Goal: Task Accomplishment & Management: Manage account settings

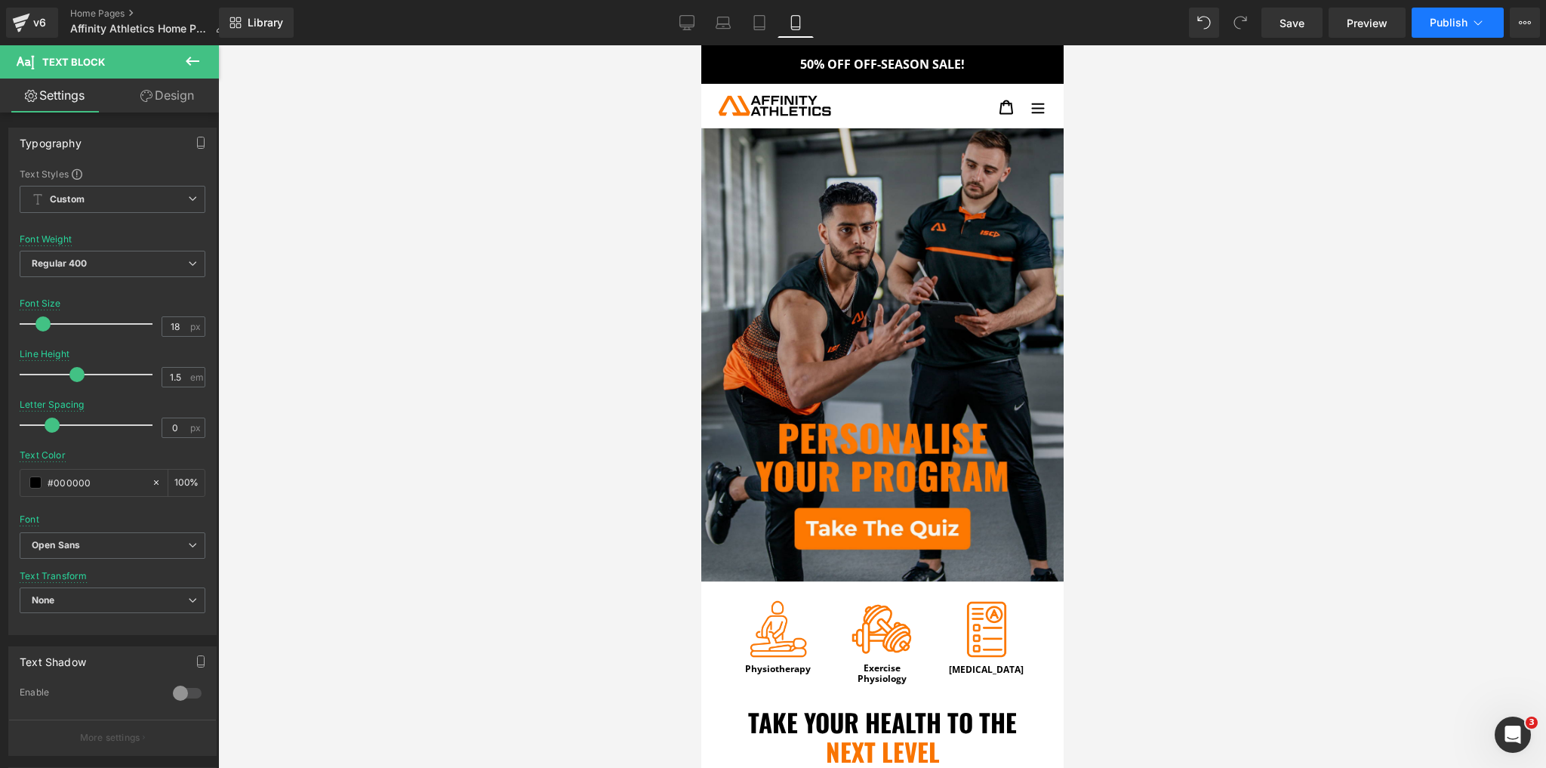
click at [1435, 20] on span "Publish" at bounding box center [1449, 23] width 38 height 12
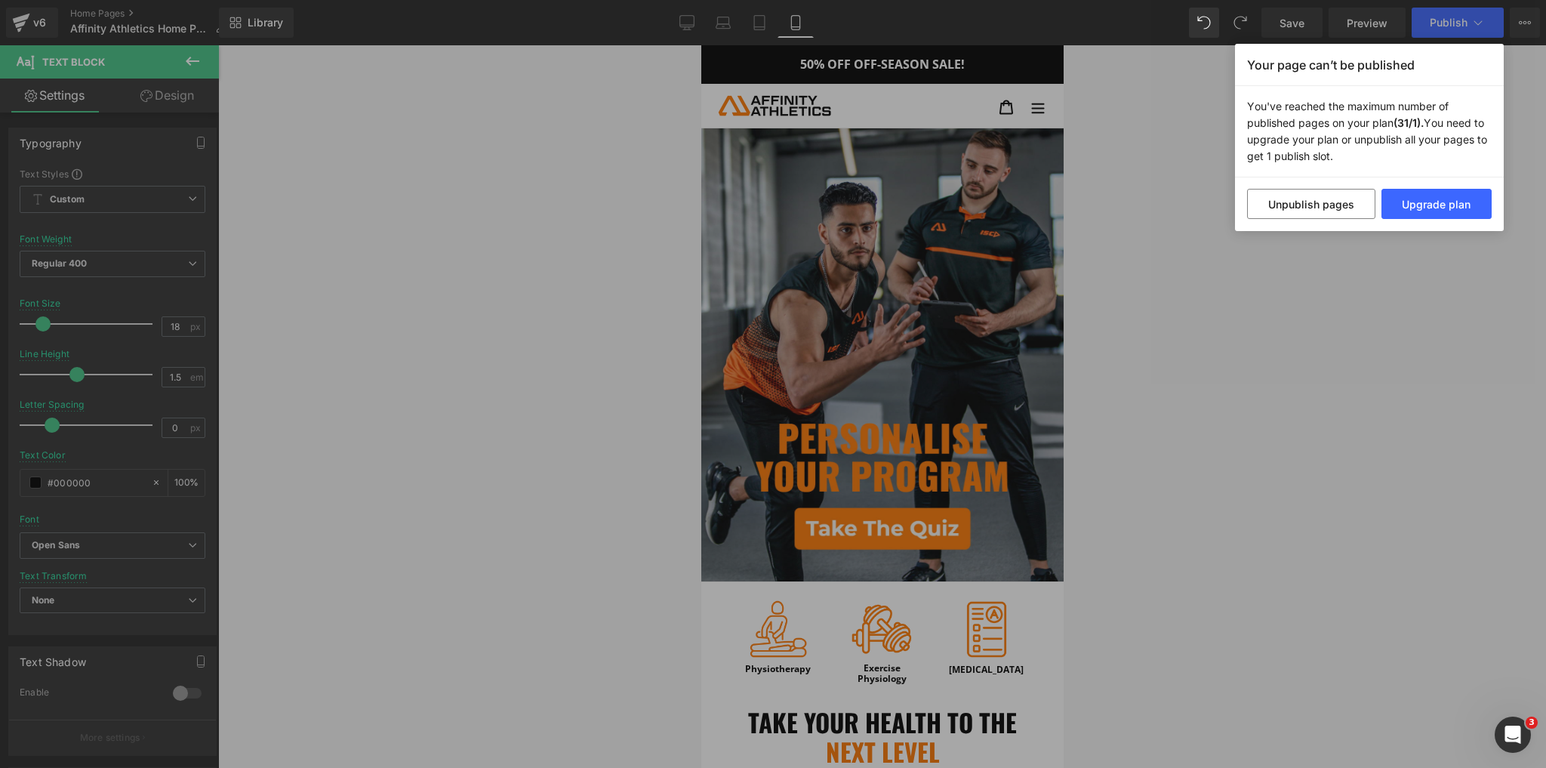
click at [1332, 376] on div "Your page can’t be published You've reached the maximum number of published pag…" at bounding box center [773, 384] width 1546 height 768
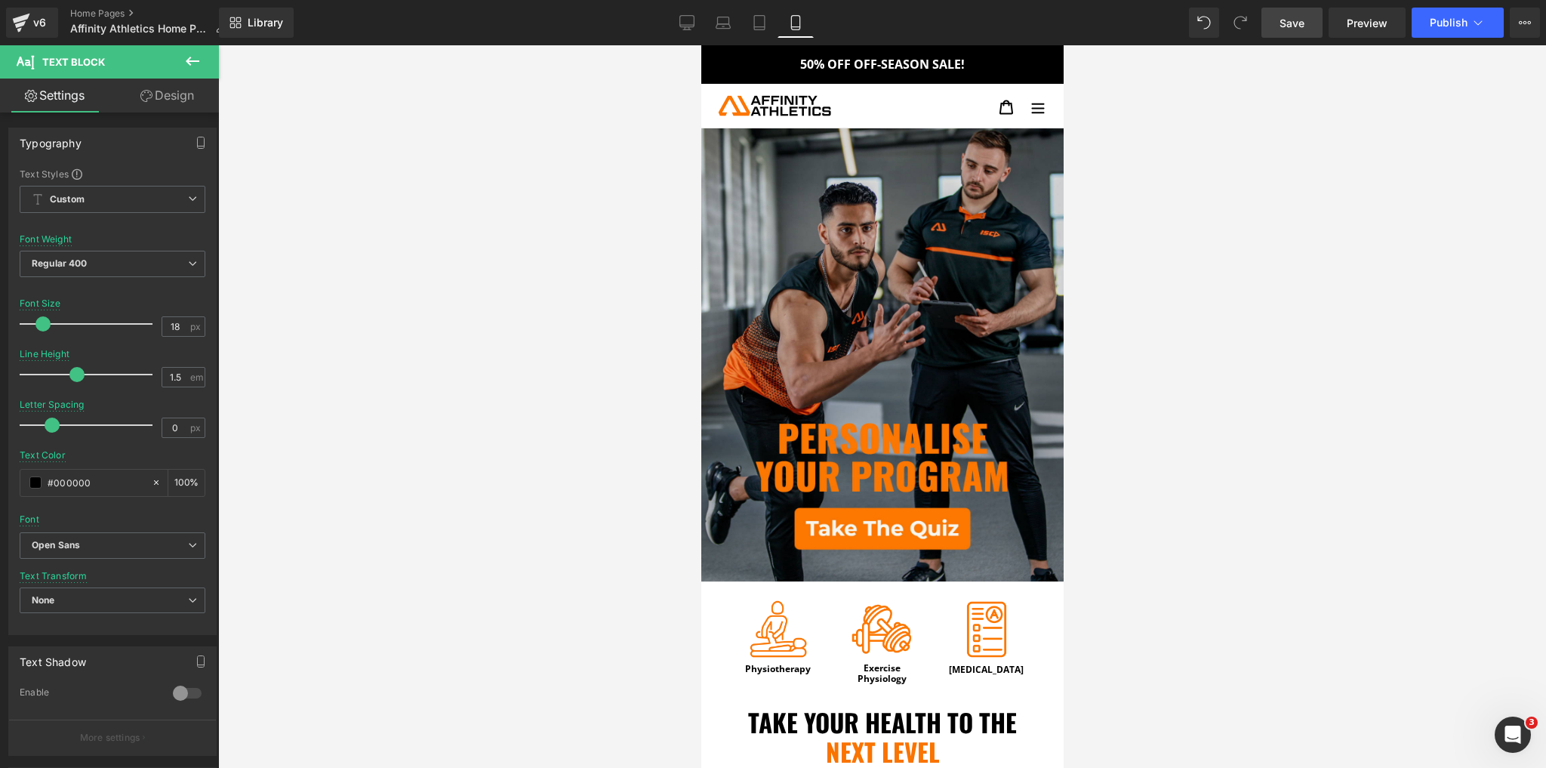
click at [1284, 22] on span "Save" at bounding box center [1292, 23] width 25 height 16
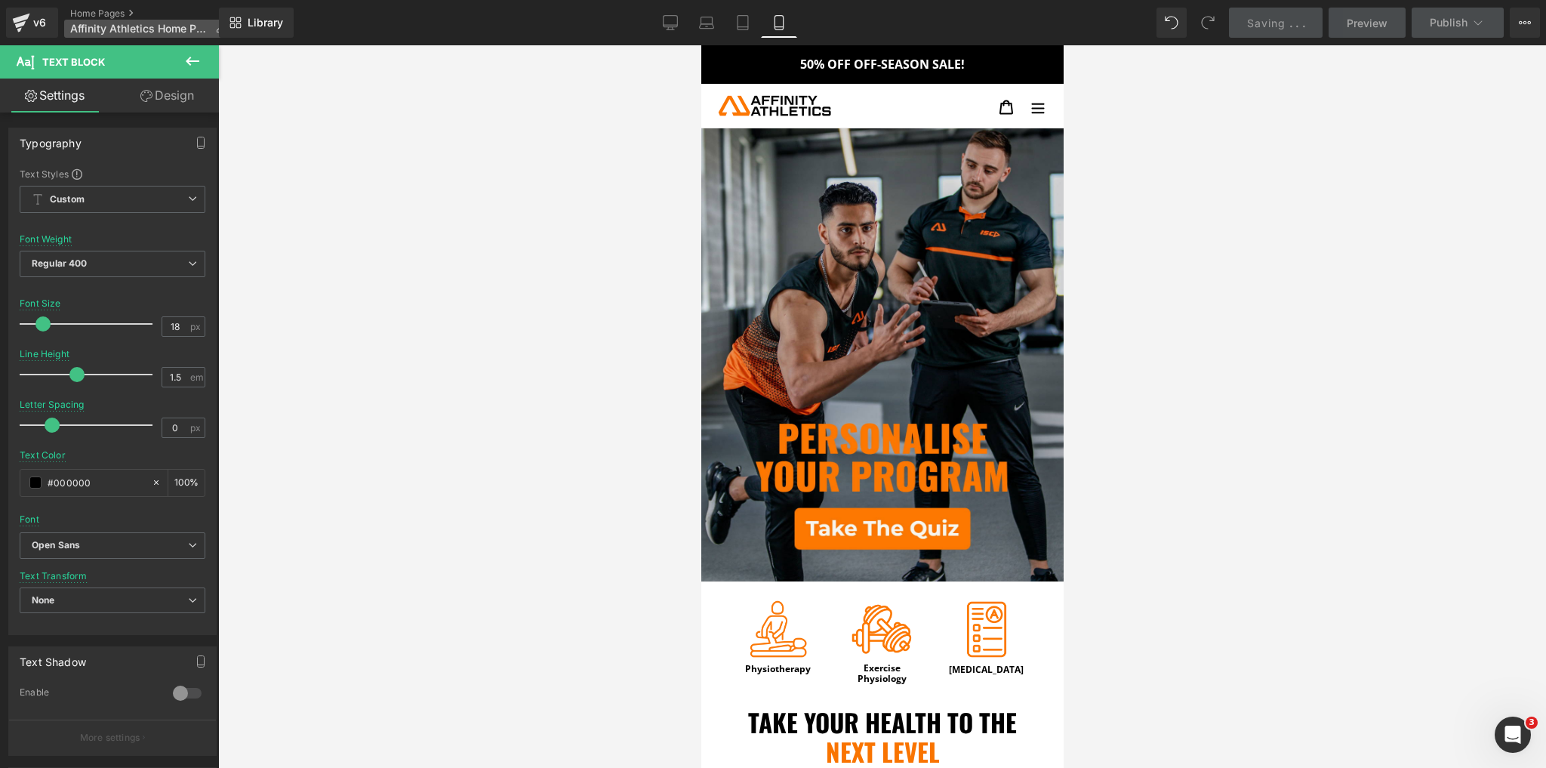
click at [97, 24] on span "Affinity Athletics Home Page" at bounding box center [139, 29] width 139 height 12
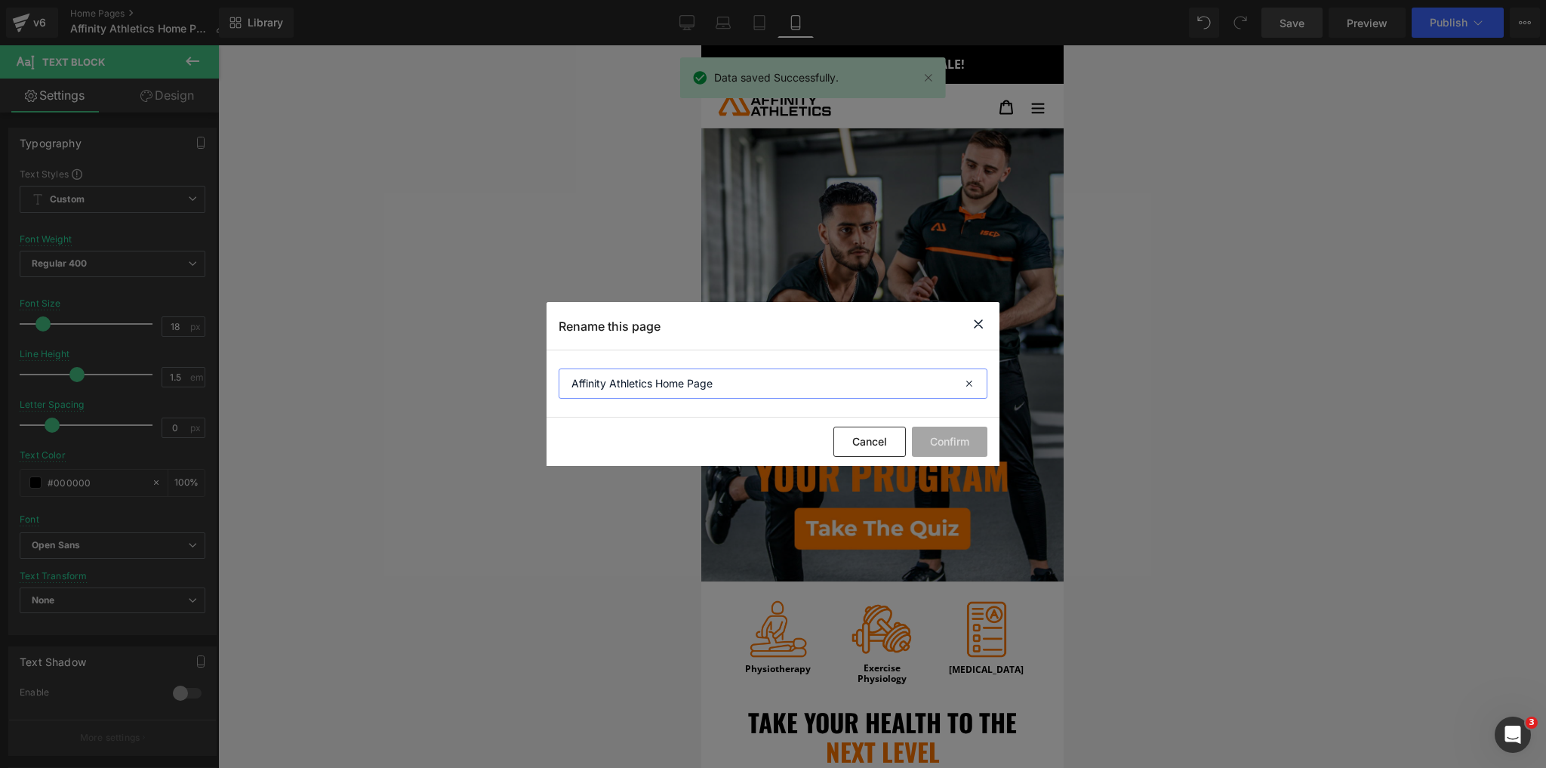
drag, startPoint x: 634, startPoint y: 390, endPoint x: 619, endPoint y: 390, distance: 15.1
click at [619, 390] on input "Affinity Athletics Home Page" at bounding box center [773, 383] width 429 height 30
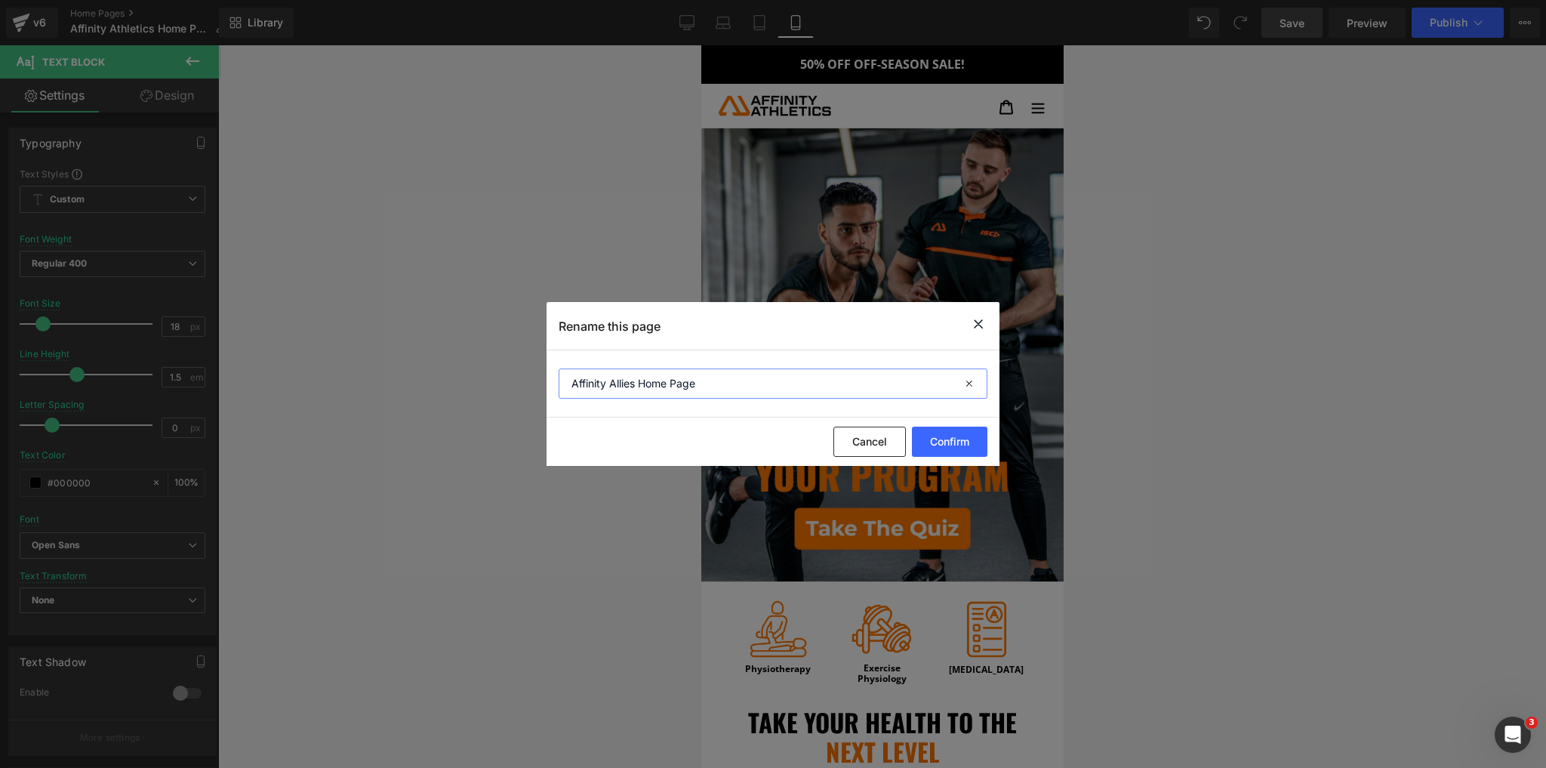
type input "Affinity Allies Home Page"
click at [967, 455] on button "Confirm" at bounding box center [950, 442] width 76 height 30
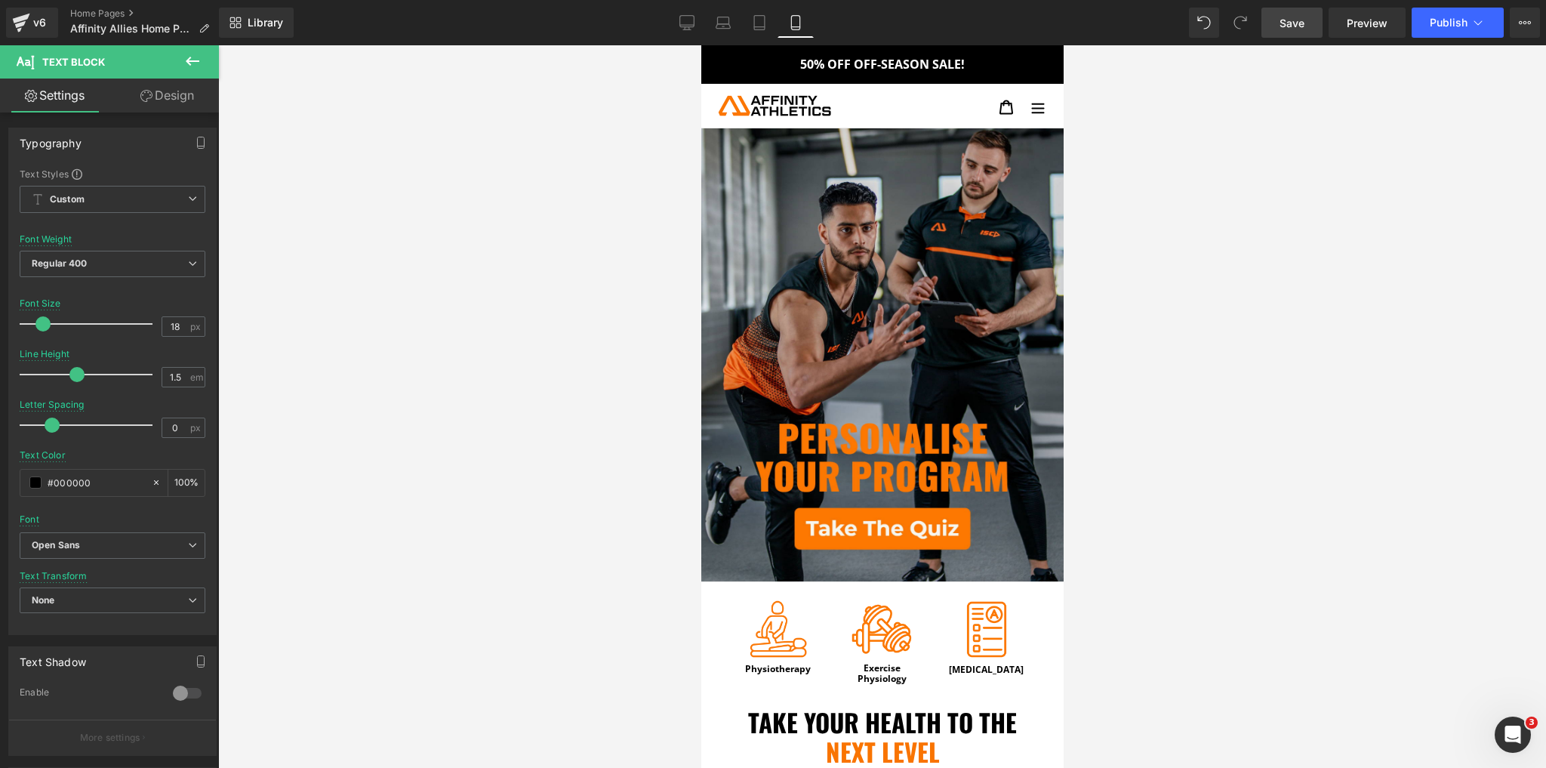
click at [1300, 17] on span "Save" at bounding box center [1292, 23] width 25 height 16
click at [247, 23] on link "Library" at bounding box center [256, 23] width 75 height 30
click at [239, 18] on icon at bounding box center [236, 23] width 12 height 12
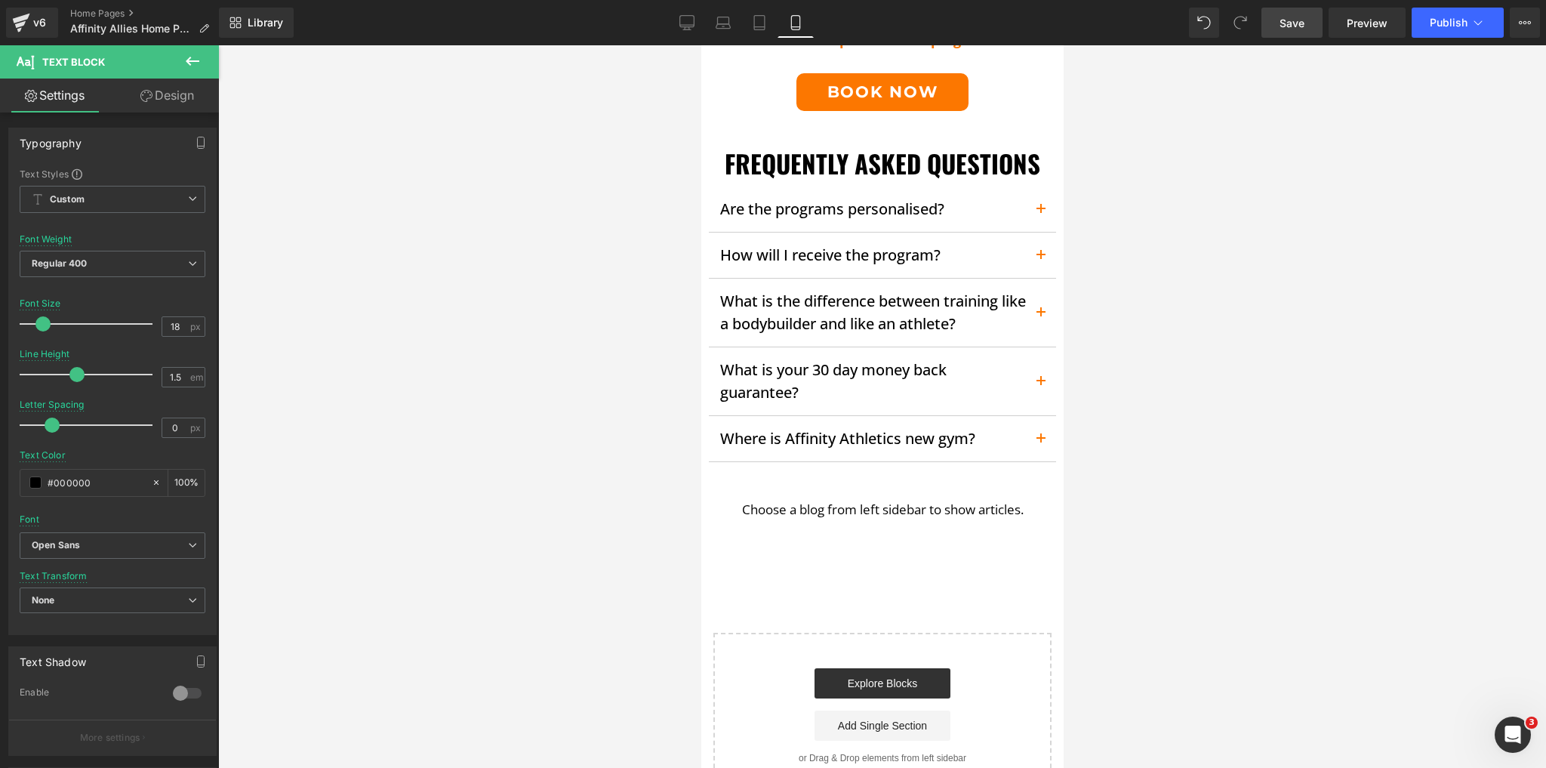
scroll to position [2296, 0]
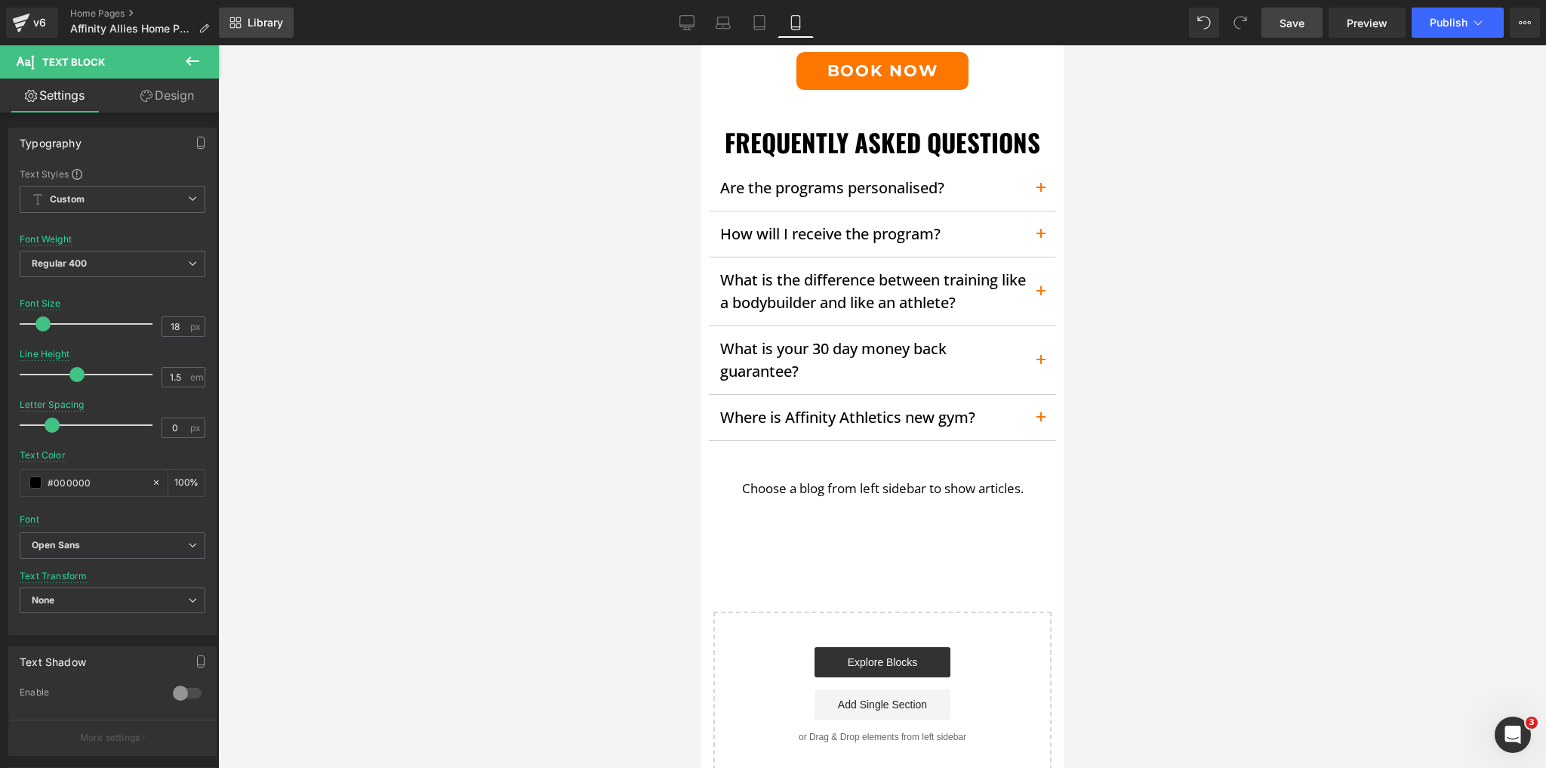
click at [242, 23] on link "Library" at bounding box center [256, 23] width 75 height 30
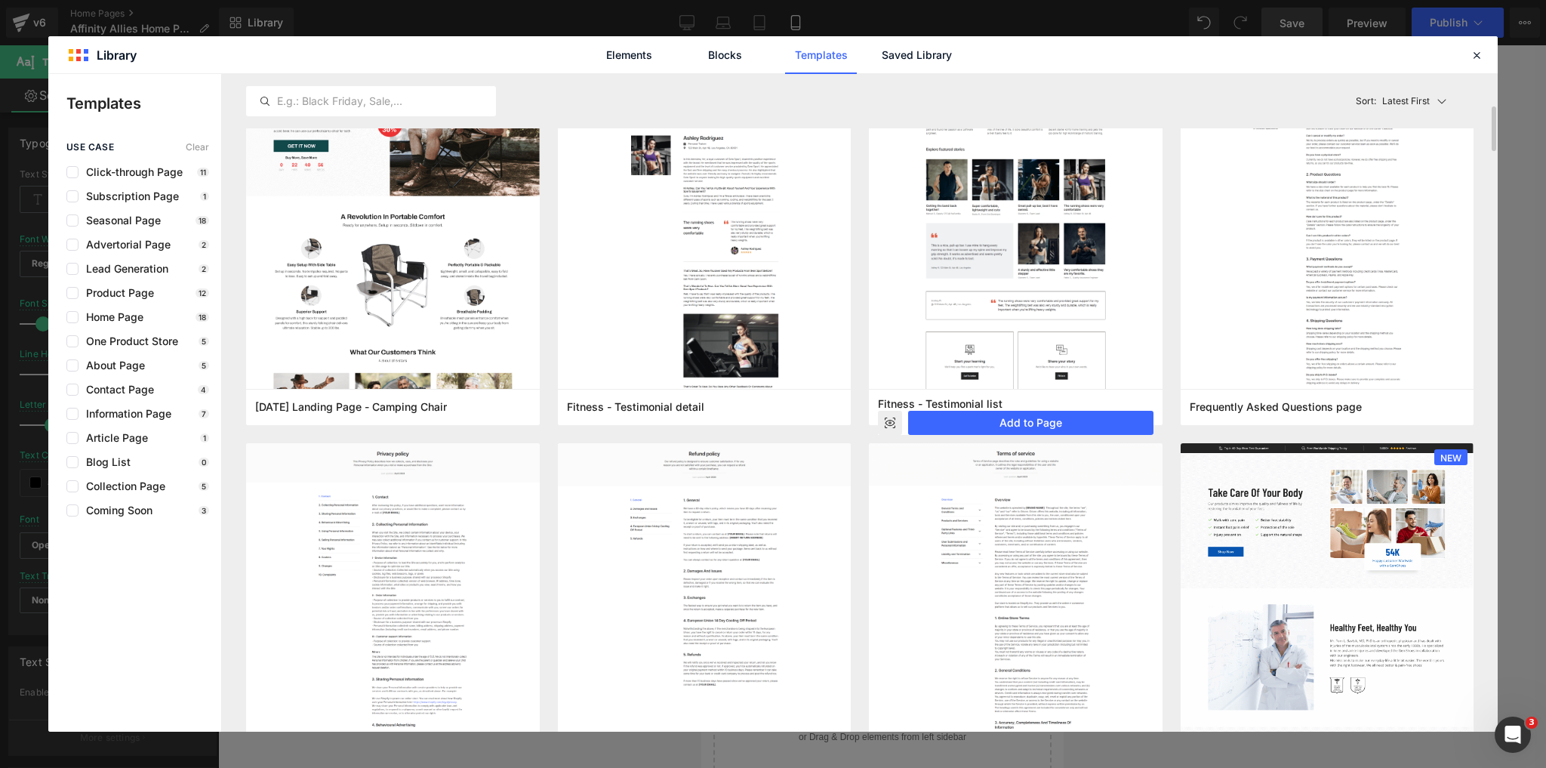
scroll to position [423, 0]
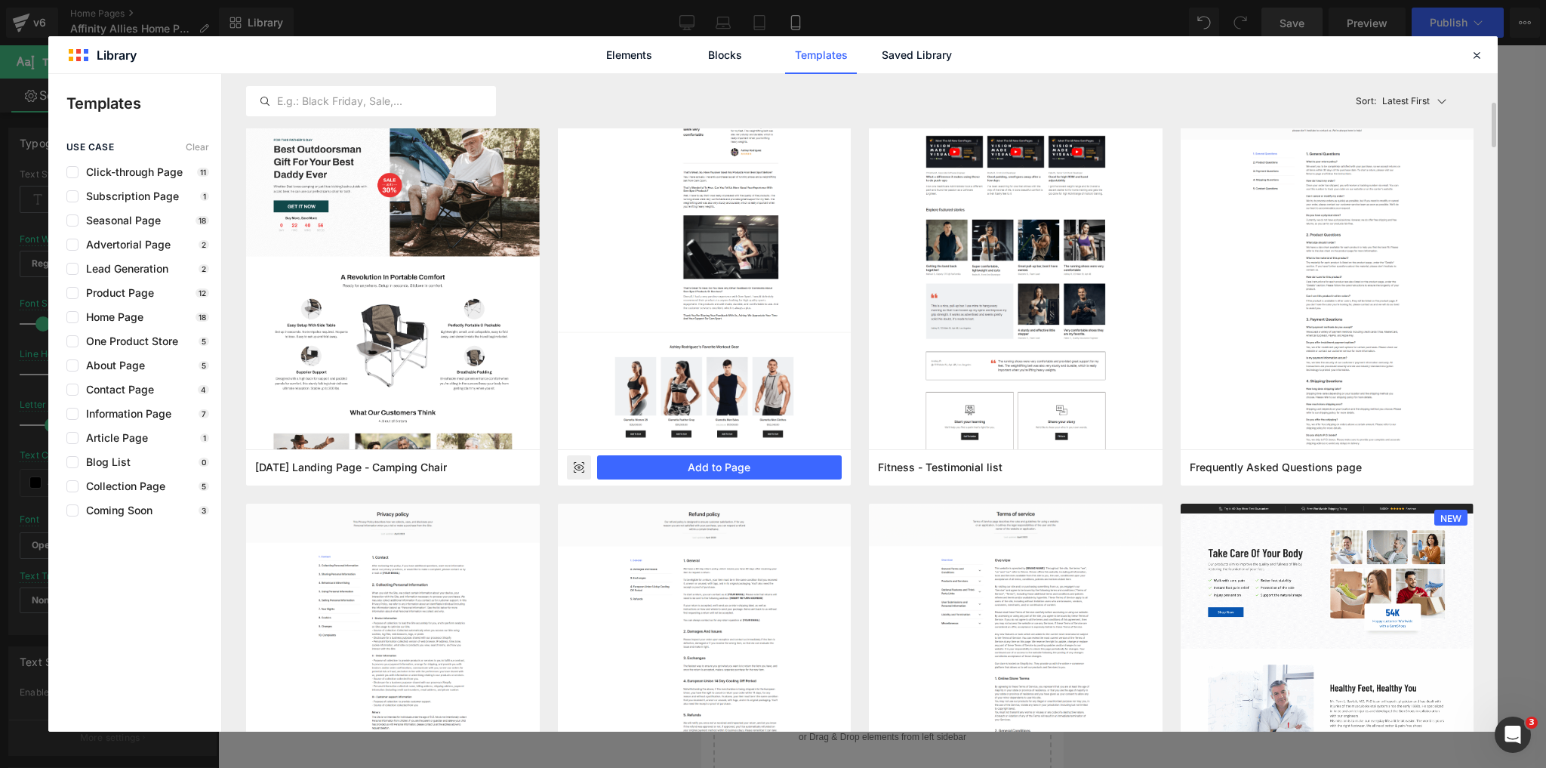
click at [581, 469] on icon at bounding box center [579, 467] width 10 height 6
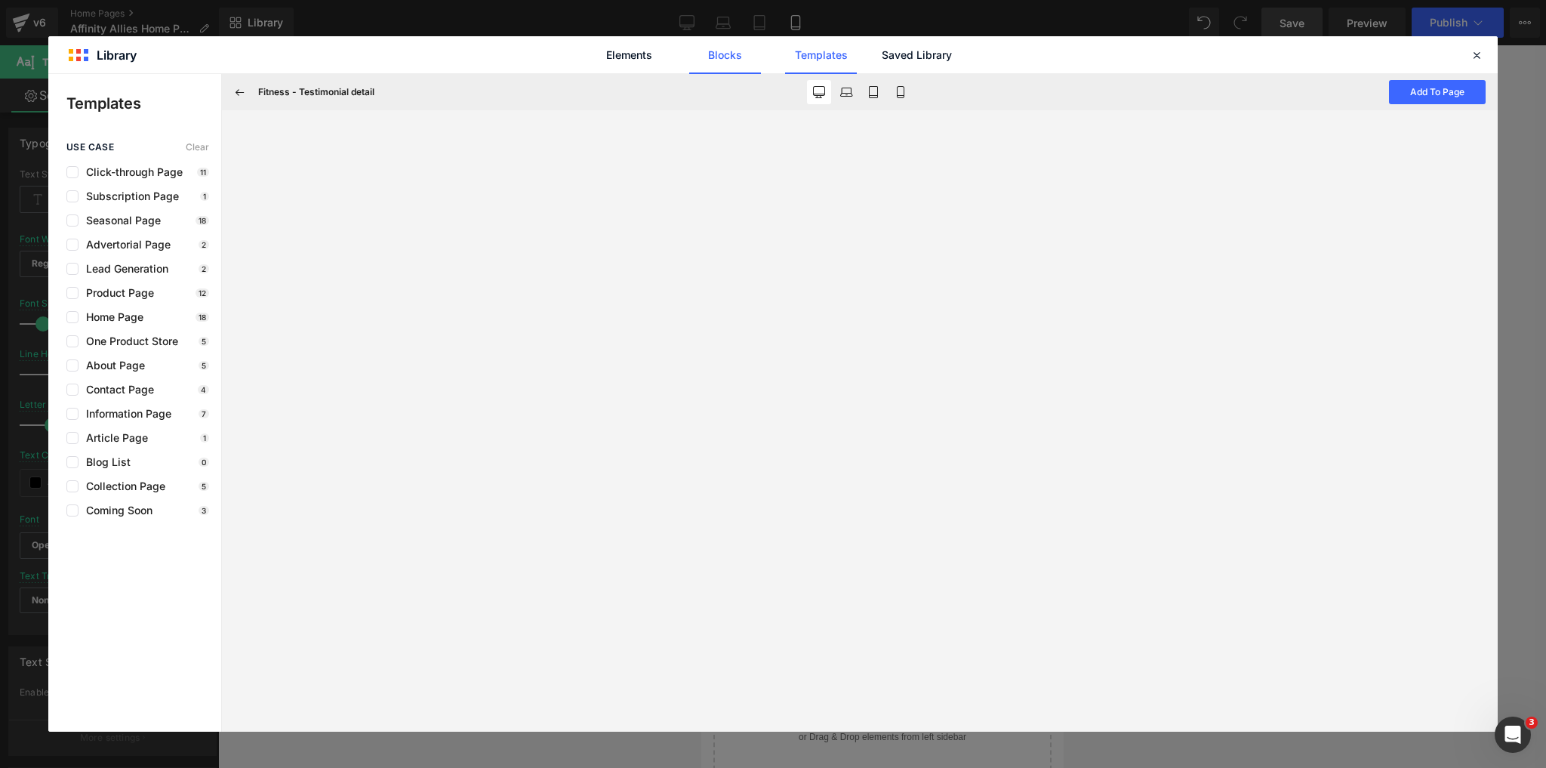
click at [881, 46] on link "Blocks" at bounding box center [917, 55] width 72 height 38
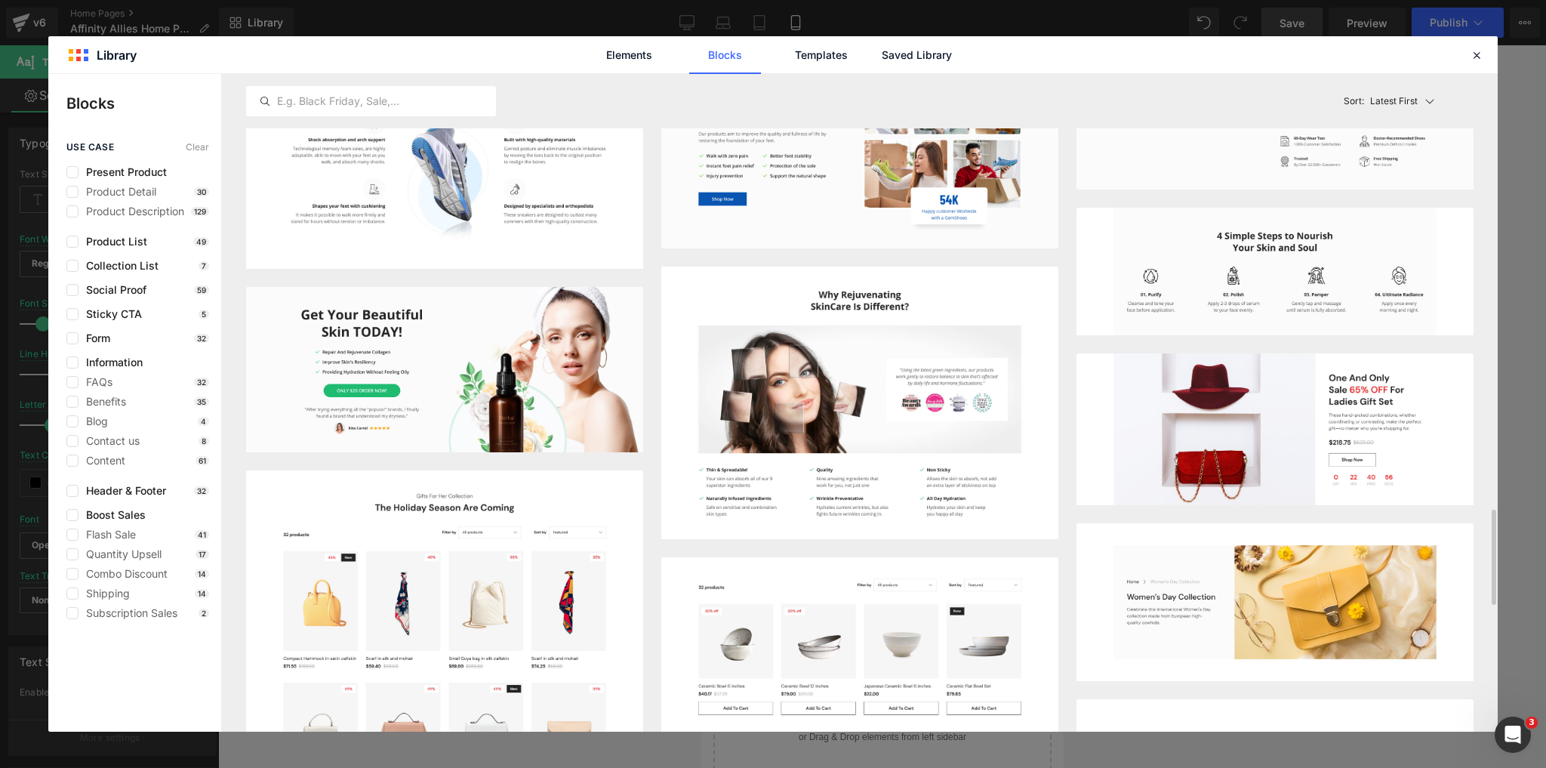
scroll to position [1814, 0]
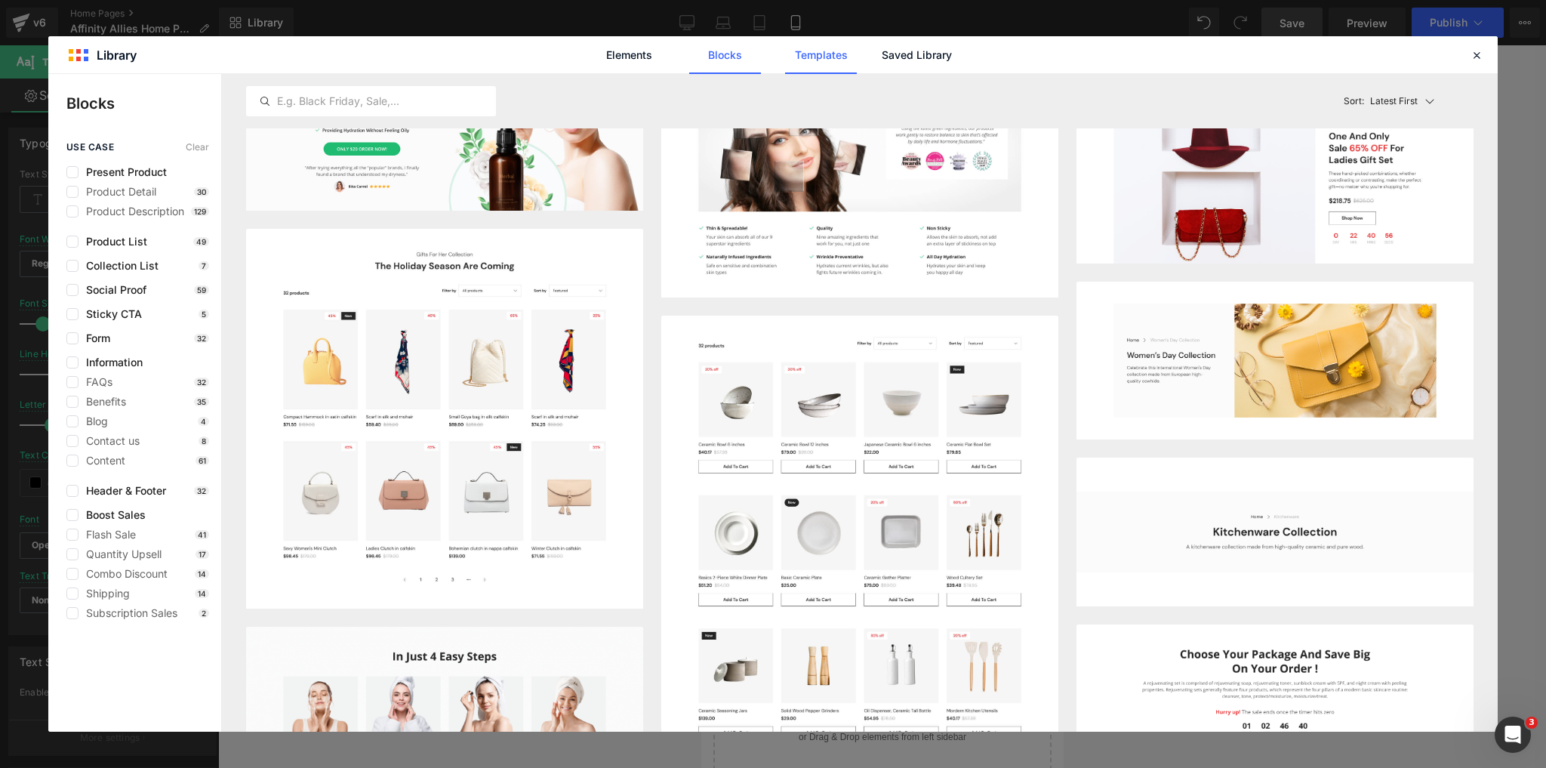
click at [0, 0] on link "Templates" at bounding box center [0, 0] width 0 height 0
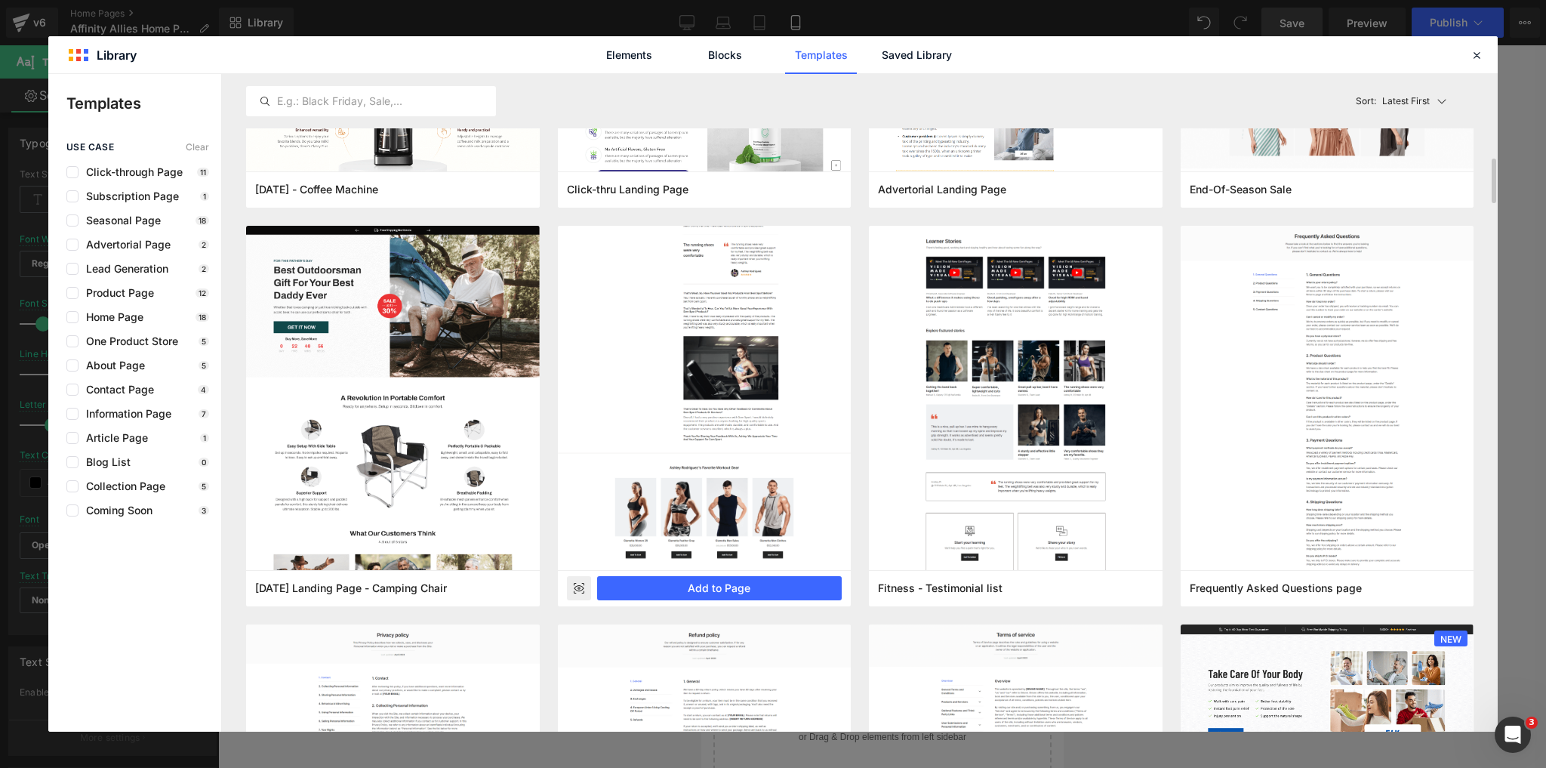
scroll to position [362, 0]
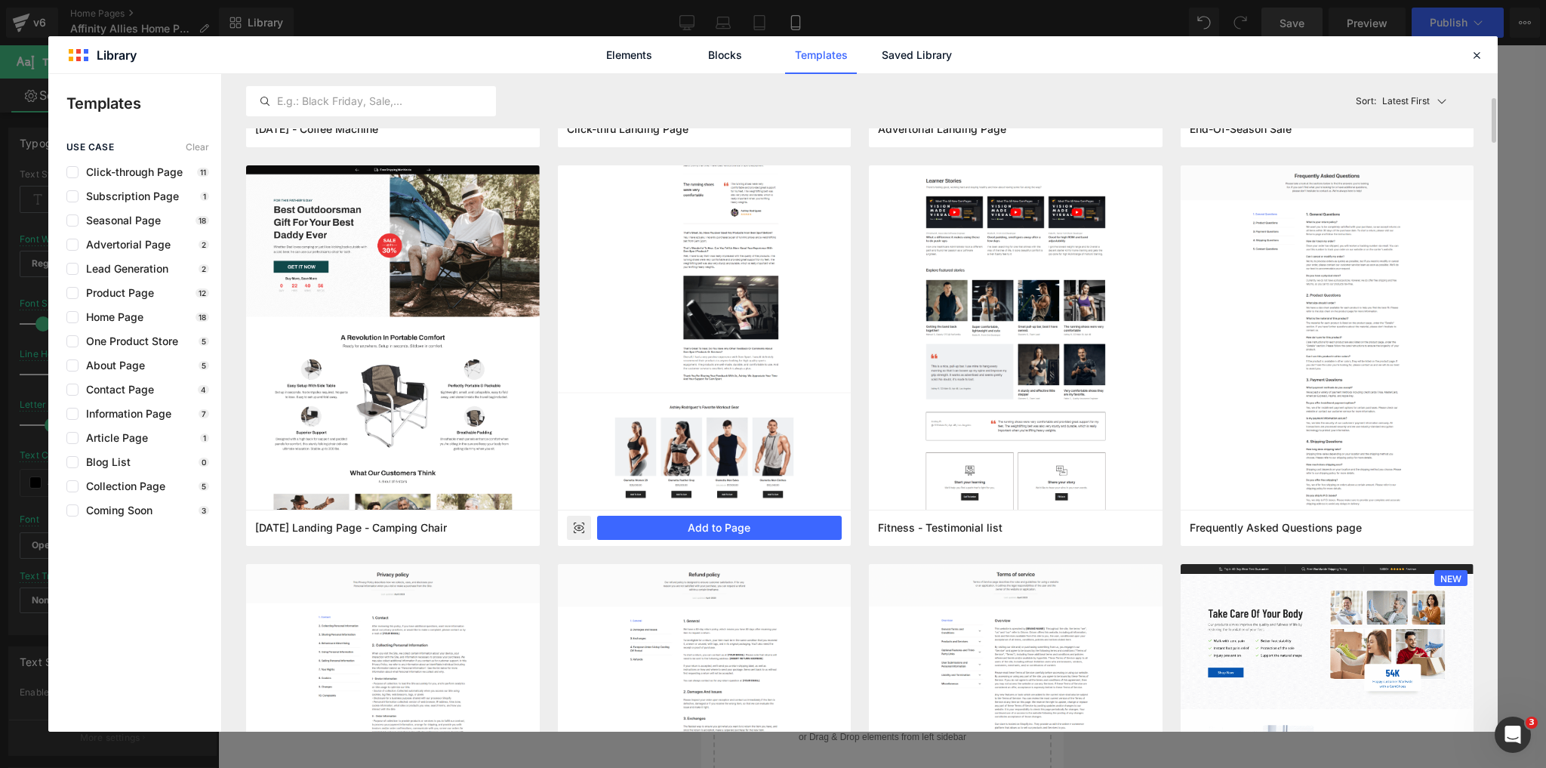
click at [572, 526] on rect at bounding box center [579, 528] width 24 height 24
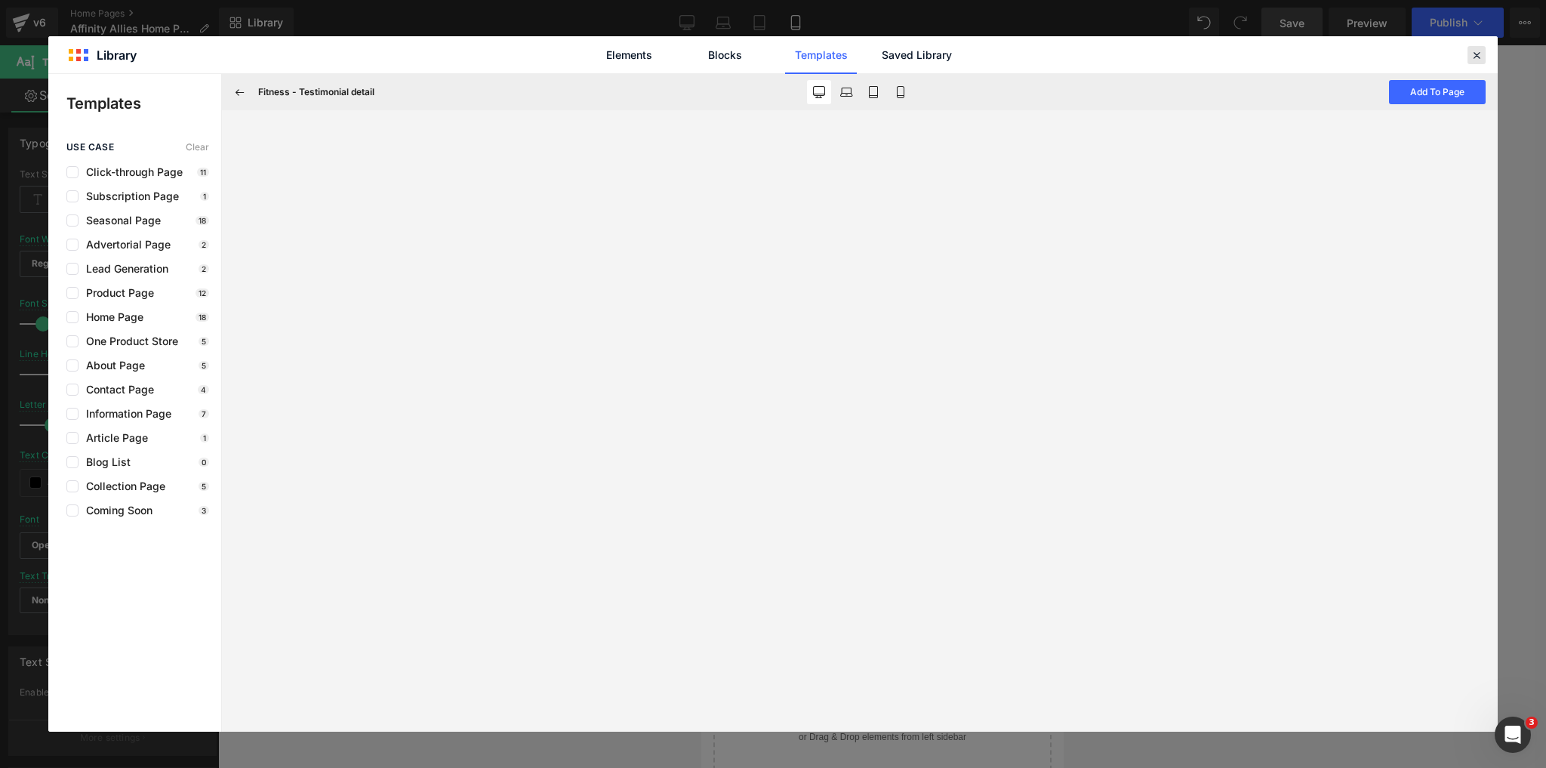
click at [1471, 51] on icon at bounding box center [1477, 55] width 14 height 14
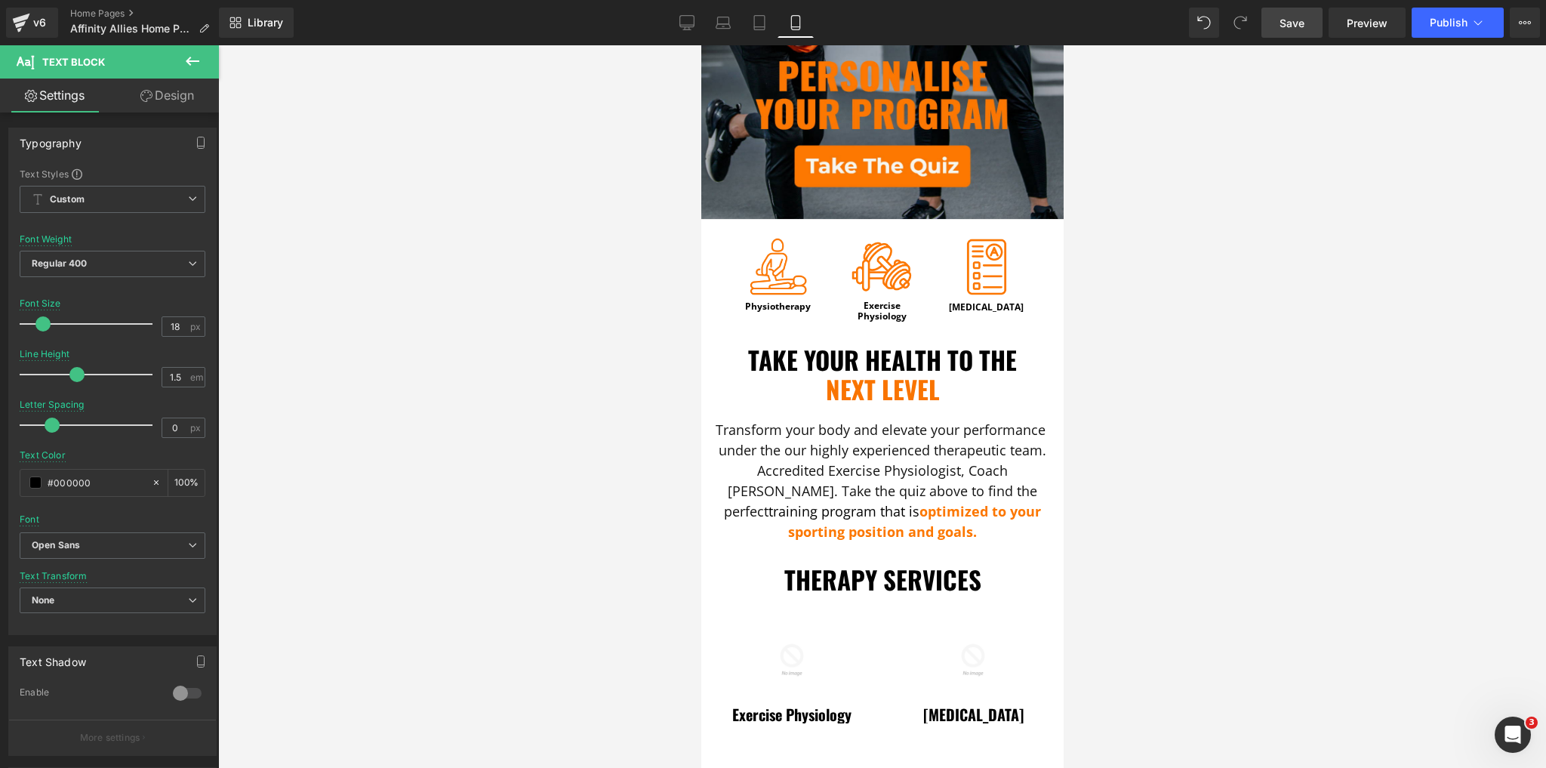
click at [196, 52] on icon at bounding box center [192, 61] width 18 height 18
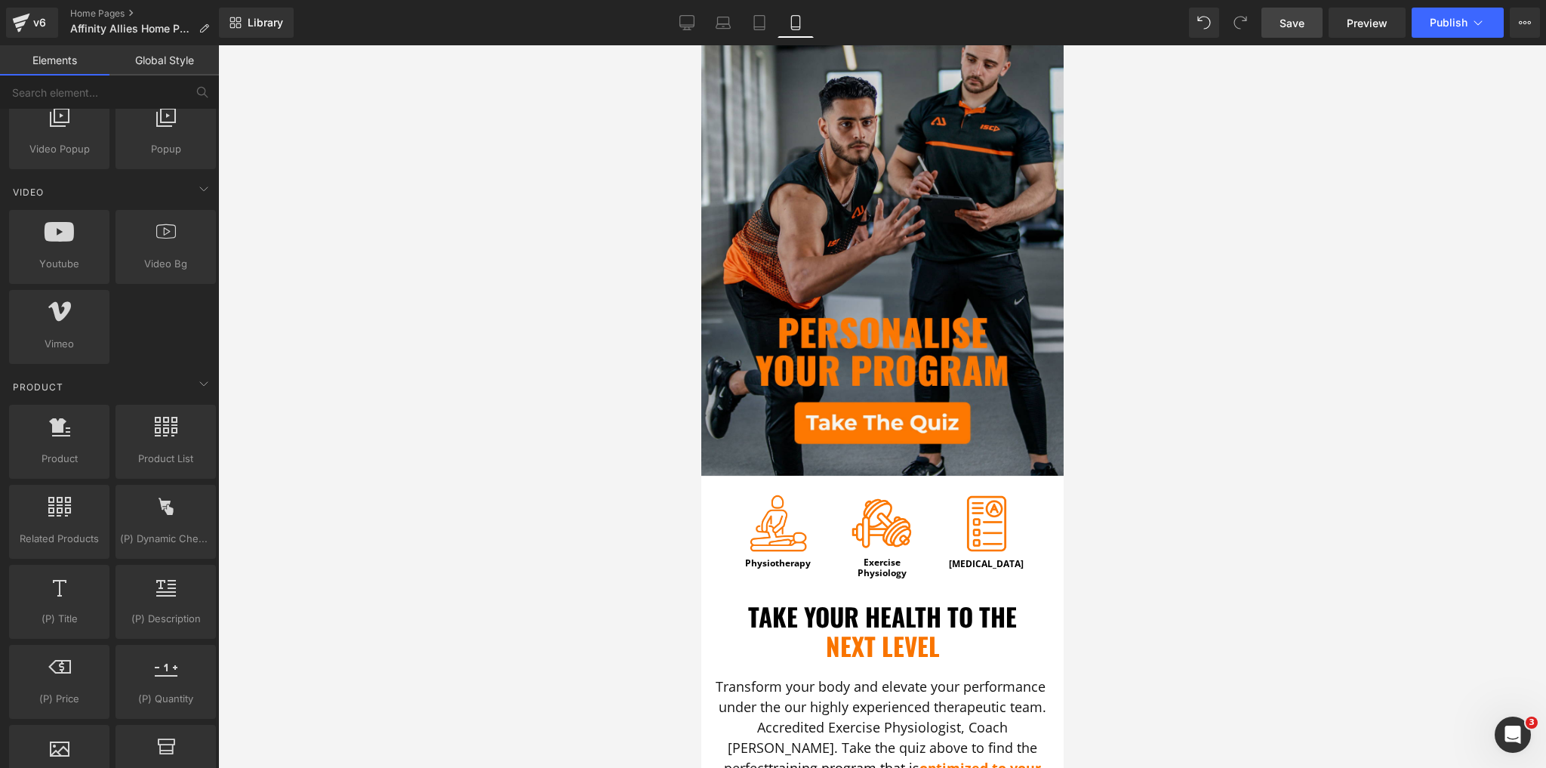
scroll to position [121, 0]
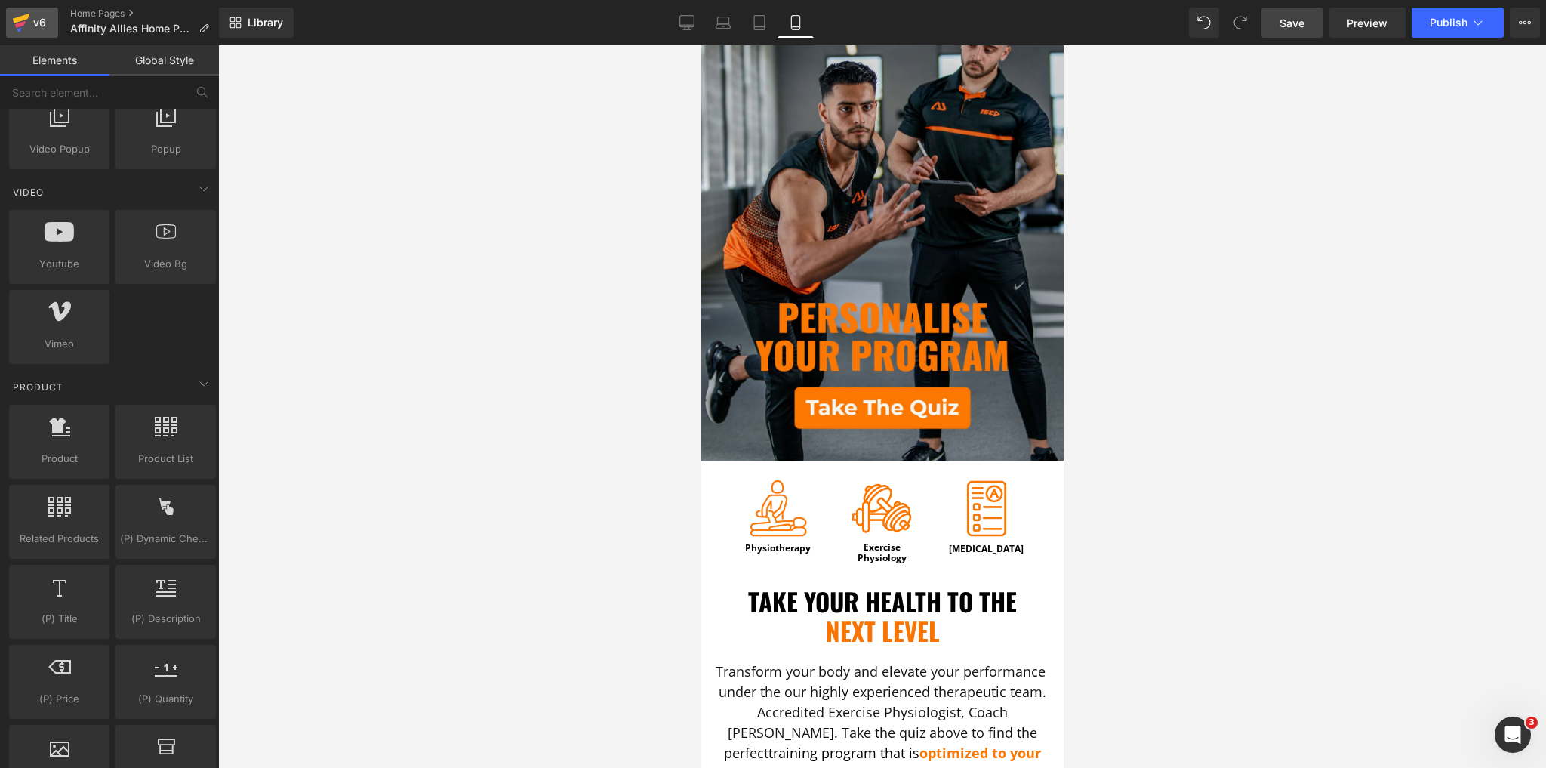
click at [30, 24] on div "v6" at bounding box center [39, 23] width 19 height 20
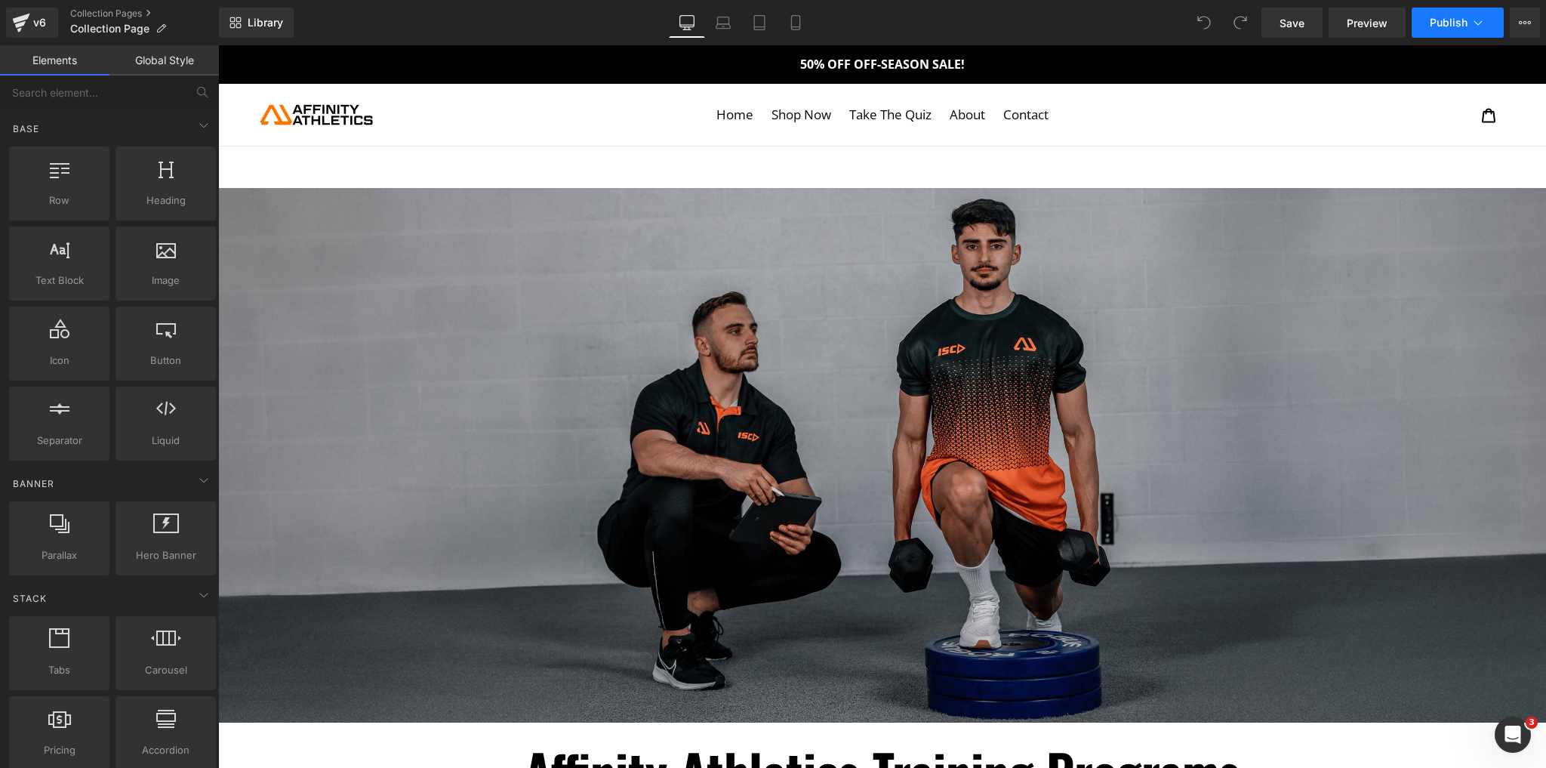
click at [1474, 30] on button "Publish" at bounding box center [1458, 23] width 92 height 30
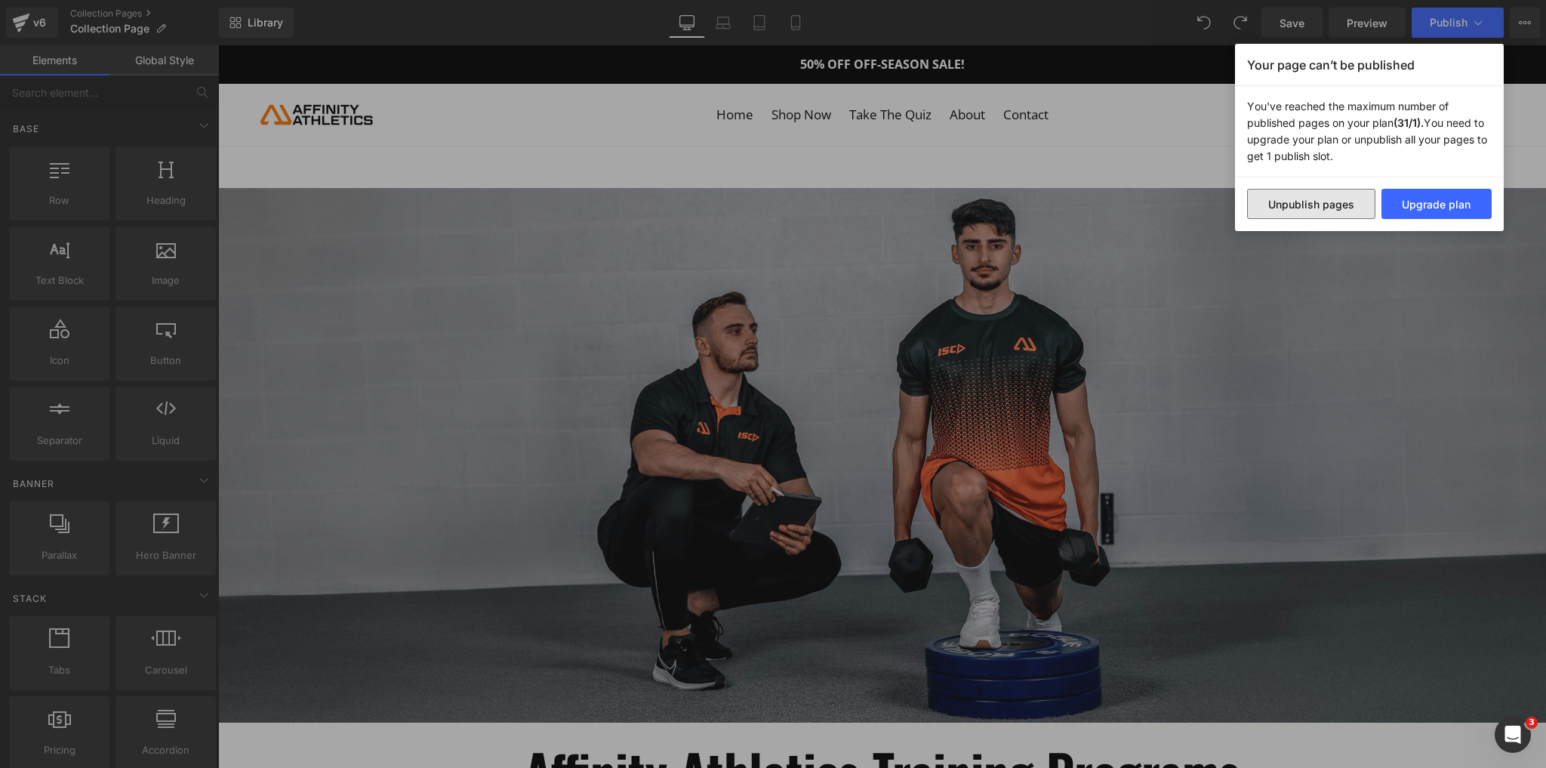
click at [1326, 209] on button "Unpublish pages" at bounding box center [1311, 204] width 128 height 30
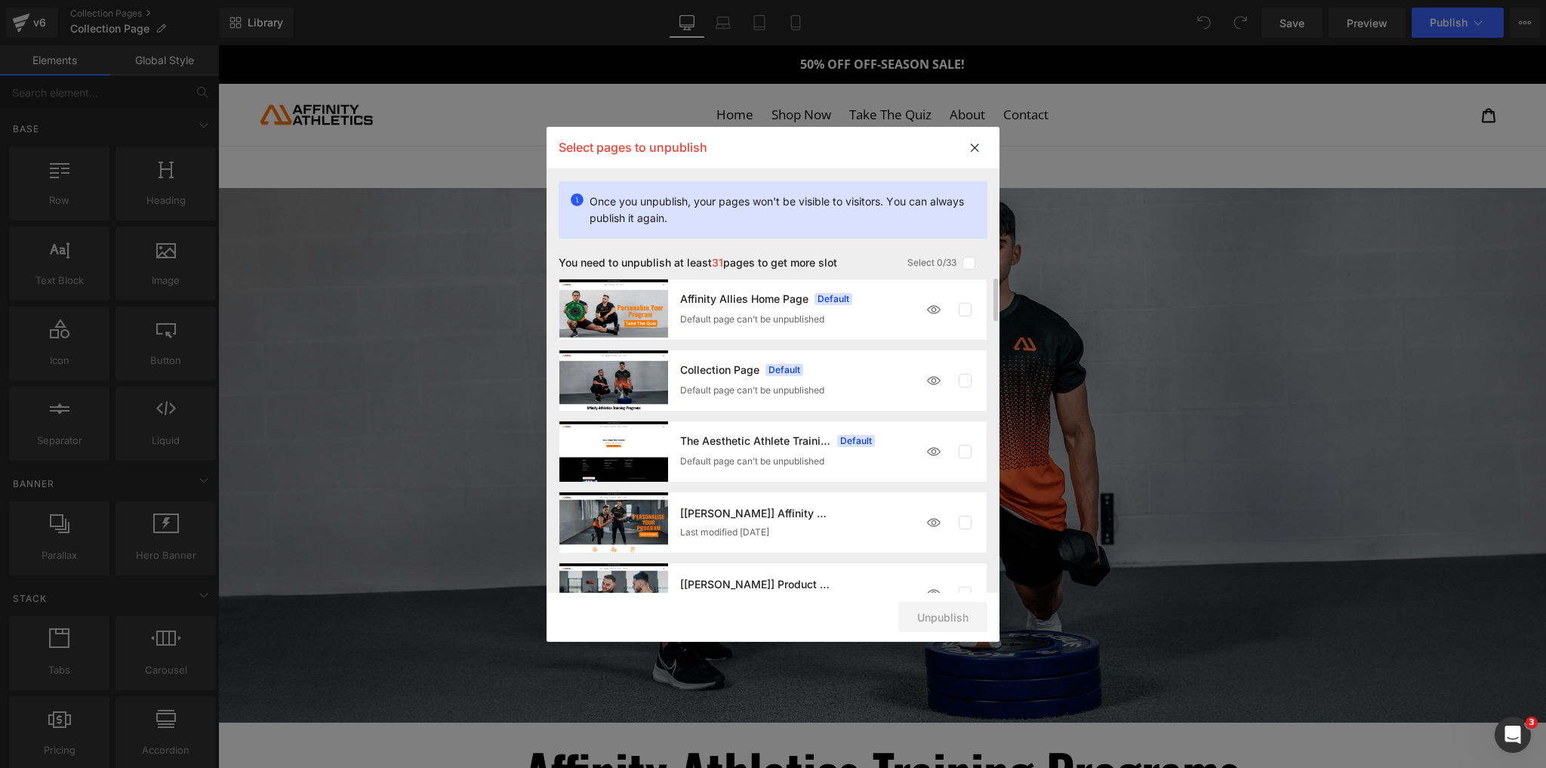
click at [963, 383] on label at bounding box center [966, 381] width 14 height 14
click at [940, 380] on img at bounding box center [934, 380] width 30 height 30
click at [962, 374] on div at bounding box center [950, 380] width 62 height 30
click at [965, 378] on label at bounding box center [966, 381] width 14 height 14
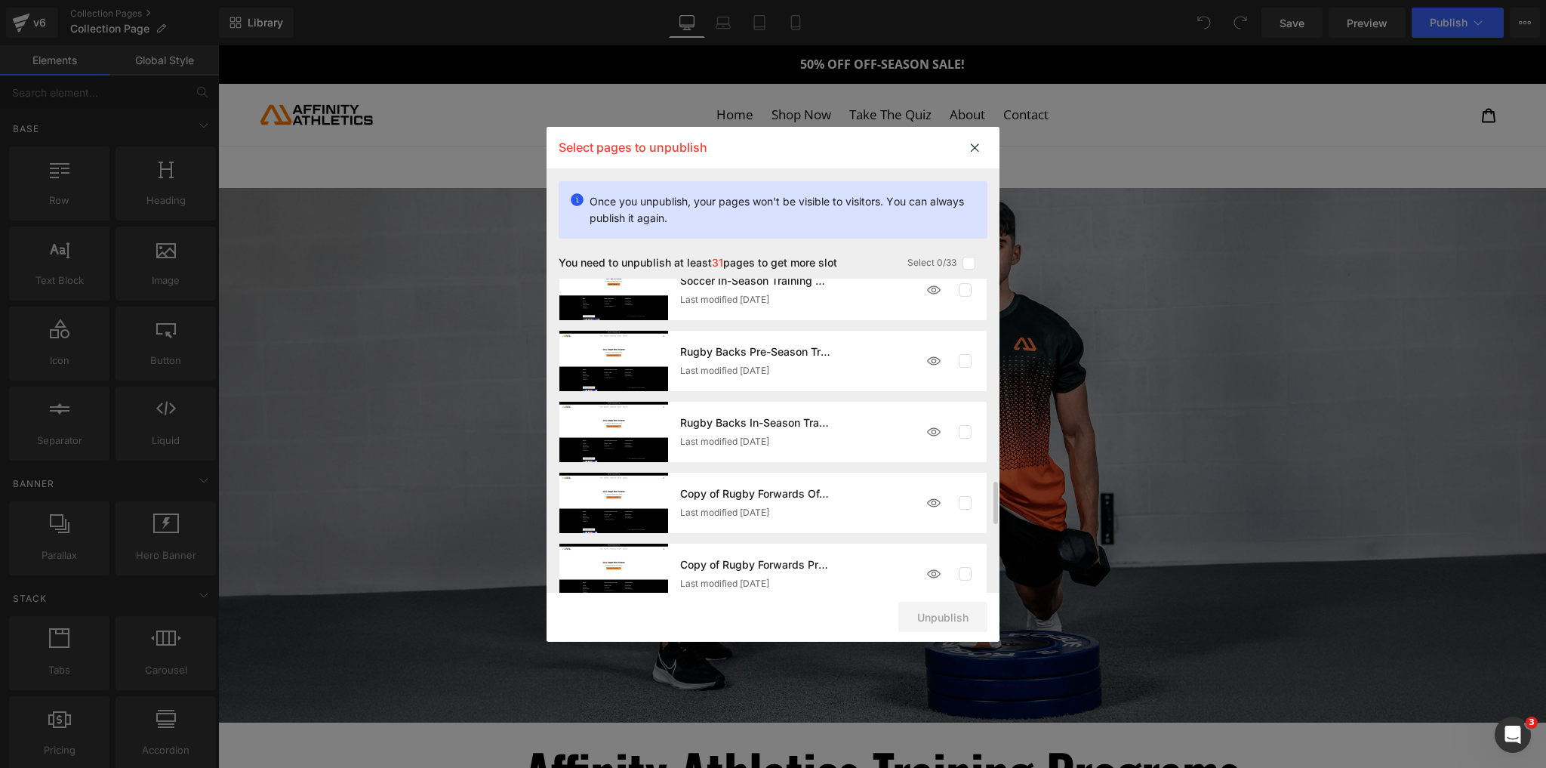
scroll to position [2018, 0]
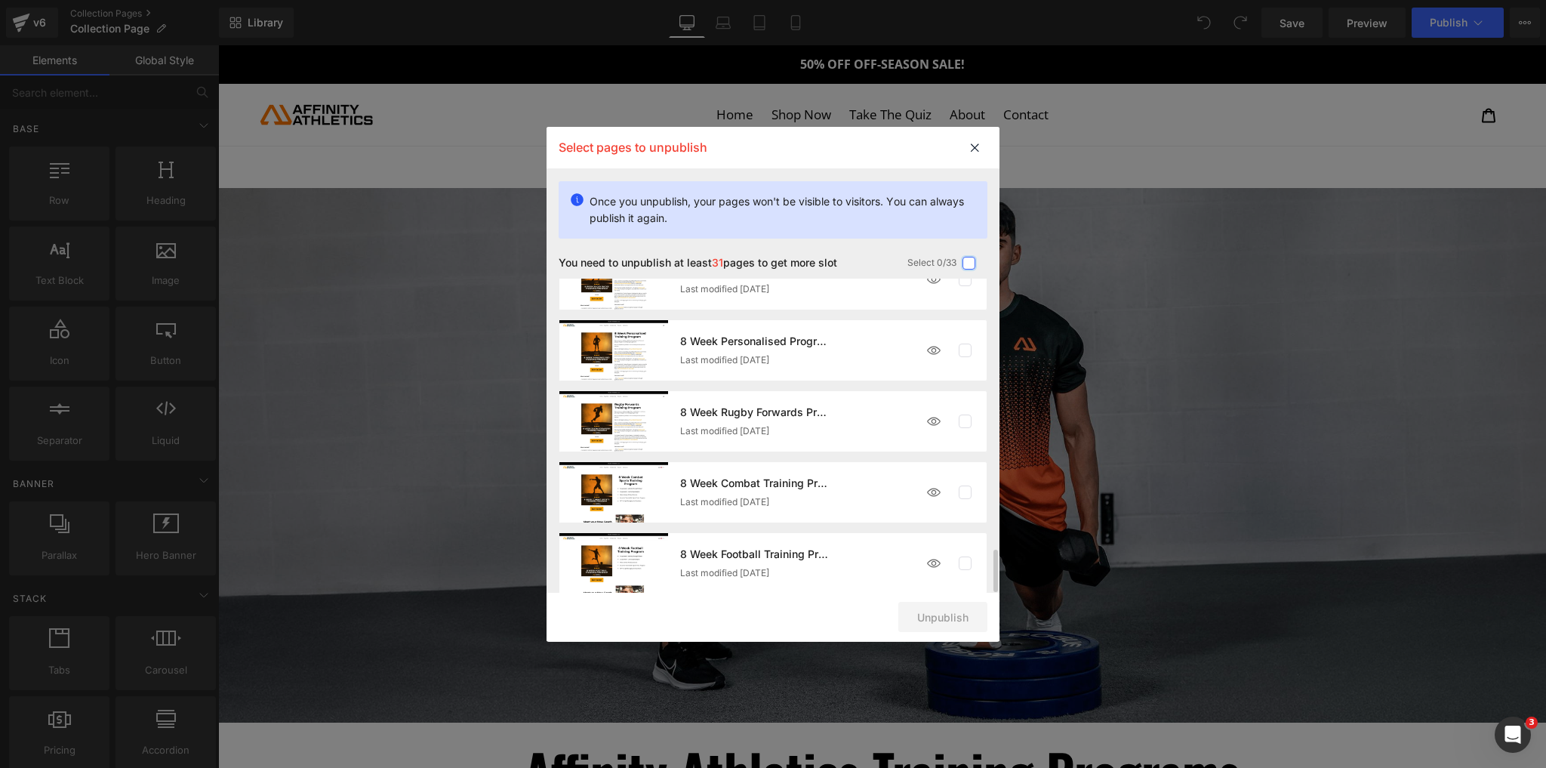
click at [969, 264] on label at bounding box center [970, 264] width 14 height 14
click at [969, 263] on input "checkbox" at bounding box center [969, 263] width 0 height 0
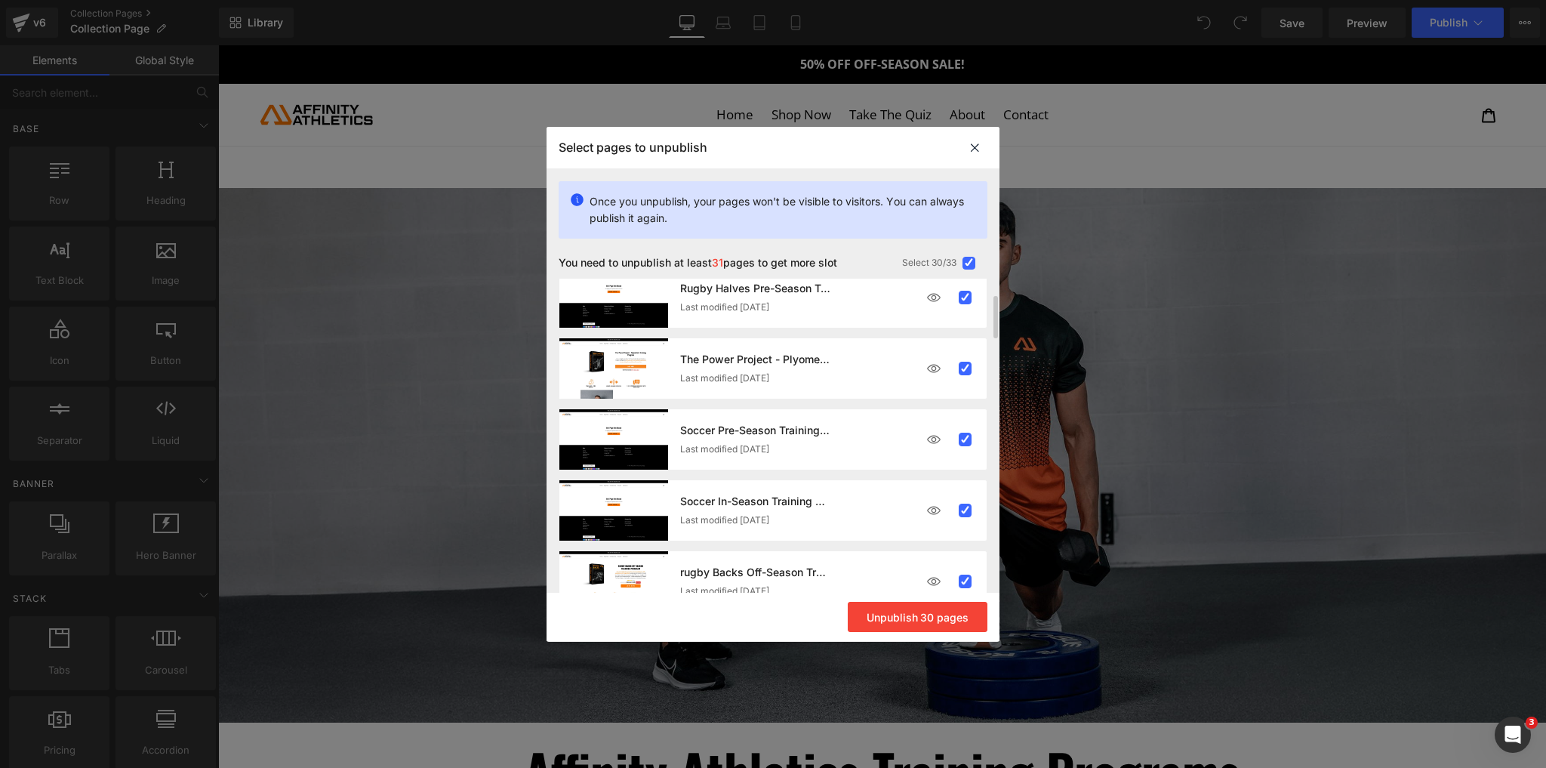
scroll to position [1389, 0]
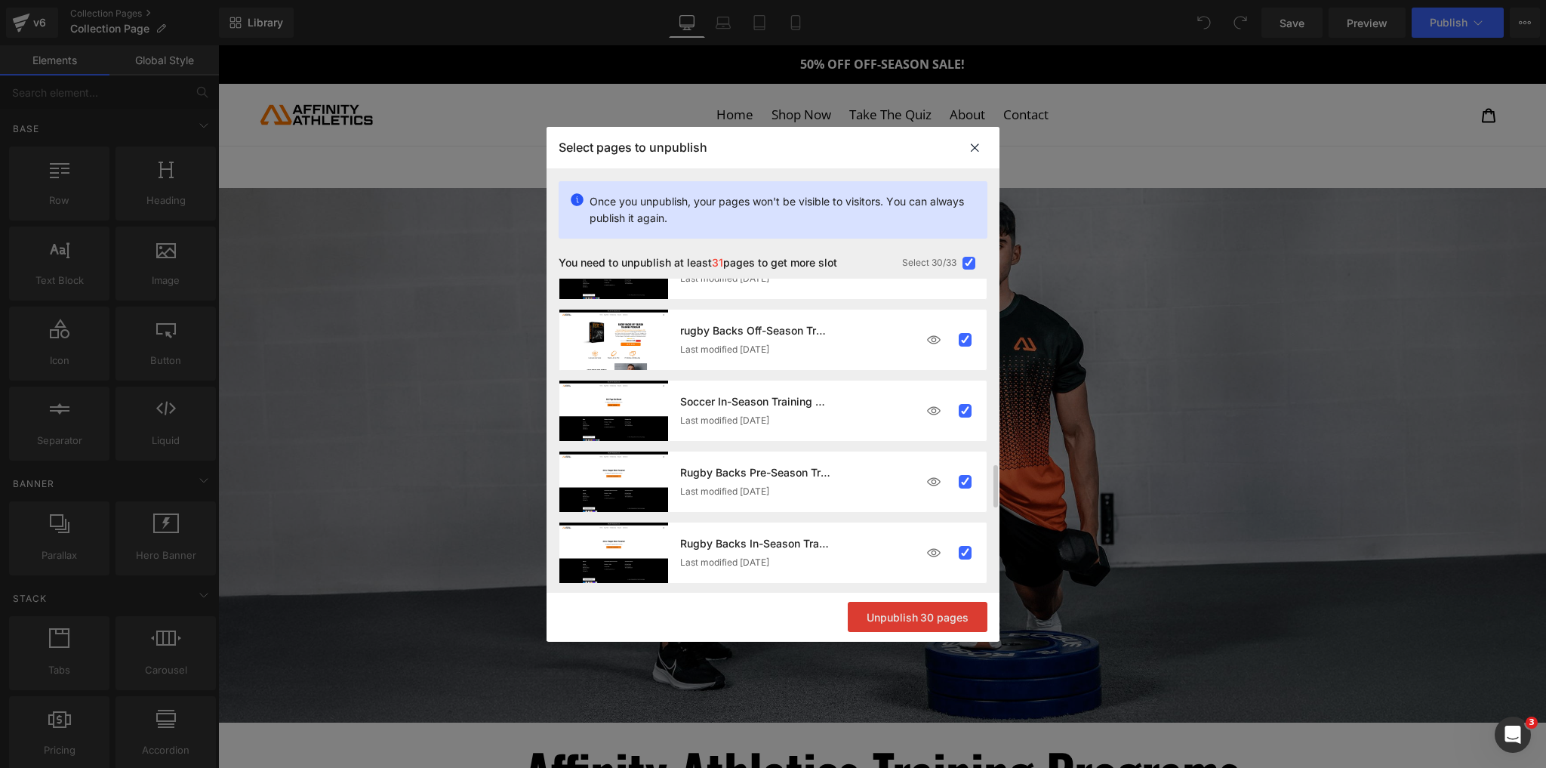
click at [924, 611] on button "Unpublish 30 pages" at bounding box center [918, 617] width 140 height 30
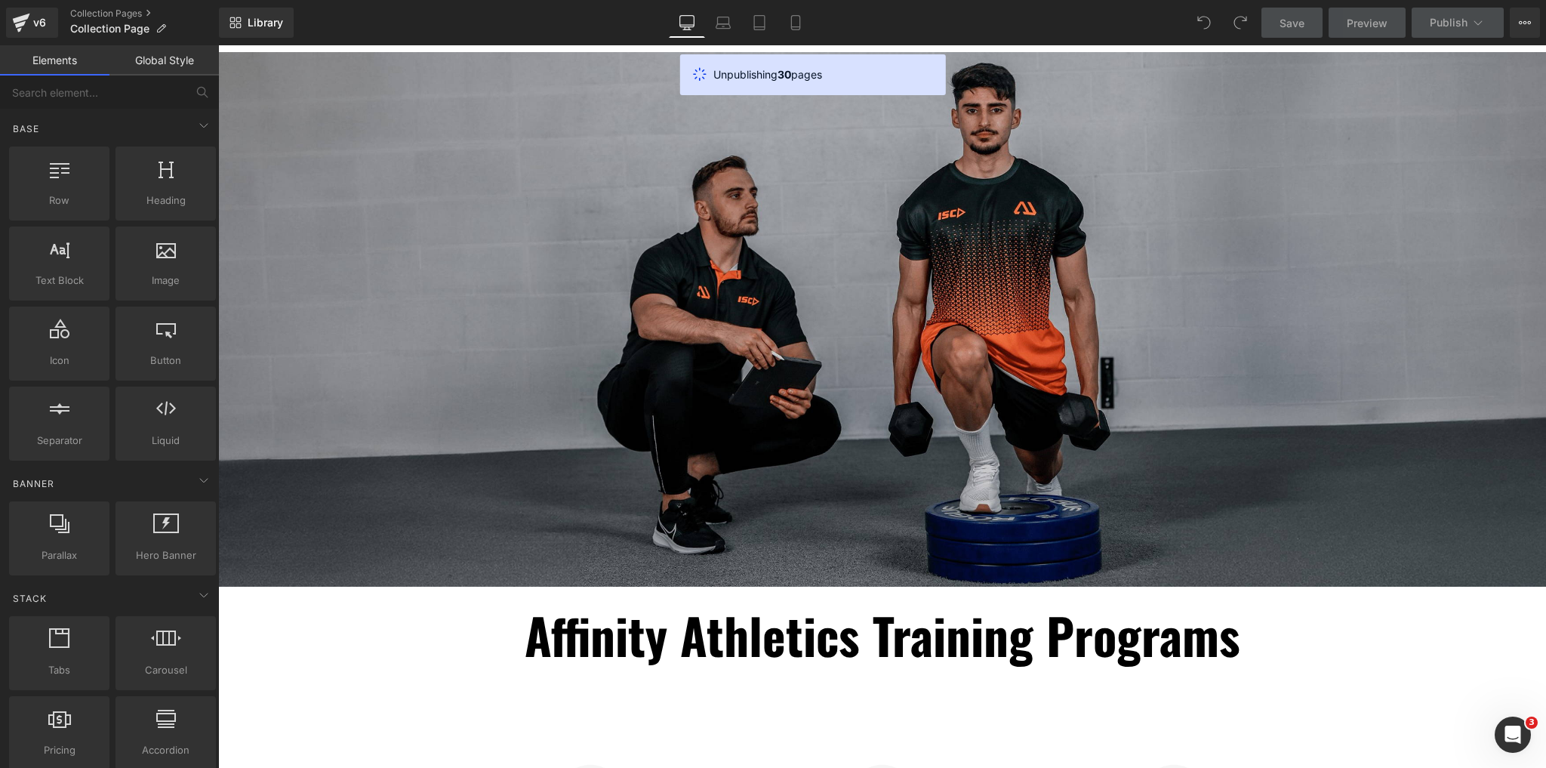
scroll to position [0, 0]
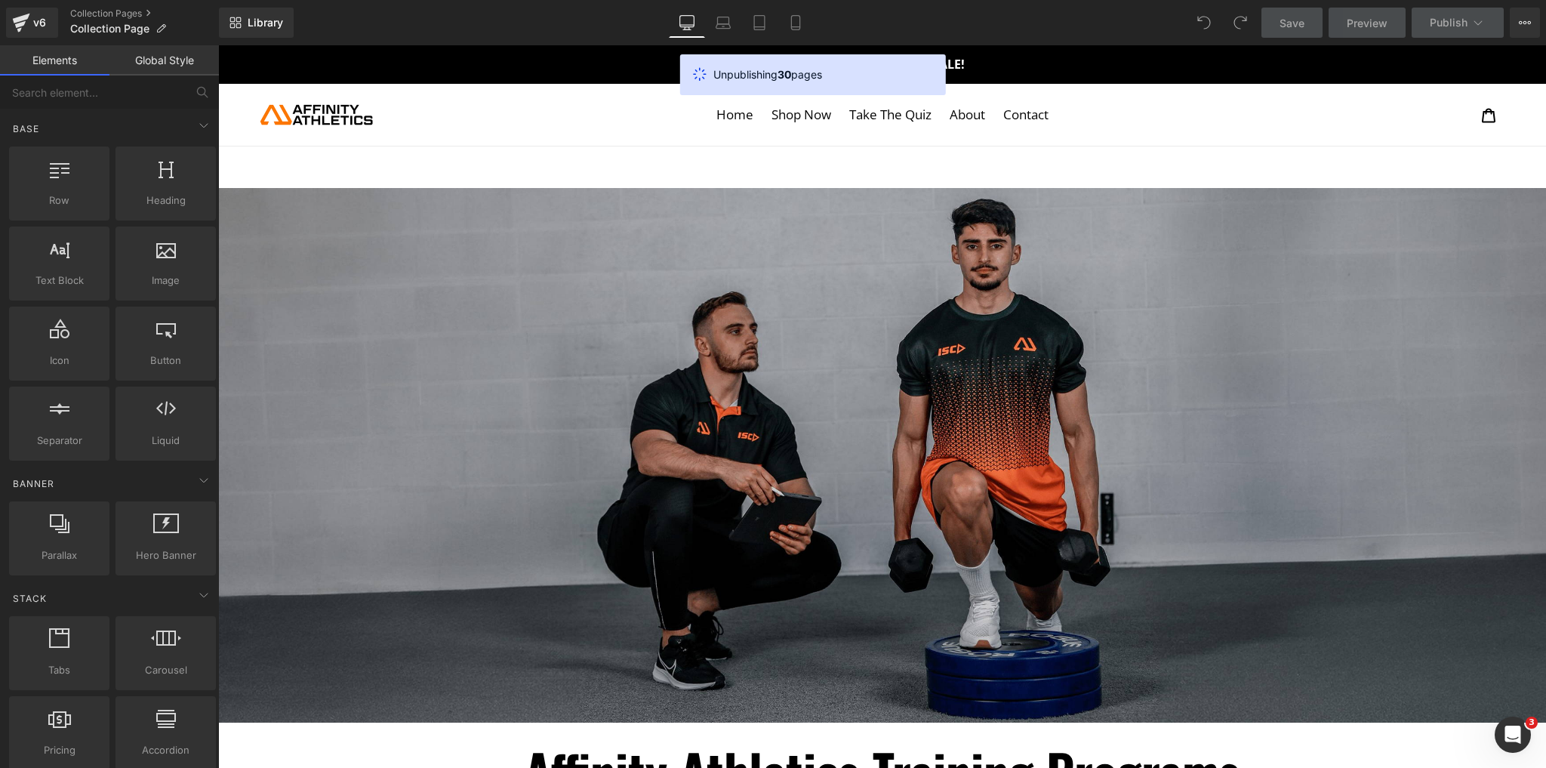
click at [862, 69] on div "Unpublishing 30 pages" at bounding box center [824, 74] width 220 height 17
click at [149, 14] on link "Collection Pages" at bounding box center [144, 14] width 149 height 12
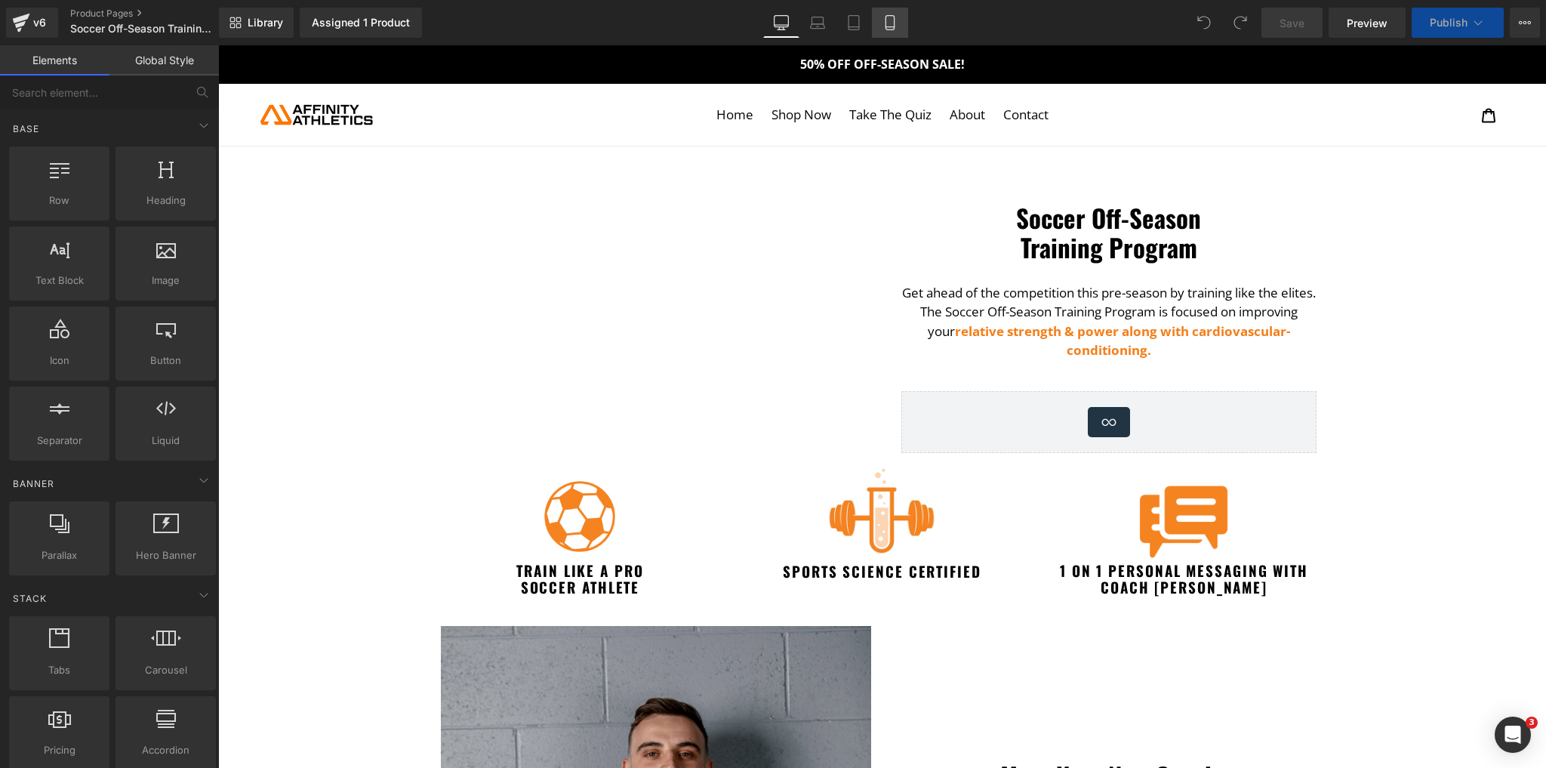
drag, startPoint x: 0, startPoint y: 0, endPoint x: 888, endPoint y: 18, distance: 888.2
click at [888, 18] on icon at bounding box center [890, 22] width 15 height 15
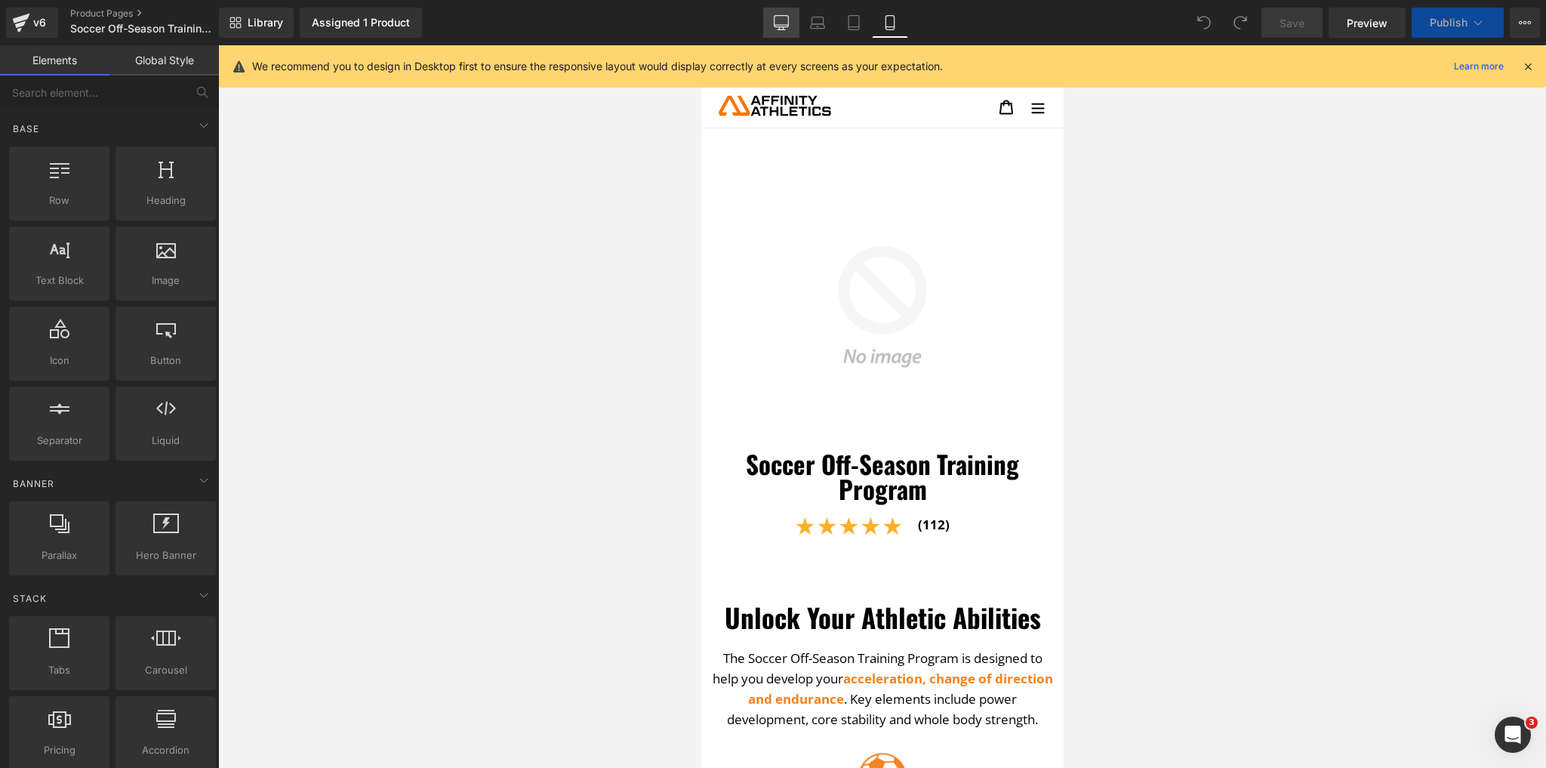
click at [781, 16] on icon at bounding box center [782, 21] width 14 height 11
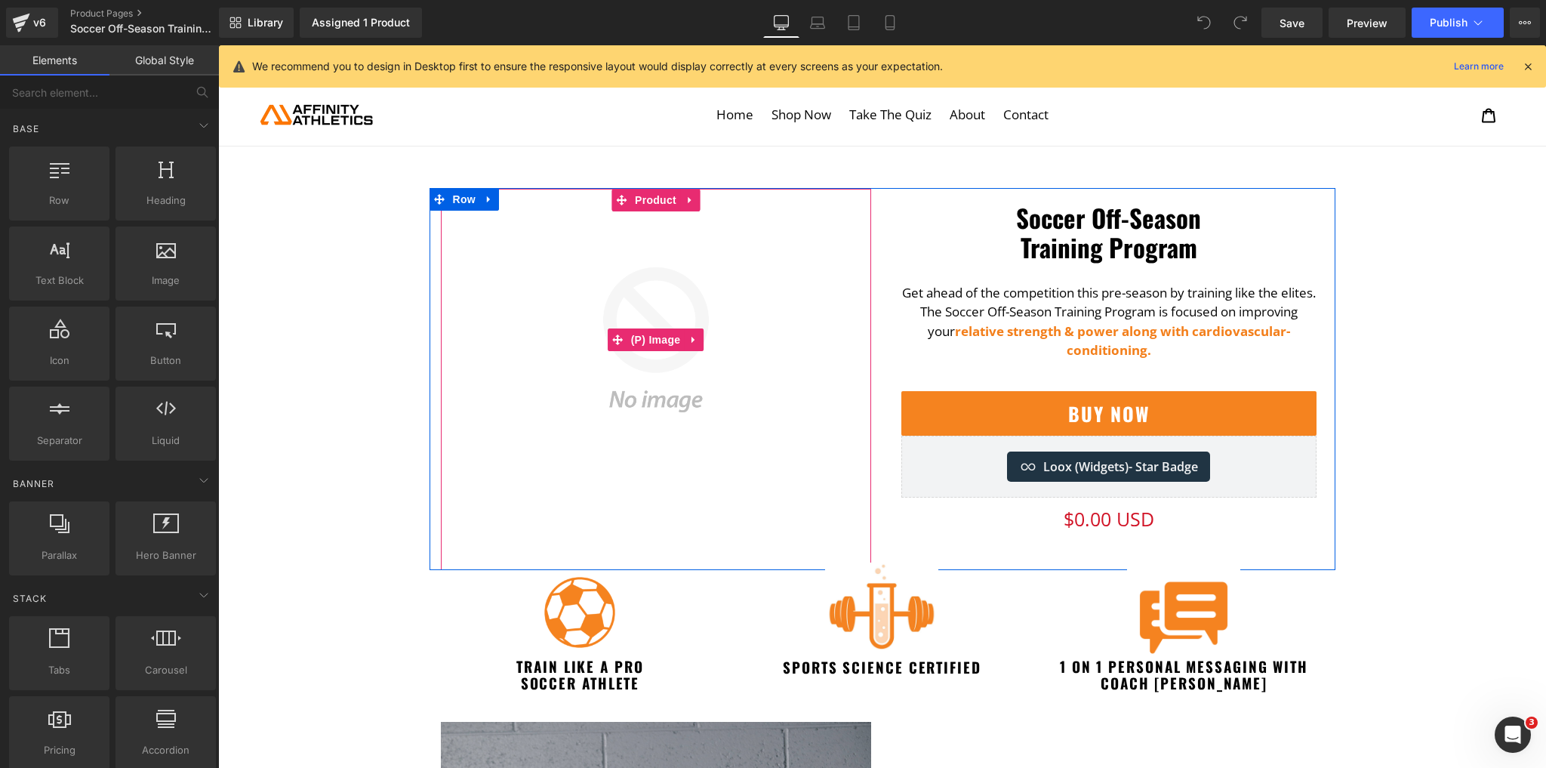
click at [596, 289] on img at bounding box center [656, 339] width 415 height 415
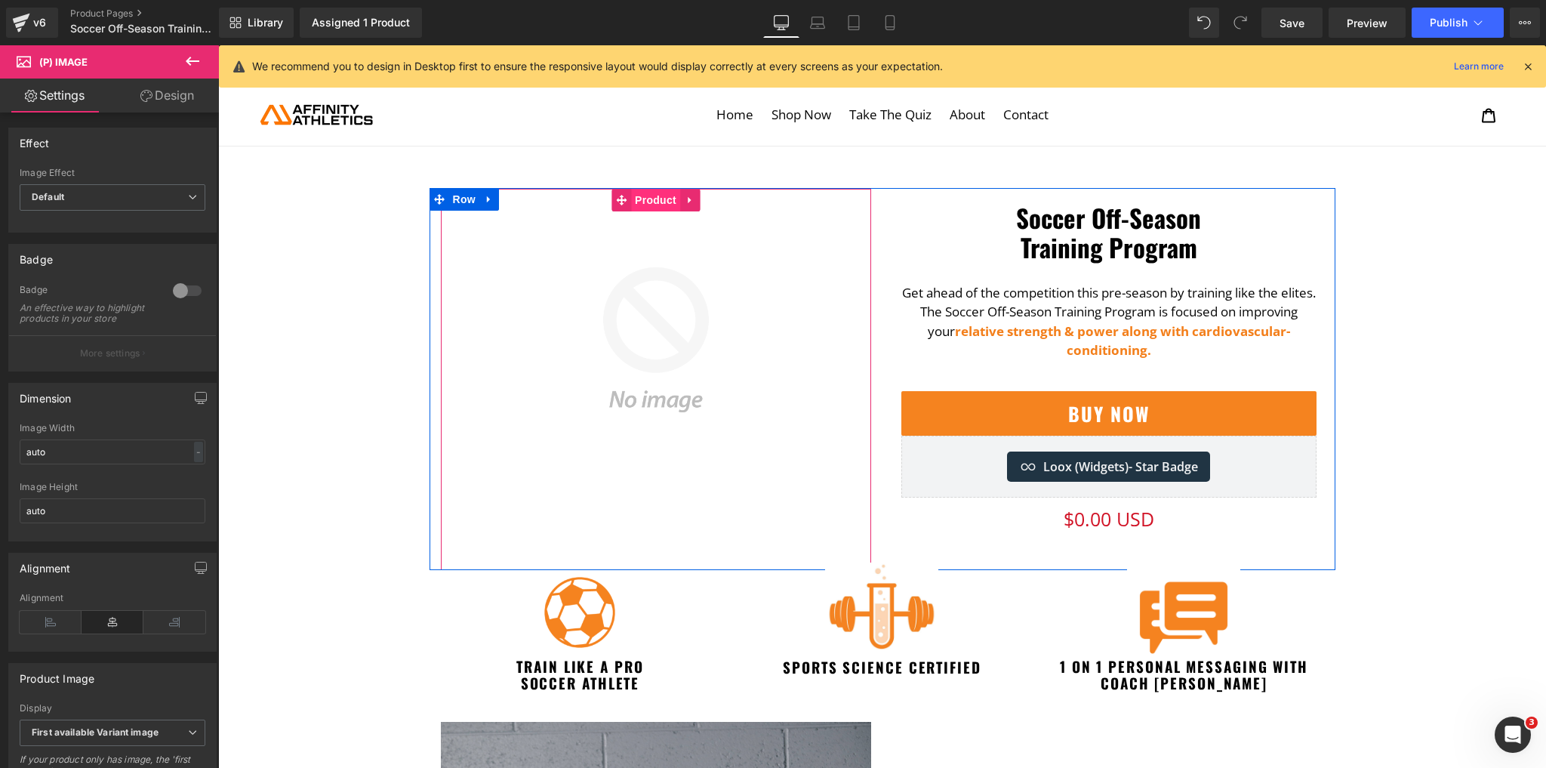
click at [640, 202] on span "Product" at bounding box center [655, 200] width 49 height 23
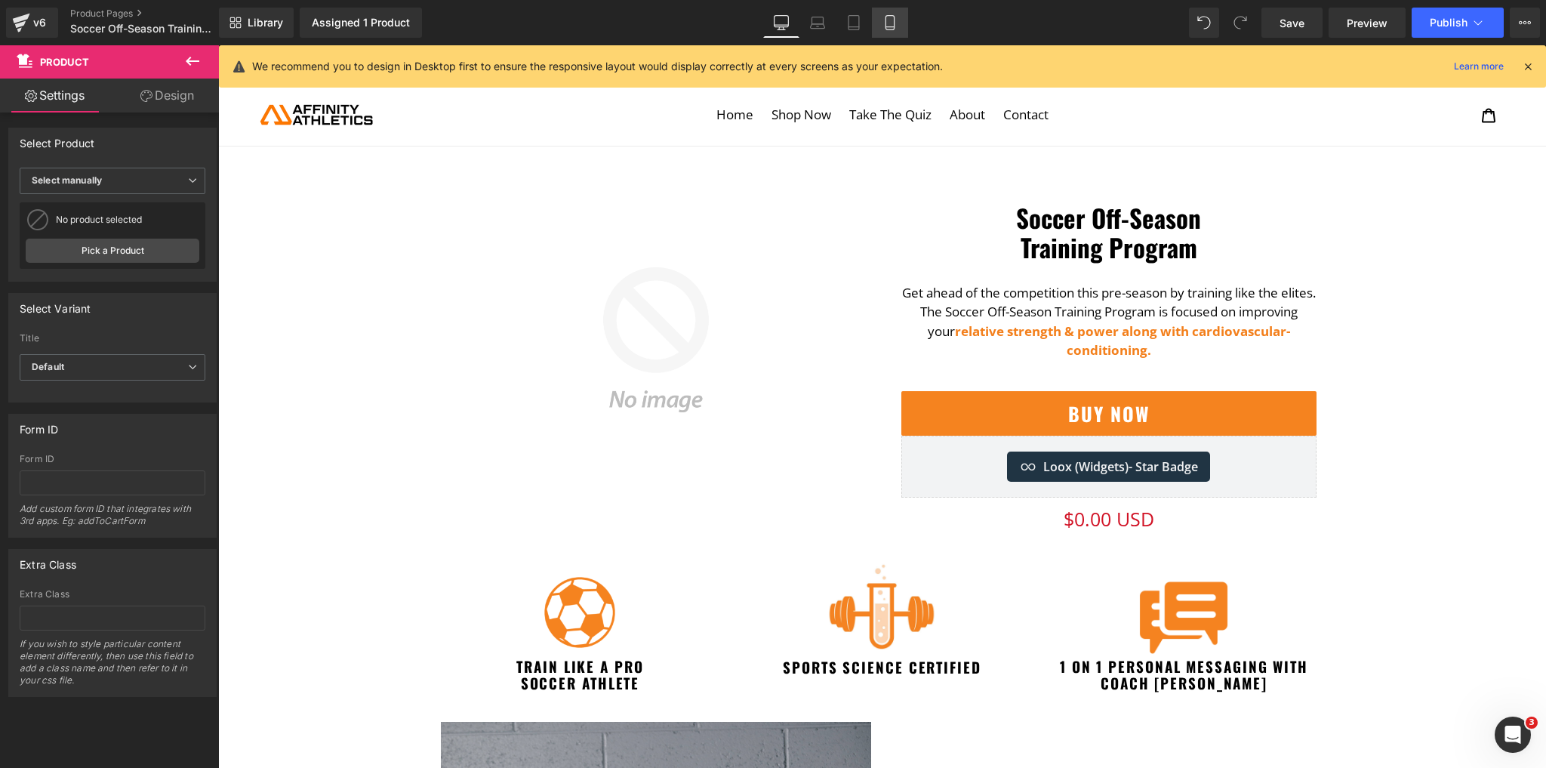
click at [899, 21] on link "Mobile" at bounding box center [890, 23] width 36 height 30
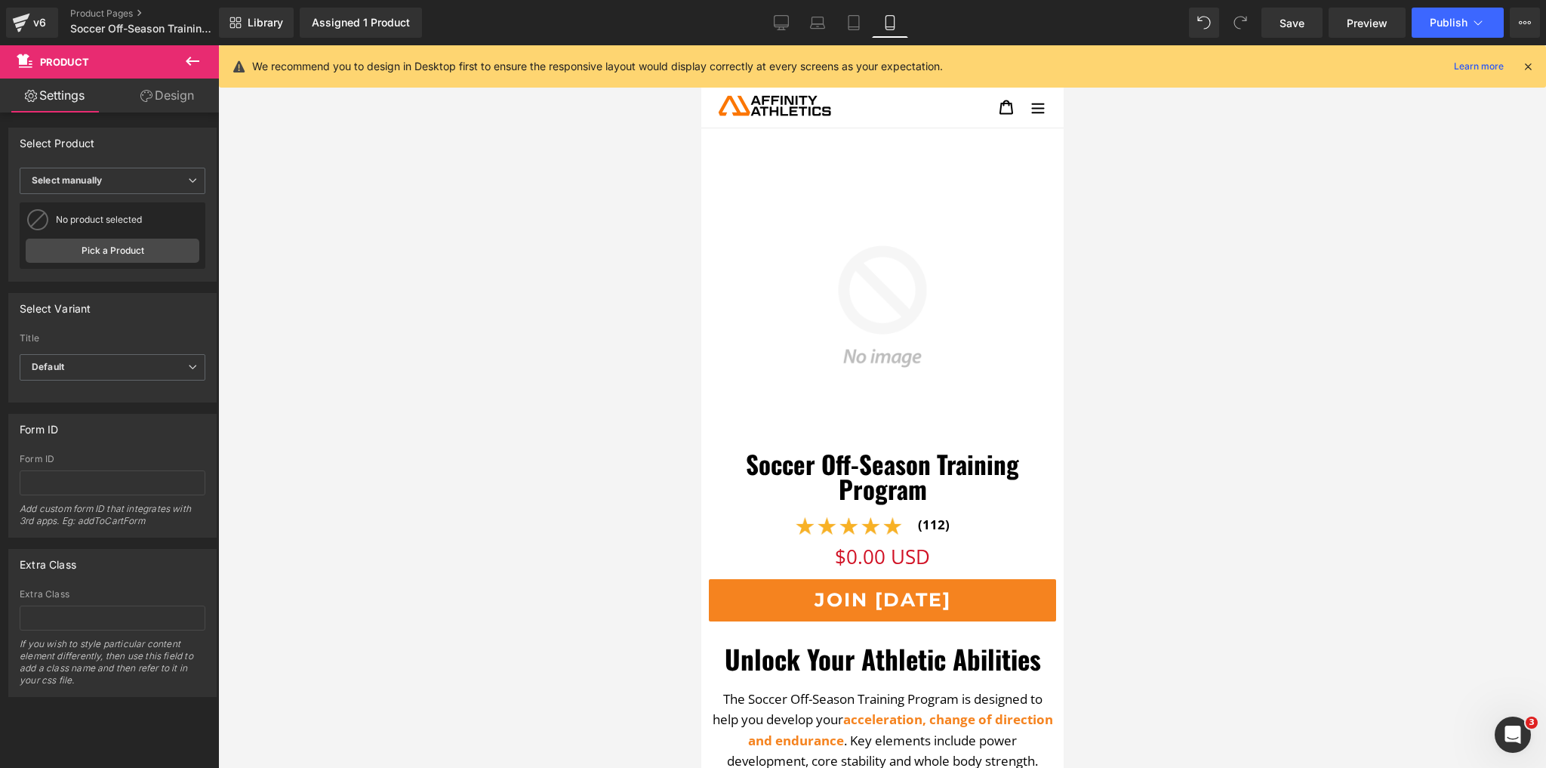
click at [450, 435] on div at bounding box center [882, 406] width 1328 height 723
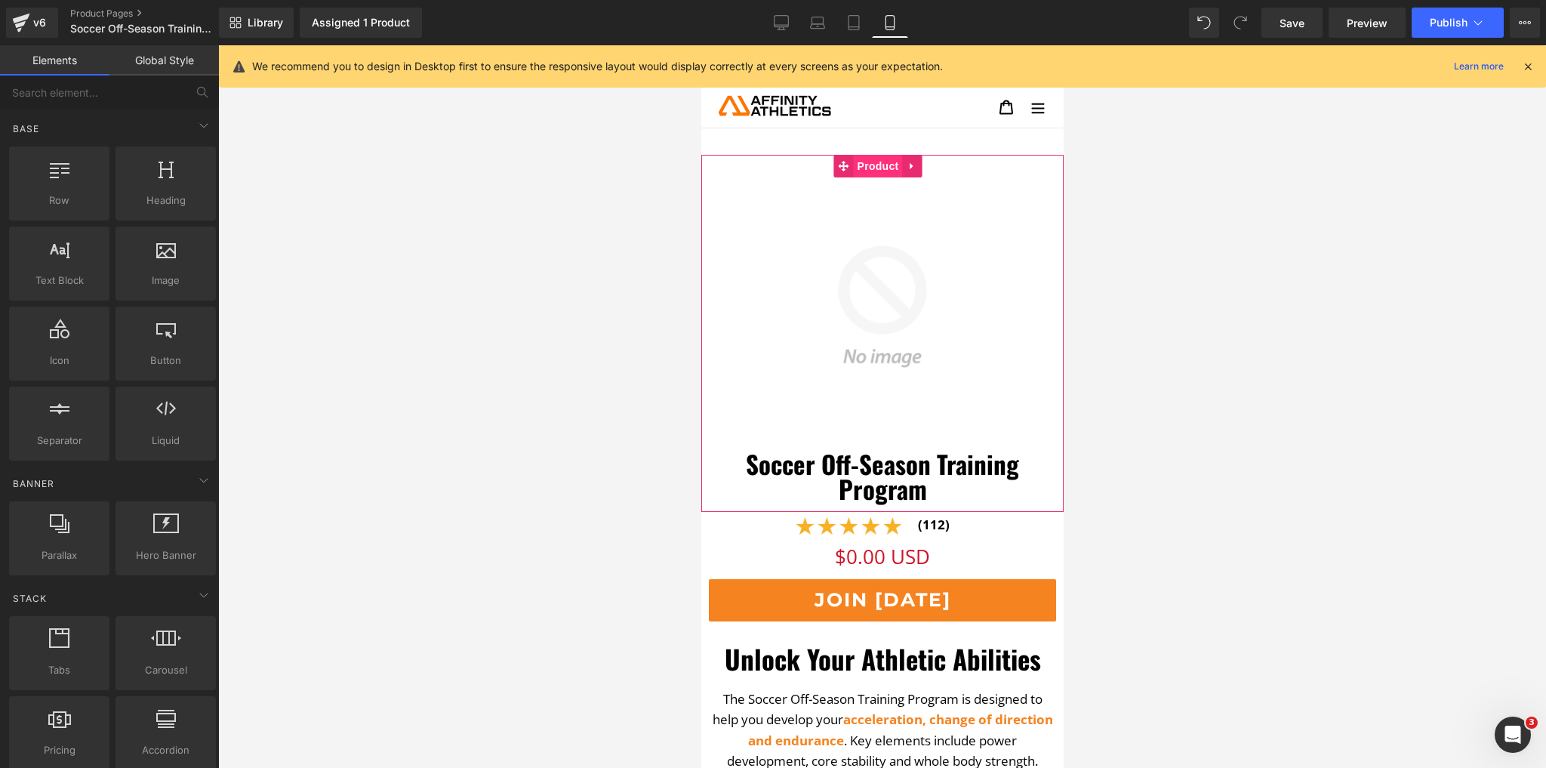
click at [880, 170] on span "Product" at bounding box center [877, 166] width 49 height 23
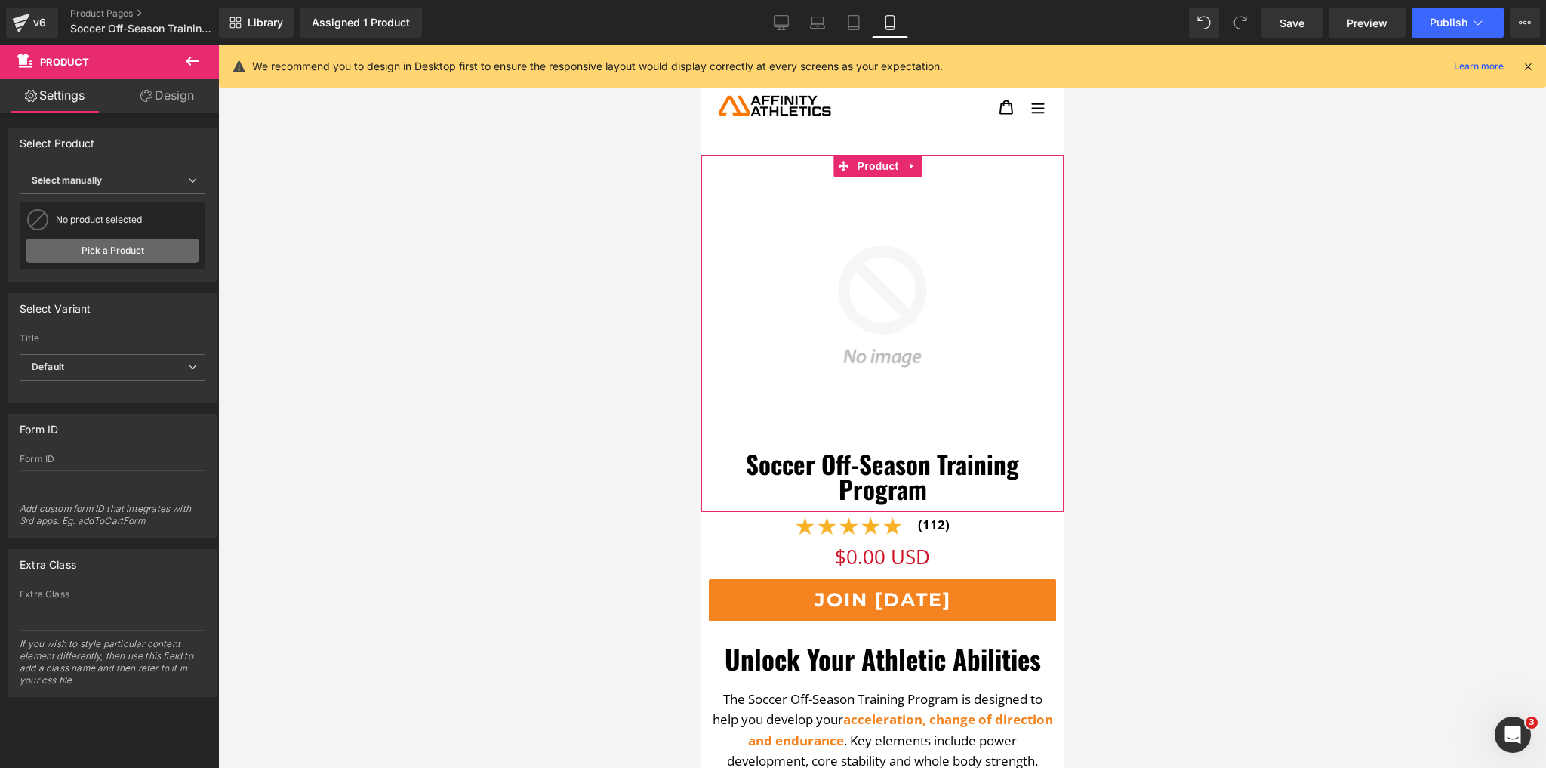
click at [124, 257] on link "Pick a Product" at bounding box center [113, 251] width 174 height 24
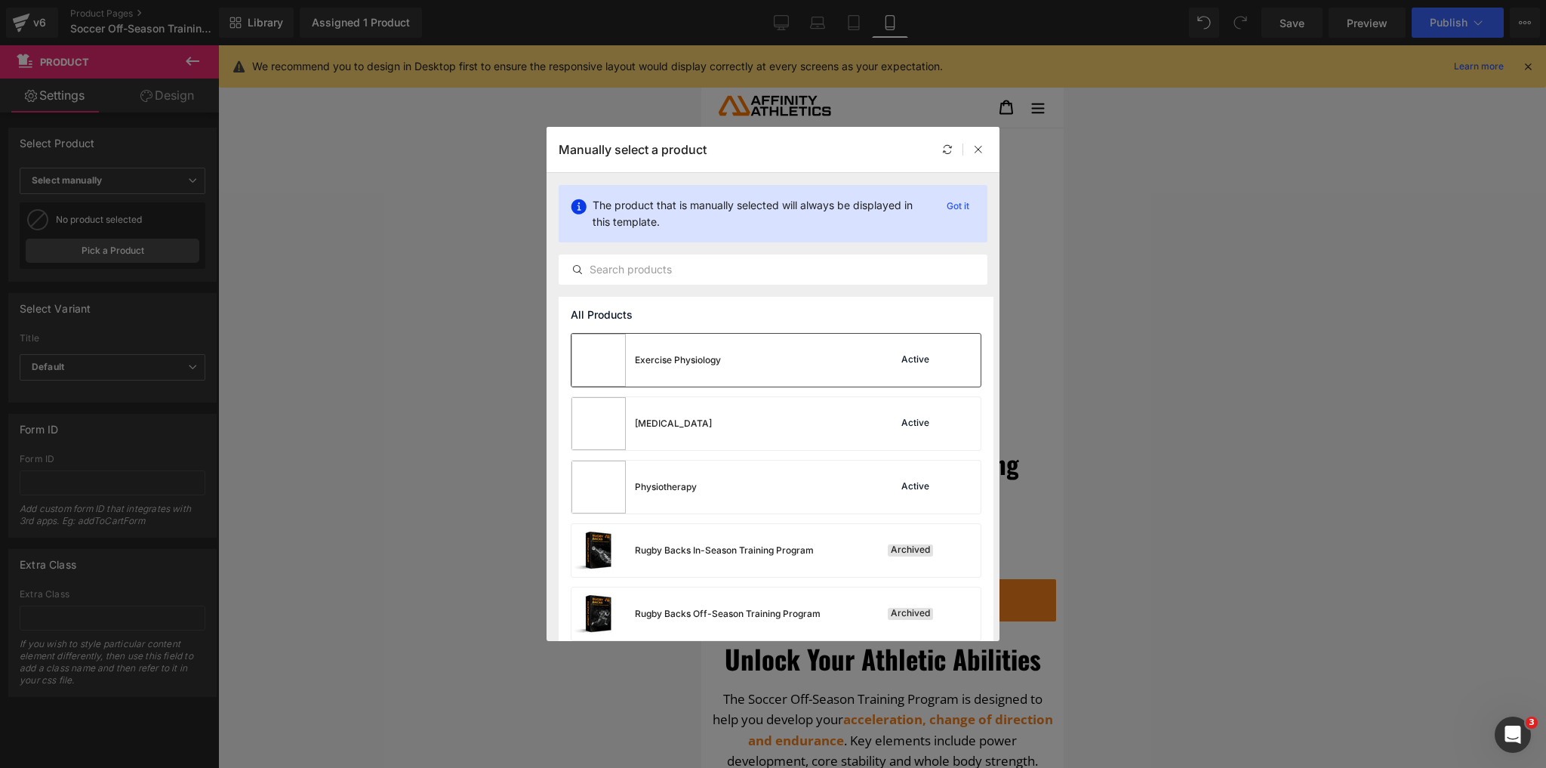
click at [766, 373] on div "Exercise Physiology Active" at bounding box center [776, 360] width 409 height 53
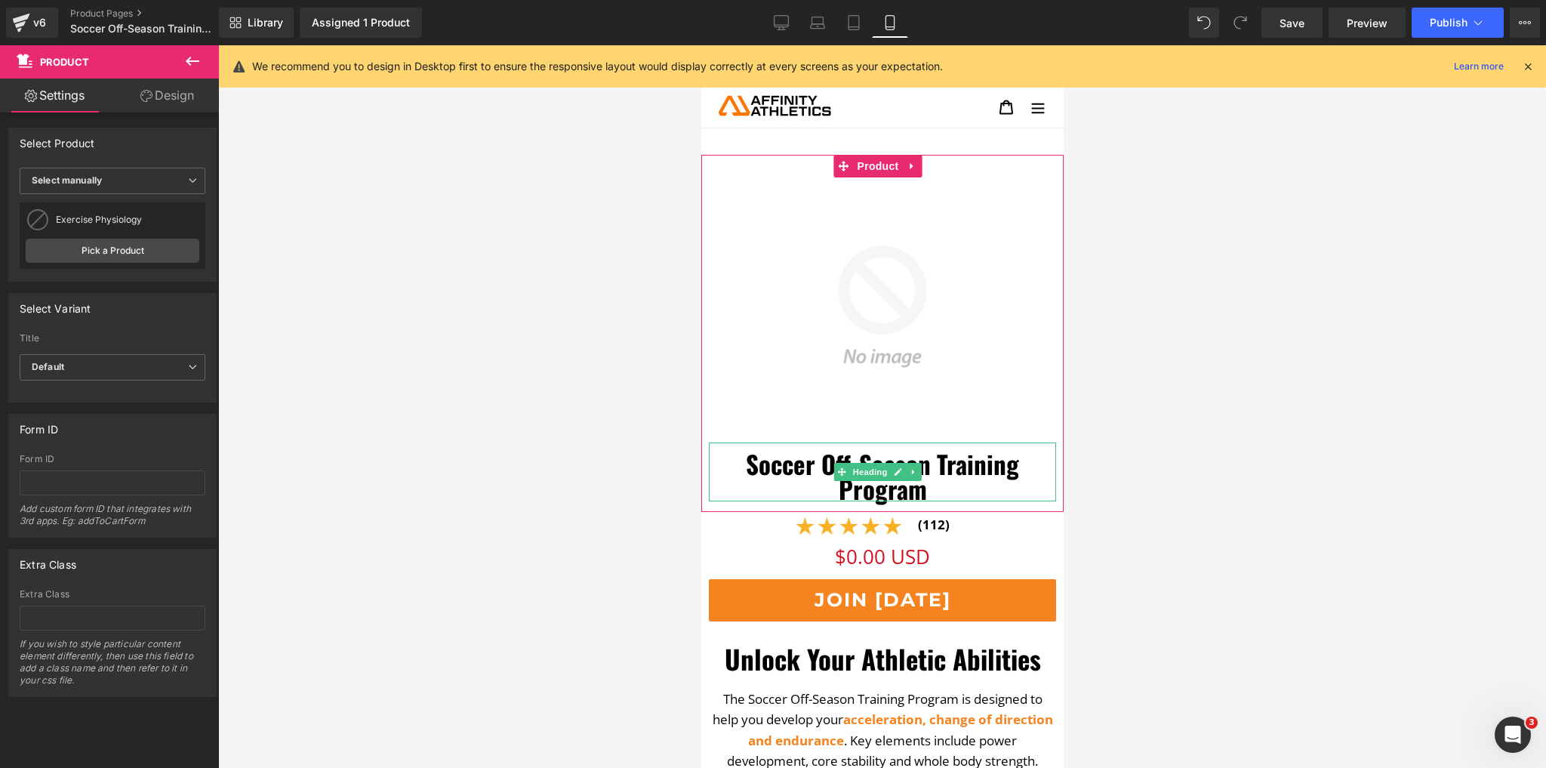
click at [816, 454] on h1 "Soccer Off-Season Training Program" at bounding box center [881, 477] width 347 height 50
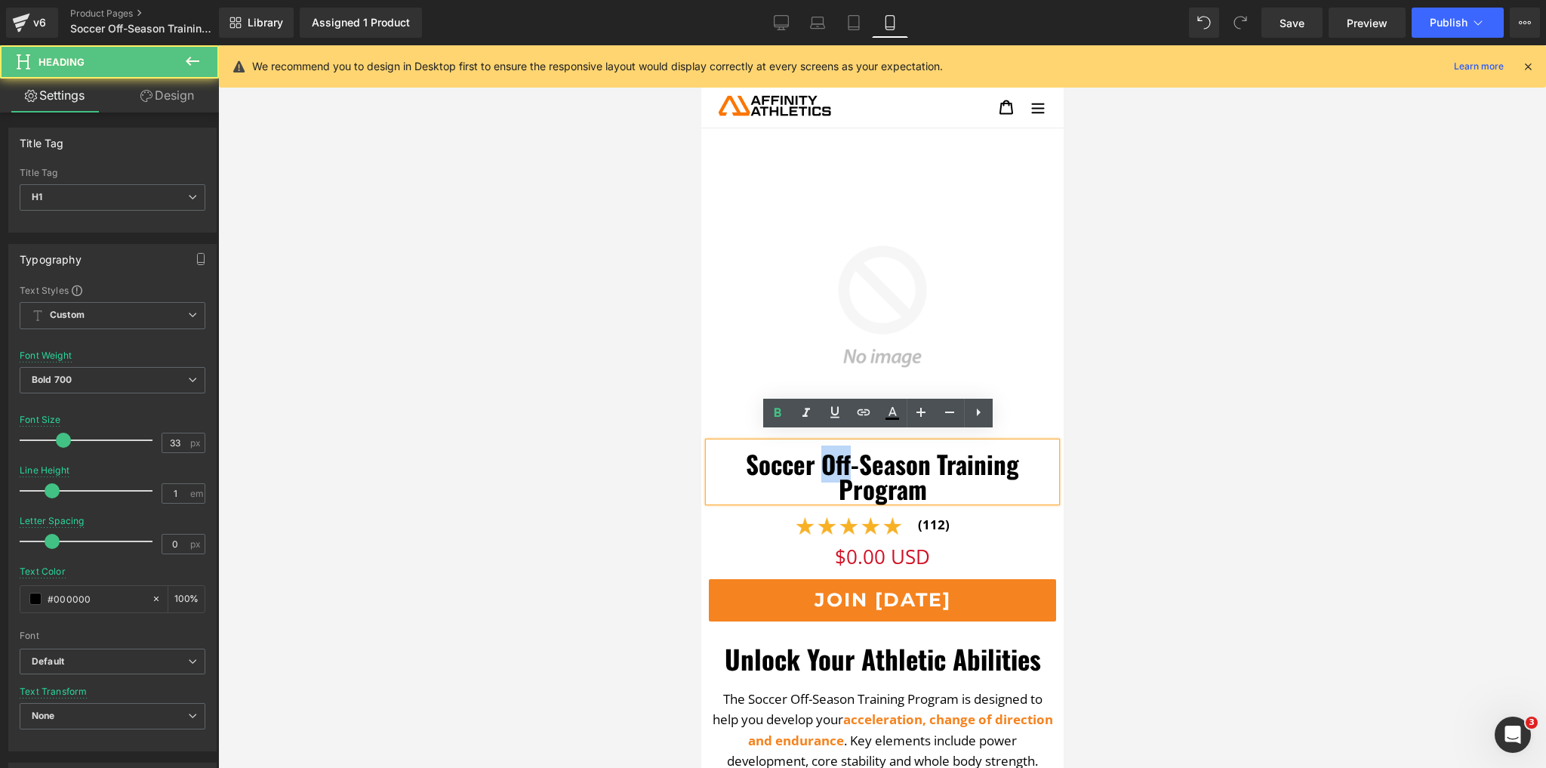
click at [816, 454] on h1 "Soccer Off-Season Training Program" at bounding box center [881, 477] width 347 height 50
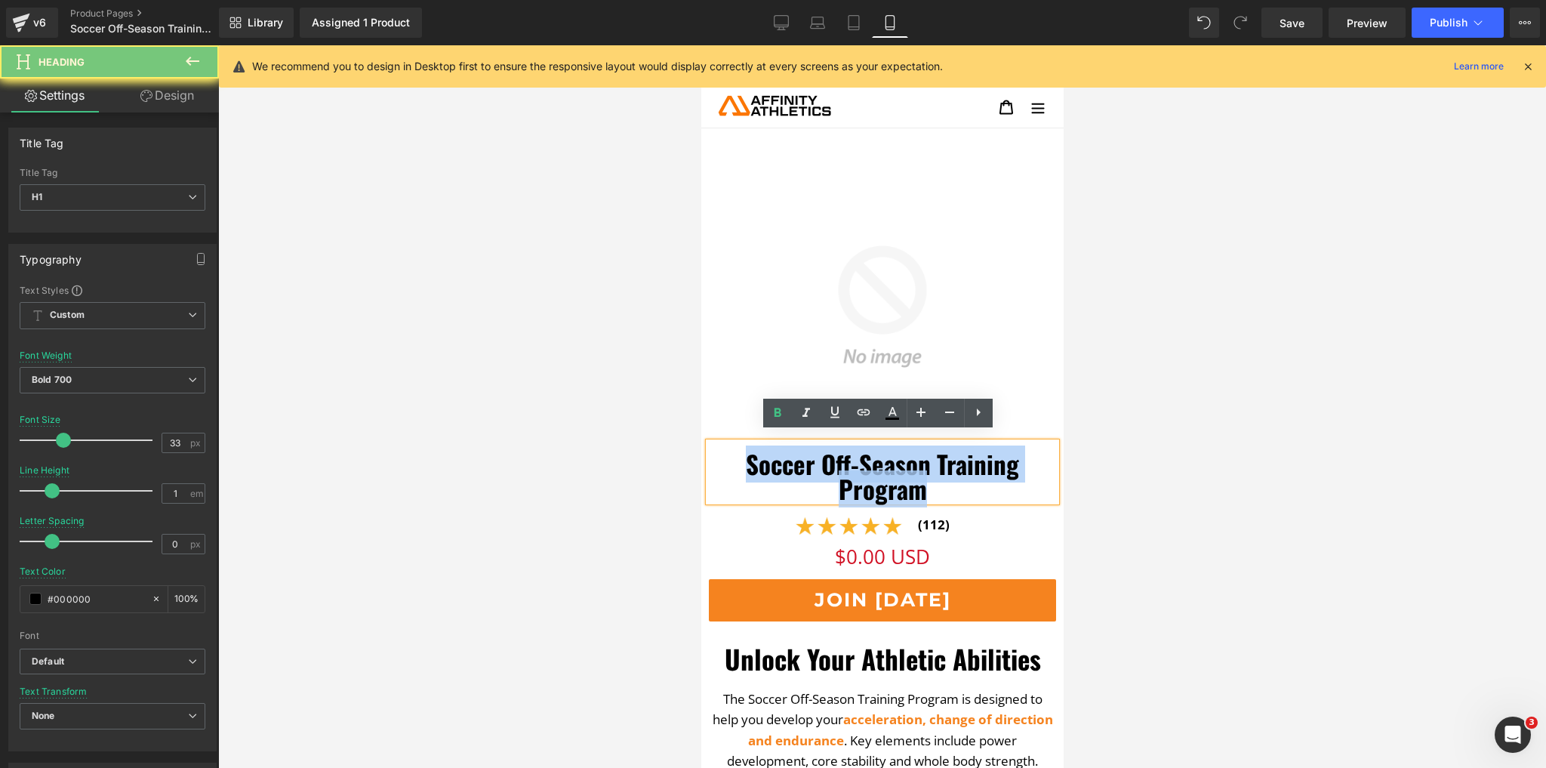
click at [816, 454] on h1 "Soccer Off-Season Training Program" at bounding box center [881, 477] width 347 height 50
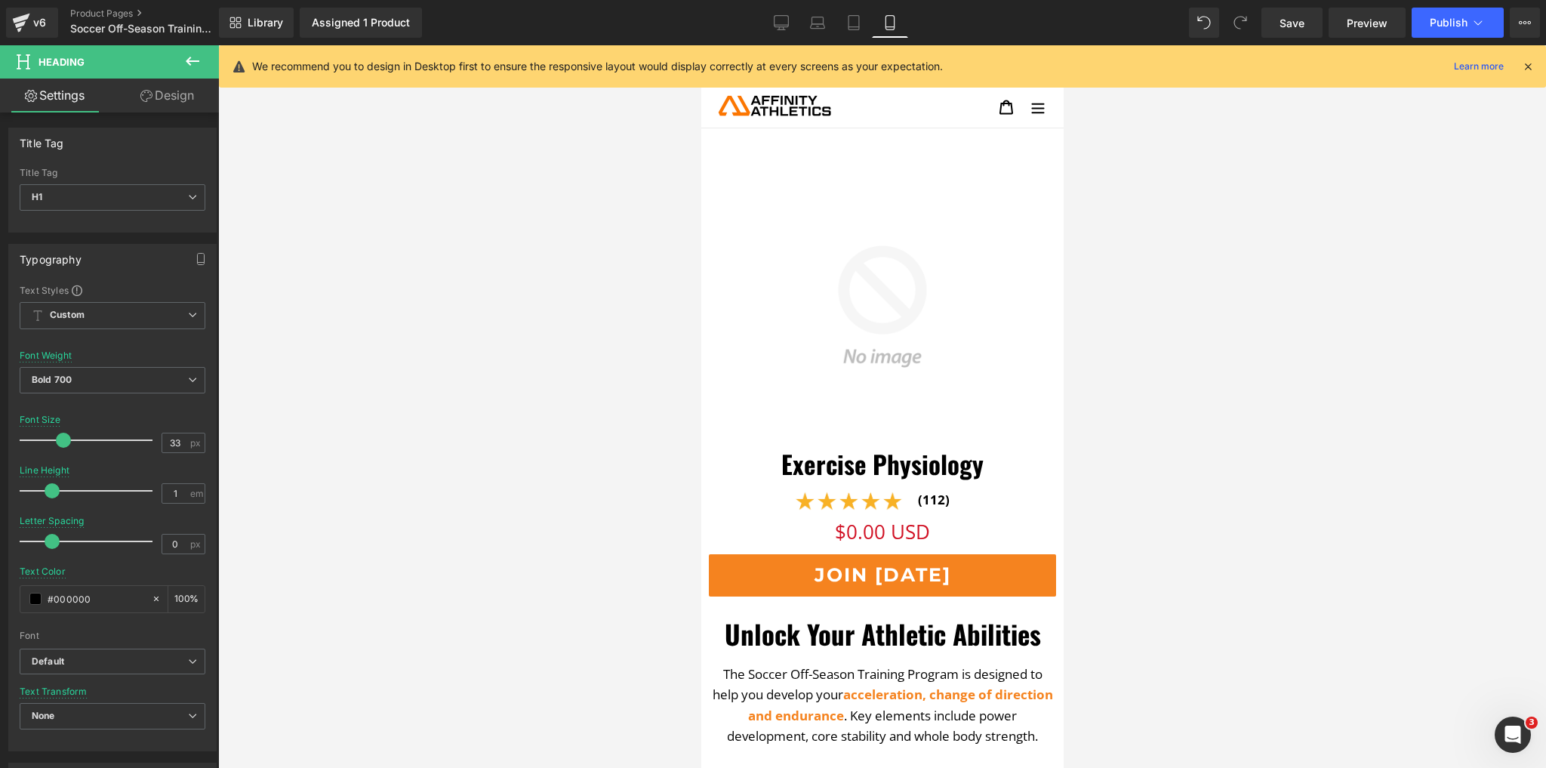
click at [368, 375] on div at bounding box center [882, 406] width 1328 height 723
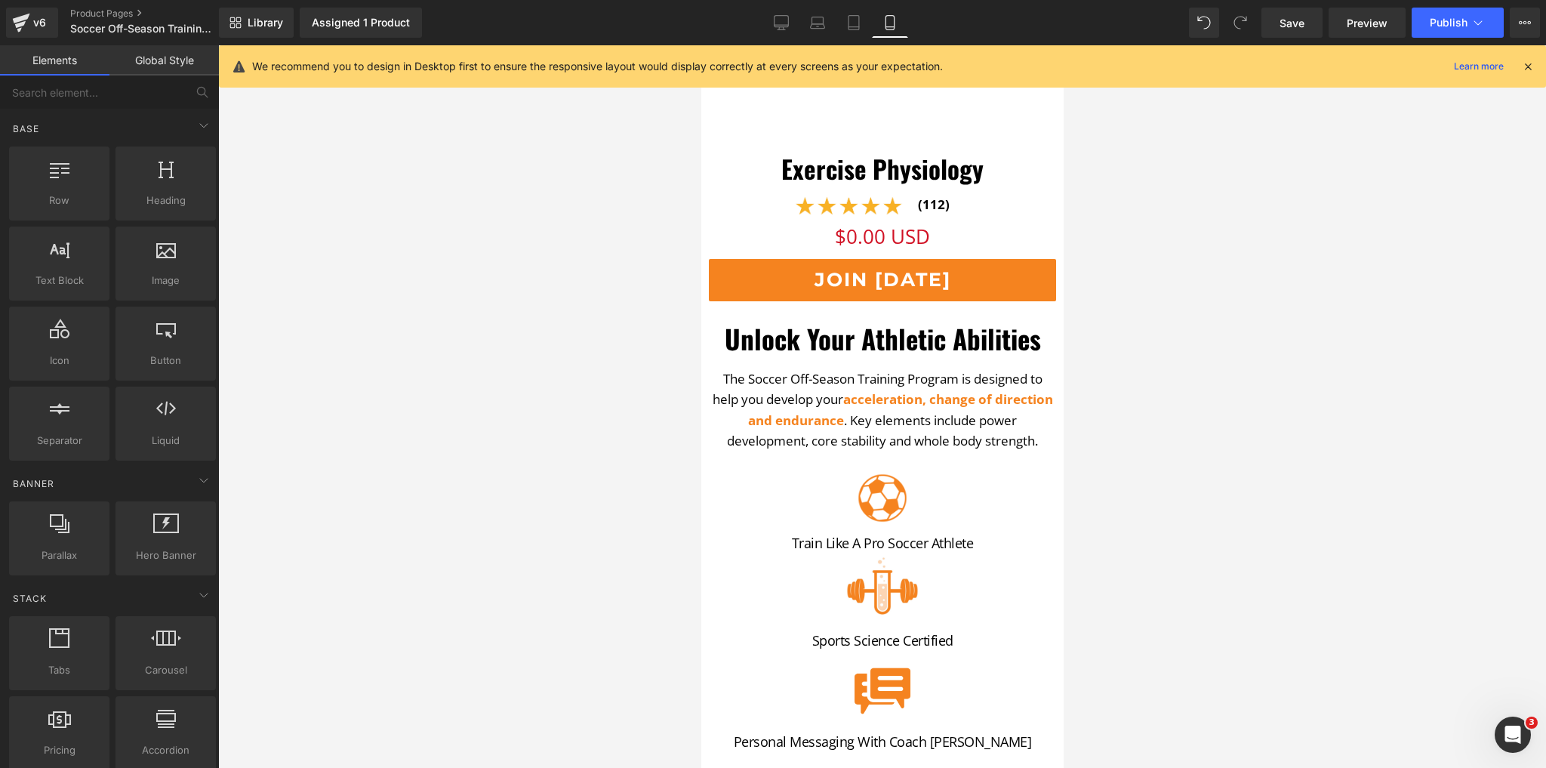
scroll to position [302, 0]
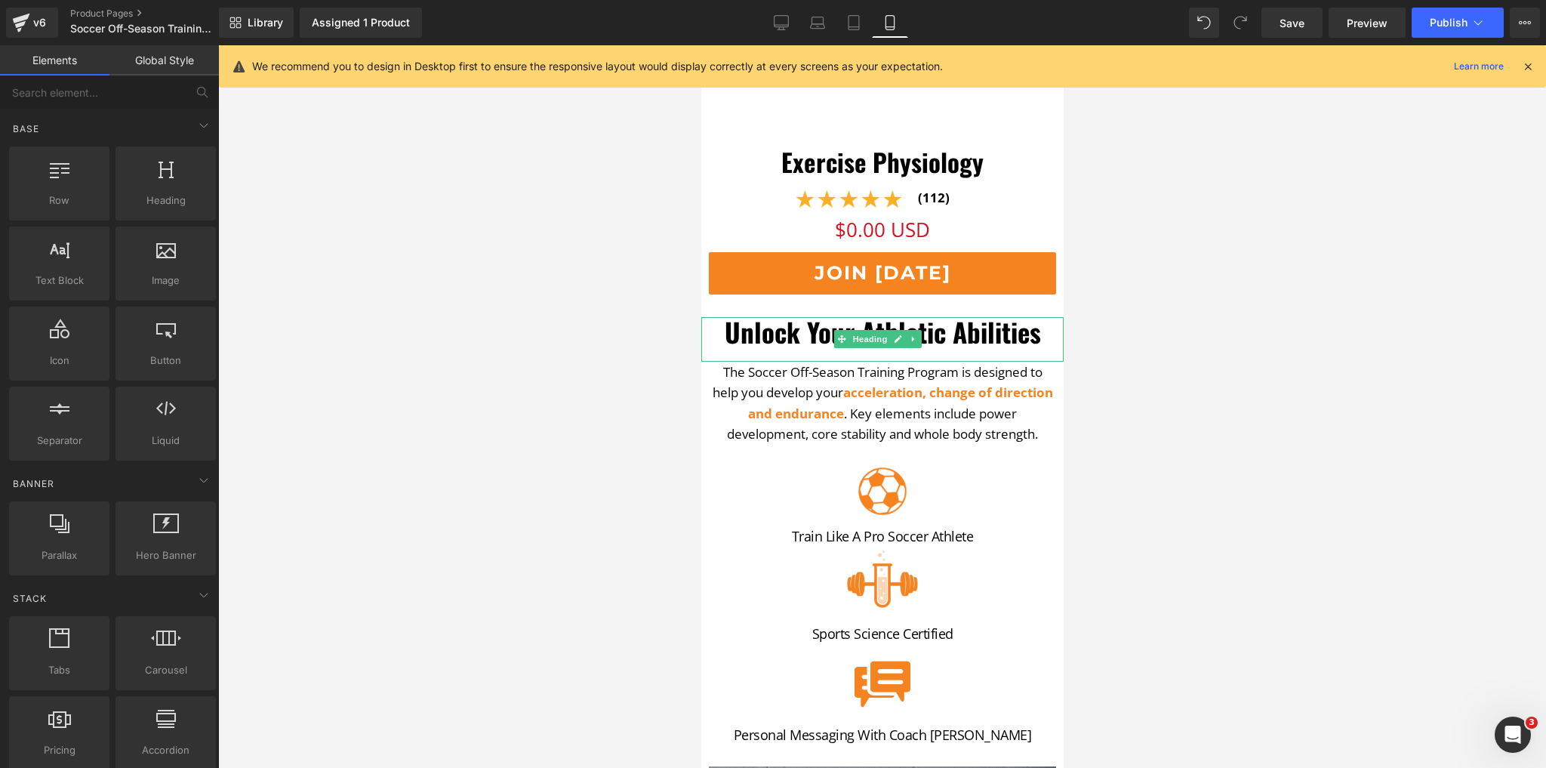
click at [775, 317] on h1 "Unlock Your Athletic Abilities" at bounding box center [882, 331] width 362 height 29
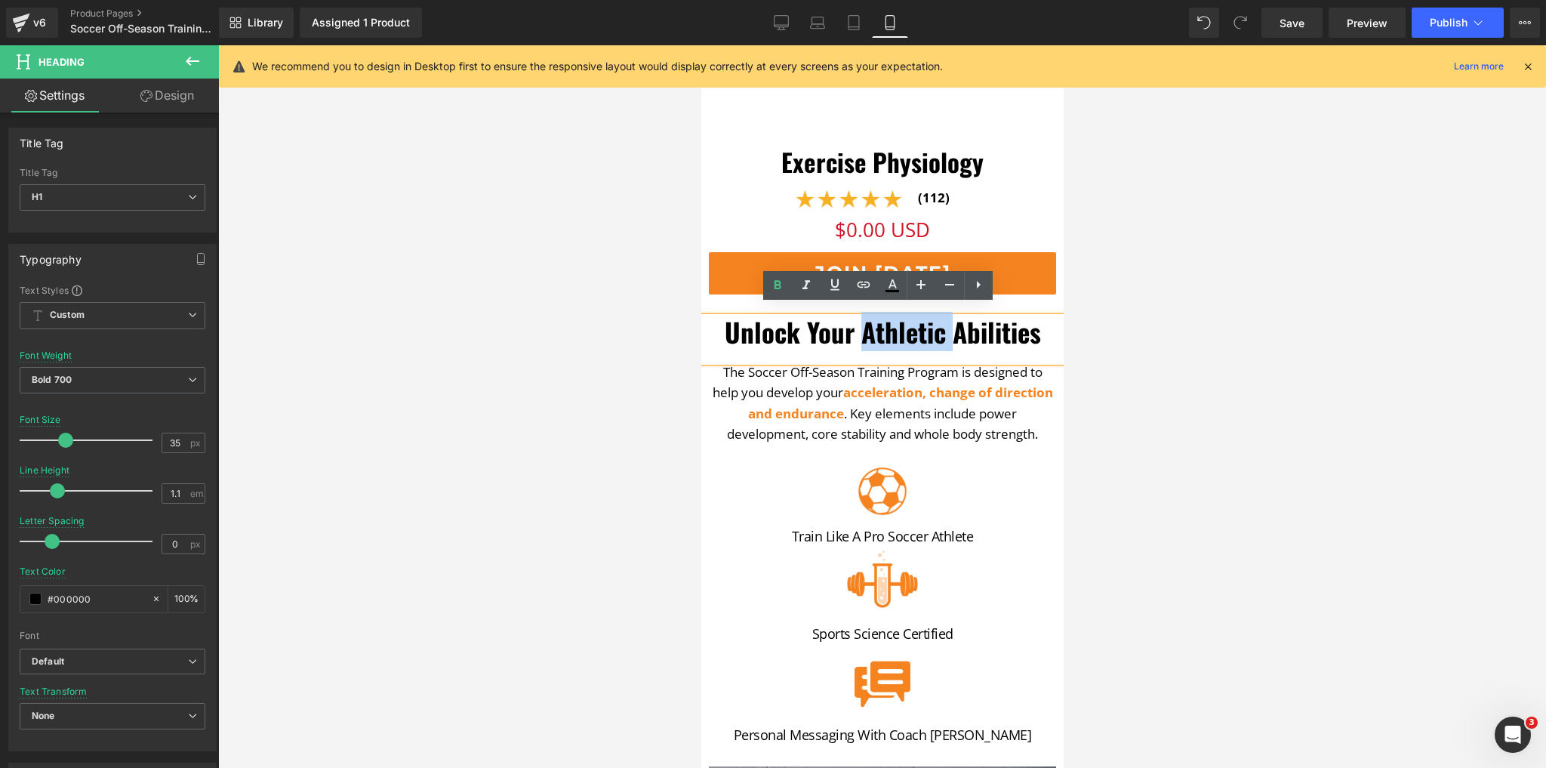
drag, startPoint x: 945, startPoint y: 320, endPoint x: 860, endPoint y: 323, distance: 85.4
click at [860, 323] on h1 "Unlock Your Athletic Abilities" at bounding box center [882, 331] width 362 height 29
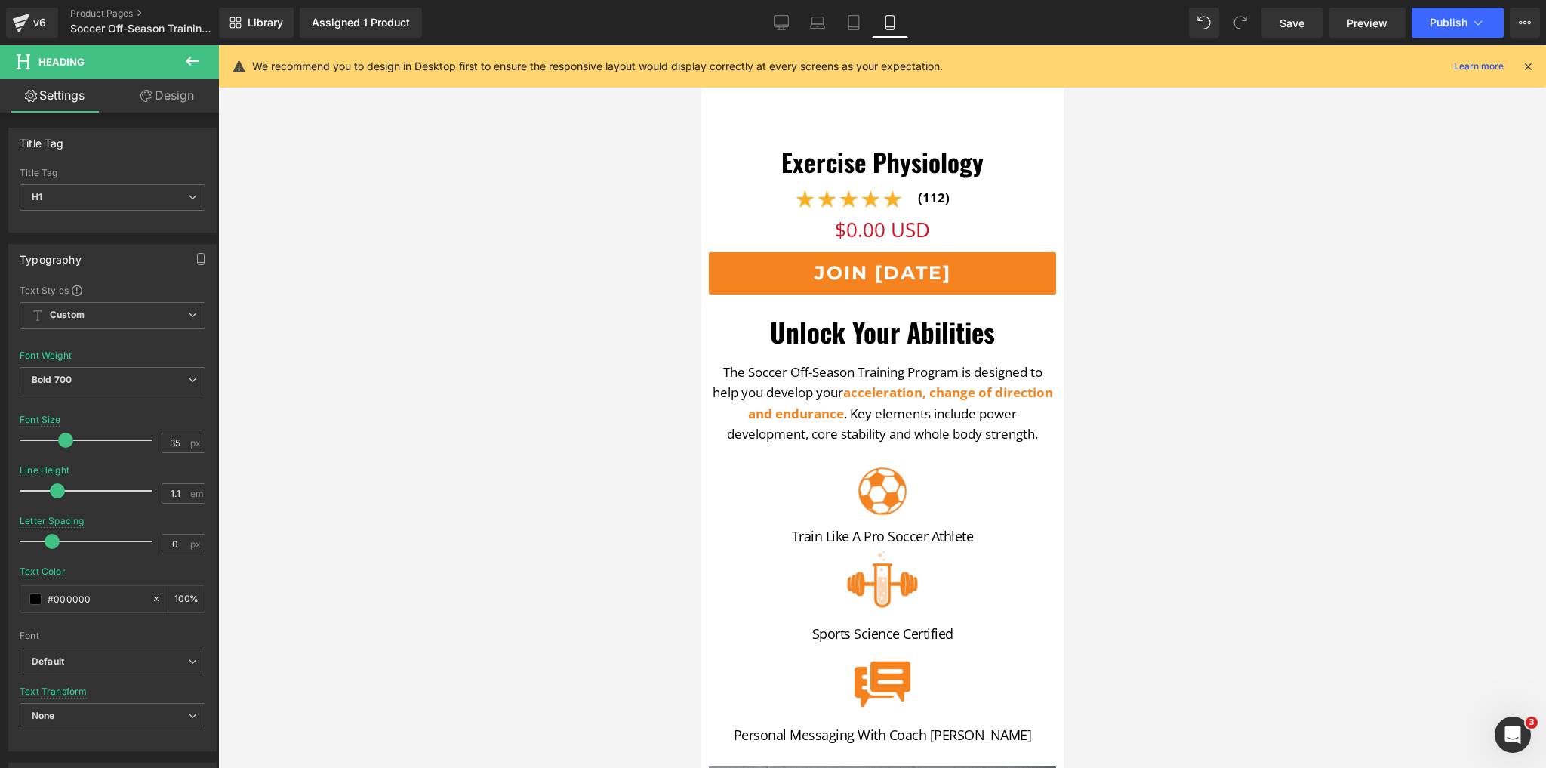
click at [435, 335] on div at bounding box center [882, 406] width 1328 height 723
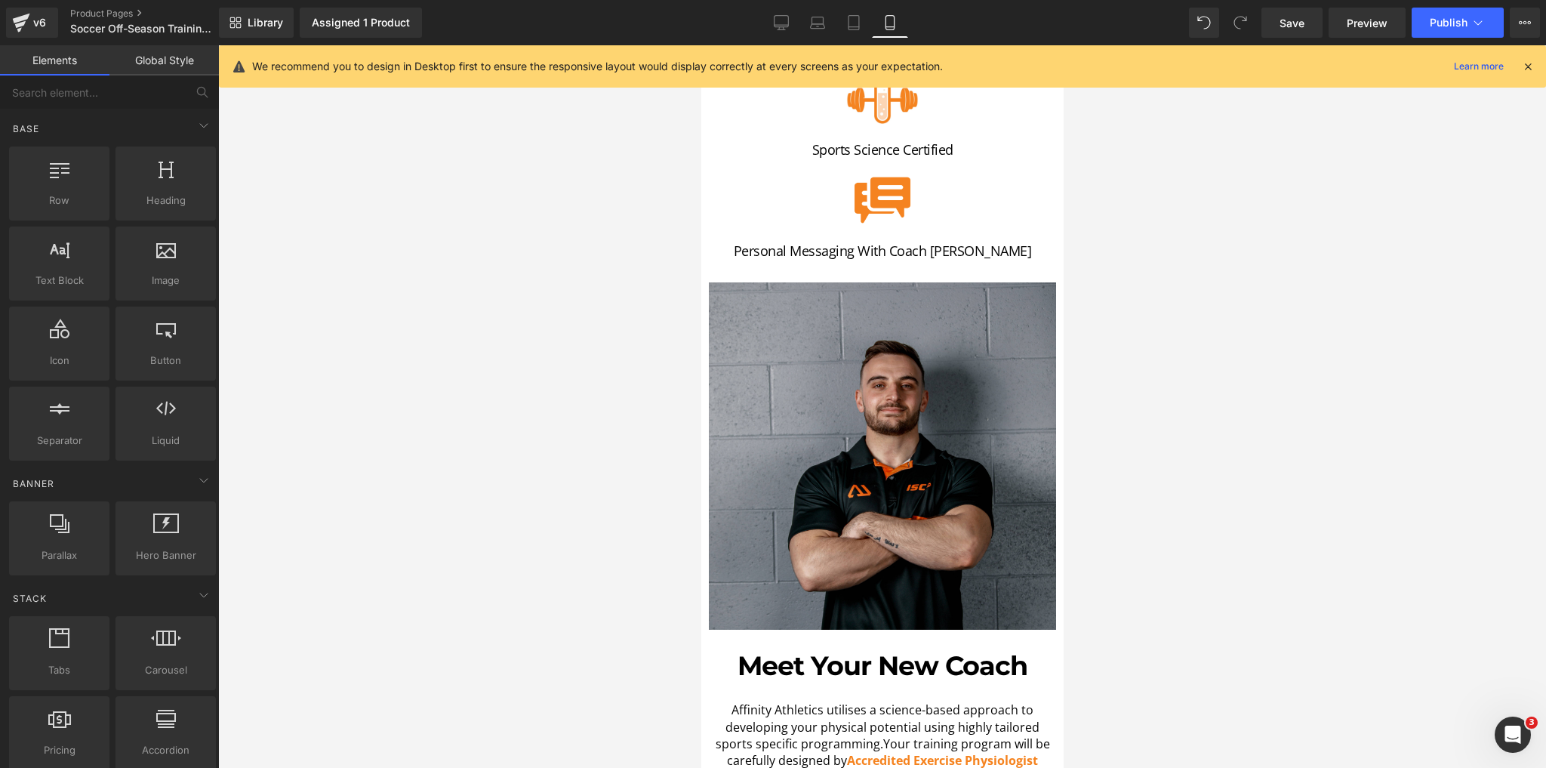
scroll to position [785, 0]
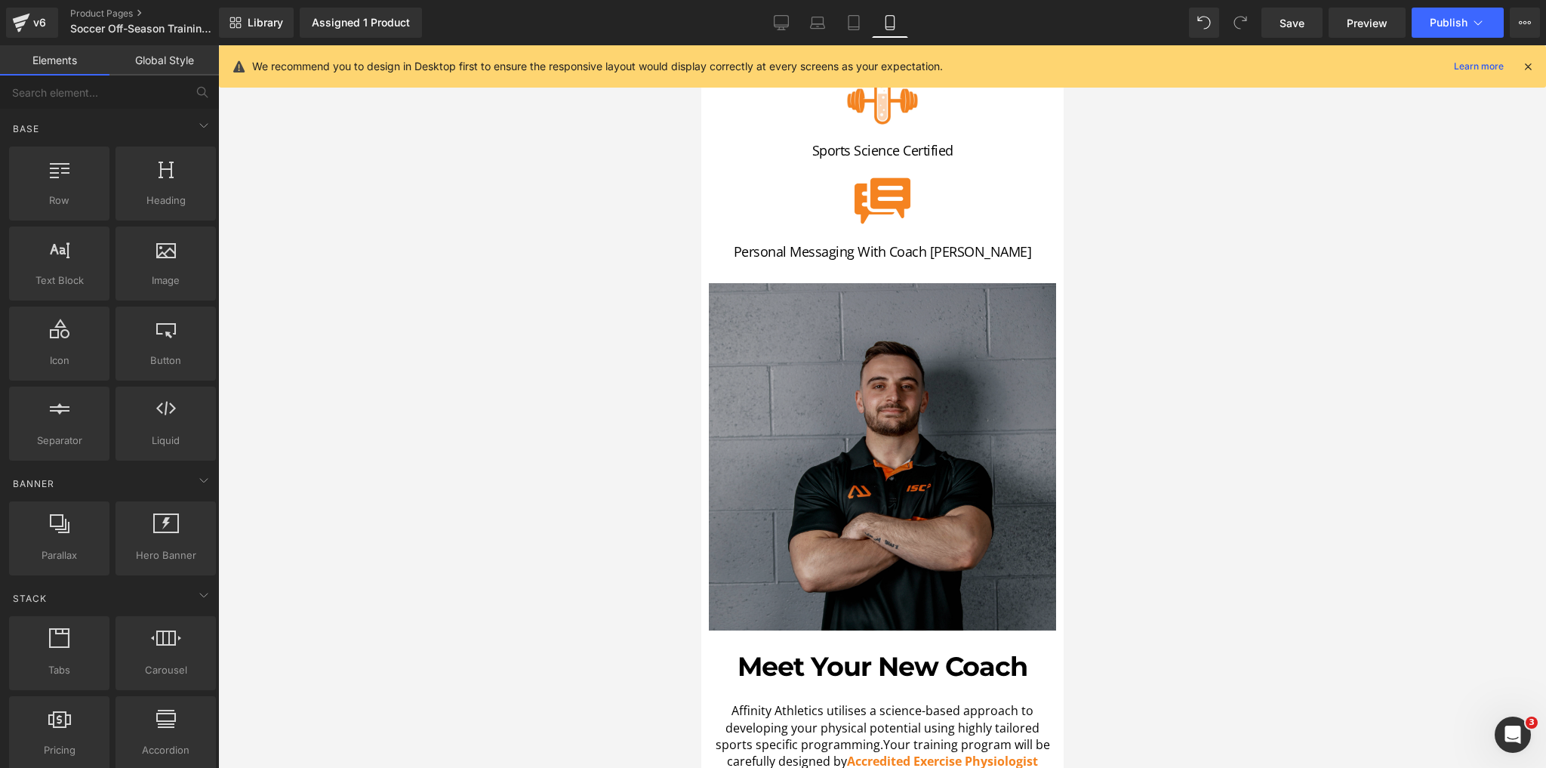
click at [902, 376] on img at bounding box center [881, 444] width 347 height 372
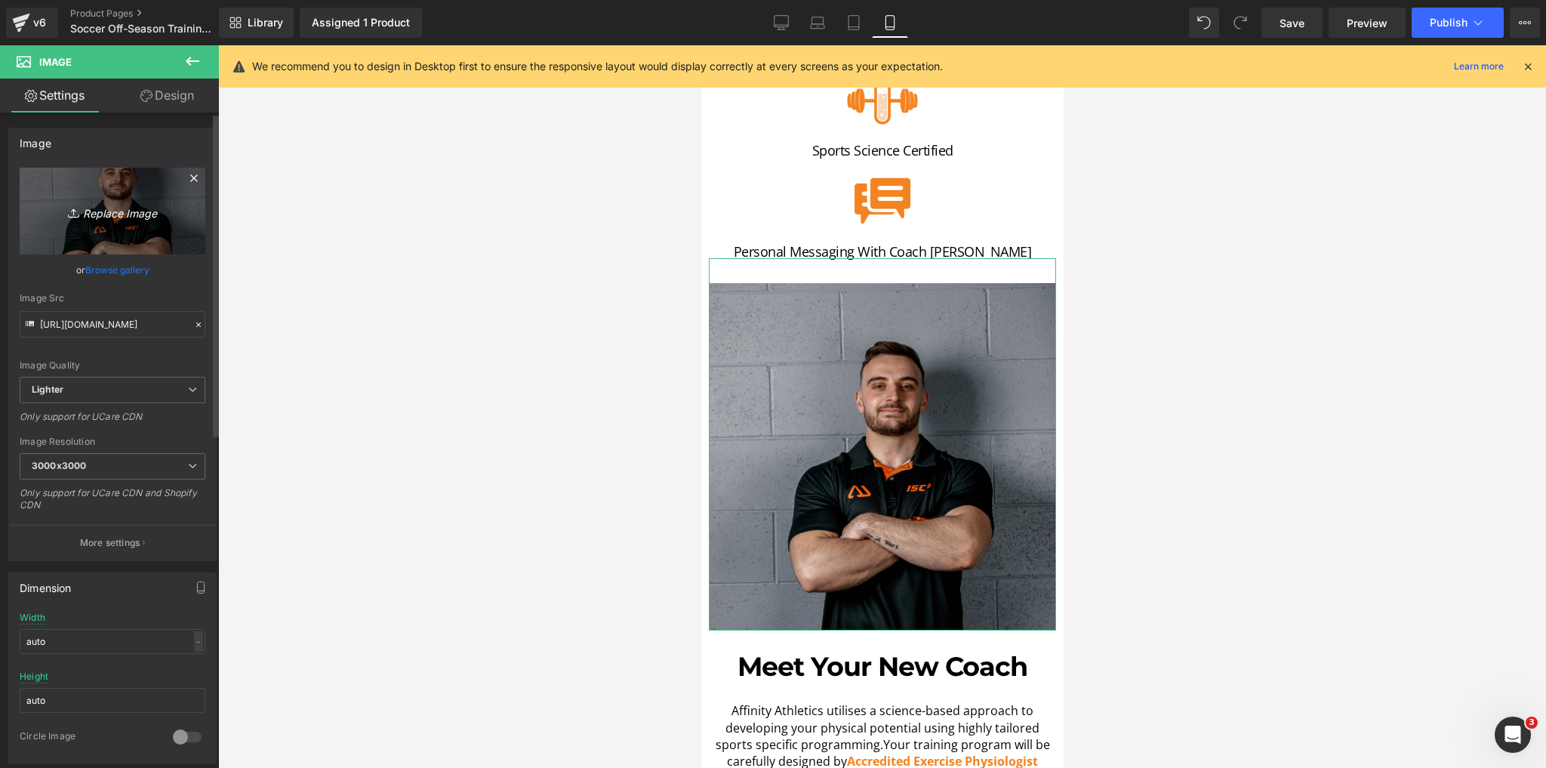
click at [127, 213] on icon "Replace Image" at bounding box center [112, 211] width 121 height 19
type input "C:\fakepath\_MGL1970.jpg"
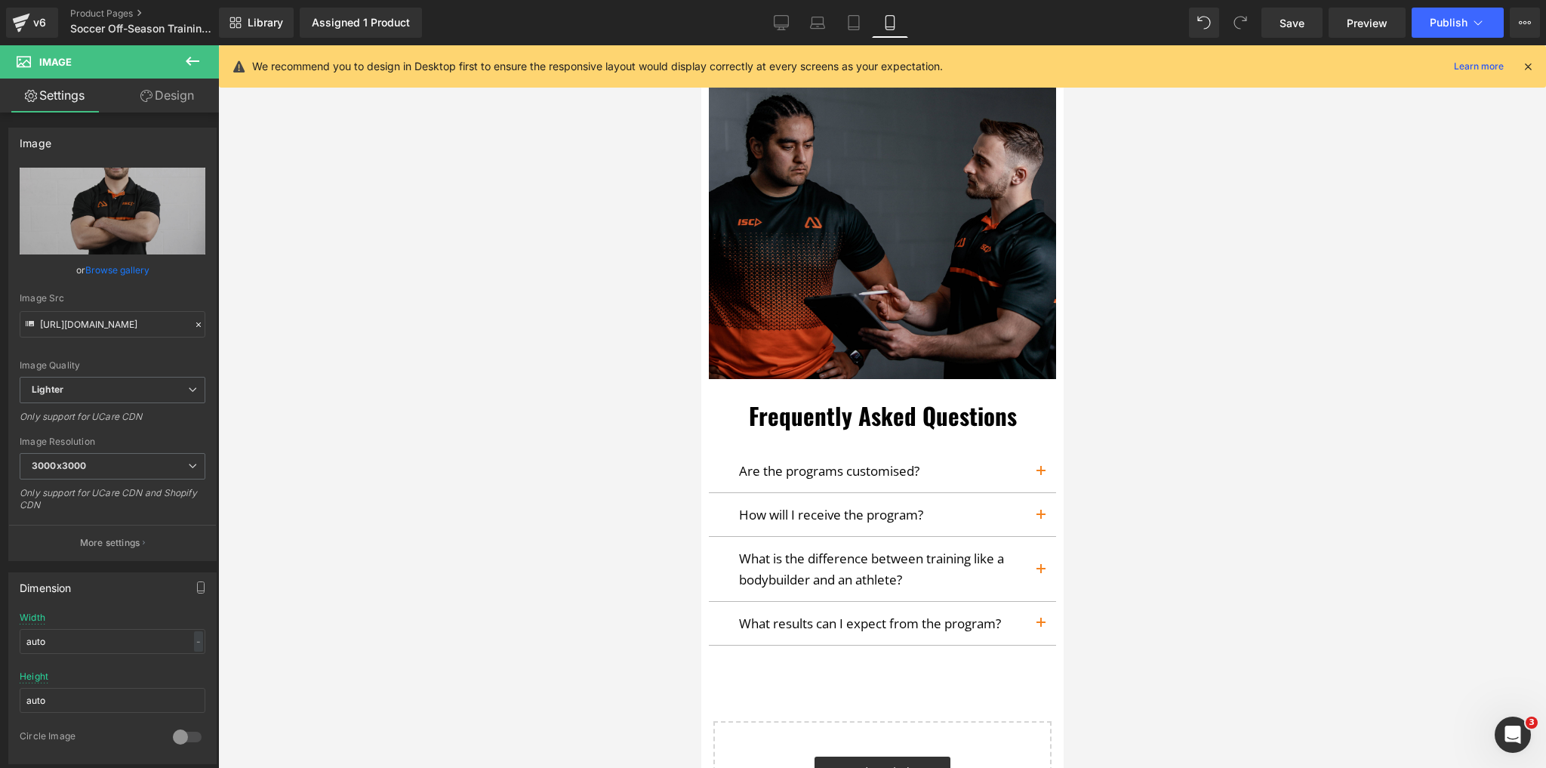
scroll to position [5497, 0]
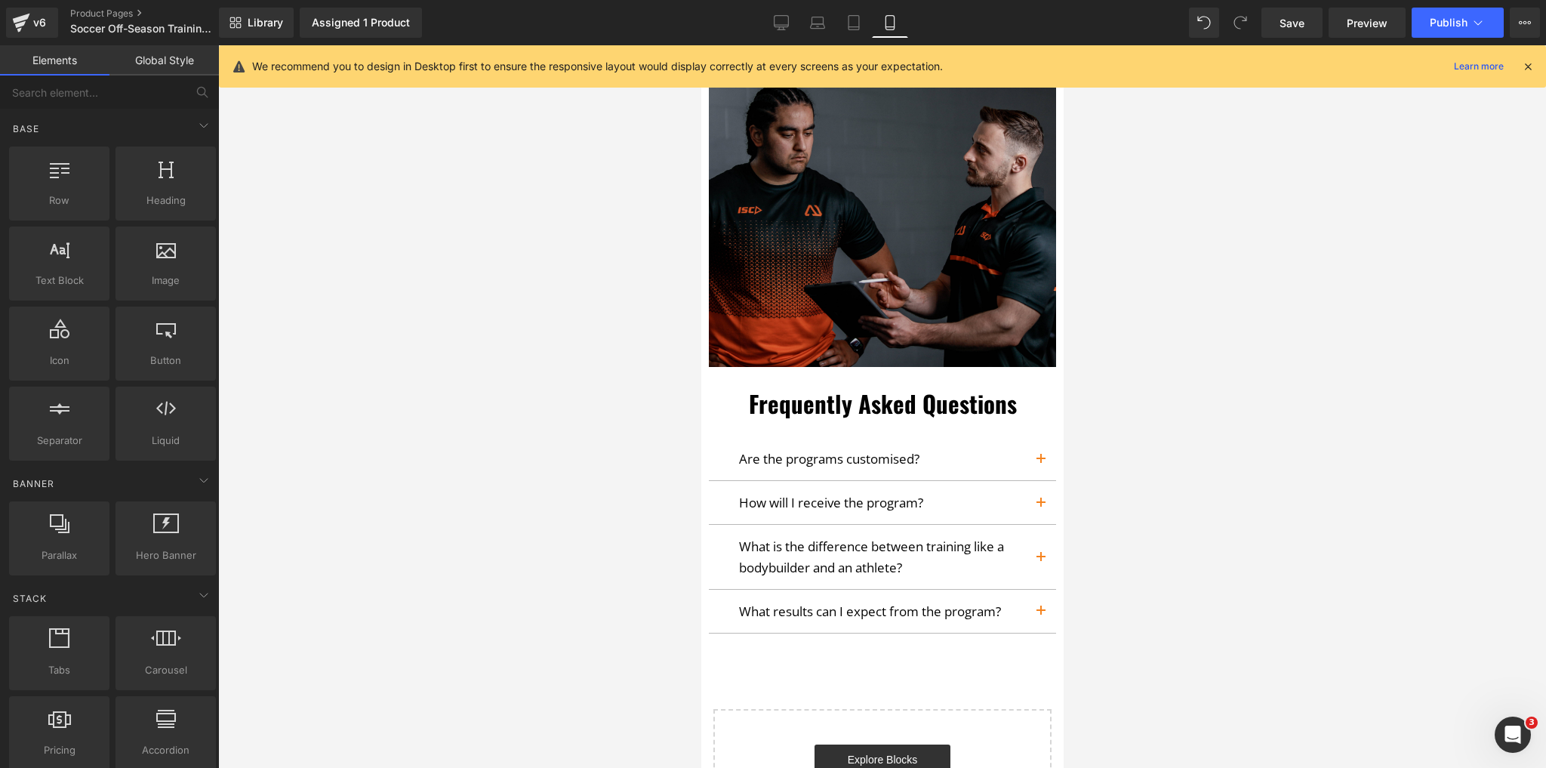
click at [432, 185] on div at bounding box center [882, 406] width 1328 height 723
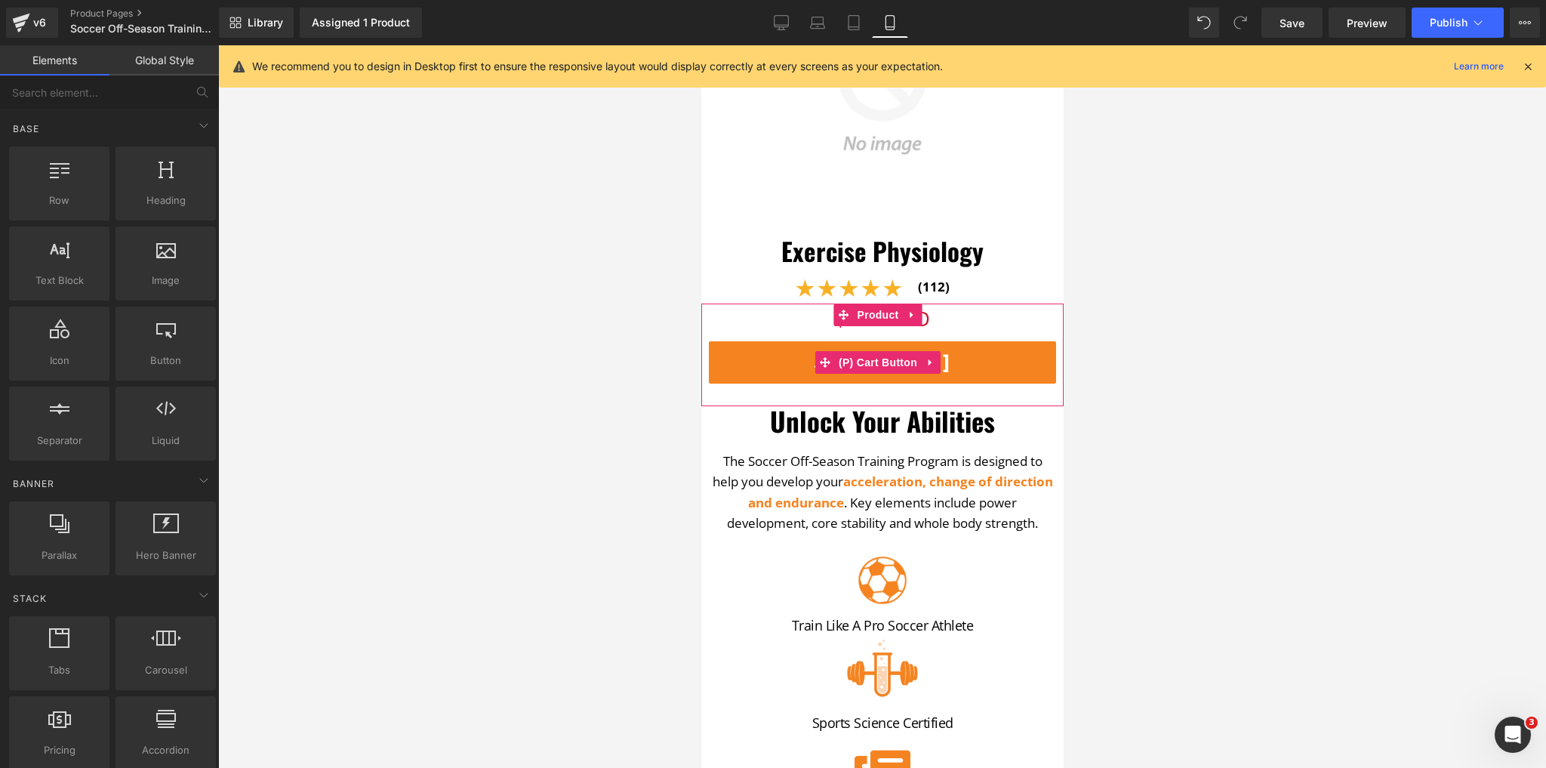
scroll to position [242, 0]
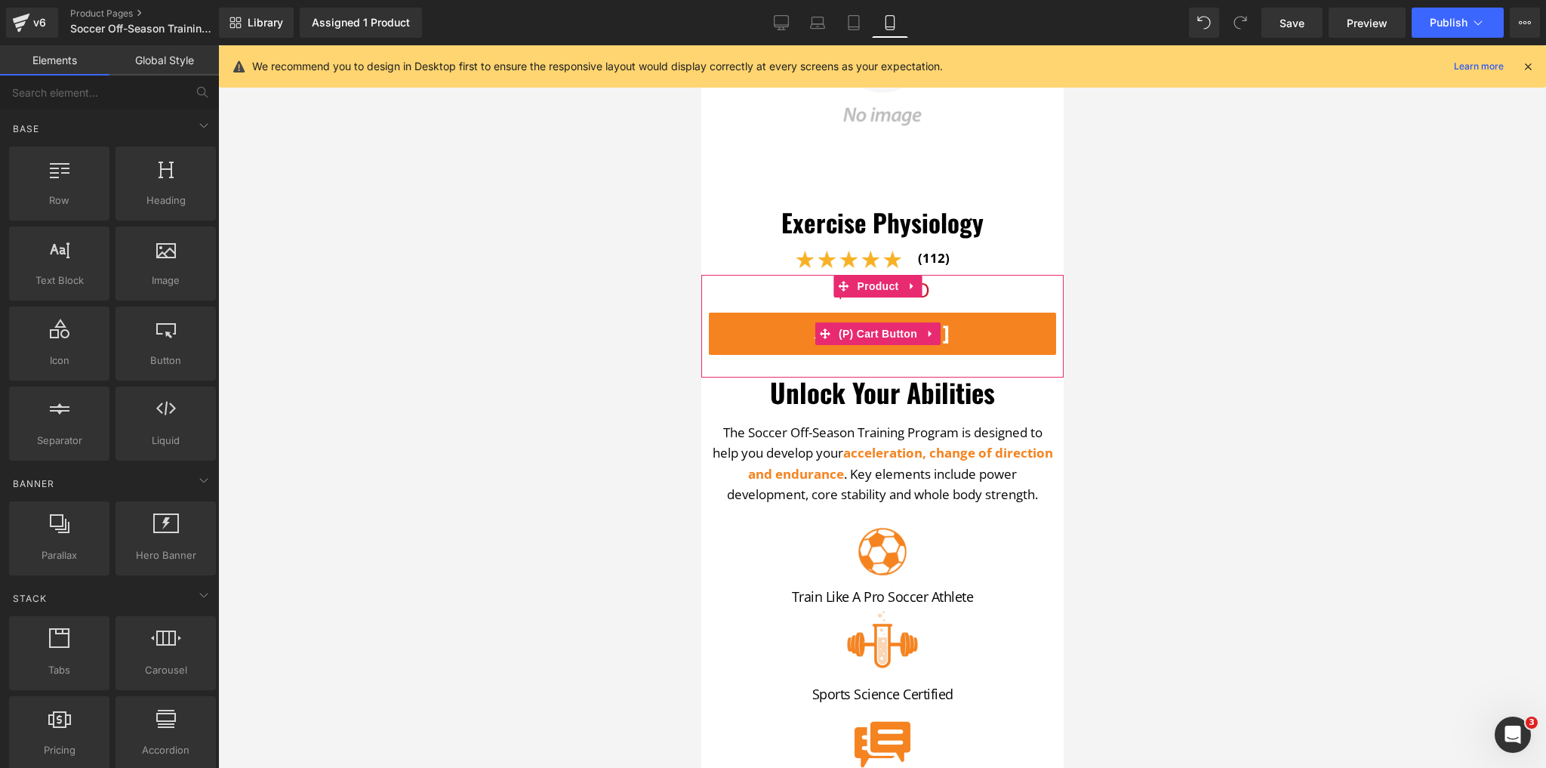
click at [735, 313] on button "Join Today" at bounding box center [881, 334] width 347 height 42
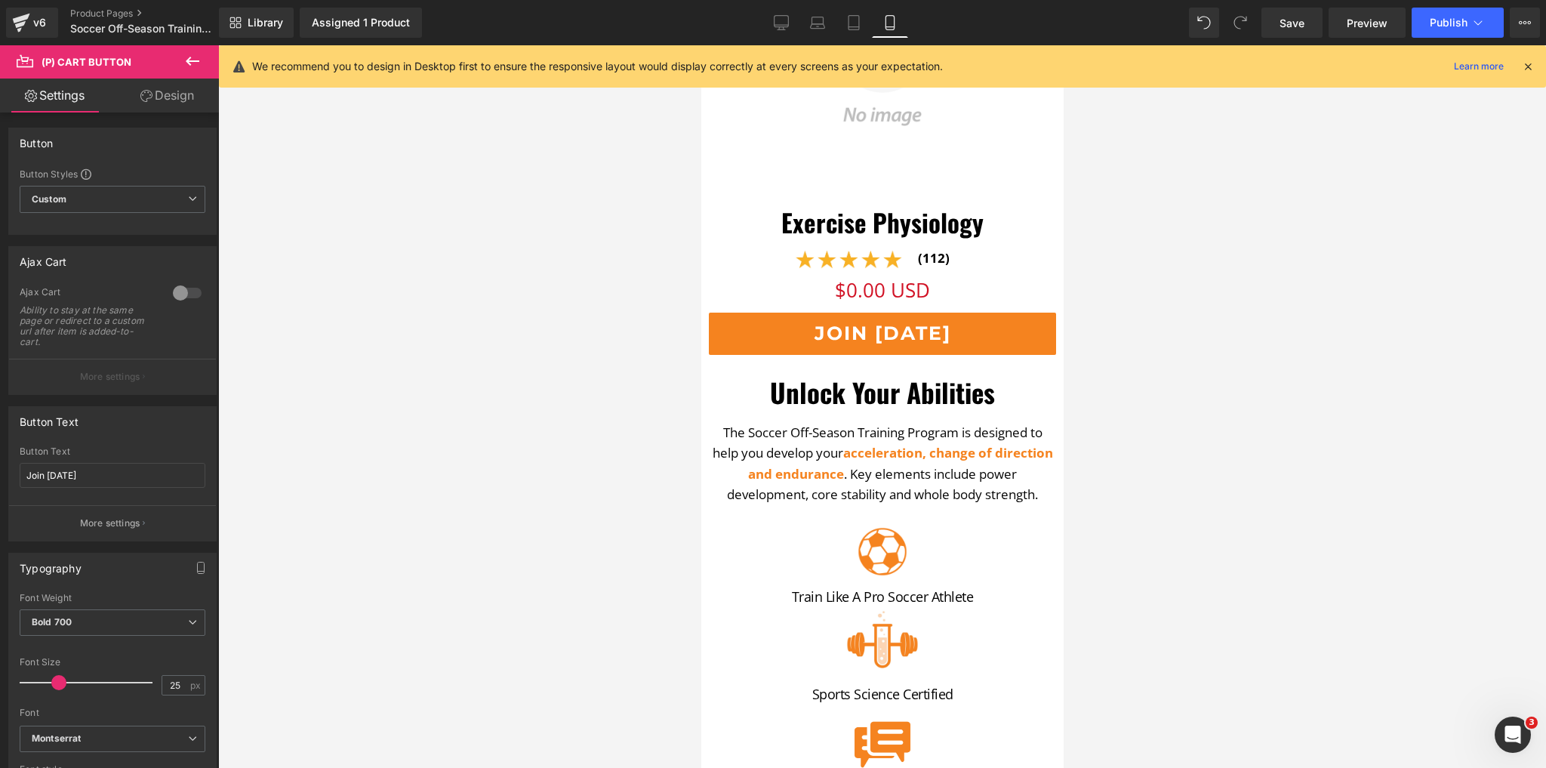
click at [162, 100] on link "Design" at bounding box center [167, 96] width 109 height 34
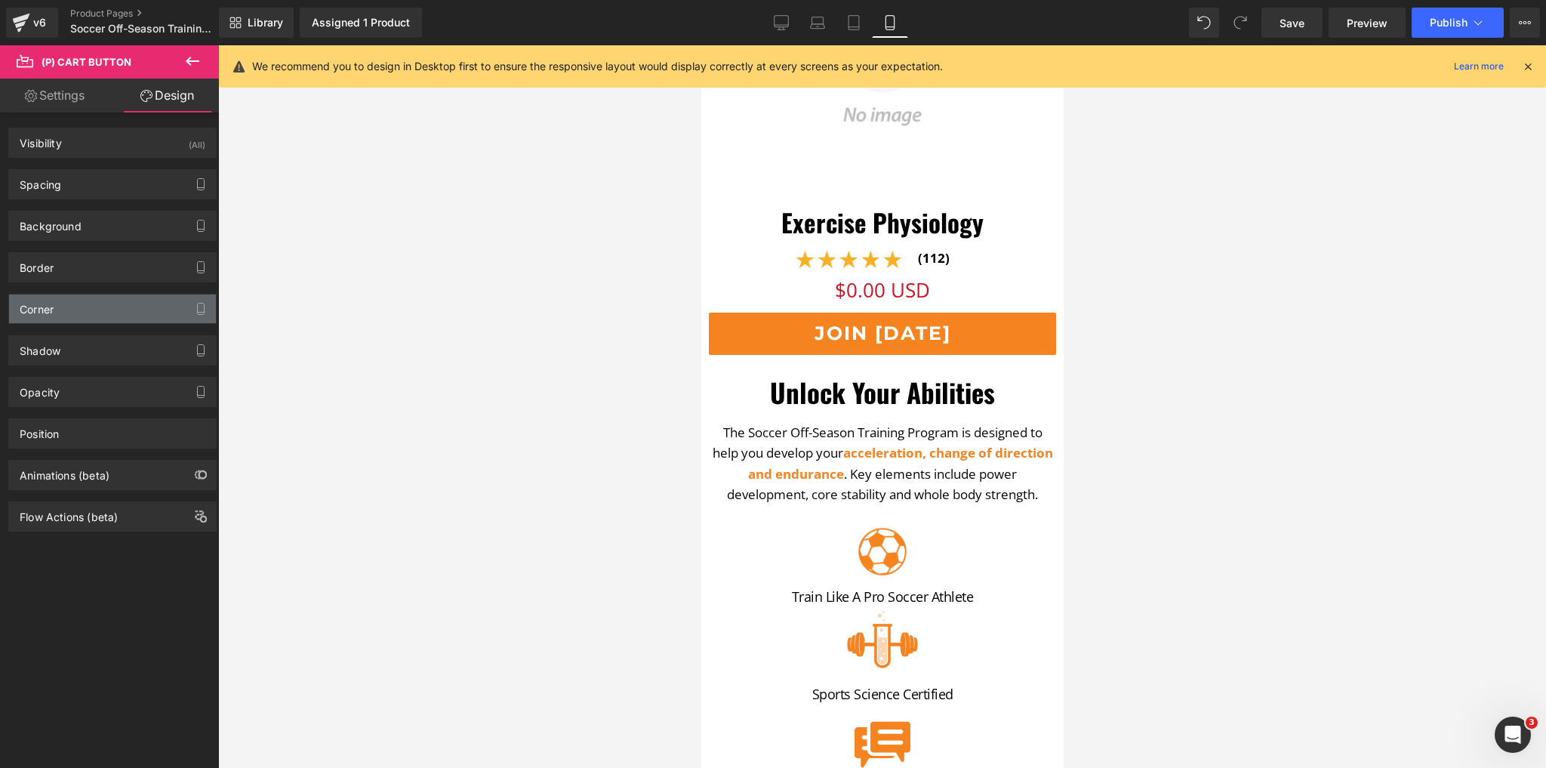
click at [76, 307] on div "Corner" at bounding box center [112, 308] width 207 height 29
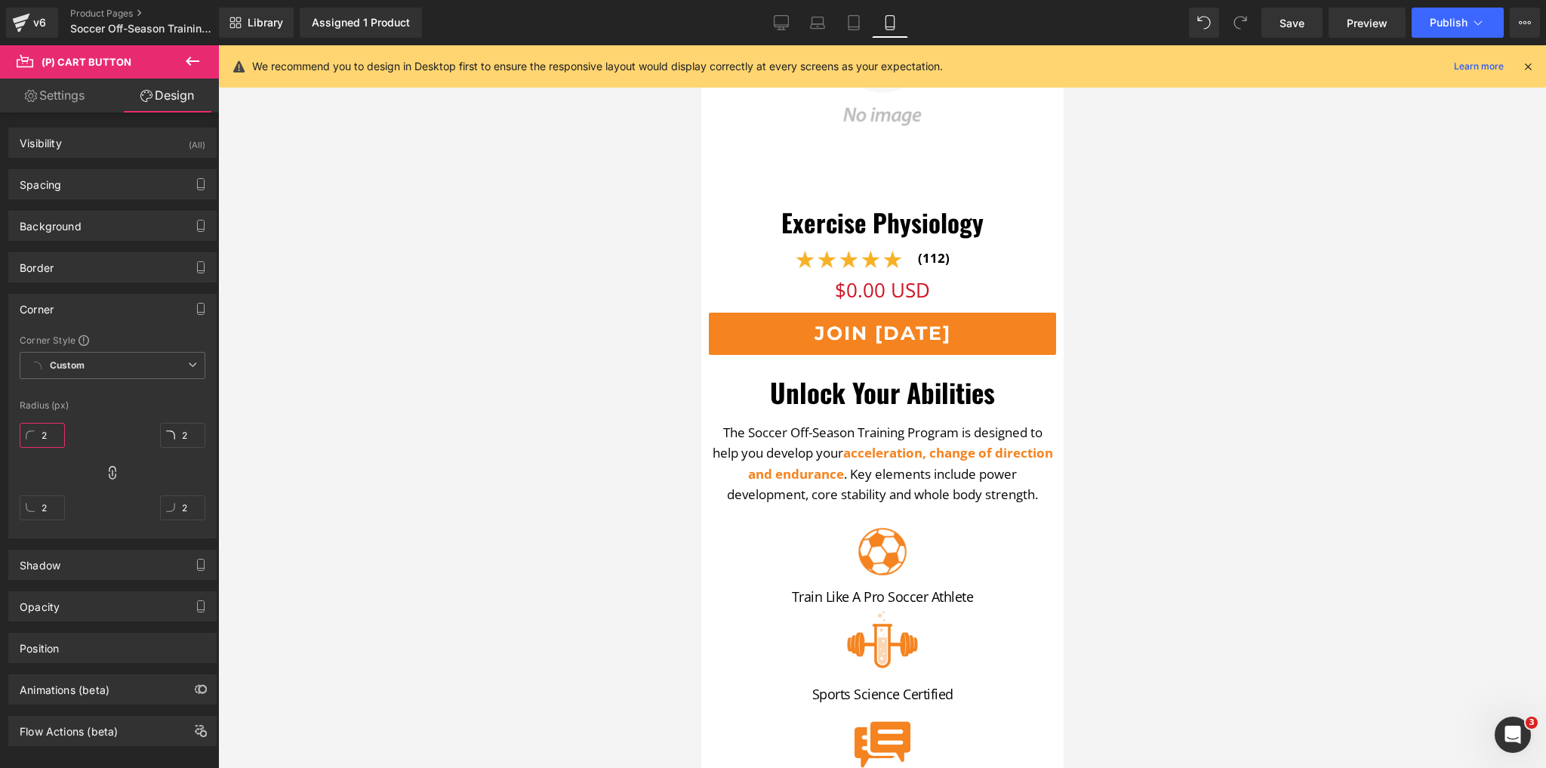
click at [39, 431] on input "2" at bounding box center [42, 435] width 45 height 25
type input "5"
type input "10"
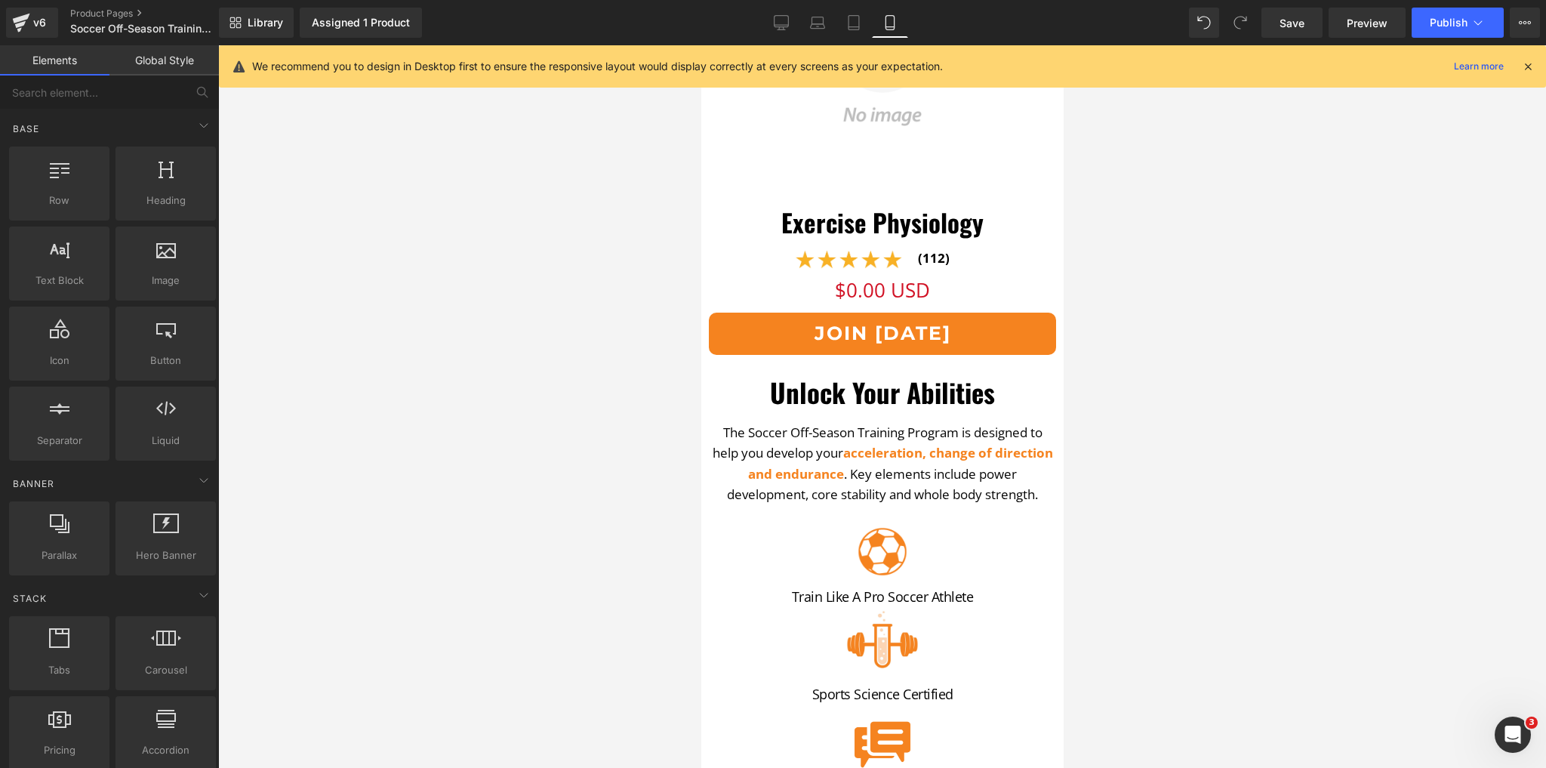
click at [405, 320] on div at bounding box center [882, 406] width 1328 height 723
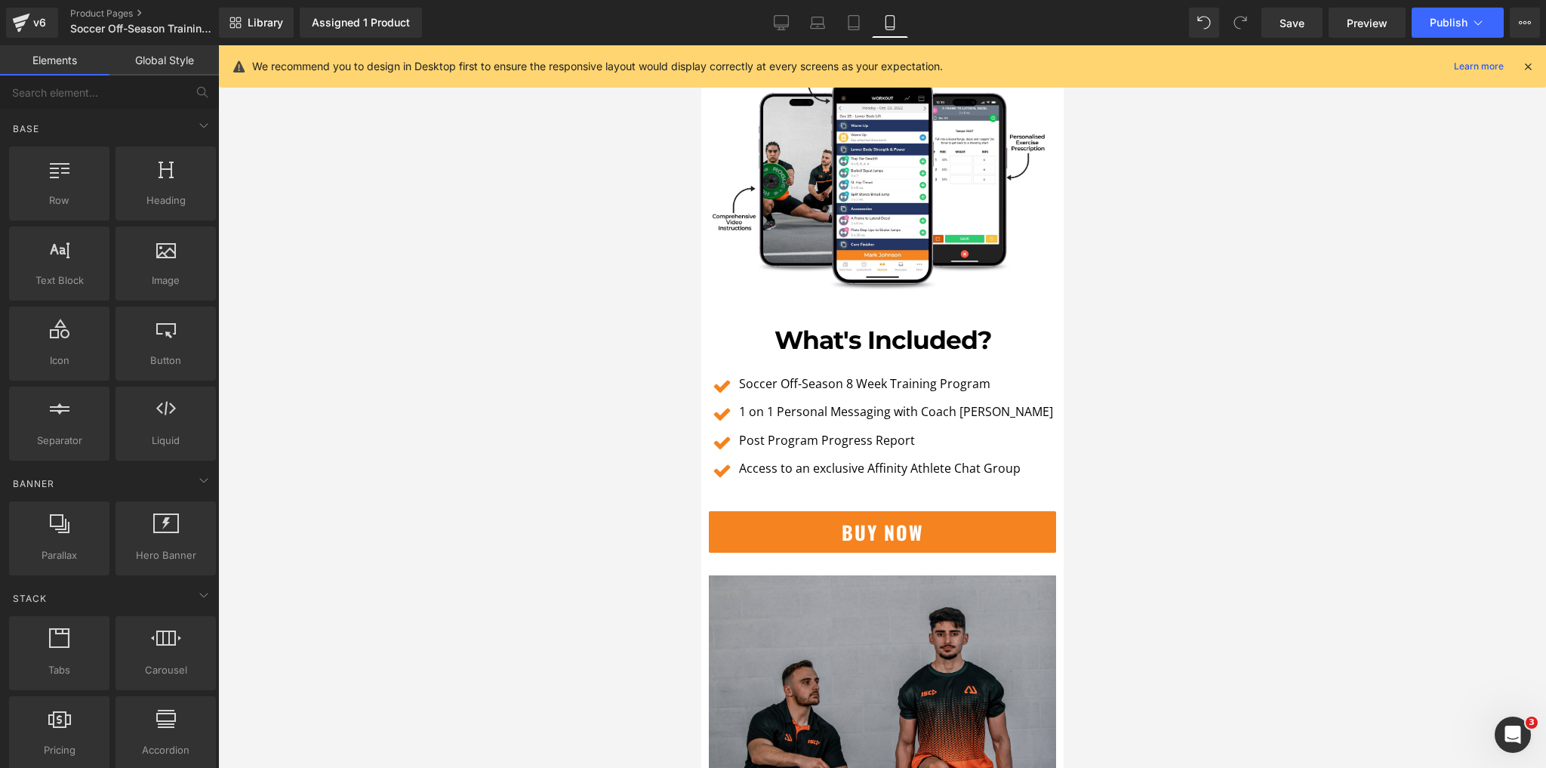
scroll to position [3202, 0]
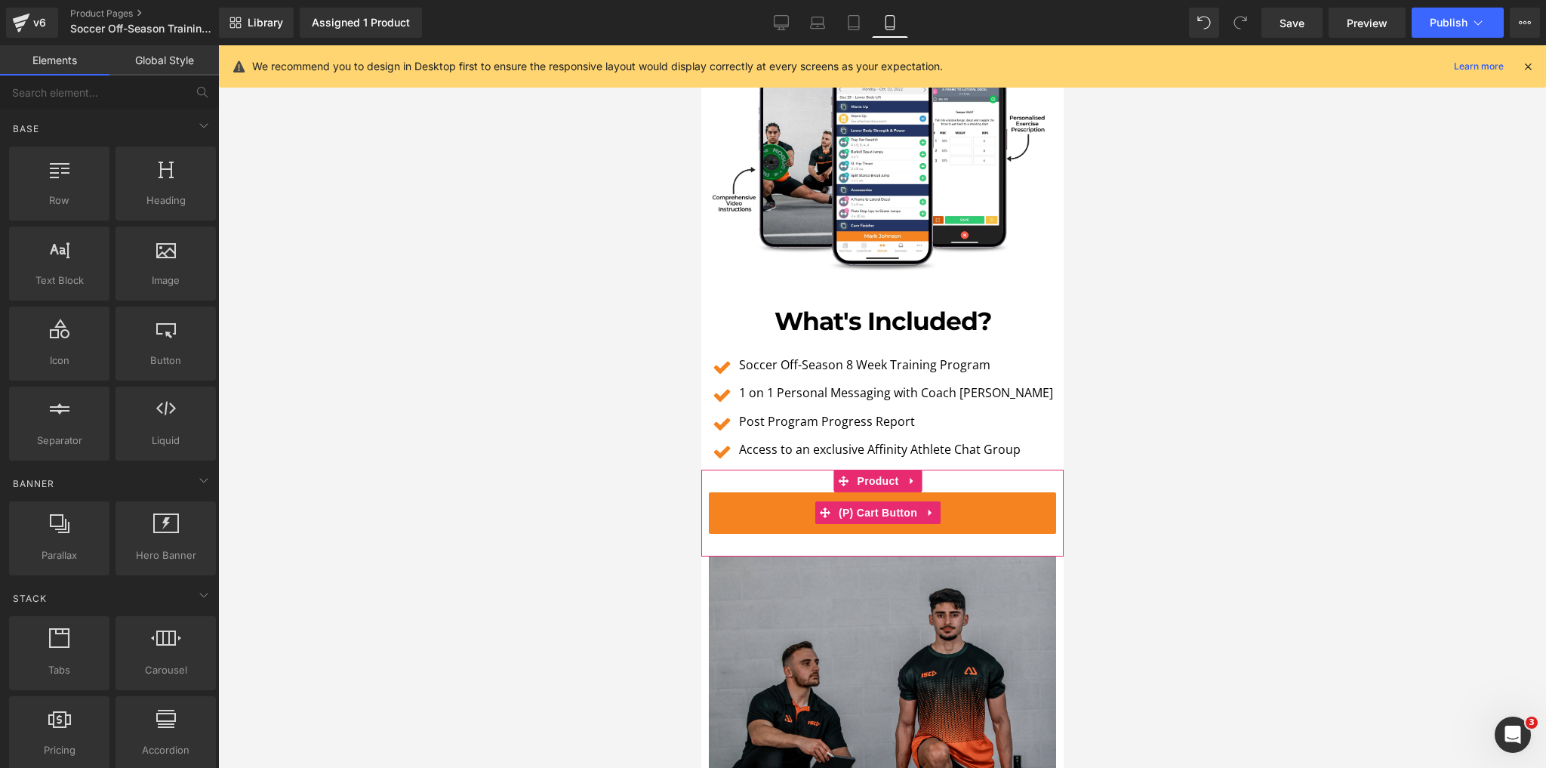
click at [896, 501] on span "(P) Cart Button" at bounding box center [877, 512] width 86 height 23
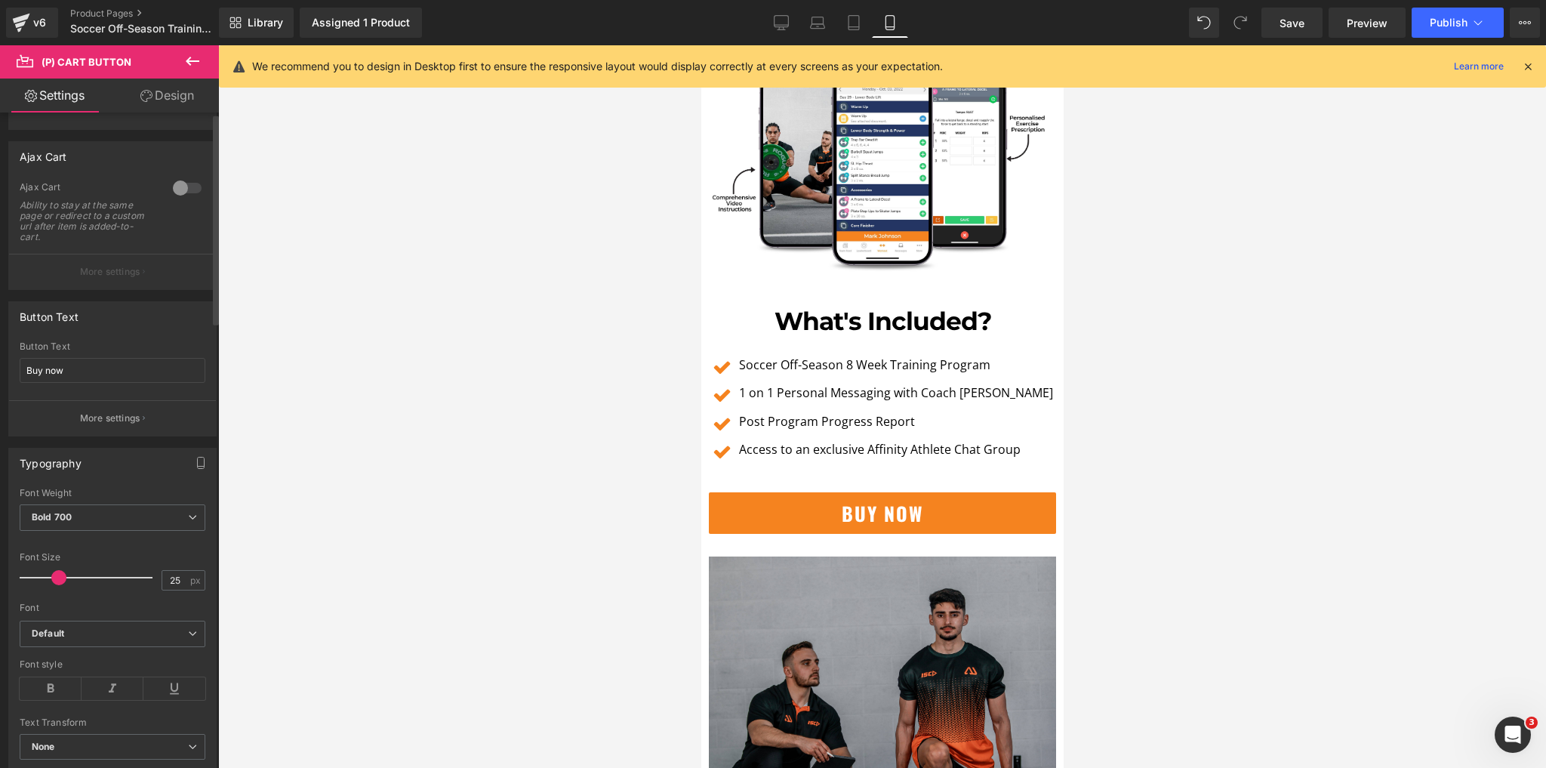
scroll to position [0, 0]
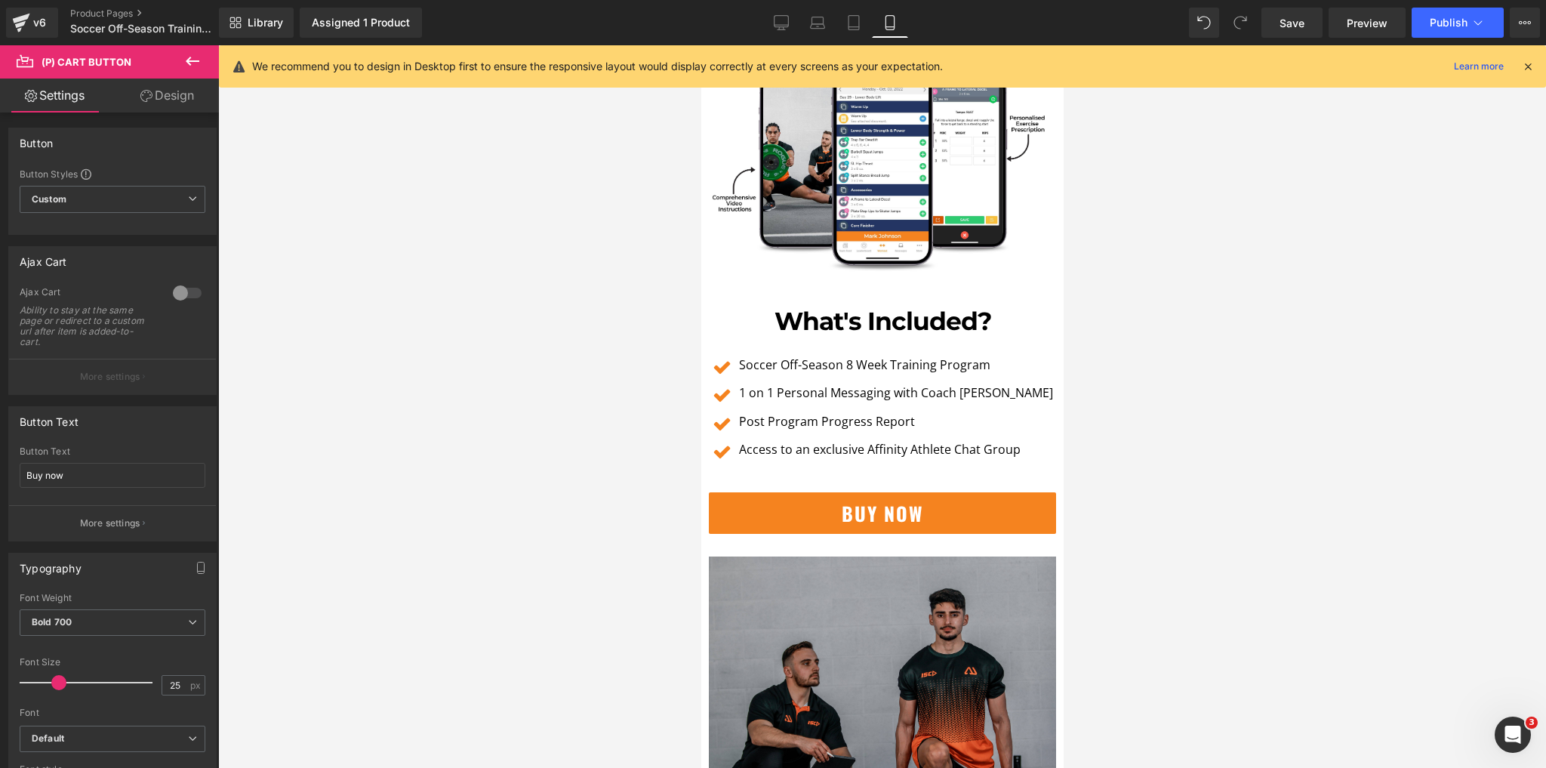
click at [165, 94] on link "Design" at bounding box center [167, 96] width 109 height 34
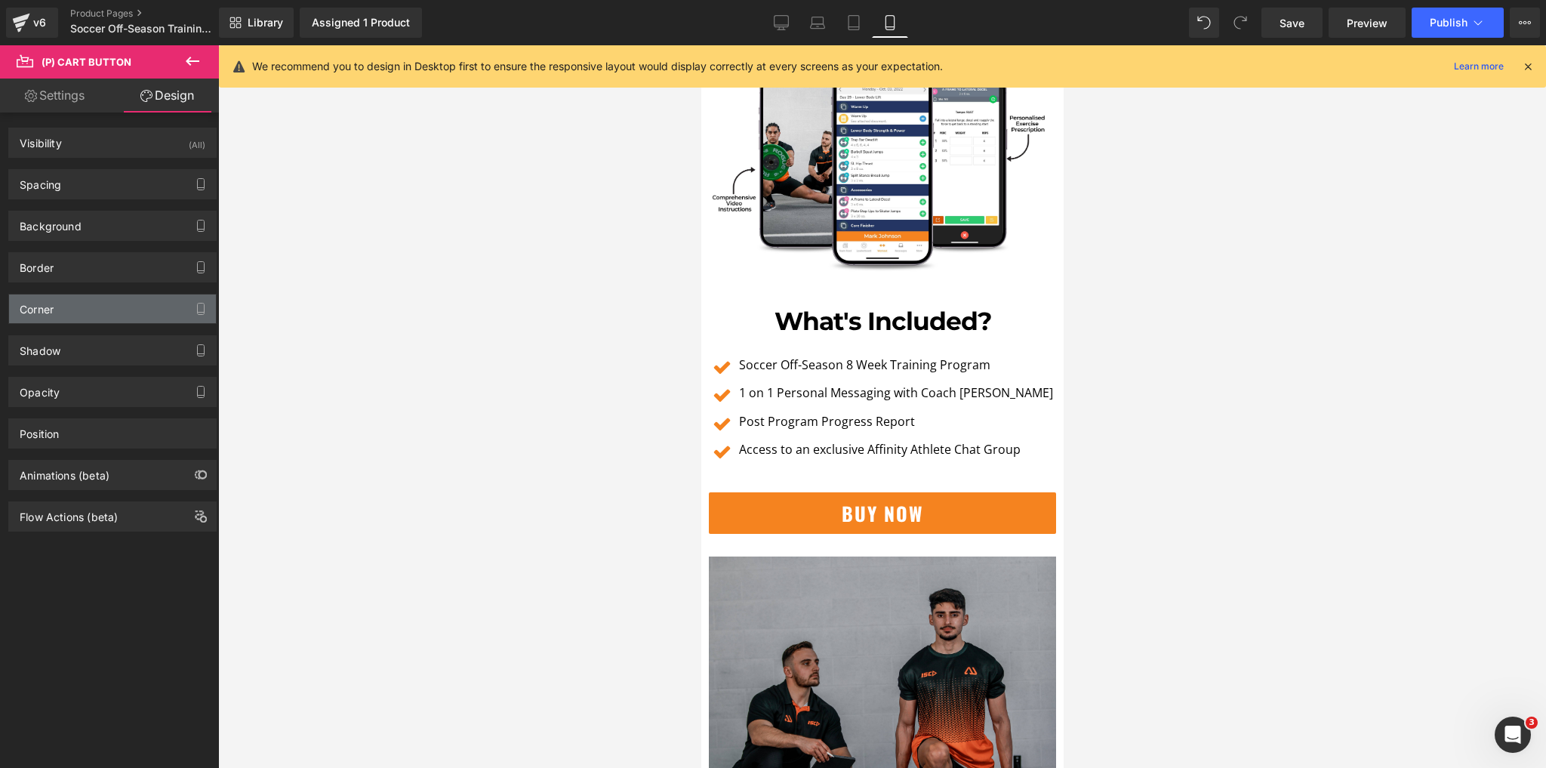
click at [42, 311] on div "Corner" at bounding box center [37, 304] width 34 height 21
click at [72, 308] on div "Corner" at bounding box center [112, 308] width 207 height 29
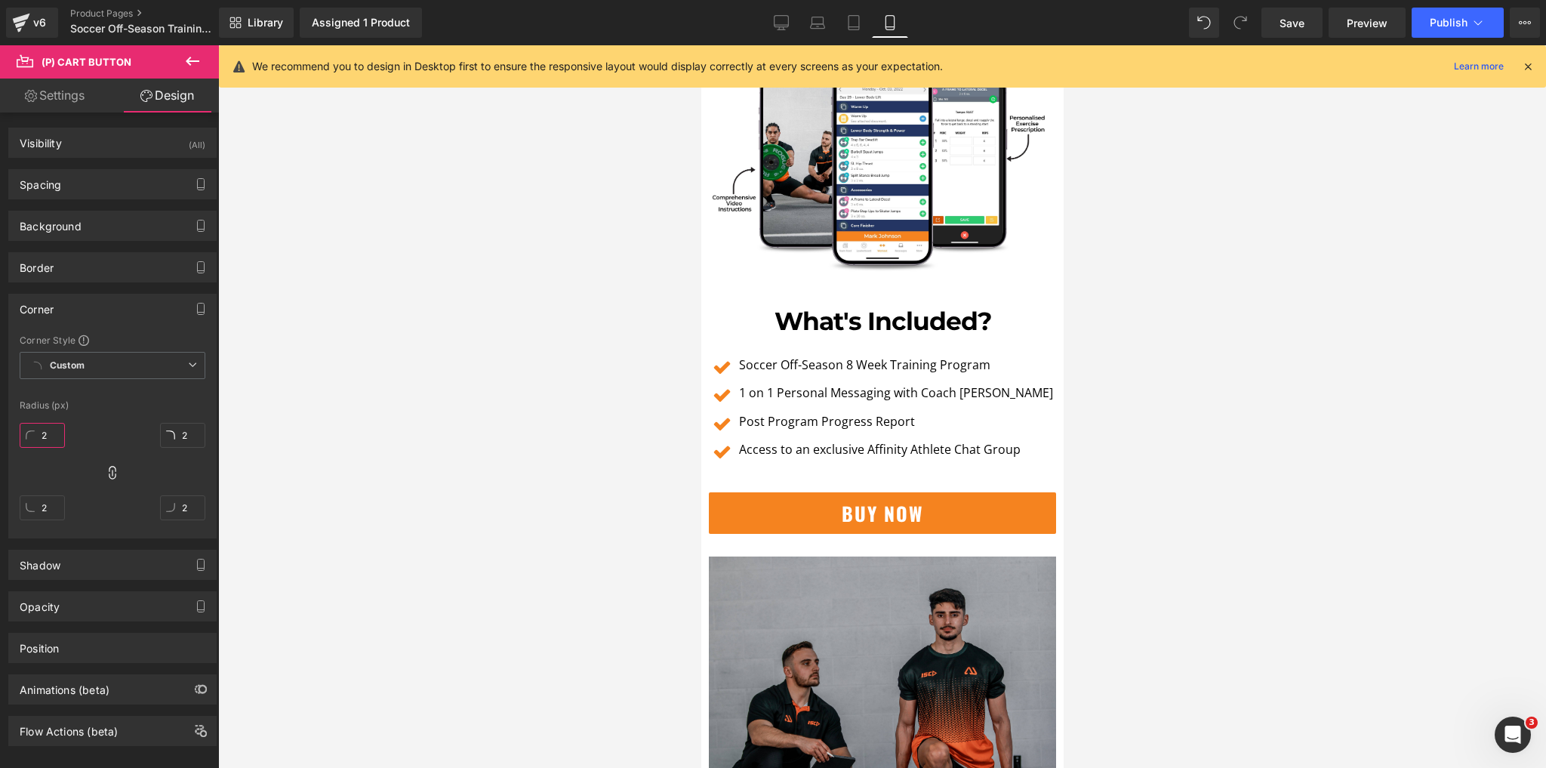
click at [48, 430] on input "2" at bounding box center [42, 435] width 45 height 25
type input "10"
click at [393, 464] on div at bounding box center [882, 406] width 1328 height 723
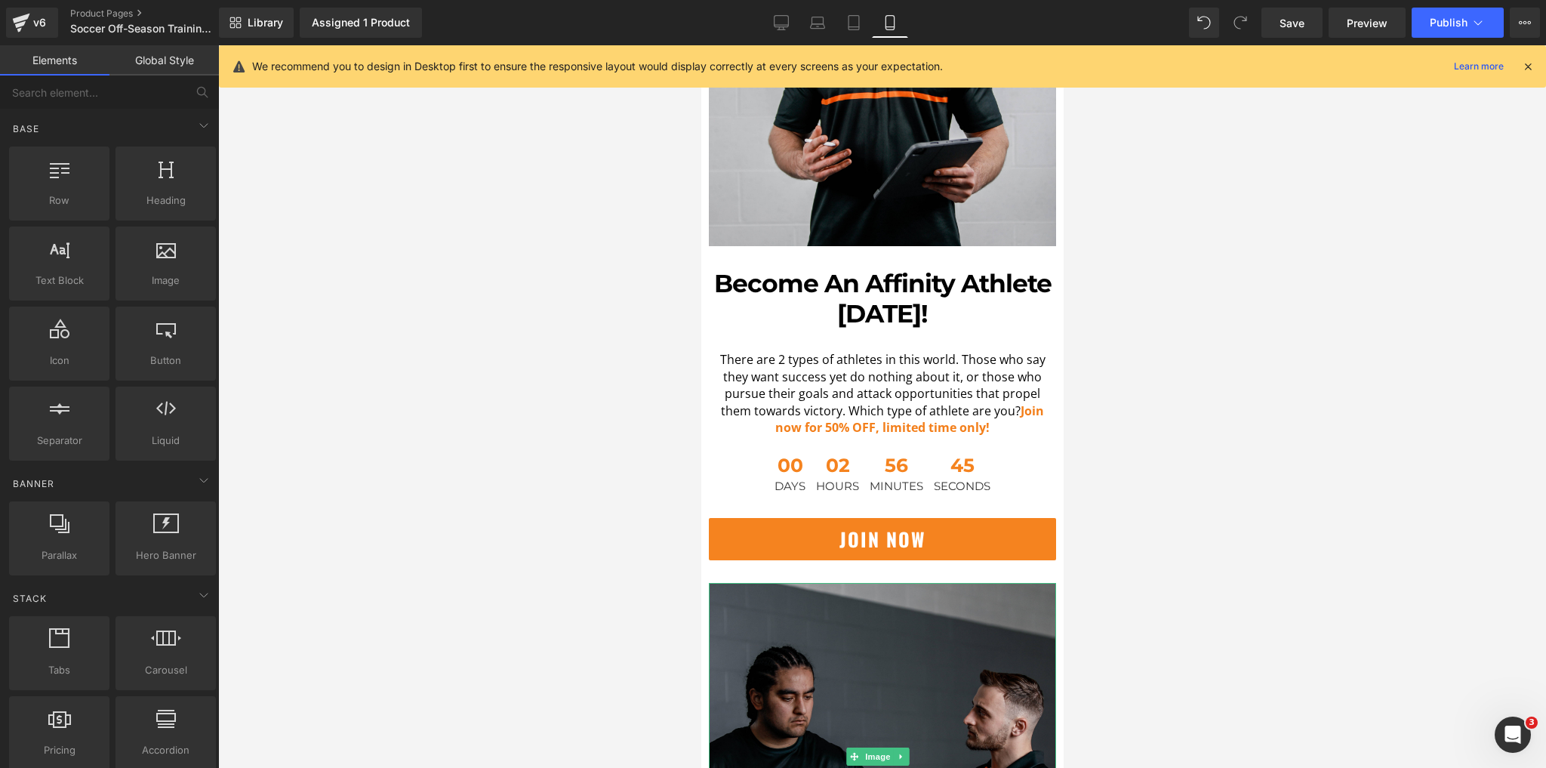
scroll to position [4953, 0]
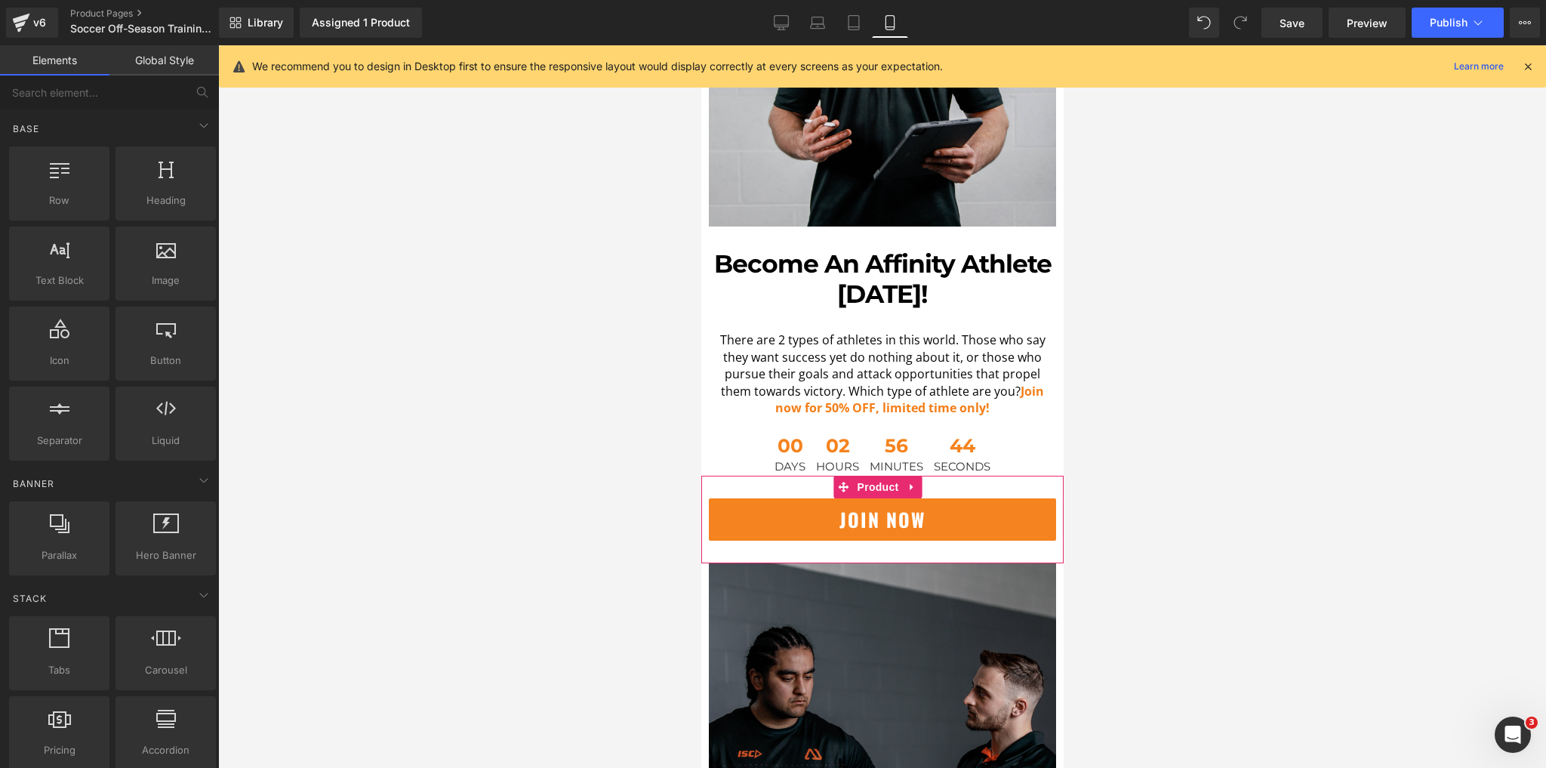
click at [795, 498] on button "join now" at bounding box center [881, 519] width 347 height 42
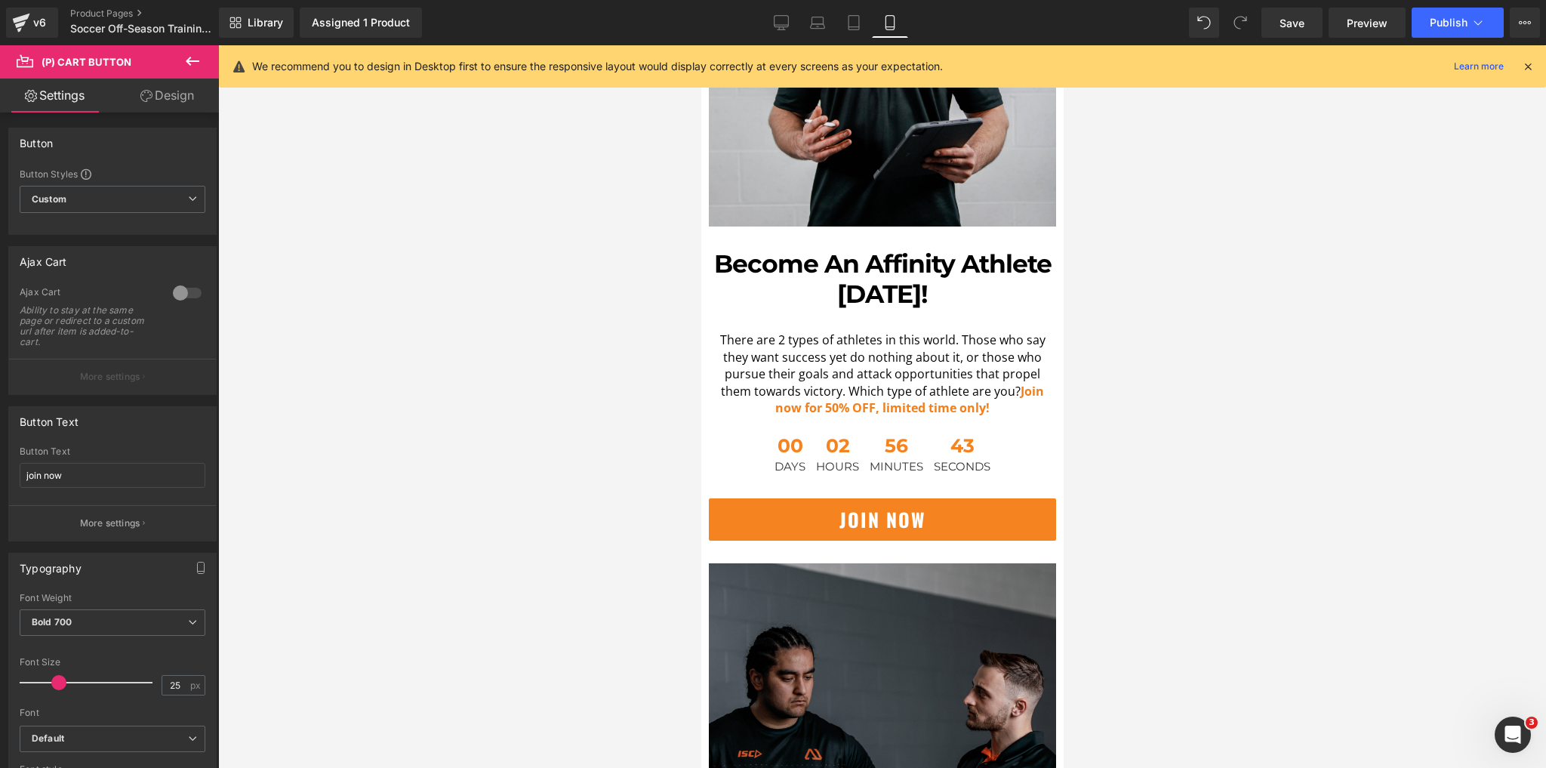
click at [188, 104] on link "Design" at bounding box center [167, 96] width 109 height 34
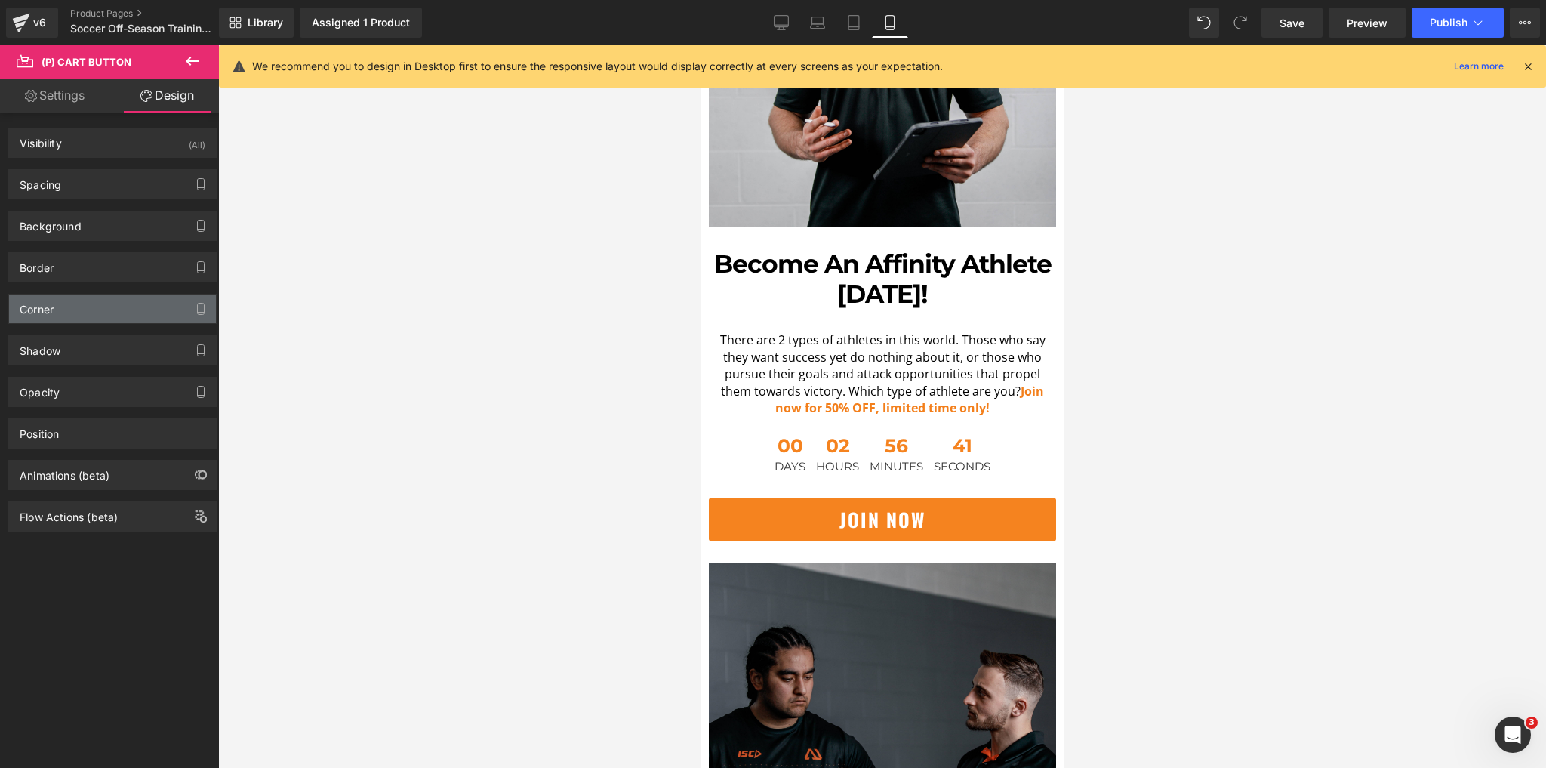
click at [86, 300] on div "Corner" at bounding box center [112, 308] width 207 height 29
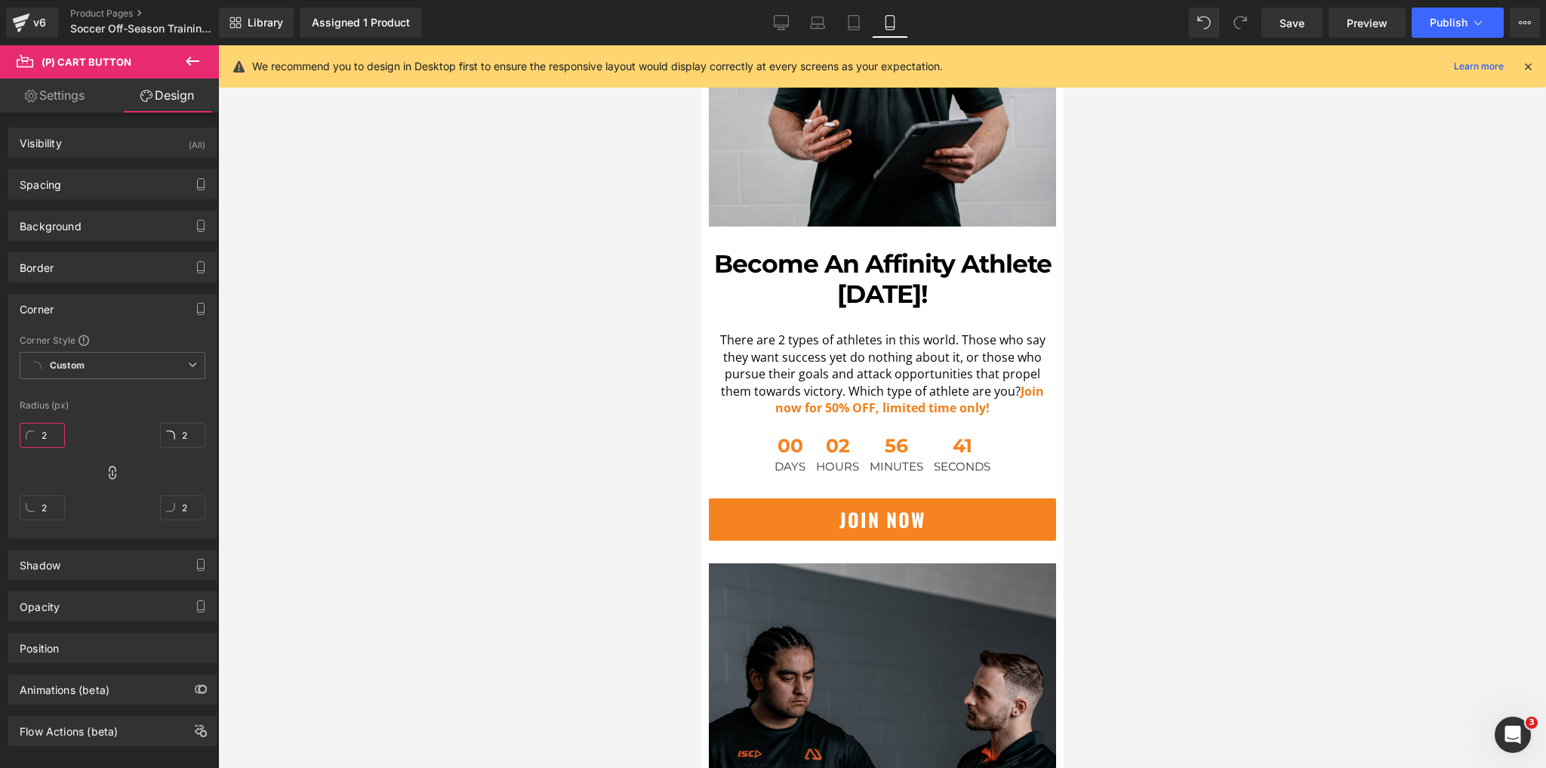
click at [46, 423] on input "2" at bounding box center [42, 435] width 45 height 25
type input "10"
click at [452, 395] on div at bounding box center [882, 406] width 1328 height 723
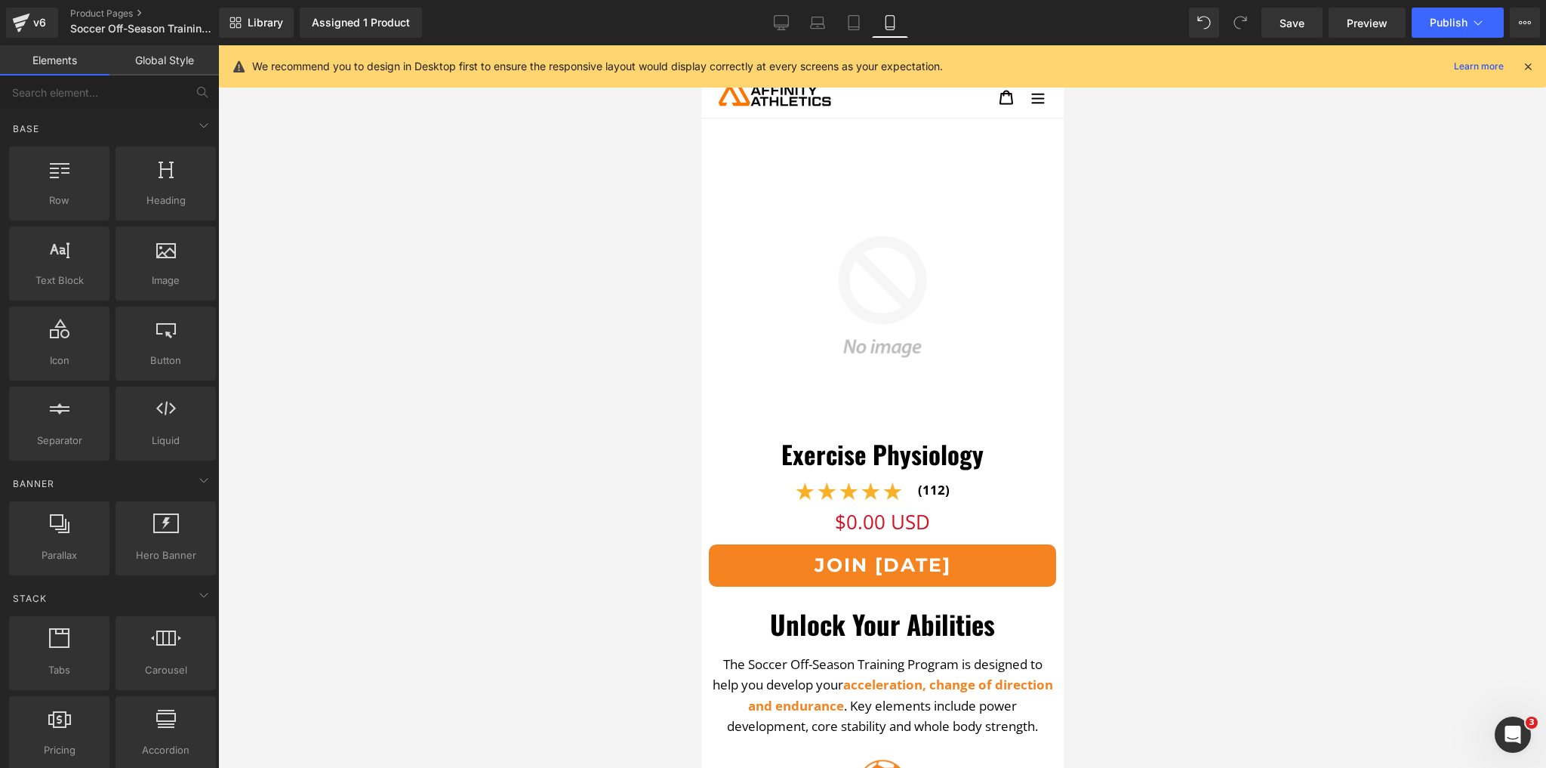
scroll to position [0, 0]
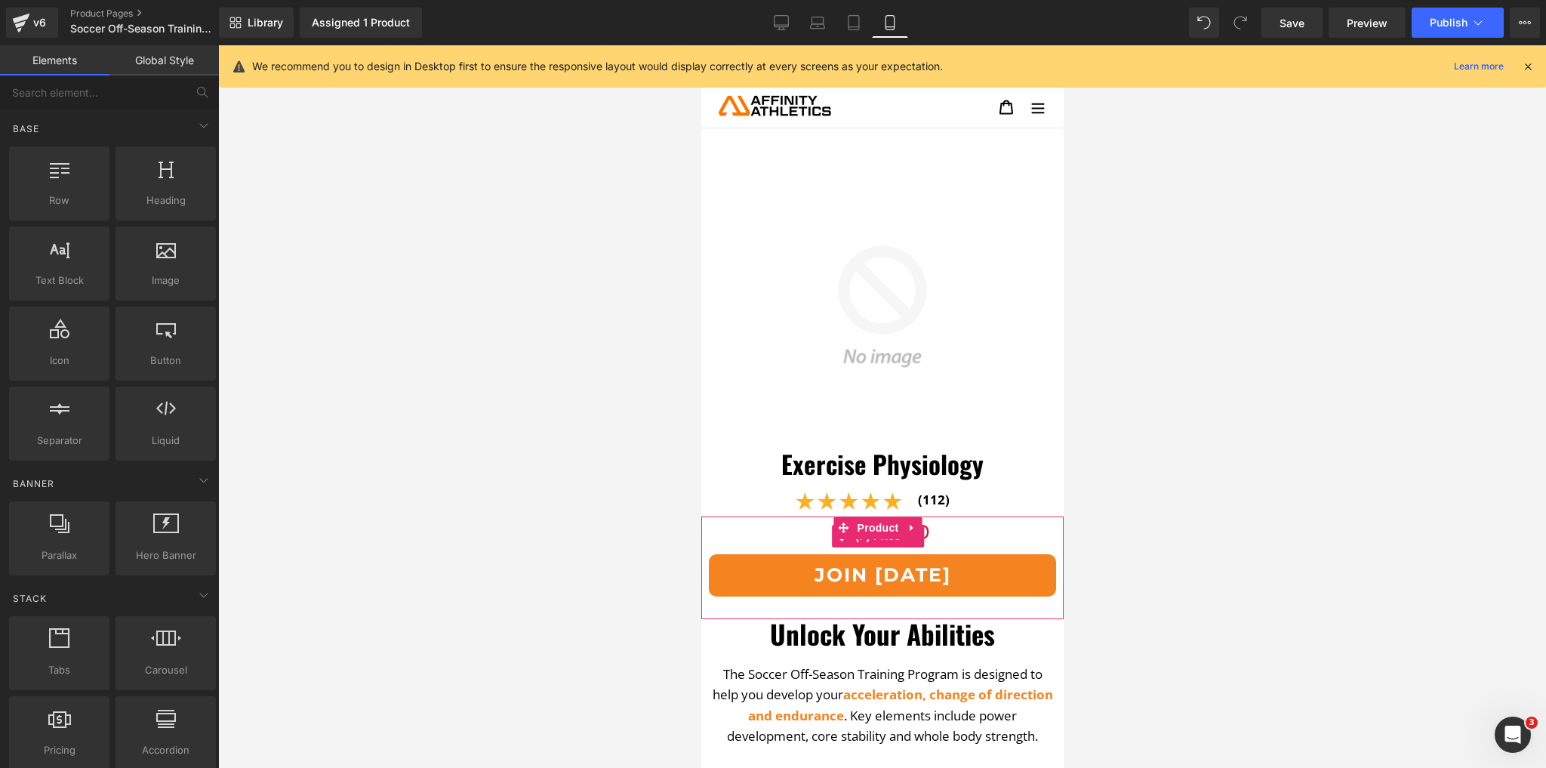
click at [942, 520] on div "$0.00 USD $0.00 USD" at bounding box center [881, 535] width 347 height 37
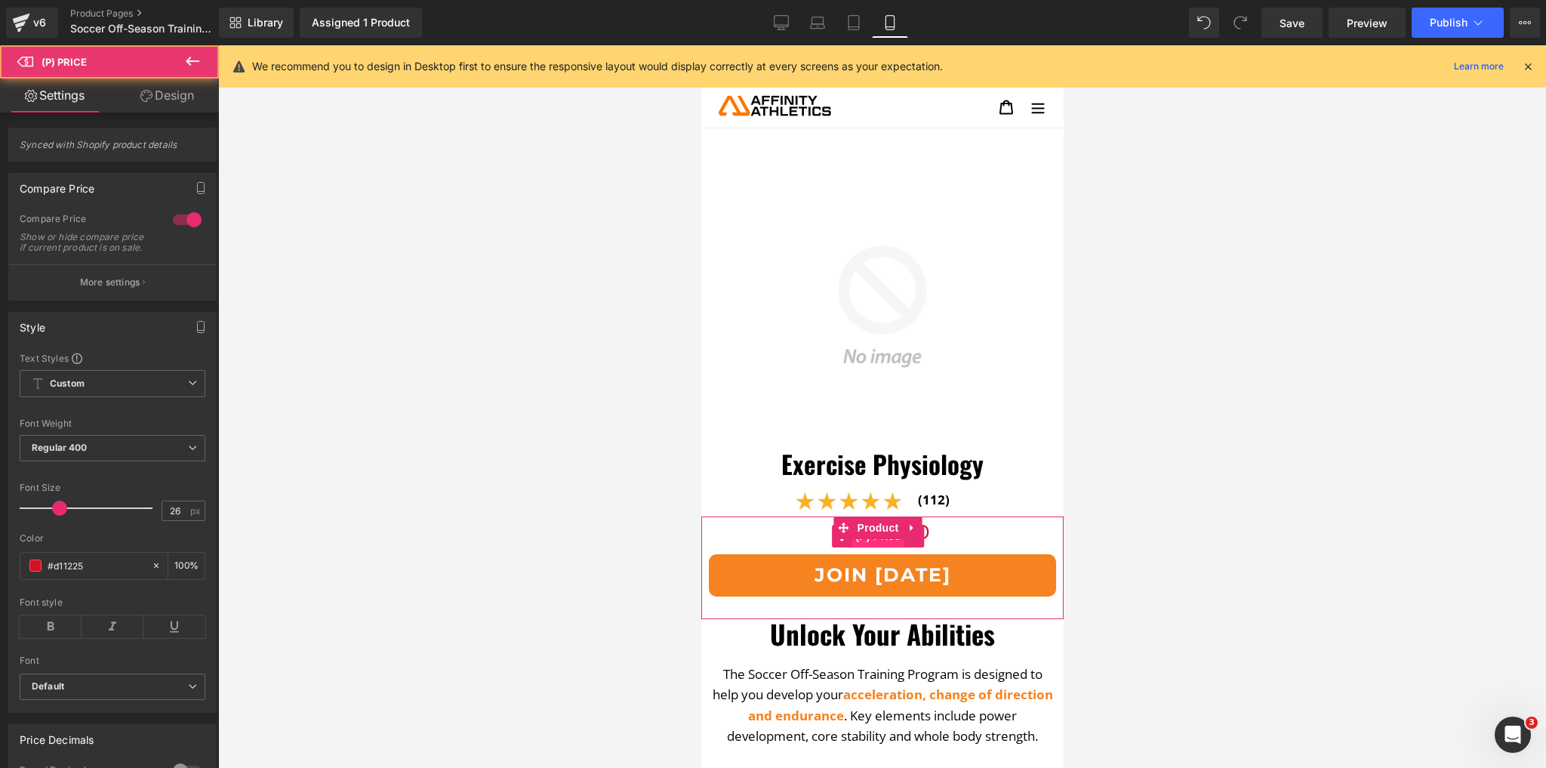
click at [899, 530] on span "(P) Price" at bounding box center [877, 536] width 53 height 23
click at [915, 530] on icon at bounding box center [913, 535] width 11 height 11
click at [925, 531] on icon at bounding box center [923, 536] width 11 height 11
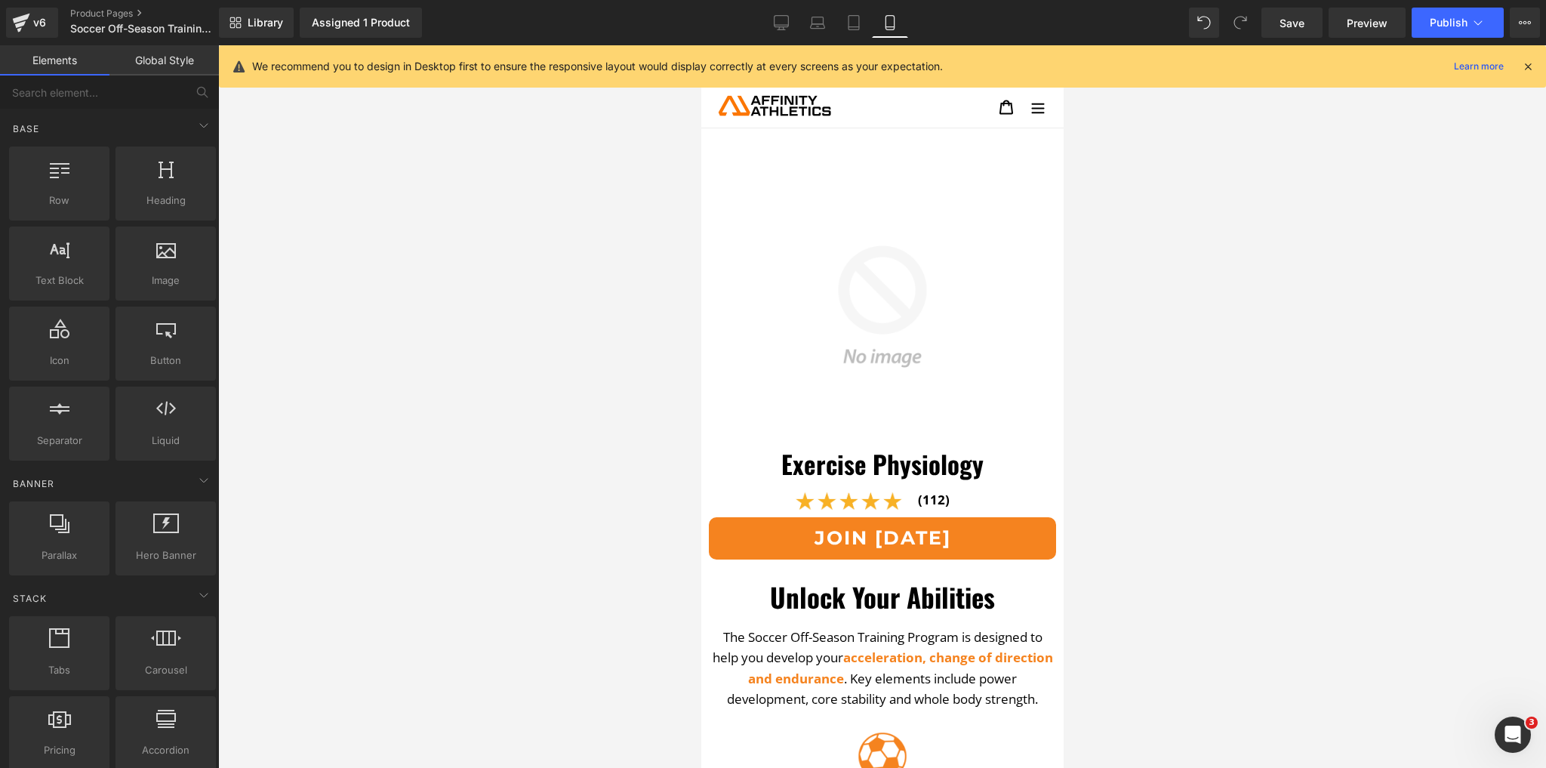
click at [594, 450] on div at bounding box center [882, 406] width 1328 height 723
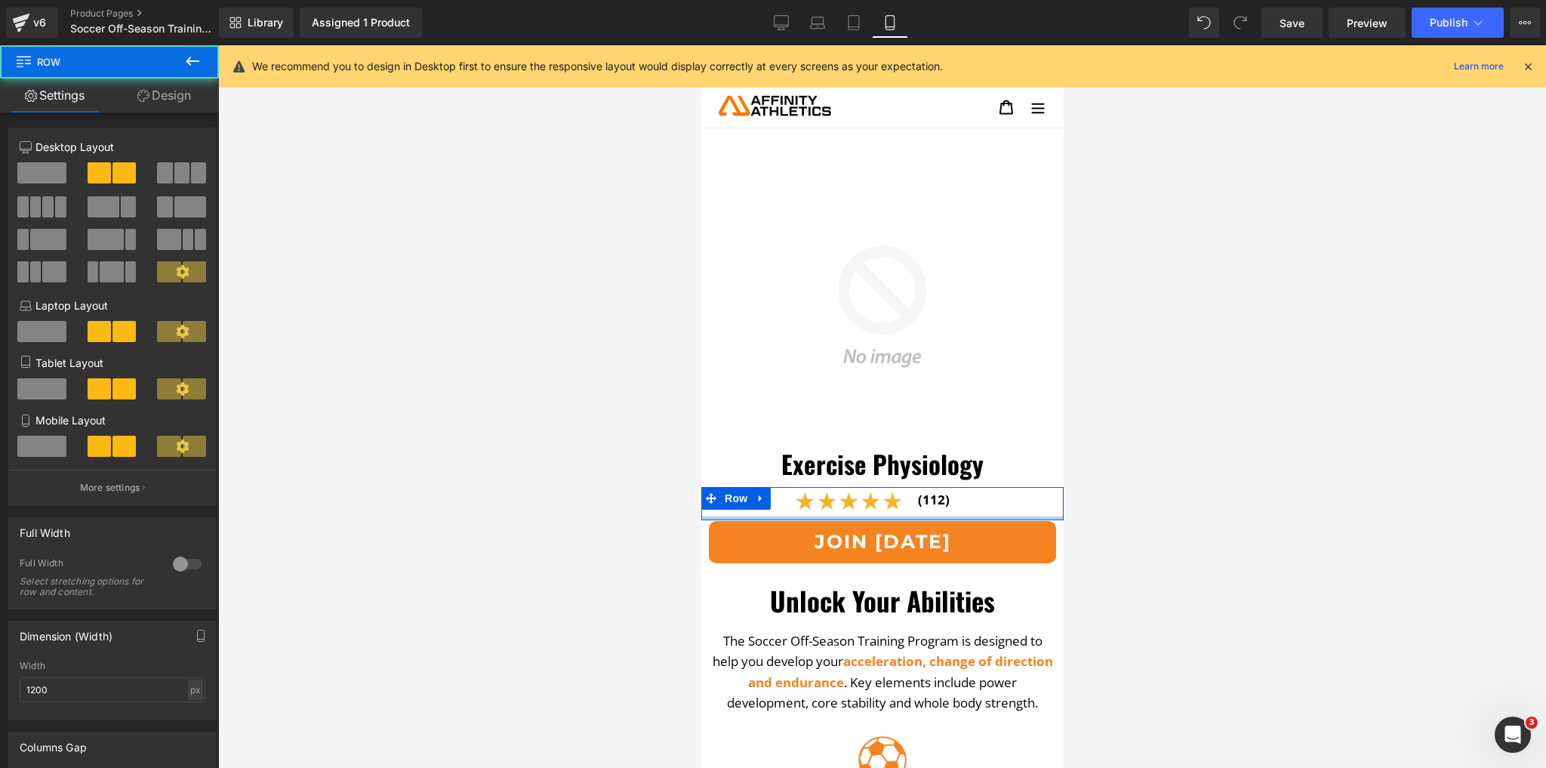
click at [867, 516] on div at bounding box center [882, 518] width 362 height 4
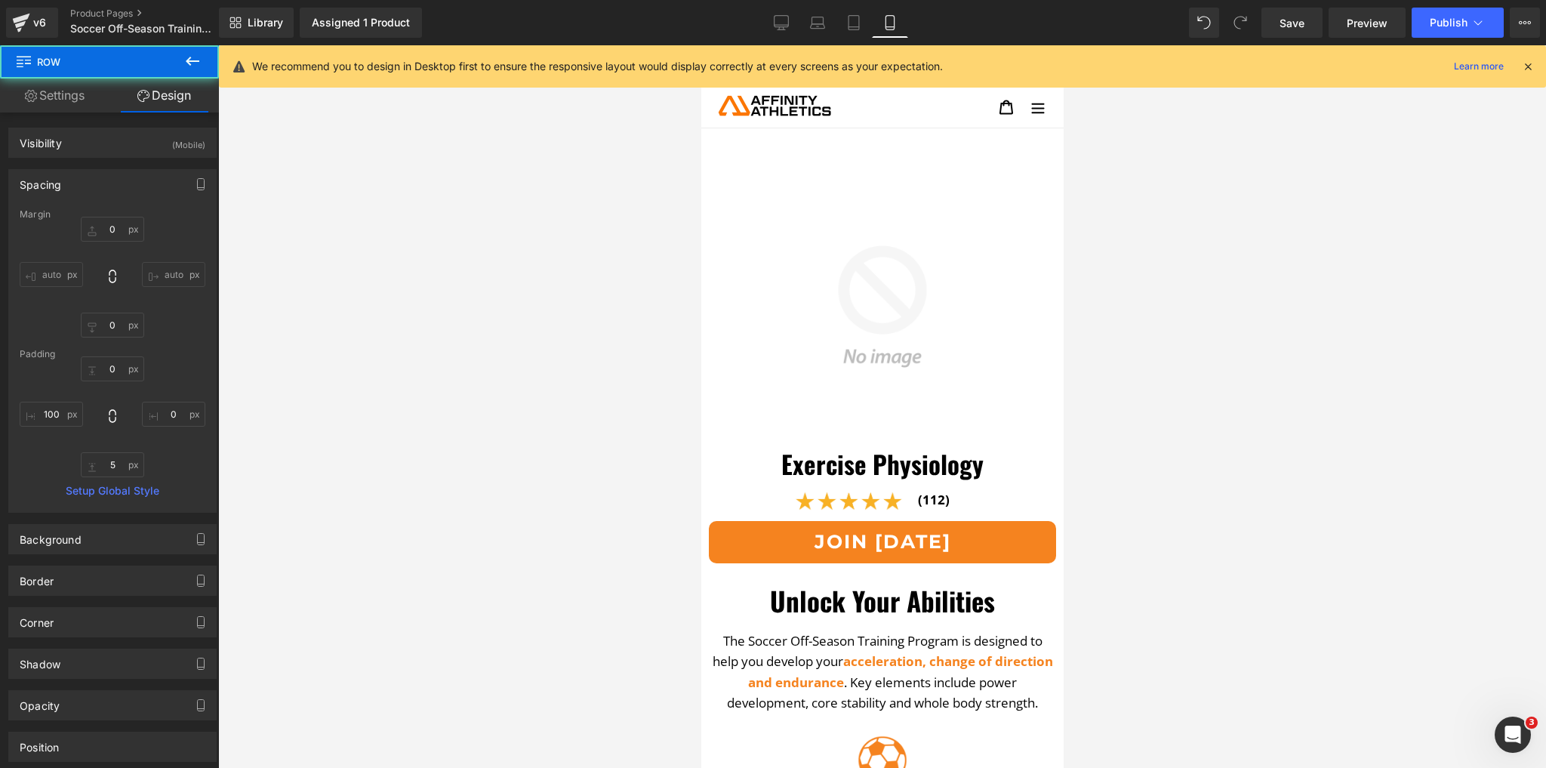
click at [555, 489] on div at bounding box center [882, 406] width 1328 height 723
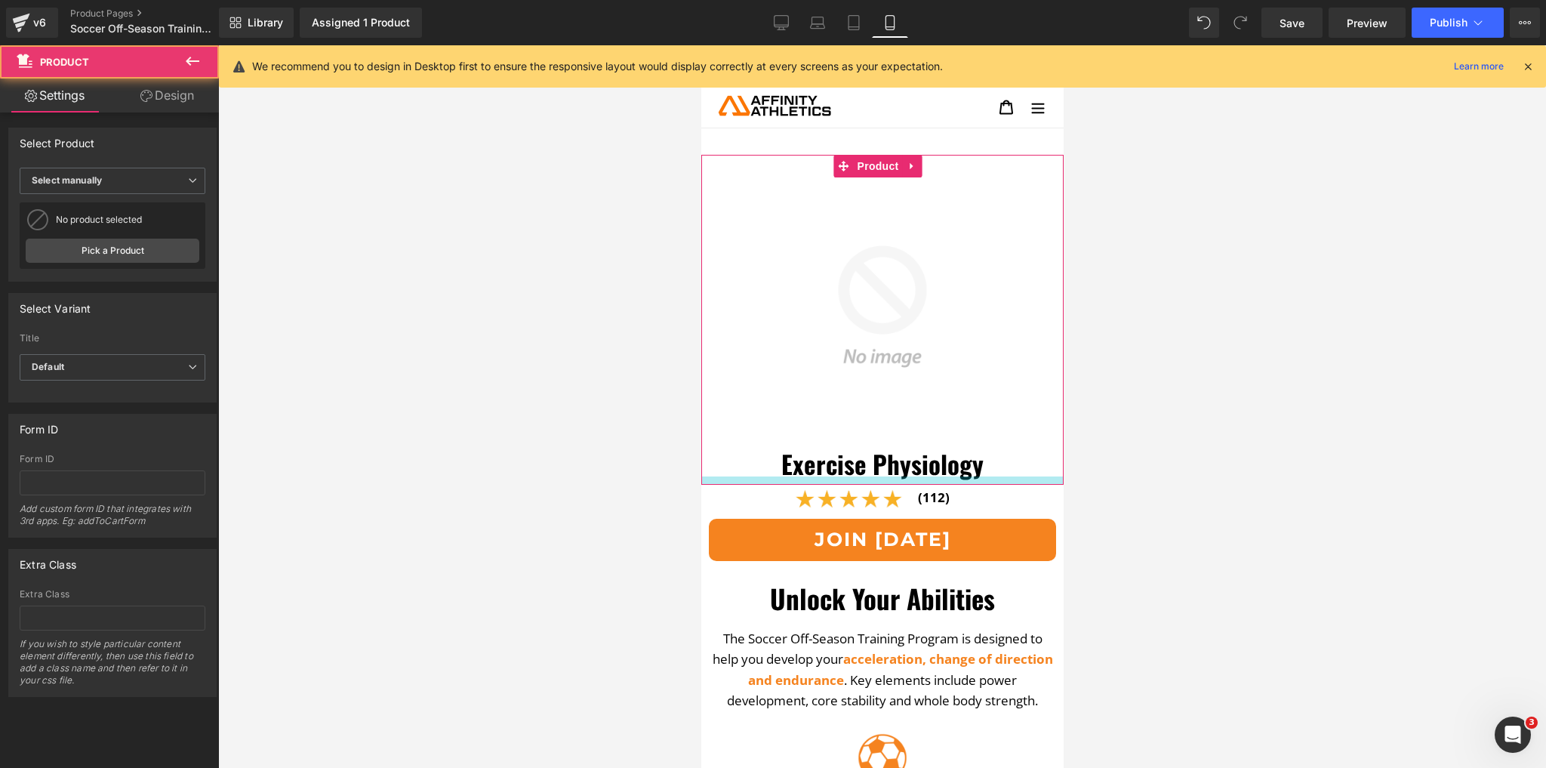
click at [855, 476] on div at bounding box center [882, 480] width 362 height 8
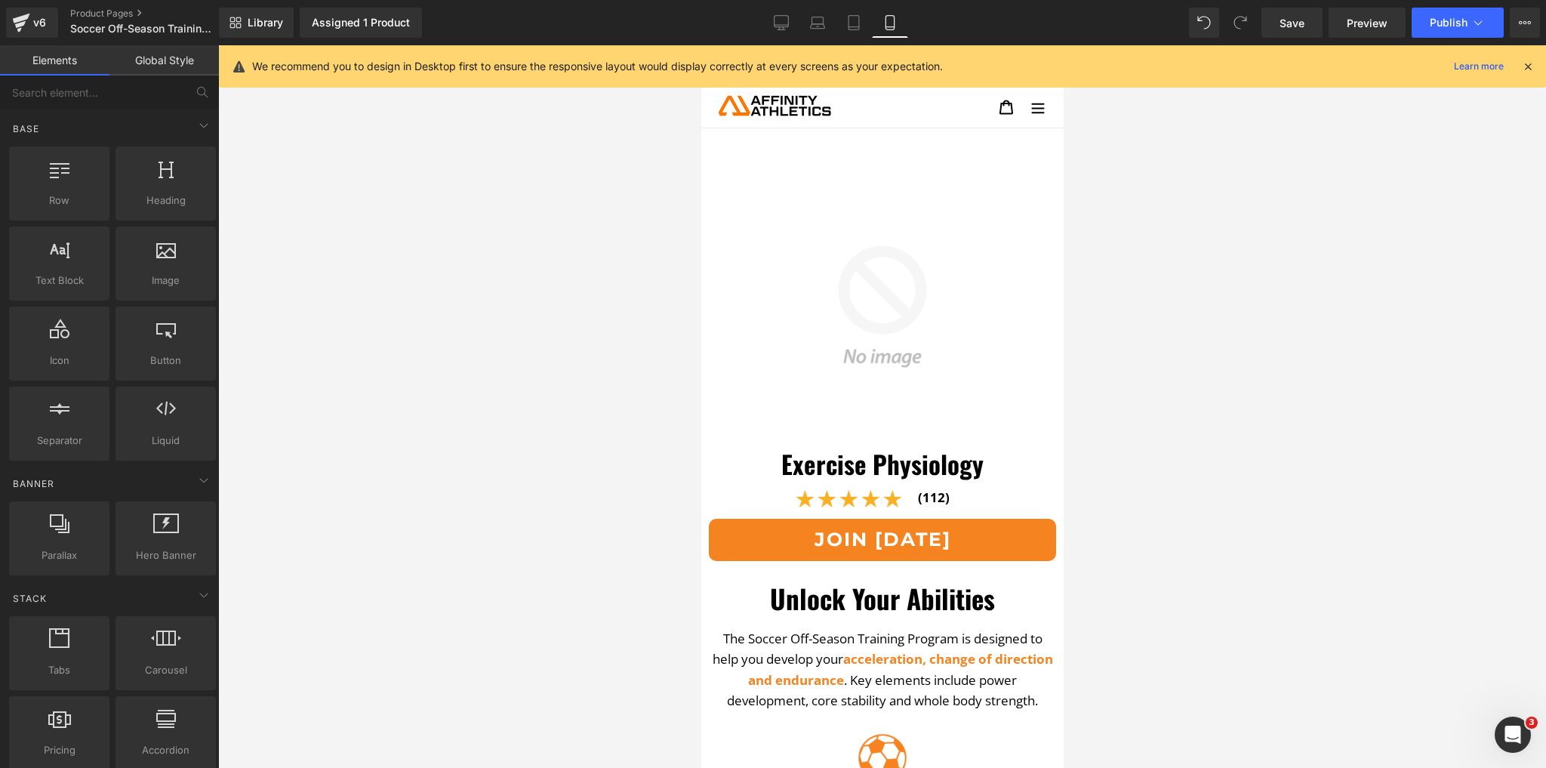
click at [618, 475] on div at bounding box center [882, 406] width 1328 height 723
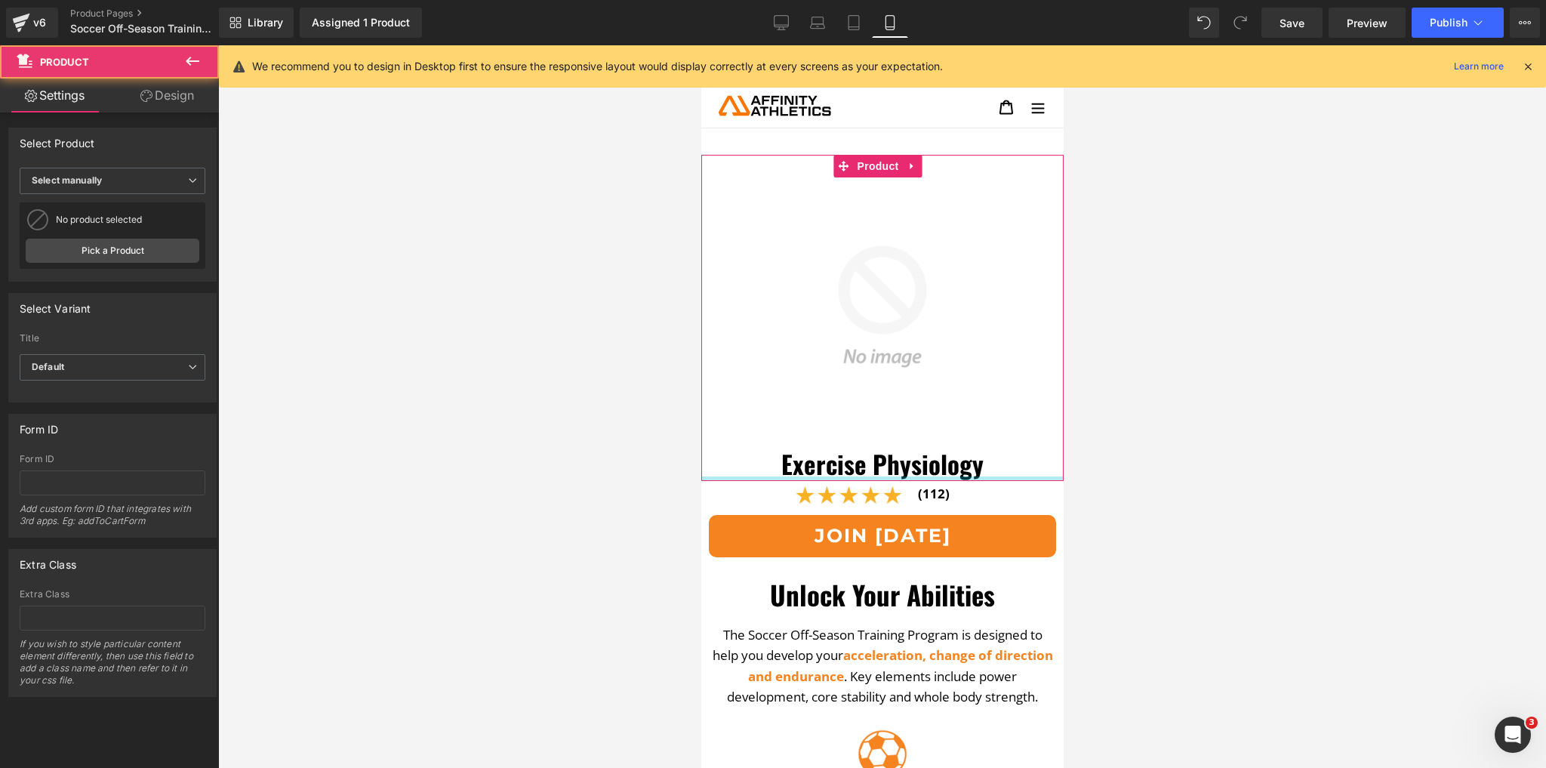
click at [809, 476] on div at bounding box center [882, 478] width 362 height 5
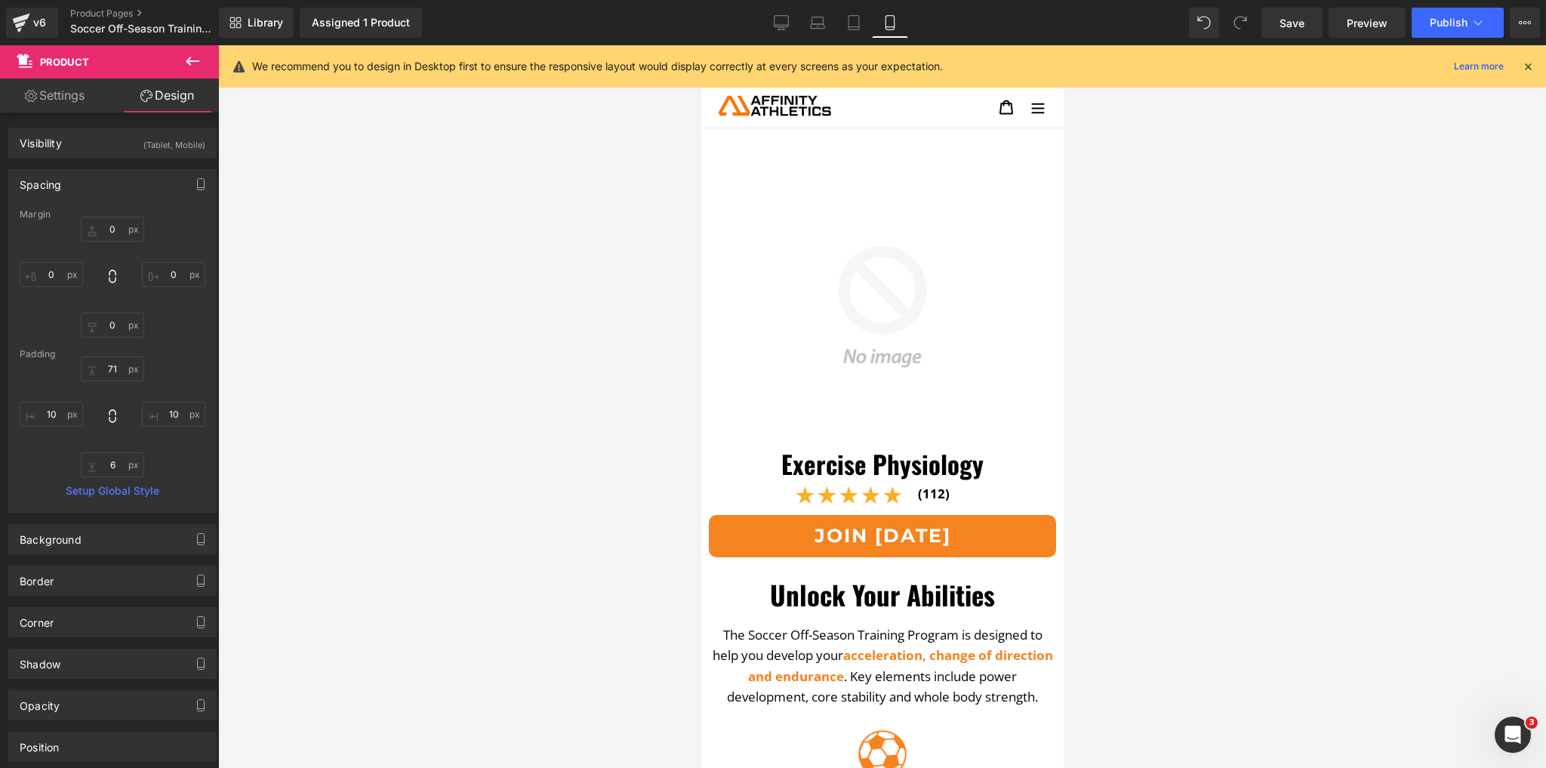
click at [600, 471] on div at bounding box center [882, 406] width 1328 height 723
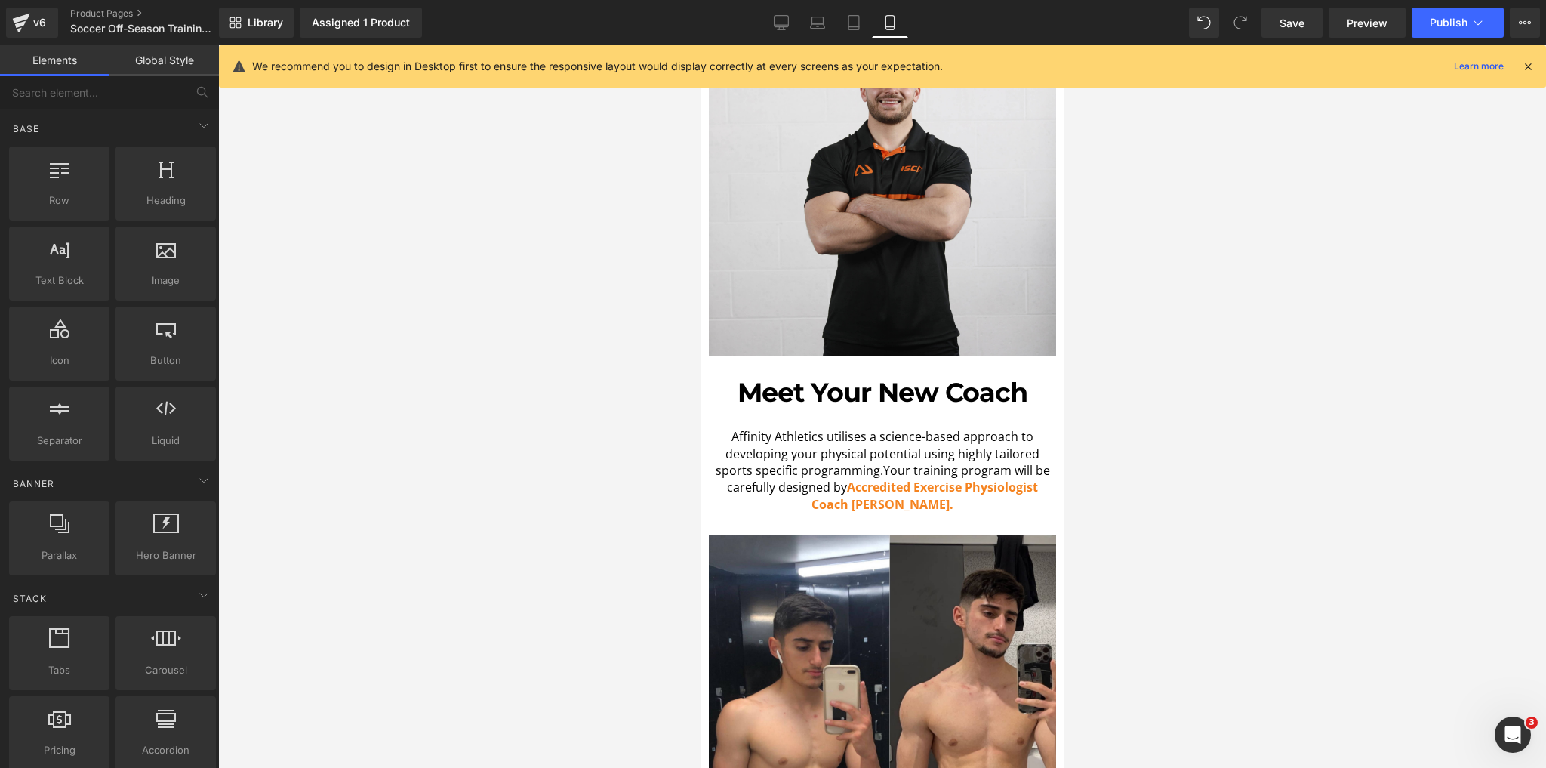
scroll to position [1027, 0]
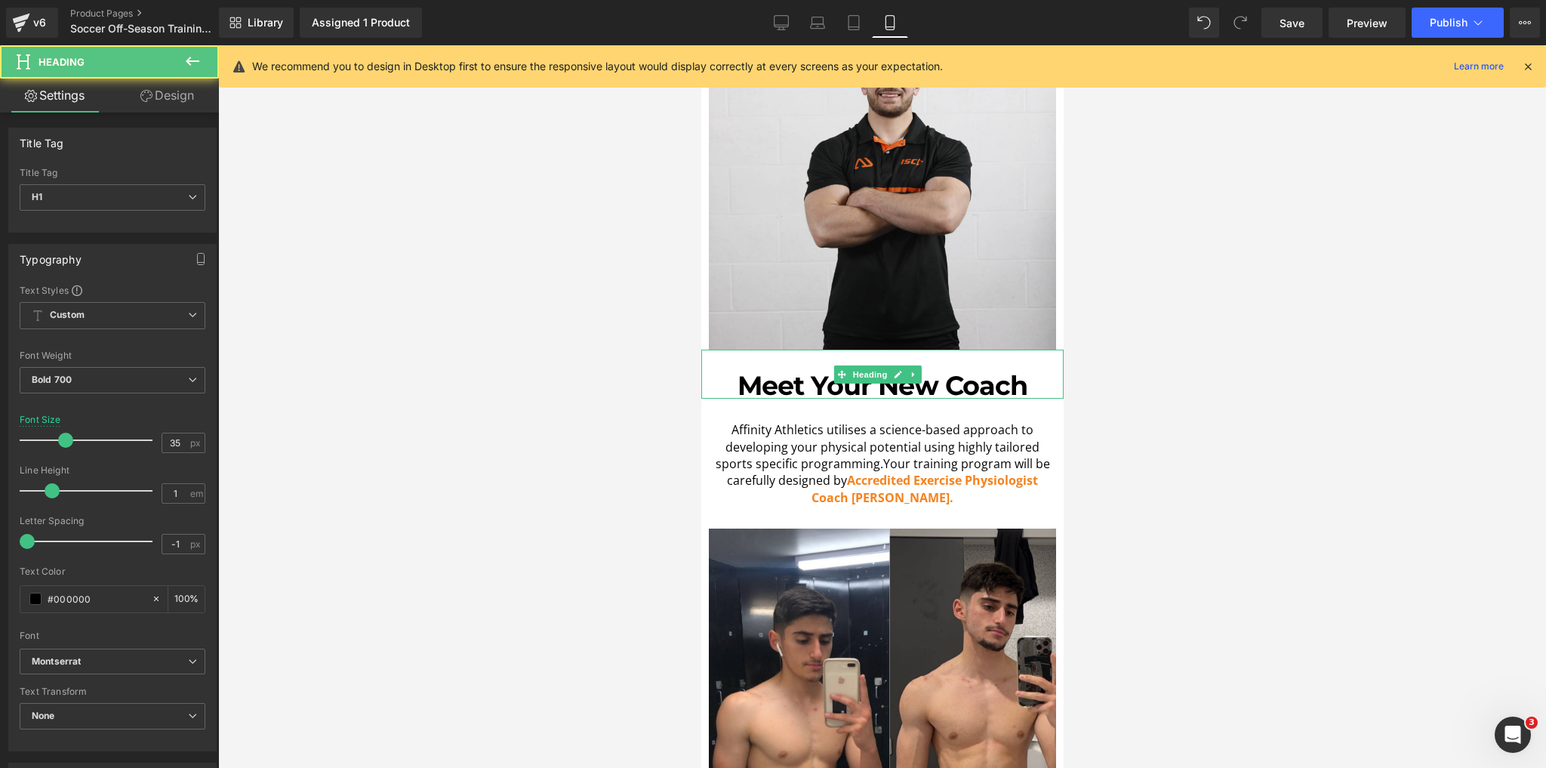
click at [828, 372] on h1 "Meet Your New Coach" at bounding box center [882, 385] width 355 height 26
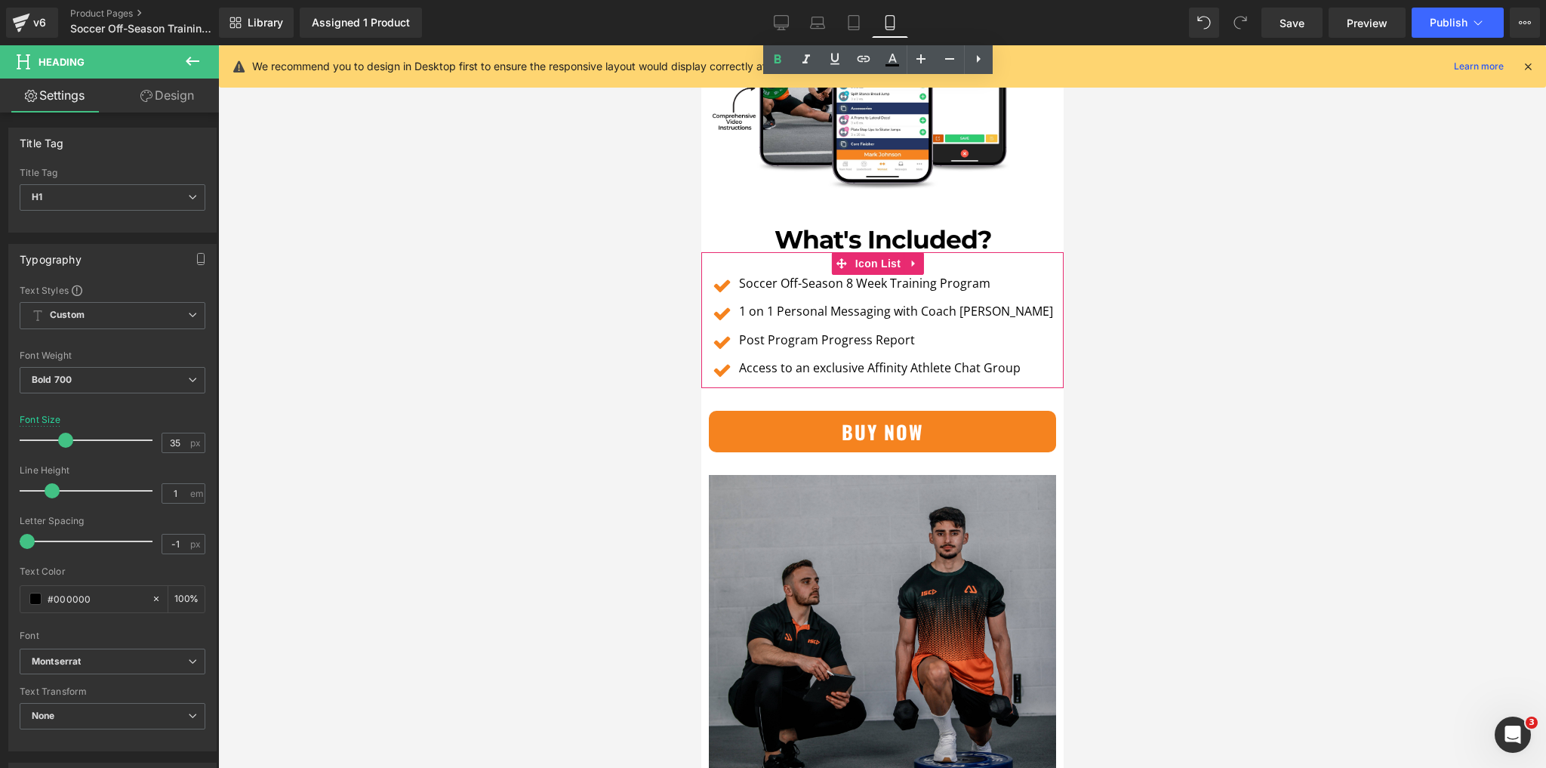
scroll to position [3443, 0]
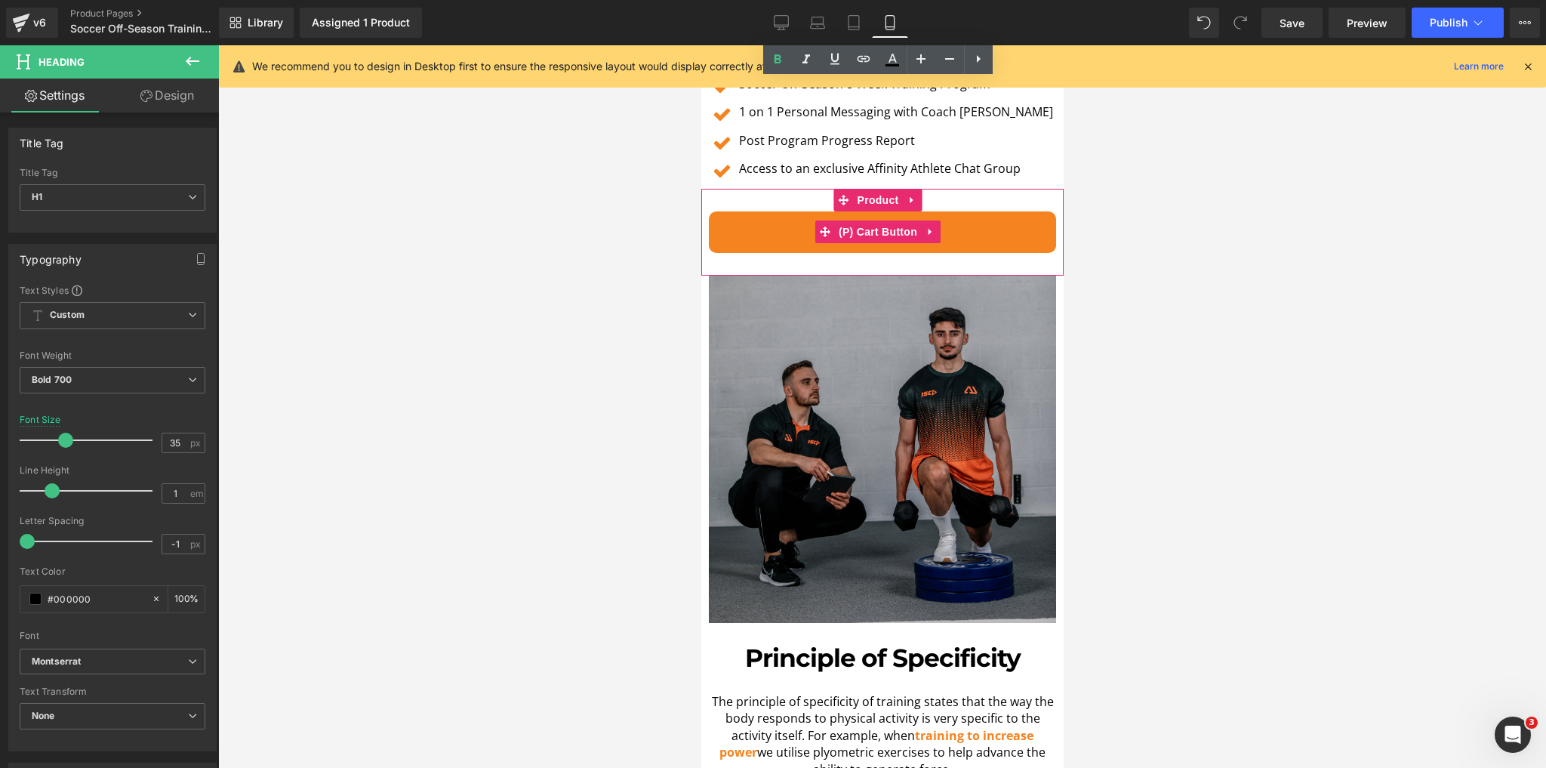
click at [868, 220] on span "(P) Cart Button" at bounding box center [877, 231] width 86 height 23
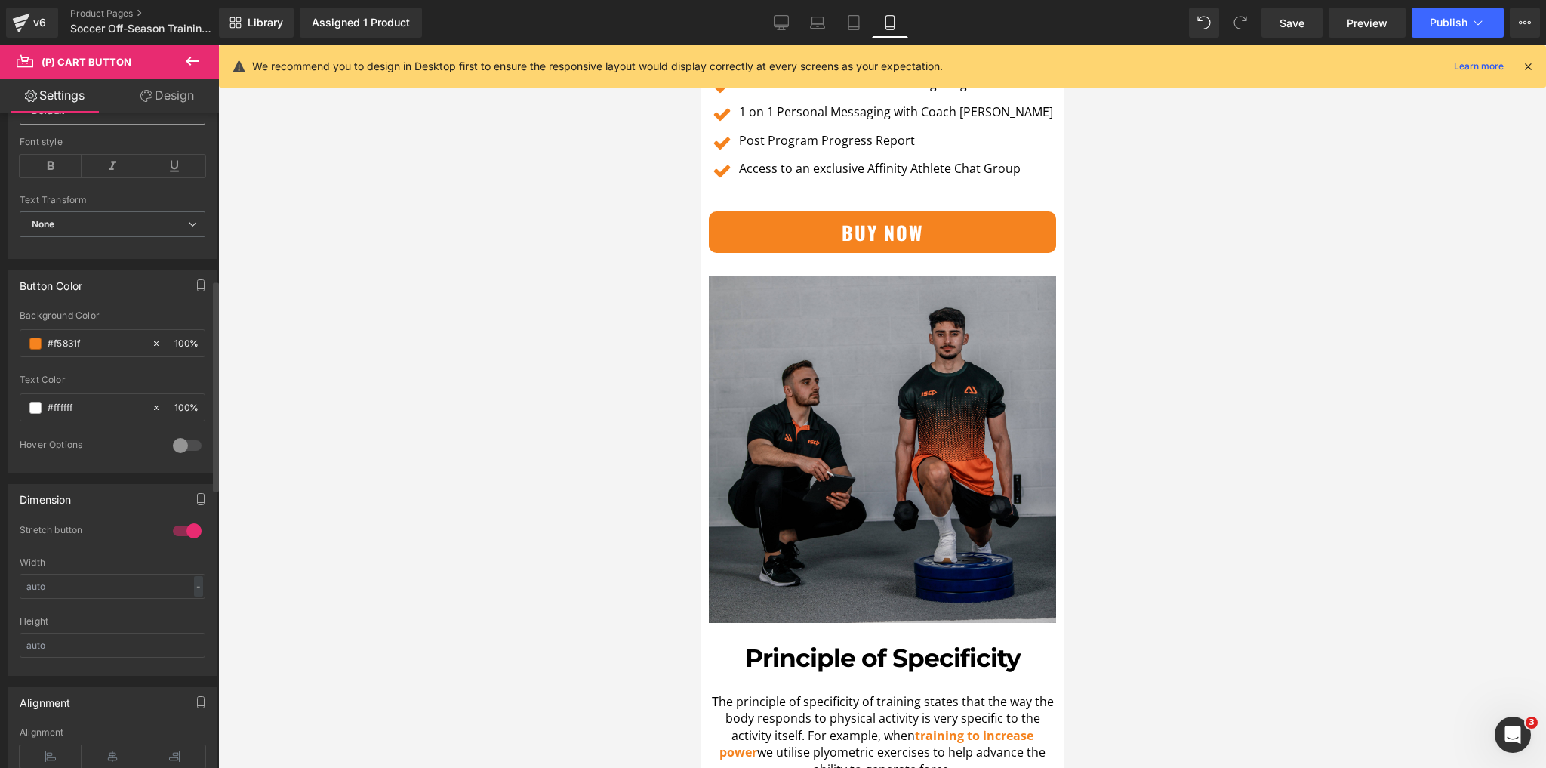
scroll to position [664, 0]
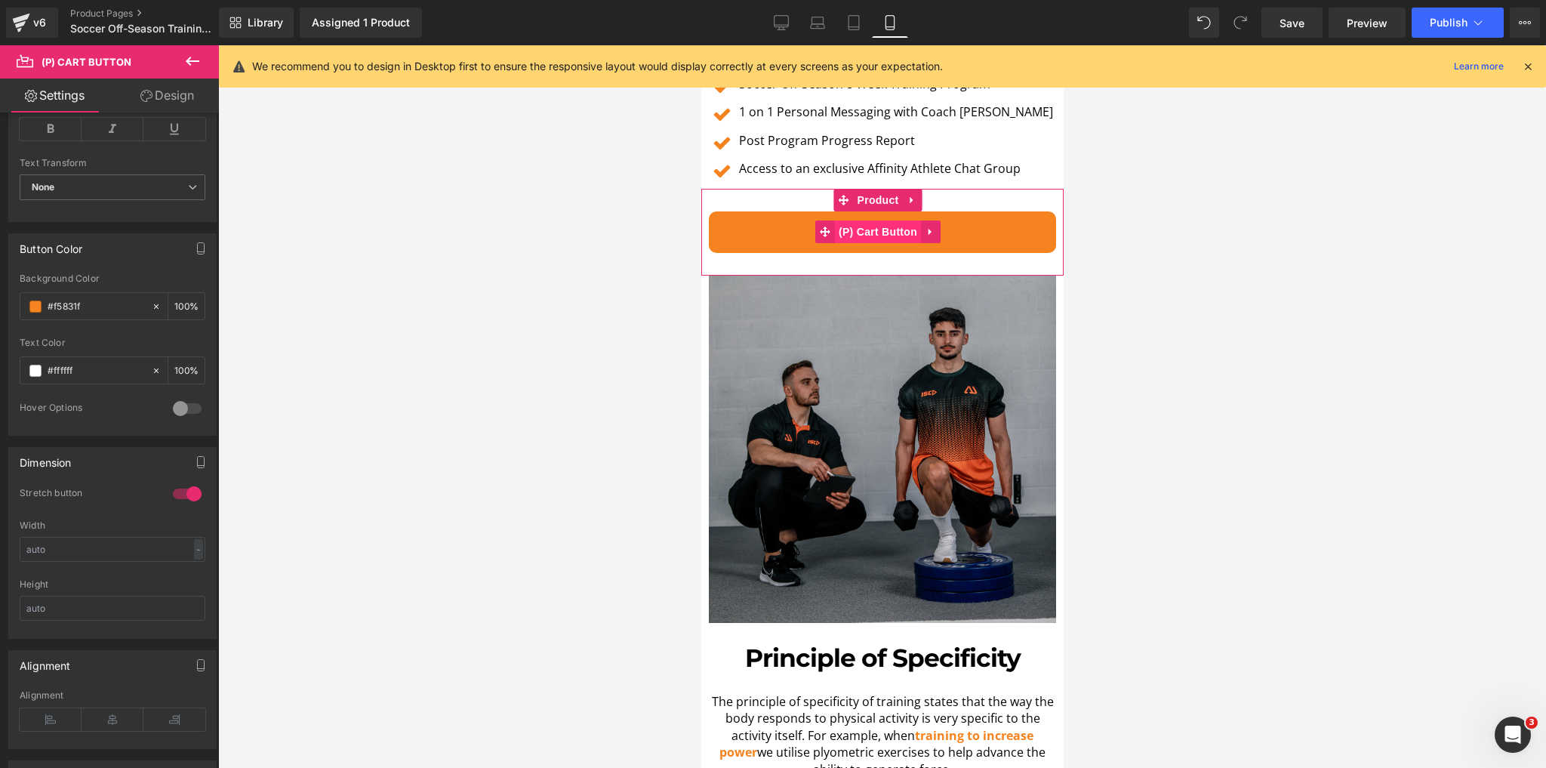
click at [876, 220] on span "(P) Cart Button" at bounding box center [877, 231] width 86 height 23
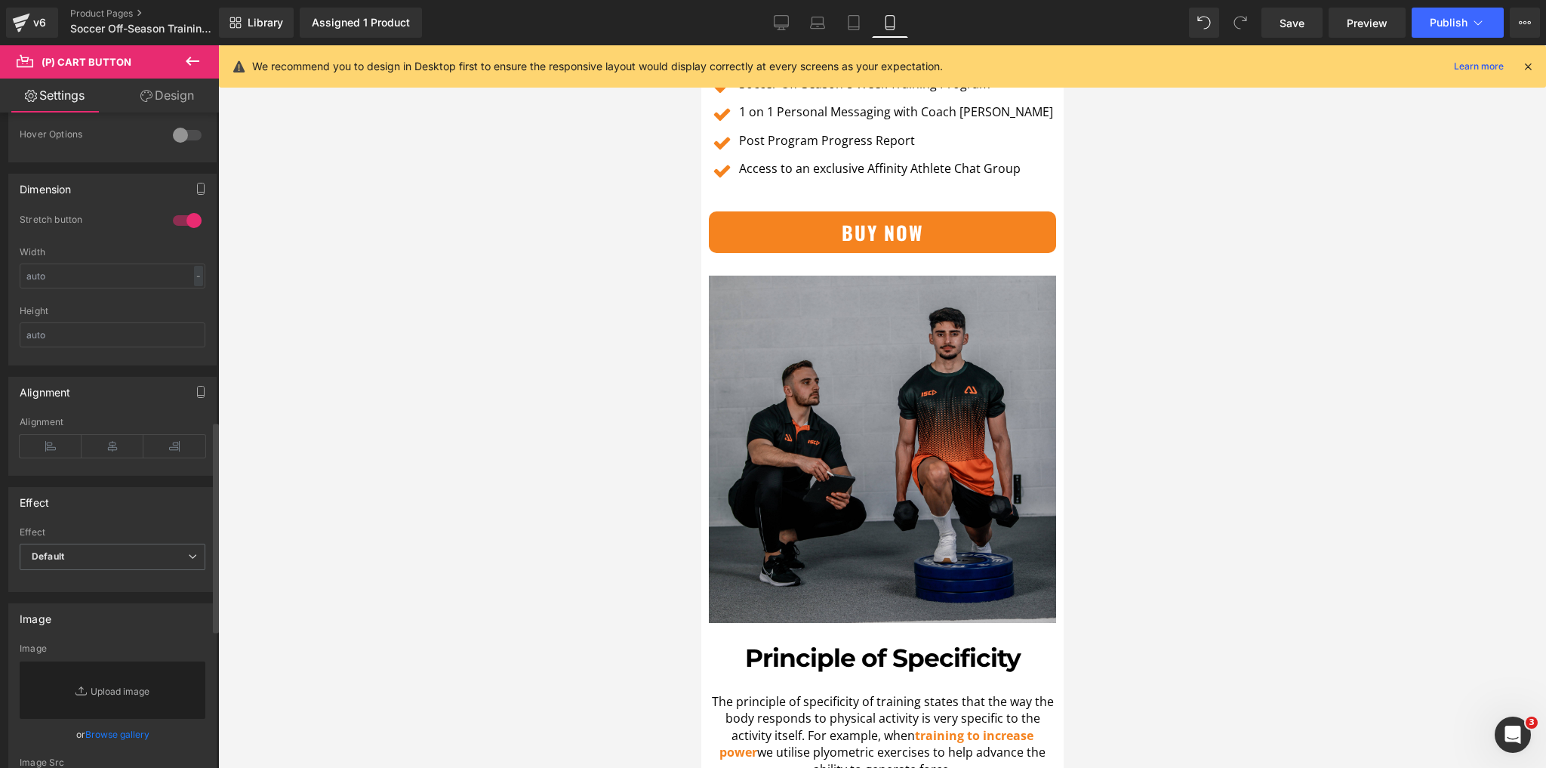
scroll to position [967, 0]
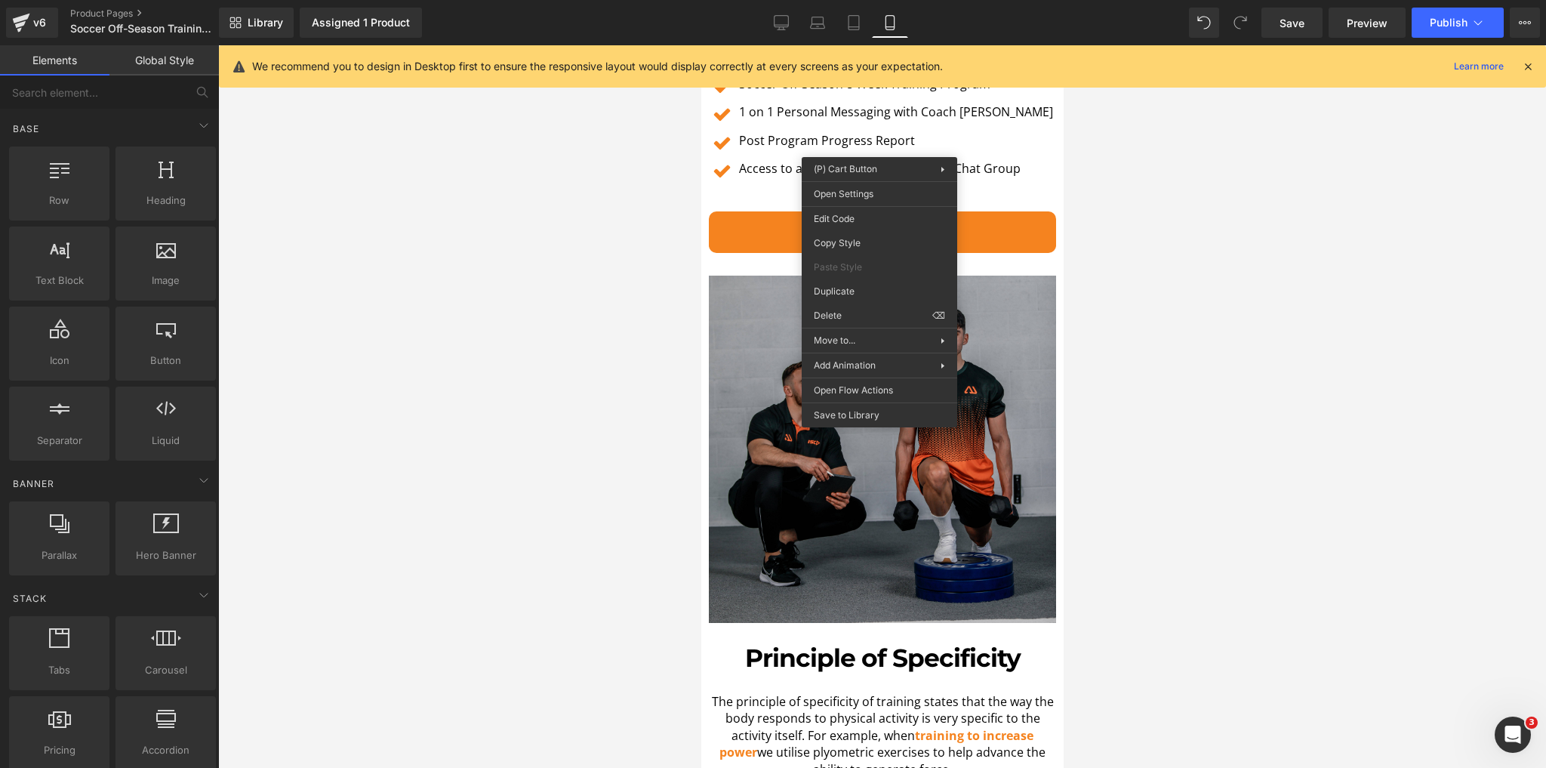
click at [583, 251] on div at bounding box center [882, 406] width 1328 height 723
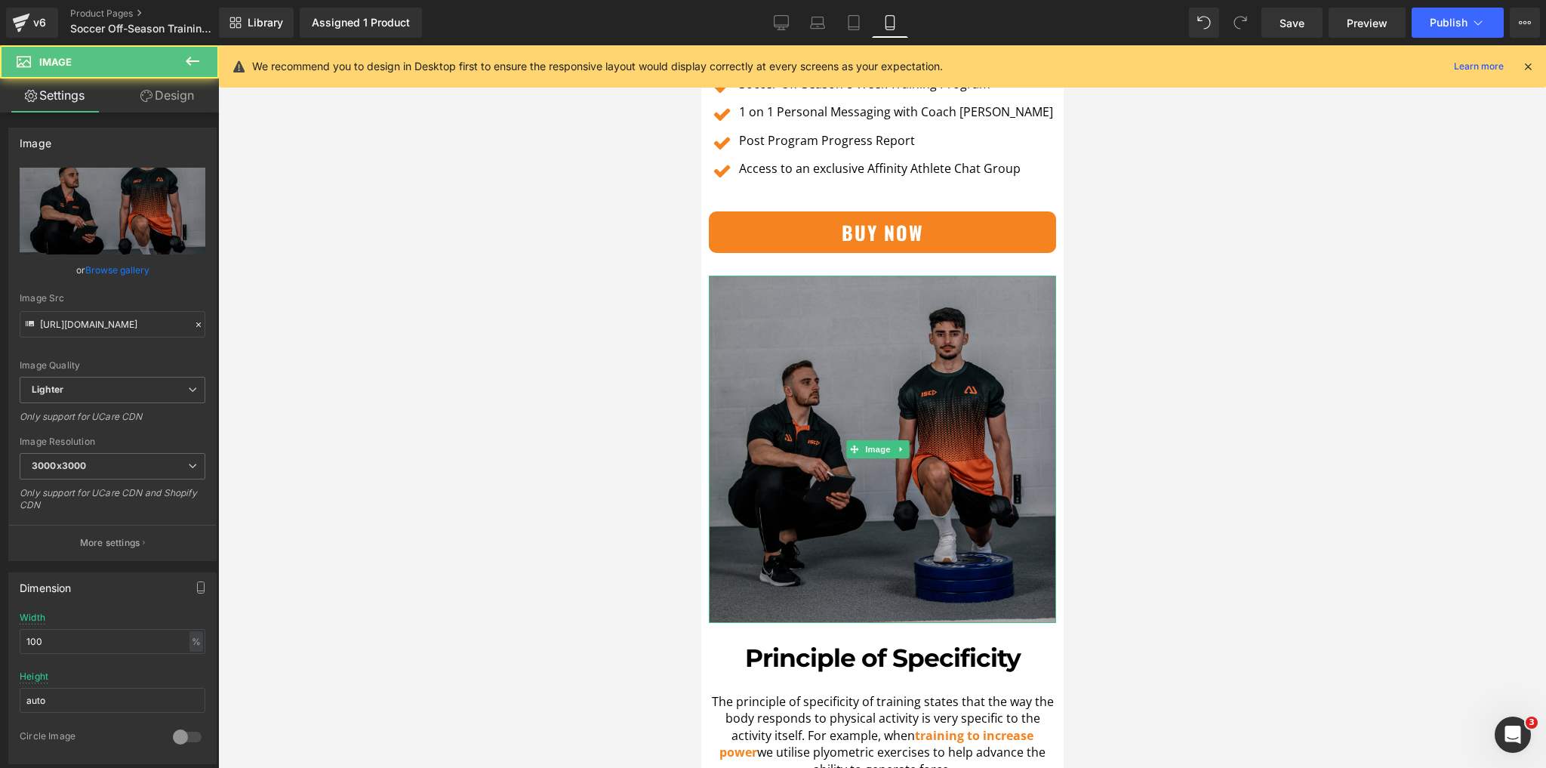
click at [748, 396] on img at bounding box center [881, 449] width 347 height 347
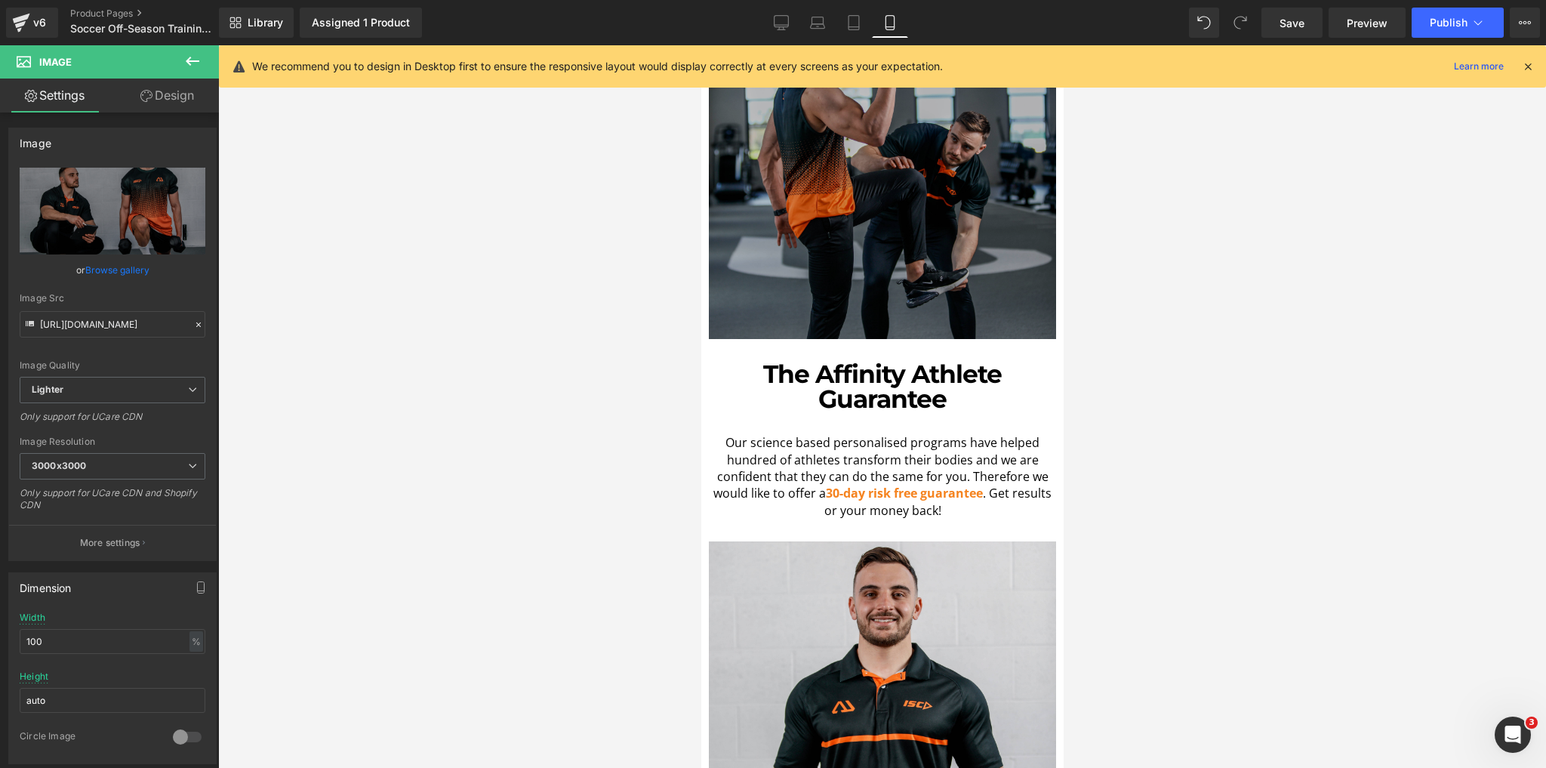
scroll to position [4289, 0]
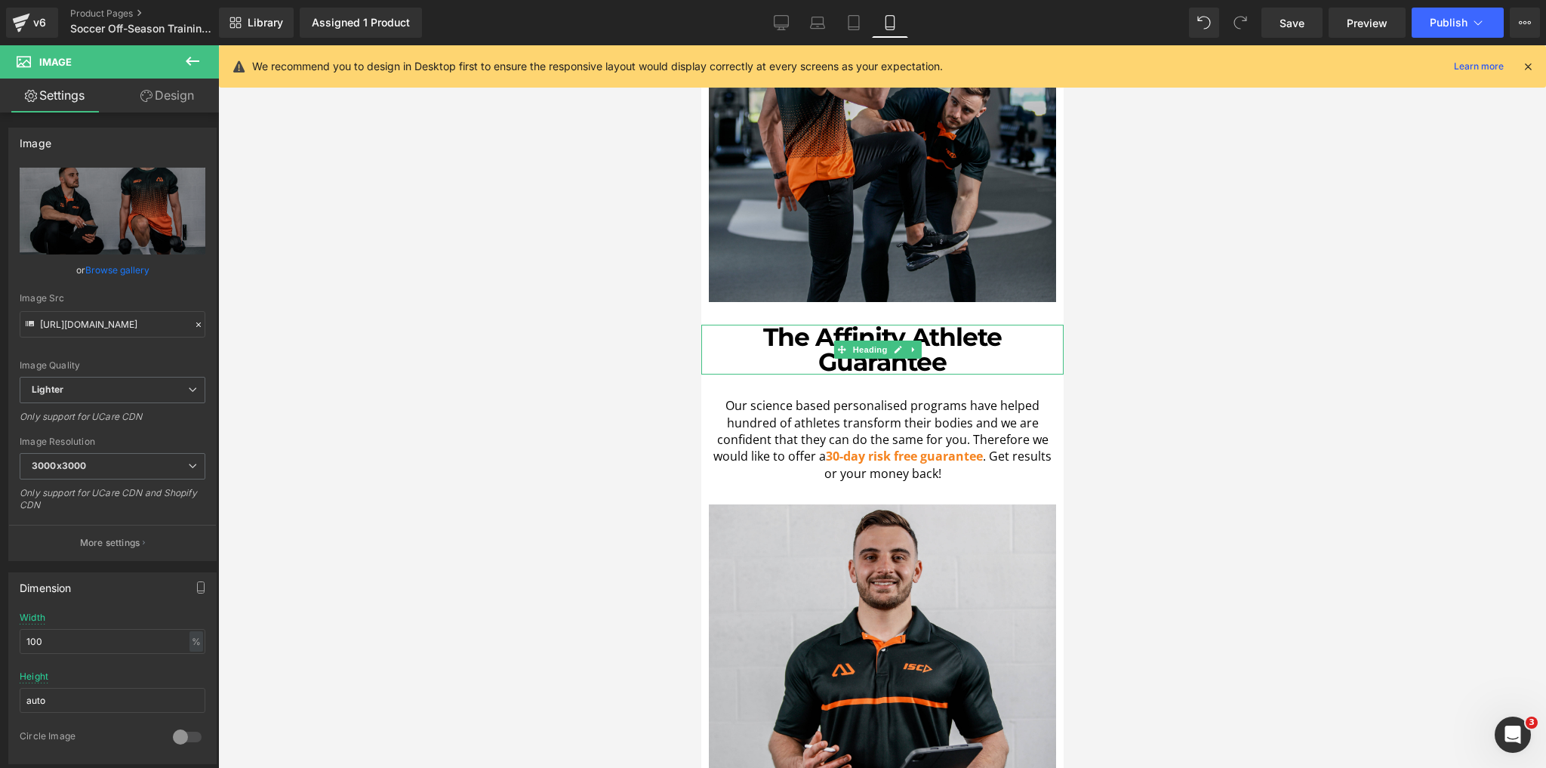
click at [806, 325] on h1 "The Affinity Athlete Guarantee" at bounding box center [882, 350] width 362 height 50
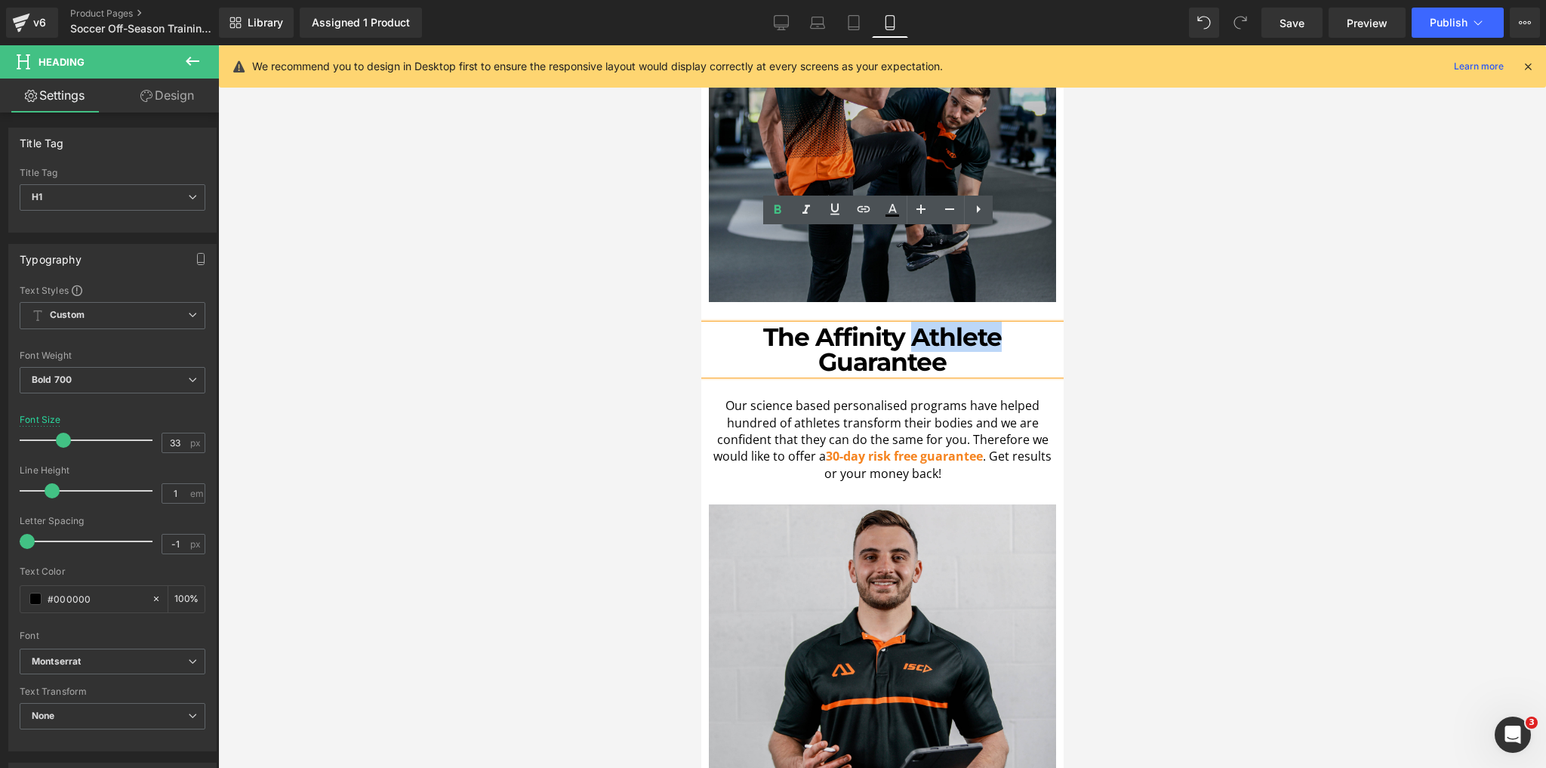
drag, startPoint x: 911, startPoint y: 240, endPoint x: 991, endPoint y: 243, distance: 80.1
click at [991, 325] on h1 "The Affinity Athlete Guarantee" at bounding box center [882, 350] width 362 height 50
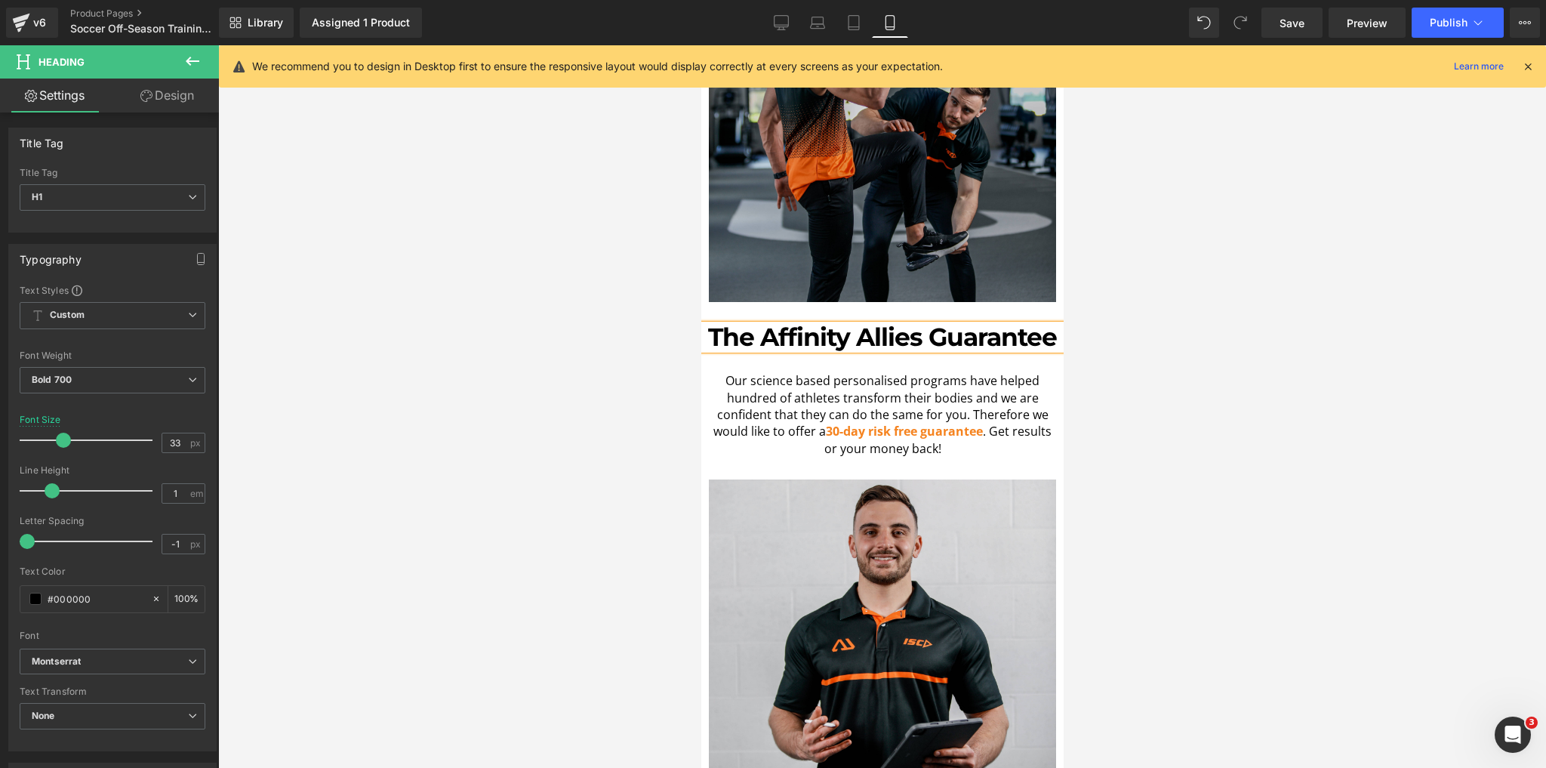
click at [822, 325] on h1 "The Affinity Allies Guarantee" at bounding box center [882, 337] width 362 height 25
click at [553, 282] on div at bounding box center [882, 406] width 1328 height 723
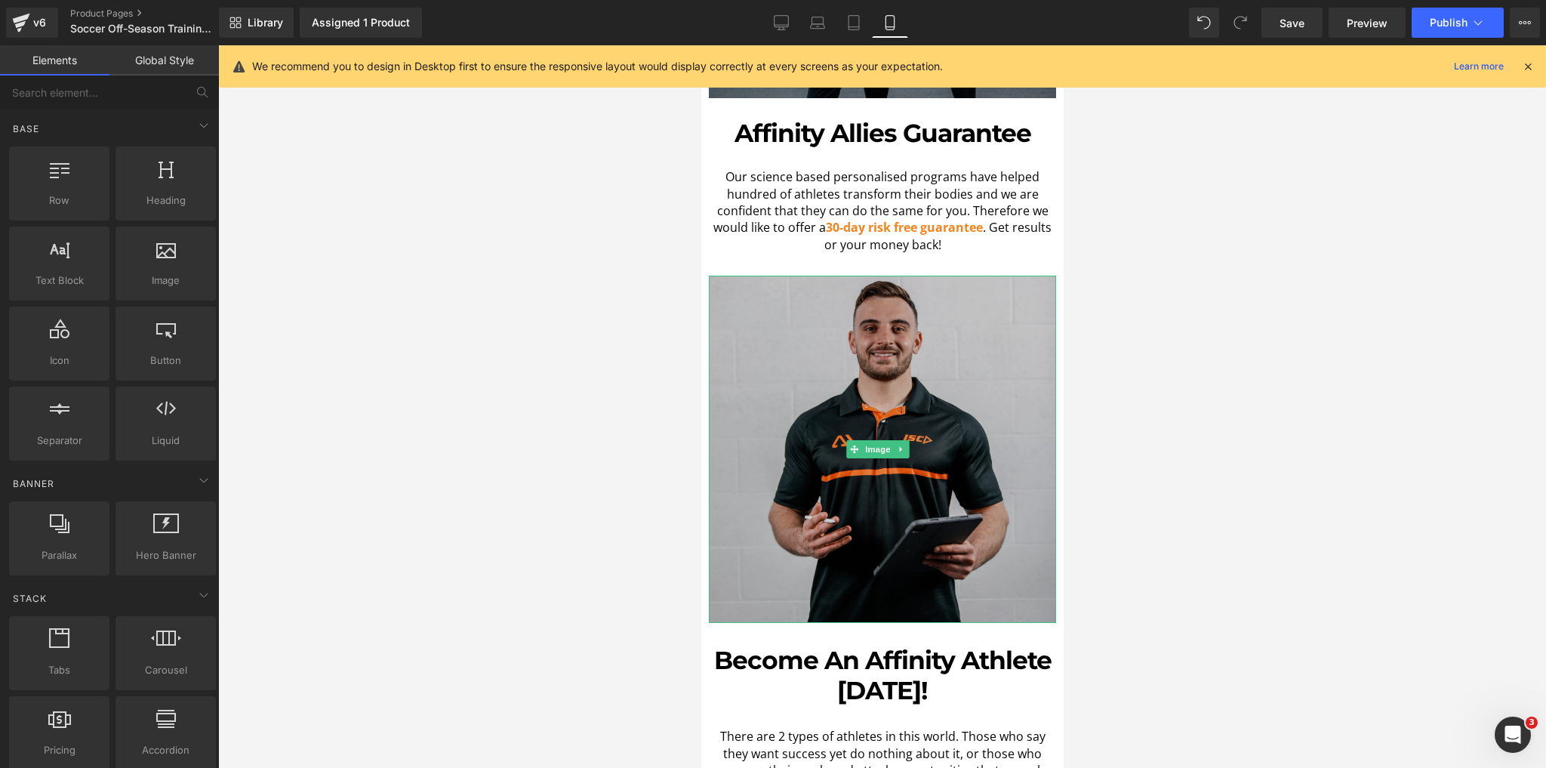
scroll to position [4531, 0]
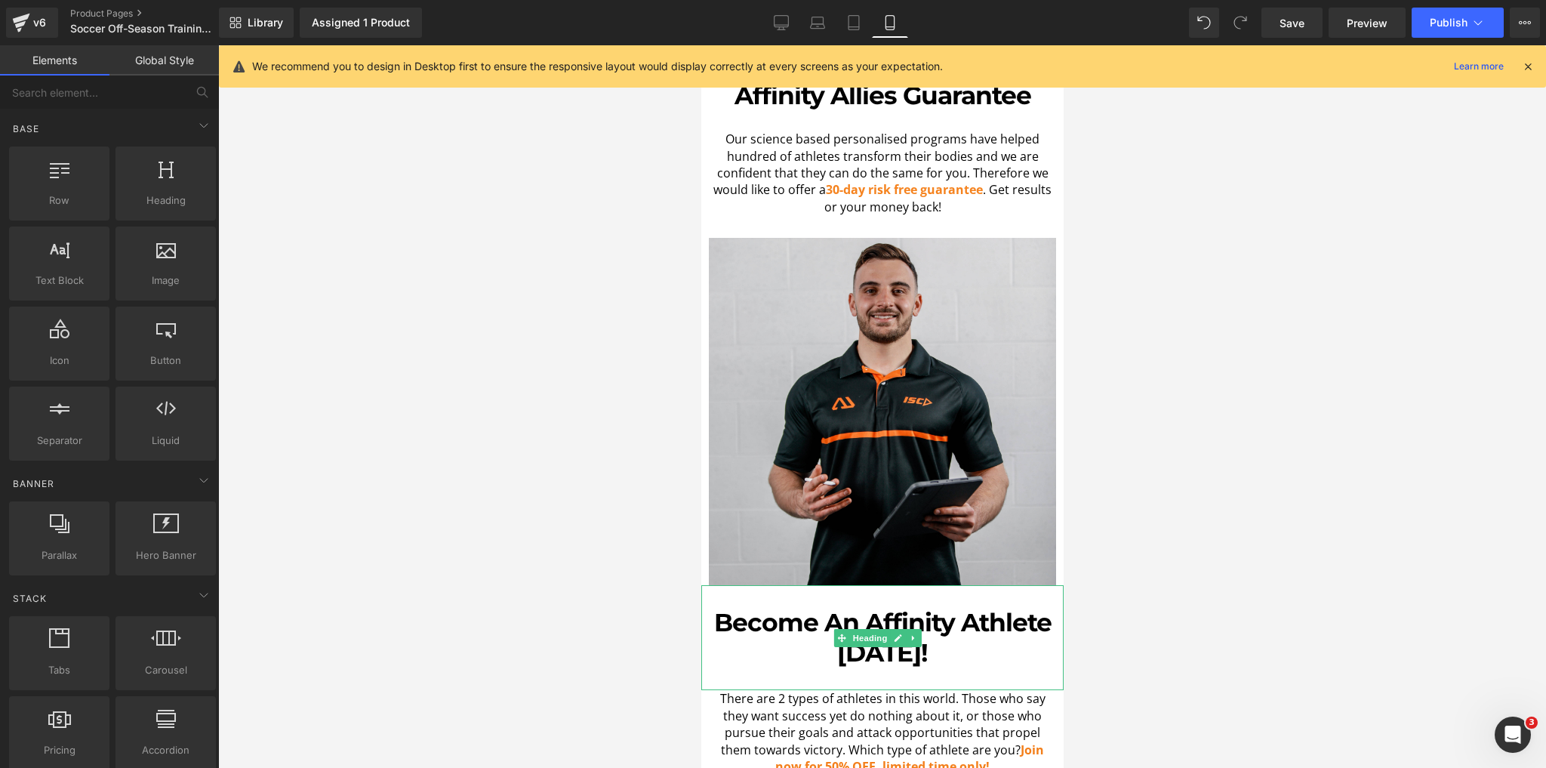
click at [985, 608] on h1 "Become An Affinity Athlete Today!" at bounding box center [881, 638] width 347 height 60
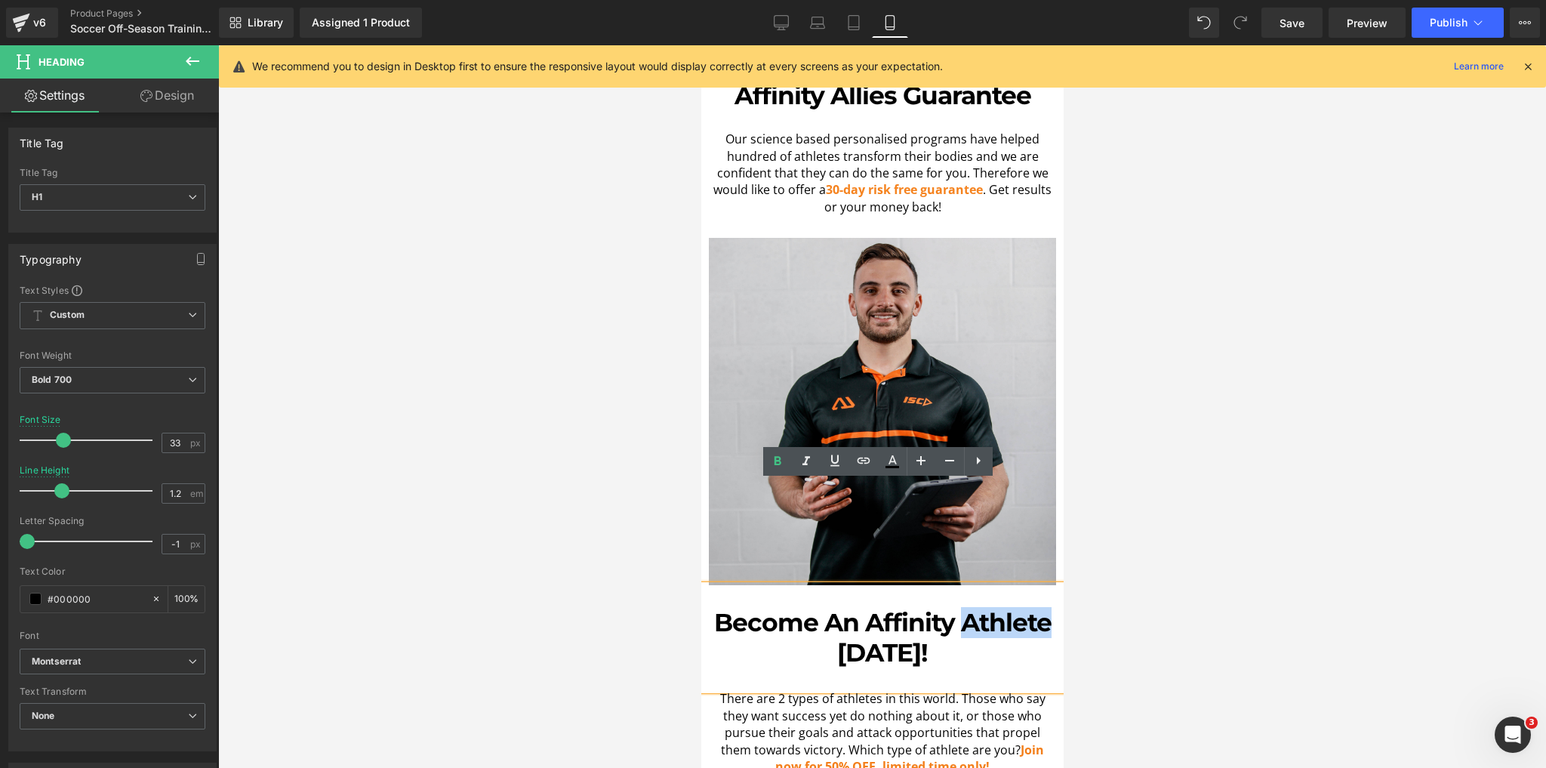
drag, startPoint x: 957, startPoint y: 522, endPoint x: 1041, endPoint y: 524, distance: 83.8
click at [1041, 608] on h1 "Become An Affinity Athlete Today!" at bounding box center [881, 638] width 347 height 60
click at [958, 608] on h1 "Become An Affinity Athlete Today!" at bounding box center [881, 638] width 347 height 60
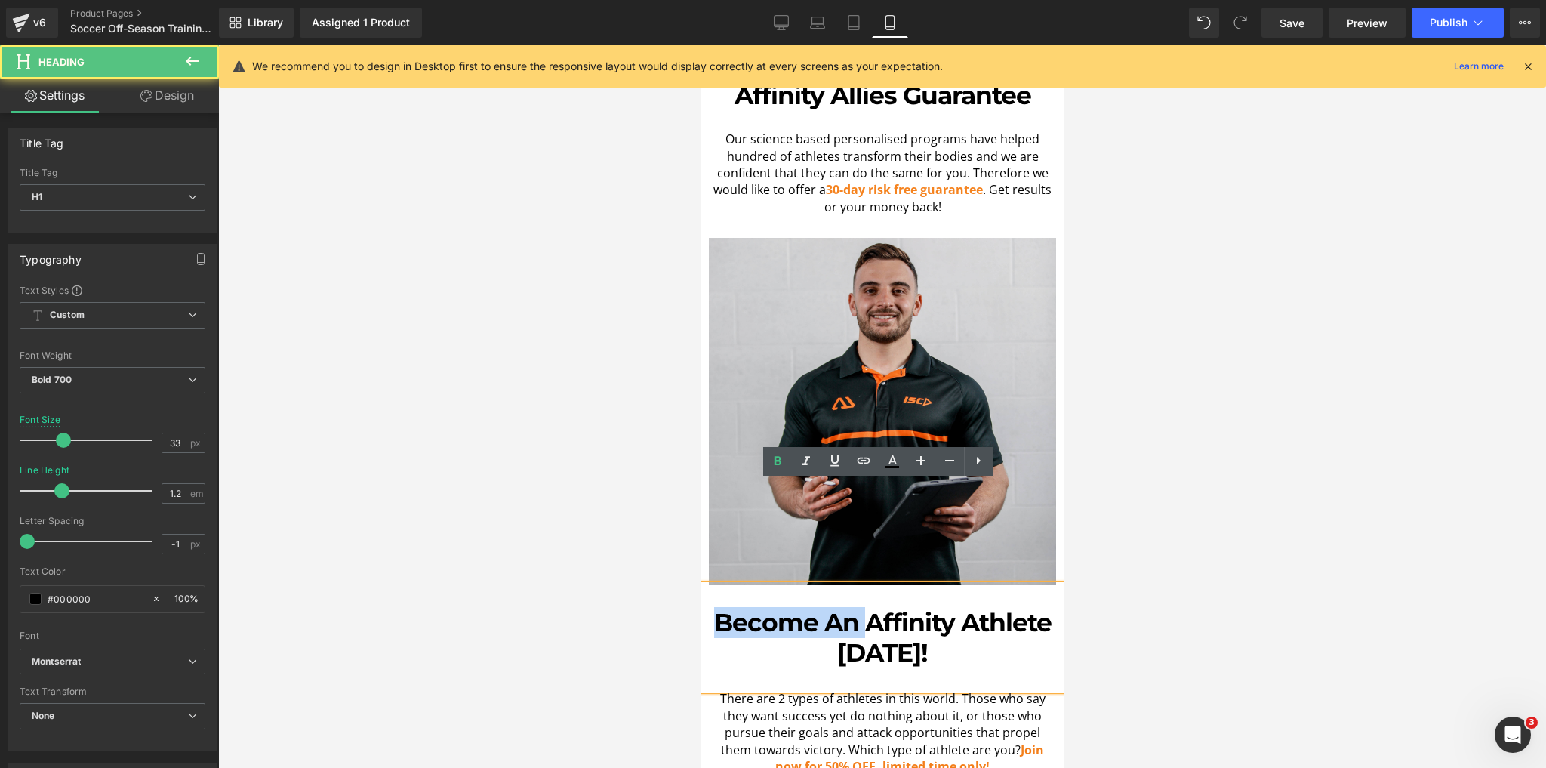
drag, startPoint x: 853, startPoint y: 520, endPoint x: 711, endPoint y: 513, distance: 142.9
click at [711, 608] on h1 "Become An Affinity Athlete Today!" at bounding box center [881, 638] width 347 height 60
click at [958, 608] on h1 "Become An Affinity Athlete Today!" at bounding box center [881, 638] width 347 height 60
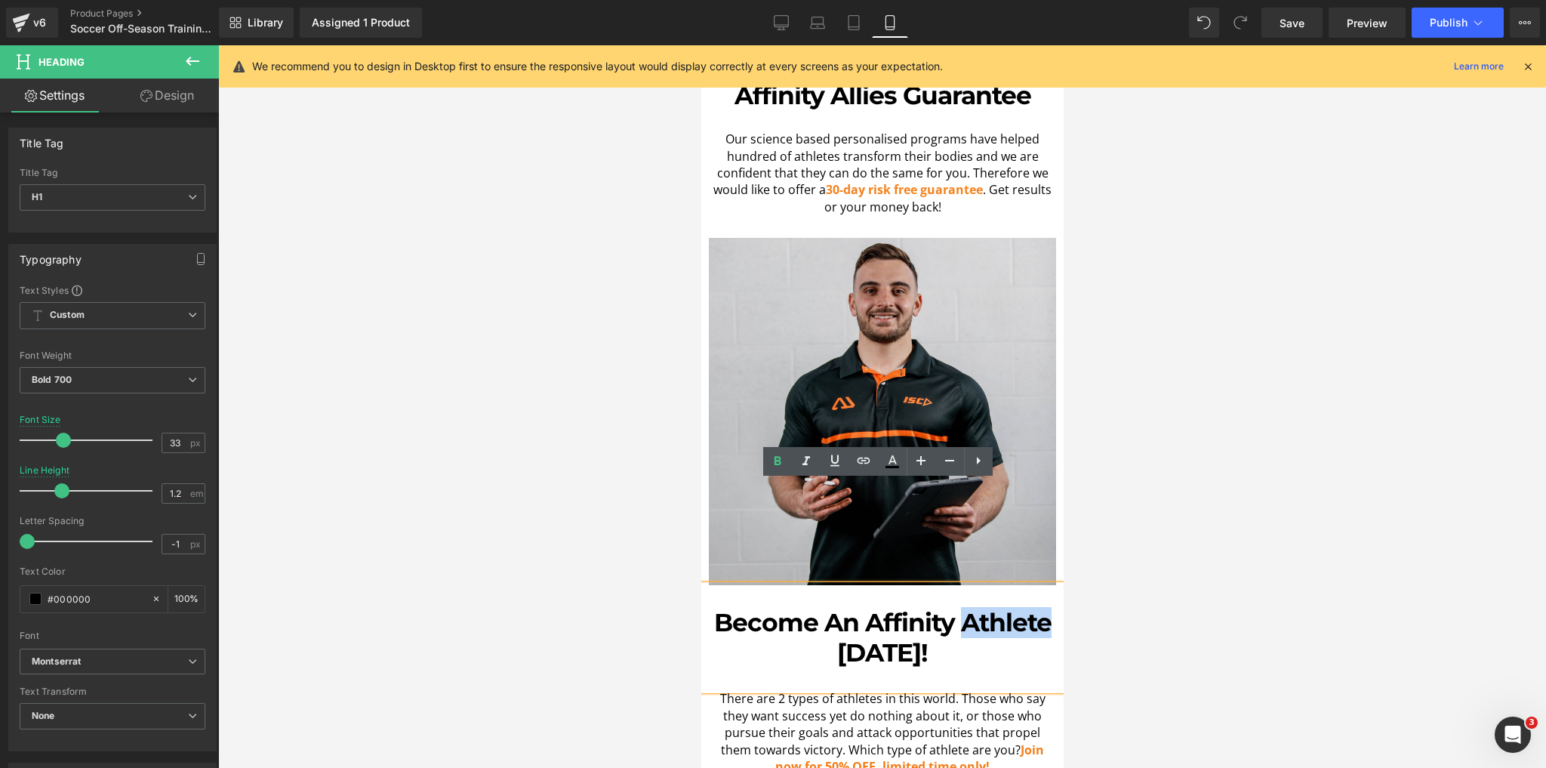
drag, startPoint x: 959, startPoint y: 520, endPoint x: 1031, endPoint y: 522, distance: 71.8
click at [1031, 608] on h1 "Become An Affinity Athlete Today!" at bounding box center [881, 638] width 347 height 60
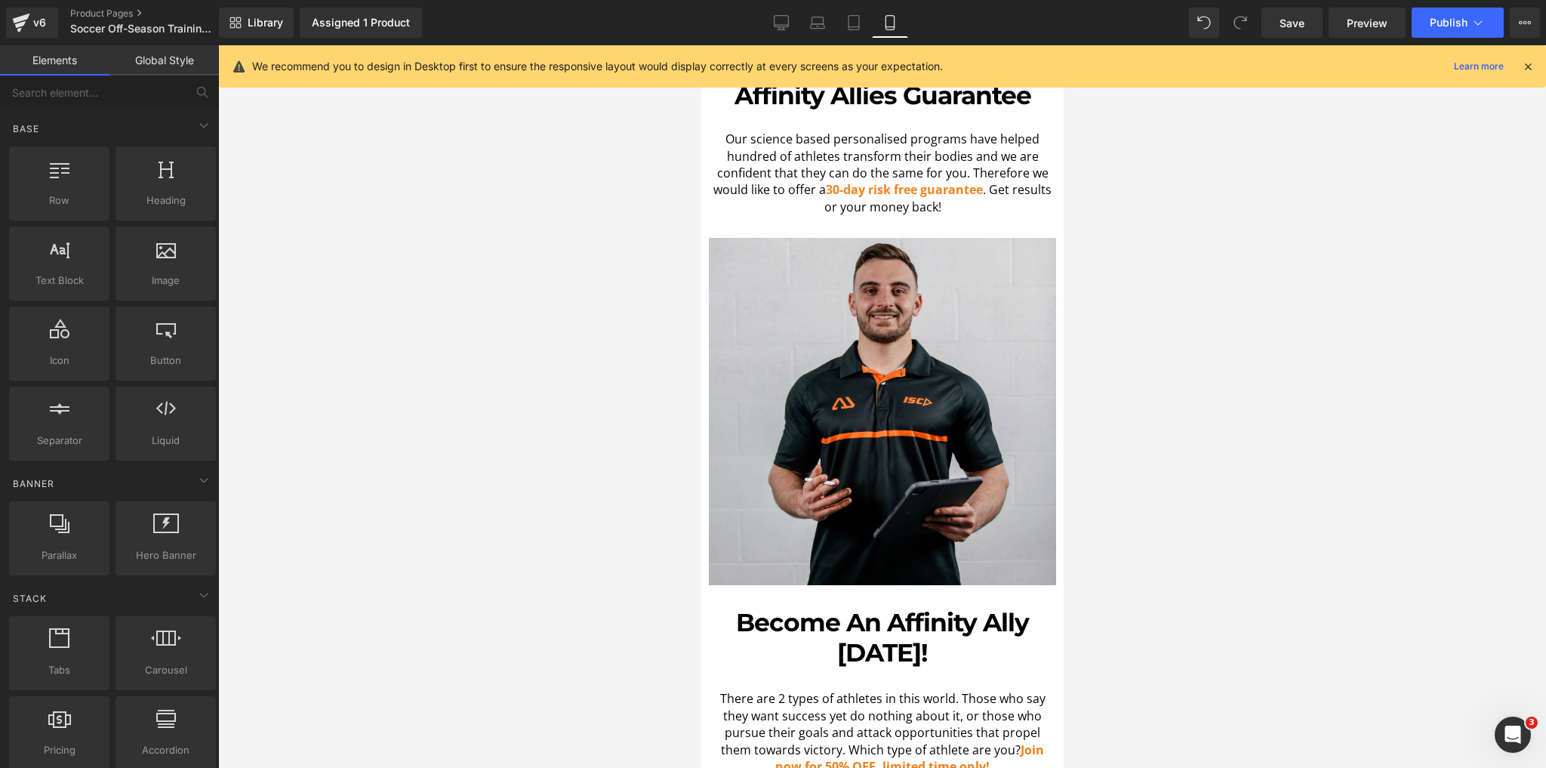
click at [1153, 520] on div at bounding box center [882, 406] width 1328 height 723
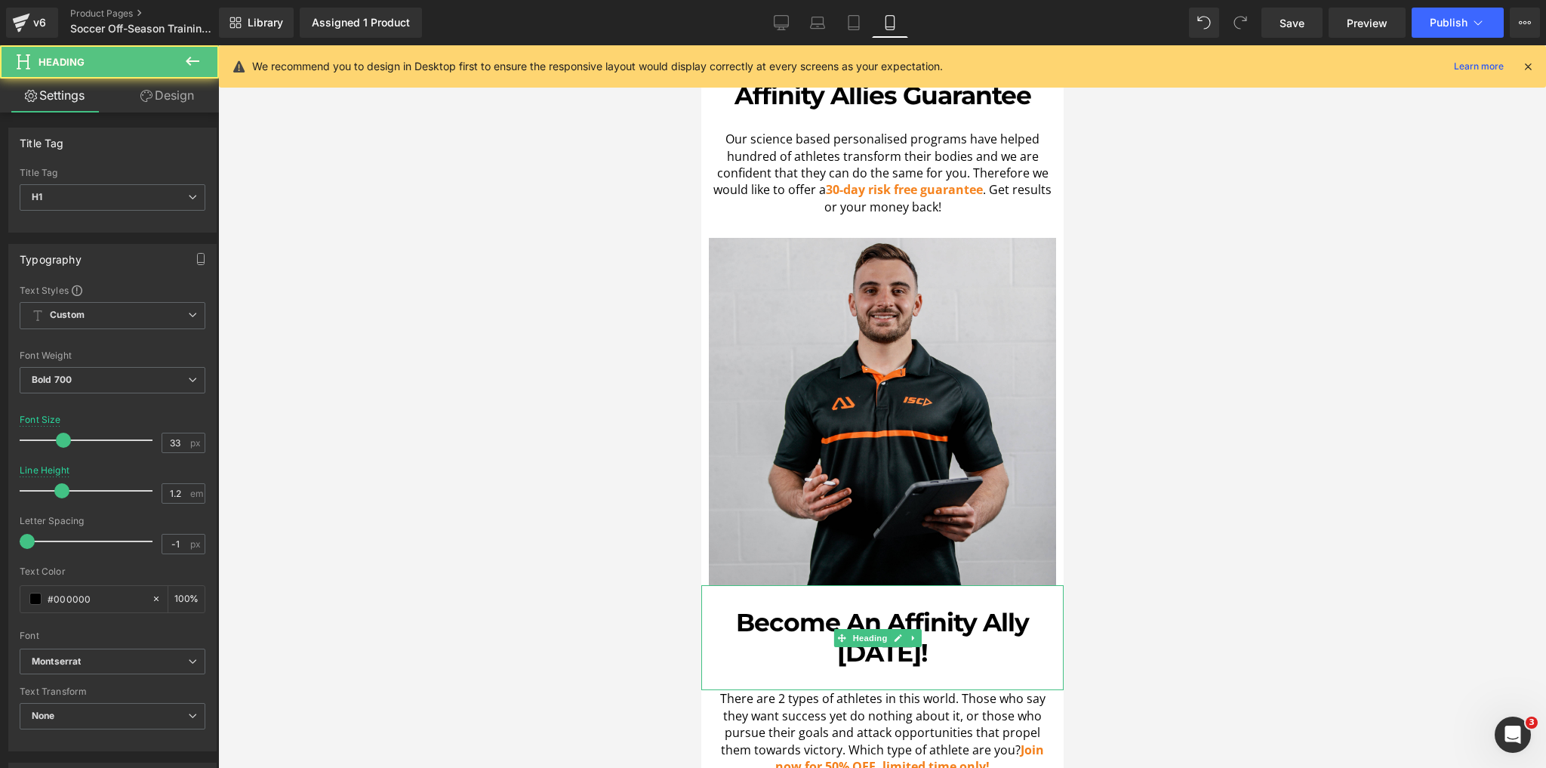
click at [997, 608] on h1 "Become An Affinity Ally Today!" at bounding box center [881, 638] width 347 height 60
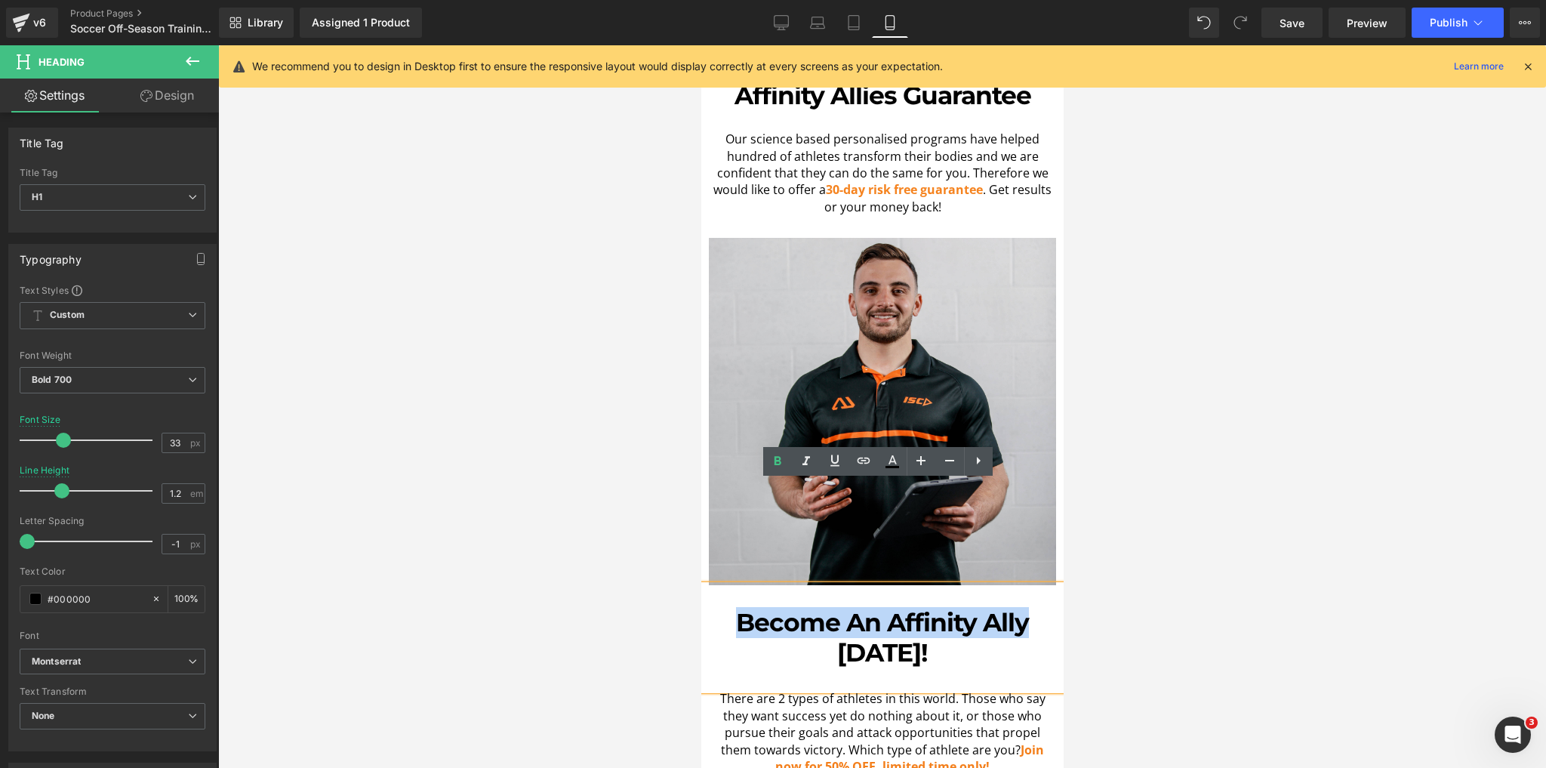
drag, startPoint x: 984, startPoint y: 523, endPoint x: 720, endPoint y: 524, distance: 263.5
click at [720, 608] on h1 "Become An Affinity Ally Today!" at bounding box center [881, 638] width 347 height 60
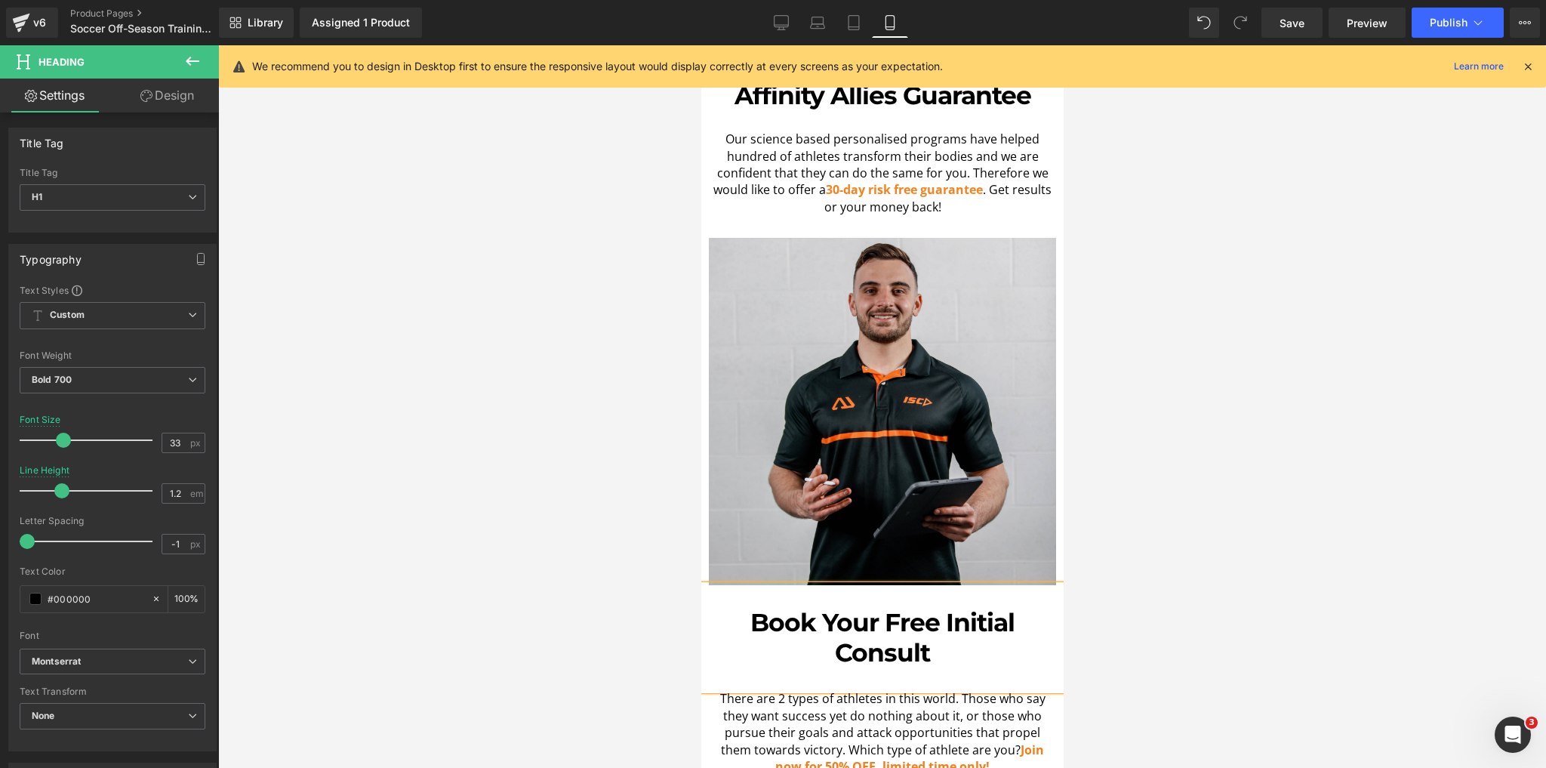
click at [945, 608] on h1 "Book Your Free Initial Consult" at bounding box center [881, 638] width 347 height 60
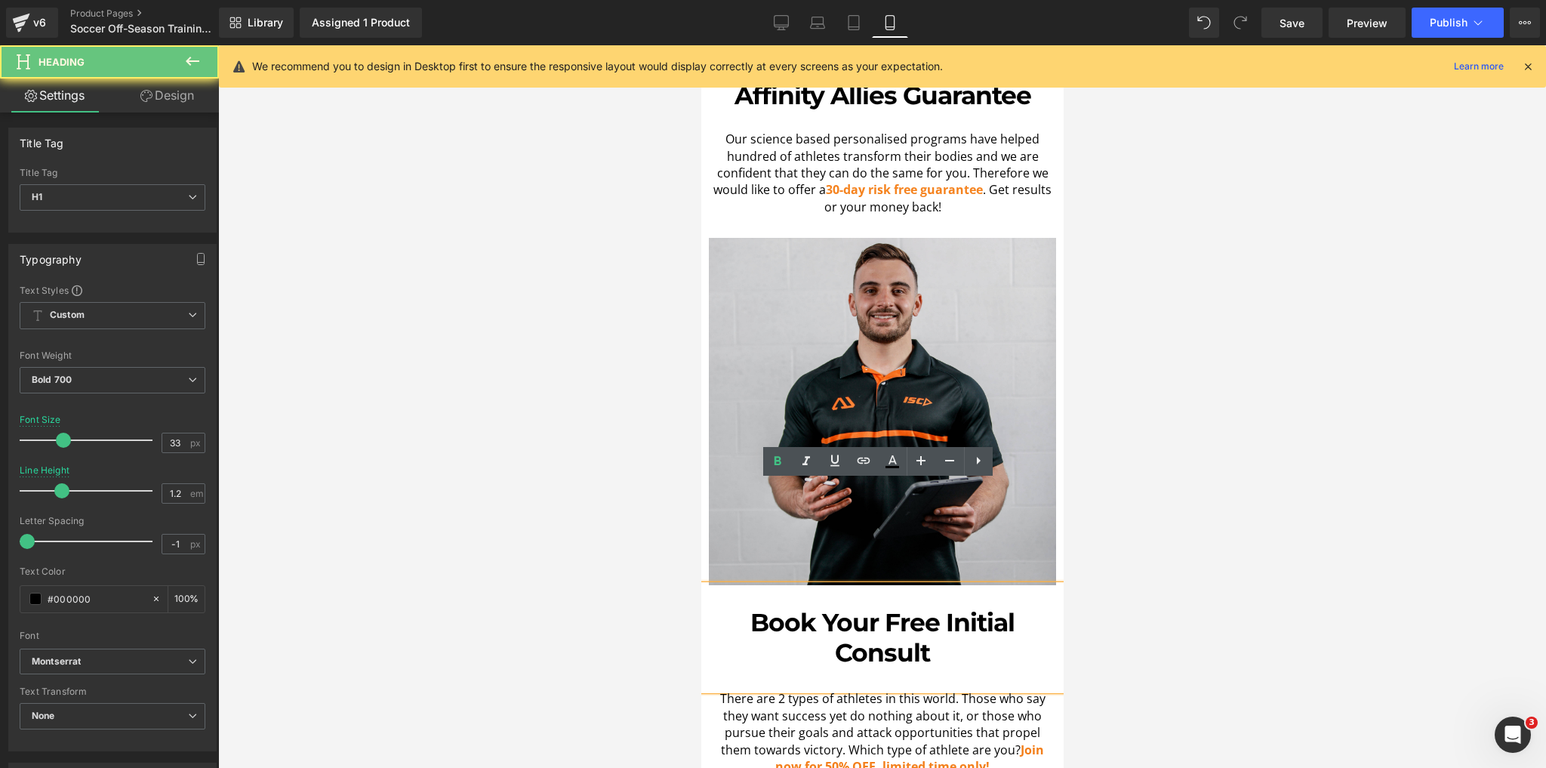
click at [940, 608] on h1 "Book Your Free Initial Consult" at bounding box center [881, 638] width 347 height 60
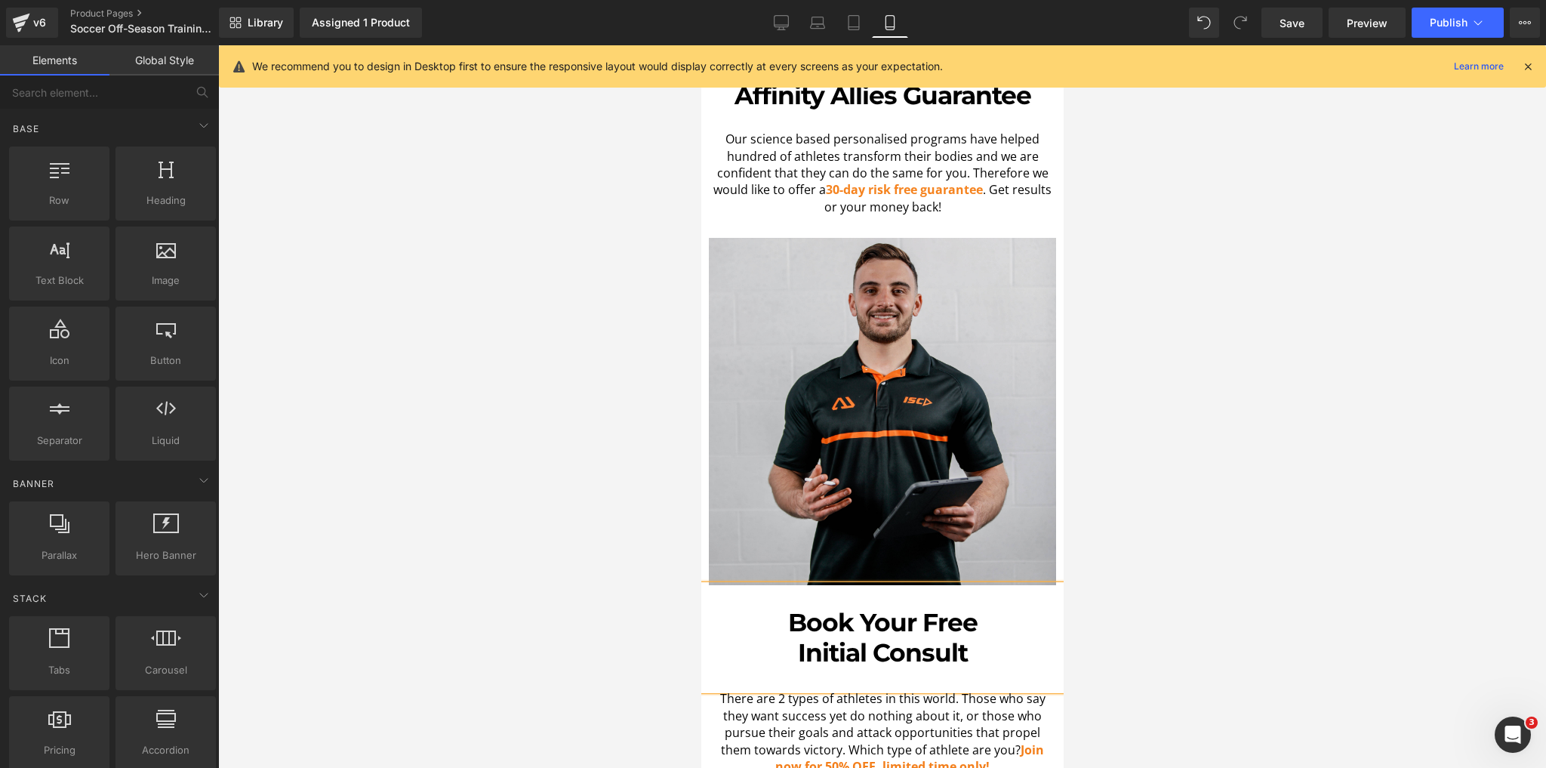
click at [663, 507] on div at bounding box center [882, 406] width 1328 height 723
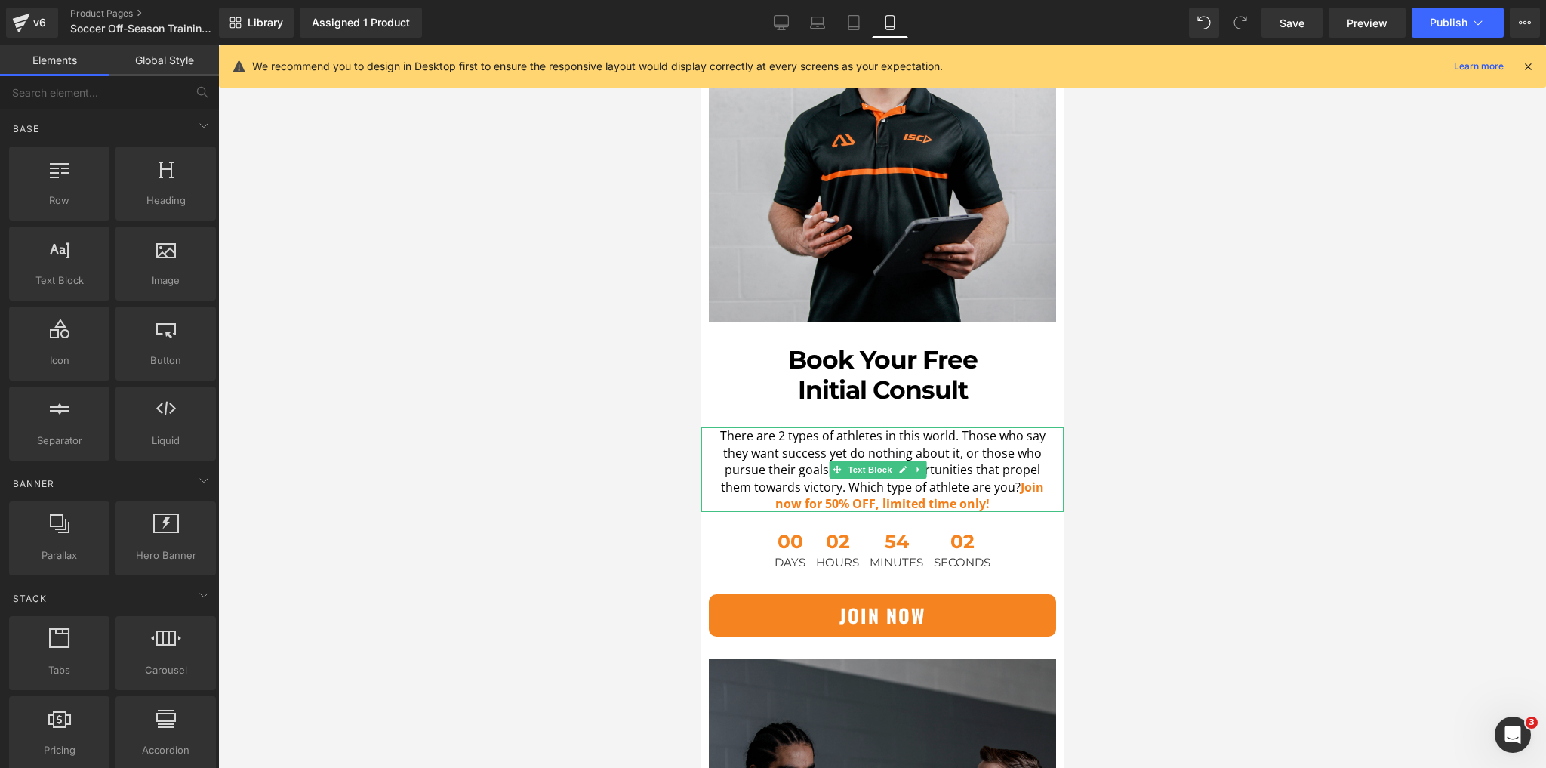
scroll to position [4833, 0]
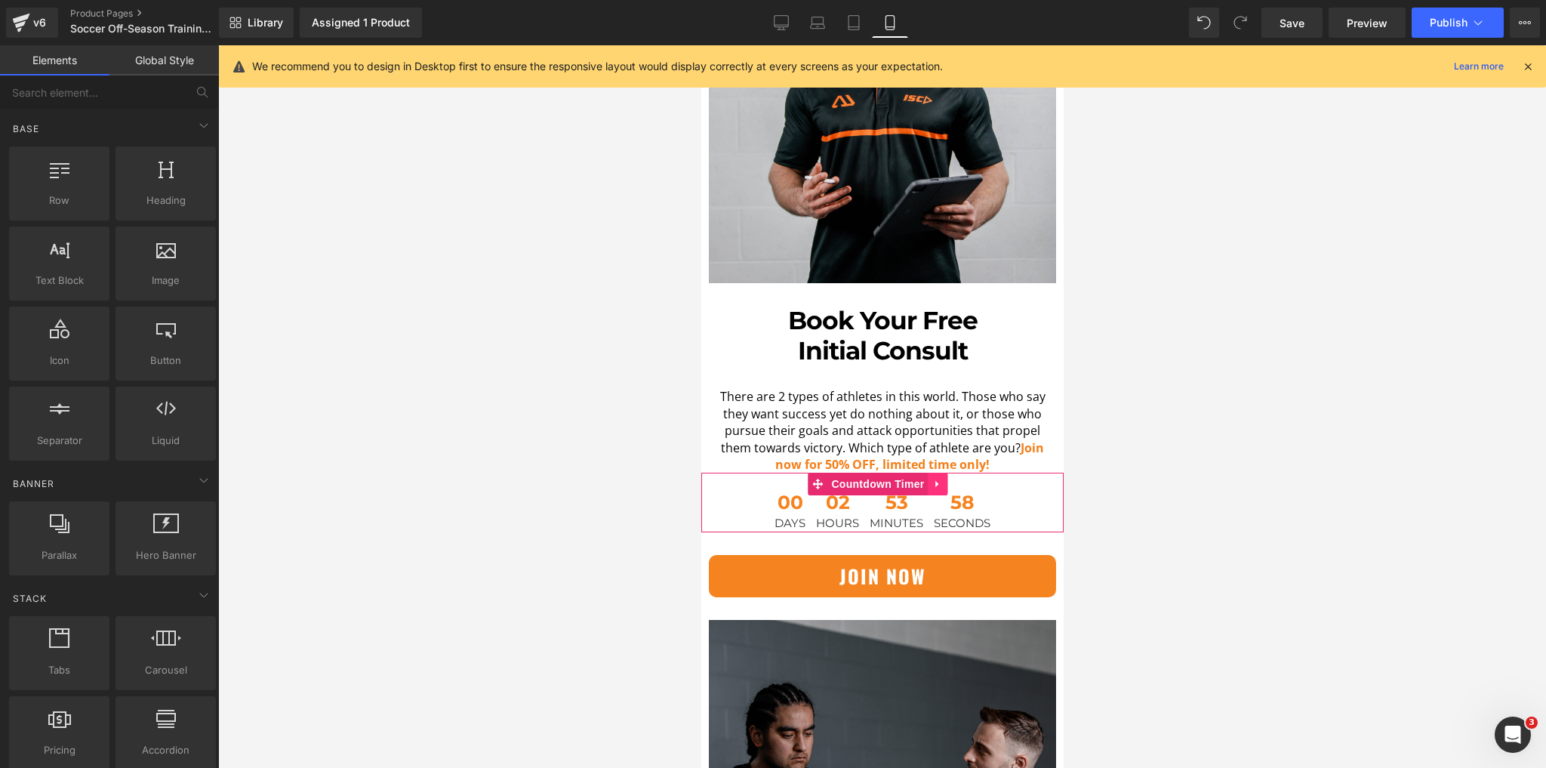
click at [940, 479] on icon at bounding box center [938, 484] width 11 height 11
click at [943, 479] on icon at bounding box center [947, 484] width 11 height 11
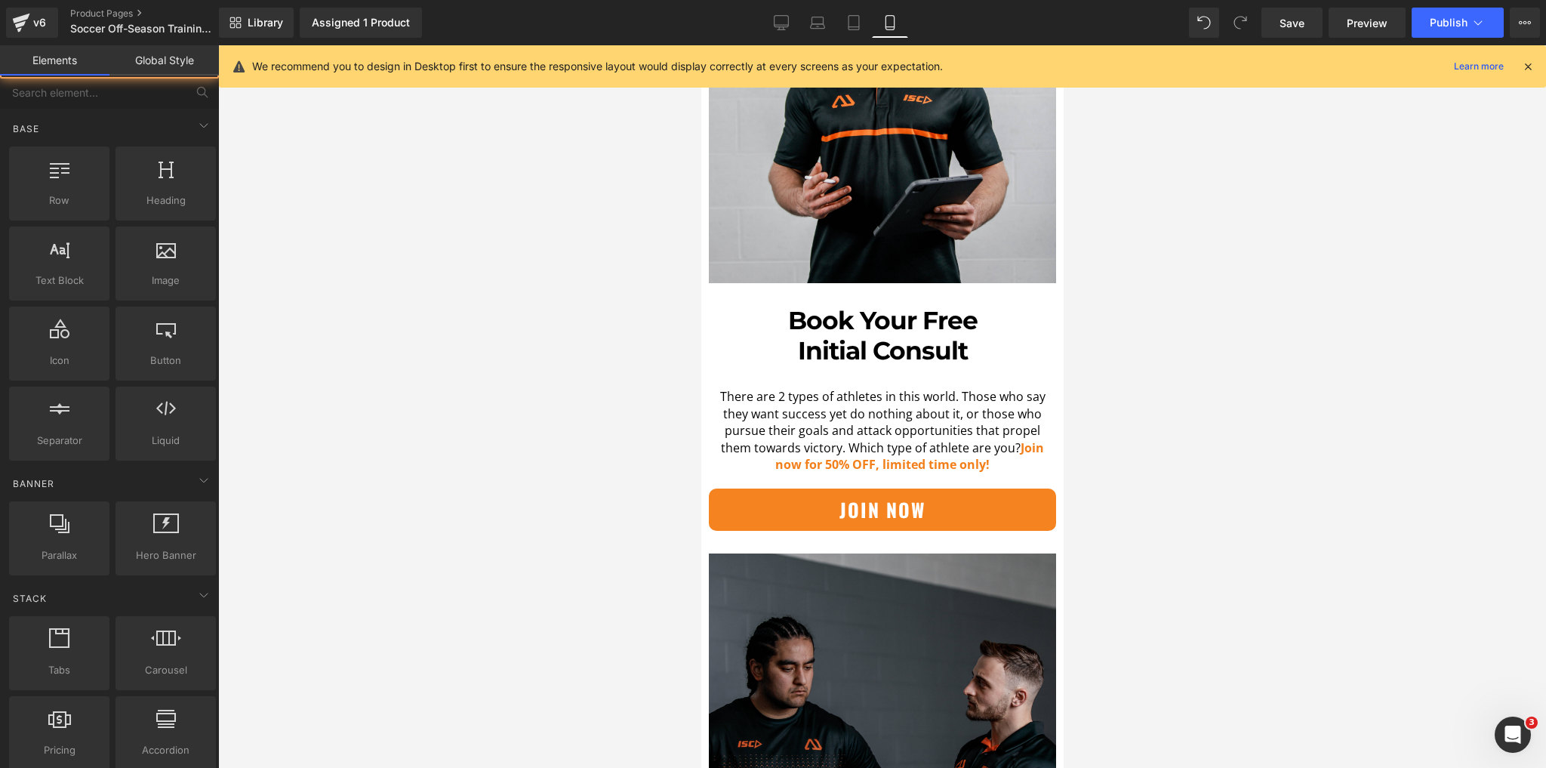
click at [1212, 423] on div at bounding box center [882, 406] width 1328 height 723
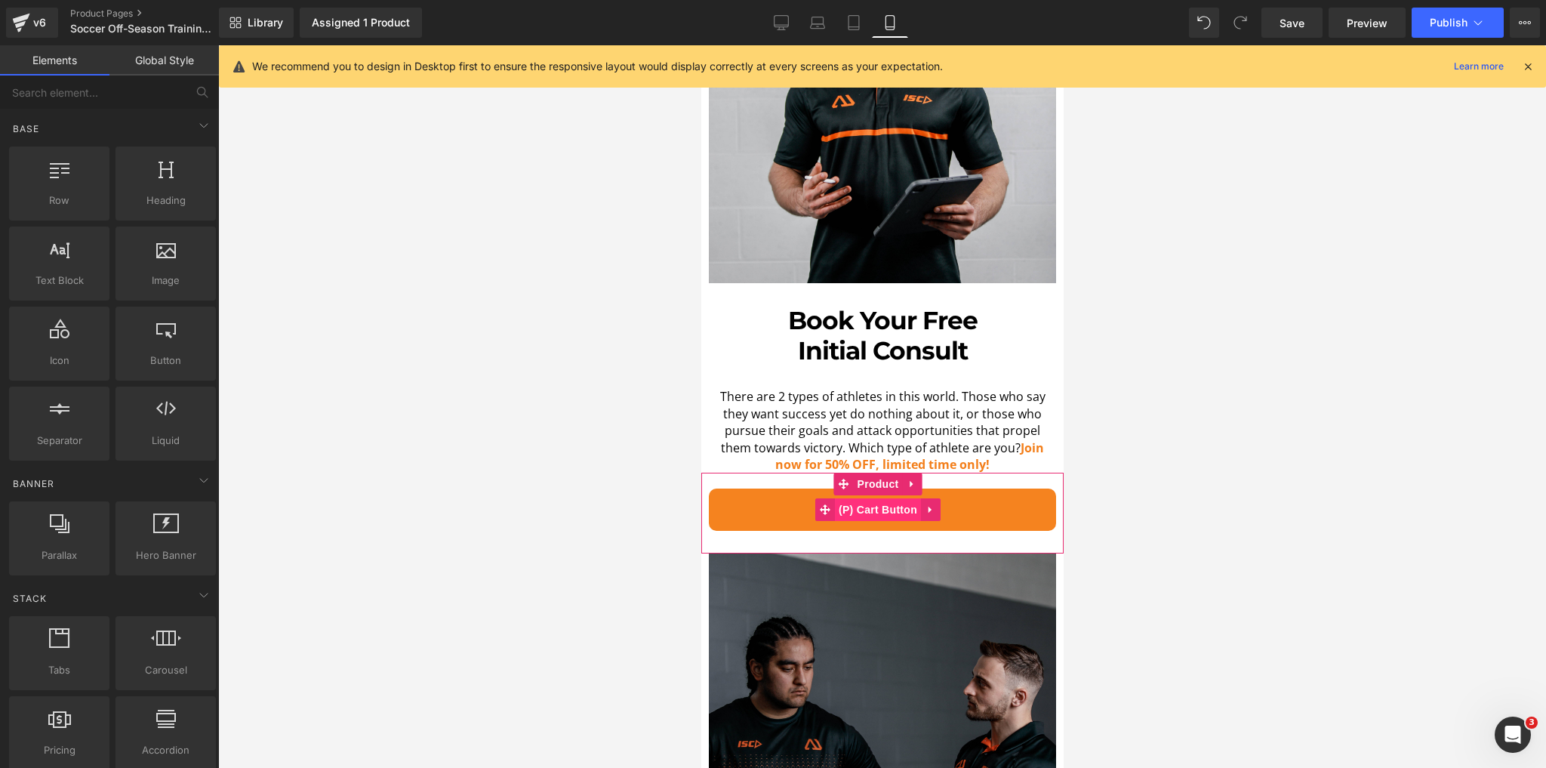
click at [891, 498] on span "(P) Cart Button" at bounding box center [877, 509] width 86 height 23
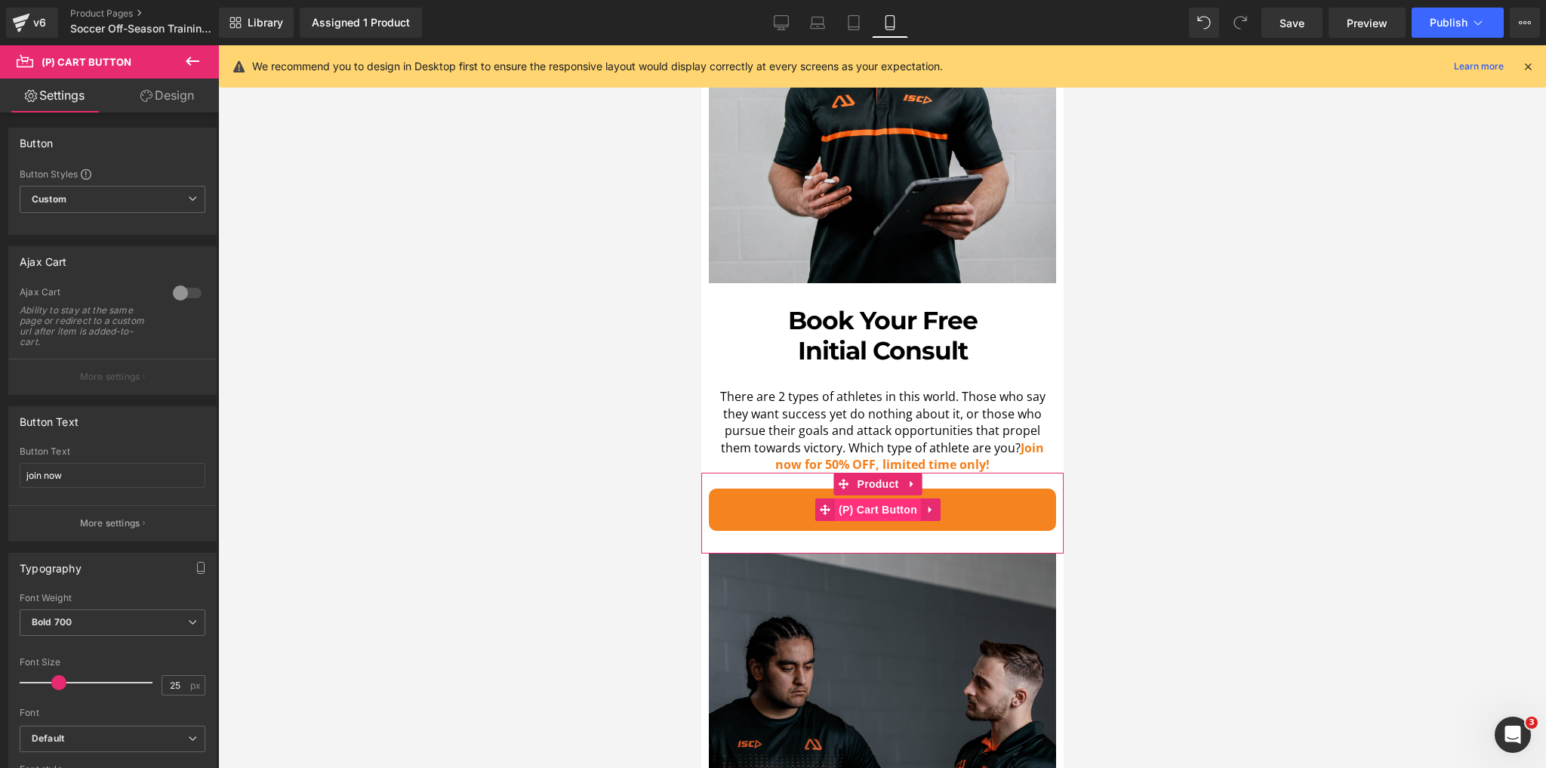
click at [891, 498] on span "(P) Cart Button" at bounding box center [877, 509] width 86 height 23
click at [27, 467] on input "join now" at bounding box center [113, 475] width 186 height 25
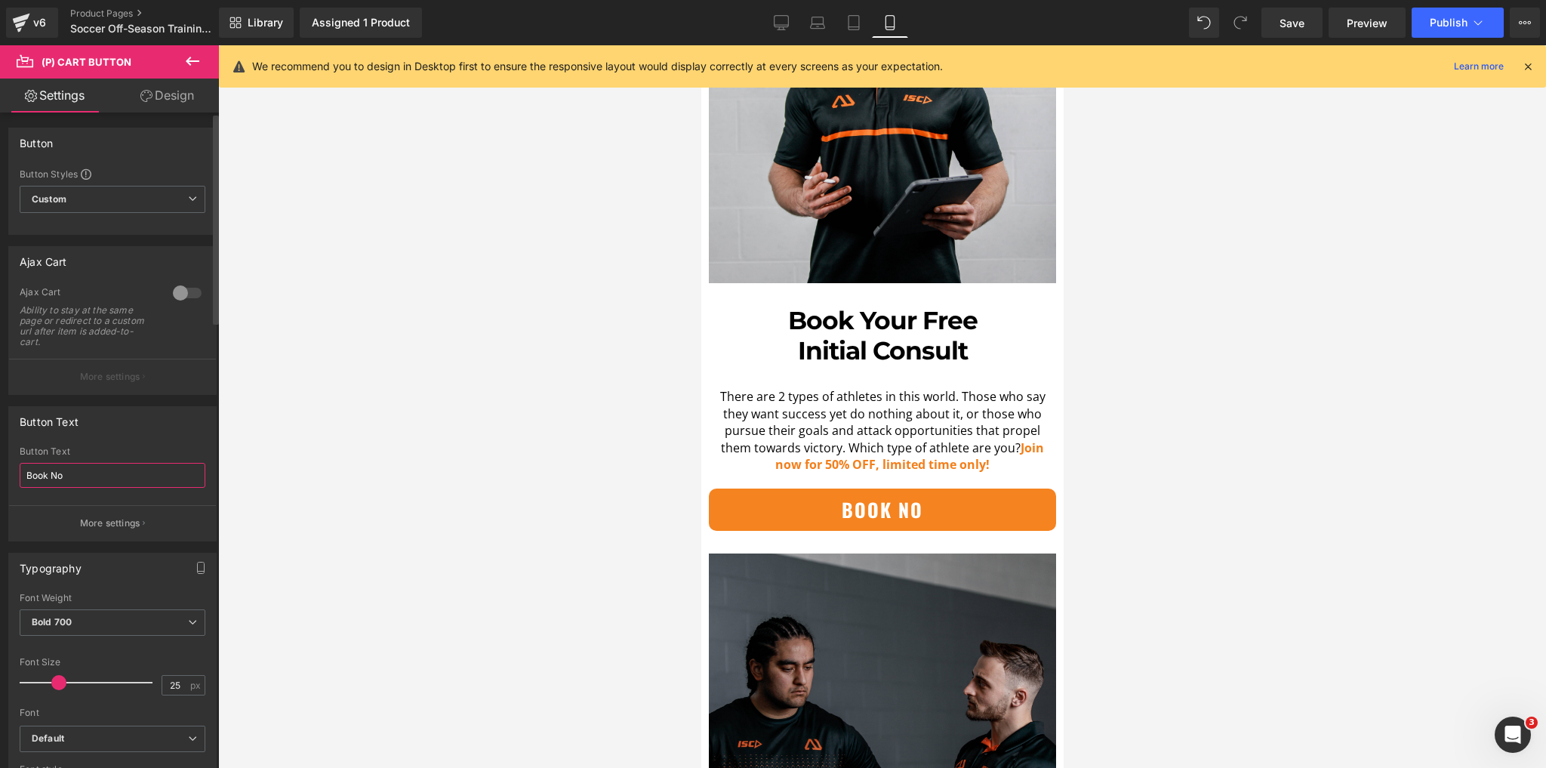
type input "Book Now"
click at [497, 379] on div at bounding box center [882, 406] width 1328 height 723
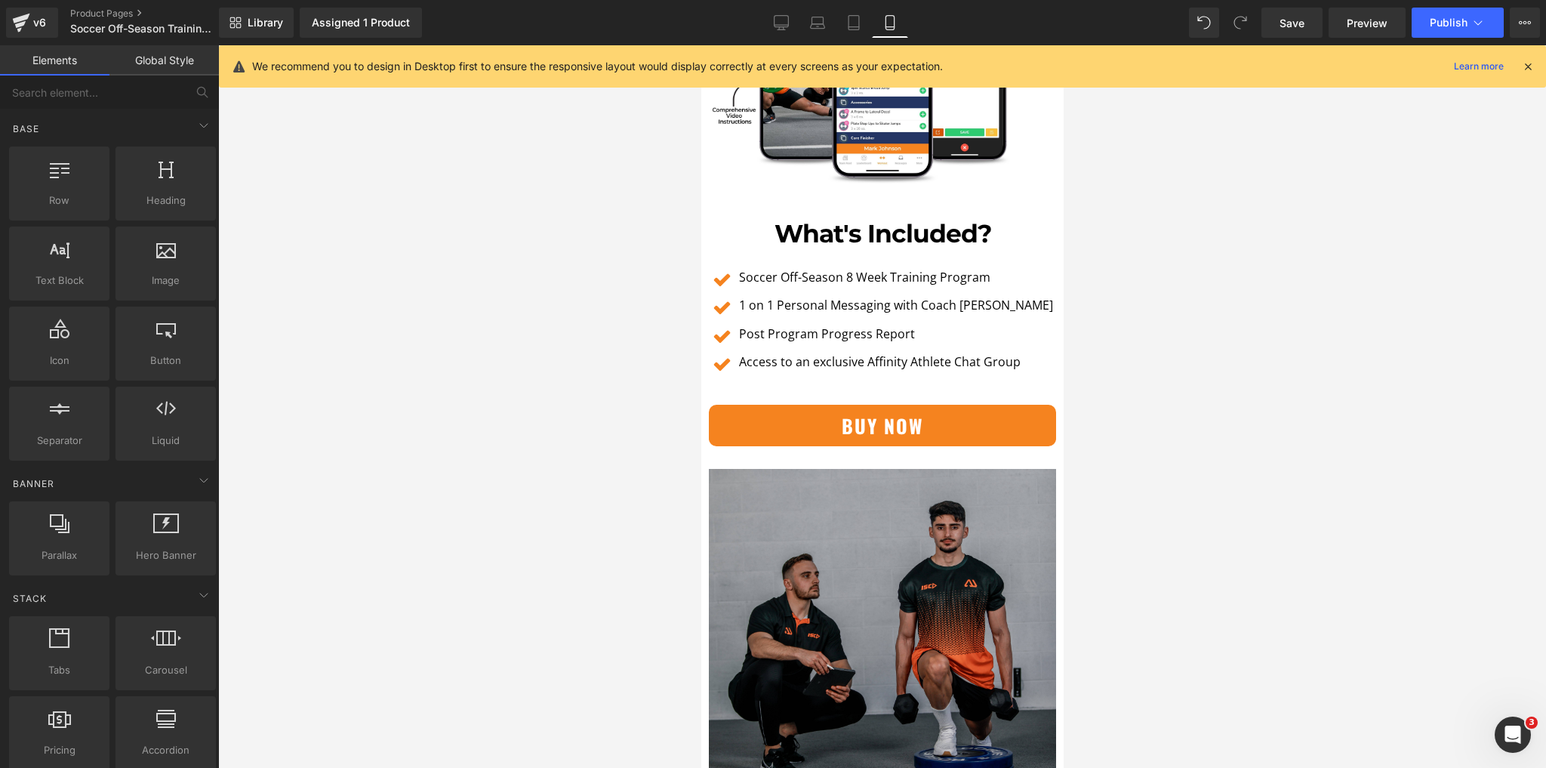
scroll to position [3202, 0]
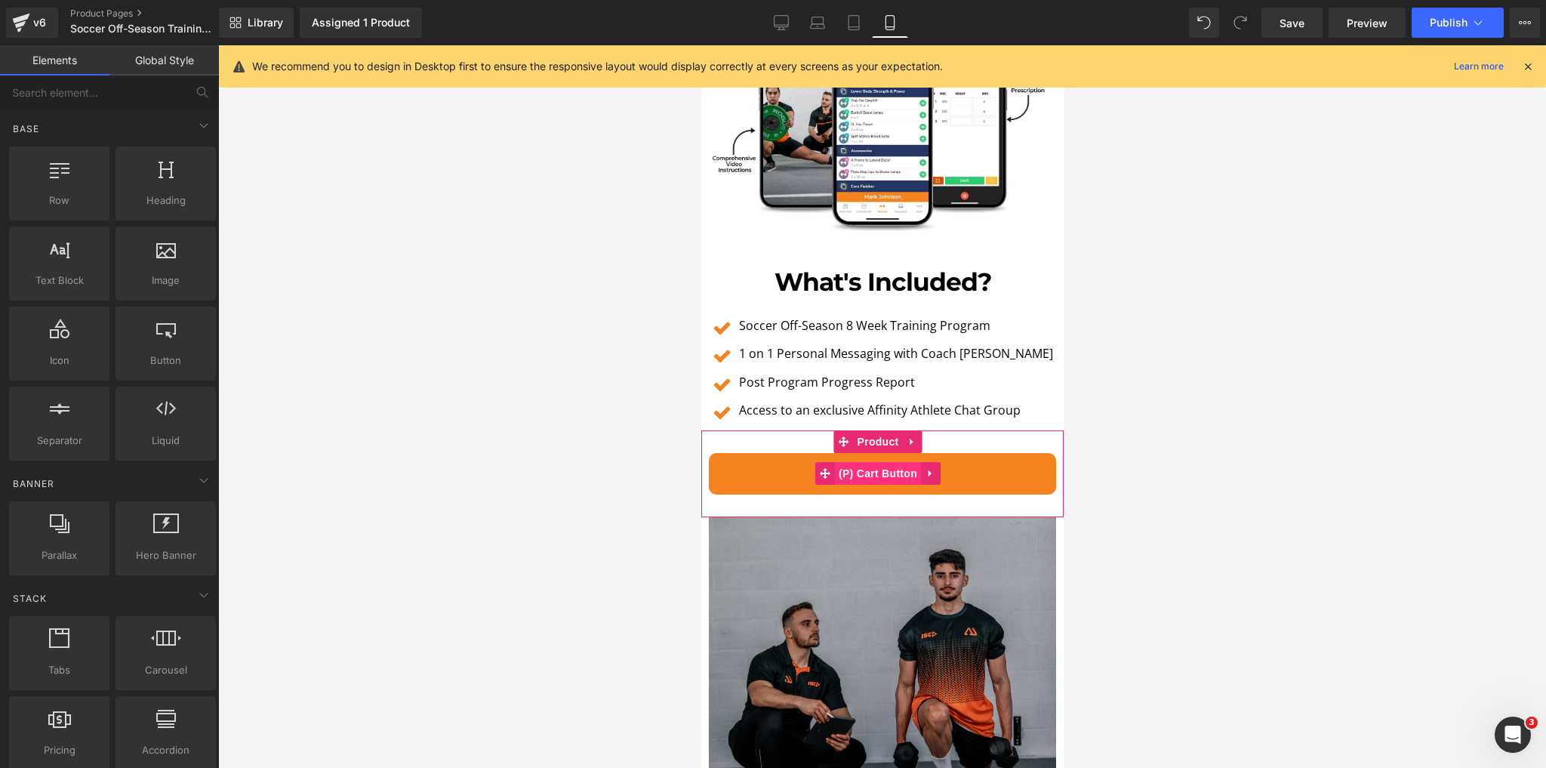
click at [894, 462] on span "(P) Cart Button" at bounding box center [877, 473] width 86 height 23
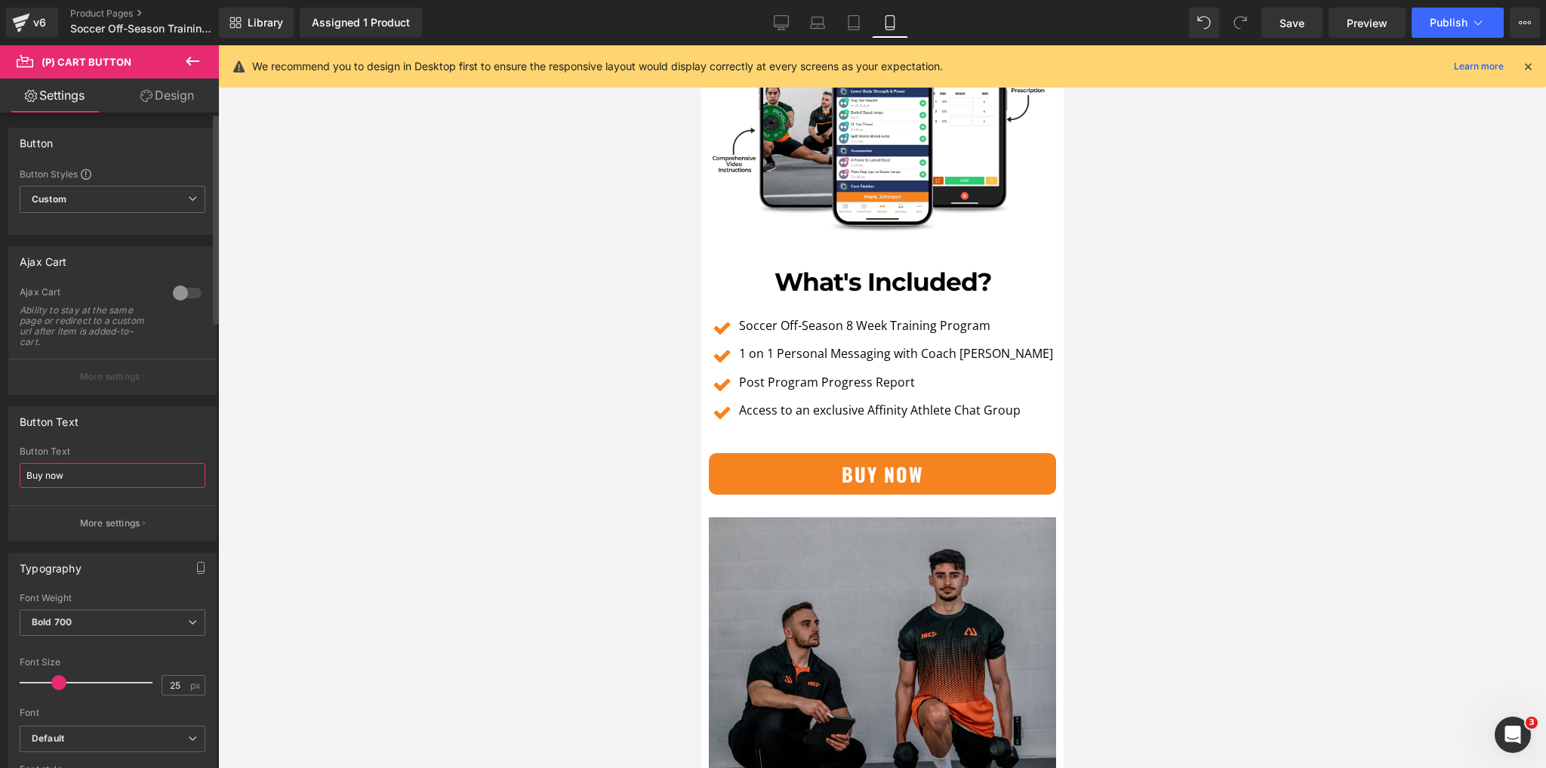
drag, startPoint x: 41, startPoint y: 475, endPoint x: 3, endPoint y: 476, distance: 37.8
click at [3, 476] on div "Button Text Buy now Button Text Buy now More settings" at bounding box center [113, 468] width 226 height 146
type input "w"
type input "Free Consult"
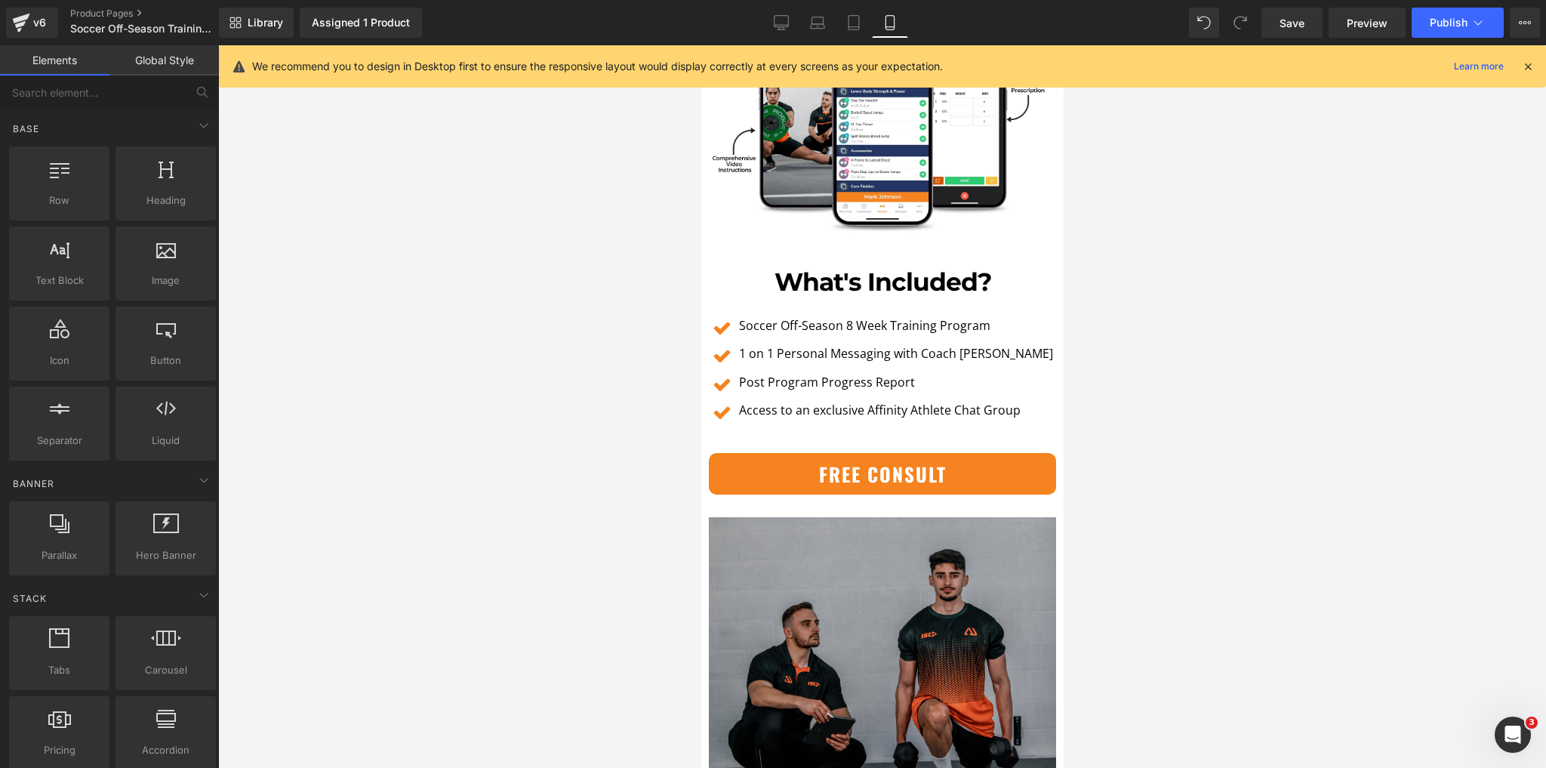
click at [470, 251] on div at bounding box center [882, 406] width 1328 height 723
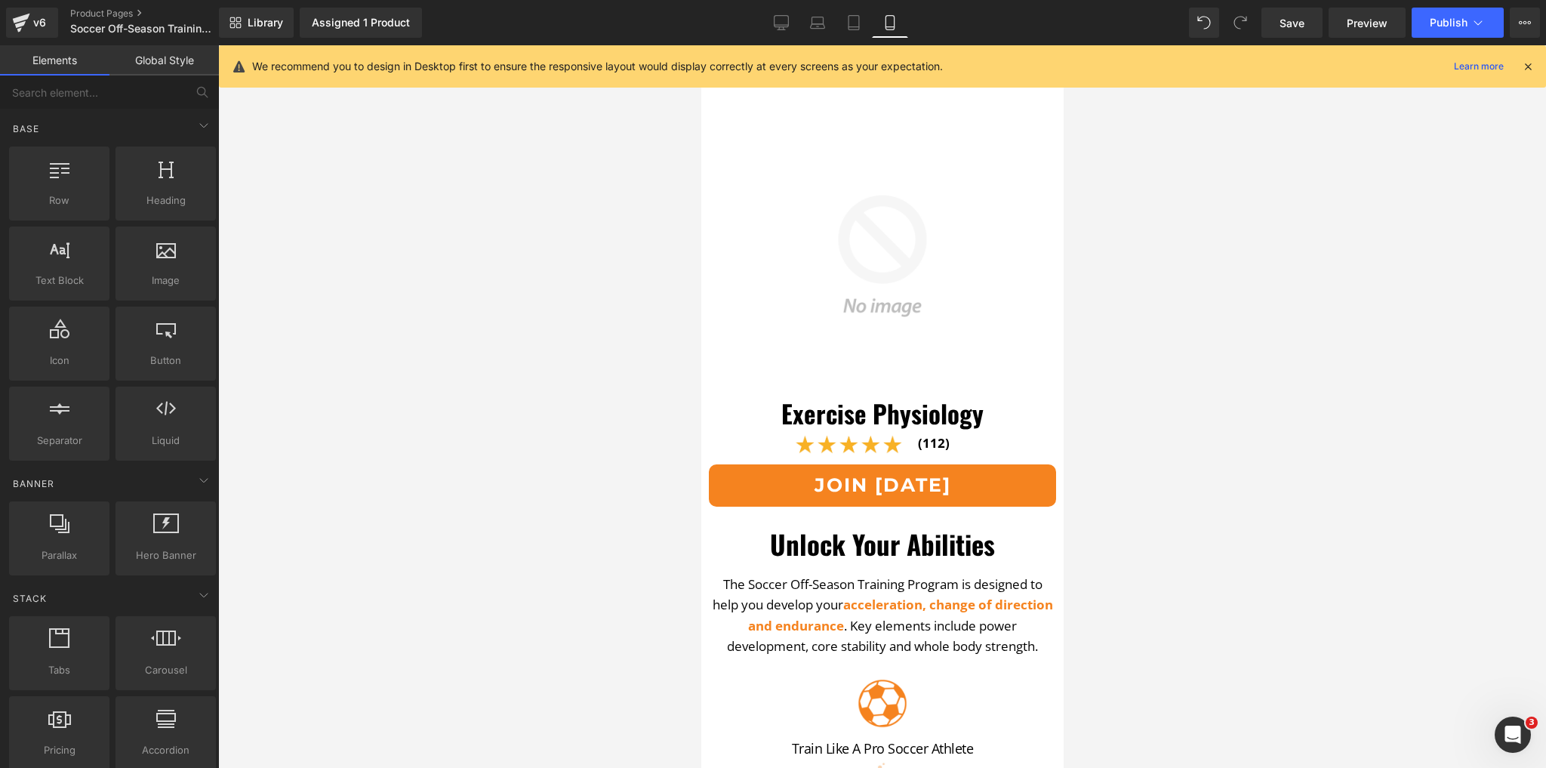
scroll to position [0, 0]
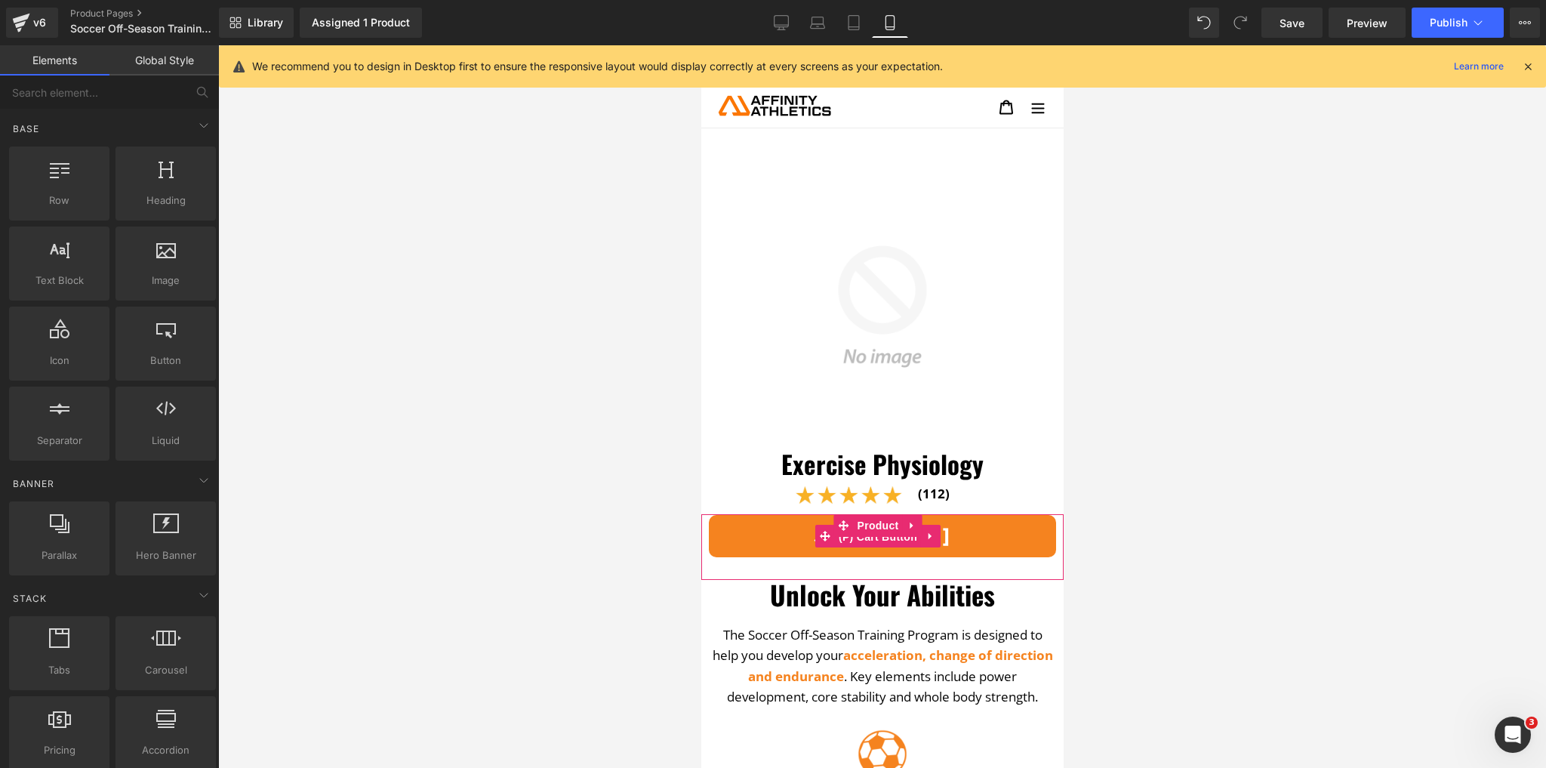
click at [868, 532] on span "(P) Cart Button" at bounding box center [877, 537] width 86 height 23
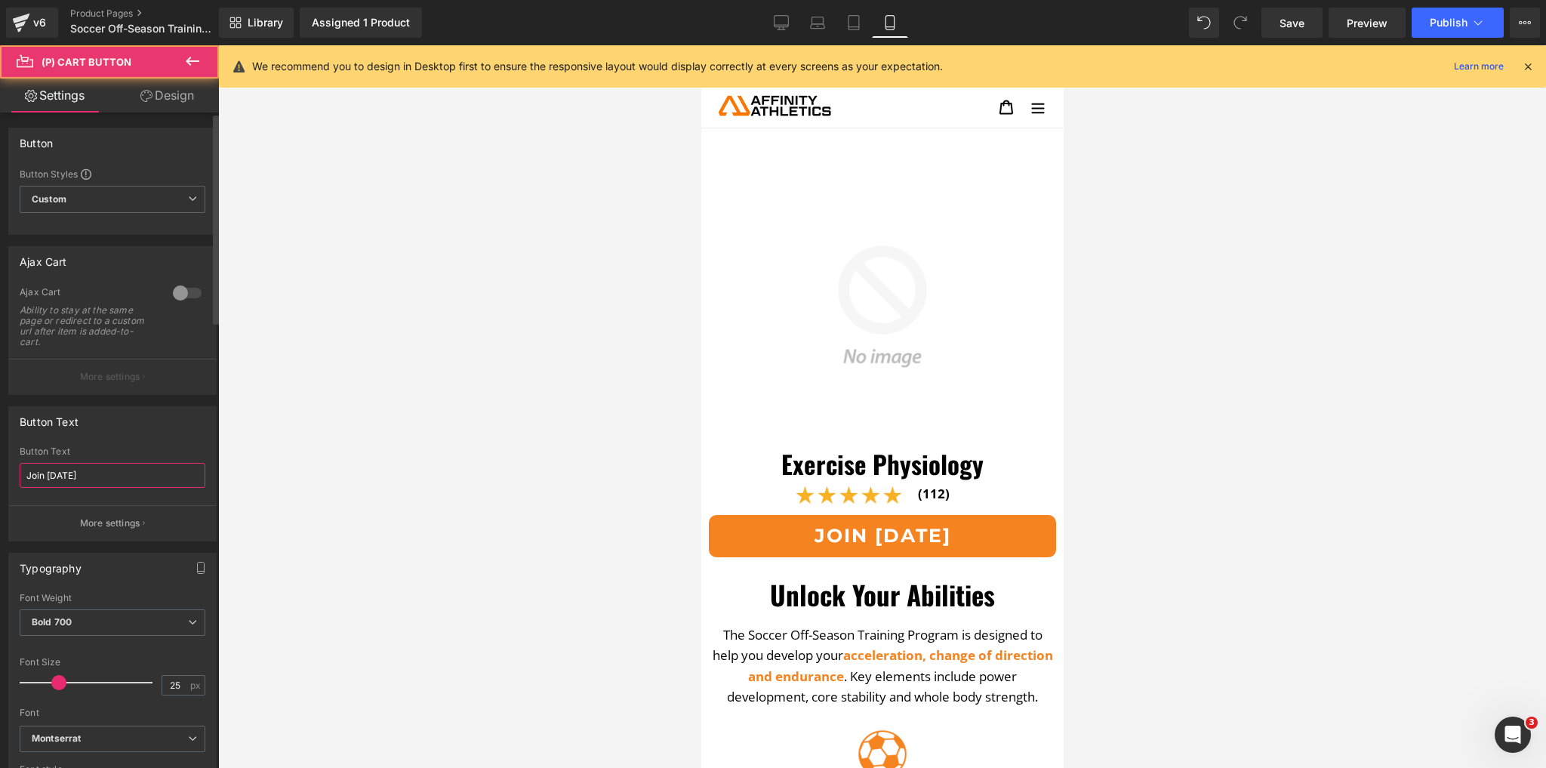
click at [106, 475] on input "Join Today" at bounding box center [113, 475] width 186 height 25
type input "F"
drag, startPoint x: 48, startPoint y: 473, endPoint x: 18, endPoint y: 476, distance: 29.6
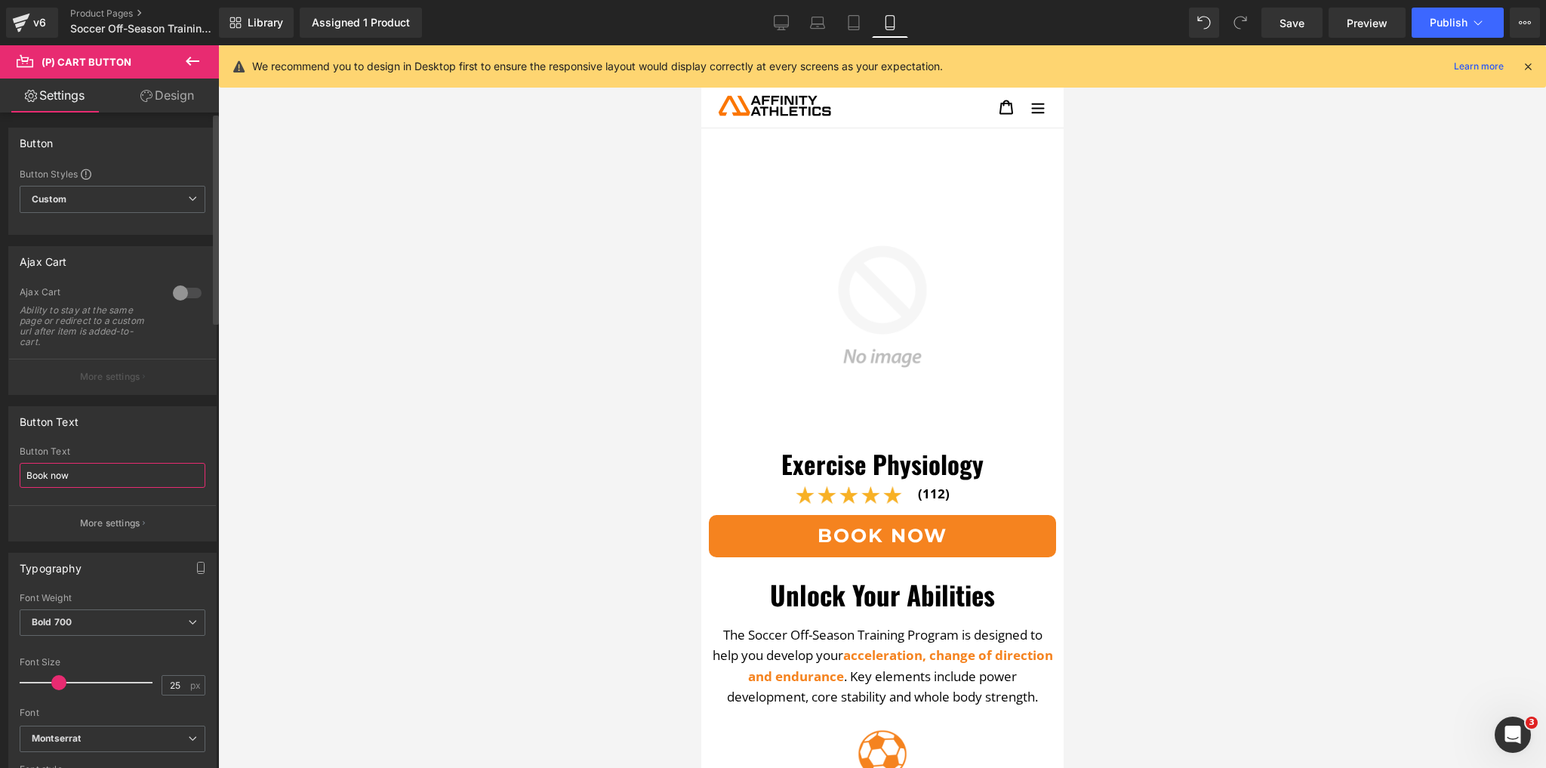
click at [18, 476] on div "Join Today Button Text Book now More settings" at bounding box center [112, 493] width 207 height 94
type input "join now"
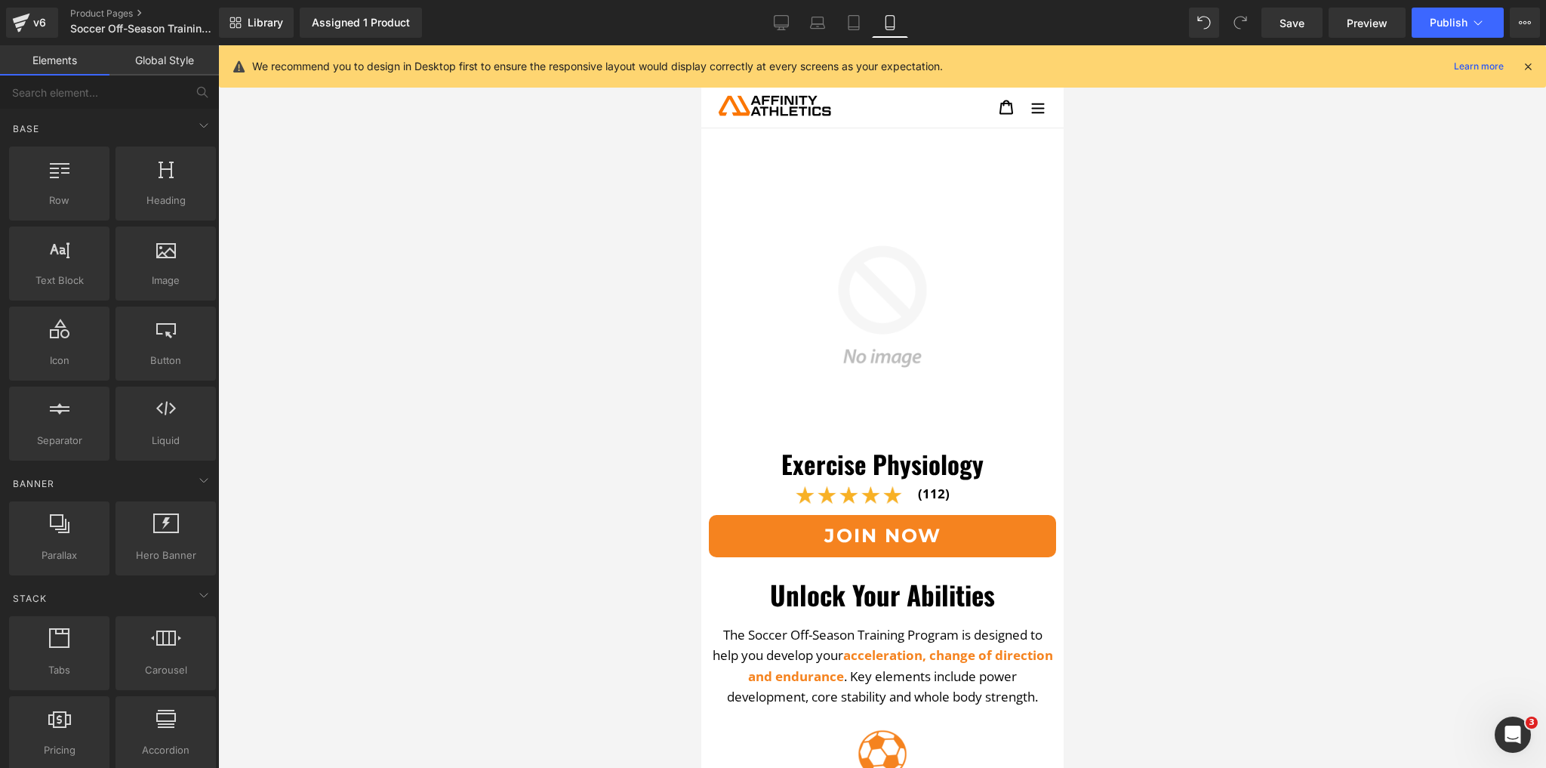
click at [489, 581] on div at bounding box center [882, 406] width 1328 height 723
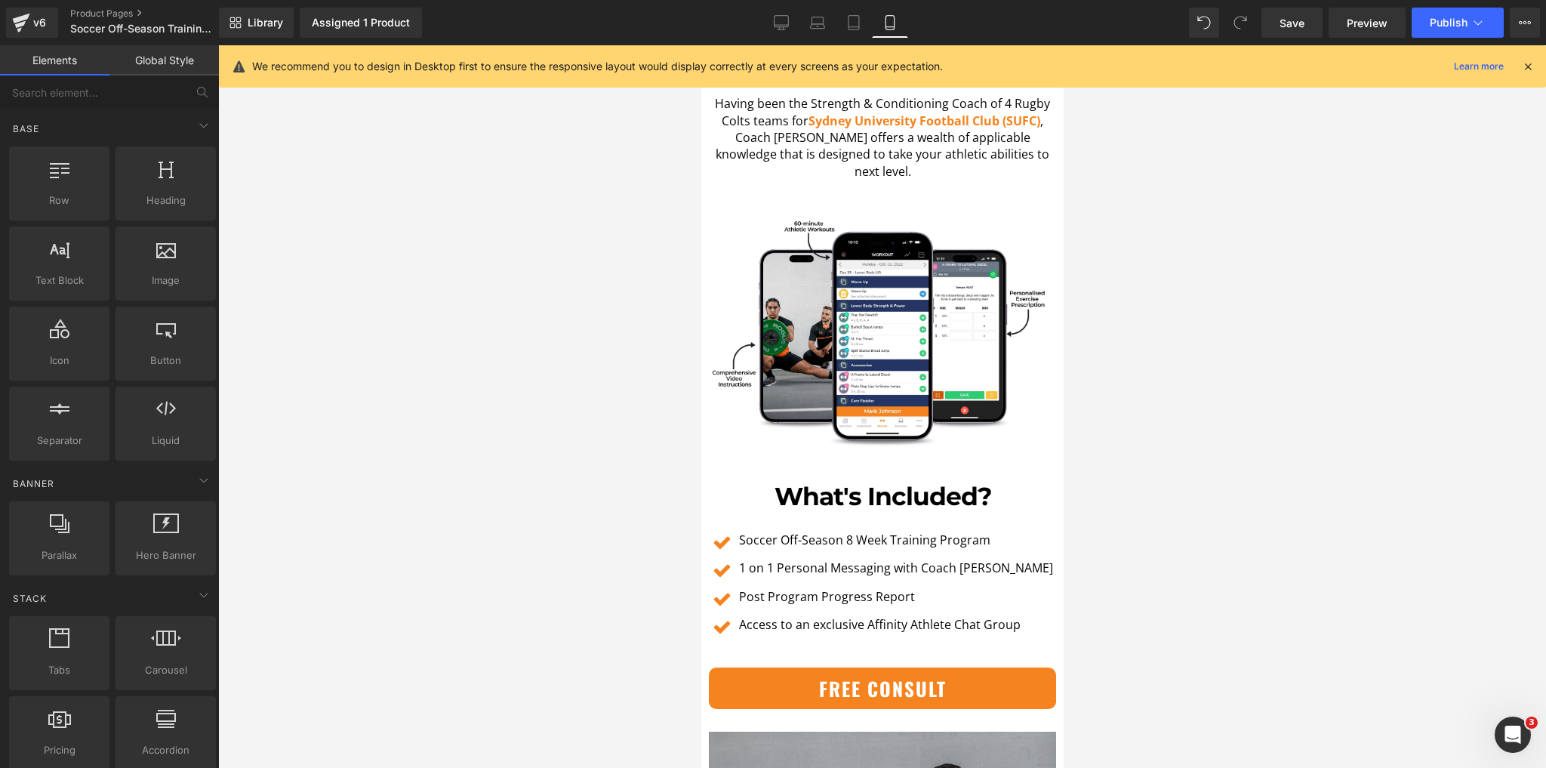
scroll to position [3202, 0]
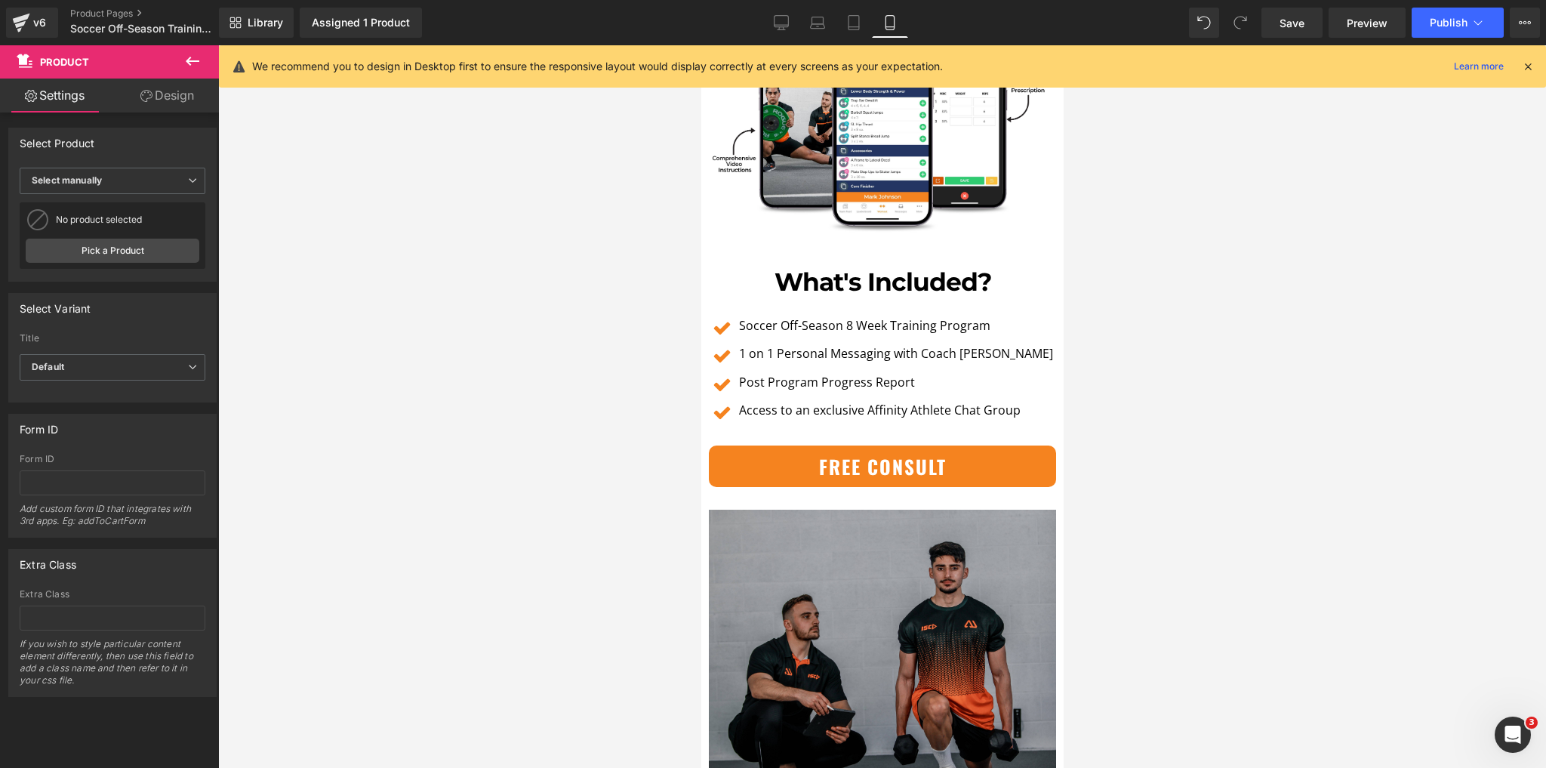
drag, startPoint x: 821, startPoint y: 359, endPoint x: 818, endPoint y: 352, distance: 8.1
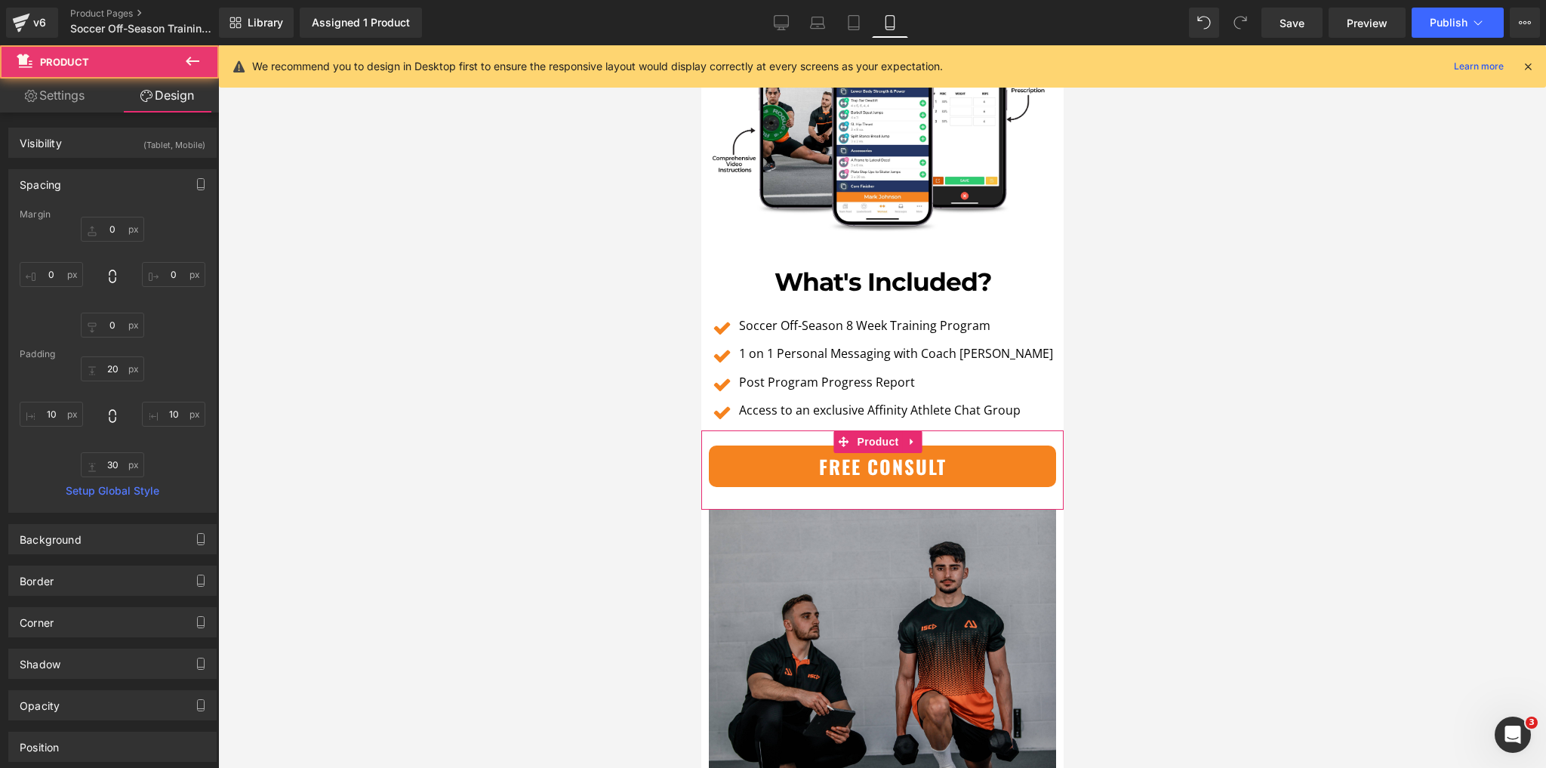
click at [523, 338] on div at bounding box center [882, 406] width 1328 height 723
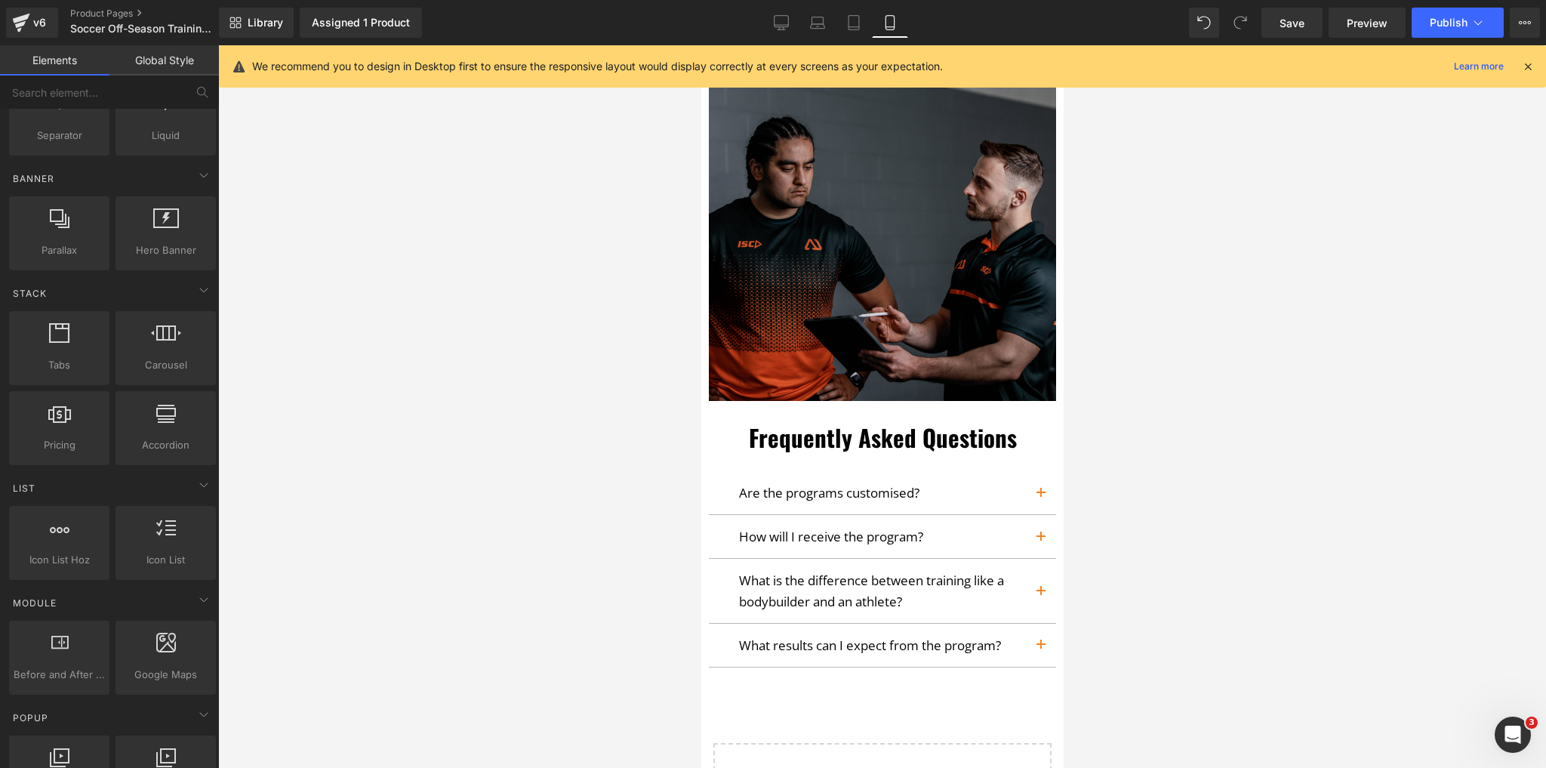
scroll to position [302, 0]
drag, startPoint x: 858, startPoint y: 393, endPoint x: 789, endPoint y: 578, distance: 196.6
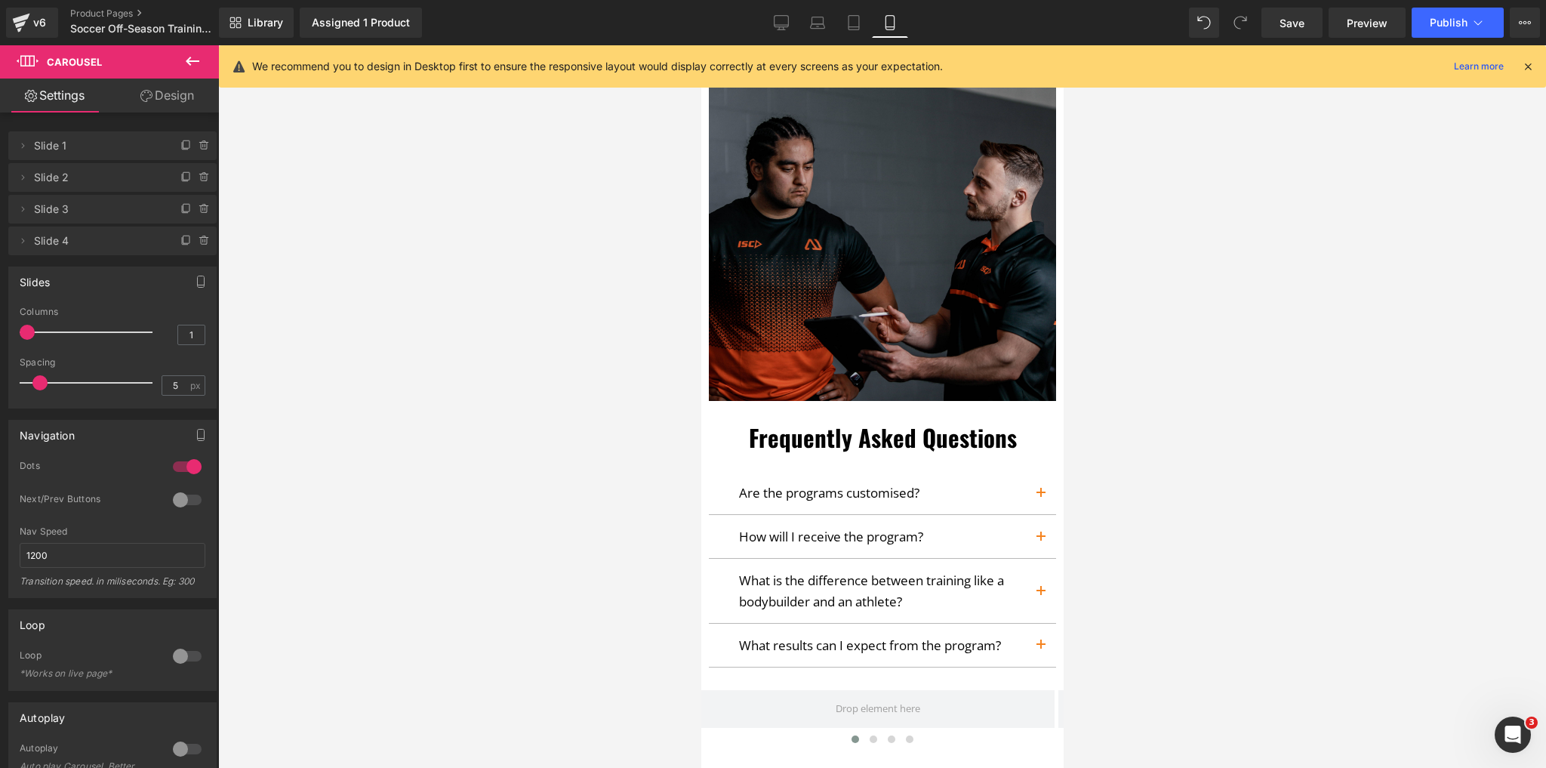
click at [591, 513] on div at bounding box center [882, 406] width 1328 height 723
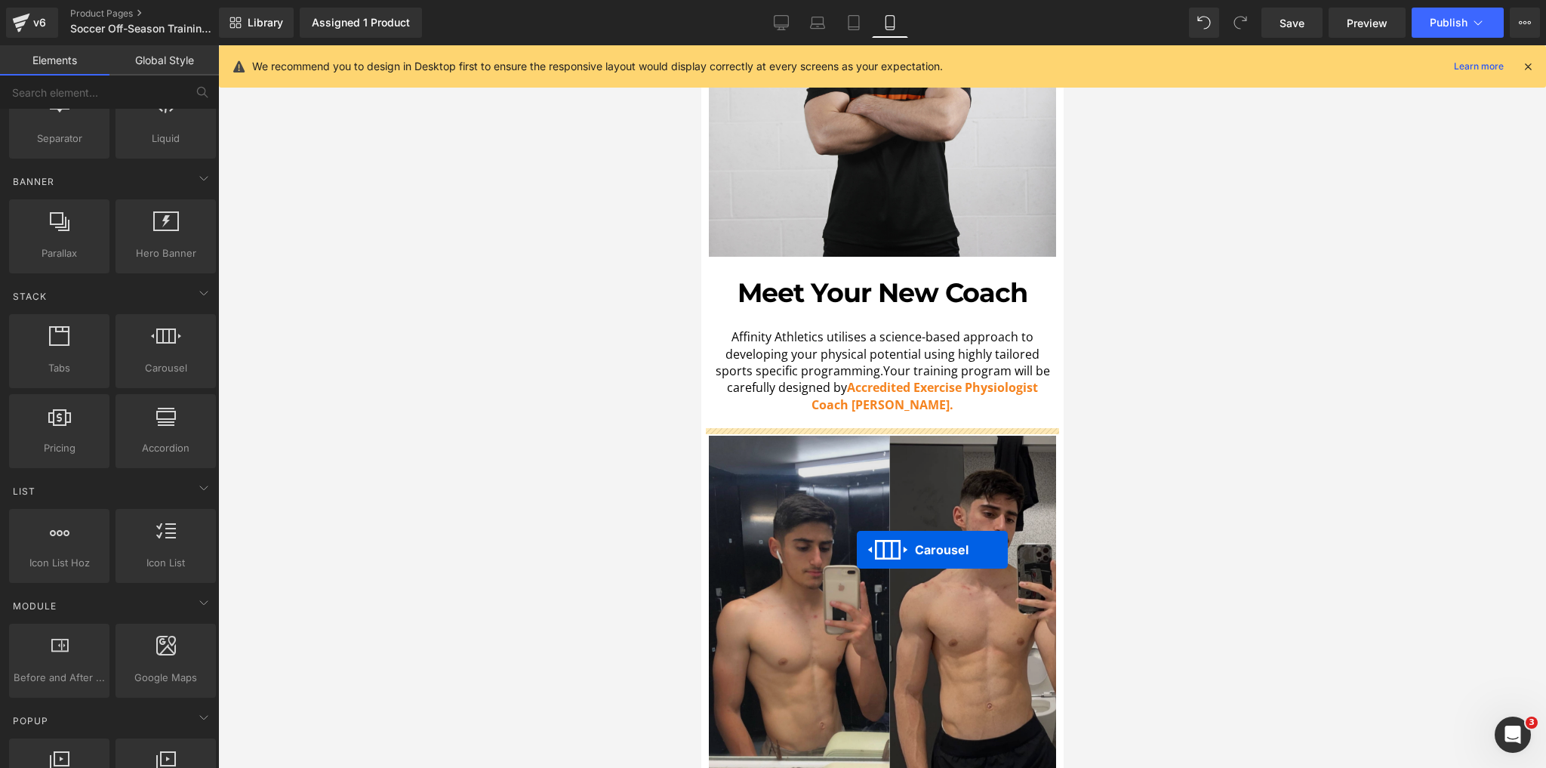
scroll to position [1036, 0]
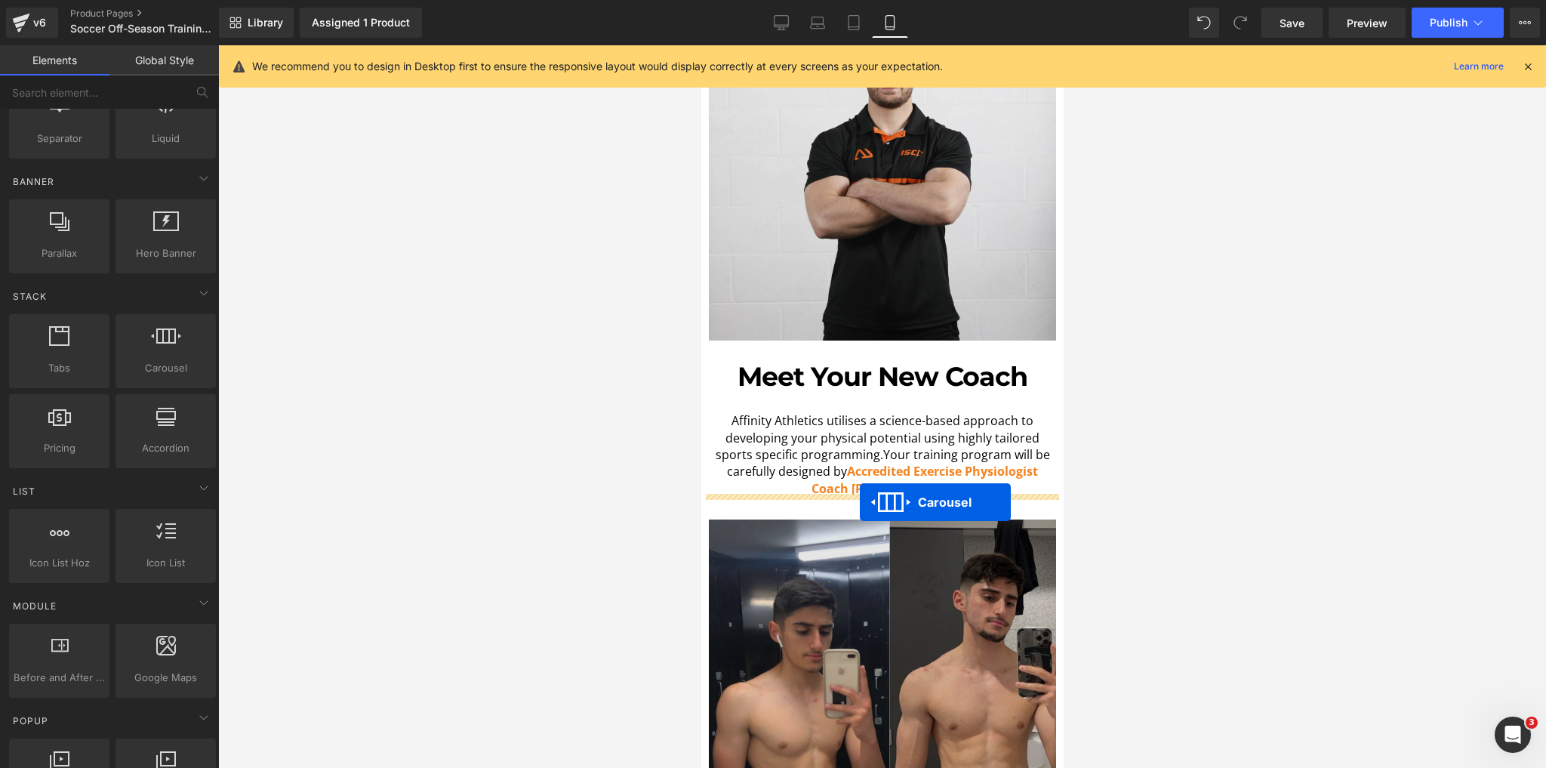
drag, startPoint x: 845, startPoint y: 504, endPoint x: 859, endPoint y: 502, distance: 14.5
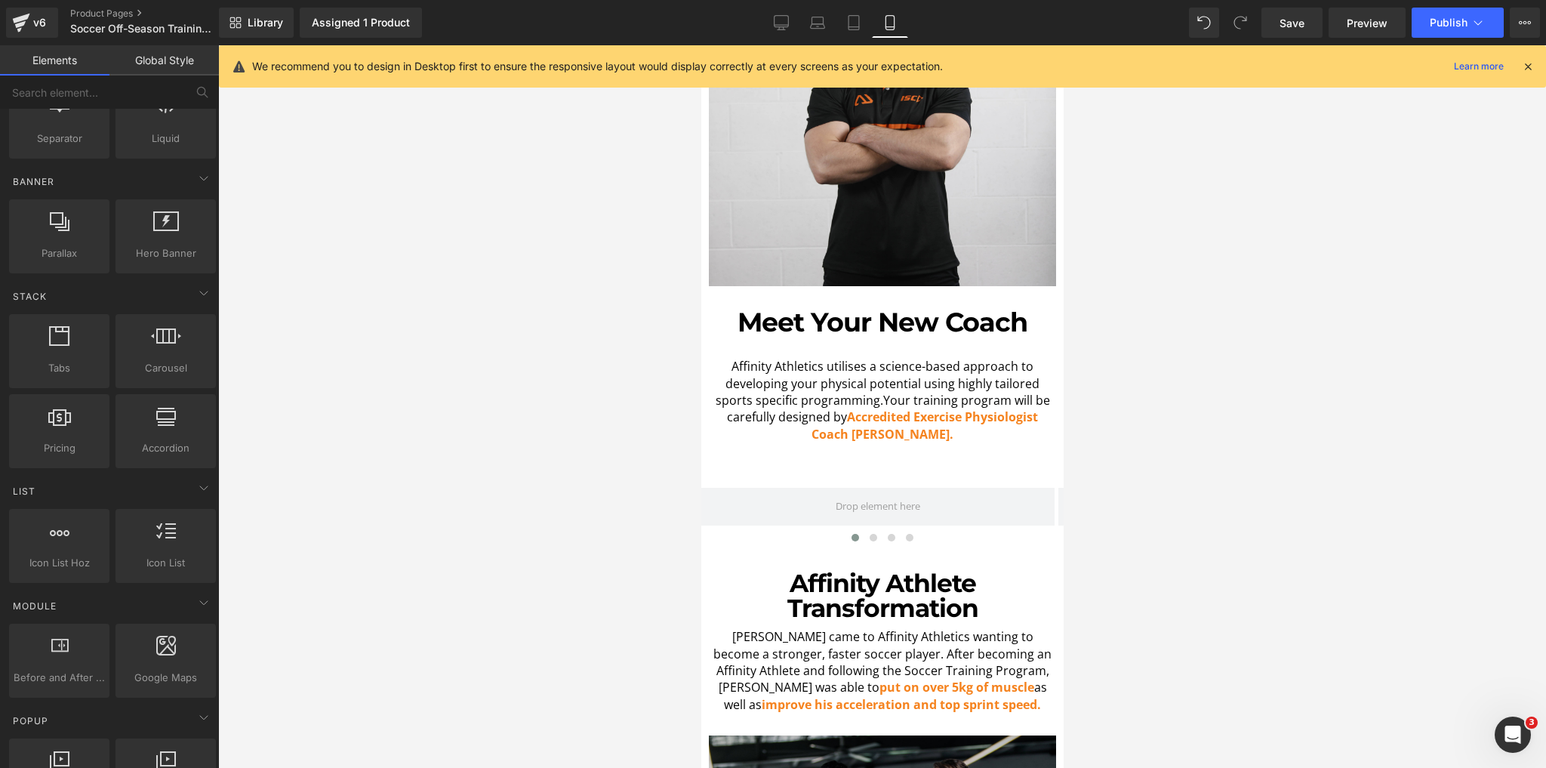
scroll to position [1278, 0]
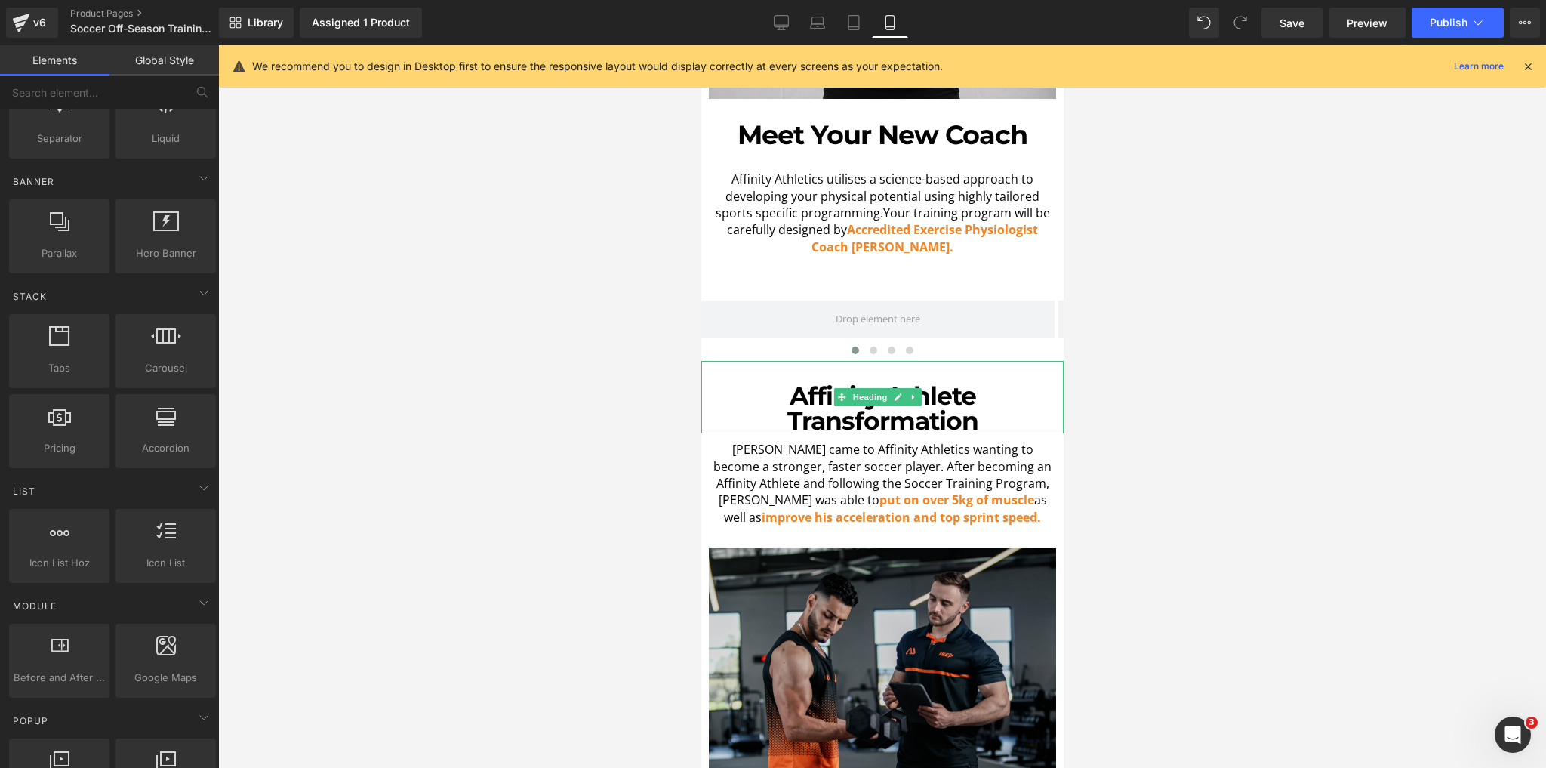
click at [795, 390] on h1 "Affinity Athlete Transformation" at bounding box center [882, 409] width 355 height 50
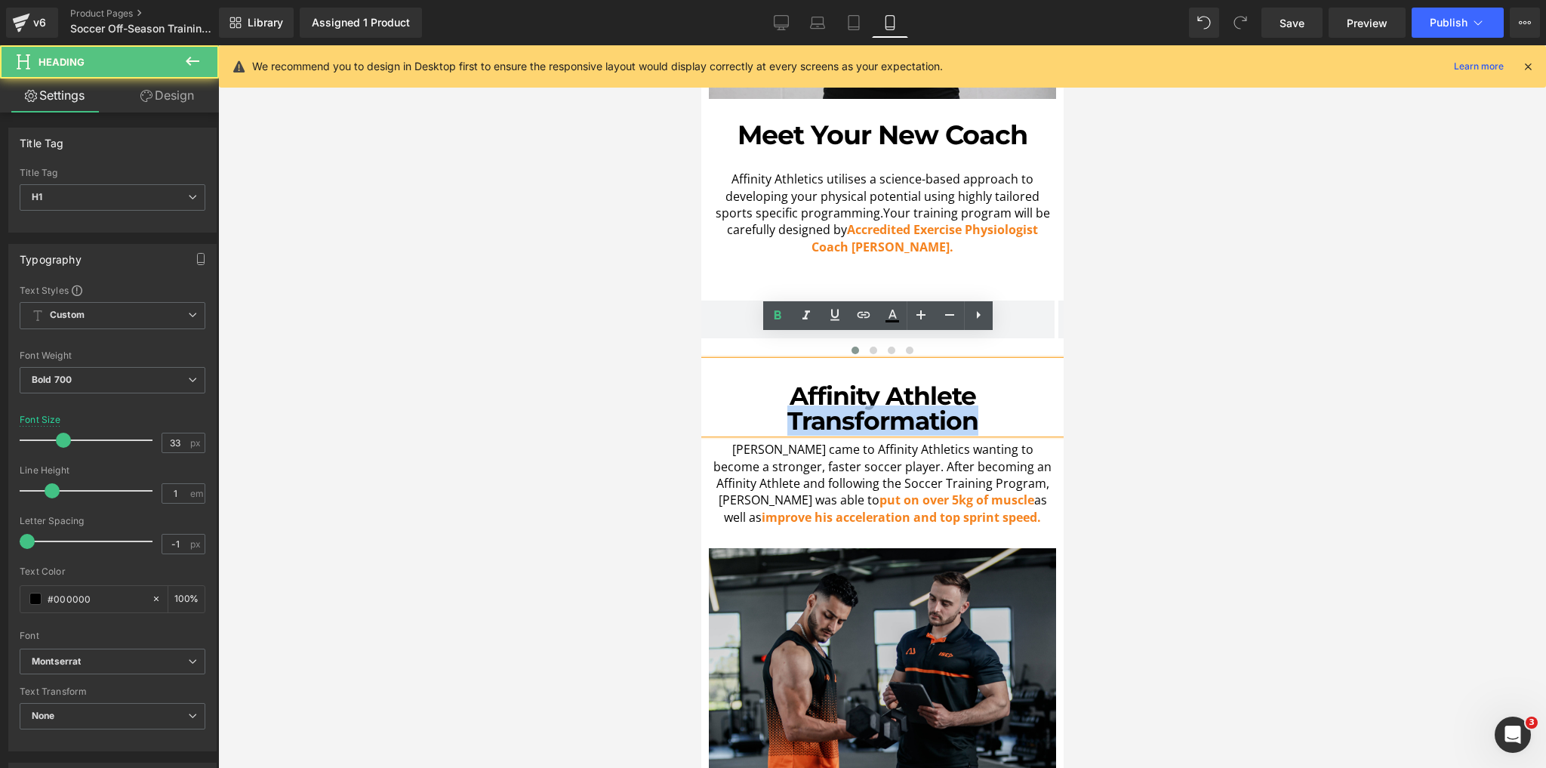
click at [795, 390] on h1 "Affinity Athlete Transformation" at bounding box center [882, 409] width 355 height 50
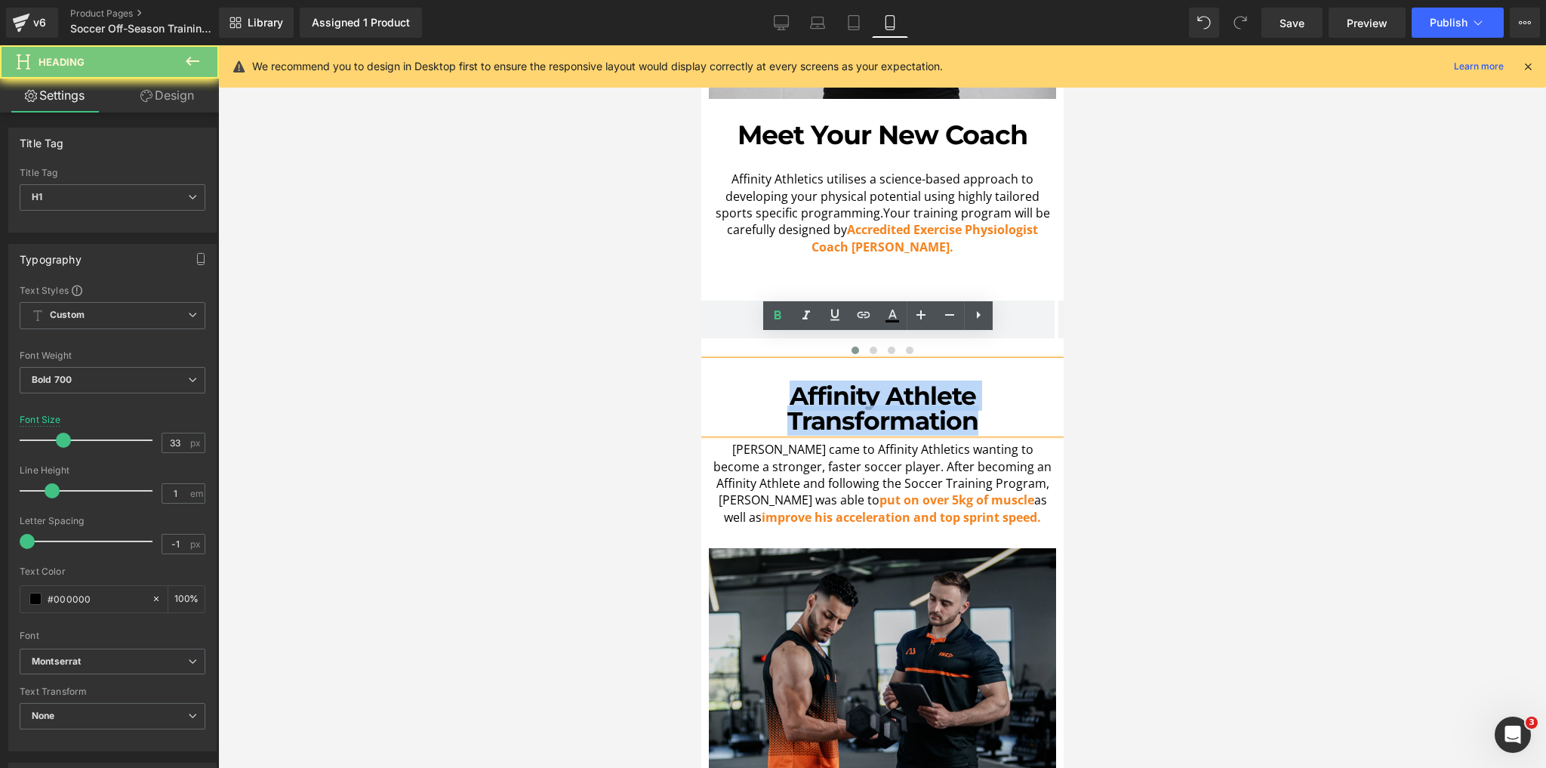
click at [795, 390] on h1 "Affinity Athlete Transformation" at bounding box center [882, 409] width 355 height 50
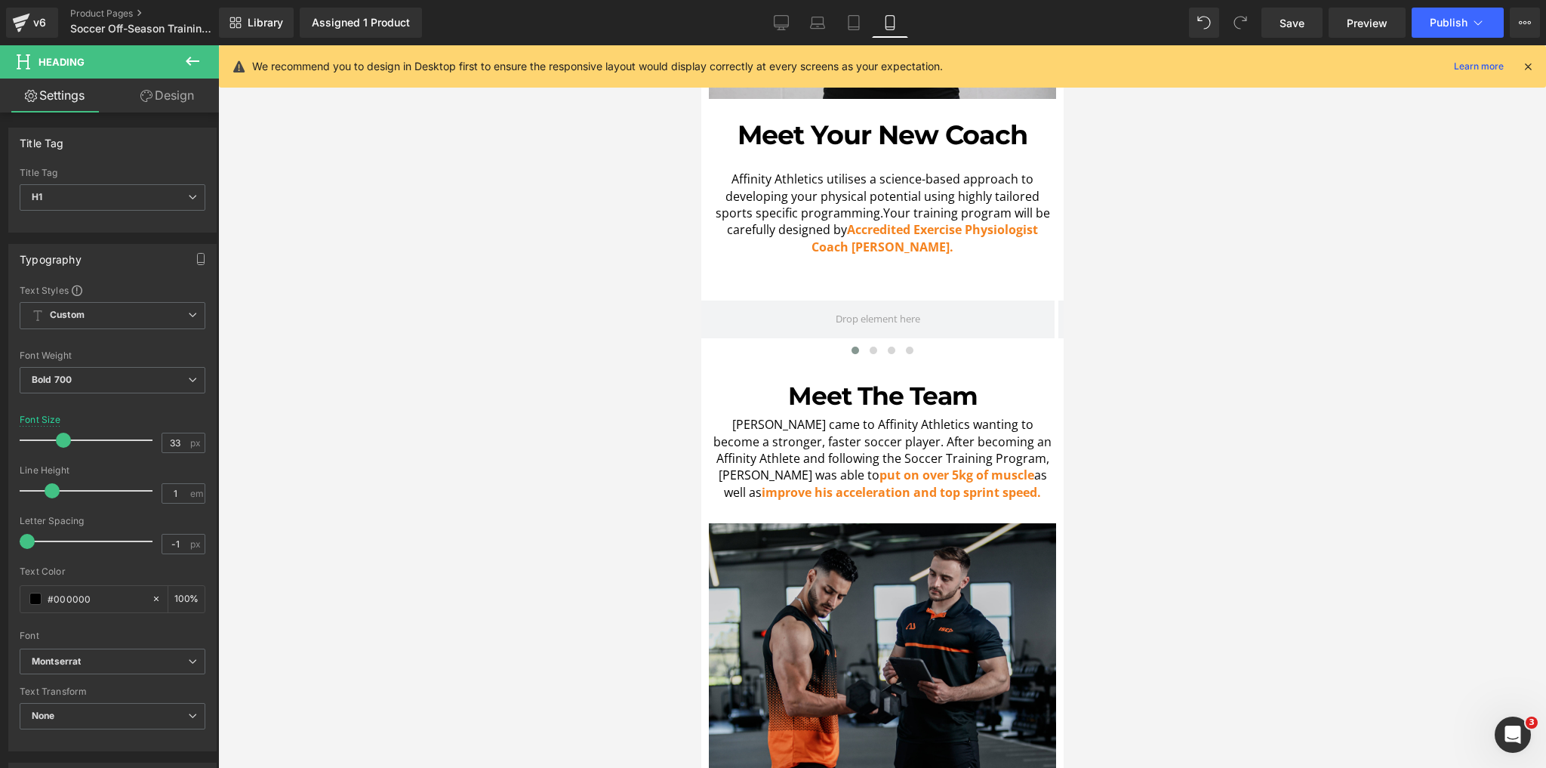
click at [594, 296] on div at bounding box center [882, 406] width 1328 height 723
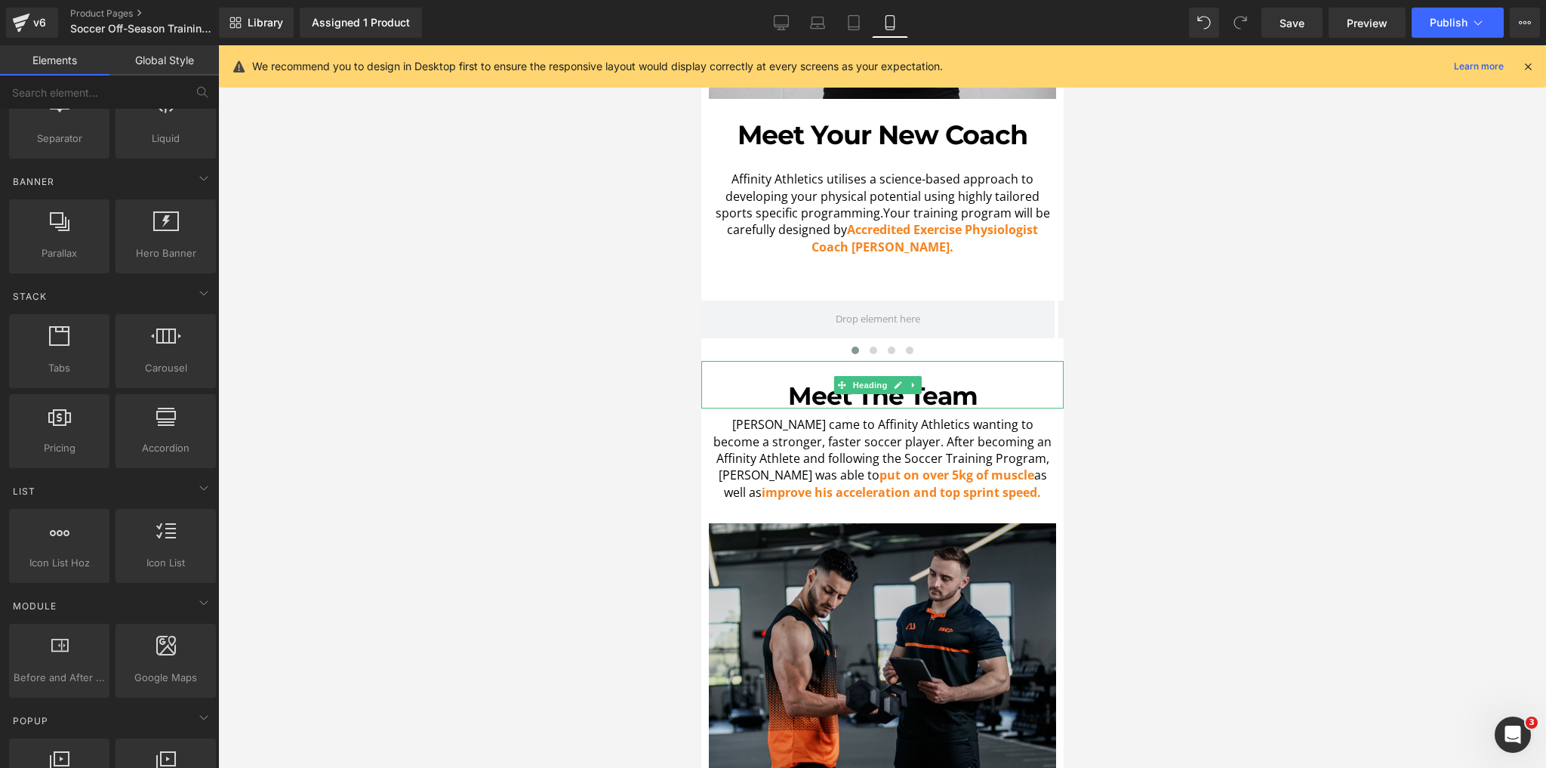
click at [859, 384] on h1 "Meet The Team" at bounding box center [882, 396] width 355 height 25
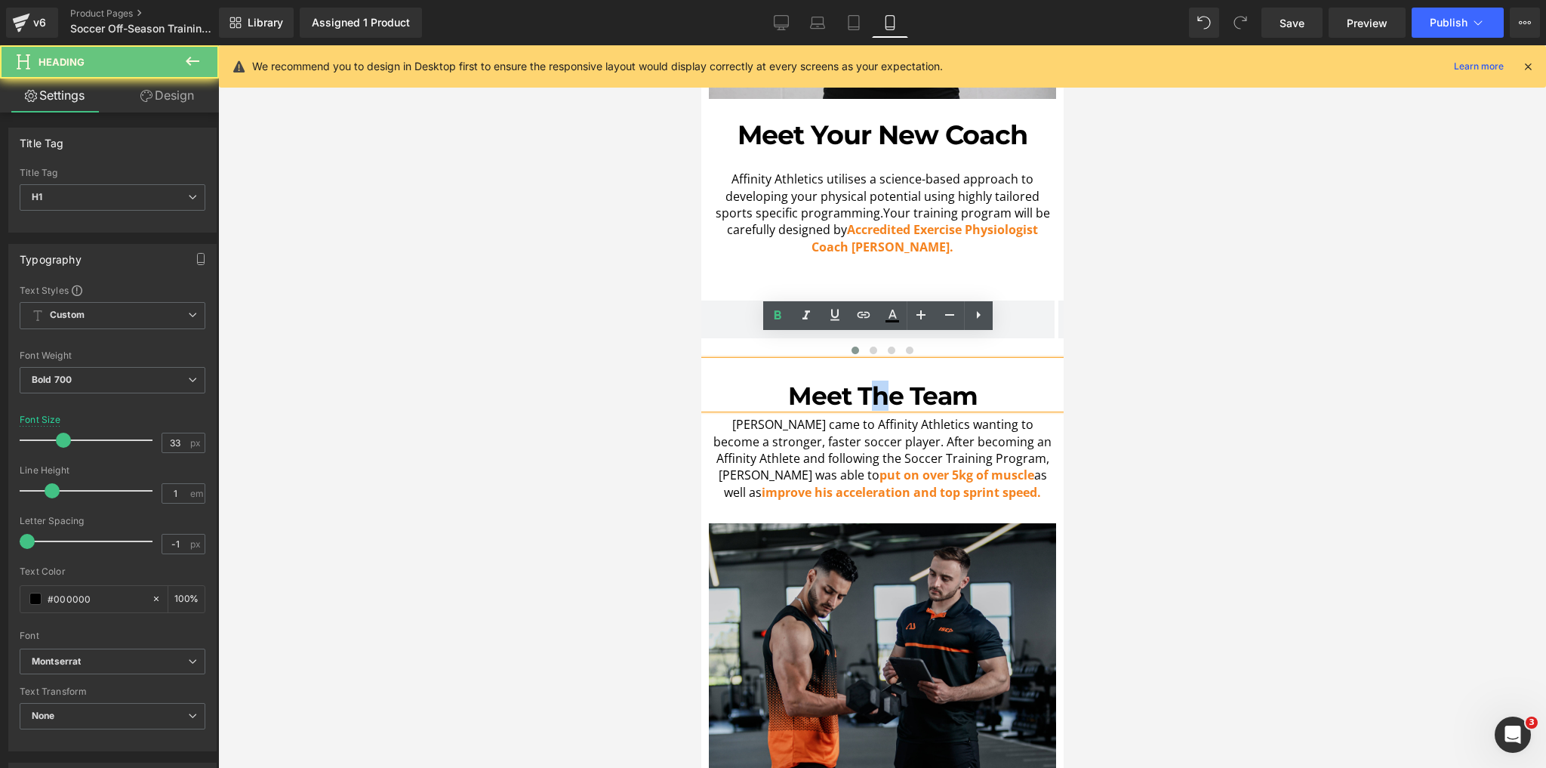
drag, startPoint x: 860, startPoint y: 375, endPoint x: 897, endPoint y: 374, distance: 37.0
click at [888, 384] on h1 "Meet The Team" at bounding box center [882, 396] width 355 height 25
drag, startPoint x: 894, startPoint y: 371, endPoint x: 850, endPoint y: 371, distance: 43.8
click at [850, 384] on h1 "Meet The Team" at bounding box center [882, 396] width 355 height 25
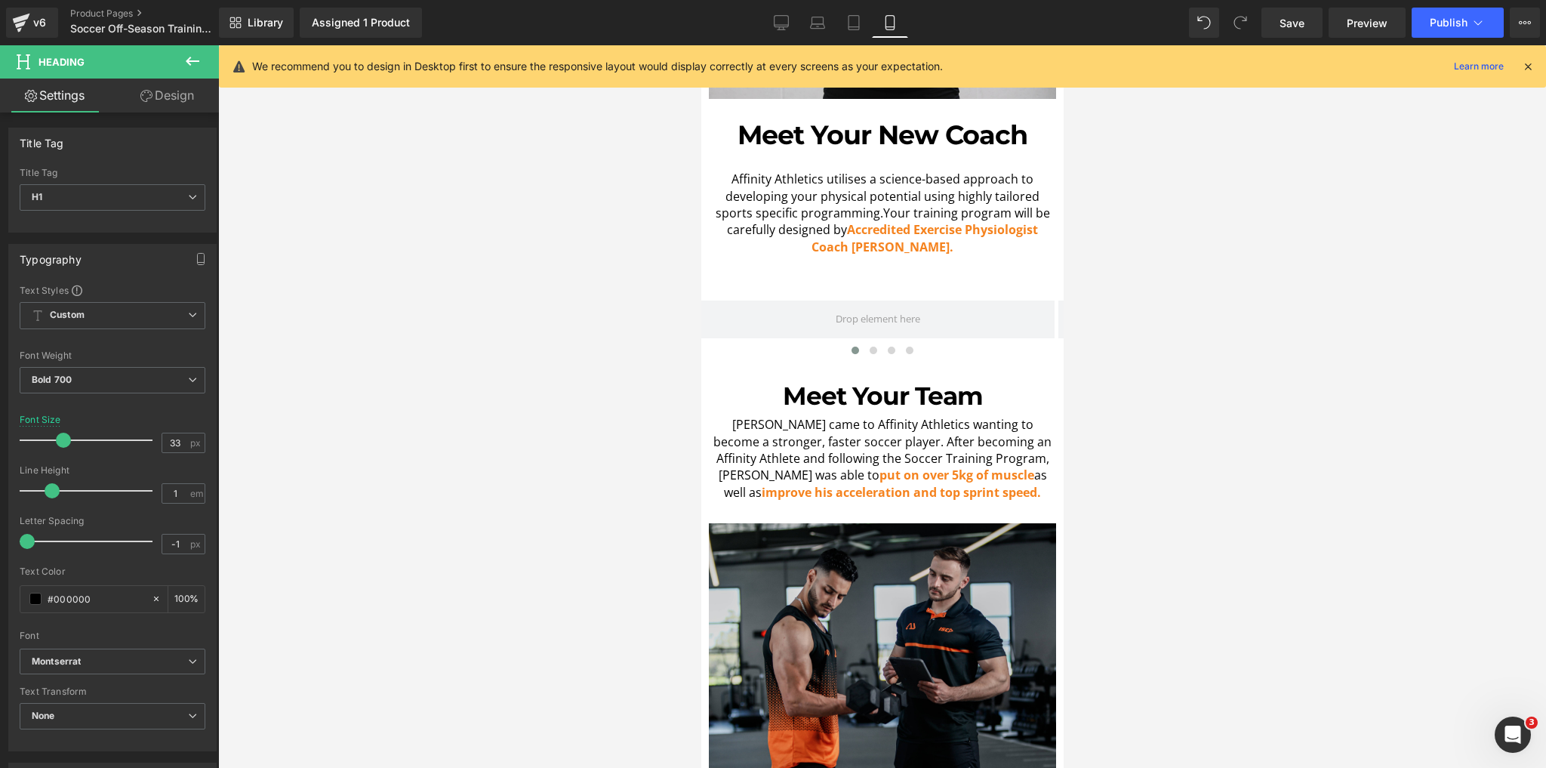
click at [579, 339] on div at bounding box center [882, 406] width 1328 height 723
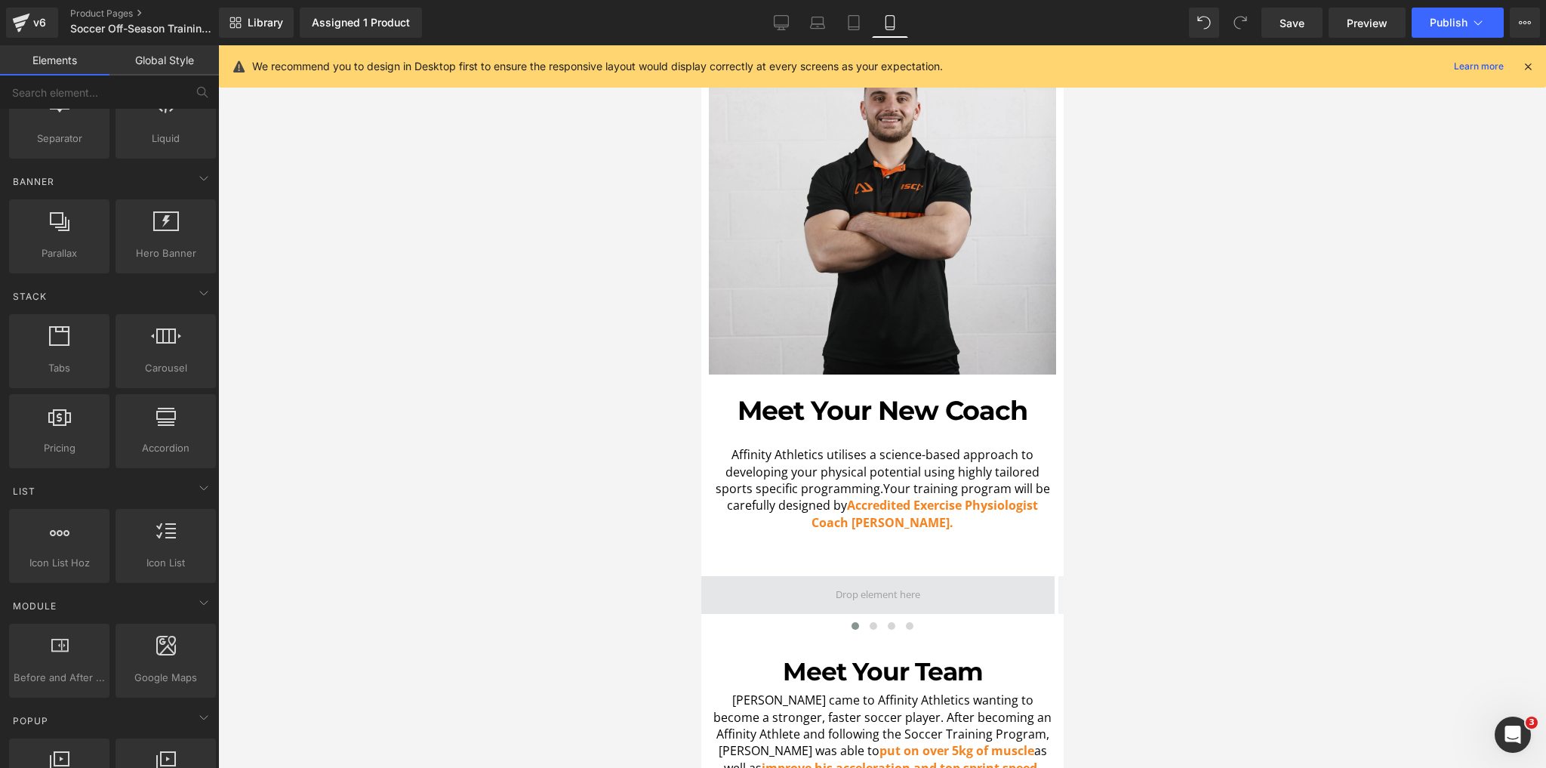
scroll to position [1036, 0]
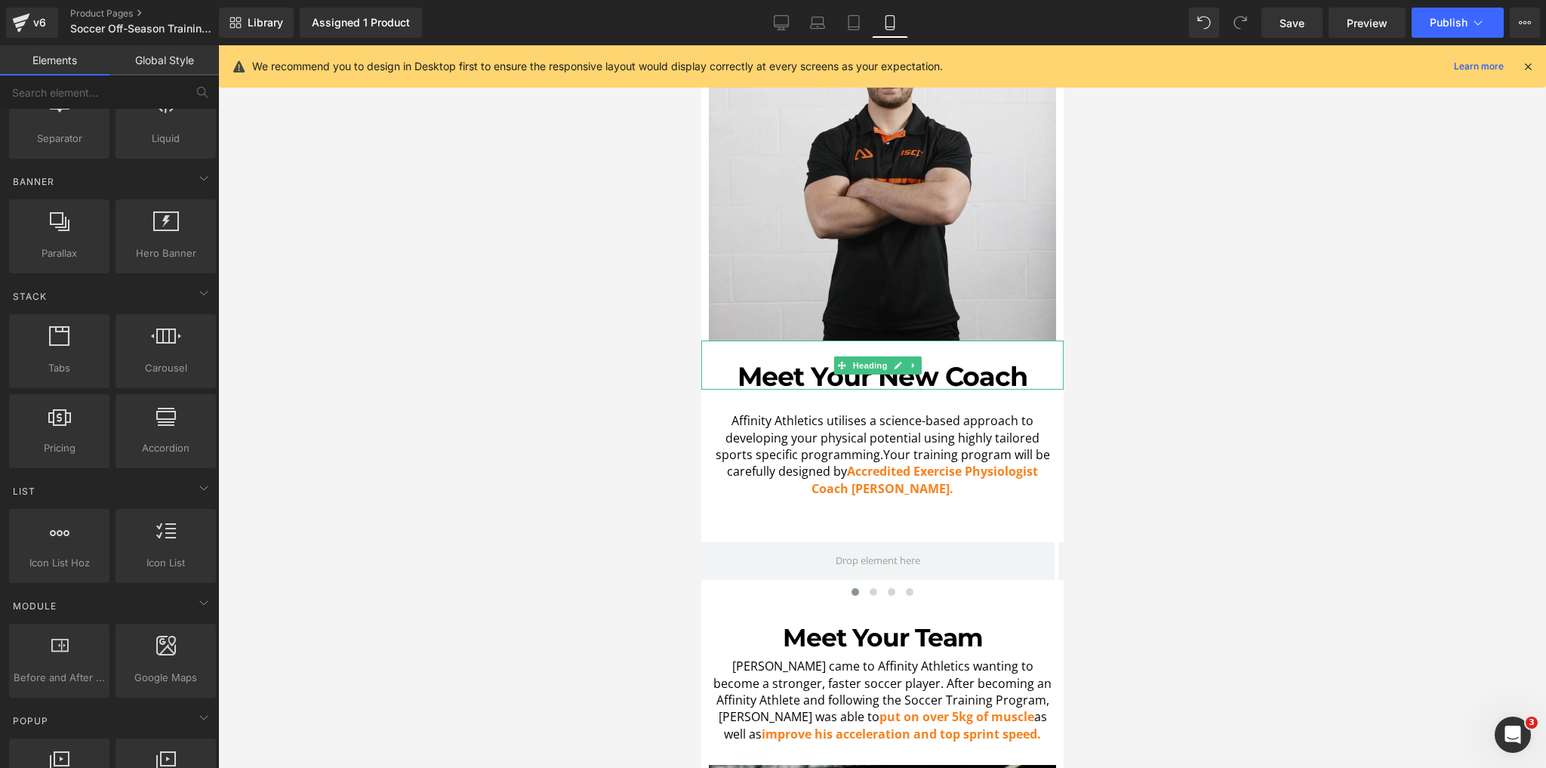
click at [941, 363] on h1 "Meet Your New Coach" at bounding box center [882, 376] width 355 height 26
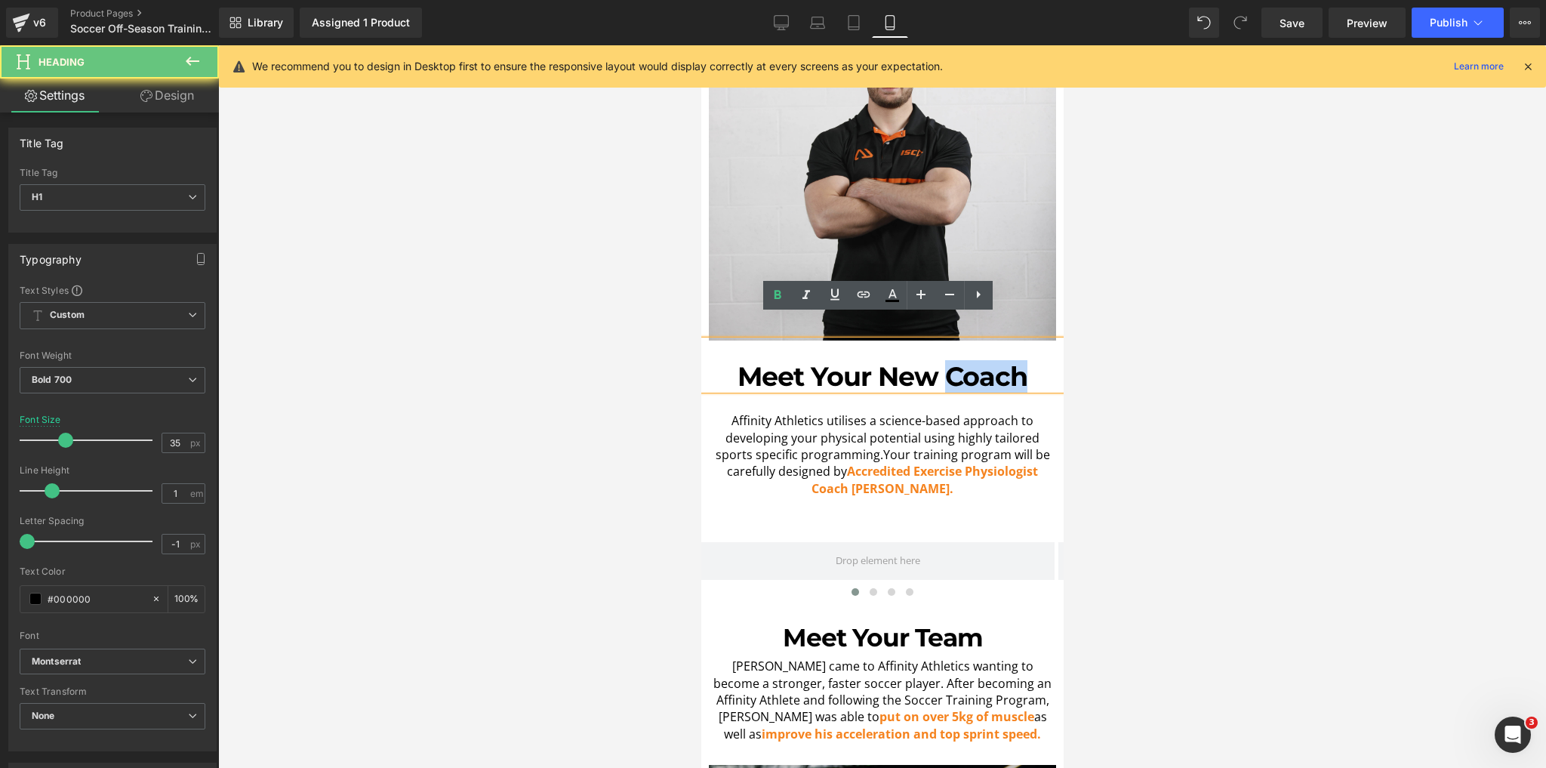
click at [941, 363] on h1 "Meet Your New Coach" at bounding box center [882, 376] width 355 height 26
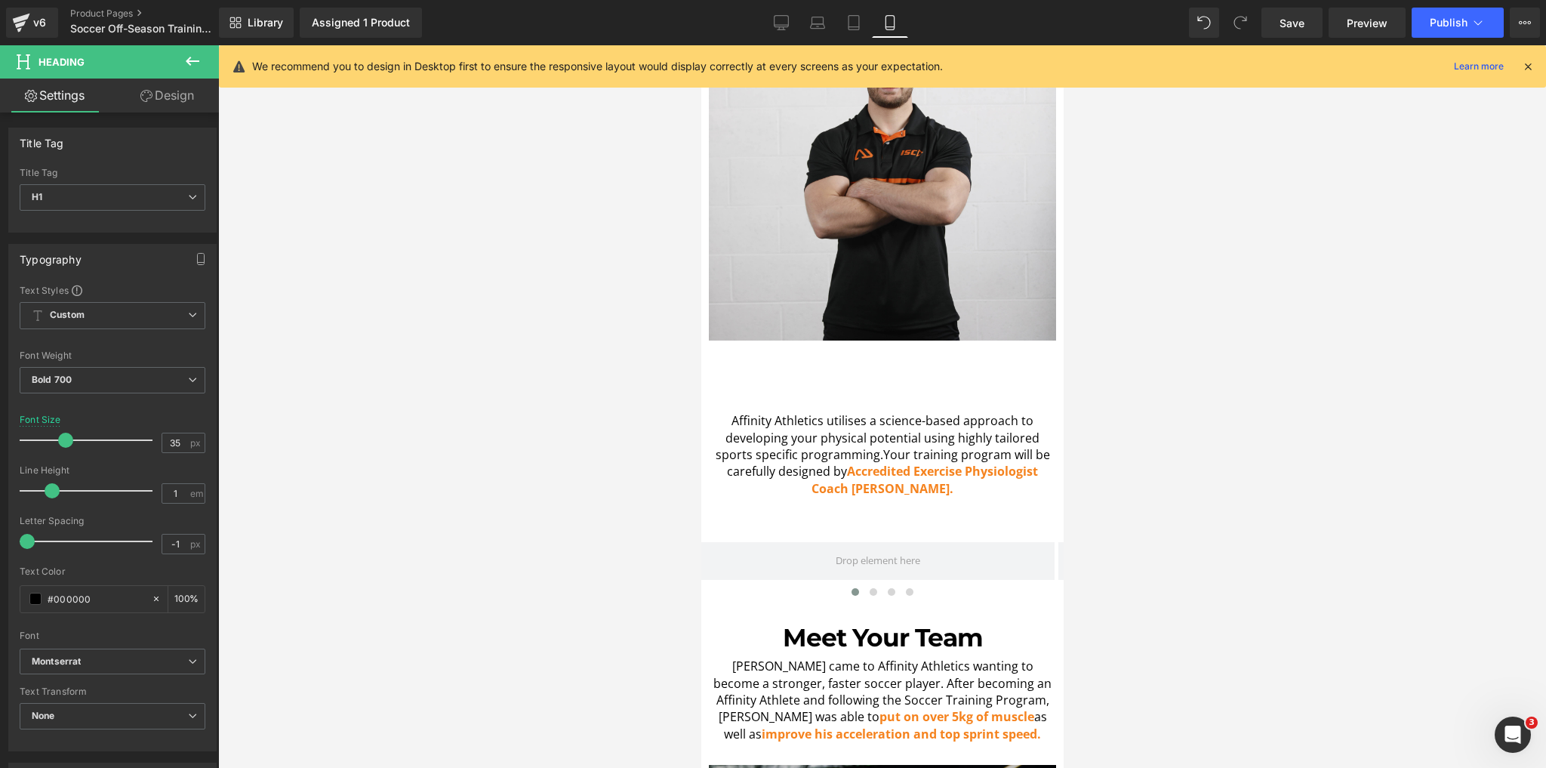
click at [446, 430] on div at bounding box center [882, 406] width 1328 height 723
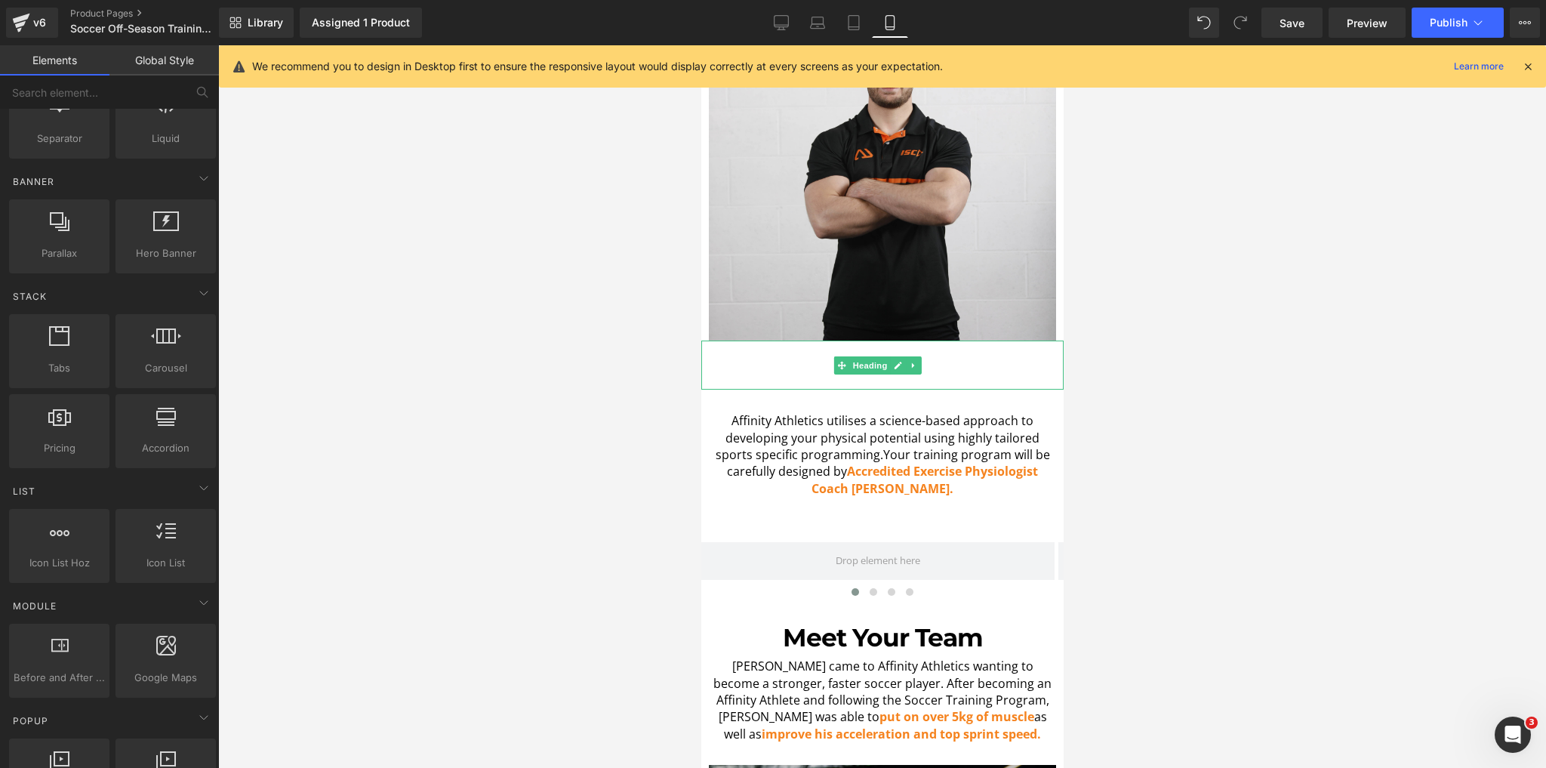
click at [820, 363] on h1 at bounding box center [882, 376] width 355 height 26
click at [568, 356] on div at bounding box center [882, 406] width 1328 height 723
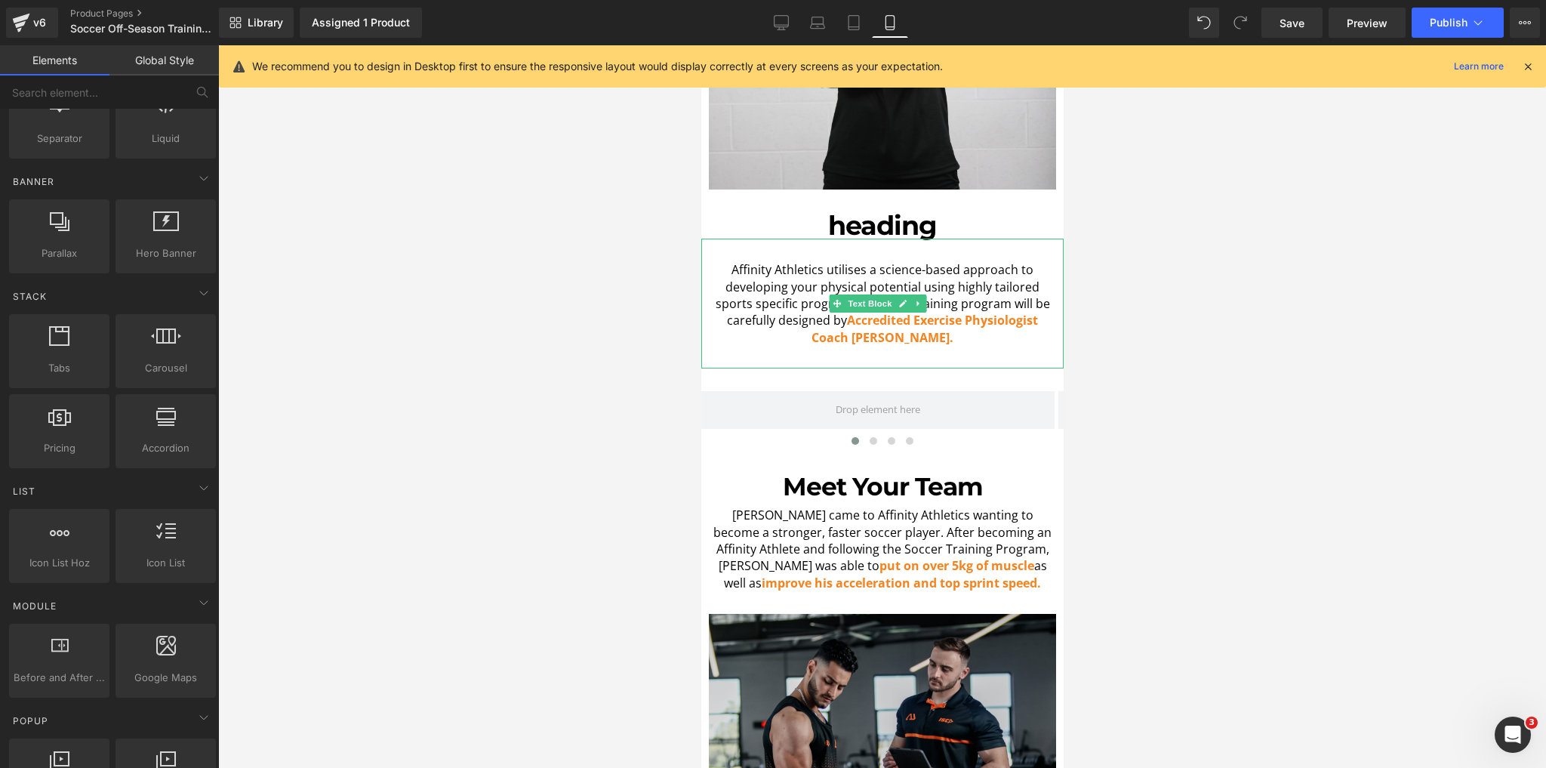
scroll to position [1217, 0]
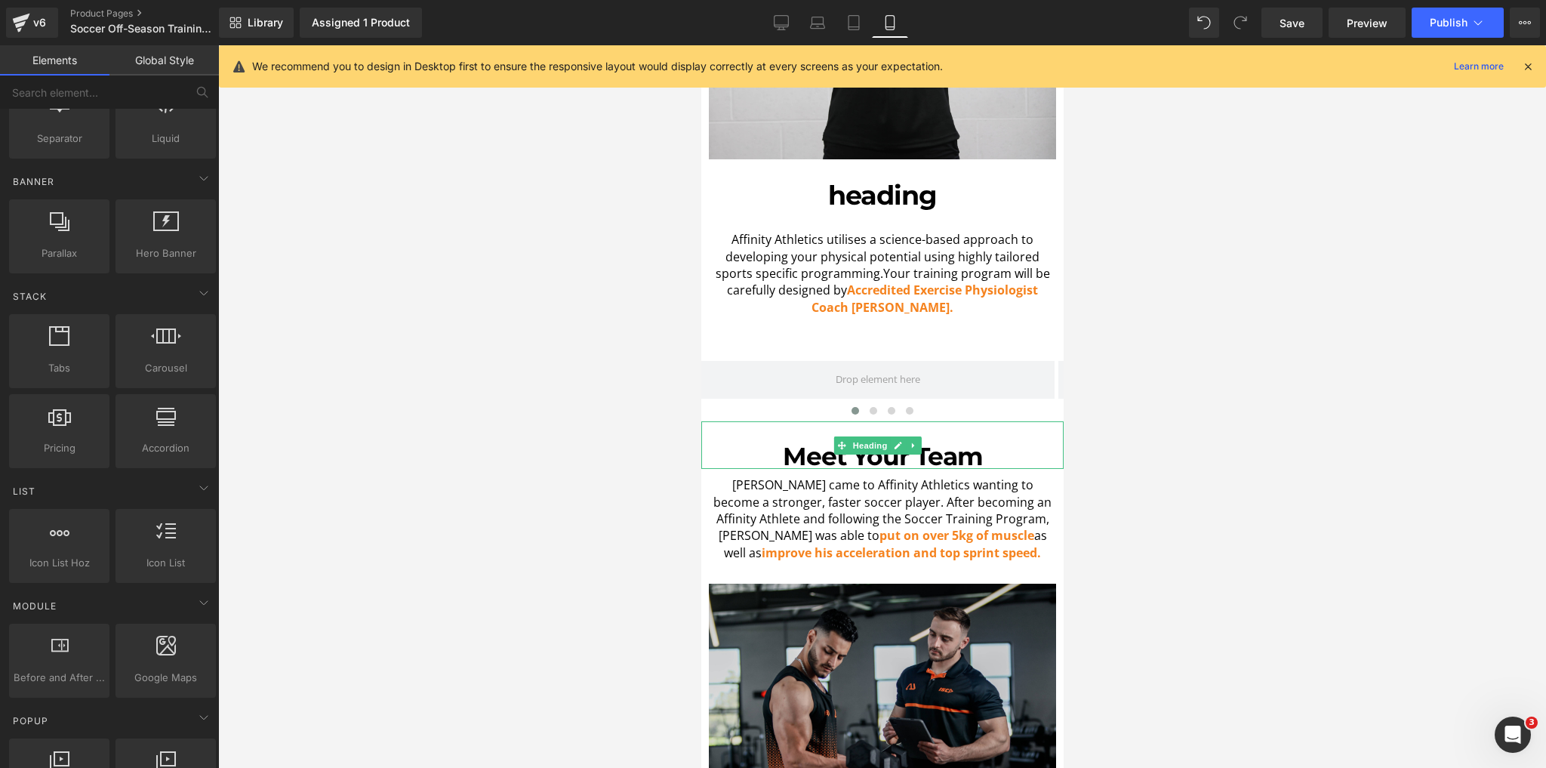
click at [910, 444] on h1 "Meet Your Team" at bounding box center [882, 456] width 355 height 25
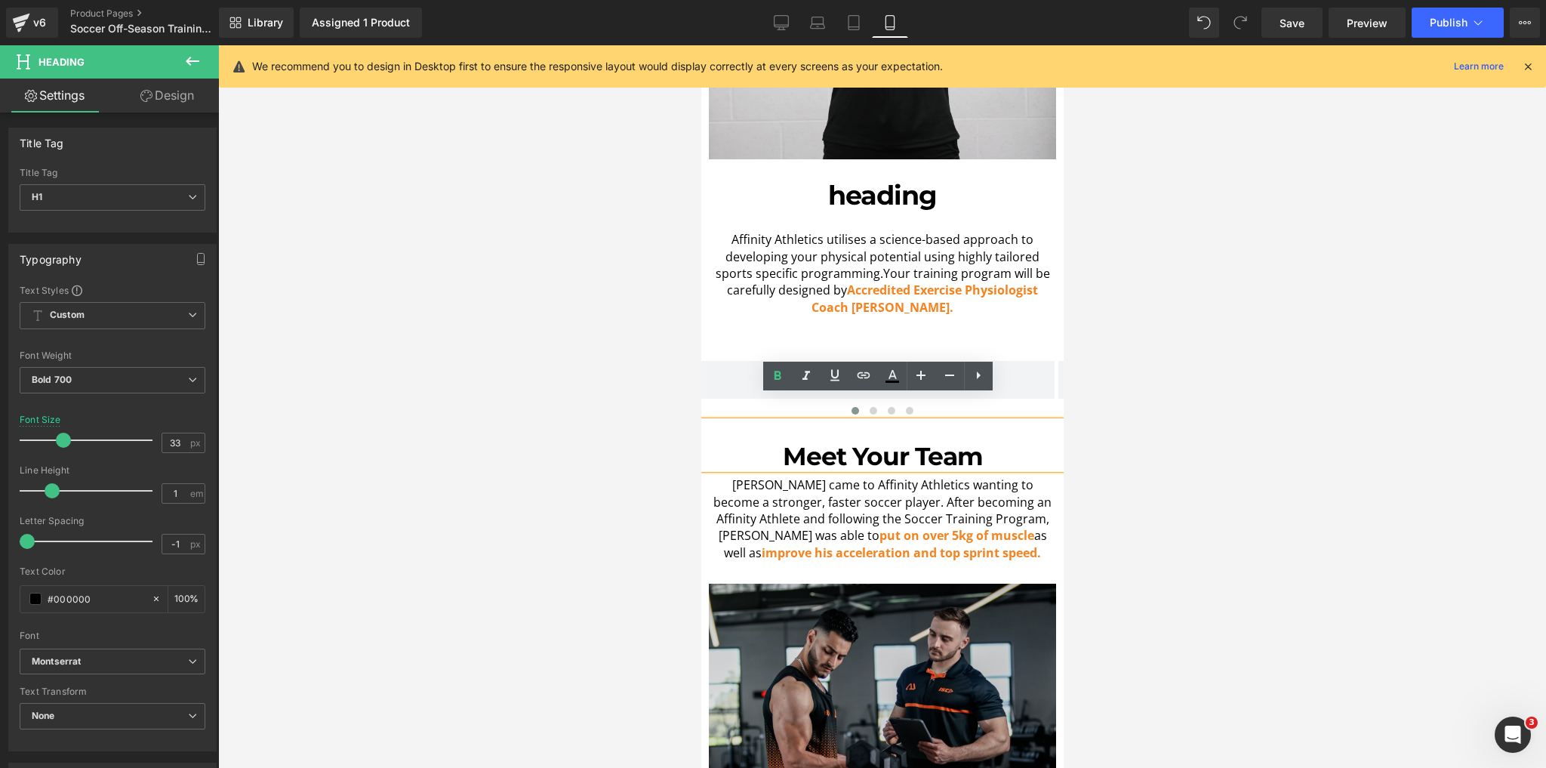
click at [561, 465] on div at bounding box center [882, 406] width 1328 height 723
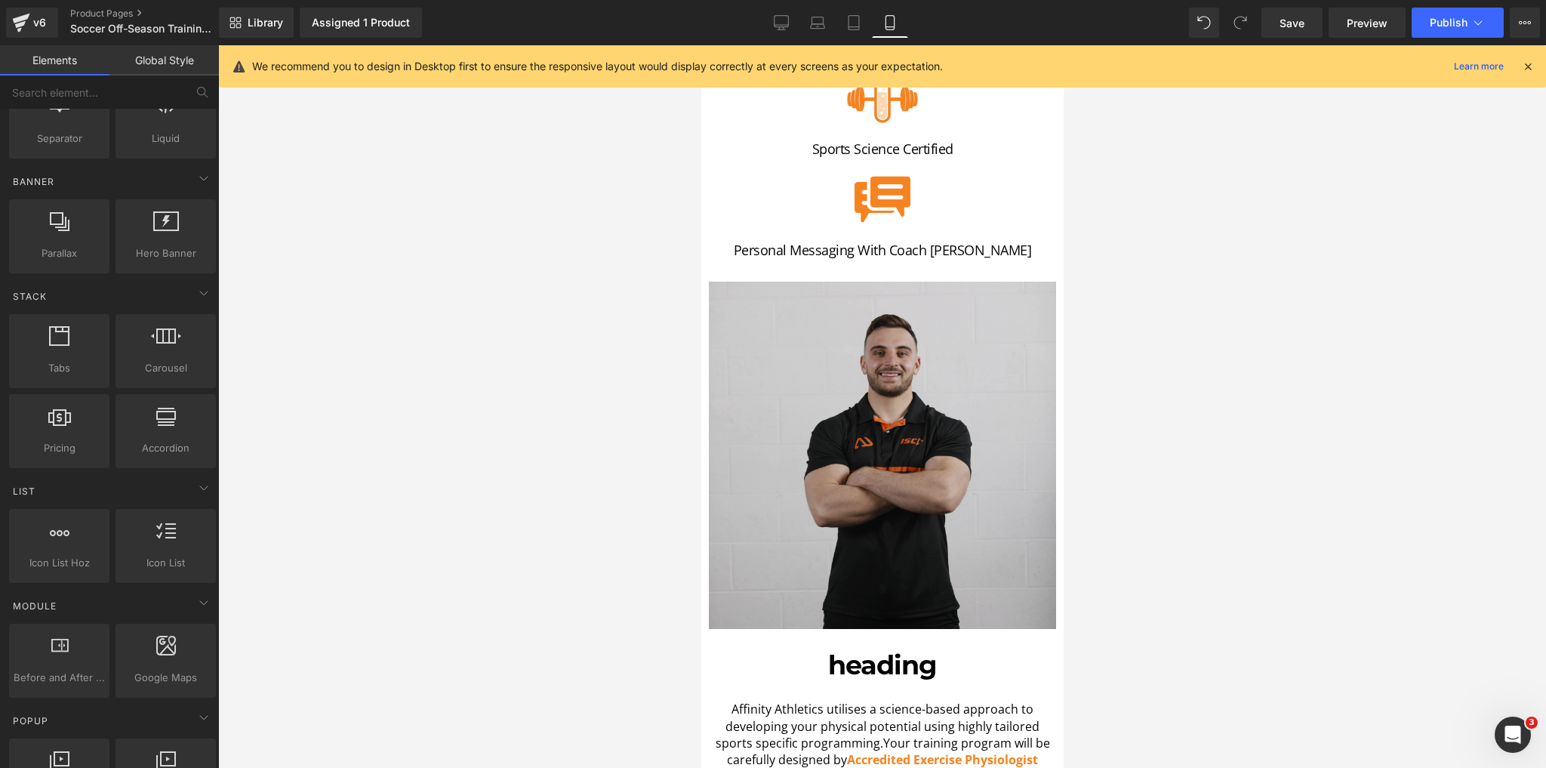
scroll to position [362, 0]
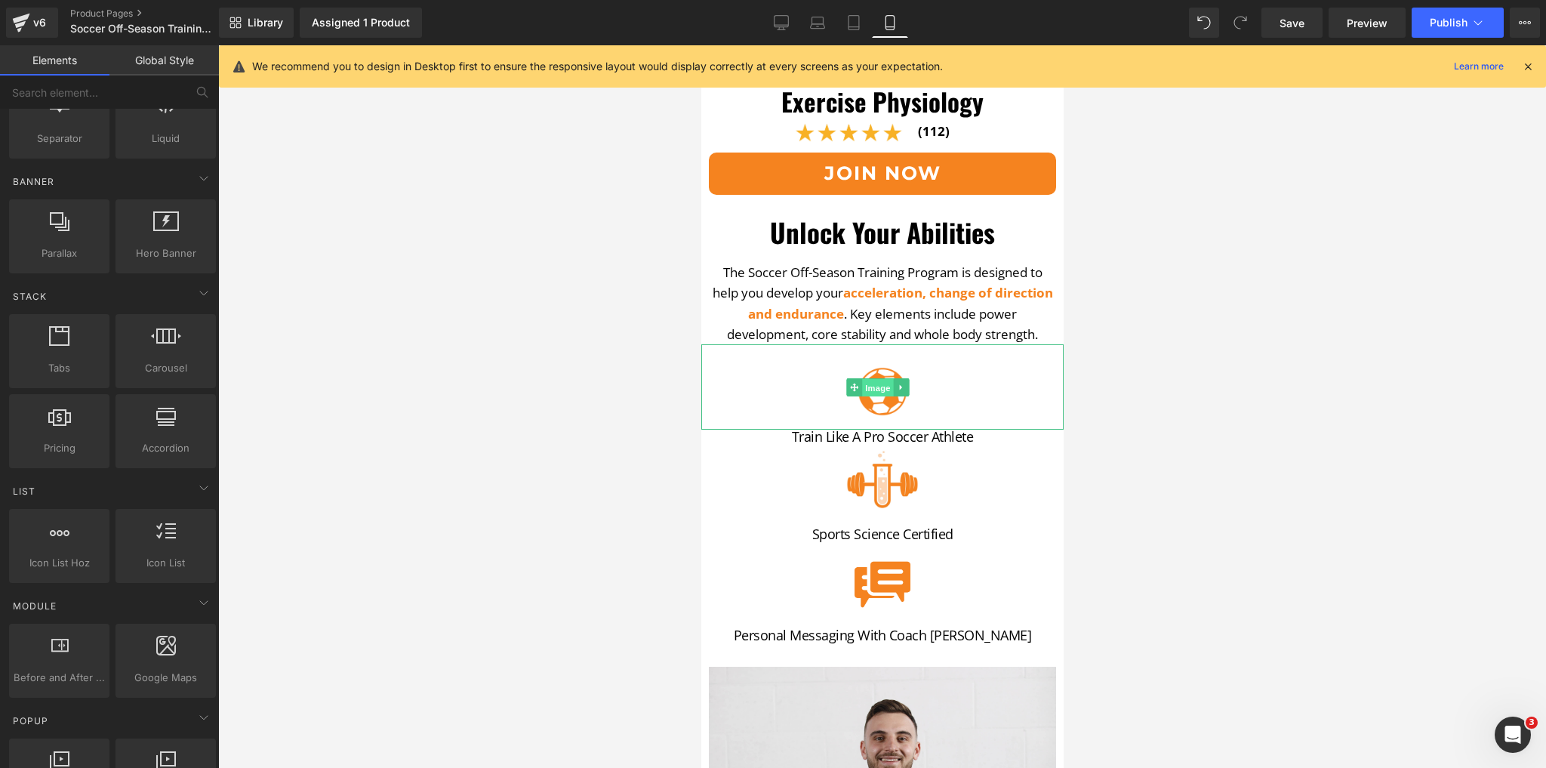
click at [871, 378] on span "Image" at bounding box center [878, 387] width 32 height 18
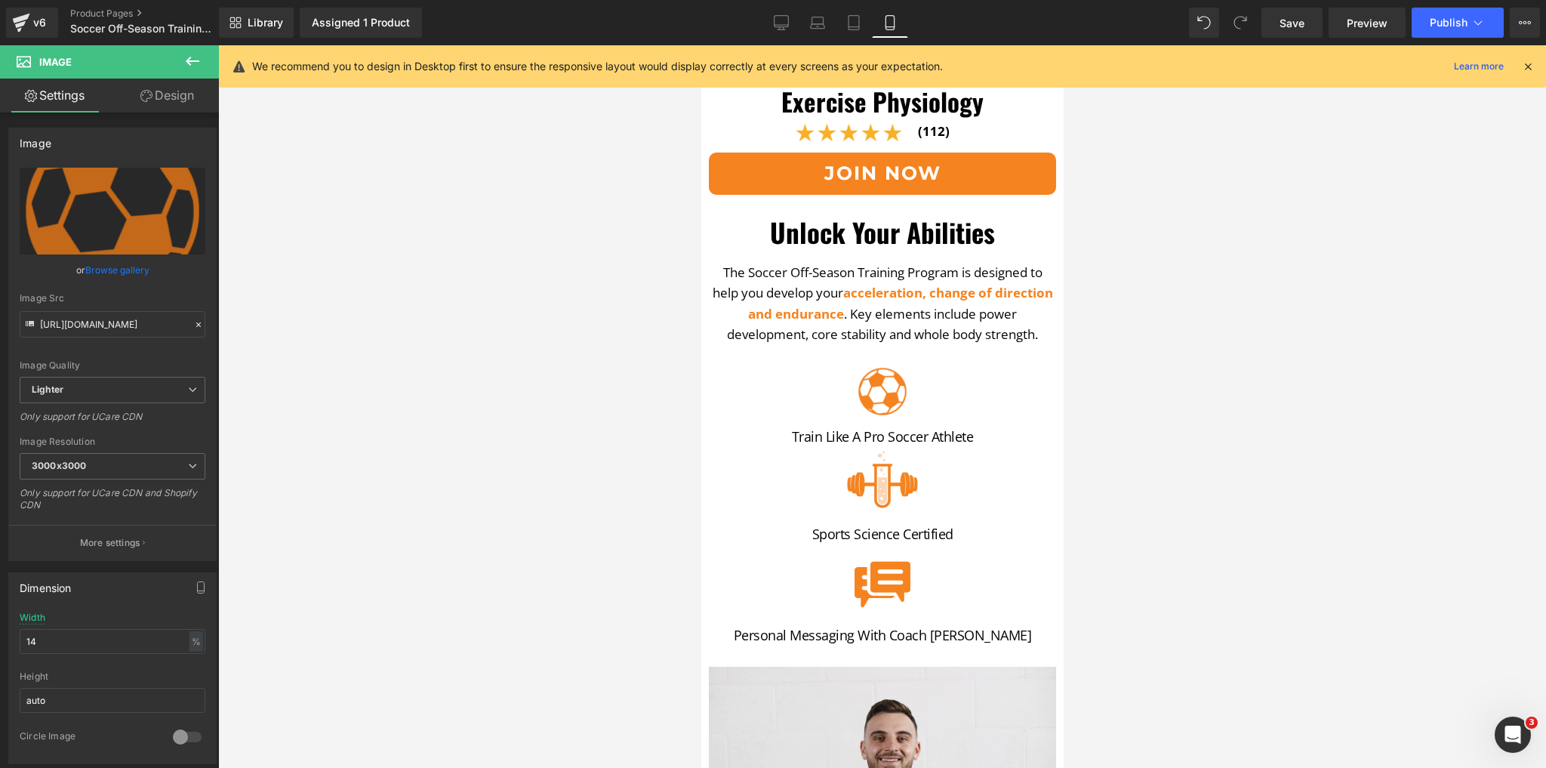
click at [556, 422] on div at bounding box center [882, 406] width 1328 height 723
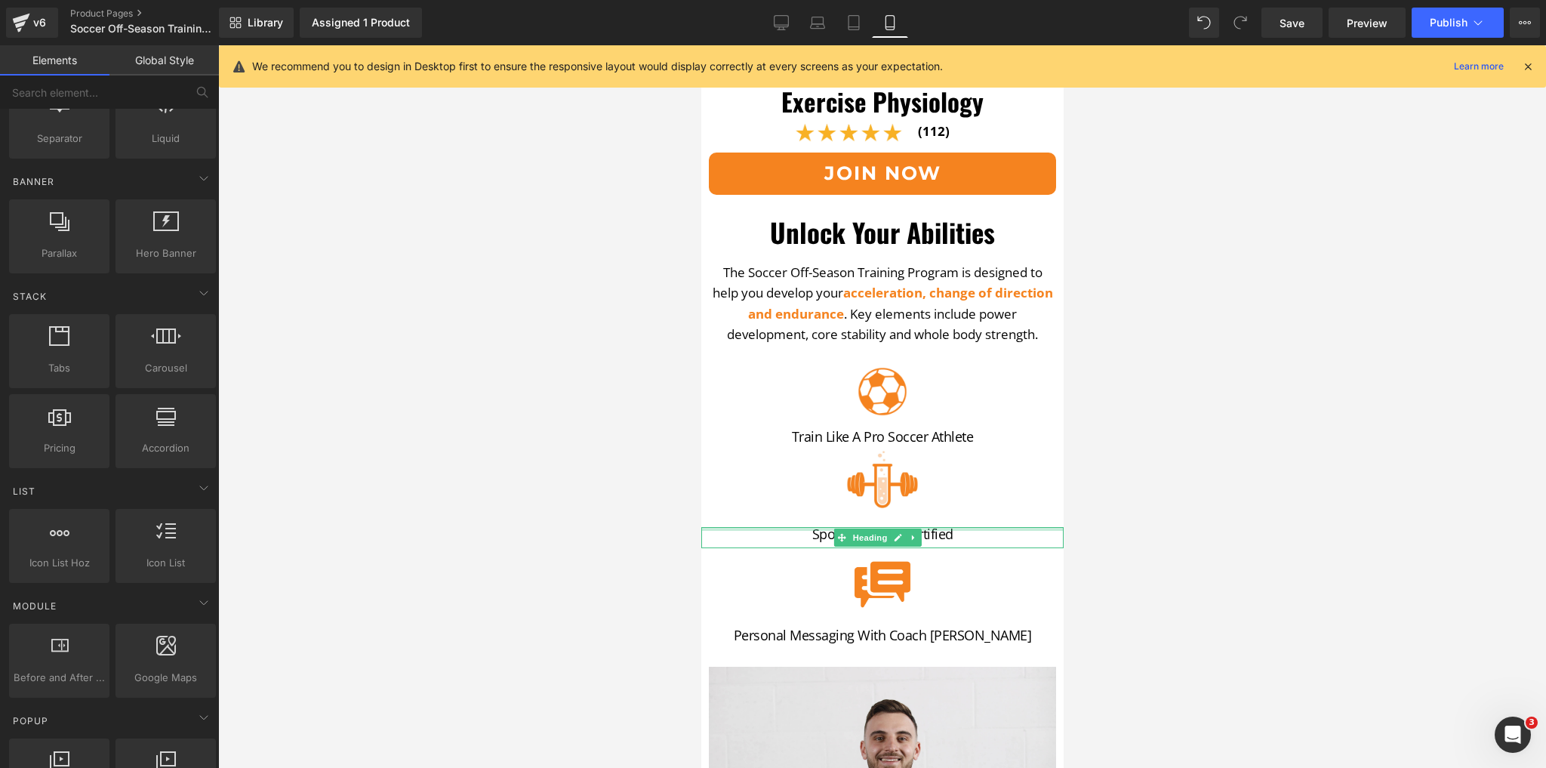
click at [949, 527] on h2 "Sports Science Certified" at bounding box center [882, 534] width 355 height 14
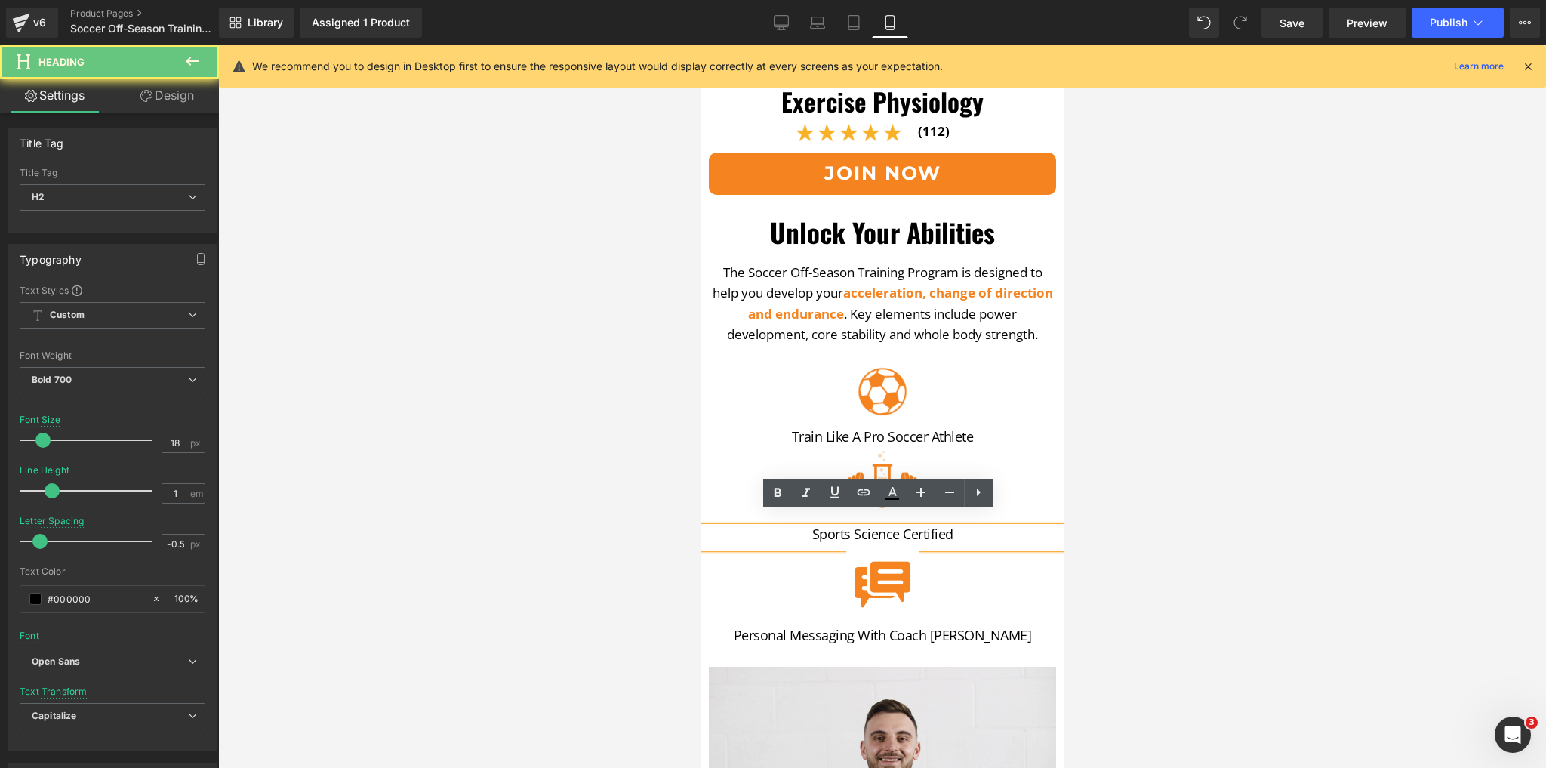
click at [949, 527] on h2 "Sports Science Certified" at bounding box center [882, 534] width 355 height 14
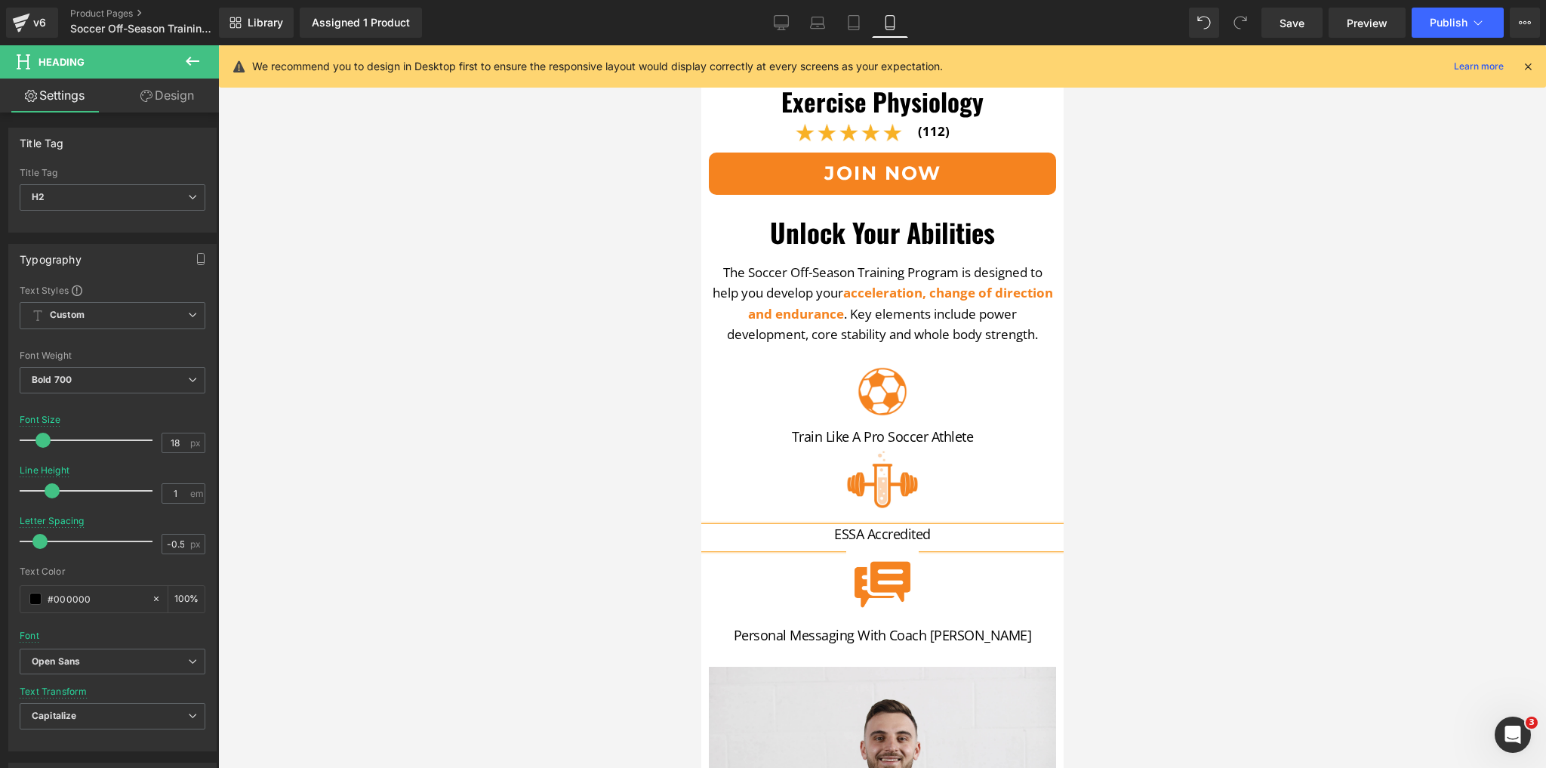
click at [1235, 455] on div at bounding box center [882, 406] width 1328 height 723
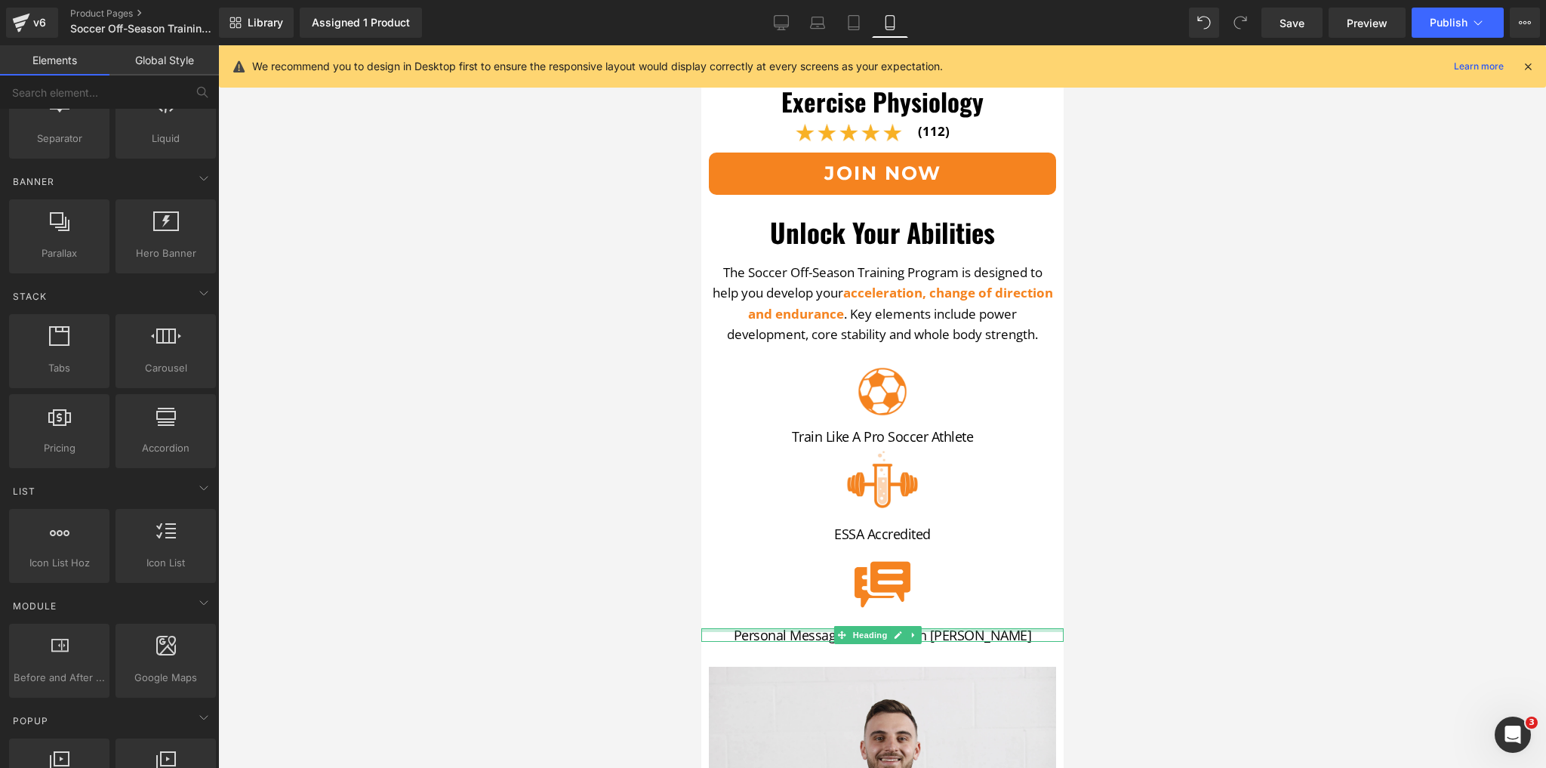
click at [979, 628] on div at bounding box center [882, 630] width 362 height 4
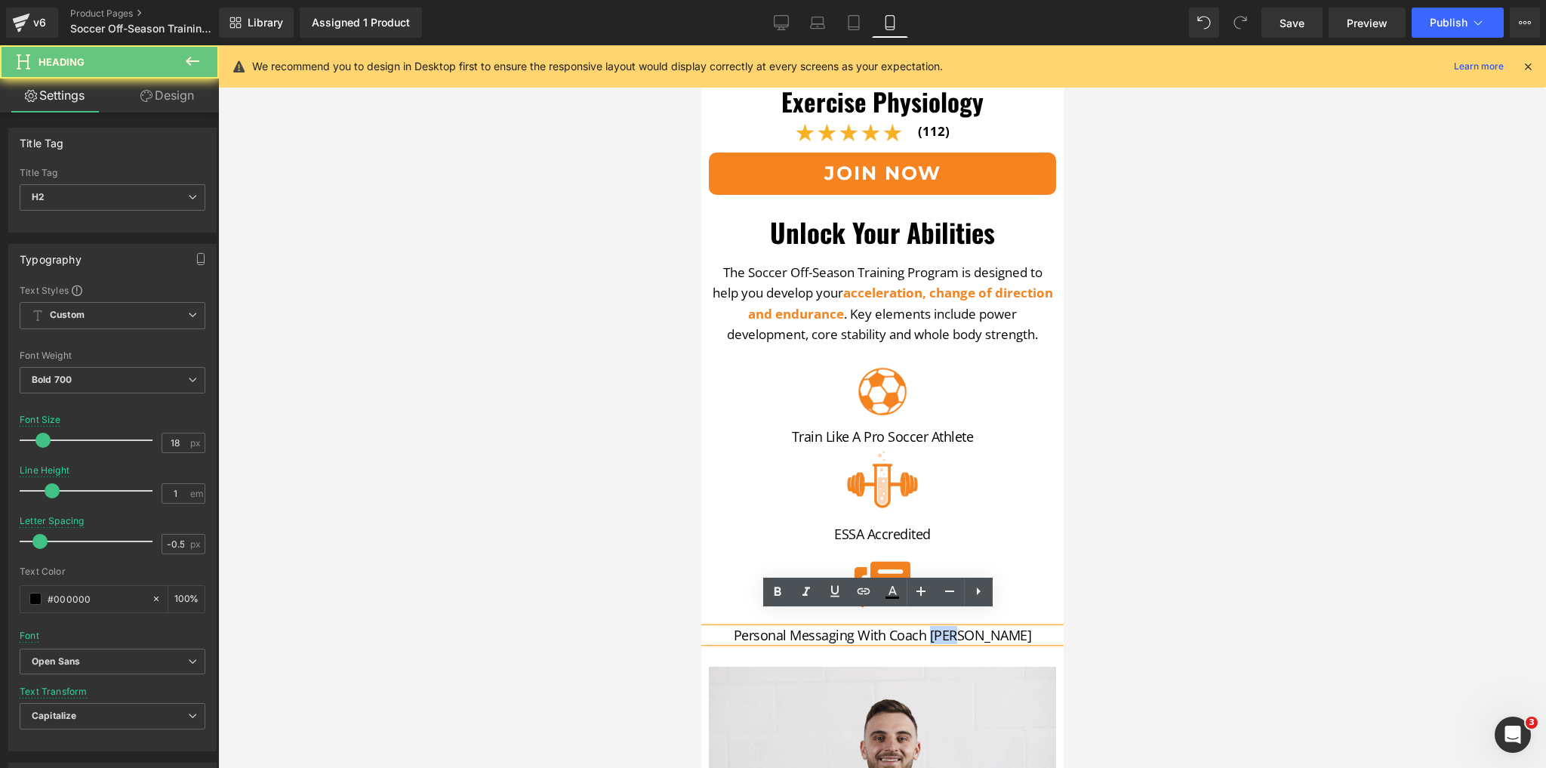
click at [979, 626] on span "Personal Messaging with Coach Youi" at bounding box center [882, 635] width 298 height 18
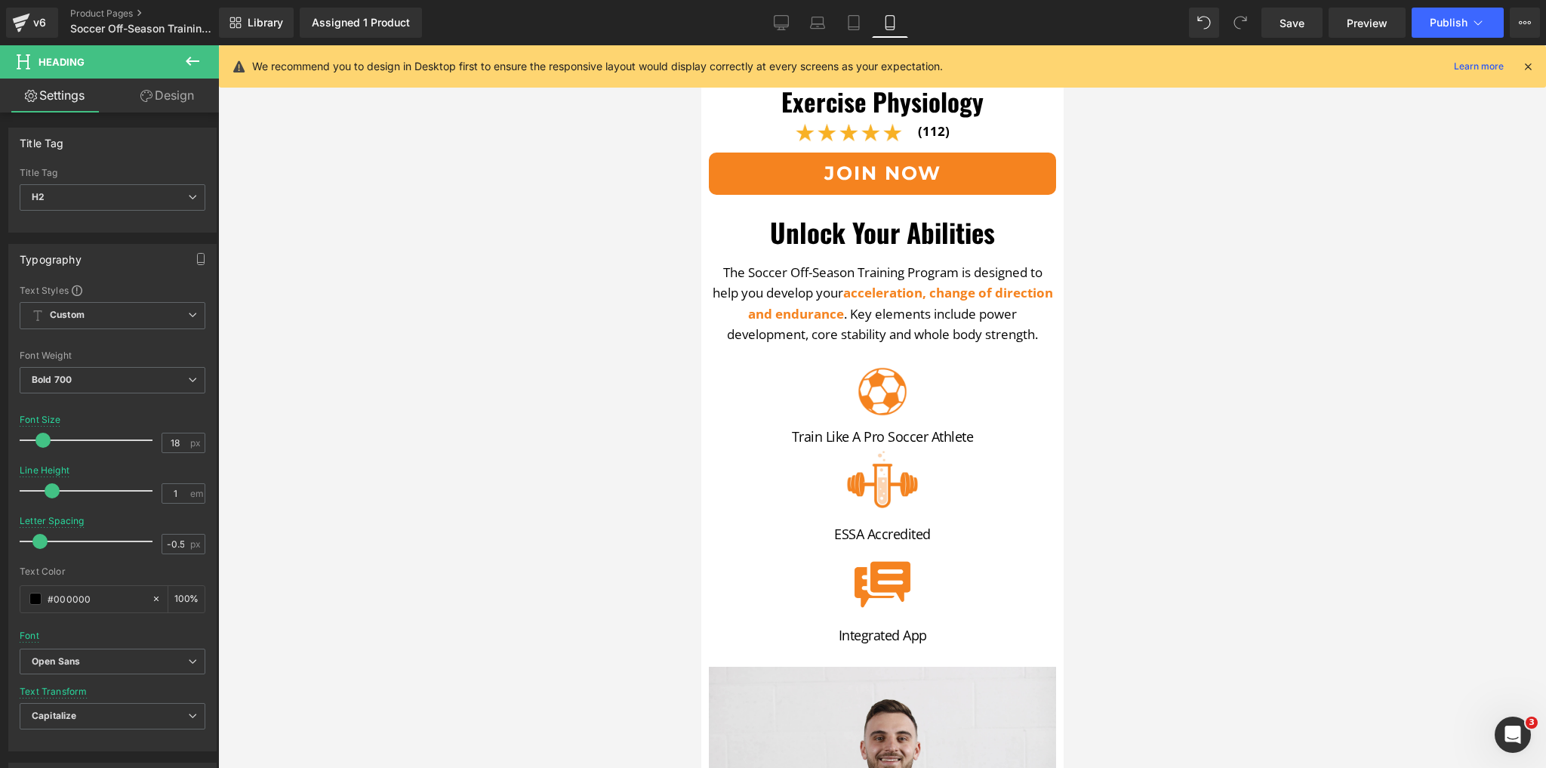
click at [1355, 498] on div at bounding box center [882, 406] width 1328 height 723
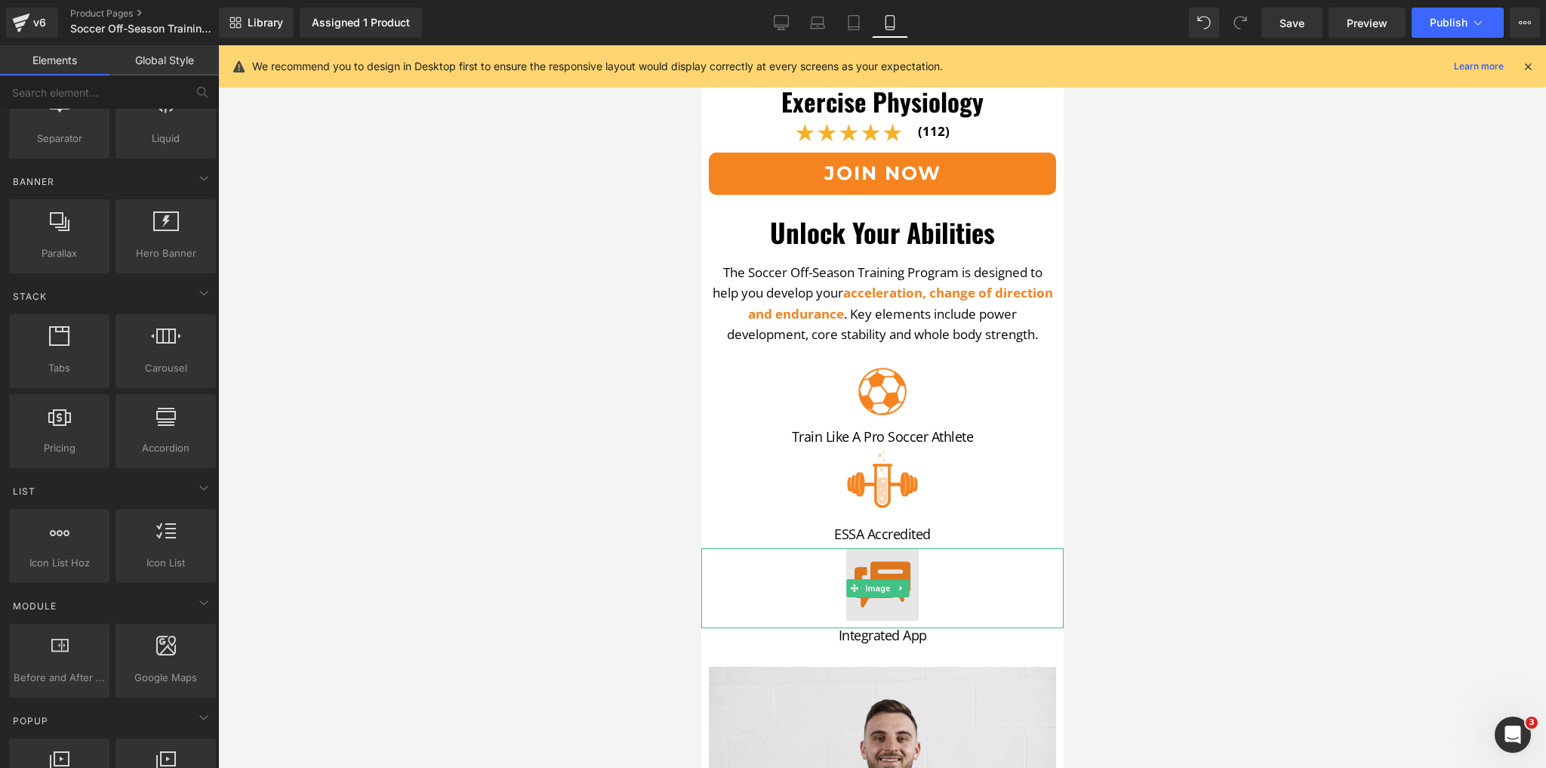
click at [880, 561] on img at bounding box center [882, 588] width 72 height 80
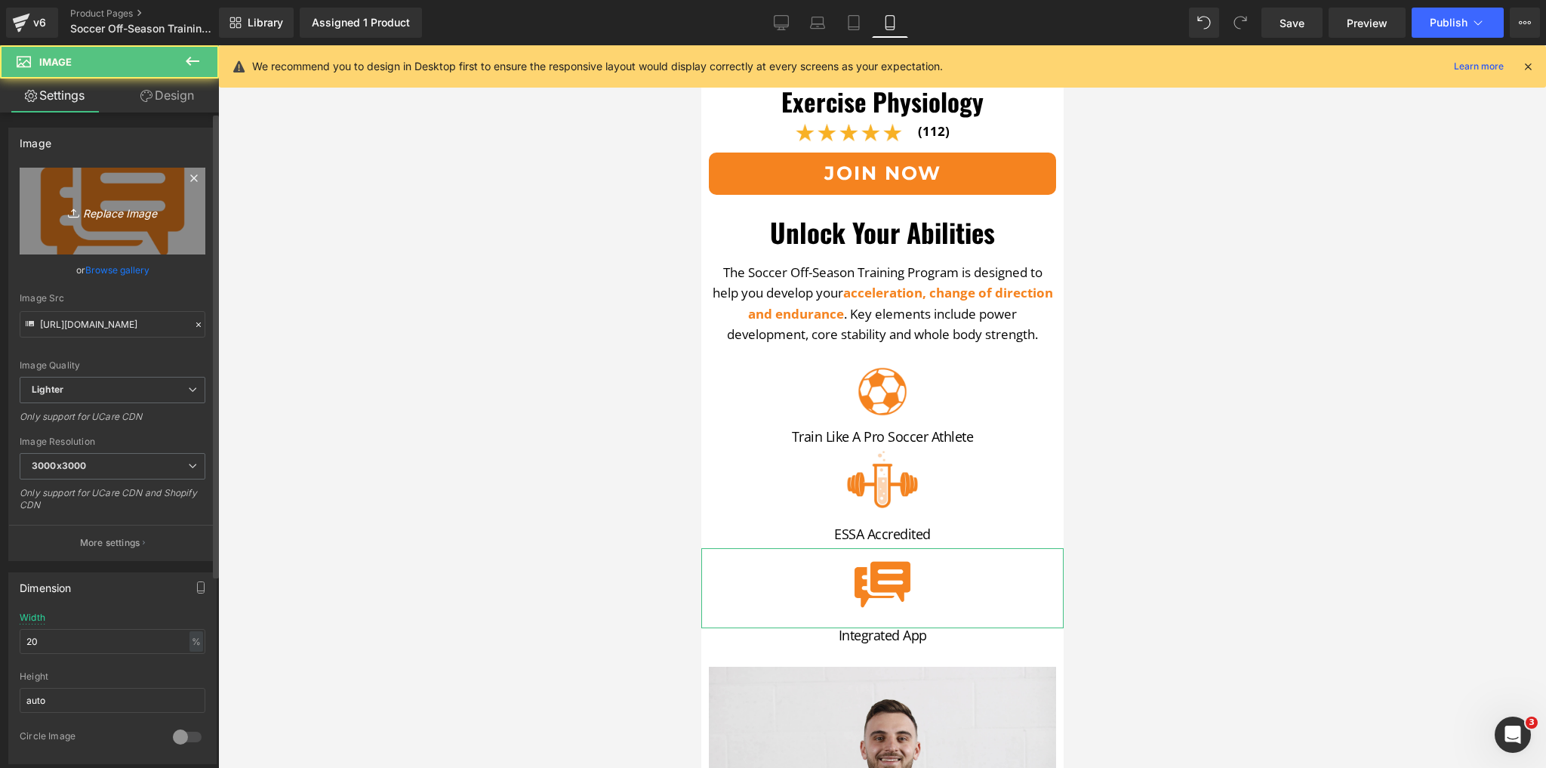
click at [155, 225] on link "Replace Image" at bounding box center [113, 211] width 186 height 87
type input "C:\fakepath\Untitled (74).png"
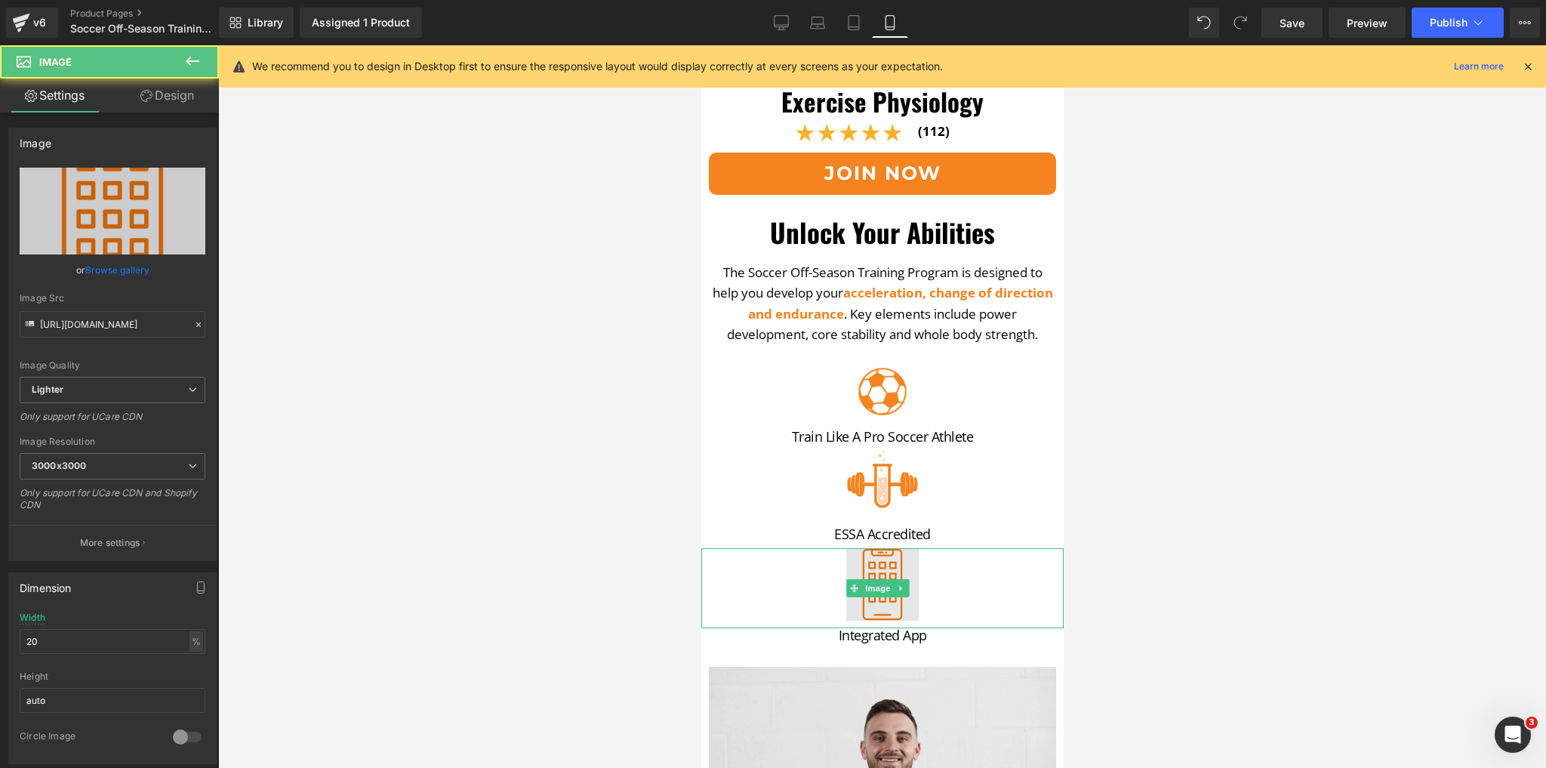
click at [883, 560] on img at bounding box center [882, 588] width 72 height 80
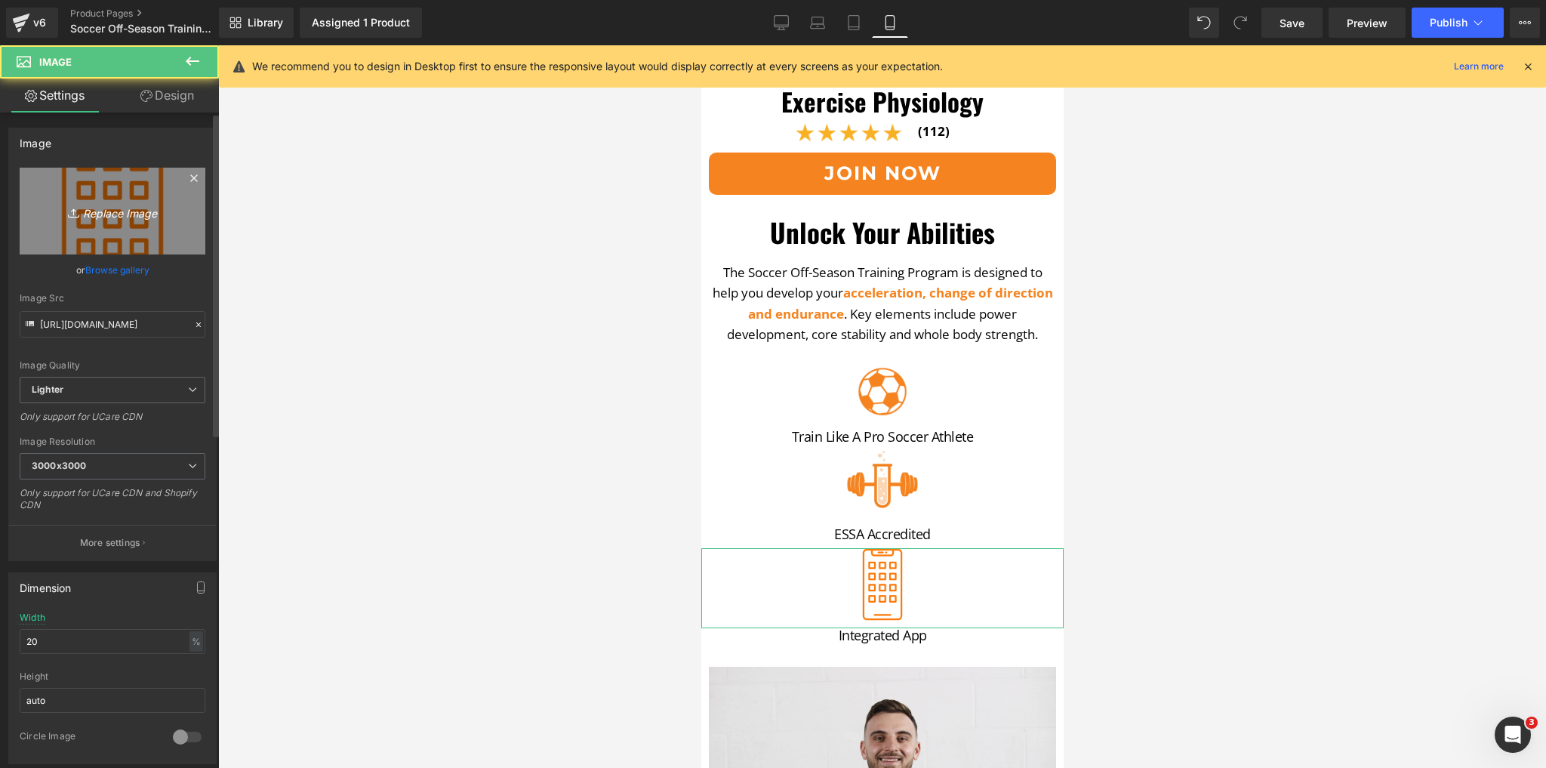
click at [64, 187] on link "Replace Image" at bounding box center [113, 211] width 186 height 87
type input "C:\fakepath\Untitled (75).png"
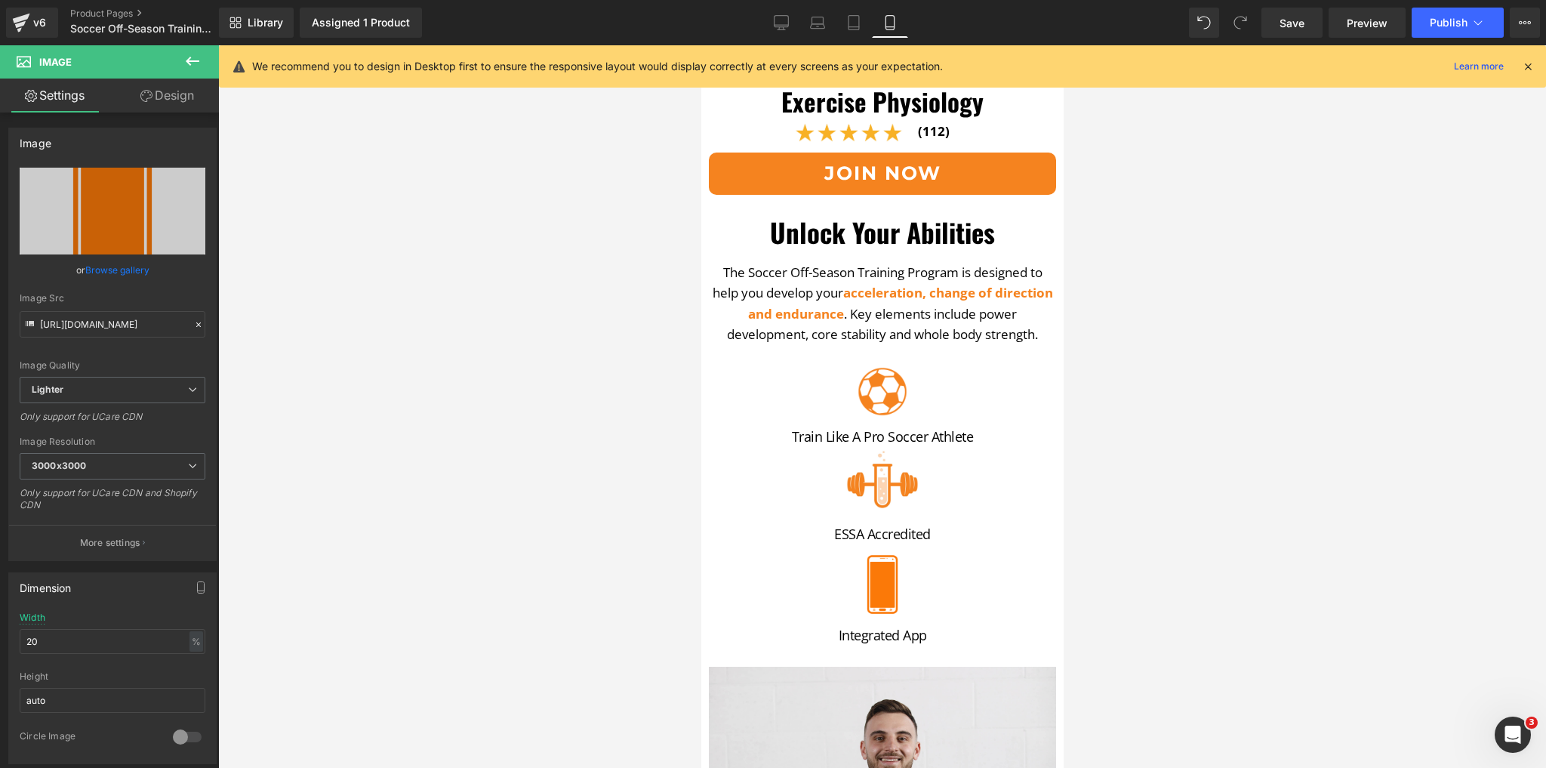
click at [456, 565] on div at bounding box center [882, 406] width 1328 height 723
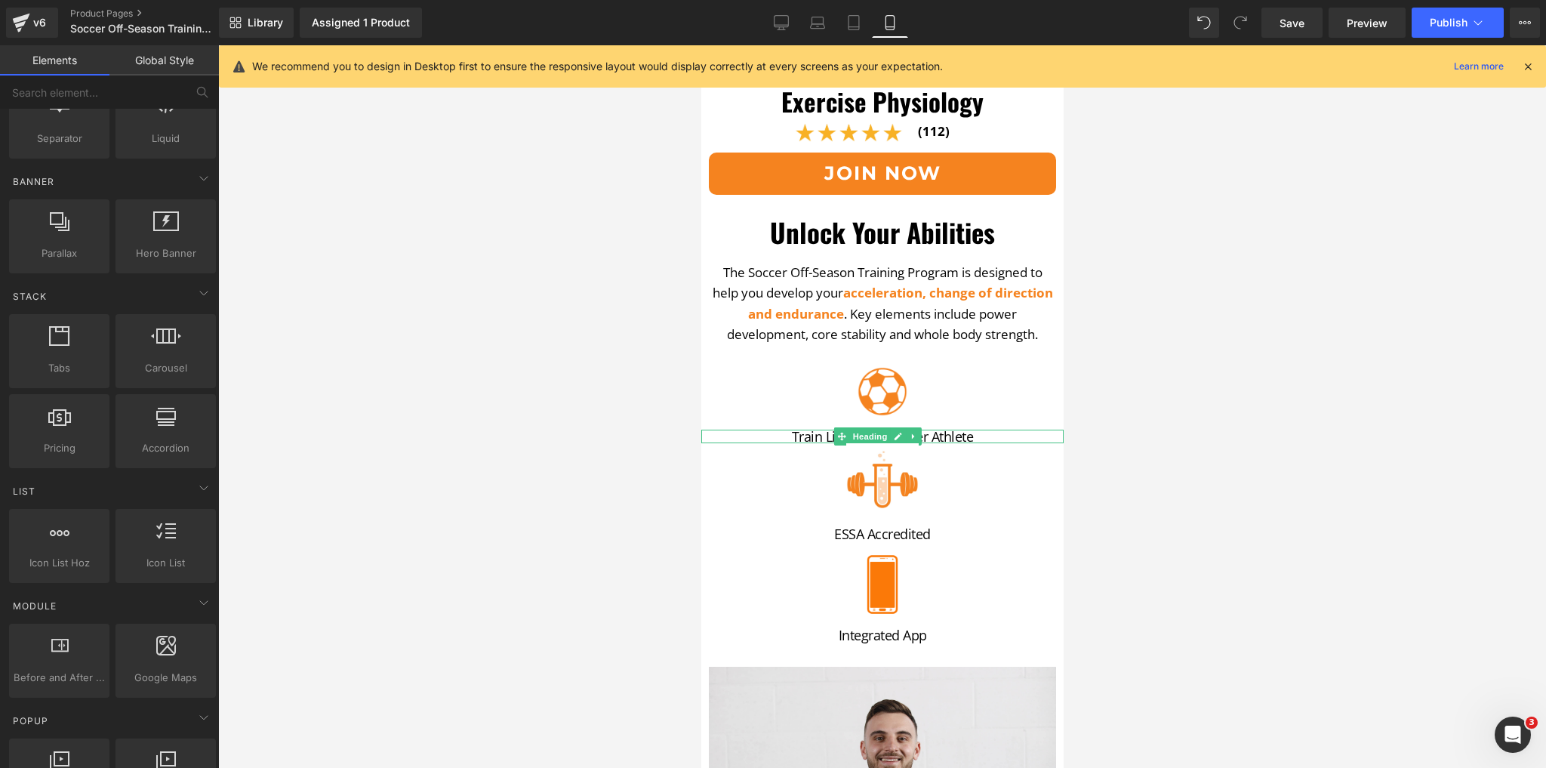
click at [954, 427] on span "Train like a pro Soccer Athlete" at bounding box center [882, 436] width 182 height 18
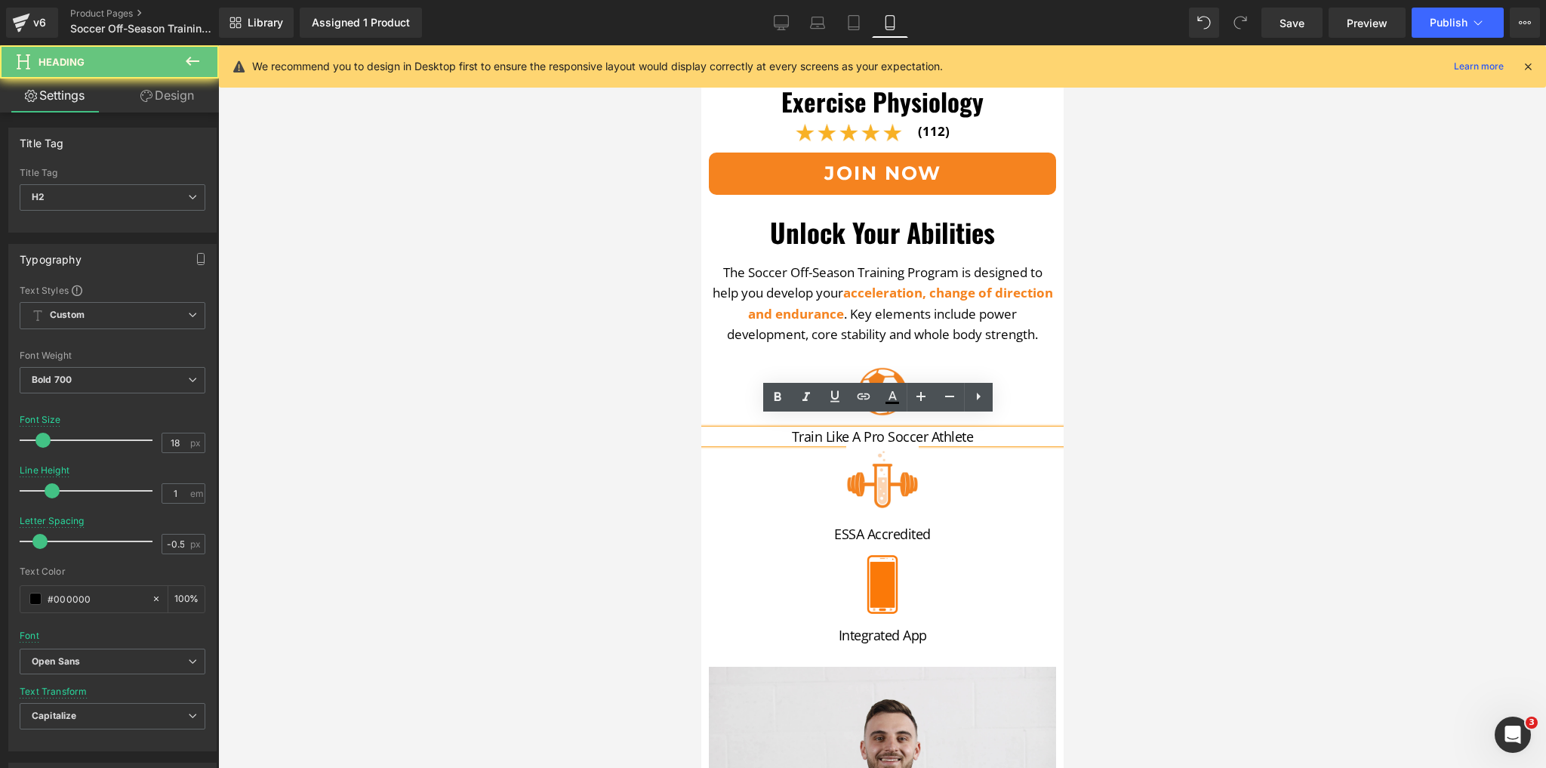
click at [973, 430] on h2 "Train like a pro Soccer Athlete" at bounding box center [882, 437] width 355 height 14
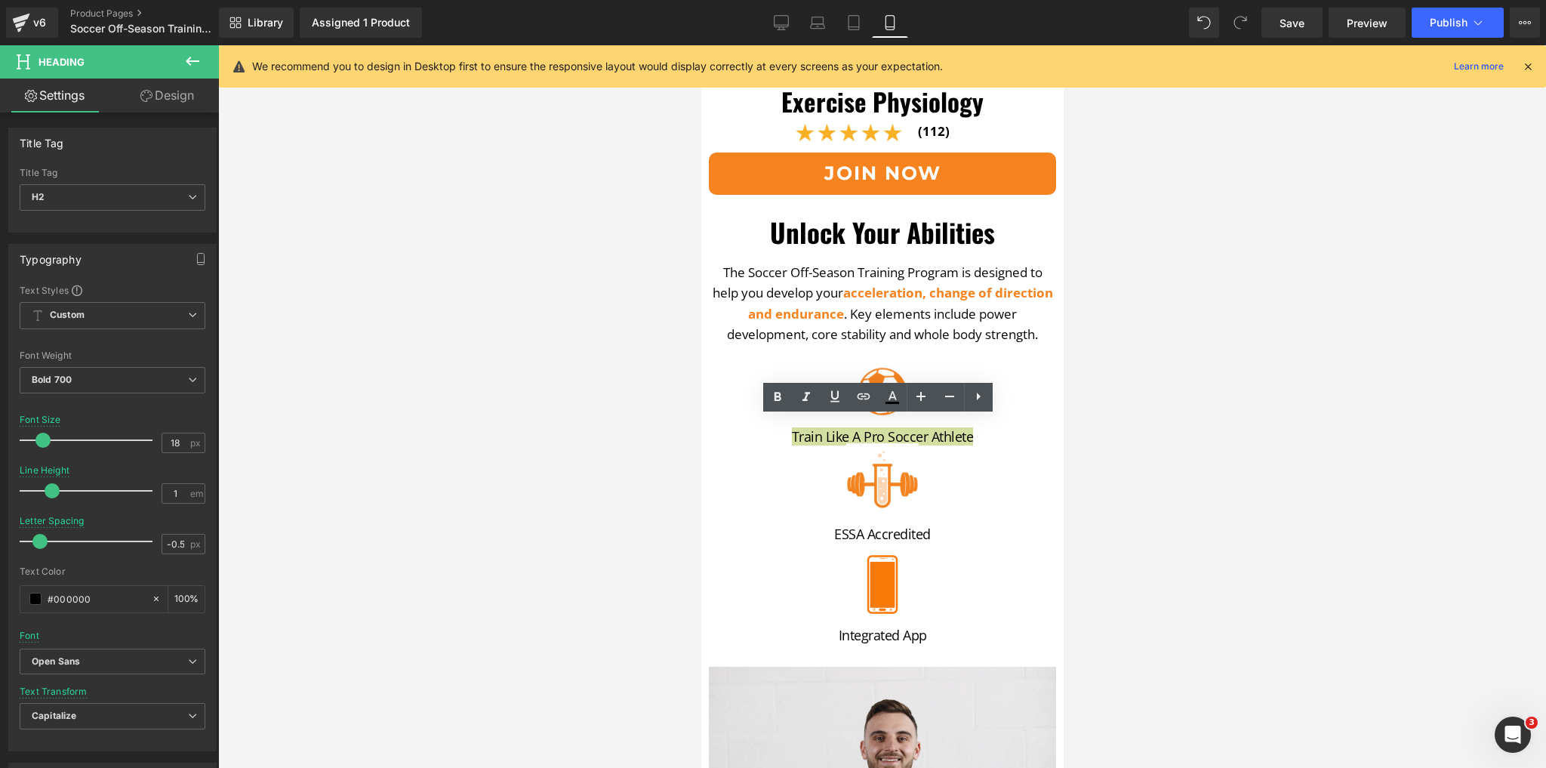
click at [1334, 481] on div at bounding box center [882, 406] width 1328 height 723
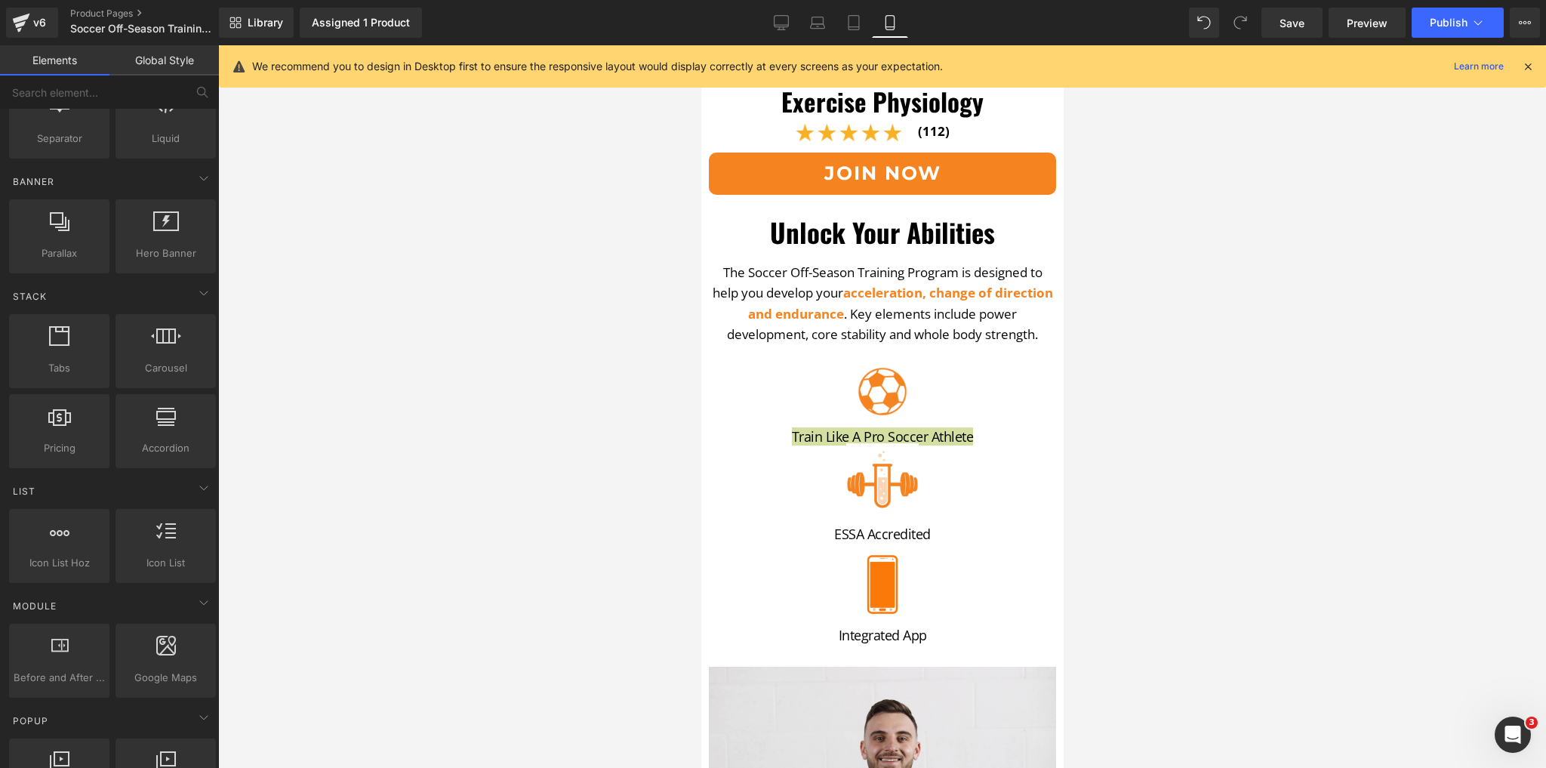
click at [529, 486] on div at bounding box center [882, 406] width 1328 height 723
click at [1182, 408] on div at bounding box center [882, 406] width 1328 height 723
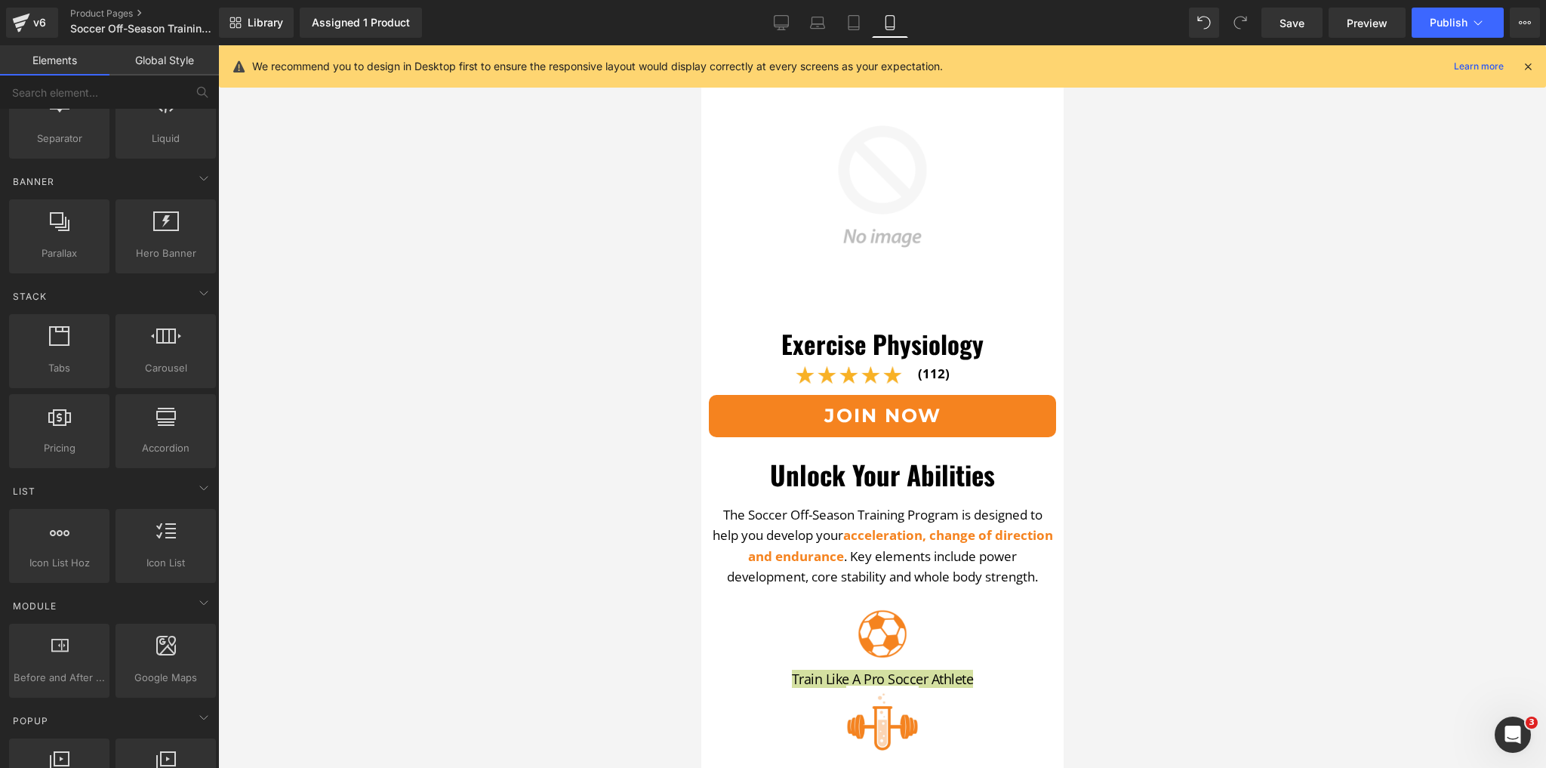
scroll to position [242, 0]
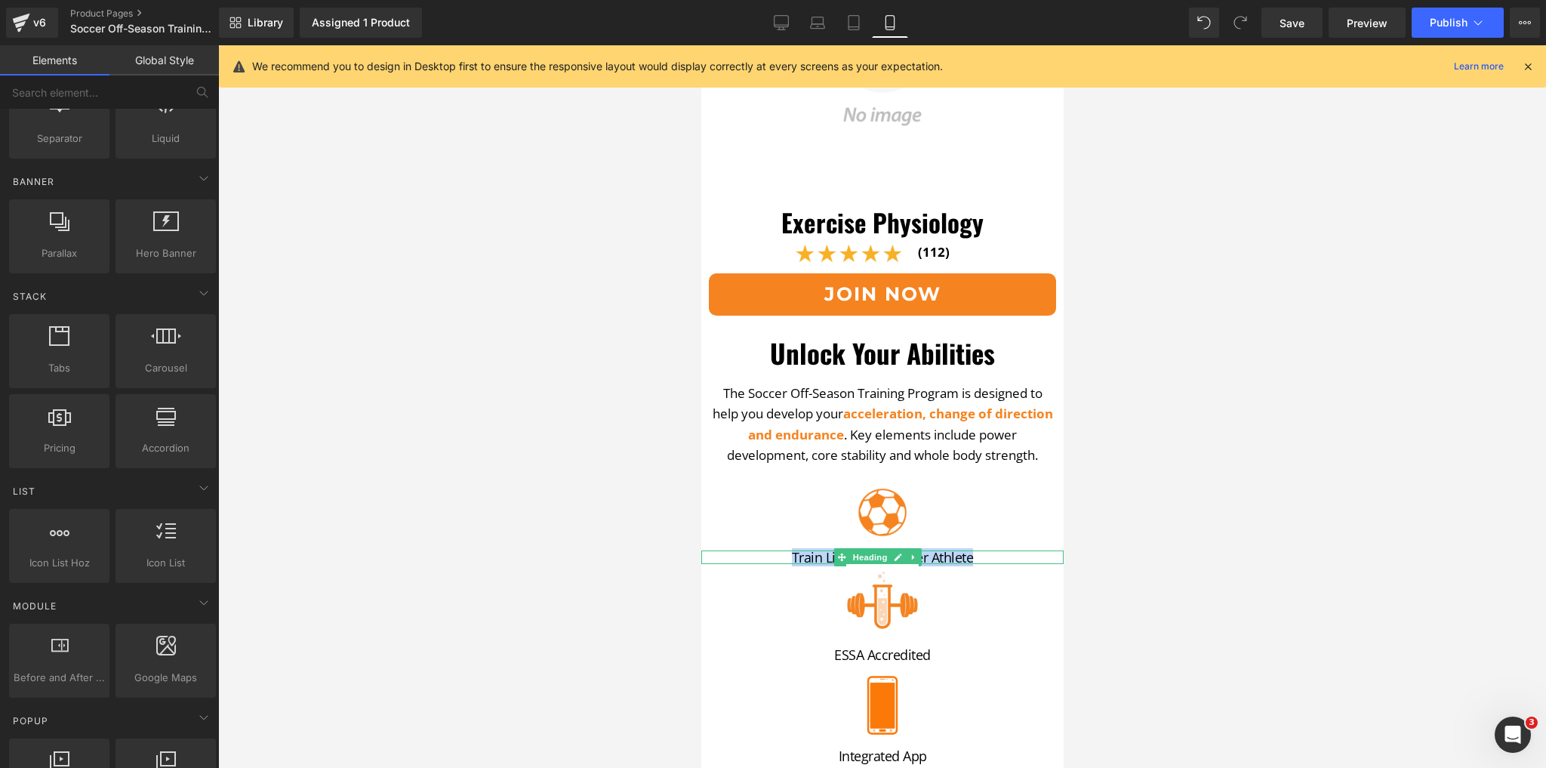
click at [896, 553] on icon at bounding box center [897, 557] width 8 height 9
click at [896, 548] on span "Train like a pro Soccer Athlete" at bounding box center [882, 557] width 182 height 18
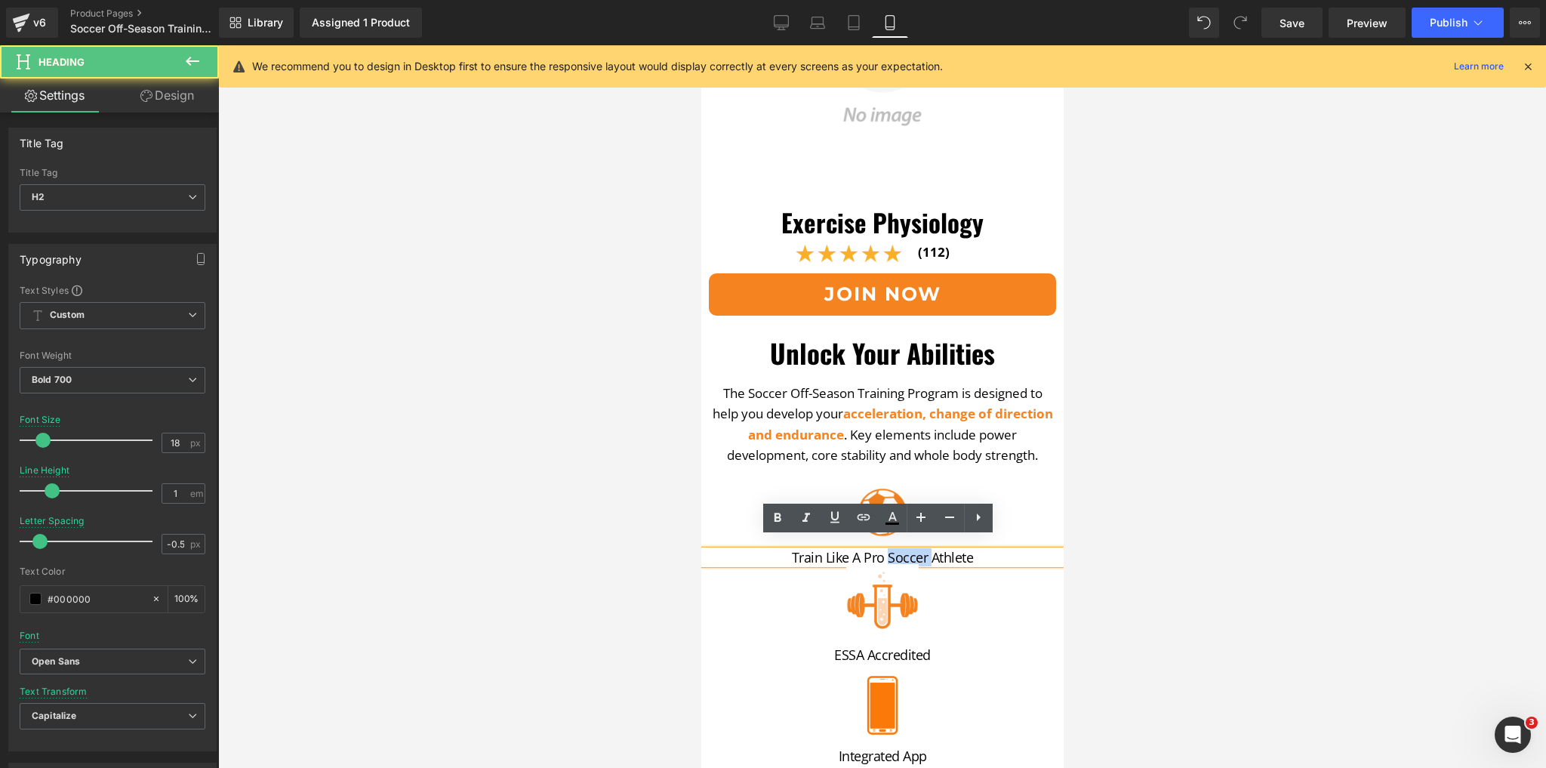
click at [896, 548] on span "Train like a pro Soccer Athlete" at bounding box center [882, 557] width 182 height 18
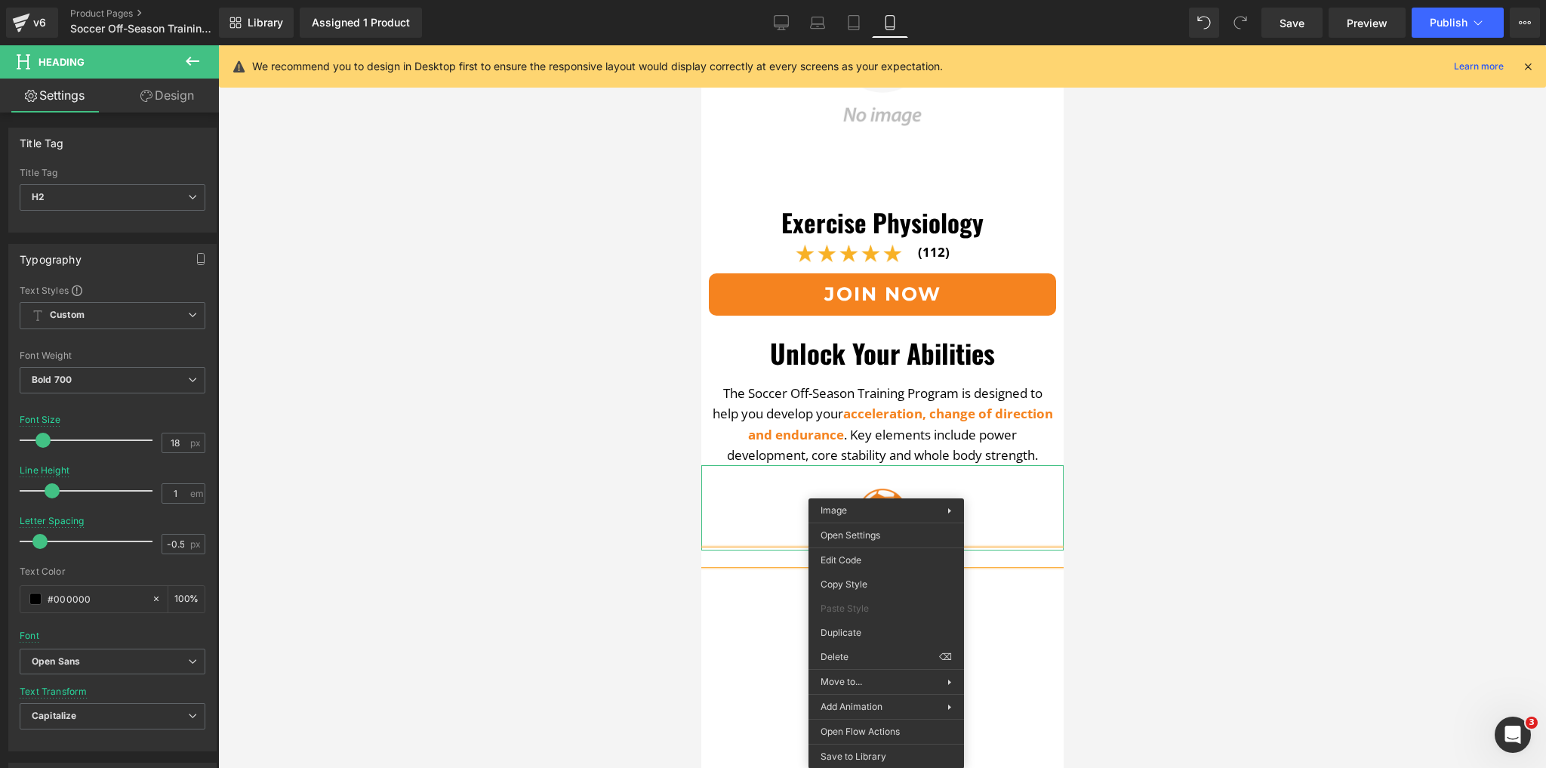
click at [622, 492] on div at bounding box center [882, 406] width 1328 height 723
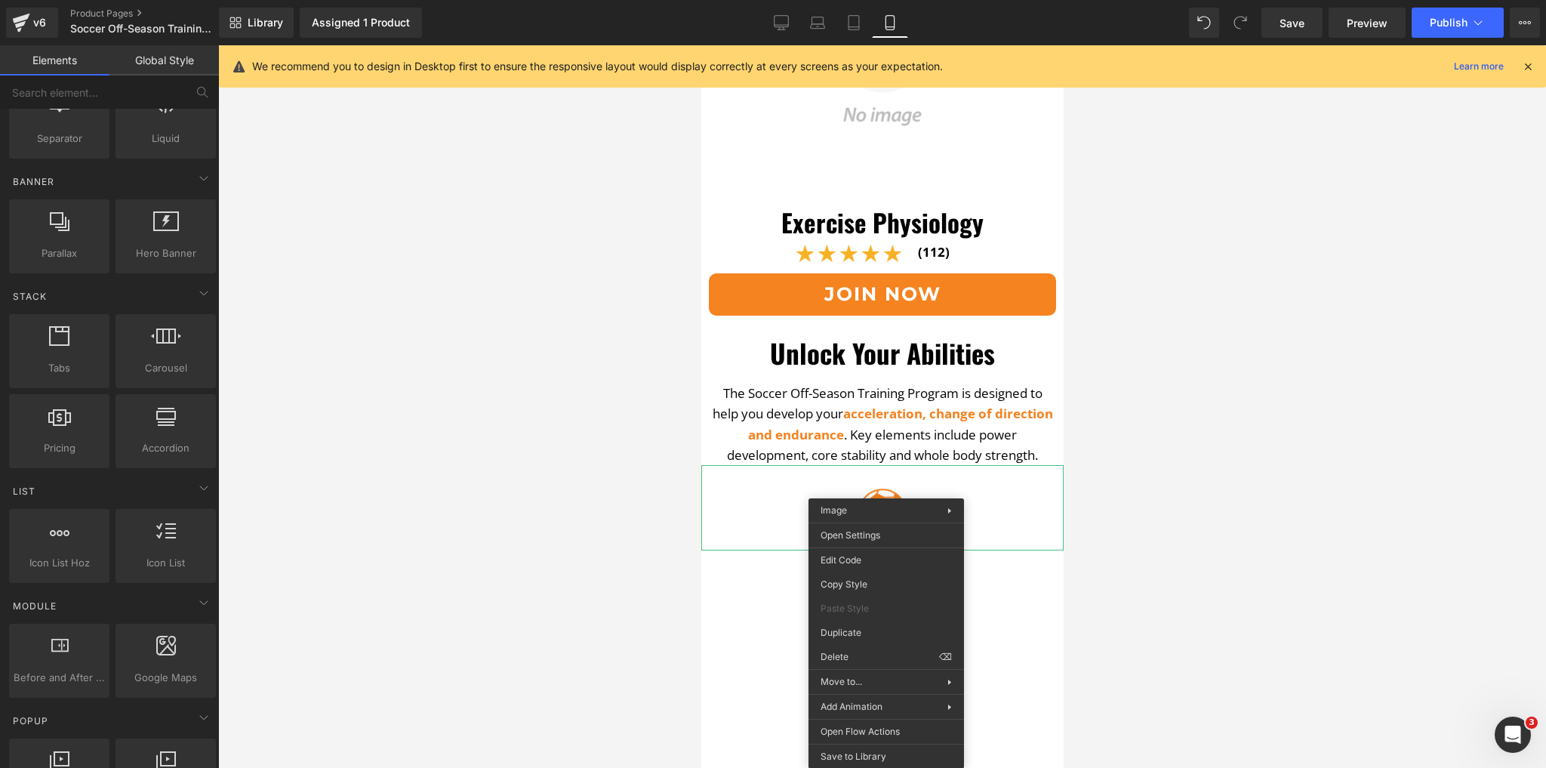
click at [622, 492] on div at bounding box center [882, 406] width 1328 height 723
click at [653, 446] on div at bounding box center [882, 406] width 1328 height 723
click at [756, 420] on span "acceleration, change of direction and endurance" at bounding box center [900, 424] width 305 height 38
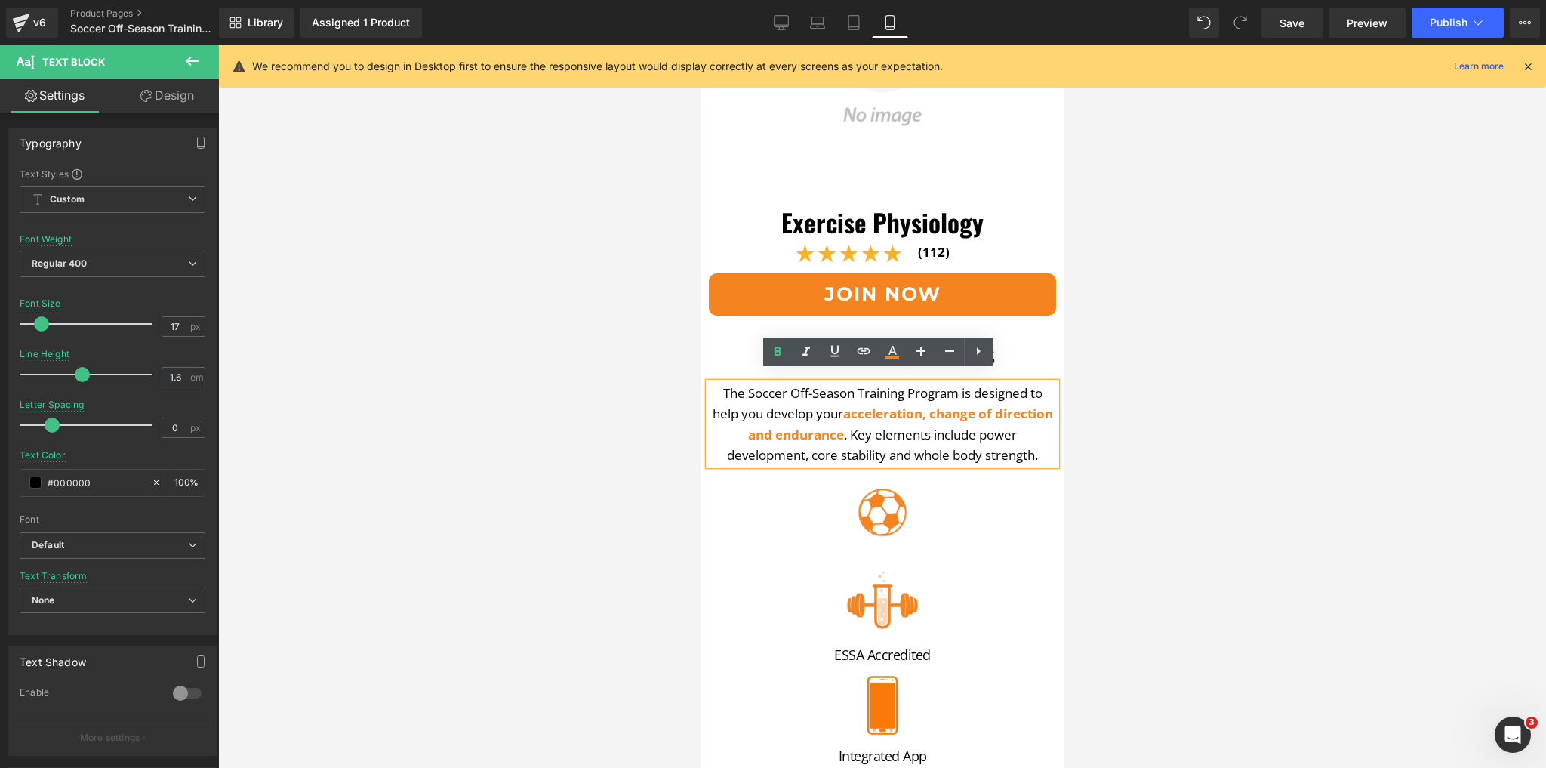
click at [1178, 524] on div at bounding box center [882, 406] width 1328 height 723
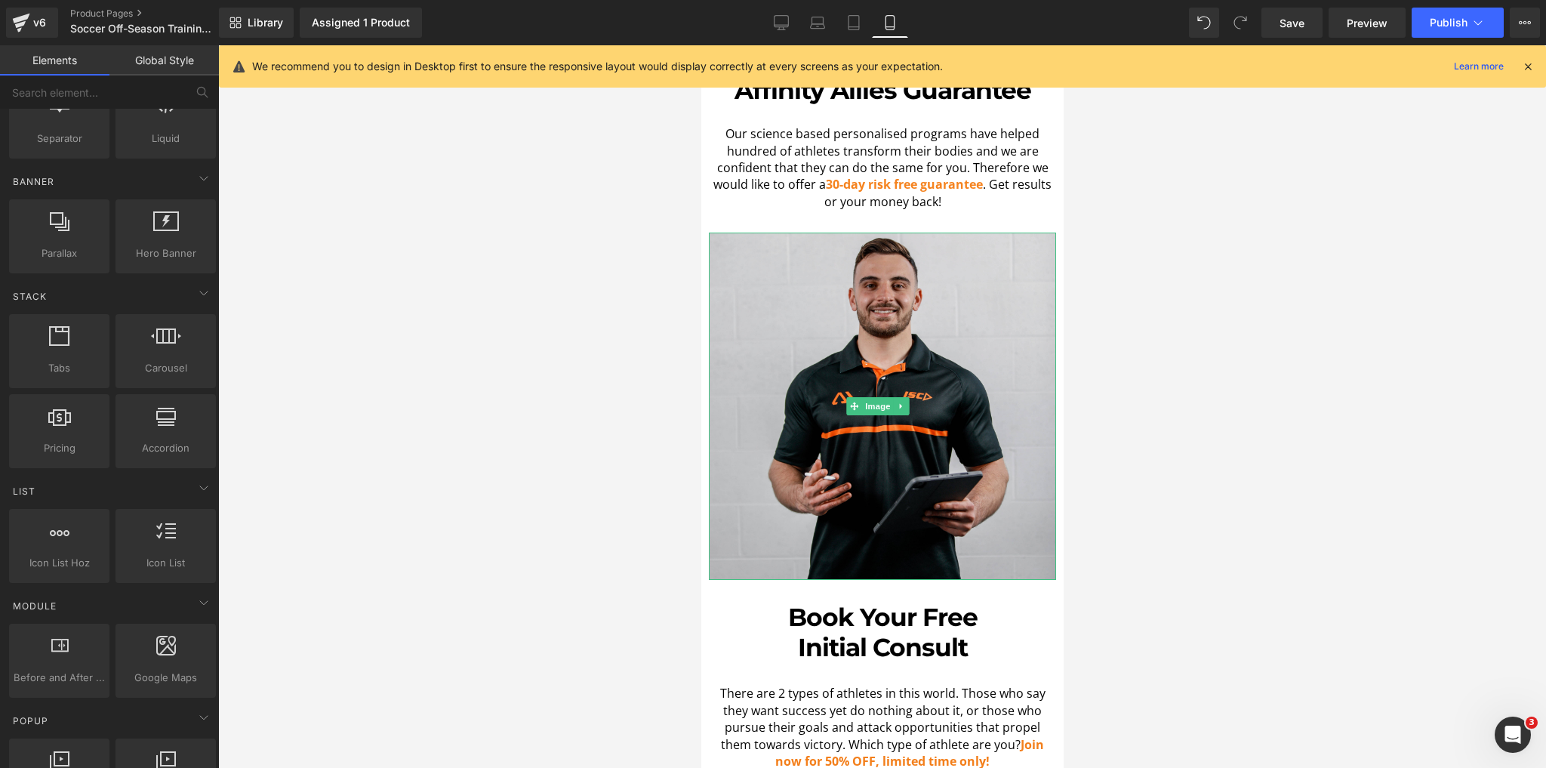
scroll to position [4289, 0]
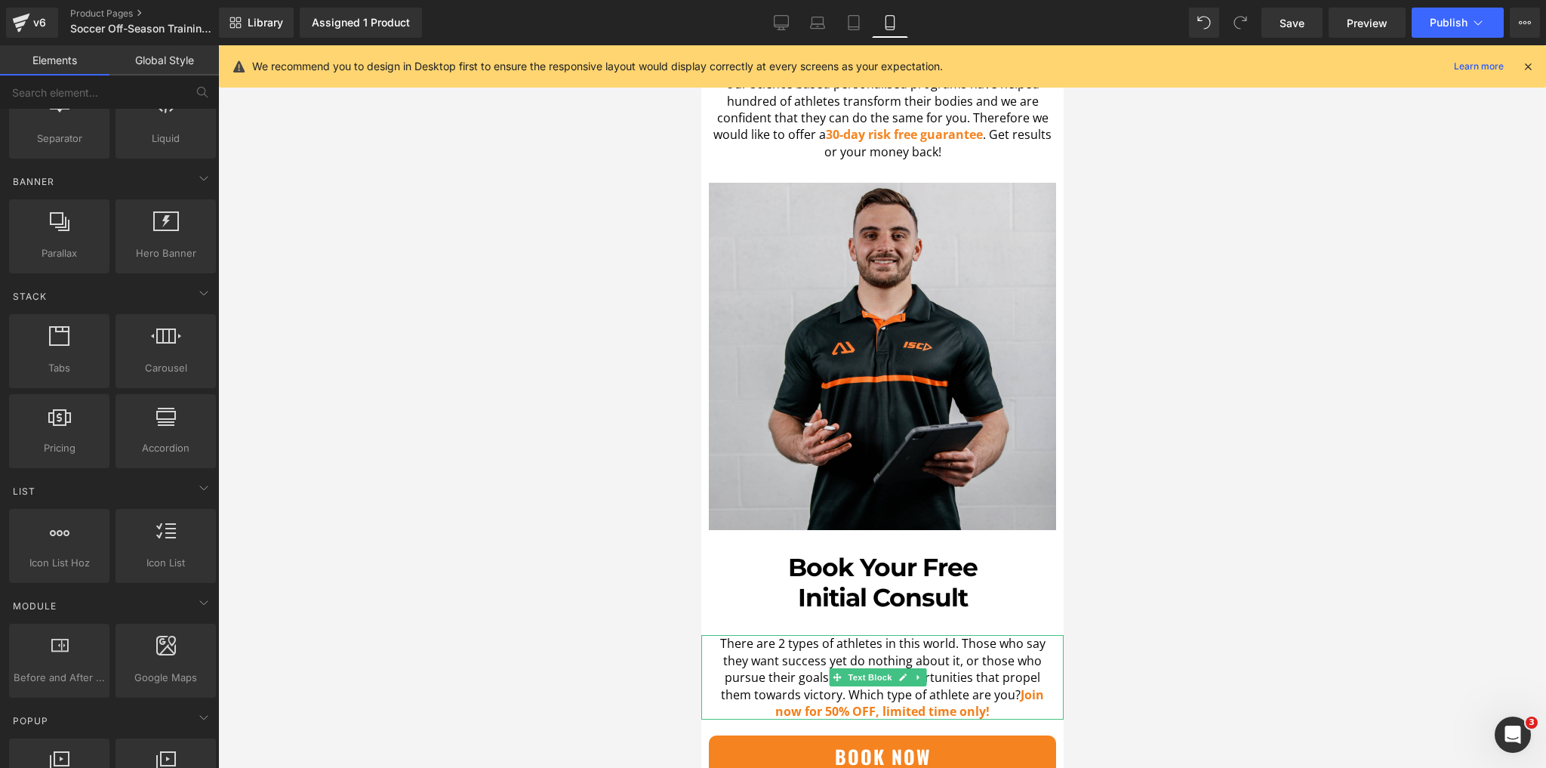
click at [1016, 686] on span "Join now for 50% OFF, limited time only!" at bounding box center [909, 702] width 269 height 33
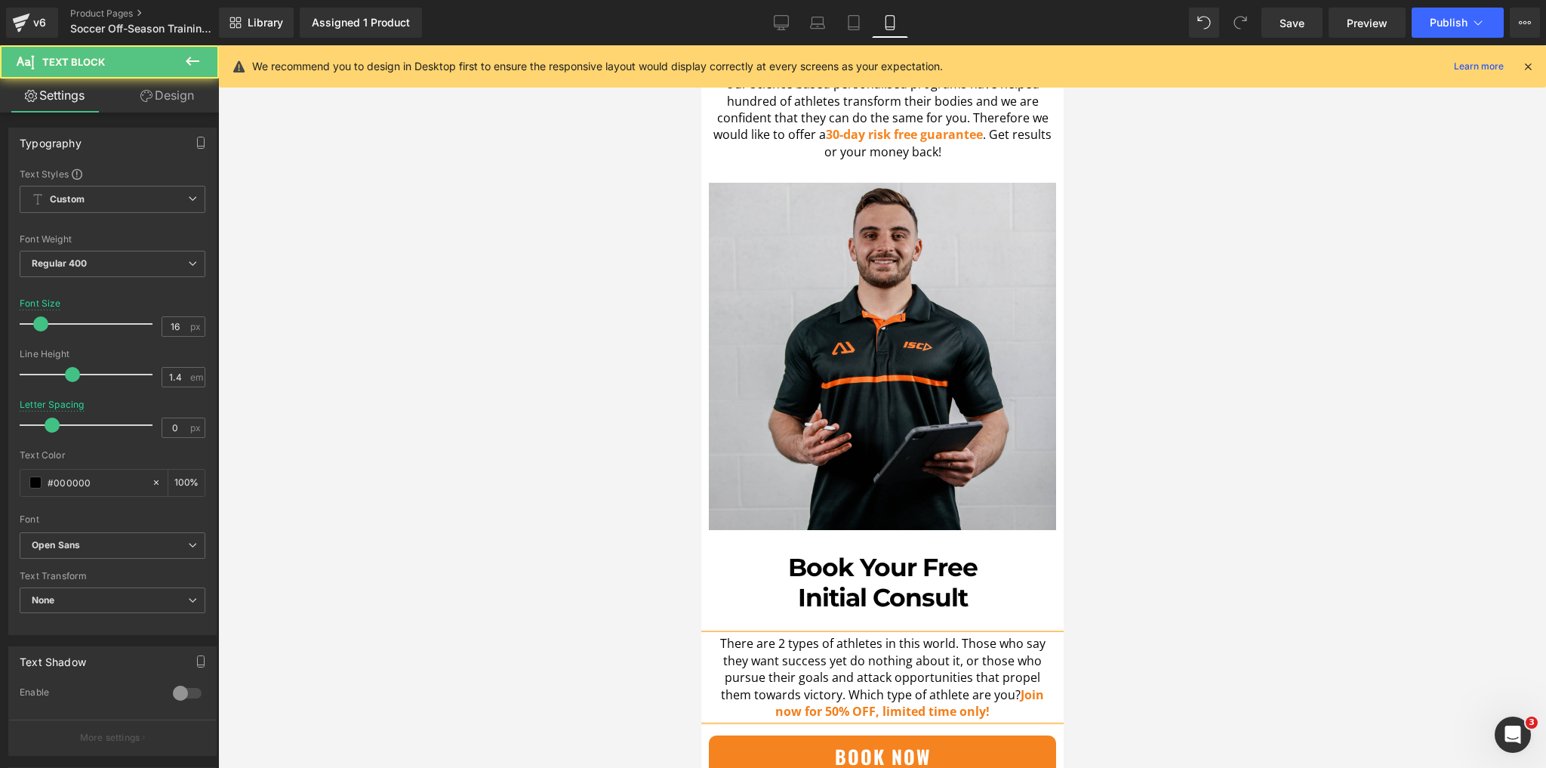
click at [1016, 686] on span "Join now for 50% OFF, limited time only!" at bounding box center [909, 702] width 269 height 33
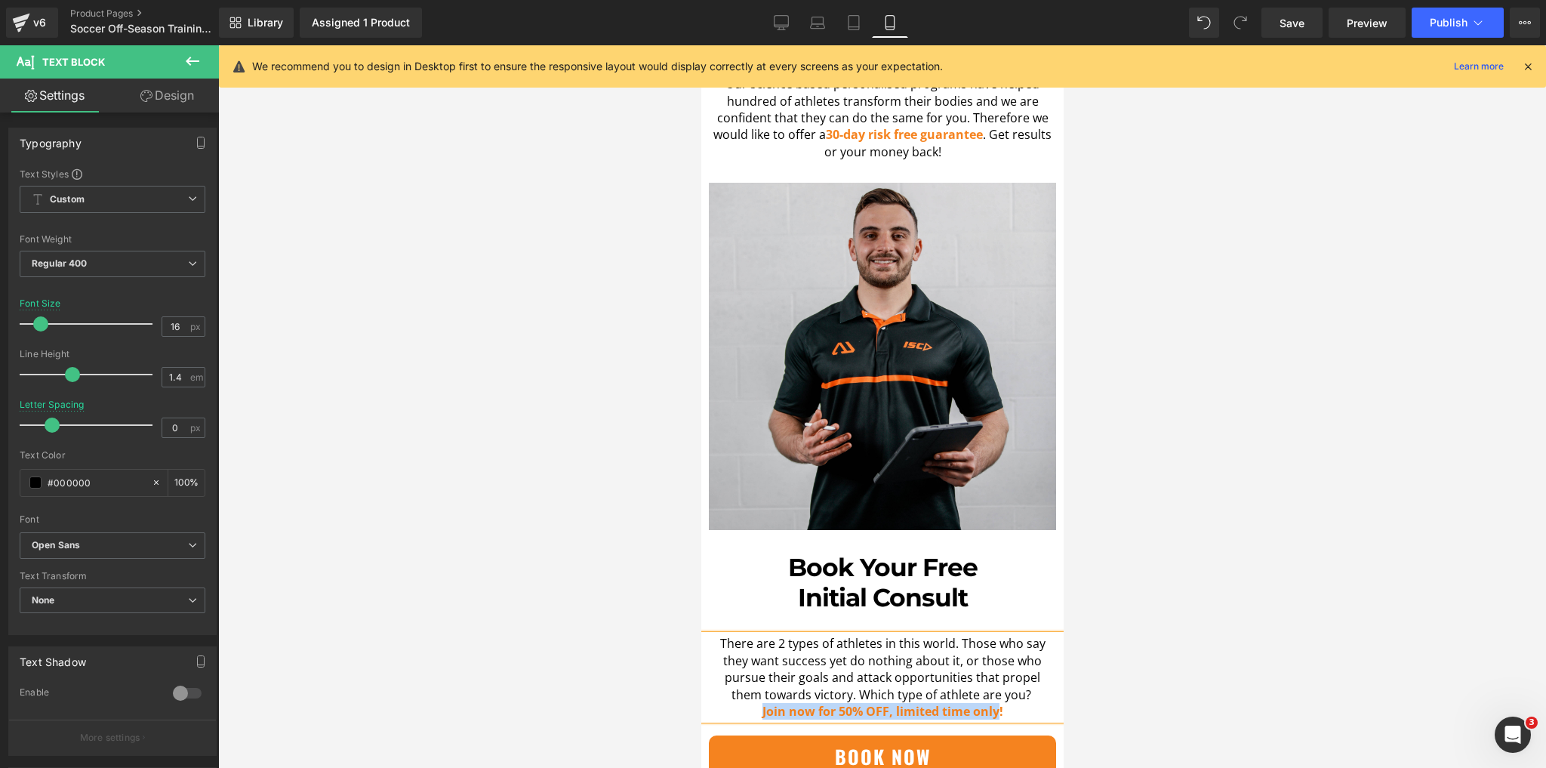
drag, startPoint x: 752, startPoint y: 619, endPoint x: 991, endPoint y: 612, distance: 239.5
click at [991, 703] on p "Join now for 50% OFF, limited time only!" at bounding box center [881, 711] width 347 height 17
click at [1218, 627] on div at bounding box center [882, 406] width 1328 height 723
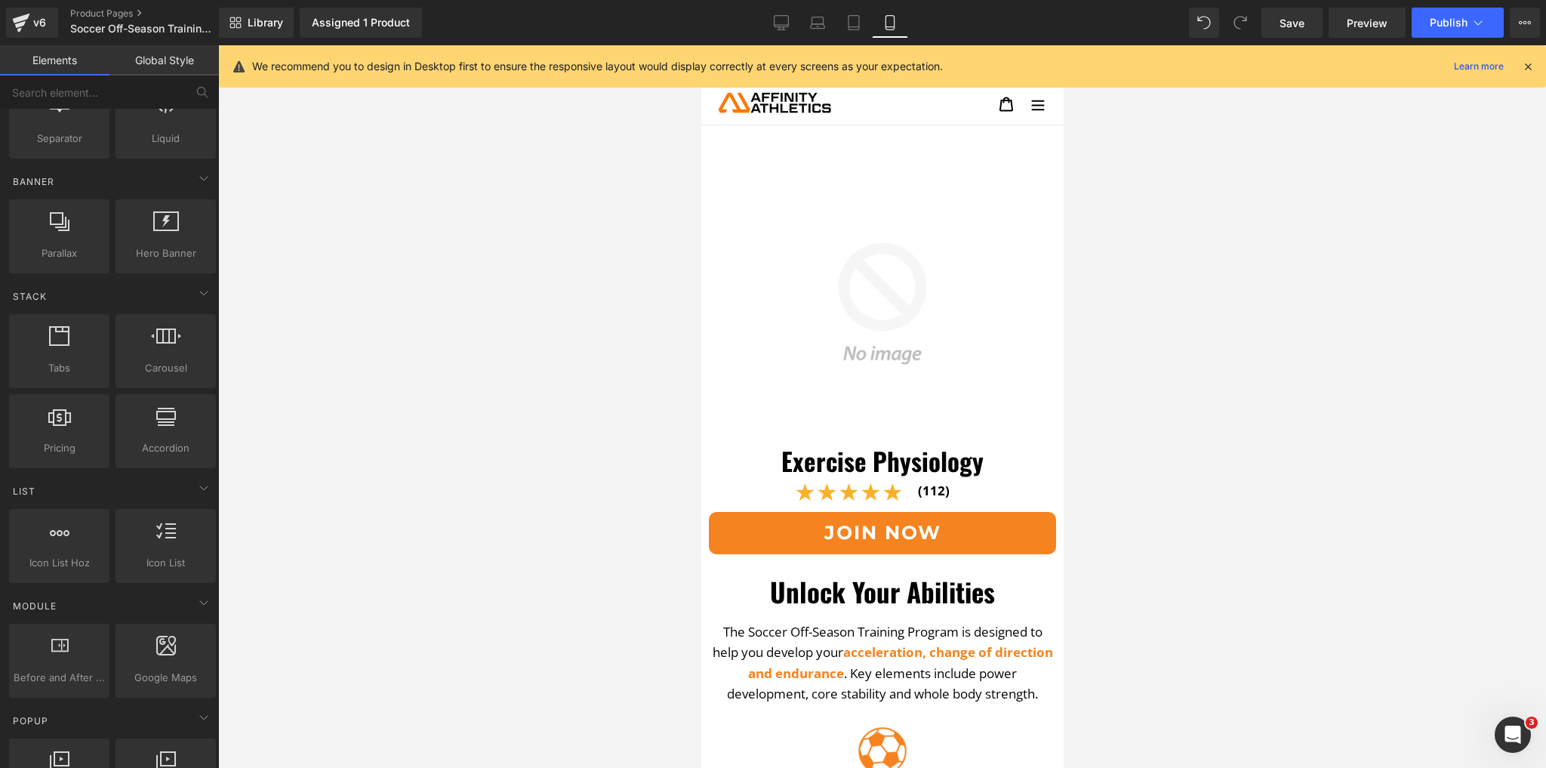
scroll to position [0, 0]
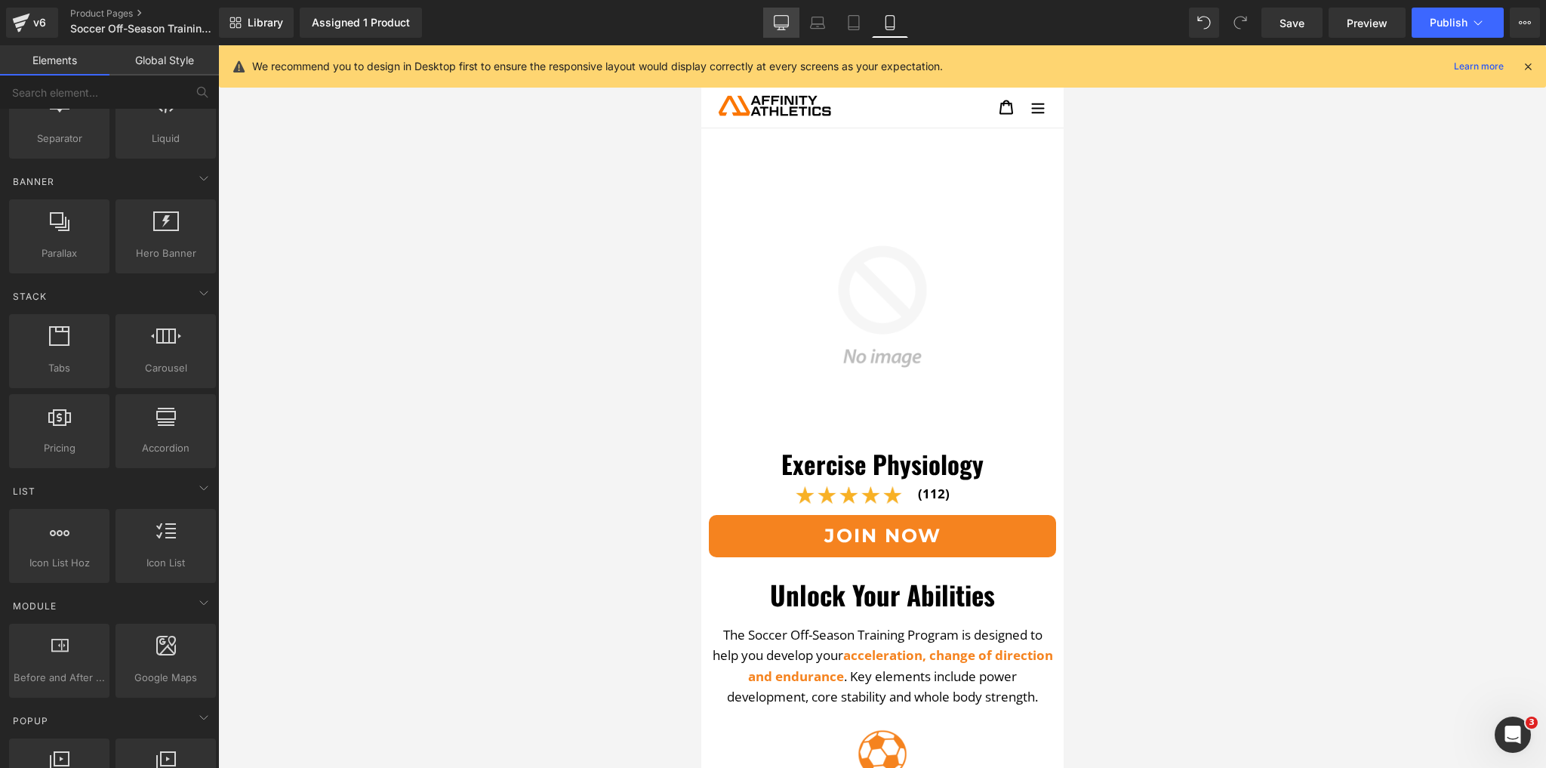
click at [785, 23] on icon at bounding box center [781, 22] width 15 height 15
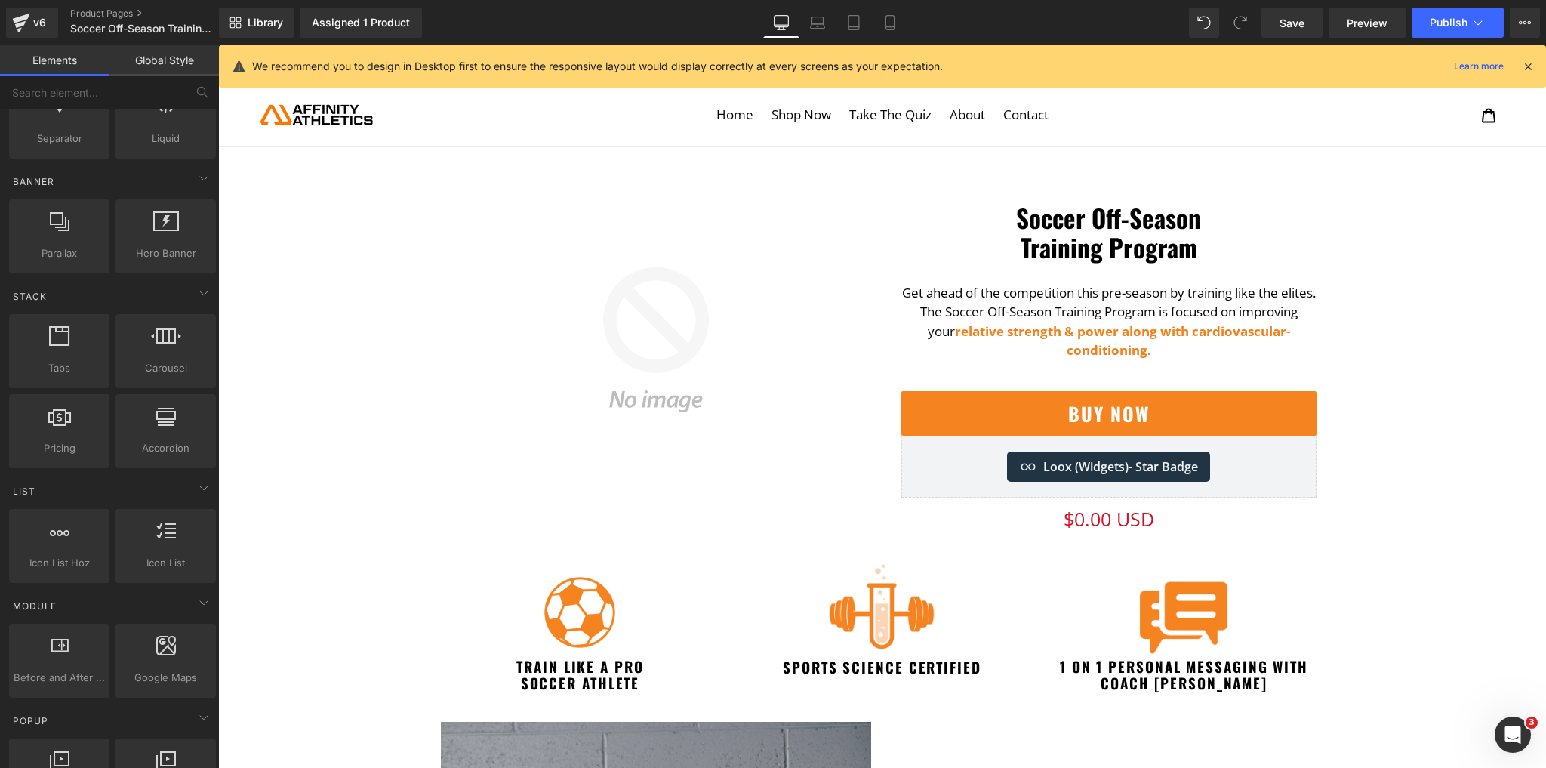
scroll to position [142, 0]
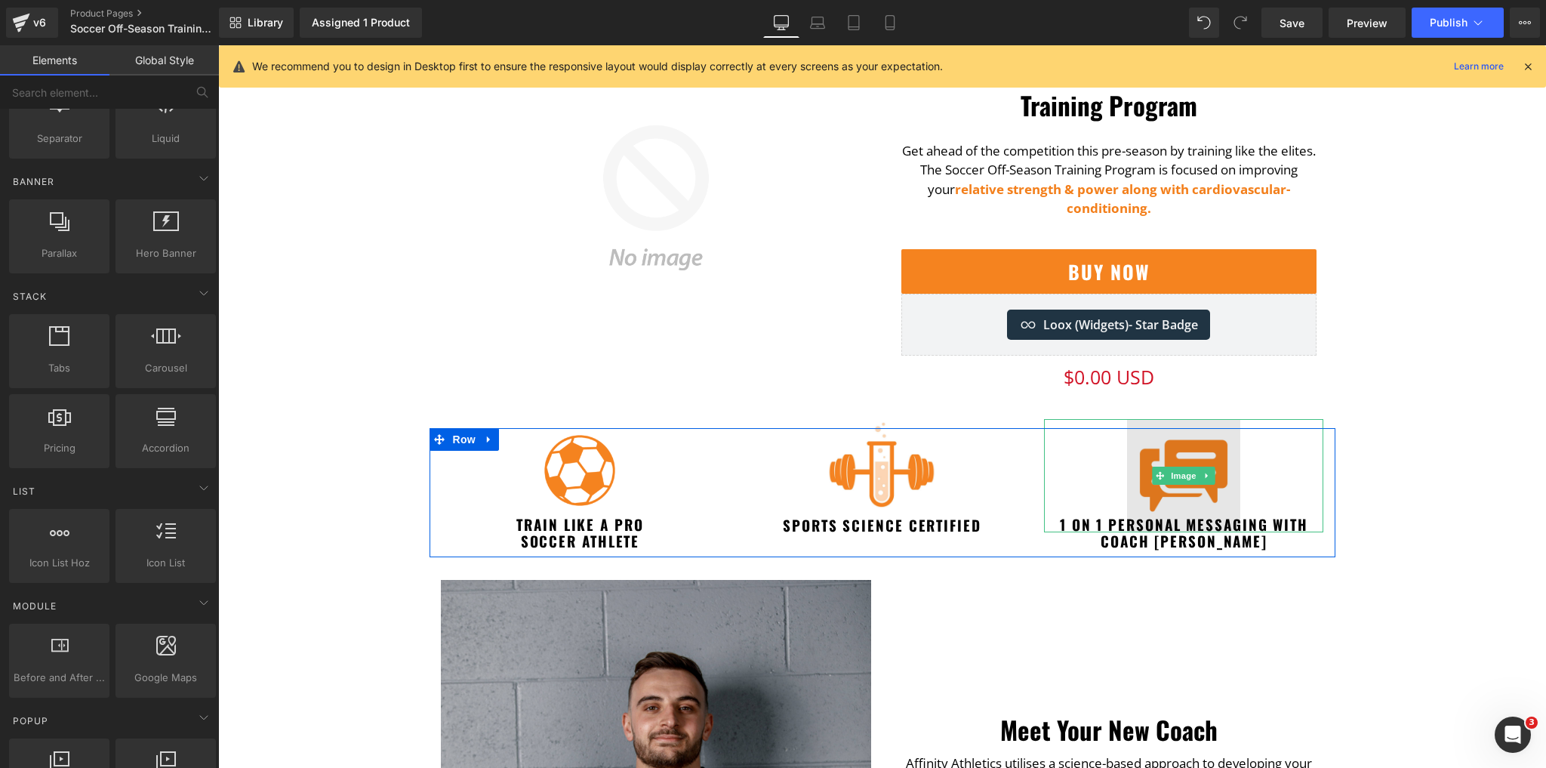
click at [1179, 447] on img at bounding box center [1183, 475] width 113 height 113
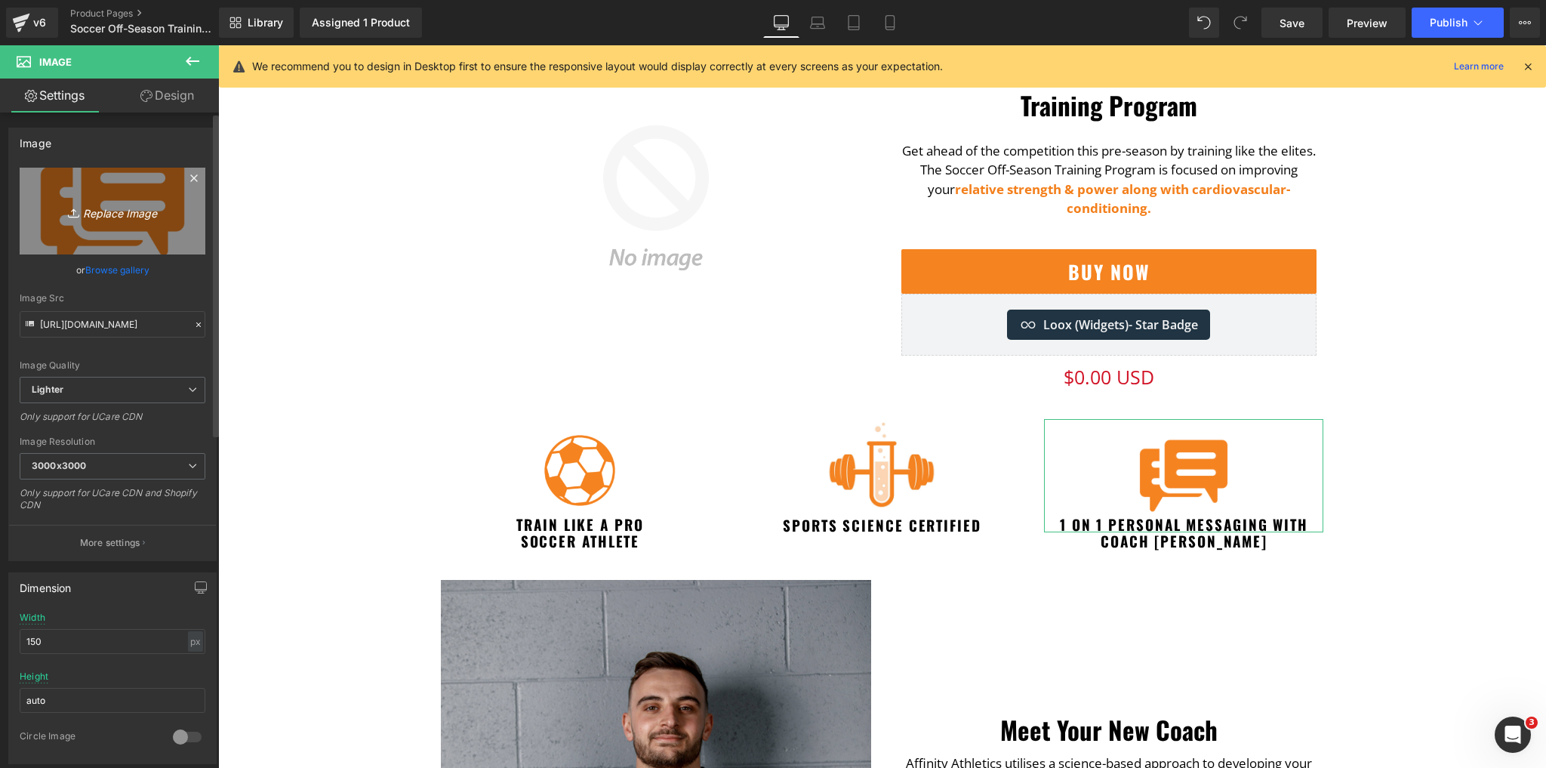
click at [125, 214] on icon "Replace Image" at bounding box center [112, 211] width 121 height 19
type input "C:\fakepath\Untitled (75).png"
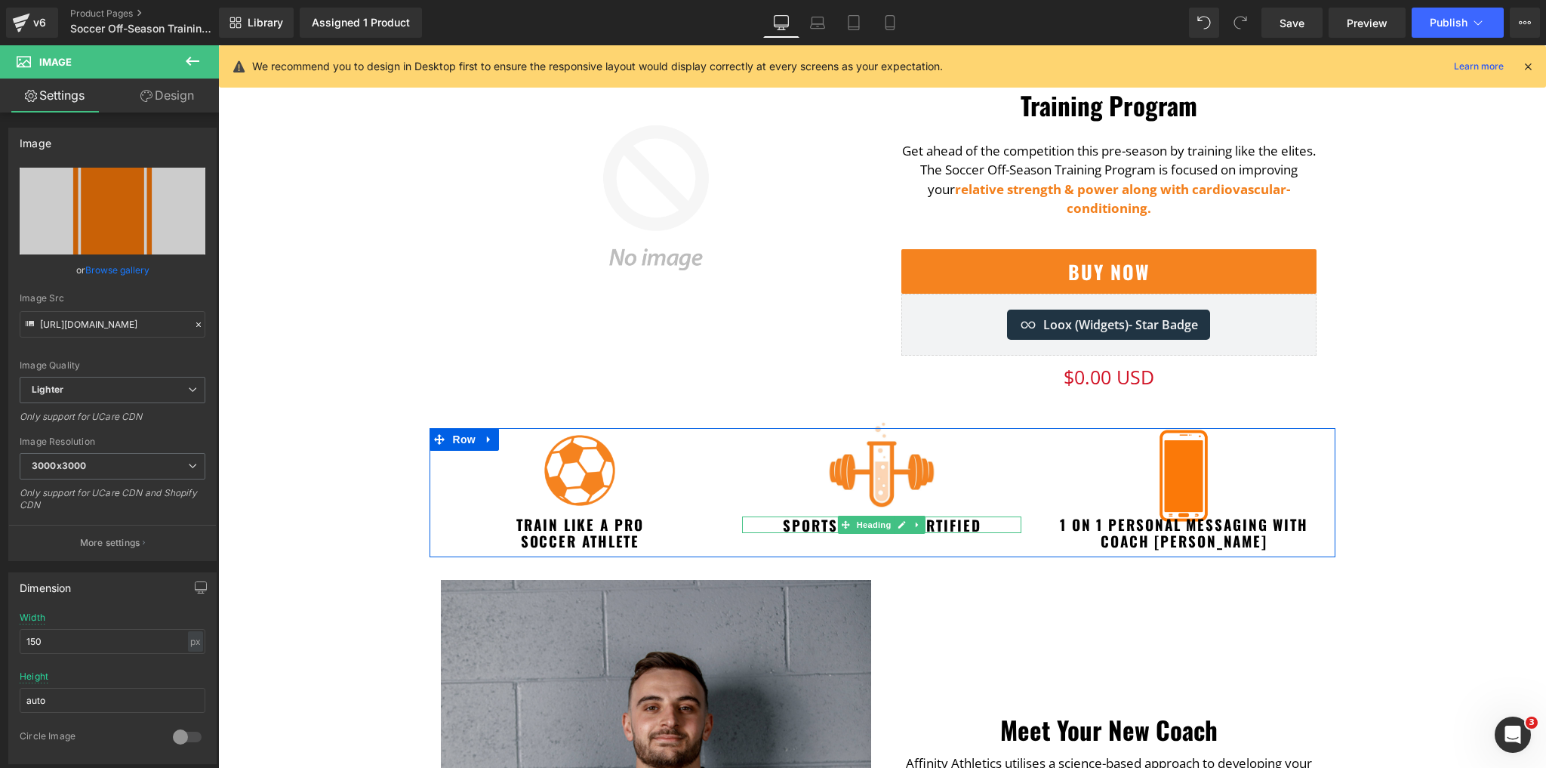
click at [788, 524] on h2 "Sports Science certified" at bounding box center [881, 524] width 279 height 17
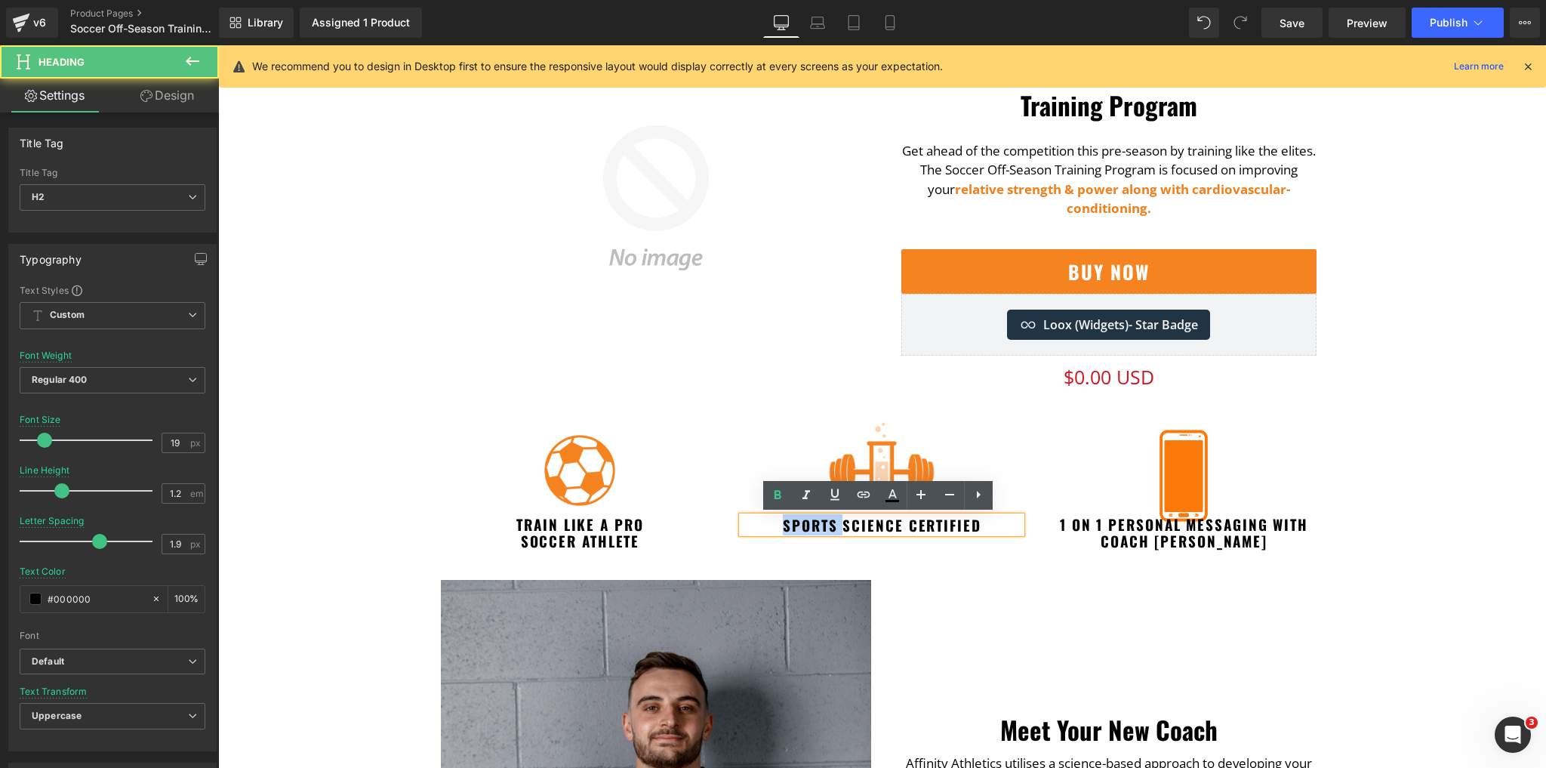
click at [788, 524] on h2 "Sports Science certified" at bounding box center [881, 524] width 279 height 17
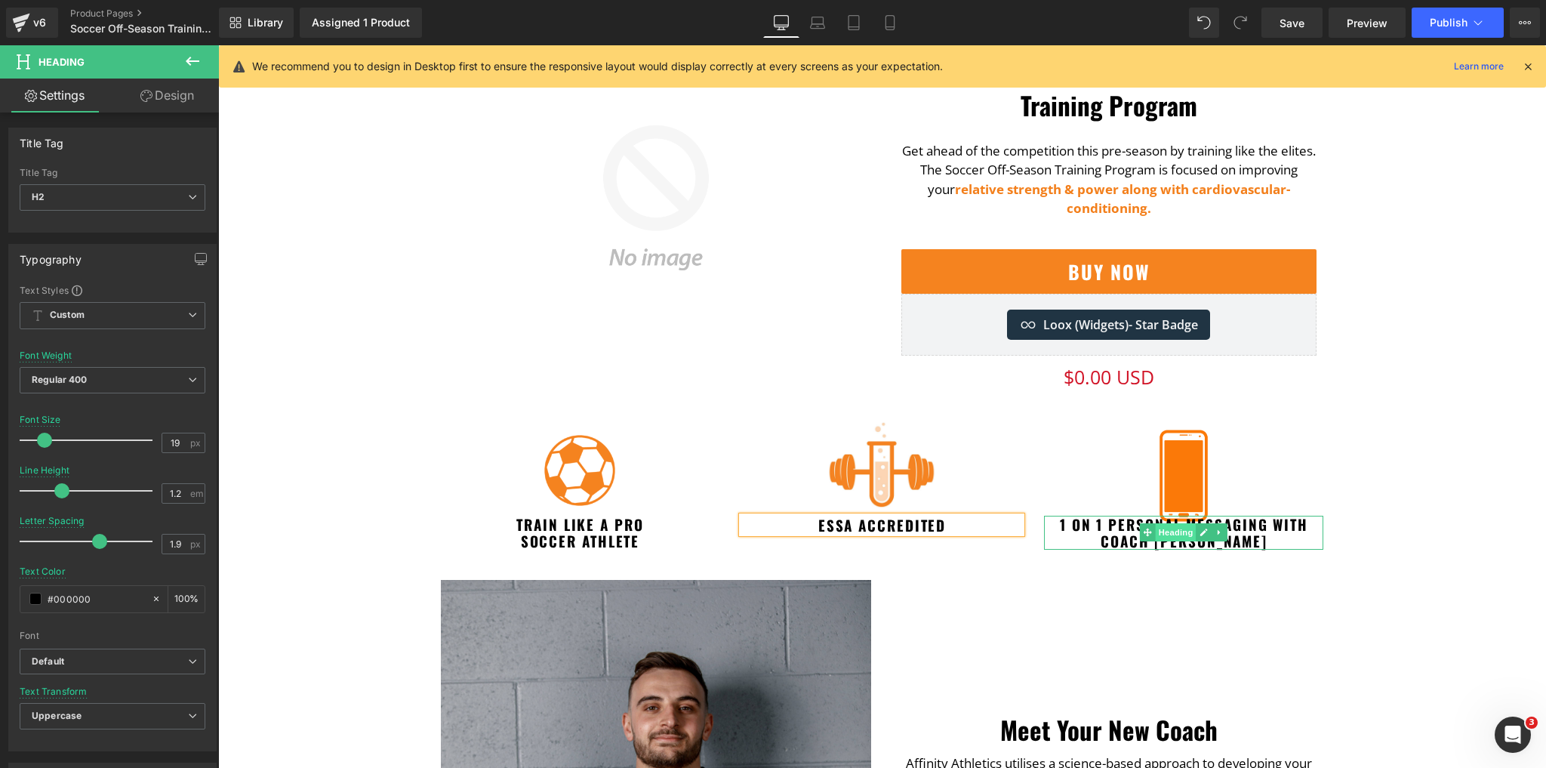
click at [1167, 529] on span "Heading" at bounding box center [1176, 532] width 41 height 18
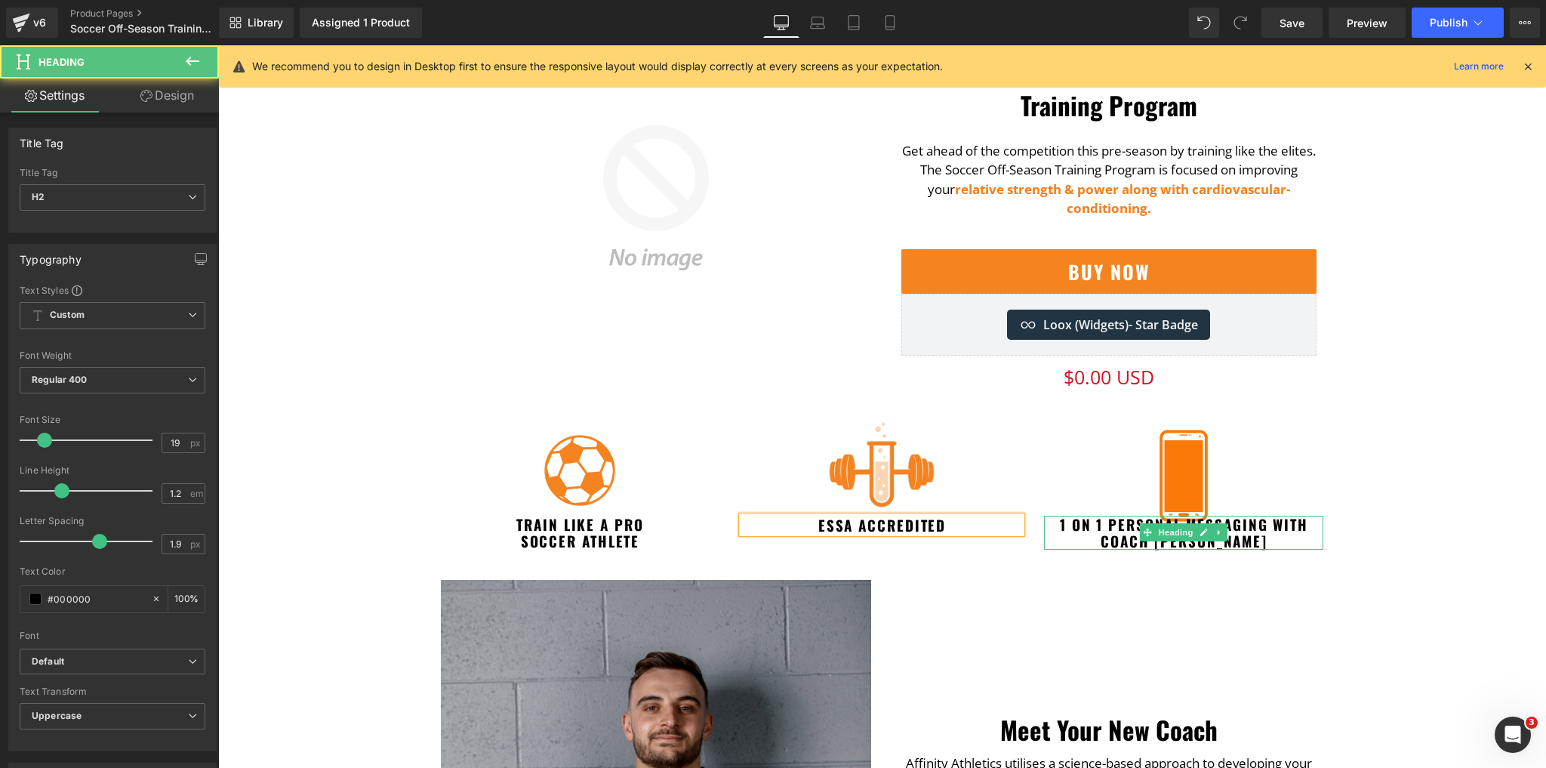
click at [1115, 521] on h2 "1 on 1 personal messaging with coach youi" at bounding box center [1183, 533] width 279 height 35
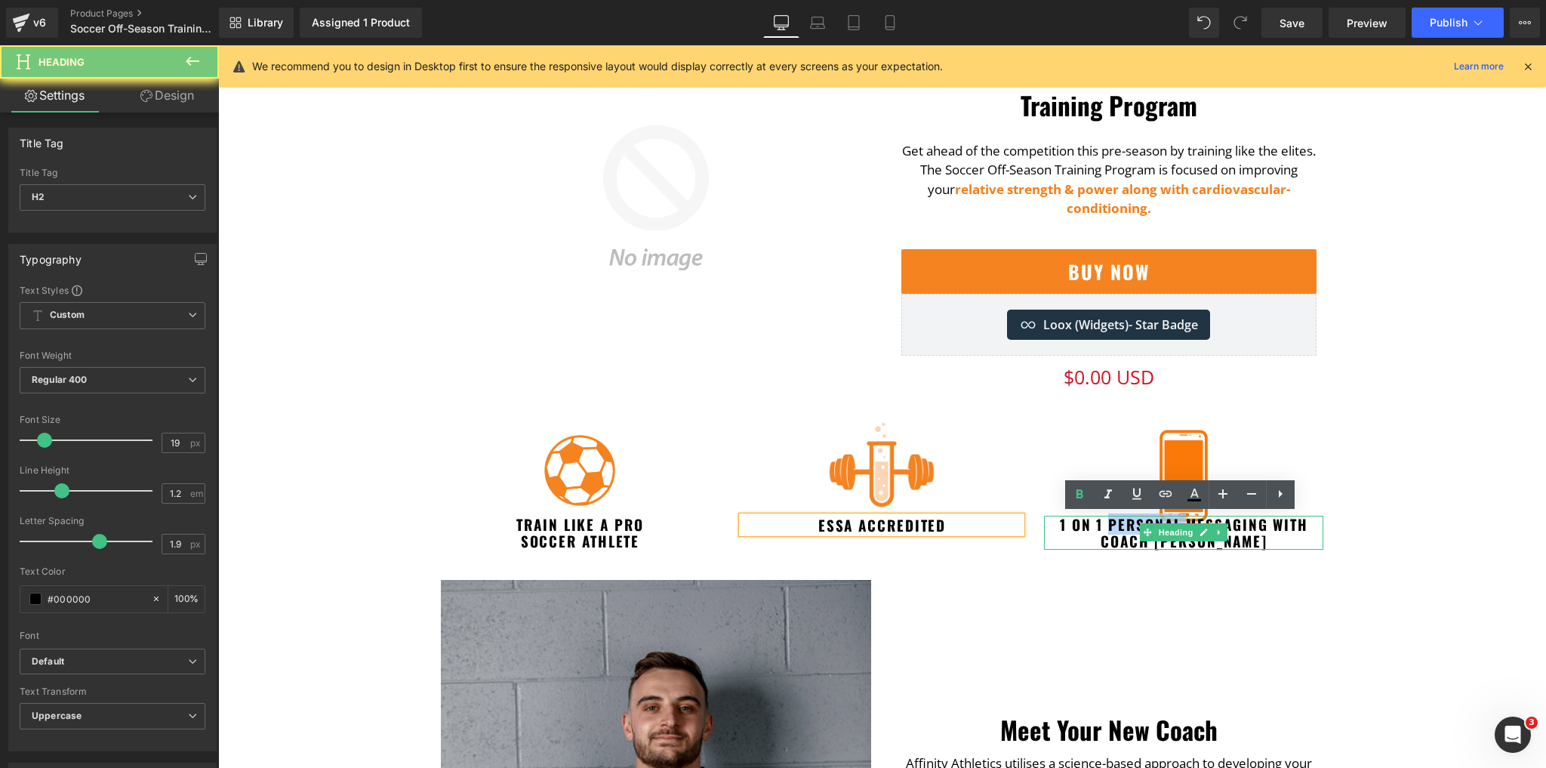
click at [1115, 521] on h2 "1 on 1 personal messaging with coach youi" at bounding box center [1183, 533] width 279 height 35
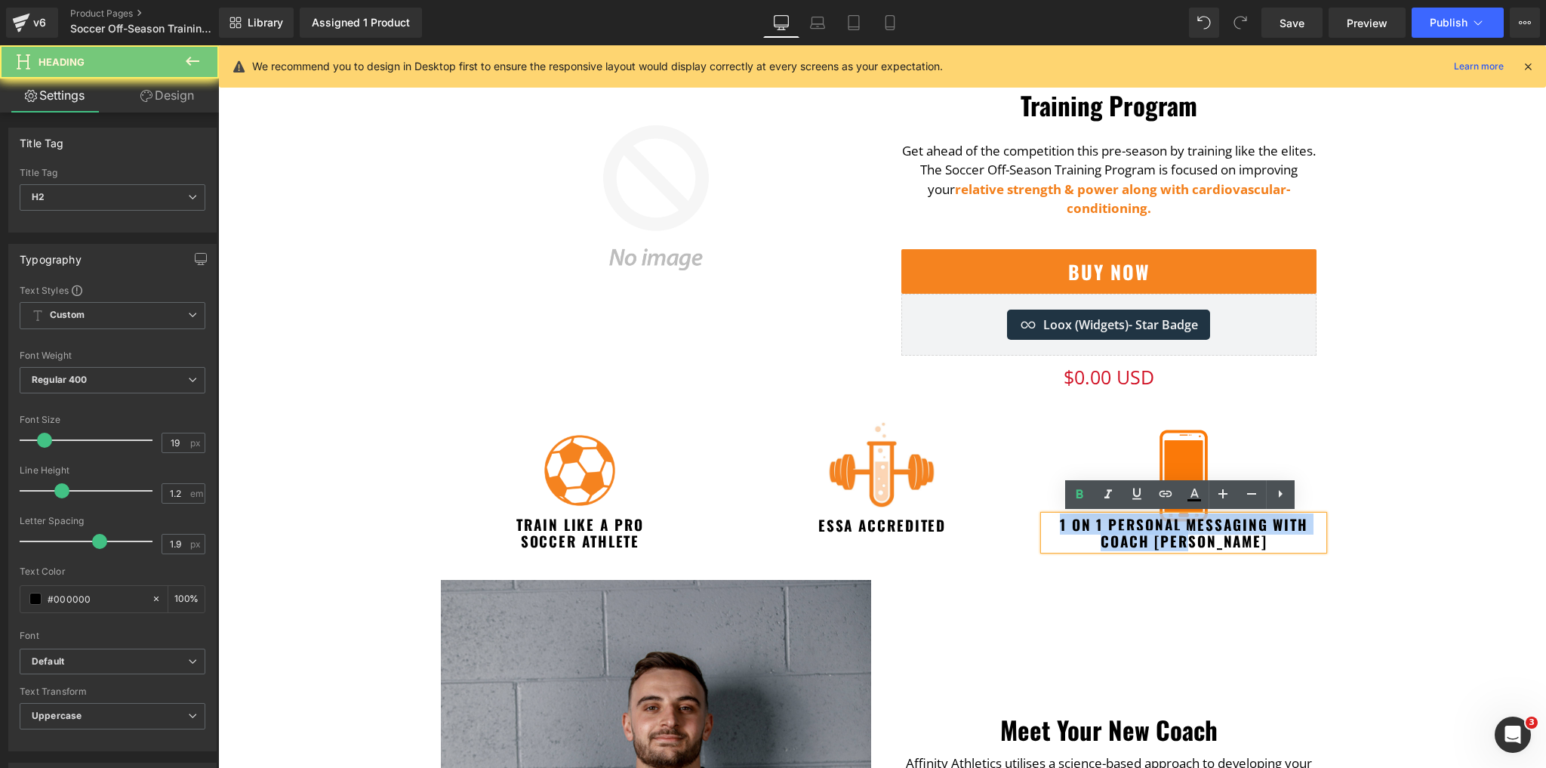
click at [1115, 521] on h2 "1 on 1 personal messaging with coach youi" at bounding box center [1183, 533] width 279 height 35
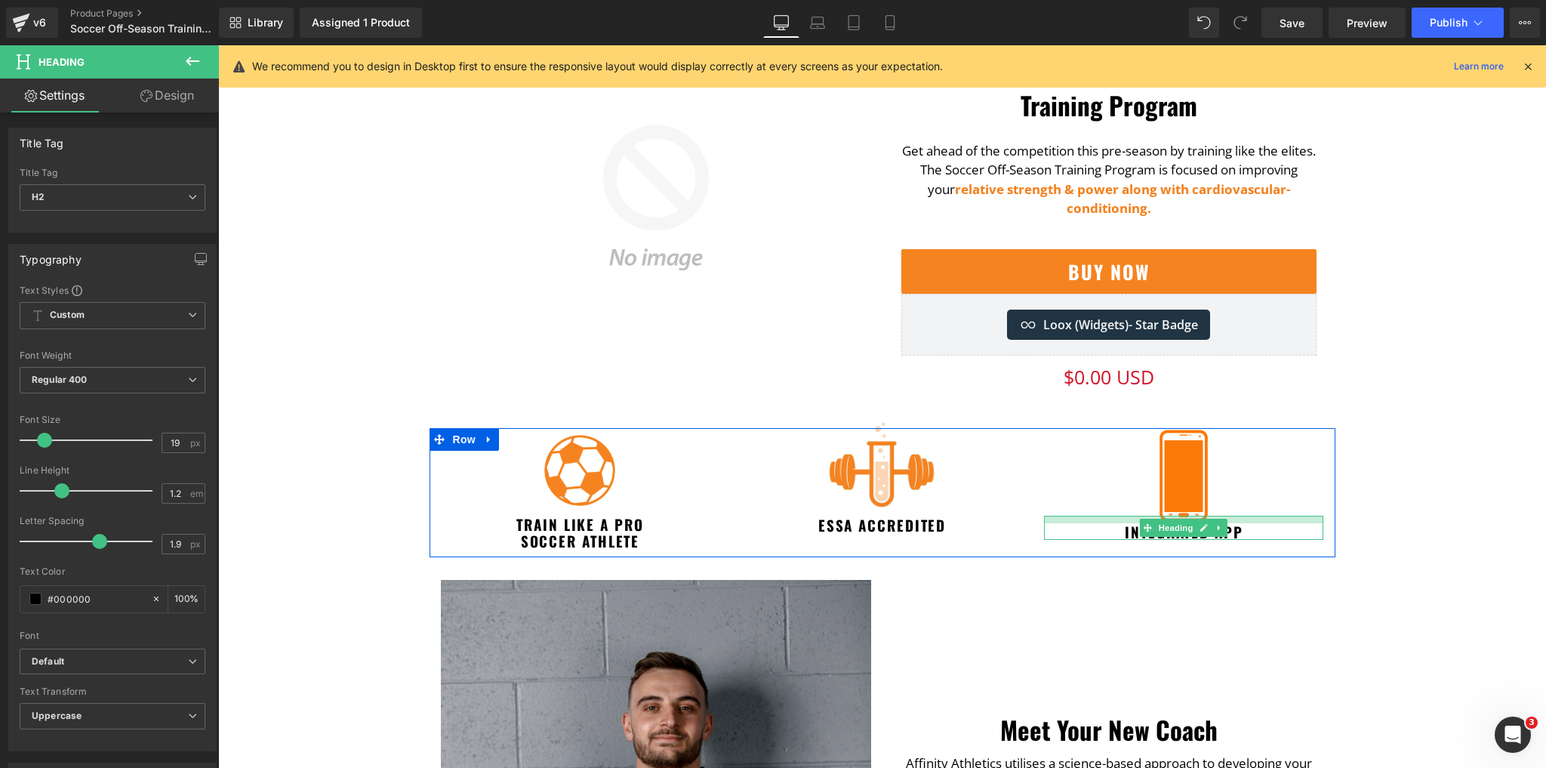
click at [1273, 523] on div at bounding box center [1183, 520] width 279 height 8
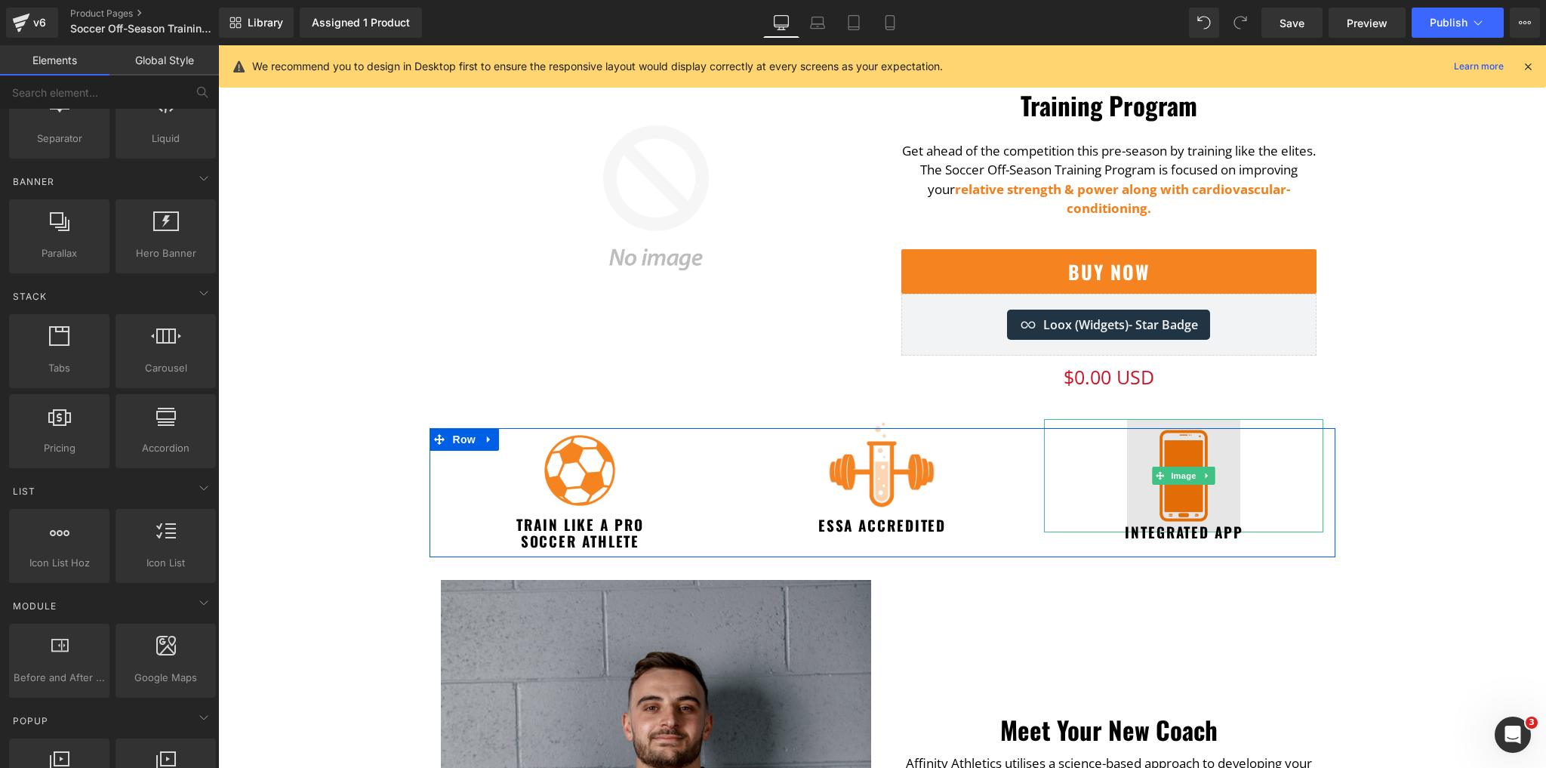
click at [1193, 452] on img at bounding box center [1183, 475] width 113 height 113
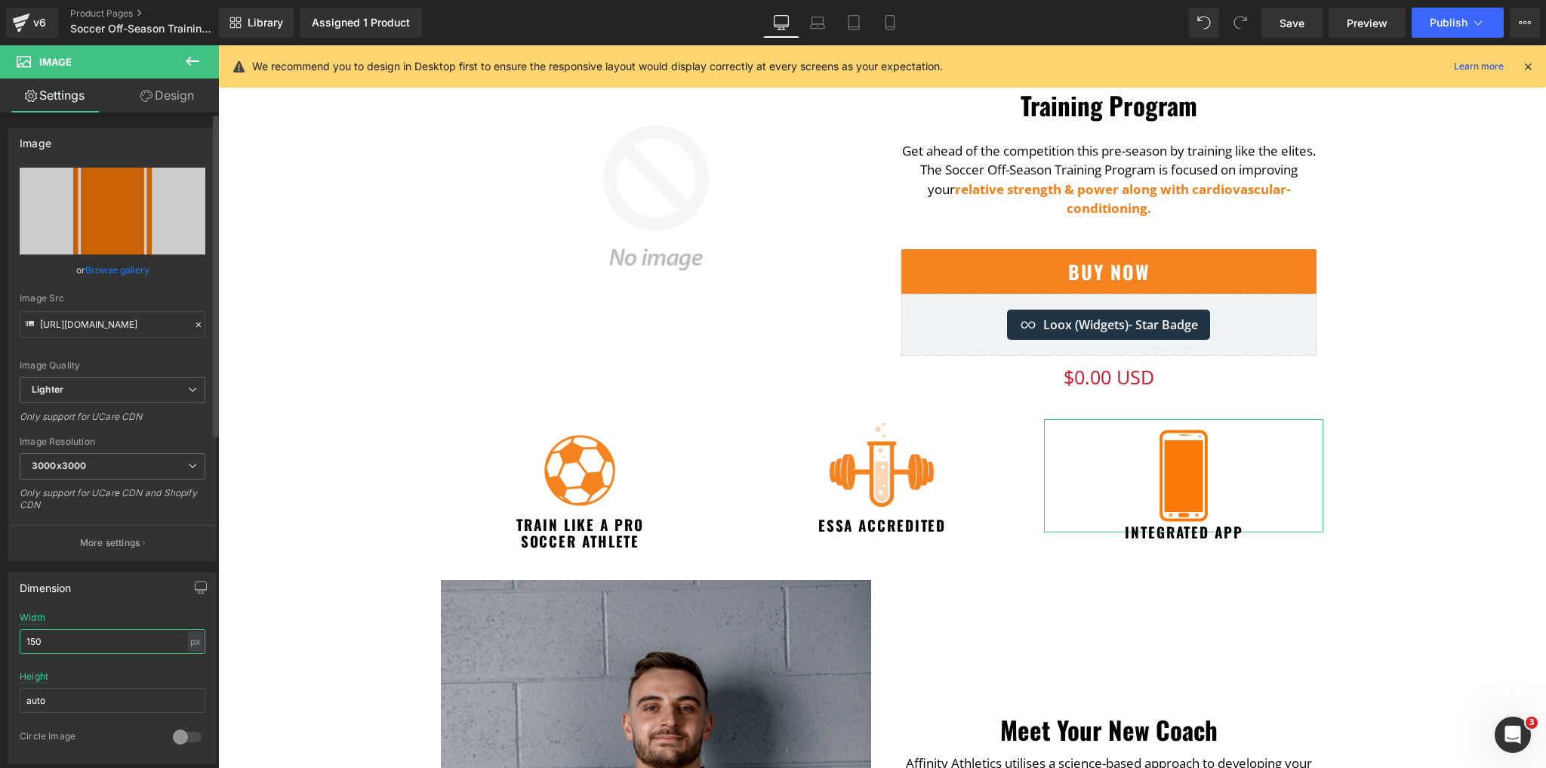
click at [85, 634] on input "150" at bounding box center [113, 641] width 186 height 25
type input "140"
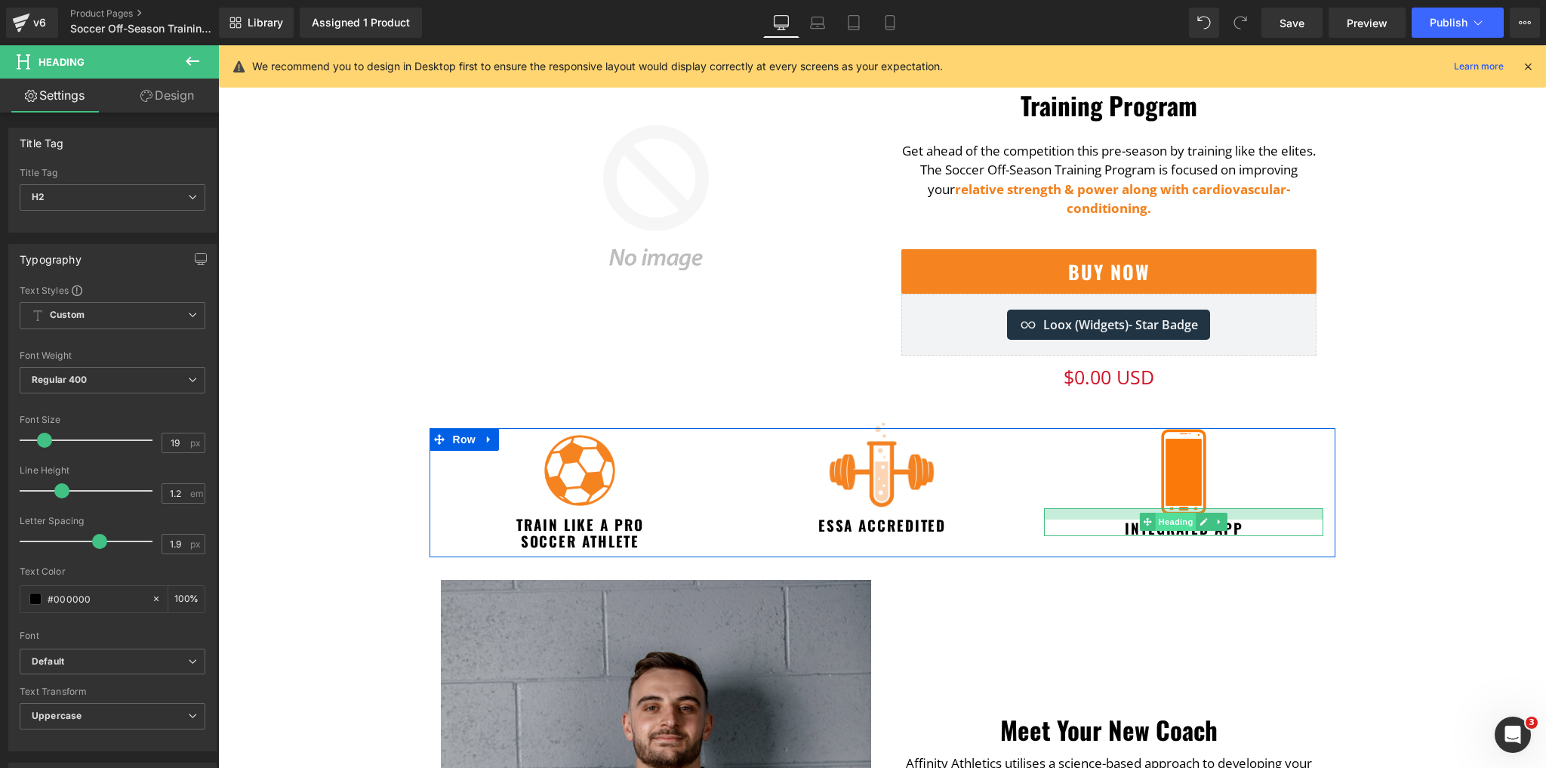
click at [1154, 513] on div "Integrated App Heading" at bounding box center [1183, 522] width 279 height 29
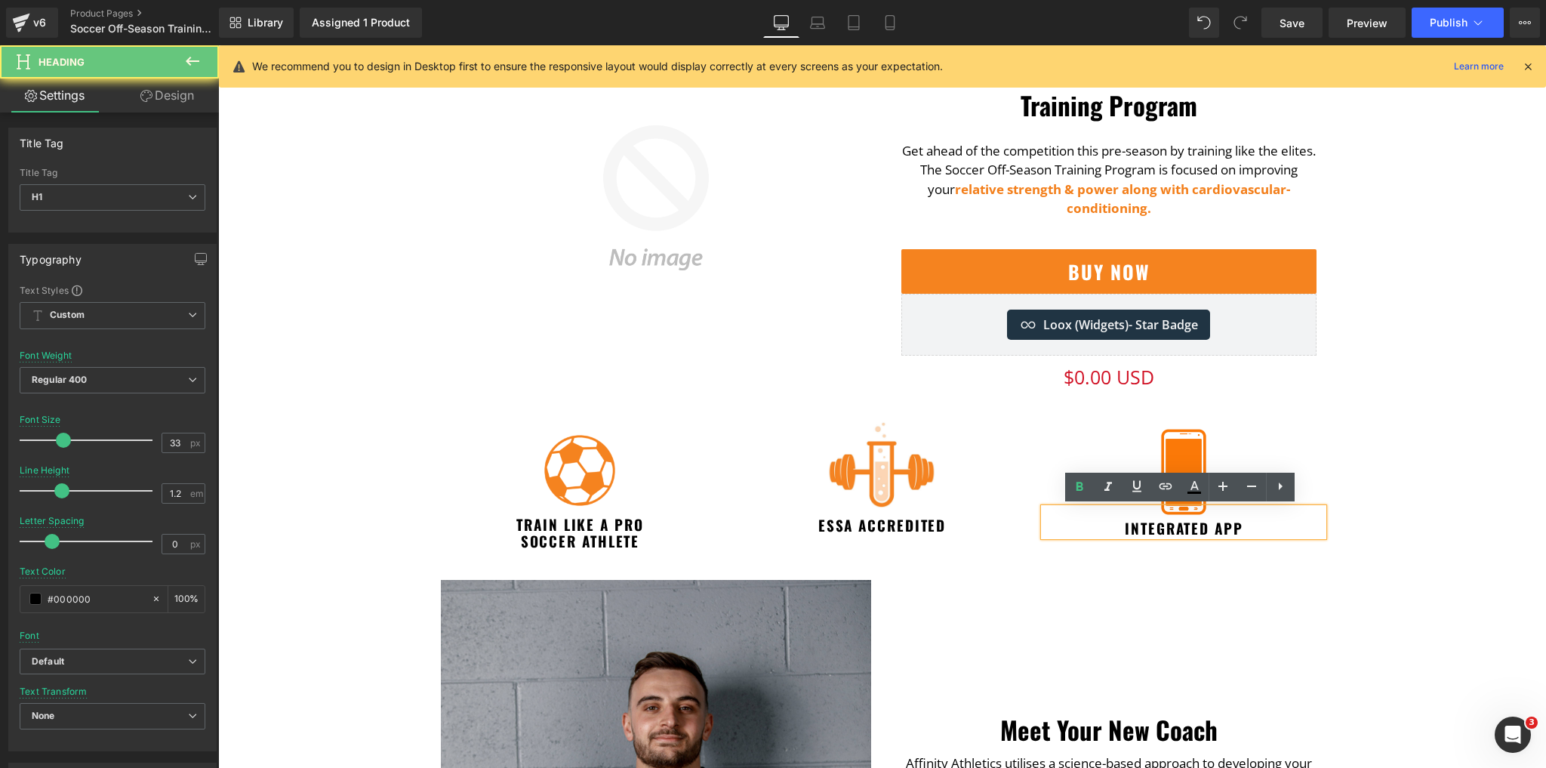
click at [1149, 583] on div "Meet Your New Coach Heading" at bounding box center [1109, 662] width 430 height 165
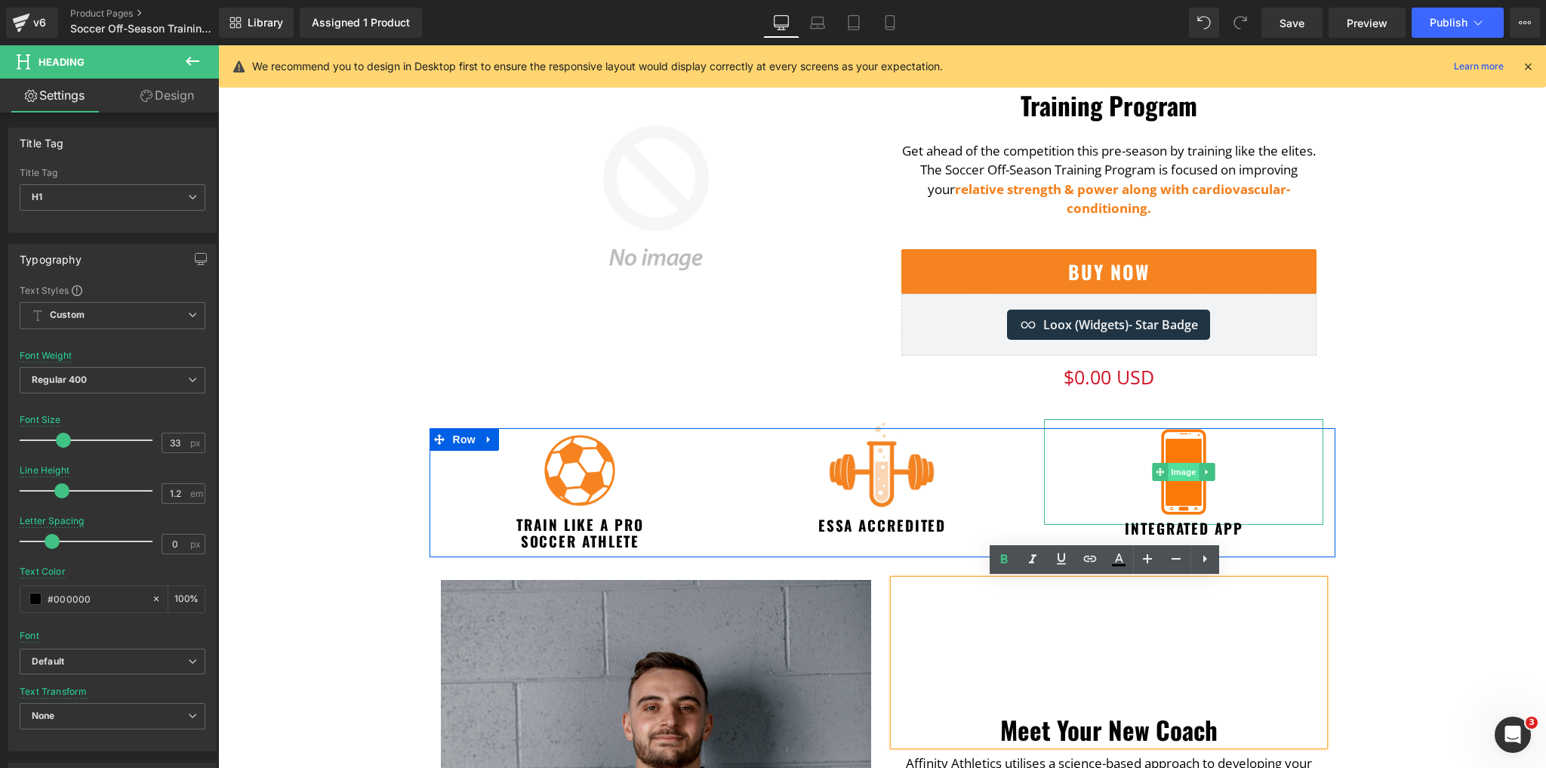
click at [1189, 468] on span "Image" at bounding box center [1185, 472] width 32 height 18
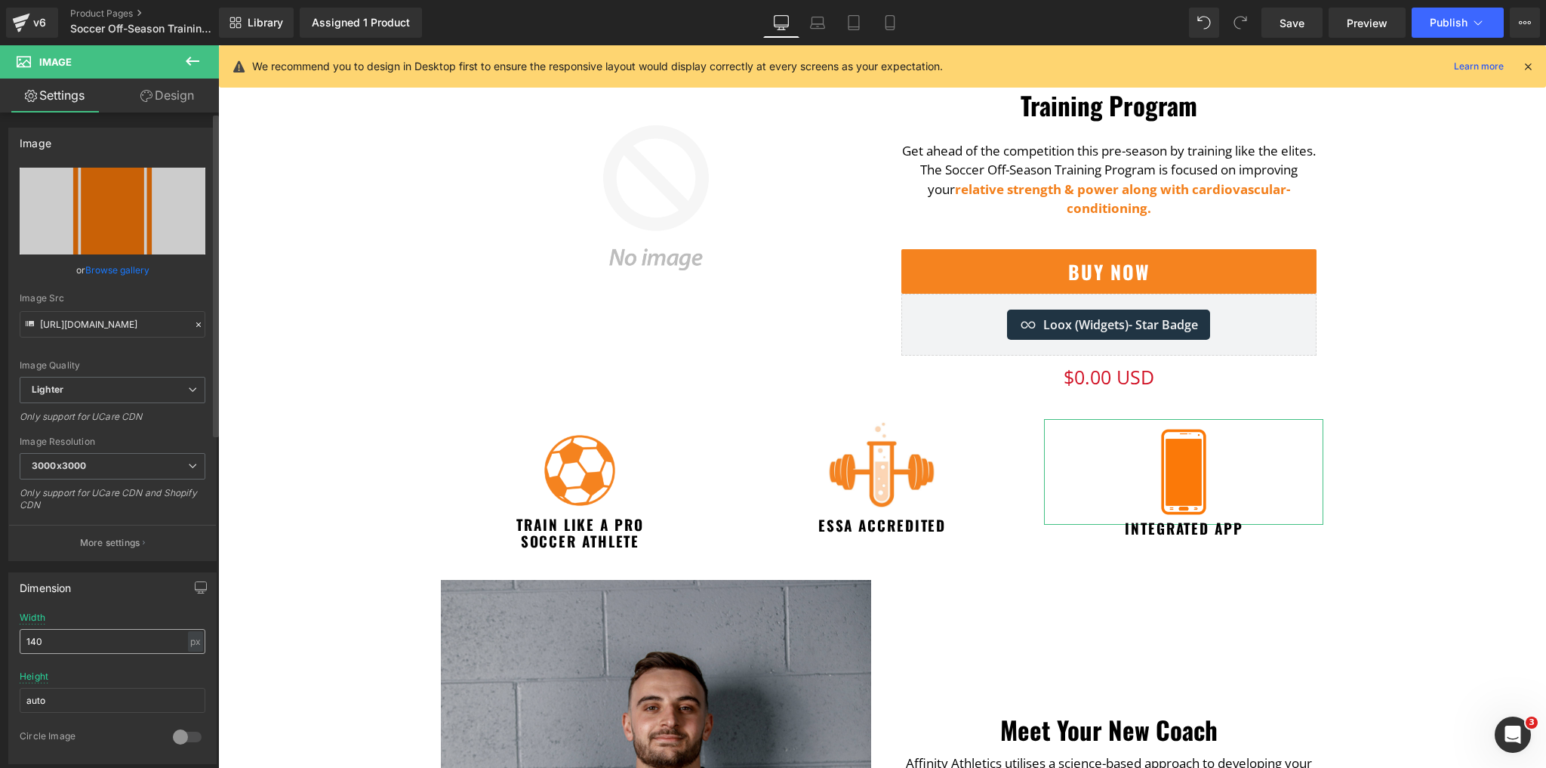
click at [45, 640] on input "140" at bounding box center [113, 641] width 186 height 25
type input "135"
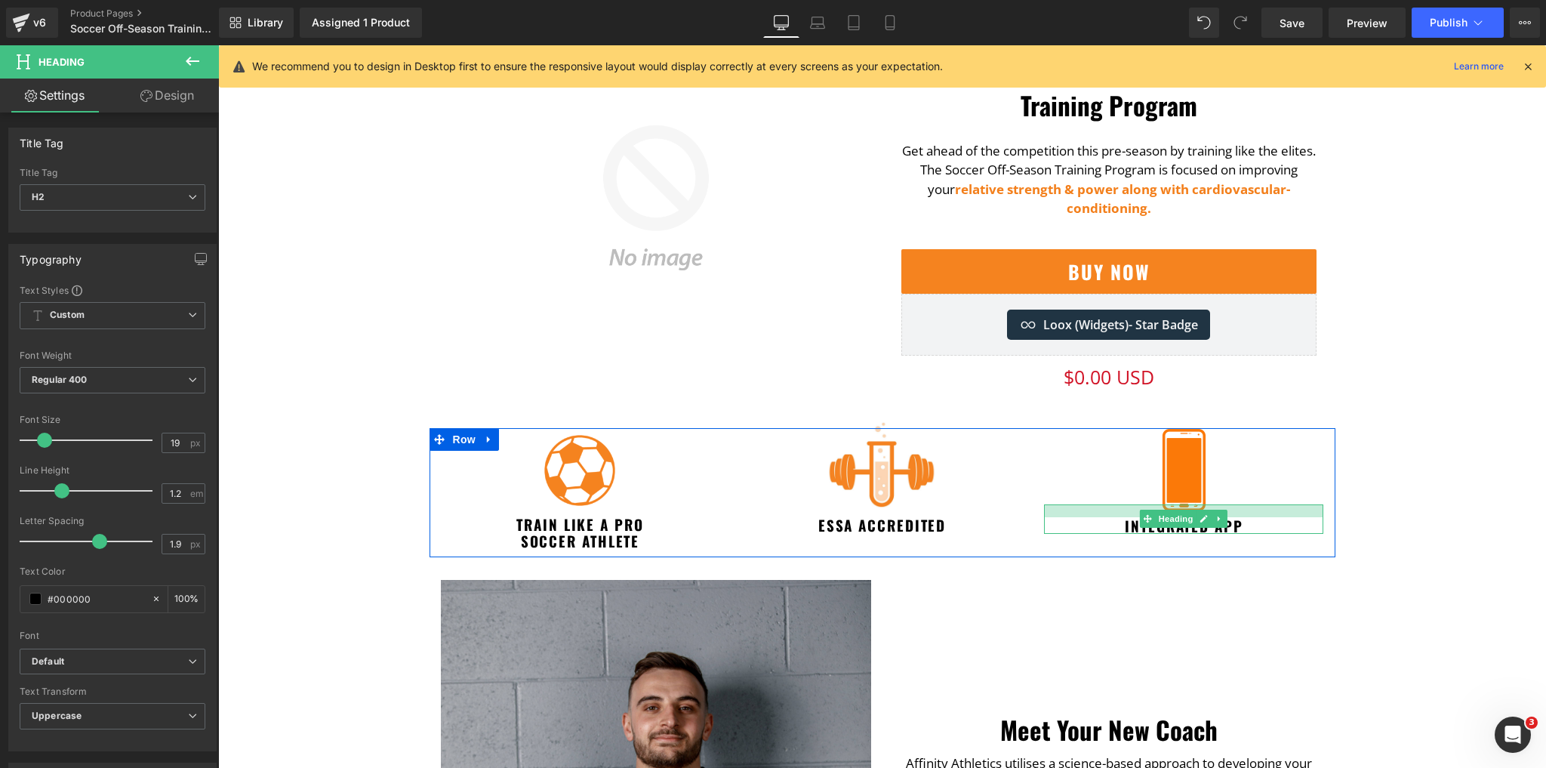
click at [1184, 506] on div at bounding box center [1183, 510] width 279 height 13
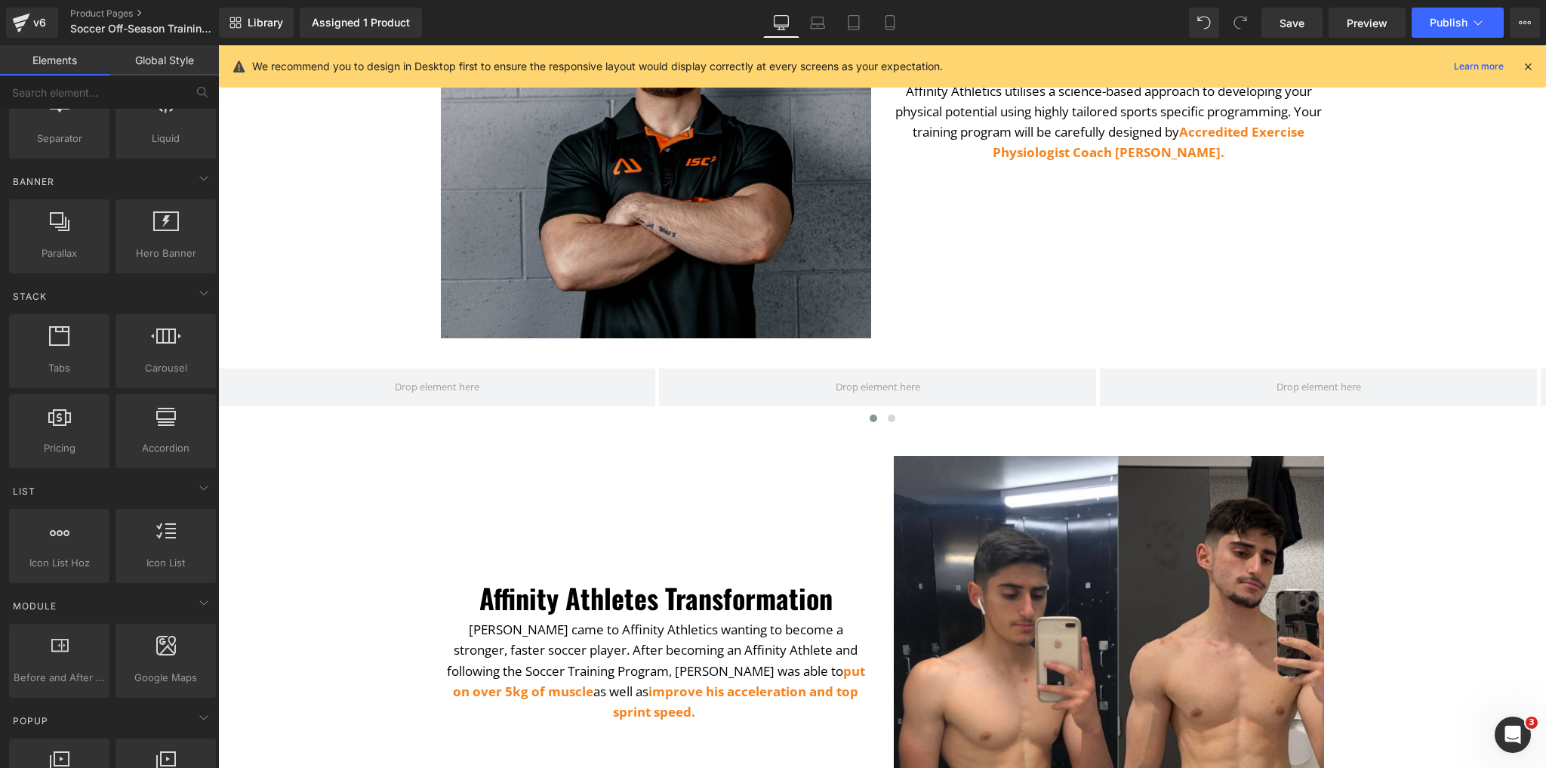
scroll to position [806, 0]
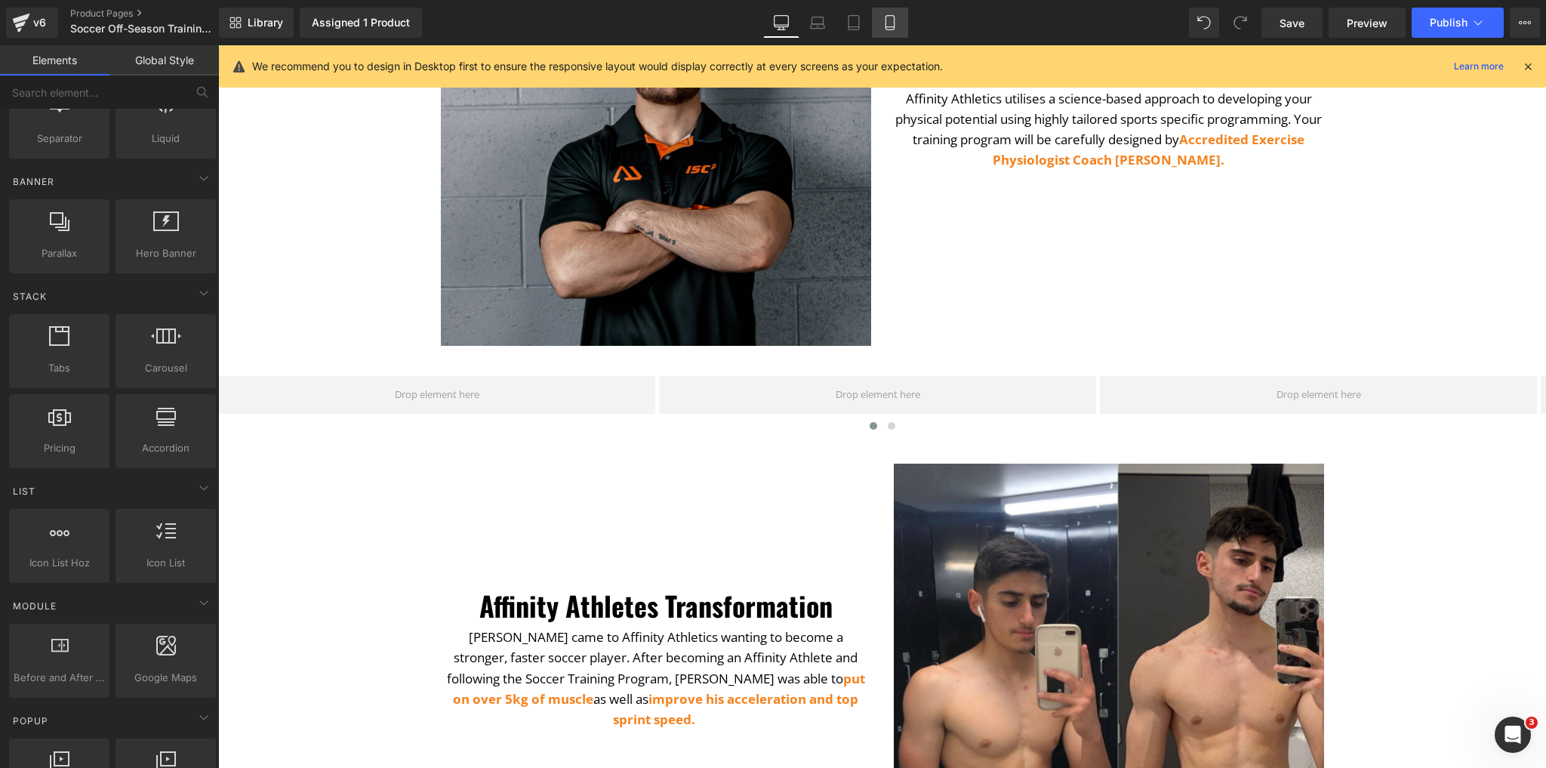
click at [893, 11] on link "Mobile" at bounding box center [890, 23] width 36 height 30
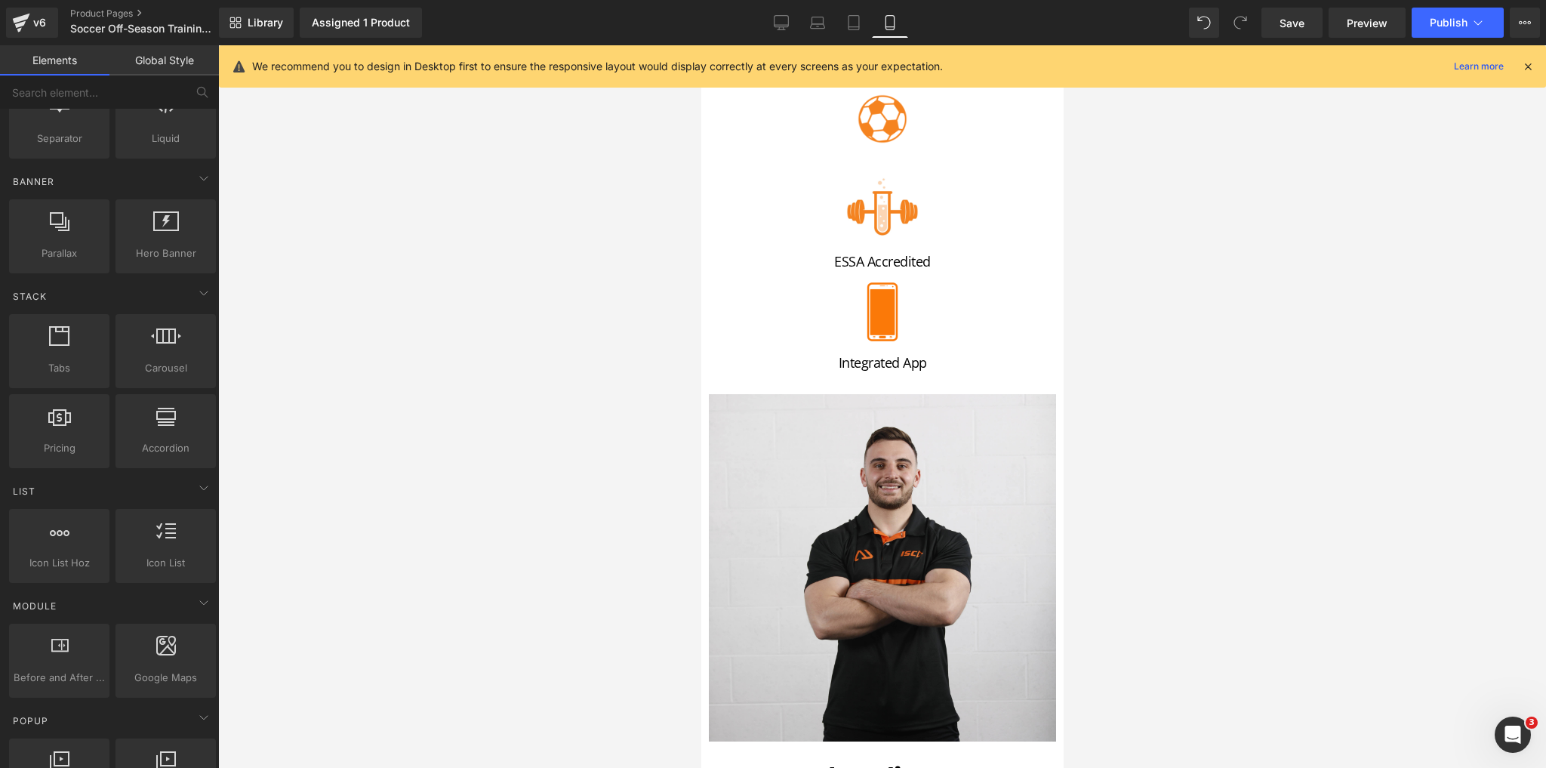
scroll to position [469, 0]
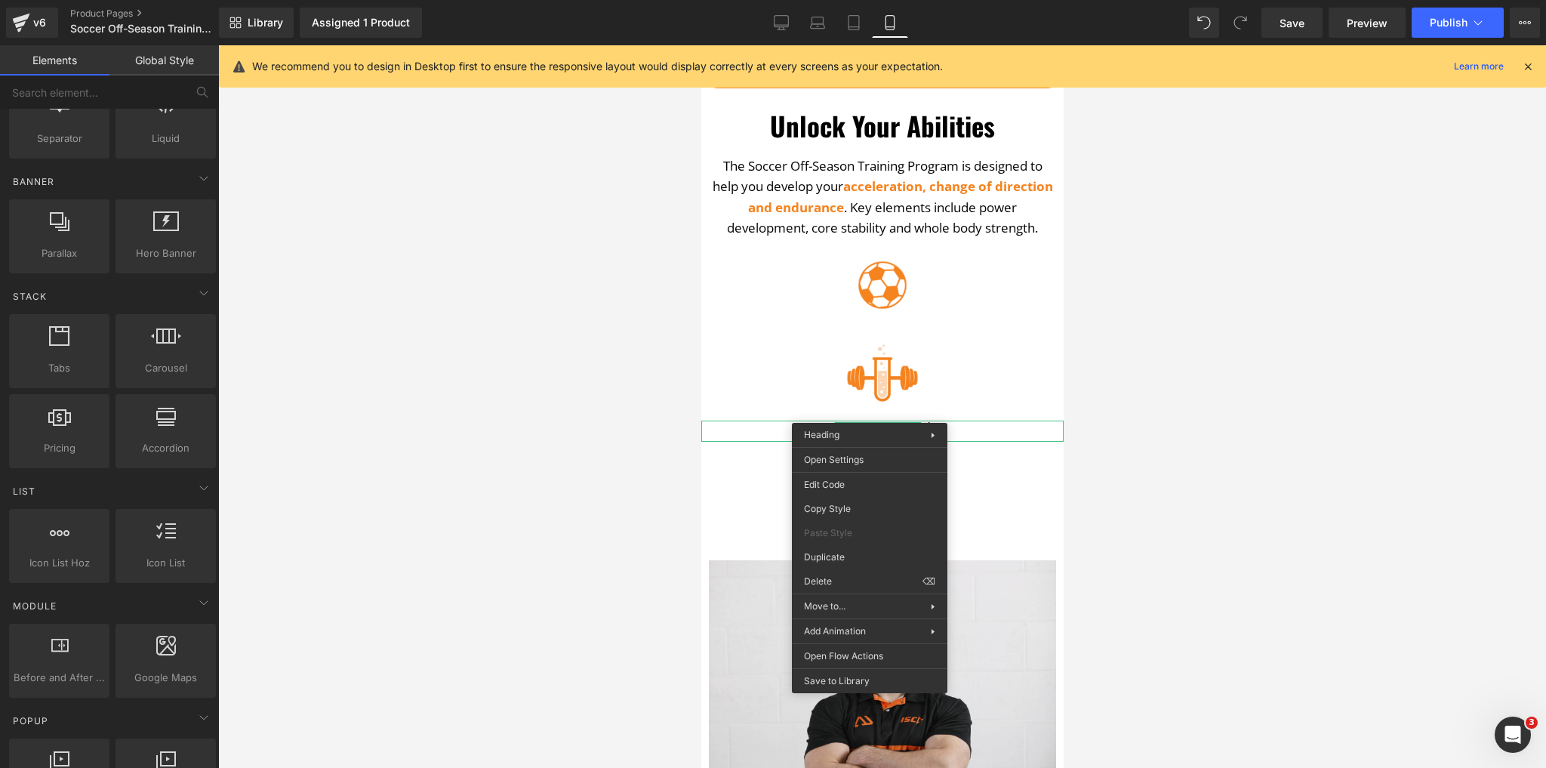
click at [594, 272] on div at bounding box center [882, 406] width 1328 height 723
click at [883, 321] on span "Heading" at bounding box center [869, 330] width 41 height 18
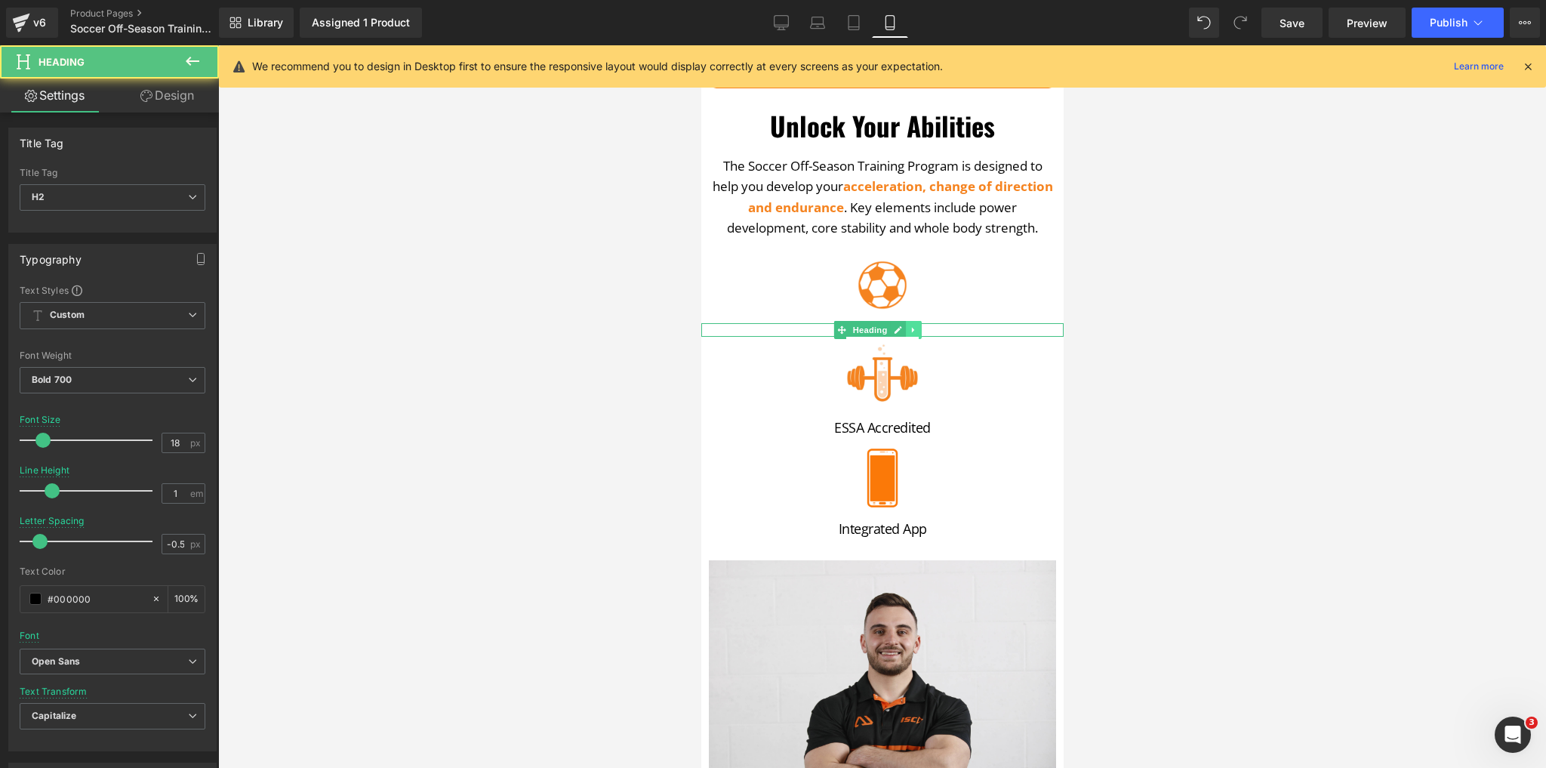
click at [906, 321] on link at bounding box center [913, 330] width 16 height 18
click at [878, 325] on icon at bounding box center [874, 329] width 8 height 9
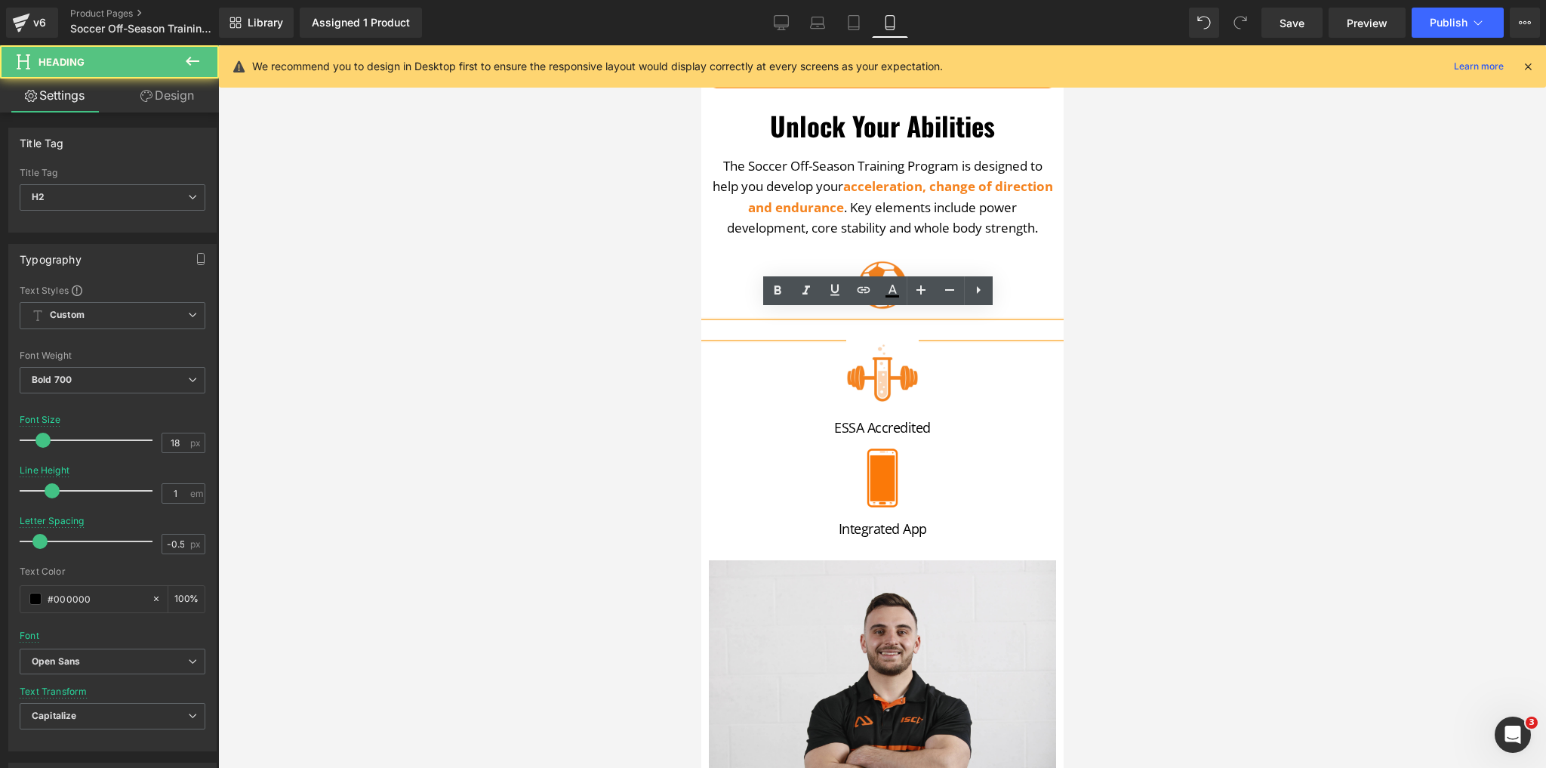
drag, startPoint x: 878, startPoint y: 319, endPoint x: 883, endPoint y: 313, distance: 8.6
click at [879, 323] on h2 at bounding box center [882, 330] width 355 height 14
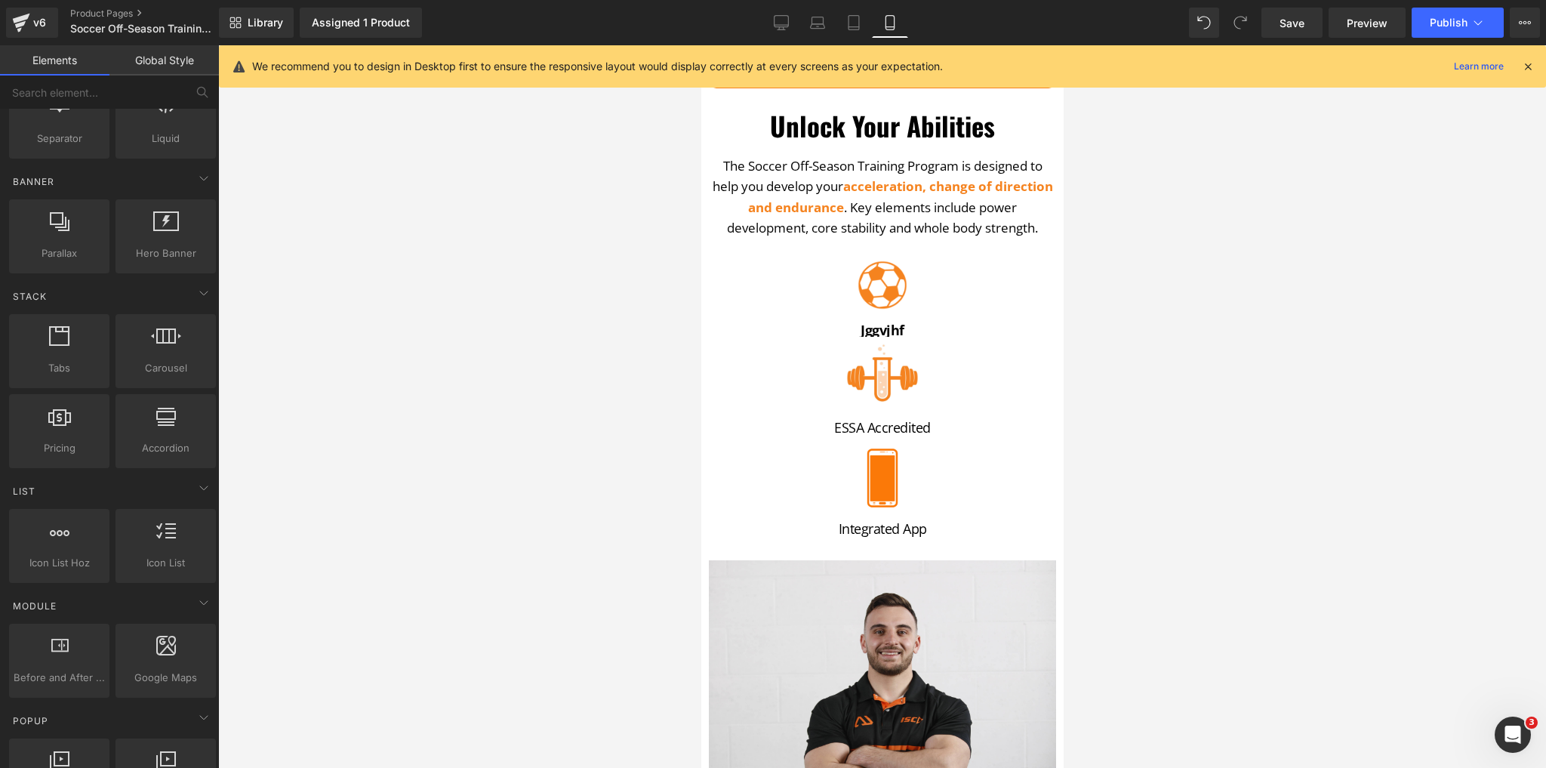
click at [577, 343] on div at bounding box center [882, 406] width 1328 height 723
click at [919, 326] on icon at bounding box center [921, 330] width 8 height 8
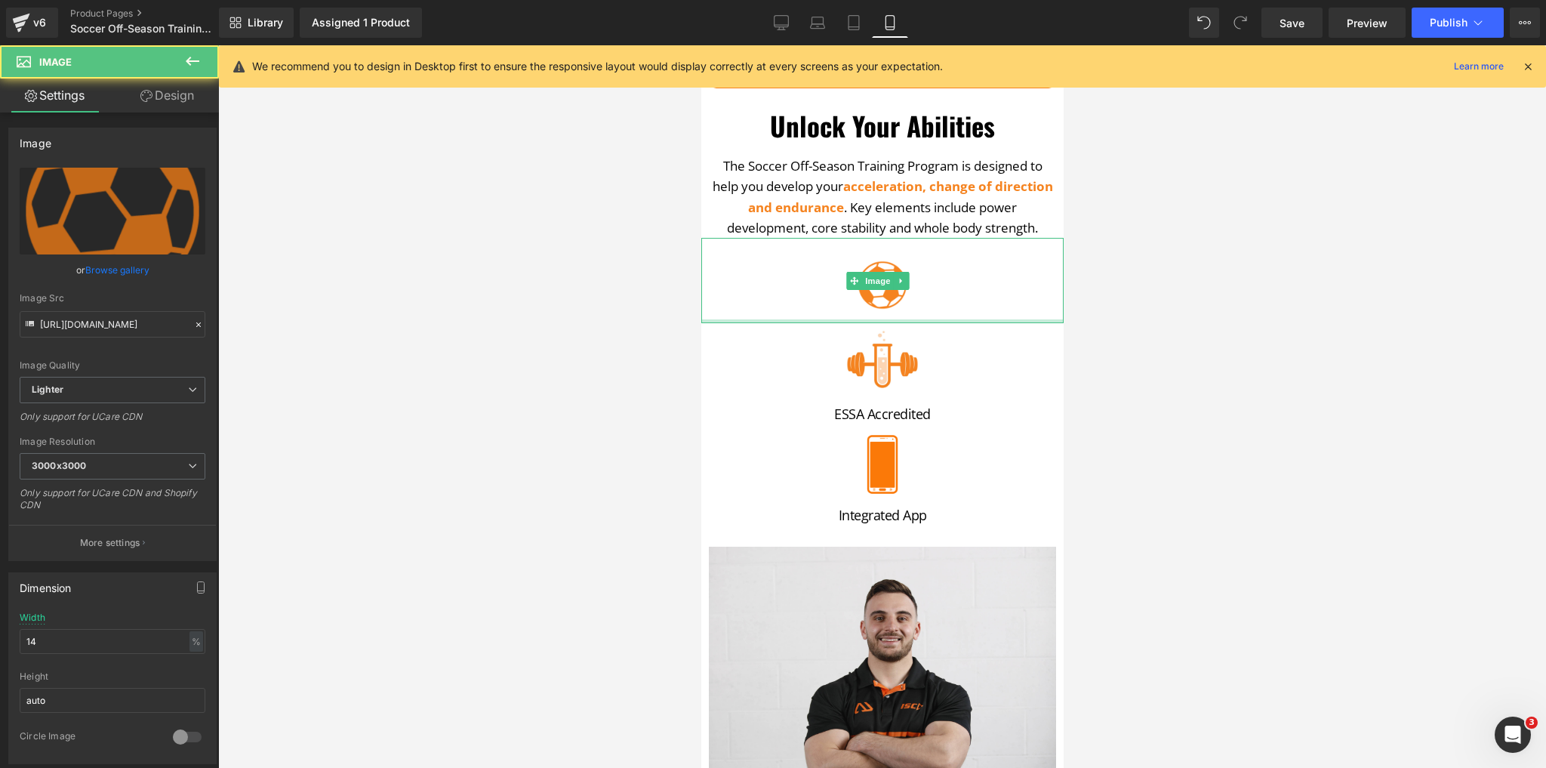
click at [882, 319] on div at bounding box center [882, 321] width 362 height 4
click at [883, 302] on img at bounding box center [881, 280] width 51 height 85
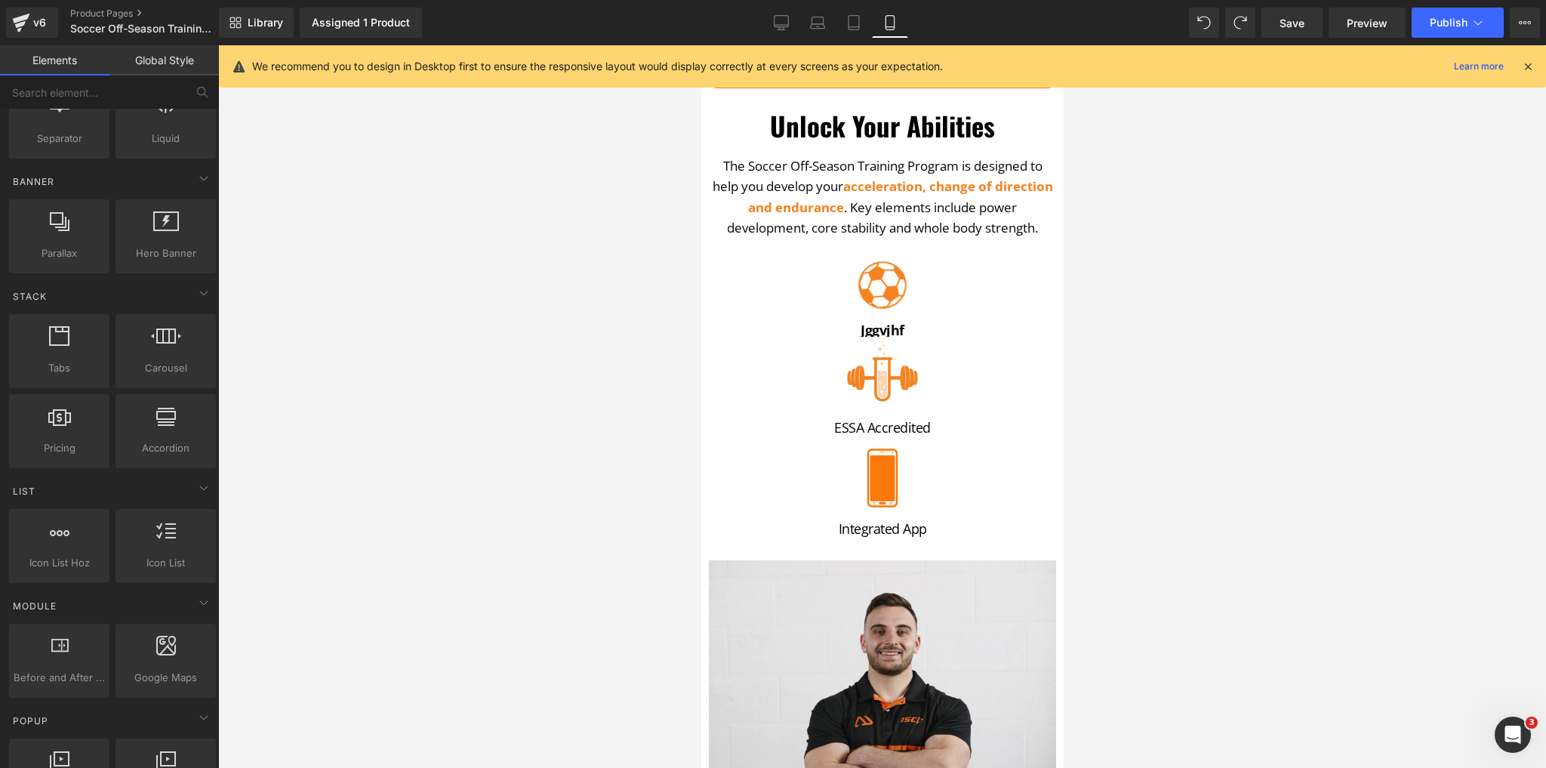
click at [442, 301] on div at bounding box center [882, 406] width 1328 height 723
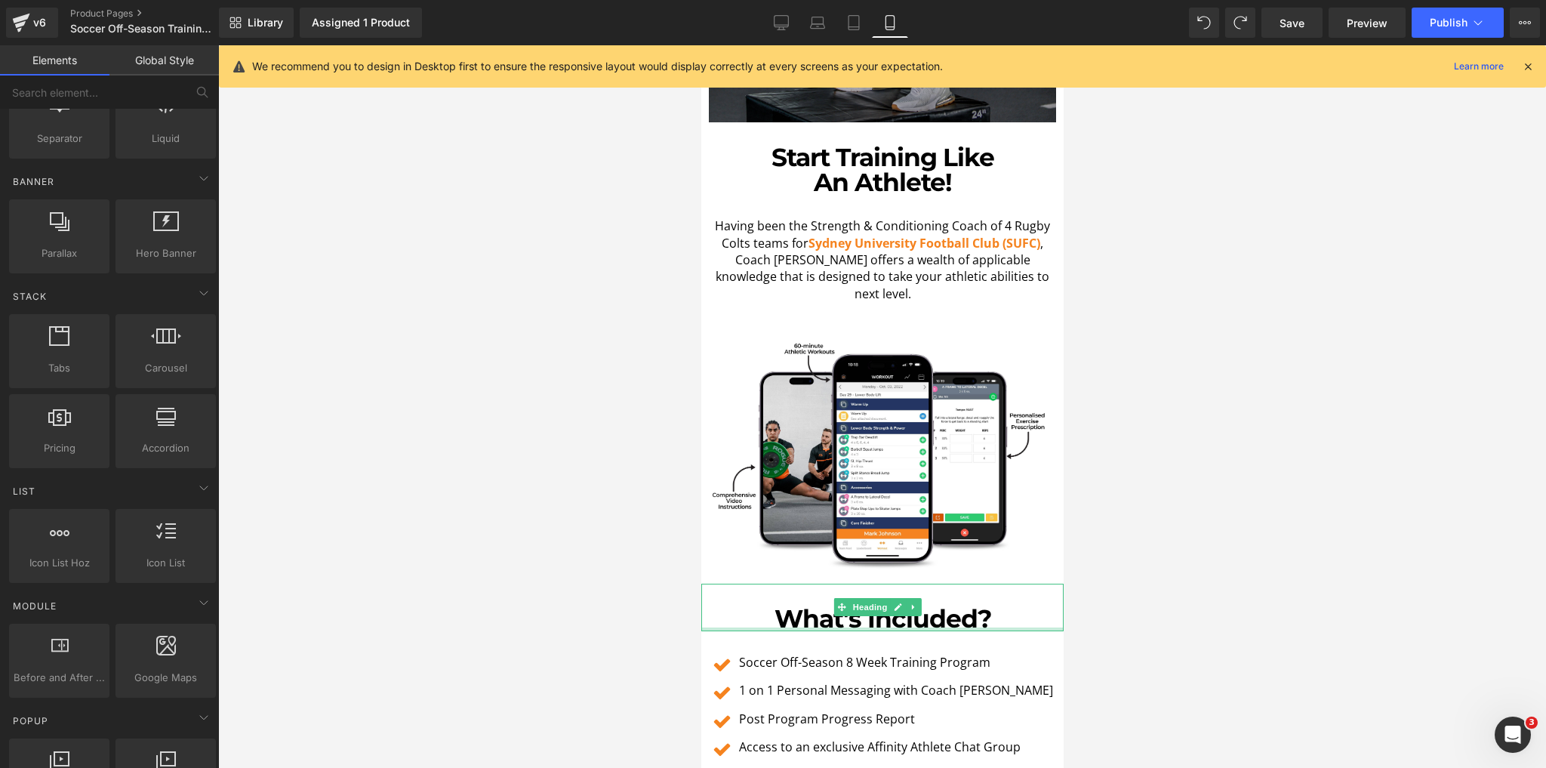
scroll to position [2537, 0]
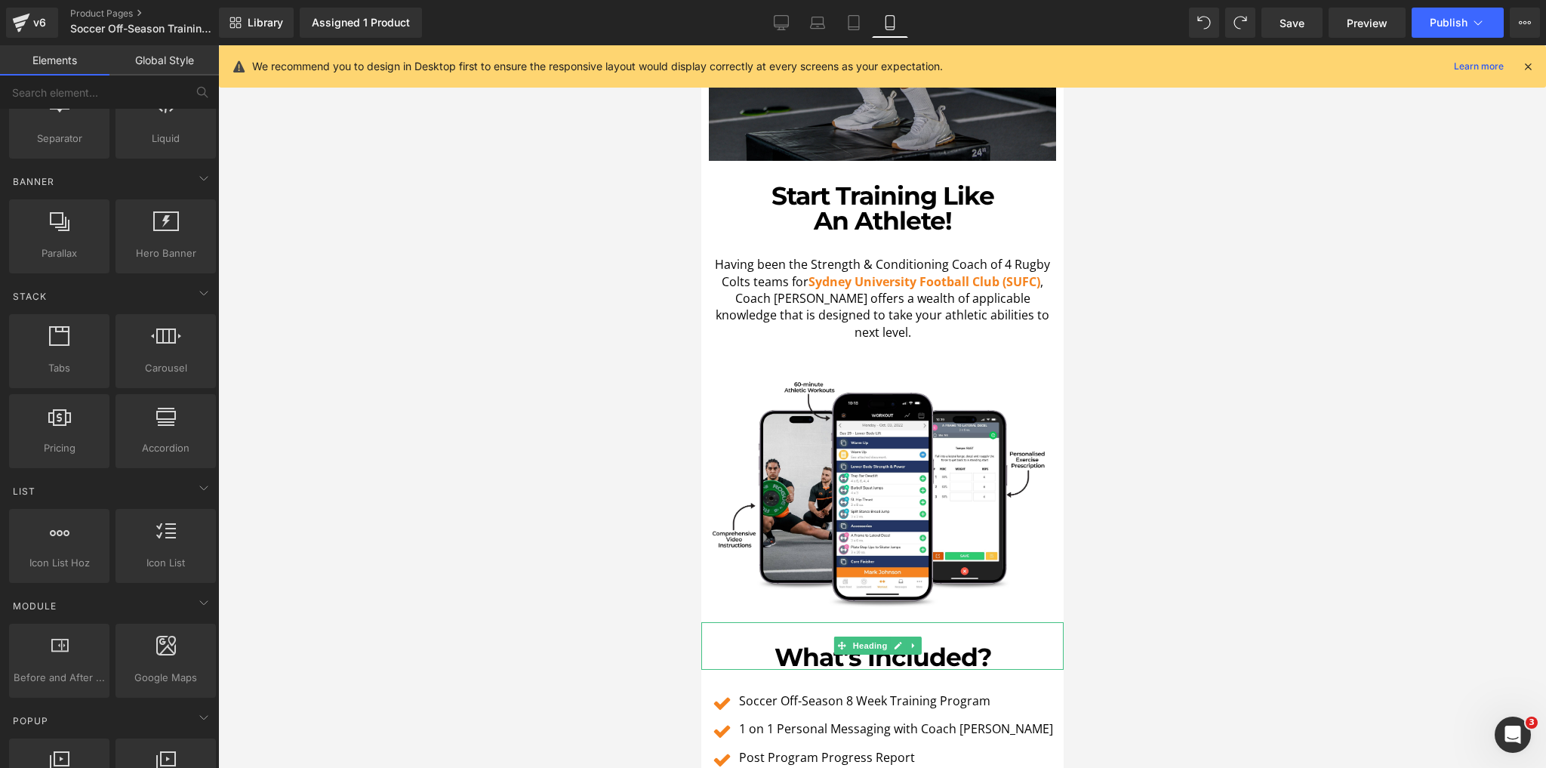
click at [945, 645] on h1 "What's Included?" at bounding box center [882, 657] width 355 height 25
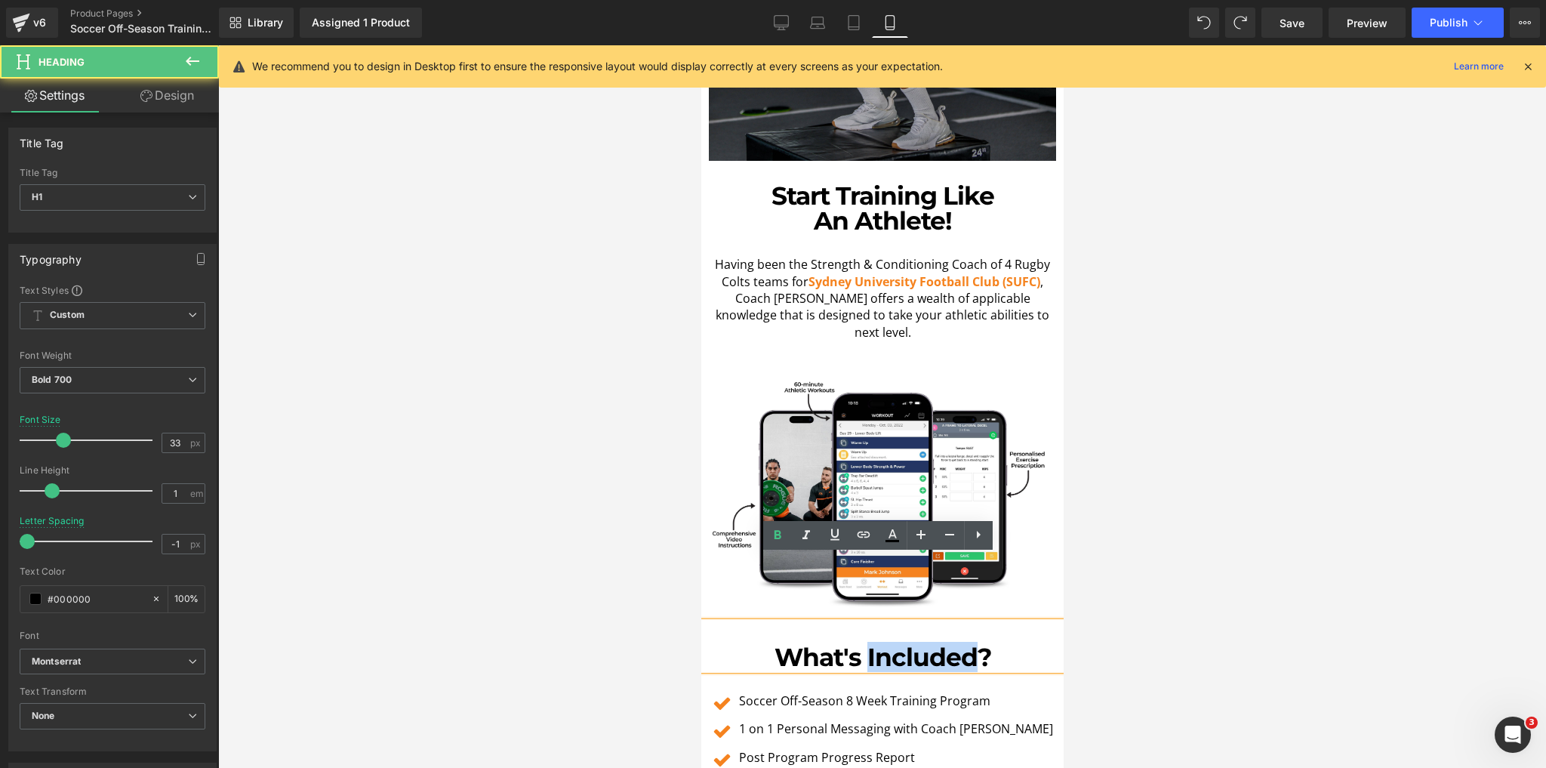
click at [945, 645] on h1 "What's Included?" at bounding box center [882, 657] width 355 height 25
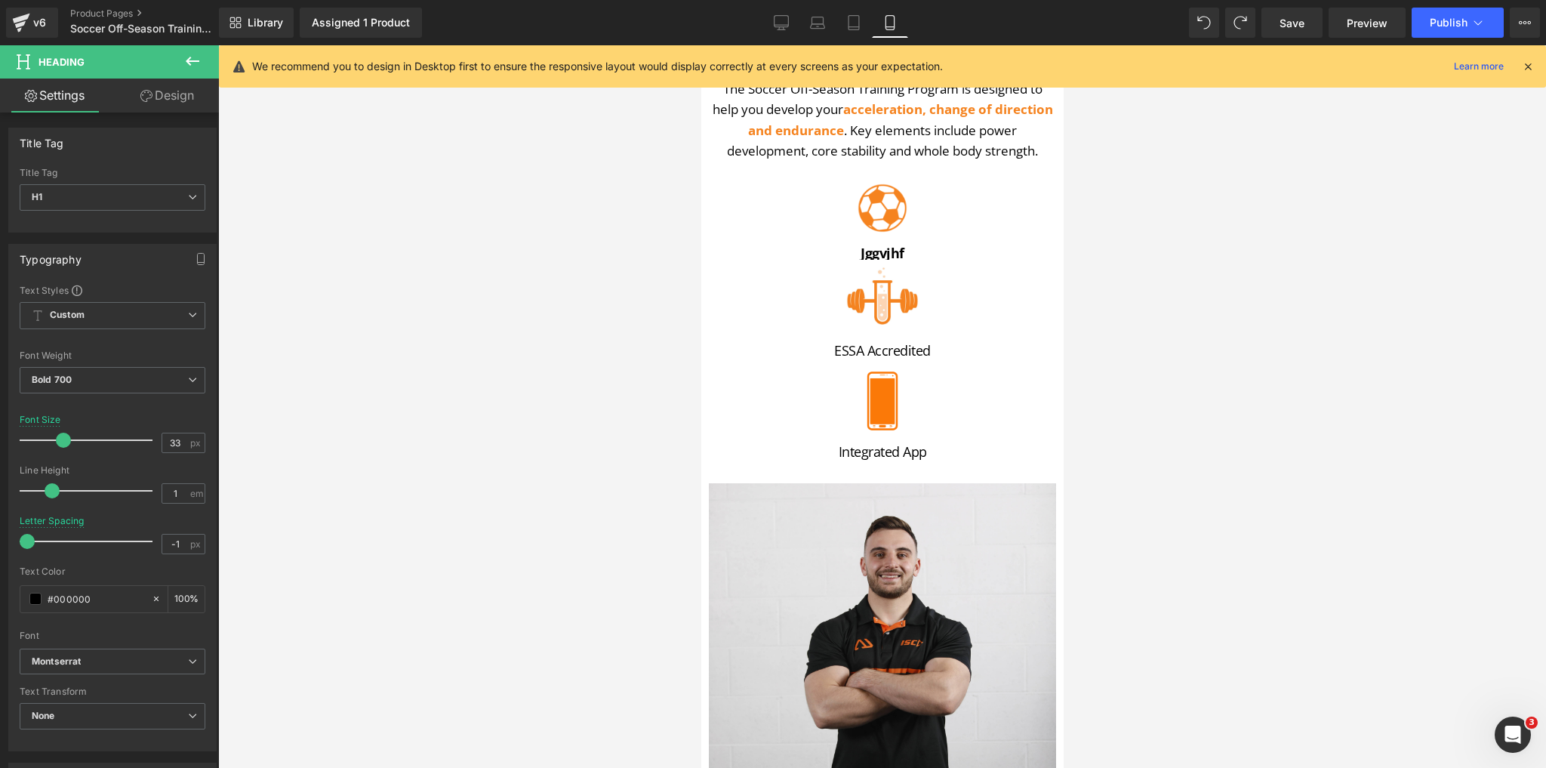
scroll to position [0, 0]
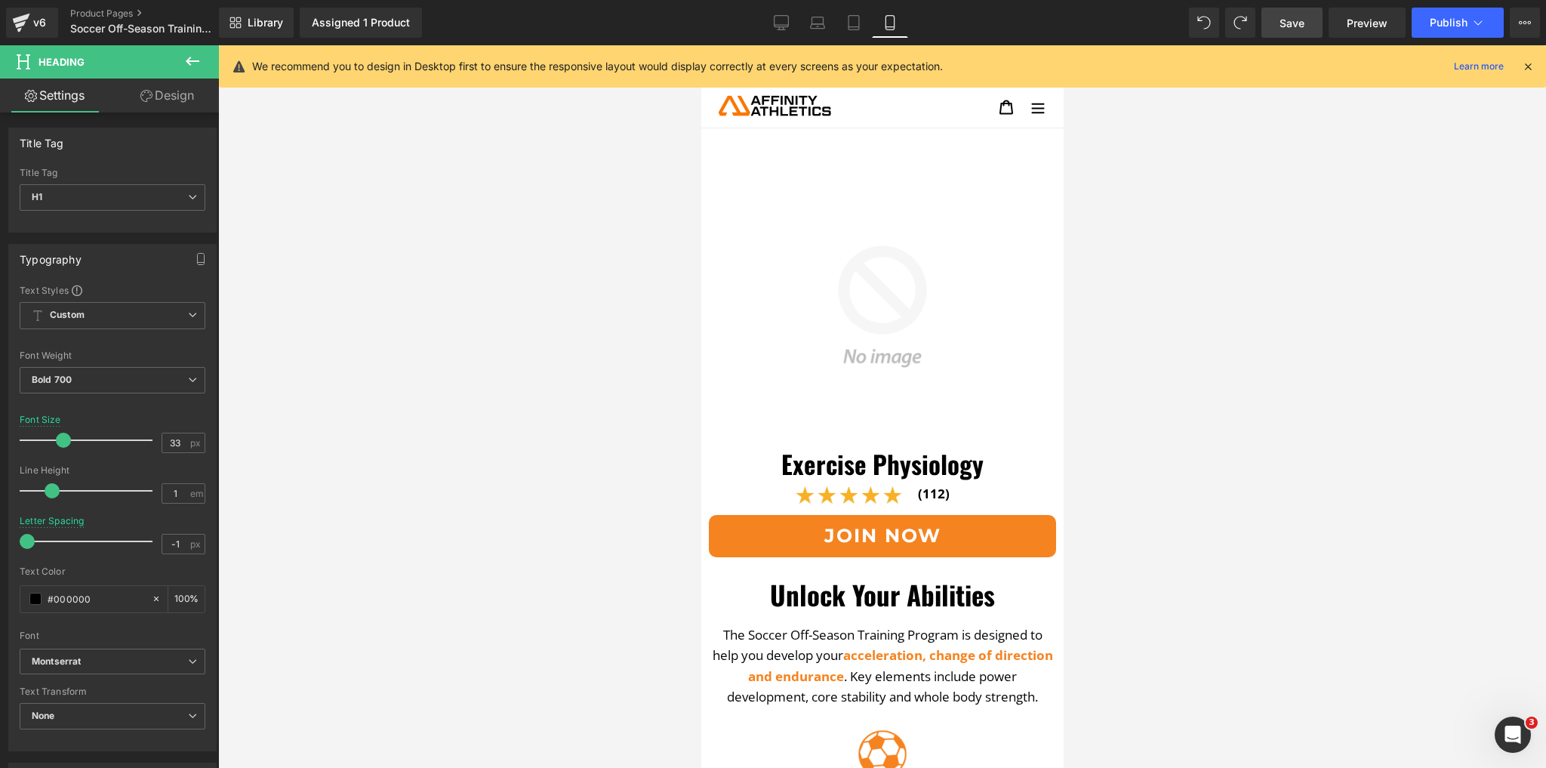
click at [1312, 29] on link "Save" at bounding box center [1292, 23] width 61 height 30
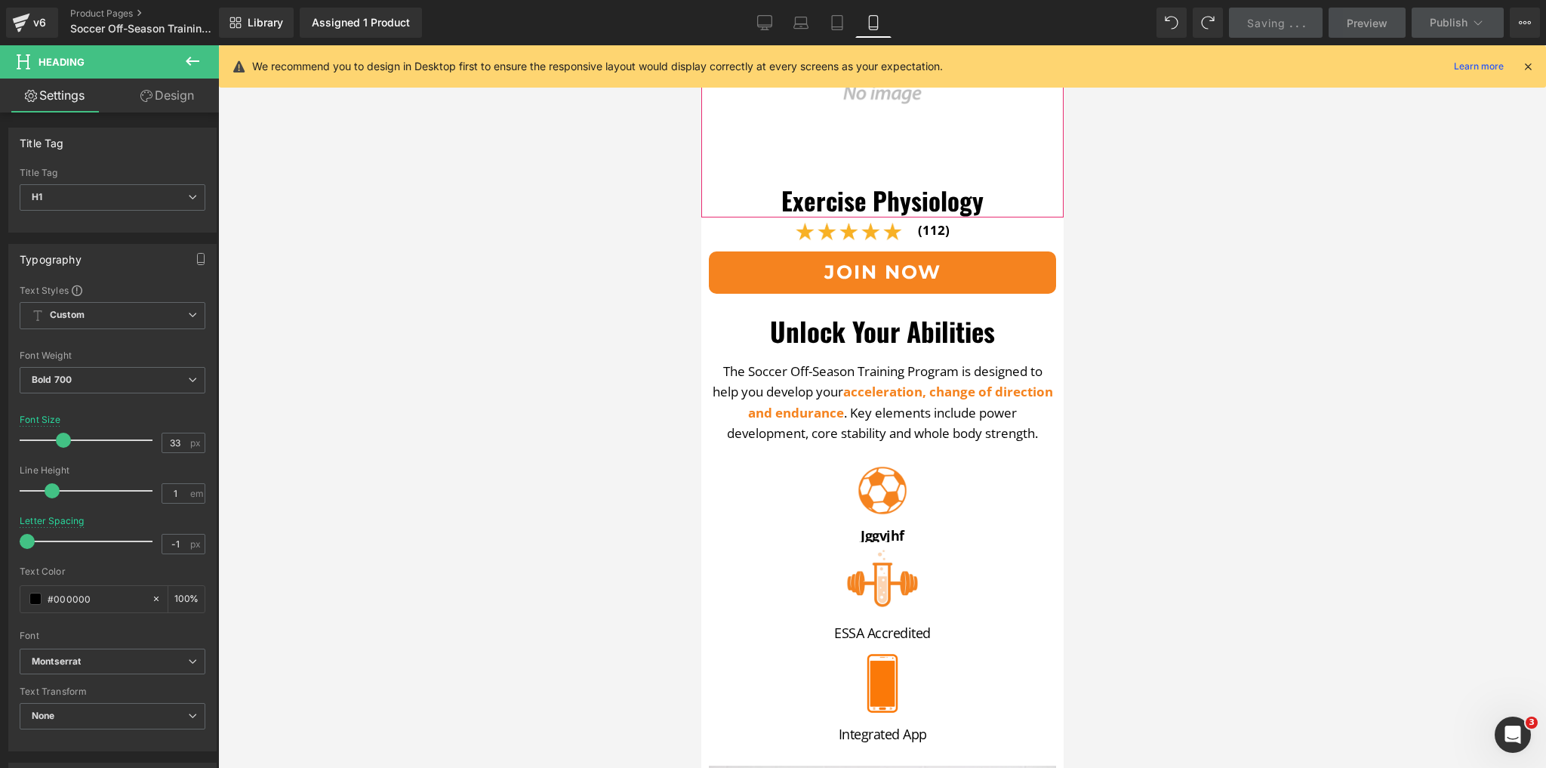
scroll to position [302, 0]
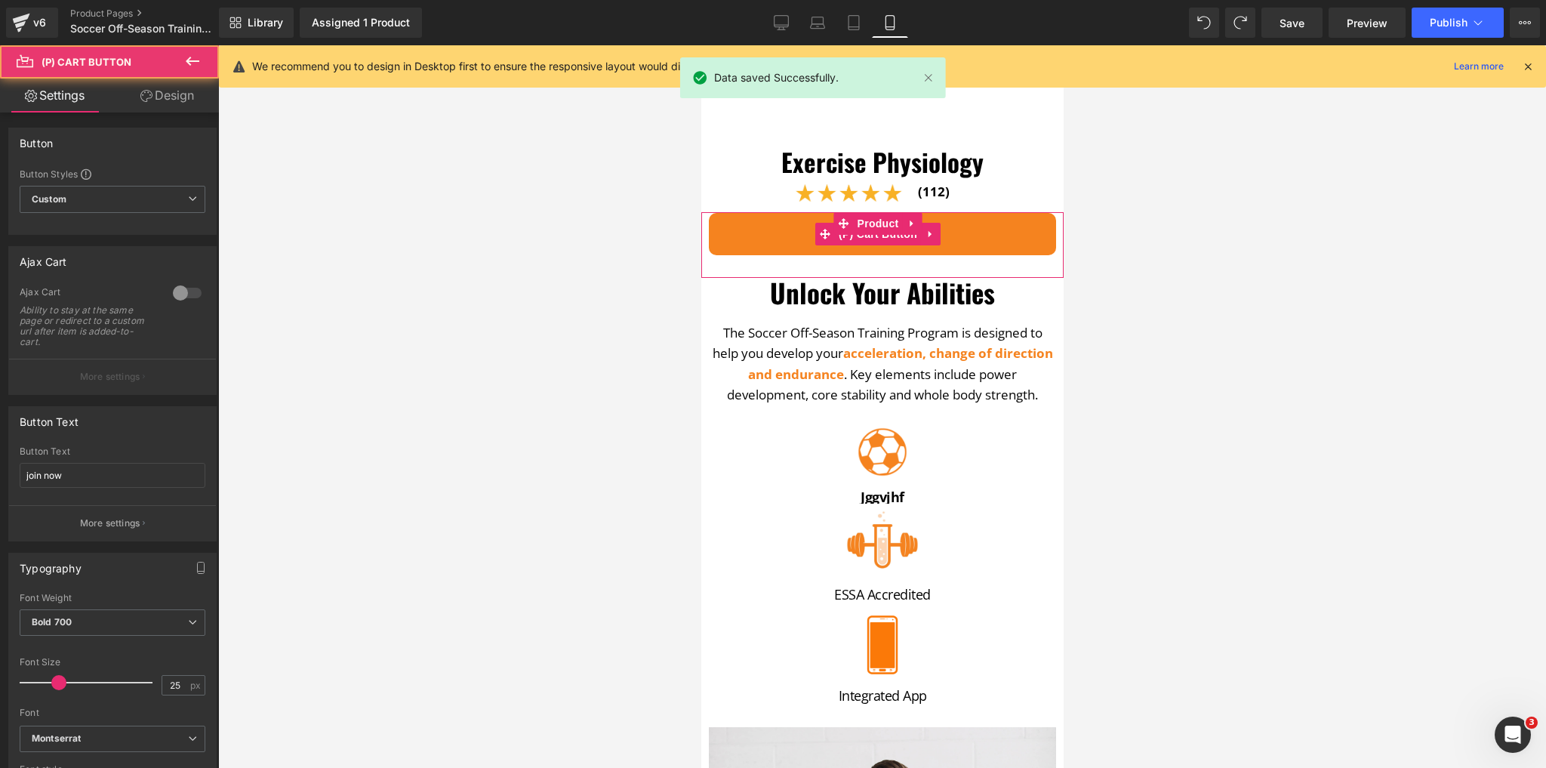
click at [999, 217] on button "join now" at bounding box center [881, 234] width 347 height 42
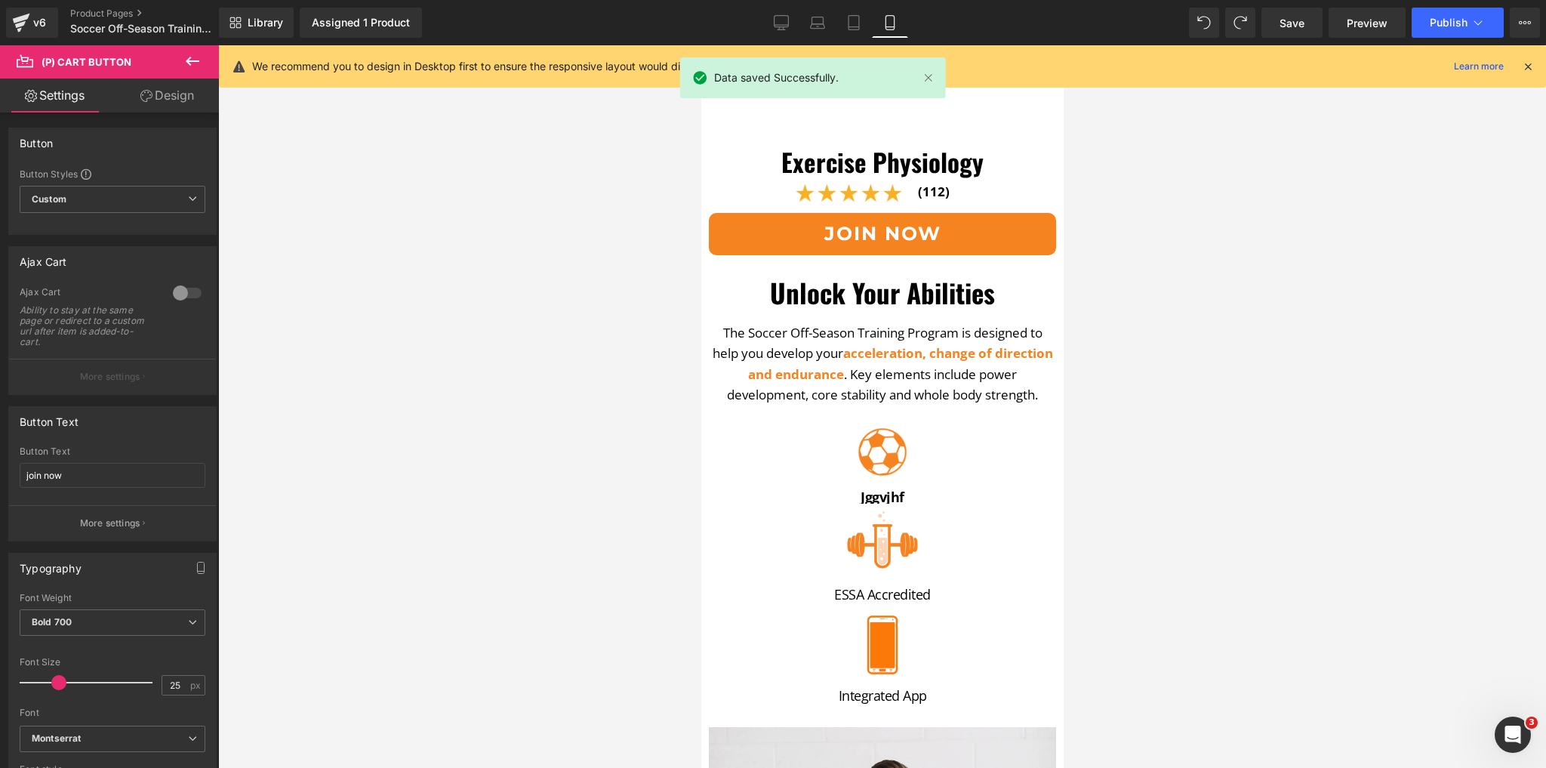
drag, startPoint x: 170, startPoint y: 86, endPoint x: 433, endPoint y: 190, distance: 282.4
click at [170, 86] on link "Design" at bounding box center [167, 96] width 109 height 34
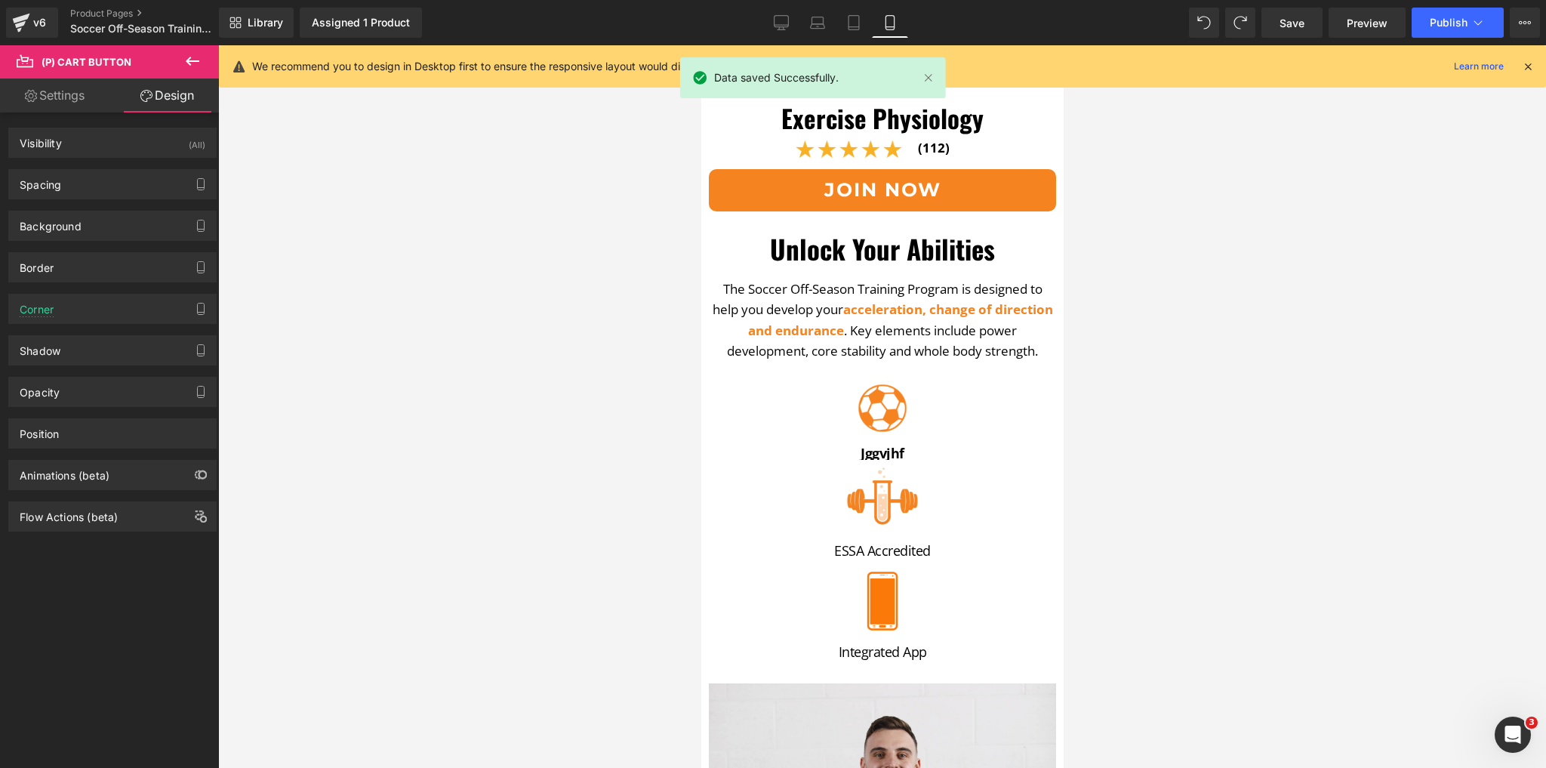
scroll to position [483, 0]
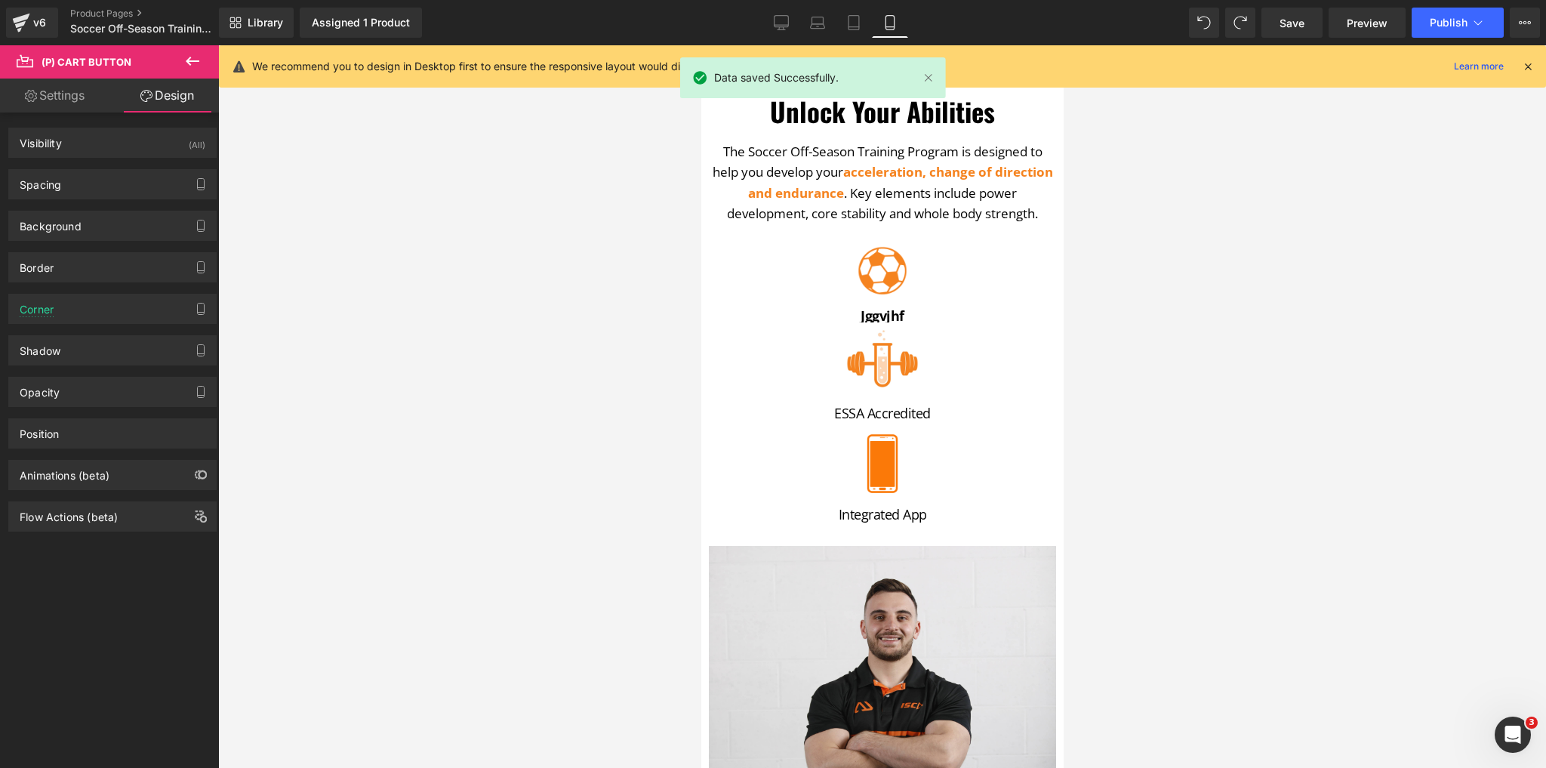
click at [487, 328] on div at bounding box center [882, 406] width 1328 height 723
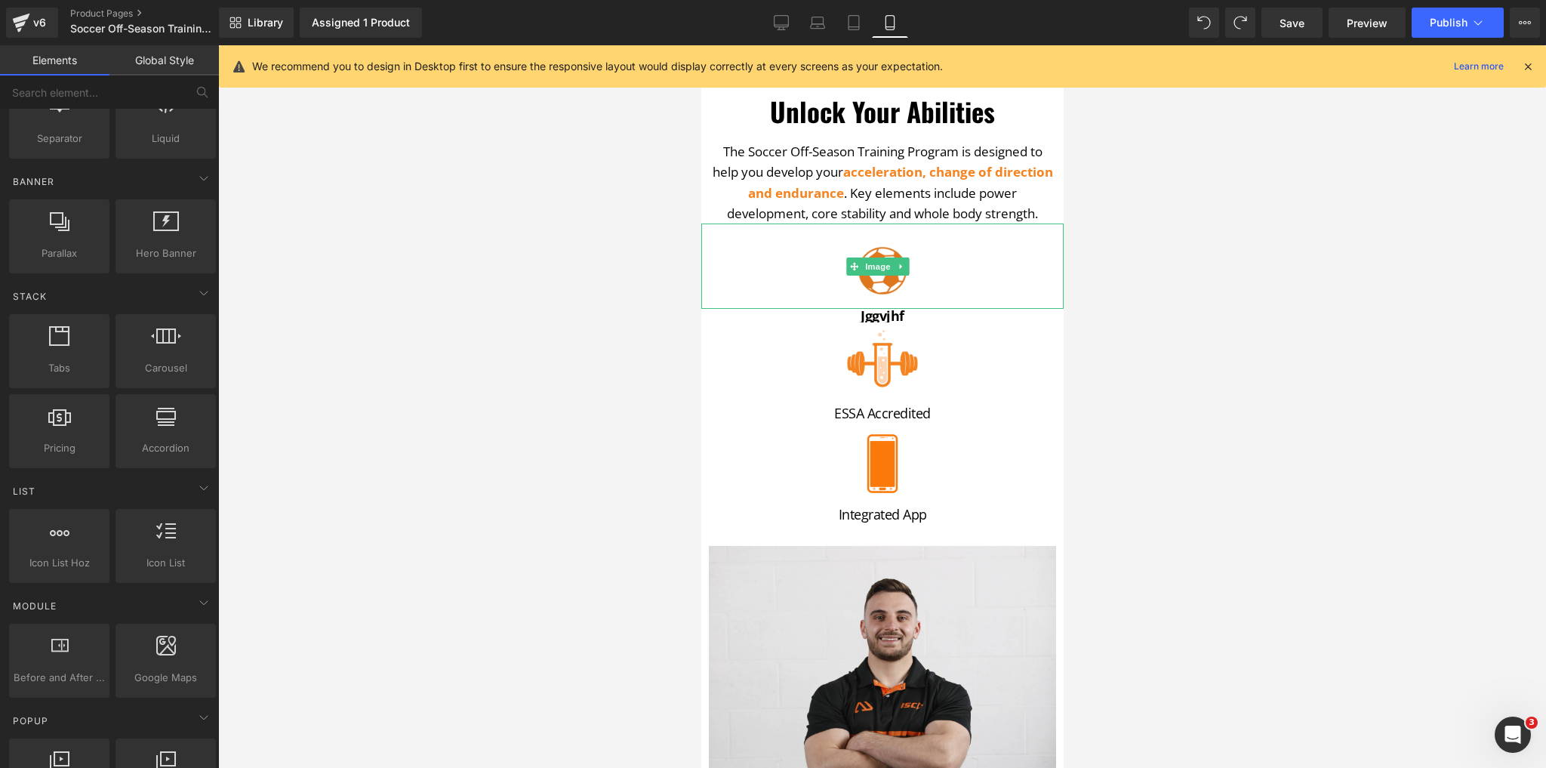
click at [883, 290] on img at bounding box center [881, 266] width 51 height 85
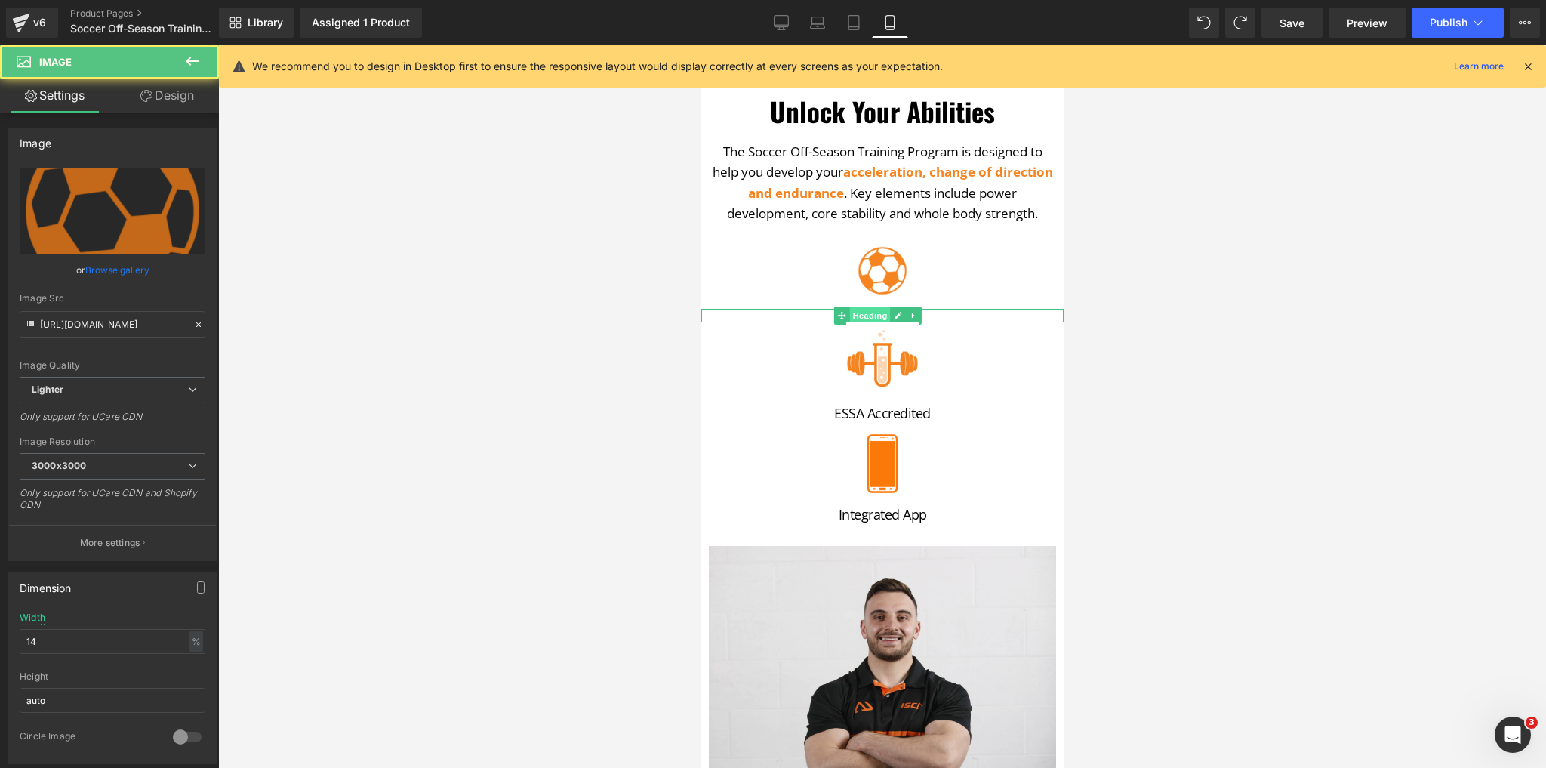
click at [886, 307] on span "Heading" at bounding box center [869, 316] width 41 height 18
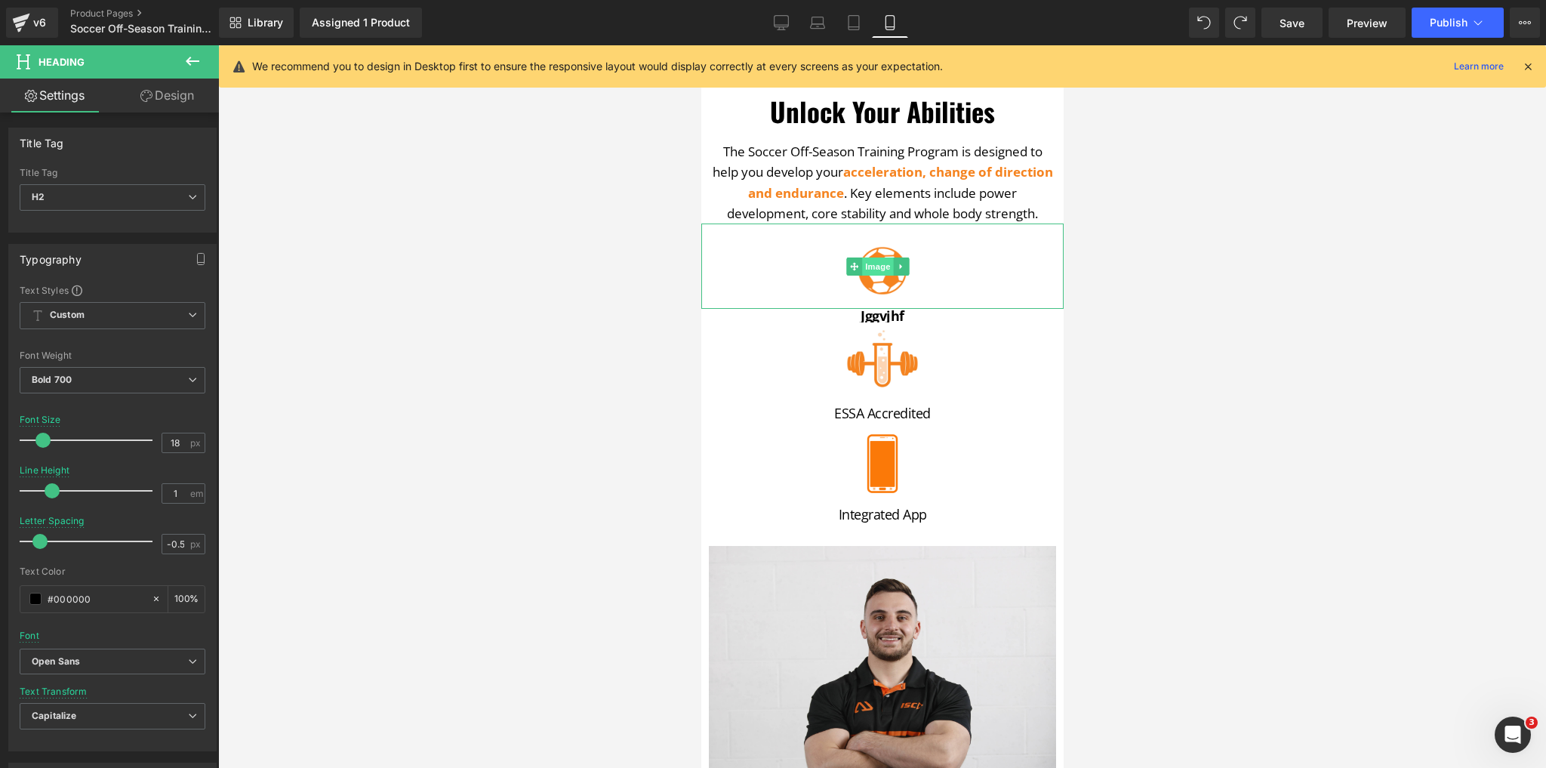
click at [878, 259] on span "Image" at bounding box center [878, 266] width 32 height 18
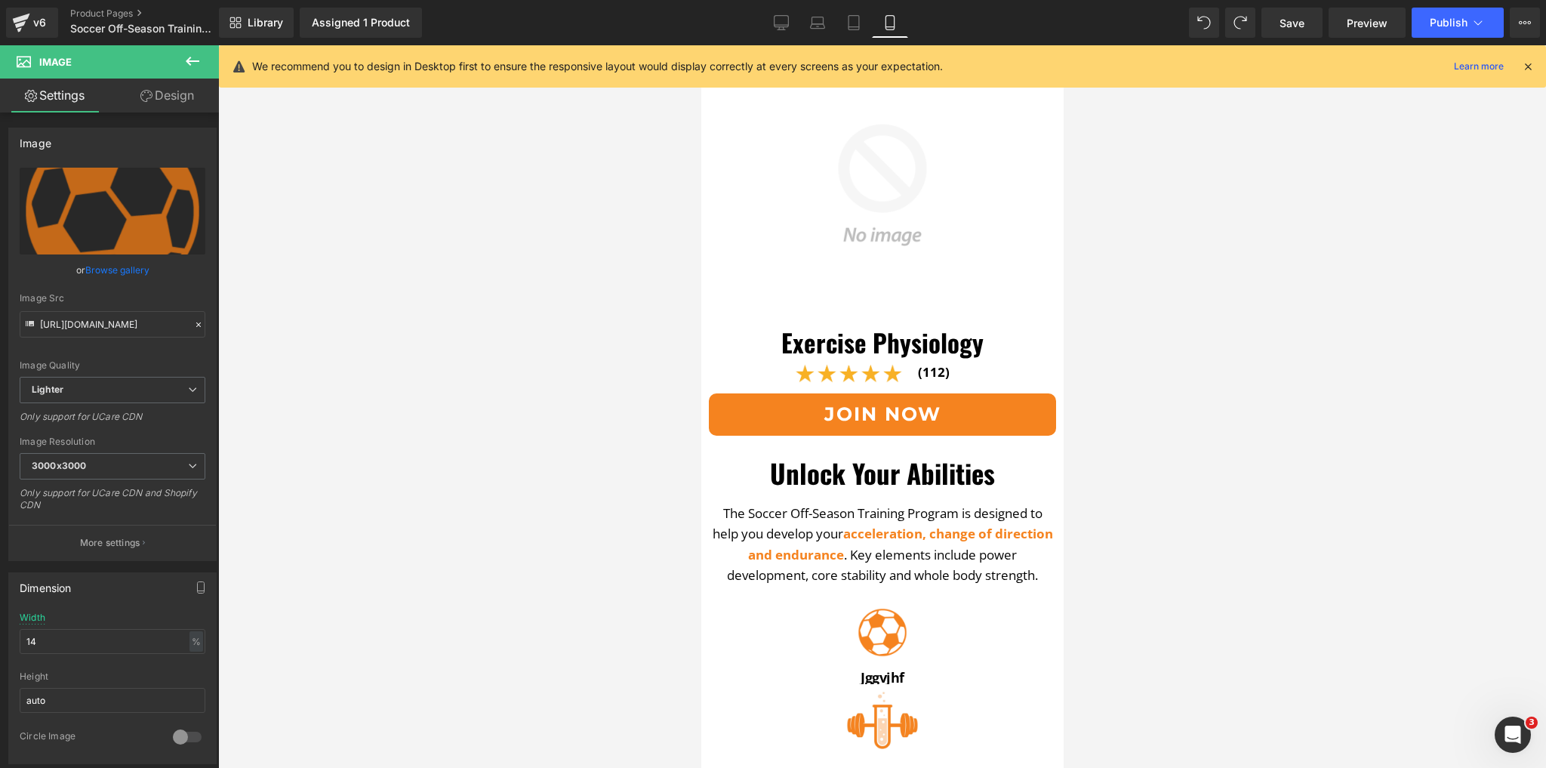
scroll to position [121, 0]
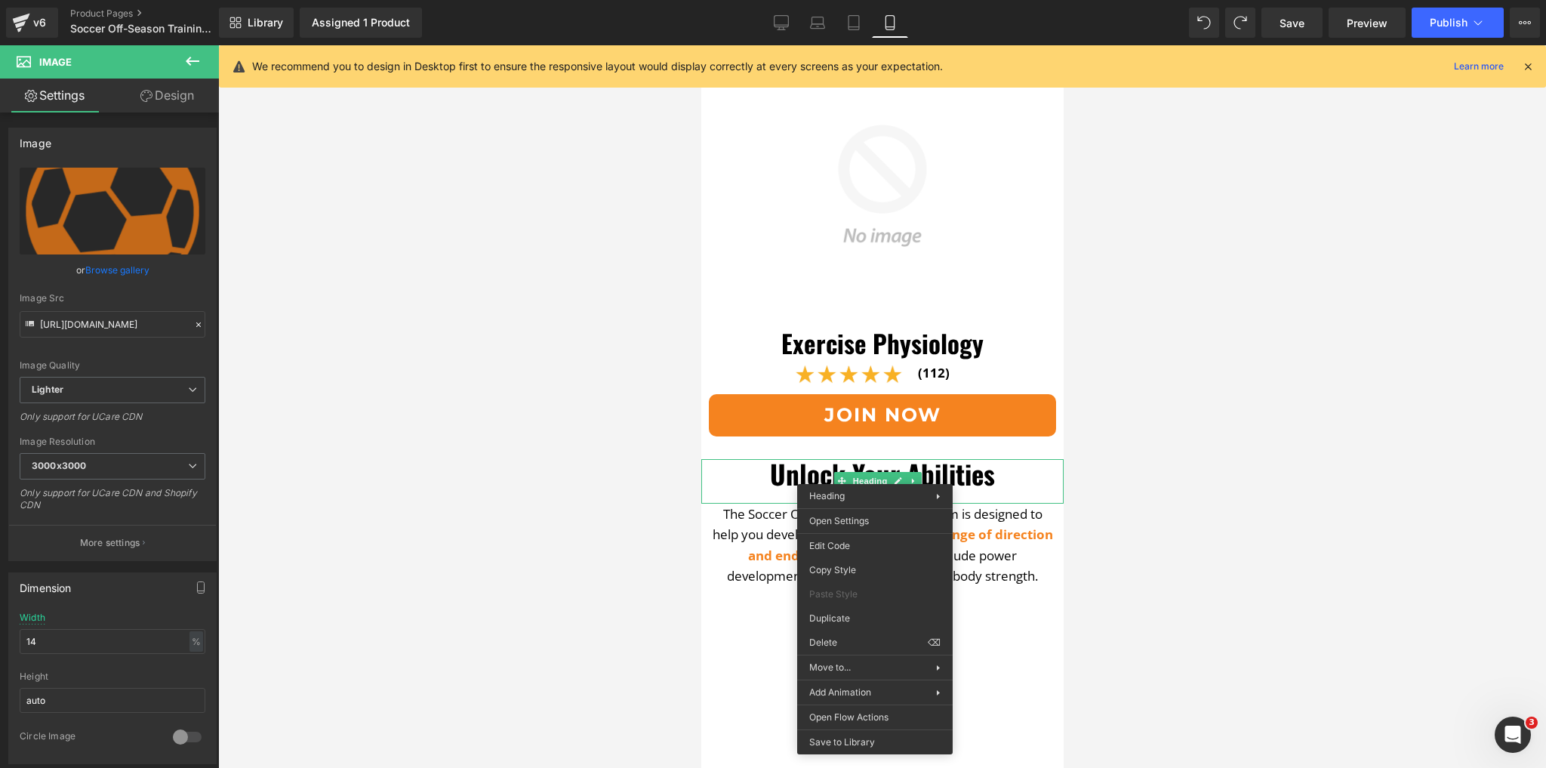
click at [619, 482] on div at bounding box center [882, 406] width 1328 height 723
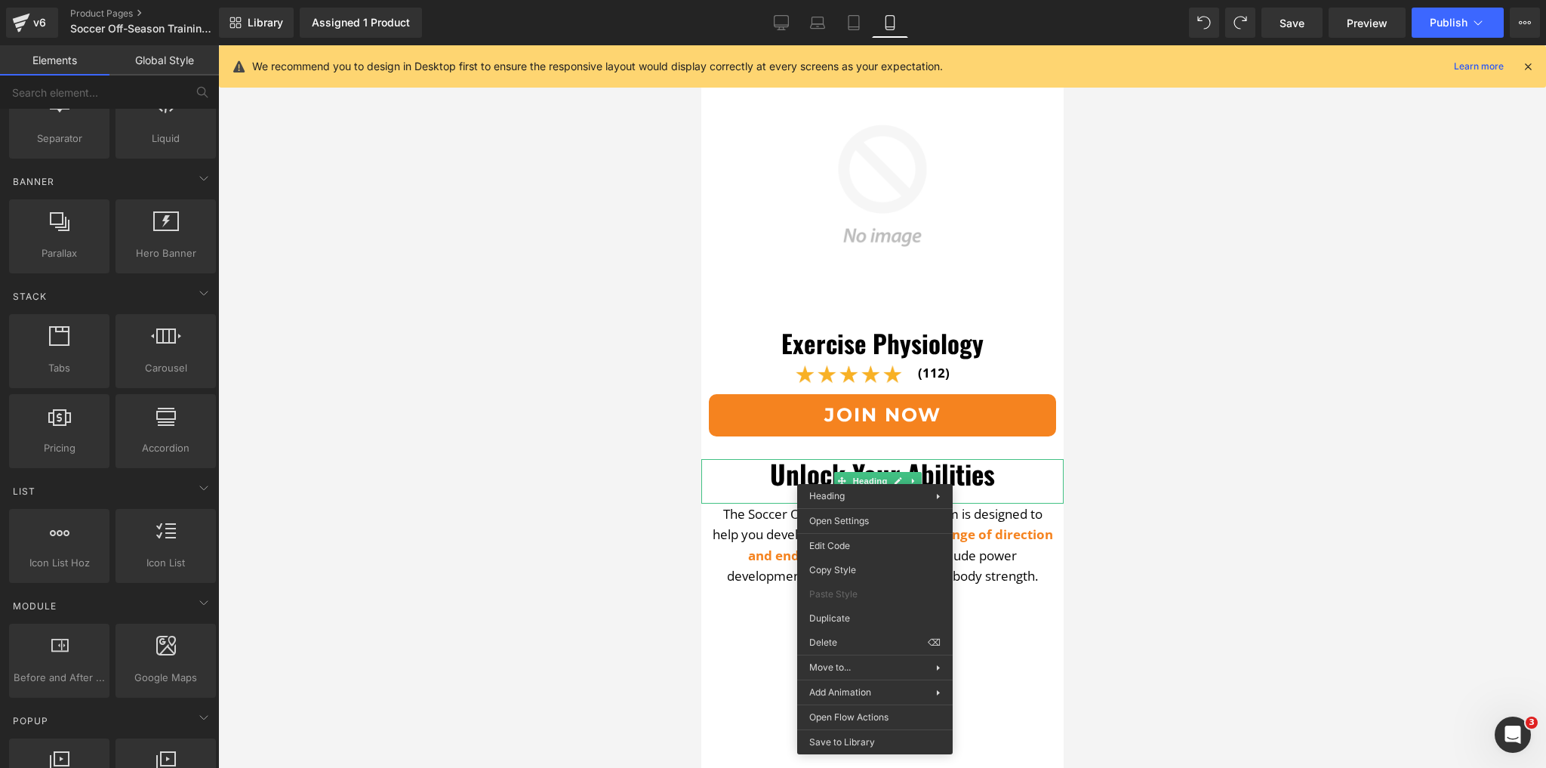
click at [642, 610] on div at bounding box center [882, 406] width 1328 height 723
click at [1136, 455] on div at bounding box center [882, 406] width 1328 height 723
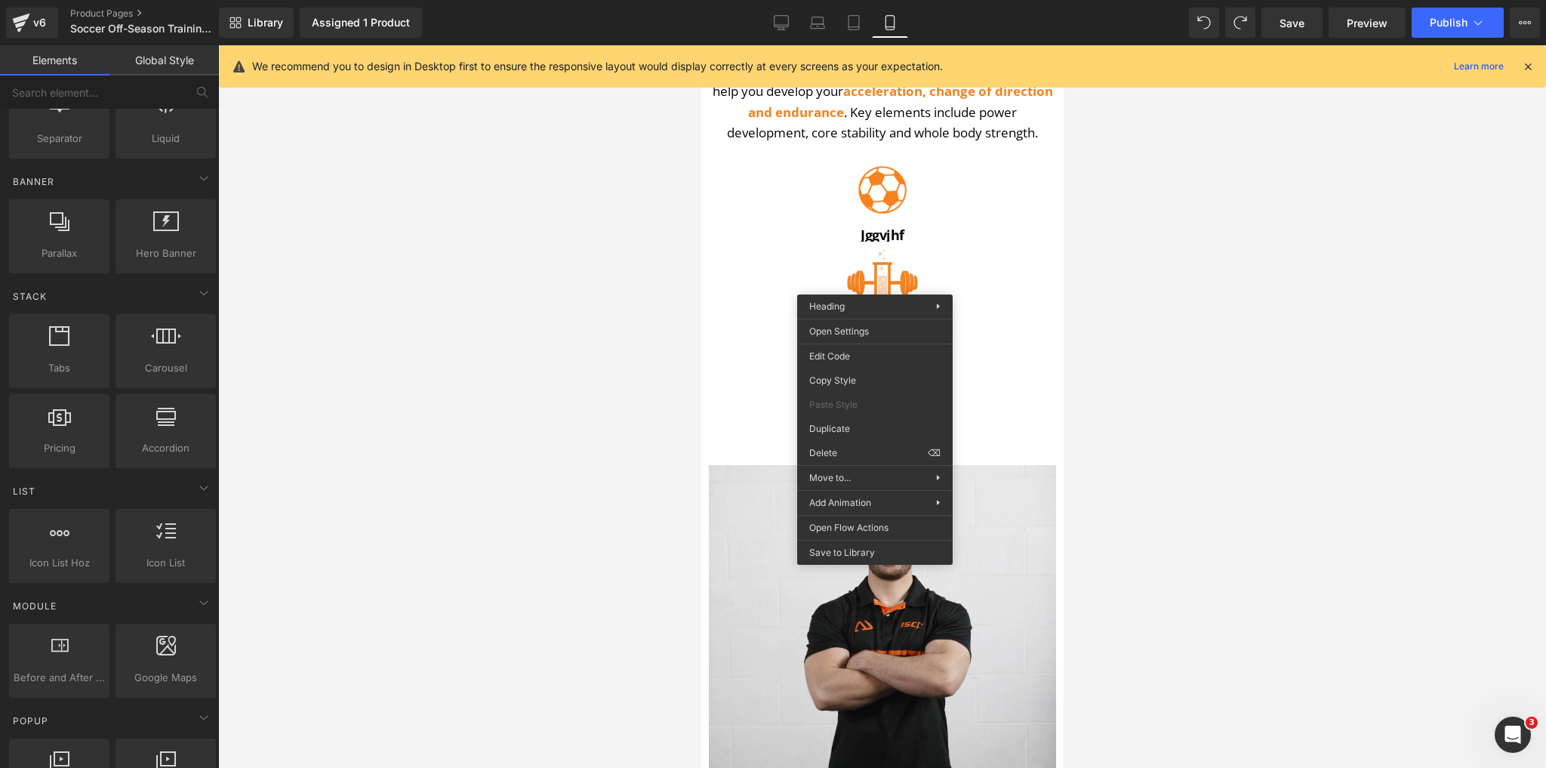
scroll to position [880, 0]
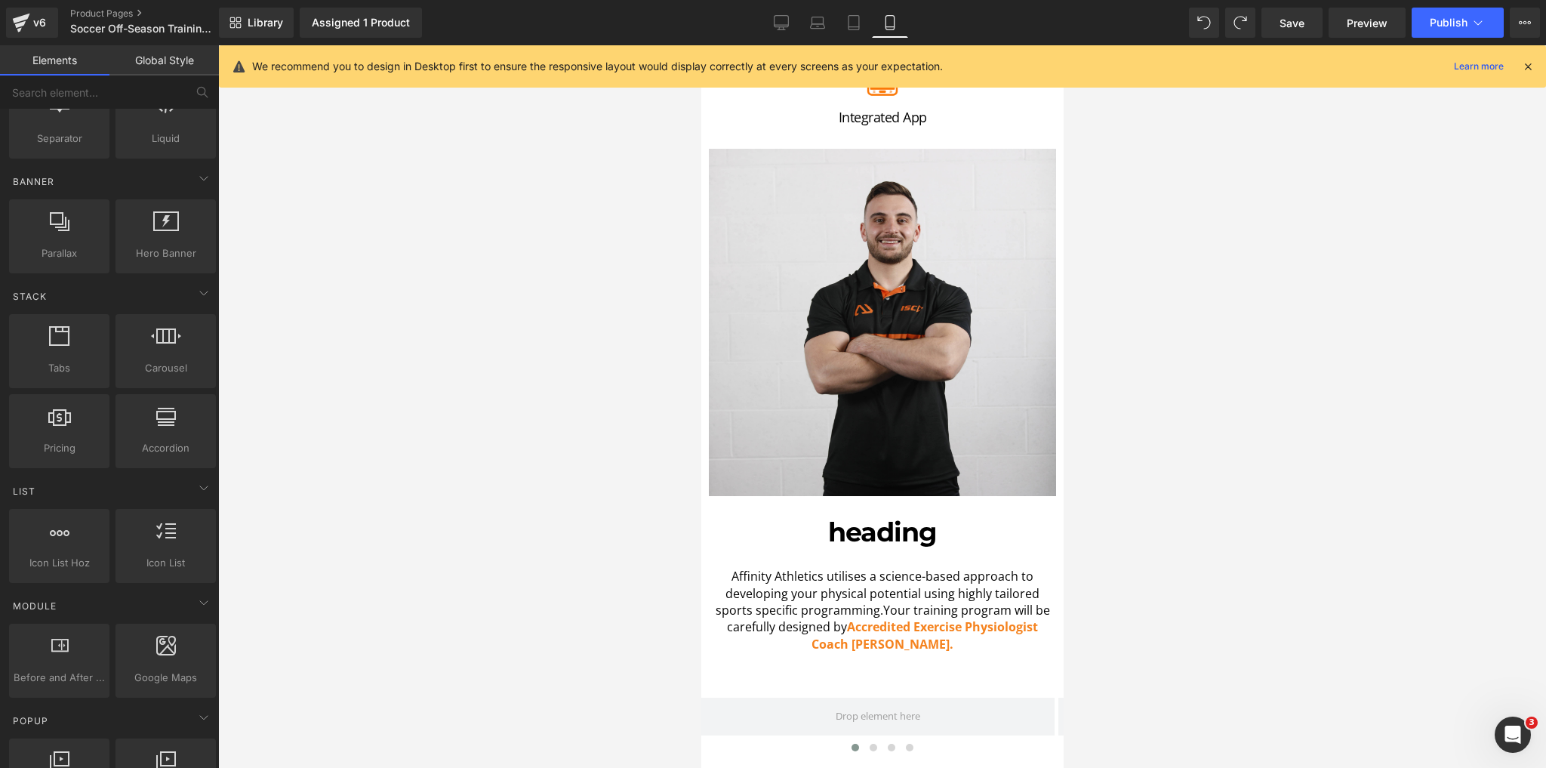
drag, startPoint x: 1059, startPoint y: 128, endPoint x: 1770, endPoint y: 254, distance: 722.3
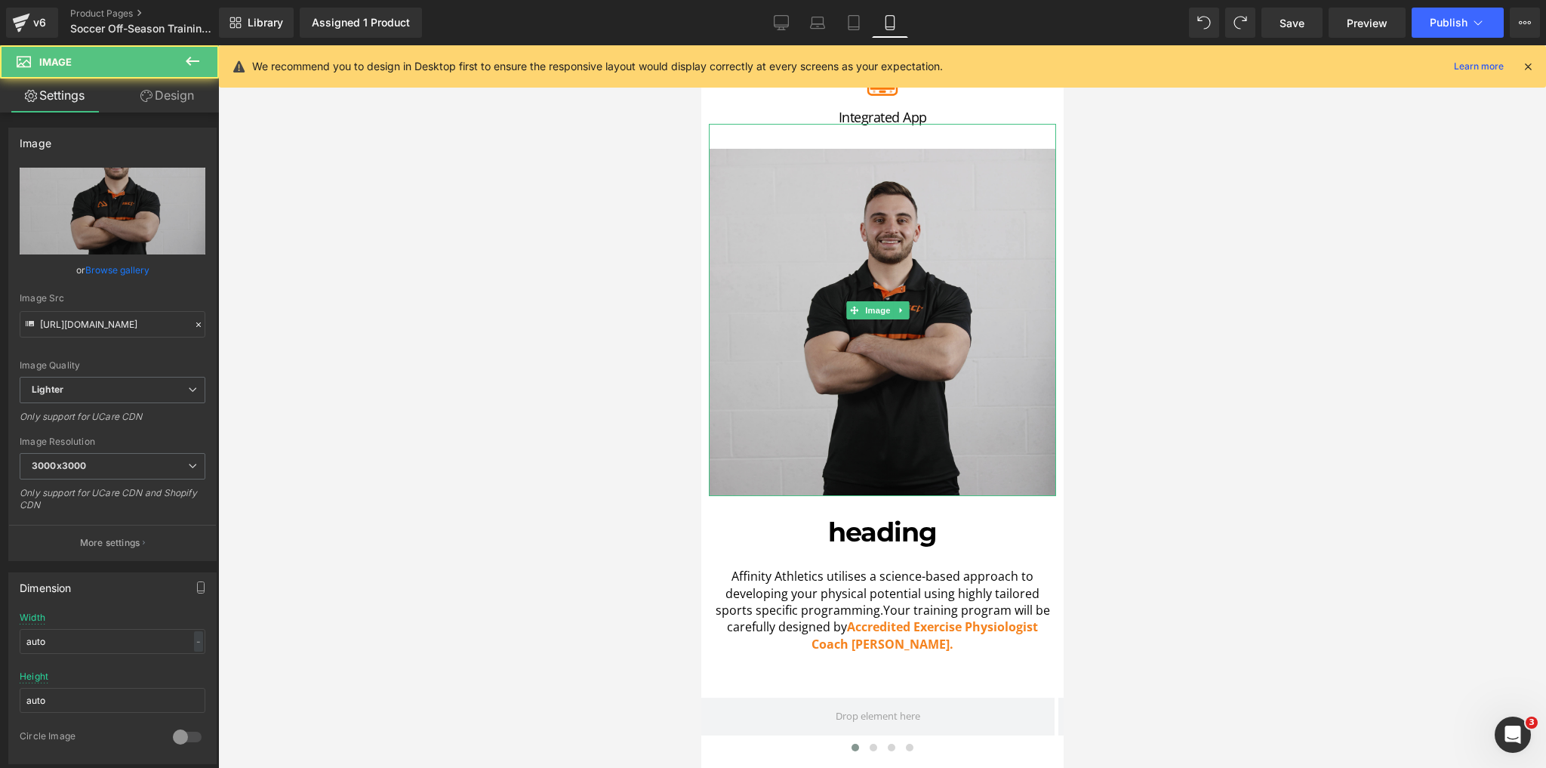
click at [925, 273] on img at bounding box center [881, 310] width 347 height 372
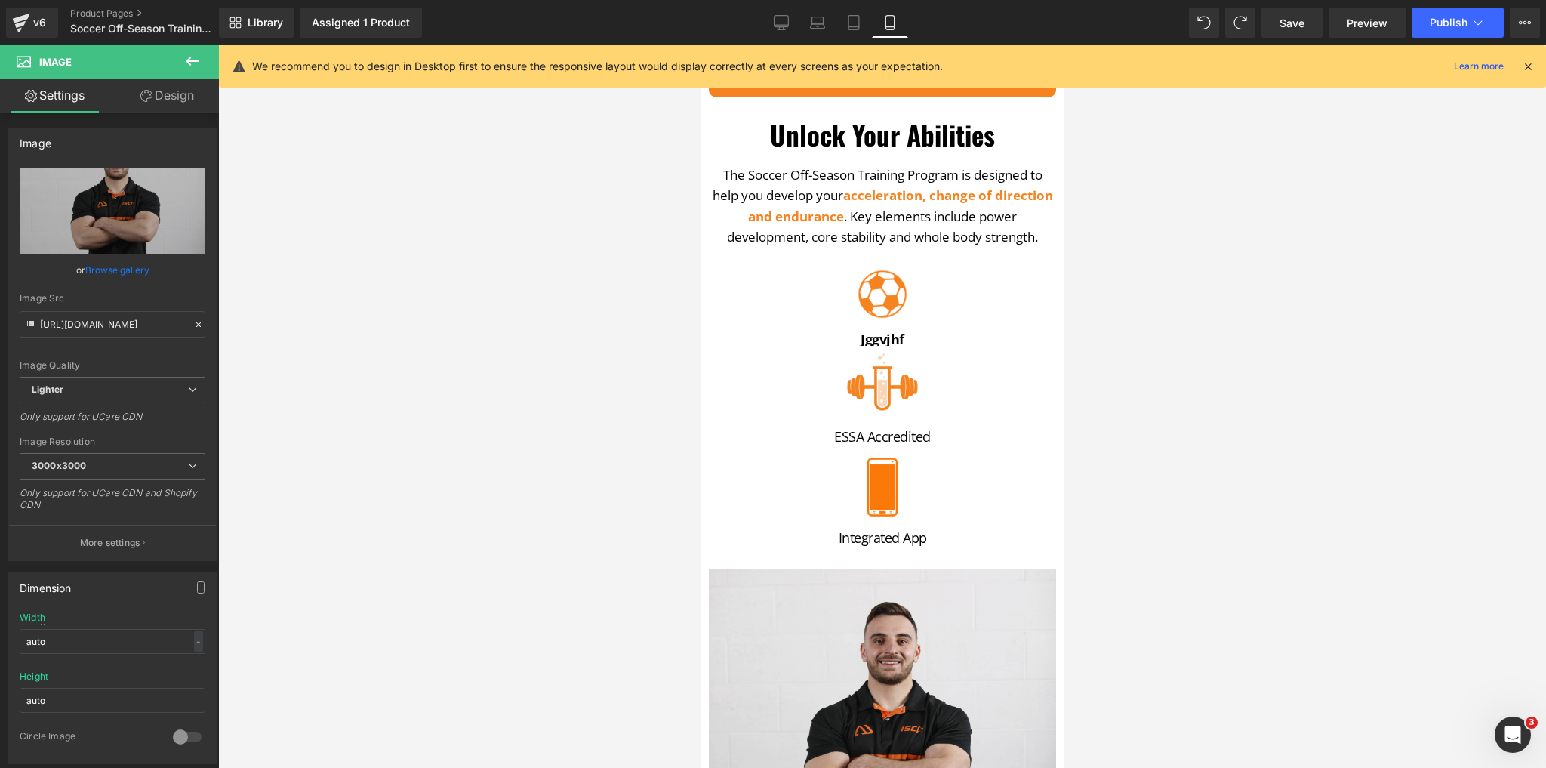
scroll to position [458, 0]
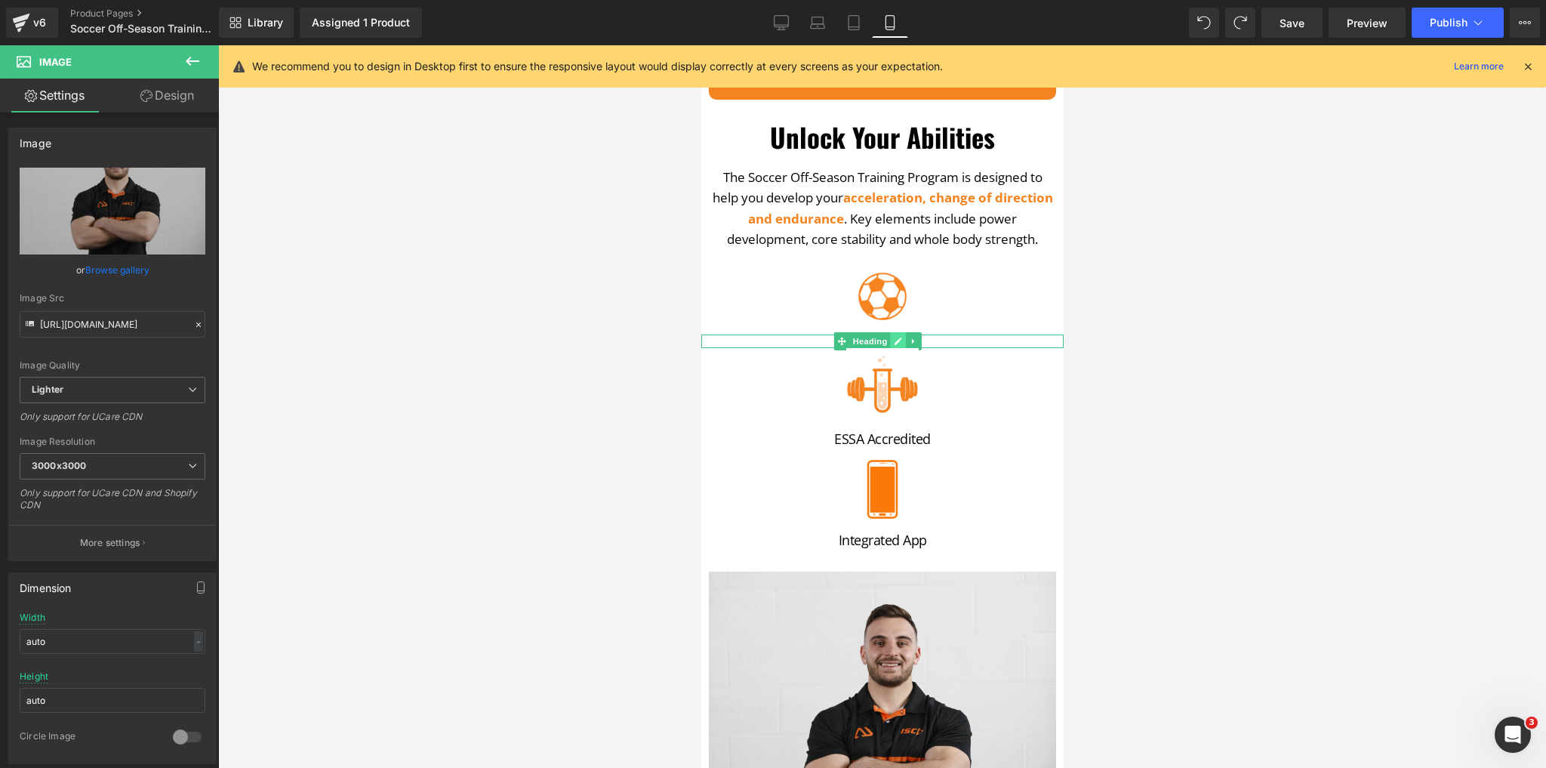
click at [890, 332] on link at bounding box center [898, 341] width 16 height 18
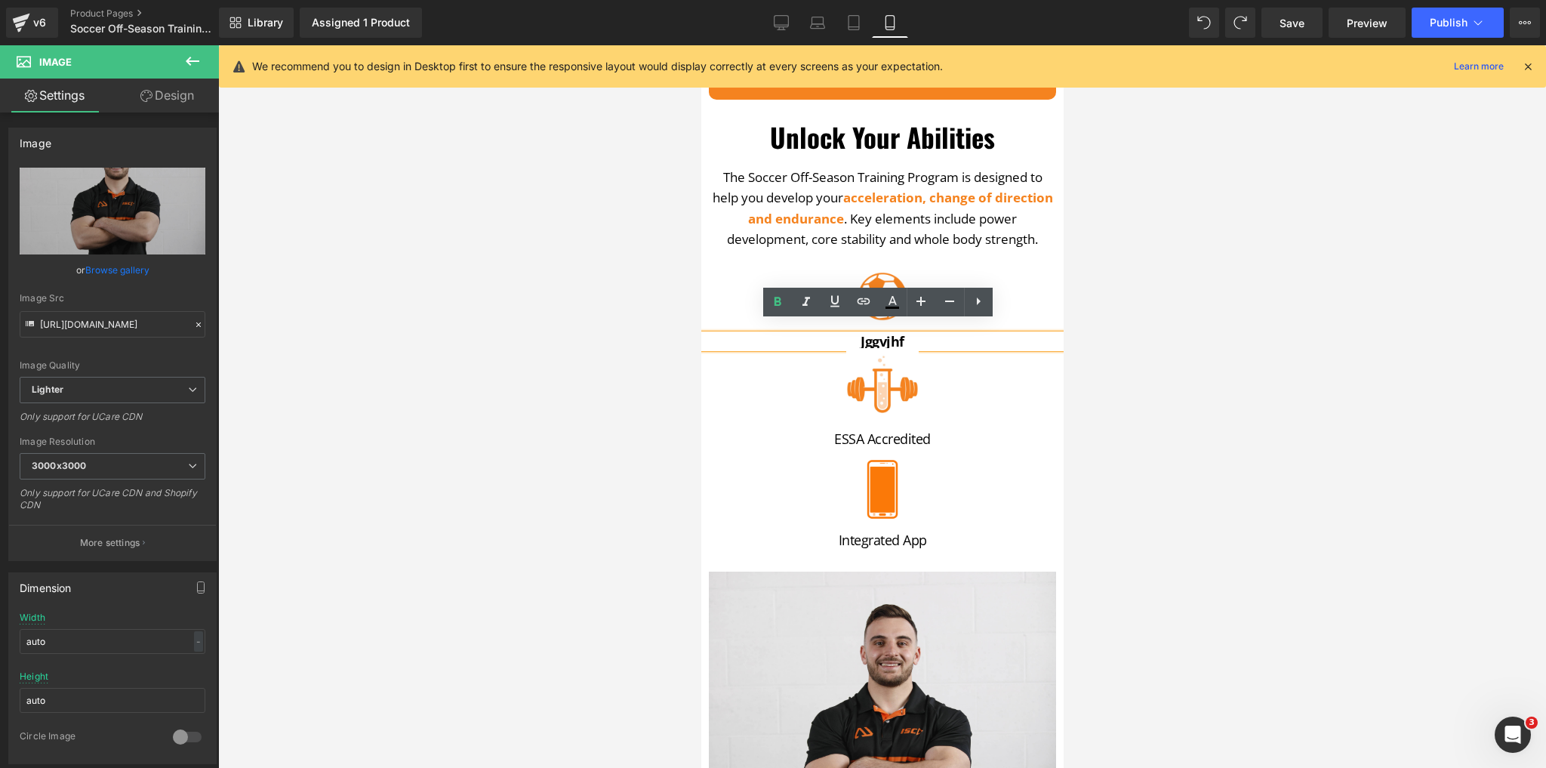
click at [892, 335] on h2 "jggvjhf" at bounding box center [882, 342] width 355 height 14
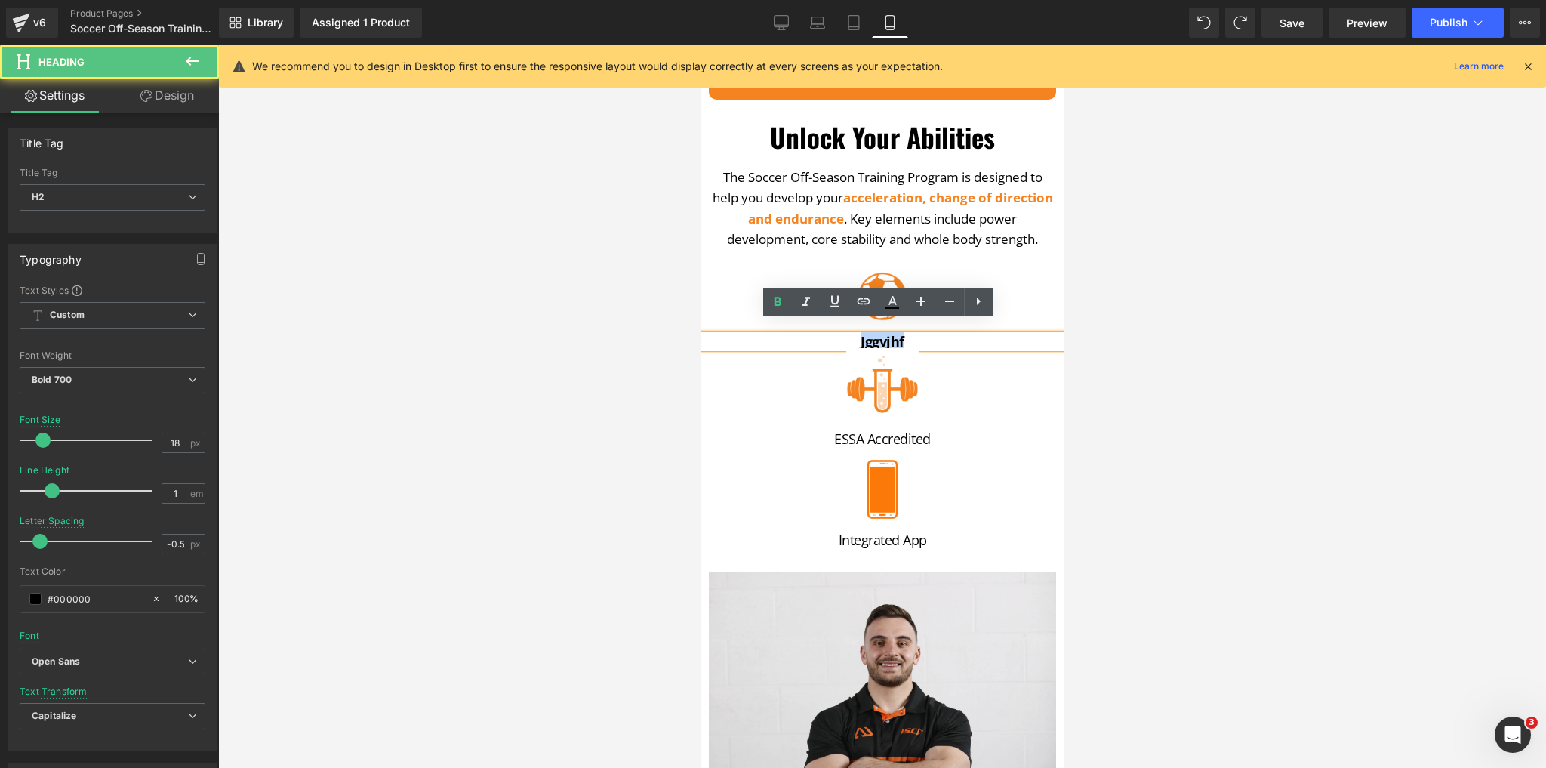
click at [892, 335] on h2 "jggvjhf" at bounding box center [882, 342] width 355 height 14
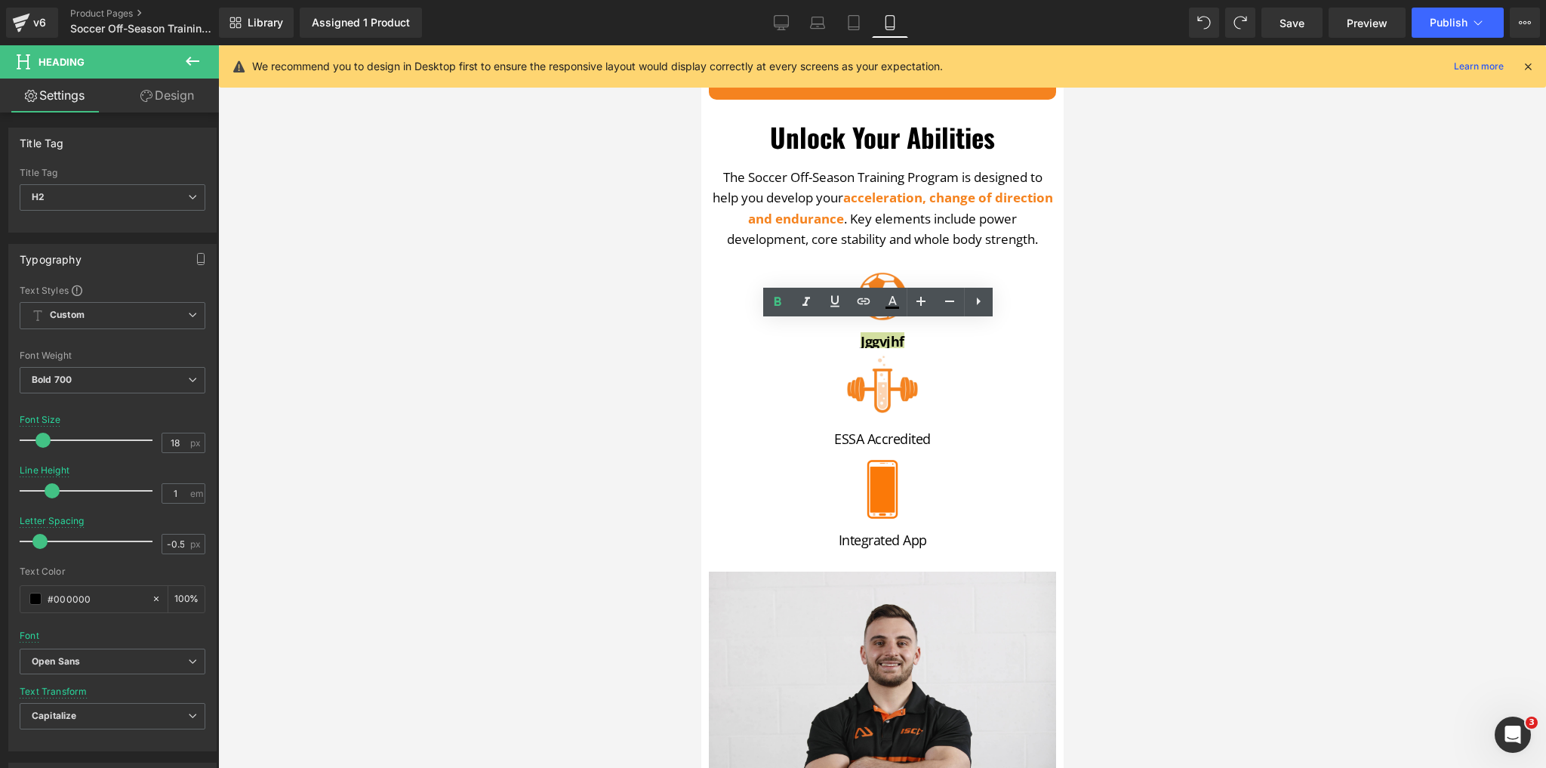
click at [637, 359] on div at bounding box center [882, 406] width 1328 height 723
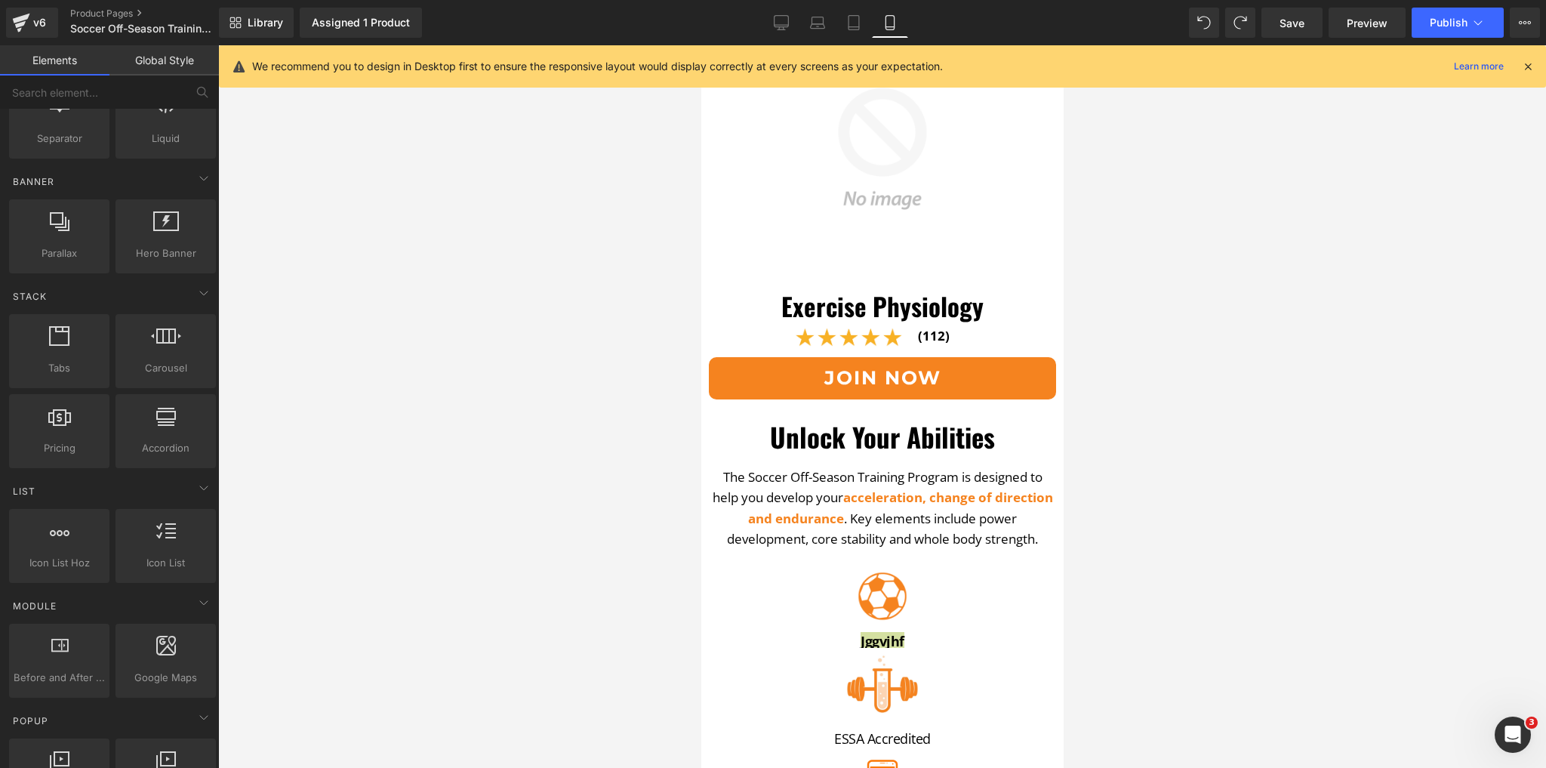
scroll to position [181, 0]
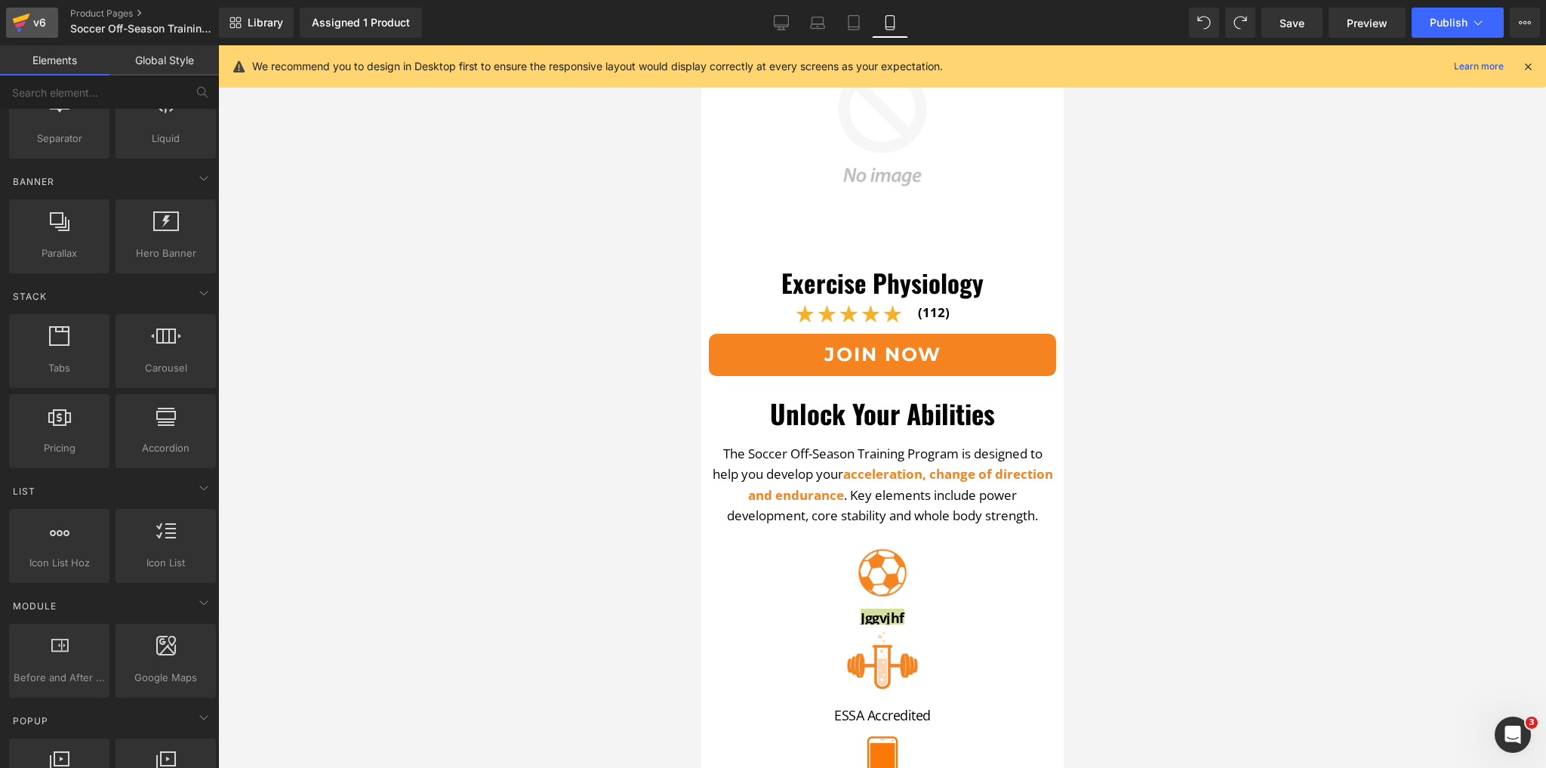
click at [33, 25] on div "v6" at bounding box center [39, 23] width 19 height 20
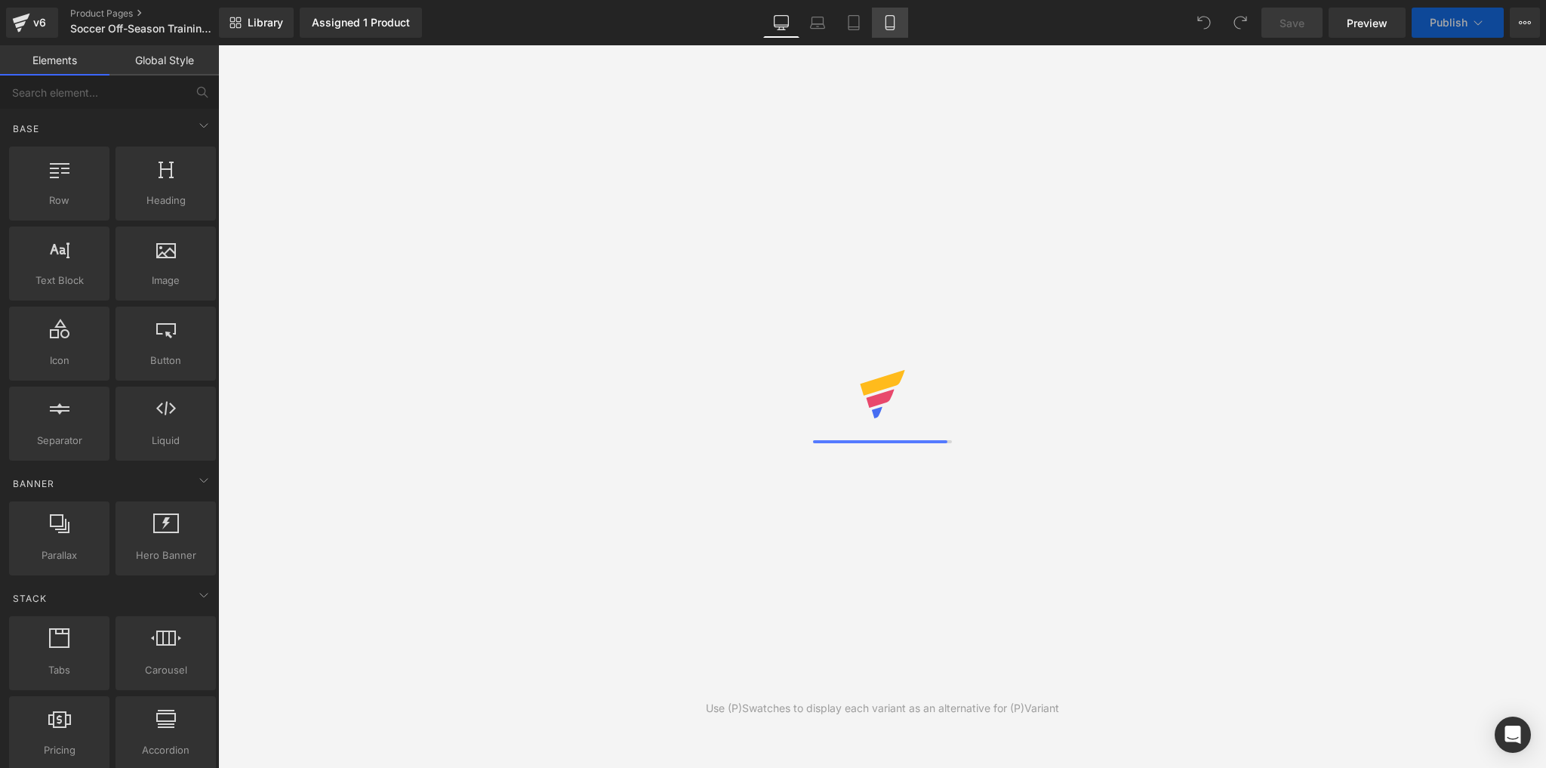
click at [883, 25] on icon at bounding box center [890, 22] width 15 height 15
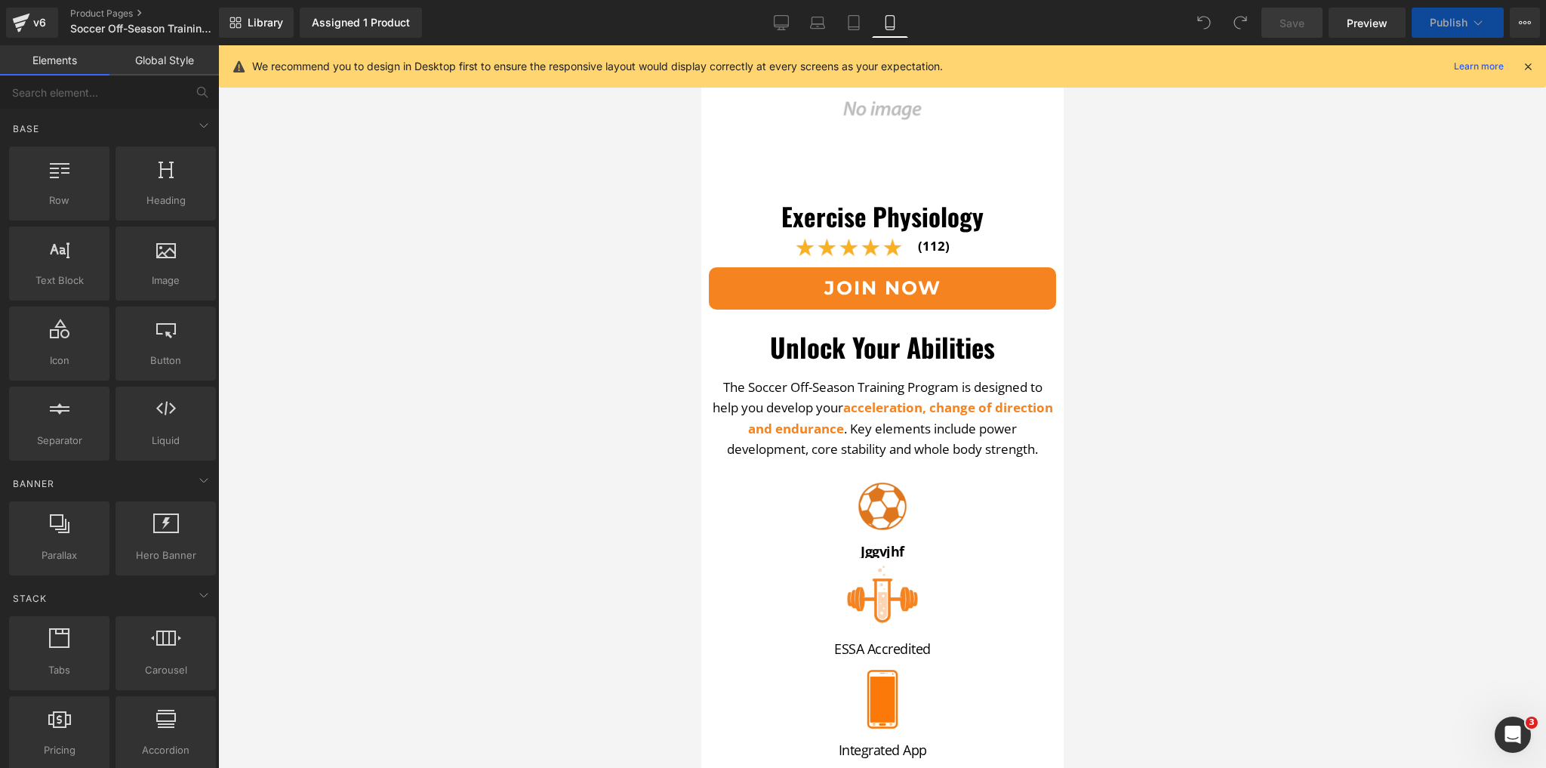
scroll to position [302, 0]
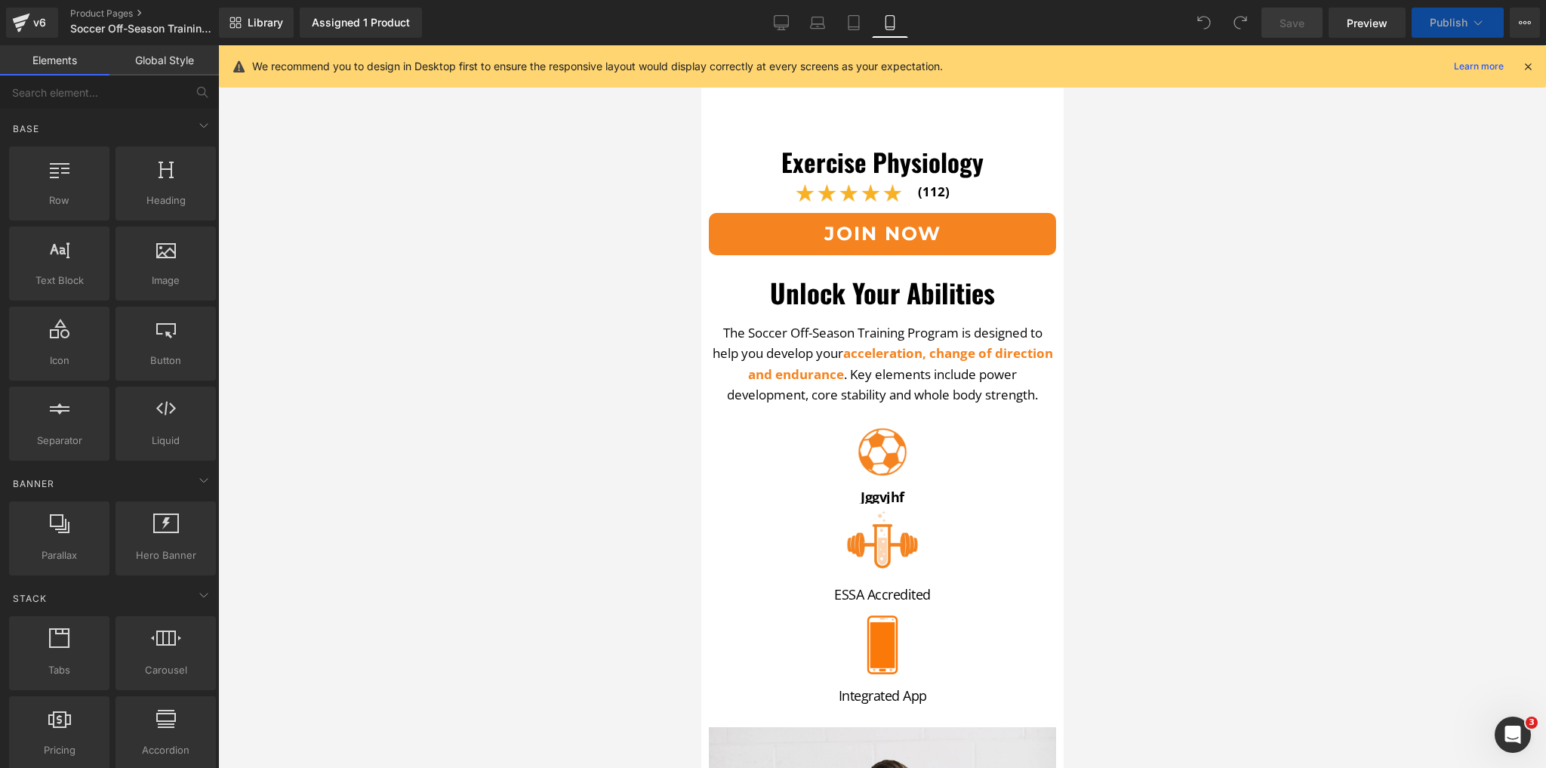
click at [879, 488] on span "Heading" at bounding box center [874, 497] width 41 height 18
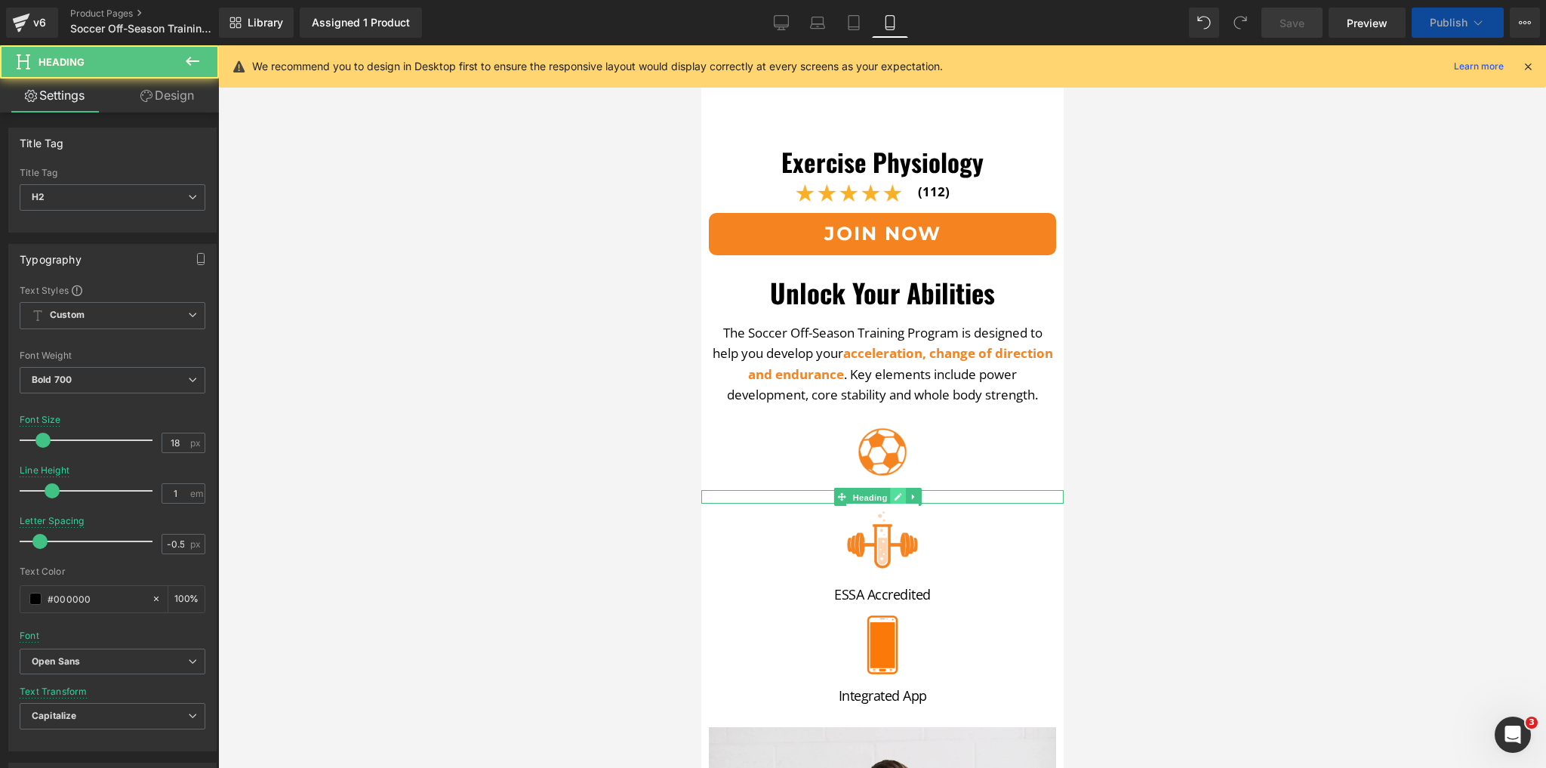
click at [902, 488] on link at bounding box center [898, 497] width 16 height 18
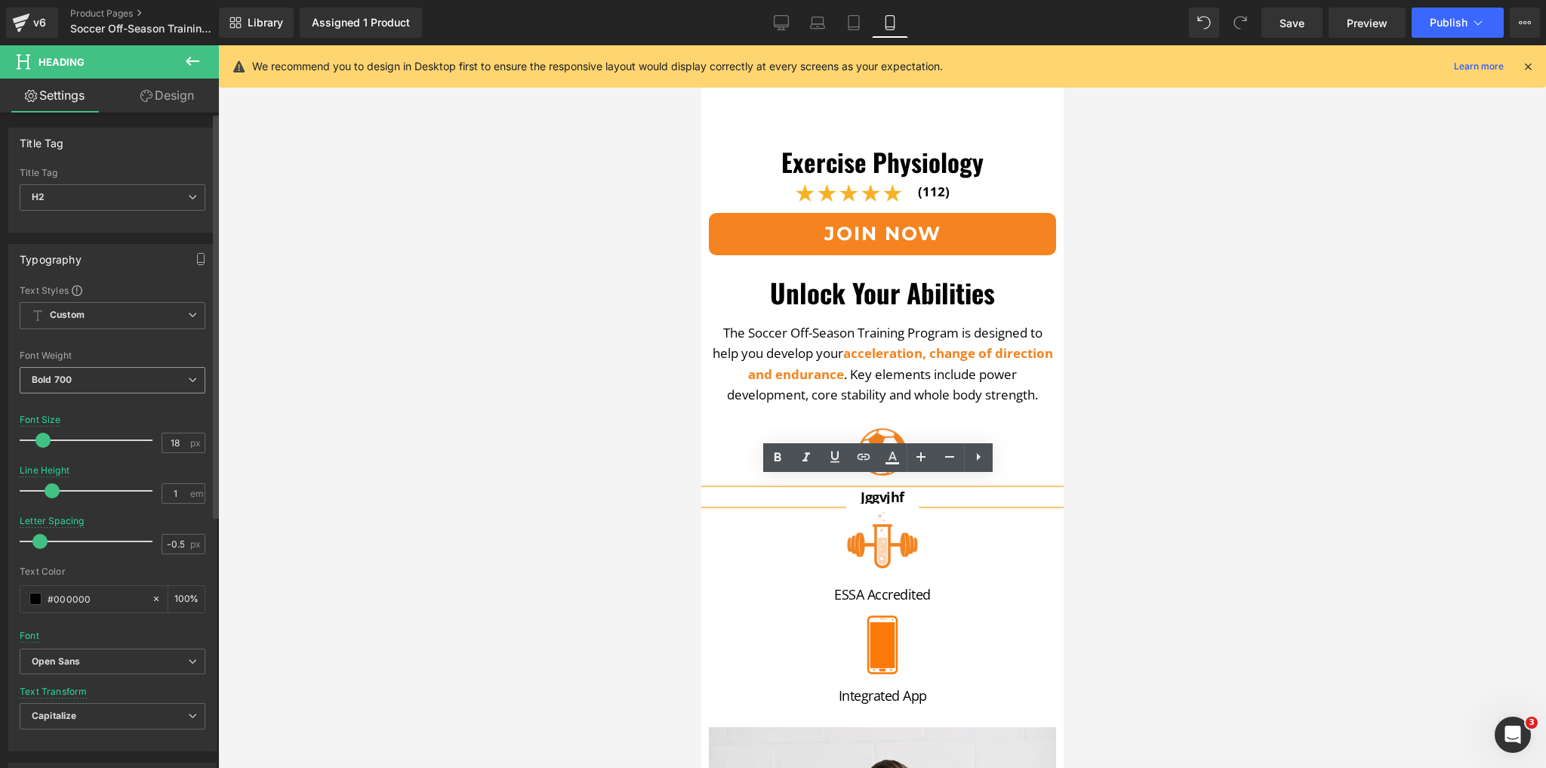
click at [129, 382] on span "Bold 700" at bounding box center [113, 380] width 186 height 26
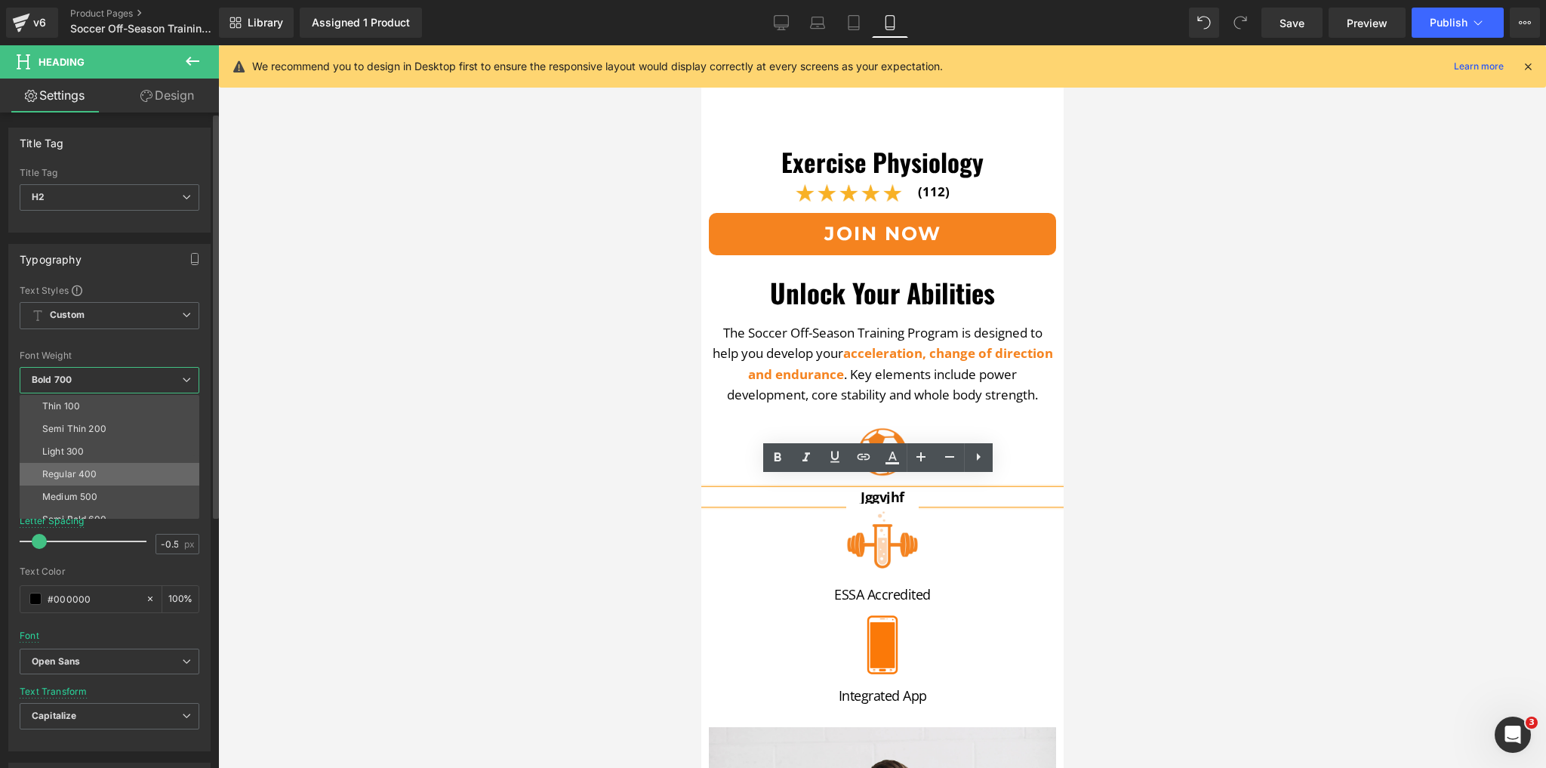
click at [100, 469] on li "Regular 400" at bounding box center [113, 474] width 187 height 23
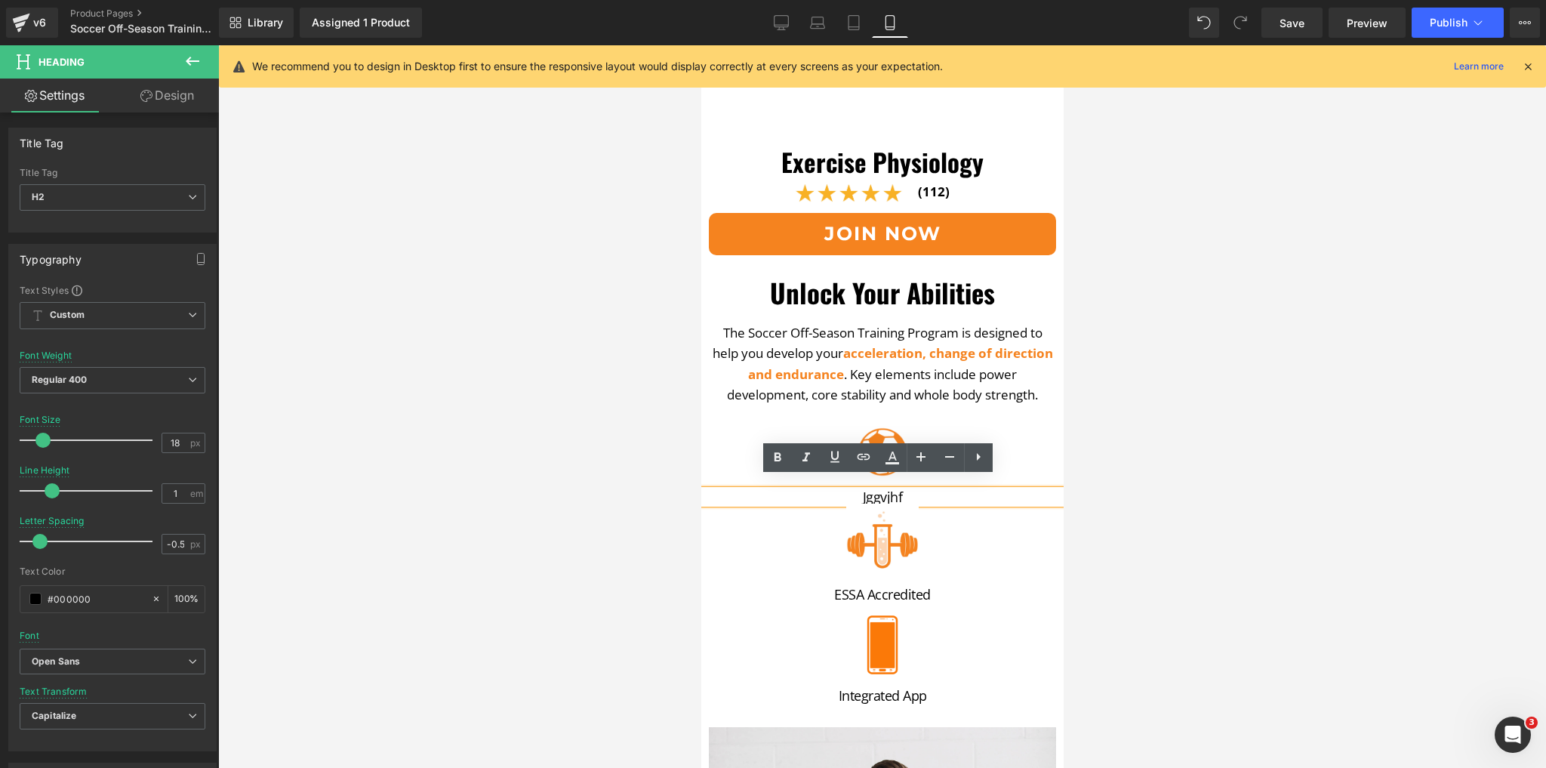
click at [876, 490] on h2 "jggvjhf" at bounding box center [882, 497] width 355 height 14
click at [872, 439] on span "Image" at bounding box center [878, 448] width 32 height 18
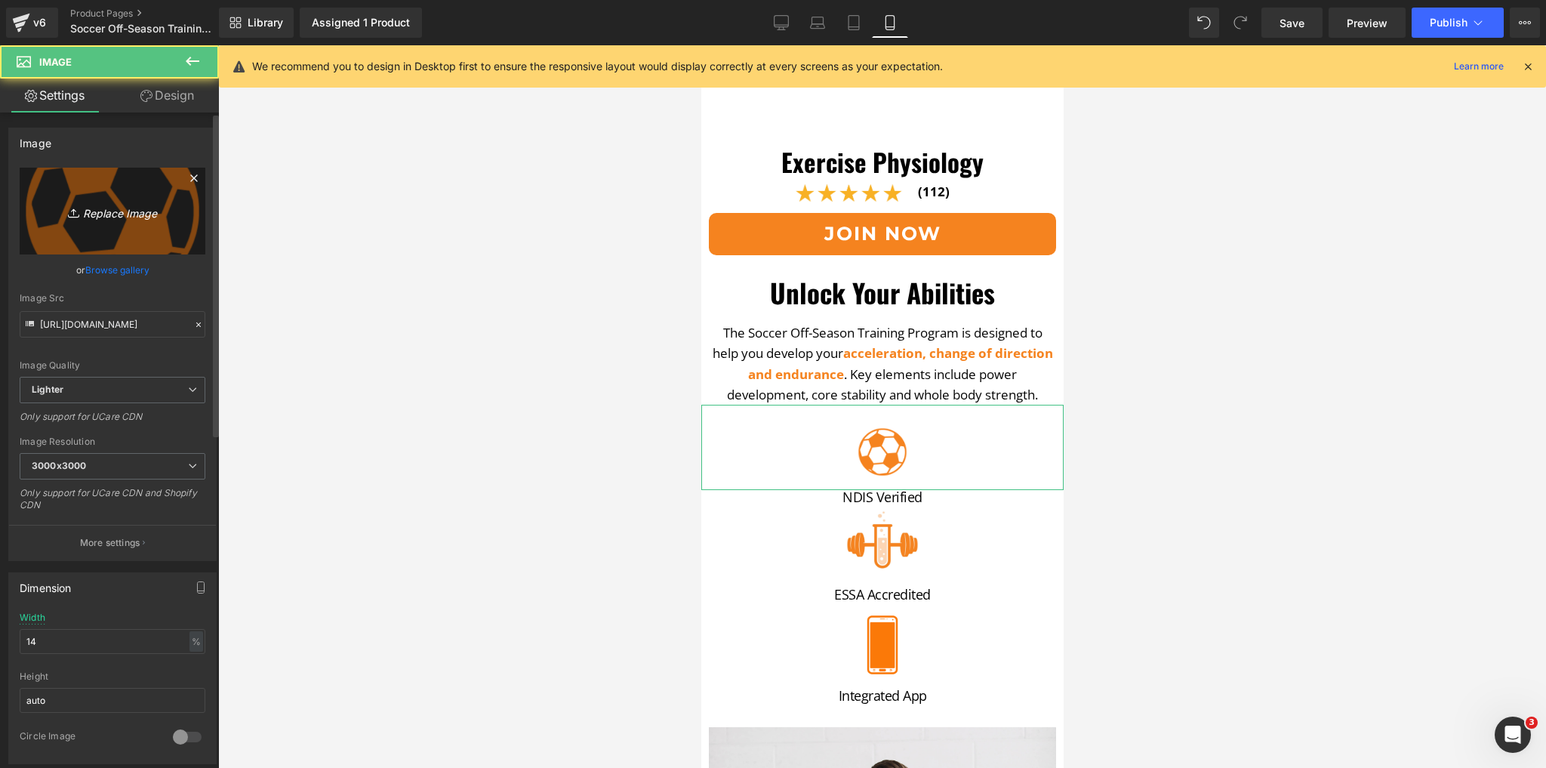
click at [68, 220] on icon at bounding box center [75, 212] width 15 height 15
type input "C:\fakepath\Untitled (76).png"
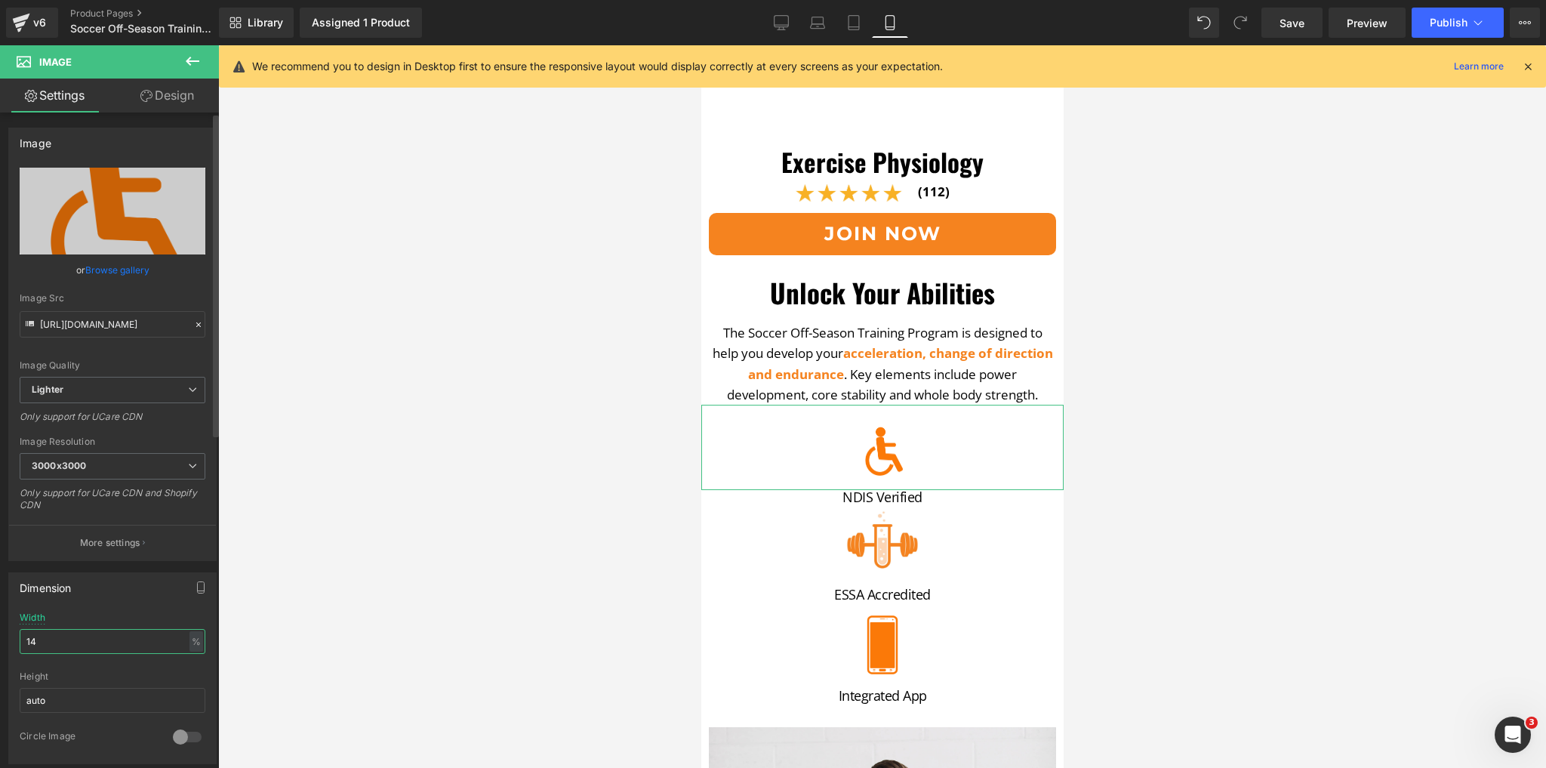
click at [138, 646] on input "14" at bounding box center [113, 641] width 186 height 25
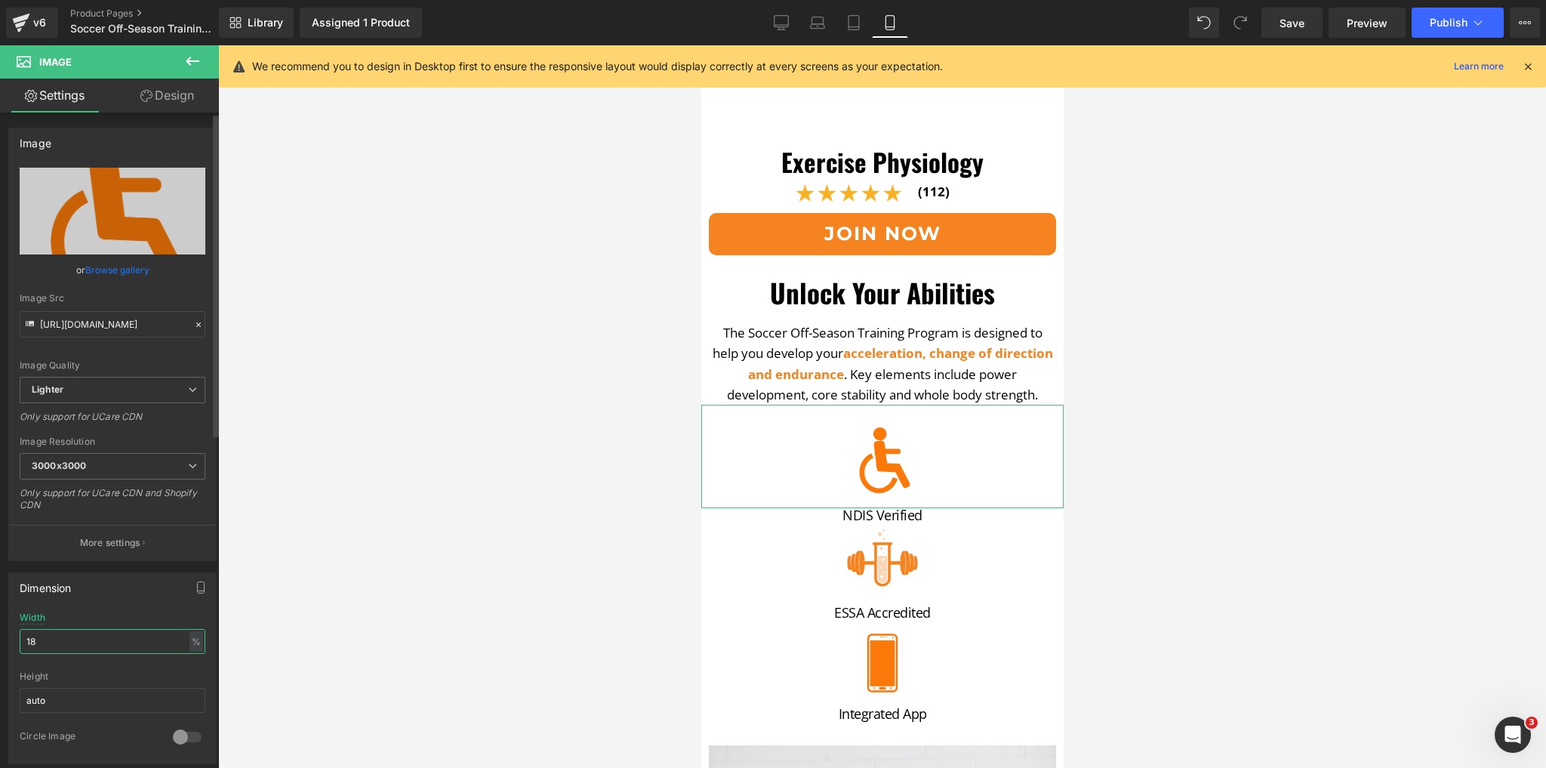
type input "19"
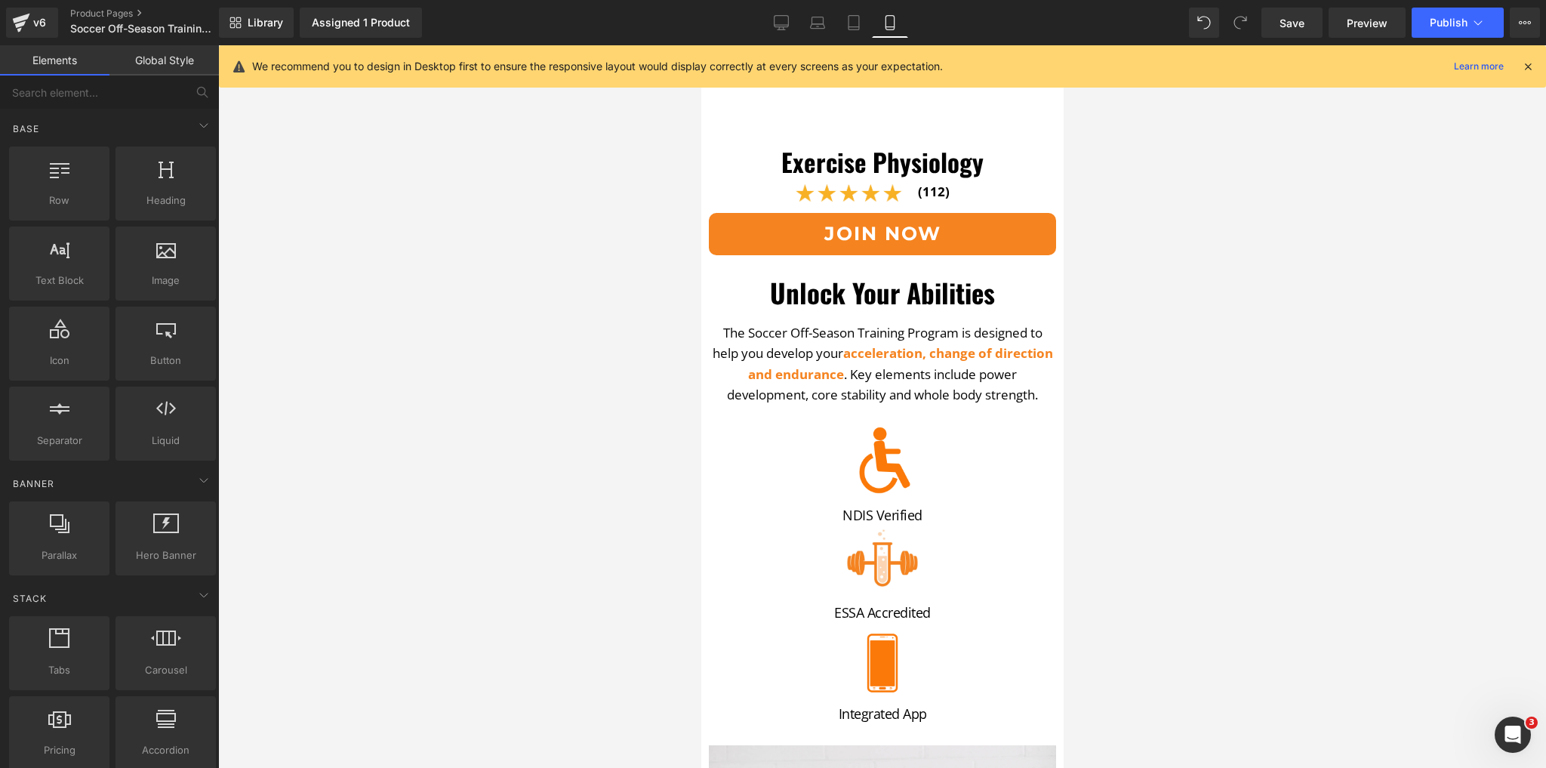
click at [390, 520] on div at bounding box center [882, 406] width 1328 height 723
click at [876, 451] on span "Image" at bounding box center [878, 457] width 32 height 18
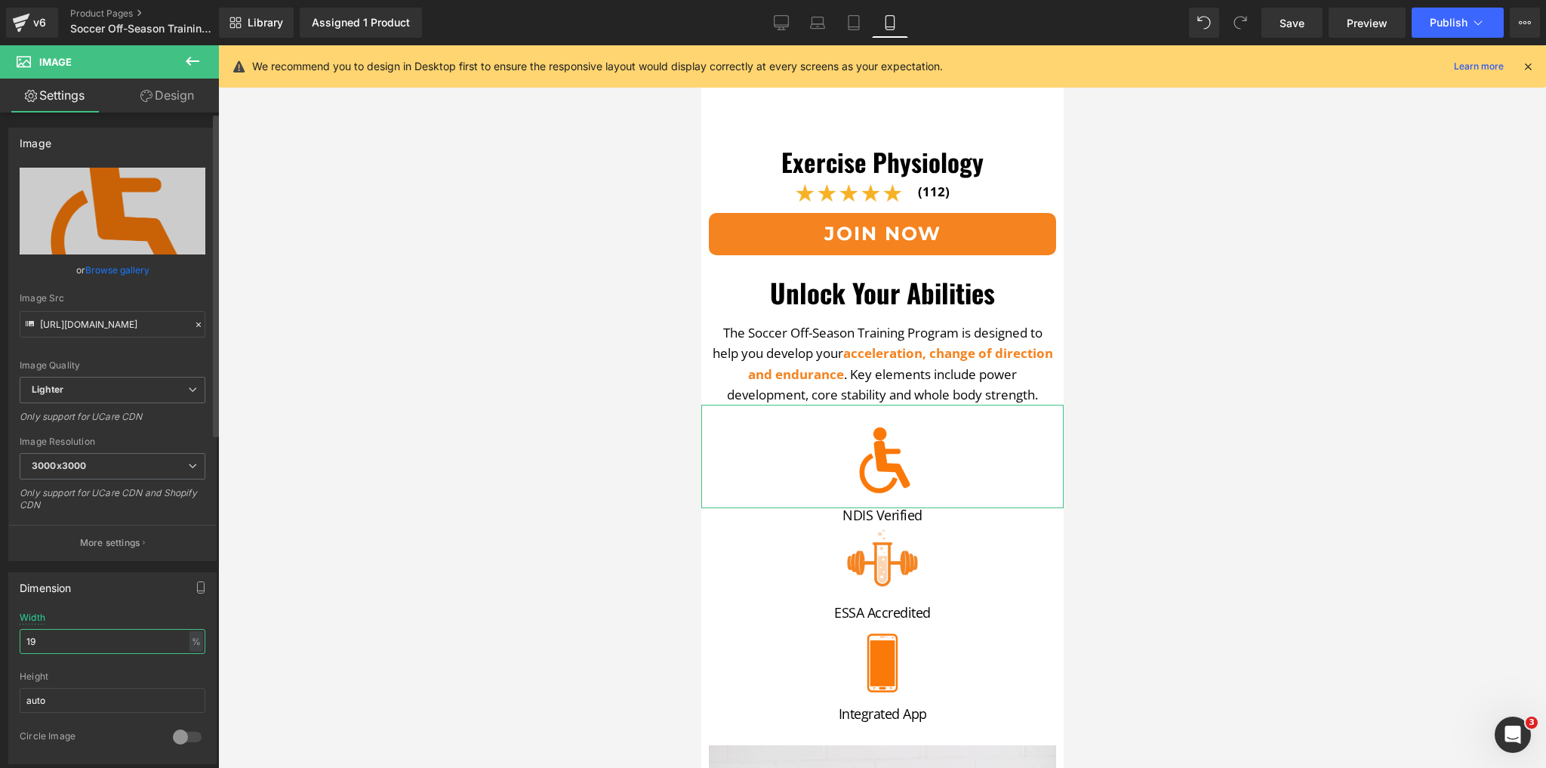
click at [154, 631] on input "19" at bounding box center [113, 641] width 186 height 25
type input "19"
click at [559, 547] on div at bounding box center [882, 406] width 1328 height 723
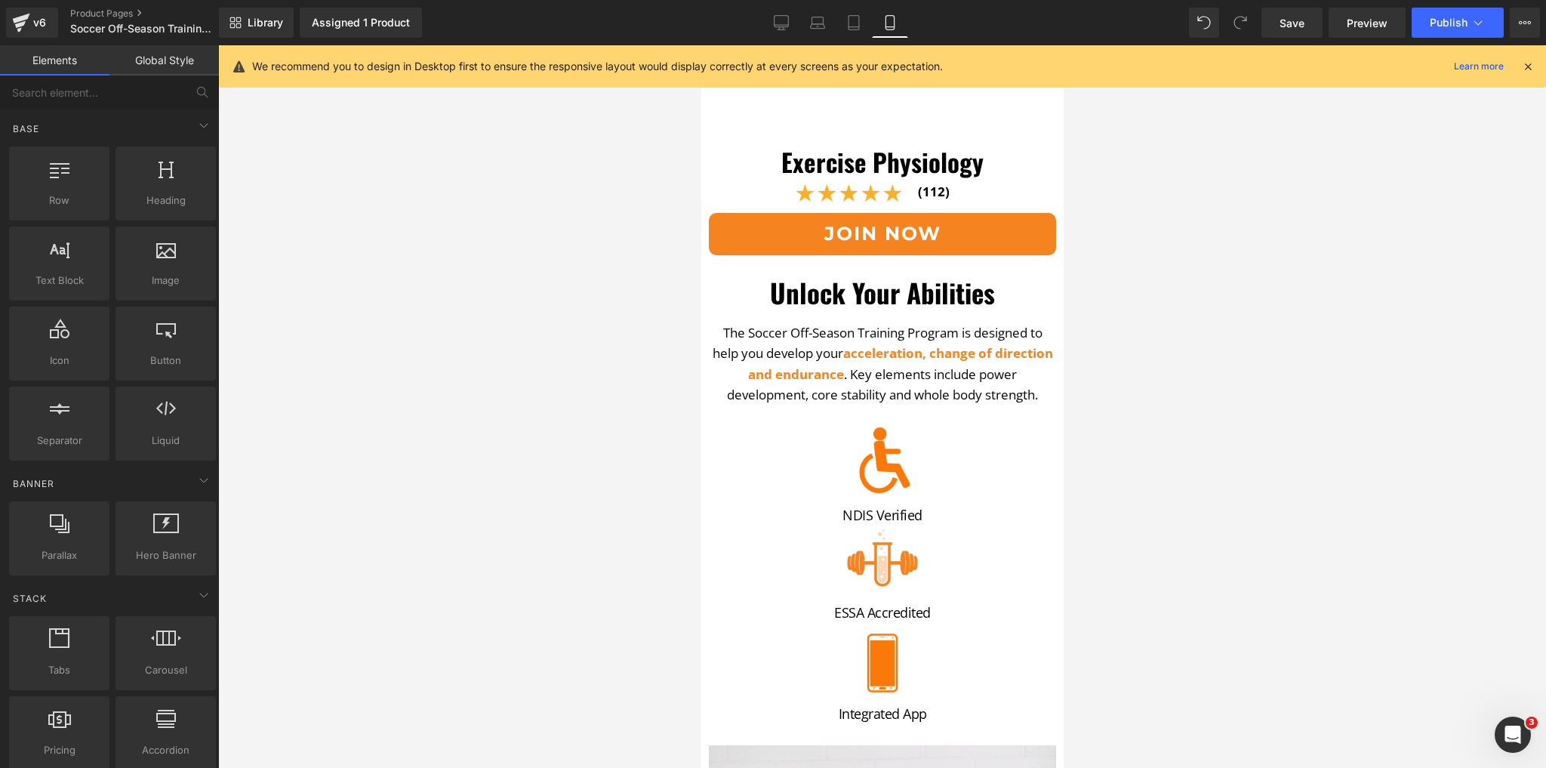
click at [643, 603] on div at bounding box center [882, 406] width 1328 height 723
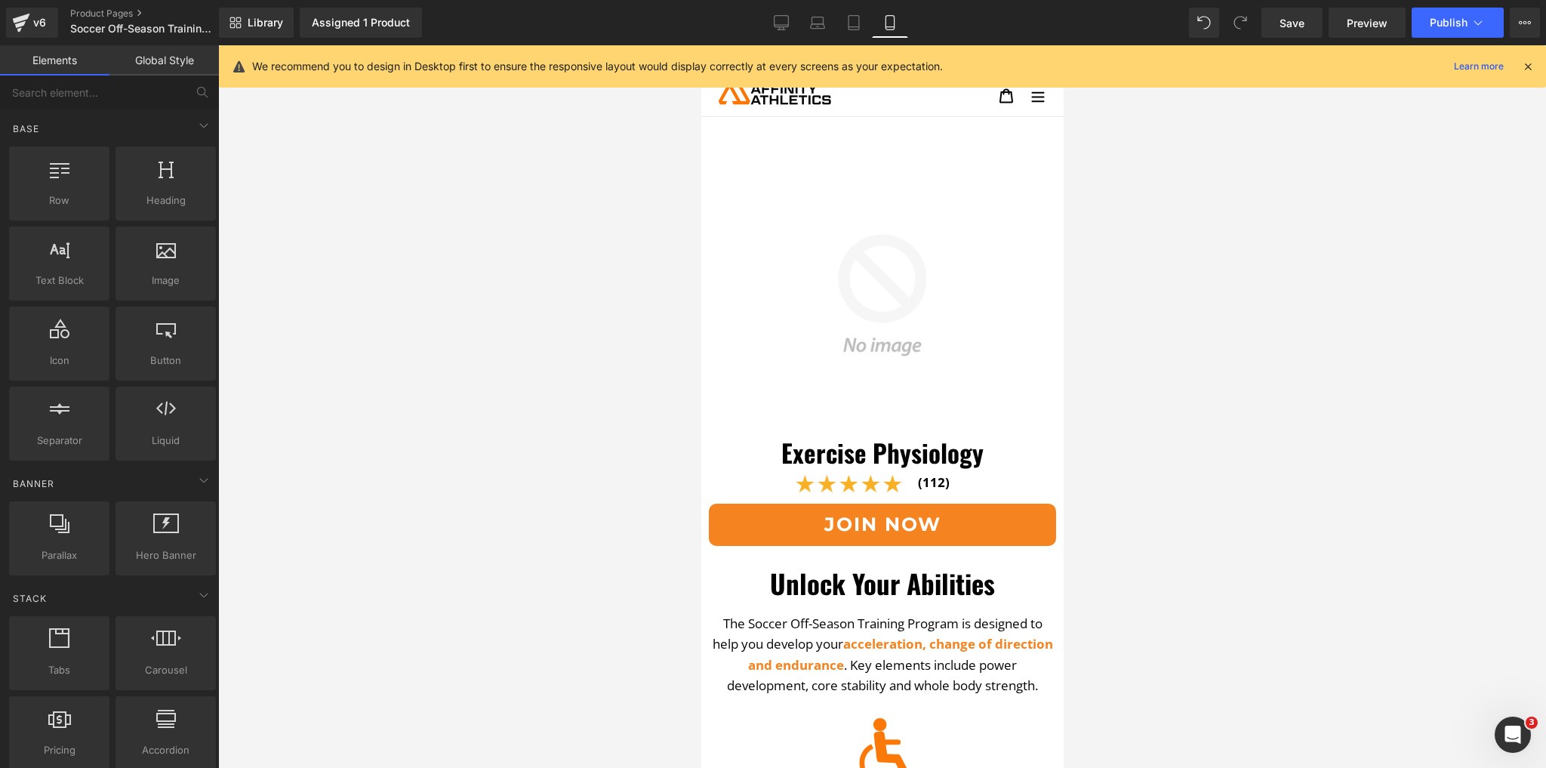
scroll to position [0, 0]
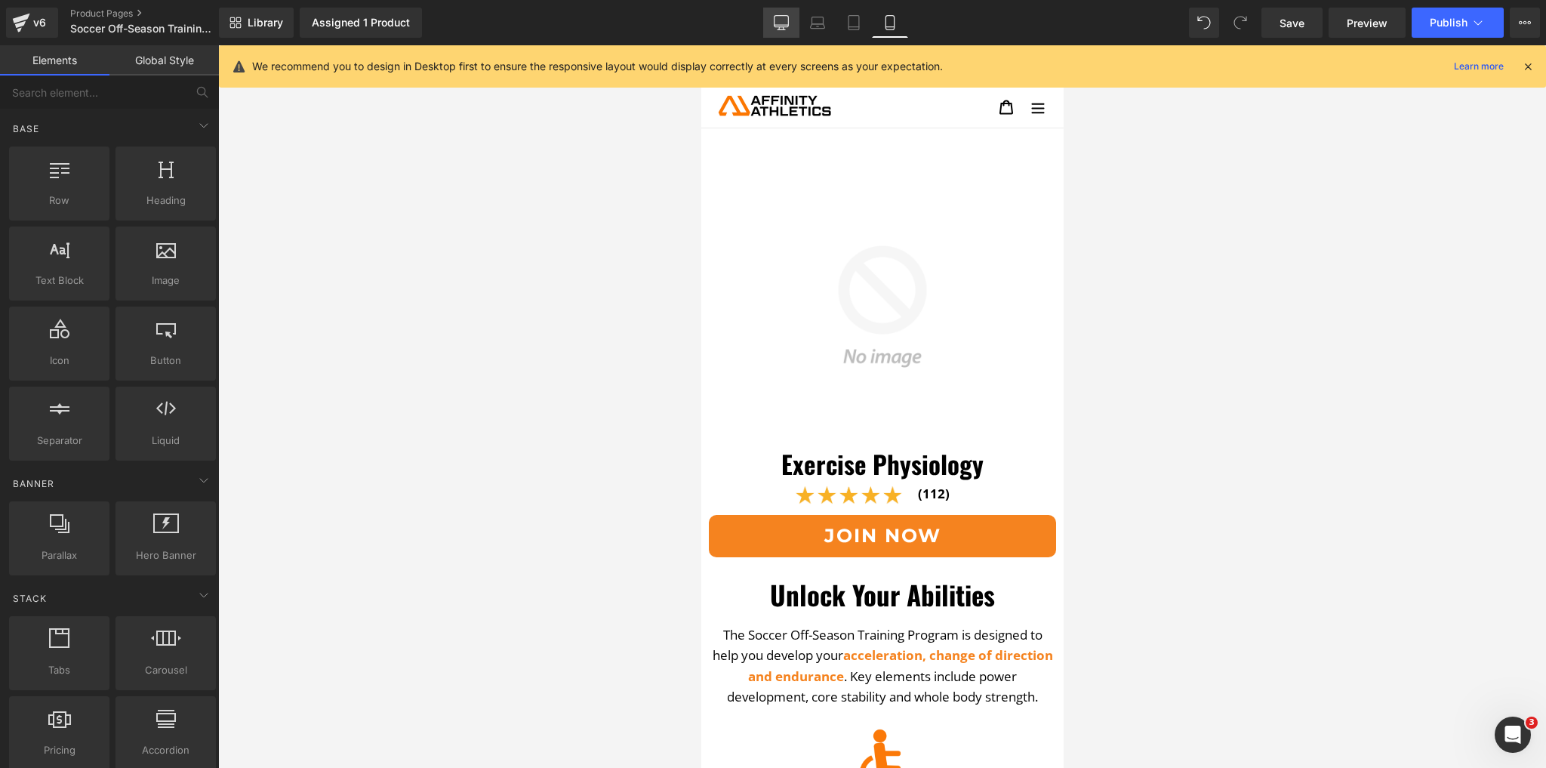
click at [785, 29] on icon at bounding box center [782, 29] width 8 height 0
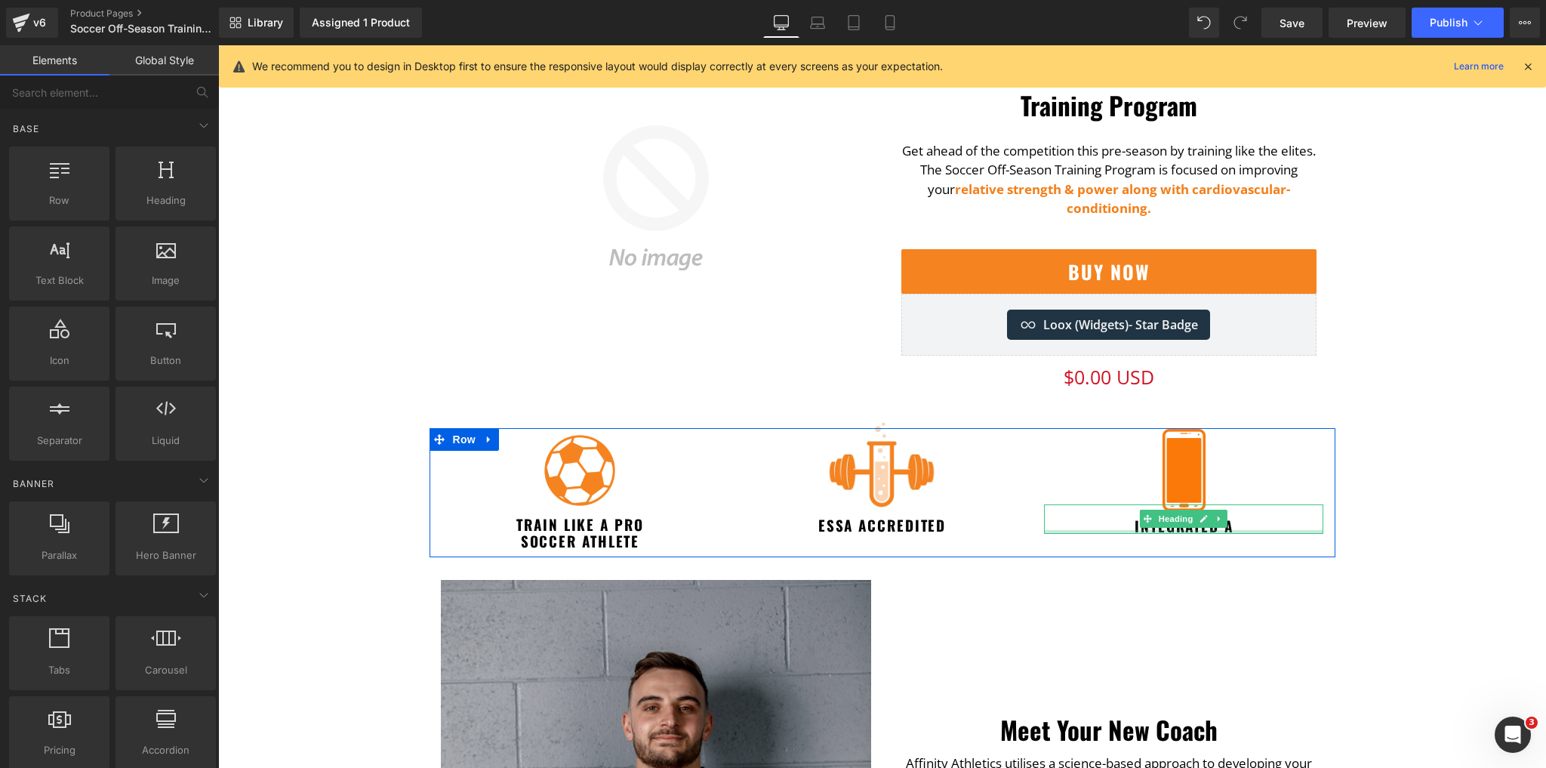
click at [1248, 530] on div at bounding box center [1183, 532] width 279 height 4
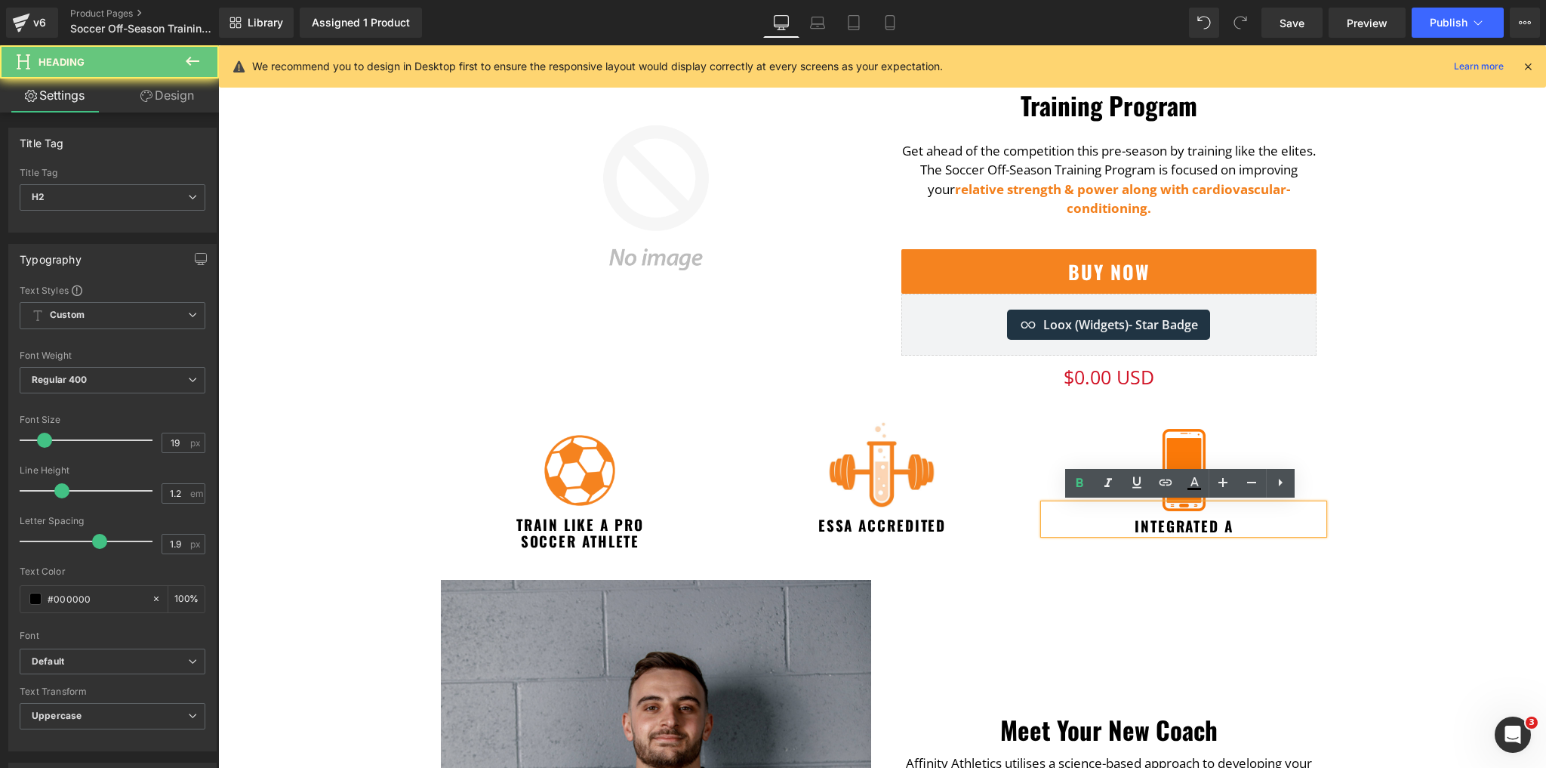
click at [1247, 526] on h2 "Integrated A" at bounding box center [1183, 525] width 279 height 17
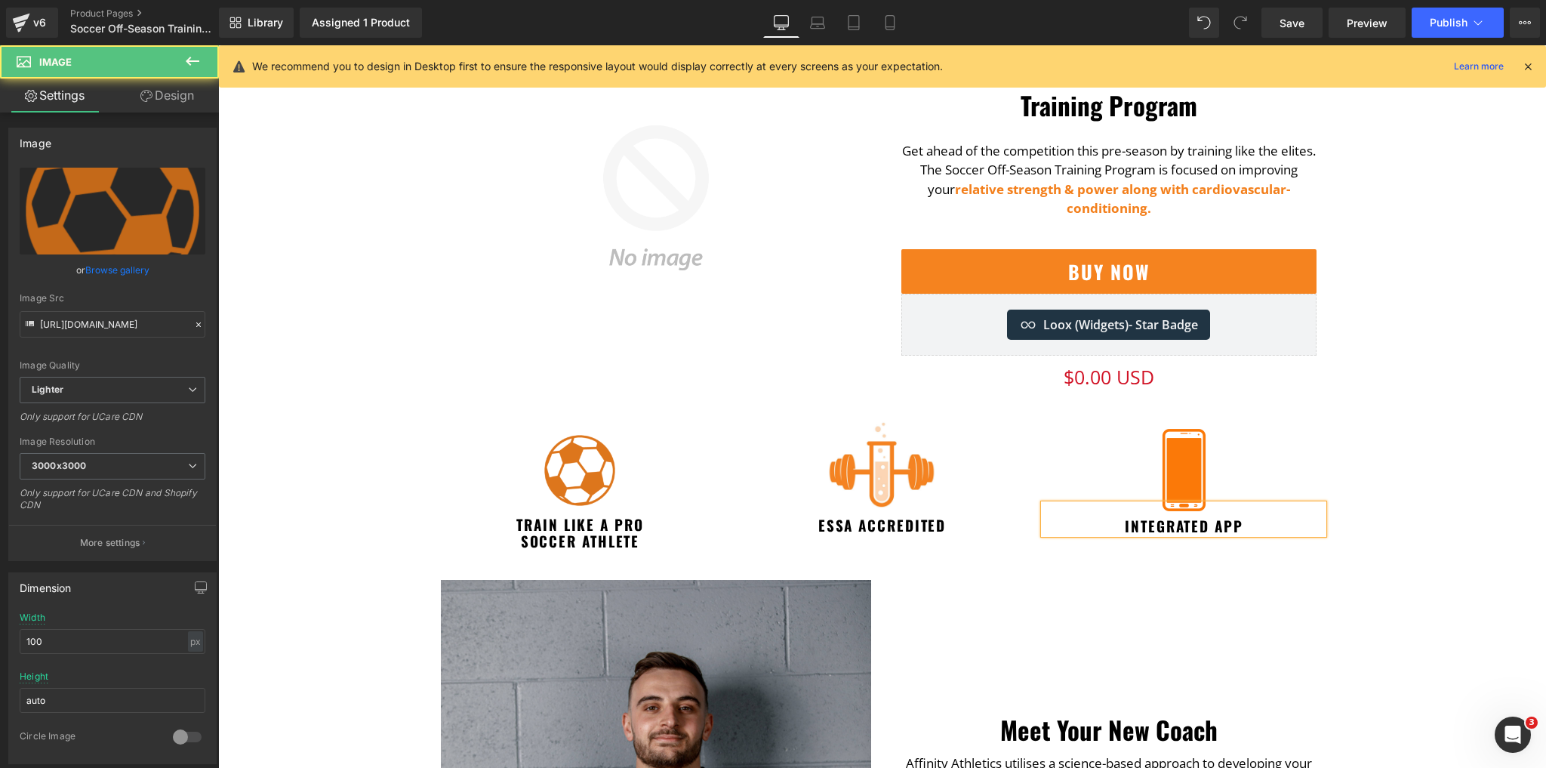
click at [577, 483] on img at bounding box center [580, 471] width 76 height 76
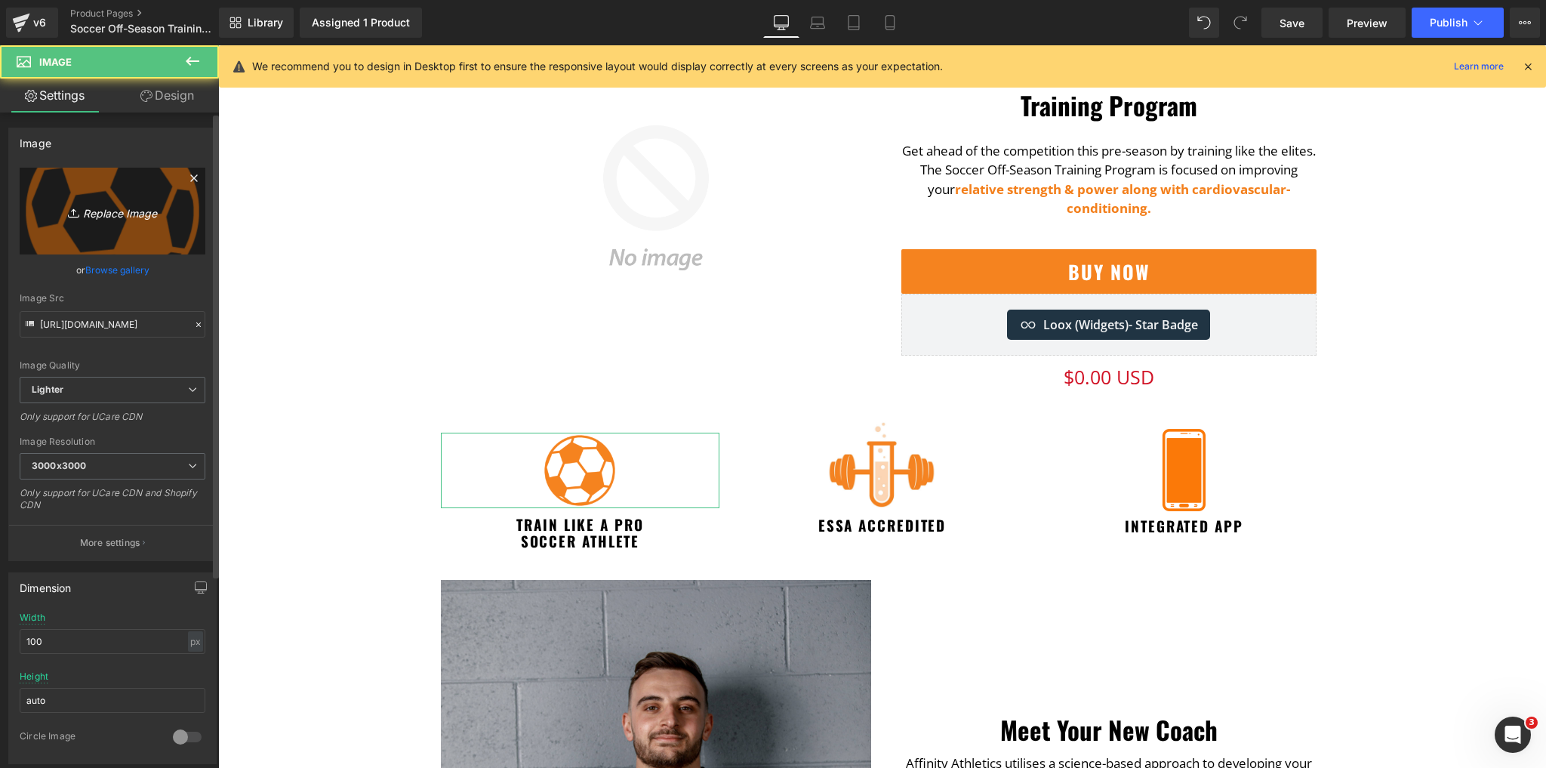
click at [114, 199] on link "Replace Image" at bounding box center [113, 211] width 186 height 87
type input "C:\fakepath\Untitled (76).png"
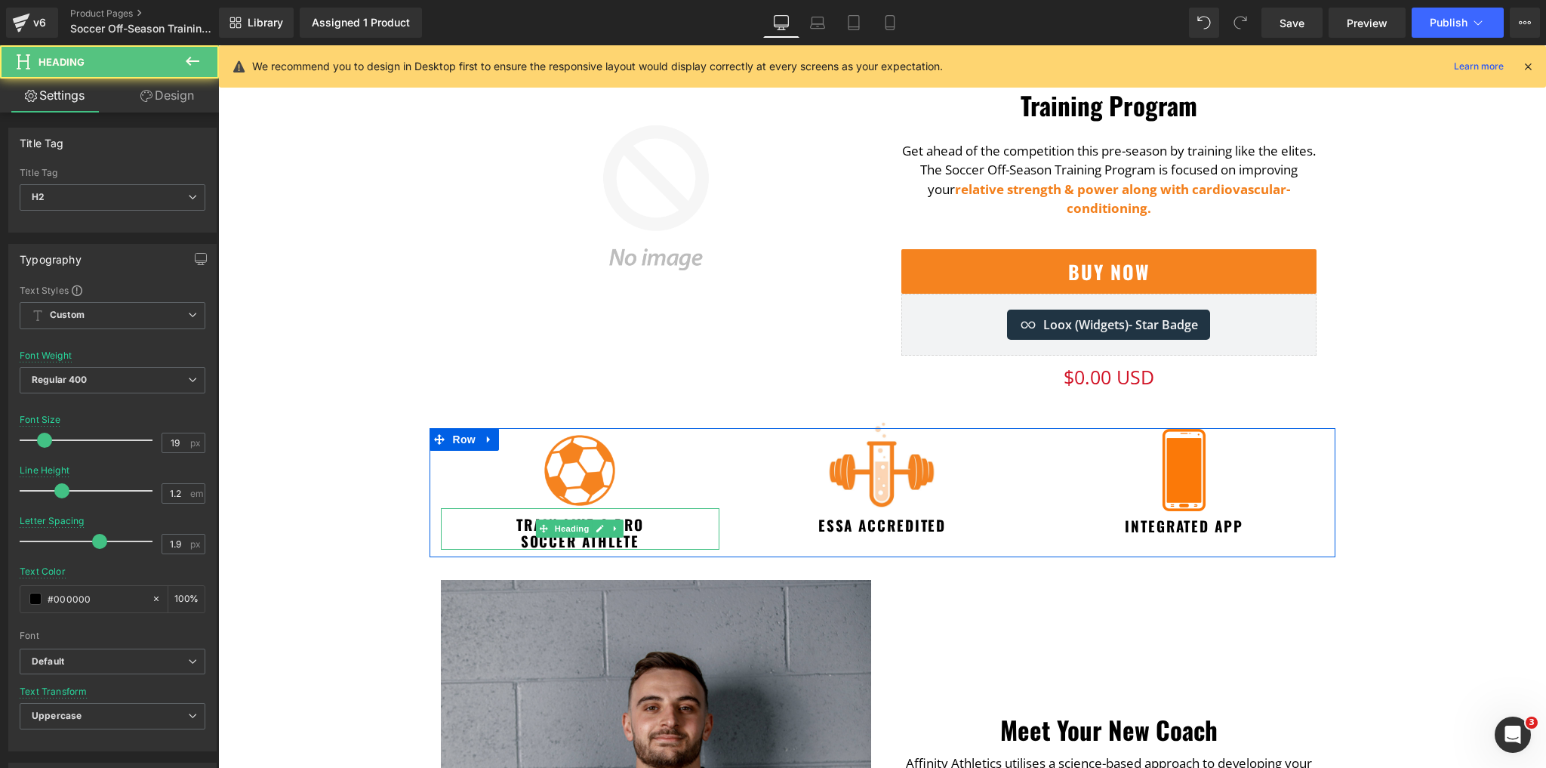
click at [578, 544] on h2 "SOCCER Athlete" at bounding box center [580, 540] width 279 height 17
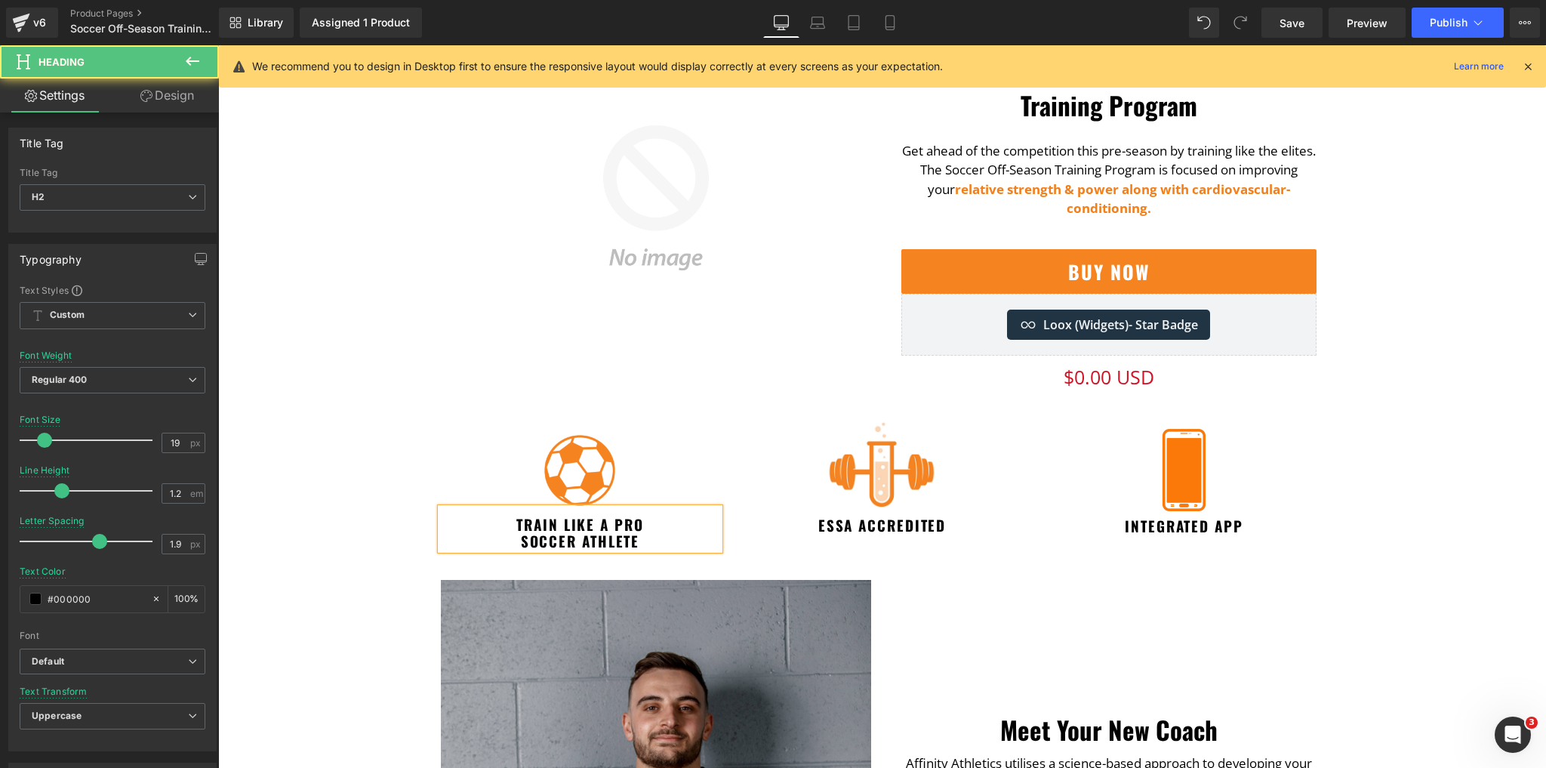
click at [578, 544] on h2 "SOCCER Athlete" at bounding box center [580, 540] width 279 height 17
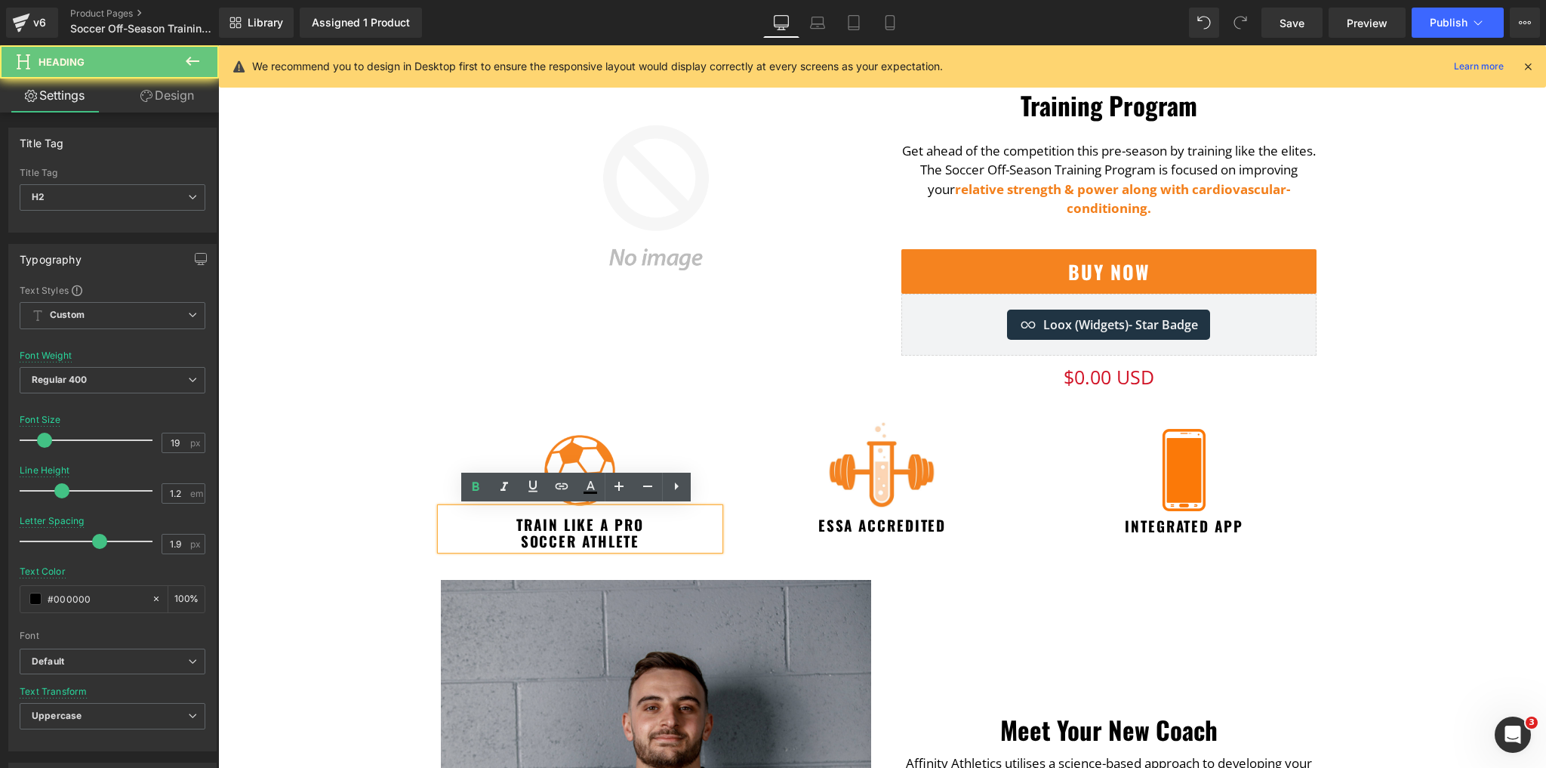
click at [578, 544] on h2 "SOCCER Athlete" at bounding box center [580, 540] width 279 height 17
click at [580, 520] on h2 "Train like a pro" at bounding box center [580, 524] width 279 height 17
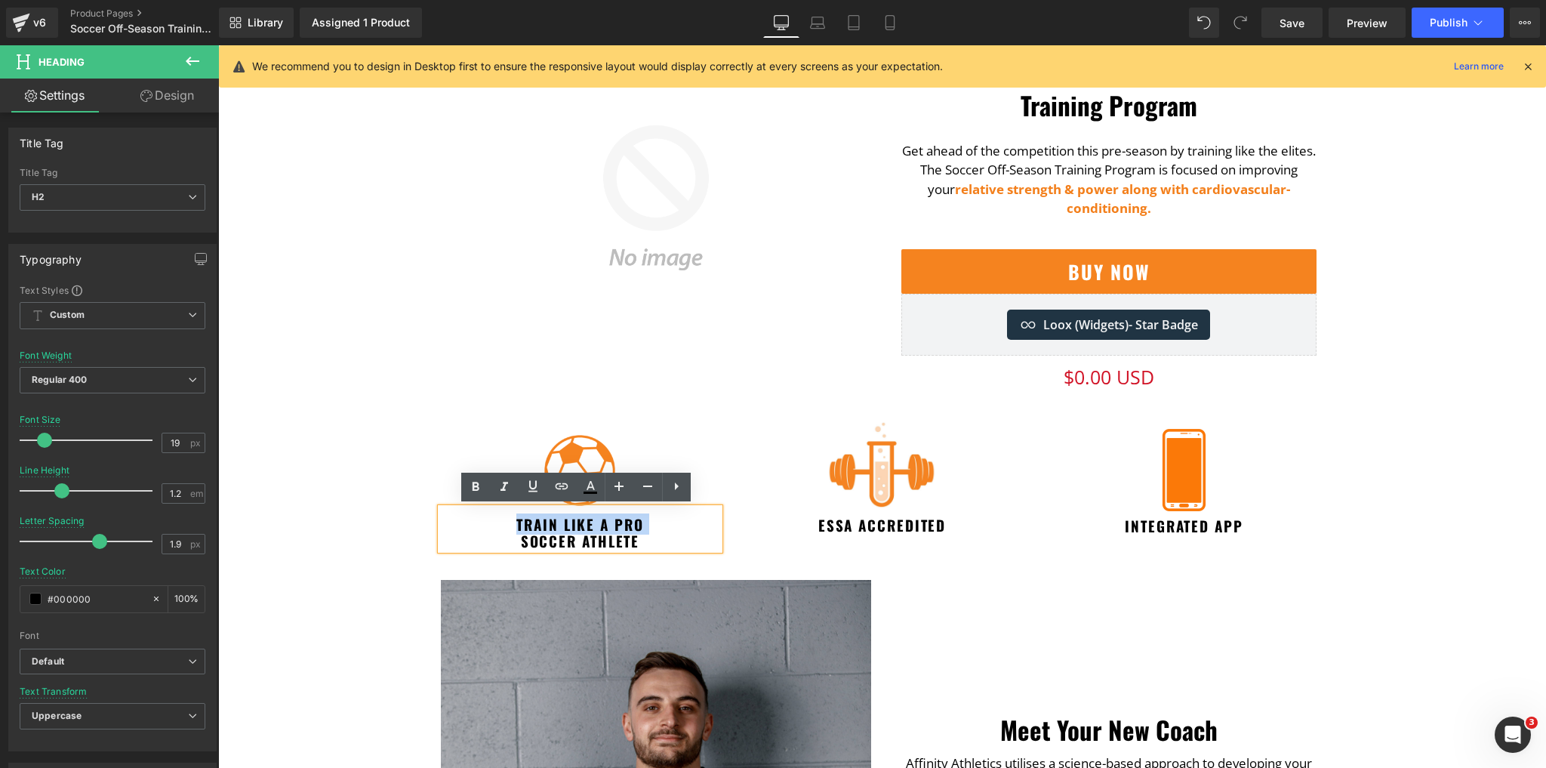
click at [580, 520] on h2 "Train like a pro" at bounding box center [580, 524] width 279 height 17
drag, startPoint x: 646, startPoint y: 538, endPoint x: 455, endPoint y: 512, distance: 192.9
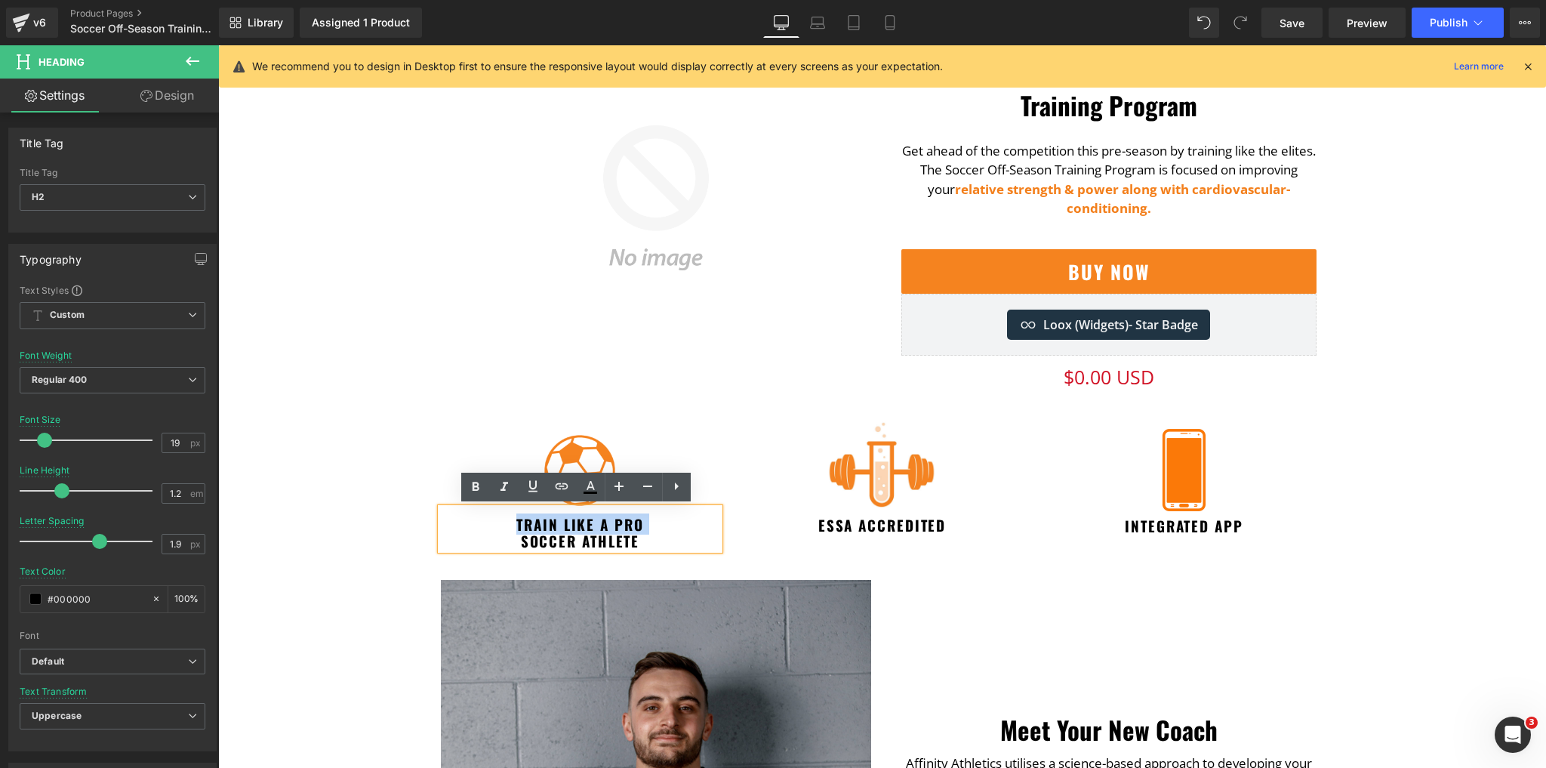
click at [455, 512] on div "Train like a pro SOCCER Athlete" at bounding box center [580, 529] width 279 height 42
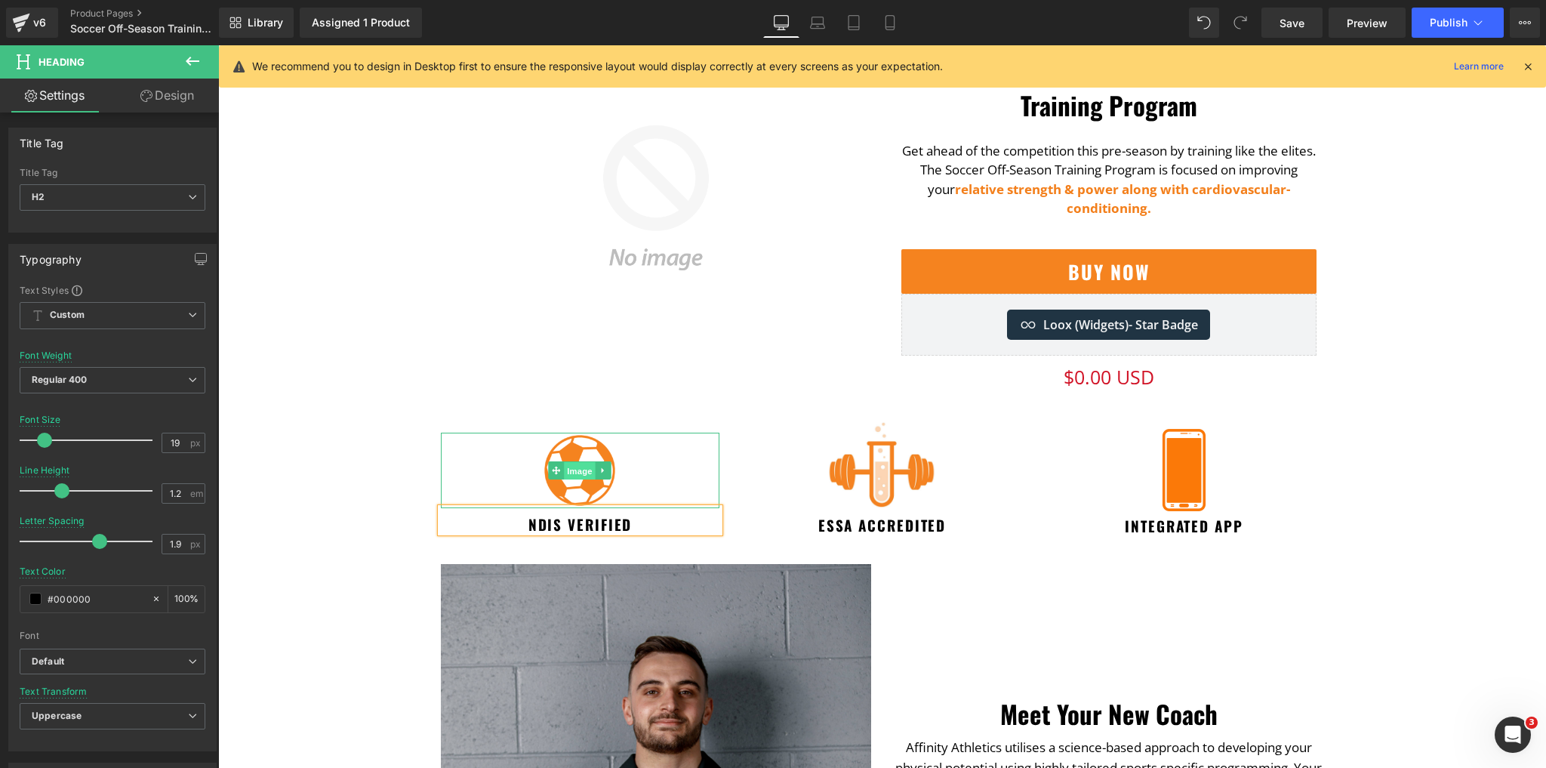
click at [576, 468] on span "Image" at bounding box center [581, 470] width 32 height 18
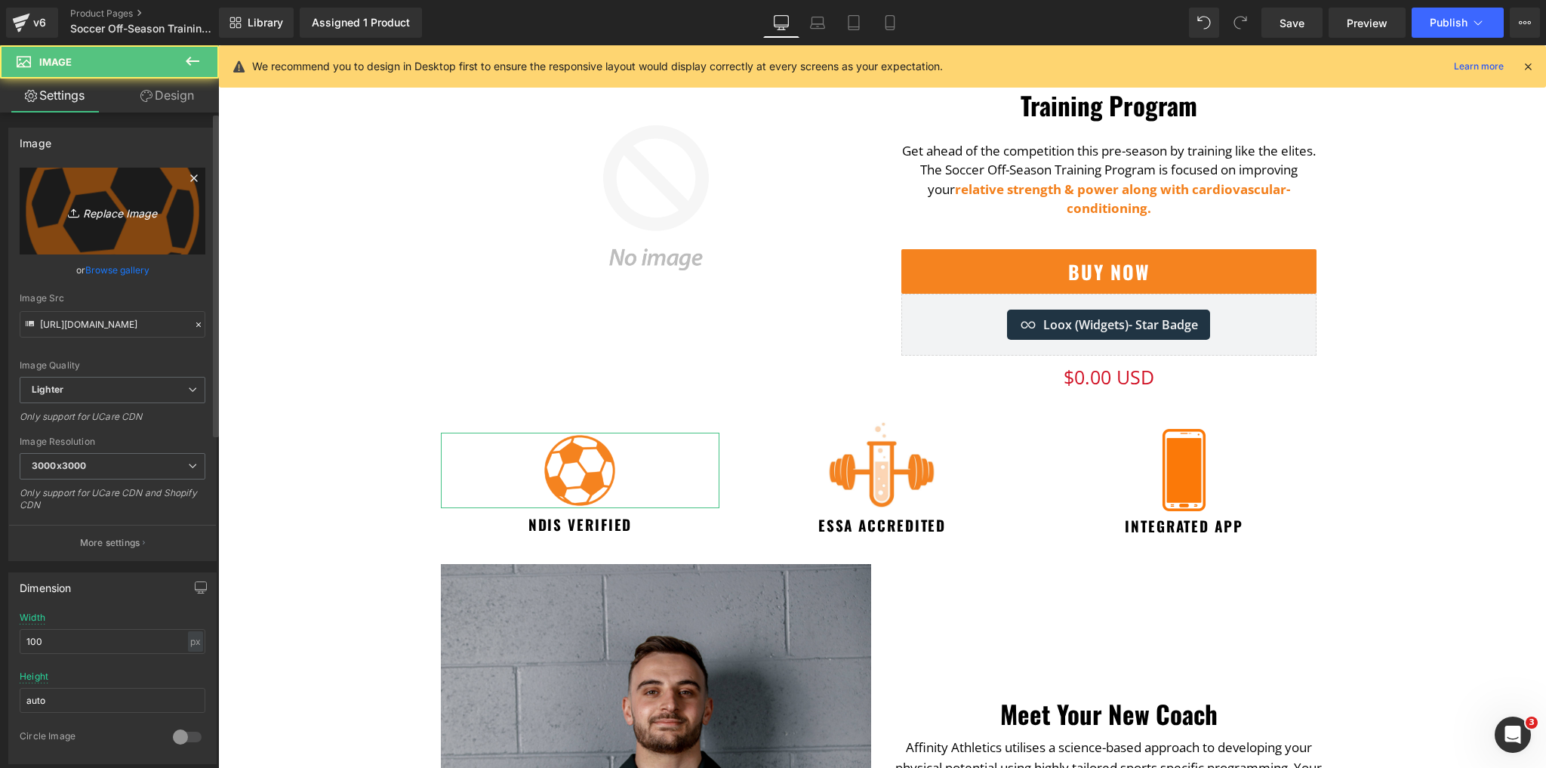
click at [143, 249] on link "Replace Image" at bounding box center [113, 211] width 186 height 87
type input "C:\fakepath\Untitled (76).png"
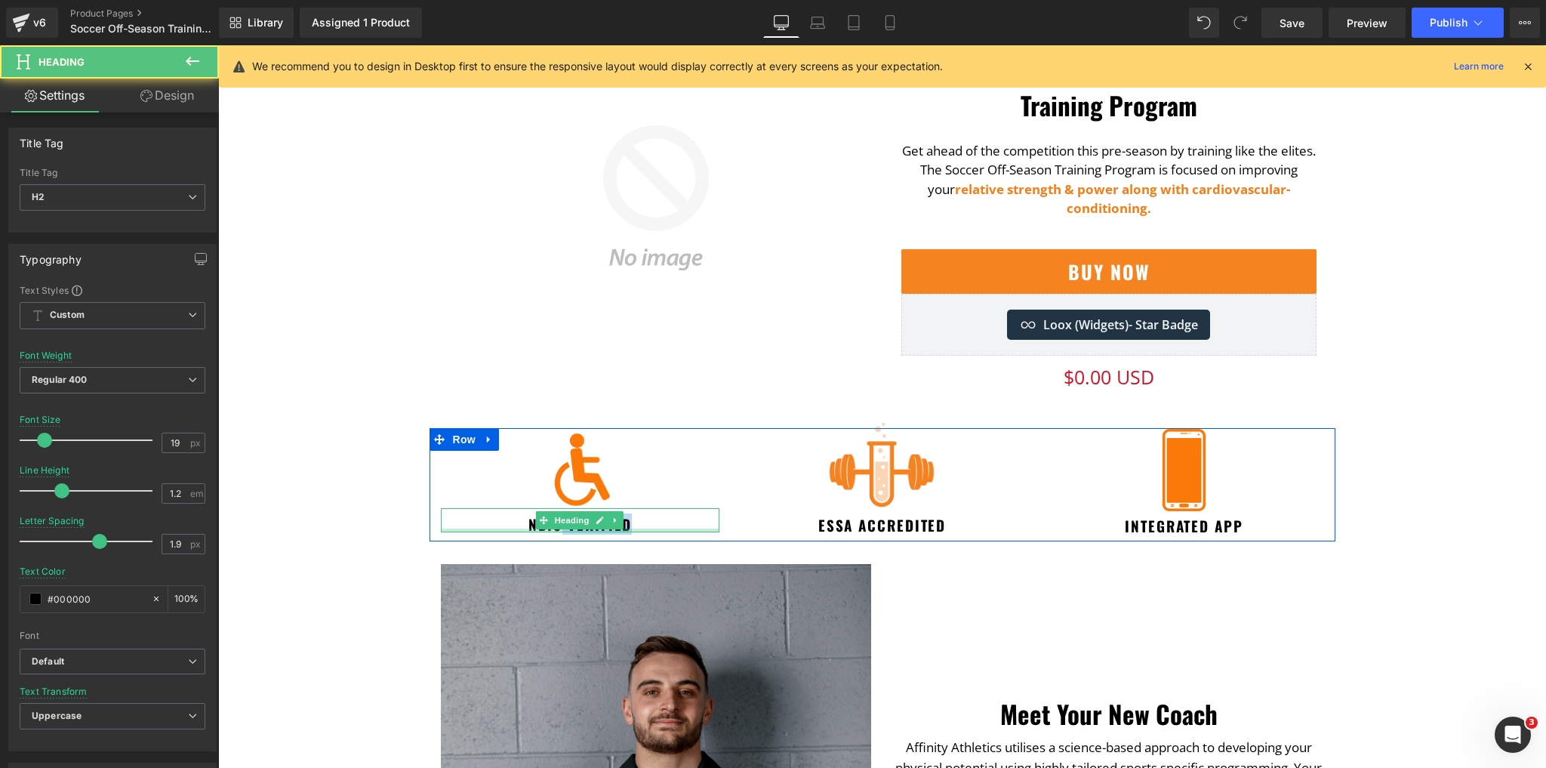
drag, startPoint x: 656, startPoint y: 520, endPoint x: 635, endPoint y: 527, distance: 22.5
click at [563, 529] on div "NDIS Verified Heading" at bounding box center [580, 520] width 279 height 25
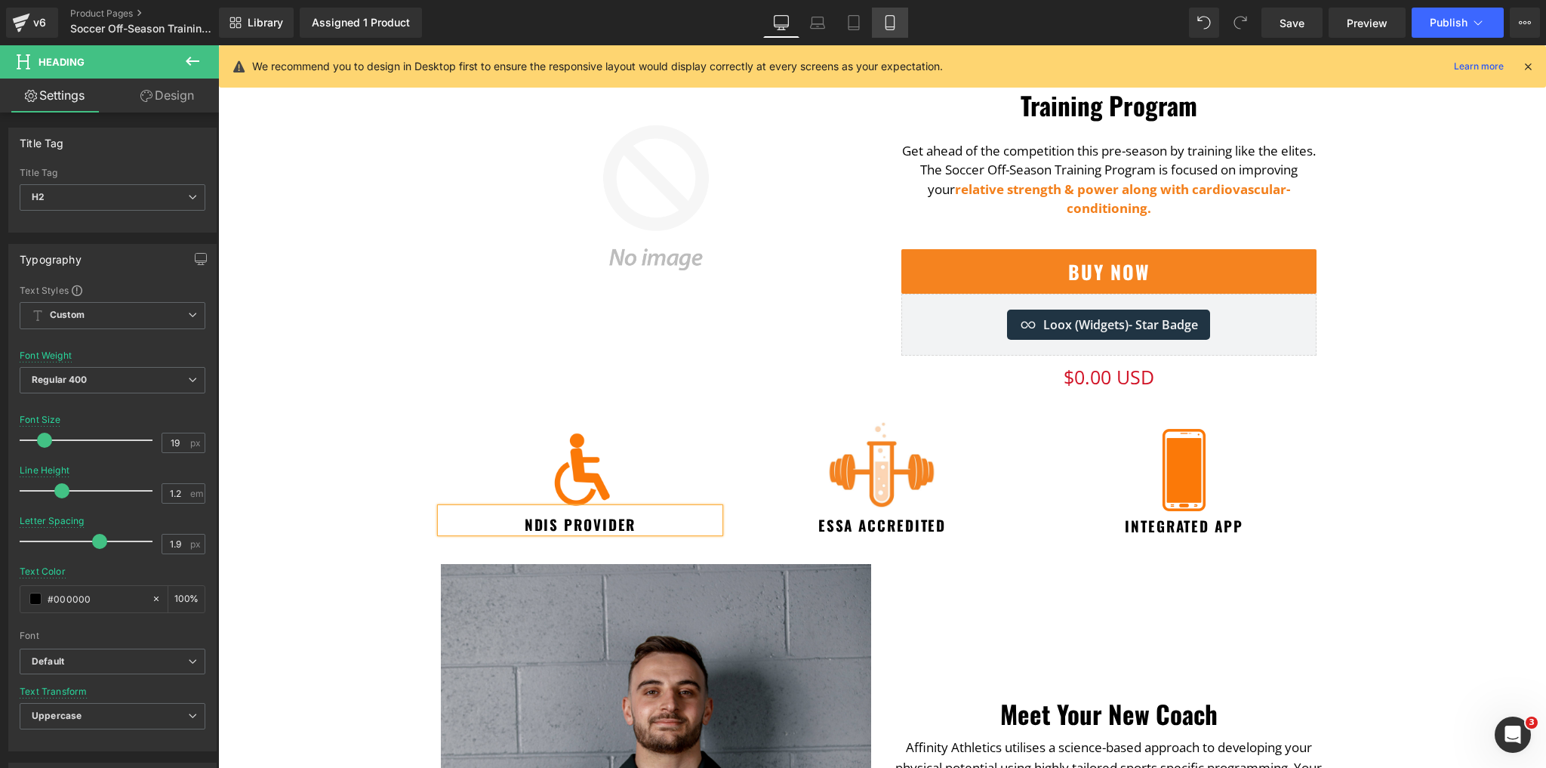
click at [889, 24] on icon at bounding box center [890, 22] width 15 height 15
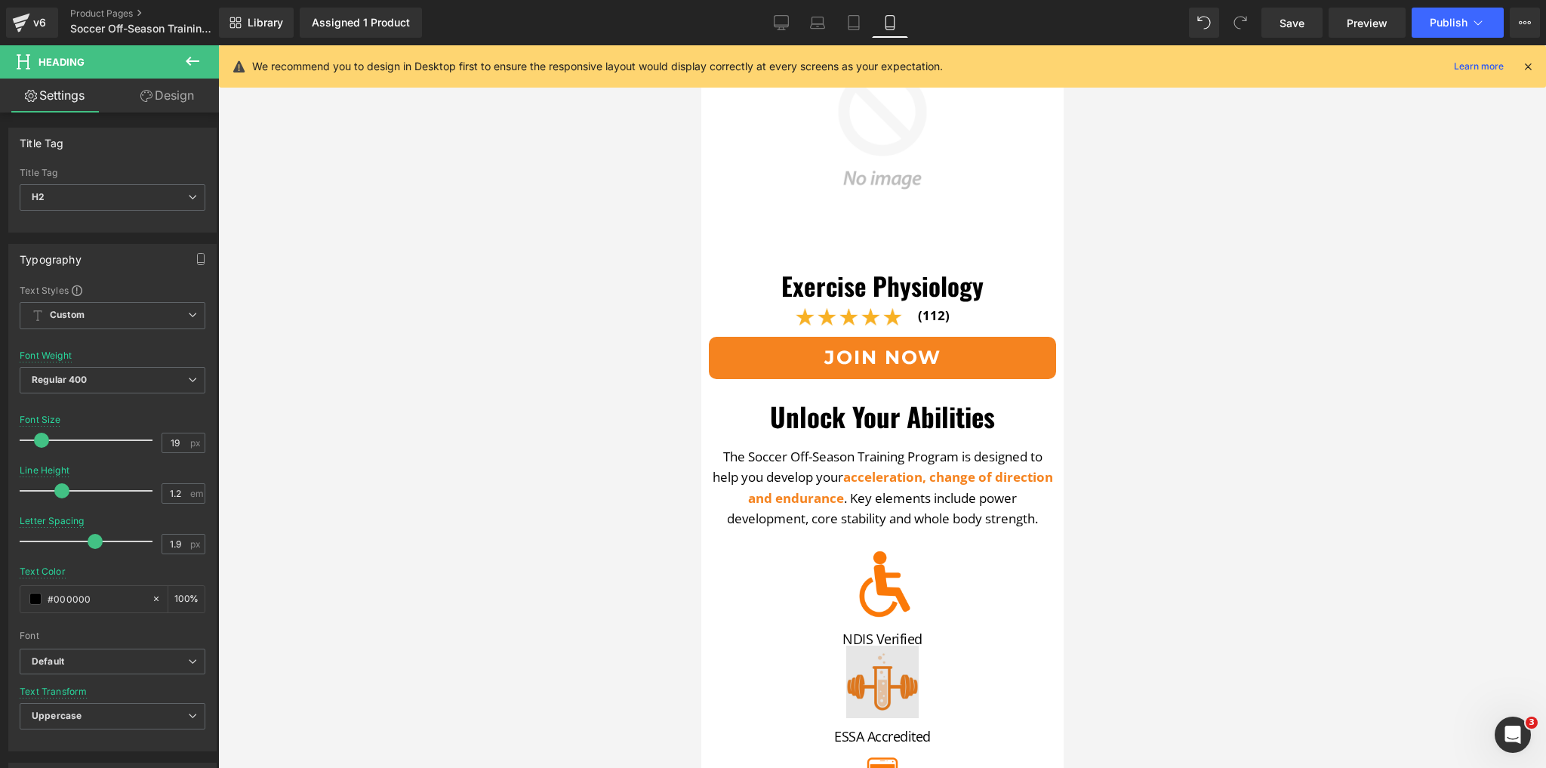
scroll to position [181, 0]
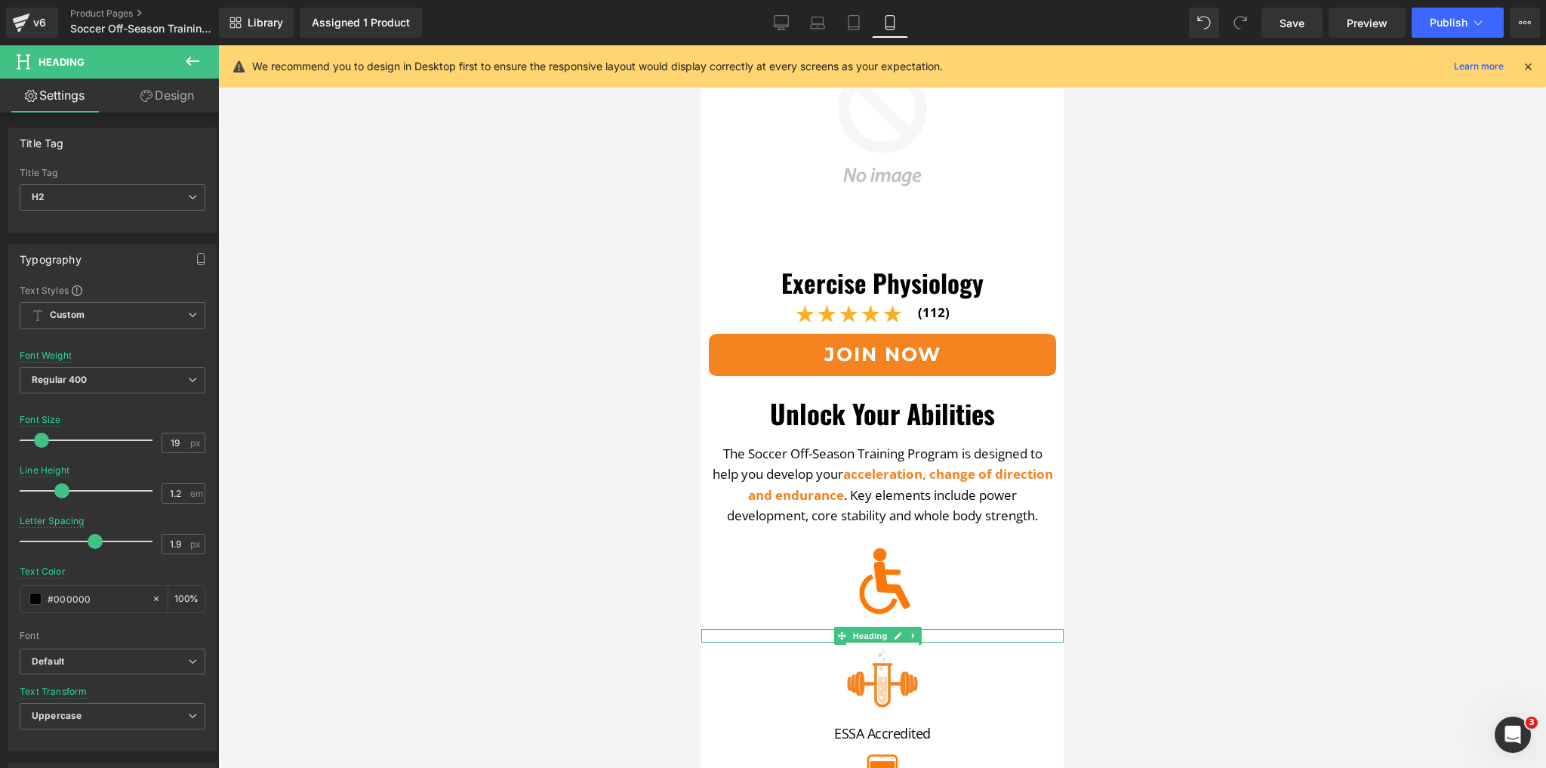
click at [947, 629] on h2 "nDIS Verified" at bounding box center [882, 636] width 355 height 14
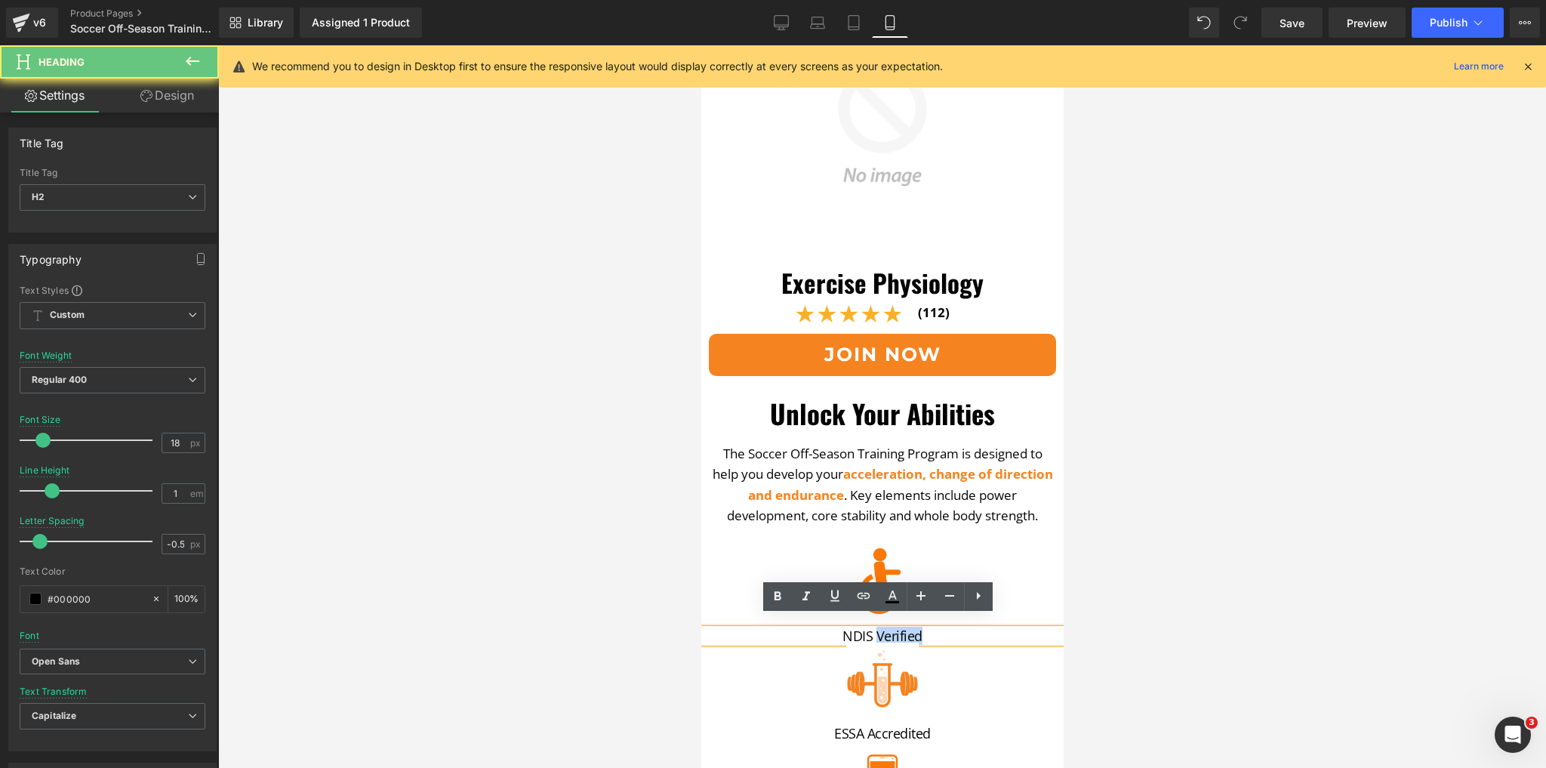
drag, startPoint x: 947, startPoint y: 622, endPoint x: 874, endPoint y: 622, distance: 73.2
click at [874, 629] on h2 "nDIS Verified" at bounding box center [882, 636] width 355 height 14
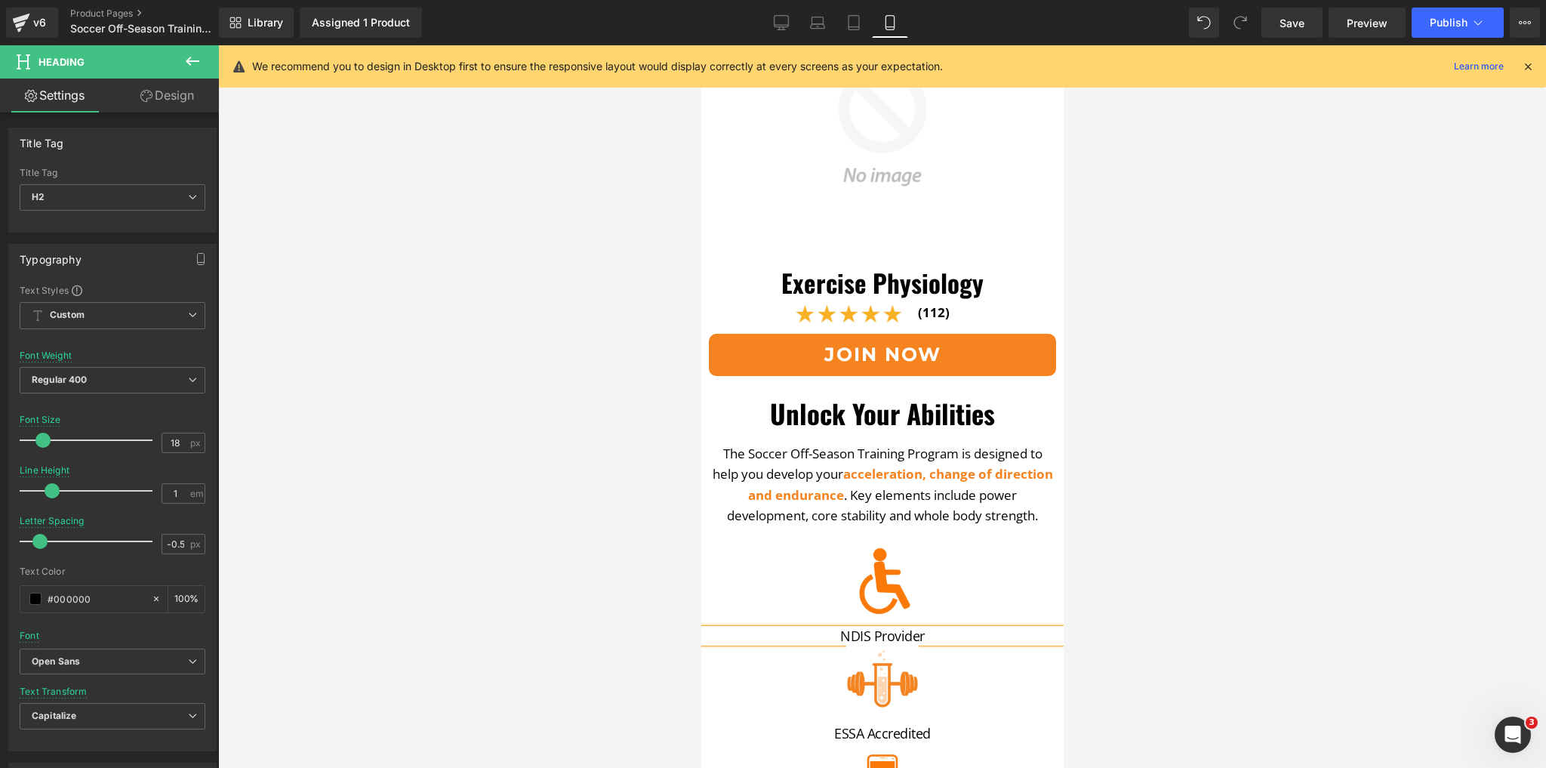
click at [584, 501] on div at bounding box center [882, 406] width 1328 height 723
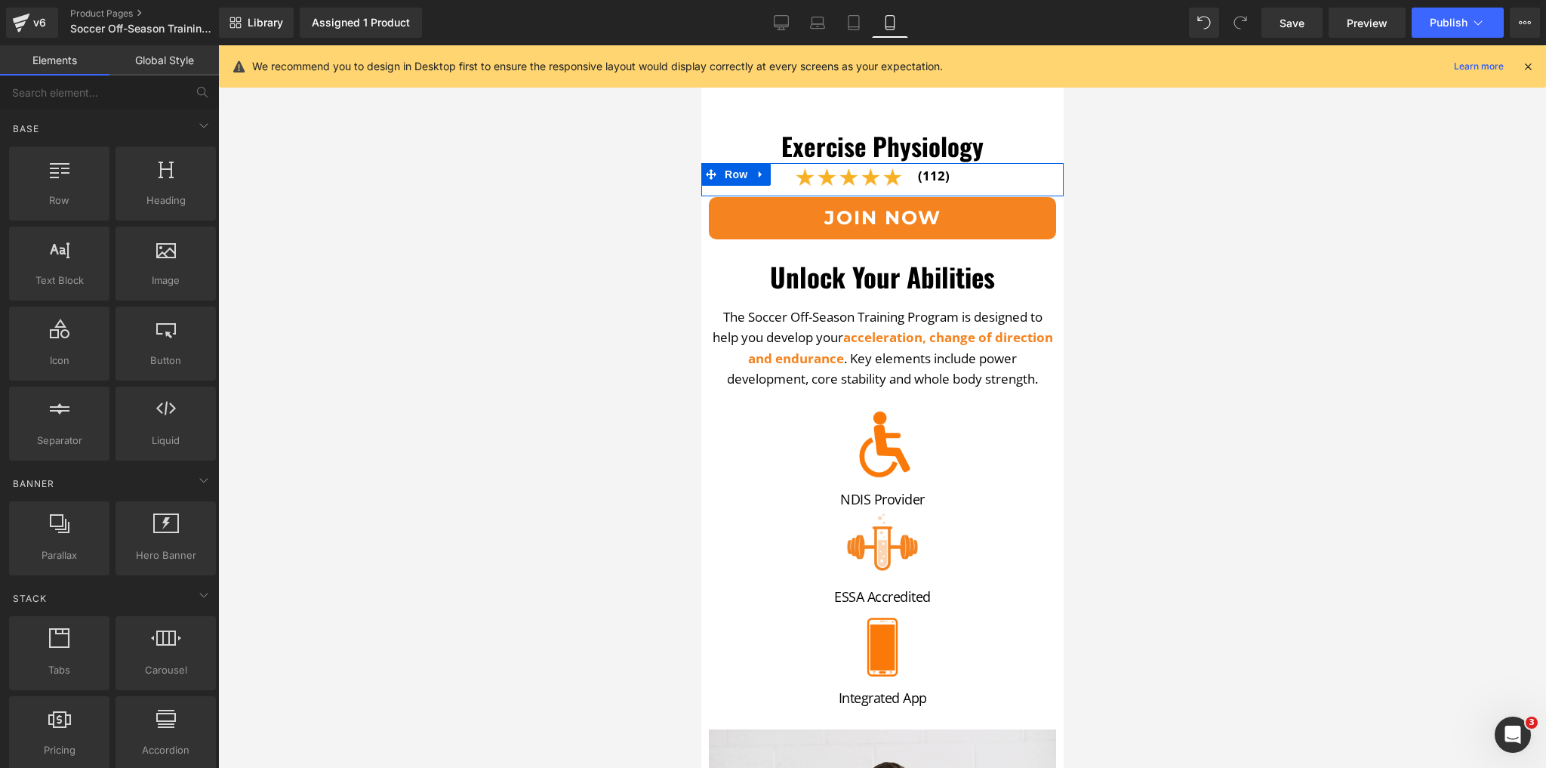
scroll to position [362, 0]
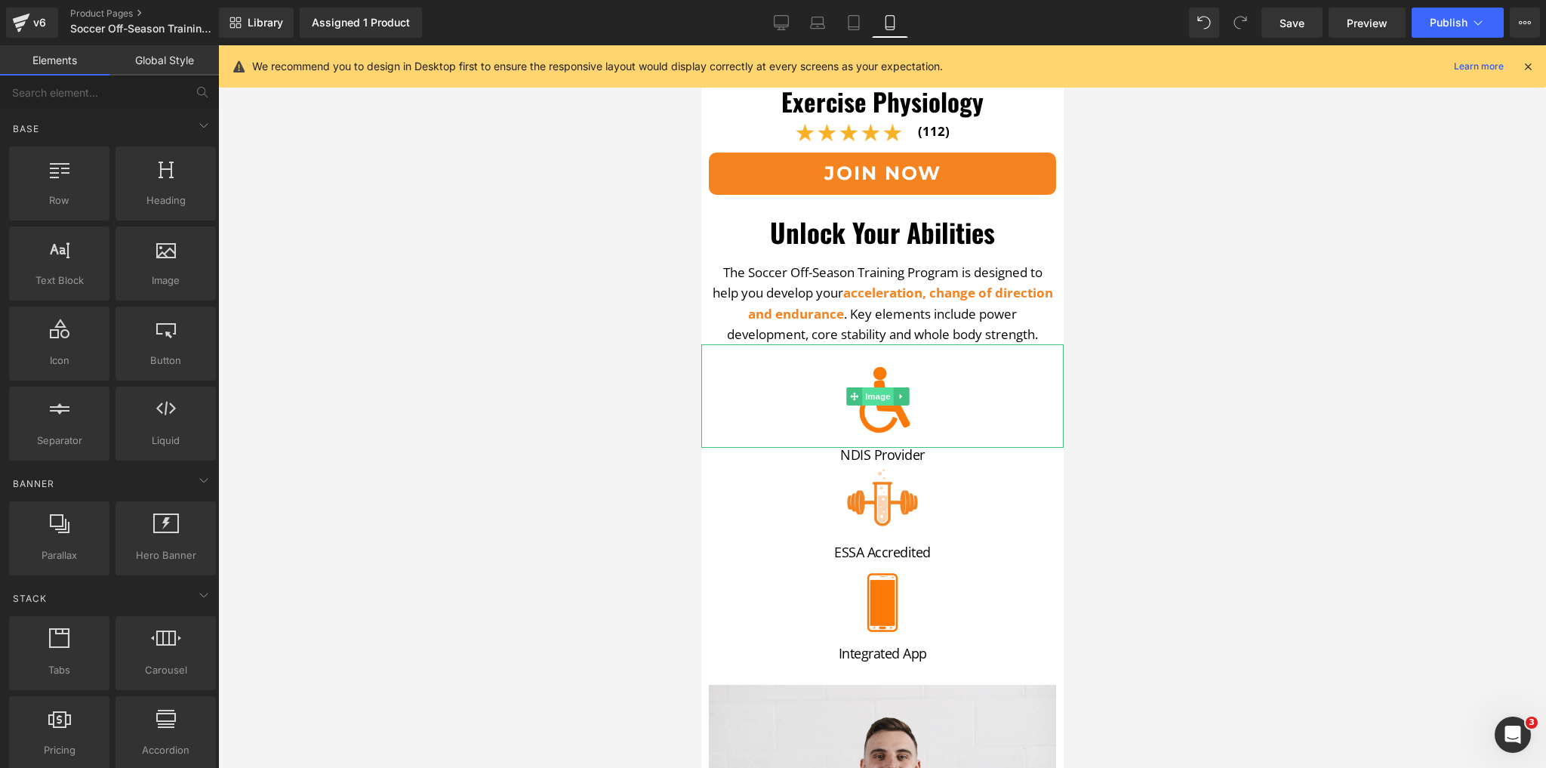
click at [868, 387] on span "Image" at bounding box center [878, 396] width 32 height 18
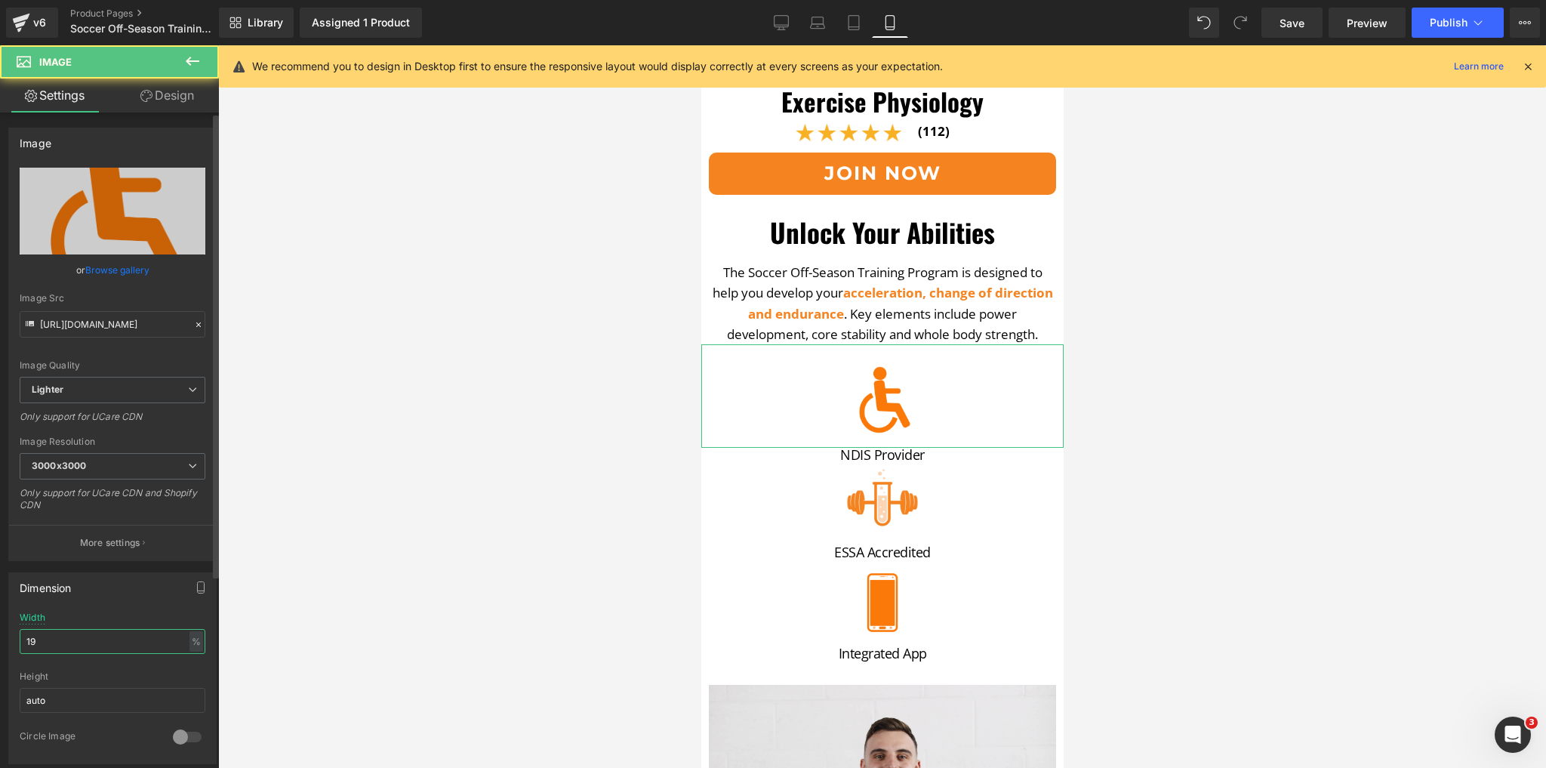
click at [57, 631] on input "19" at bounding box center [113, 641] width 186 height 25
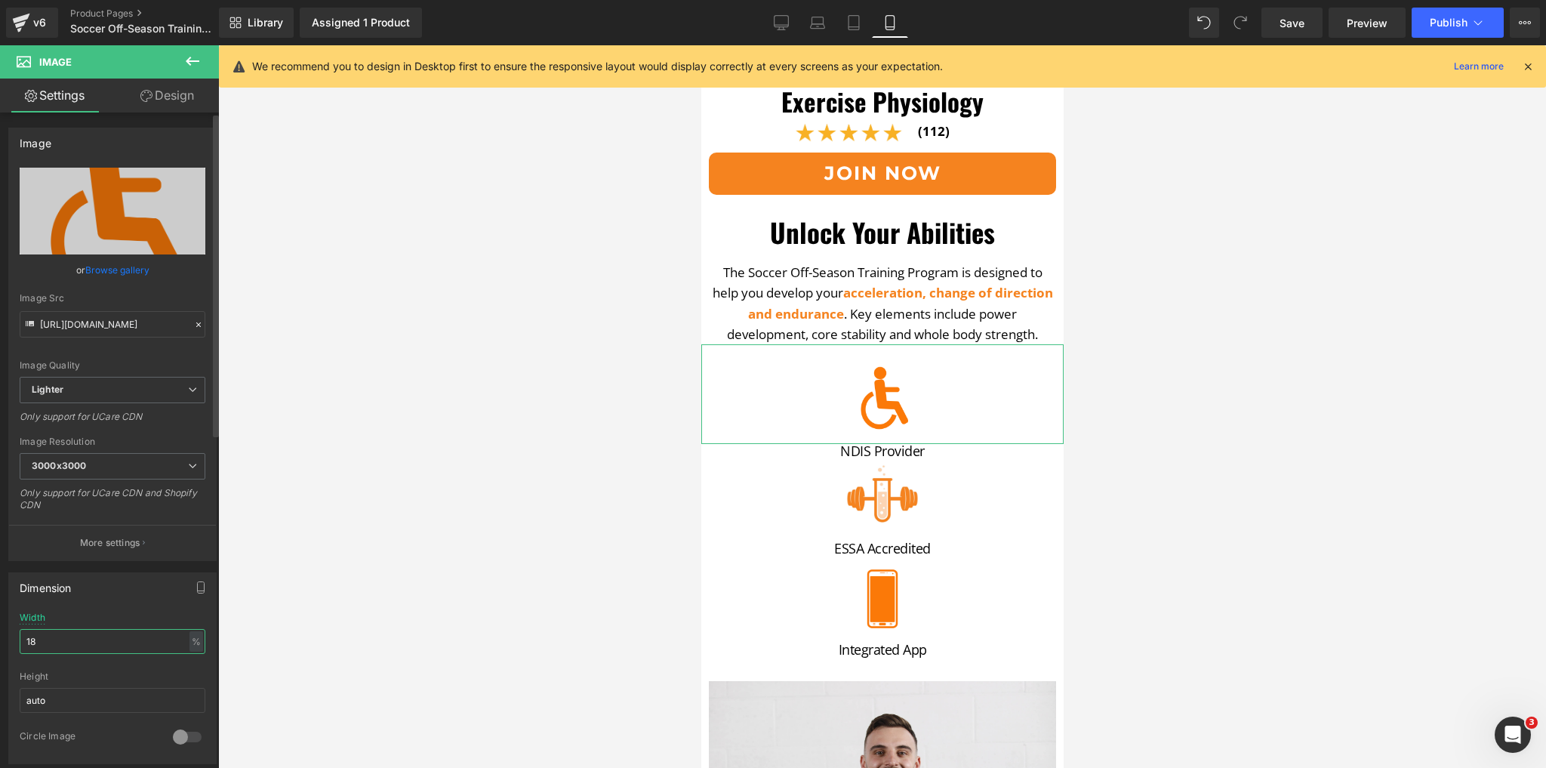
type input "17"
click at [571, 430] on div at bounding box center [882, 406] width 1328 height 723
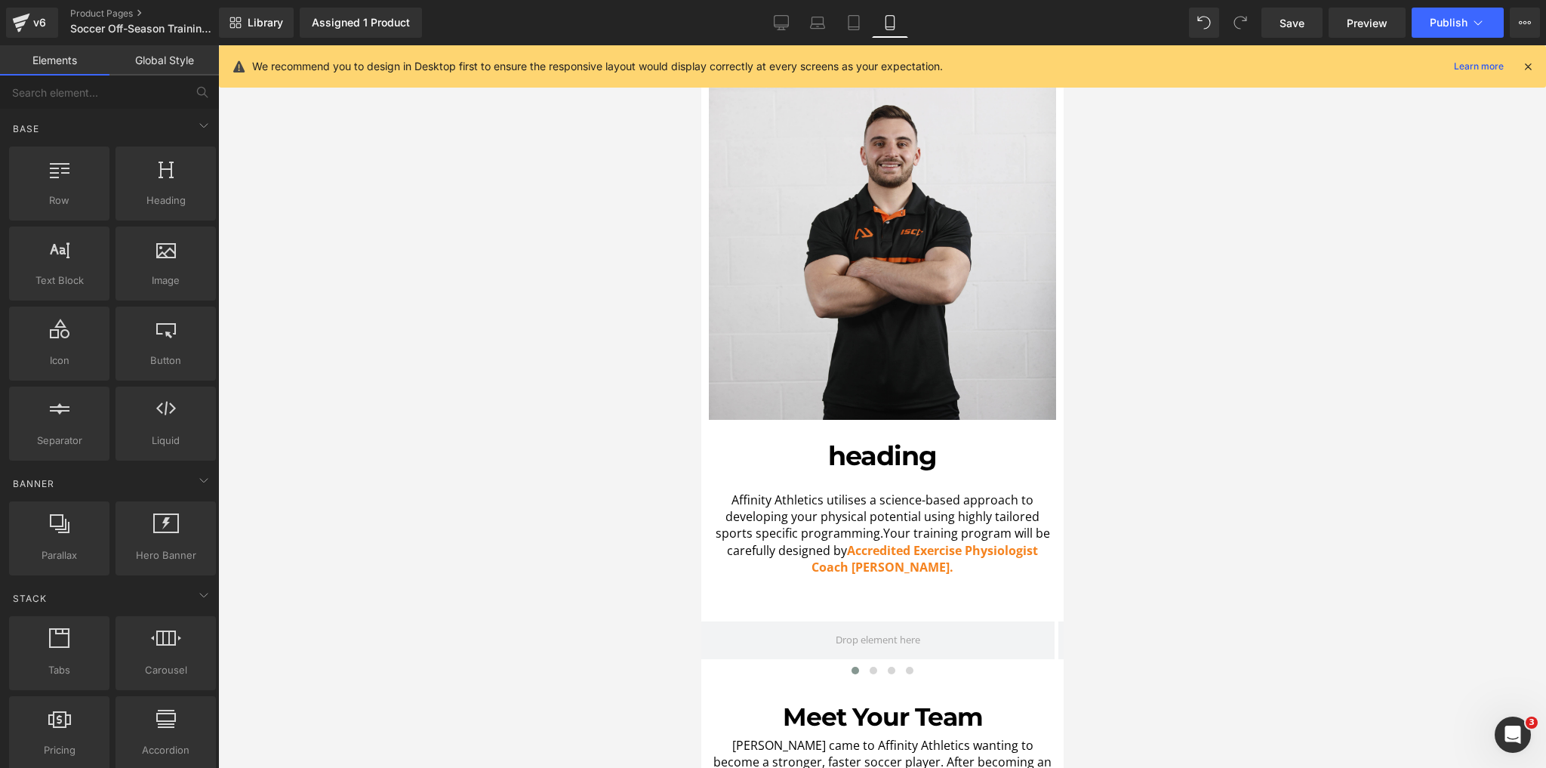
scroll to position [1027, 0]
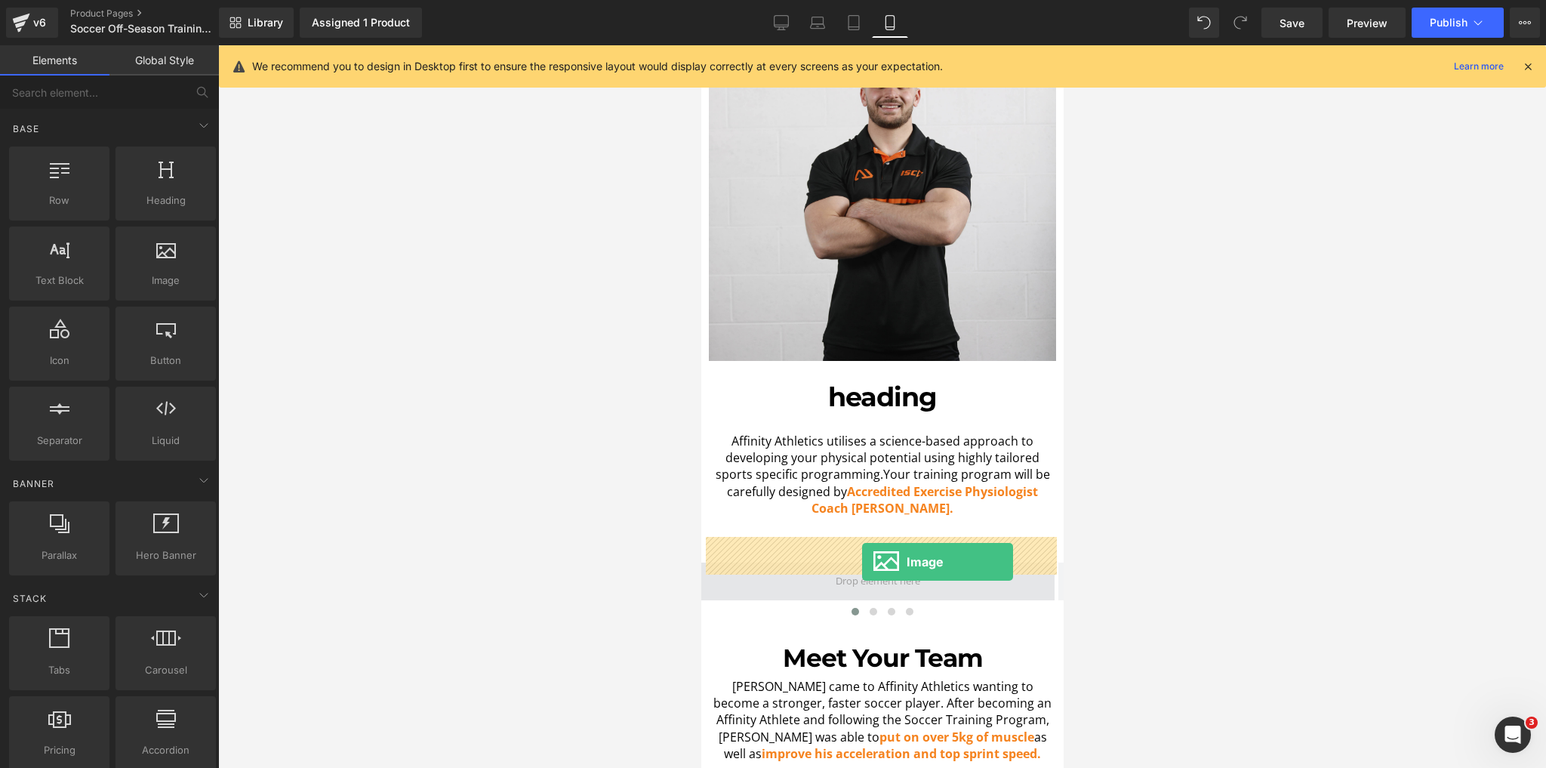
drag, startPoint x: 843, startPoint y: 320, endPoint x: 862, endPoint y: 562, distance: 242.3
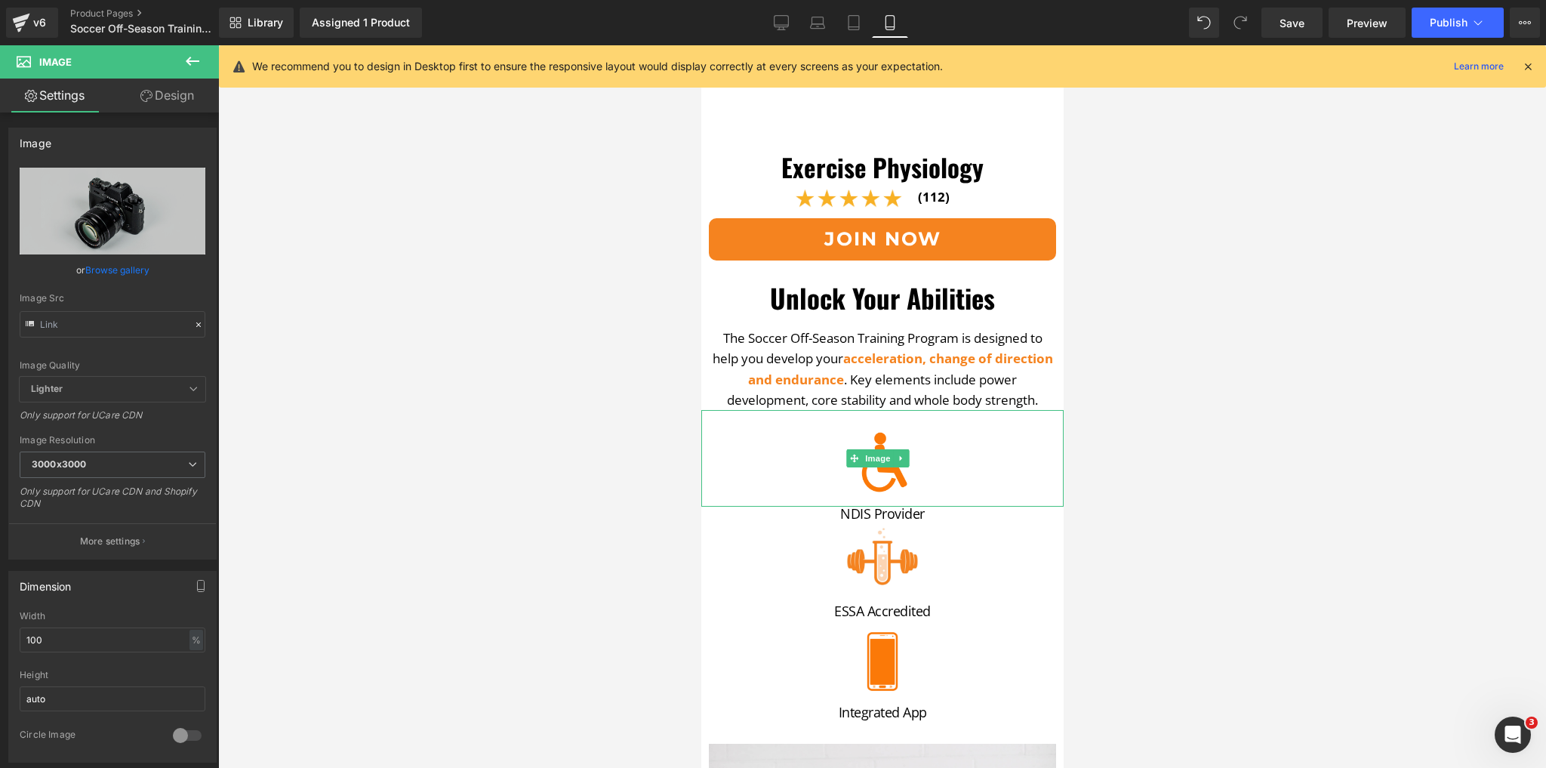
scroll to position [242, 0]
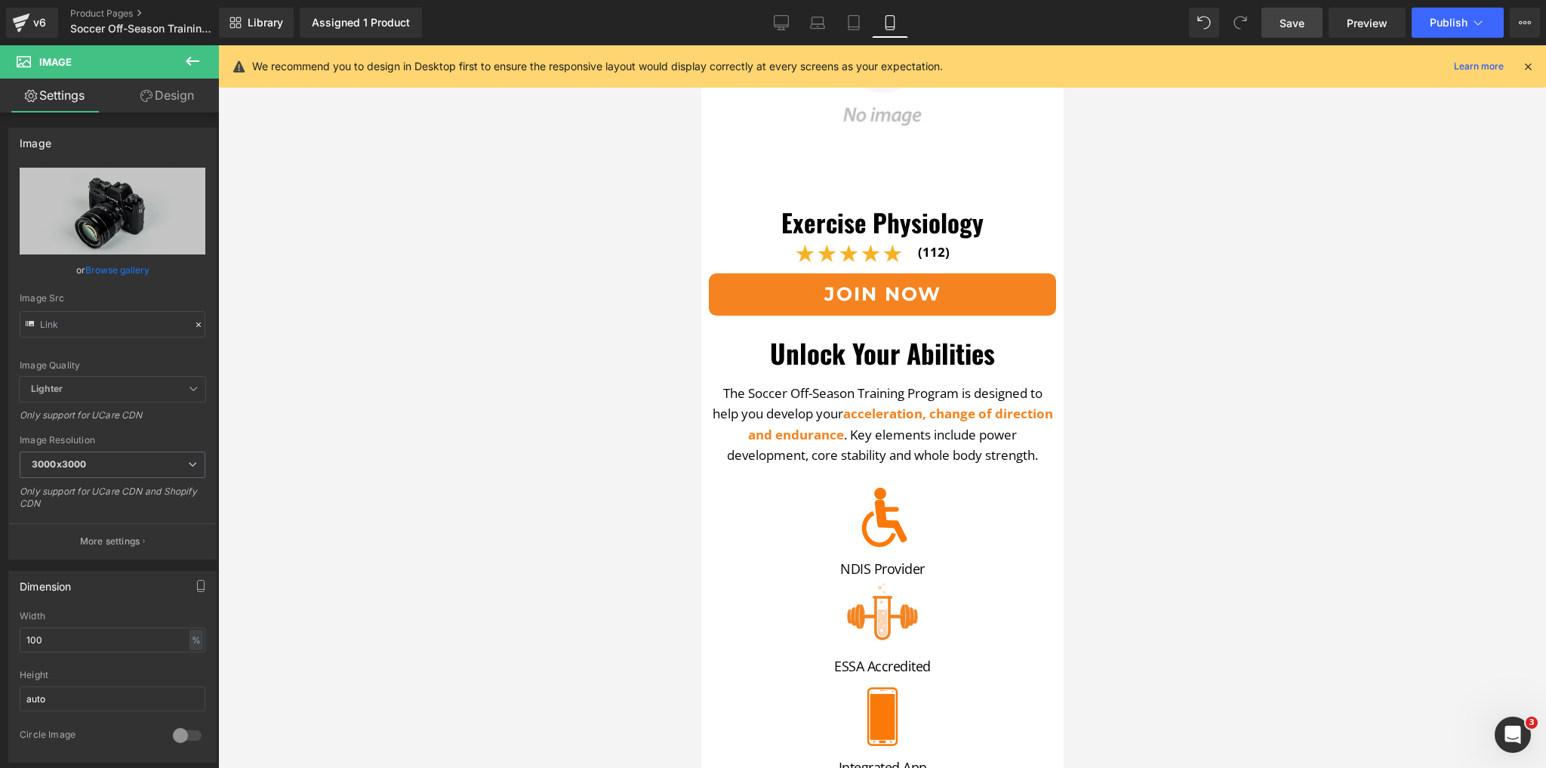
click at [1272, 25] on link "Save" at bounding box center [1292, 23] width 61 height 30
click at [777, 14] on link "Desktop" at bounding box center [765, 23] width 36 height 30
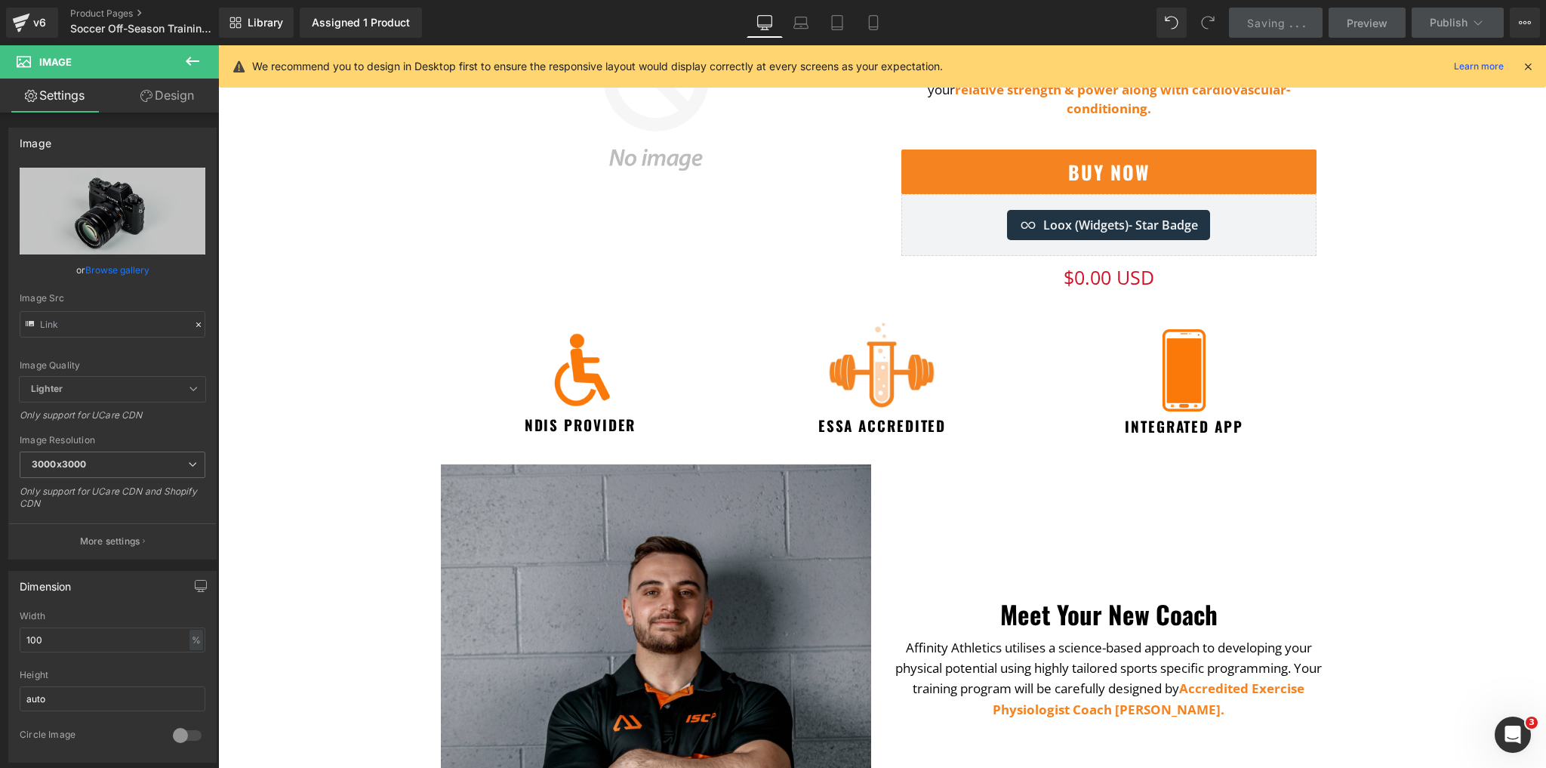
scroll to position [0, 0]
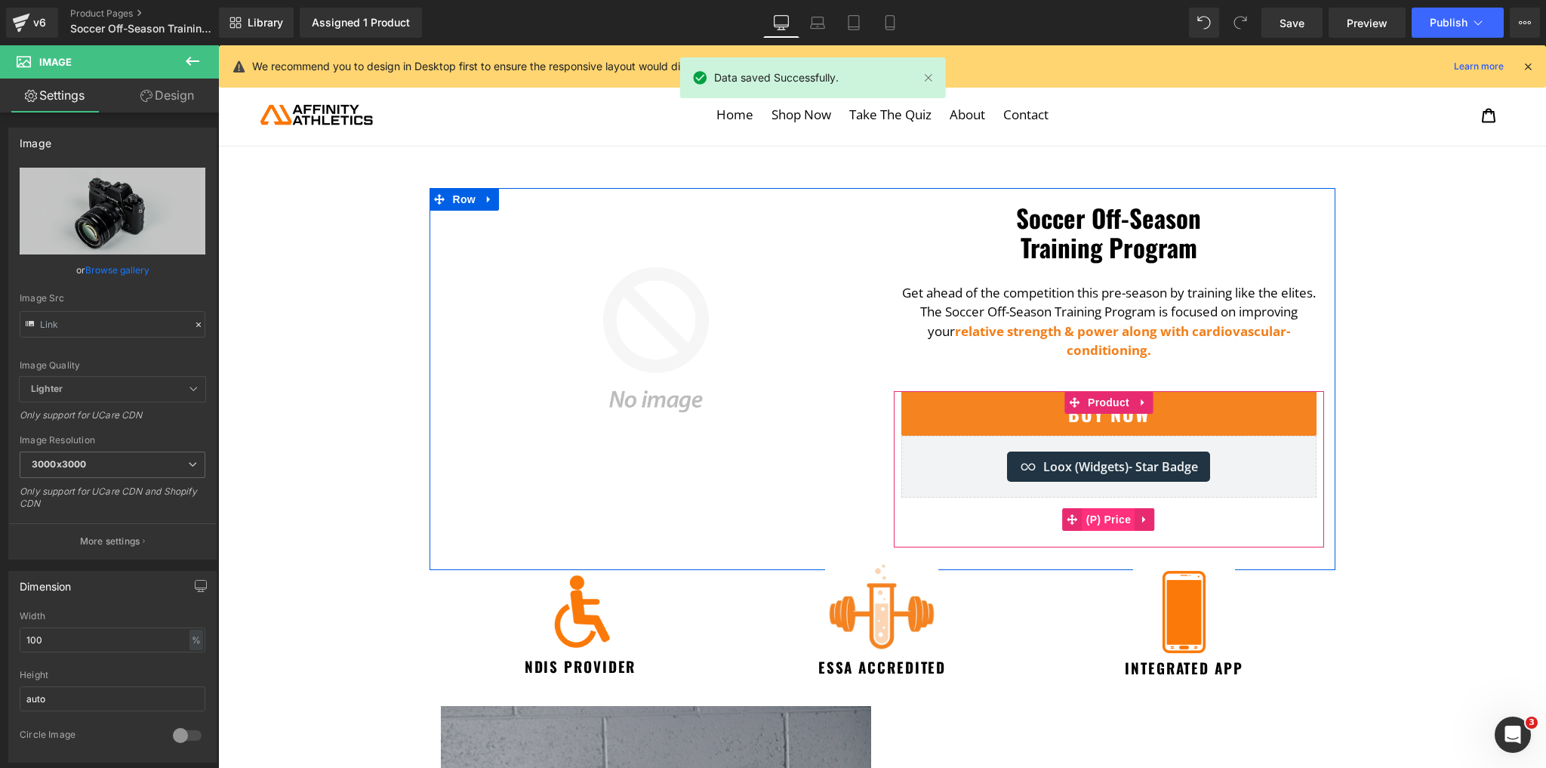
click at [1115, 508] on span "(P) Price" at bounding box center [1109, 519] width 53 height 23
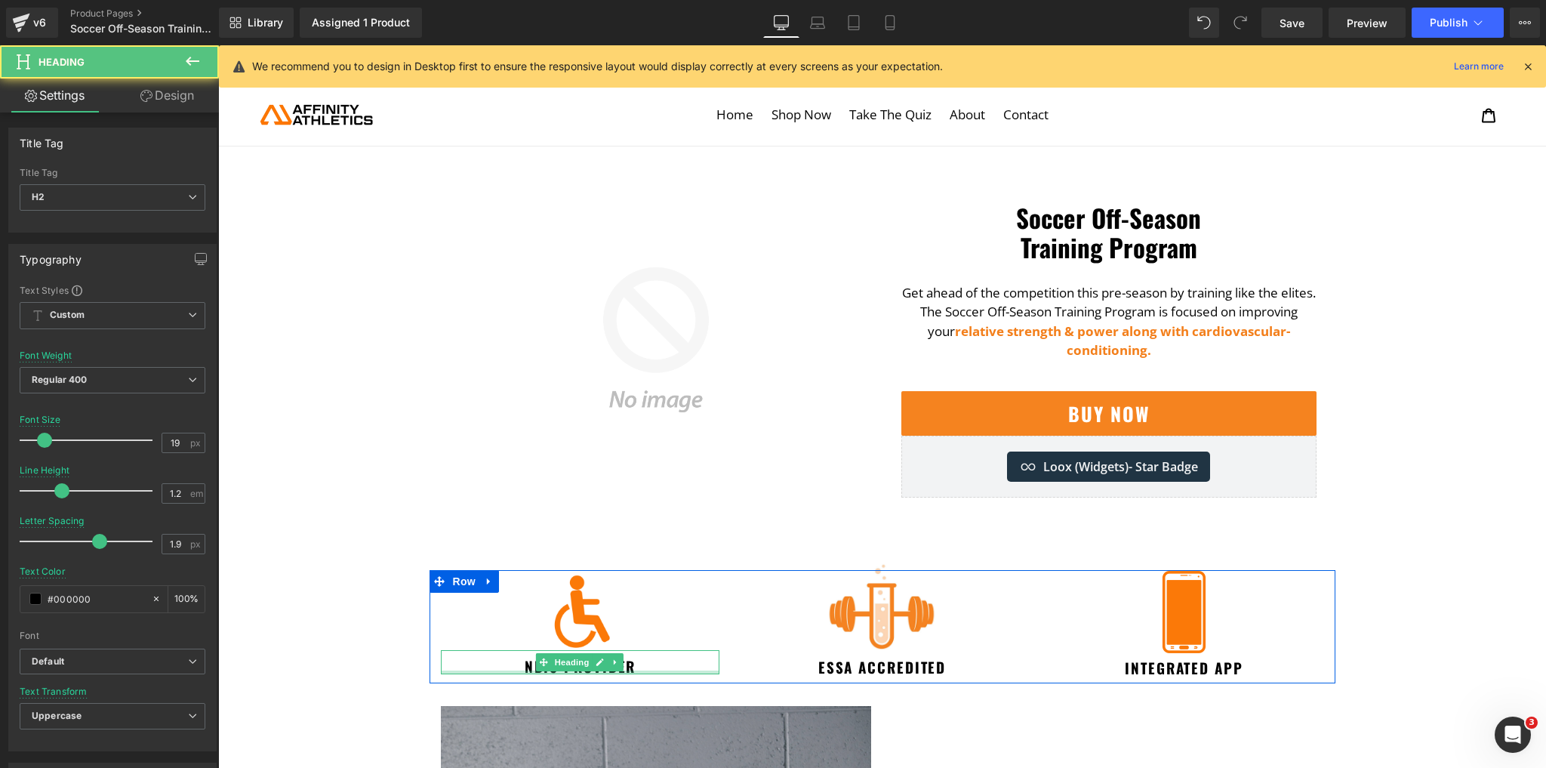
click at [634, 671] on div at bounding box center [580, 673] width 279 height 4
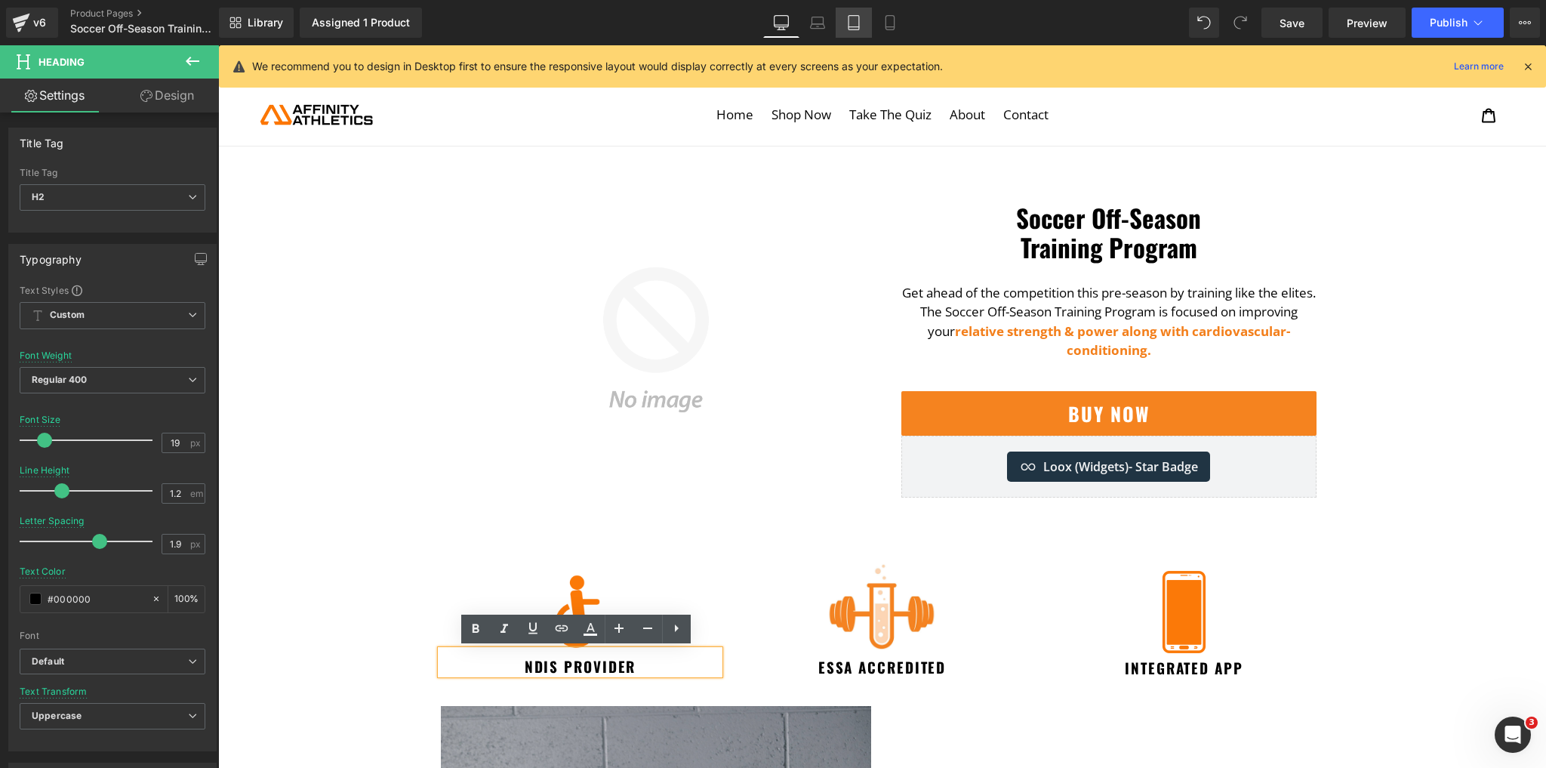
click at [836, 27] on link "Tablet" at bounding box center [854, 23] width 36 height 30
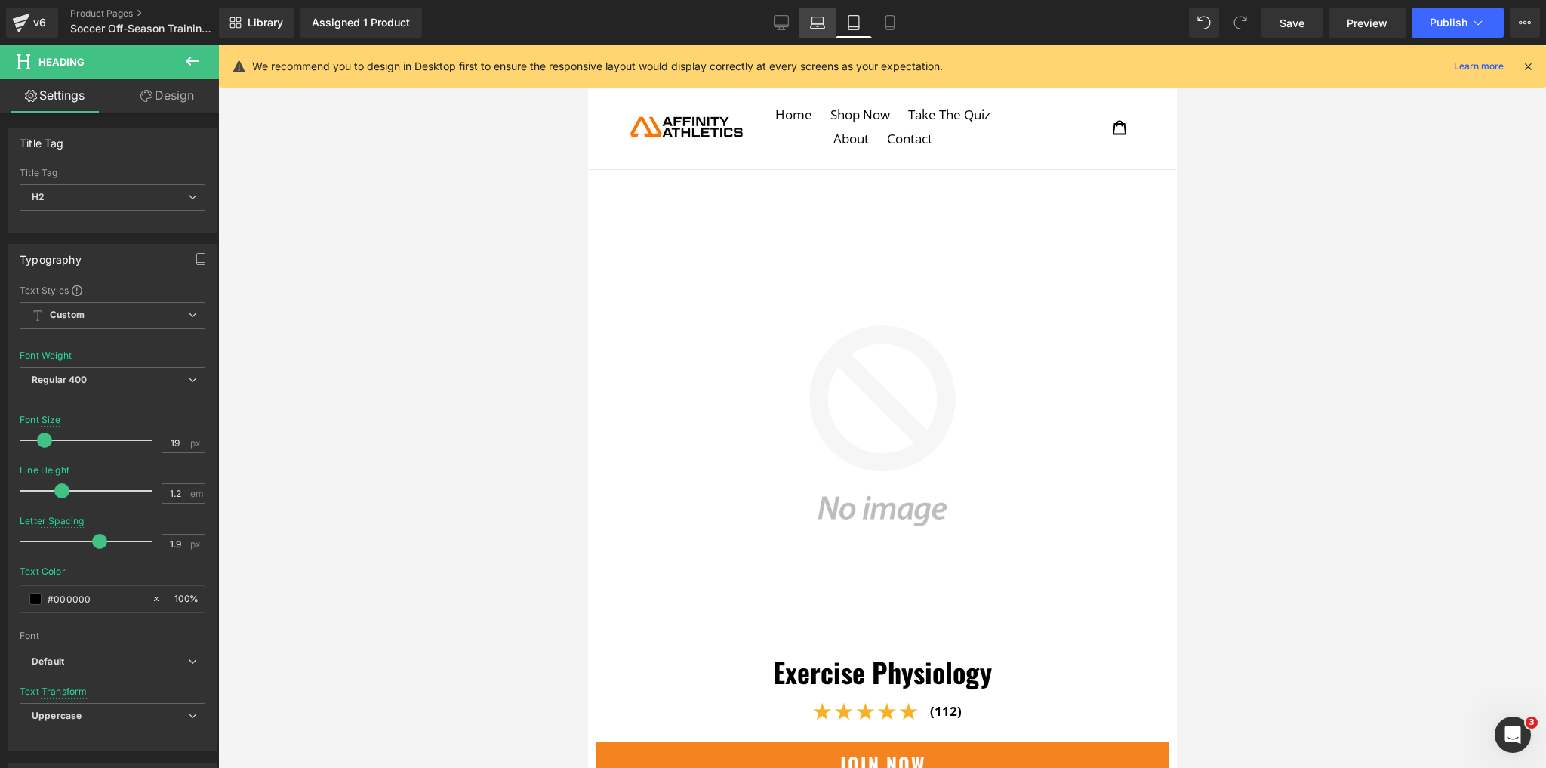
click at [816, 36] on link "Laptop" at bounding box center [818, 23] width 36 height 30
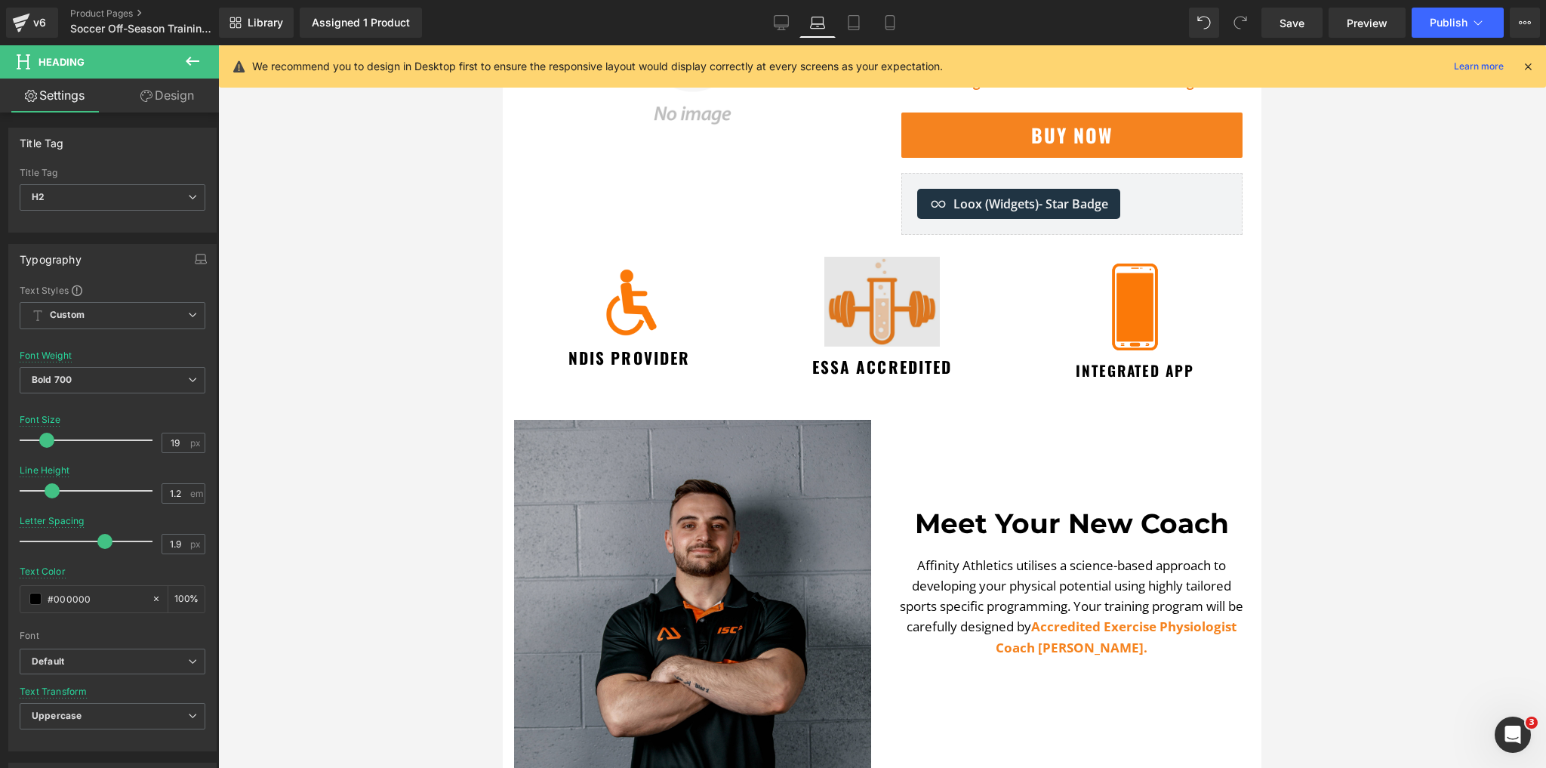
scroll to position [370, 0]
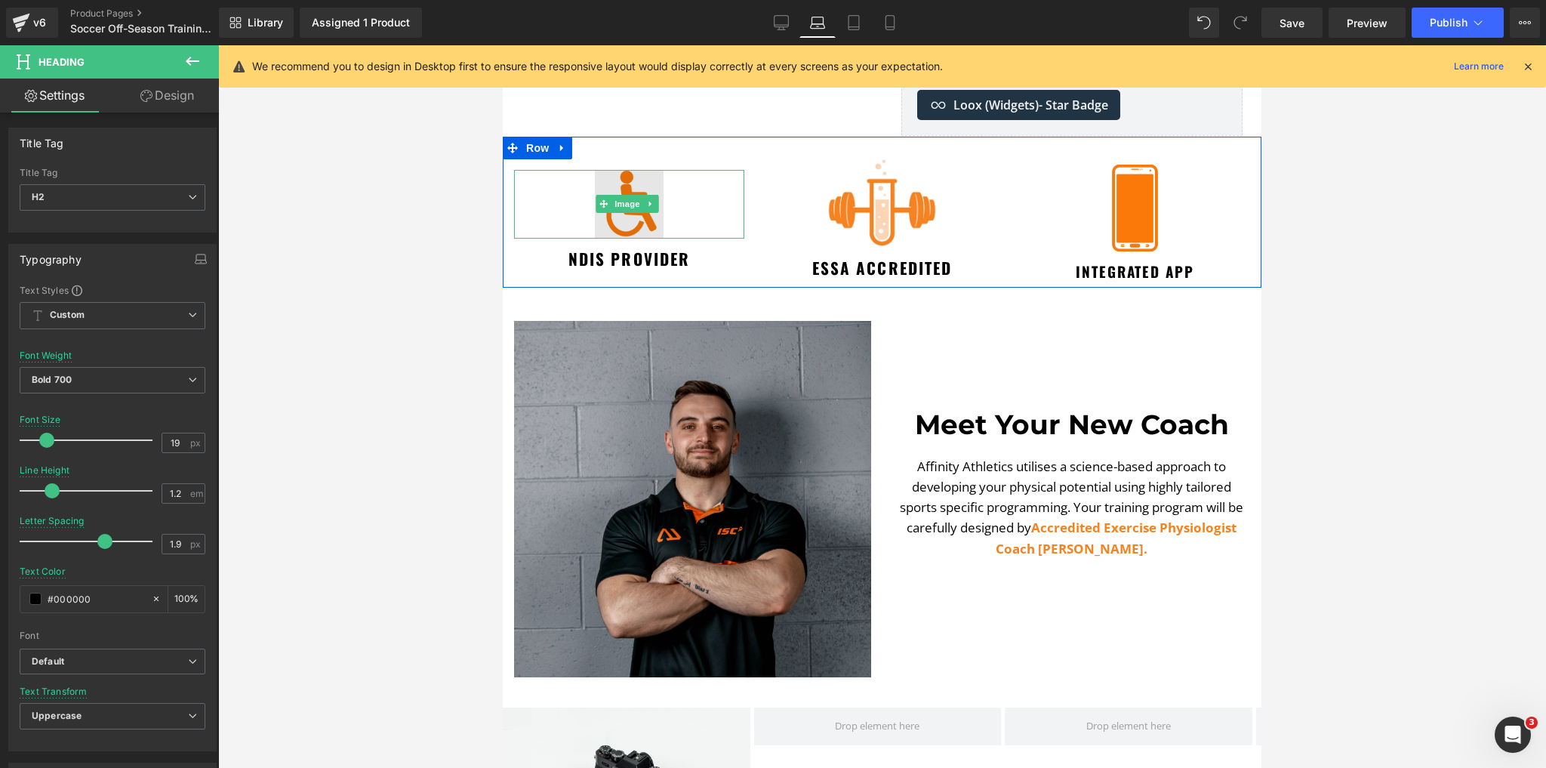
click at [625, 186] on img at bounding box center [629, 204] width 69 height 69
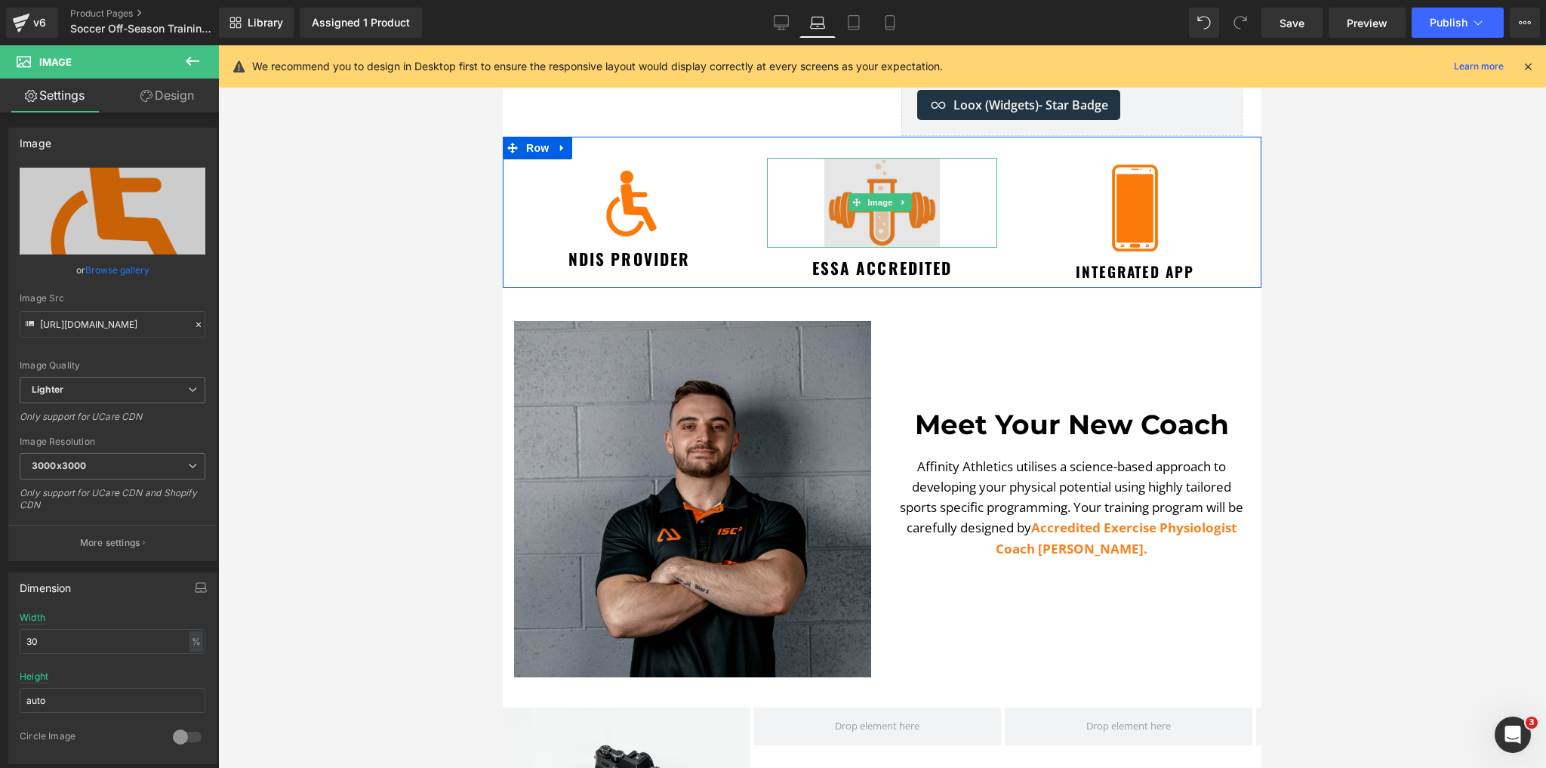
click at [859, 217] on img at bounding box center [882, 203] width 115 height 90
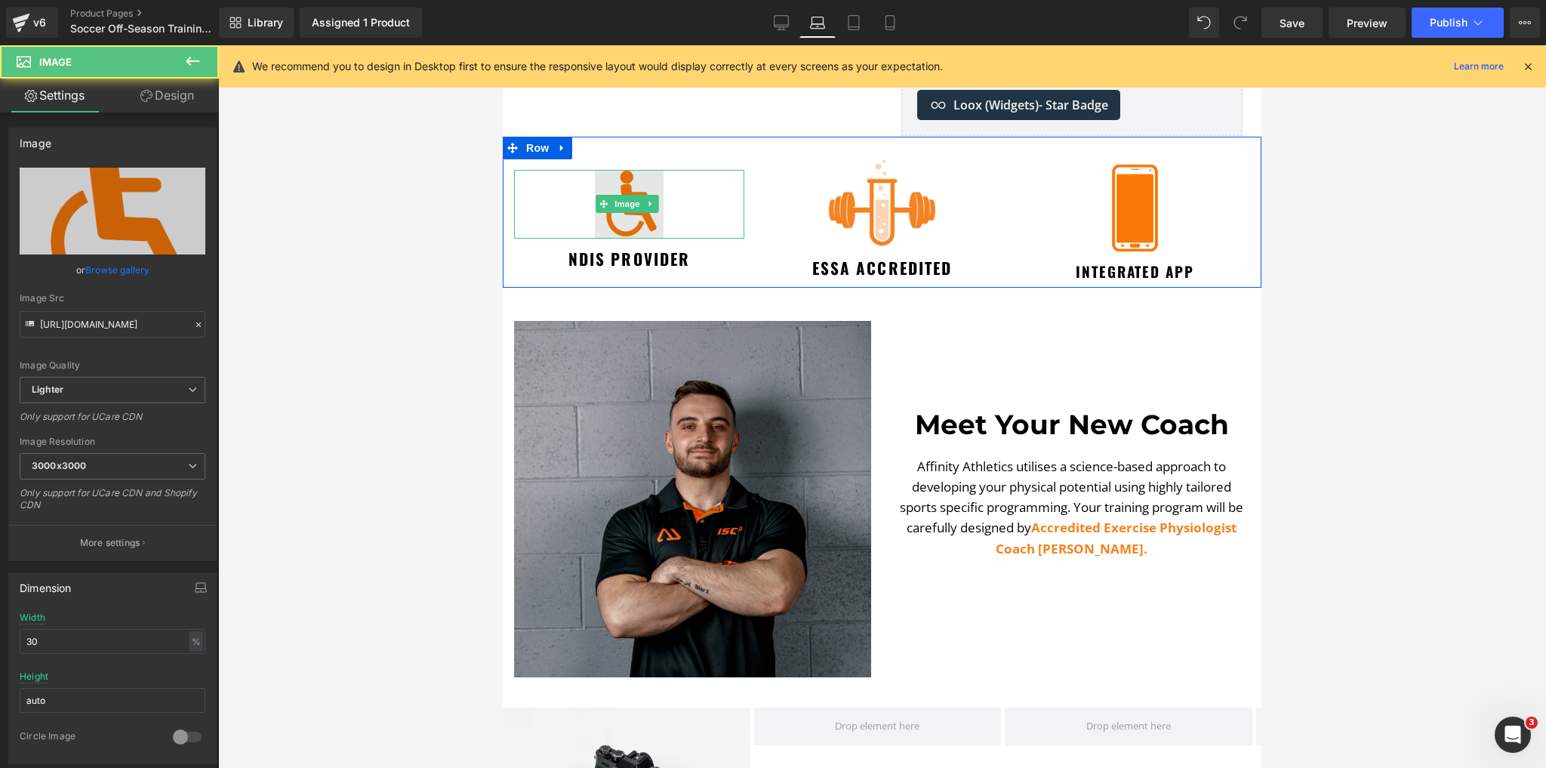
click at [637, 218] on img at bounding box center [629, 204] width 69 height 69
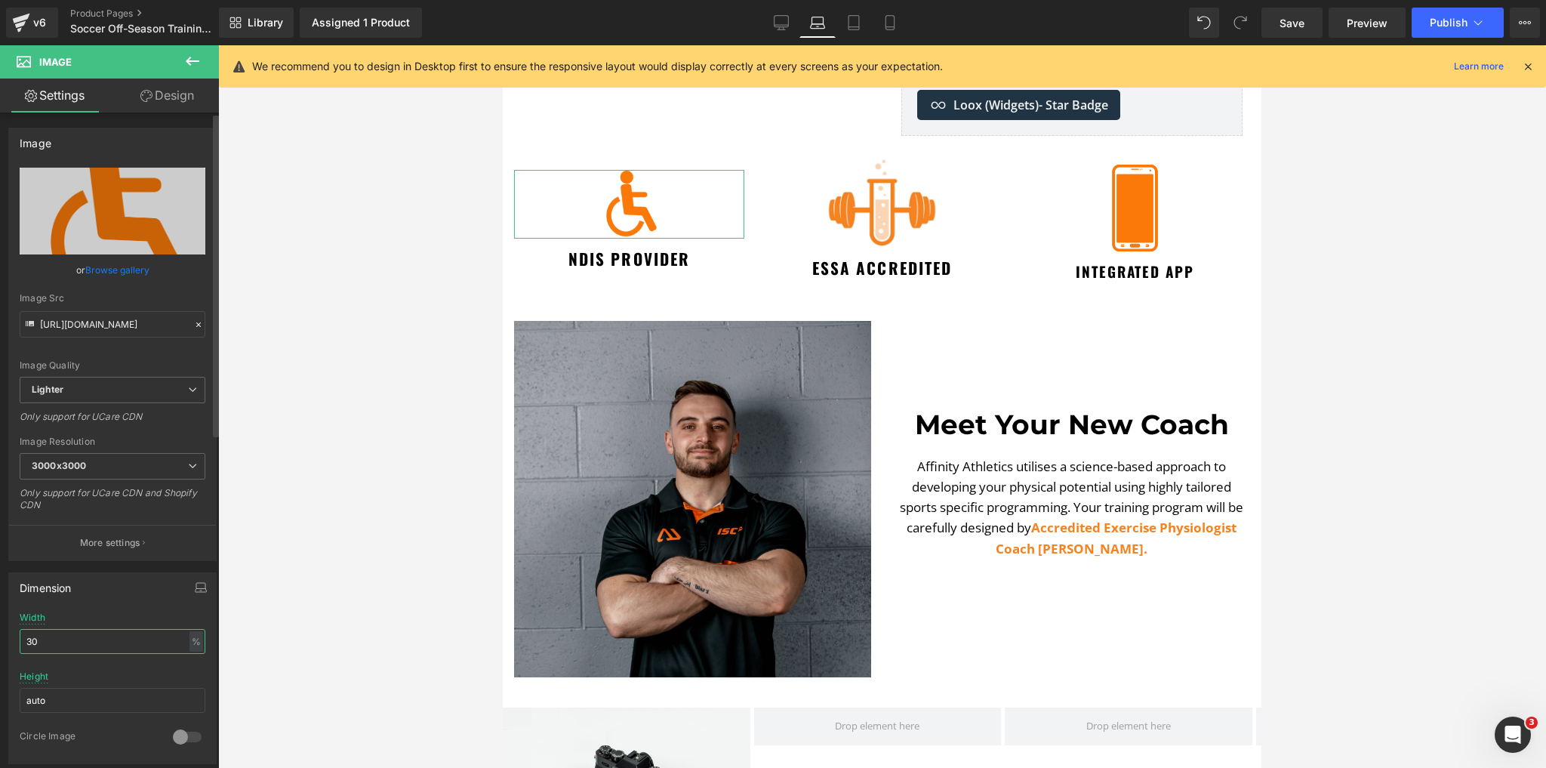
click at [49, 640] on input "30" at bounding box center [113, 641] width 186 height 25
type input "35"
click at [338, 439] on div at bounding box center [882, 406] width 1328 height 723
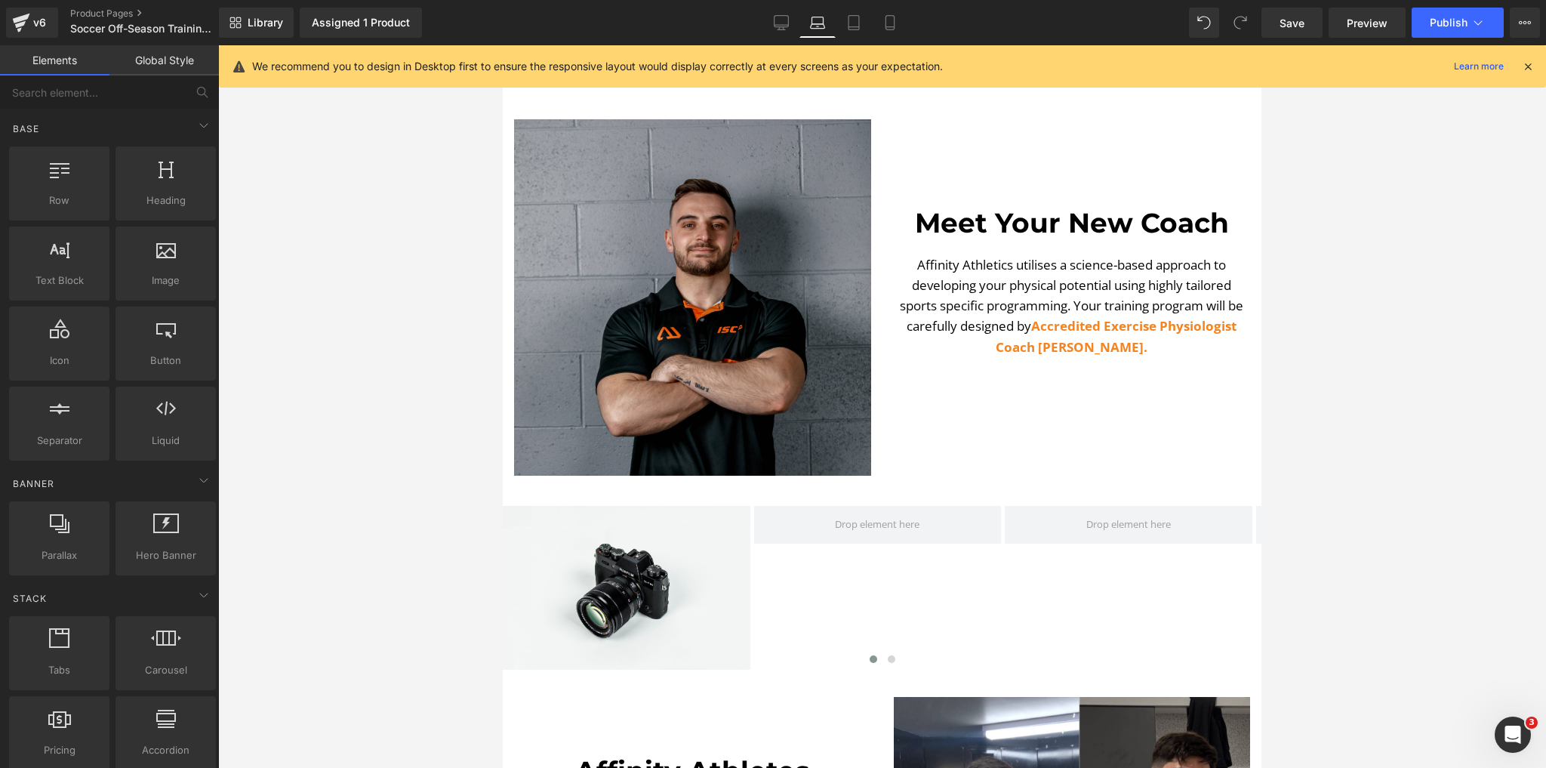
scroll to position [793, 0]
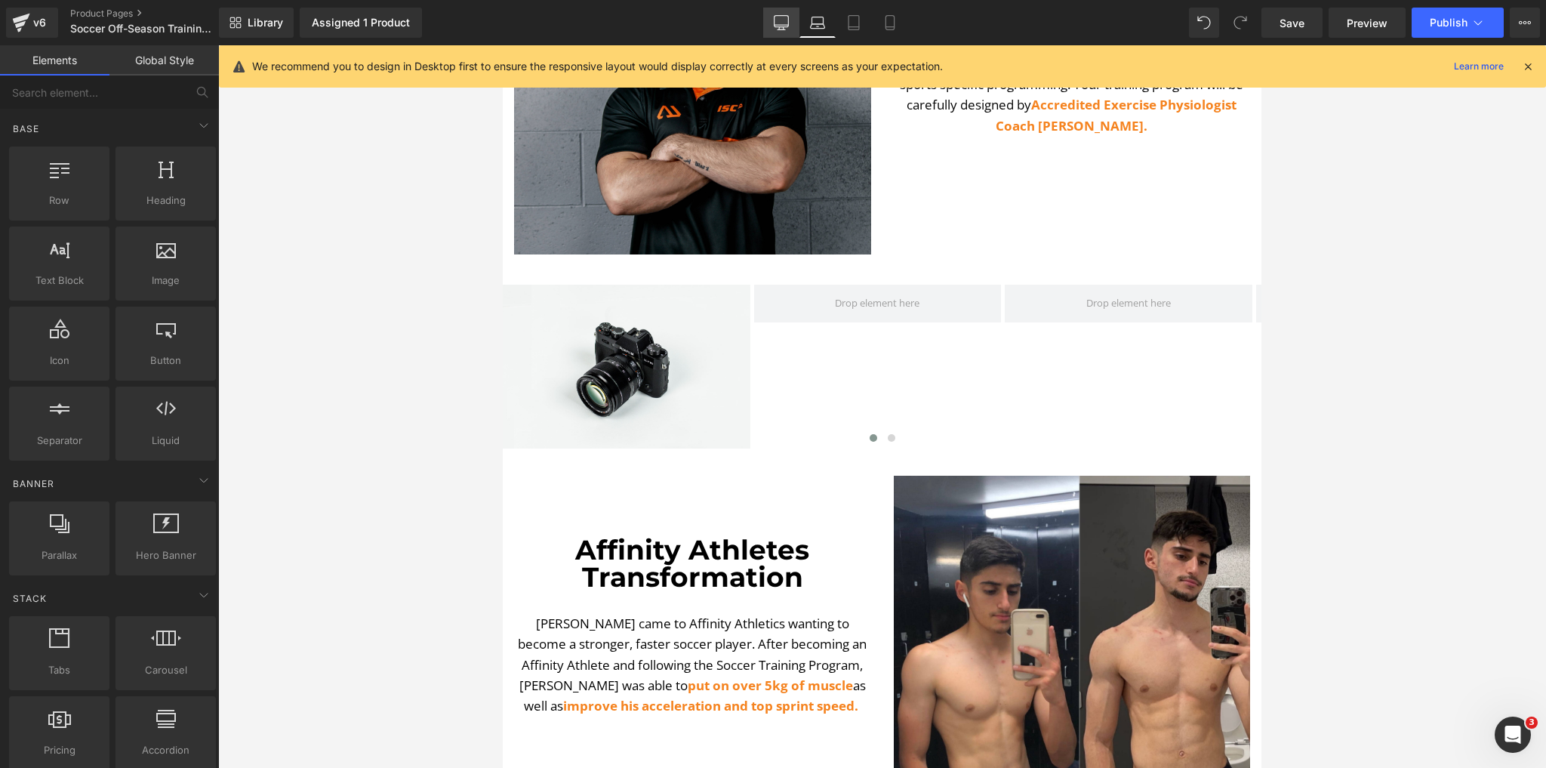
click at [791, 22] on link "Desktop" at bounding box center [781, 23] width 36 height 30
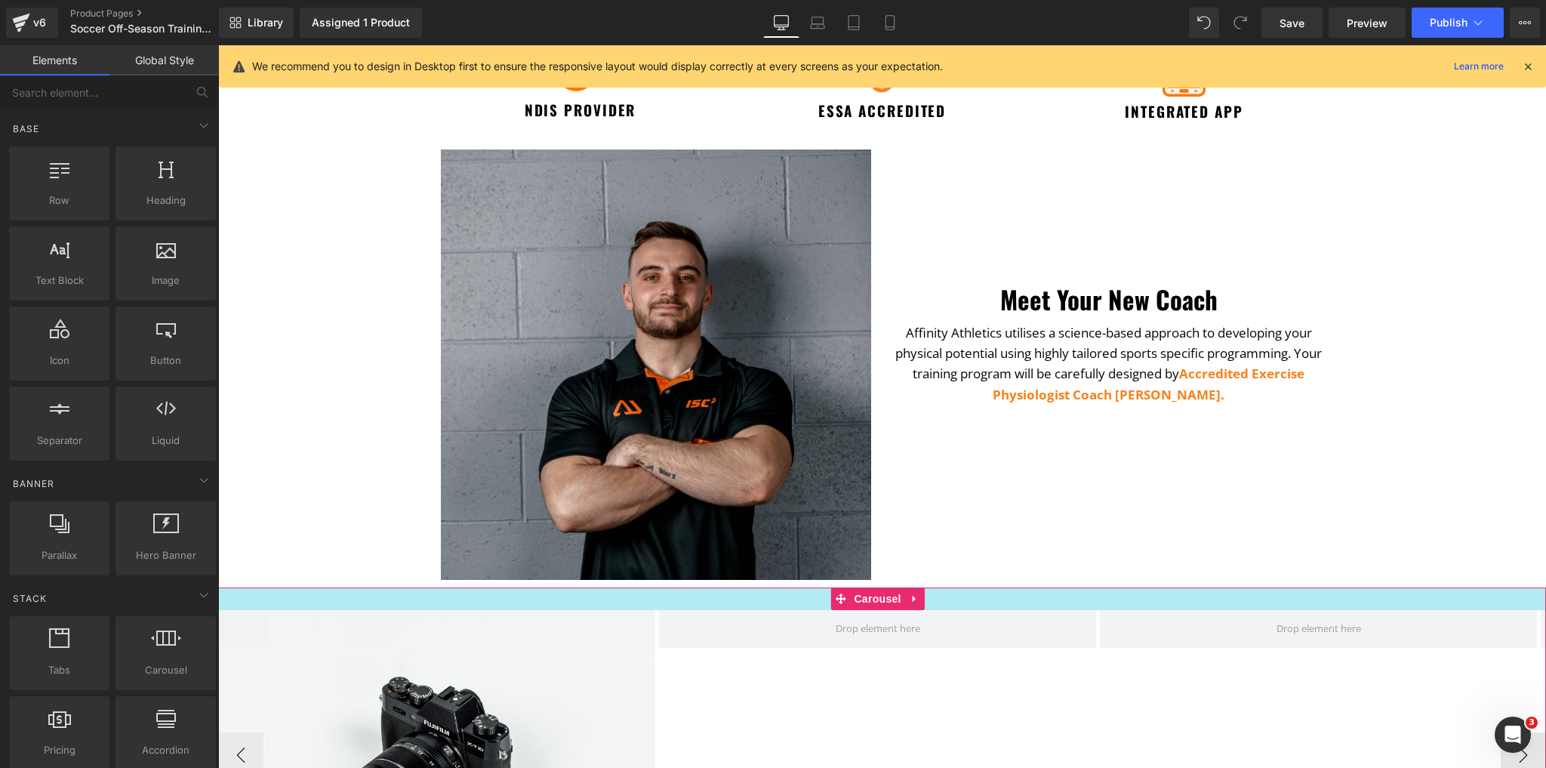
scroll to position [556, 0]
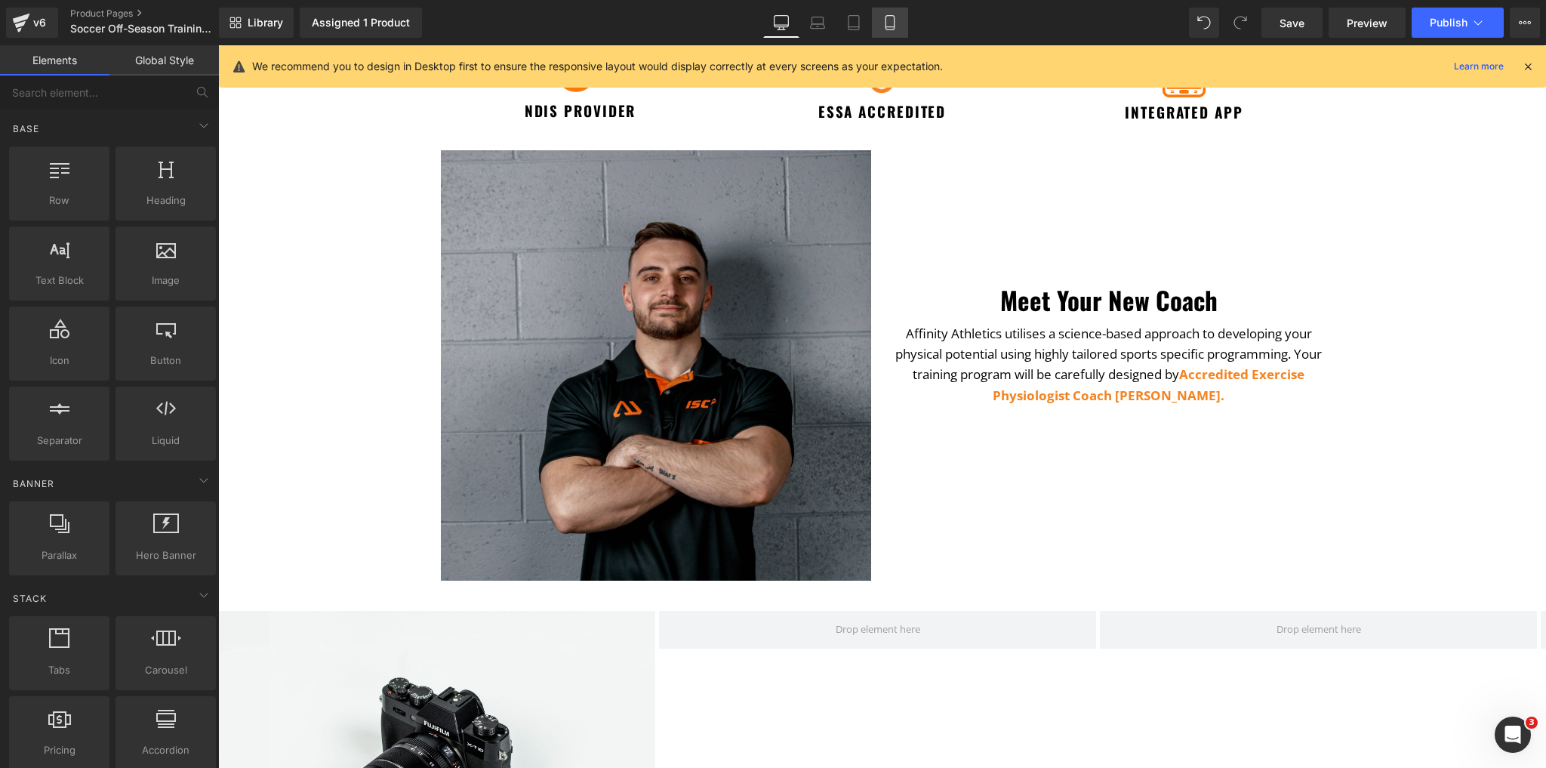
click at [889, 20] on icon at bounding box center [890, 22] width 15 height 15
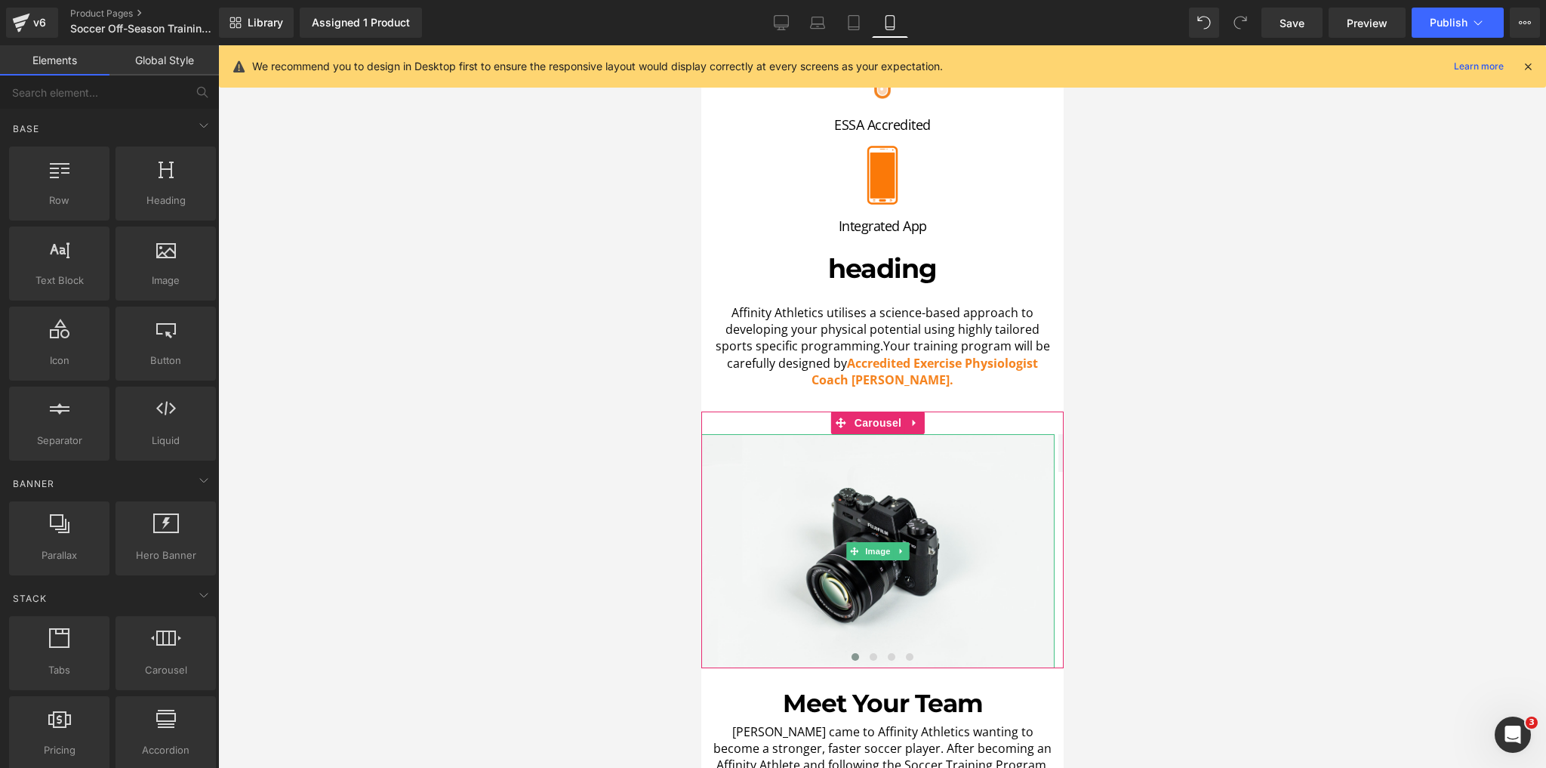
scroll to position [725, 0]
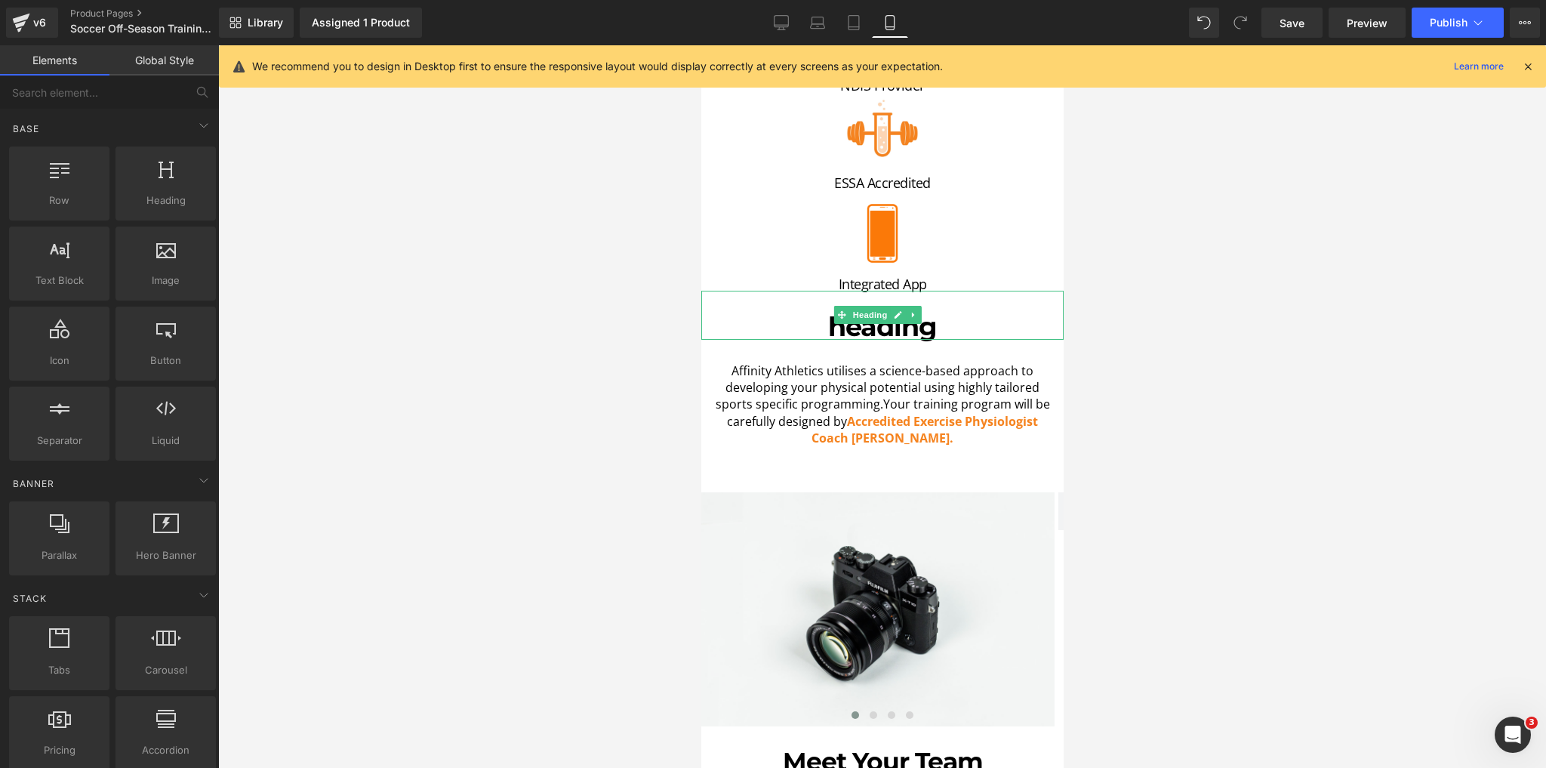
click at [883, 306] on span "Heading" at bounding box center [869, 315] width 41 height 18
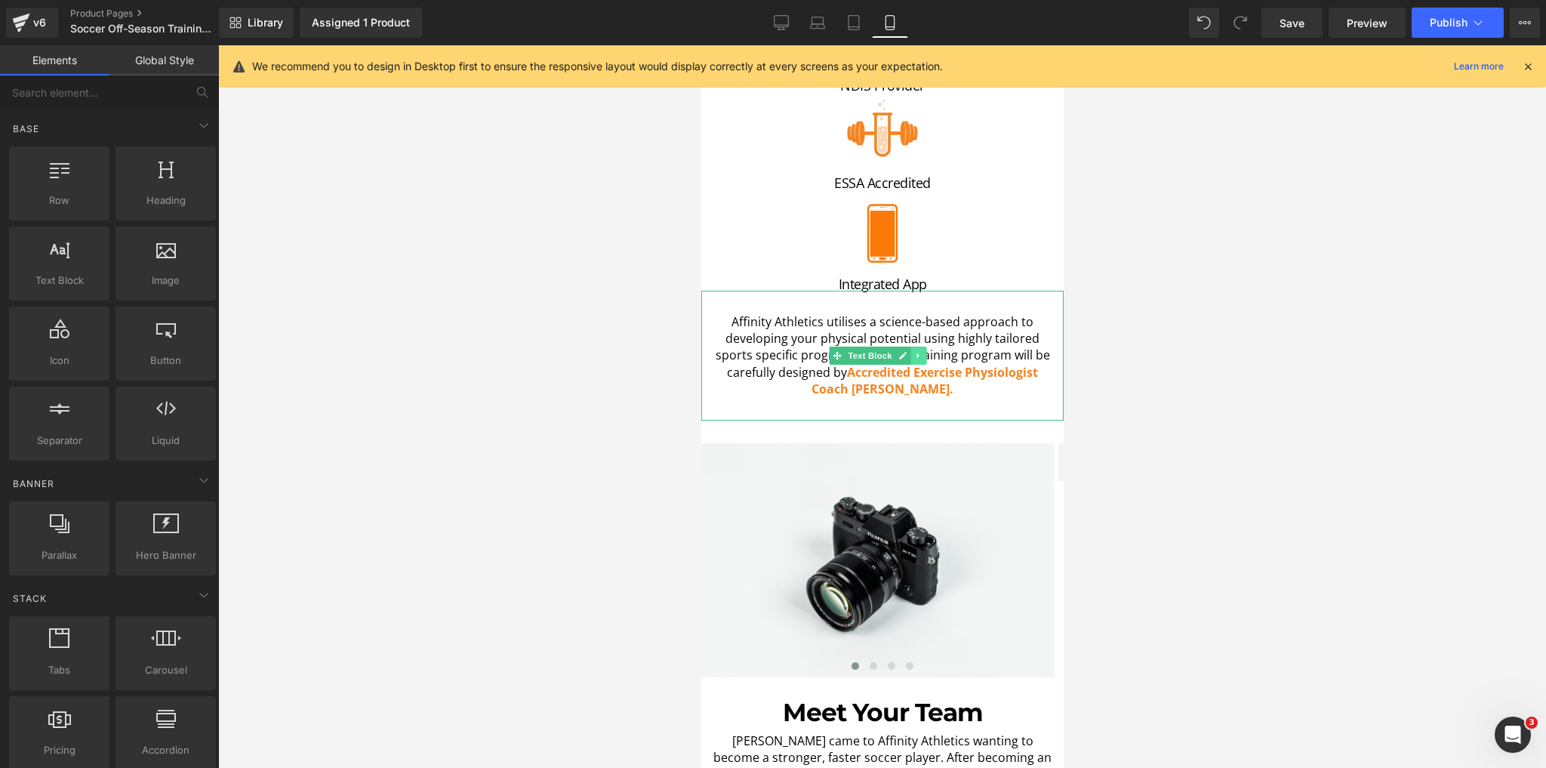
click at [917, 351] on icon at bounding box center [918, 355] width 8 height 9
click at [931, 347] on link at bounding box center [926, 356] width 16 height 18
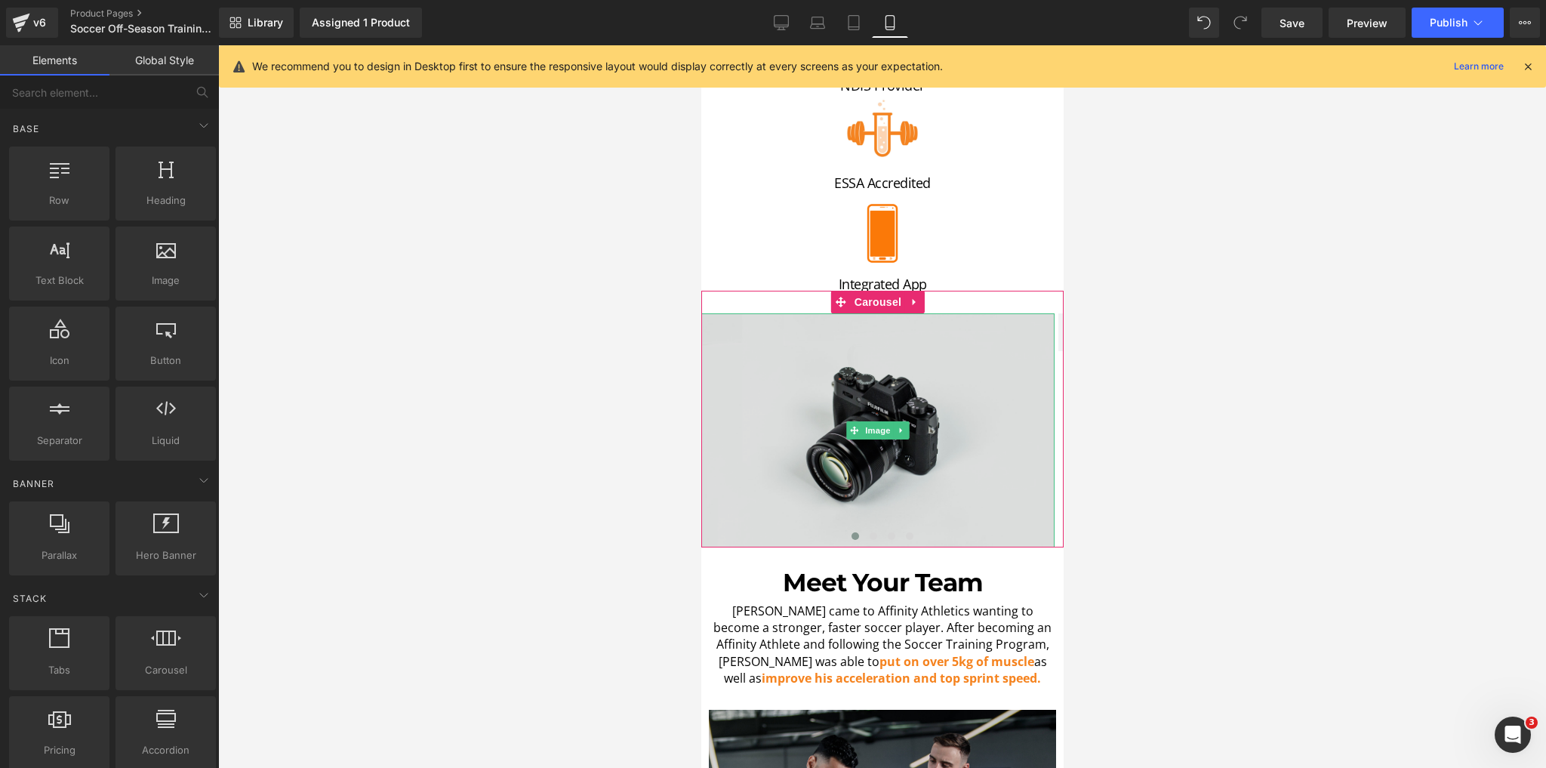
click at [862, 376] on img at bounding box center [877, 430] width 353 height 234
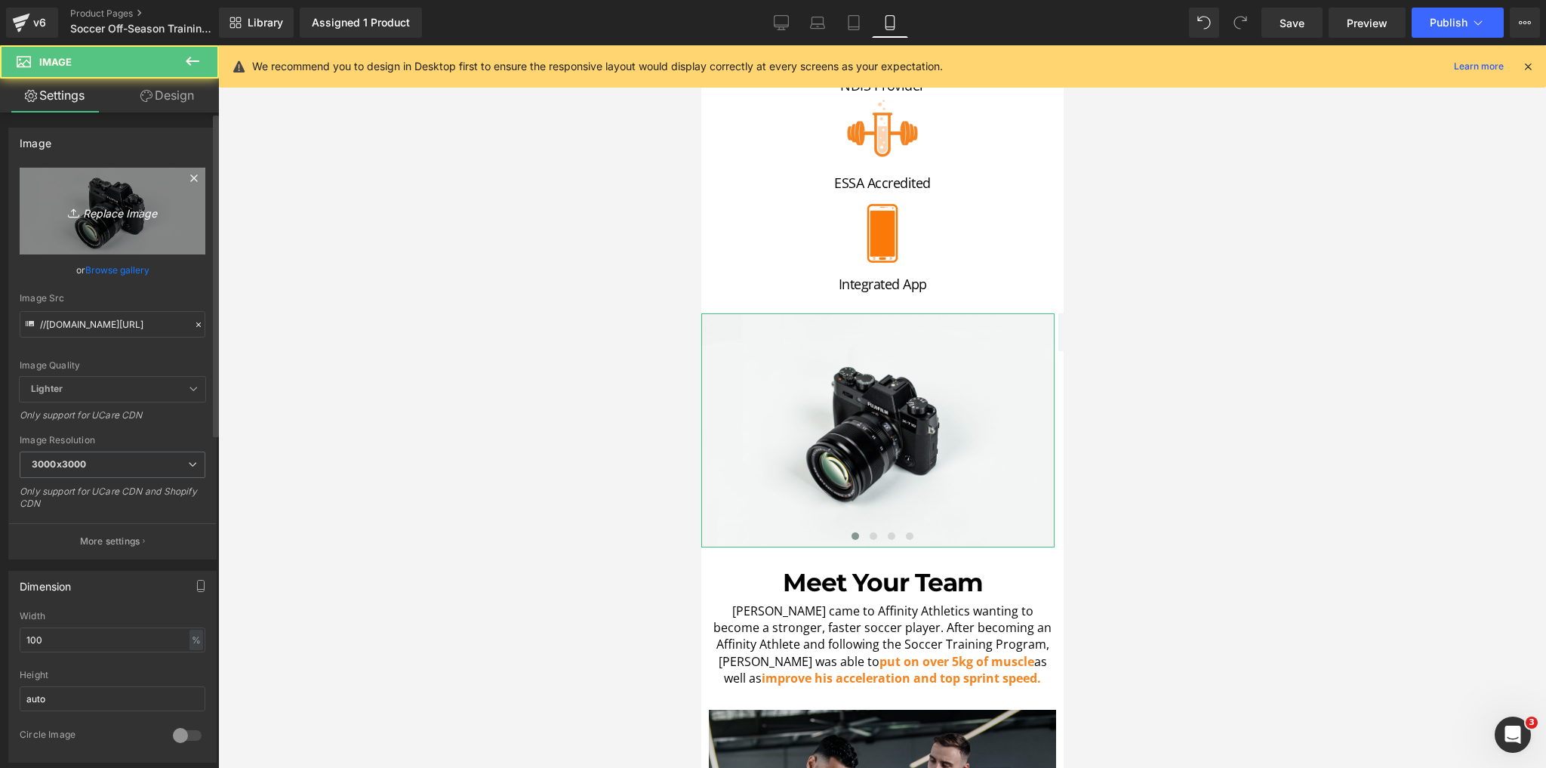
click at [78, 215] on icon at bounding box center [75, 212] width 15 height 15
type input "C:\fakepath\_MGL1970.jpg"
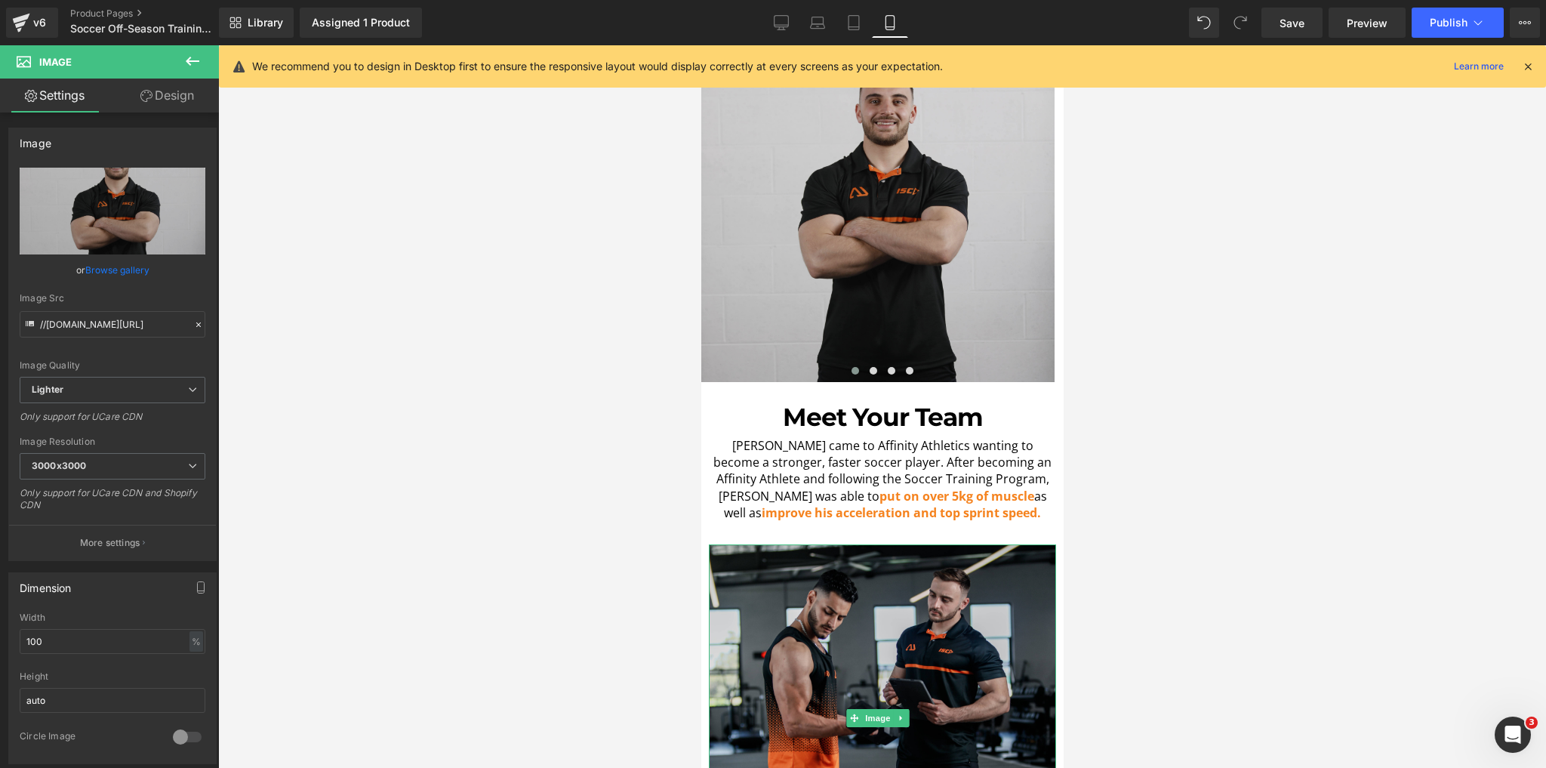
scroll to position [1062, 0]
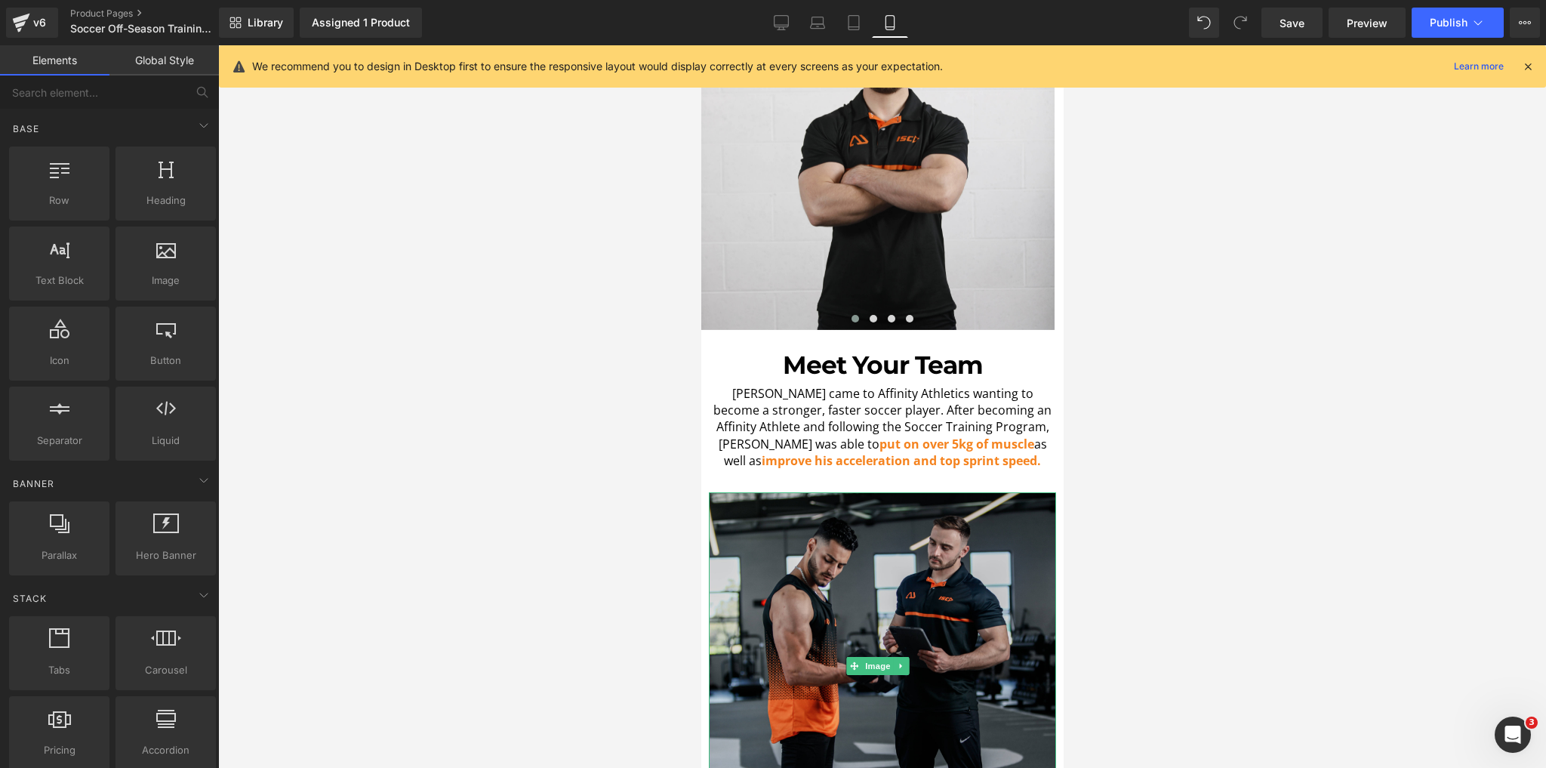
click at [559, 529] on div at bounding box center [882, 406] width 1328 height 723
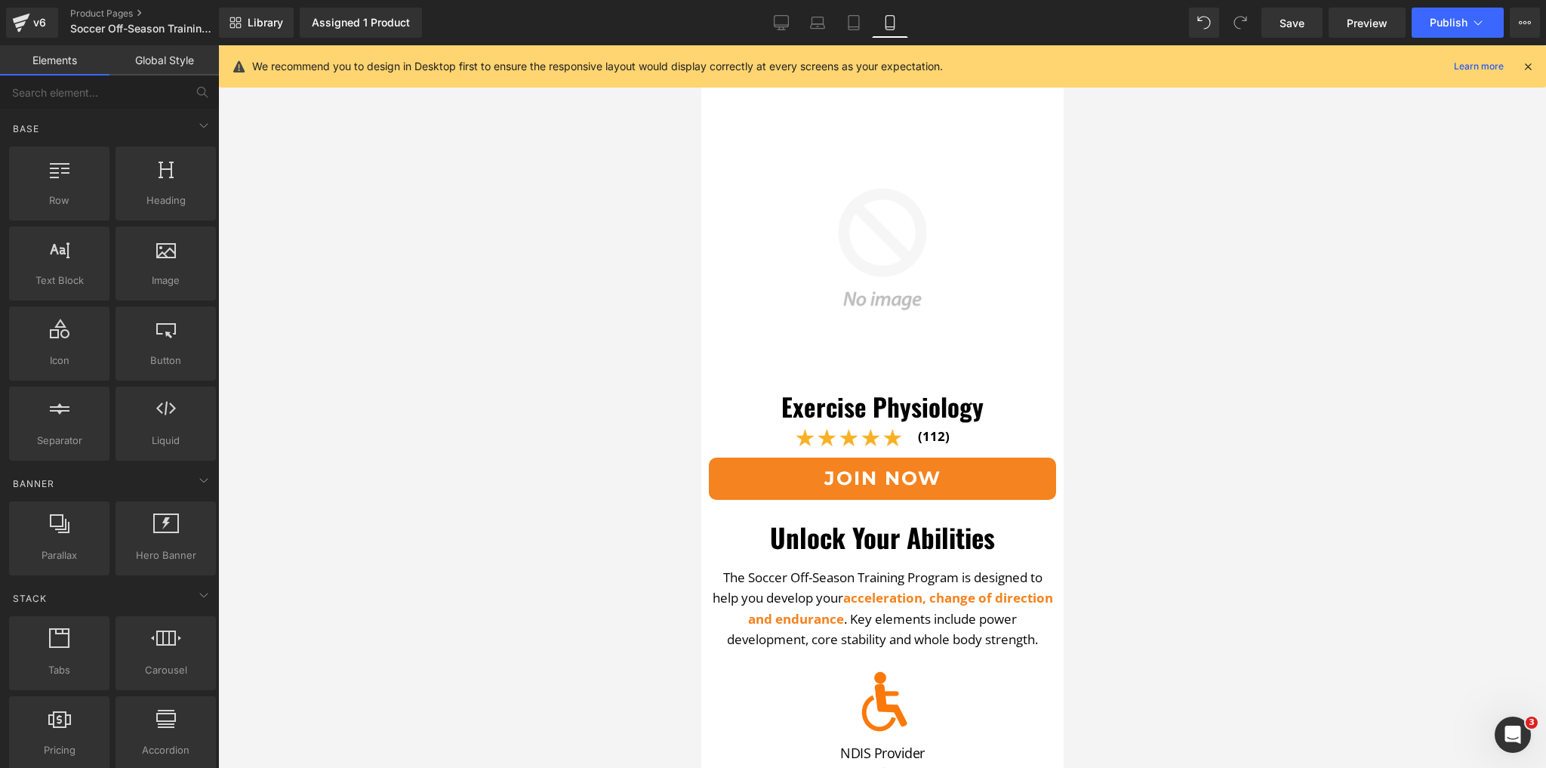
scroll to position [0, 0]
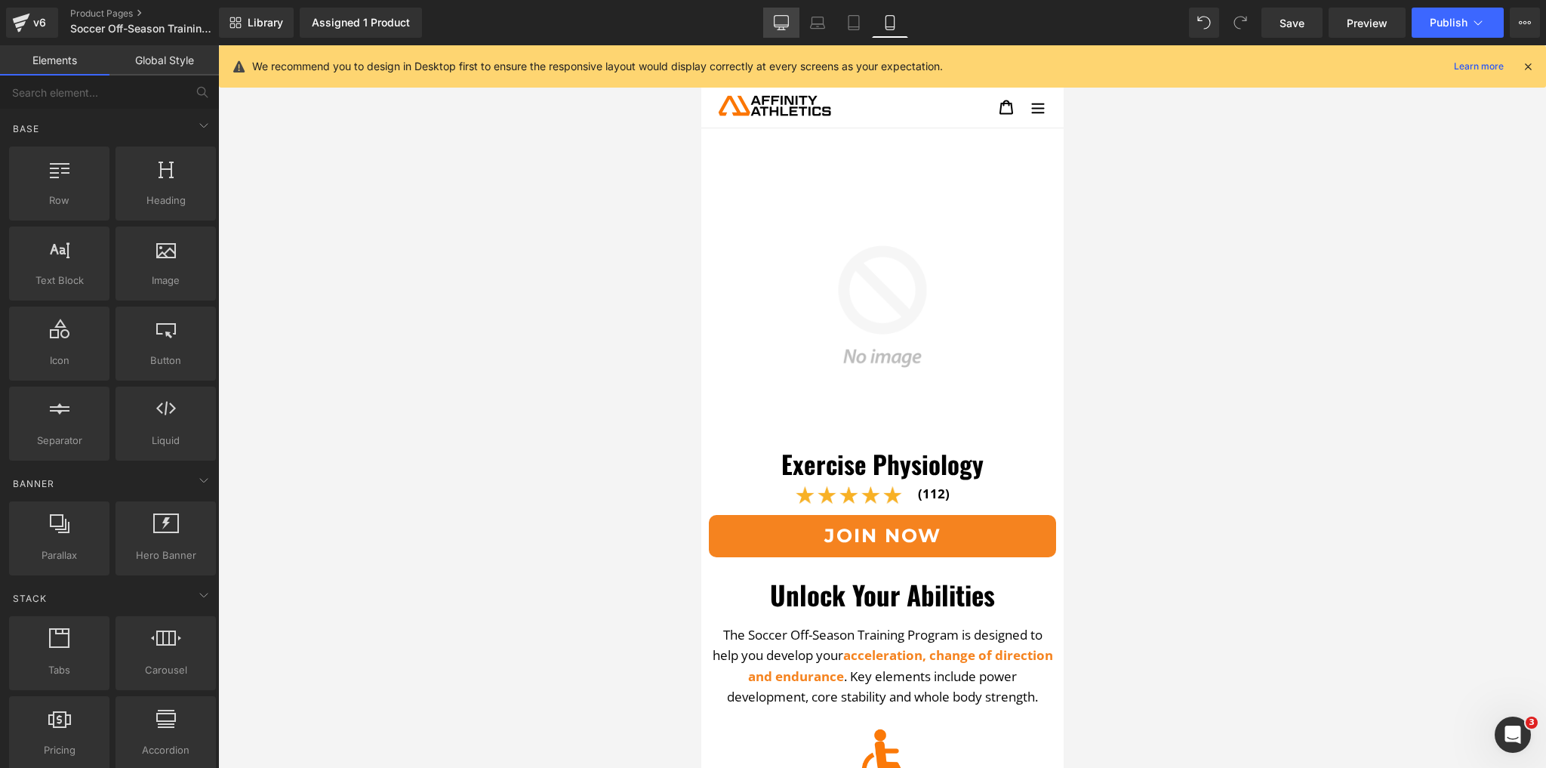
click at [785, 26] on icon at bounding box center [782, 21] width 14 height 11
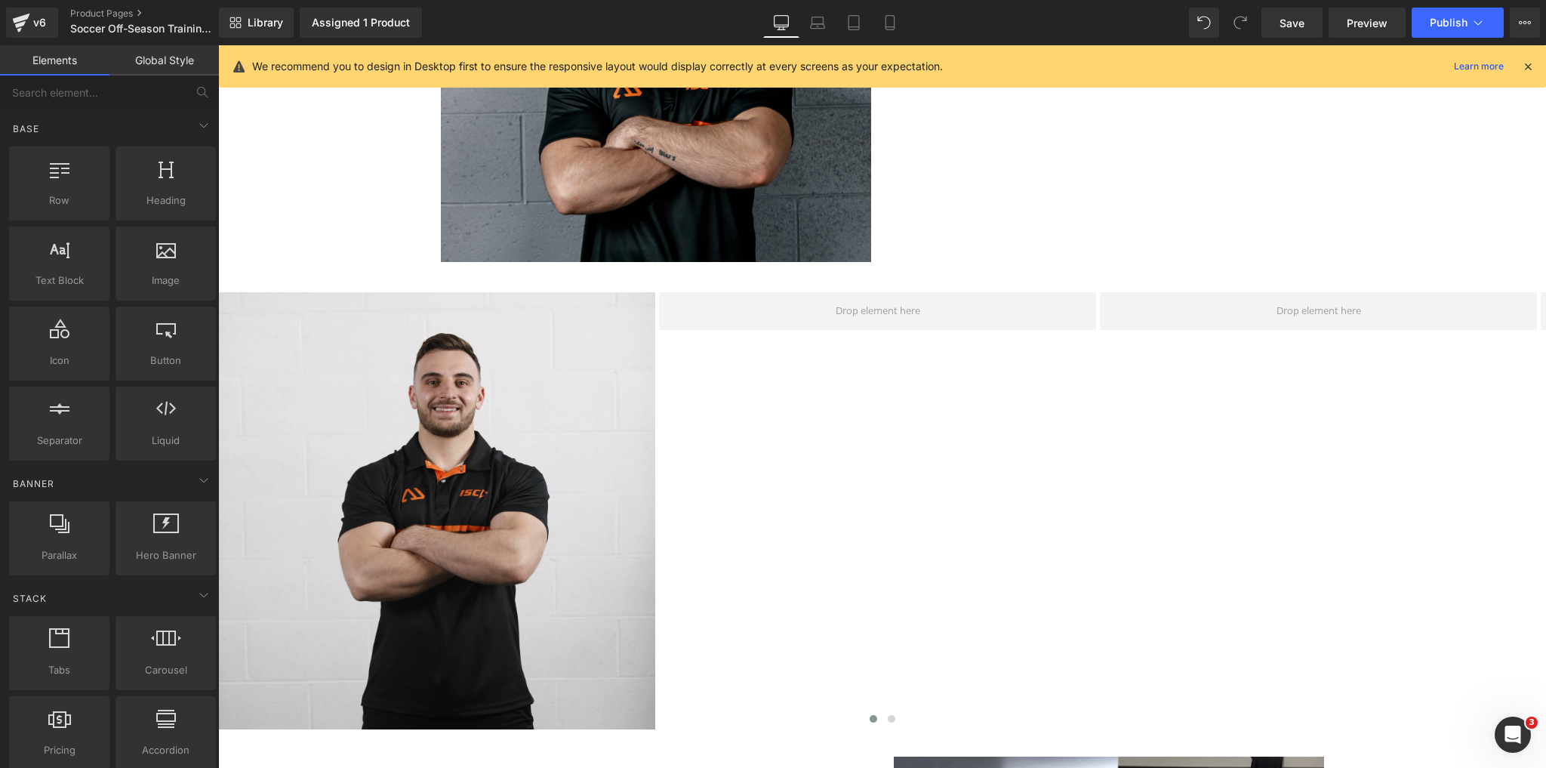
scroll to position [806, 0]
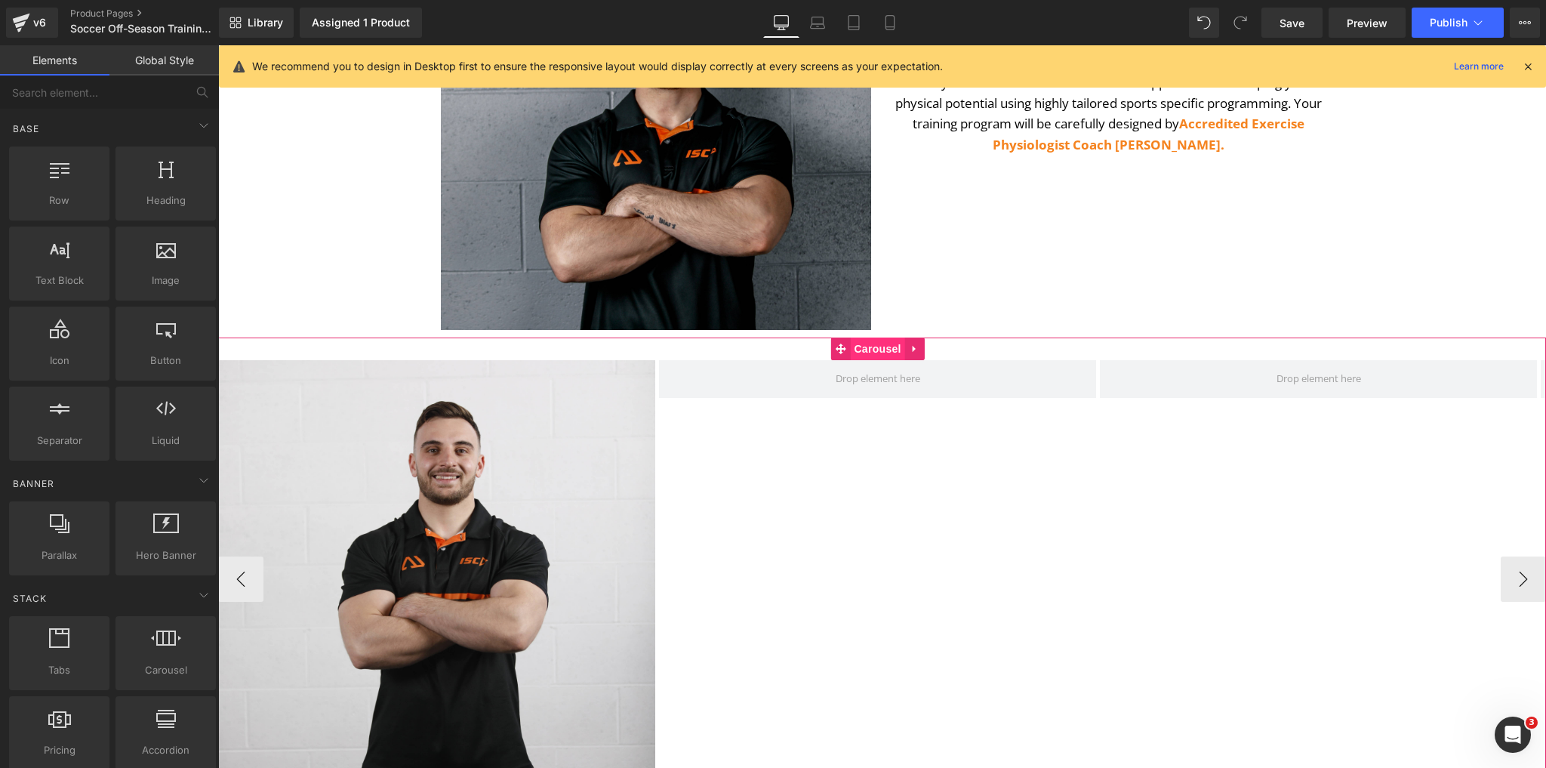
click at [893, 352] on span "Carousel" at bounding box center [877, 349] width 54 height 23
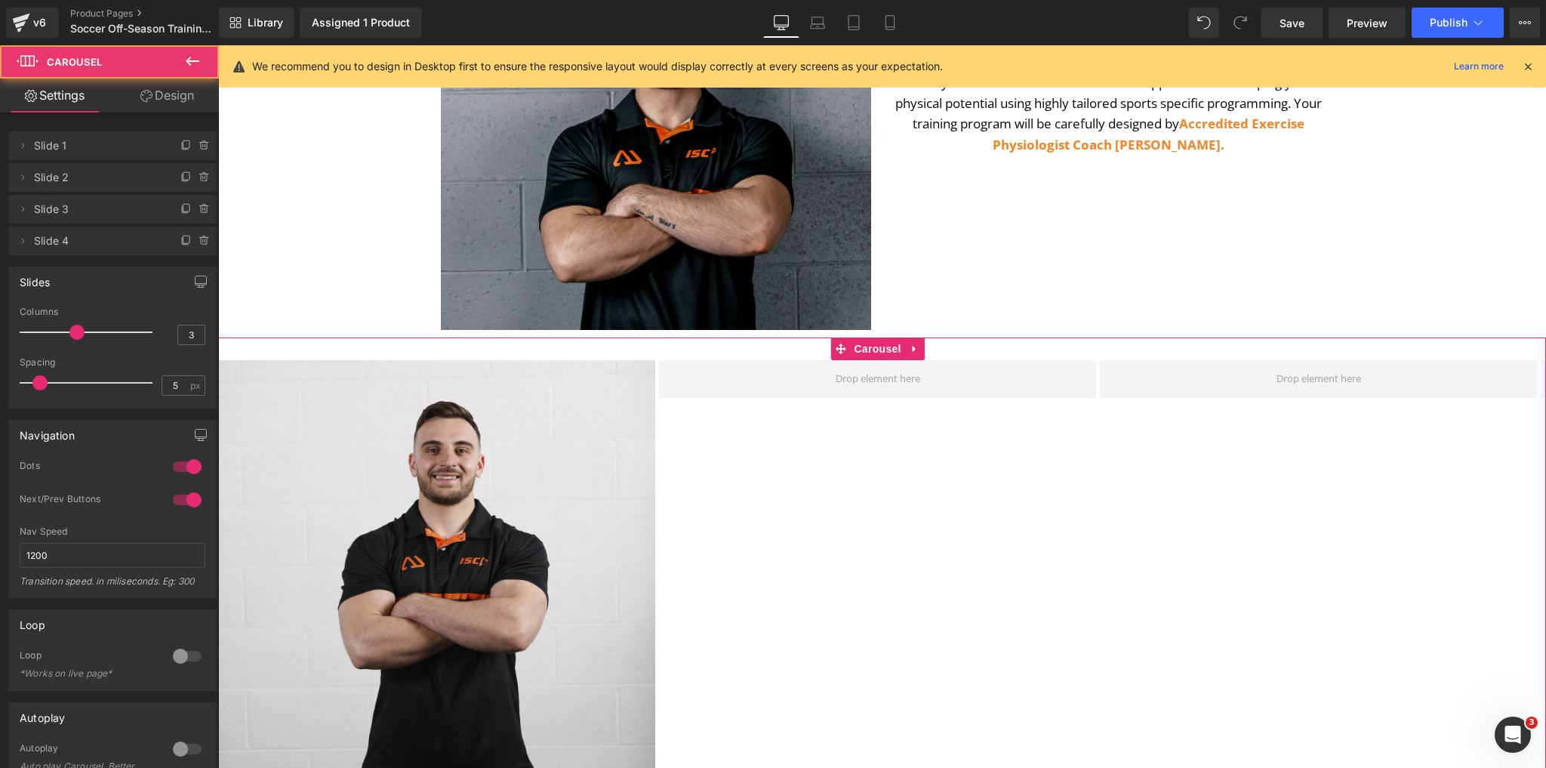
click at [144, 94] on icon at bounding box center [146, 96] width 12 height 12
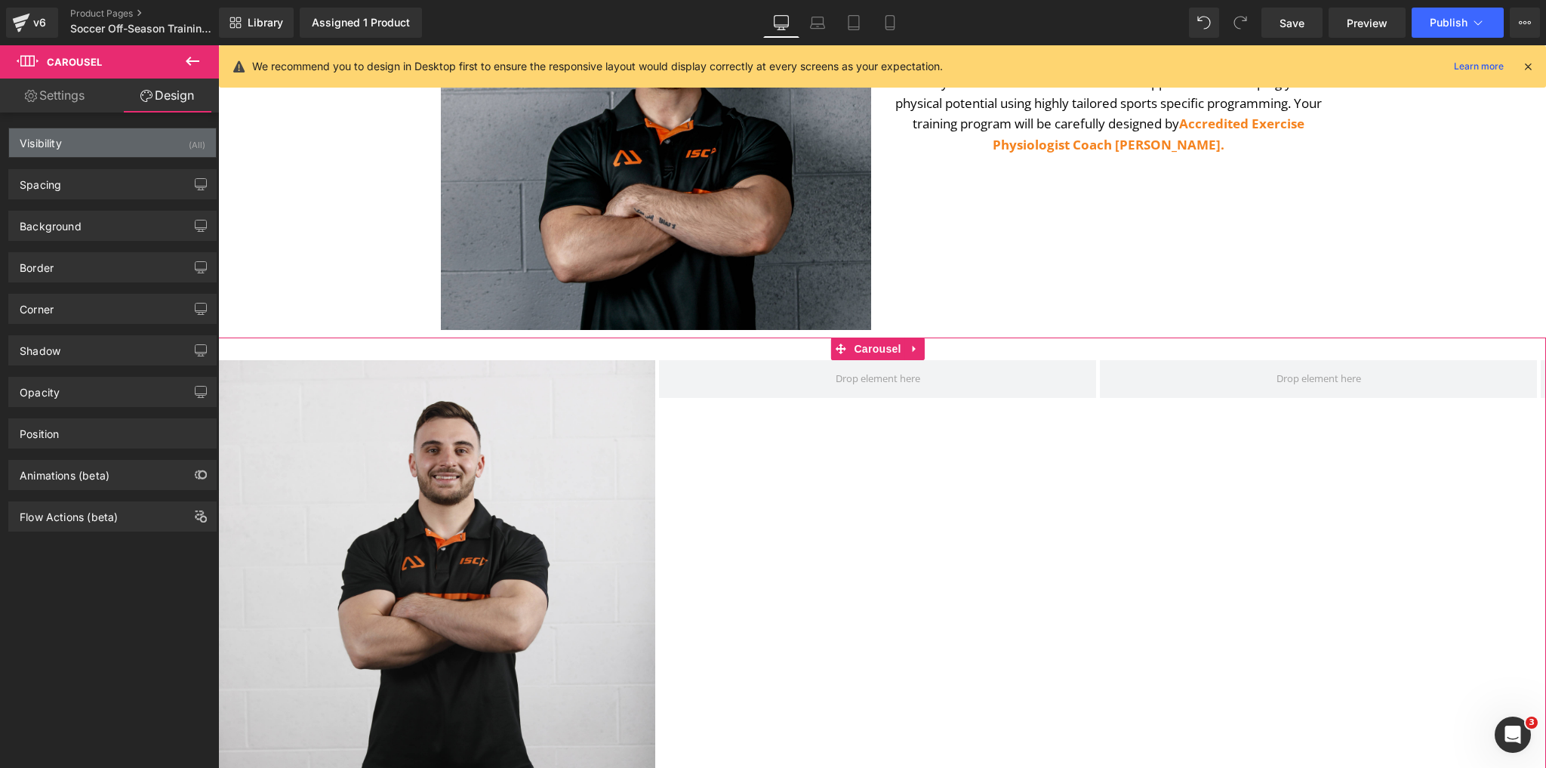
click at [114, 145] on div "Visibility (All)" at bounding box center [112, 142] width 207 height 29
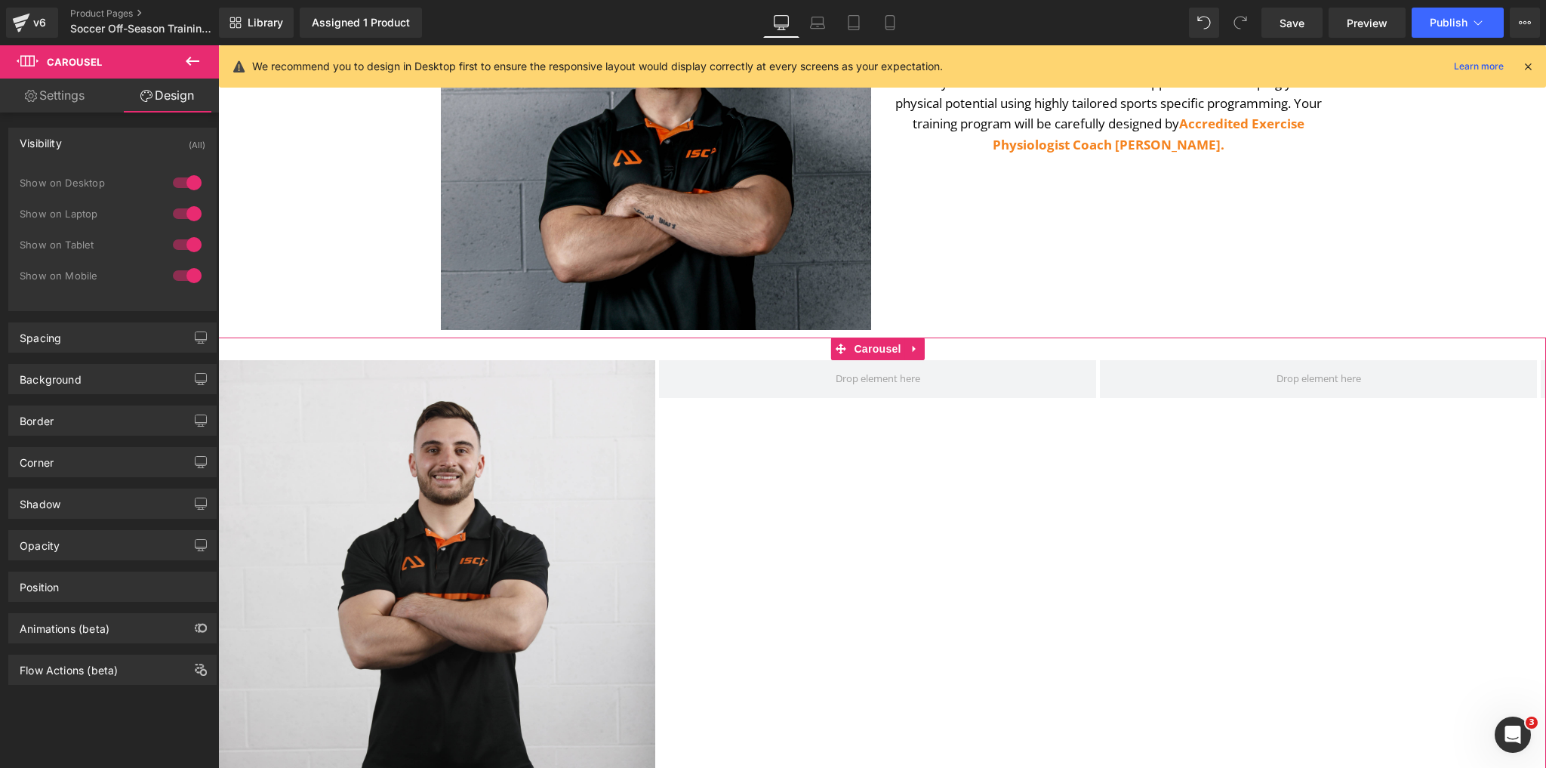
click at [187, 187] on div at bounding box center [187, 183] width 36 height 24
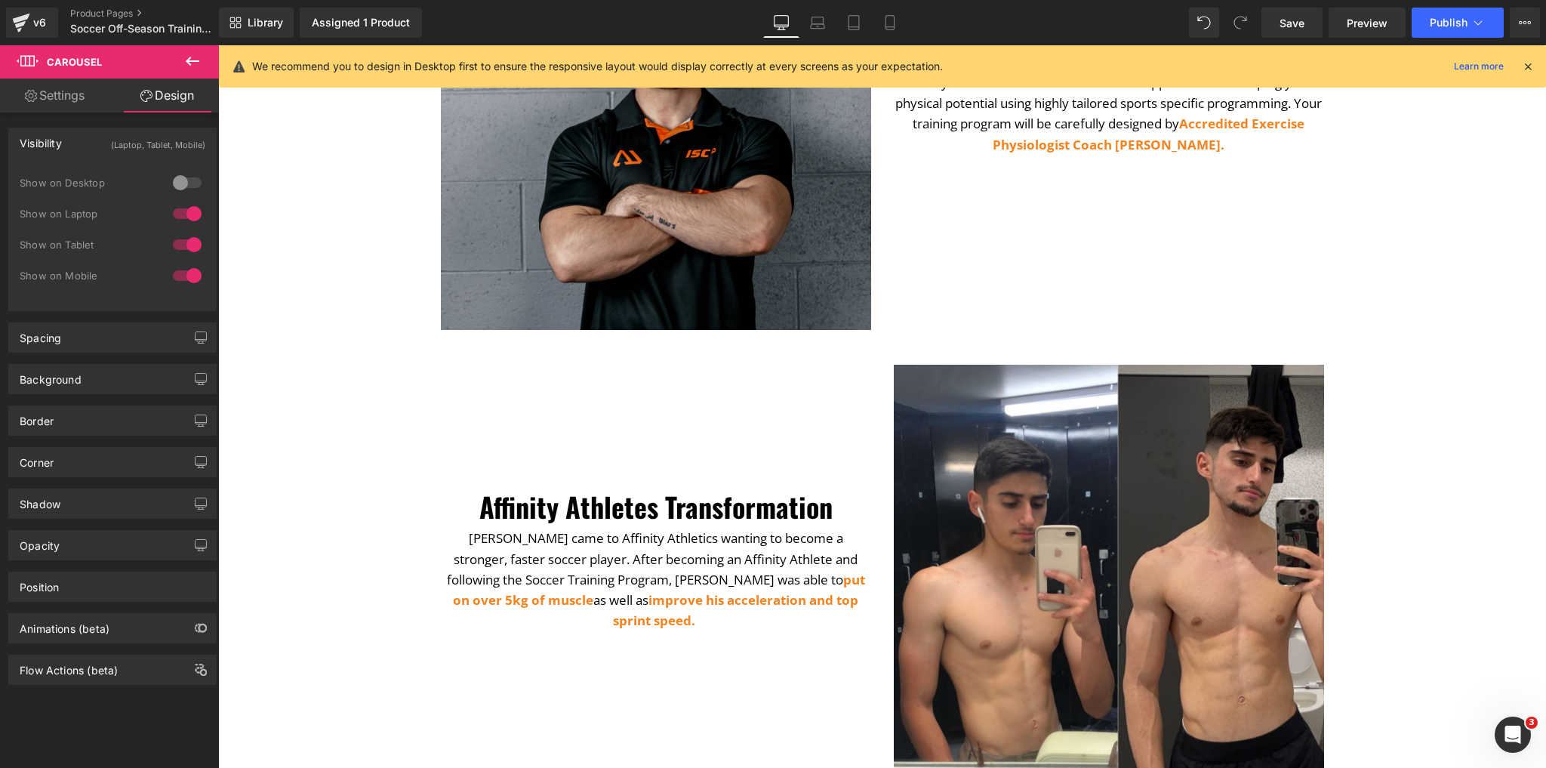
click at [186, 215] on div at bounding box center [187, 214] width 36 height 24
click at [854, 25] on icon at bounding box center [853, 22] width 15 height 15
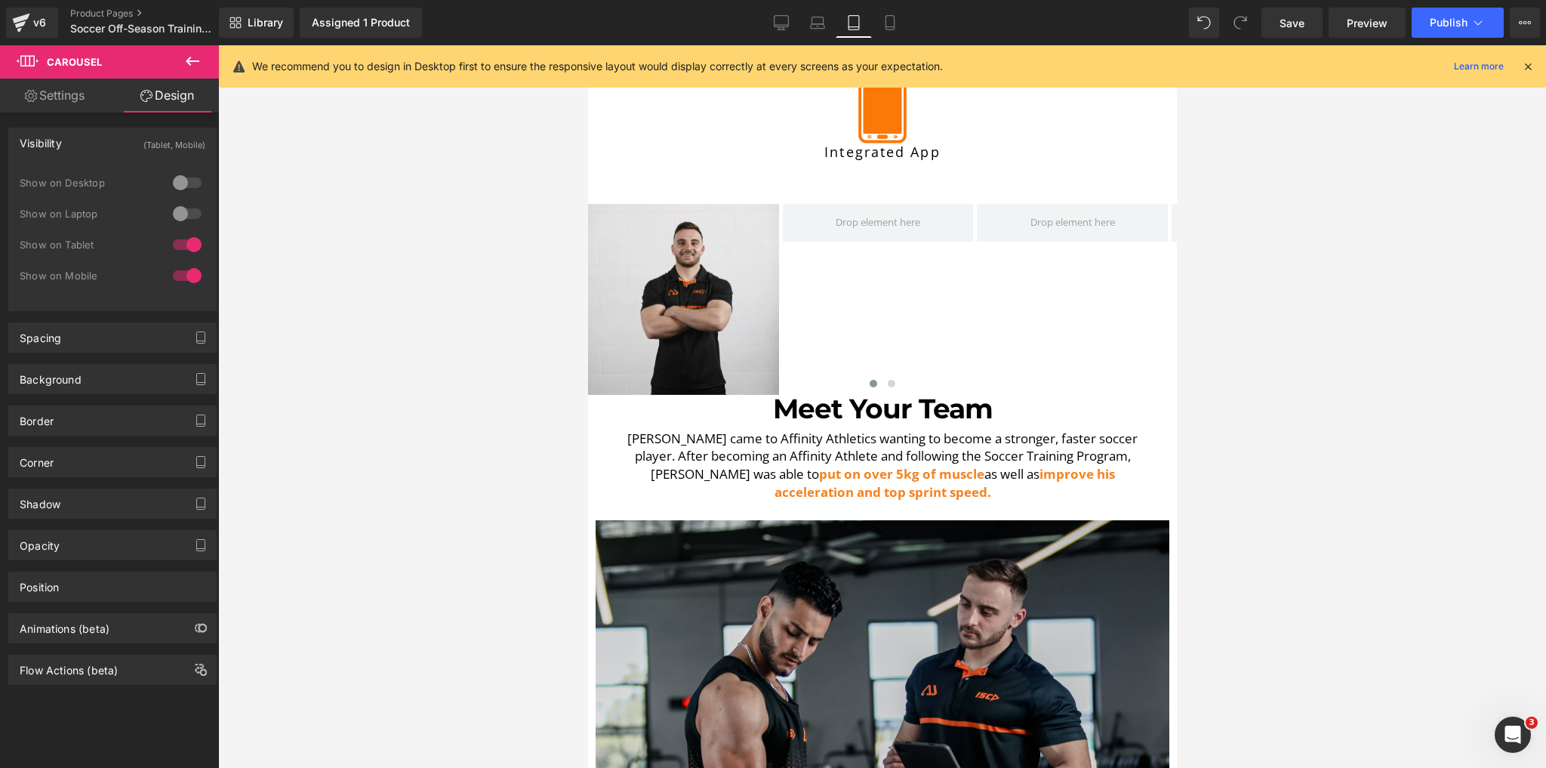
scroll to position [1066, 0]
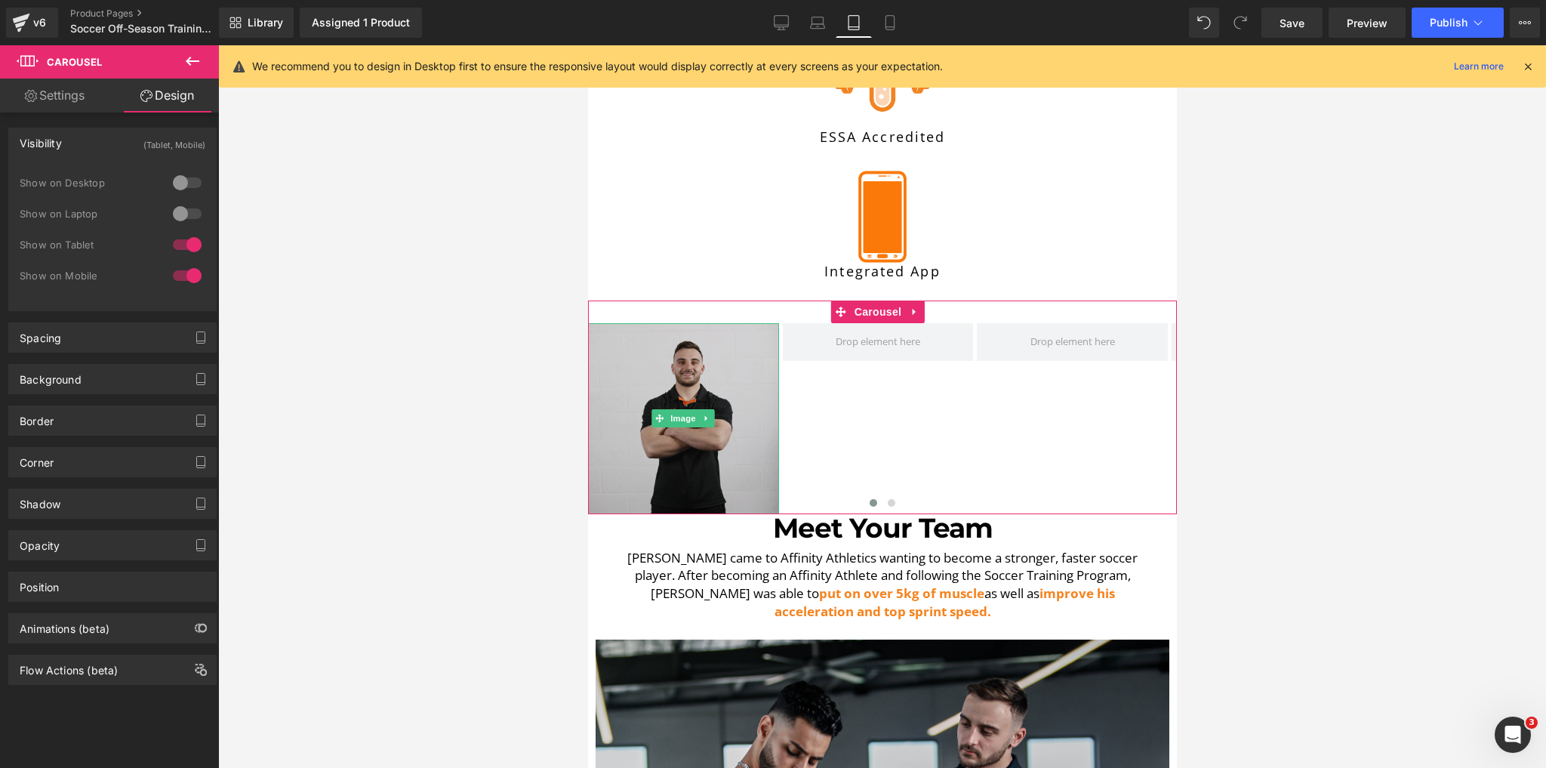
click at [772, 349] on img at bounding box center [682, 418] width 191 height 191
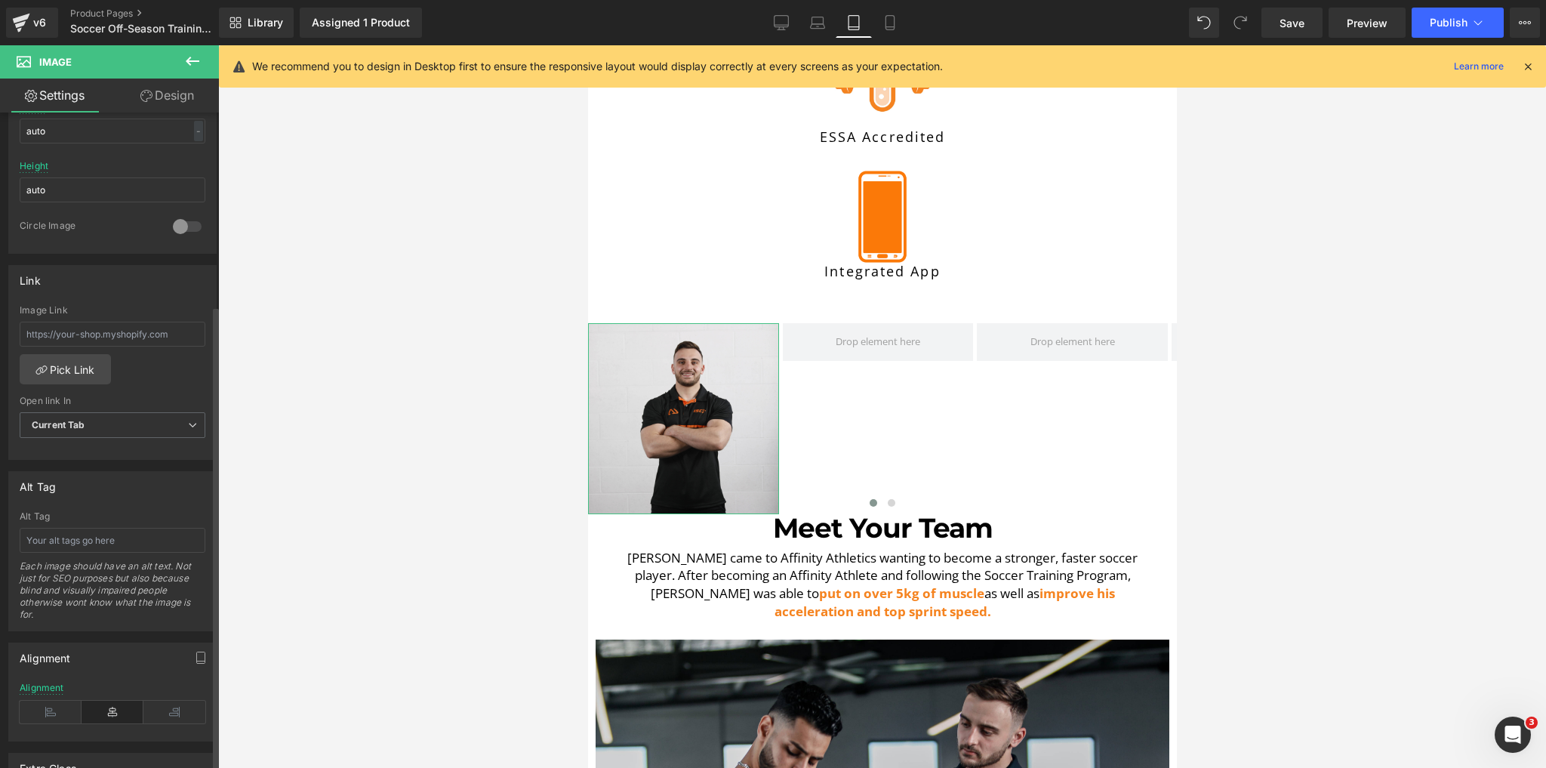
scroll to position [0, 0]
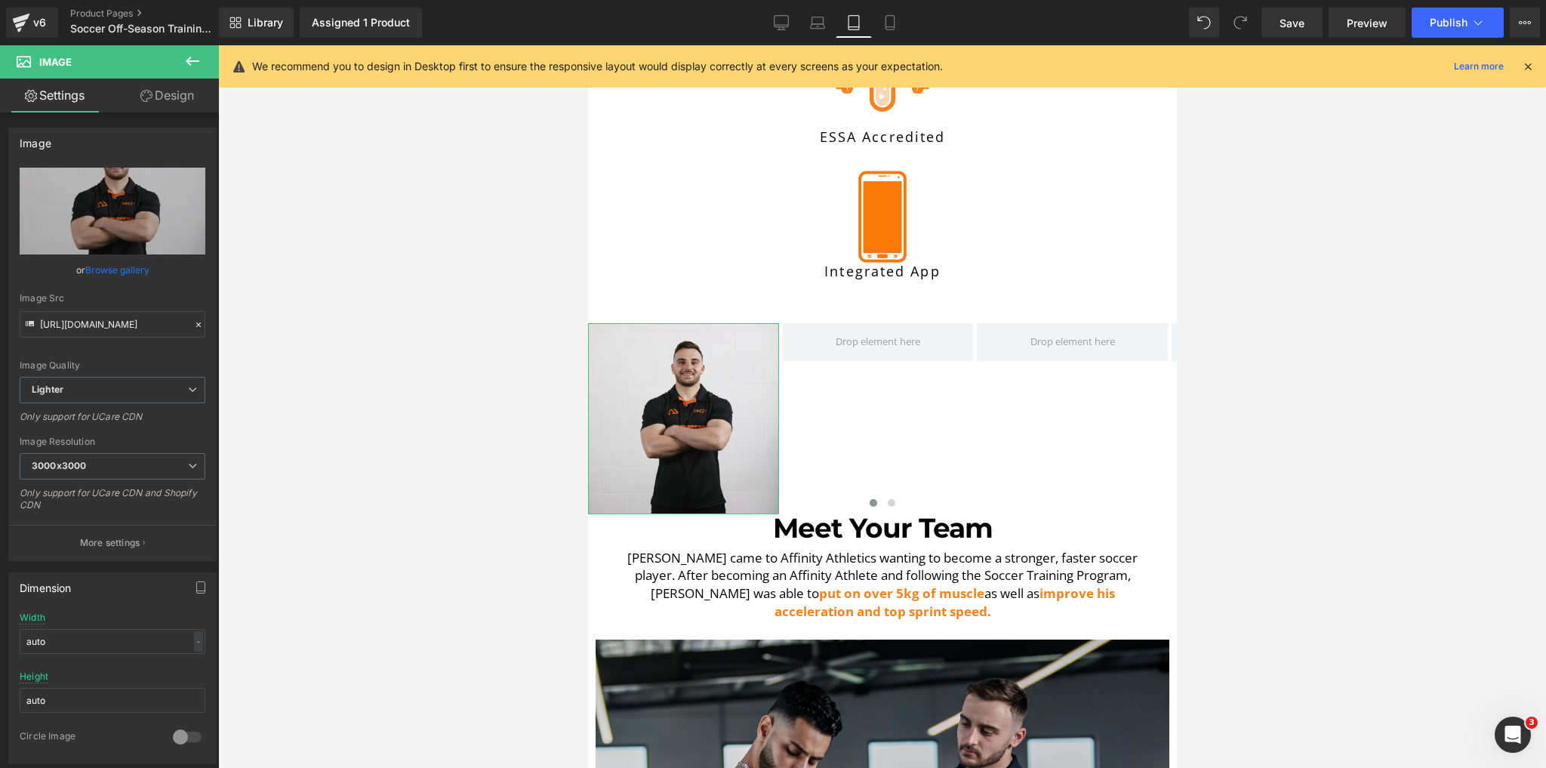
click at [174, 87] on link "Design" at bounding box center [167, 96] width 109 height 34
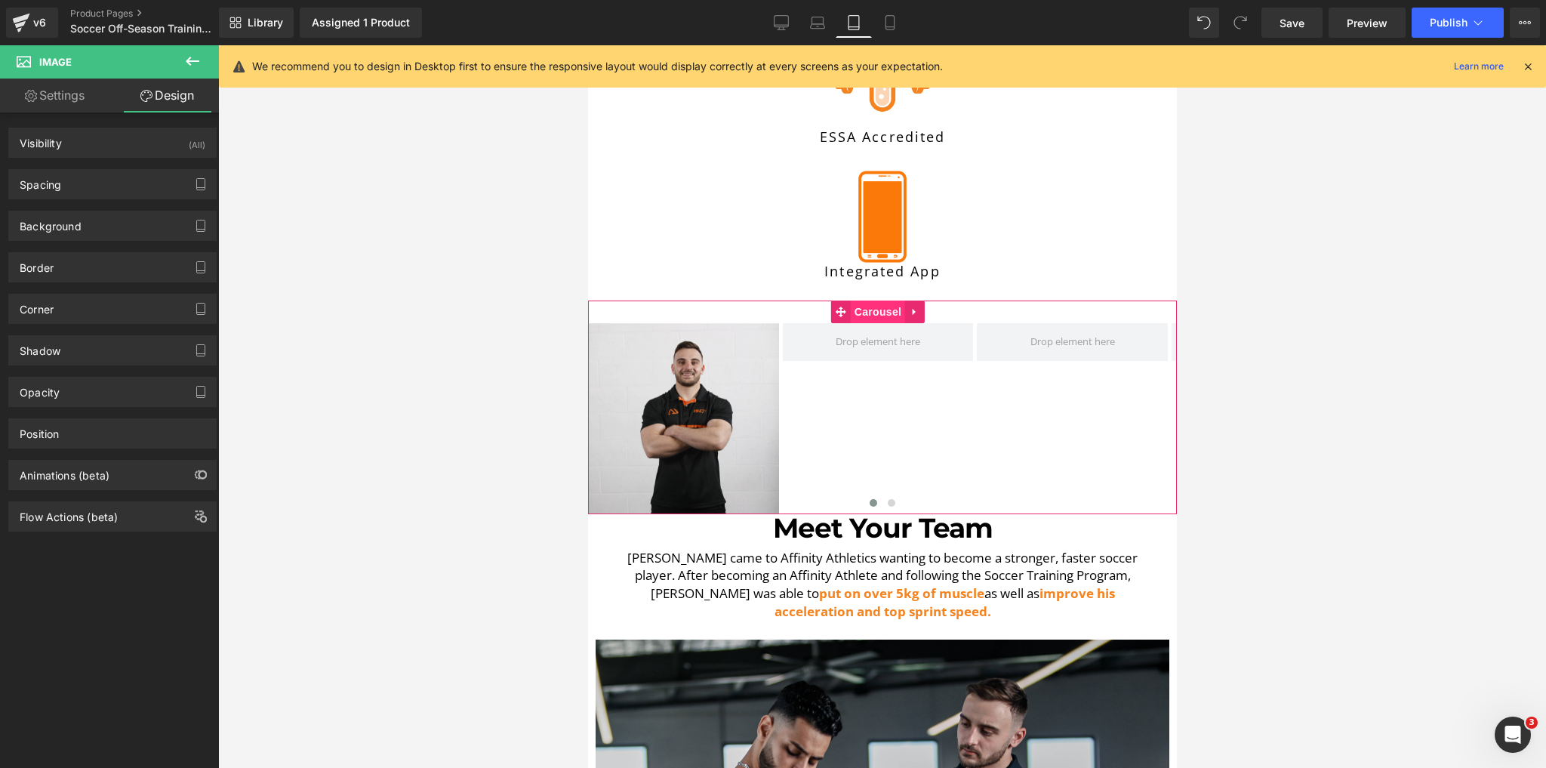
click at [888, 304] on span "Carousel" at bounding box center [877, 312] width 54 height 23
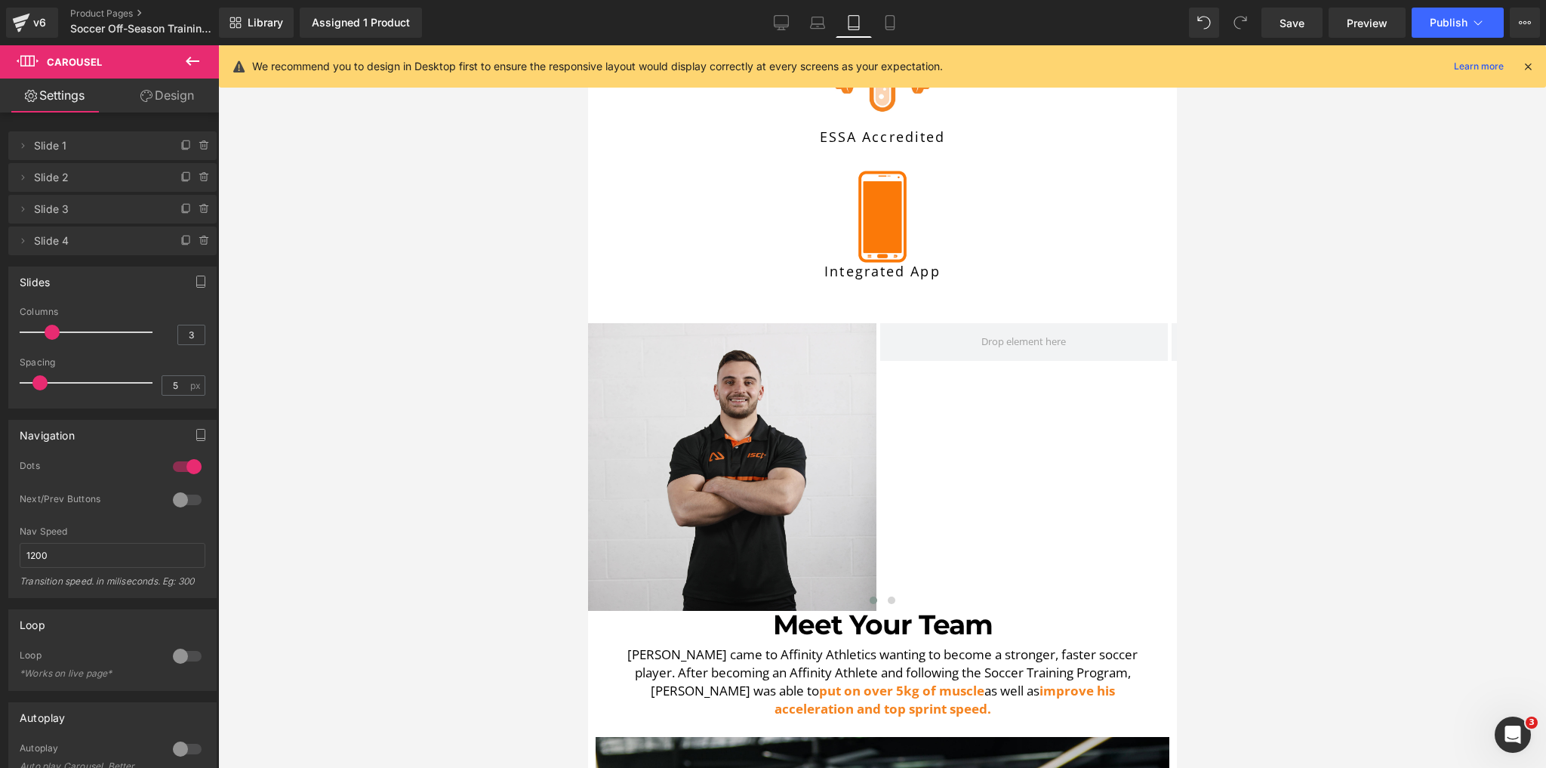
drag, startPoint x: 76, startPoint y: 333, endPoint x: 57, endPoint y: 335, distance: 18.2
click at [57, 335] on span at bounding box center [52, 332] width 15 height 15
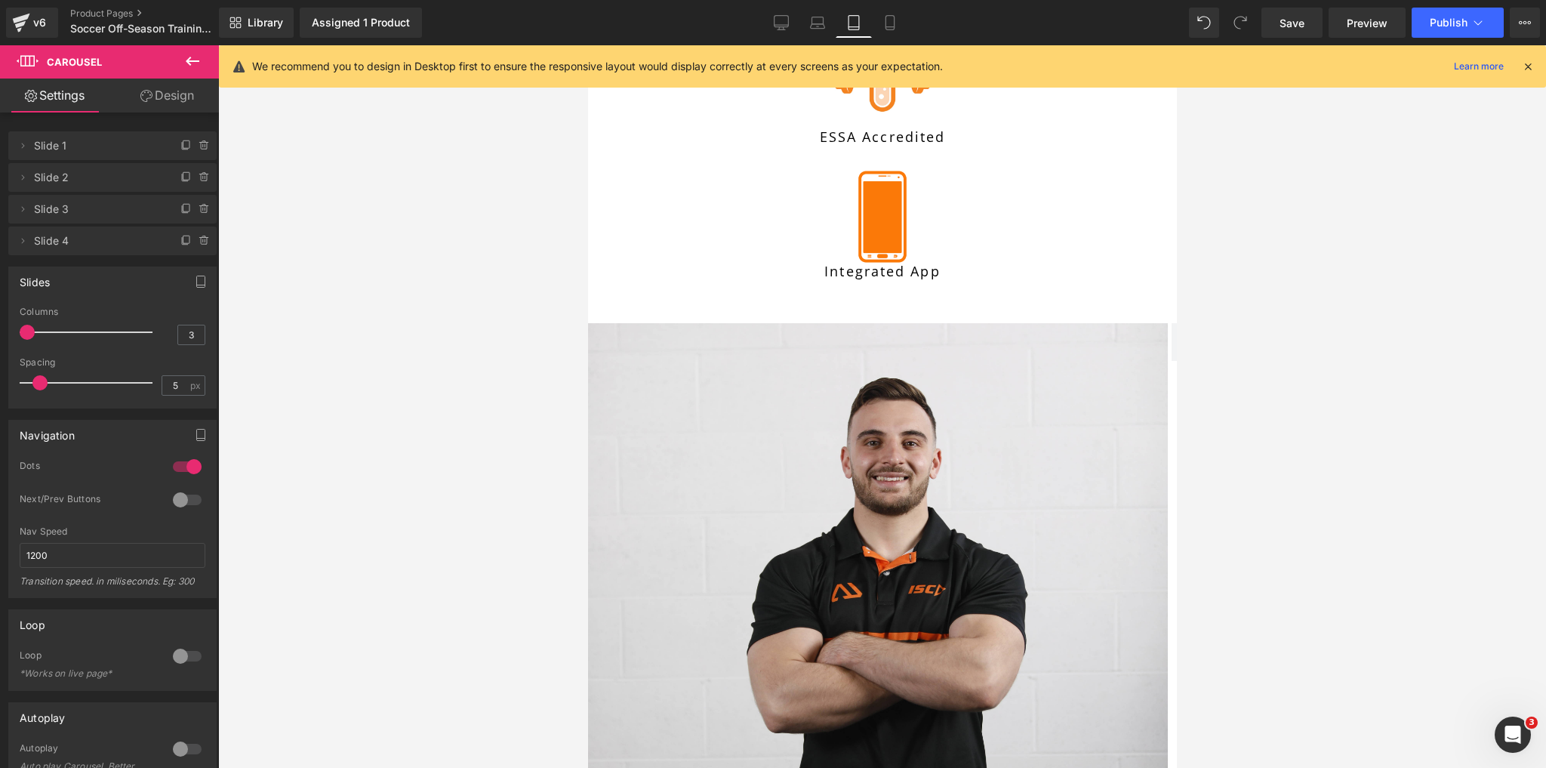
drag, startPoint x: 56, startPoint y: 332, endPoint x: 40, endPoint y: 333, distance: 15.9
click at [40, 333] on div at bounding box center [89, 332] width 125 height 30
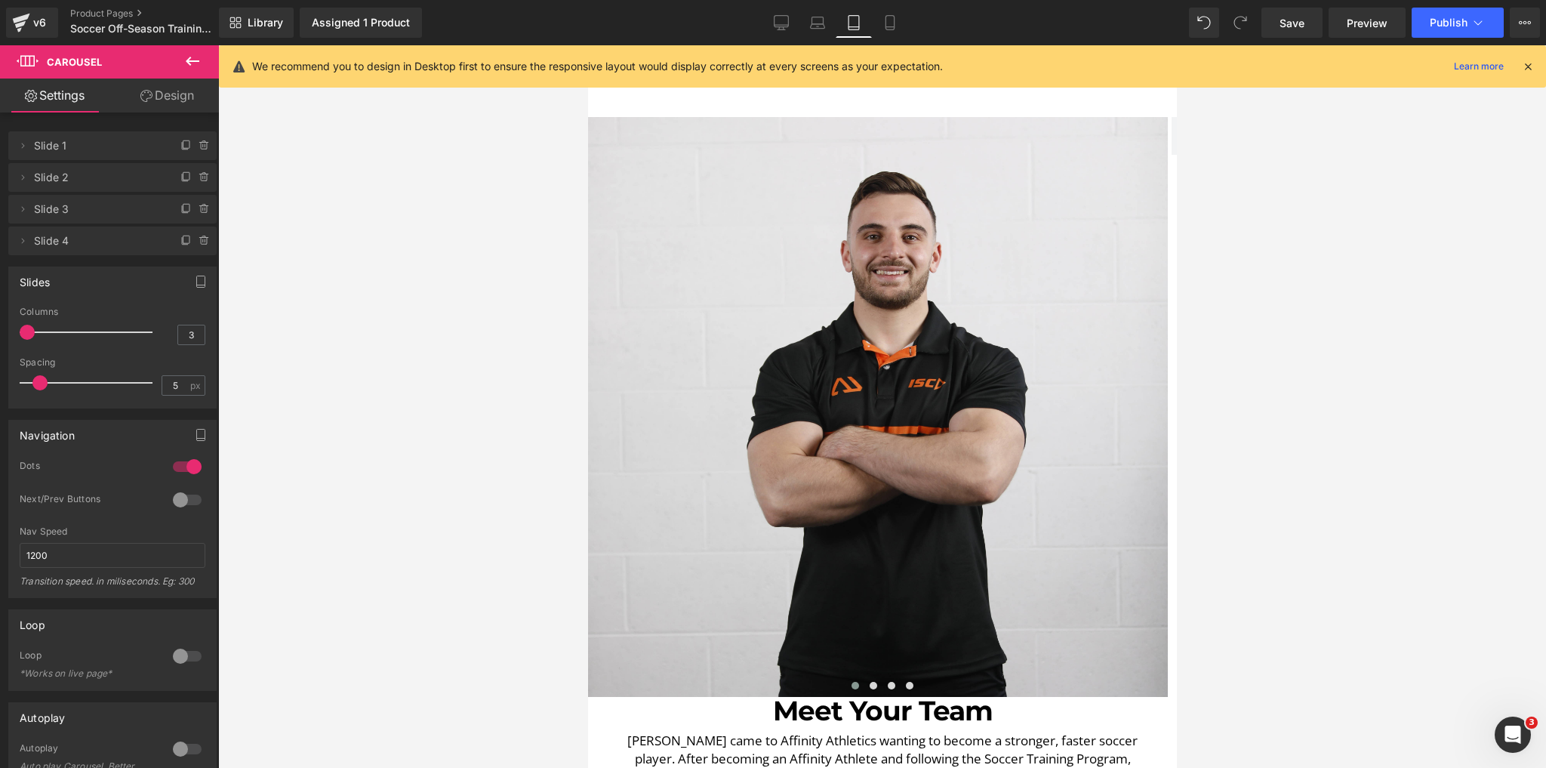
scroll to position [1247, 0]
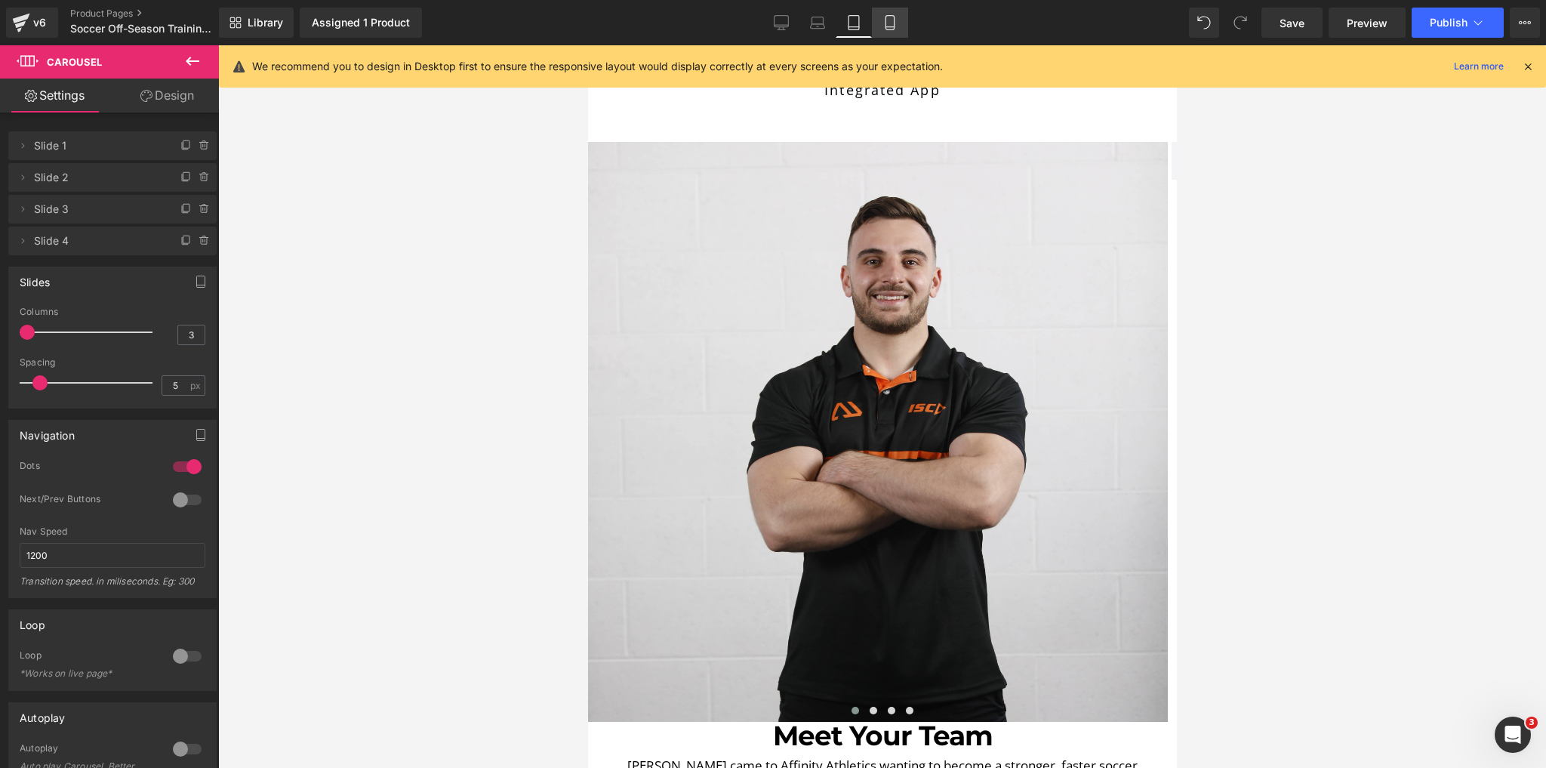
click at [905, 28] on link "Mobile" at bounding box center [890, 23] width 36 height 30
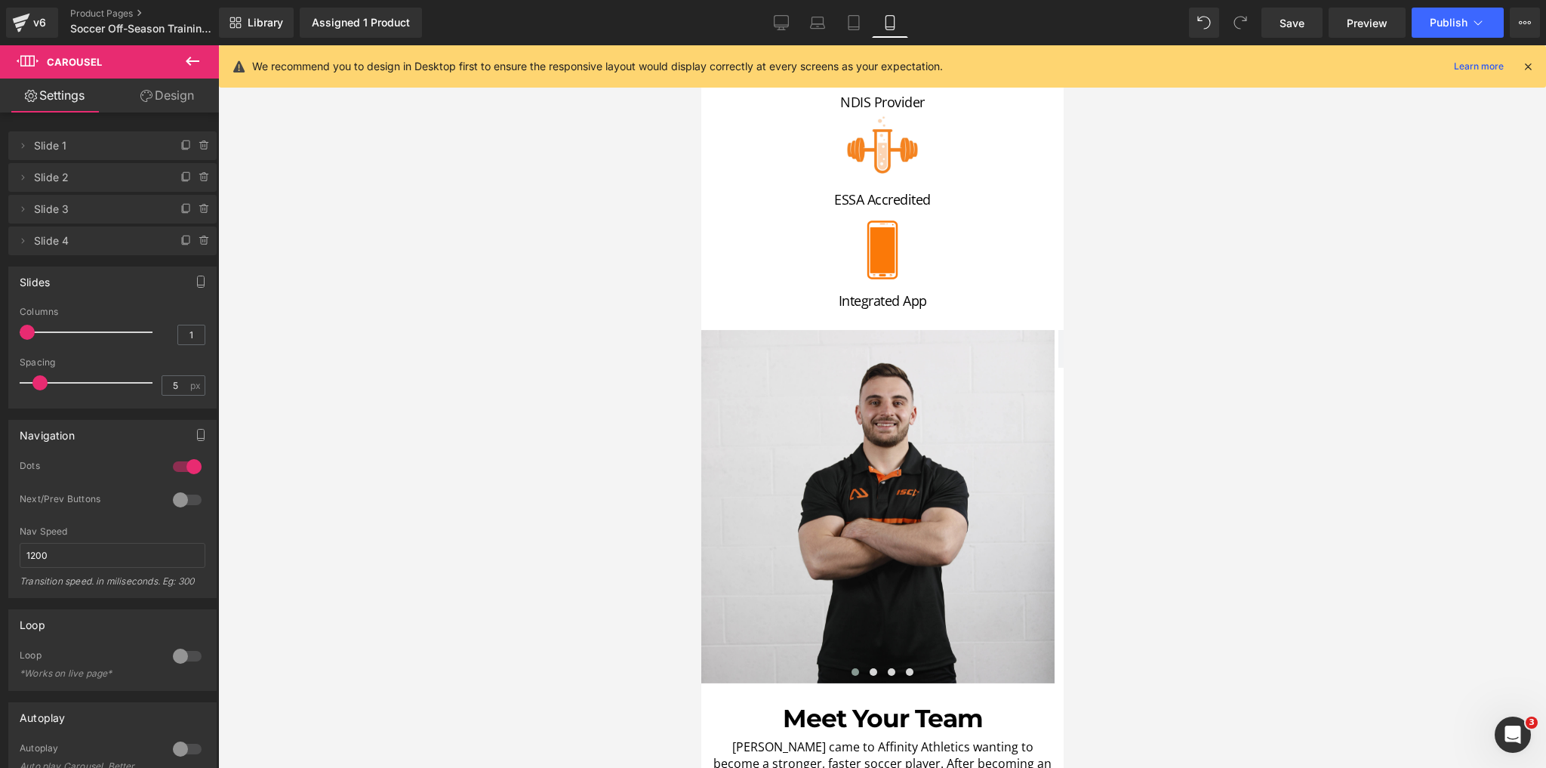
scroll to position [707, 0]
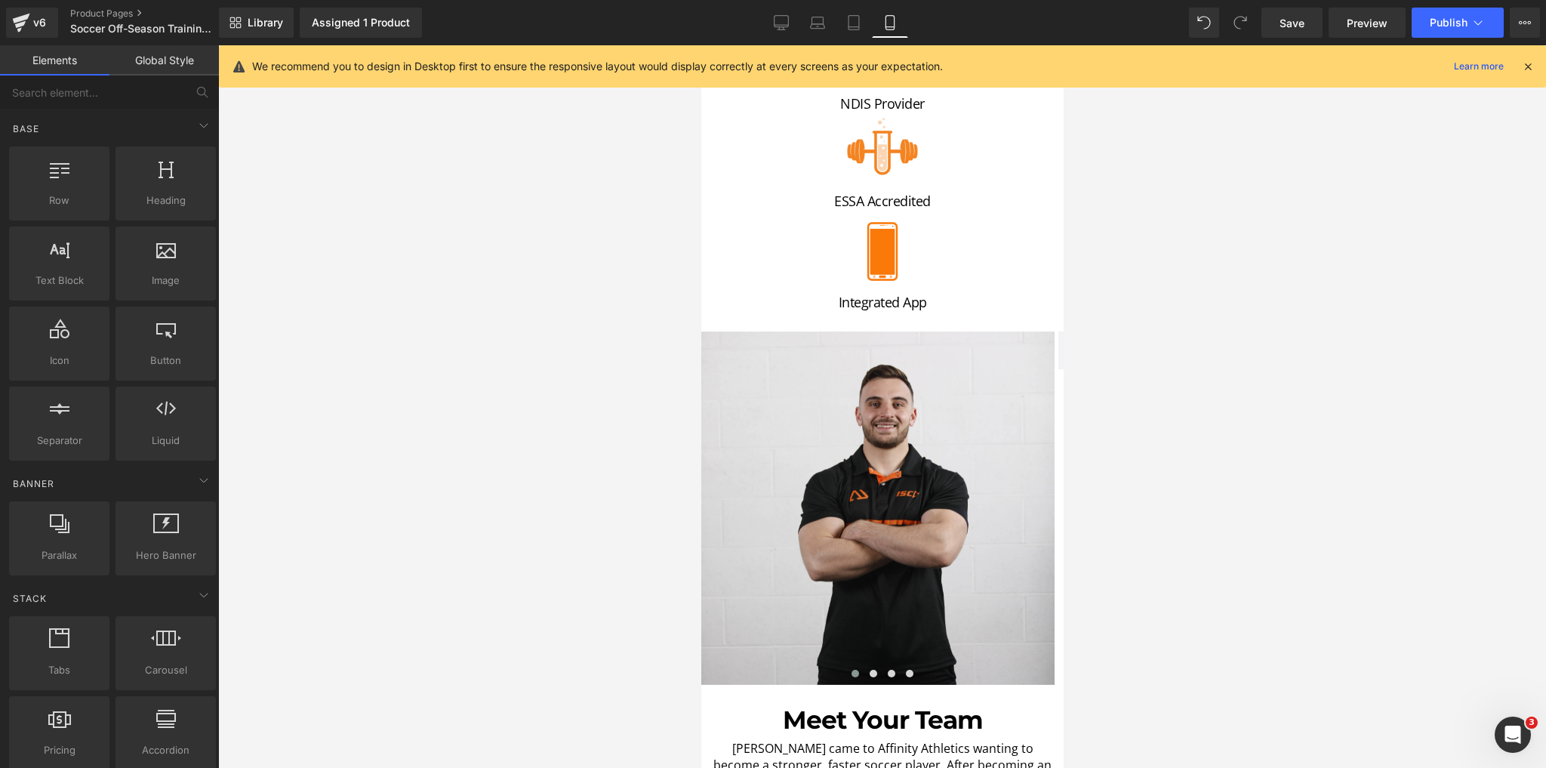
click at [546, 350] on div at bounding box center [882, 406] width 1328 height 723
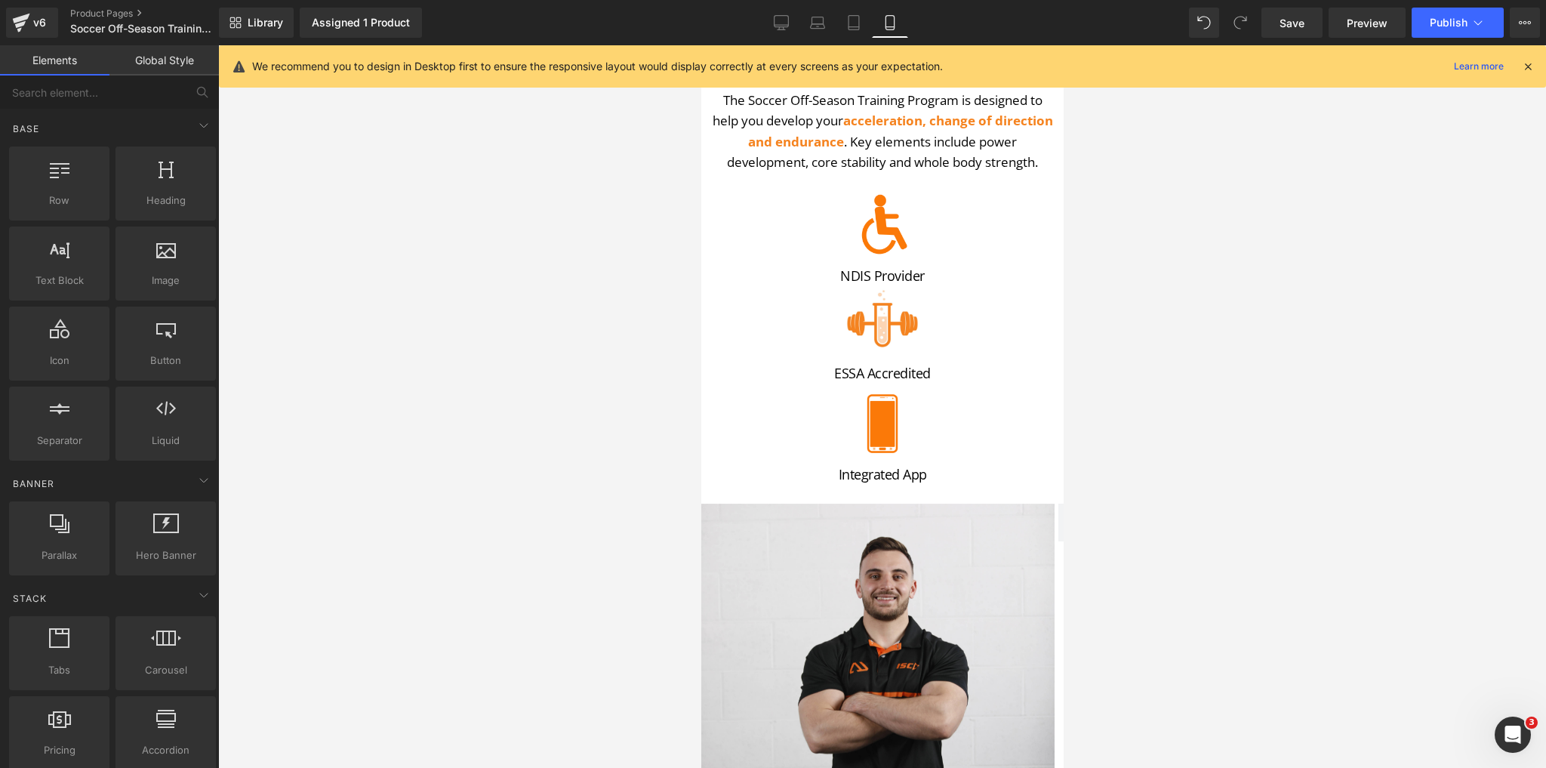
scroll to position [526, 0]
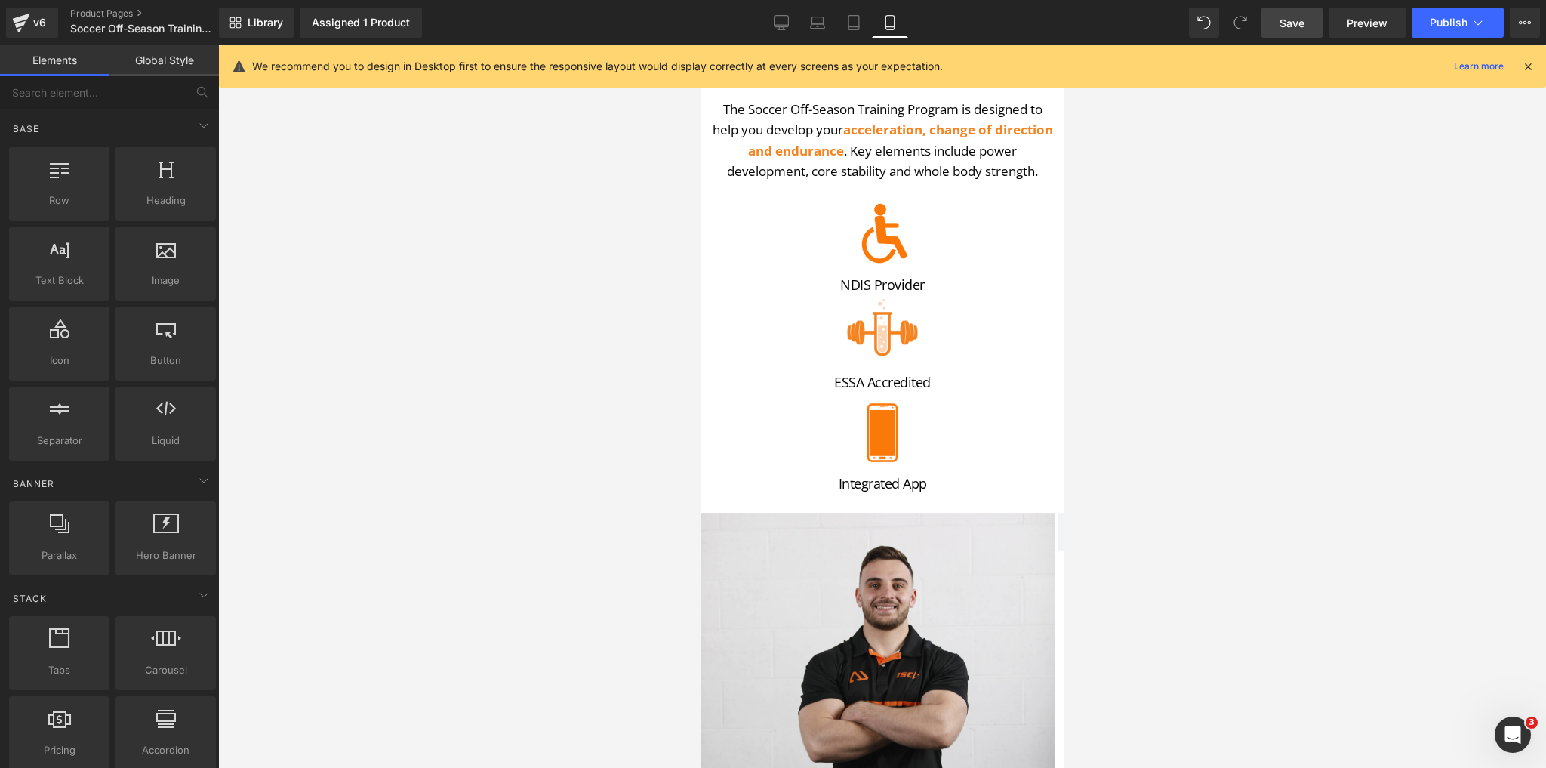
click at [1287, 27] on span "Save" at bounding box center [1292, 23] width 25 height 16
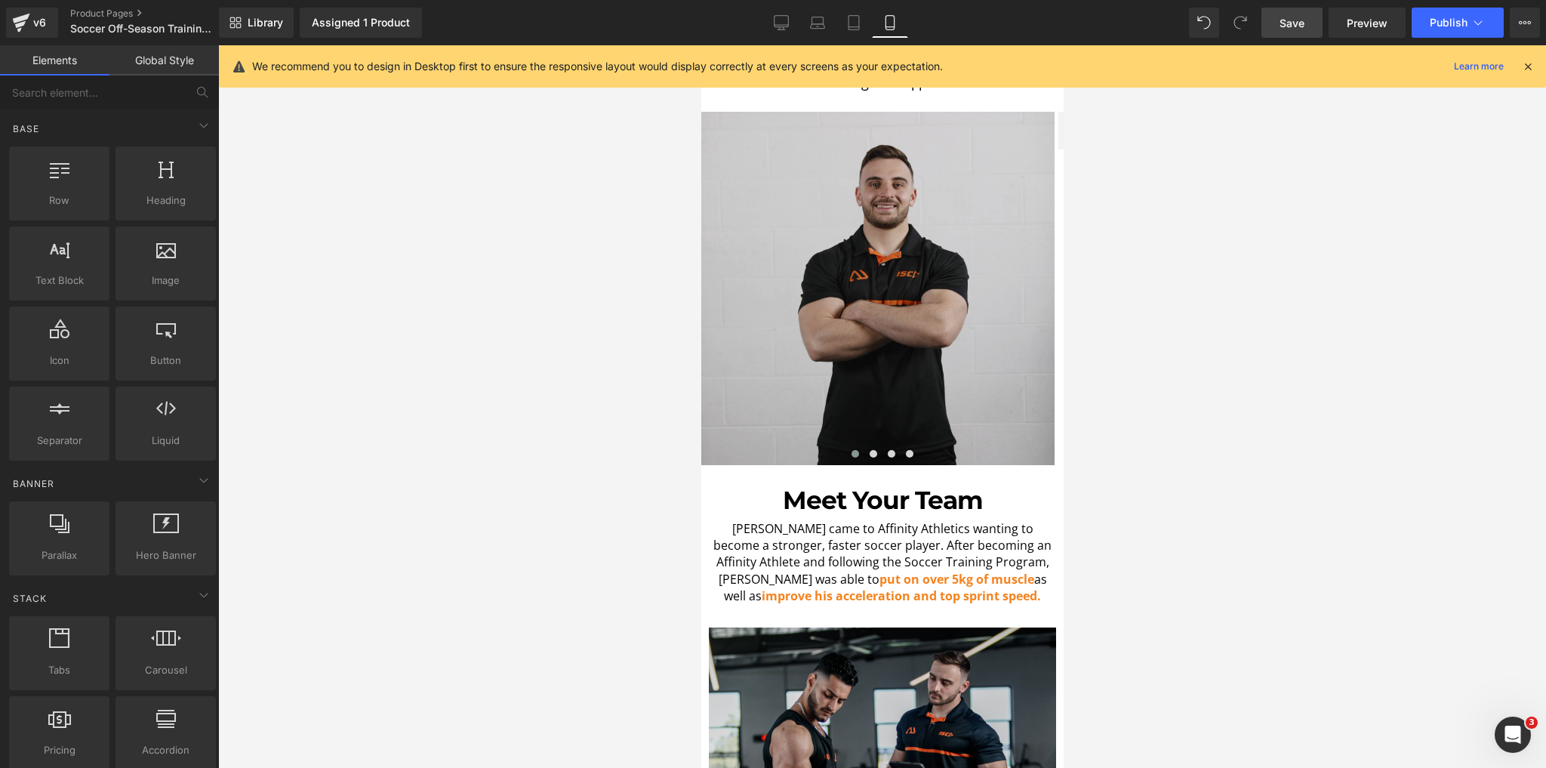
scroll to position [906, 0]
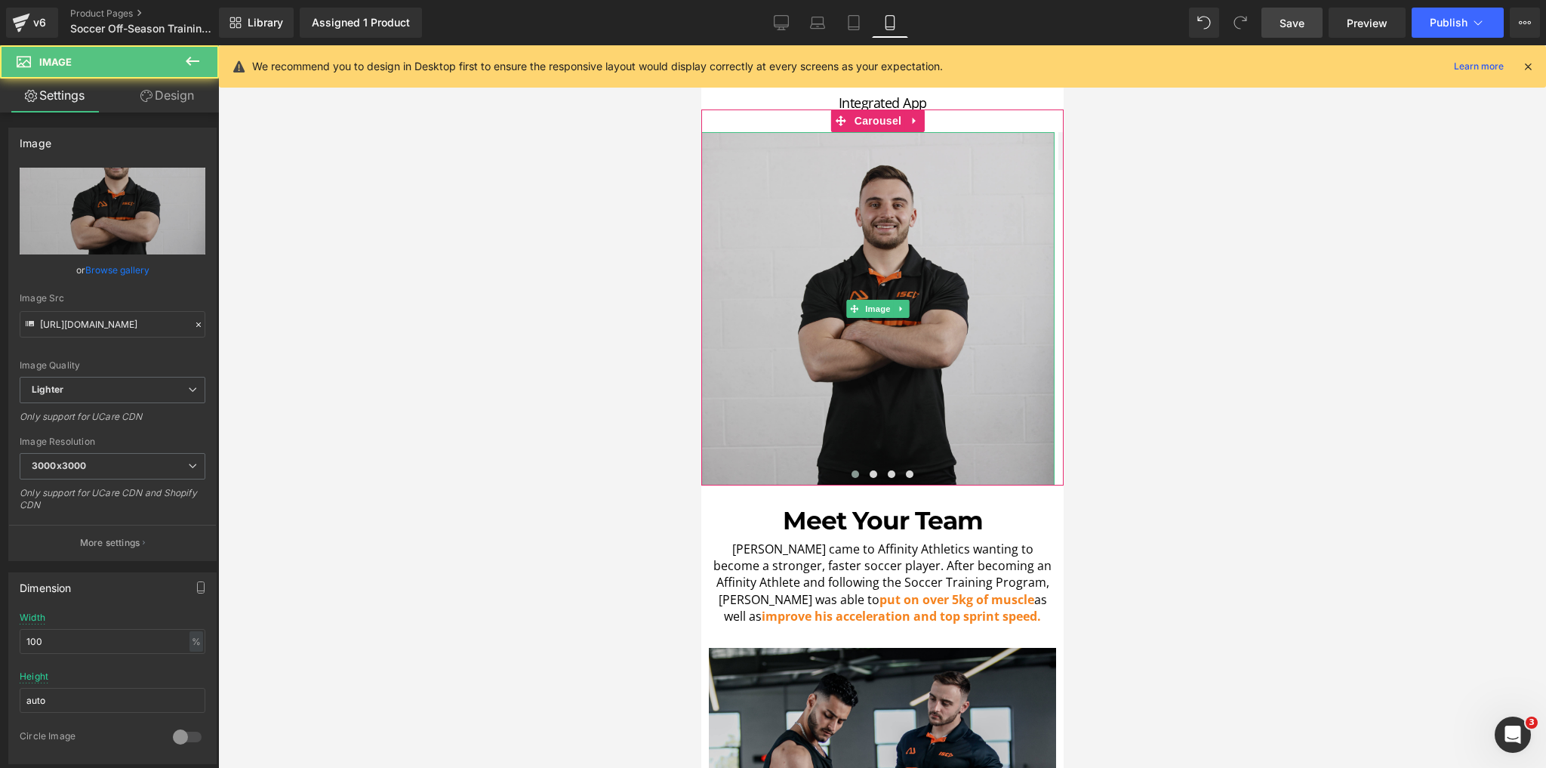
click at [856, 335] on img at bounding box center [877, 308] width 353 height 353
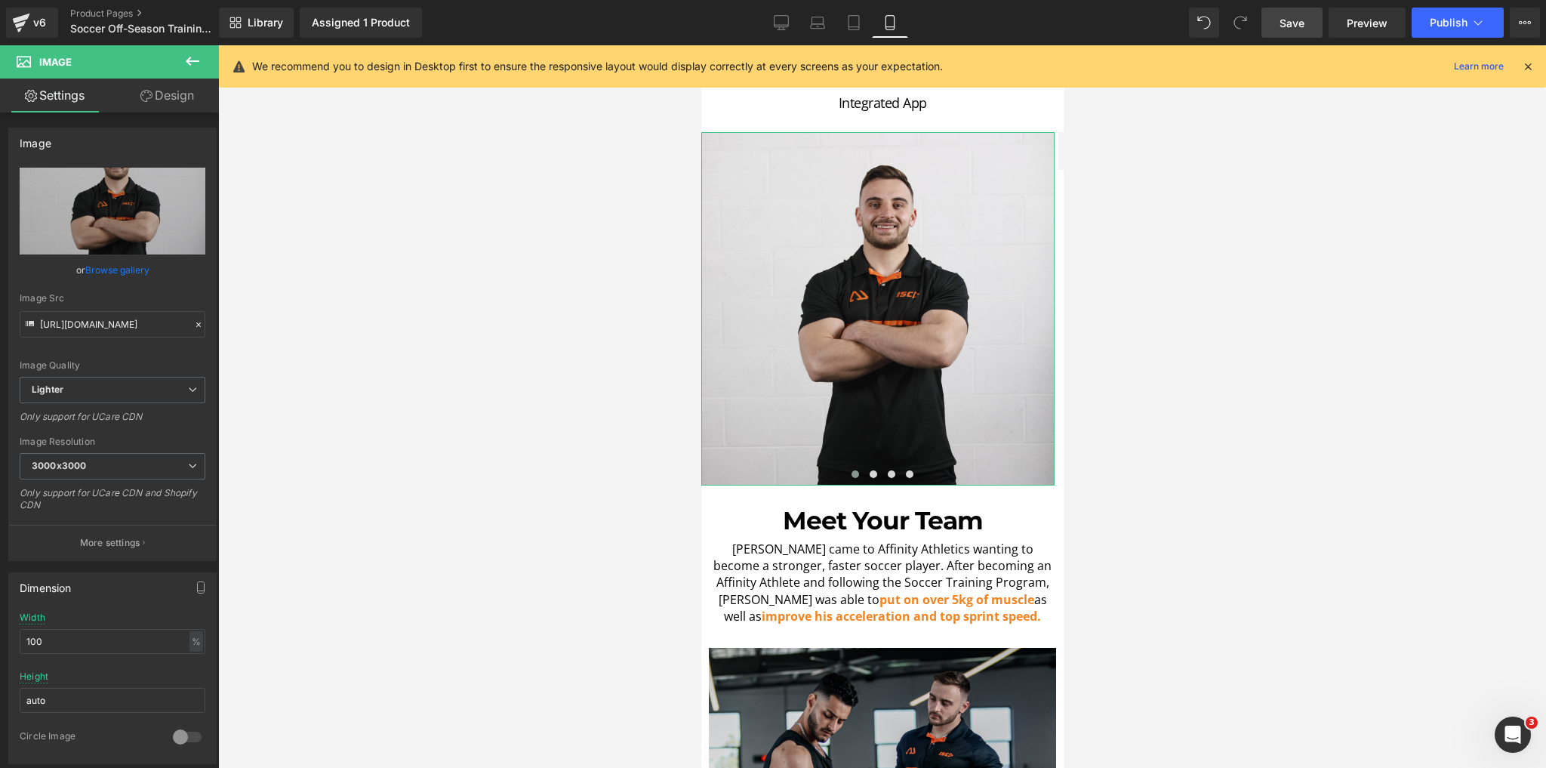
click at [190, 86] on link "Design" at bounding box center [167, 96] width 109 height 34
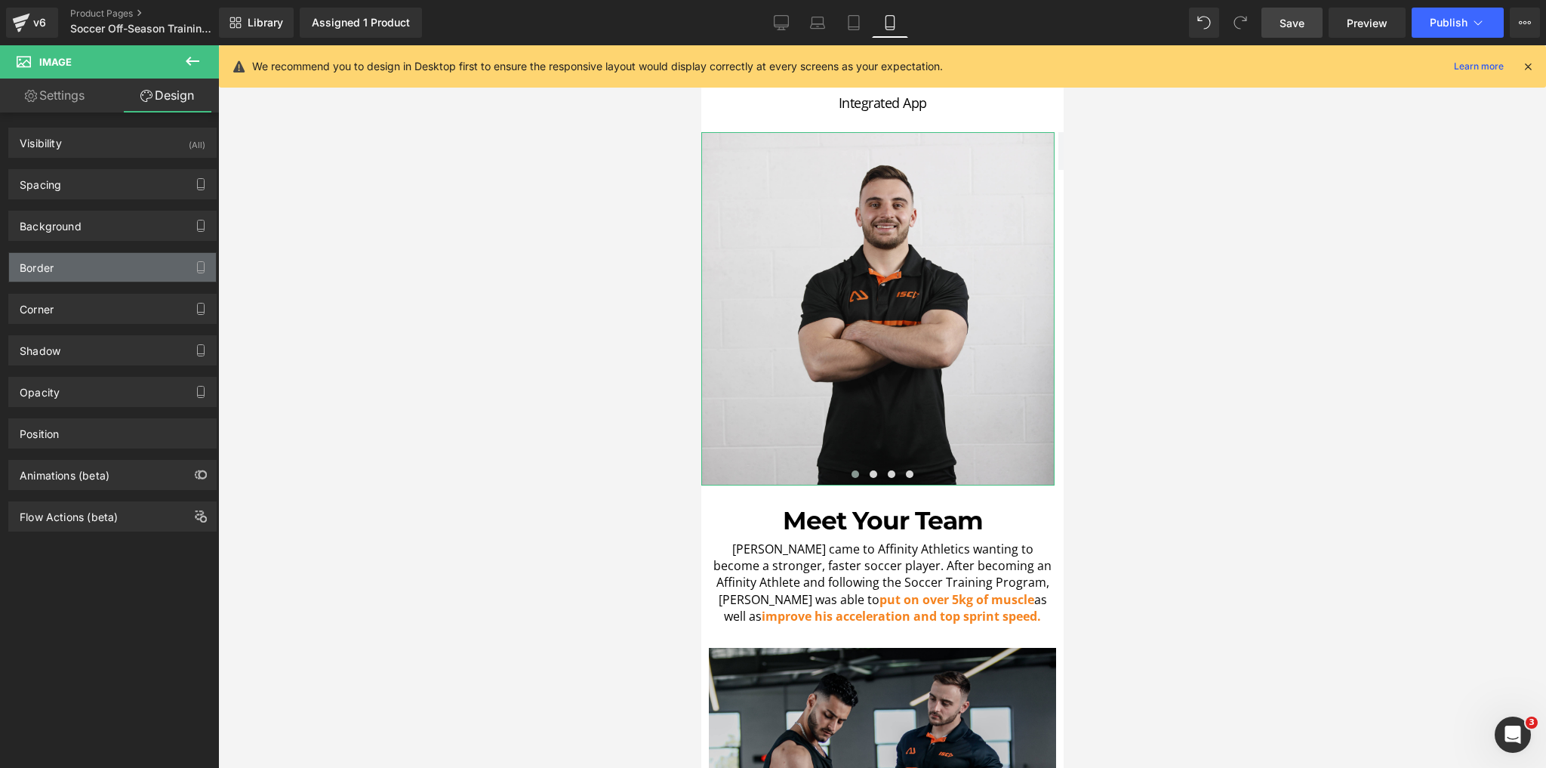
click at [72, 266] on div "Border" at bounding box center [112, 267] width 207 height 29
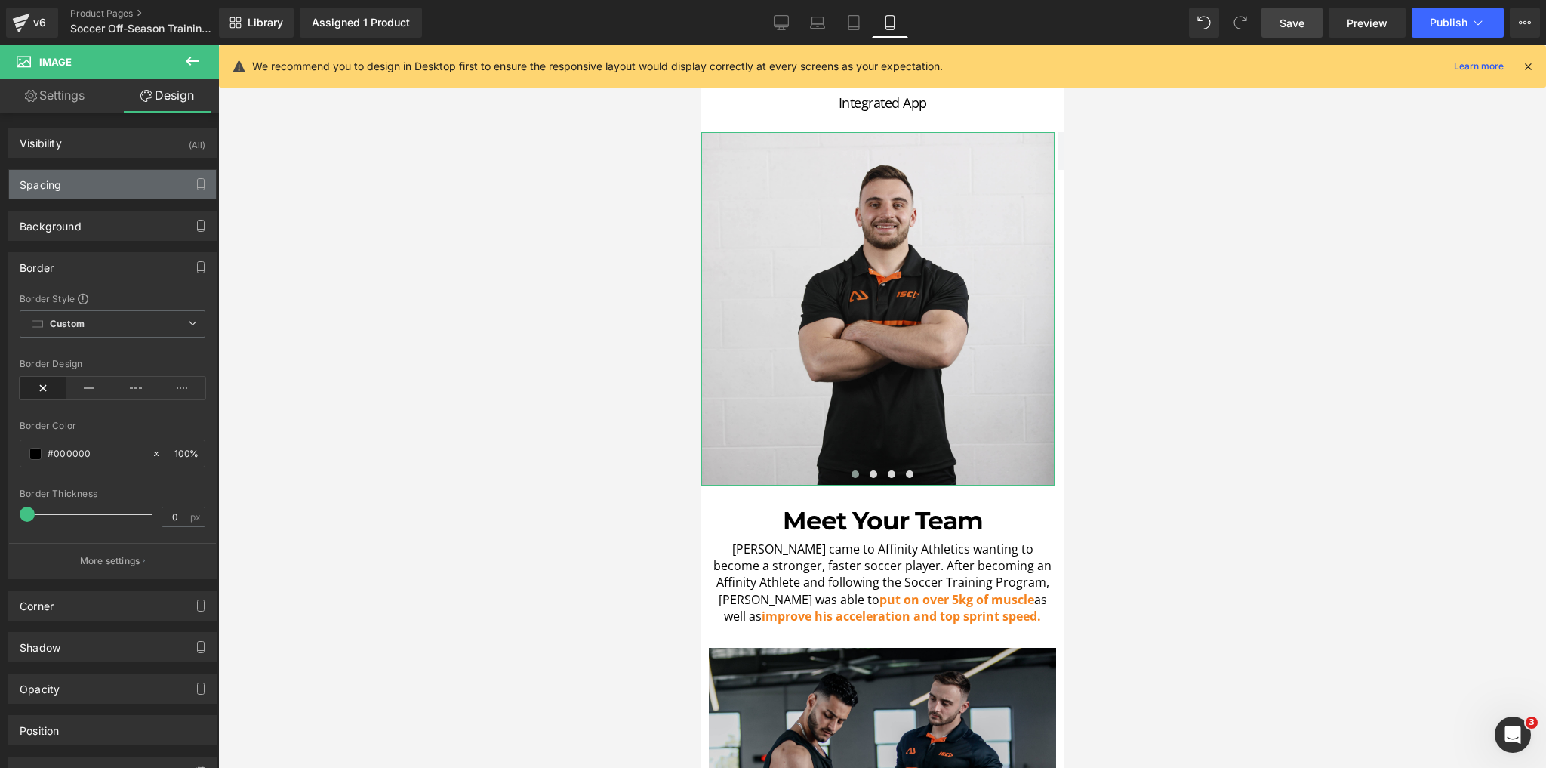
click at [76, 172] on div "Spacing" at bounding box center [112, 184] width 207 height 29
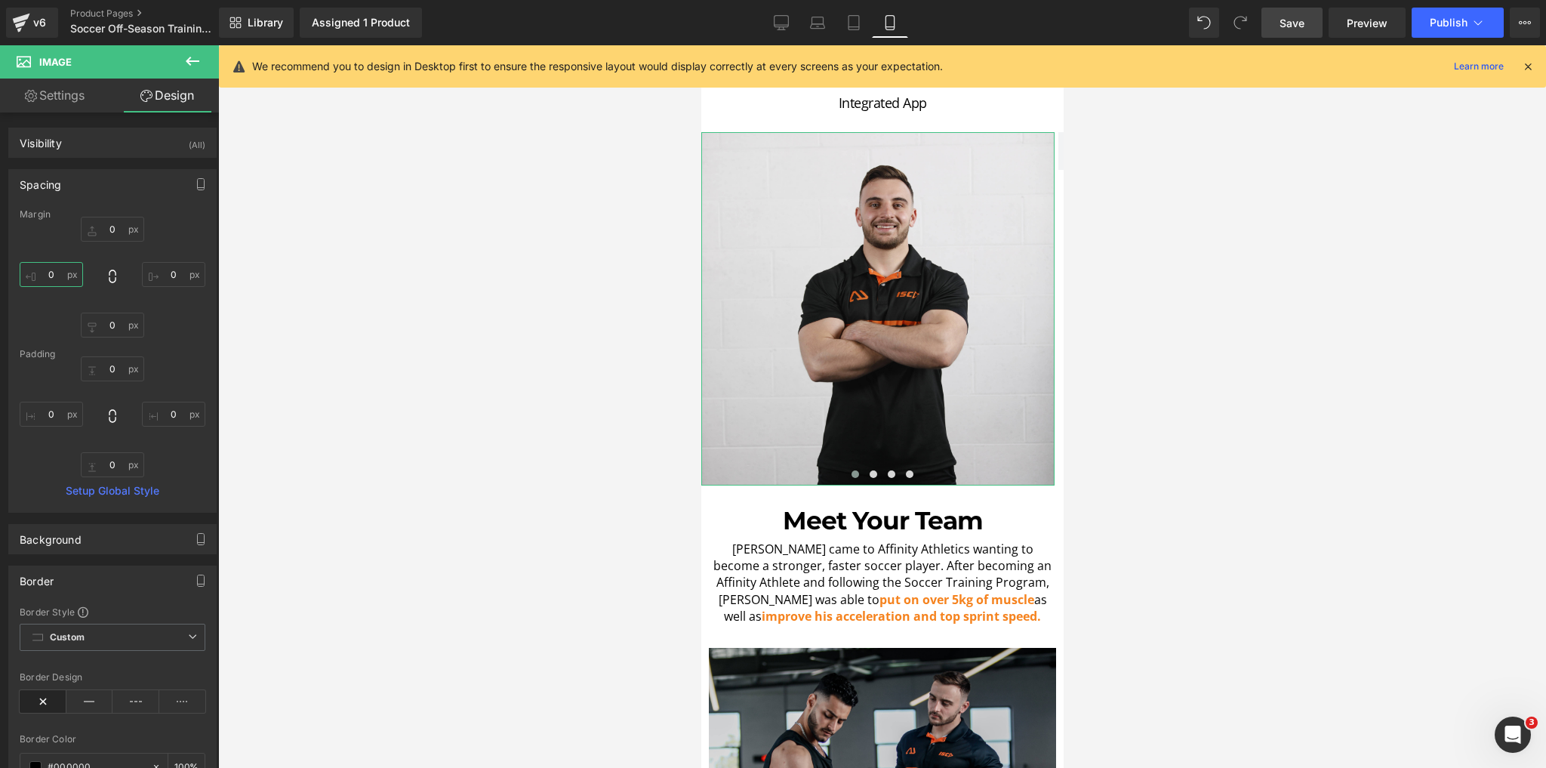
click at [54, 276] on input "0" at bounding box center [51, 274] width 63 height 25
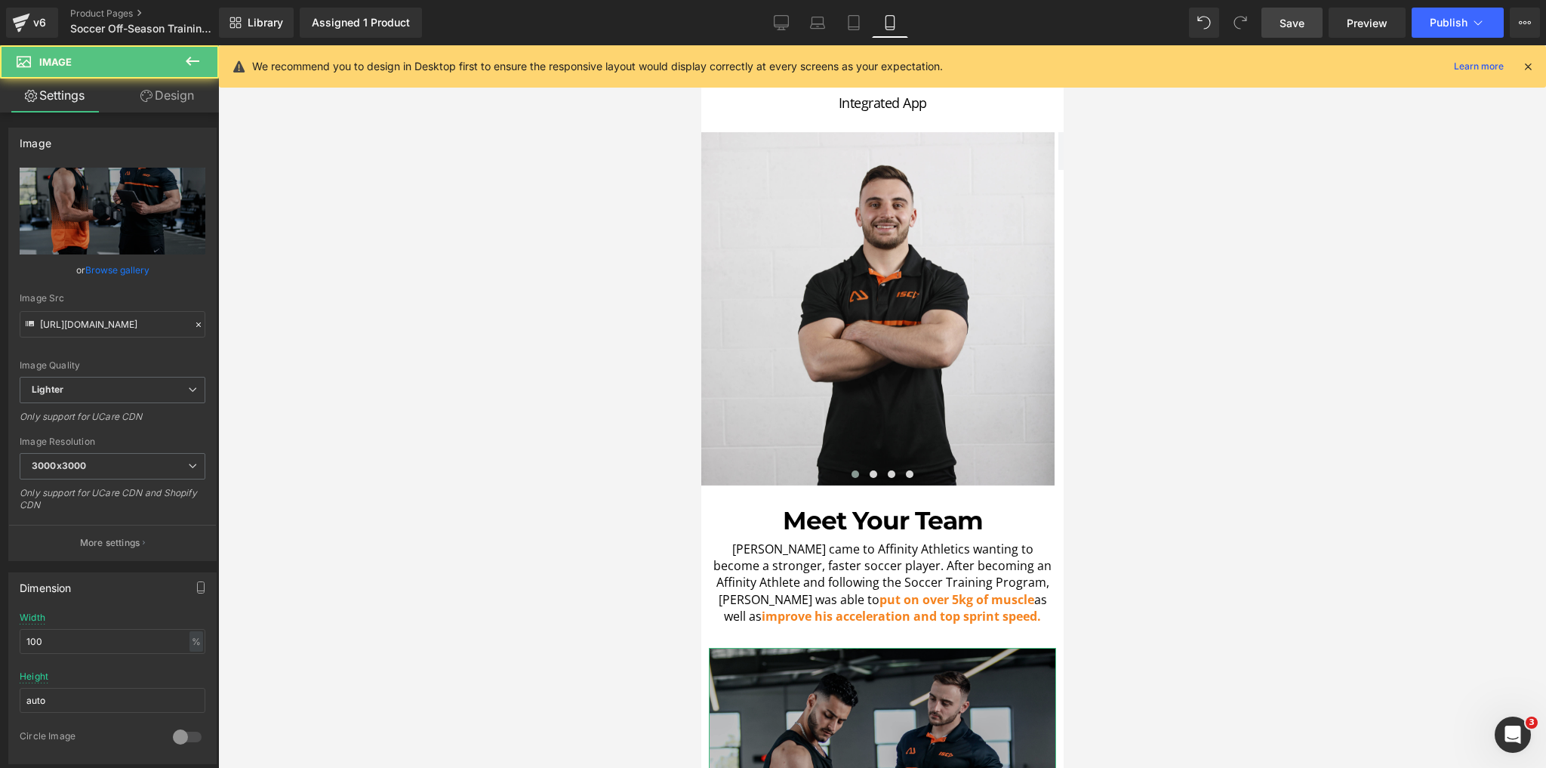
click at [157, 101] on link "Design" at bounding box center [167, 96] width 109 height 34
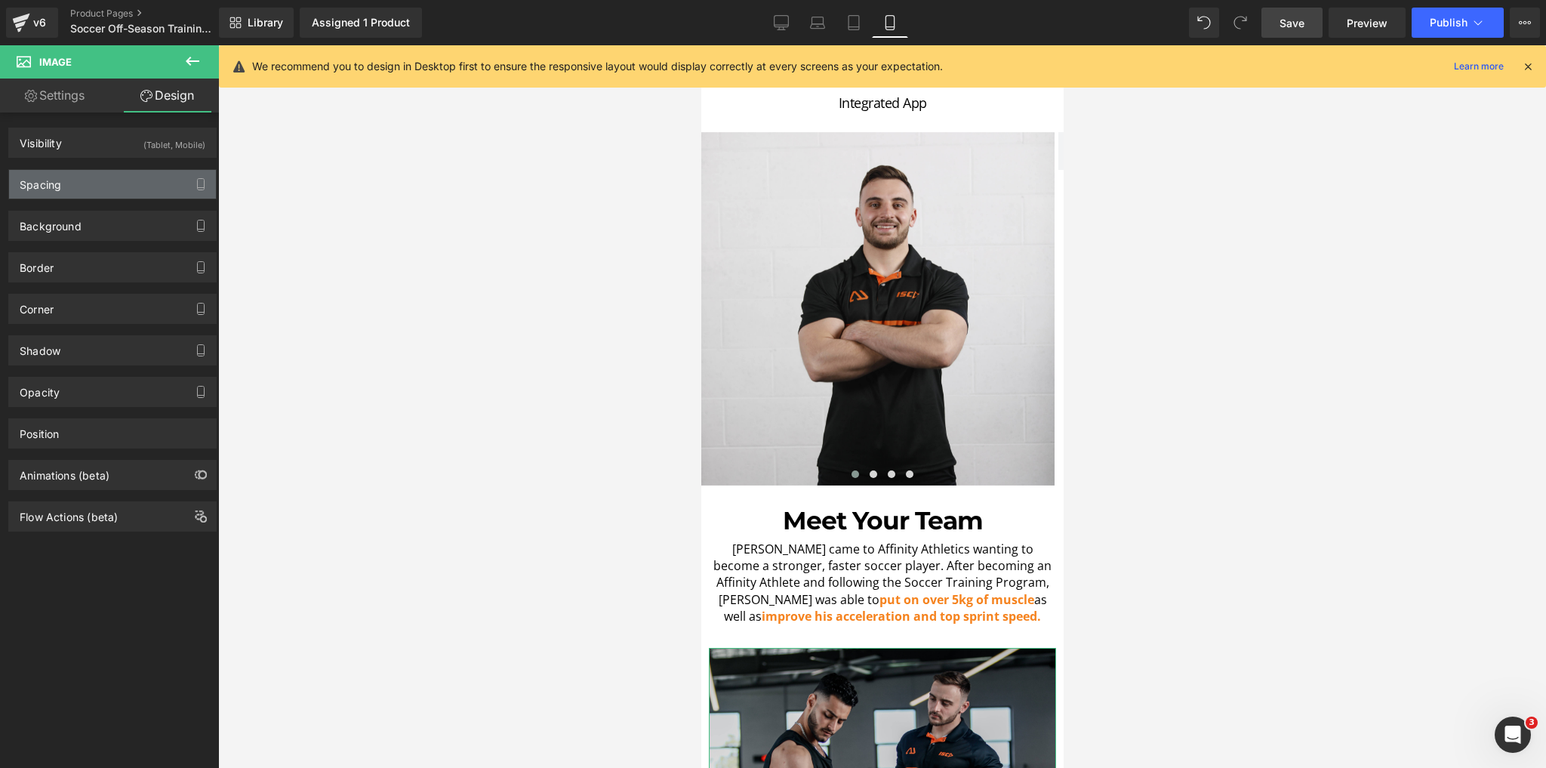
click at [96, 189] on div "Spacing" at bounding box center [112, 184] width 207 height 29
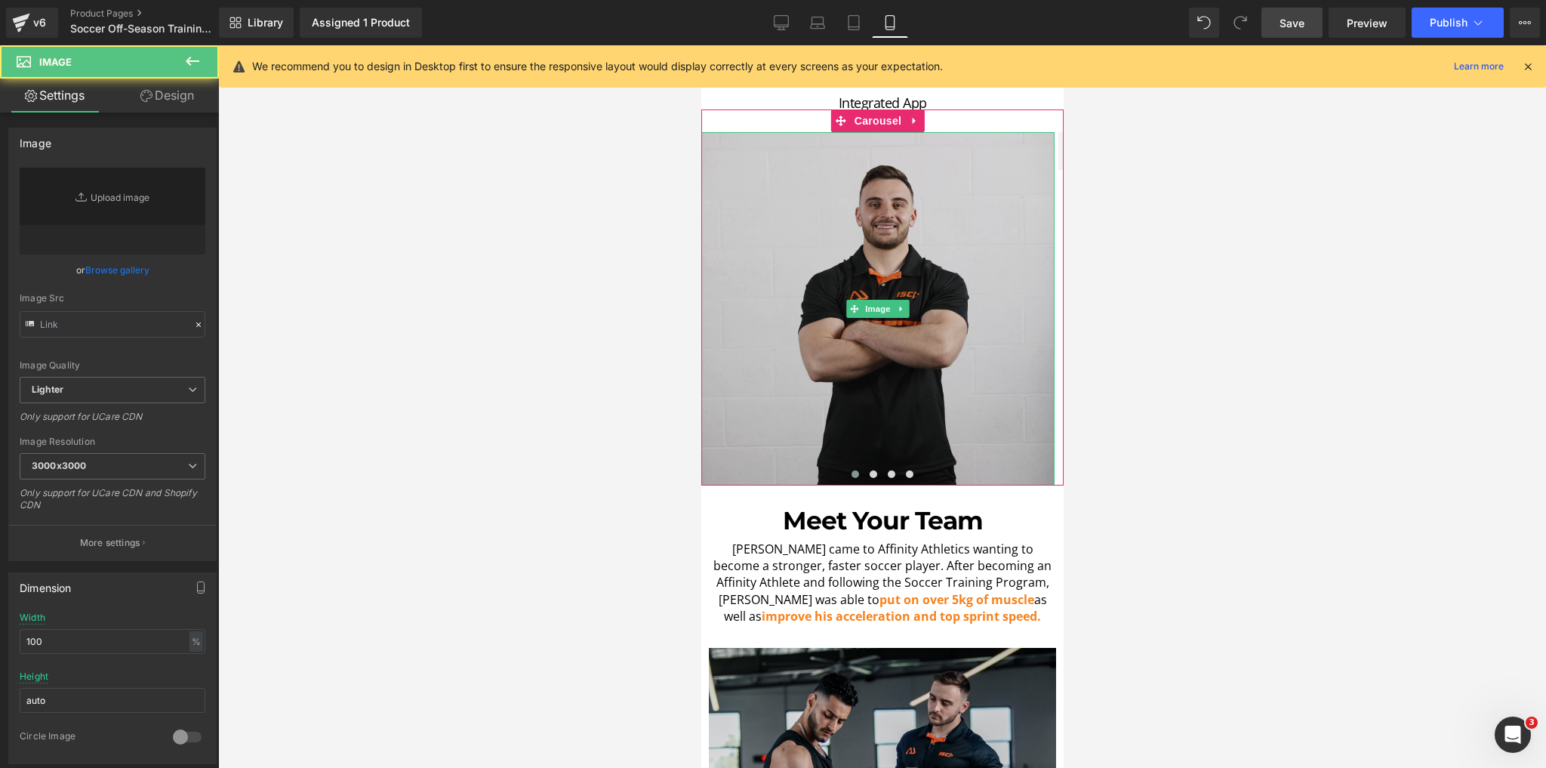
click at [925, 338] on img at bounding box center [877, 308] width 353 height 353
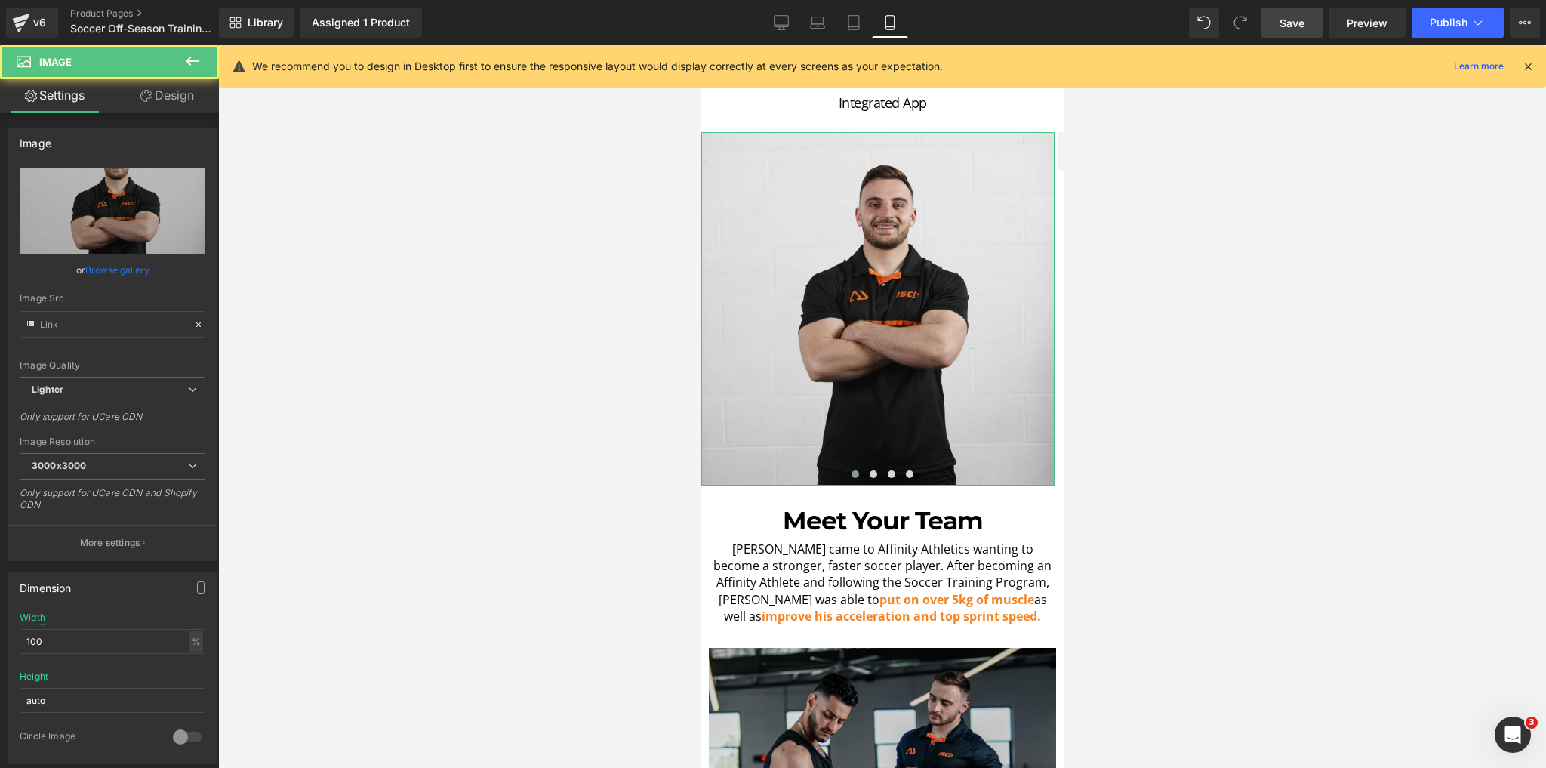
click at [137, 94] on link "Design" at bounding box center [167, 96] width 109 height 34
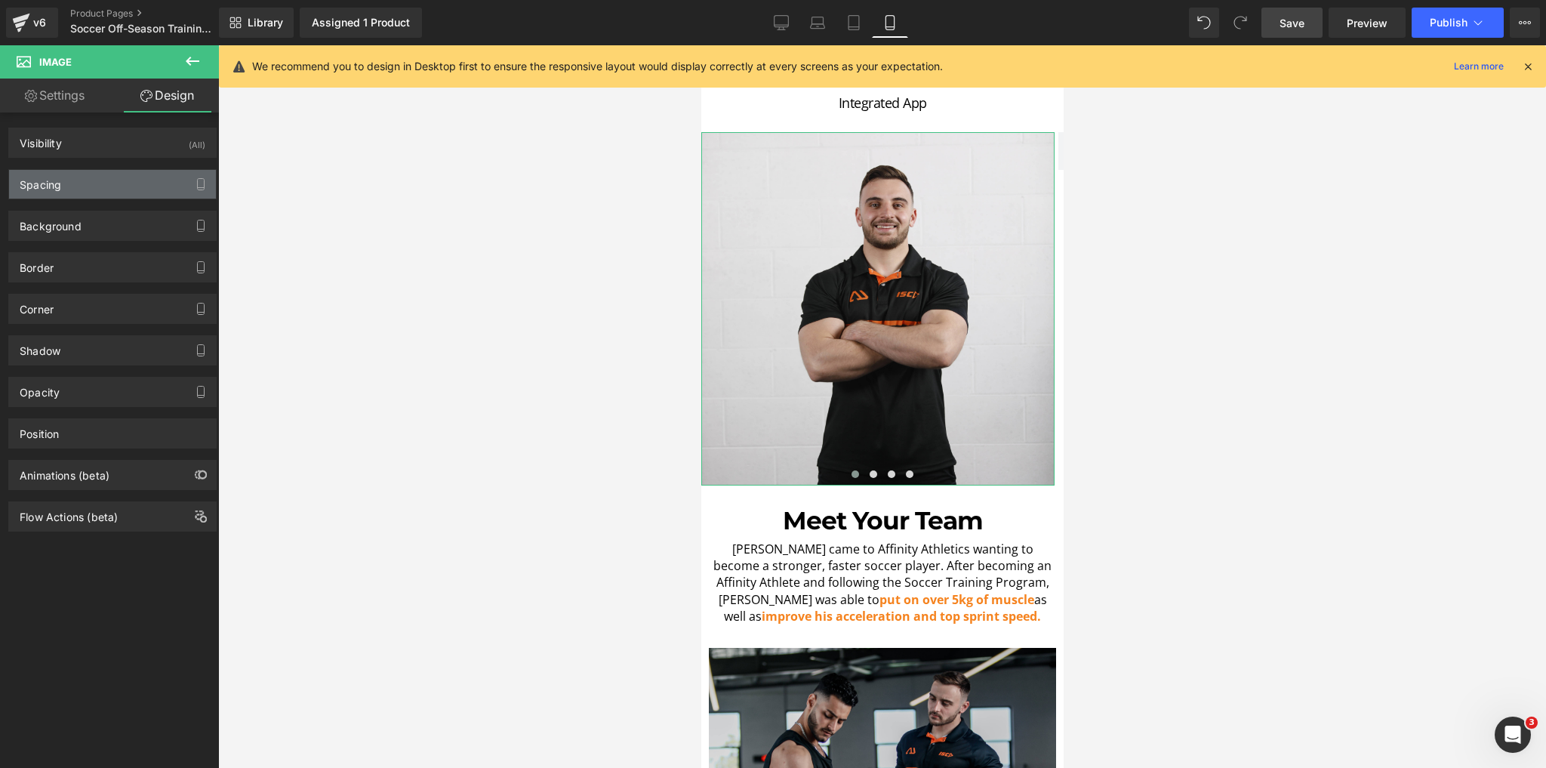
click at [37, 177] on div "Spacing" at bounding box center [41, 180] width 42 height 21
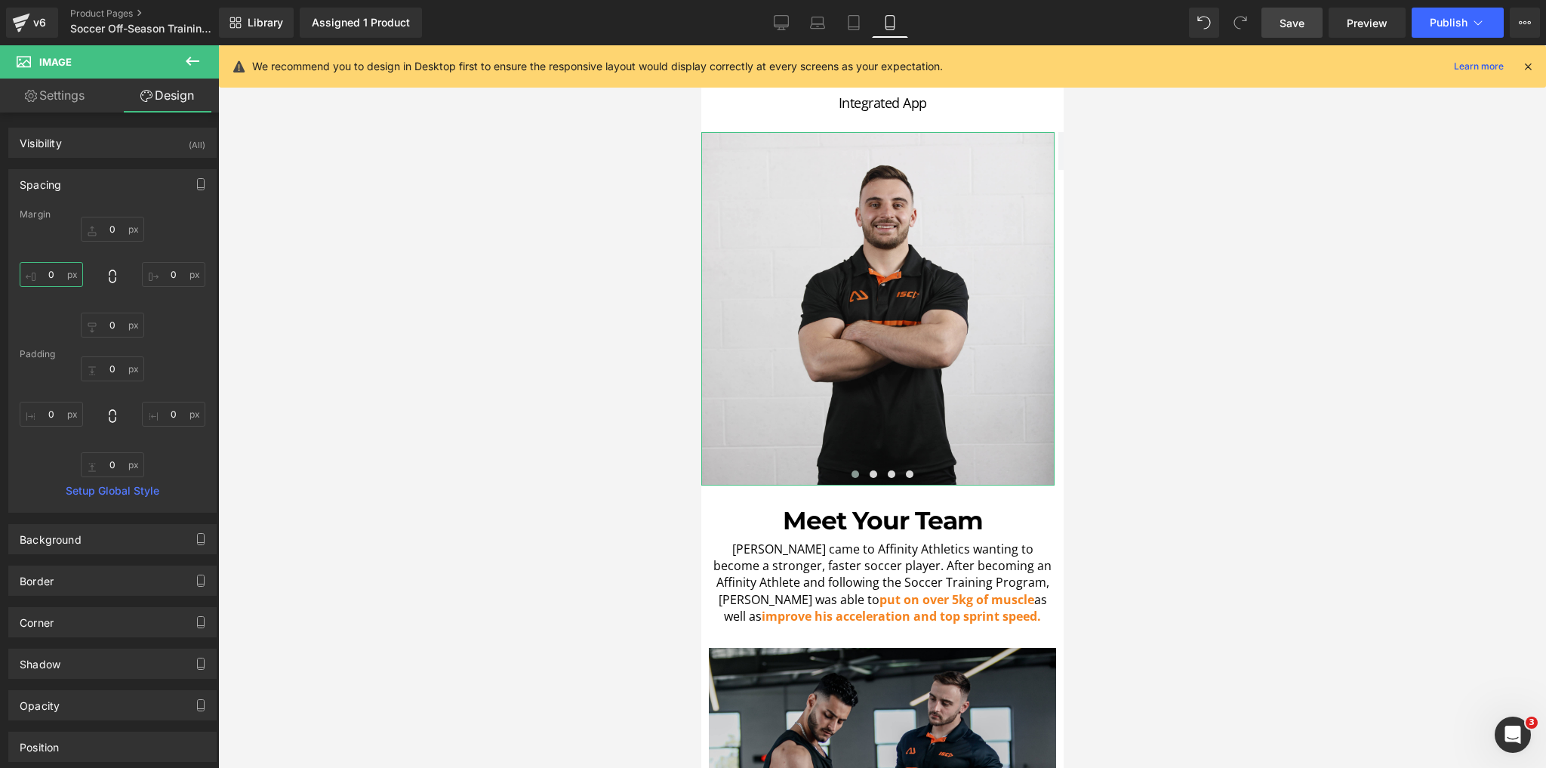
click at [69, 282] on input "0" at bounding box center [51, 274] width 63 height 25
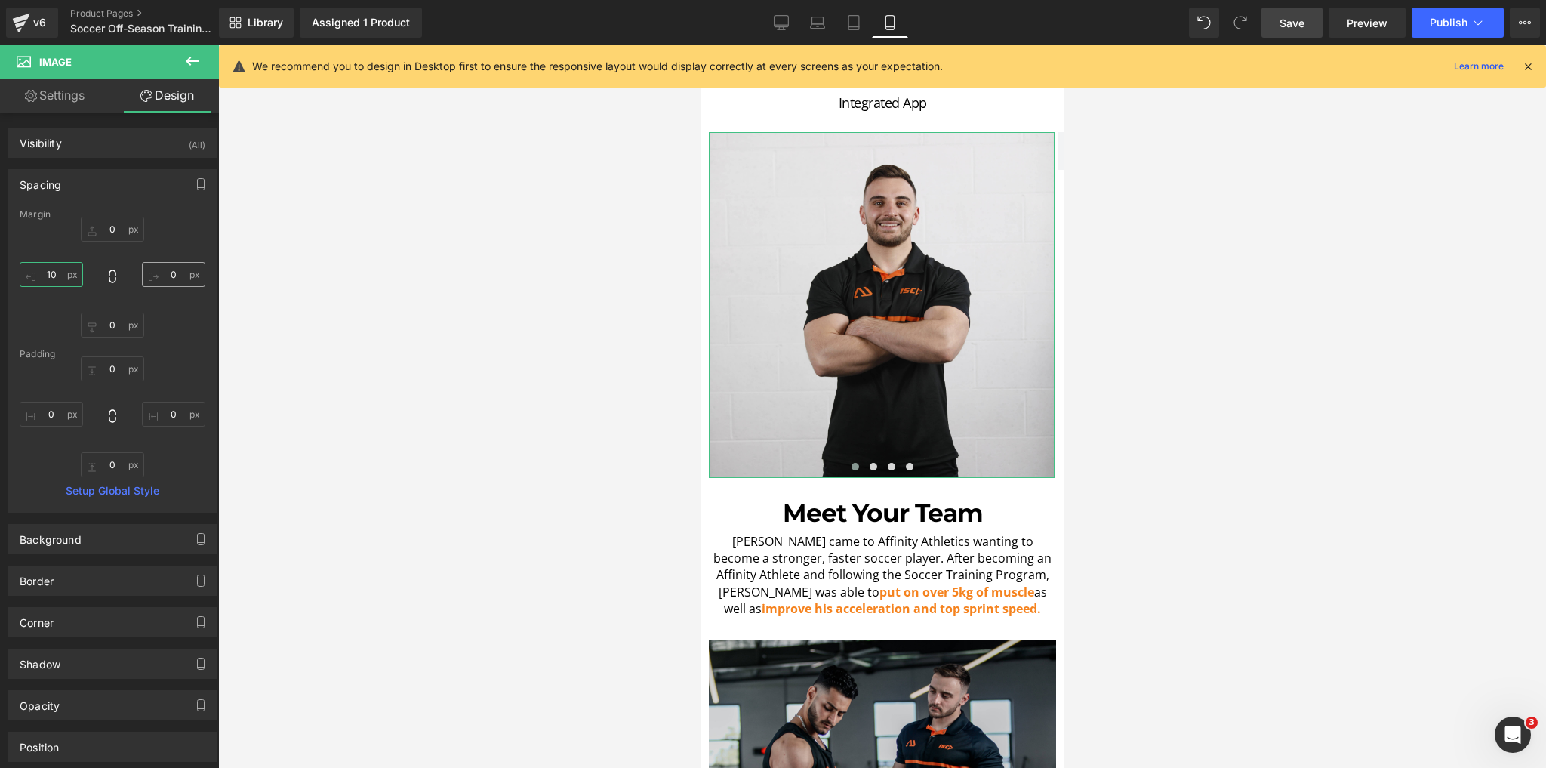
type input "10"
click at [174, 280] on input "0" at bounding box center [173, 274] width 63 height 25
type input "10"
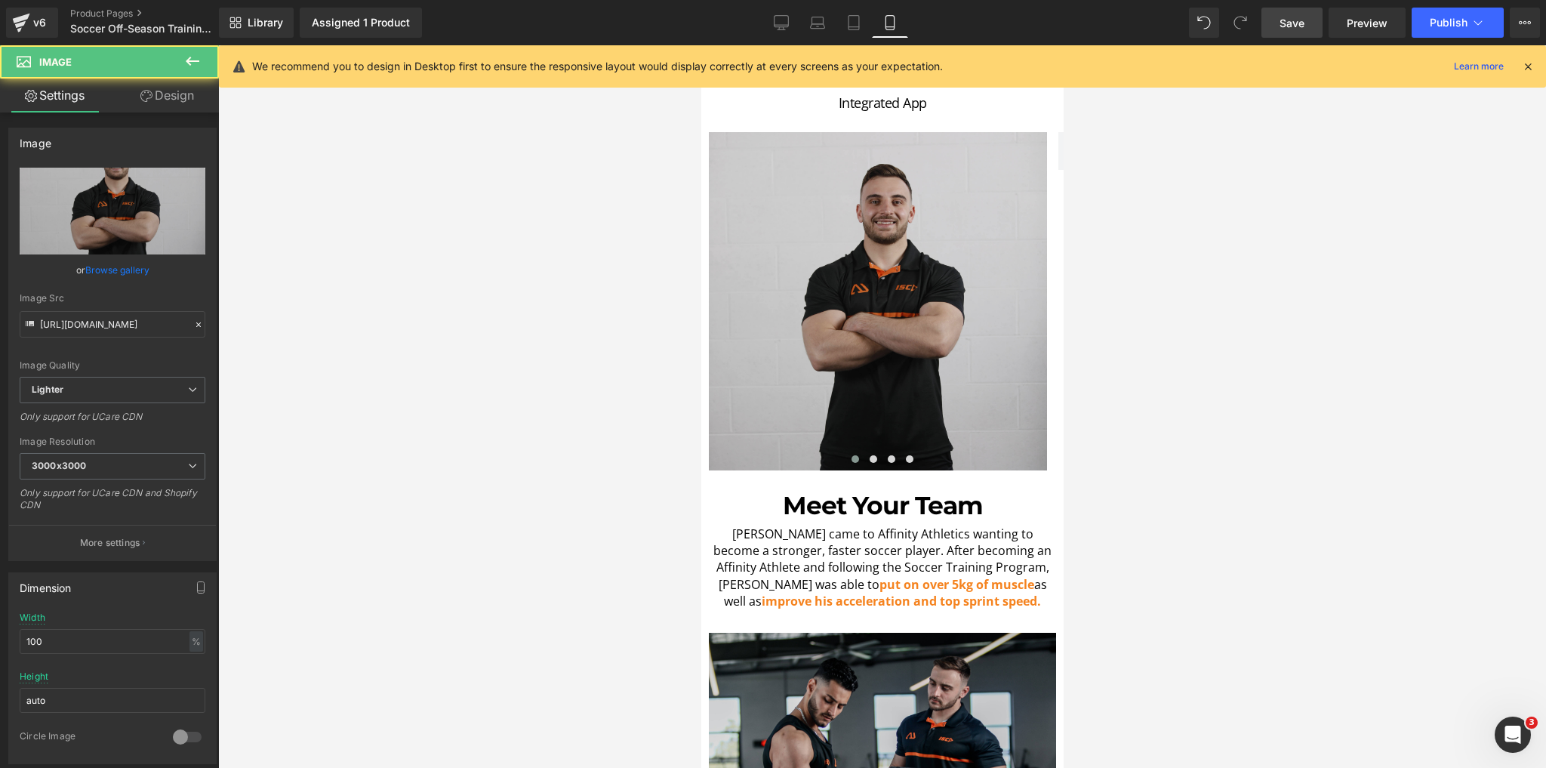
click at [768, 381] on img at bounding box center [877, 301] width 338 height 338
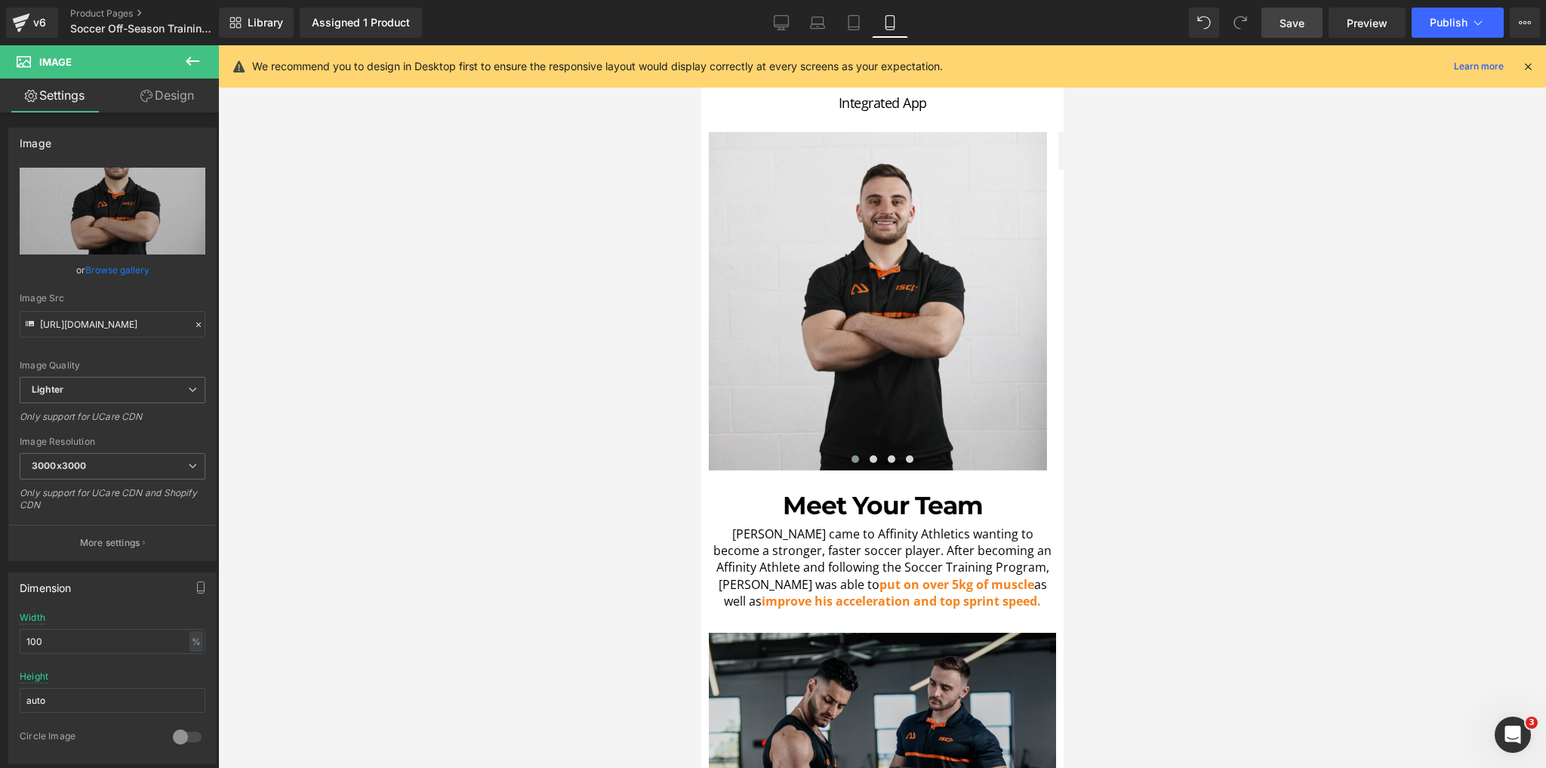
click at [571, 455] on div at bounding box center [882, 406] width 1328 height 723
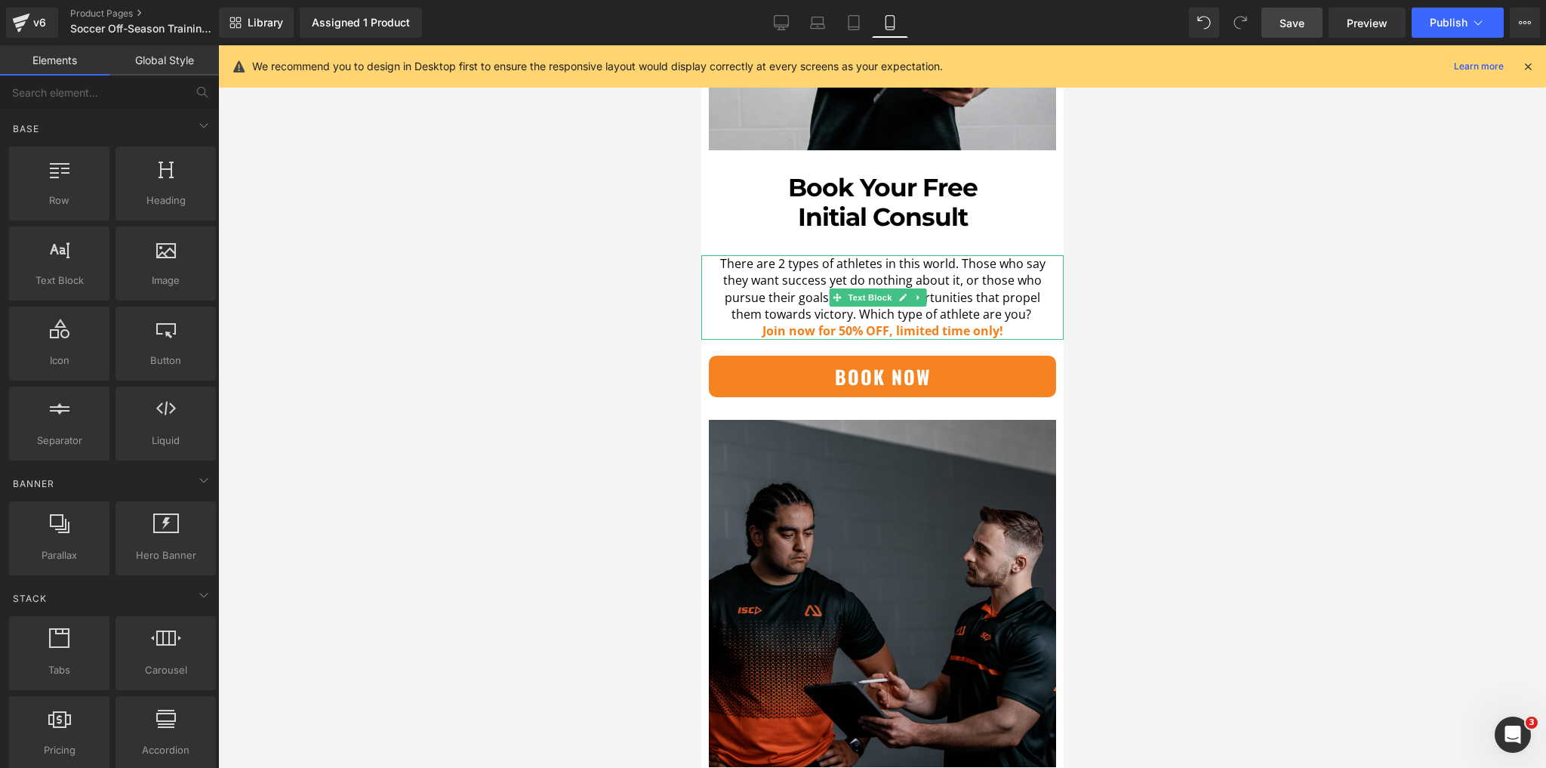
scroll to position [4410, 0]
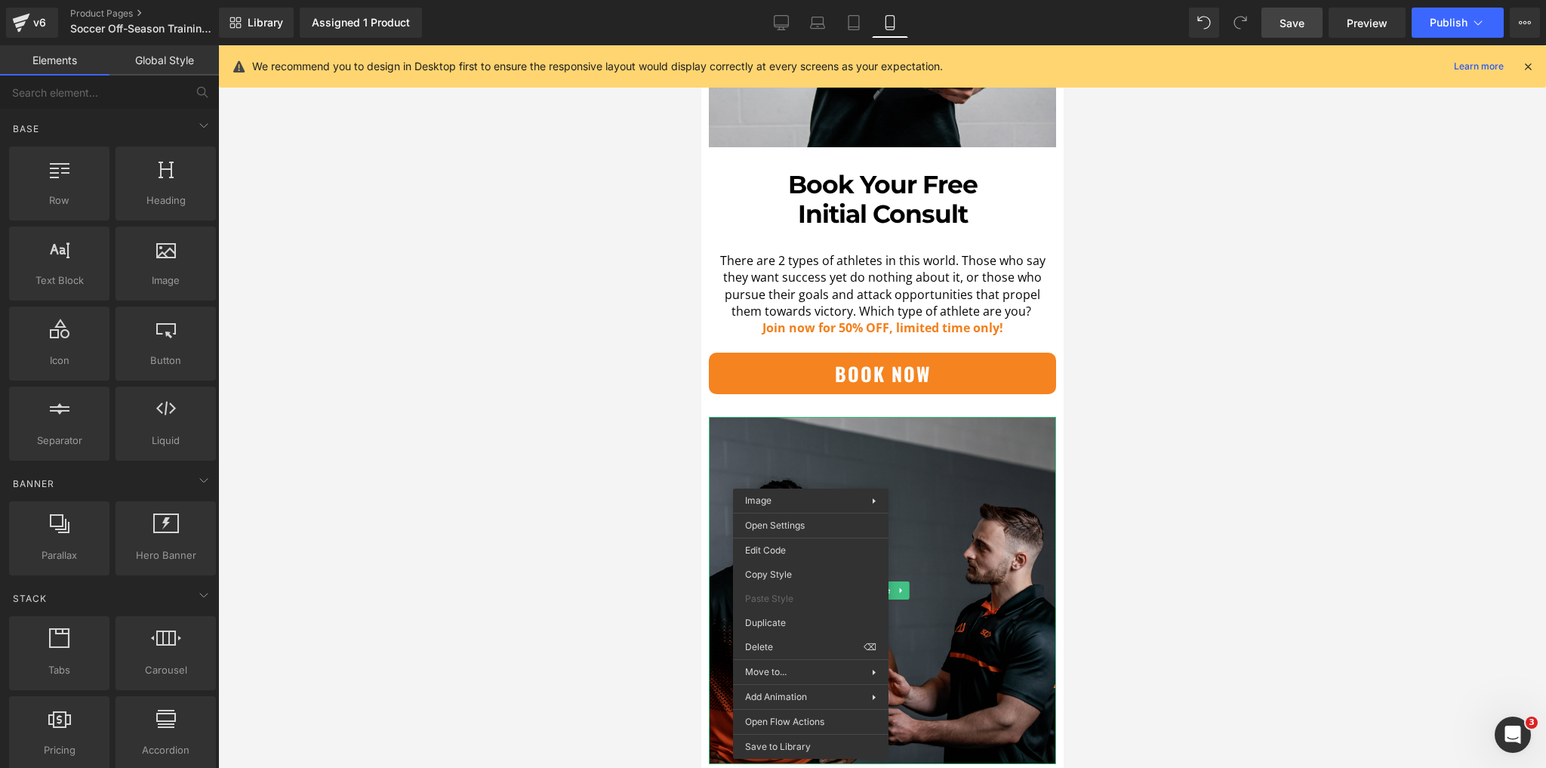
click at [504, 489] on div at bounding box center [882, 406] width 1328 height 723
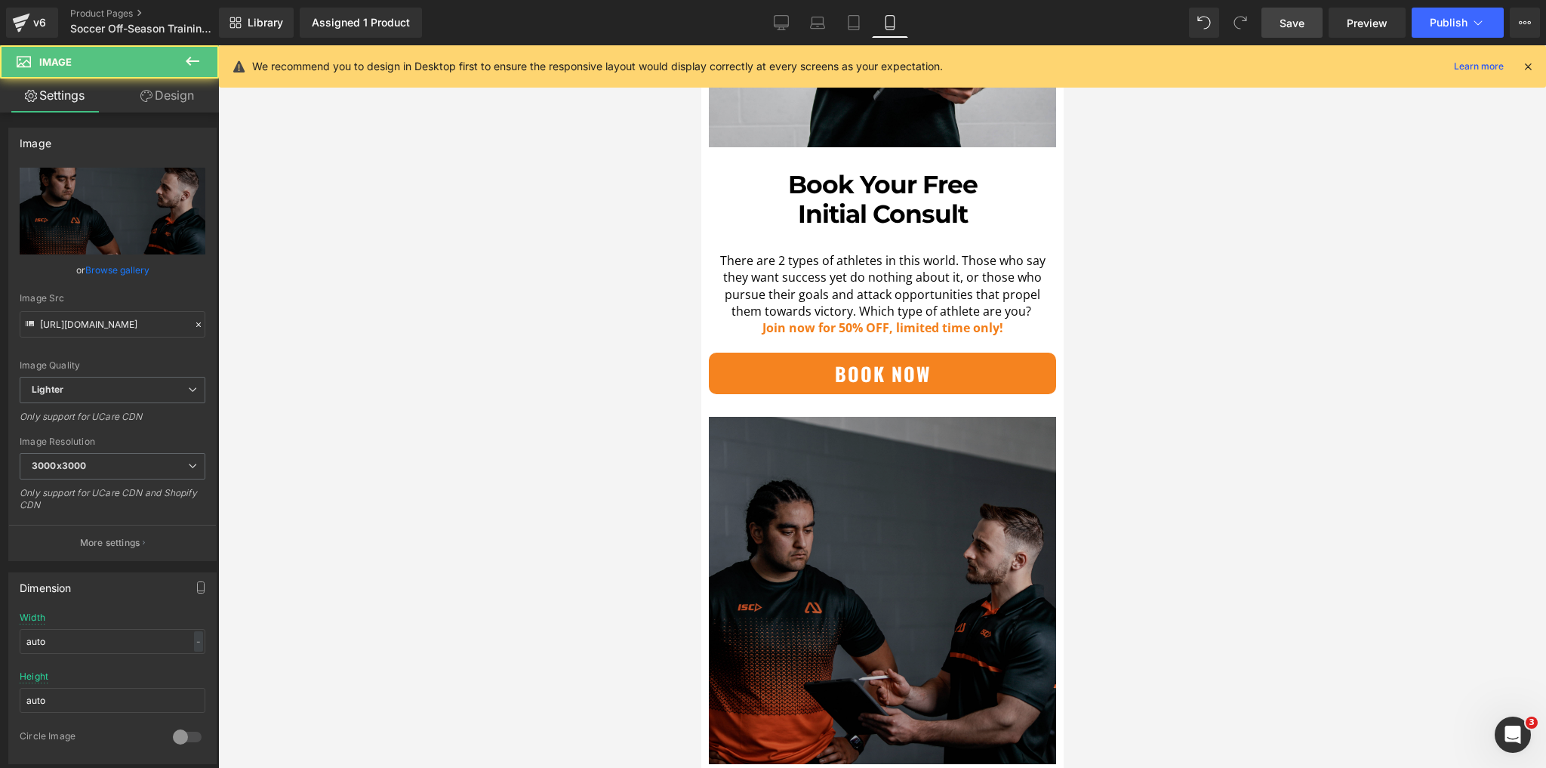
click at [962, 436] on img at bounding box center [881, 590] width 347 height 347
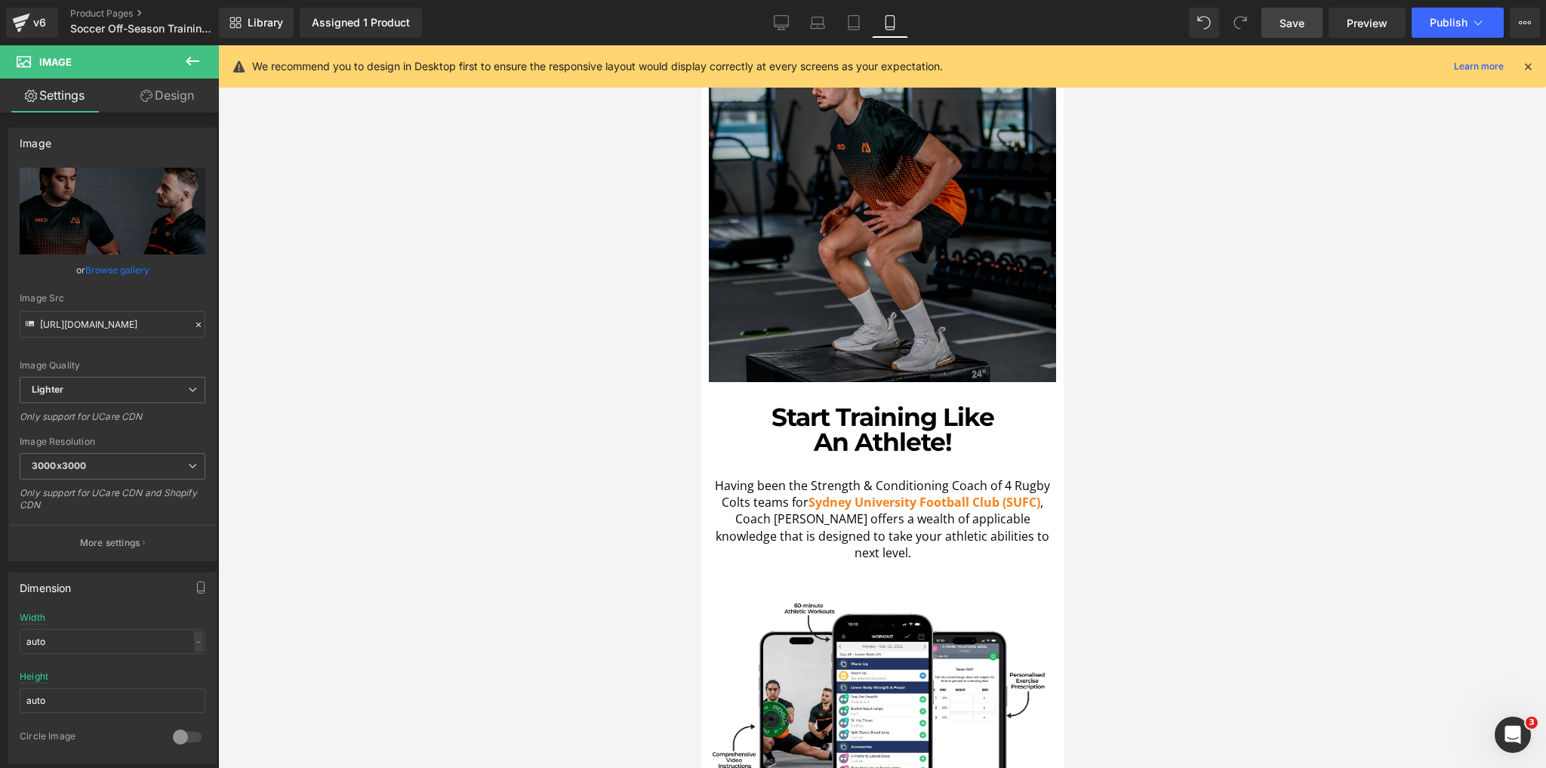
scroll to position [2114, 0]
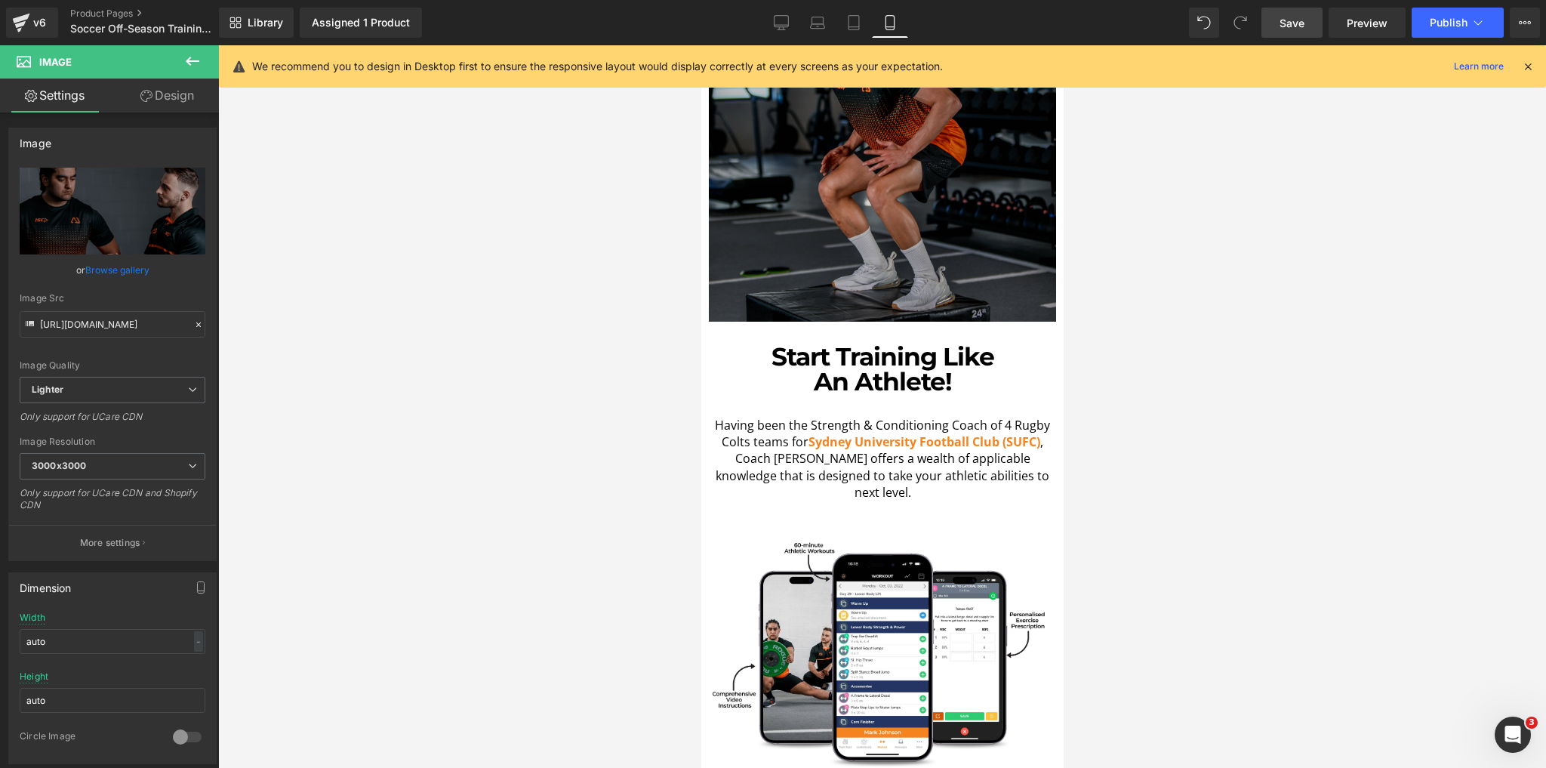
click at [1275, 14] on link "Save" at bounding box center [1292, 23] width 61 height 30
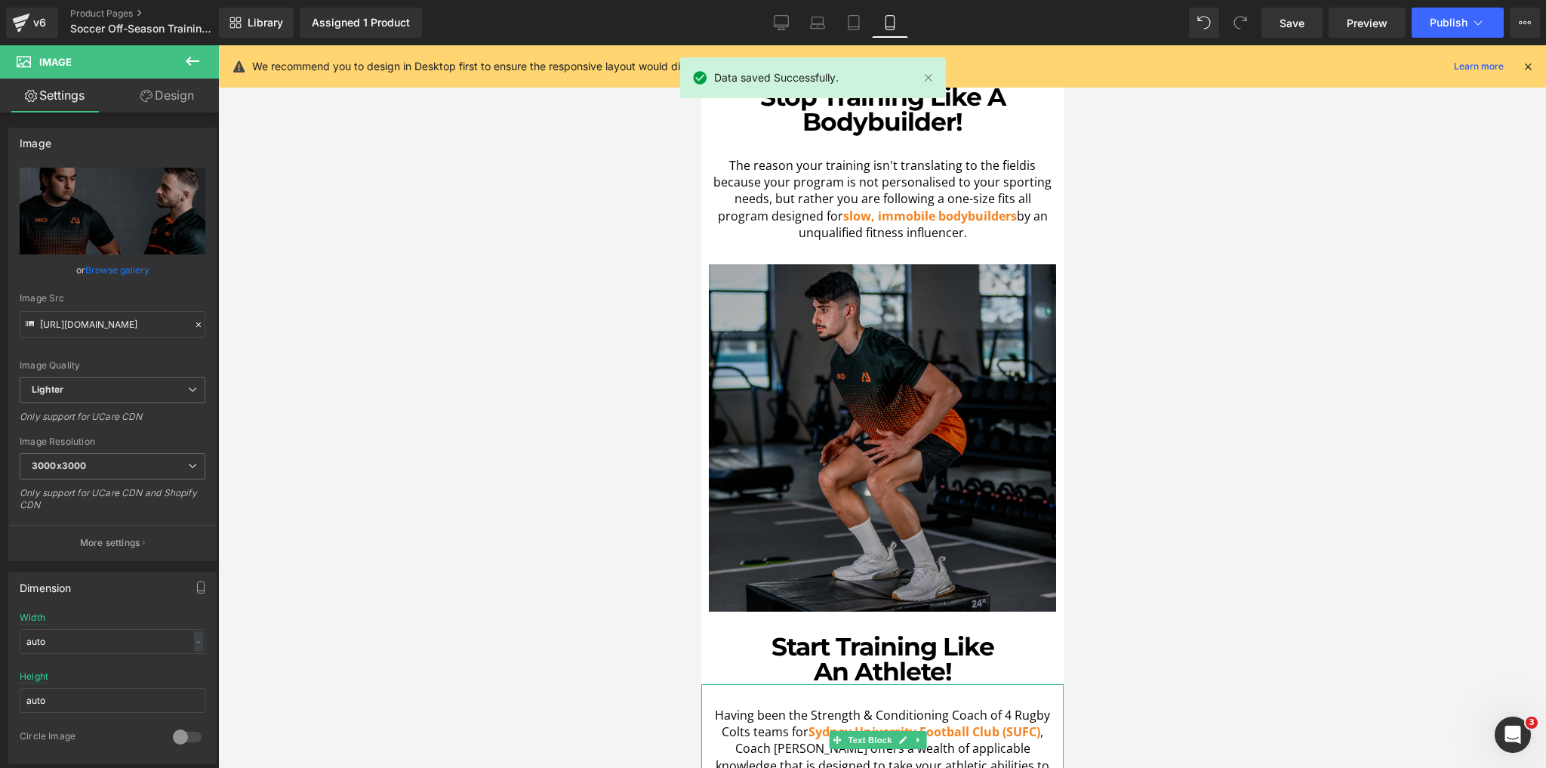
scroll to position [1812, 0]
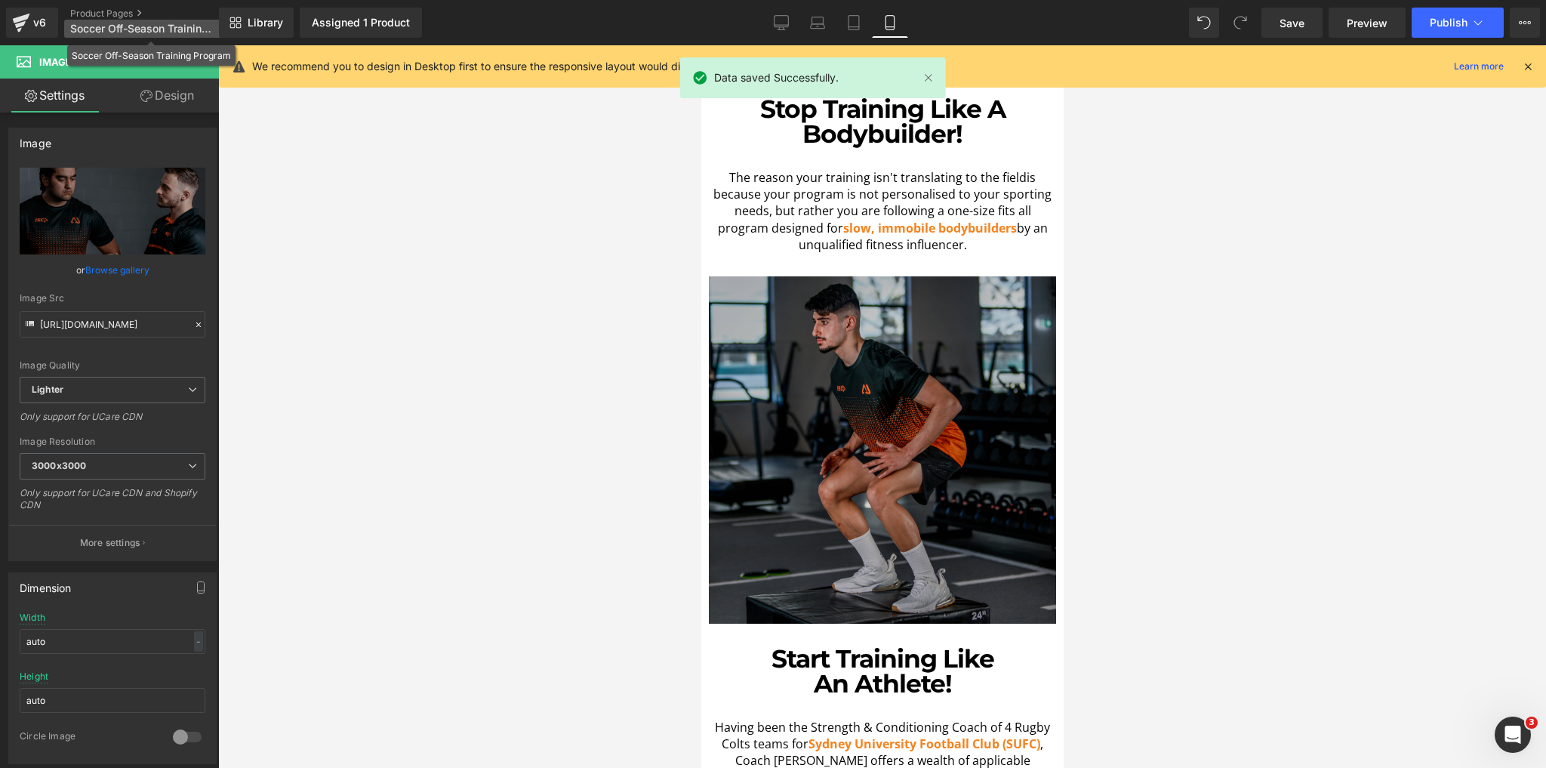
click at [139, 29] on span "Soccer Off-Season Training Program" at bounding box center [142, 29] width 145 height 12
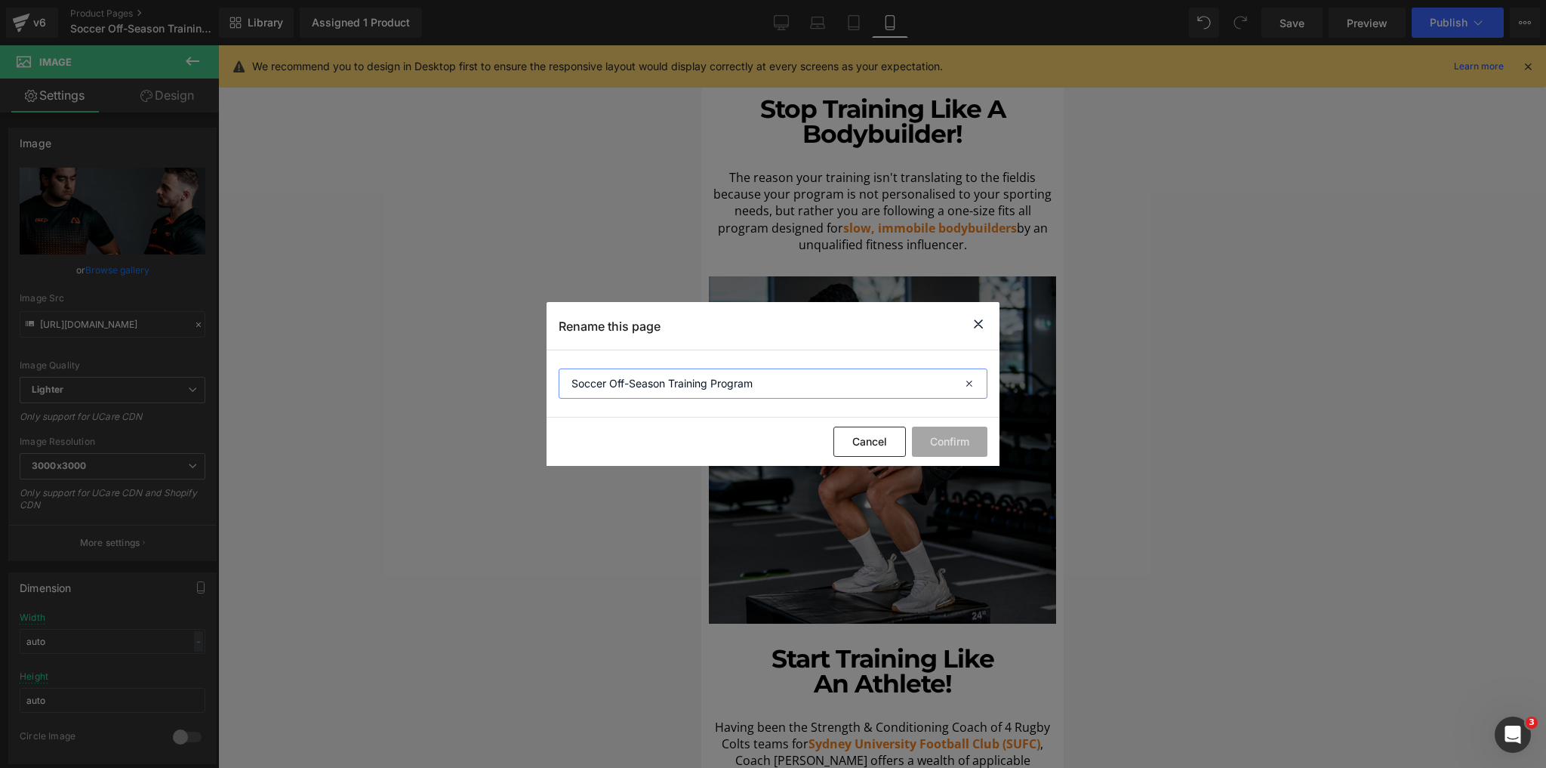
click at [722, 378] on input "Soccer Off-Season Training Program" at bounding box center [773, 383] width 429 height 30
type input "S"
type input "Exercise Physiology"
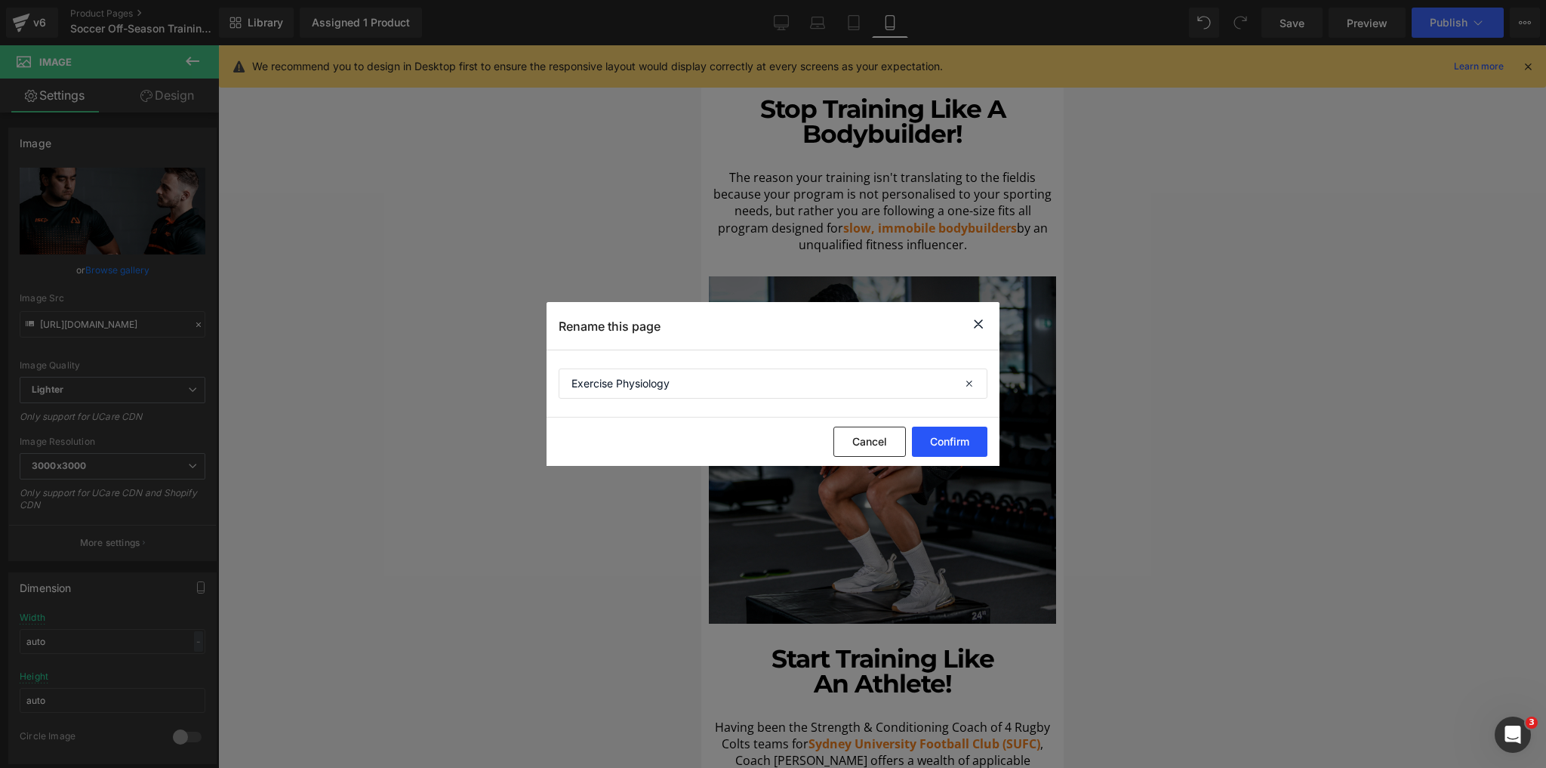
click at [950, 444] on button "Confirm" at bounding box center [950, 442] width 76 height 30
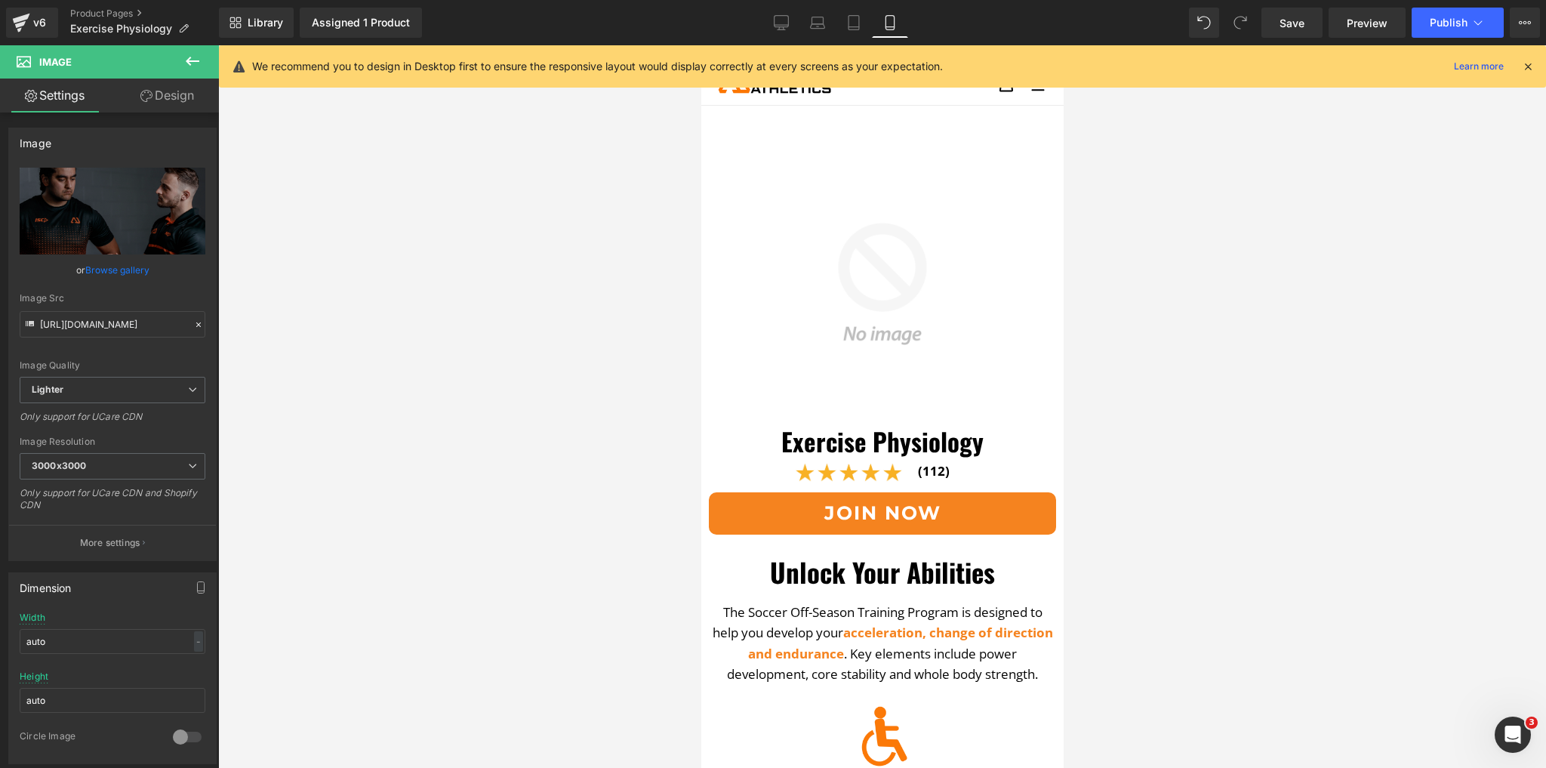
scroll to position [0, 0]
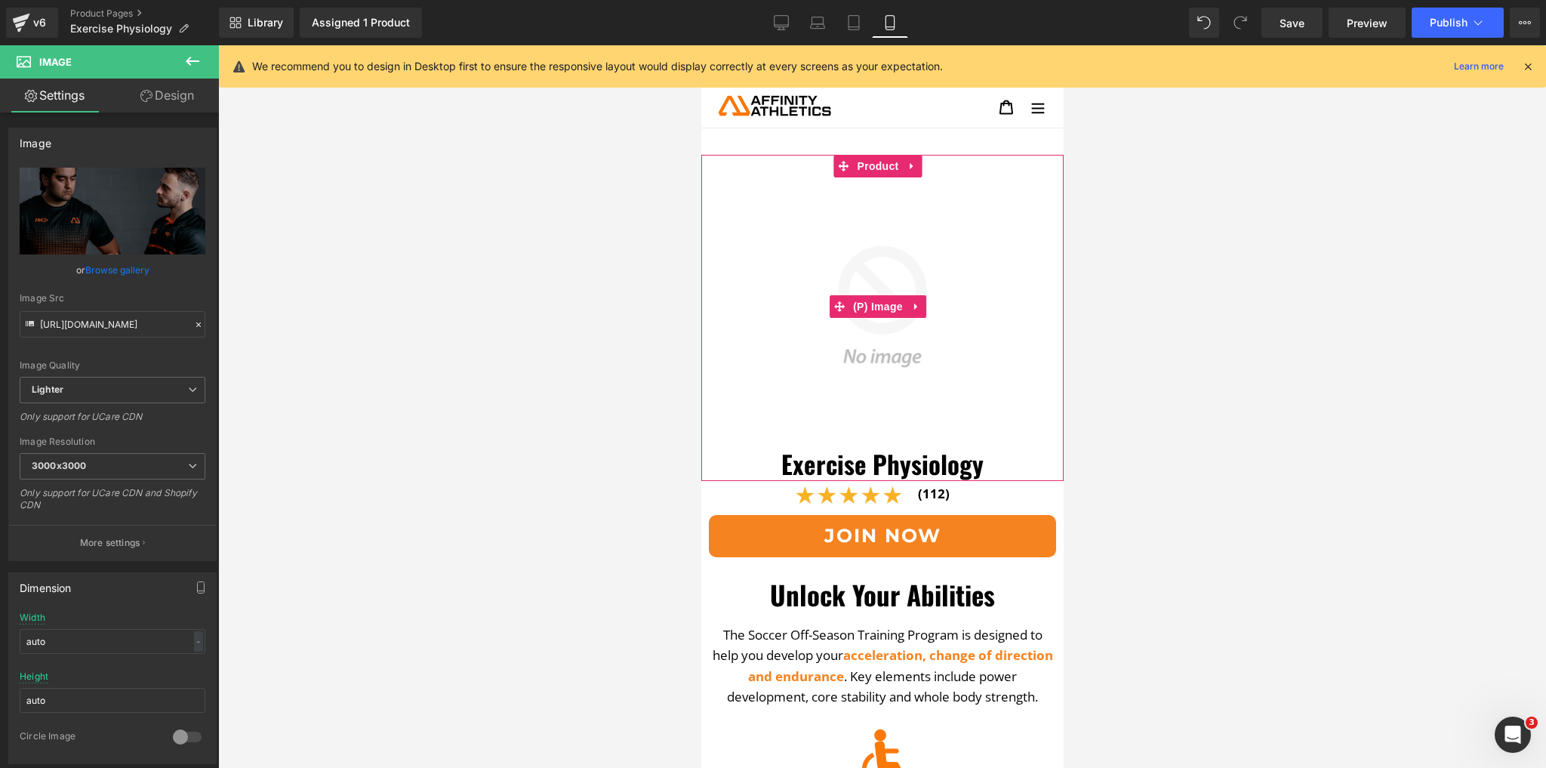
click at [942, 254] on img at bounding box center [881, 306] width 347 height 347
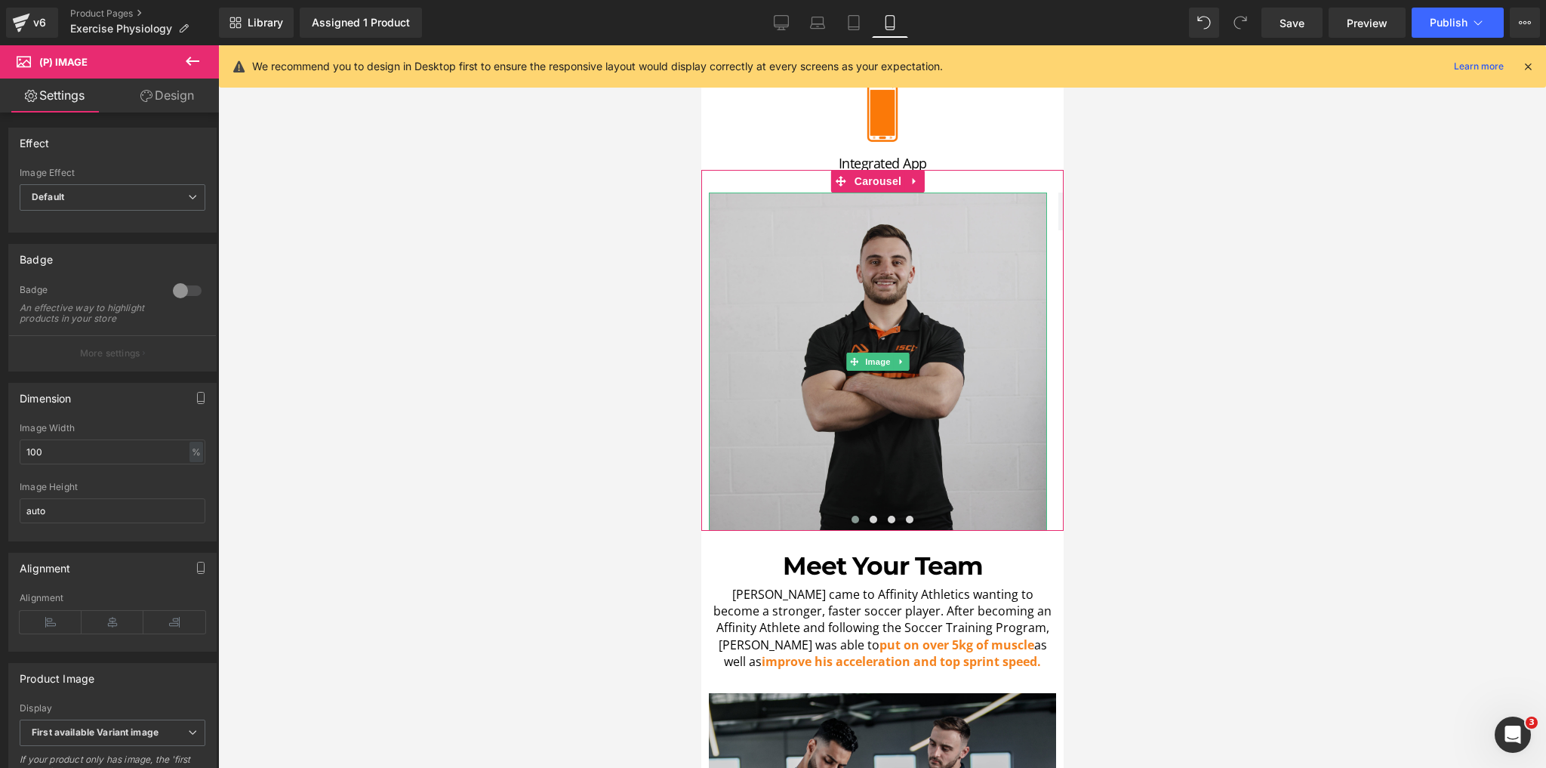
scroll to position [1027, 0]
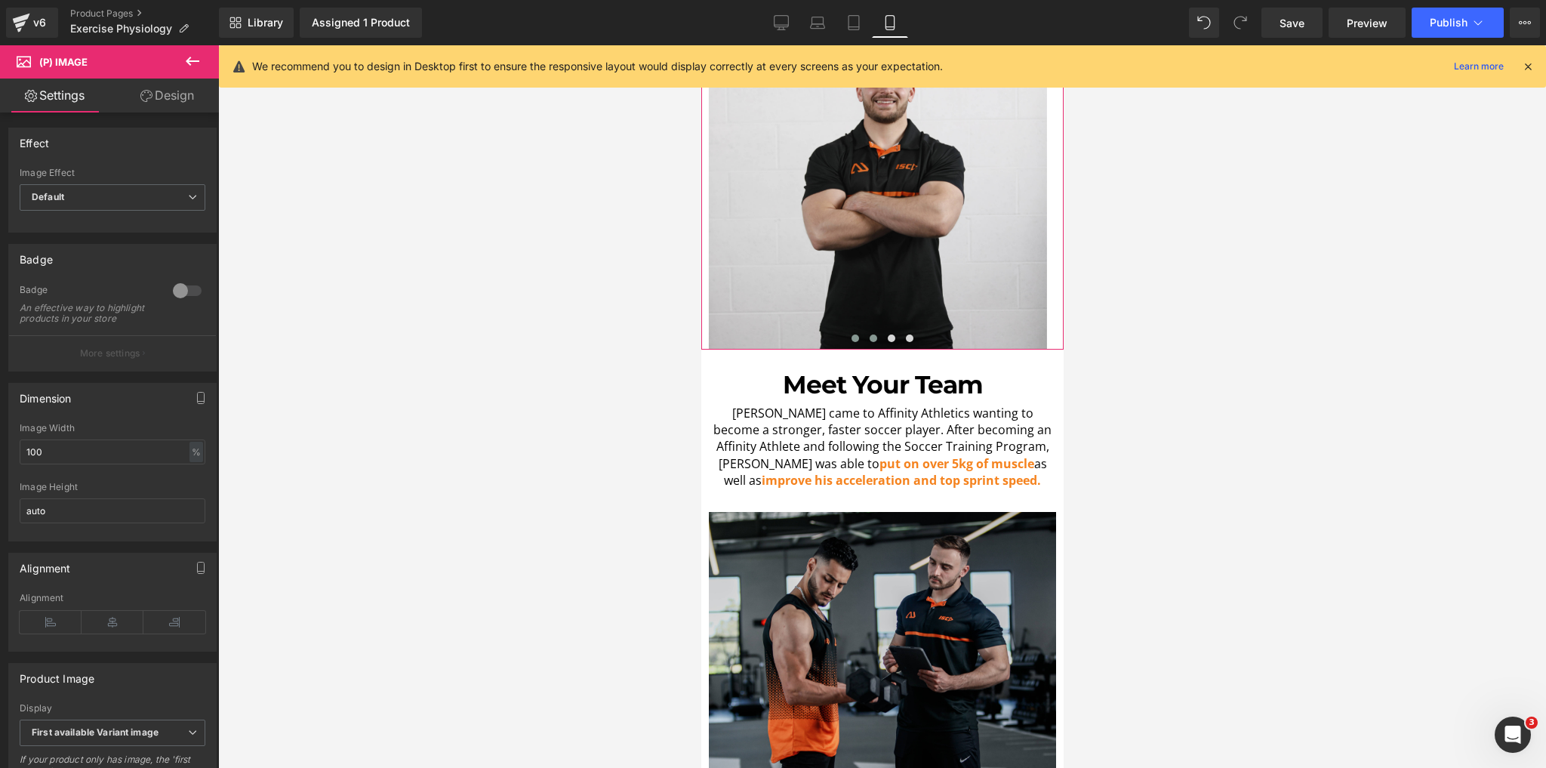
click at [869, 335] on span at bounding box center [873, 339] width 8 height 8
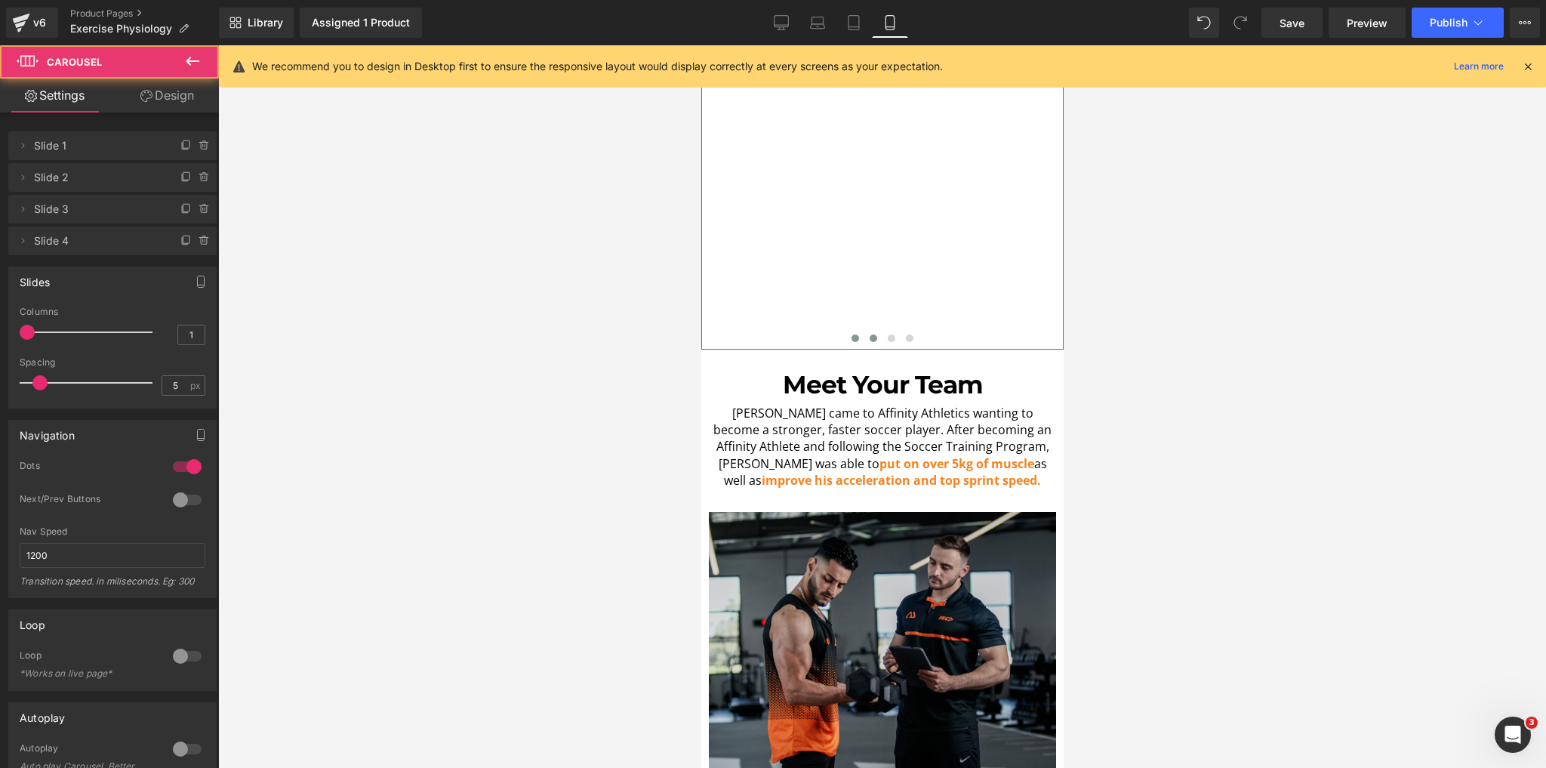
click at [853, 335] on span at bounding box center [855, 339] width 8 height 8
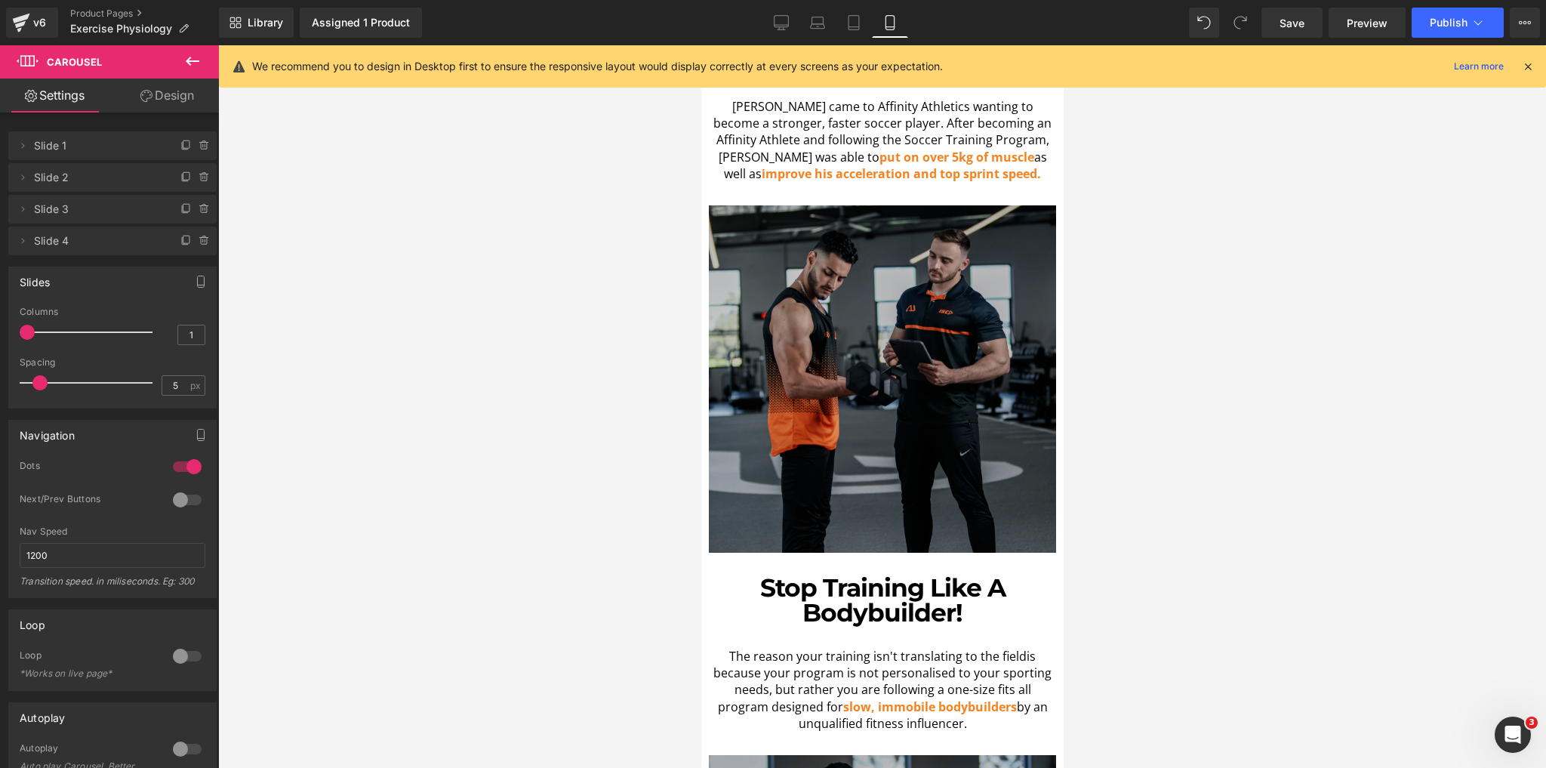
scroll to position [1510, 0]
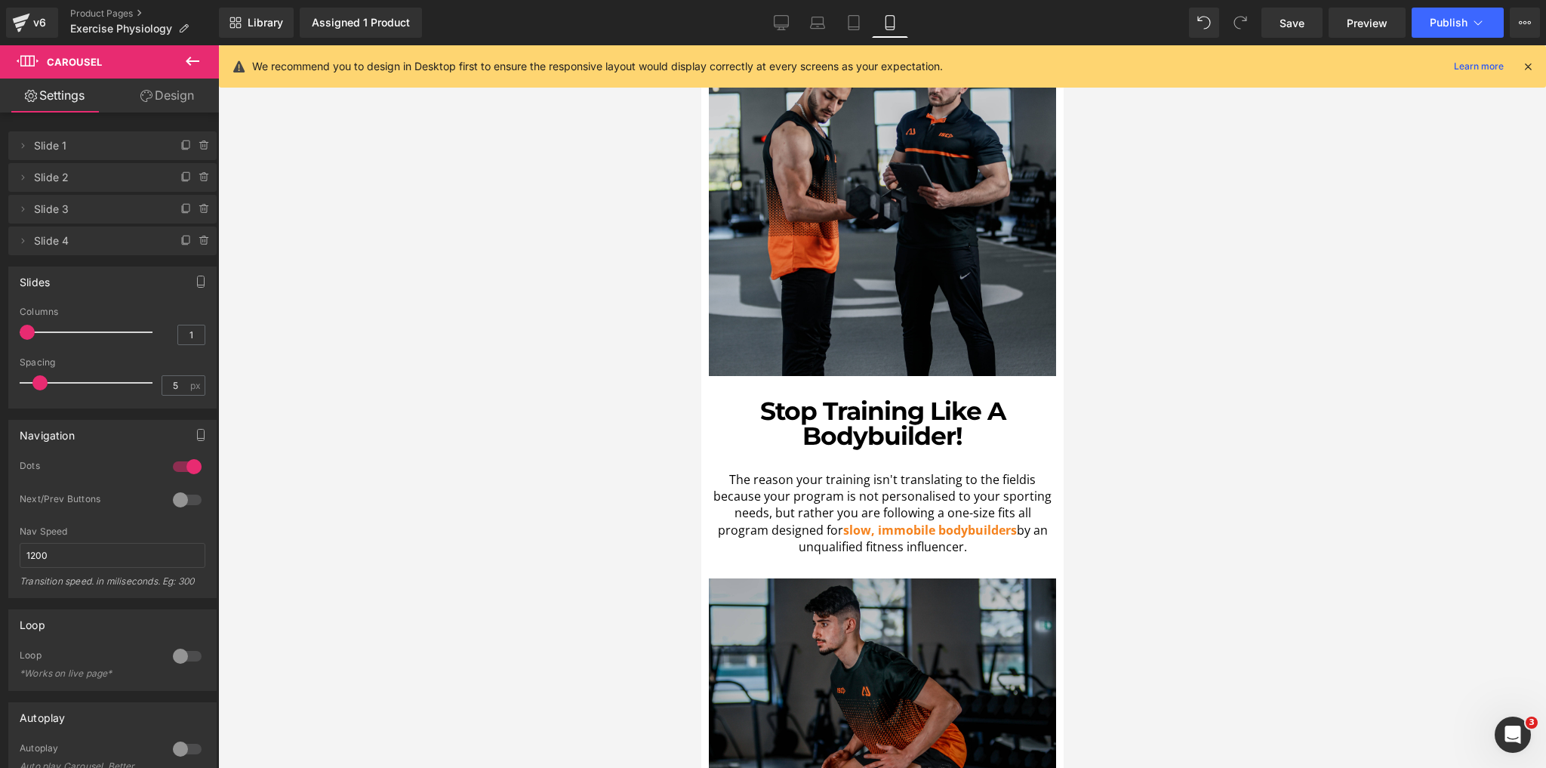
click at [176, 748] on div at bounding box center [187, 749] width 36 height 24
click at [190, 496] on div at bounding box center [187, 500] width 36 height 24
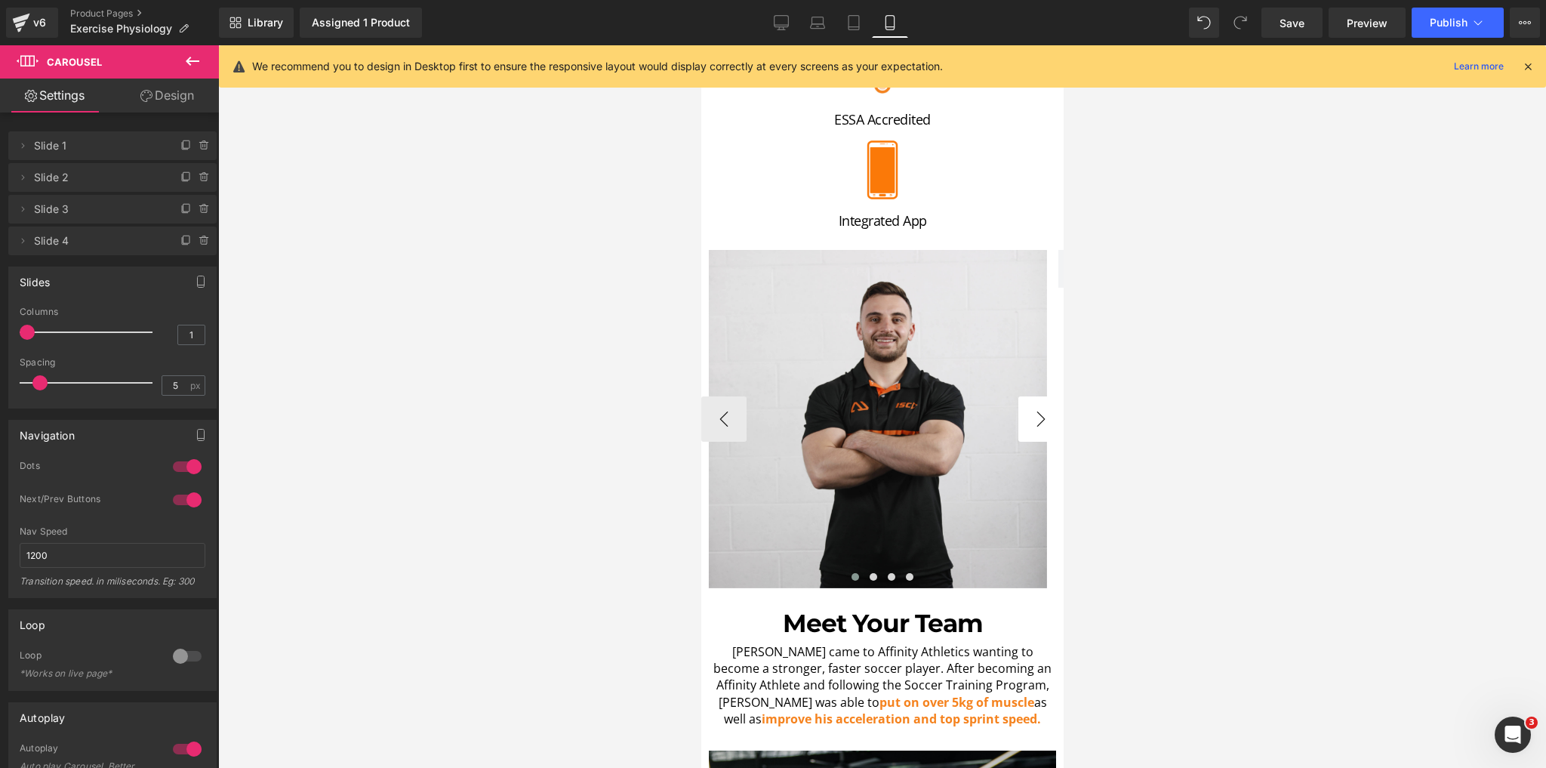
scroll to position [785, 0]
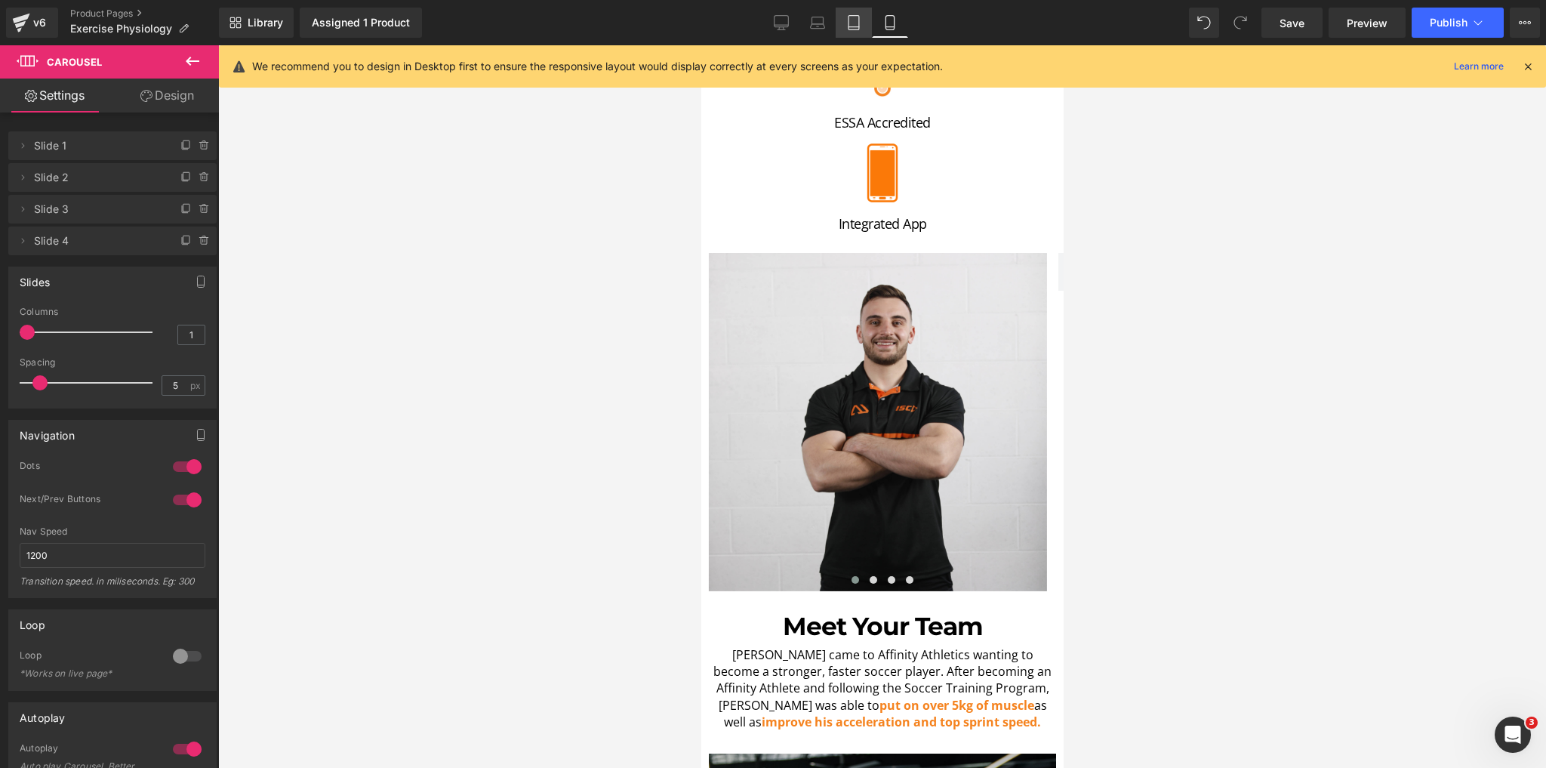
click at [855, 24] on icon at bounding box center [853, 22] width 15 height 15
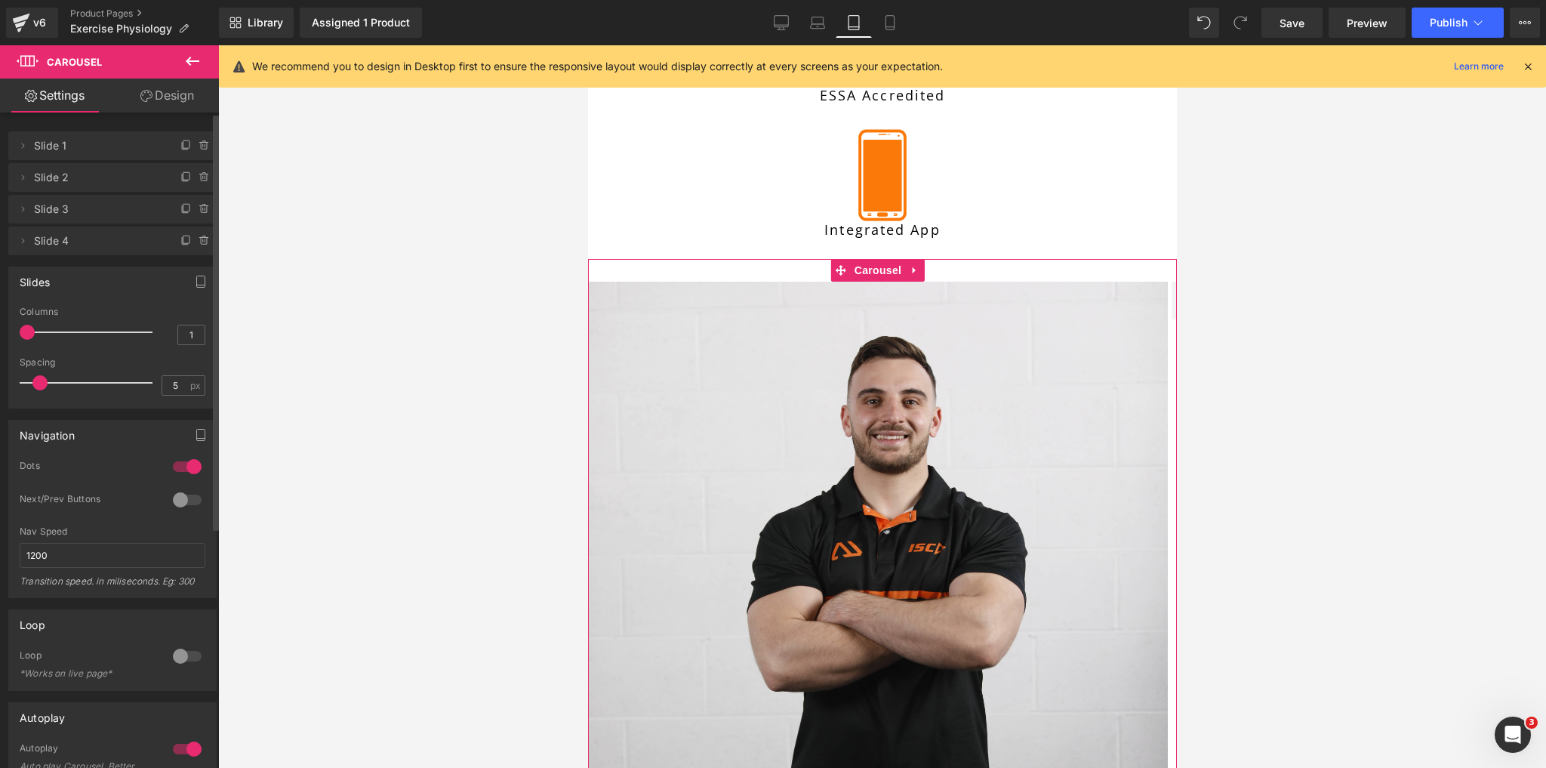
click at [181, 492] on div at bounding box center [187, 500] width 36 height 24
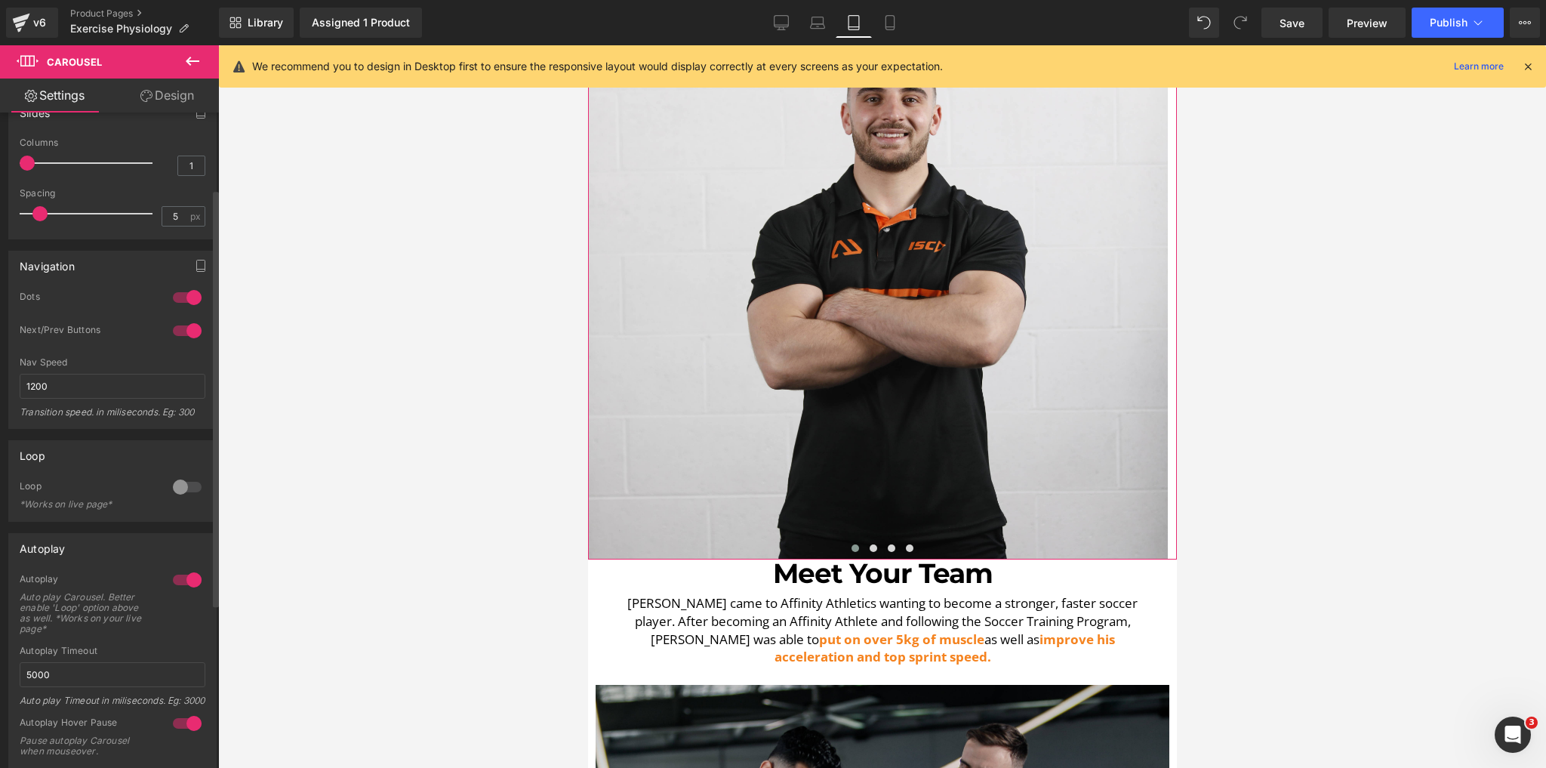
scroll to position [181, 0]
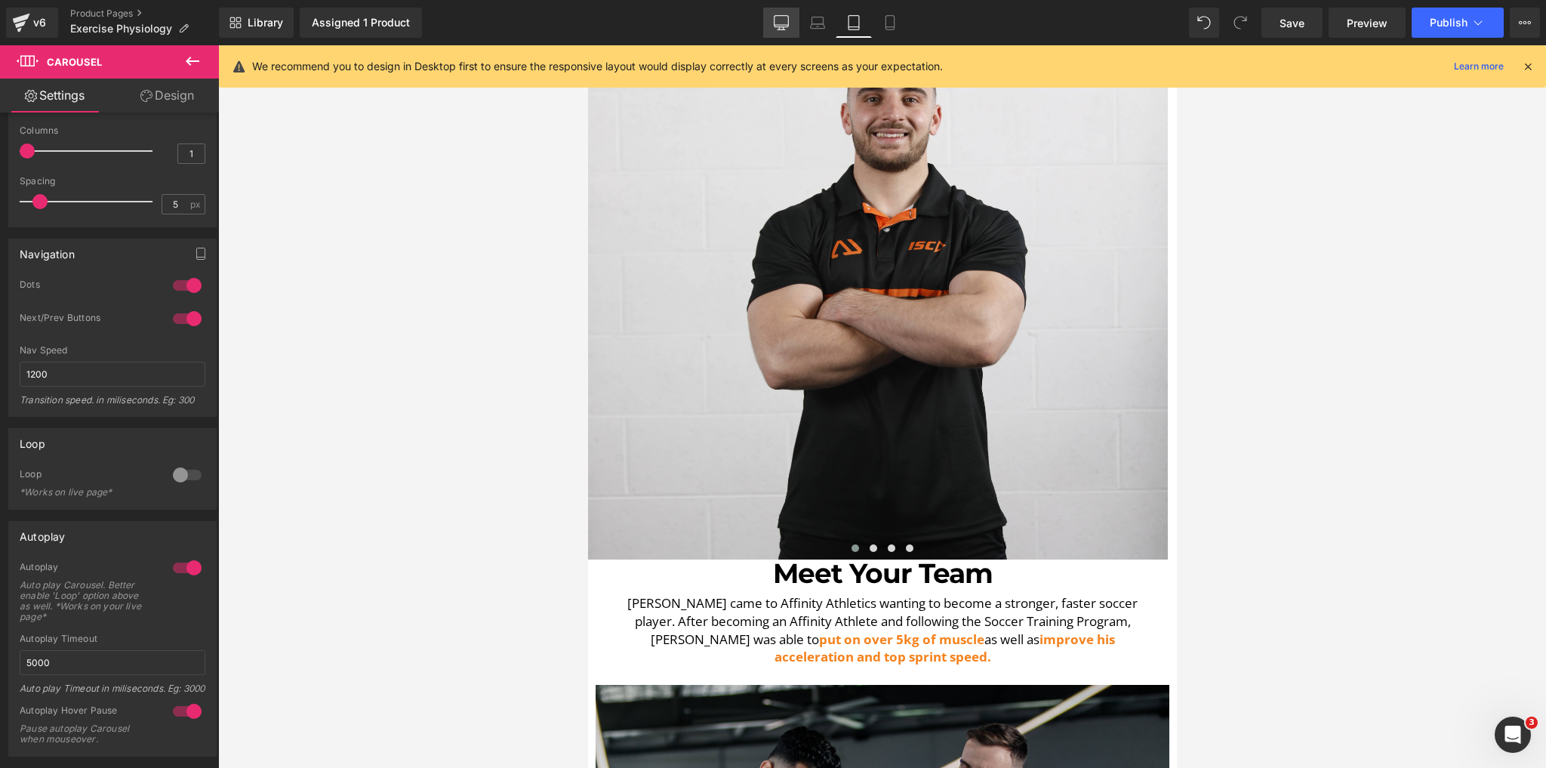
click at [788, 20] on icon at bounding box center [781, 22] width 15 height 15
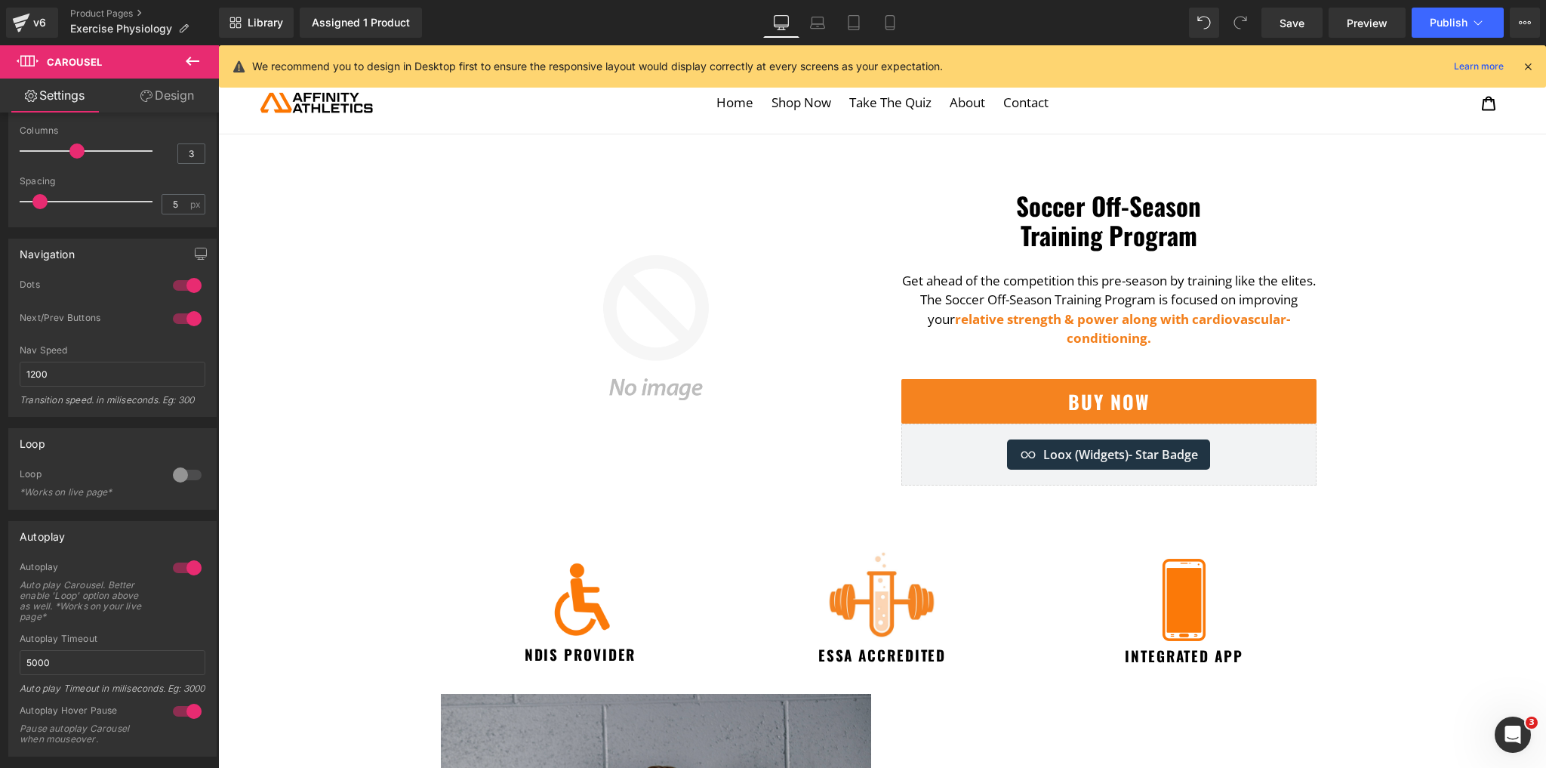
scroll to position [0, 0]
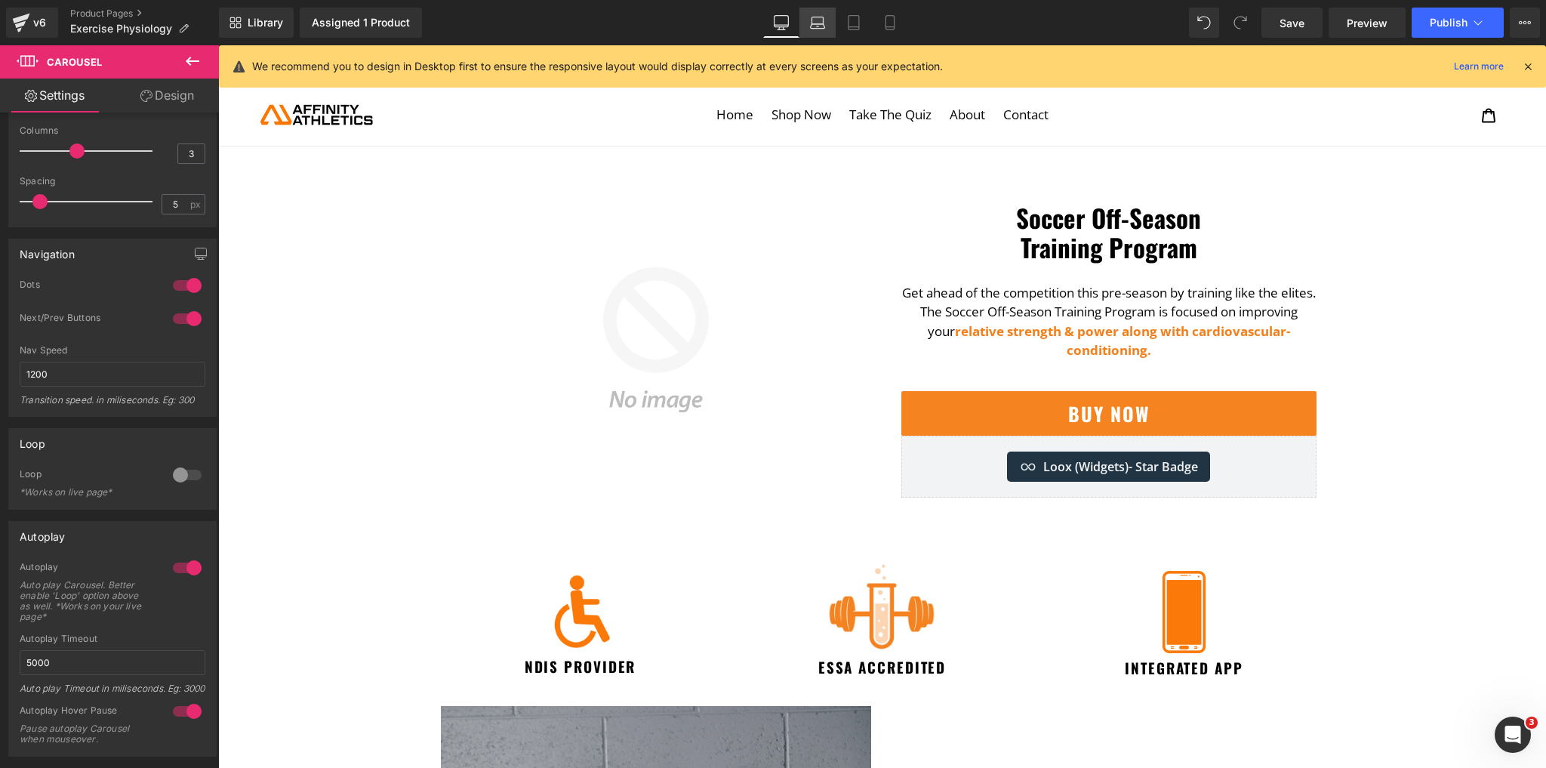
click at [820, 21] on icon at bounding box center [817, 22] width 15 height 15
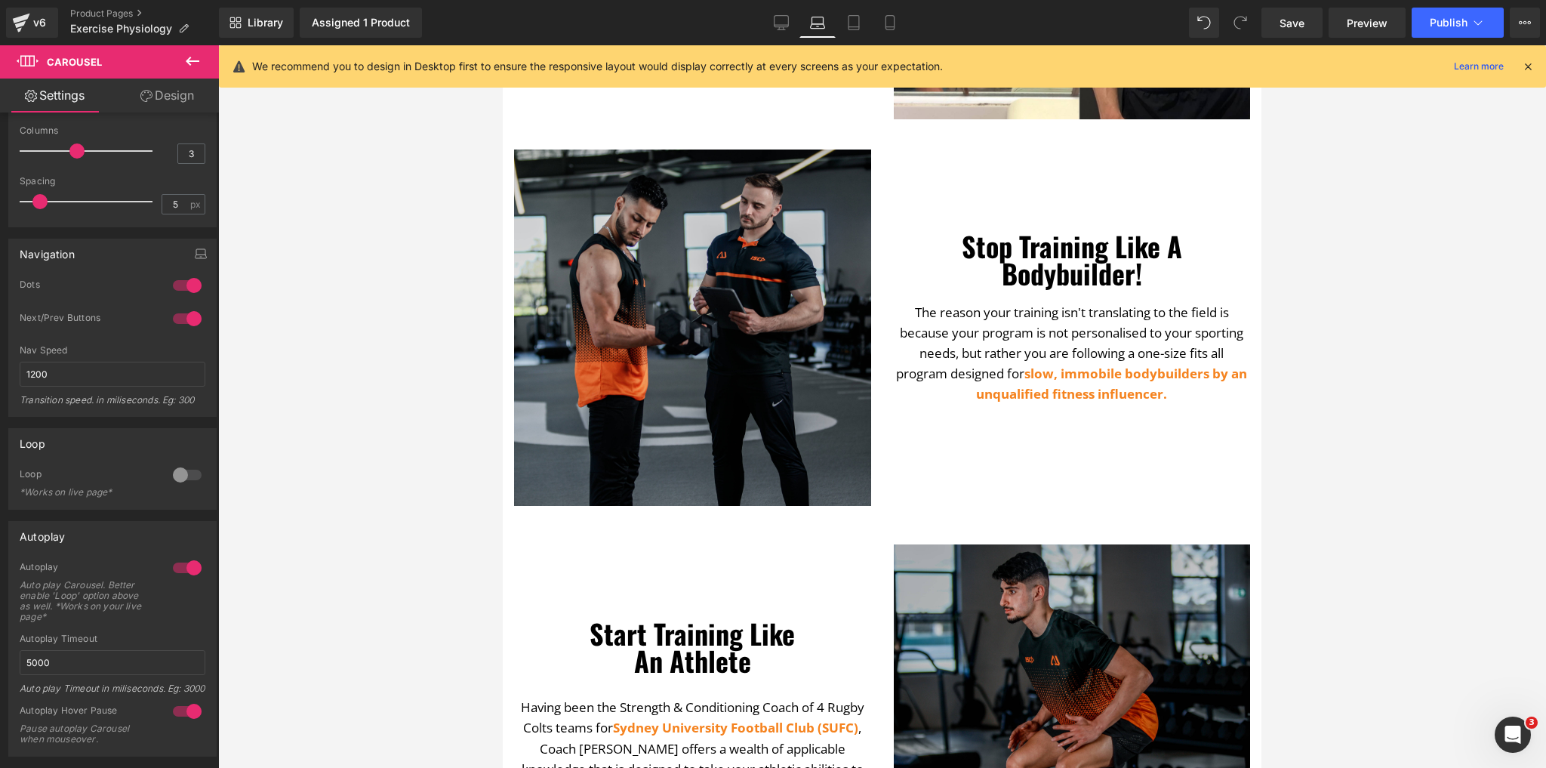
scroll to position [1389, 0]
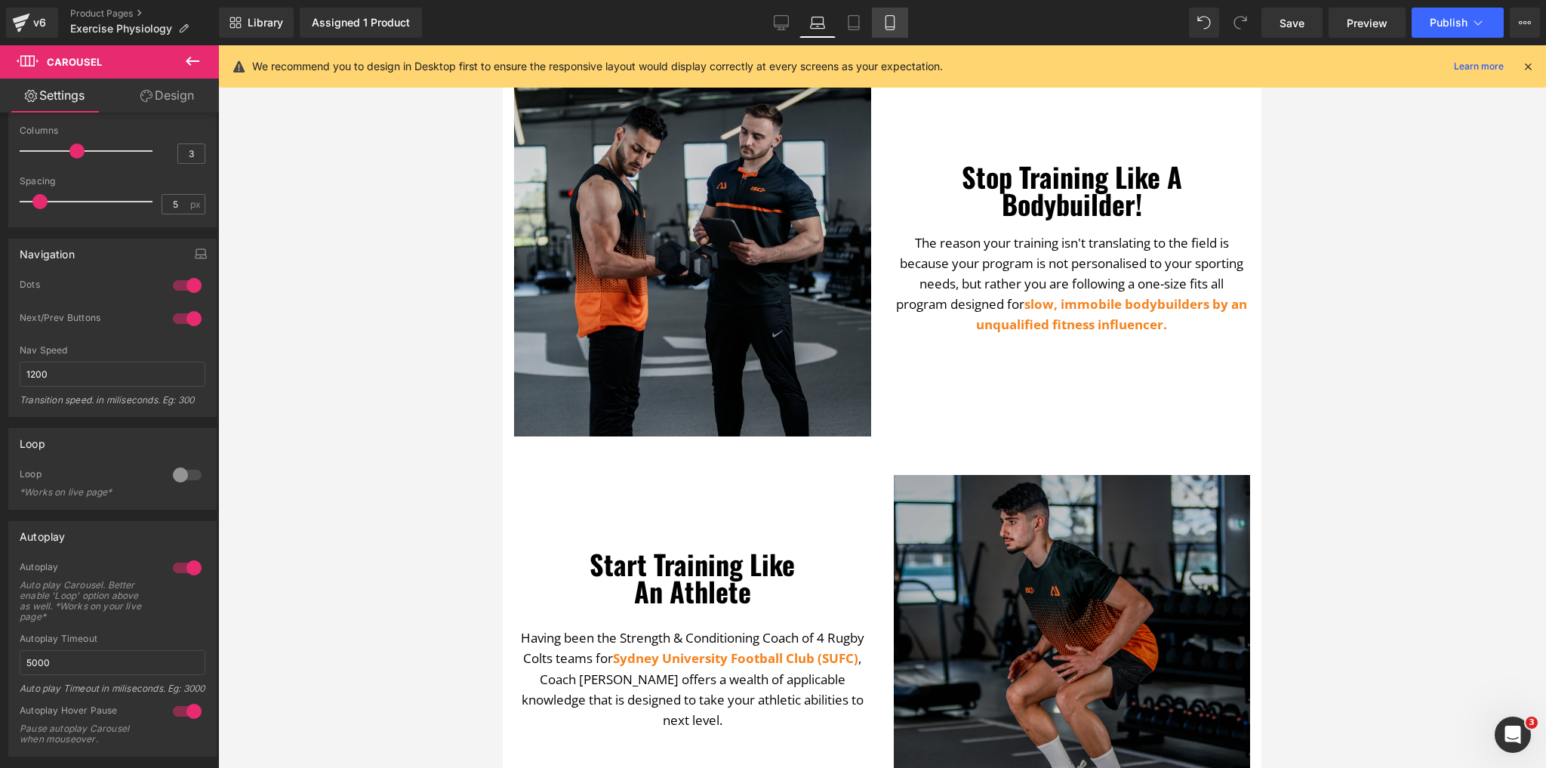
click at [896, 21] on icon at bounding box center [890, 22] width 15 height 15
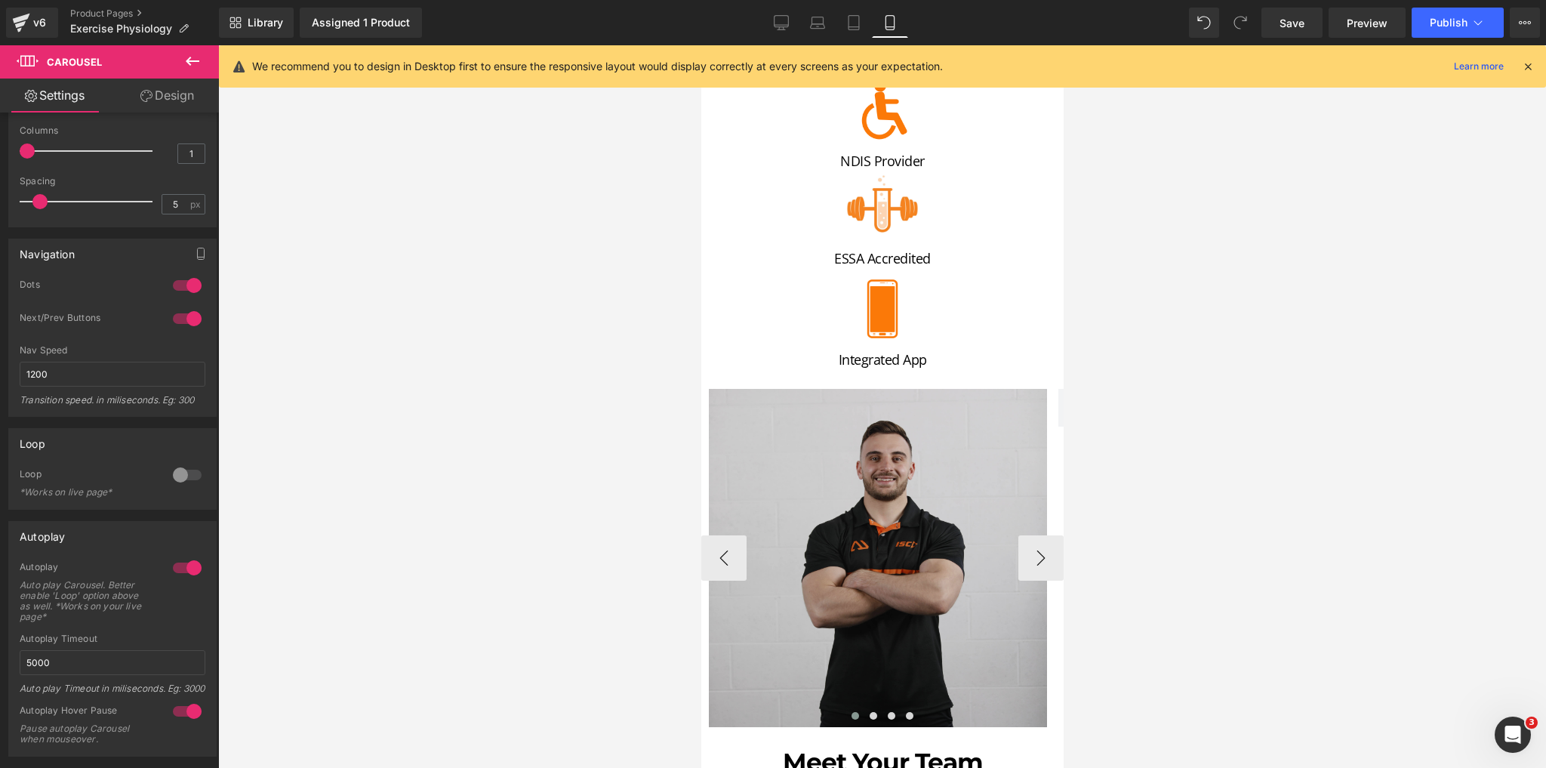
scroll to position [891, 0]
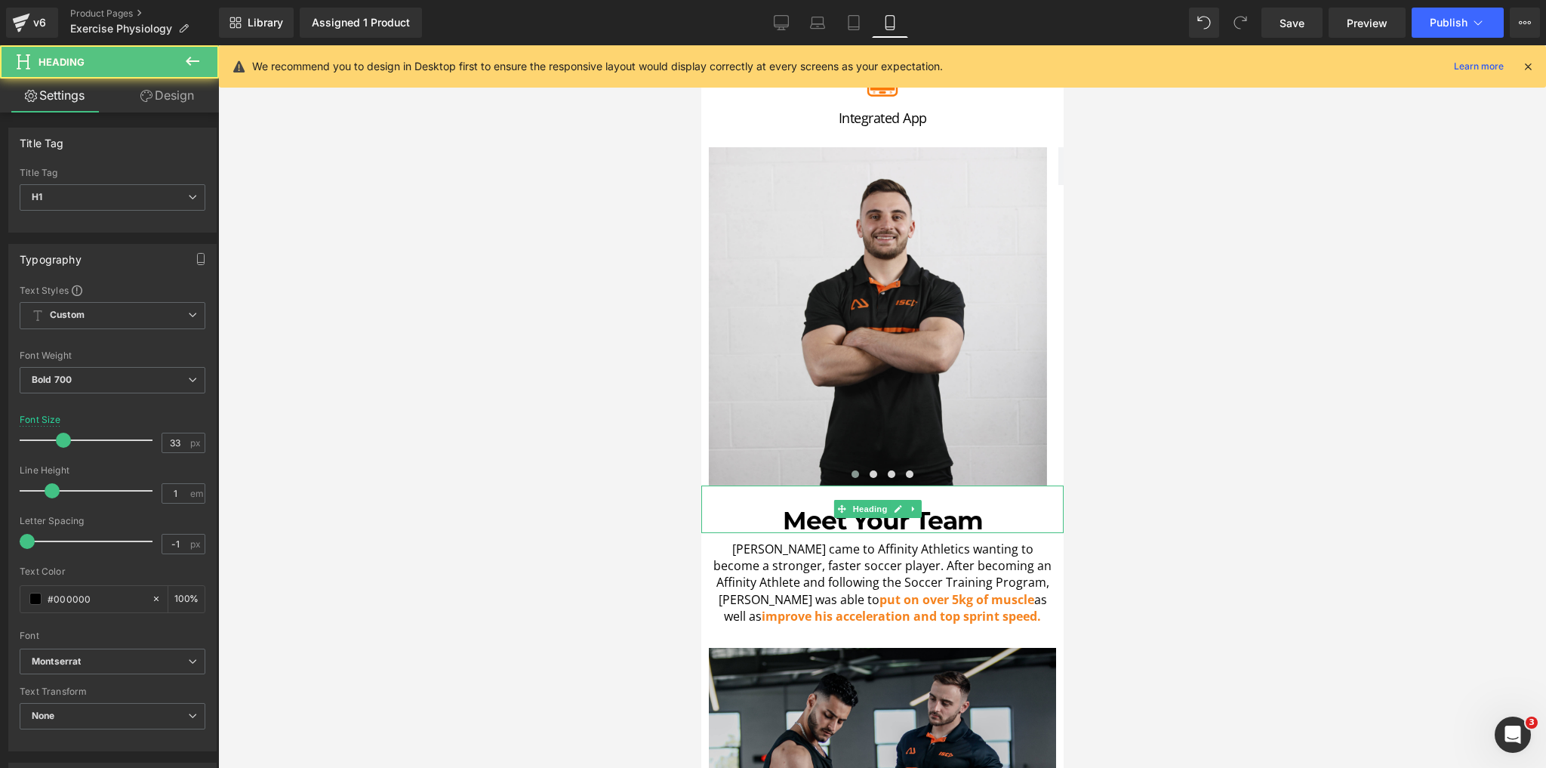
click at [825, 508] on h1 "Meet Your Team" at bounding box center [882, 520] width 355 height 25
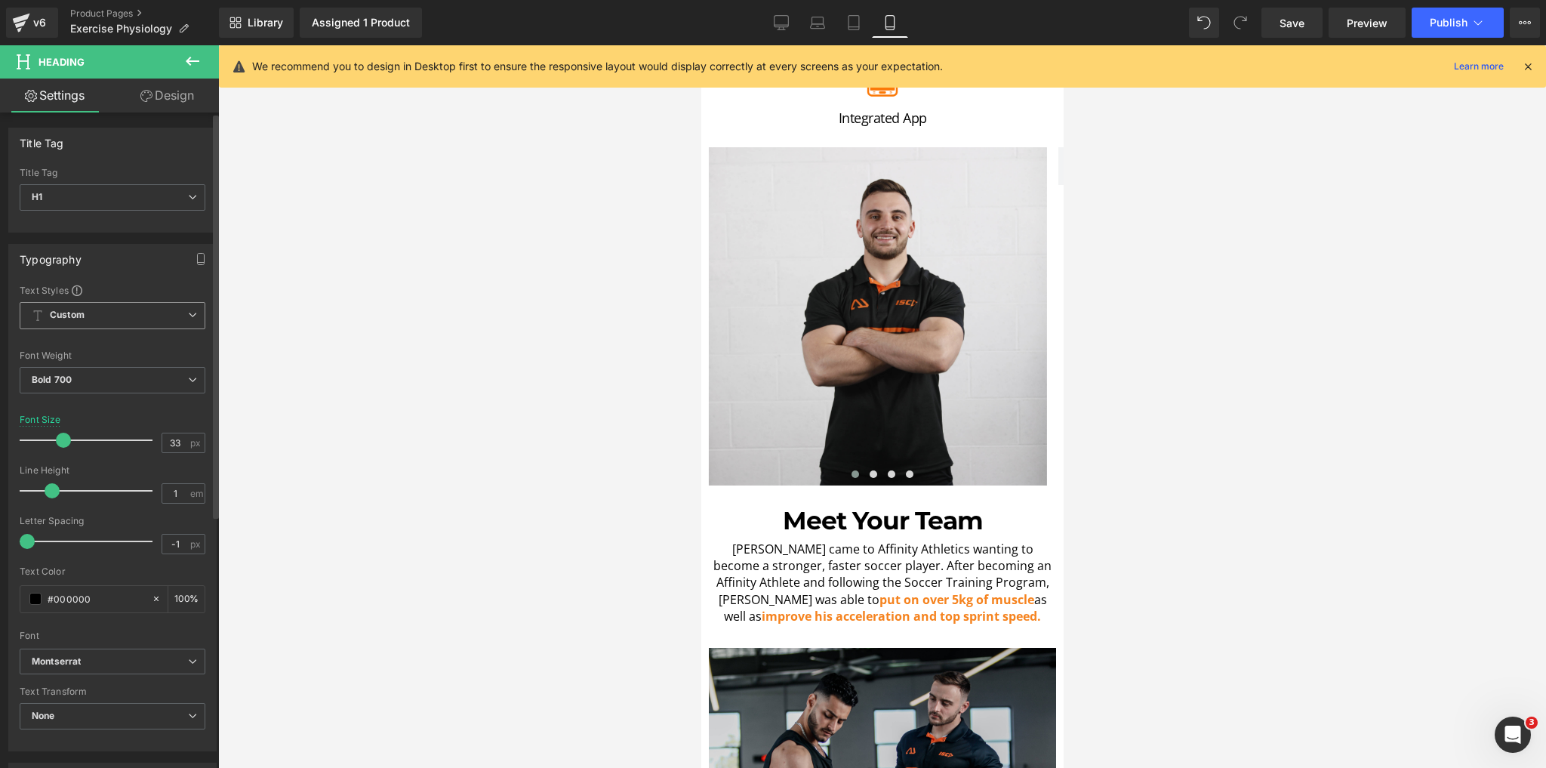
click at [100, 312] on span "Custom Setup Global Style" at bounding box center [113, 315] width 186 height 27
click at [100, 312] on span "Custom Setup Global Style" at bounding box center [110, 315] width 180 height 27
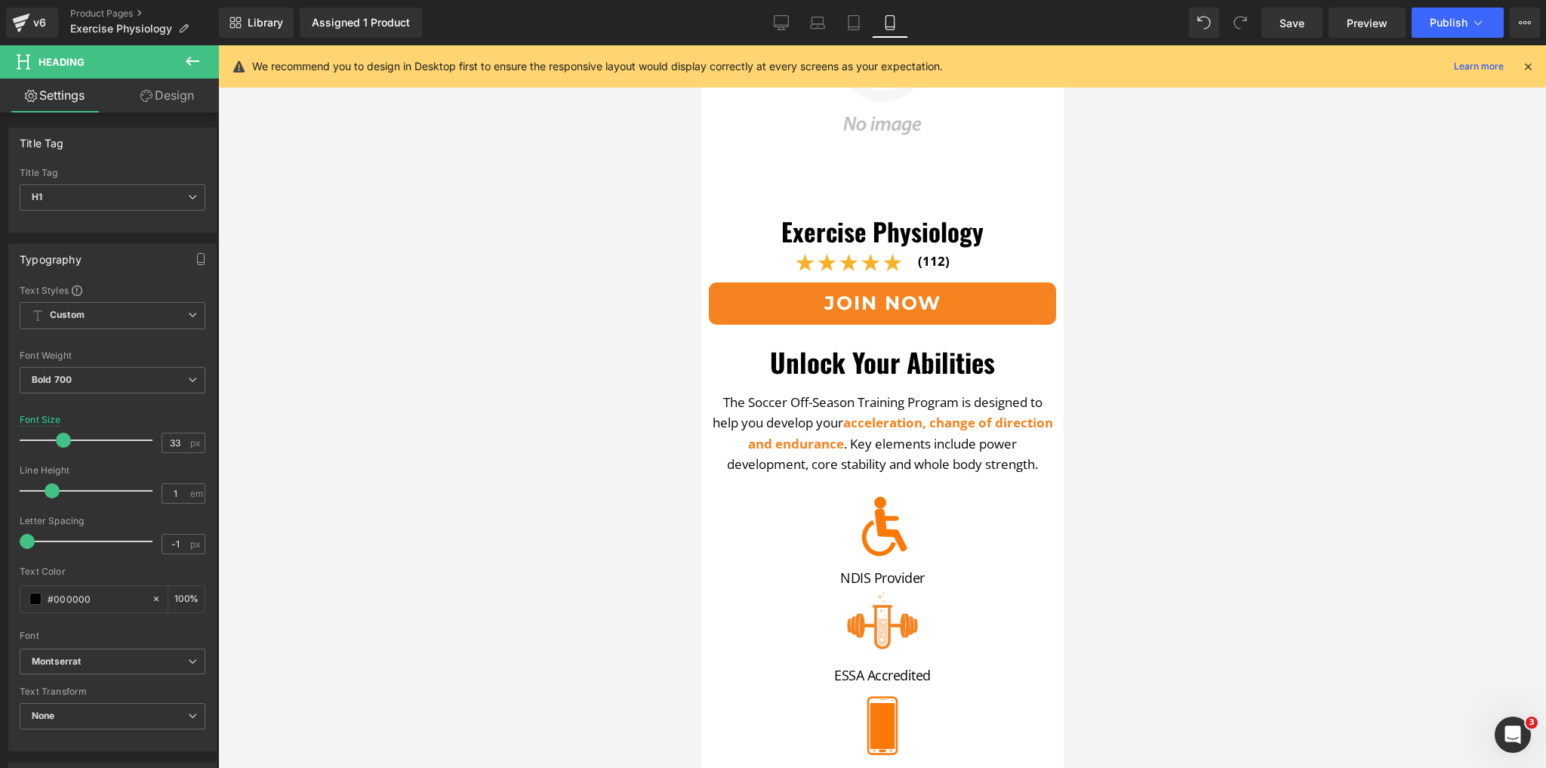
scroll to position [227, 0]
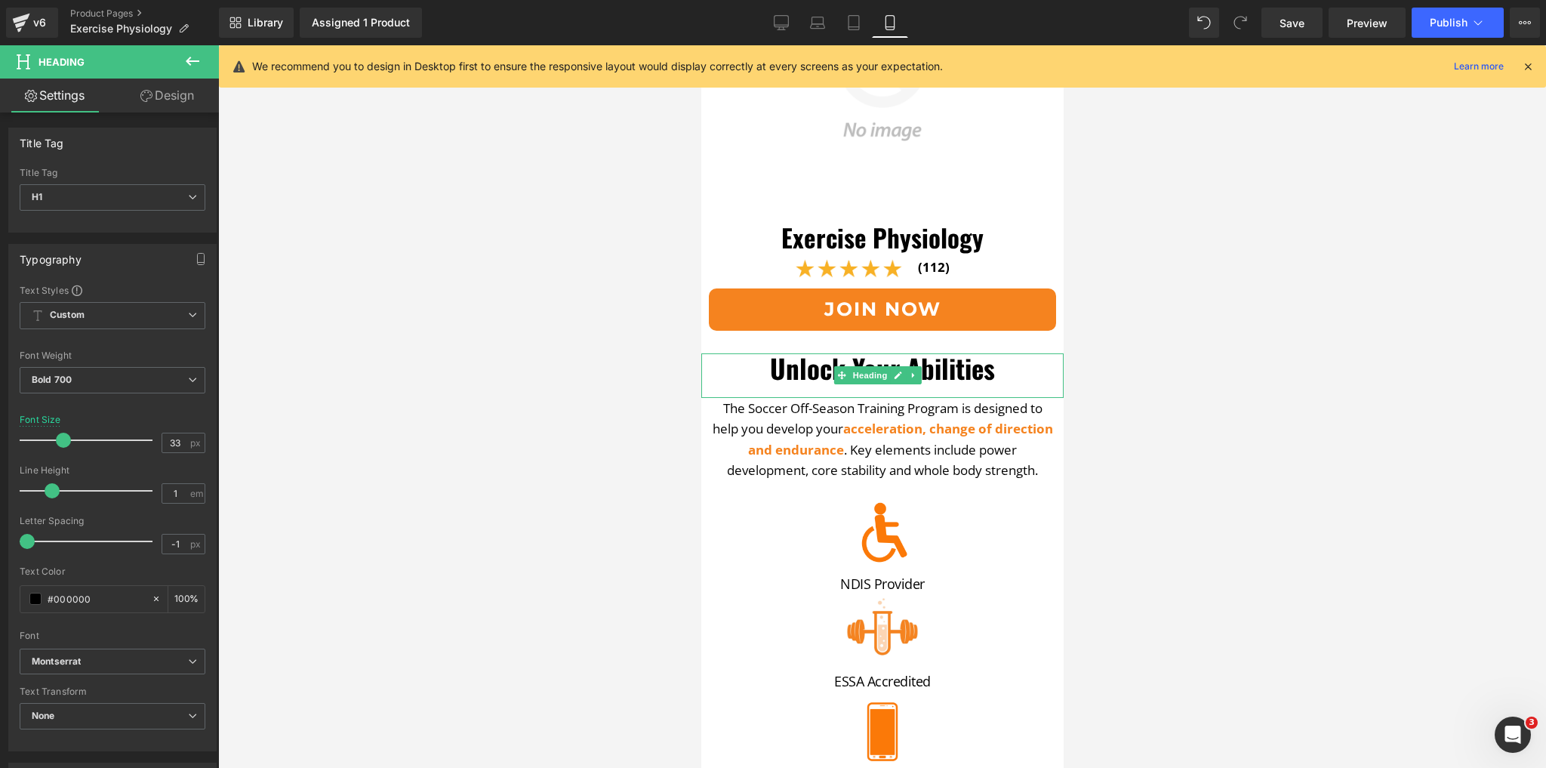
click at [762, 368] on h1 "Unlock Your Abilities" at bounding box center [882, 367] width 362 height 29
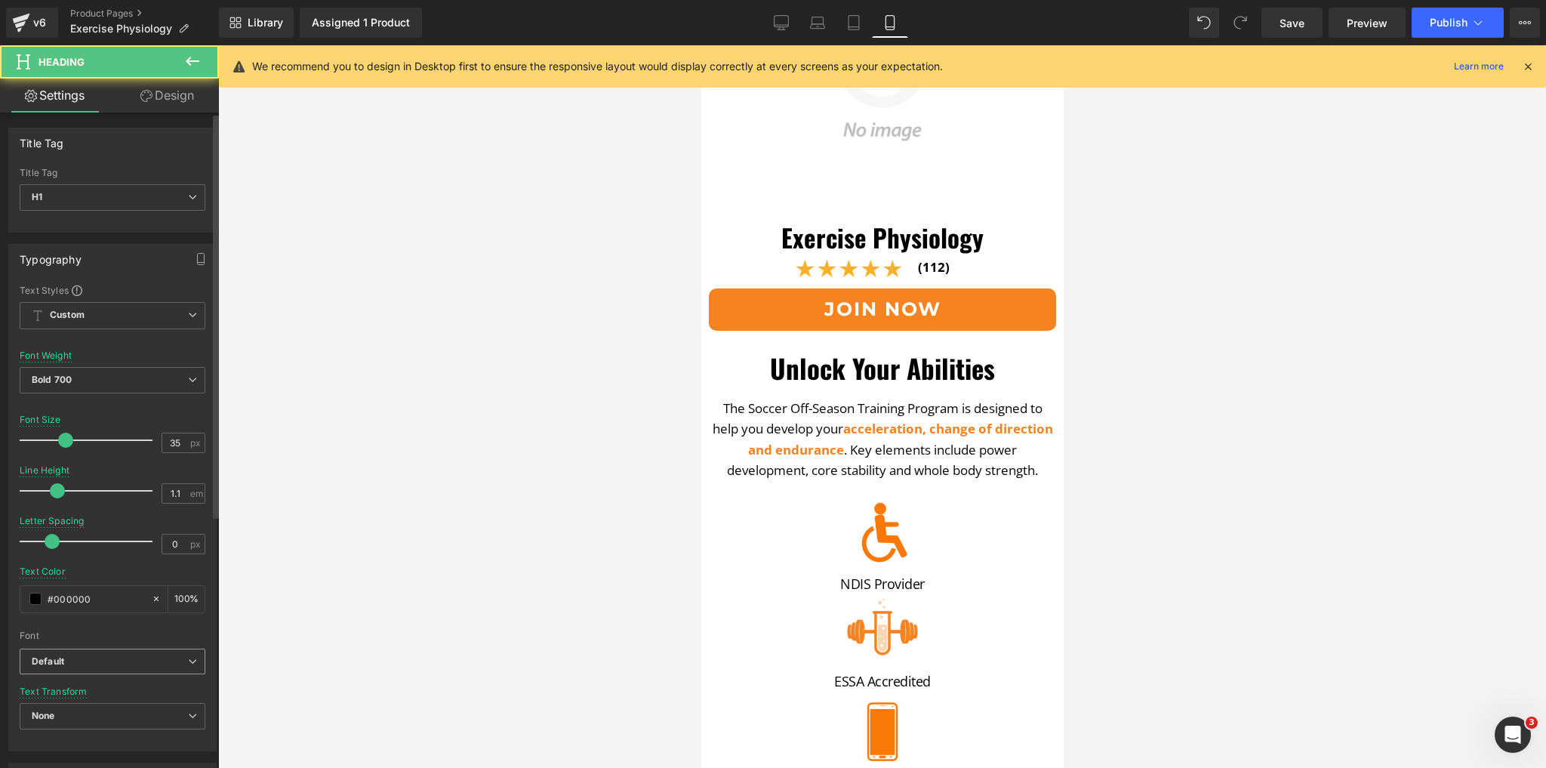
click at [125, 665] on b "Default" at bounding box center [110, 661] width 156 height 13
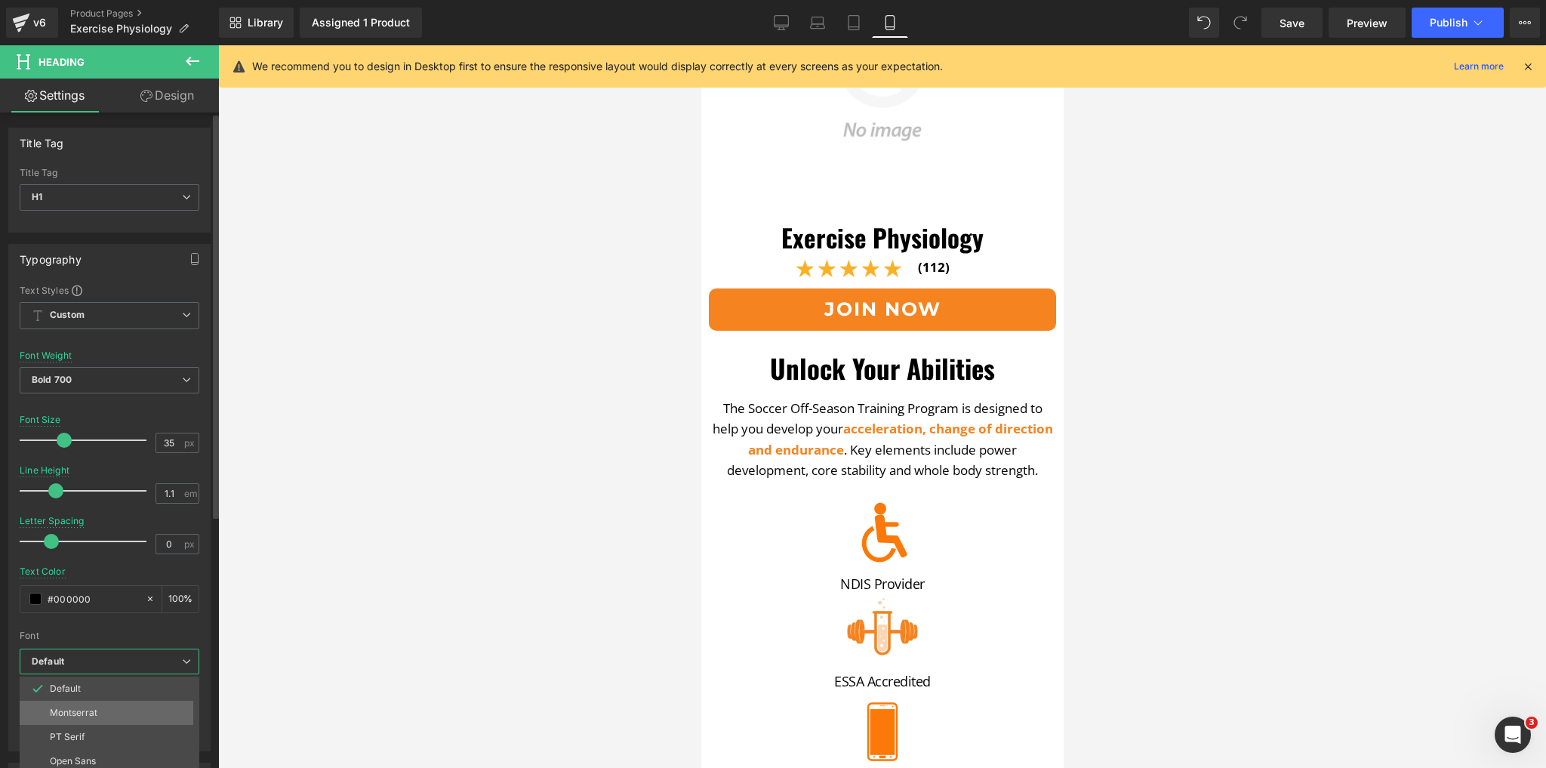
click at [96, 718] on li "Montserrat" at bounding box center [113, 713] width 187 height 24
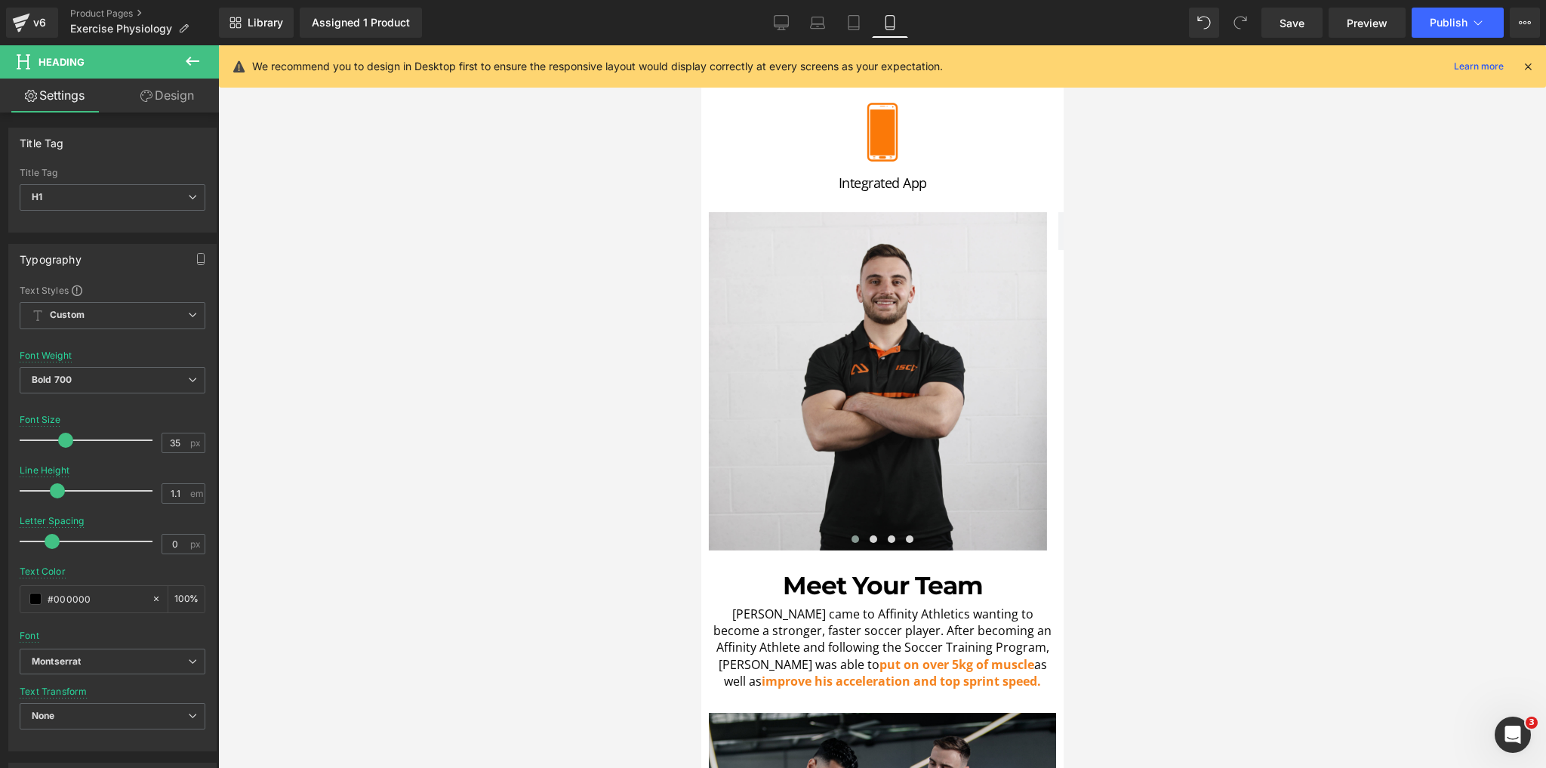
scroll to position [891, 0]
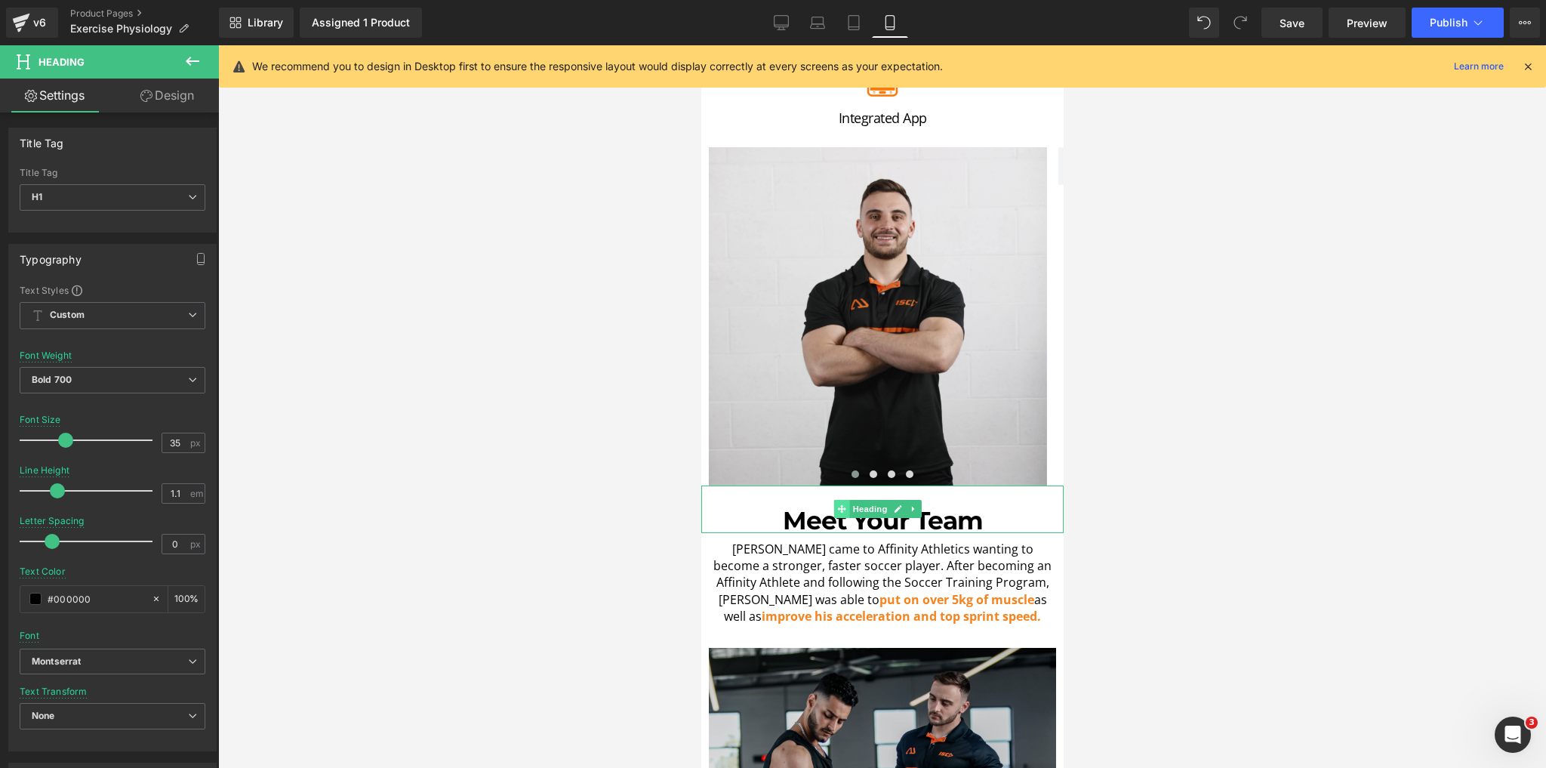
click at [843, 504] on icon at bounding box center [841, 508] width 8 height 8
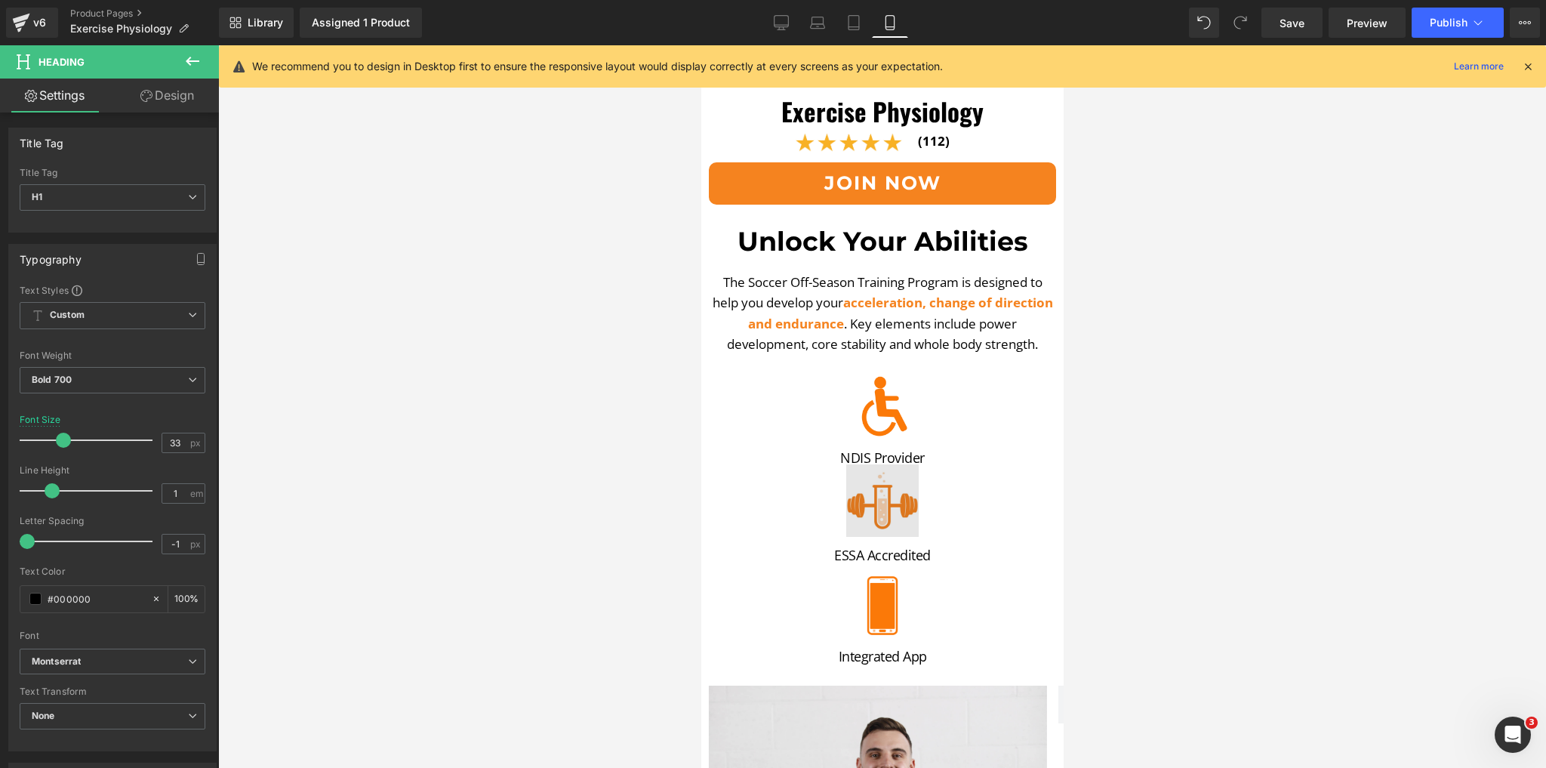
scroll to position [287, 0]
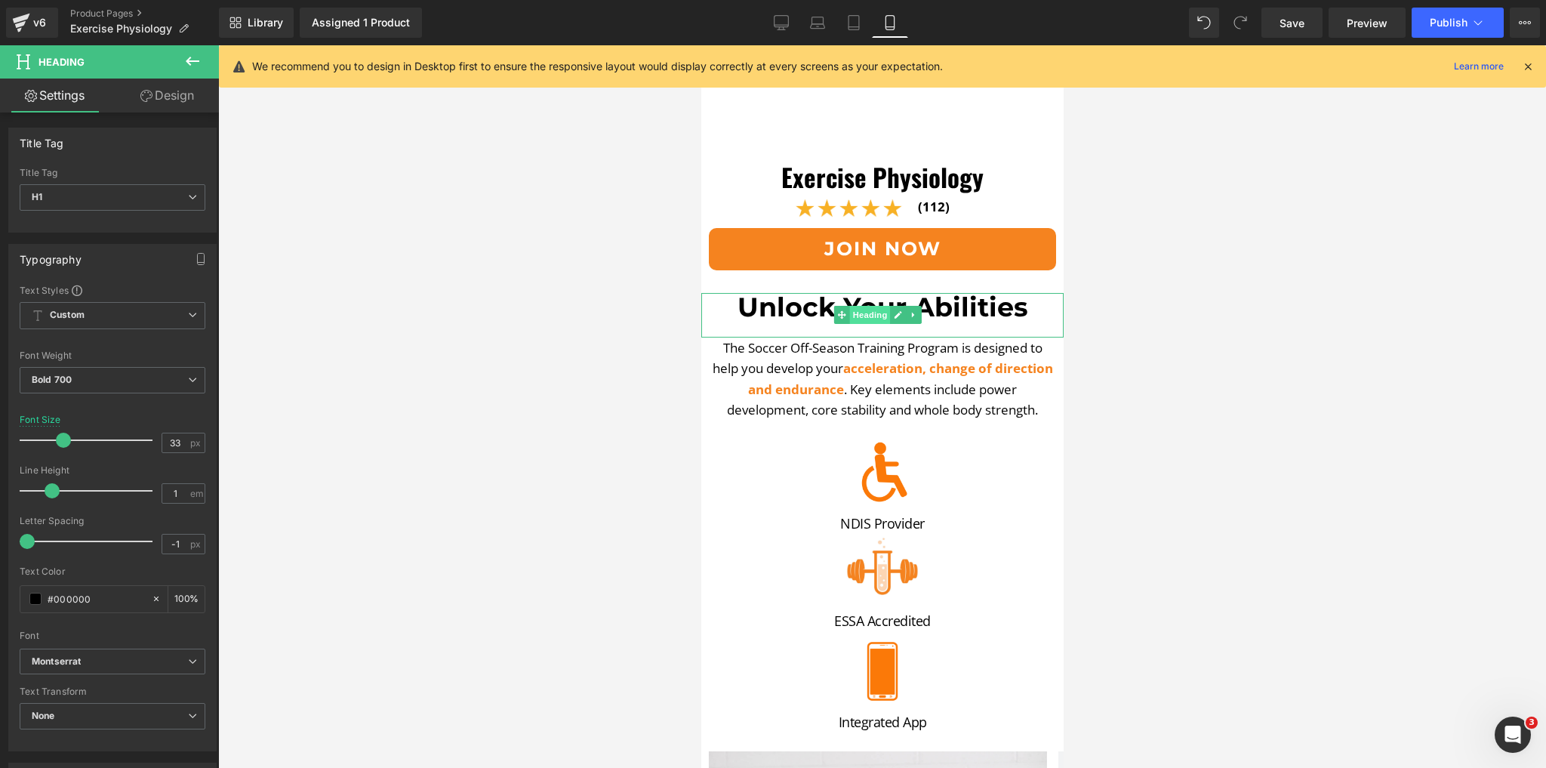
click at [853, 306] on span "Heading" at bounding box center [869, 315] width 41 height 18
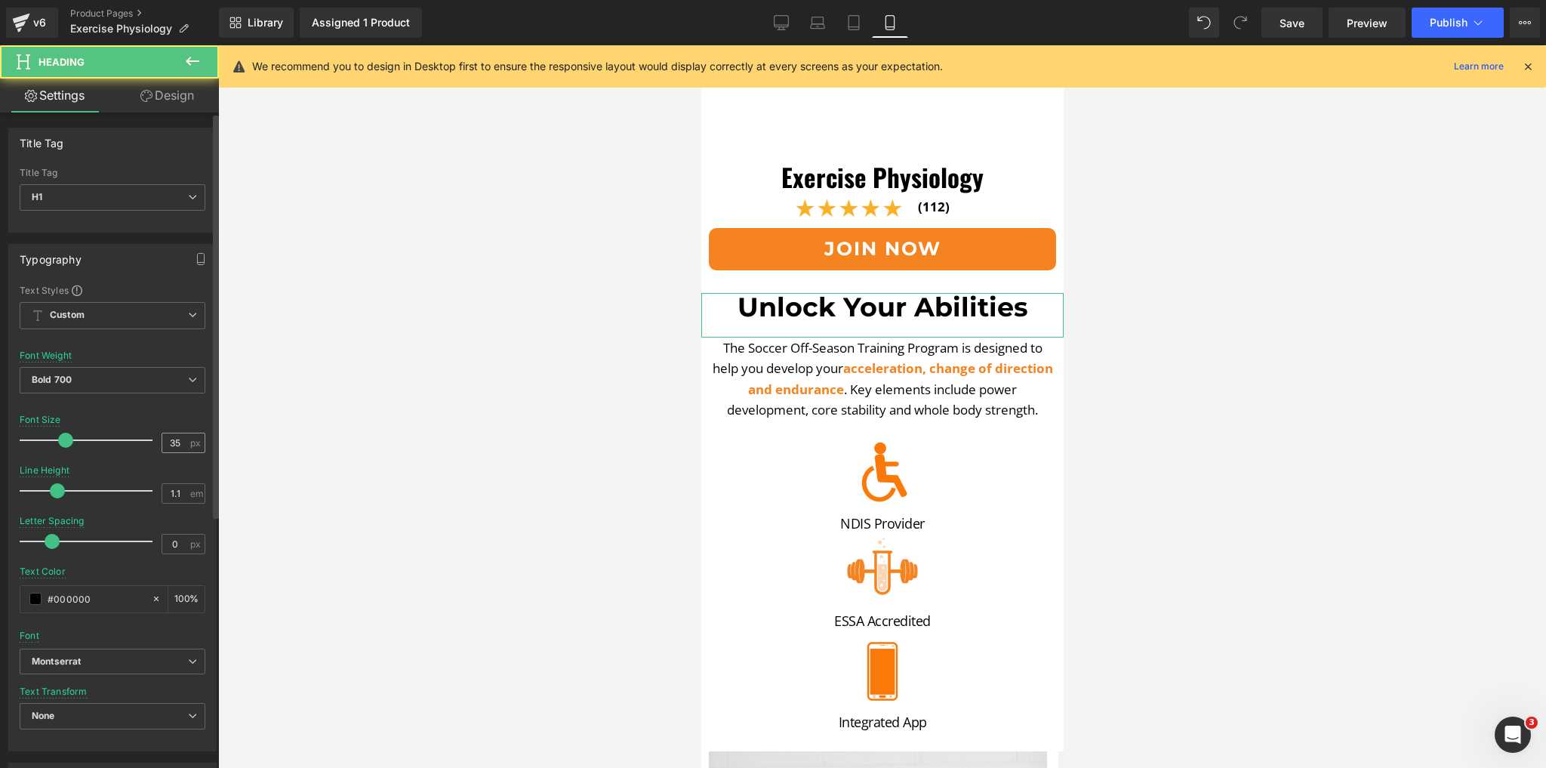
click at [184, 447] on div "35 px" at bounding box center [184, 443] width 44 height 20
click at [174, 441] on input "35" at bounding box center [175, 442] width 26 height 19
type input "33"
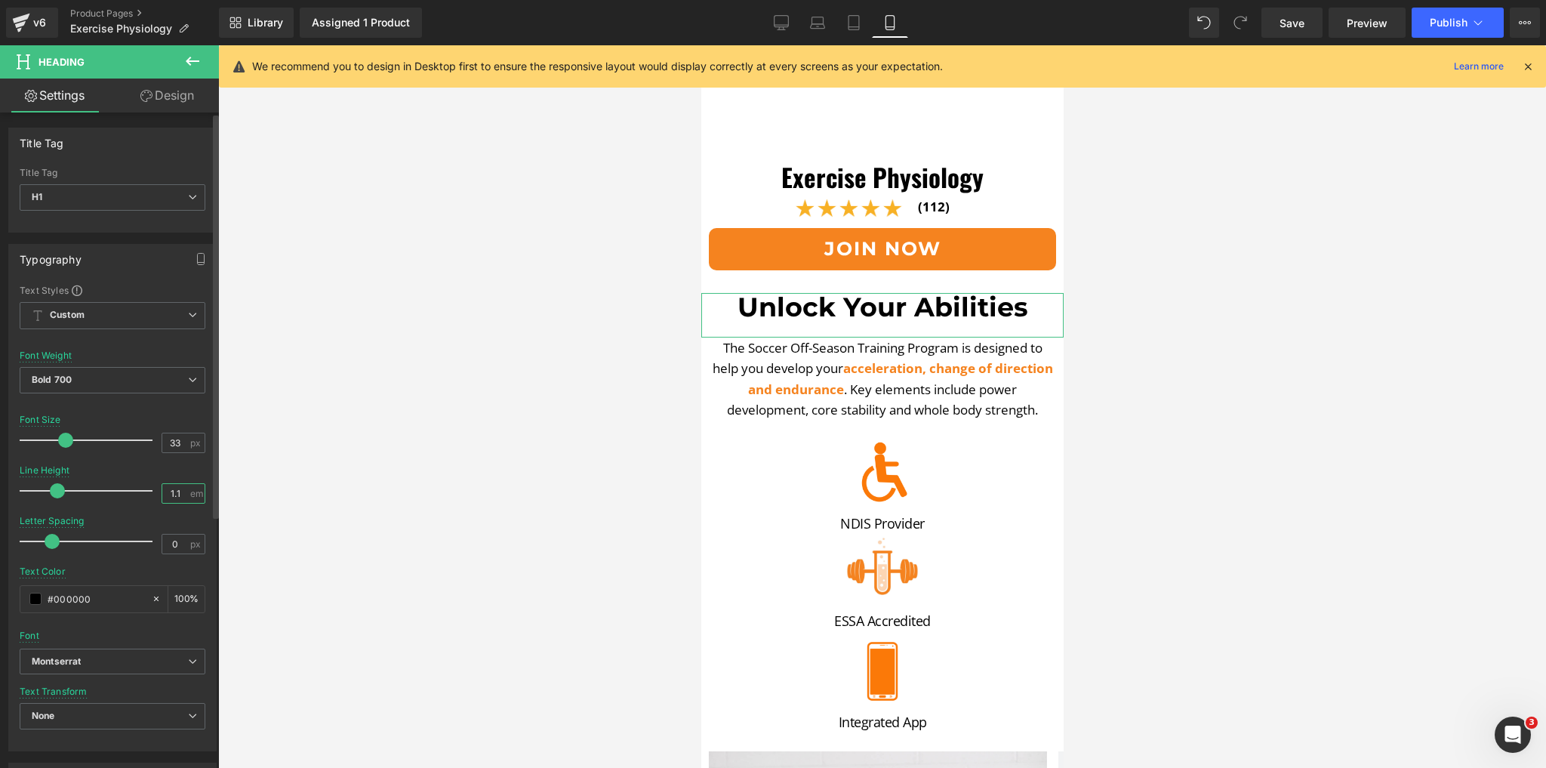
click at [180, 499] on input "1.1" at bounding box center [175, 493] width 26 height 19
type input "1"
click at [171, 547] on input "0" at bounding box center [175, 544] width 26 height 19
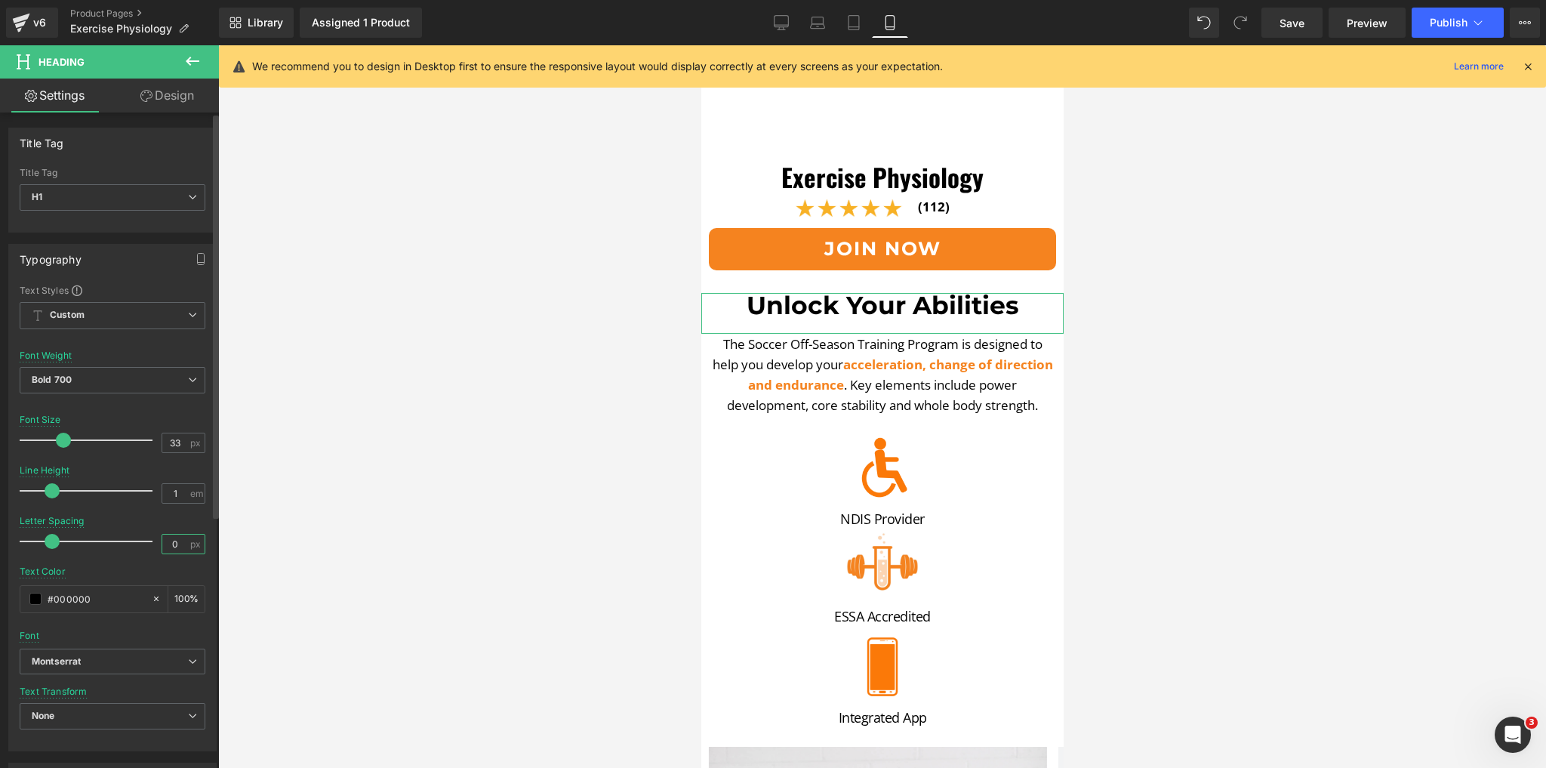
click at [171, 547] on input "0" at bounding box center [175, 544] width 26 height 19
type input "-1"
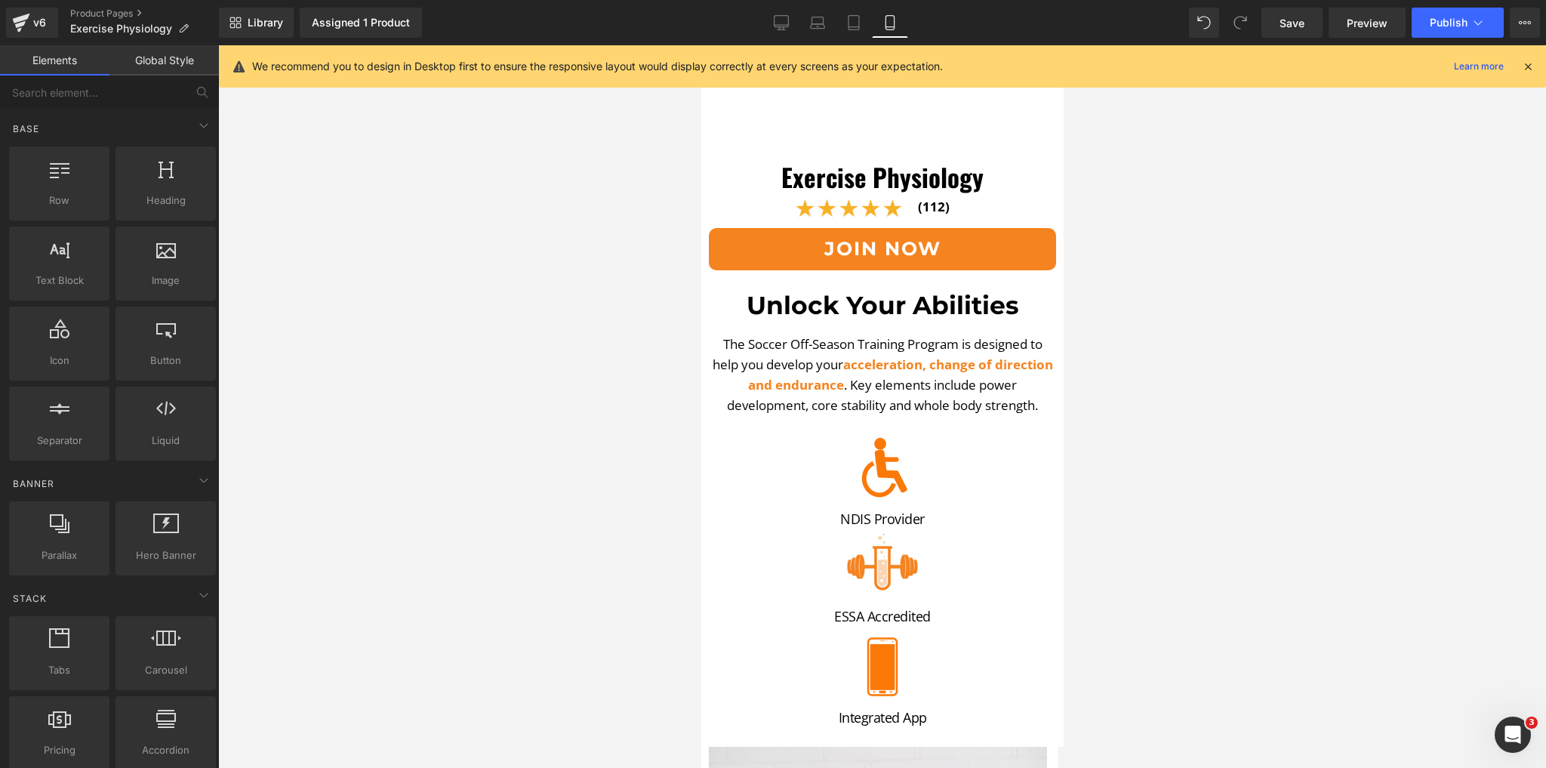
click at [299, 486] on div at bounding box center [882, 406] width 1328 height 723
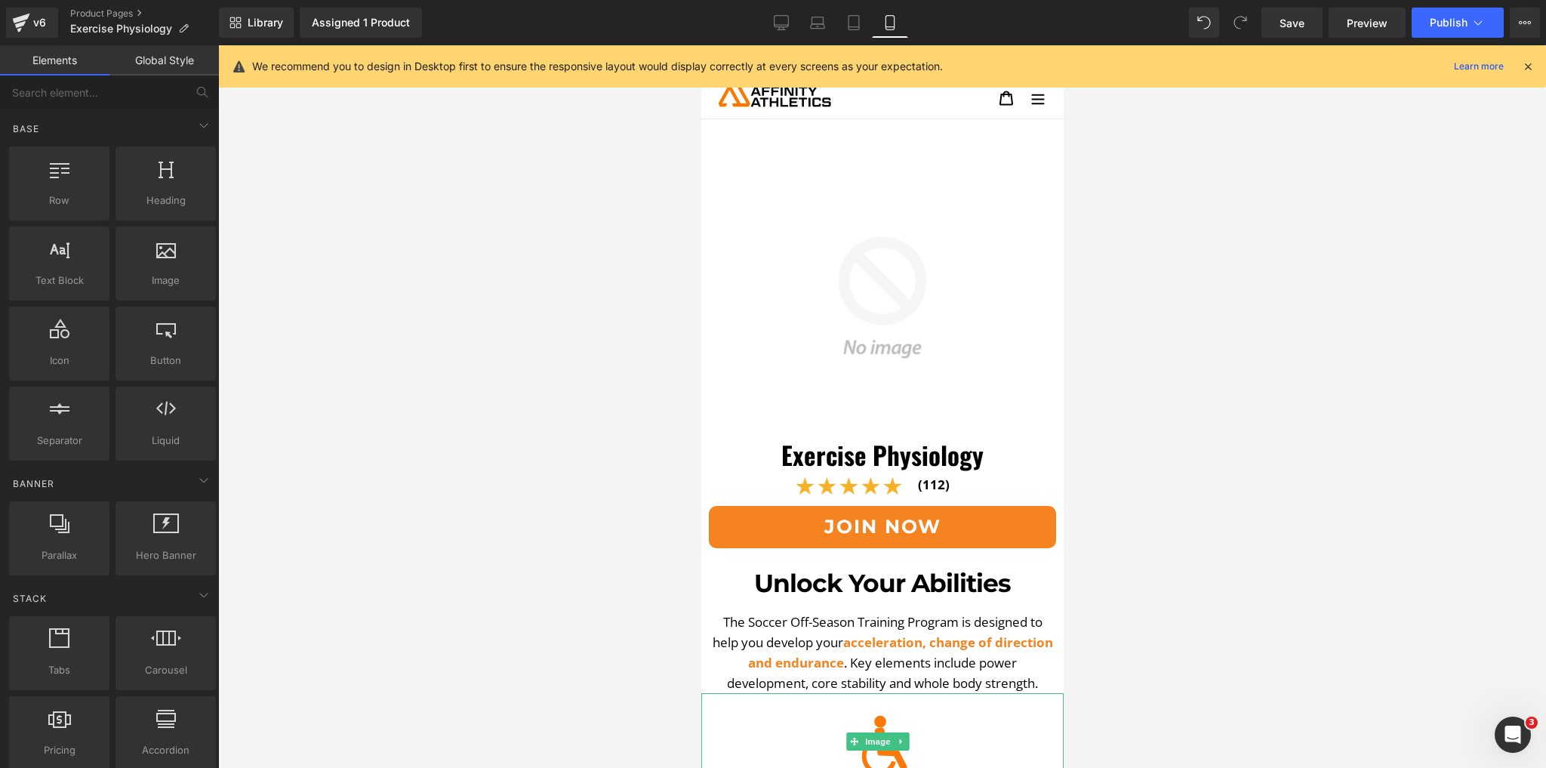
scroll to position [0, 0]
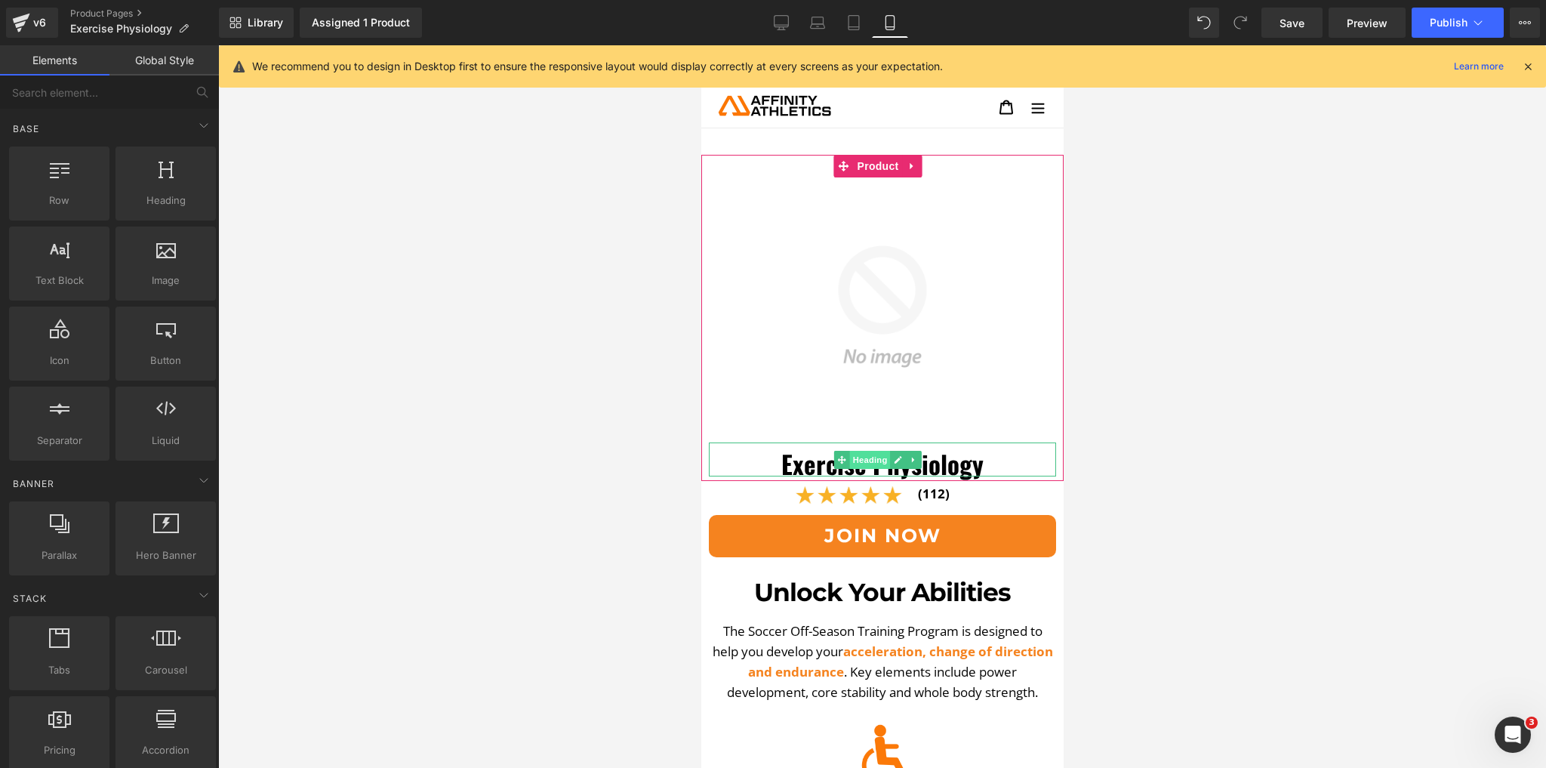
click at [856, 458] on span "Heading" at bounding box center [869, 460] width 41 height 18
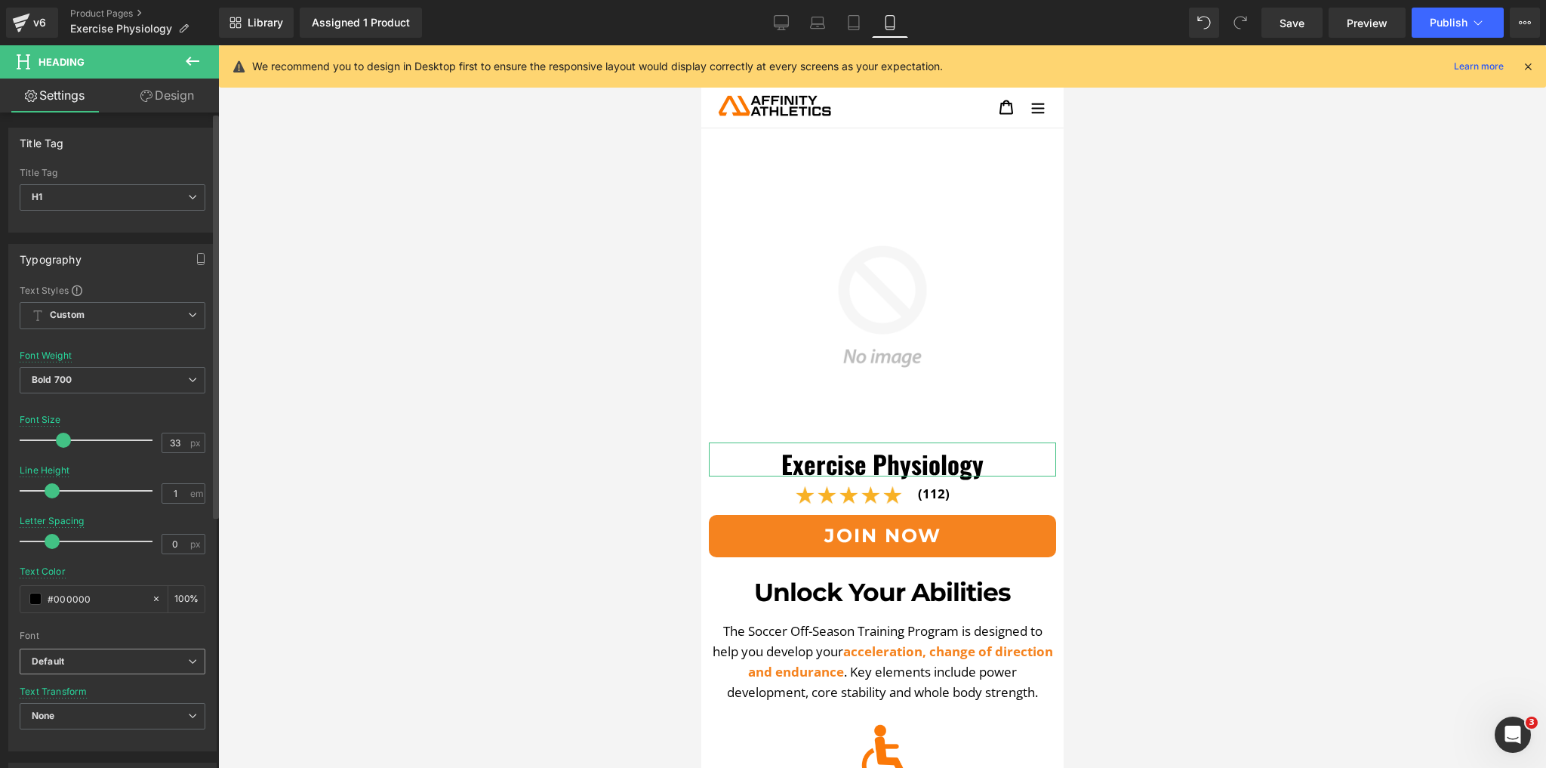
click at [128, 661] on b "Default" at bounding box center [110, 661] width 156 height 13
click at [80, 710] on p "Montserrat" at bounding box center [74, 713] width 48 height 11
click at [175, 446] on input "33" at bounding box center [175, 442] width 26 height 19
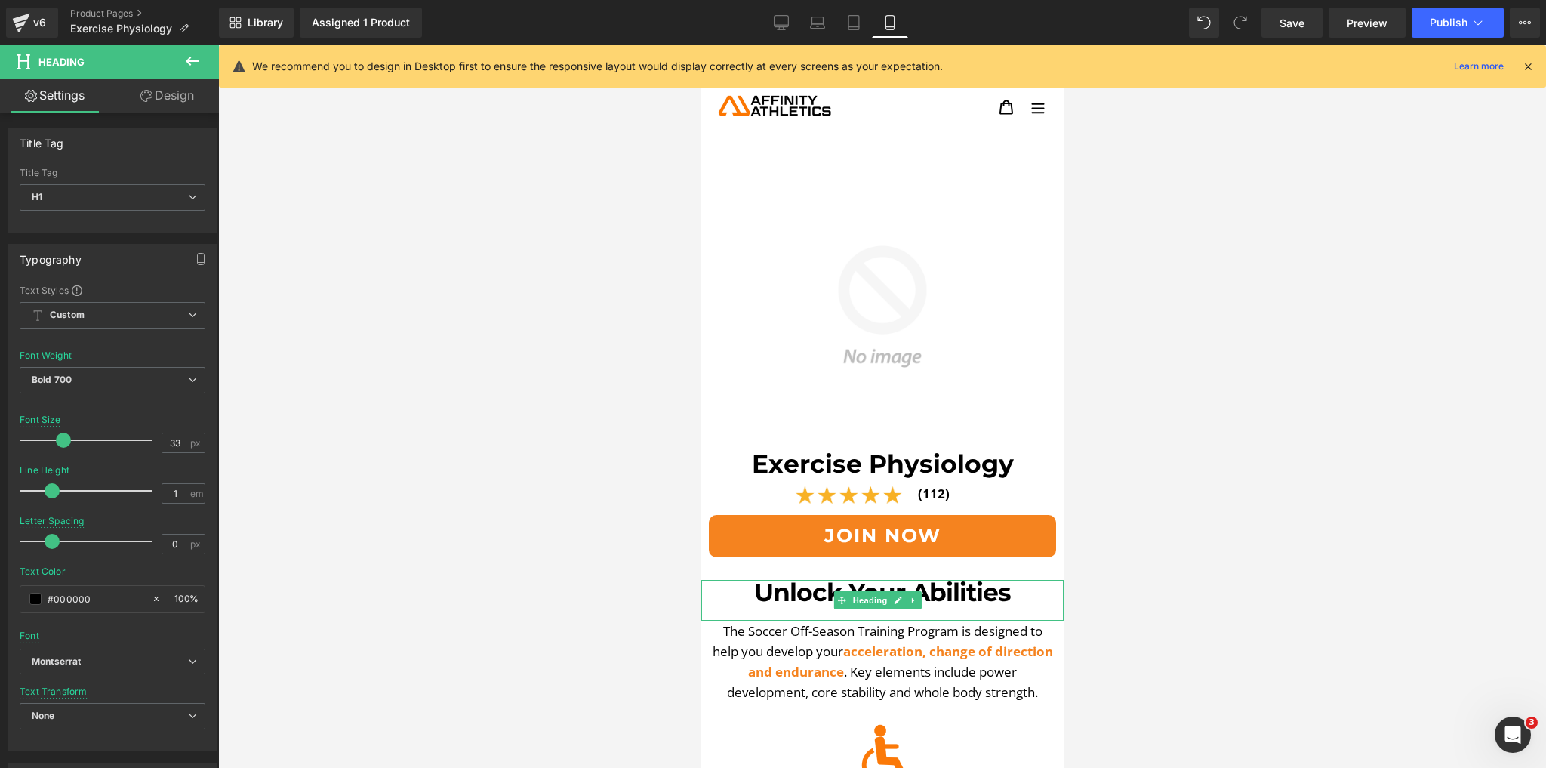
click at [853, 580] on h1 "Unlock Your Abilities" at bounding box center [882, 592] width 362 height 25
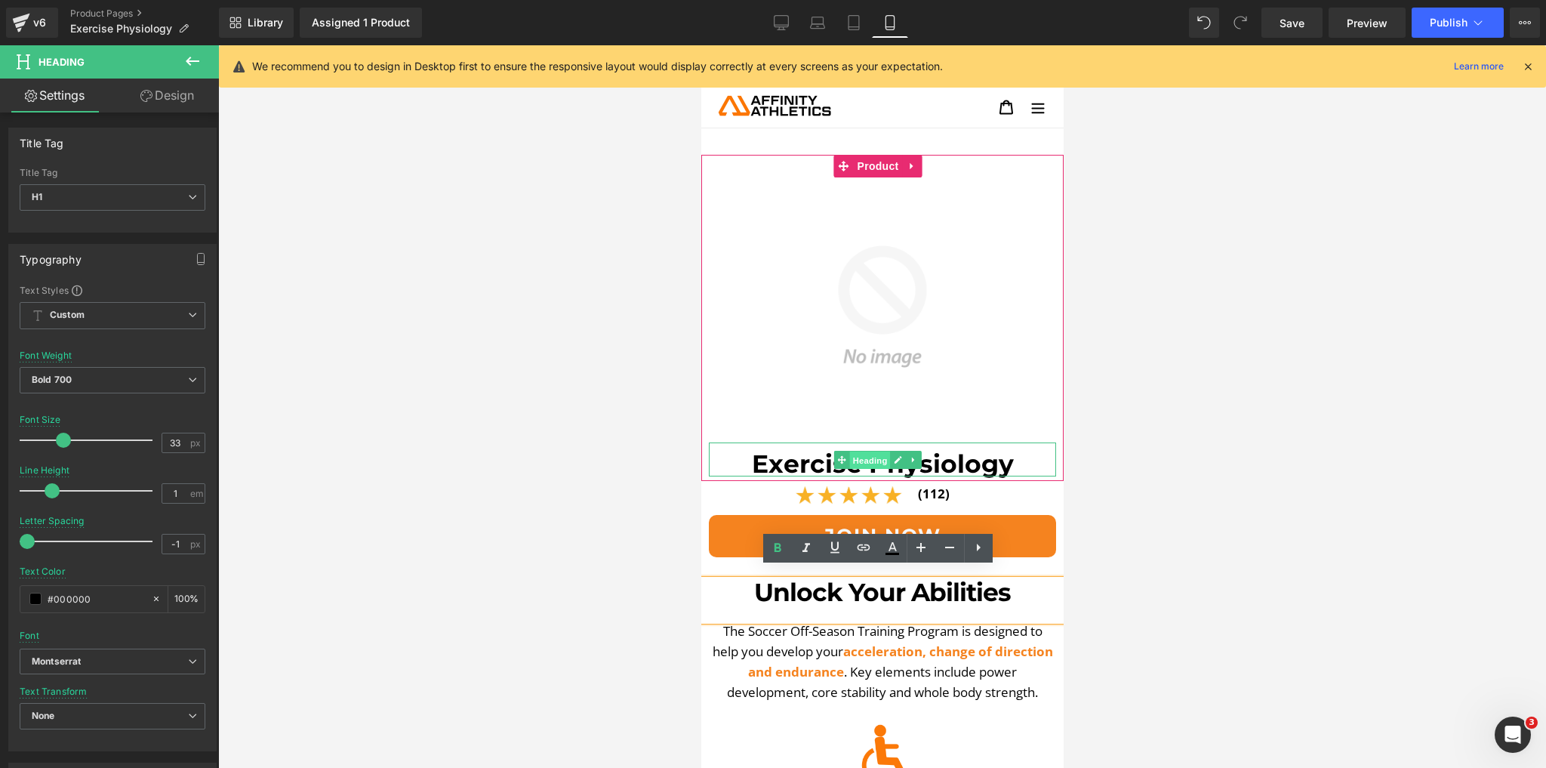
click at [862, 451] on span "Heading" at bounding box center [869, 460] width 41 height 18
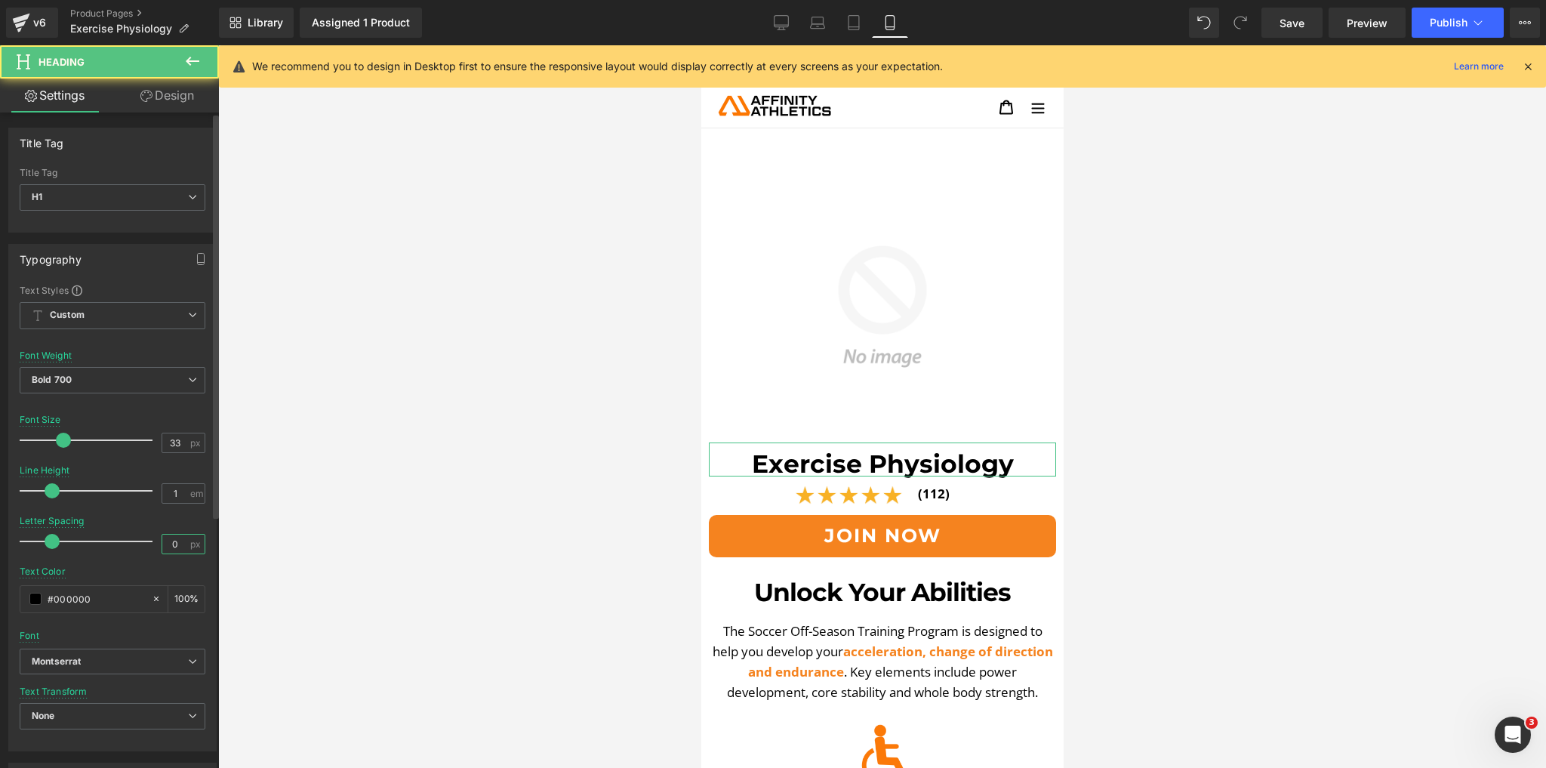
click at [177, 540] on input "0" at bounding box center [175, 544] width 26 height 19
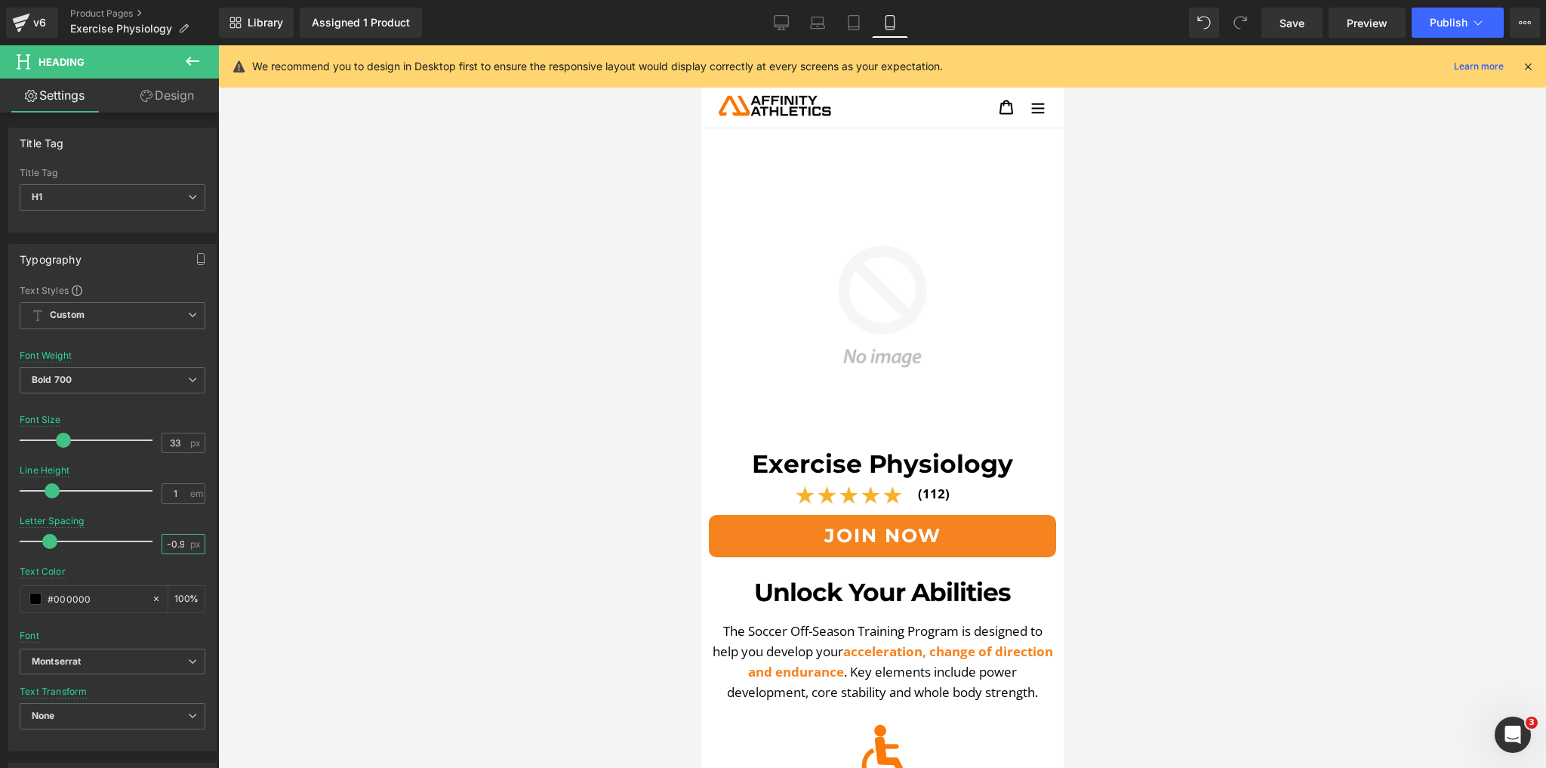
type input "-1"
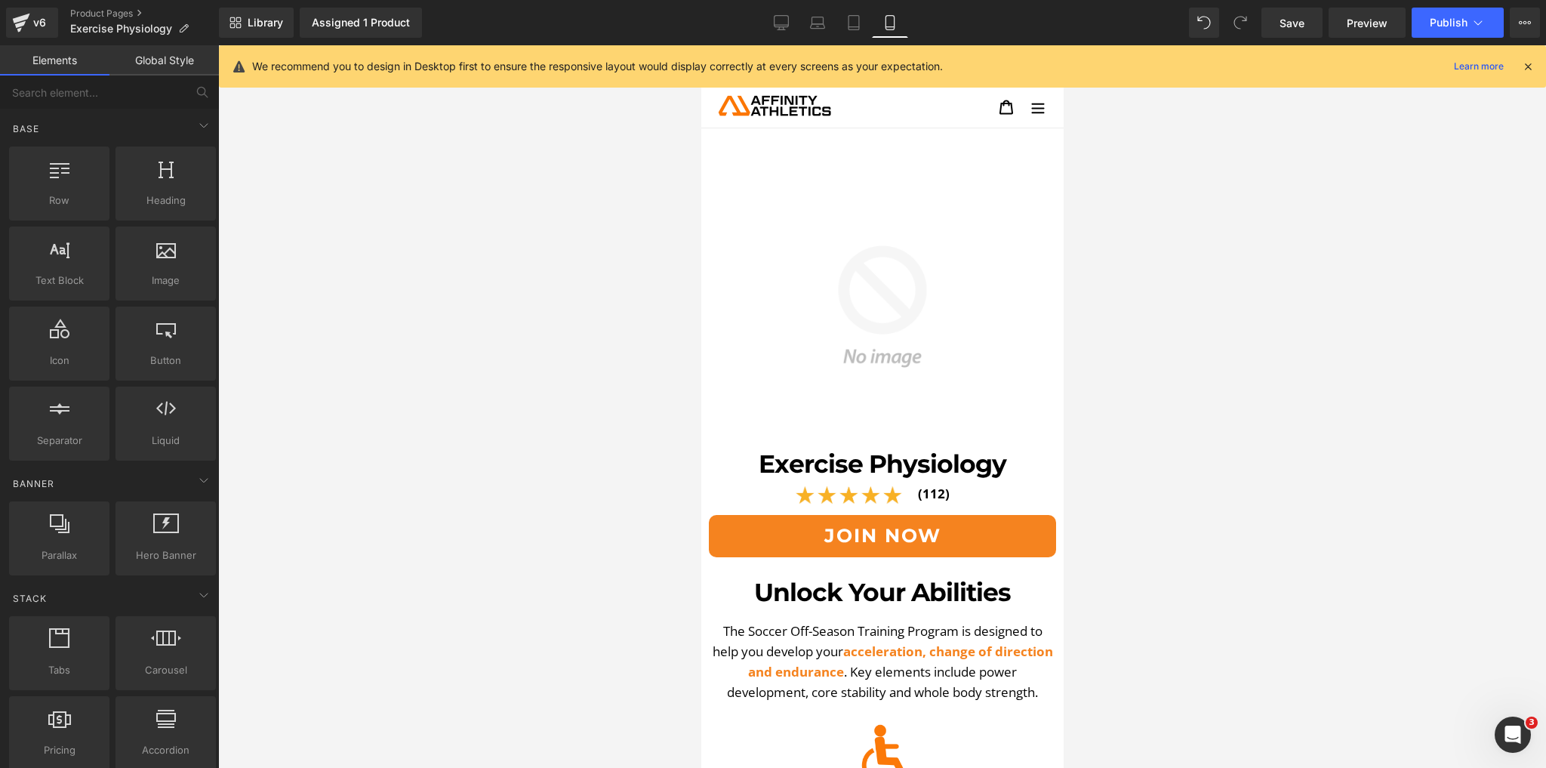
click at [392, 581] on div at bounding box center [882, 406] width 1328 height 723
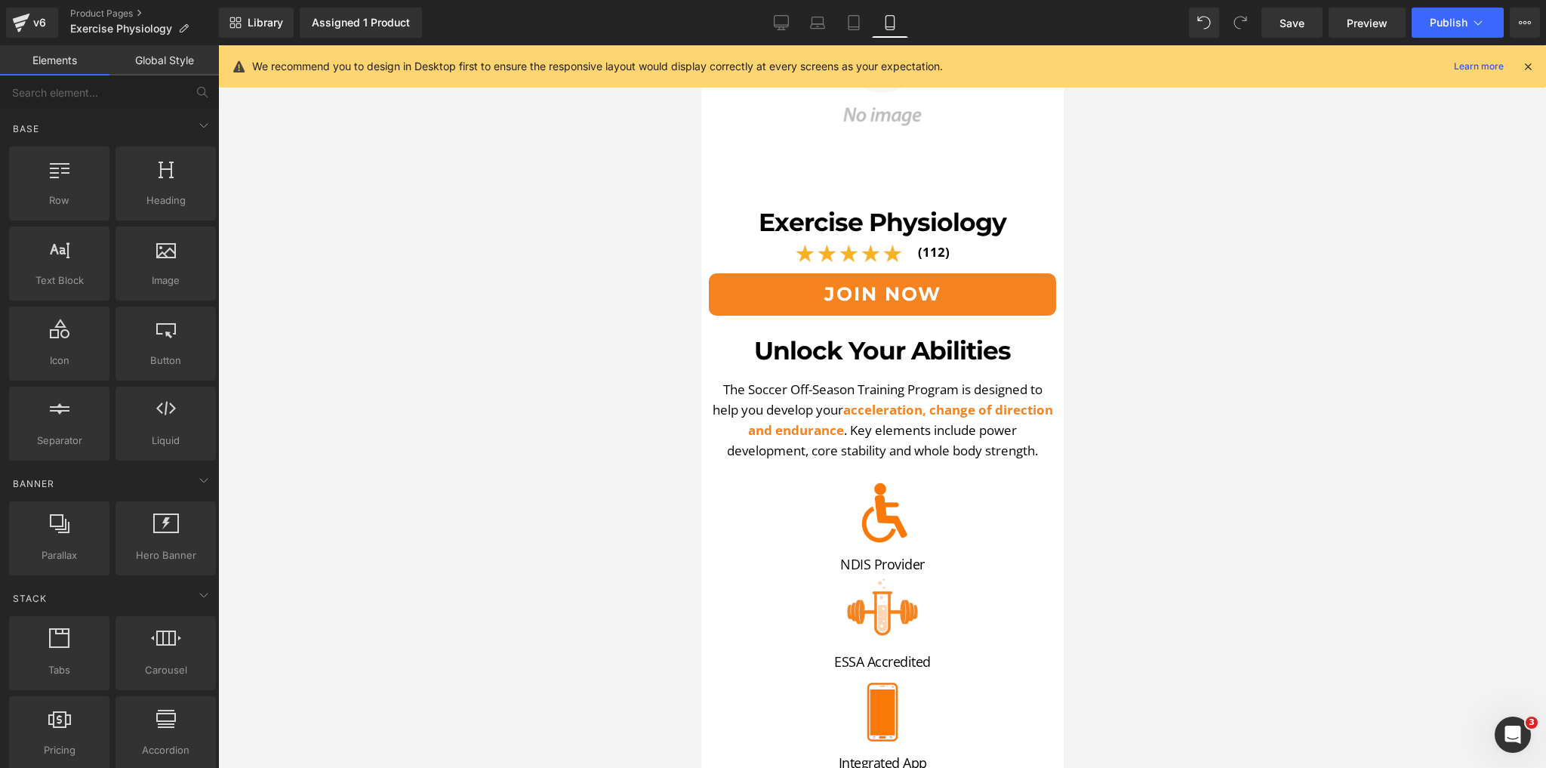
scroll to position [302, 0]
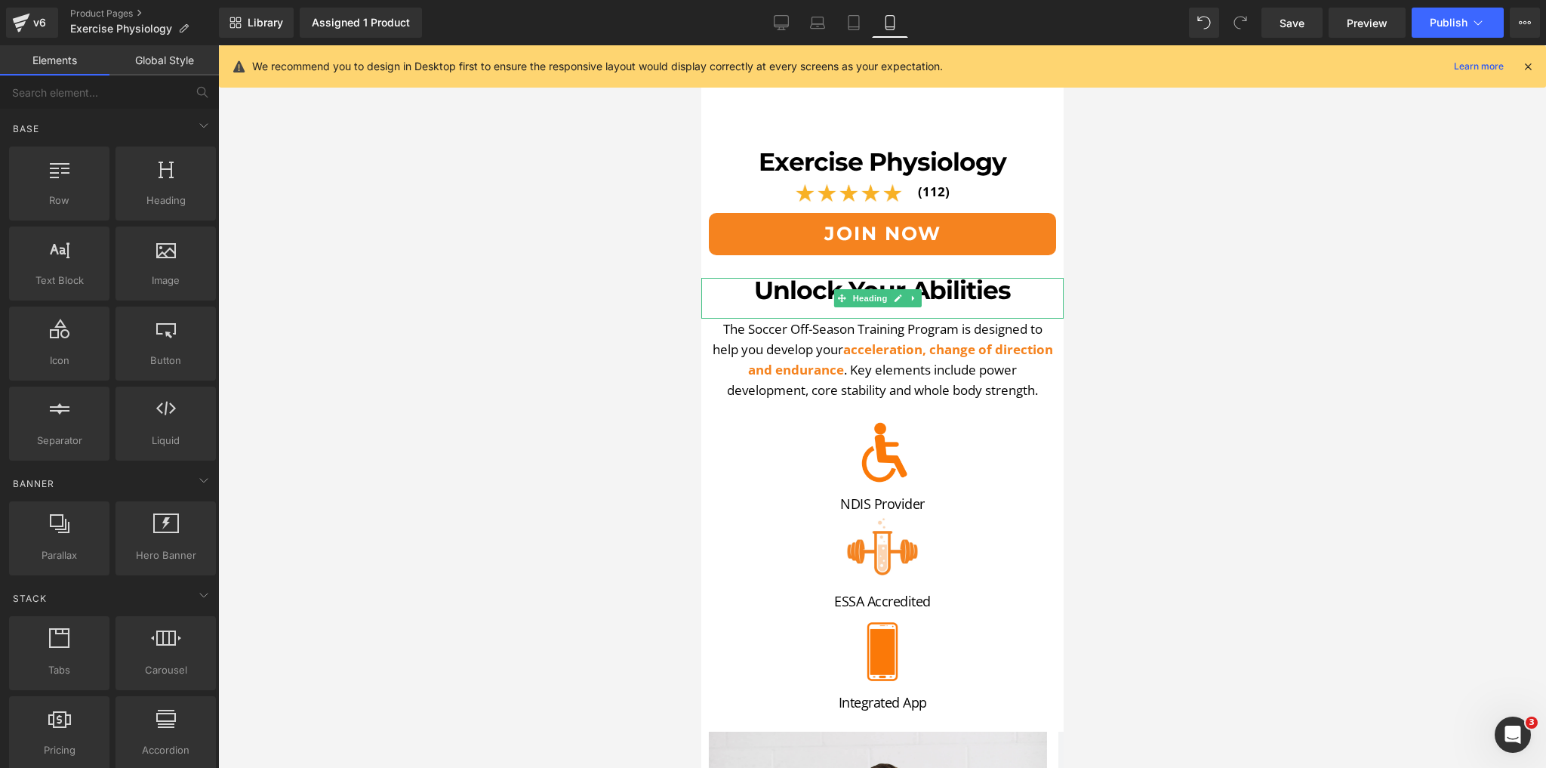
click at [798, 278] on h1 "Unlock Your Abilities" at bounding box center [882, 290] width 362 height 25
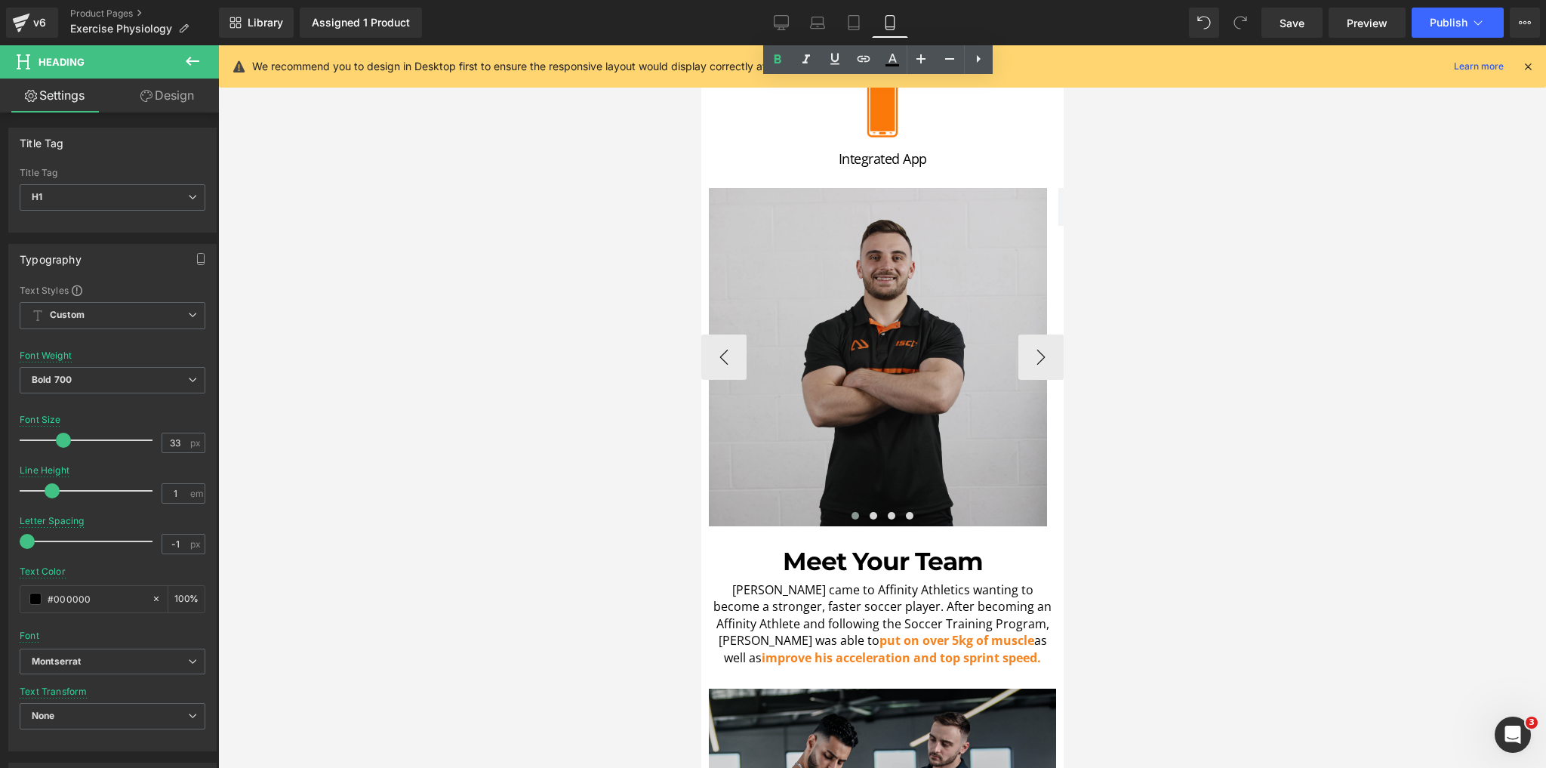
scroll to position [1087, 0]
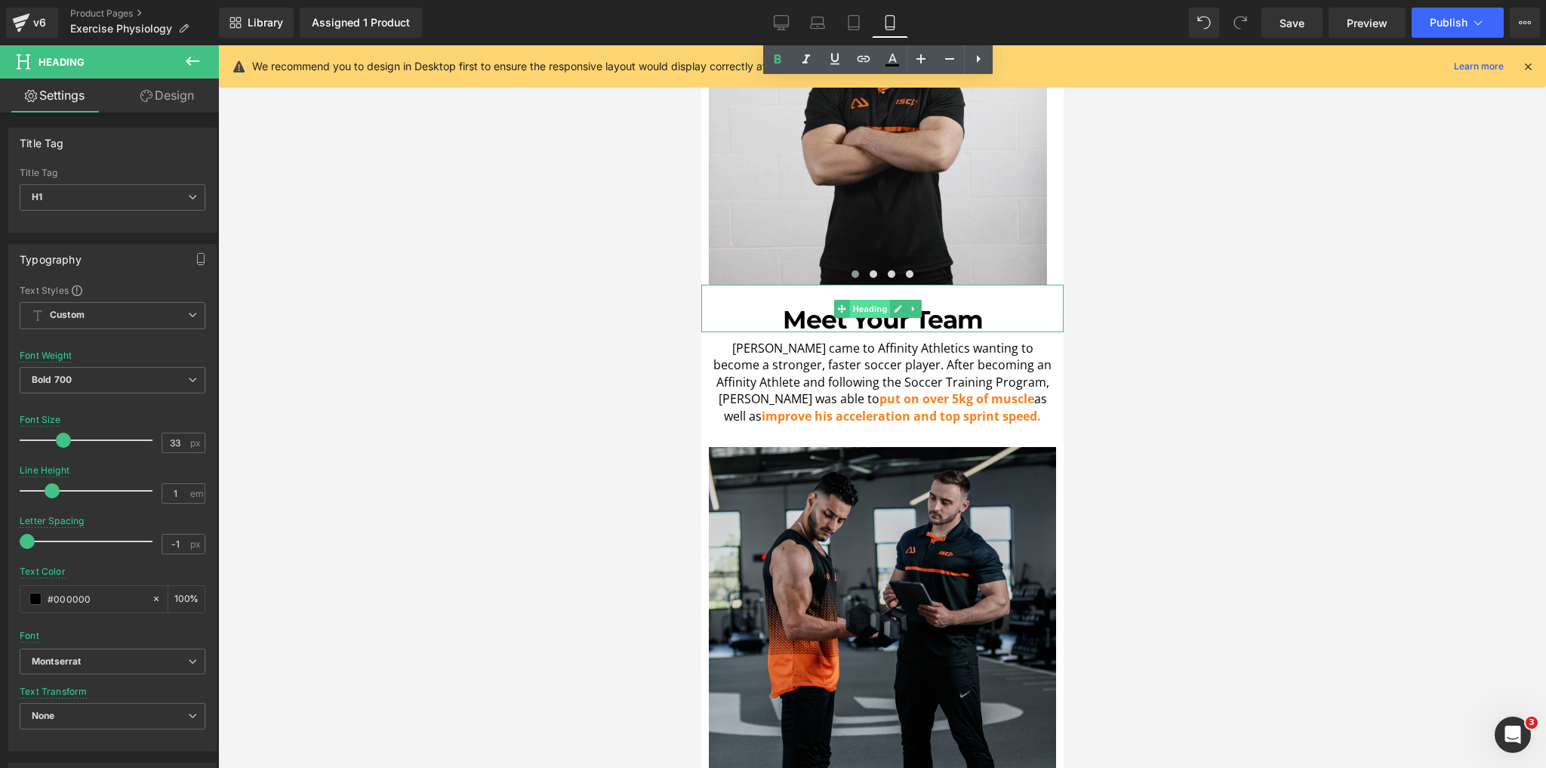
click at [860, 300] on span "Heading" at bounding box center [869, 309] width 41 height 18
click at [787, 307] on h1 "Meet Your Team" at bounding box center [882, 319] width 355 height 25
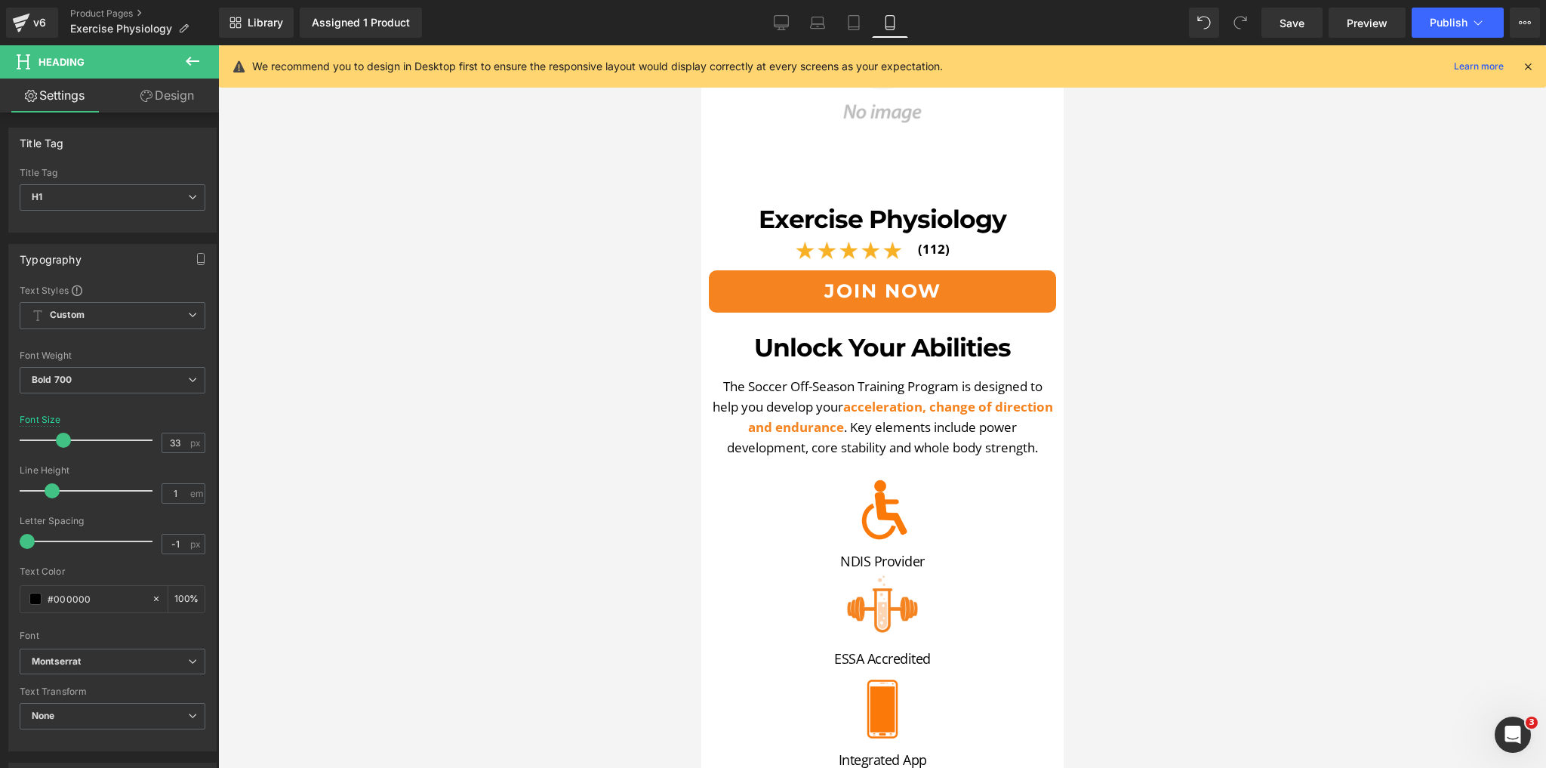
scroll to position [242, 0]
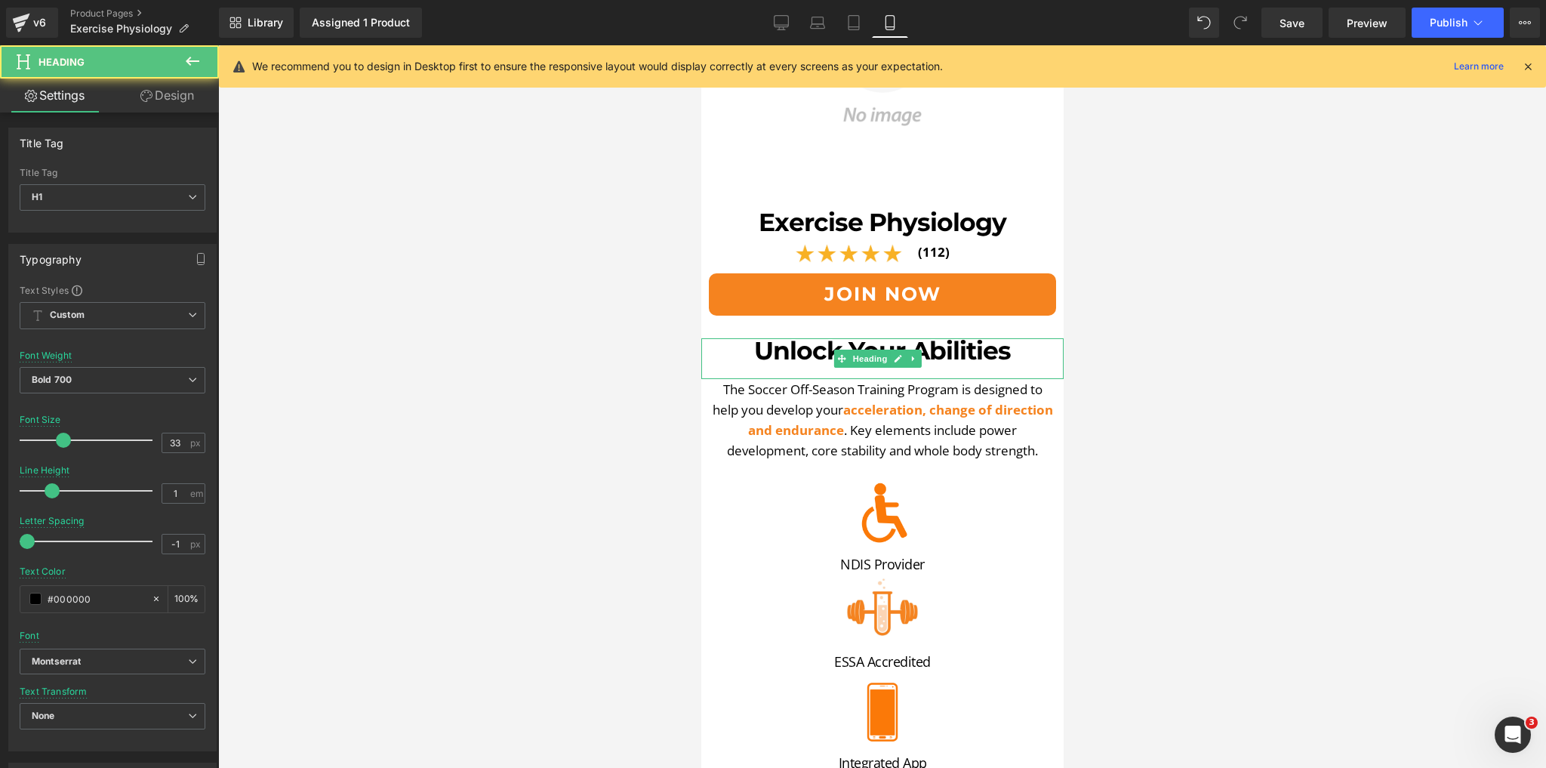
click at [790, 344] on h1 "Unlock Your Abilities" at bounding box center [882, 350] width 362 height 25
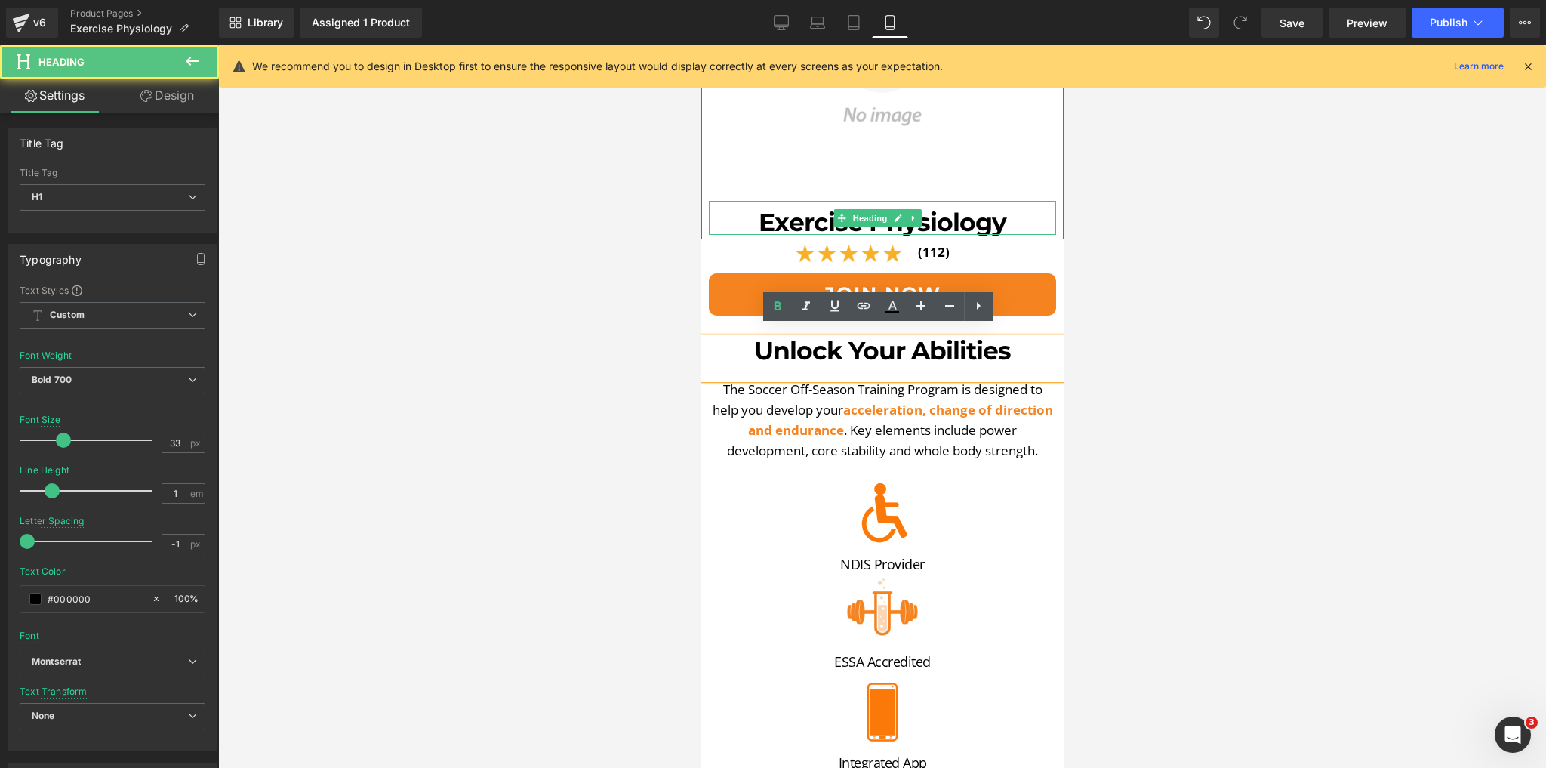
click at [804, 210] on h1 "Exercise Physiology" at bounding box center [881, 222] width 347 height 25
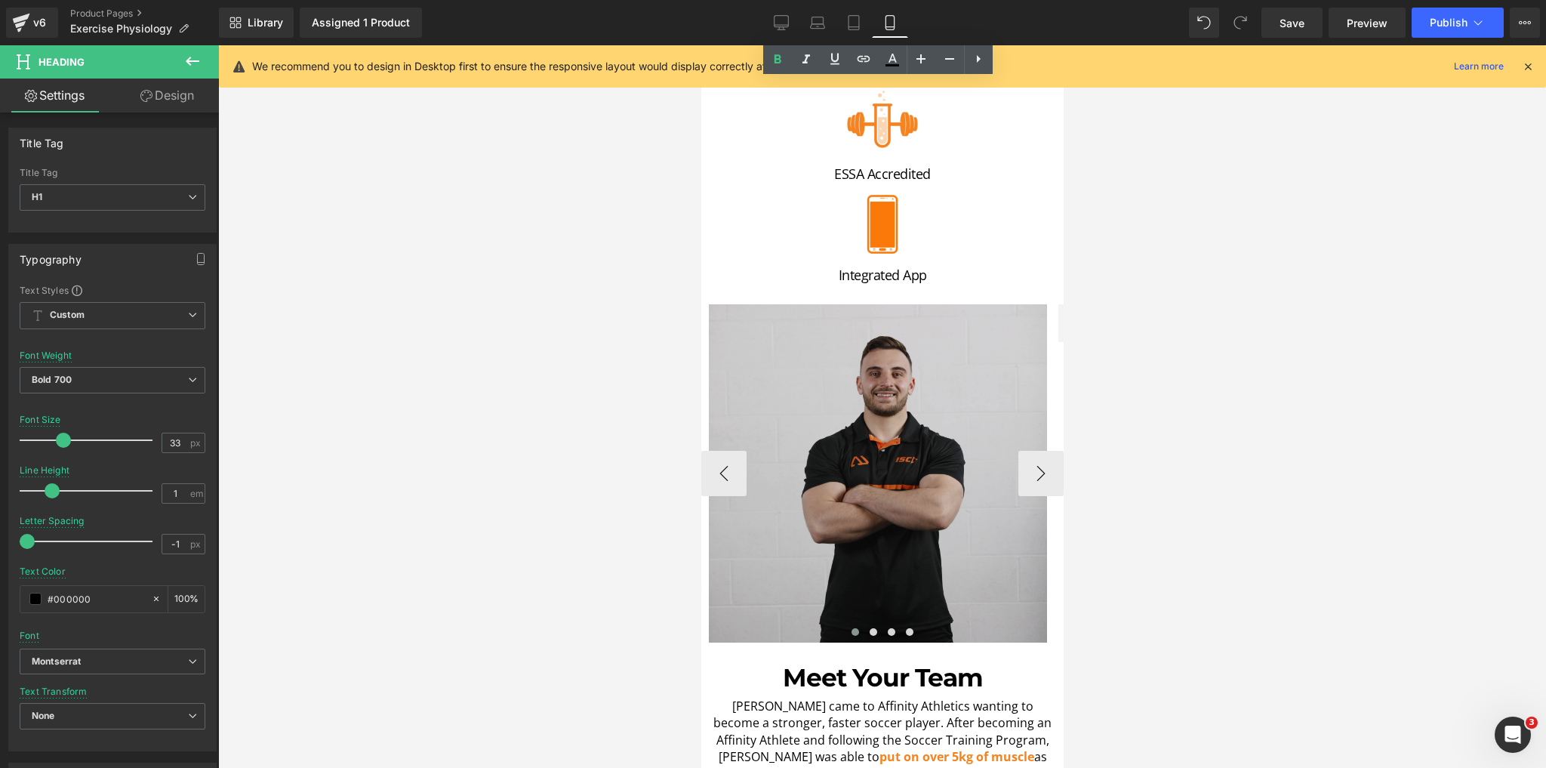
scroll to position [846, 0]
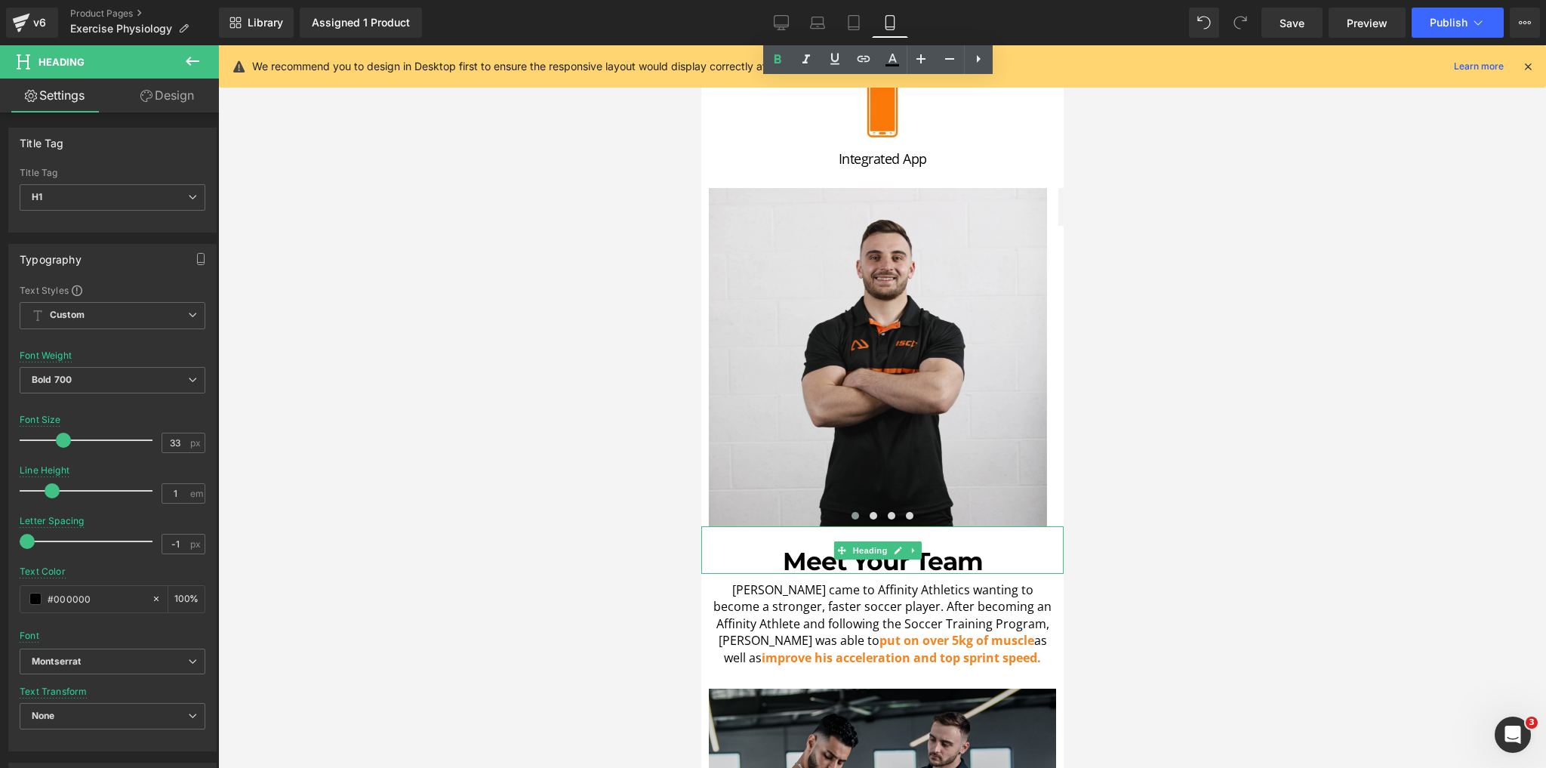
click at [801, 549] on h1 "Meet Your Team" at bounding box center [882, 561] width 355 height 25
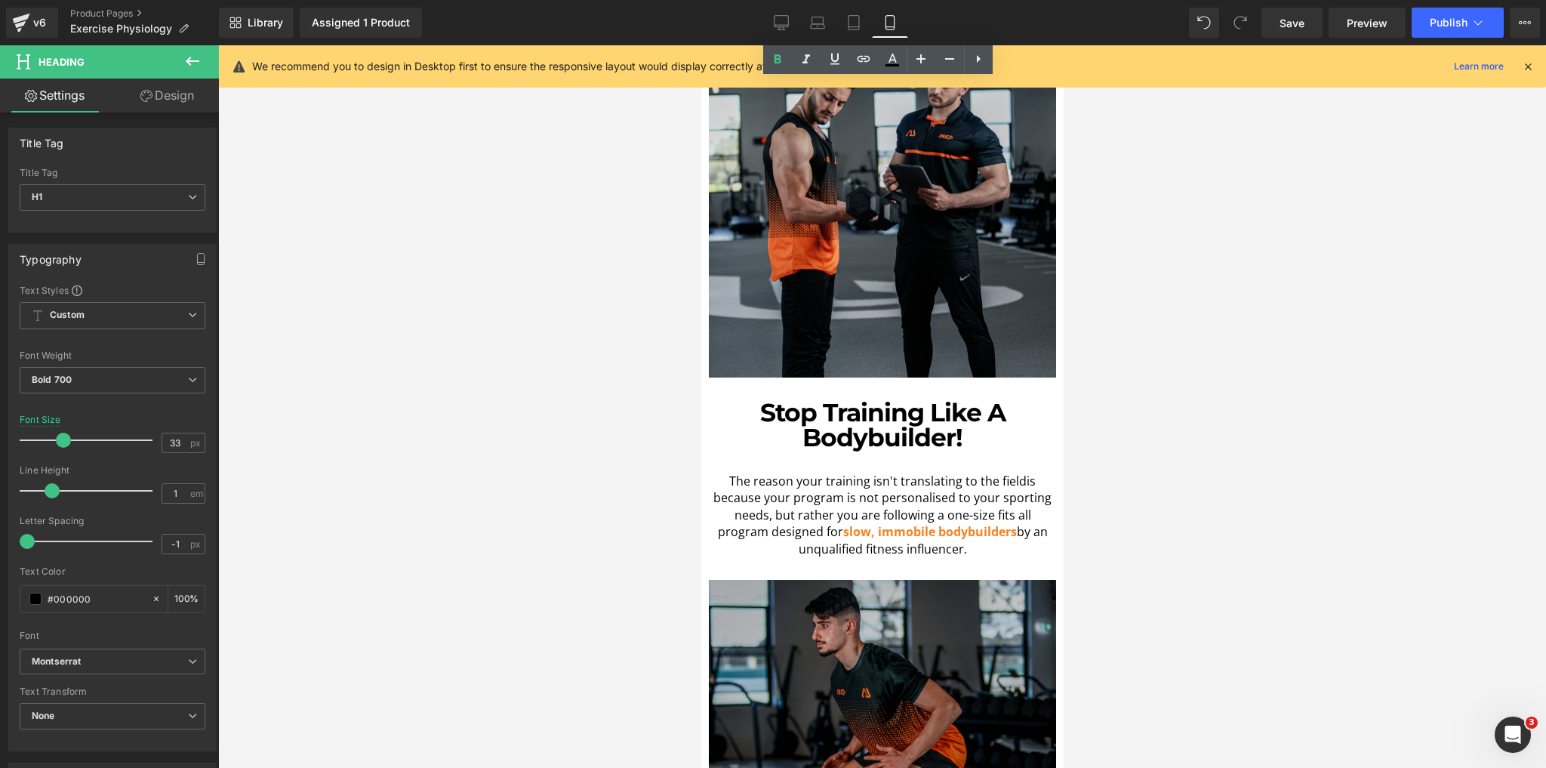
scroll to position [1510, 0]
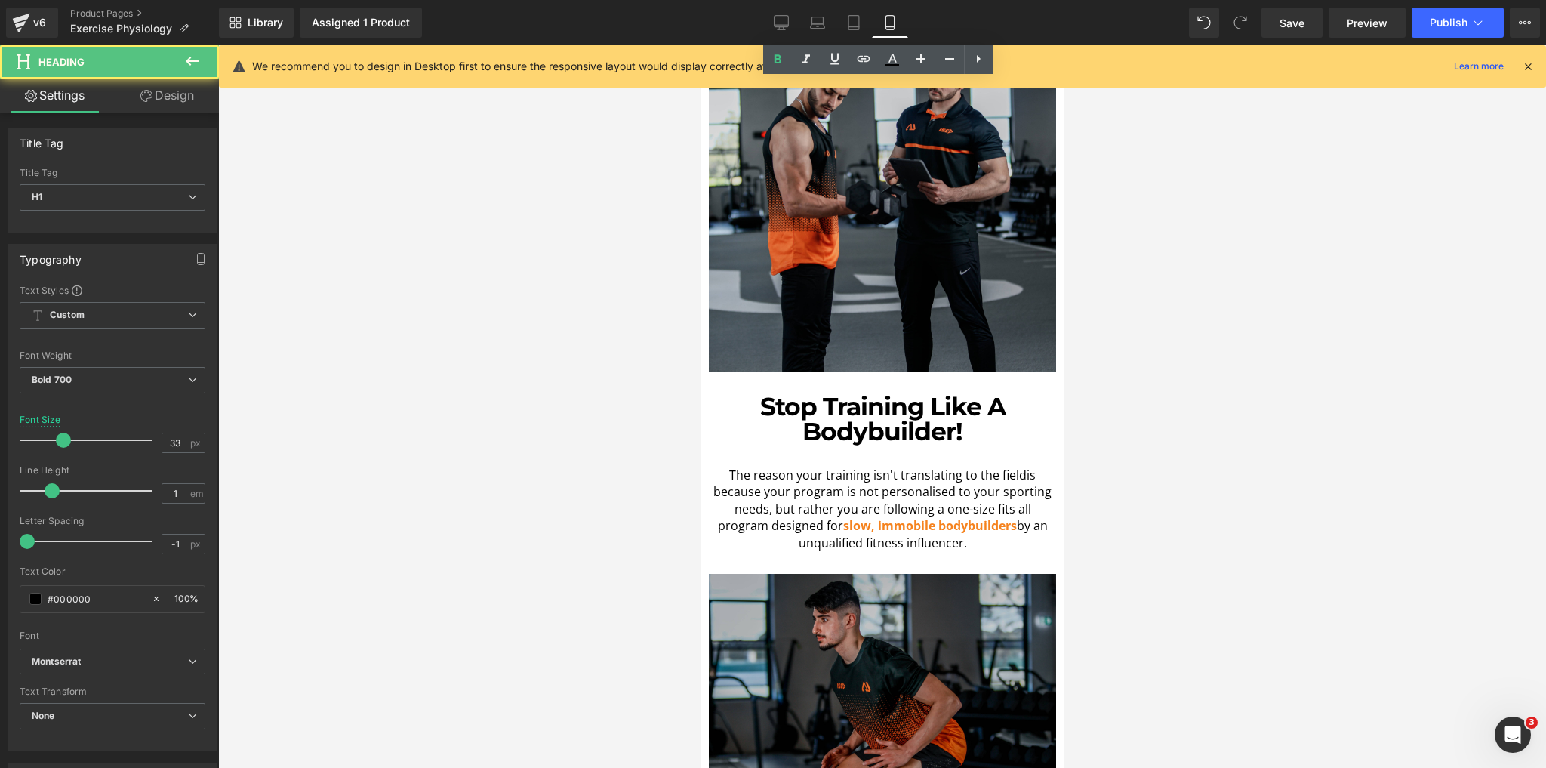
click at [806, 397] on h1 "Stop Training Like A Bodybuilder!" at bounding box center [882, 419] width 355 height 50
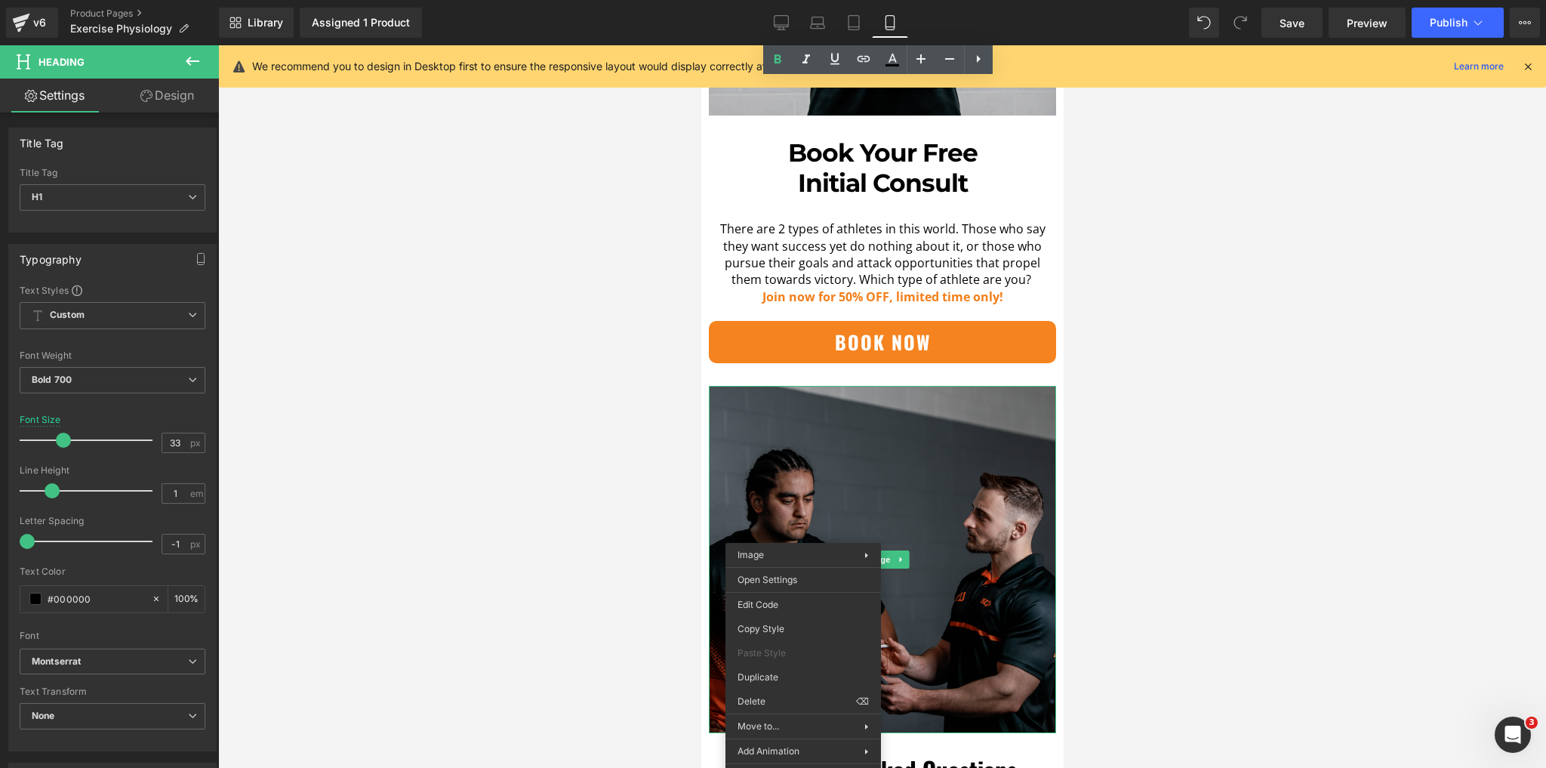
scroll to position [4410, 0]
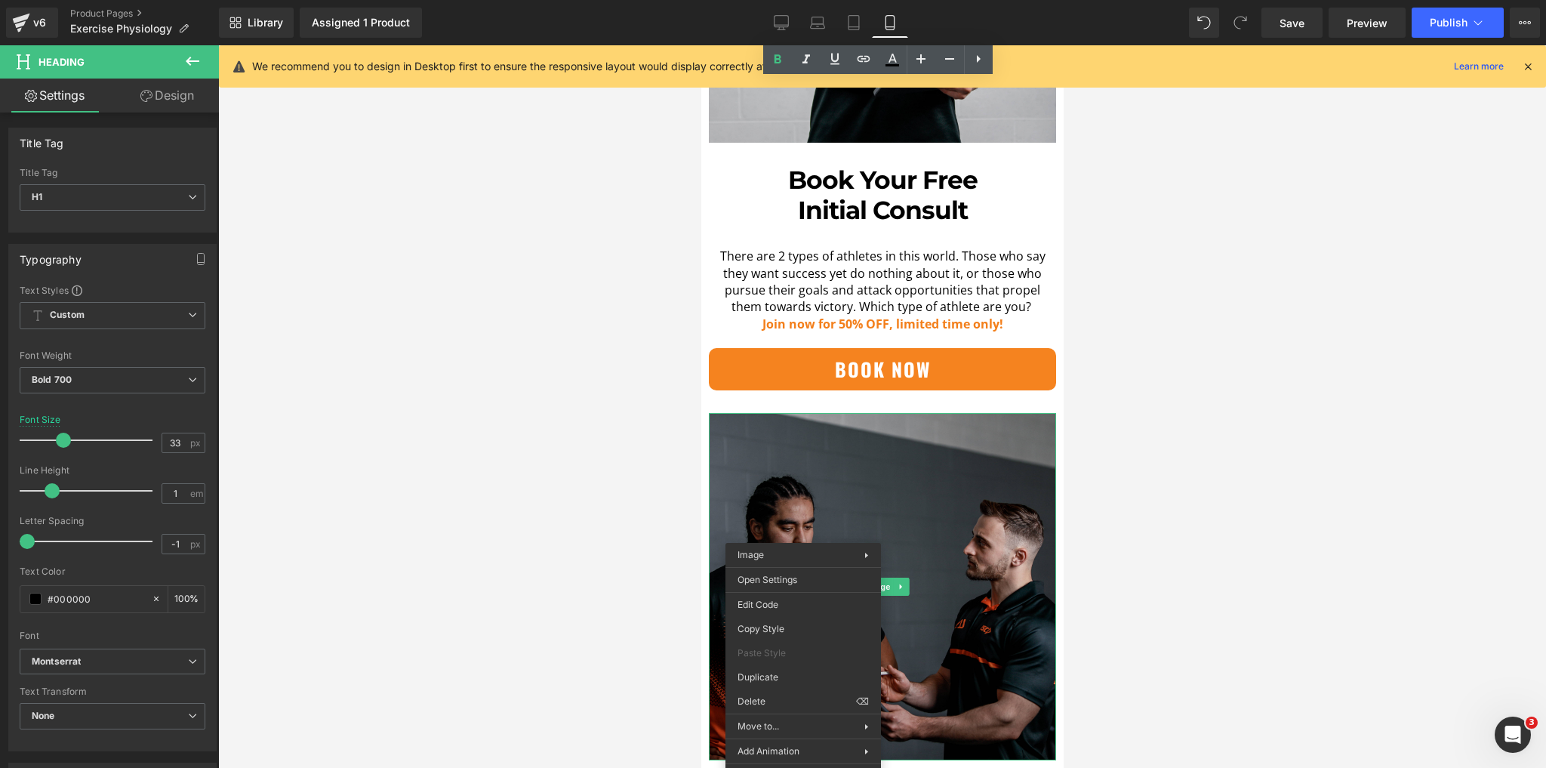
click at [874, 348] on div "Book Now (P) Cart Button" at bounding box center [881, 369] width 347 height 42
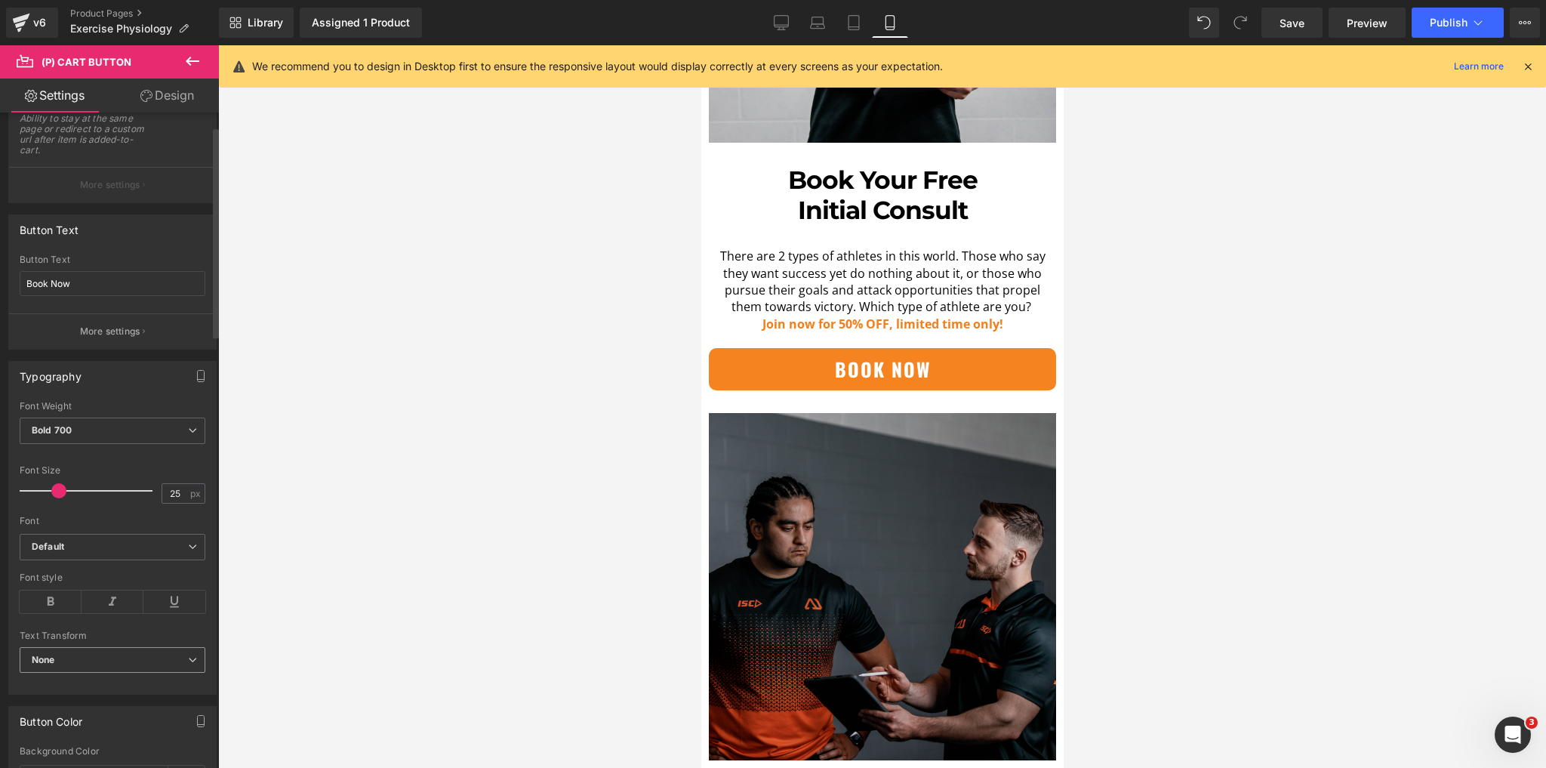
scroll to position [242, 0]
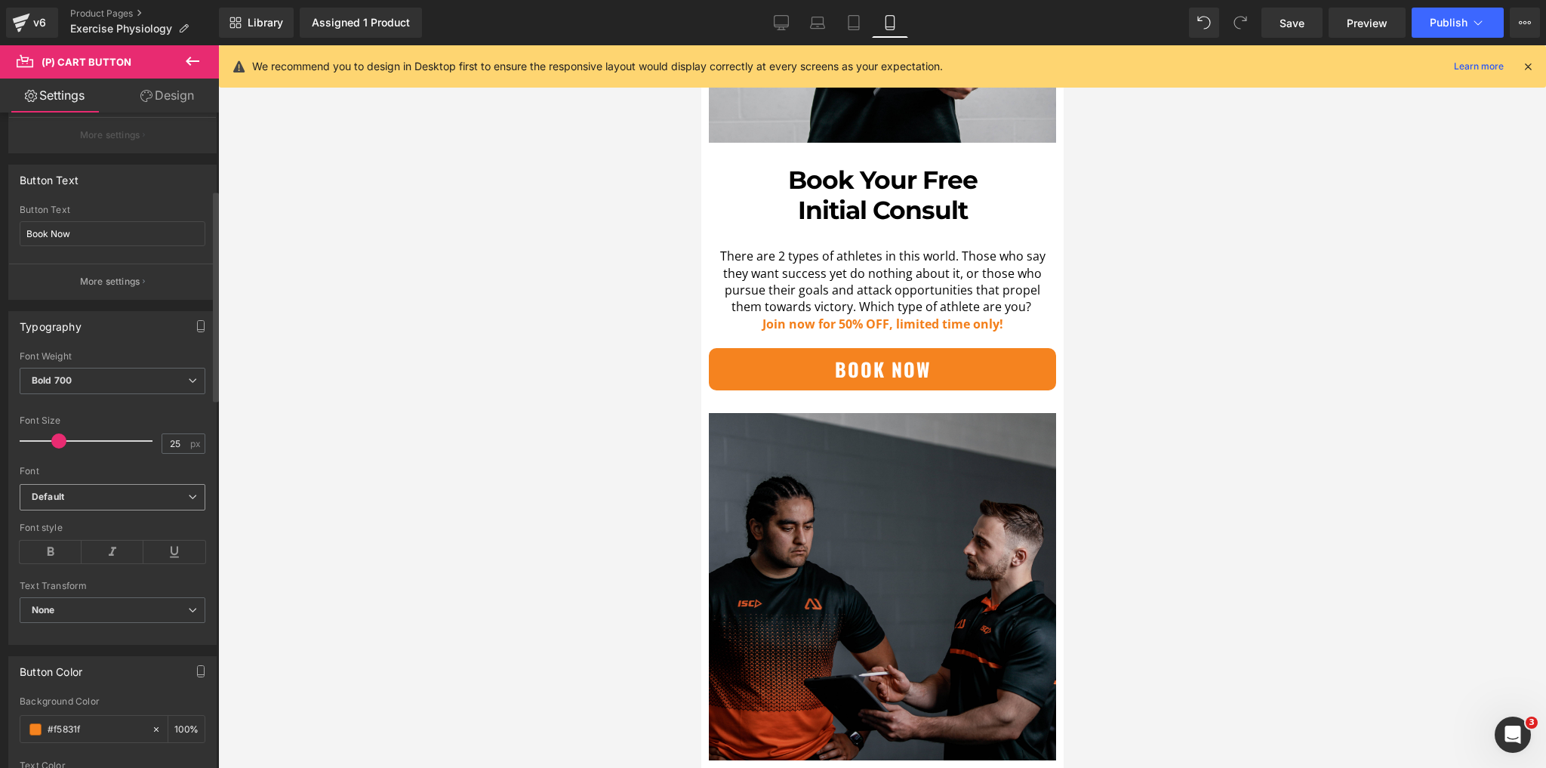
click at [94, 501] on span "Default" at bounding box center [113, 497] width 186 height 26
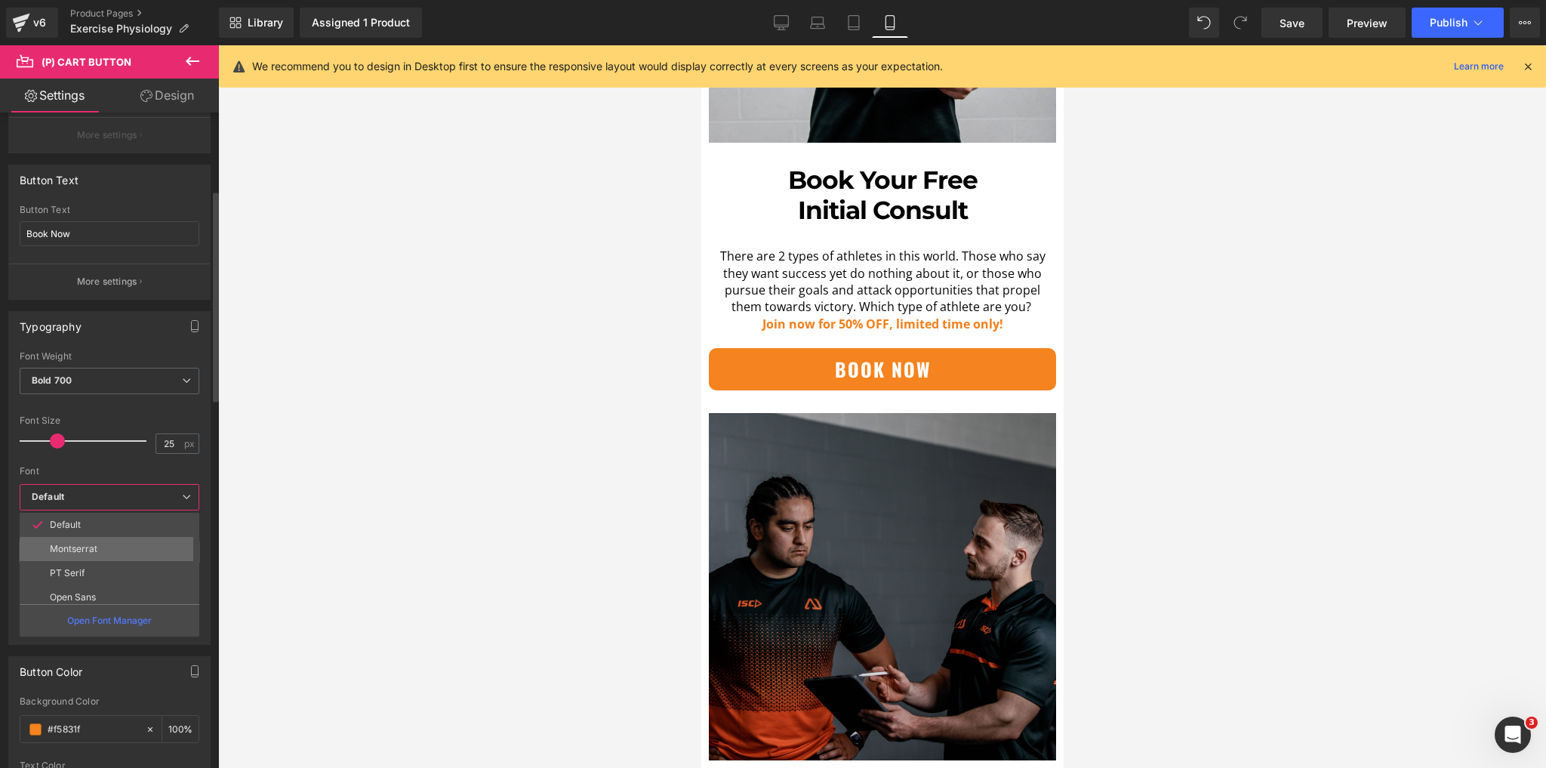
click at [79, 547] on p "Montserrat" at bounding box center [74, 549] width 48 height 11
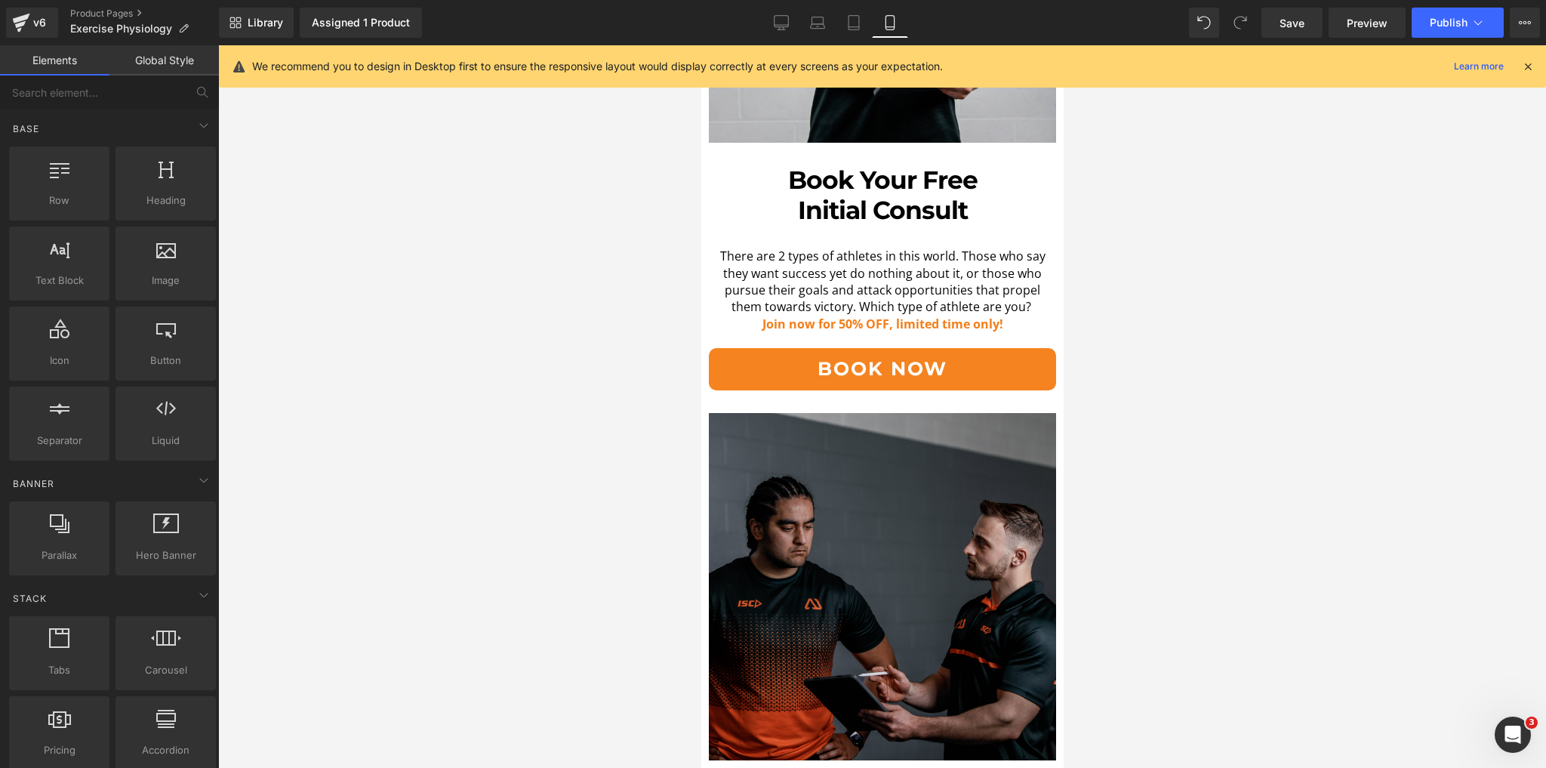
click at [522, 508] on div at bounding box center [882, 406] width 1328 height 723
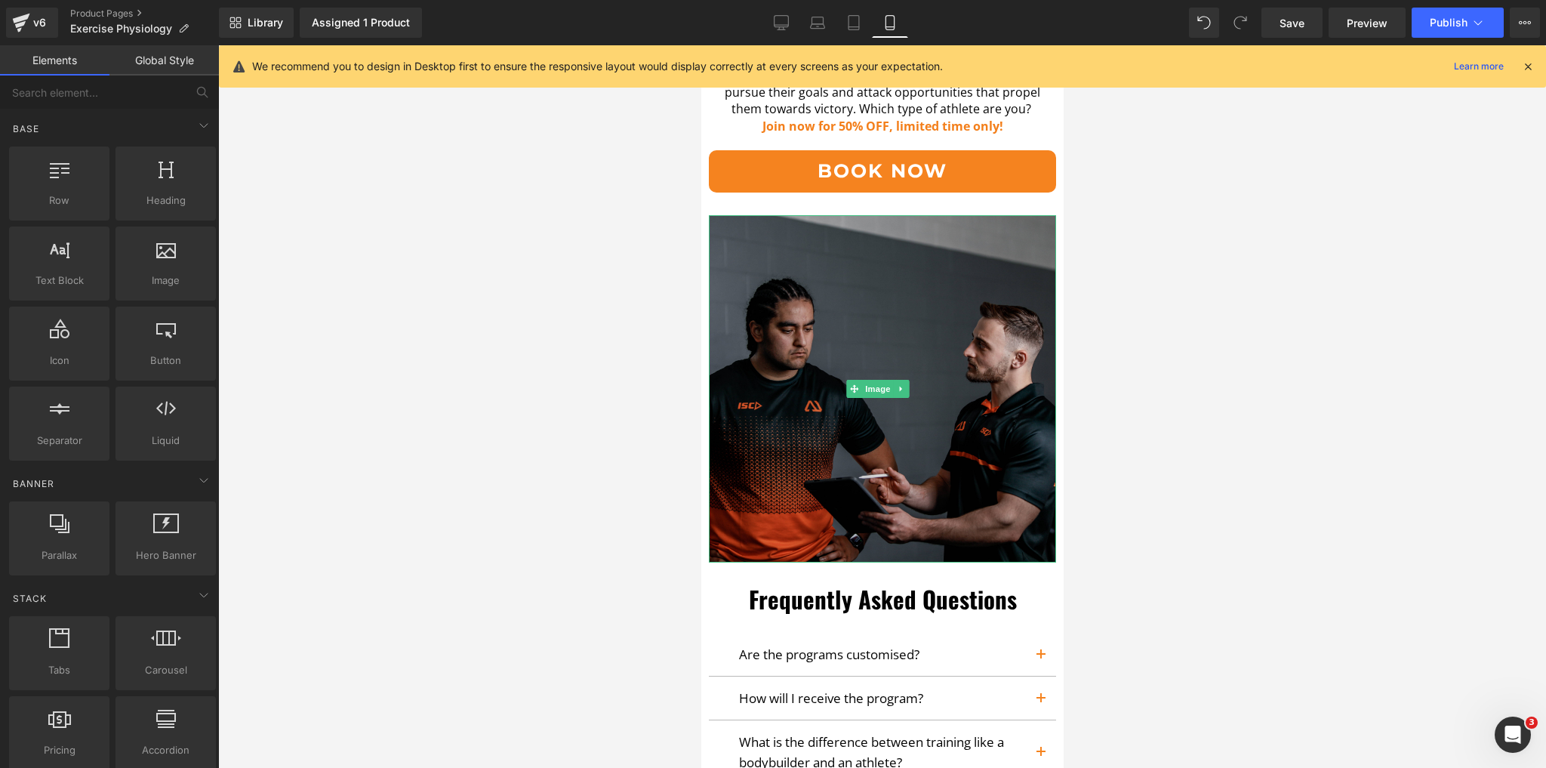
scroll to position [4651, 0]
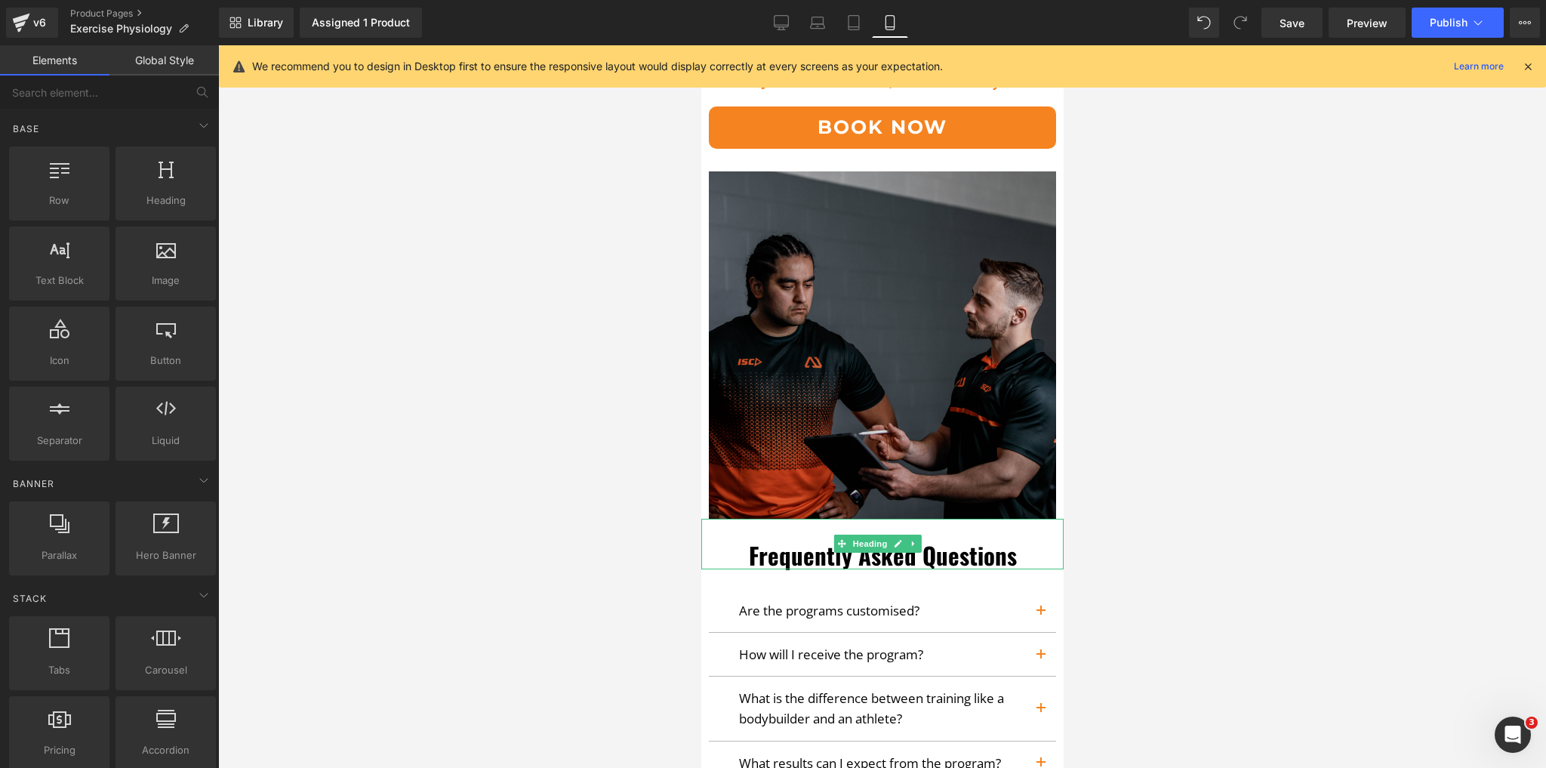
click at [852, 541] on h1 "Frequently Asked Questions" at bounding box center [882, 555] width 362 height 28
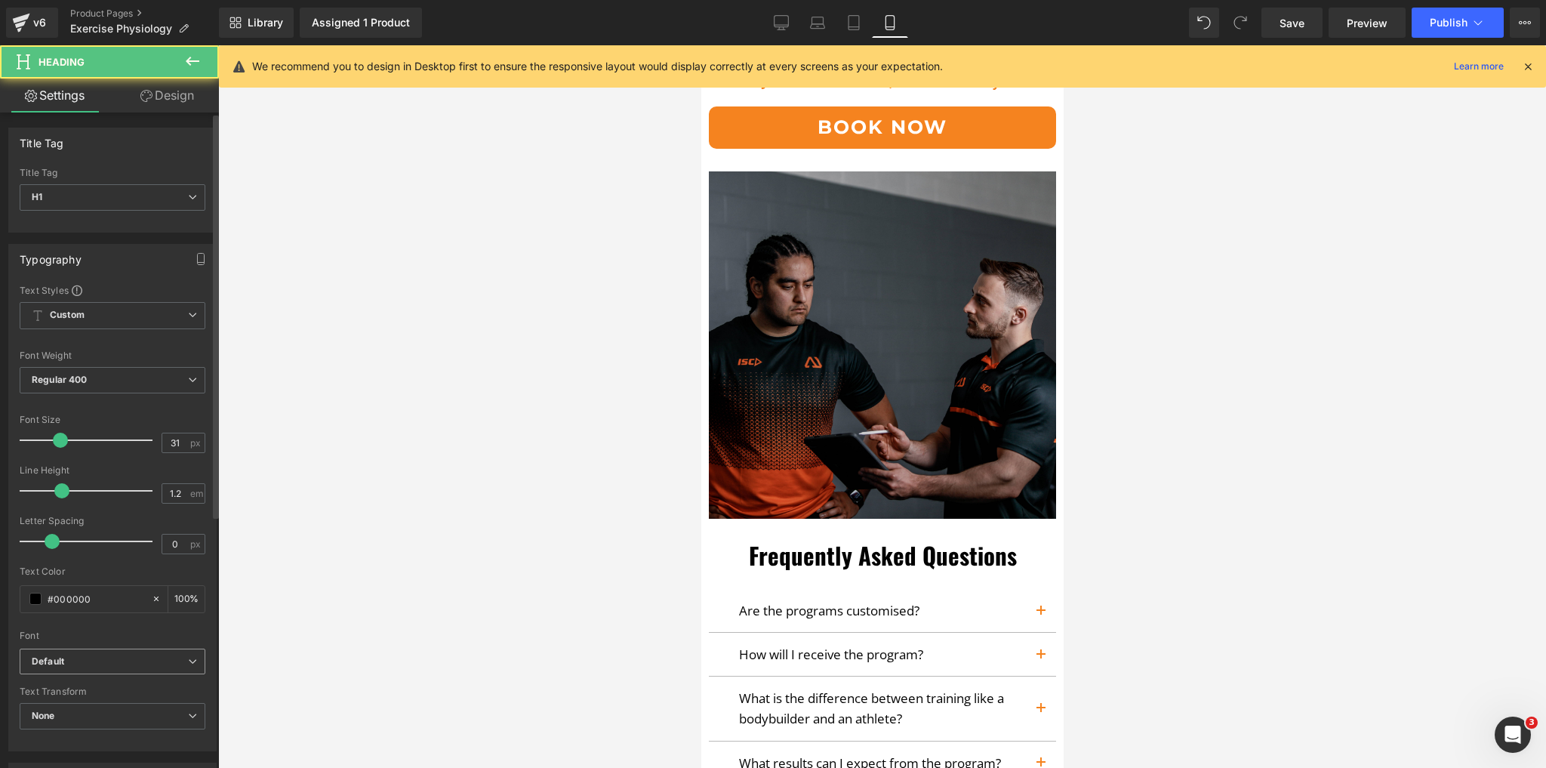
click at [105, 668] on span "Default" at bounding box center [113, 662] width 186 height 26
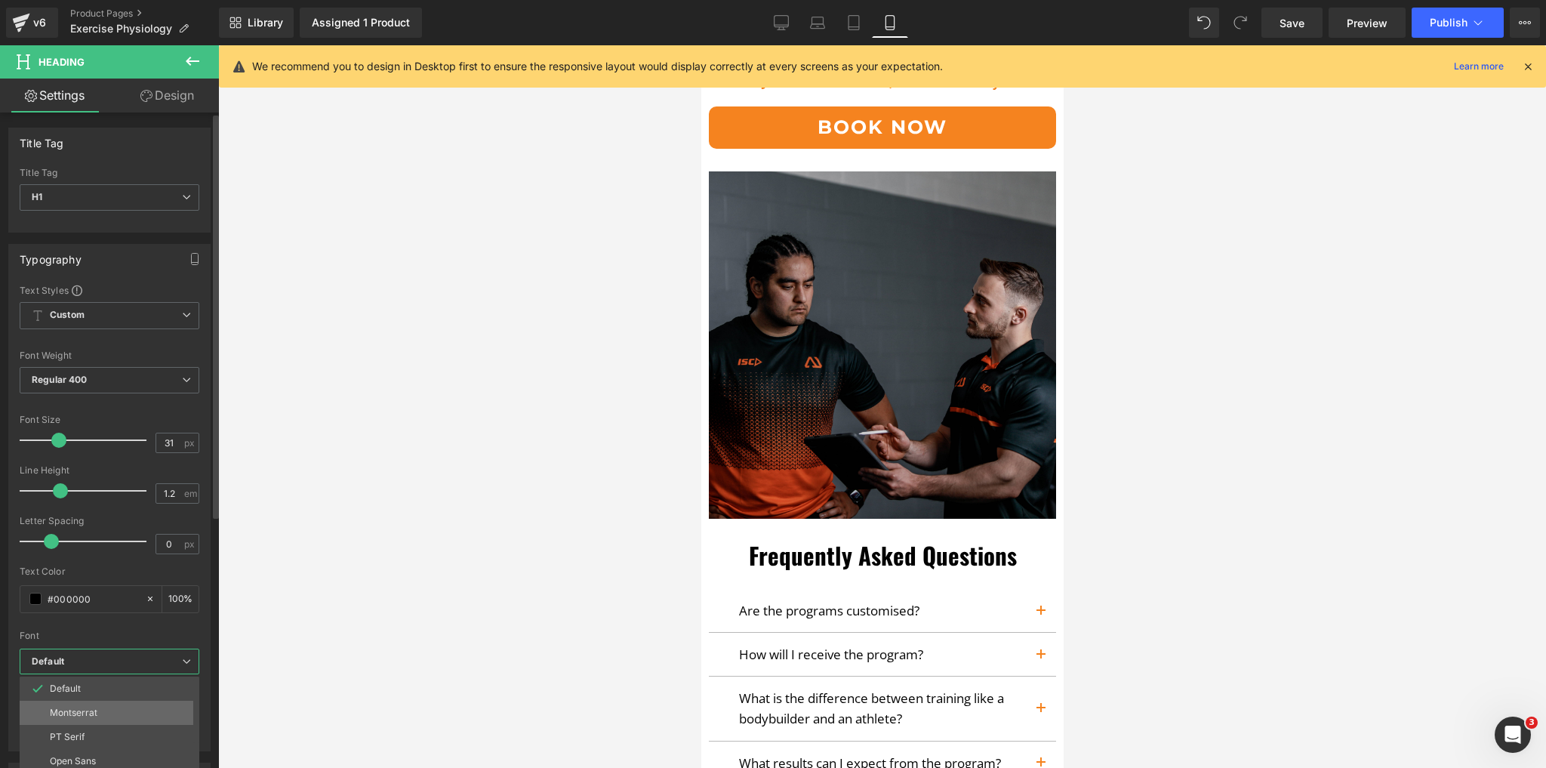
click at [90, 713] on p "Montserrat" at bounding box center [74, 713] width 48 height 11
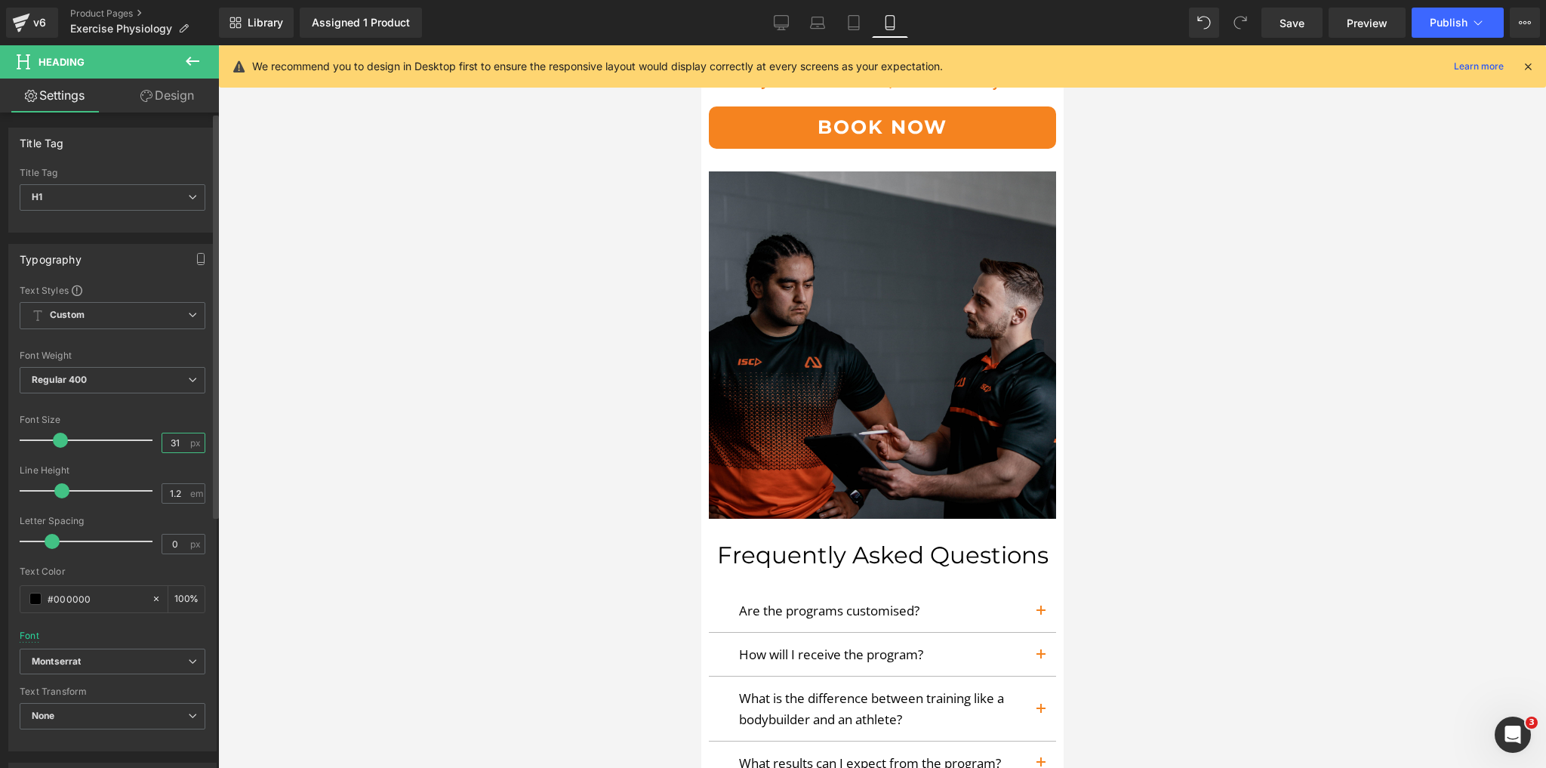
click at [175, 446] on input "31" at bounding box center [175, 442] width 26 height 19
type input "33"
click at [175, 492] on input "1.2" at bounding box center [175, 493] width 26 height 19
type input "1"
click at [166, 543] on input "0" at bounding box center [175, 544] width 26 height 19
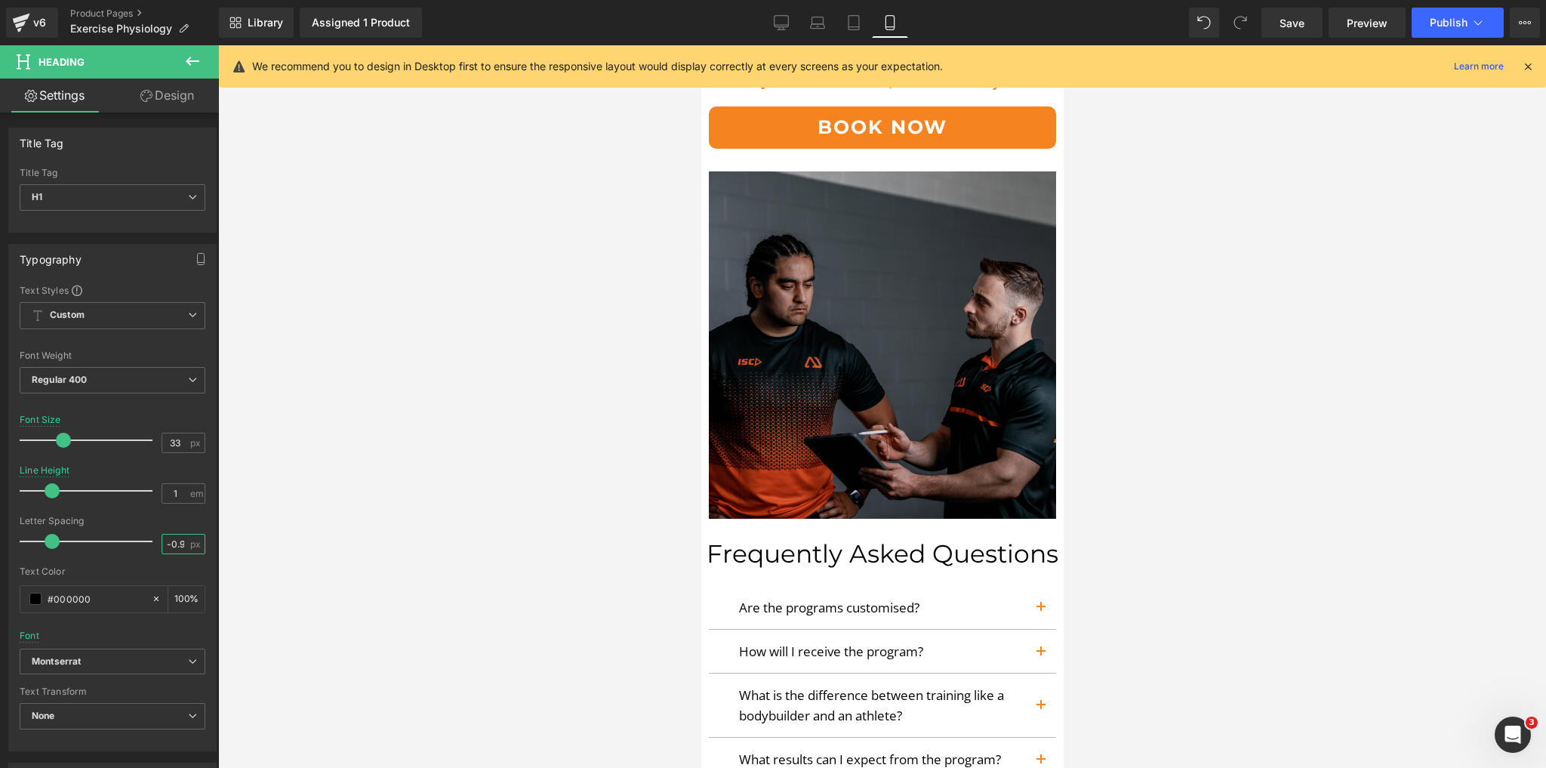
type input "-1"
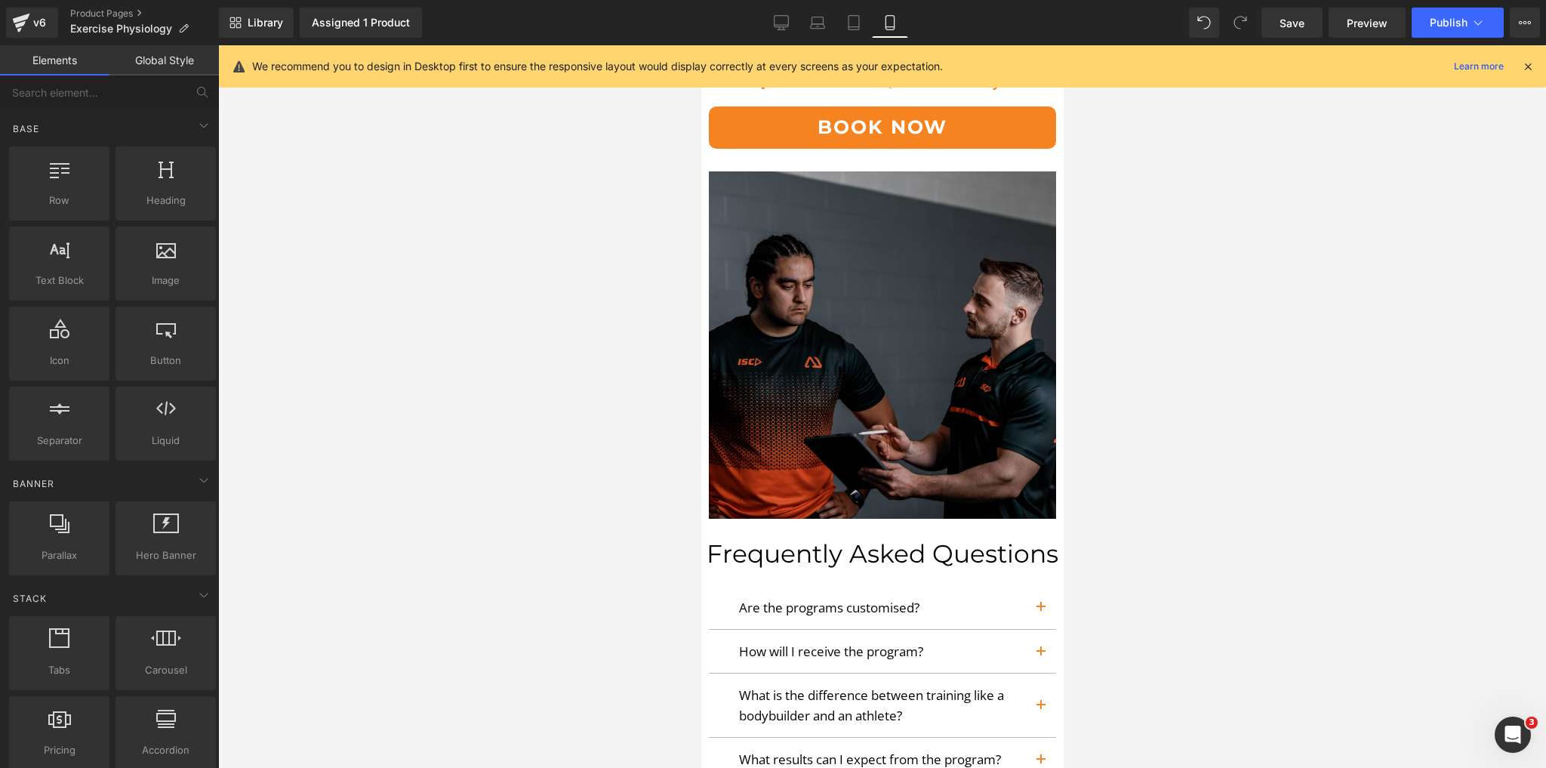
click at [443, 450] on div at bounding box center [882, 406] width 1328 height 723
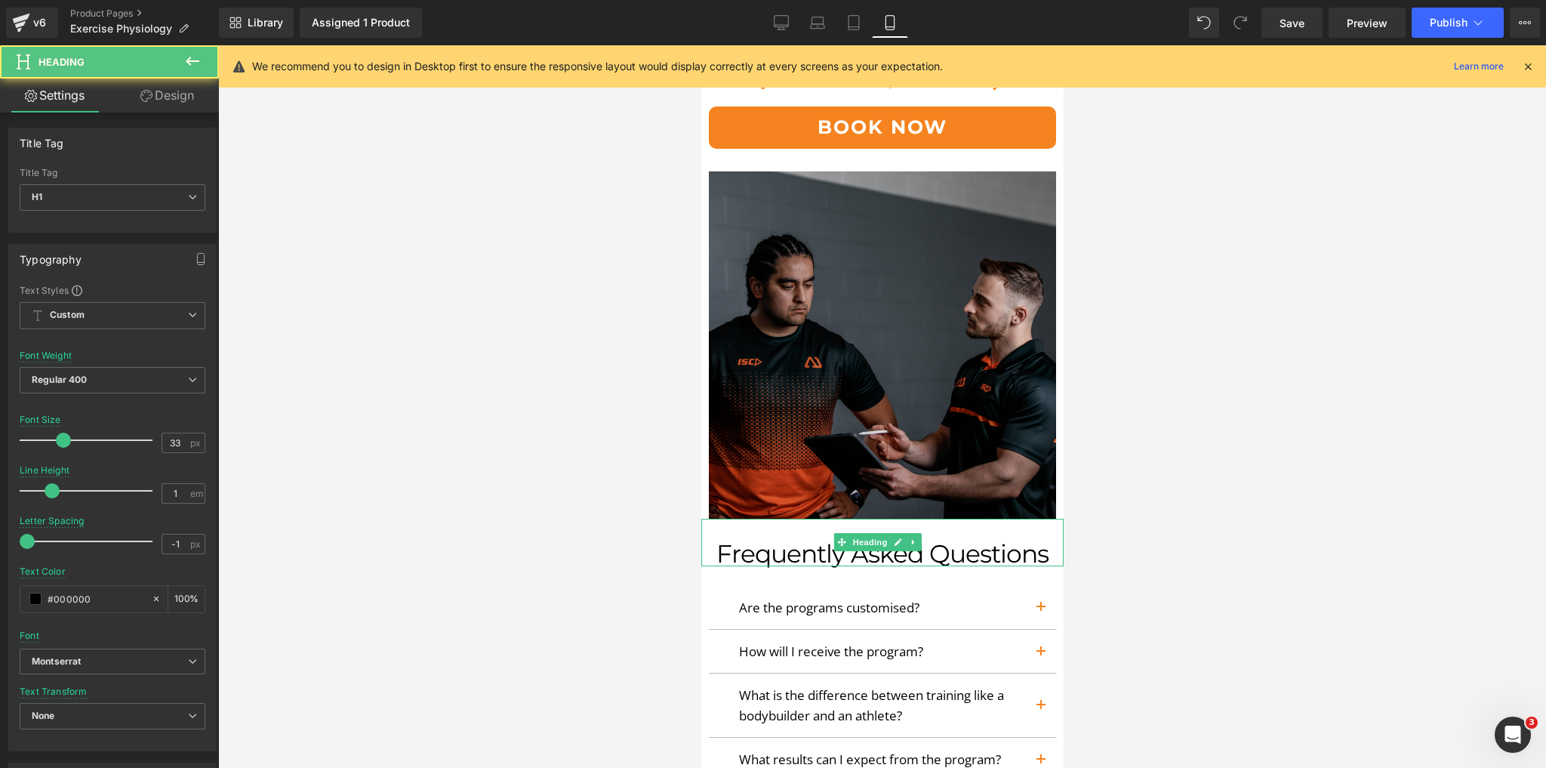
click at [816, 541] on h1 "Frequently Asked Questions" at bounding box center [882, 553] width 362 height 25
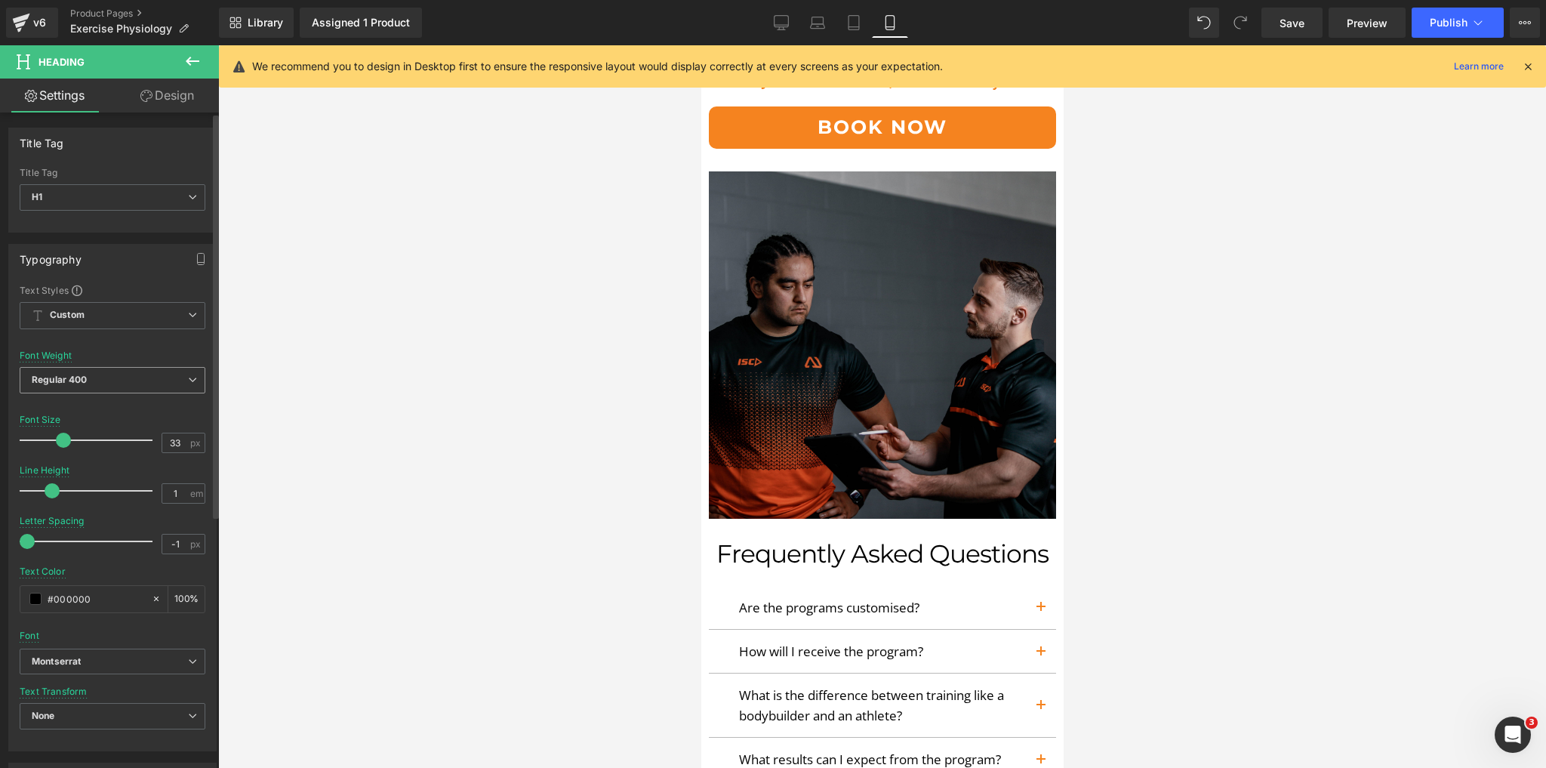
click at [115, 381] on span "Regular 400" at bounding box center [113, 380] width 186 height 26
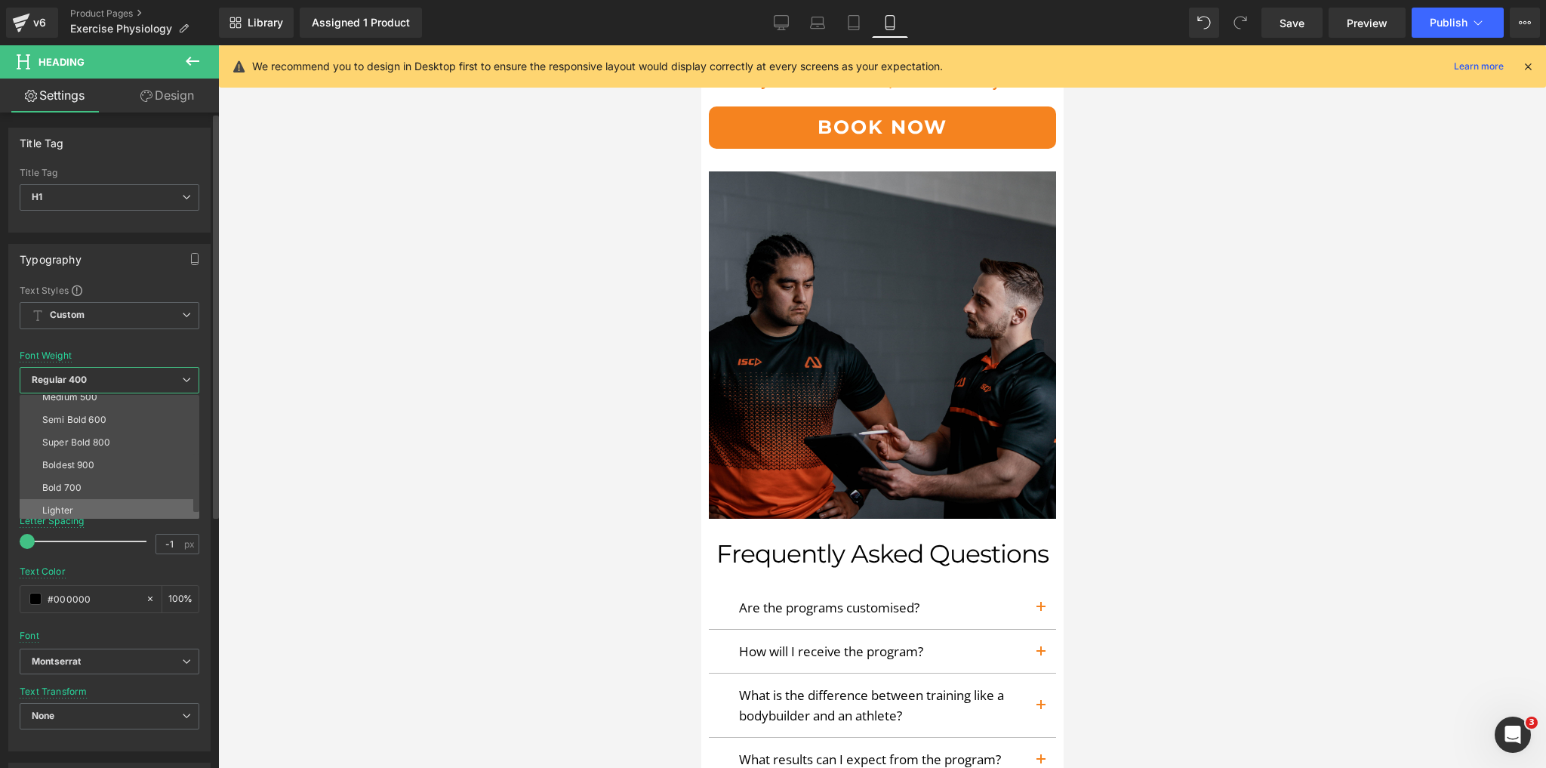
scroll to position [121, 0]
click at [65, 469] on div "Bold 700" at bounding box center [61, 466] width 39 height 11
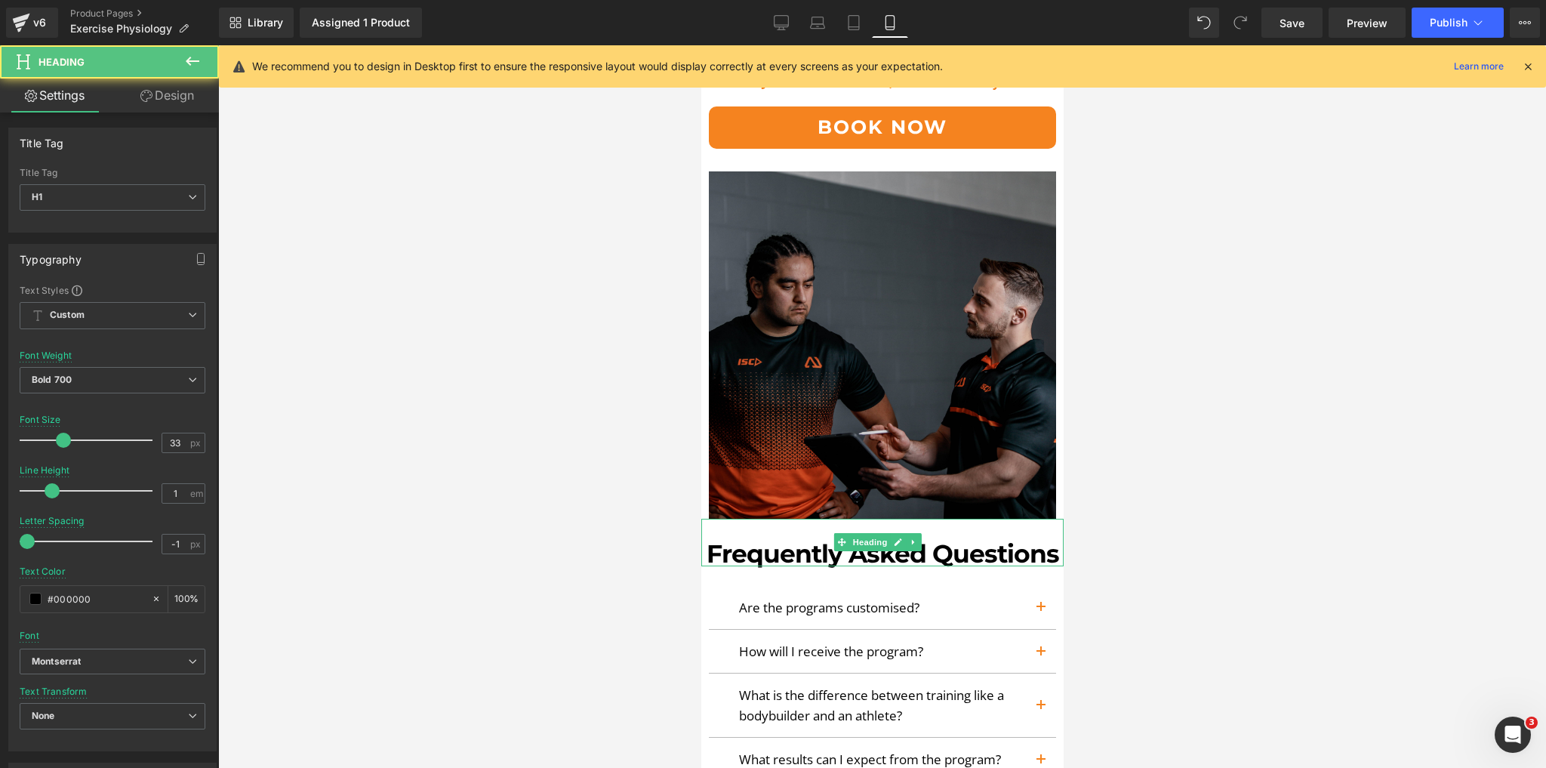
click at [783, 541] on h1 "Frequently Asked Questions" at bounding box center [882, 553] width 362 height 25
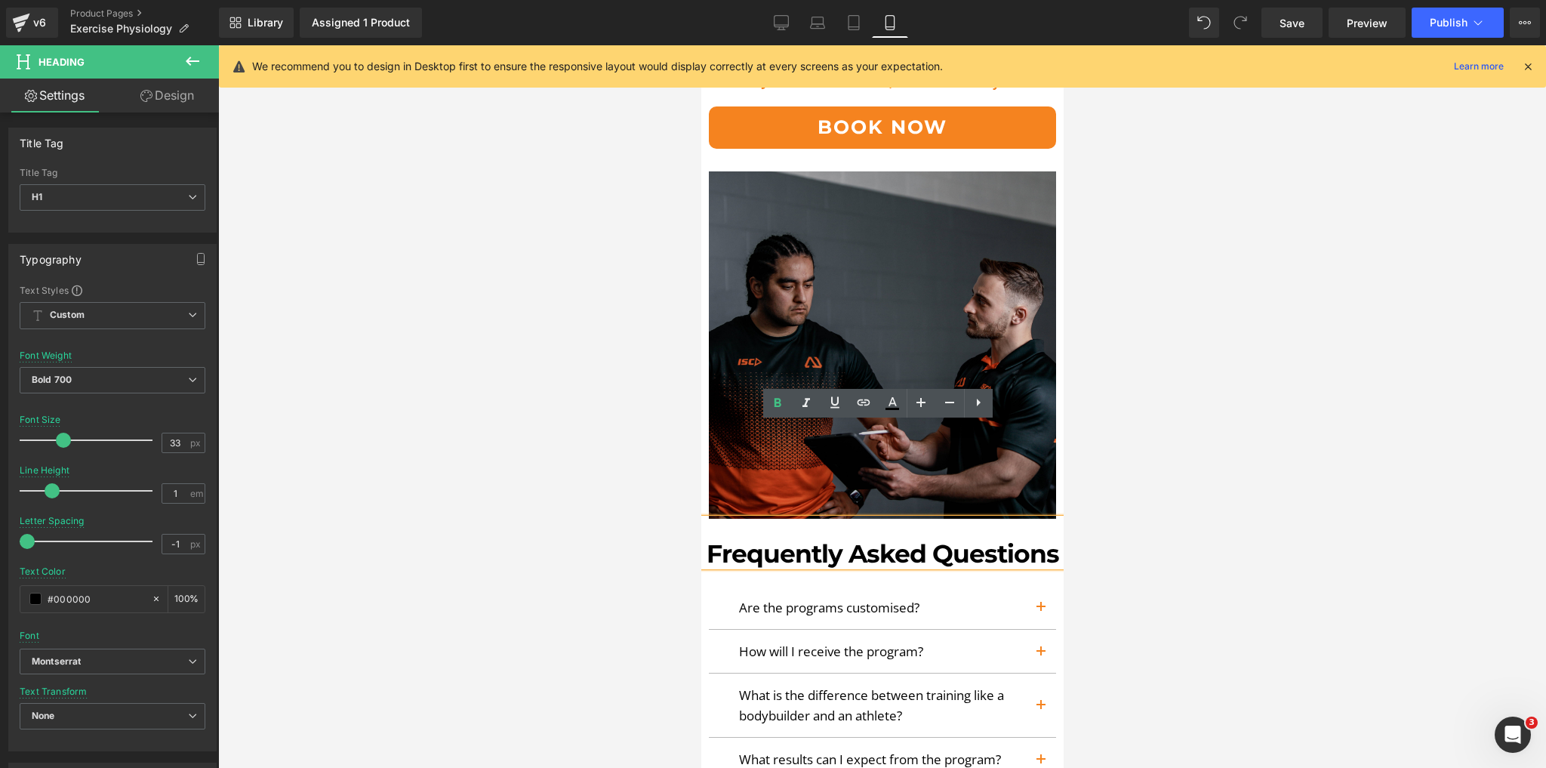
click at [590, 378] on div at bounding box center [882, 406] width 1328 height 723
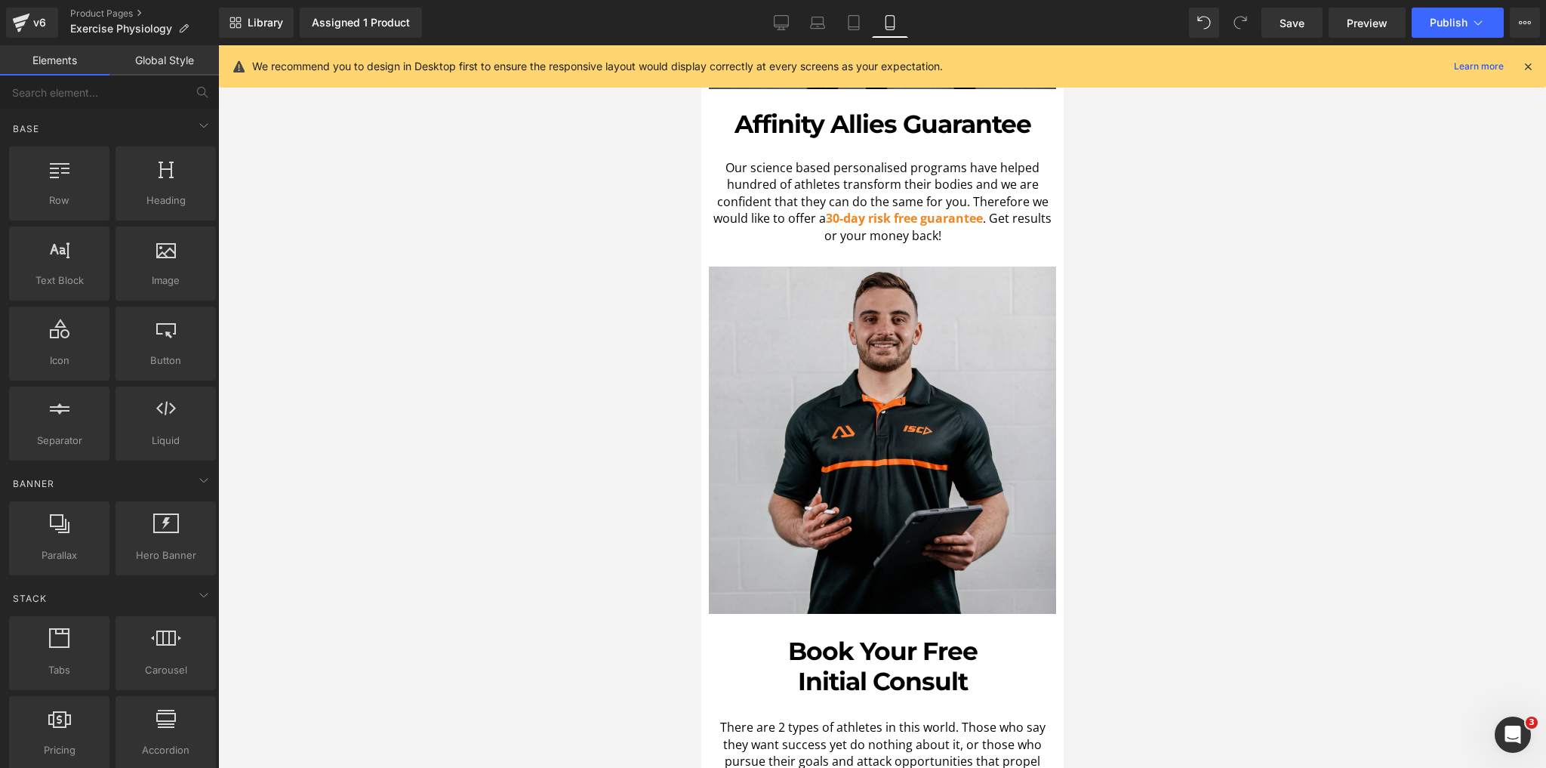
scroll to position [3927, 0]
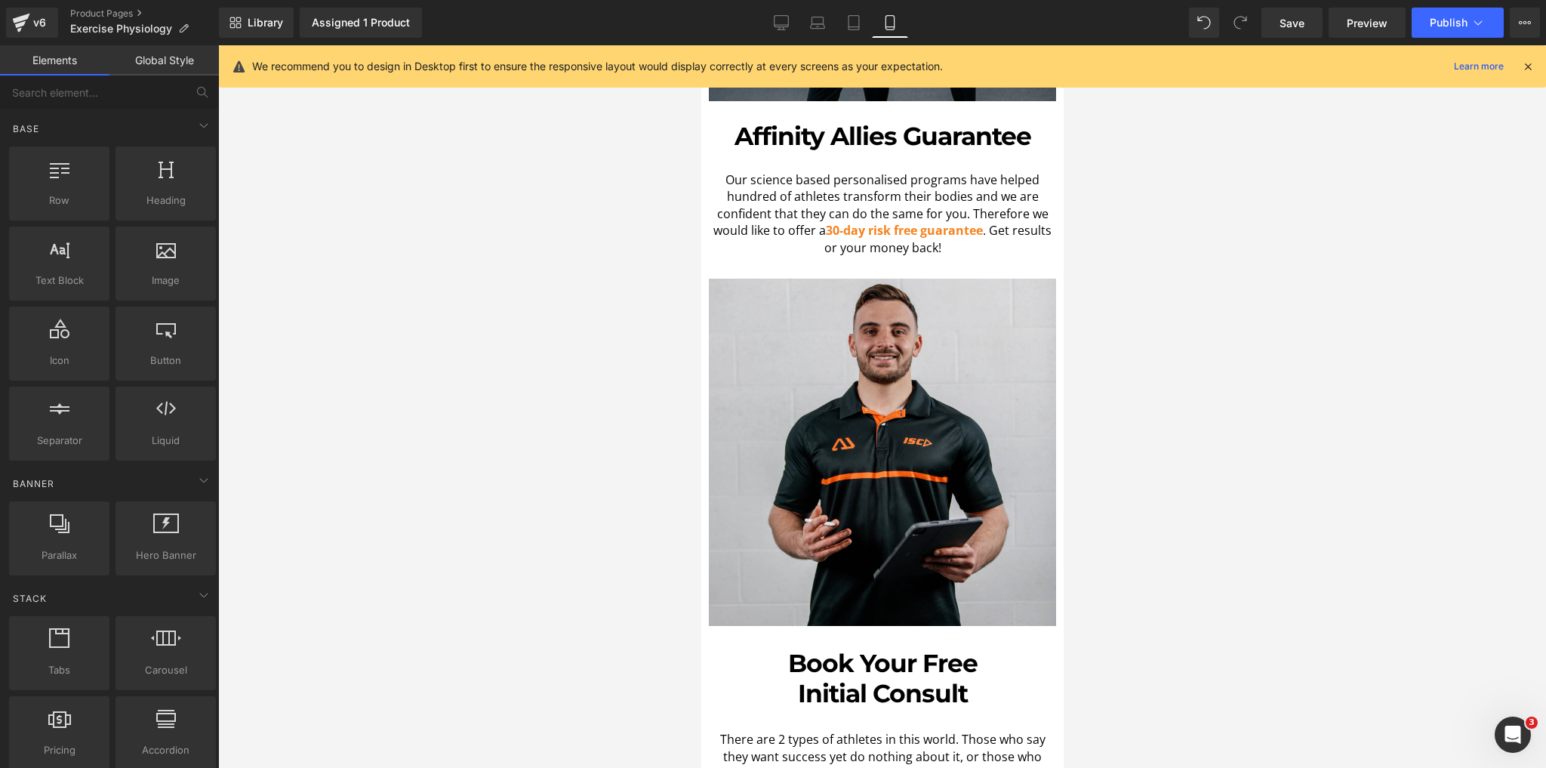
click at [922, 649] on h1 "Book Your Free" at bounding box center [881, 664] width 347 height 30
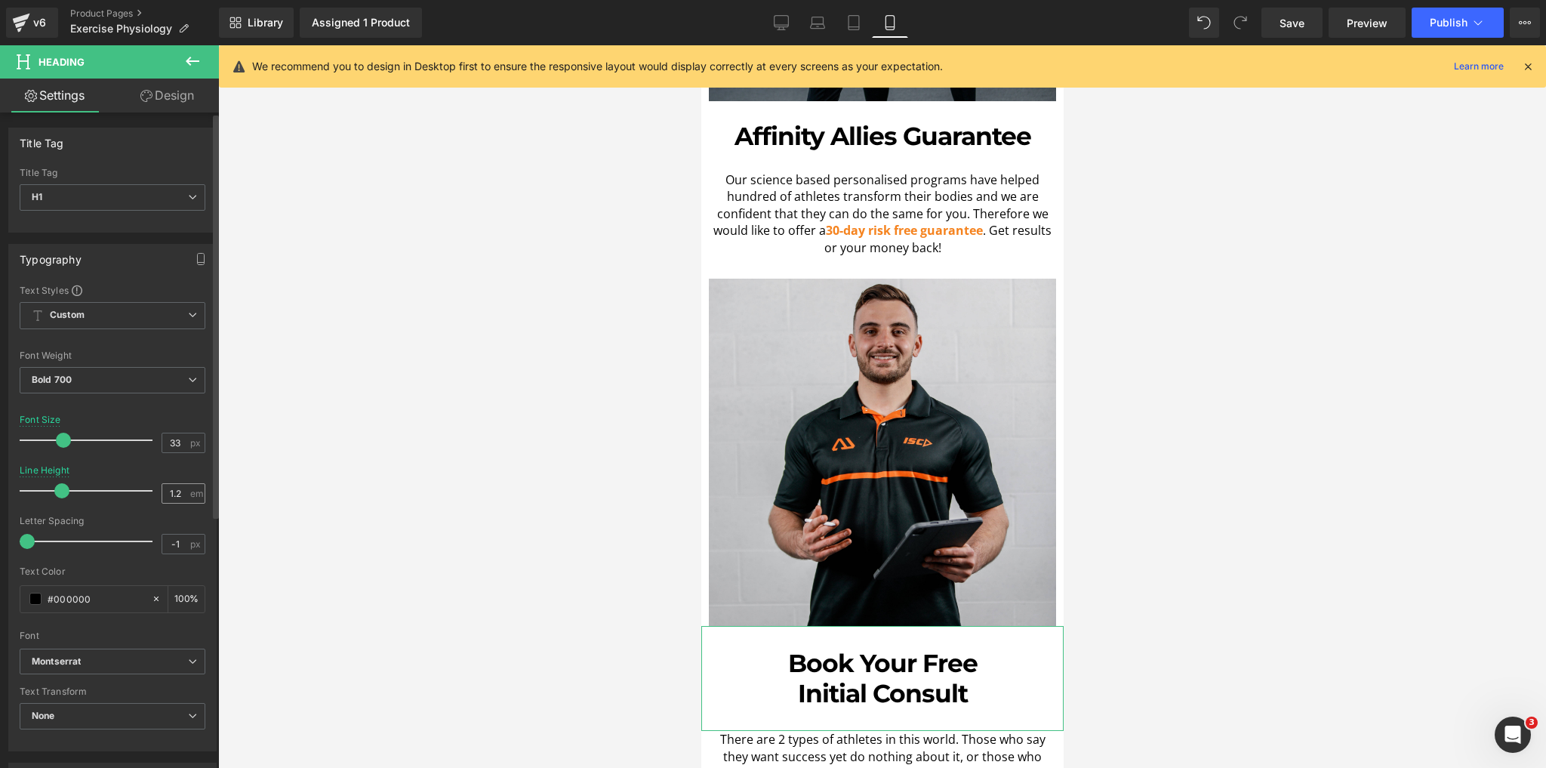
click at [182, 494] on input "1.2" at bounding box center [175, 493] width 26 height 19
type input "1.1"
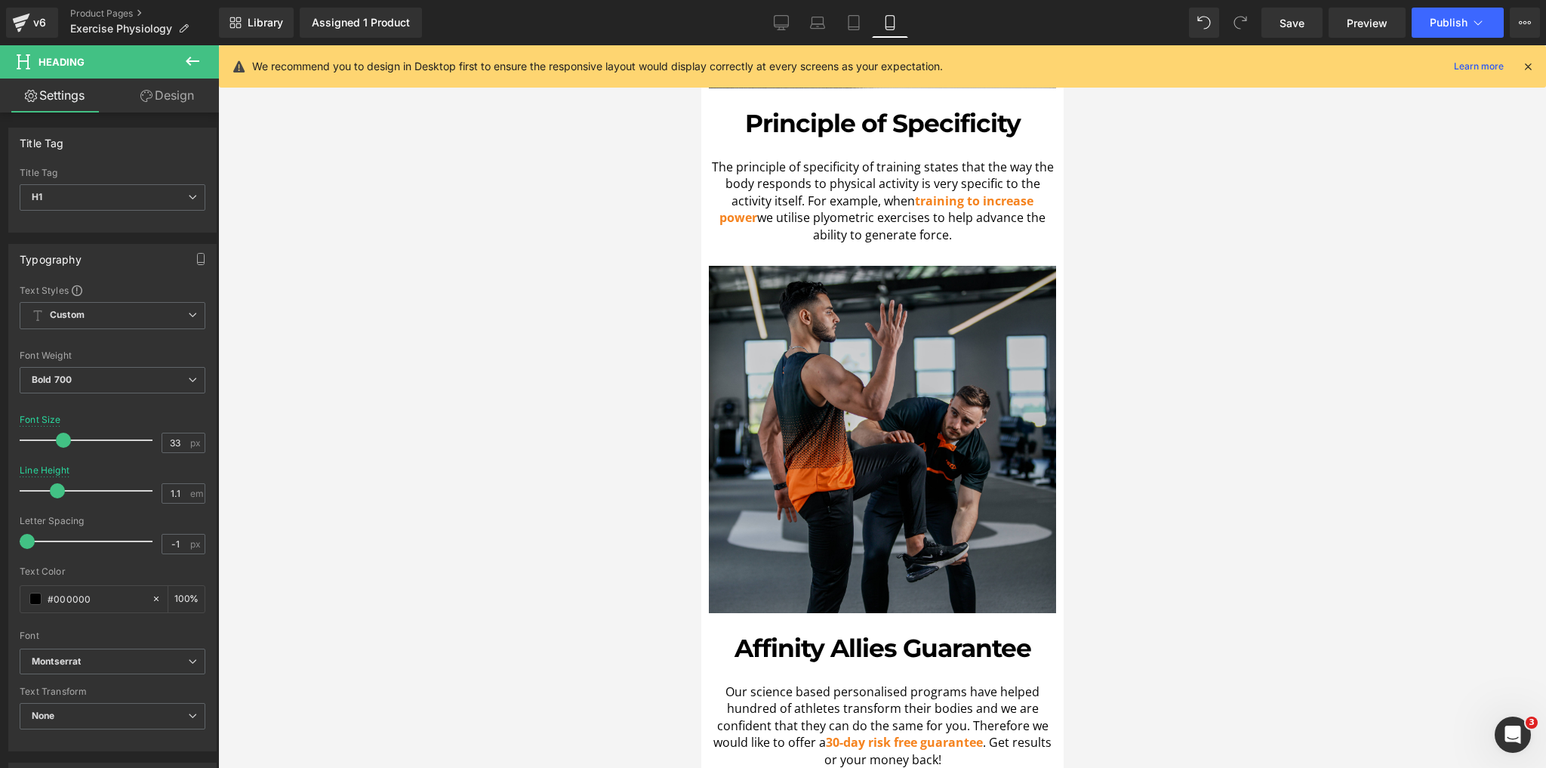
scroll to position [3383, 0]
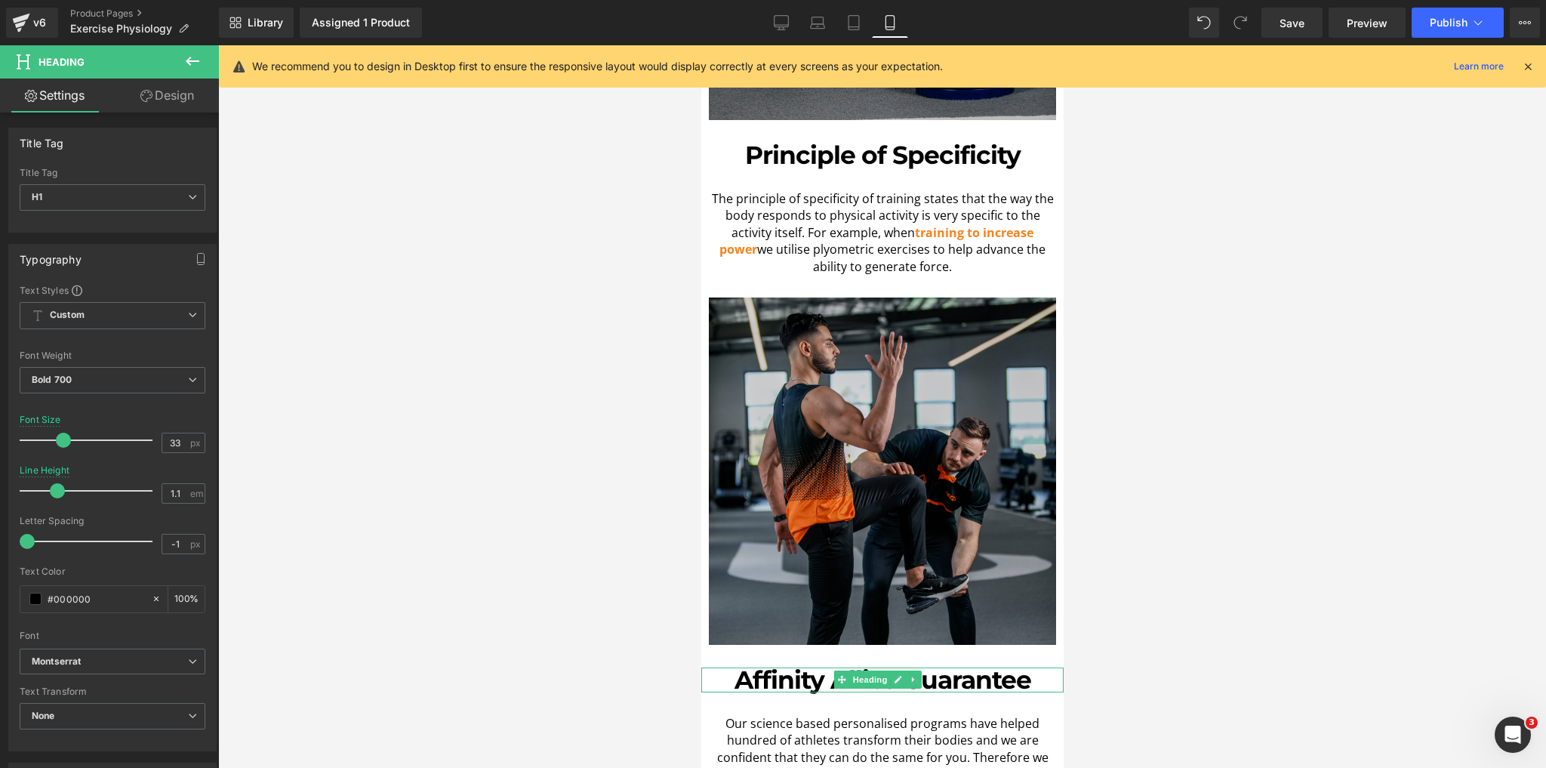
click at [827, 668] on h1 "Affinity Allies Guarantee" at bounding box center [882, 680] width 362 height 25
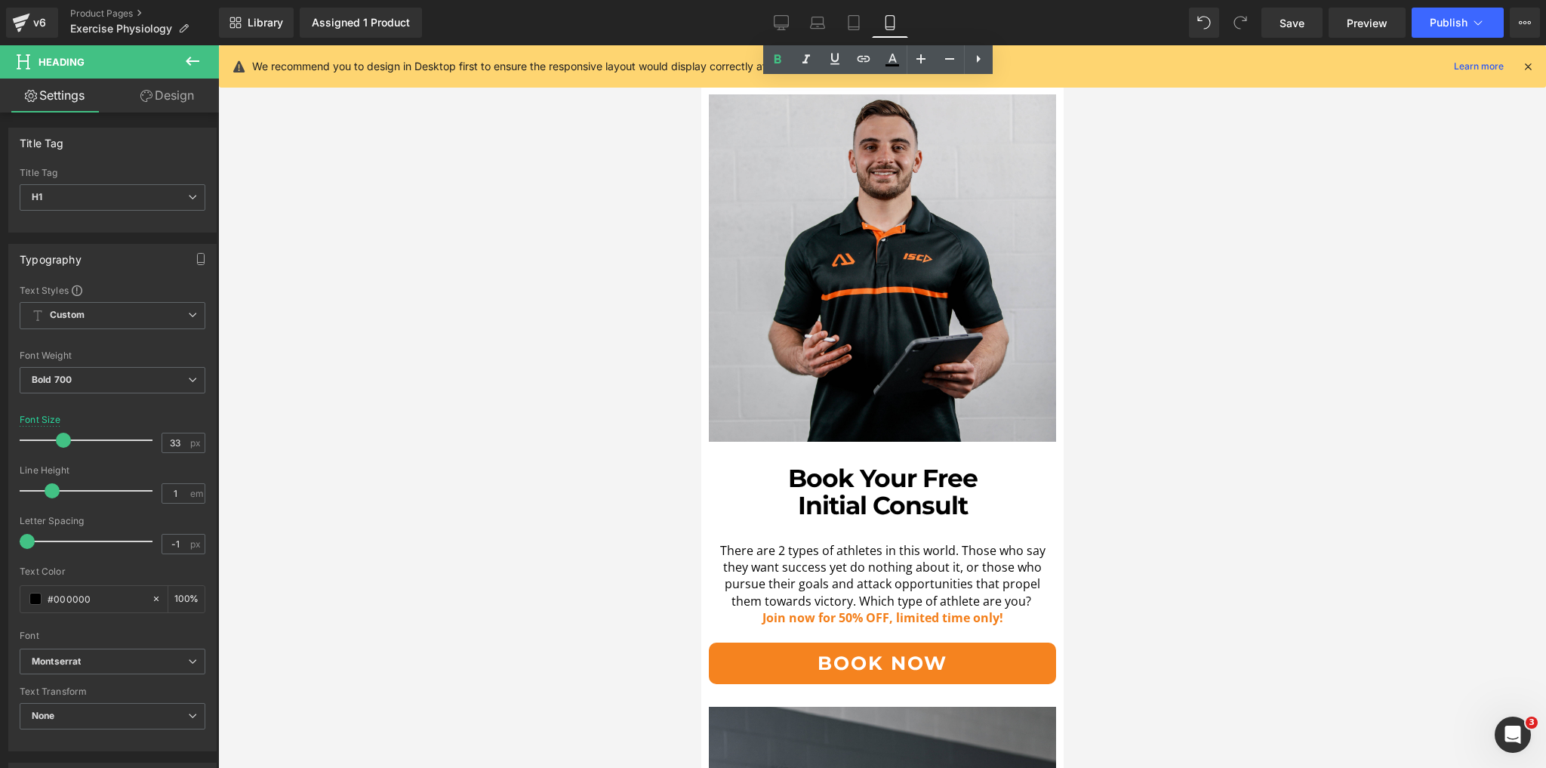
scroll to position [4108, 0]
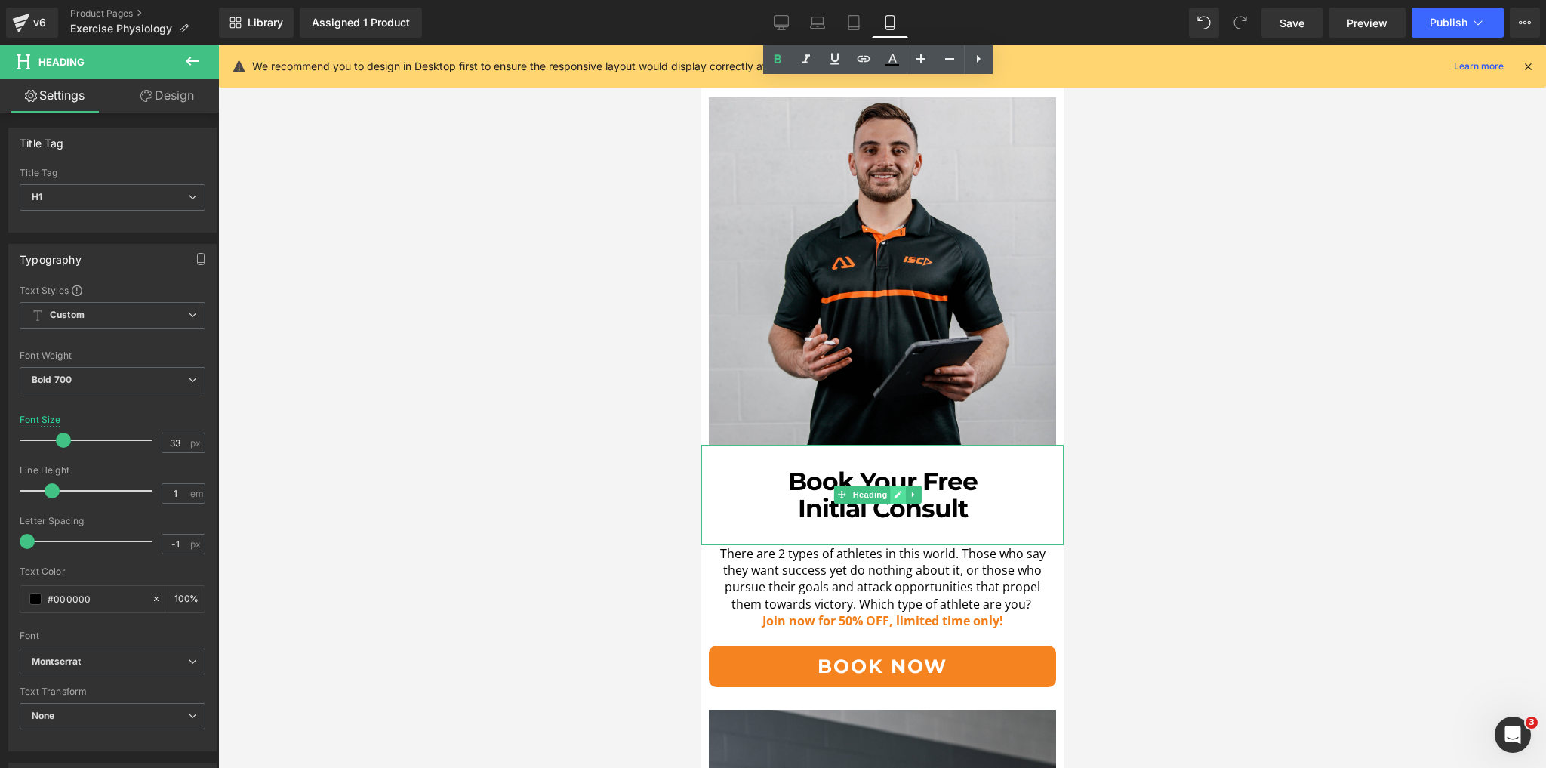
click at [890, 486] on link at bounding box center [898, 495] width 16 height 18
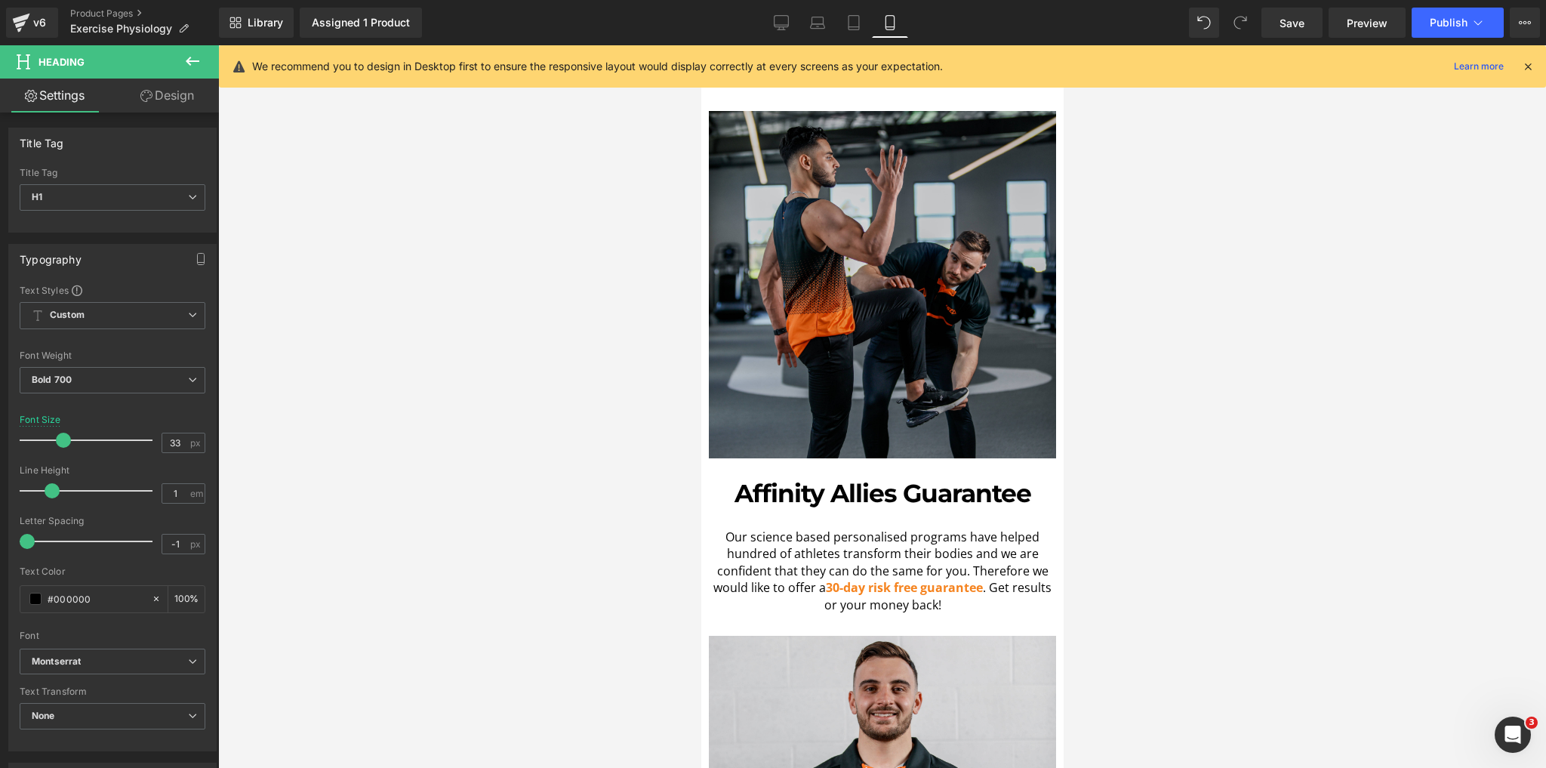
scroll to position [3564, 0]
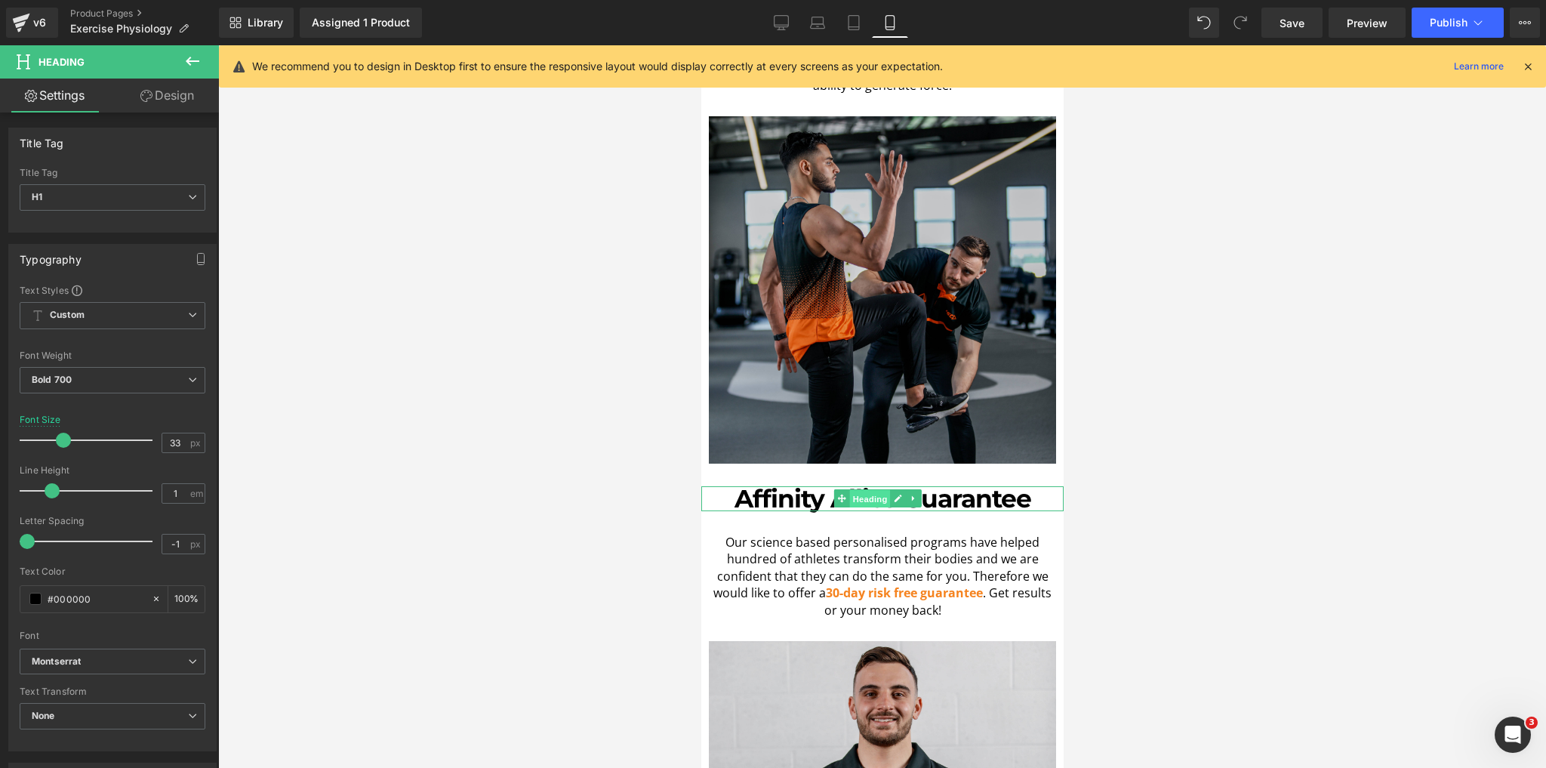
click at [884, 490] on span "Heading" at bounding box center [869, 499] width 41 height 18
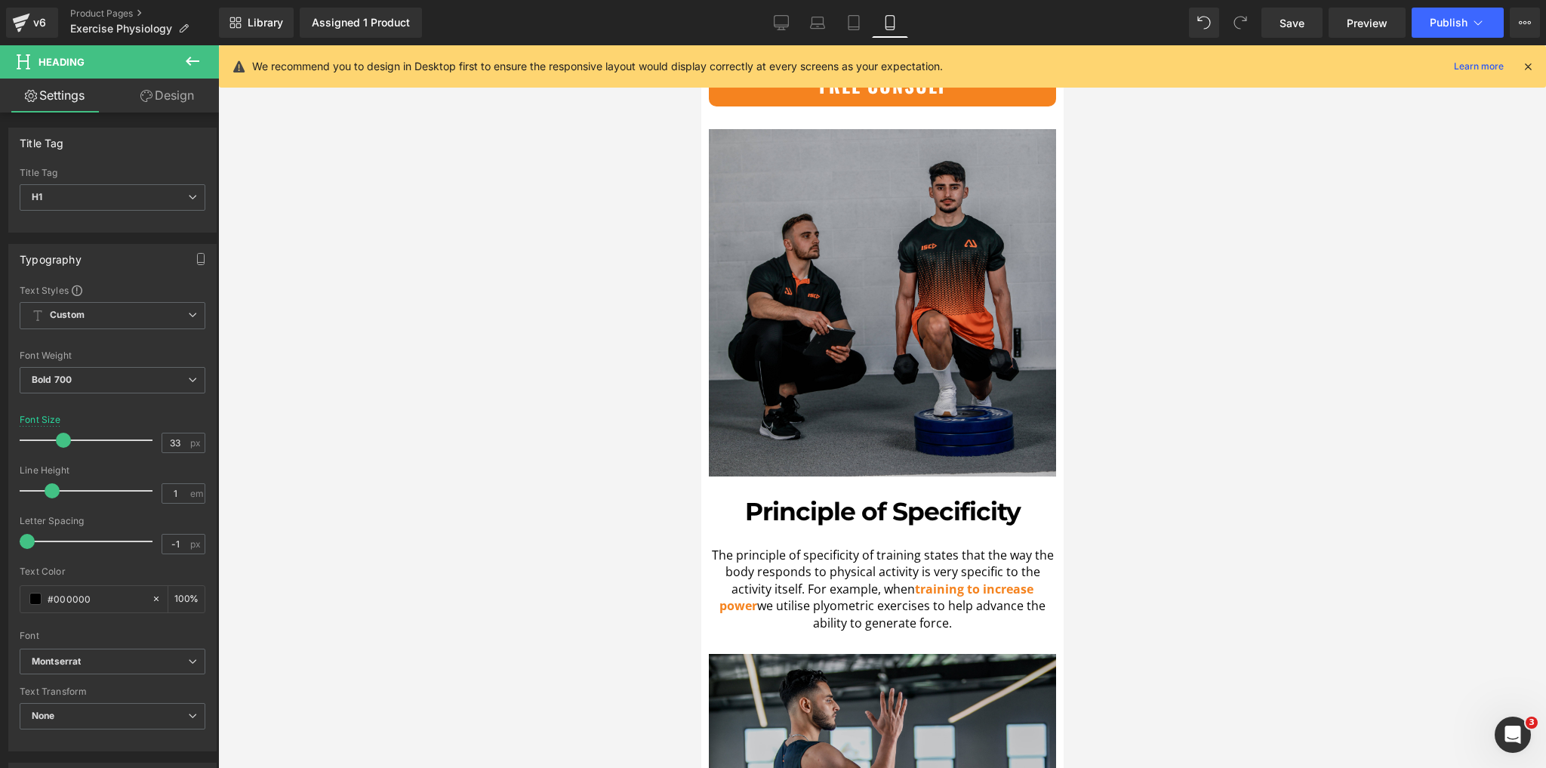
scroll to position [3020, 0]
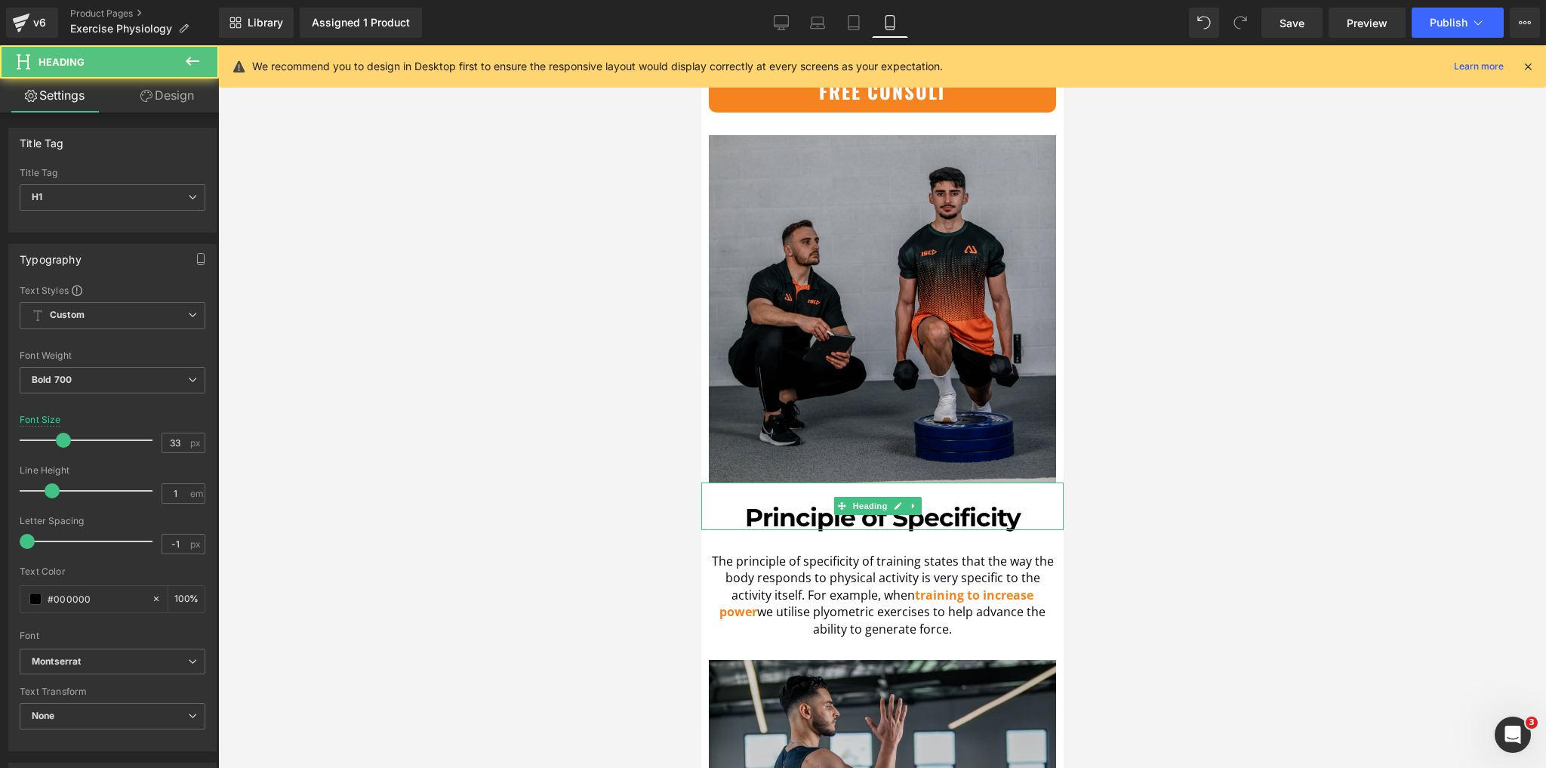
click at [867, 505] on h1 "Principle of Specificity" at bounding box center [882, 517] width 355 height 25
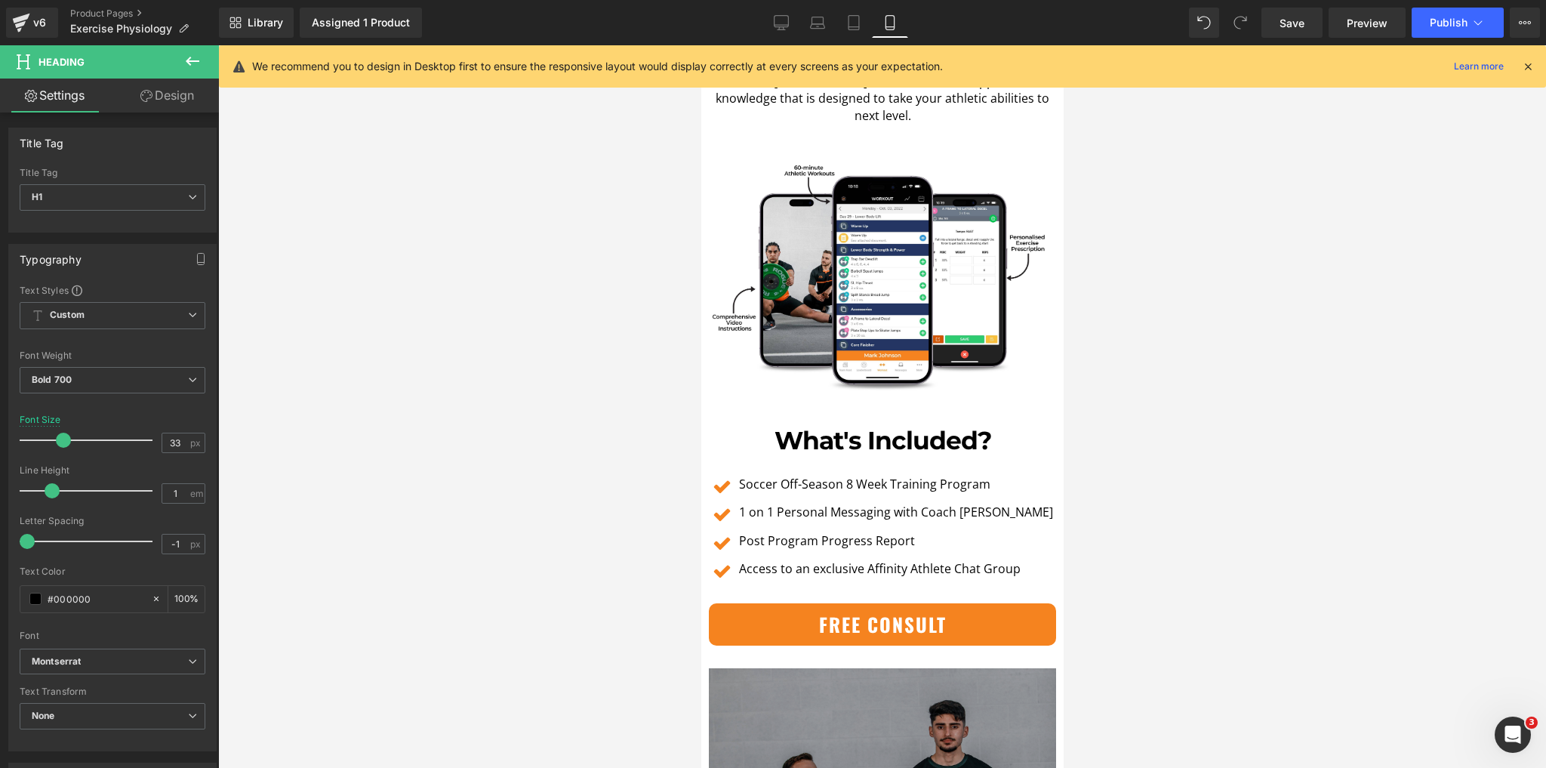
scroll to position [2477, 0]
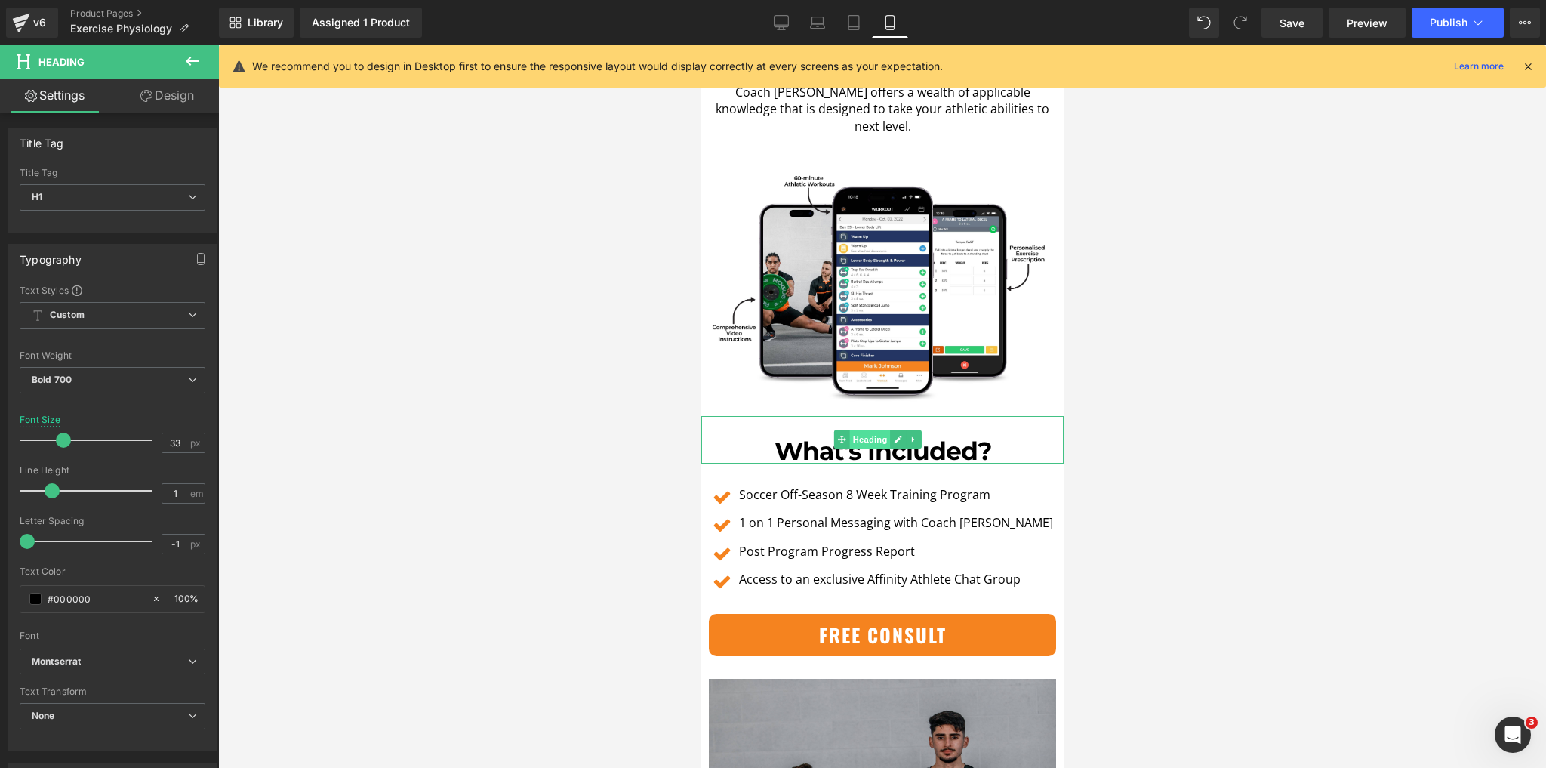
click at [871, 430] on span "Heading" at bounding box center [869, 439] width 41 height 18
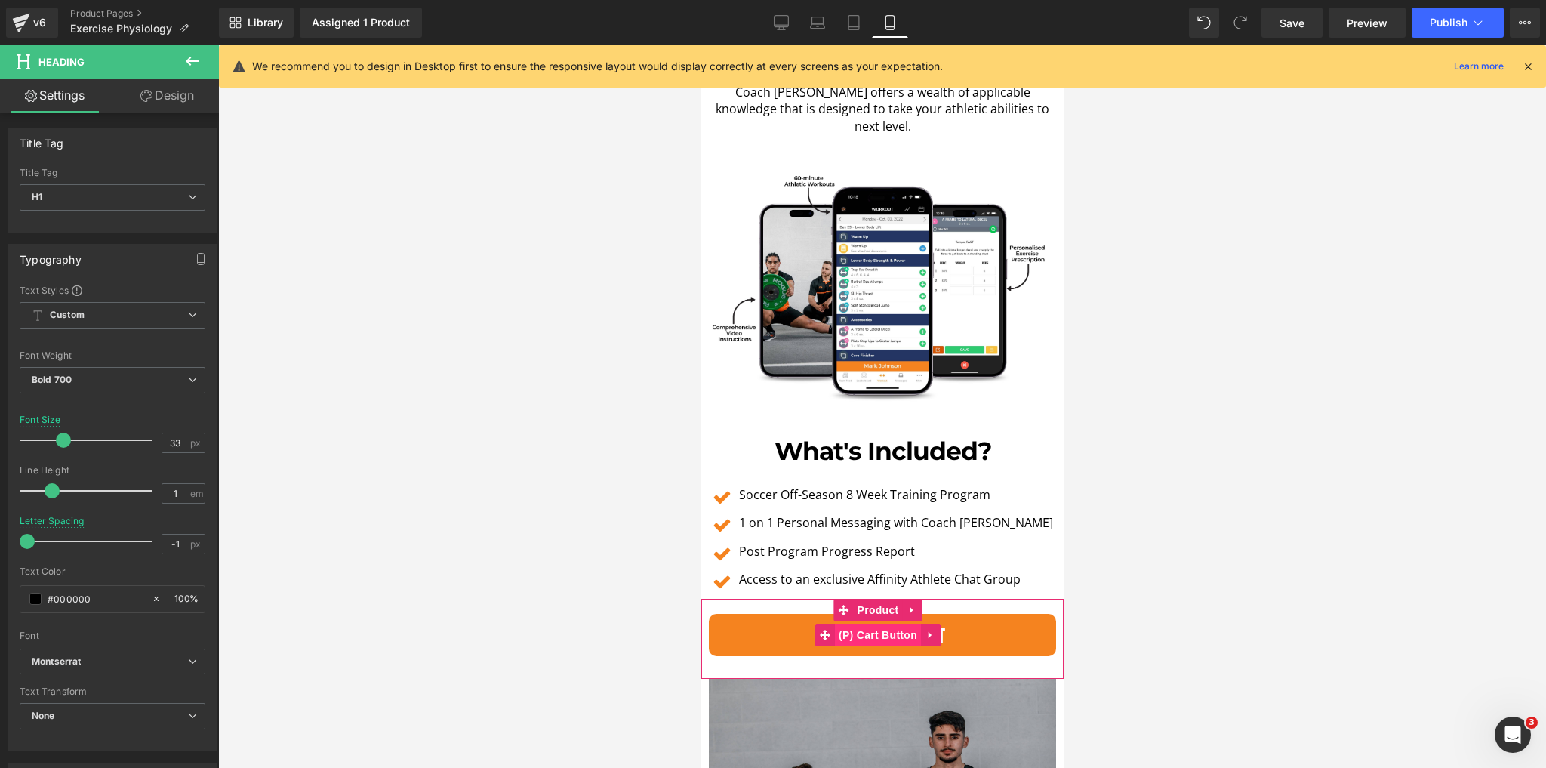
click at [890, 624] on span "(P) Cart Button" at bounding box center [877, 635] width 86 height 23
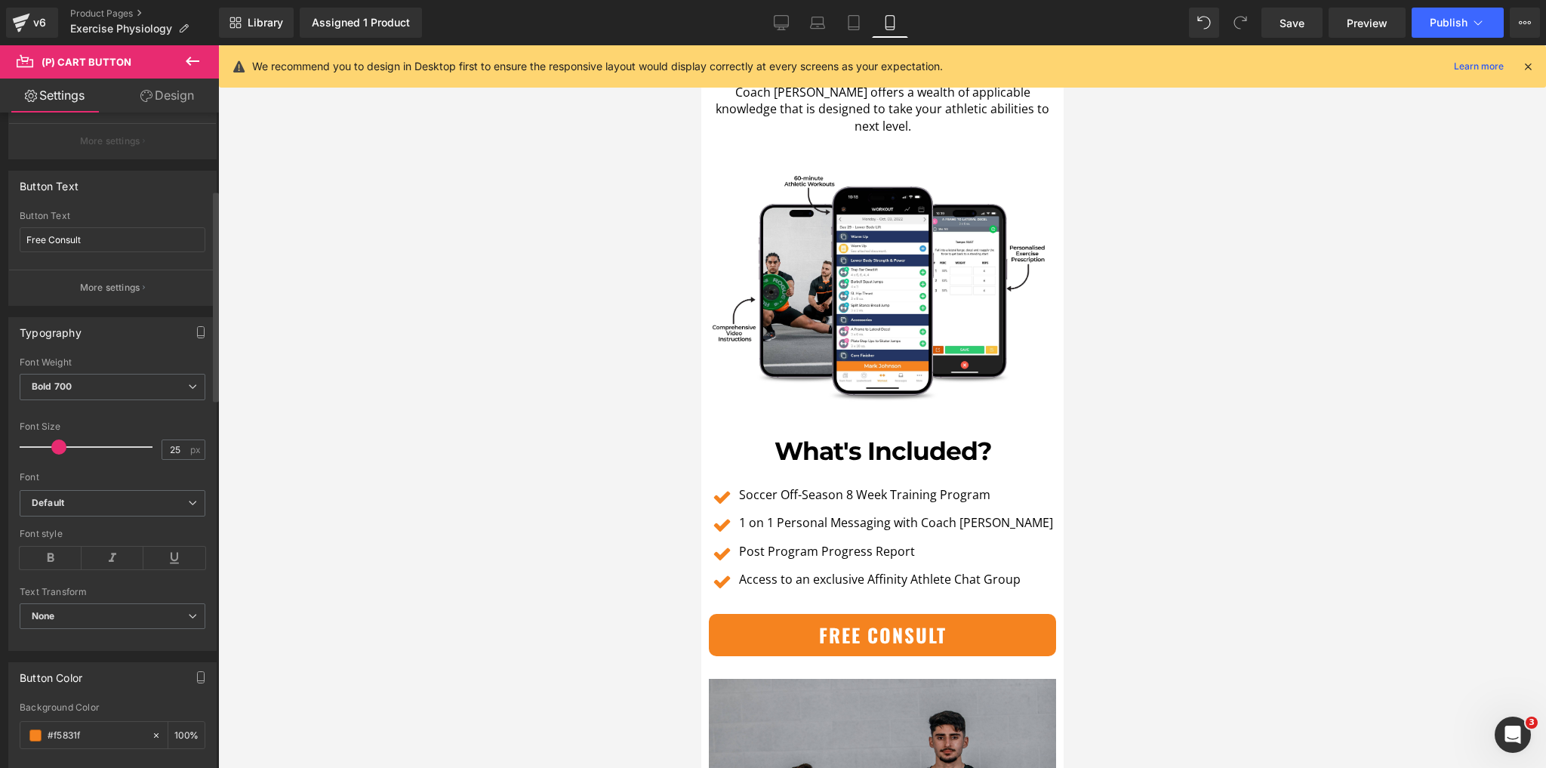
scroll to position [242, 0]
click at [106, 501] on span "Default" at bounding box center [113, 497] width 186 height 26
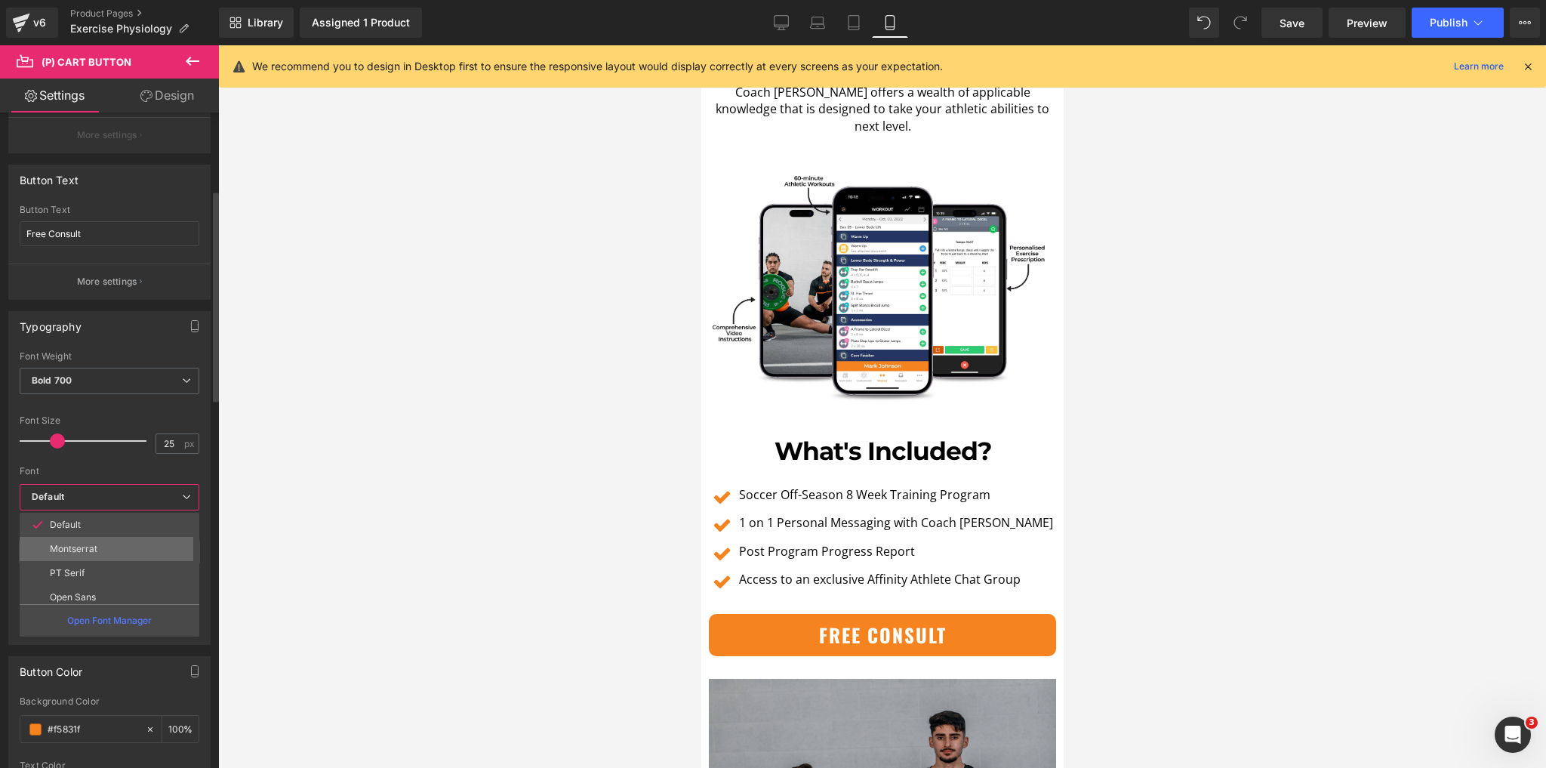
click at [88, 553] on li "Montserrat" at bounding box center [113, 549] width 187 height 24
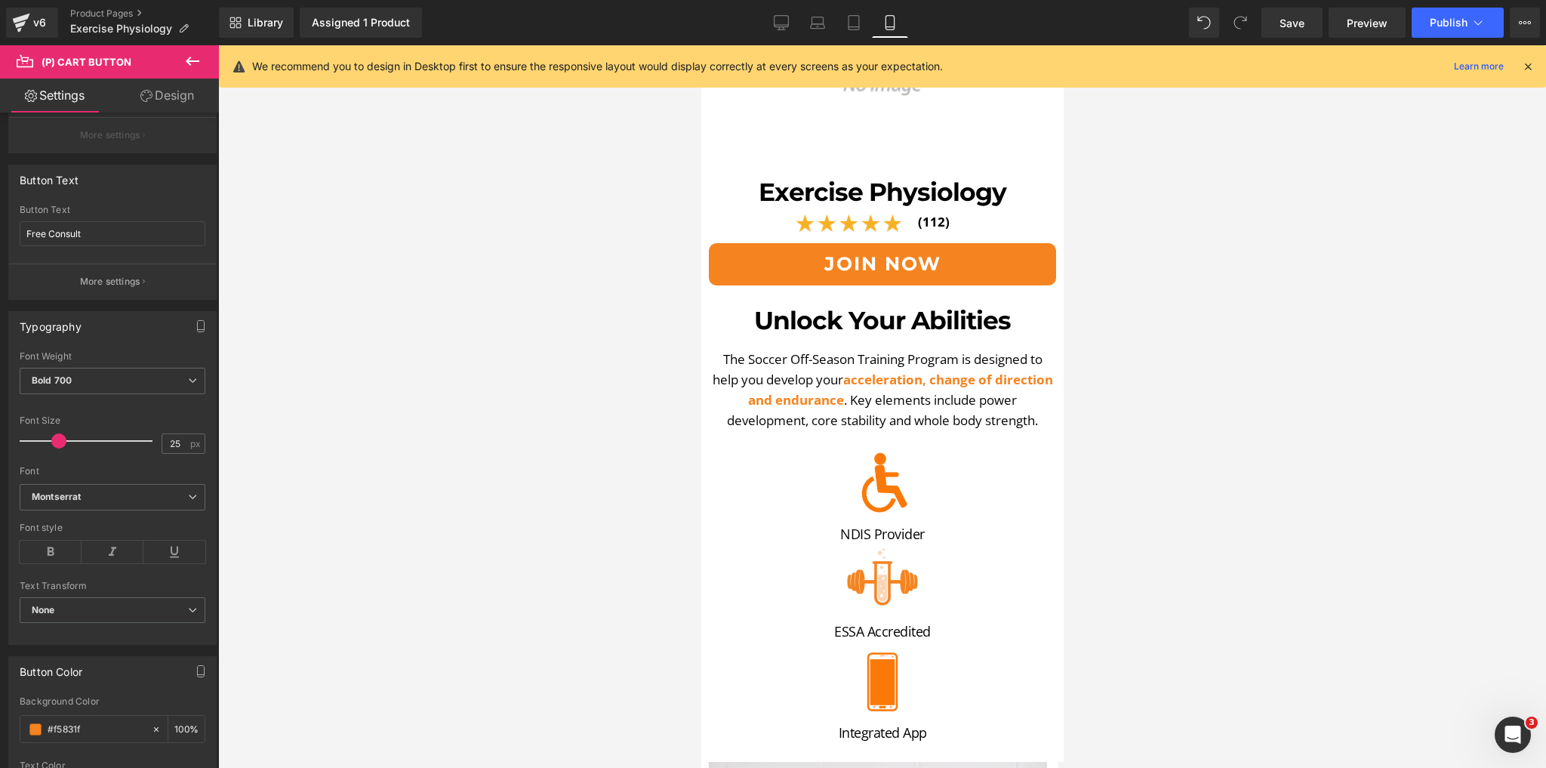
scroll to position [181, 0]
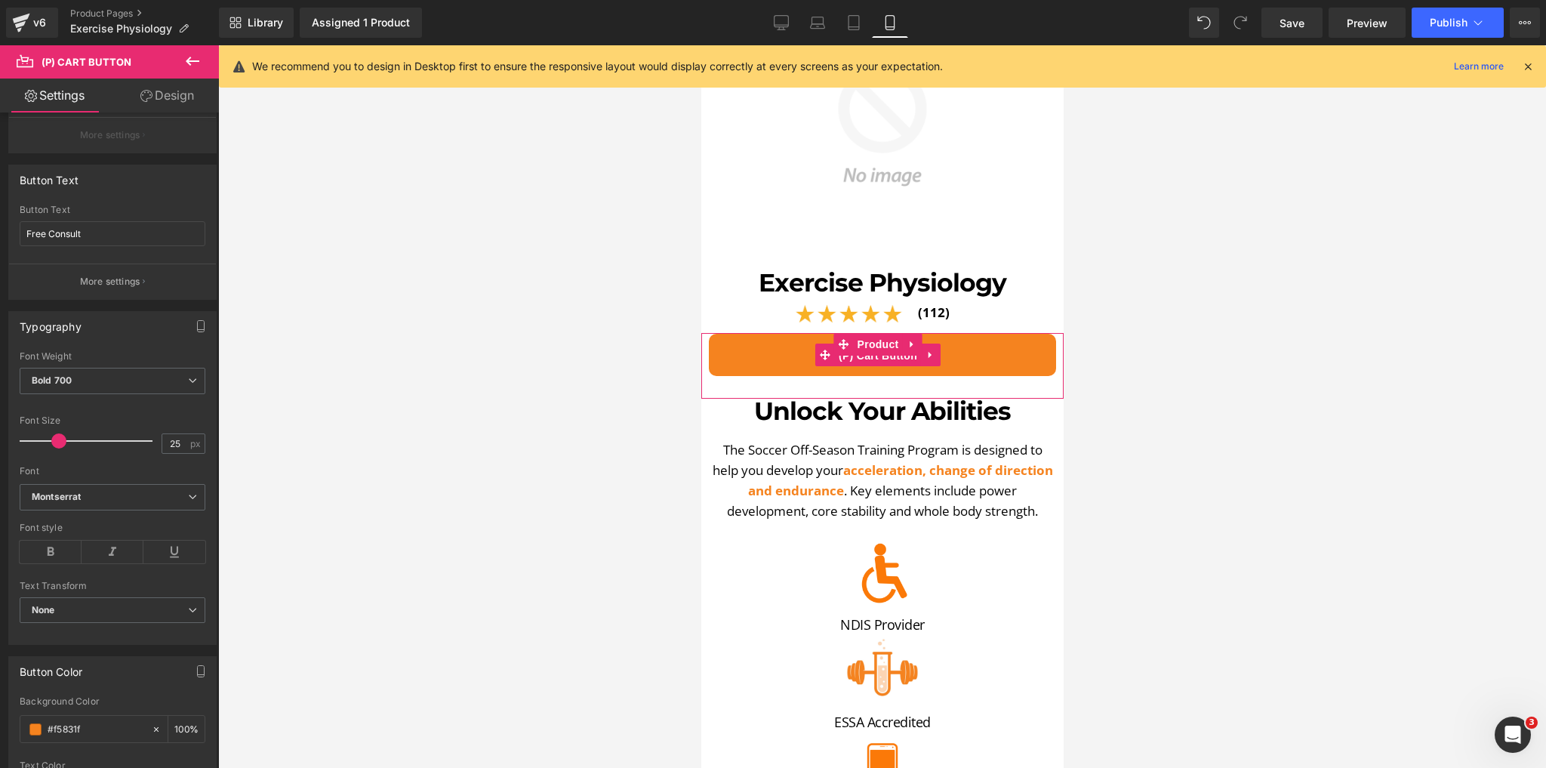
click at [879, 345] on span "(P) Cart Button" at bounding box center [877, 355] width 86 height 23
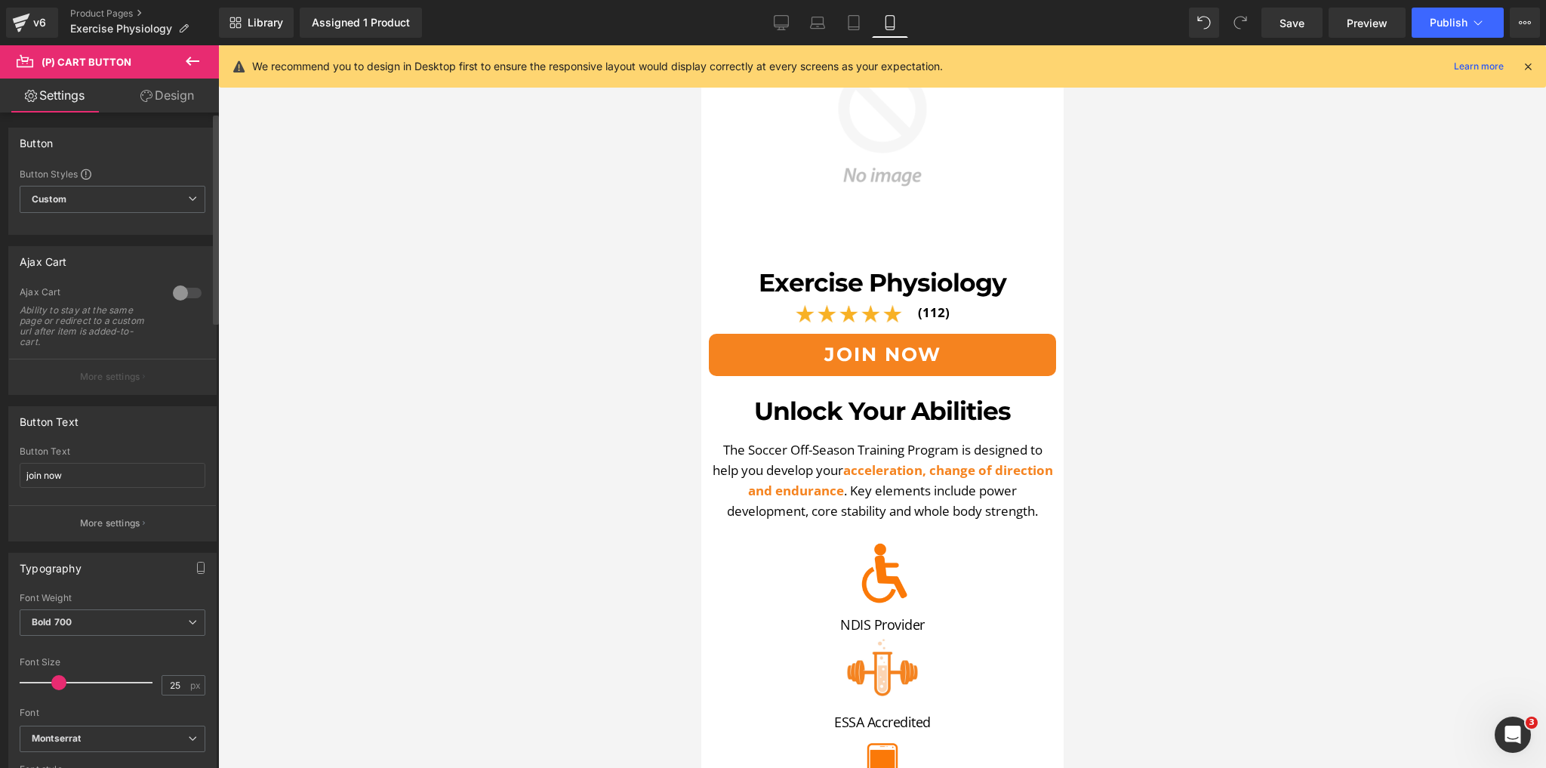
scroll to position [60, 0]
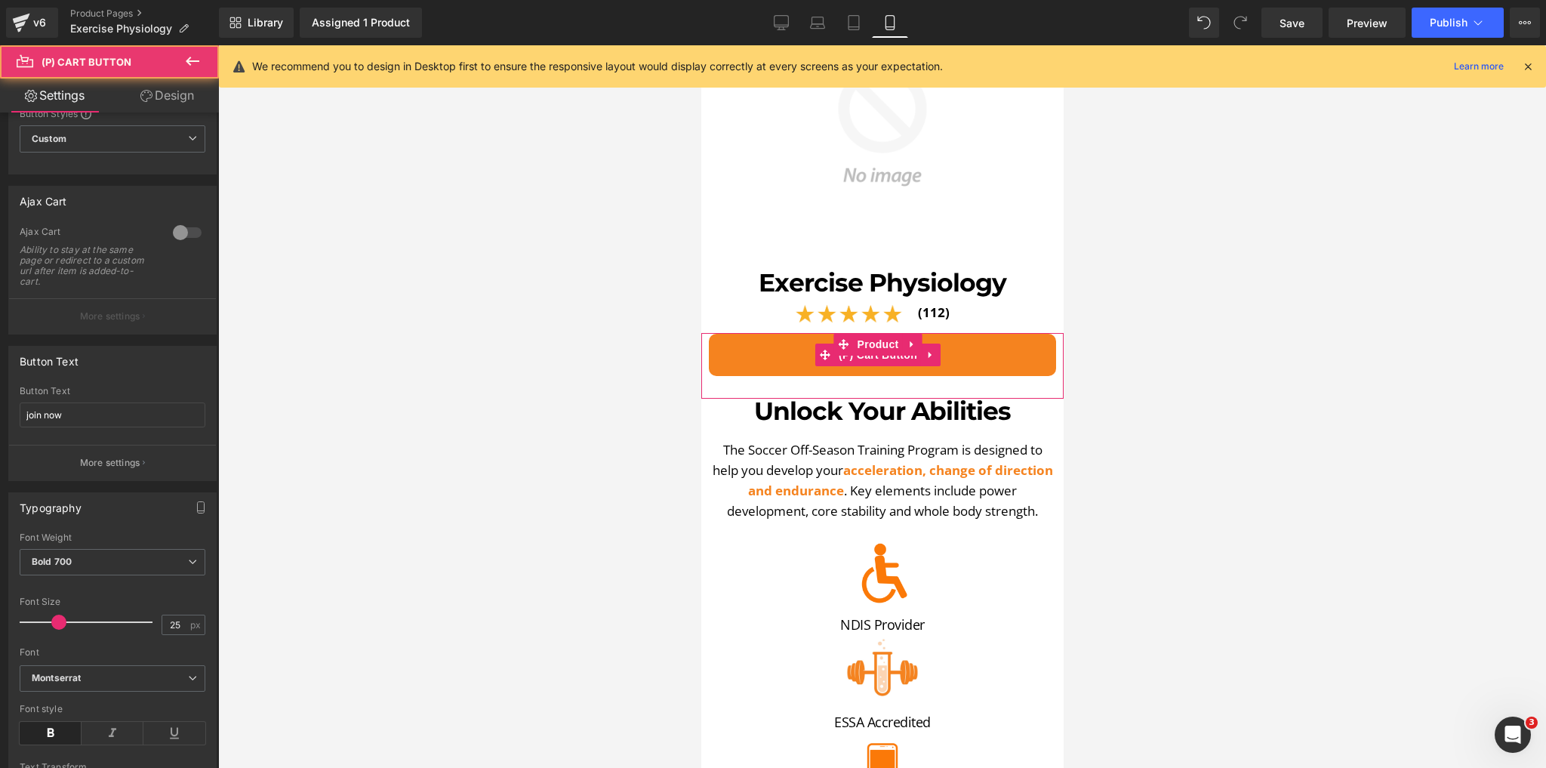
click at [827, 359] on button "join now" at bounding box center [881, 355] width 347 height 42
click at [894, 347] on span "(P) Cart Button" at bounding box center [877, 355] width 86 height 23
click at [884, 333] on span "Product" at bounding box center [877, 344] width 49 height 23
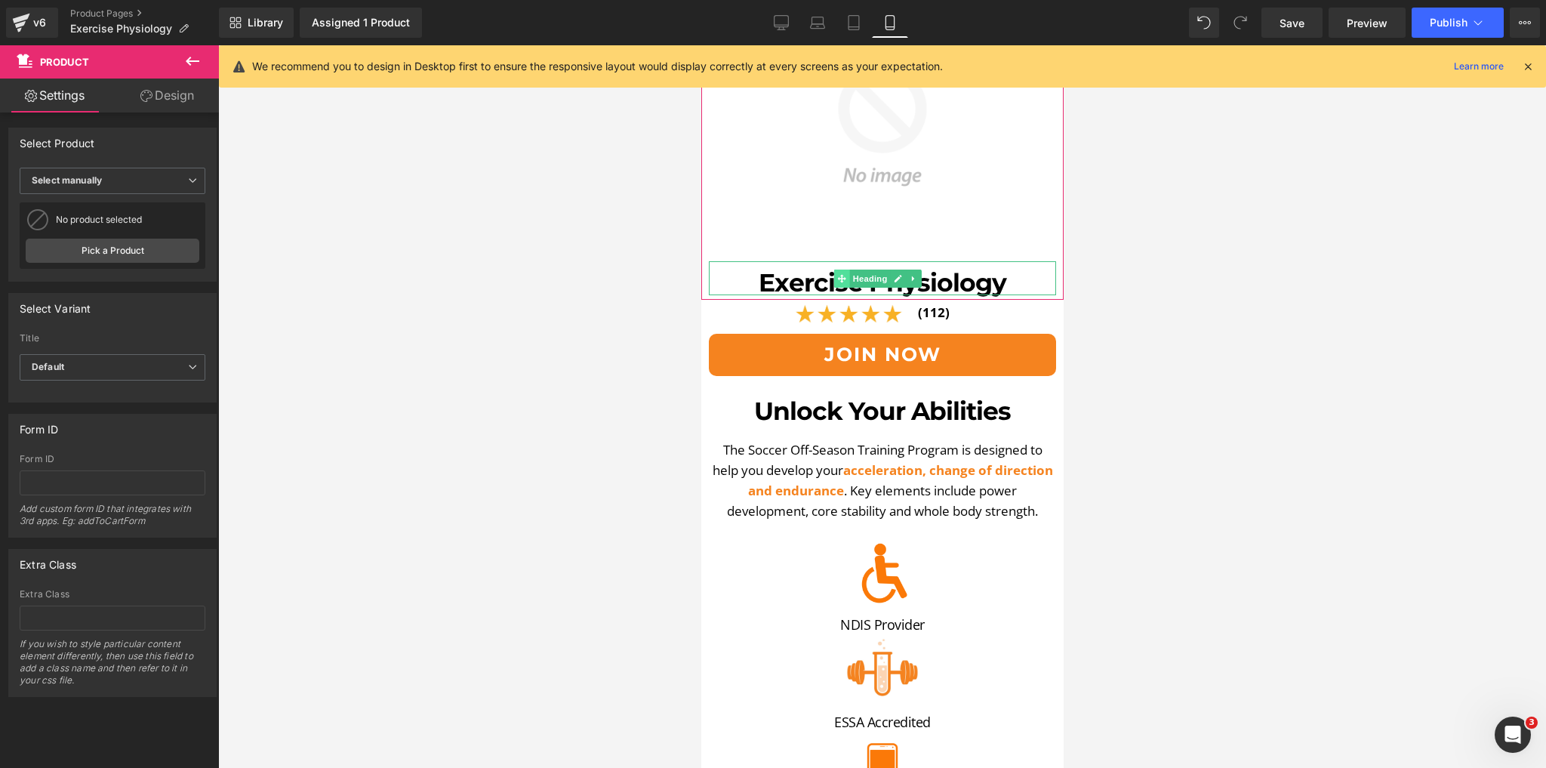
click at [843, 274] on icon at bounding box center [841, 278] width 8 height 8
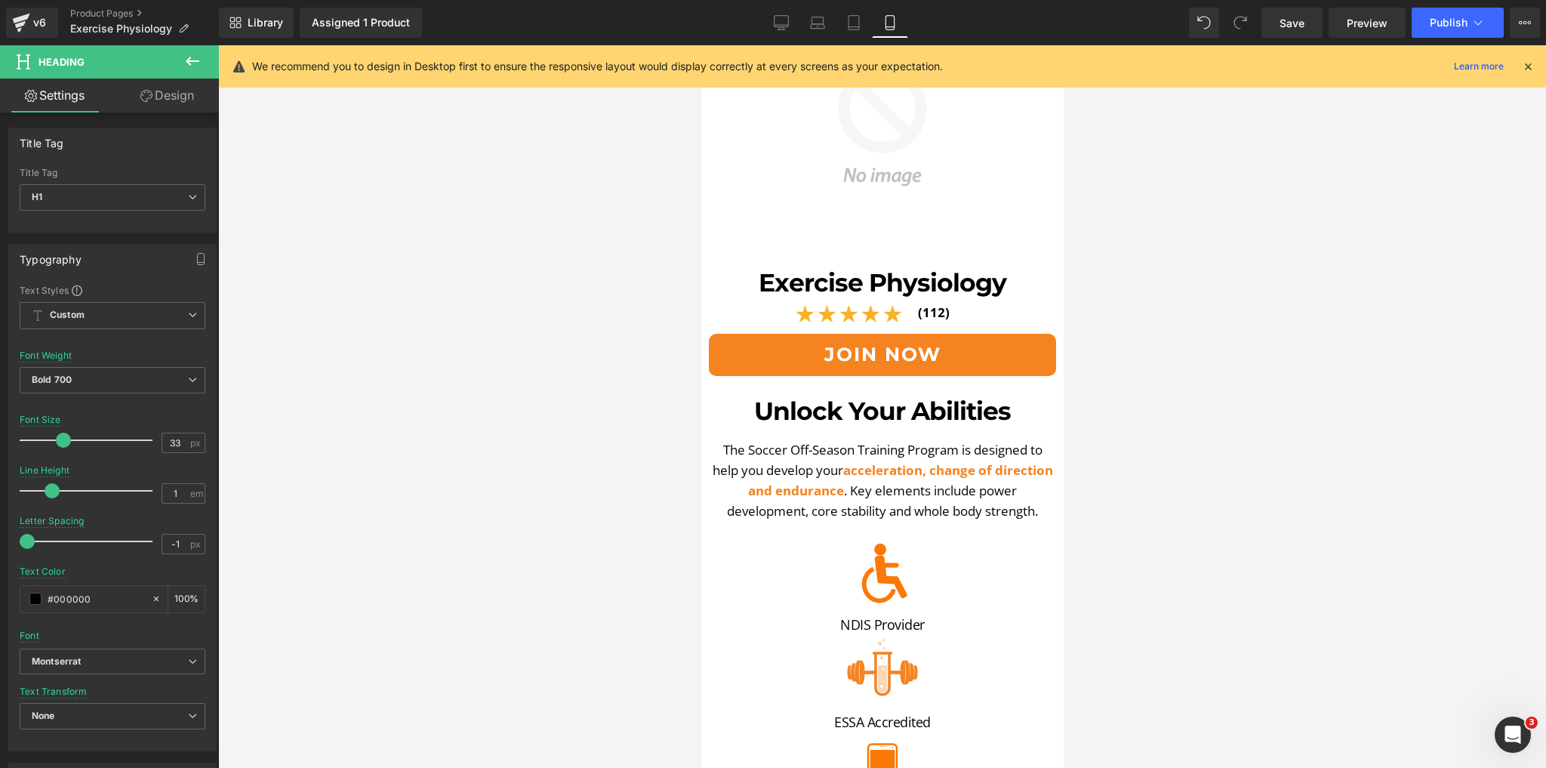
click at [421, 430] on div at bounding box center [882, 406] width 1328 height 723
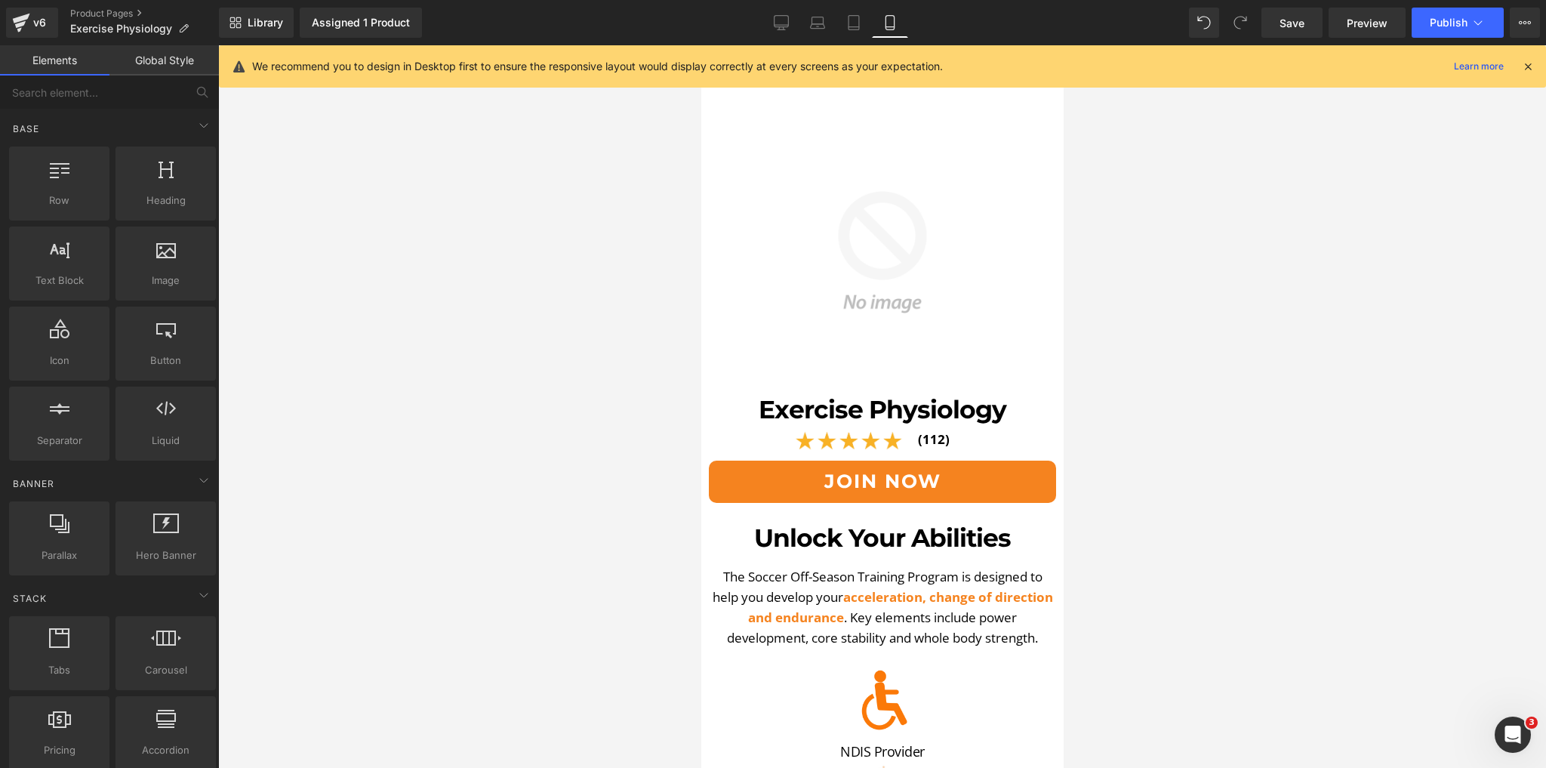
scroll to position [0, 0]
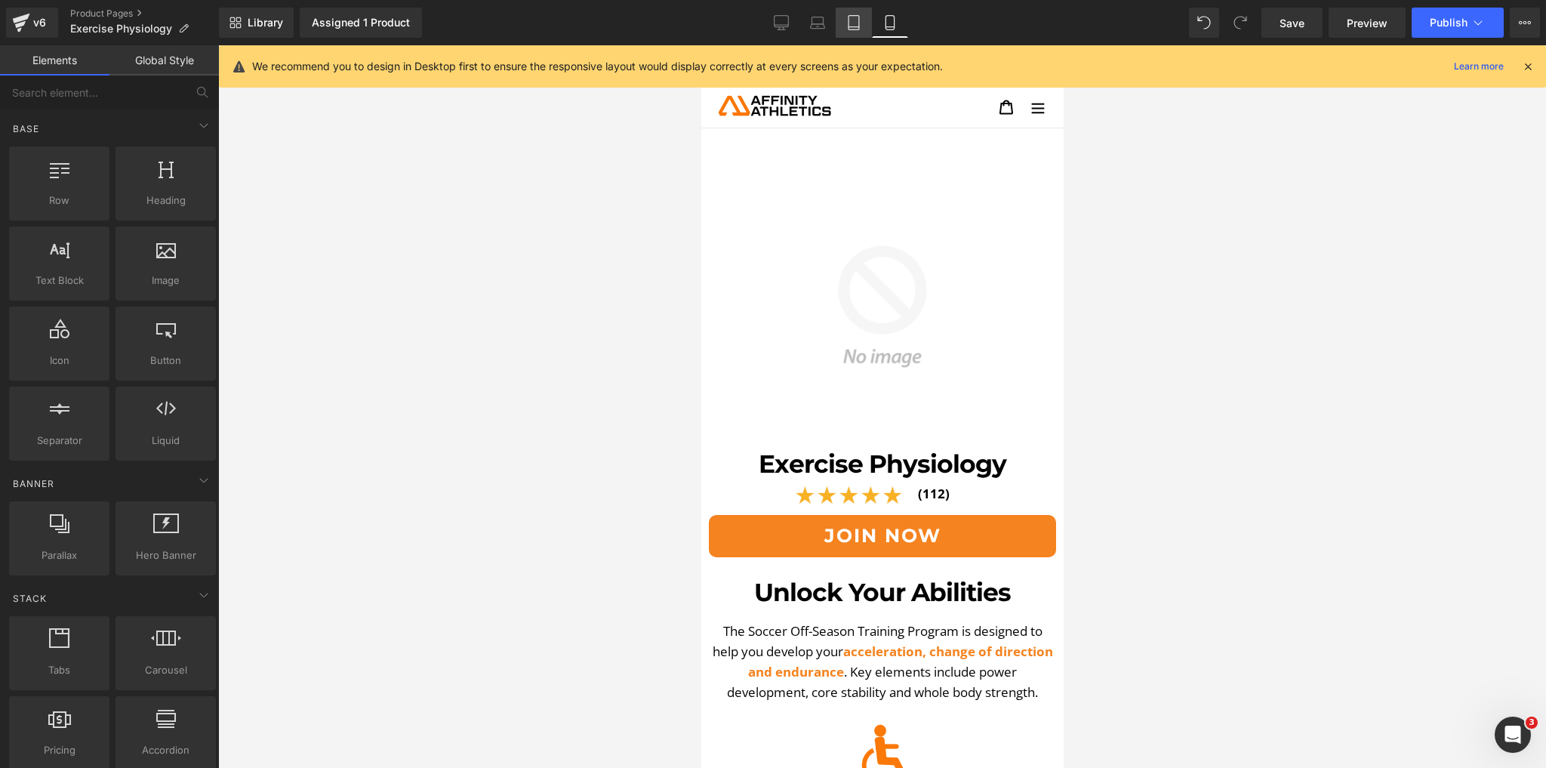
click at [852, 13] on link "Tablet" at bounding box center [854, 23] width 36 height 30
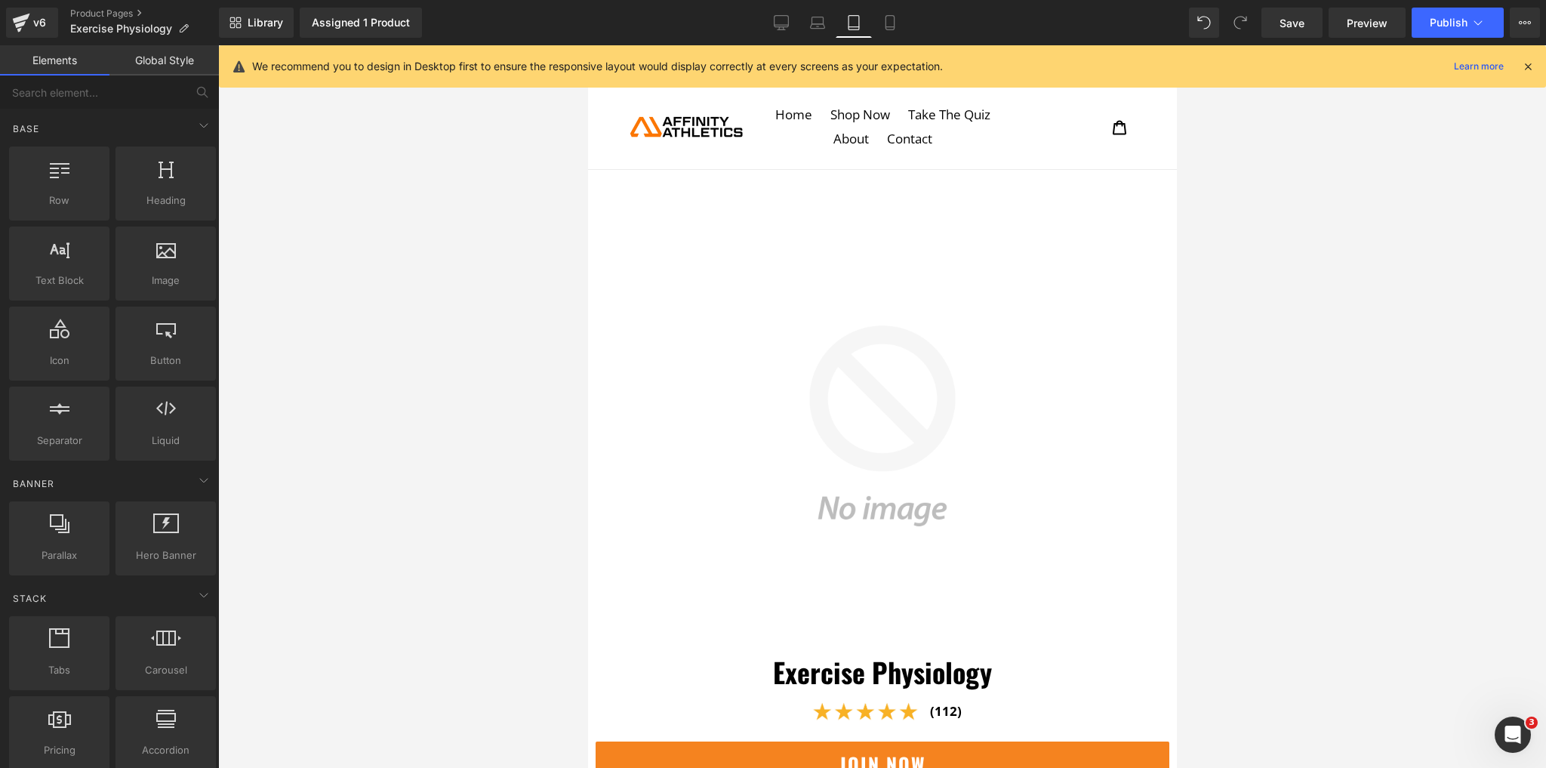
scroll to position [166, 0]
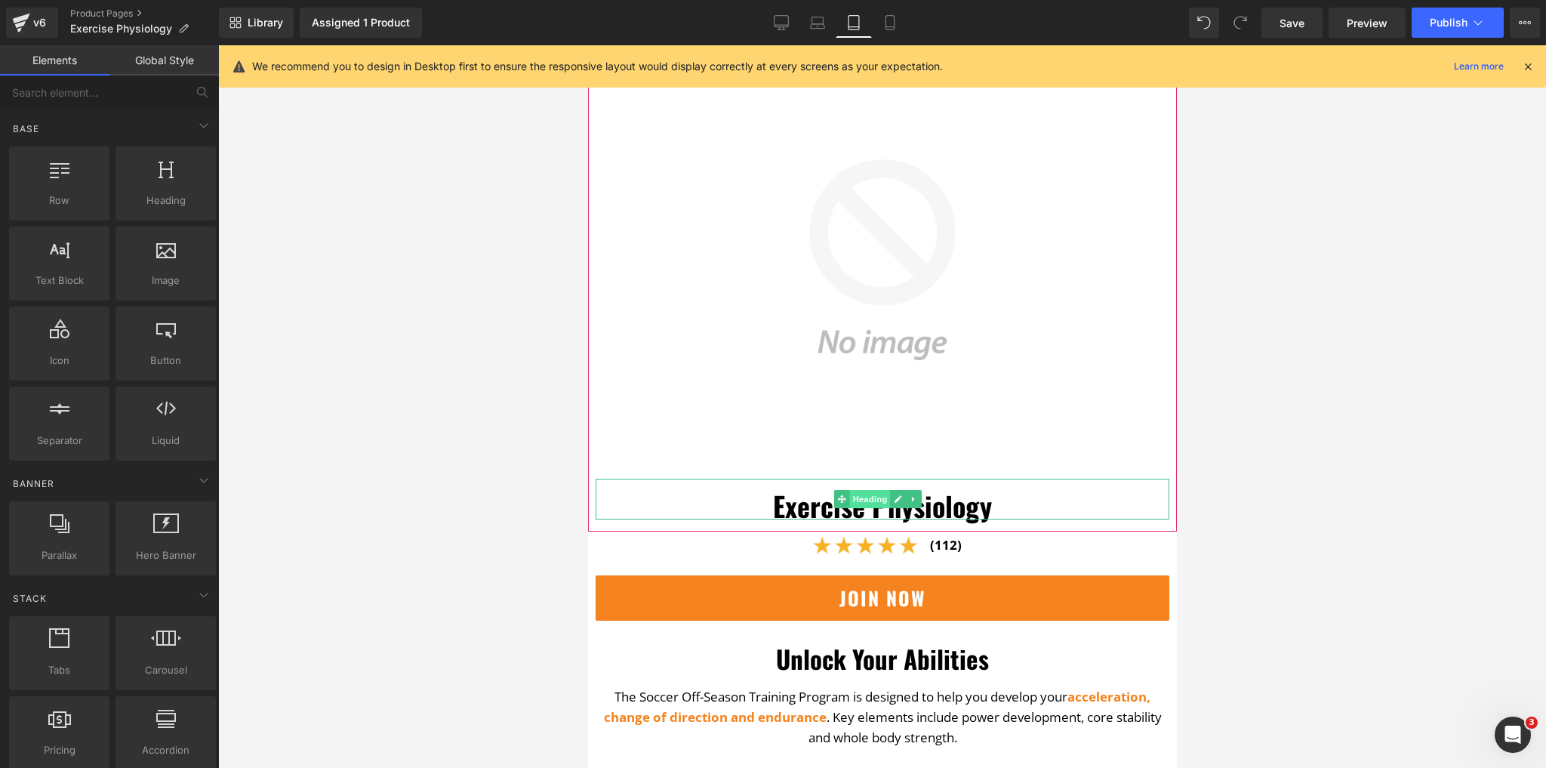
click at [876, 494] on span "Heading" at bounding box center [869, 499] width 41 height 18
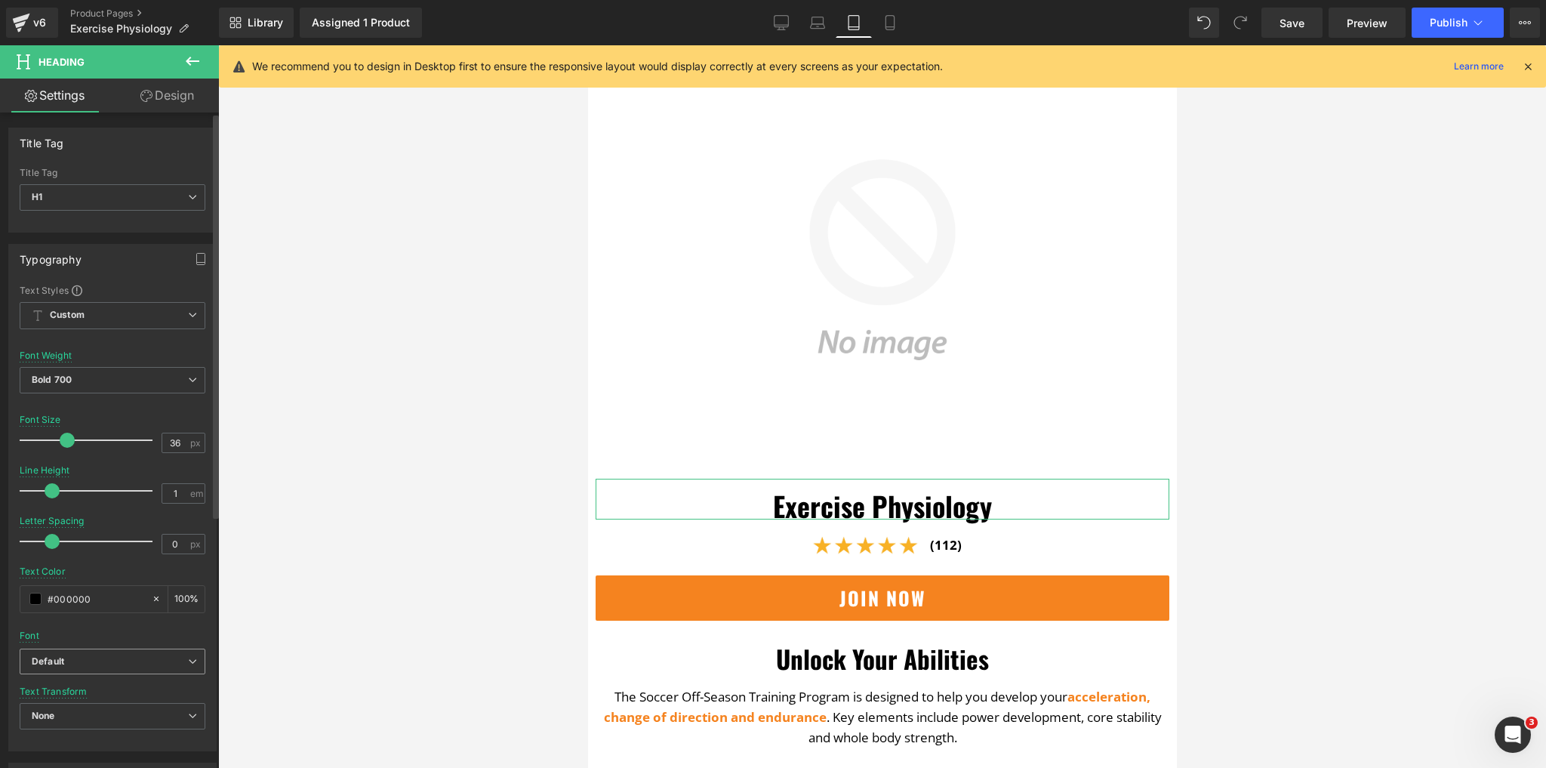
click at [97, 657] on b "Default" at bounding box center [110, 661] width 156 height 13
click at [91, 708] on p "Montserrat" at bounding box center [74, 713] width 48 height 11
click at [171, 435] on input "36" at bounding box center [175, 442] width 26 height 19
type input "33"
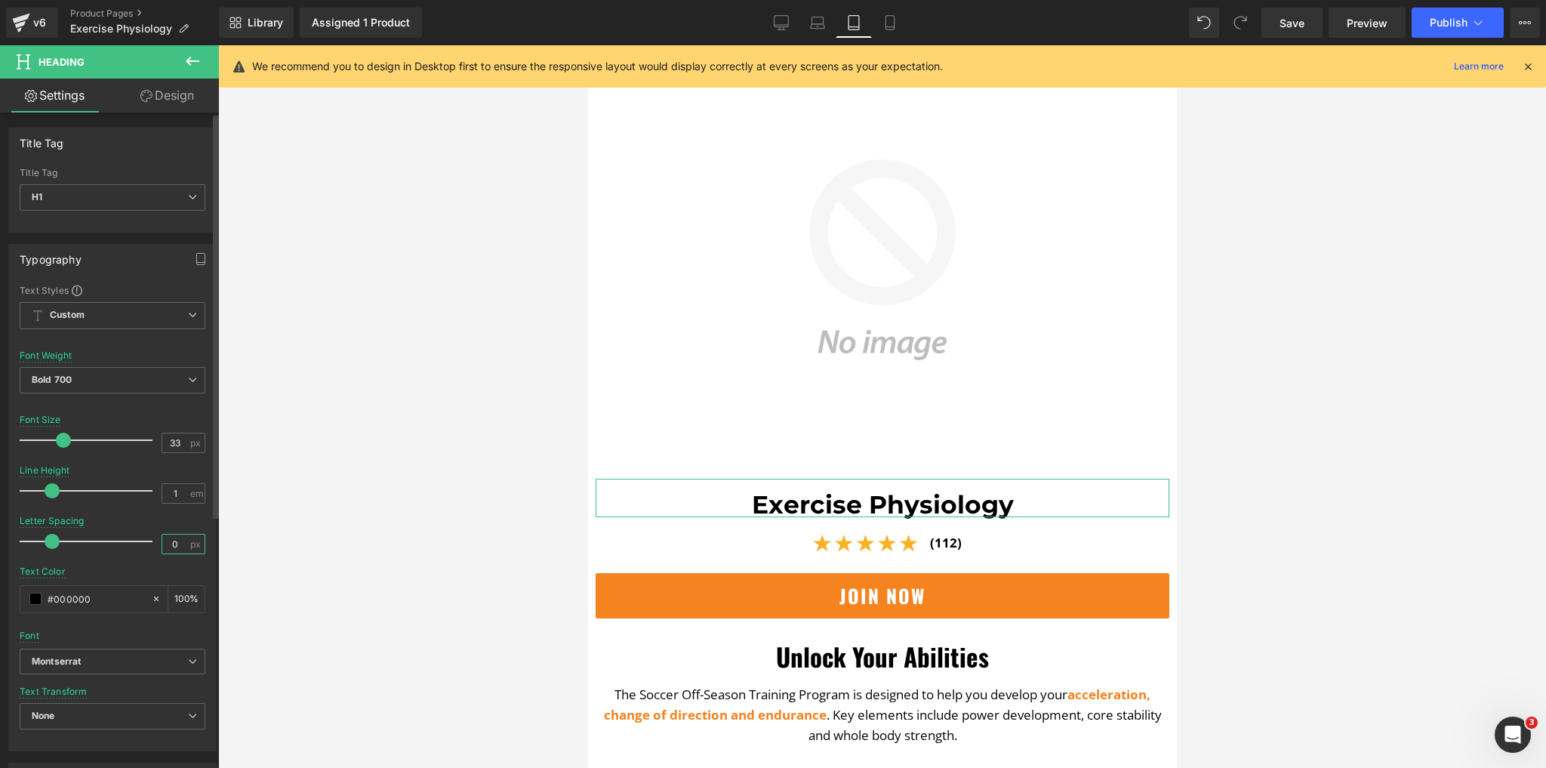
click at [175, 547] on input "0" at bounding box center [175, 544] width 26 height 19
type input "-1"
click at [338, 543] on div at bounding box center [882, 406] width 1328 height 723
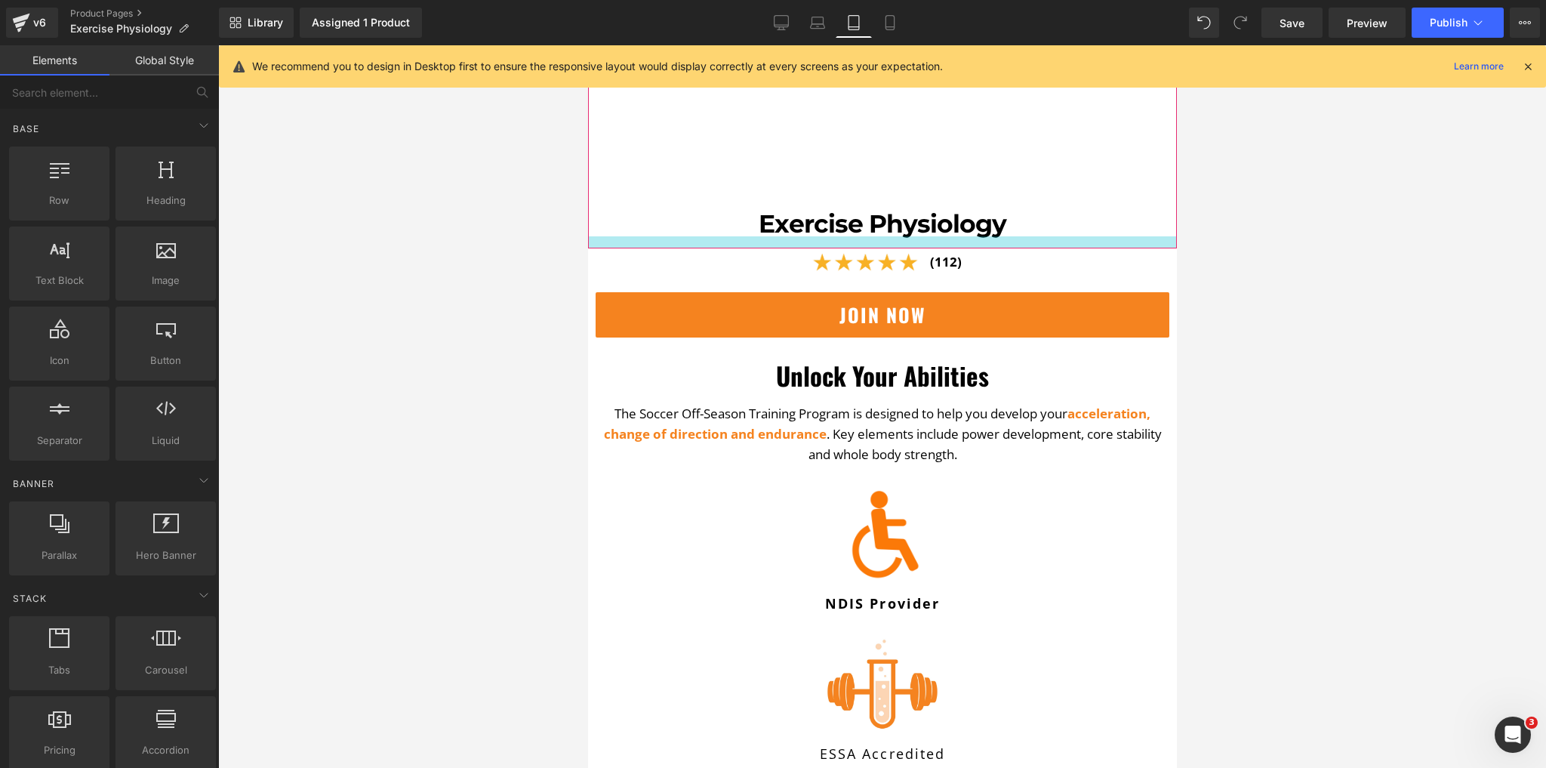
scroll to position [468, 0]
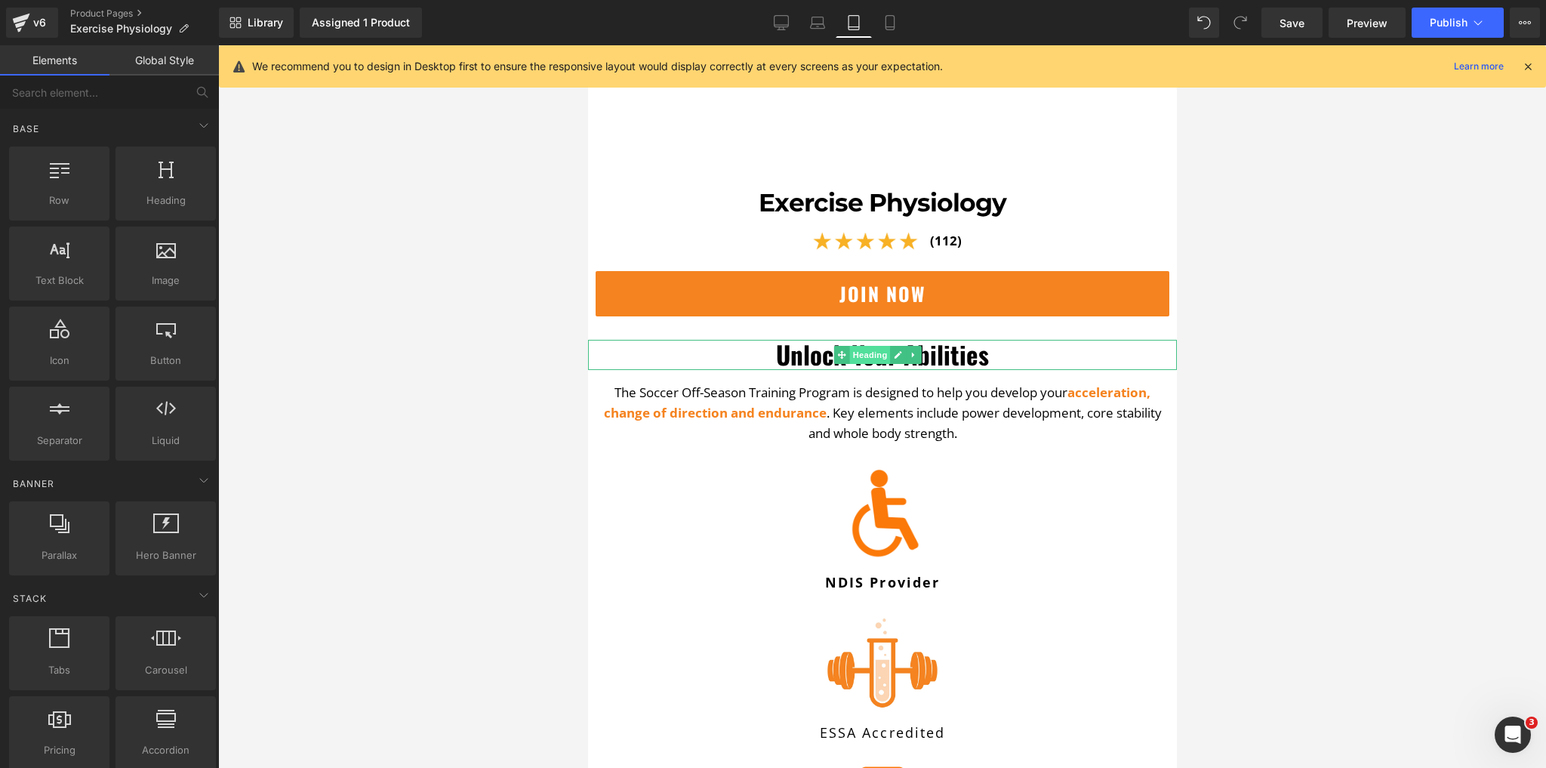
click at [880, 346] on span "Heading" at bounding box center [869, 355] width 41 height 18
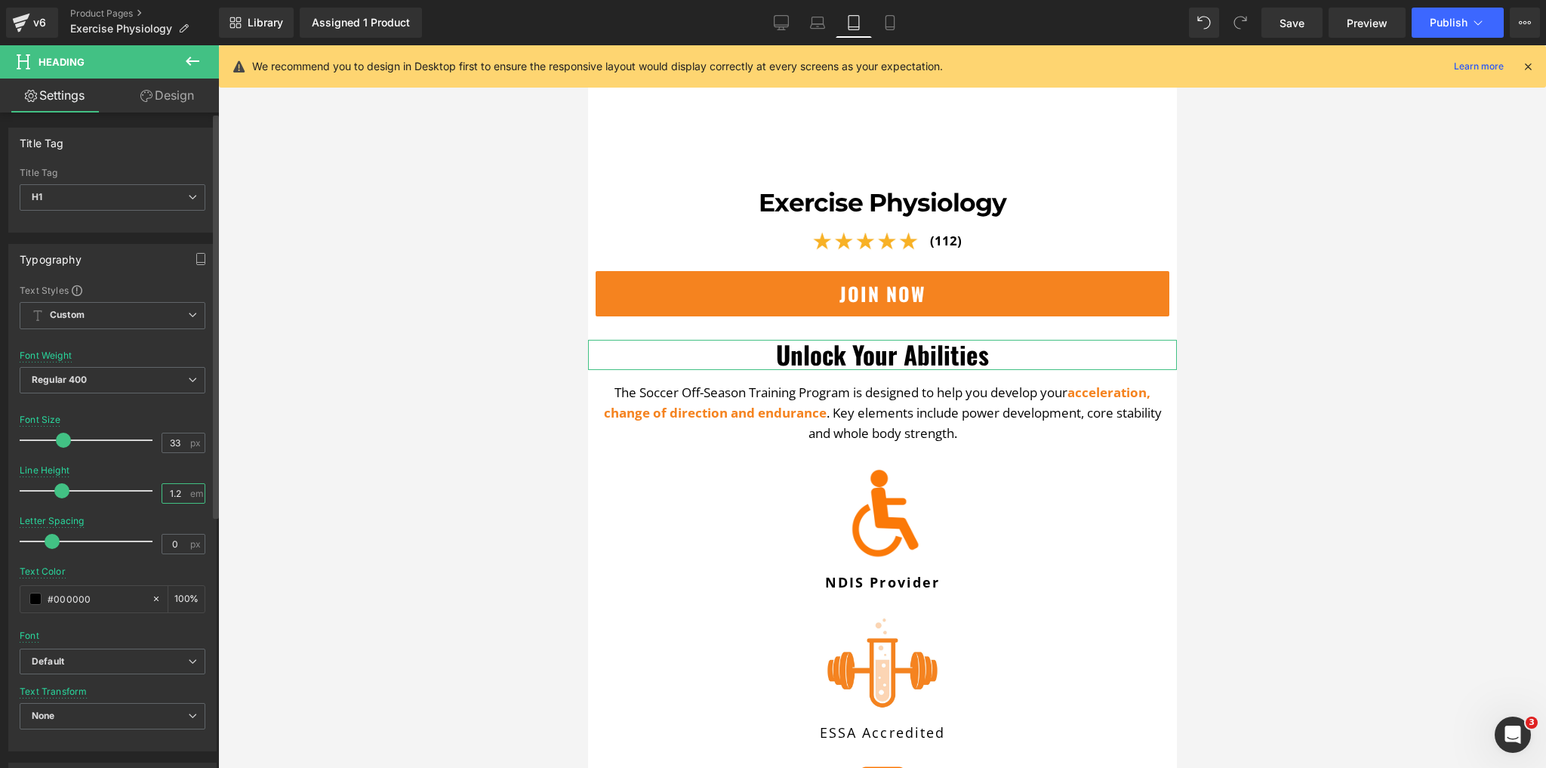
click at [178, 484] on input "1.2" at bounding box center [175, 493] width 26 height 19
type input "1"
click at [176, 535] on input "0" at bounding box center [175, 544] width 26 height 19
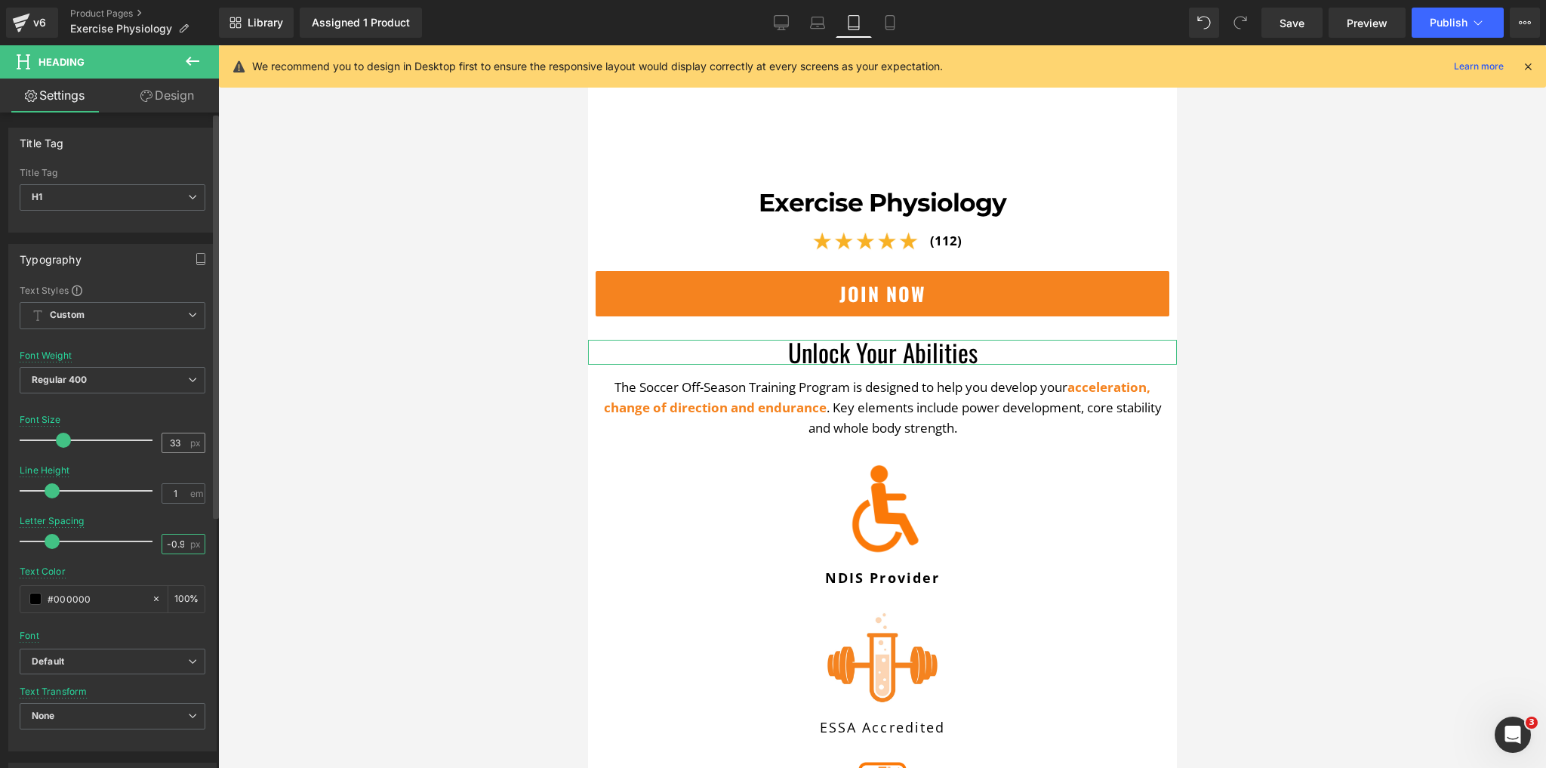
type input "-1"
click at [85, 378] on b "Regular 400" at bounding box center [60, 379] width 56 height 11
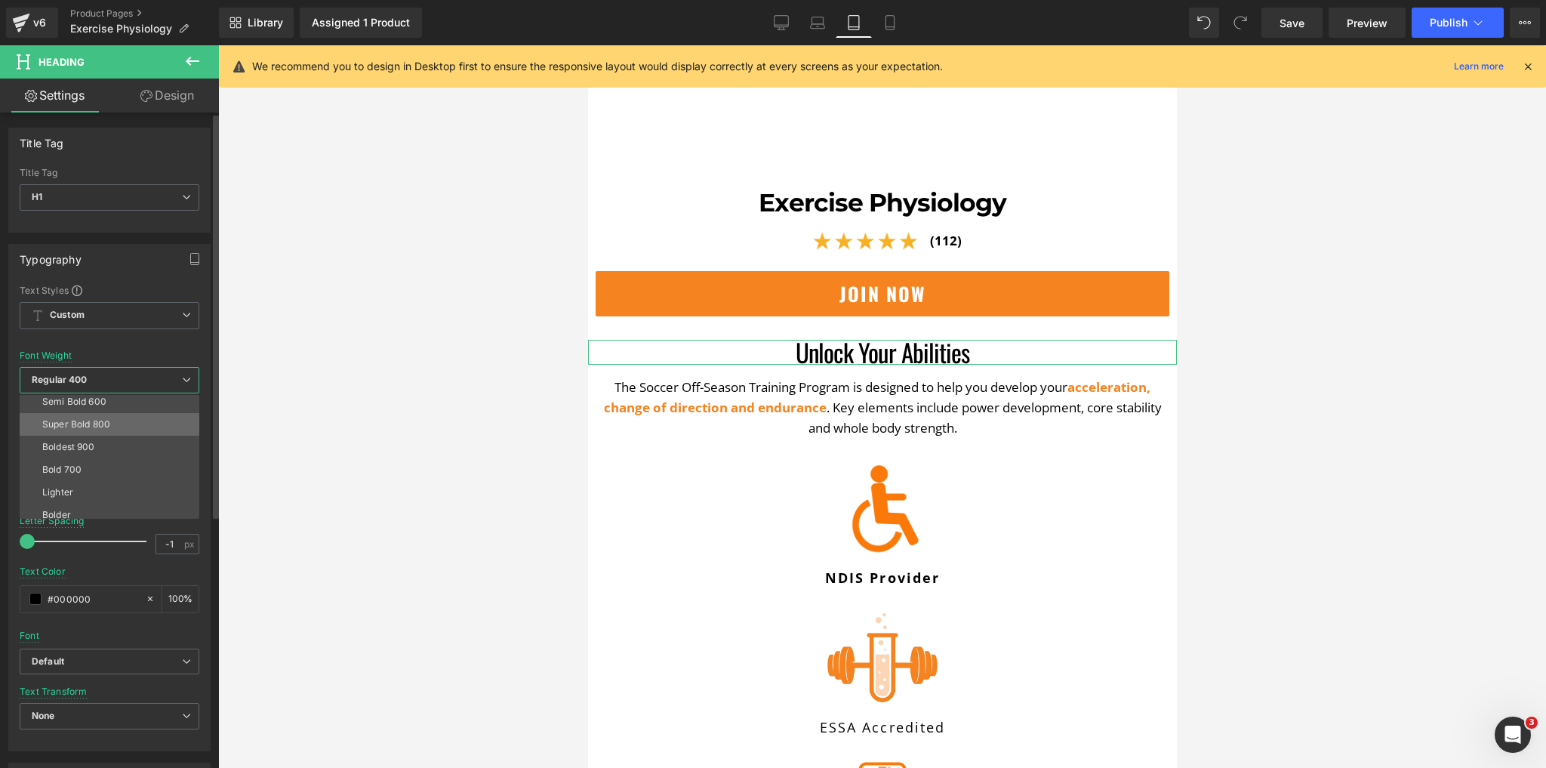
scroll to position [121, 0]
click at [77, 461] on div "Bold 700" at bounding box center [61, 466] width 39 height 11
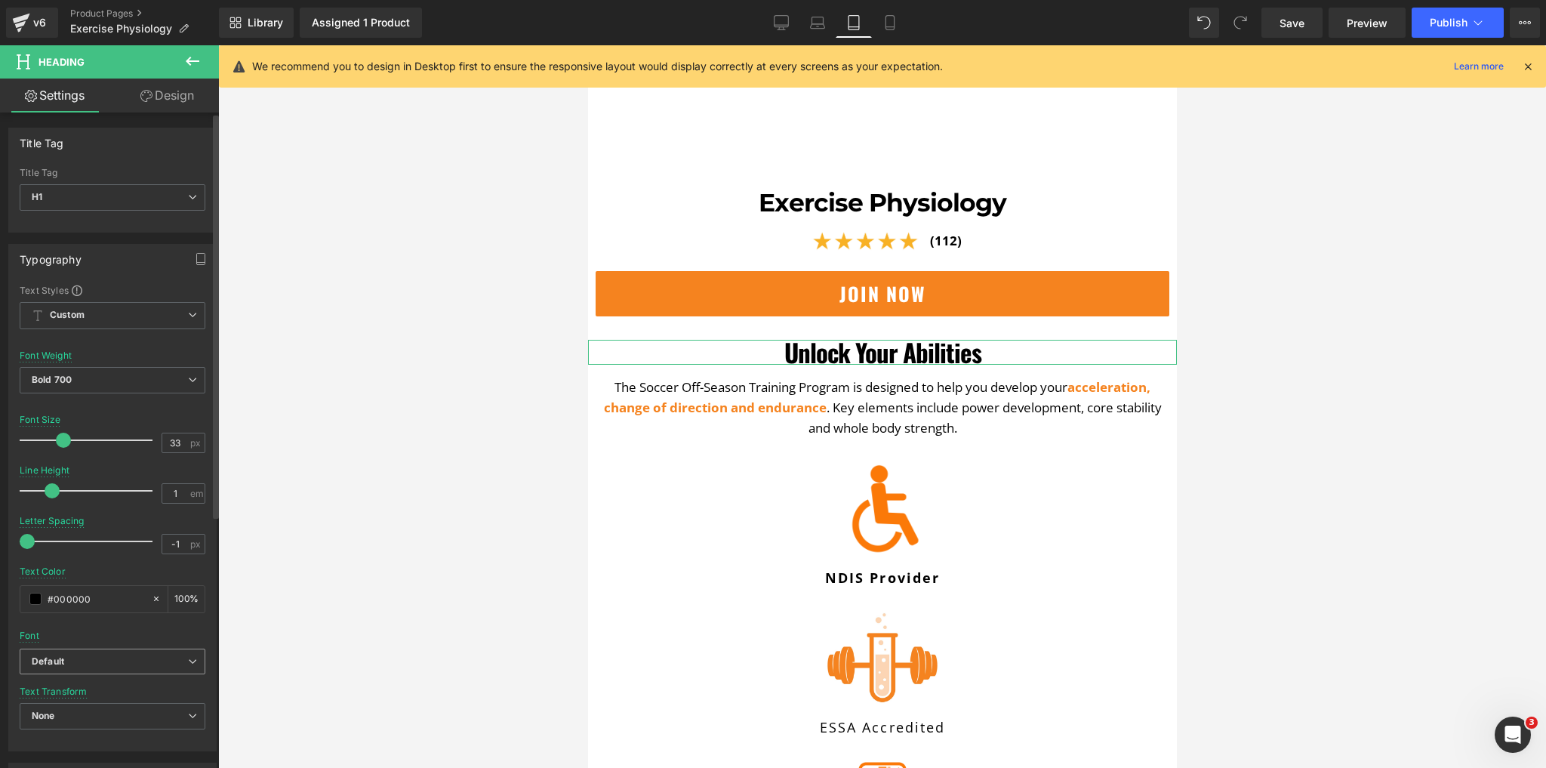
click at [86, 665] on b "Default" at bounding box center [110, 661] width 156 height 13
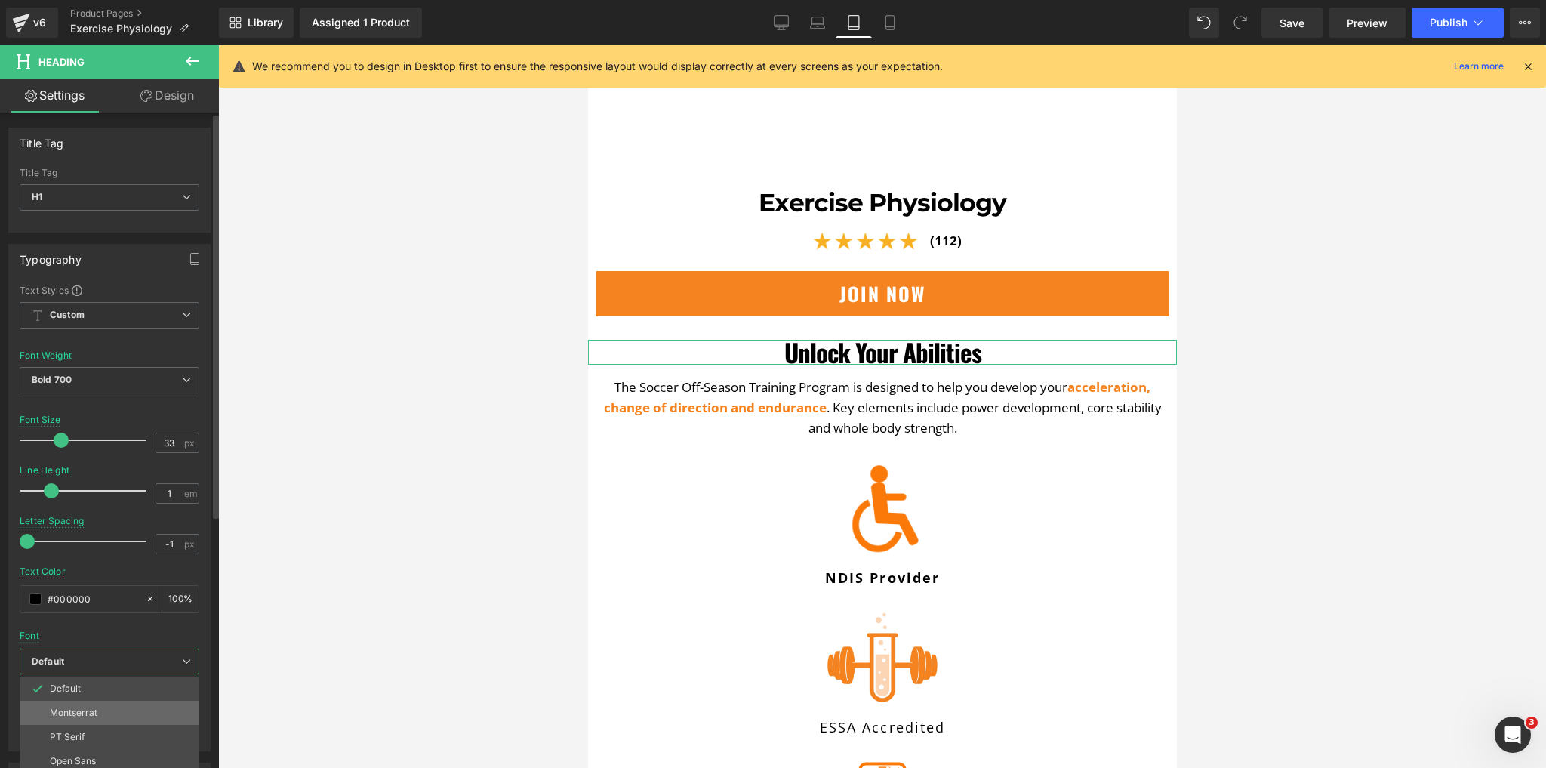
click at [84, 714] on p "Montserrat" at bounding box center [74, 713] width 48 height 11
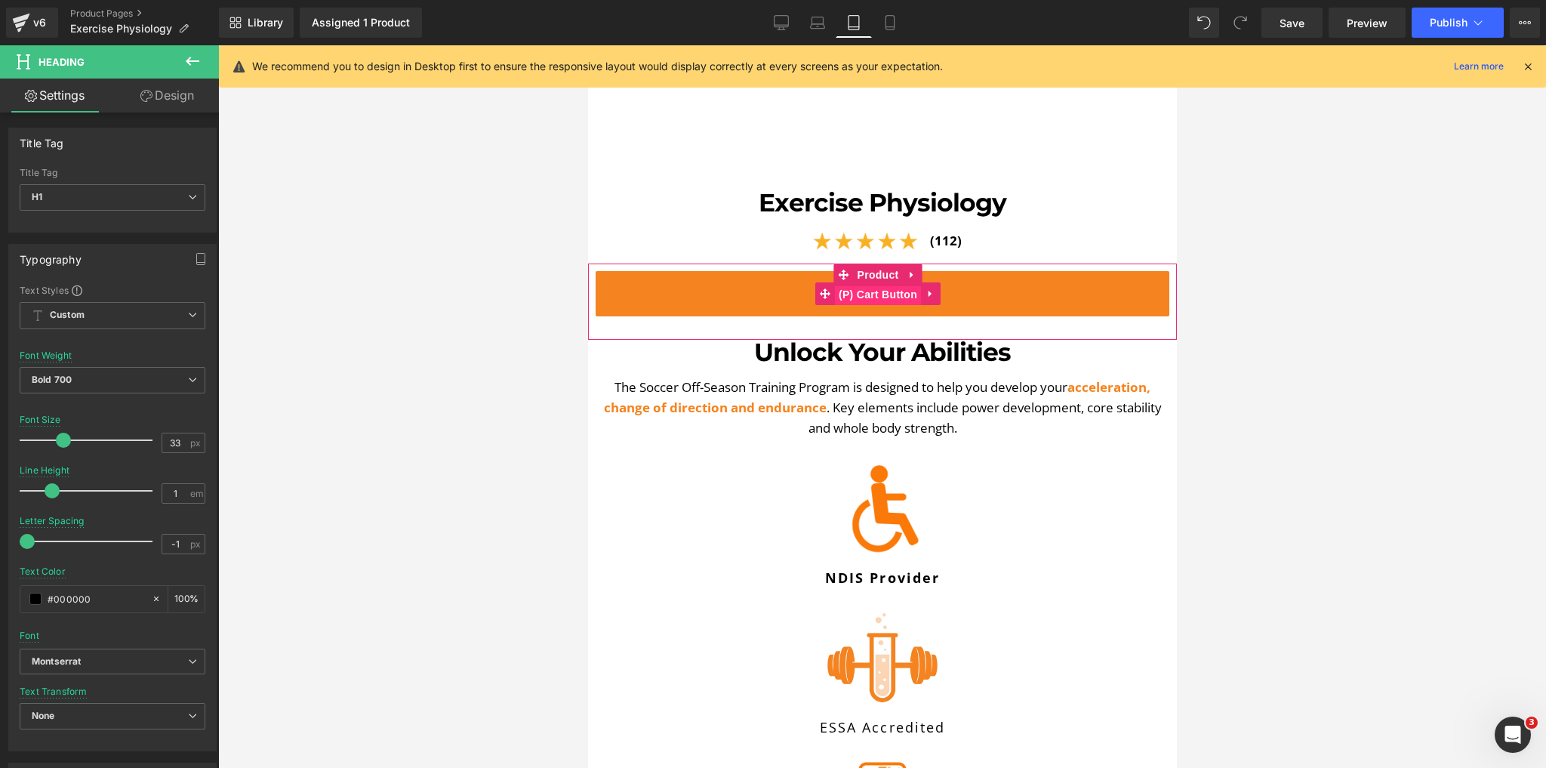
click at [882, 285] on span "(P) Cart Button" at bounding box center [877, 294] width 86 height 23
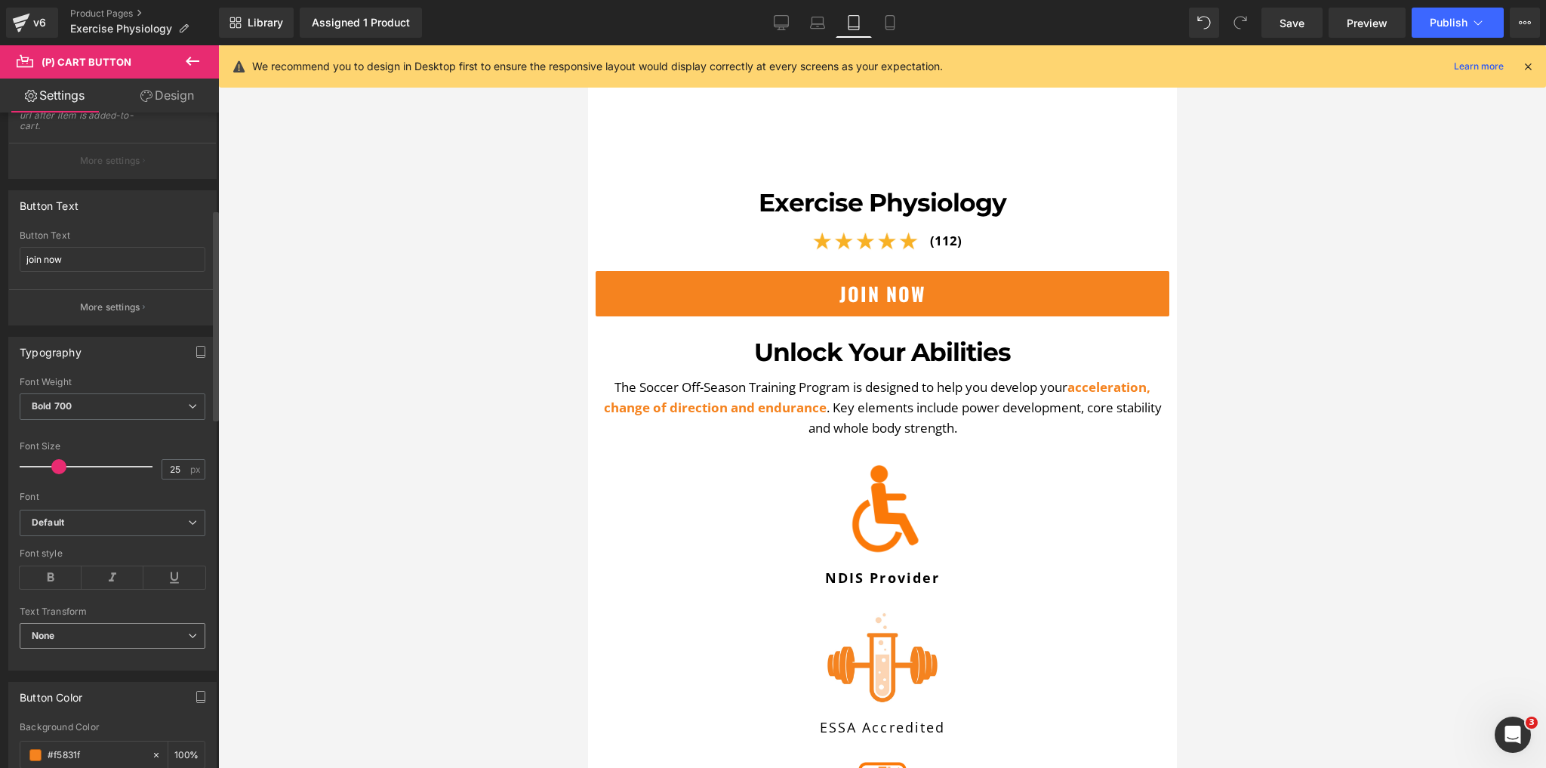
scroll to position [302, 0]
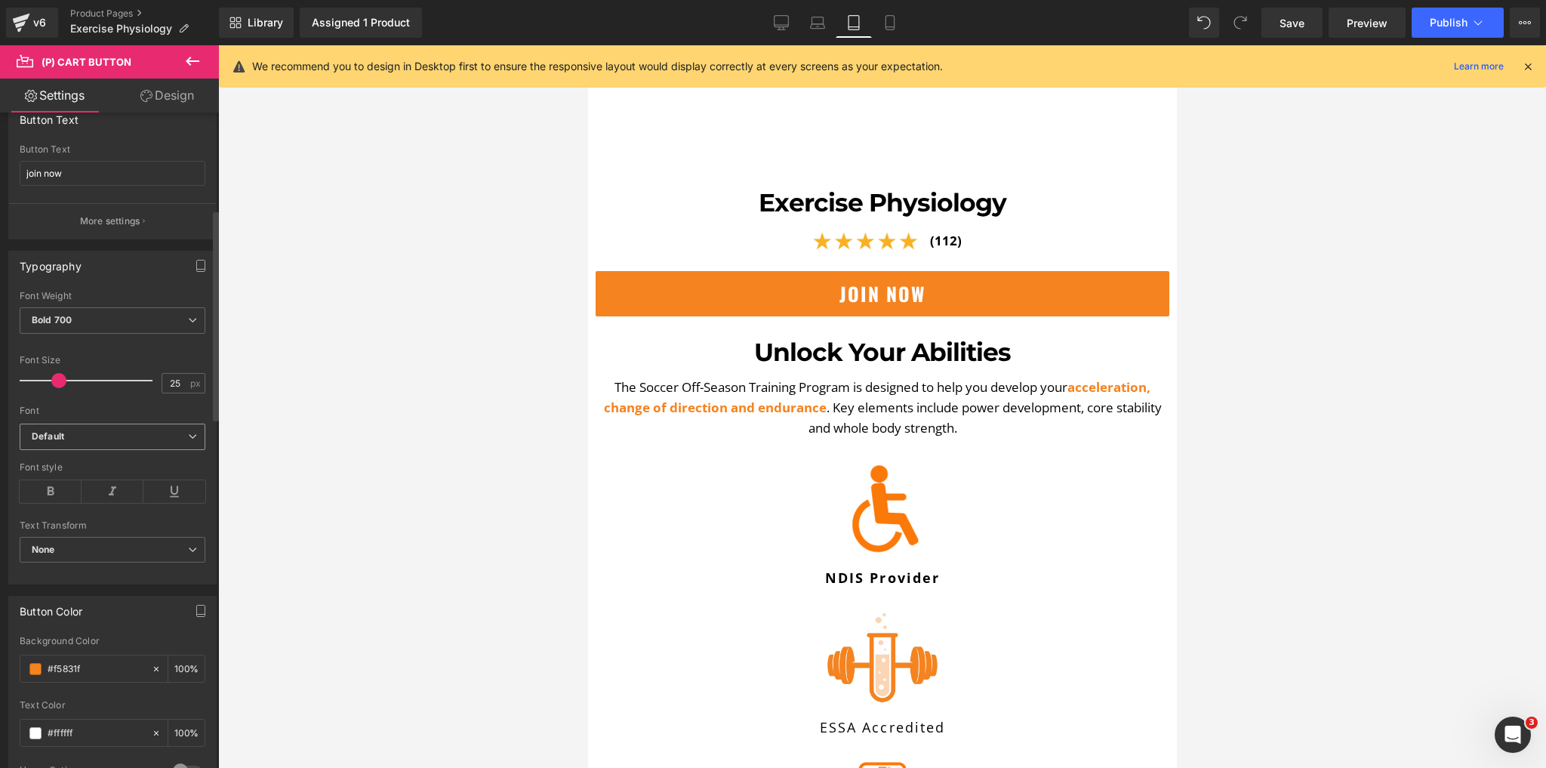
click at [77, 432] on b "Default" at bounding box center [110, 436] width 156 height 13
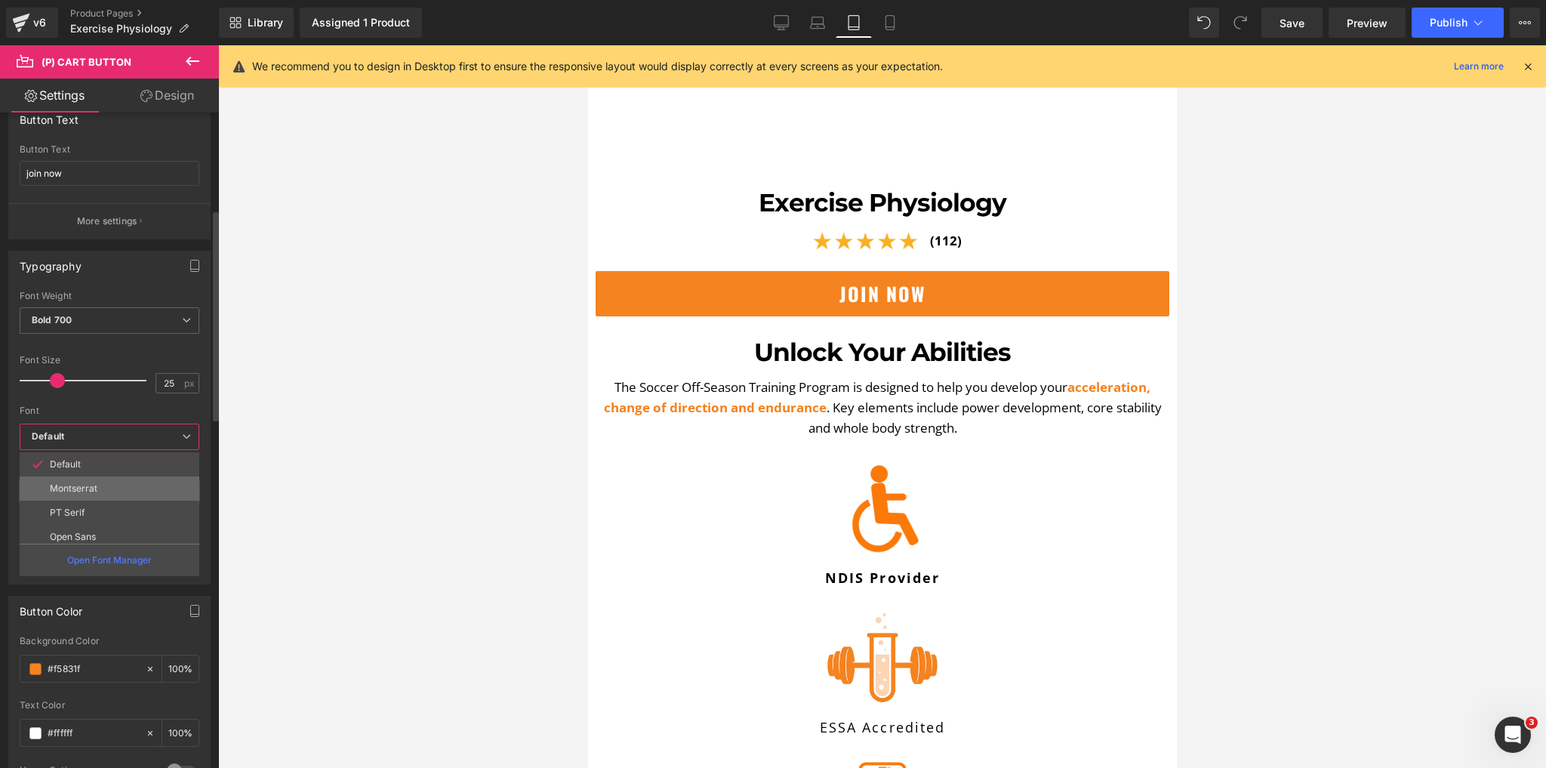
click at [76, 483] on p "Montserrat" at bounding box center [74, 488] width 48 height 11
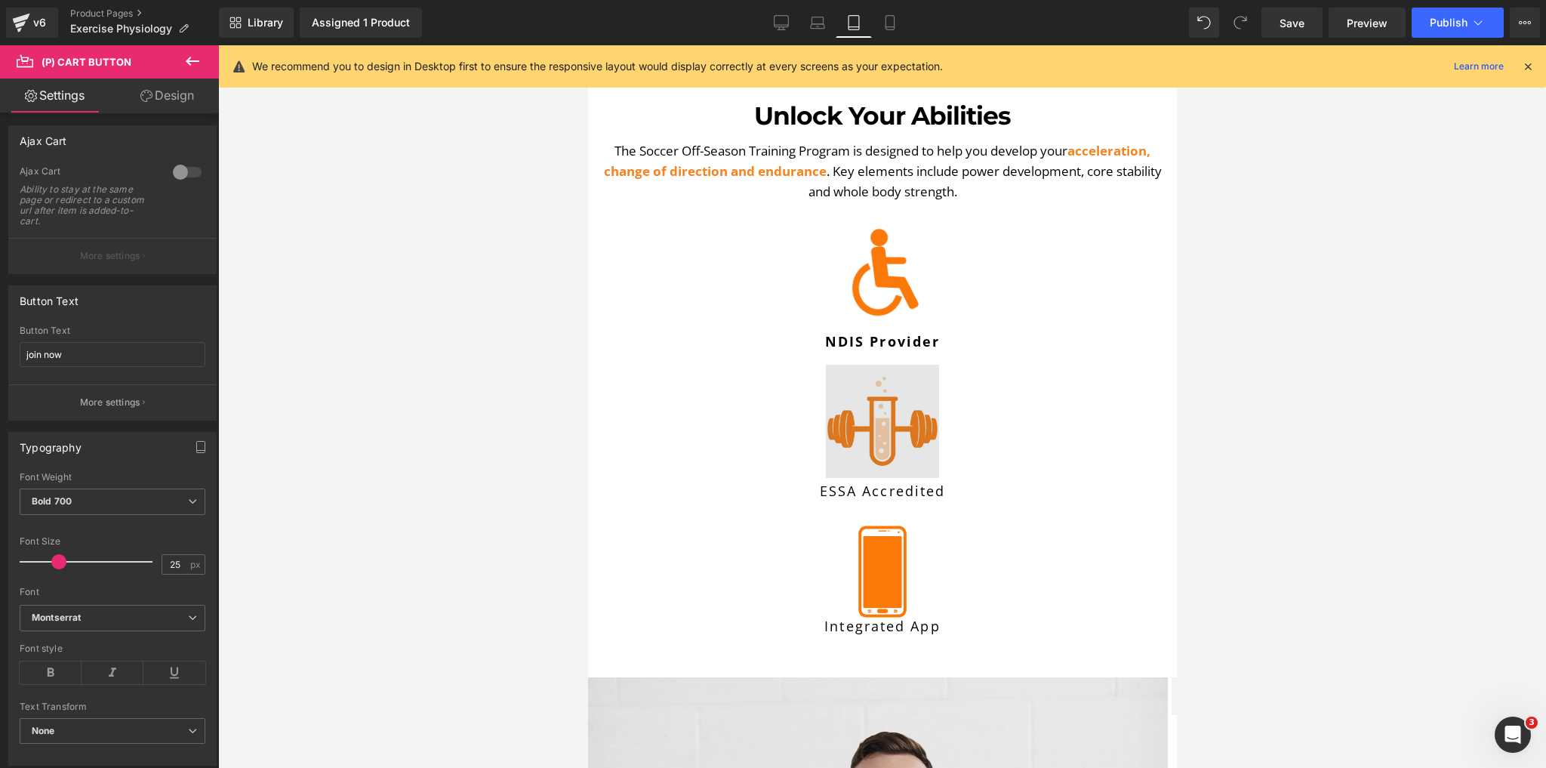
scroll to position [710, 0]
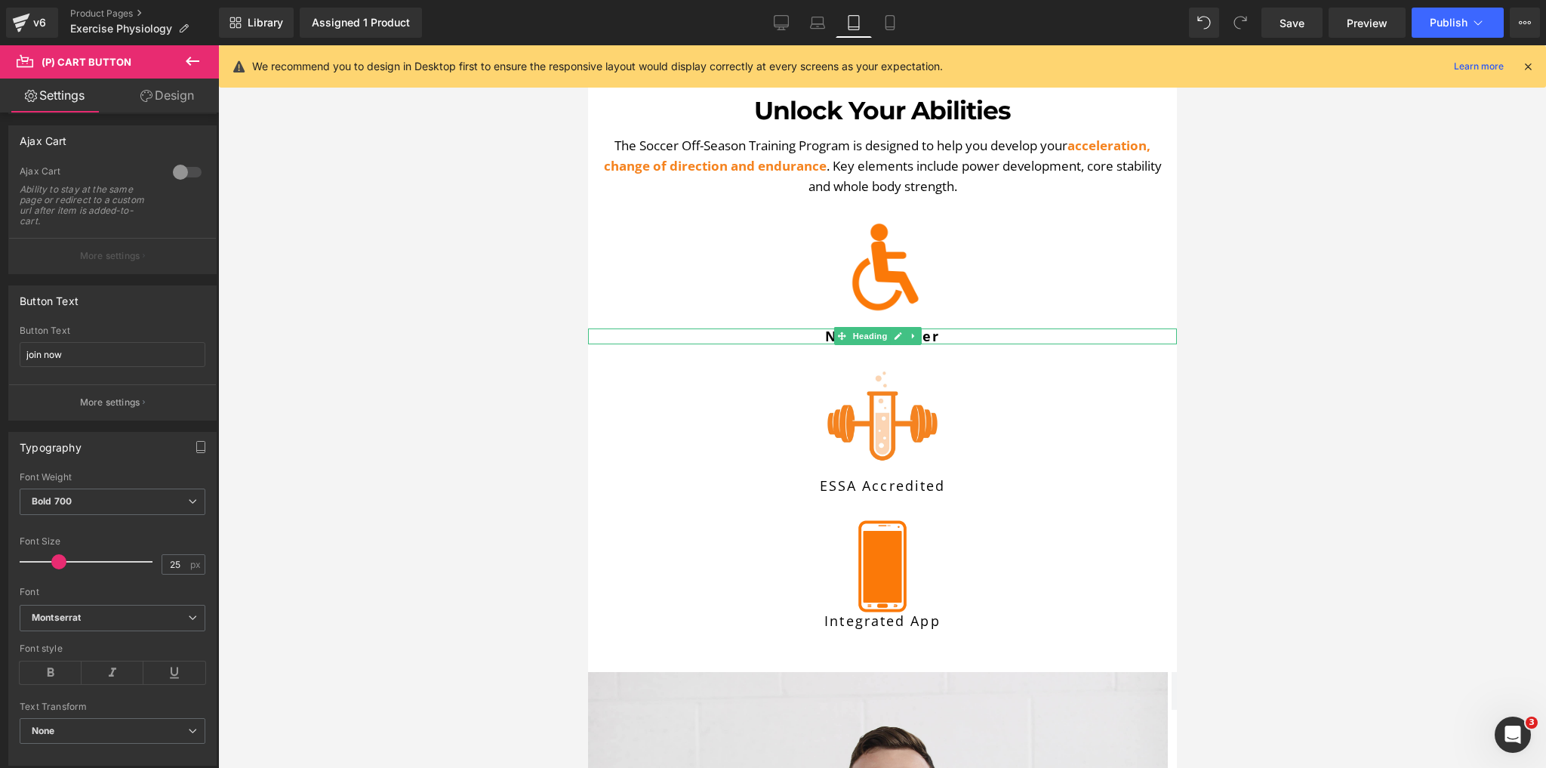
click at [868, 327] on span "Heading" at bounding box center [869, 336] width 41 height 18
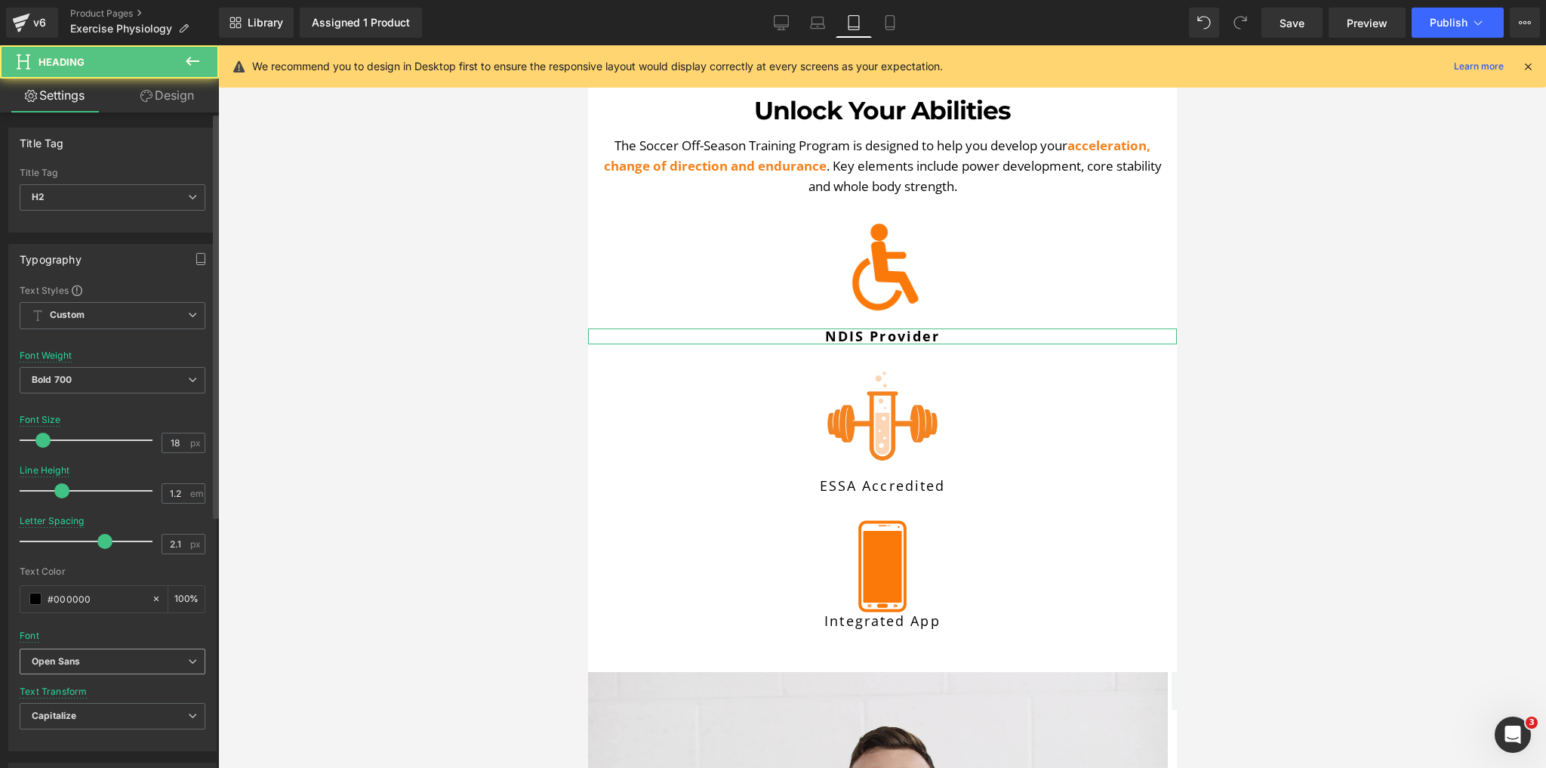
click at [88, 658] on b "Open Sans" at bounding box center [110, 661] width 156 height 13
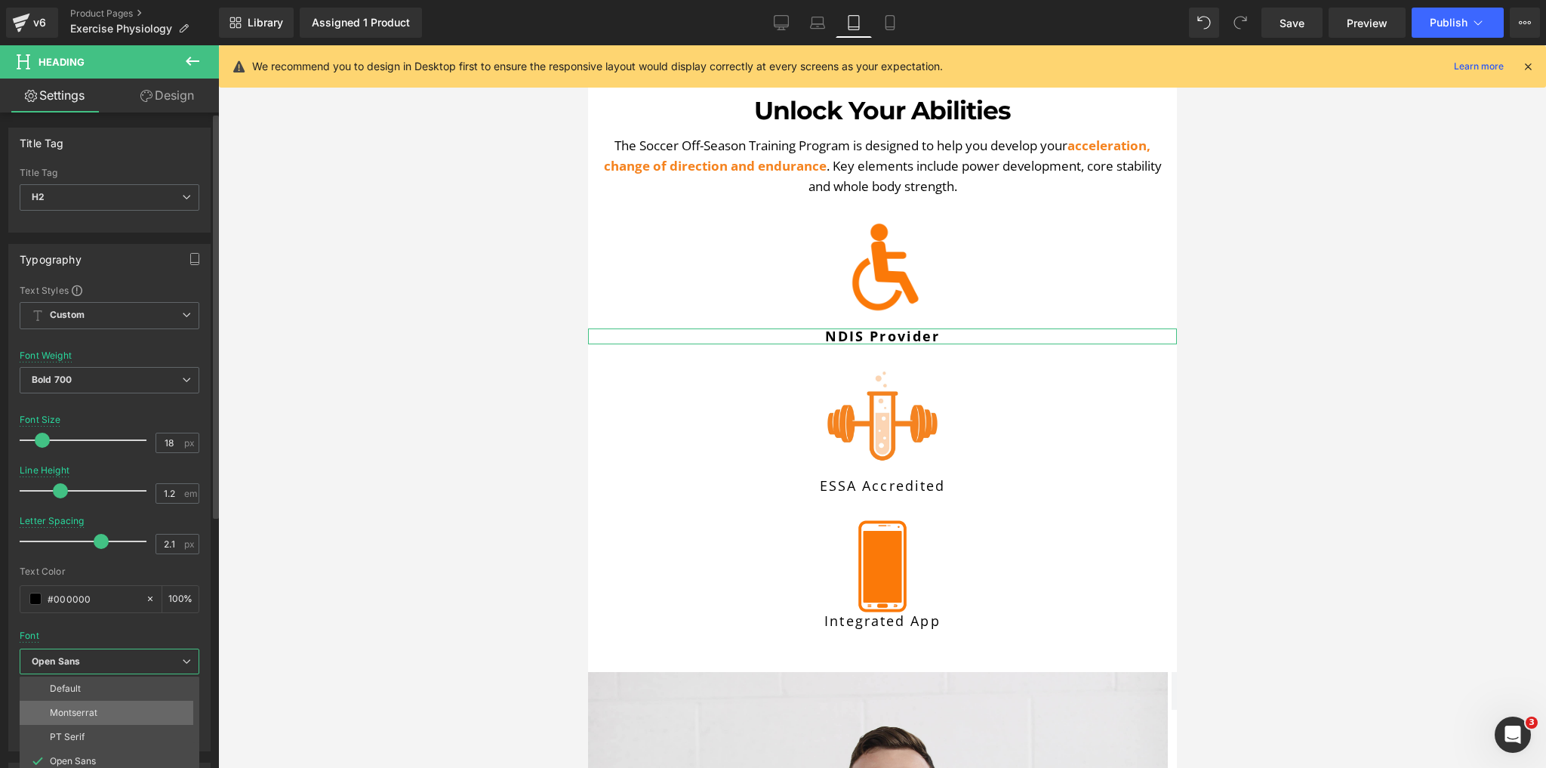
click at [96, 714] on p "Montserrat" at bounding box center [74, 713] width 48 height 11
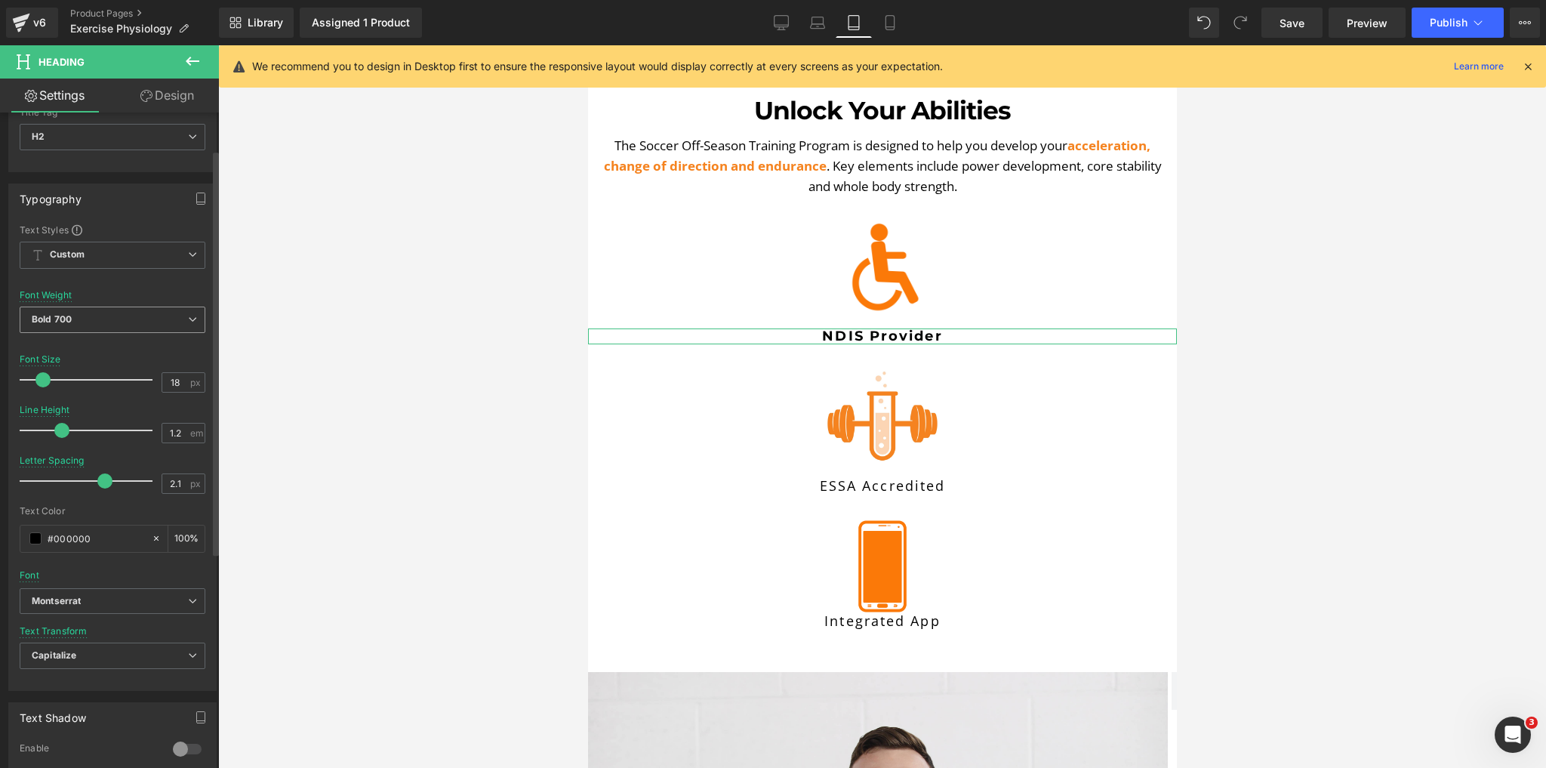
click at [129, 327] on span "Bold 700" at bounding box center [113, 320] width 186 height 26
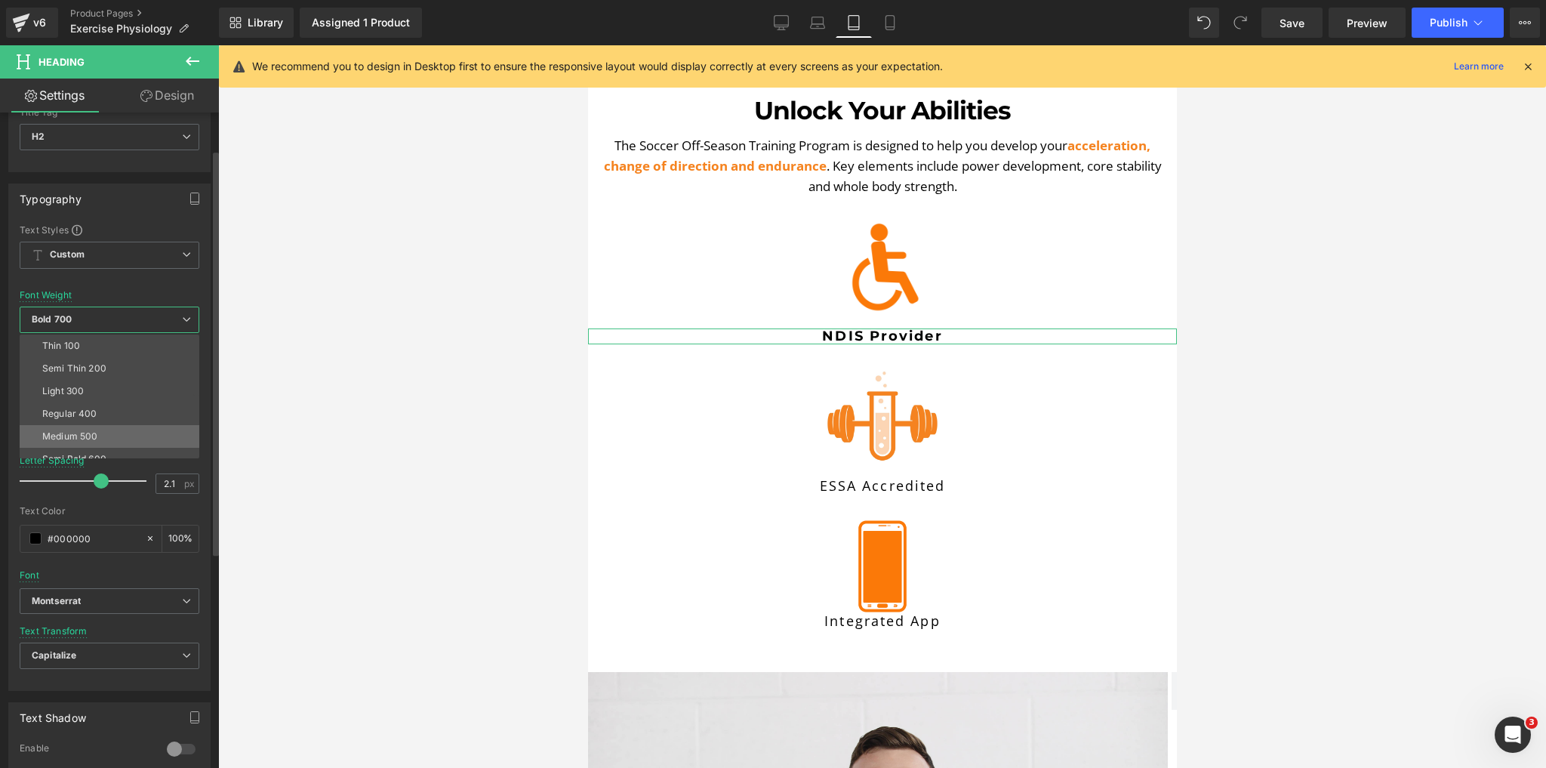
click at [72, 431] on div "Medium 500" at bounding box center [69, 436] width 55 height 11
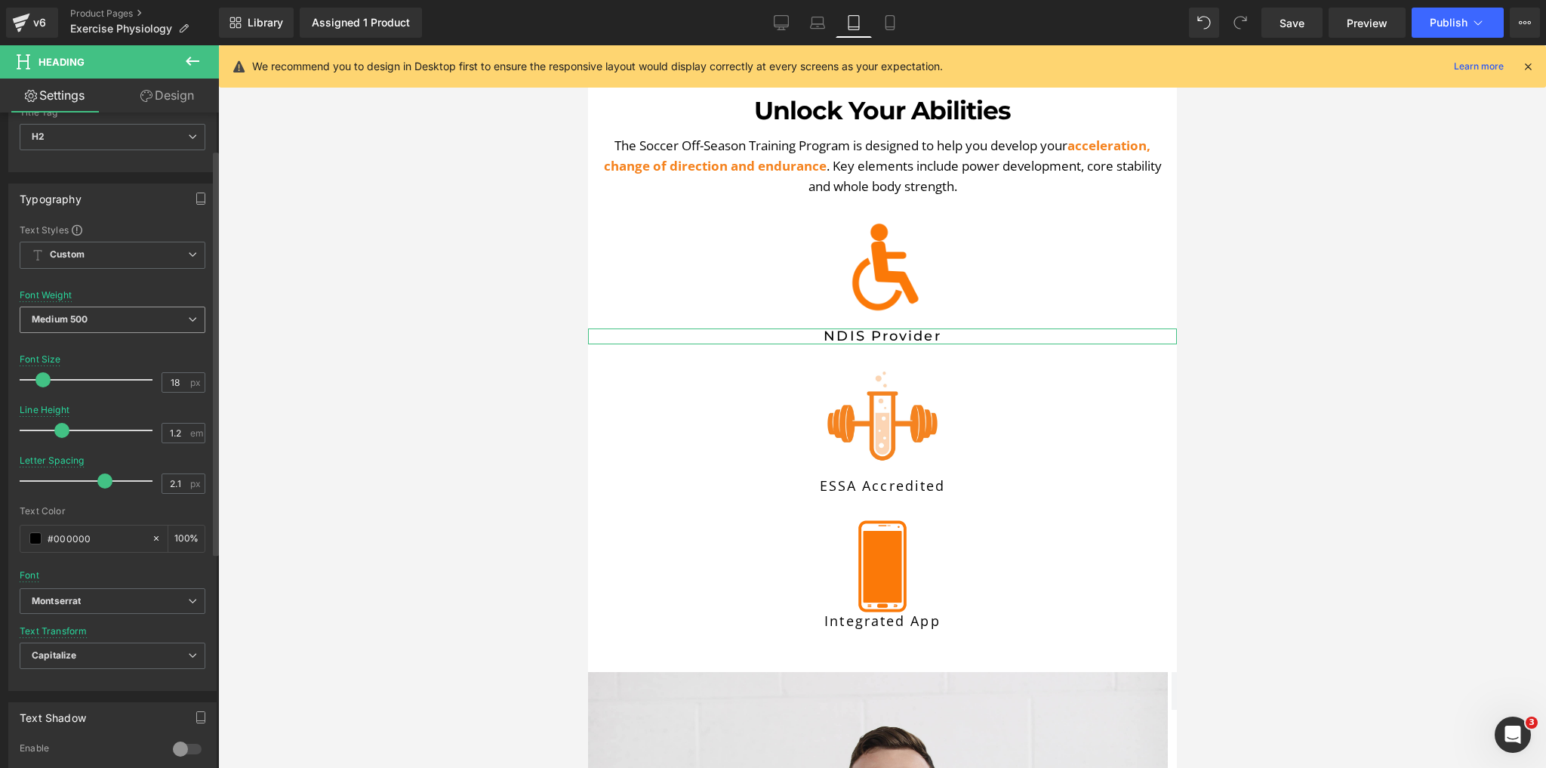
click at [128, 319] on span "Medium 500" at bounding box center [113, 320] width 186 height 26
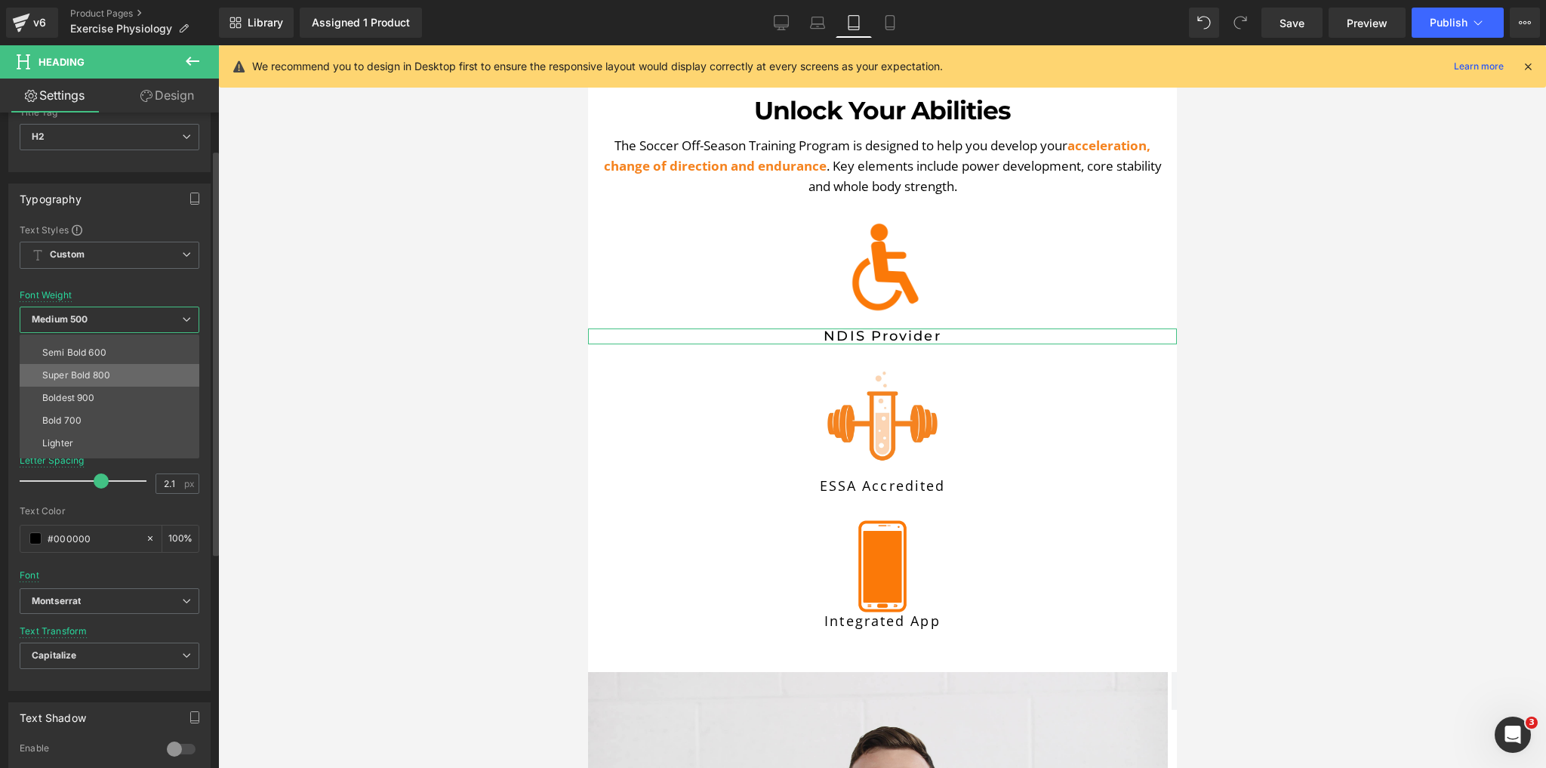
scroll to position [121, 0]
click at [80, 338] on div "Semi Bold 600" at bounding box center [74, 338] width 64 height 11
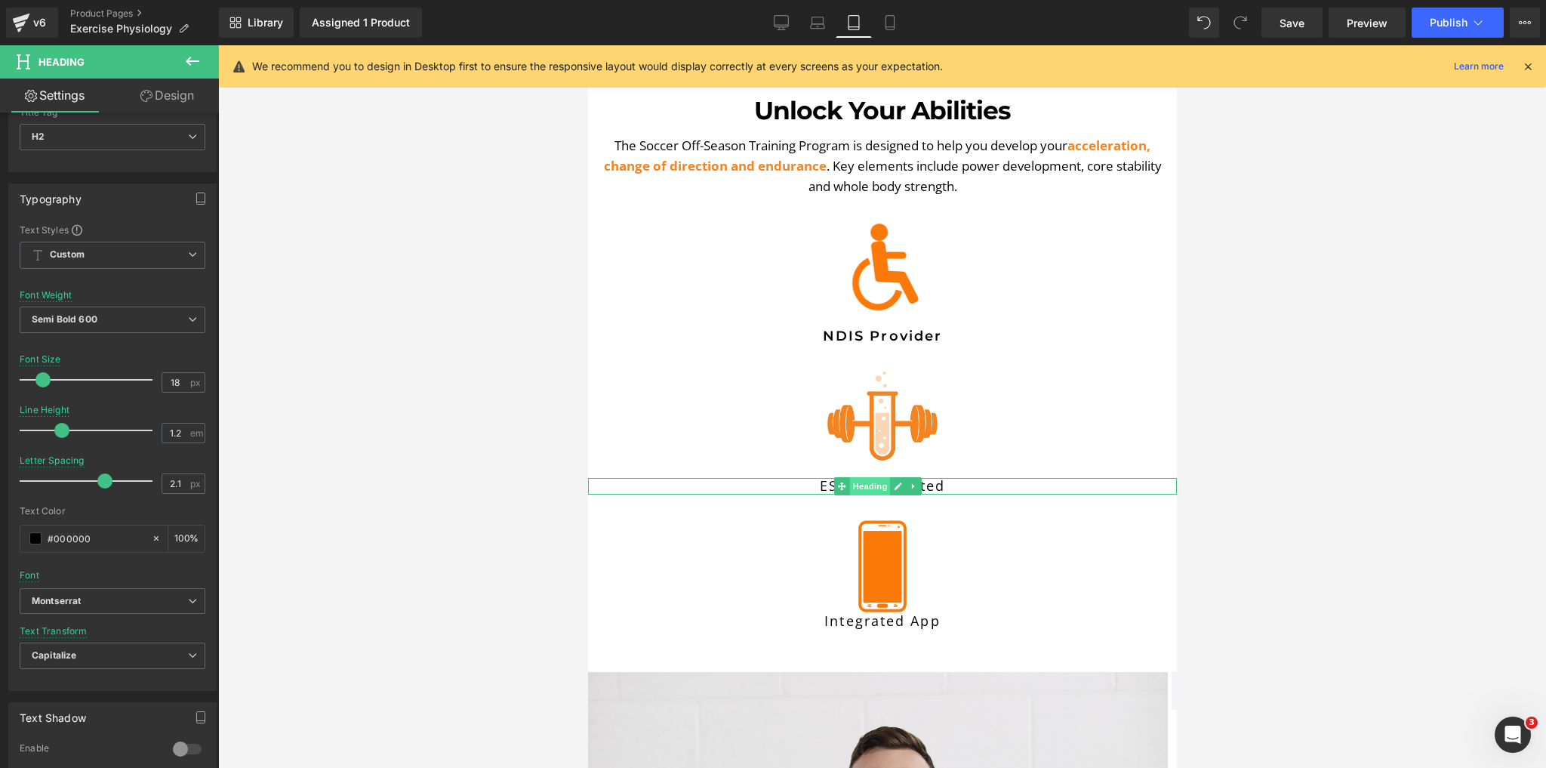
click at [878, 477] on span "Heading" at bounding box center [869, 486] width 41 height 18
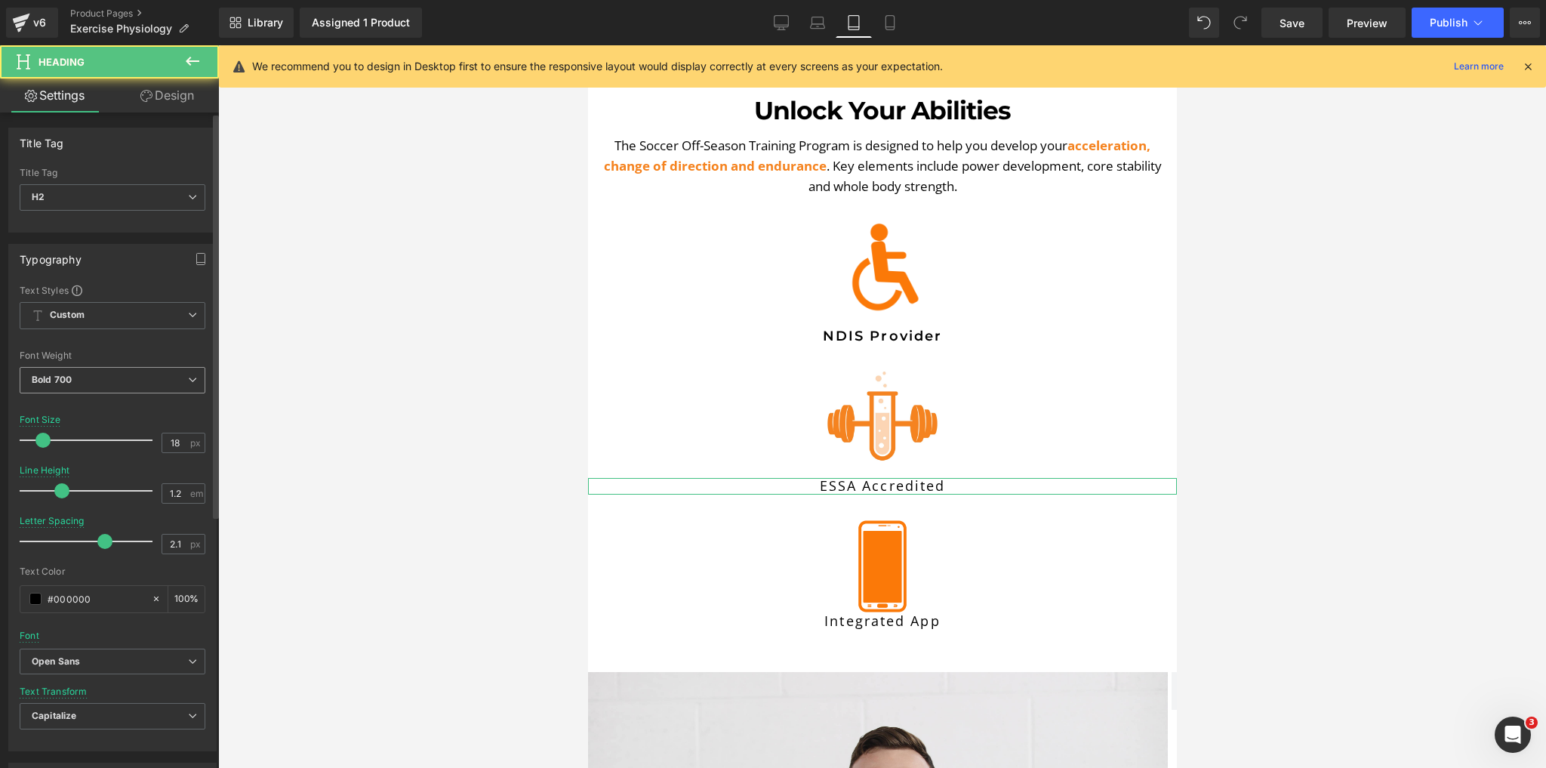
click at [81, 375] on span "Bold 700" at bounding box center [113, 380] width 186 height 26
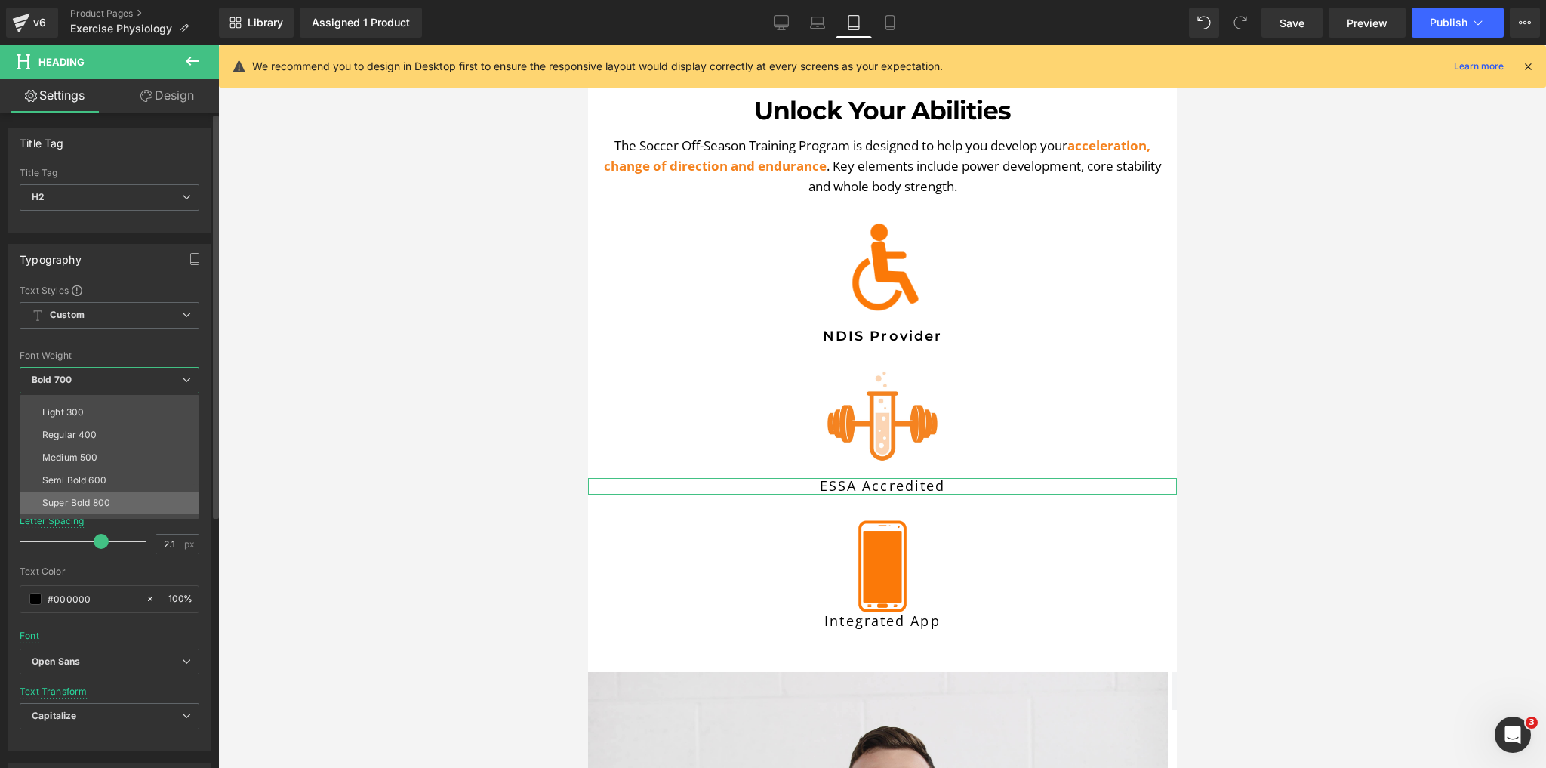
scroll to position [60, 0]
click at [69, 461] on div "Semi Bold 600" at bounding box center [74, 459] width 64 height 11
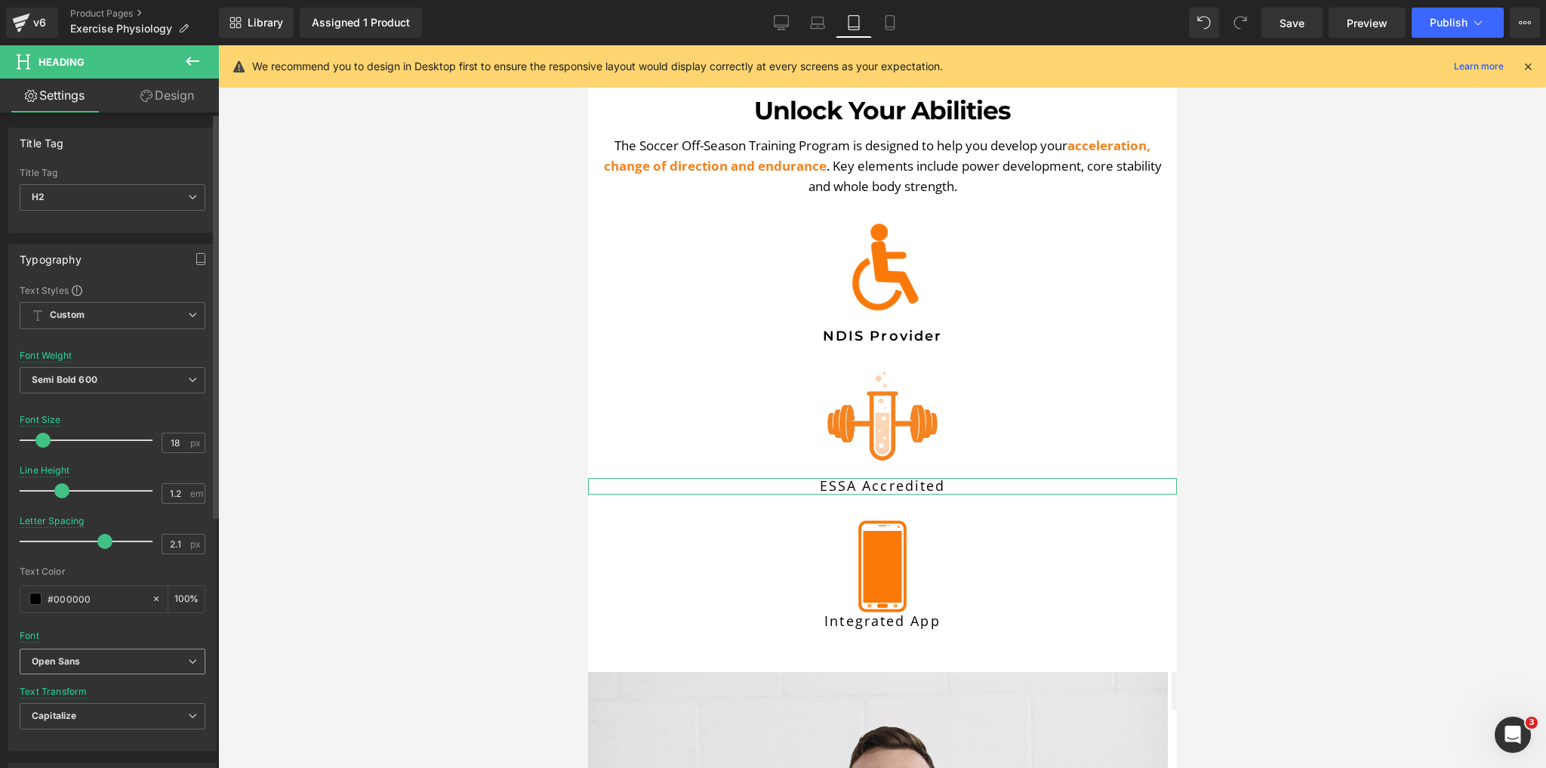
click at [87, 650] on span "Open Sans" at bounding box center [113, 662] width 186 height 26
click at [91, 714] on p "Montserrat" at bounding box center [74, 713] width 48 height 11
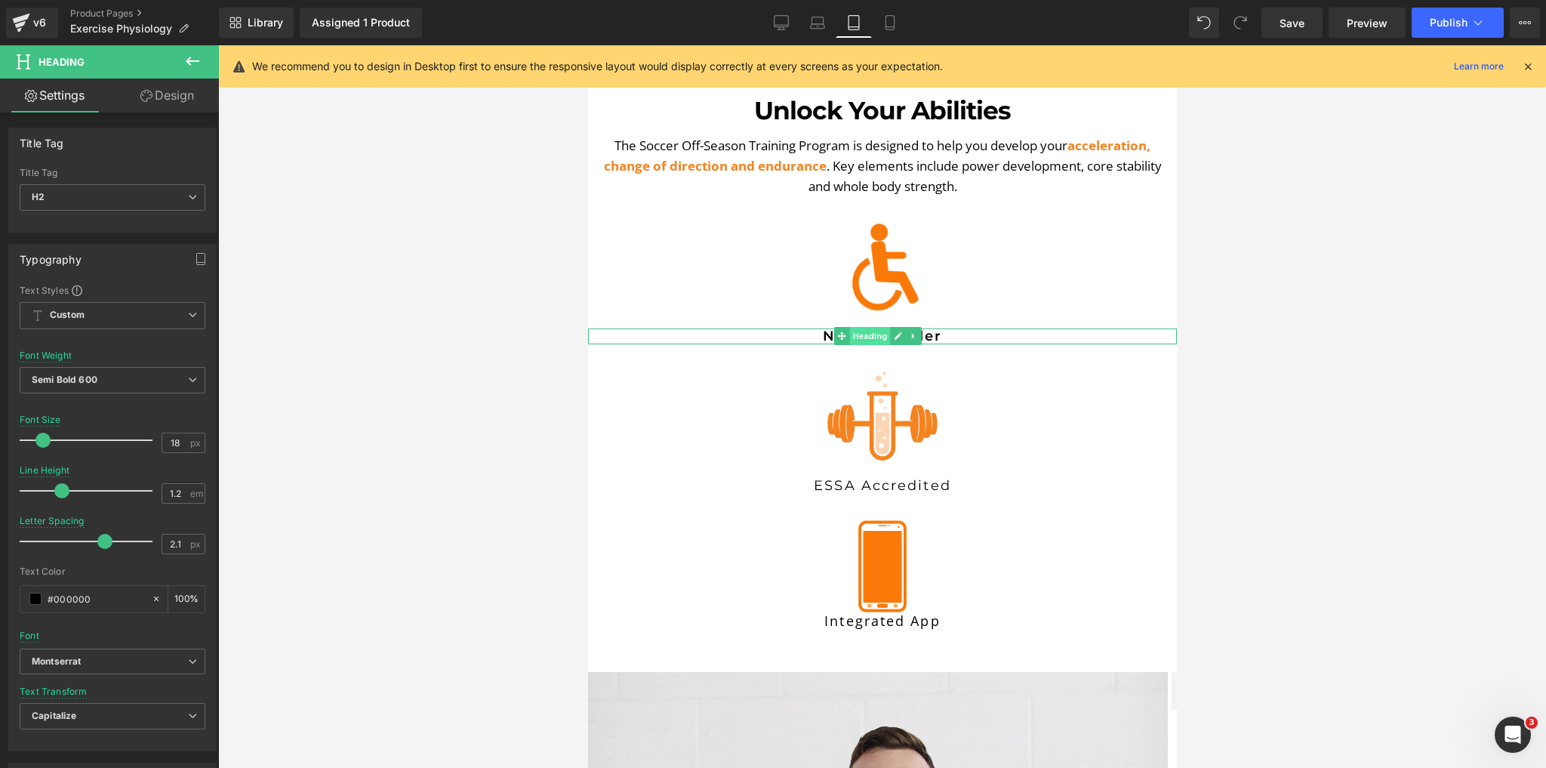
click at [874, 327] on span "Heading" at bounding box center [869, 336] width 41 height 18
click at [818, 328] on h2 "nDIS Provider" at bounding box center [881, 336] width 589 height 17
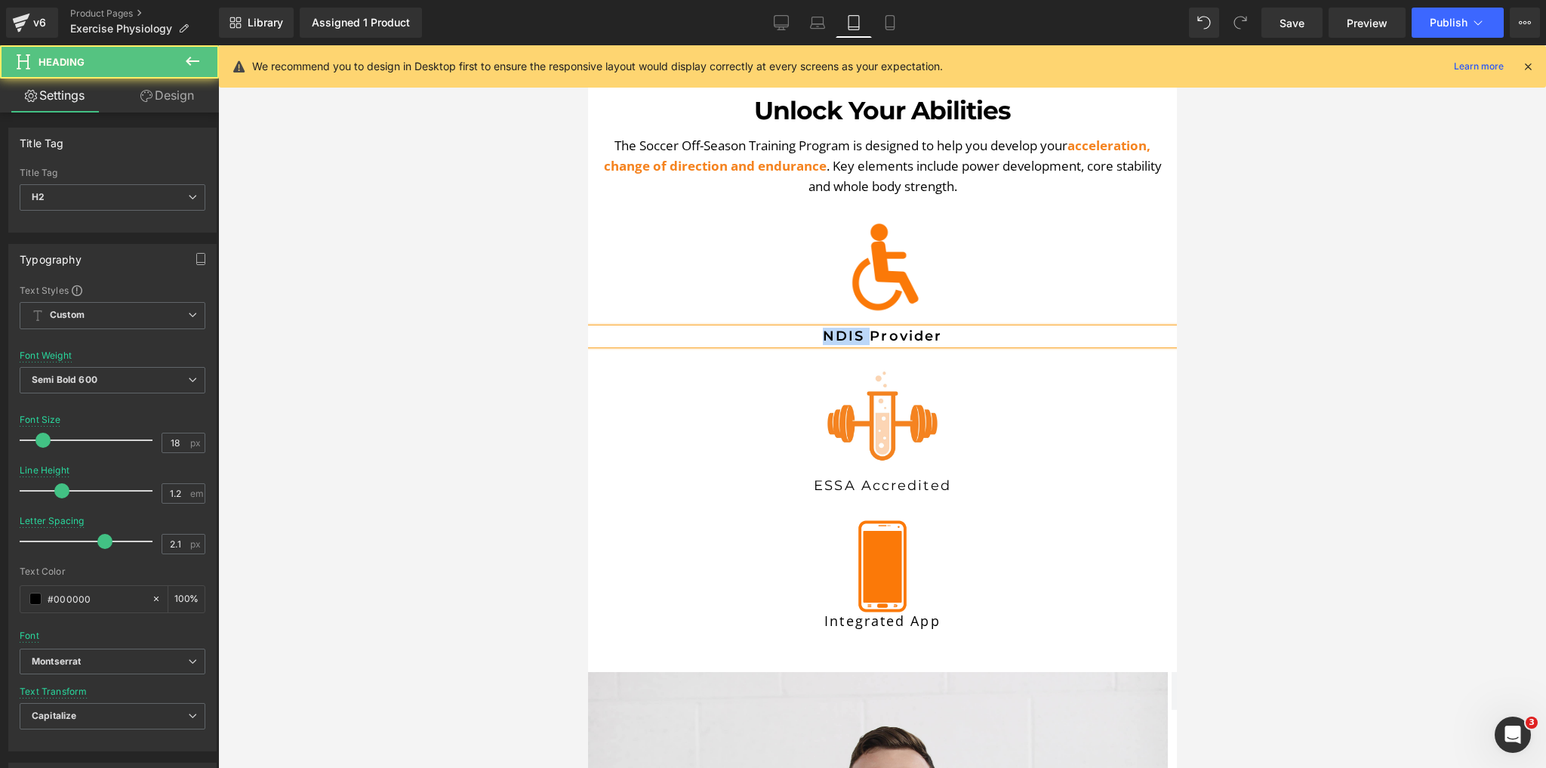
click at [818, 328] on h2 "nDIS Provider" at bounding box center [881, 336] width 589 height 17
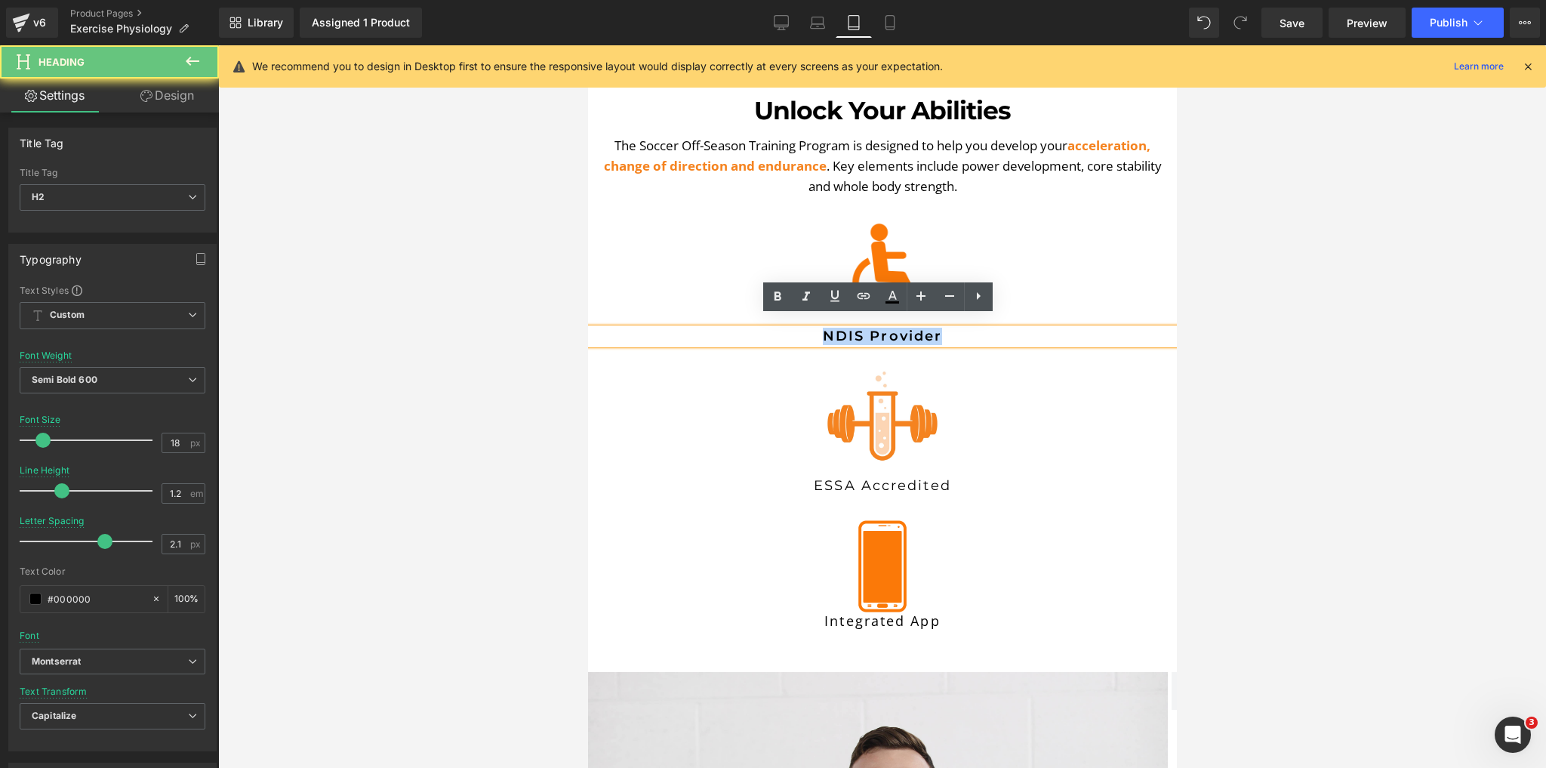
click at [818, 328] on h2 "nDIS Provider" at bounding box center [881, 336] width 589 height 17
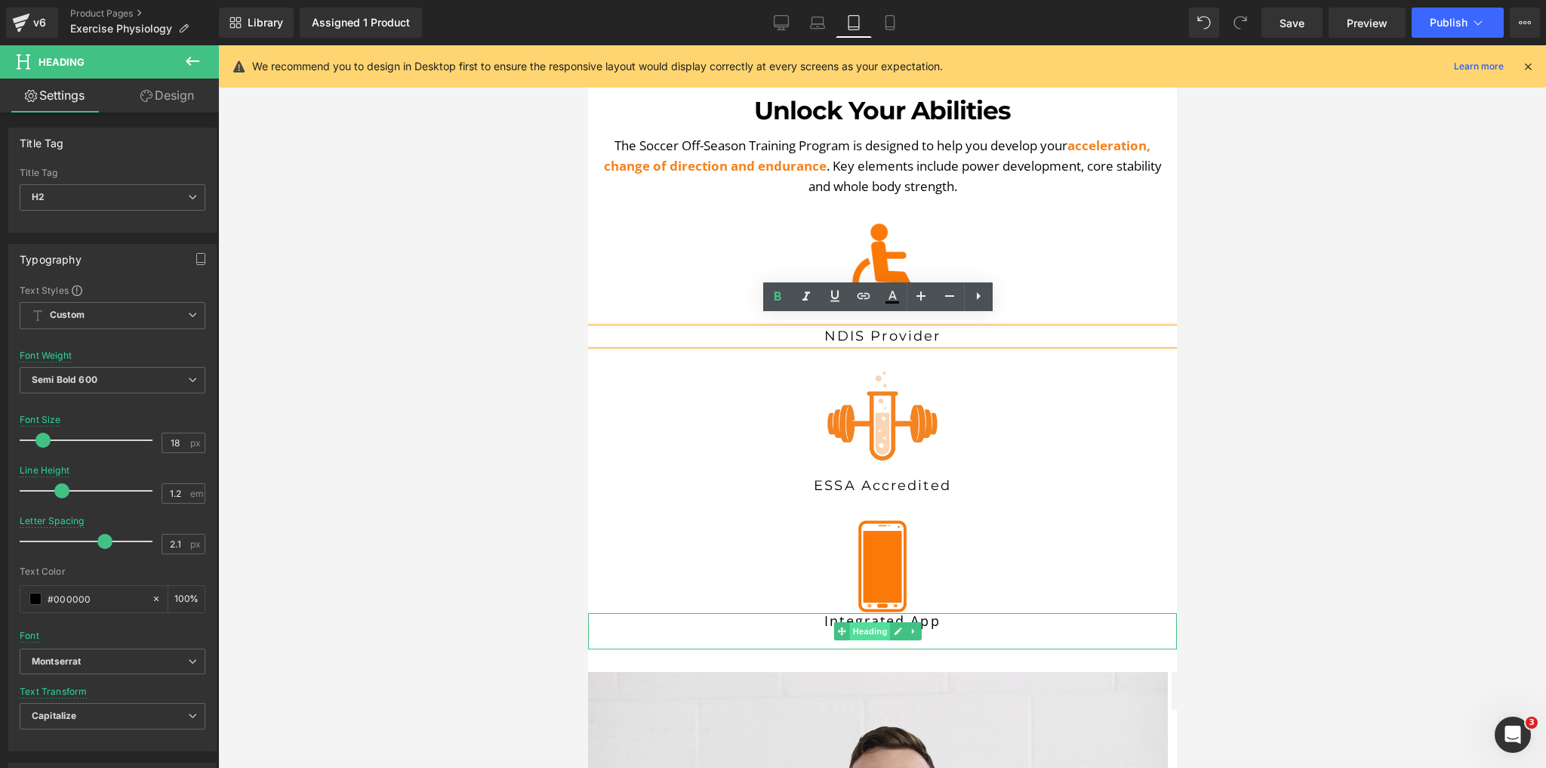
click at [869, 622] on span "Heading" at bounding box center [869, 631] width 41 height 18
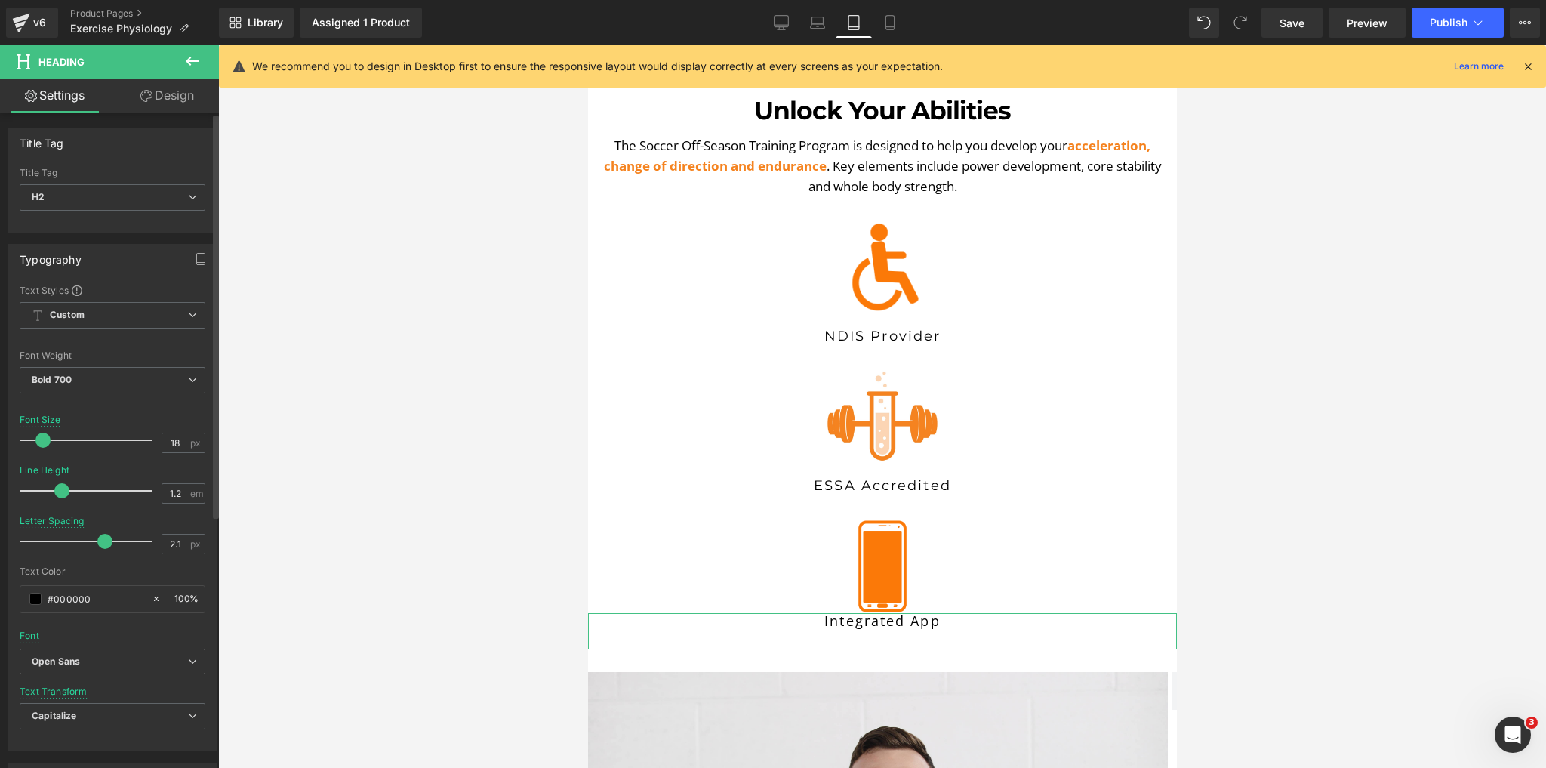
click at [97, 659] on b "Open Sans" at bounding box center [110, 661] width 156 height 13
click at [100, 714] on li "Montserrat" at bounding box center [113, 713] width 187 height 24
click at [182, 543] on input "2.1" at bounding box center [175, 544] width 26 height 19
type input "1"
click at [177, 488] on input "1.2" at bounding box center [175, 493] width 26 height 19
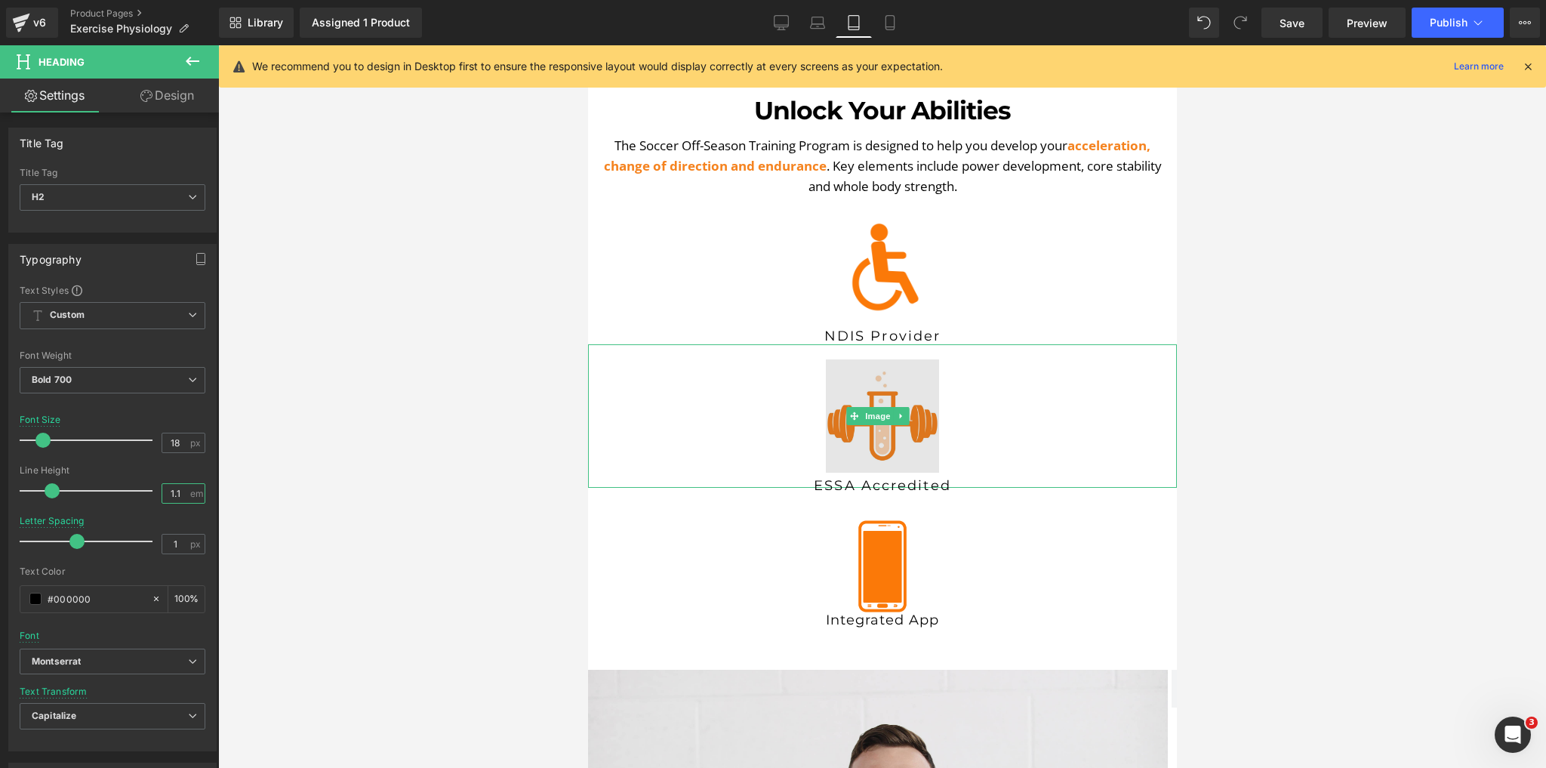
type input "1.2"
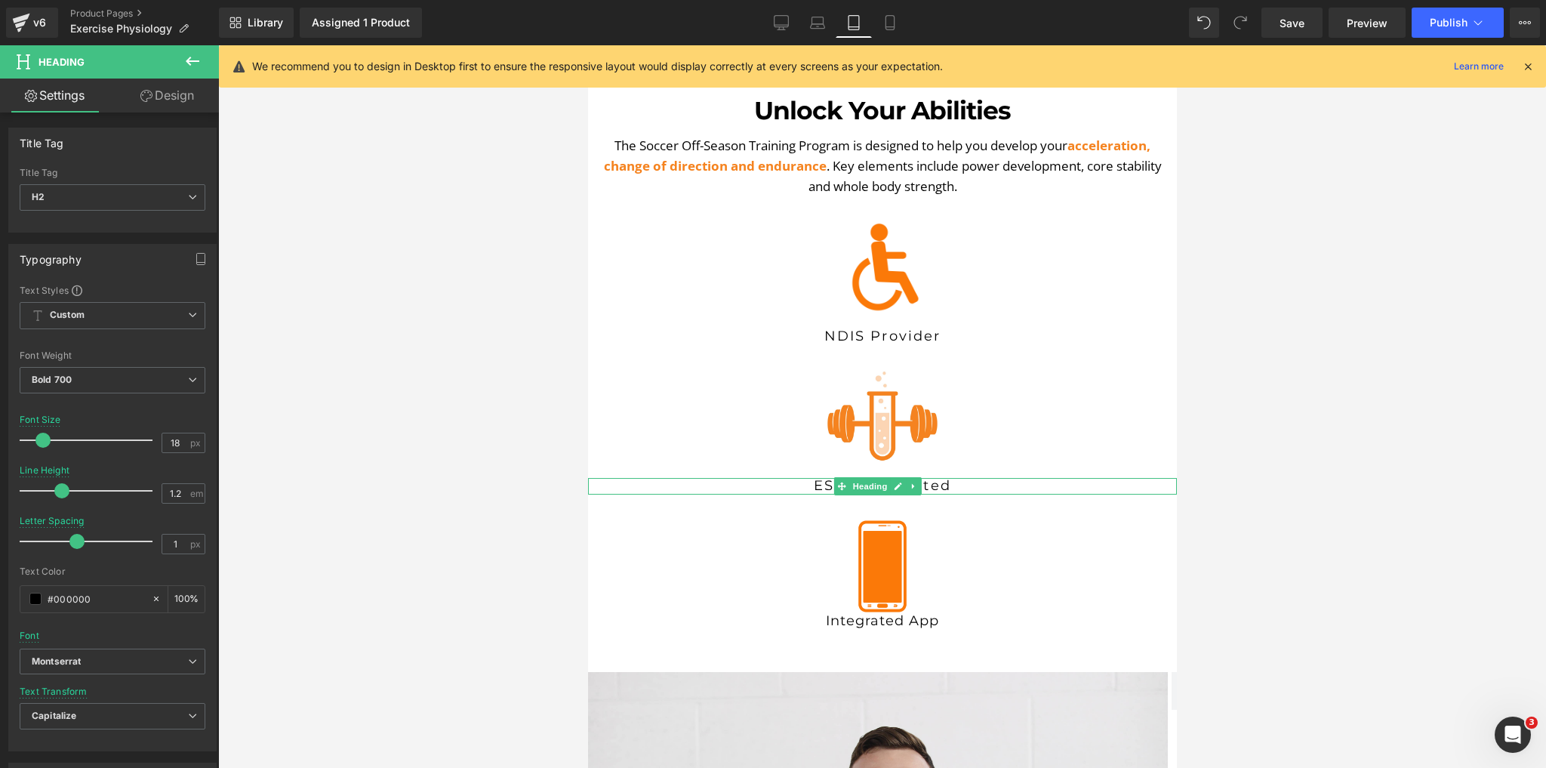
click at [960, 478] on h2 "ESSA Accredited" at bounding box center [881, 486] width 589 height 17
click at [163, 538] on input "2.1" at bounding box center [175, 544] width 26 height 19
type input "1"
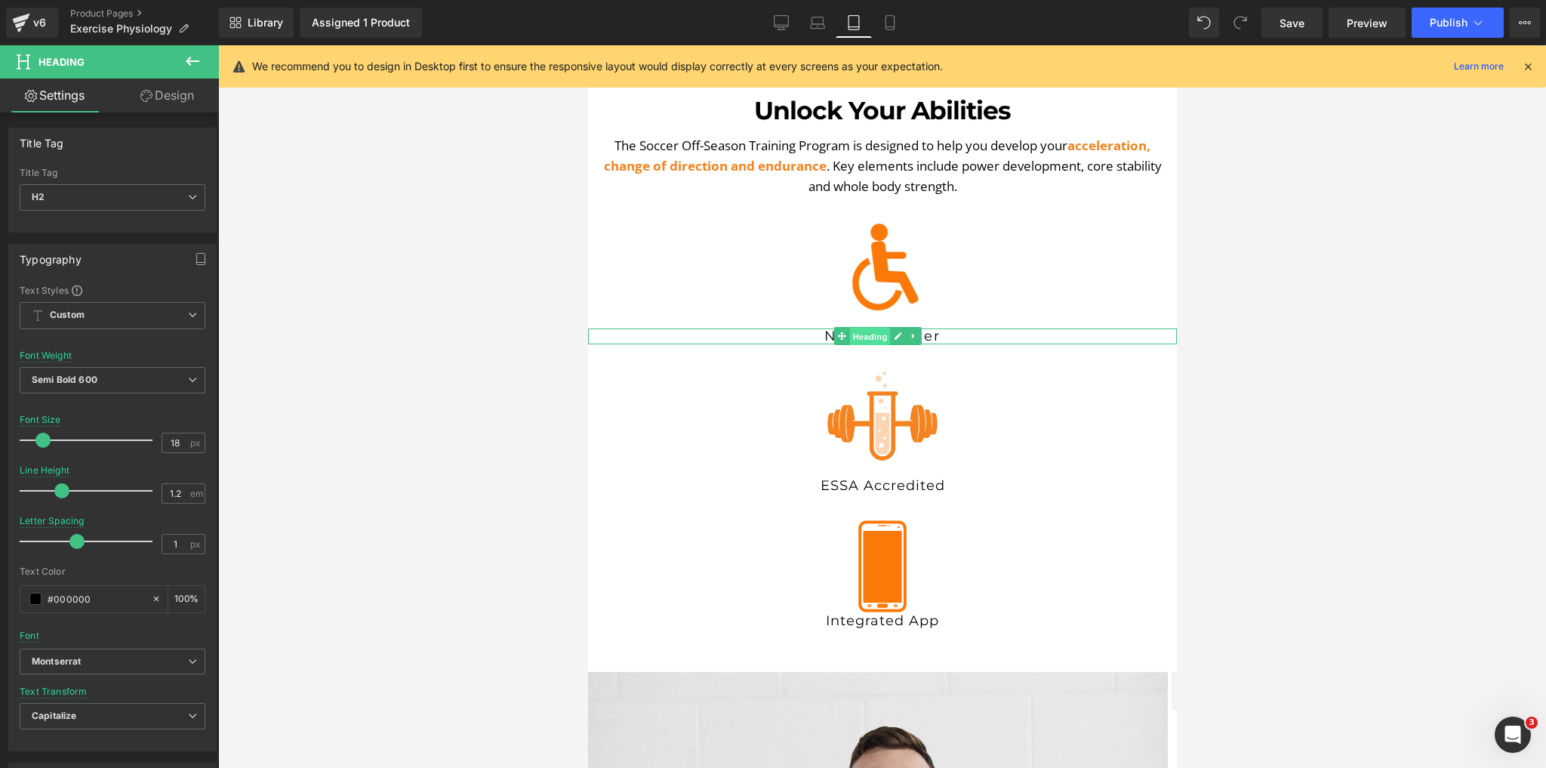
click at [877, 328] on span "Heading" at bounding box center [869, 337] width 41 height 18
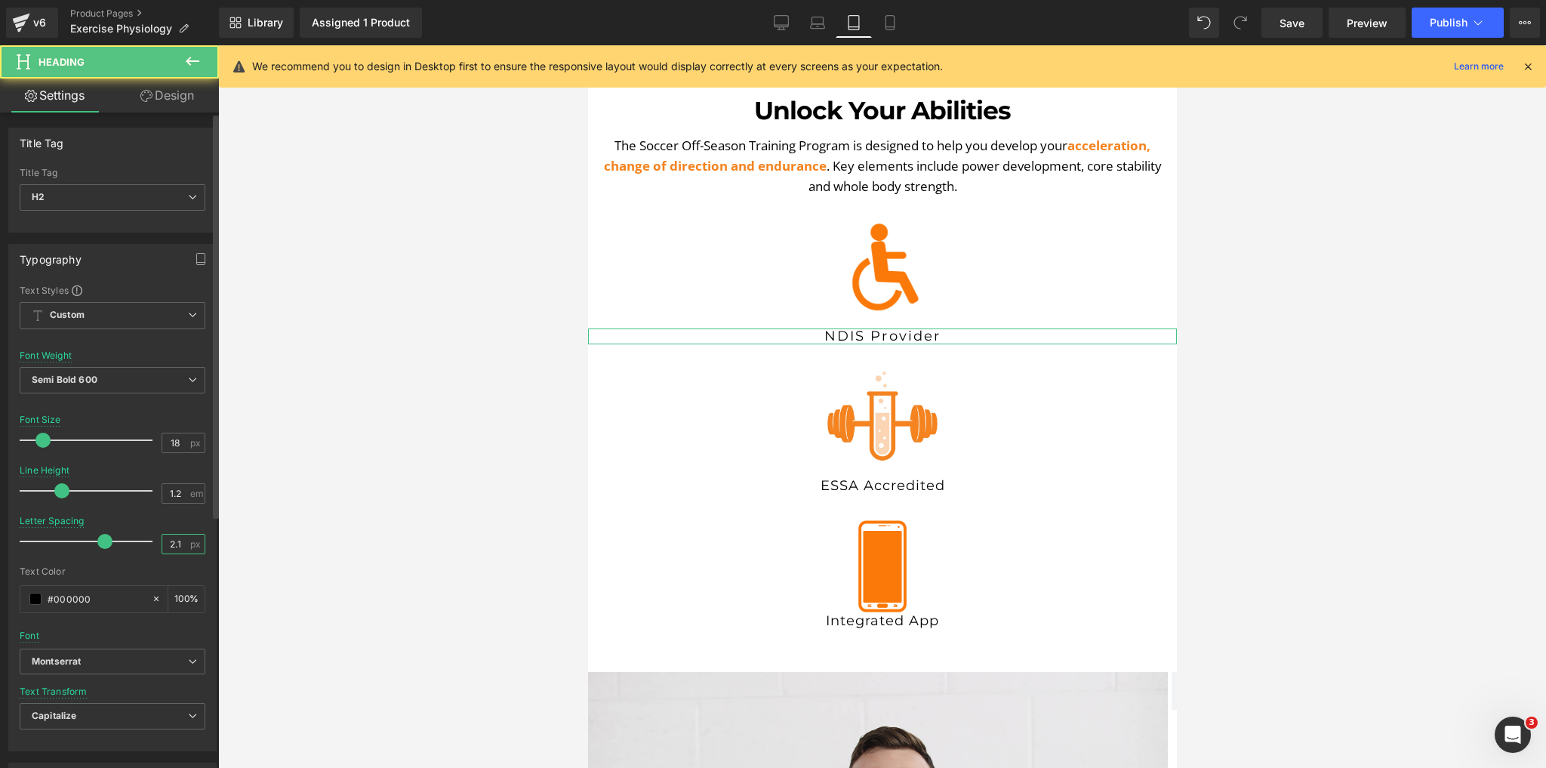
click at [163, 541] on input "2.1" at bounding box center [175, 544] width 26 height 19
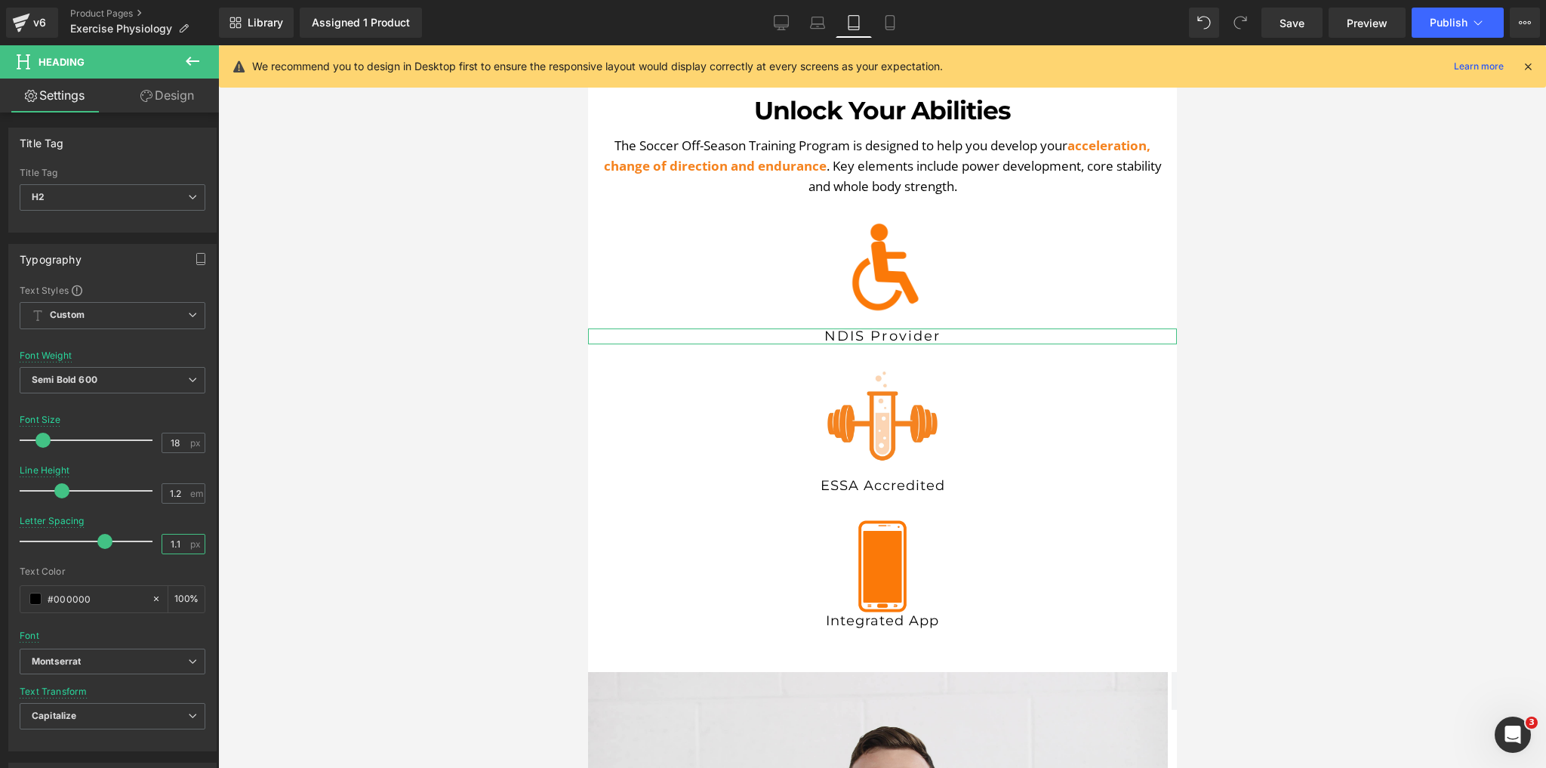
type input "1"
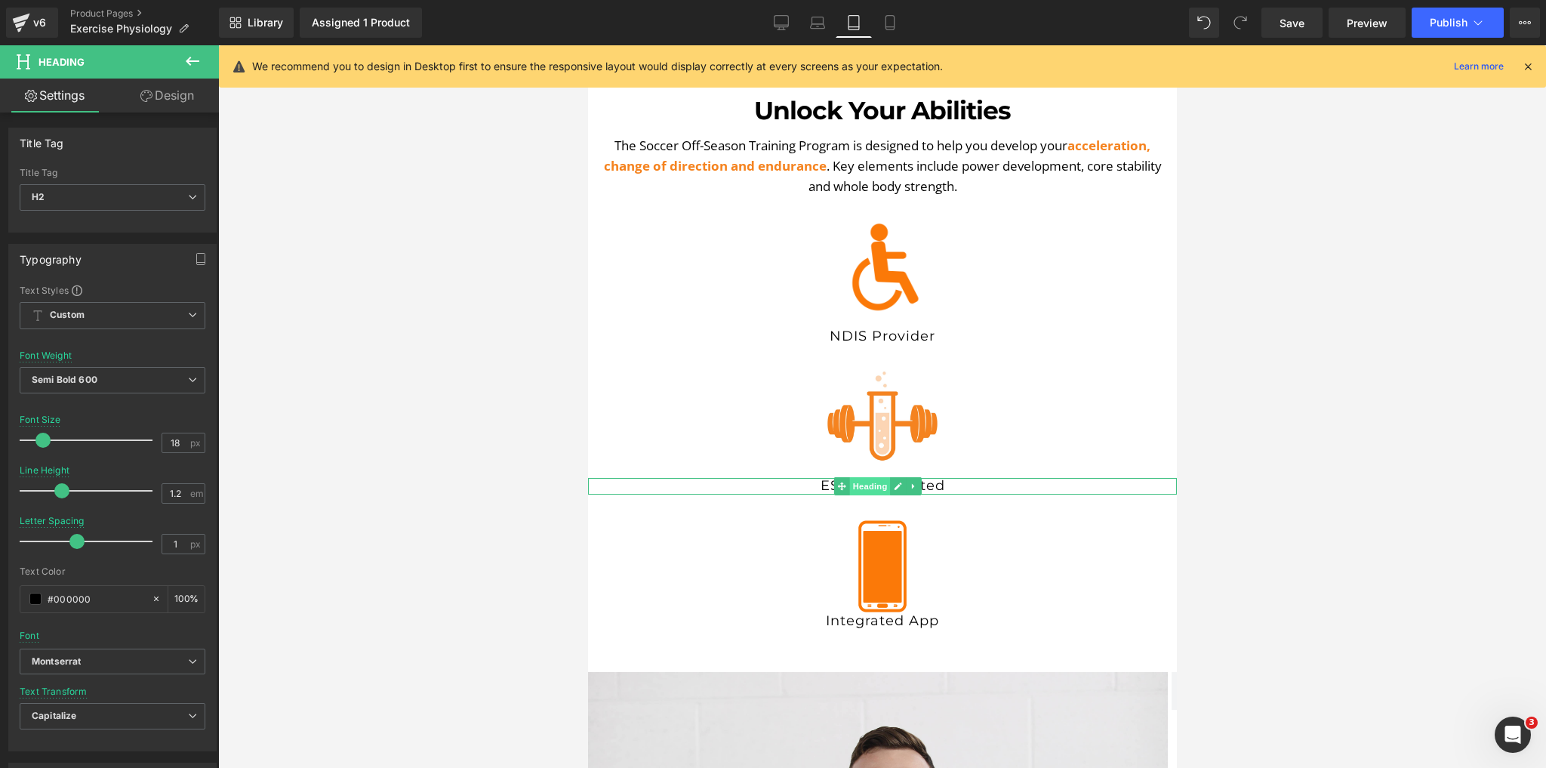
click at [881, 477] on span "Heading" at bounding box center [869, 486] width 41 height 18
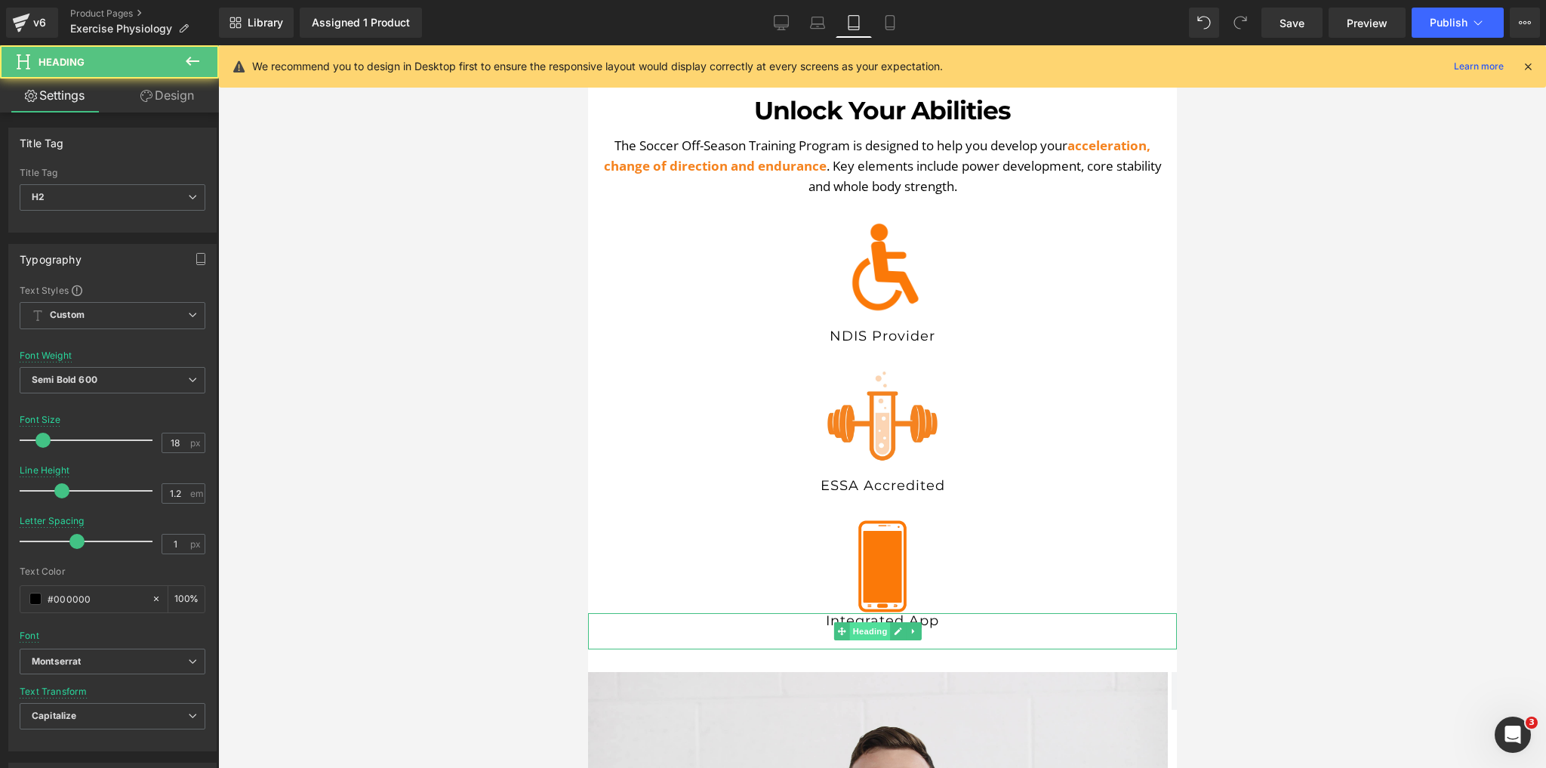
click at [862, 622] on span "Heading" at bounding box center [869, 631] width 41 height 18
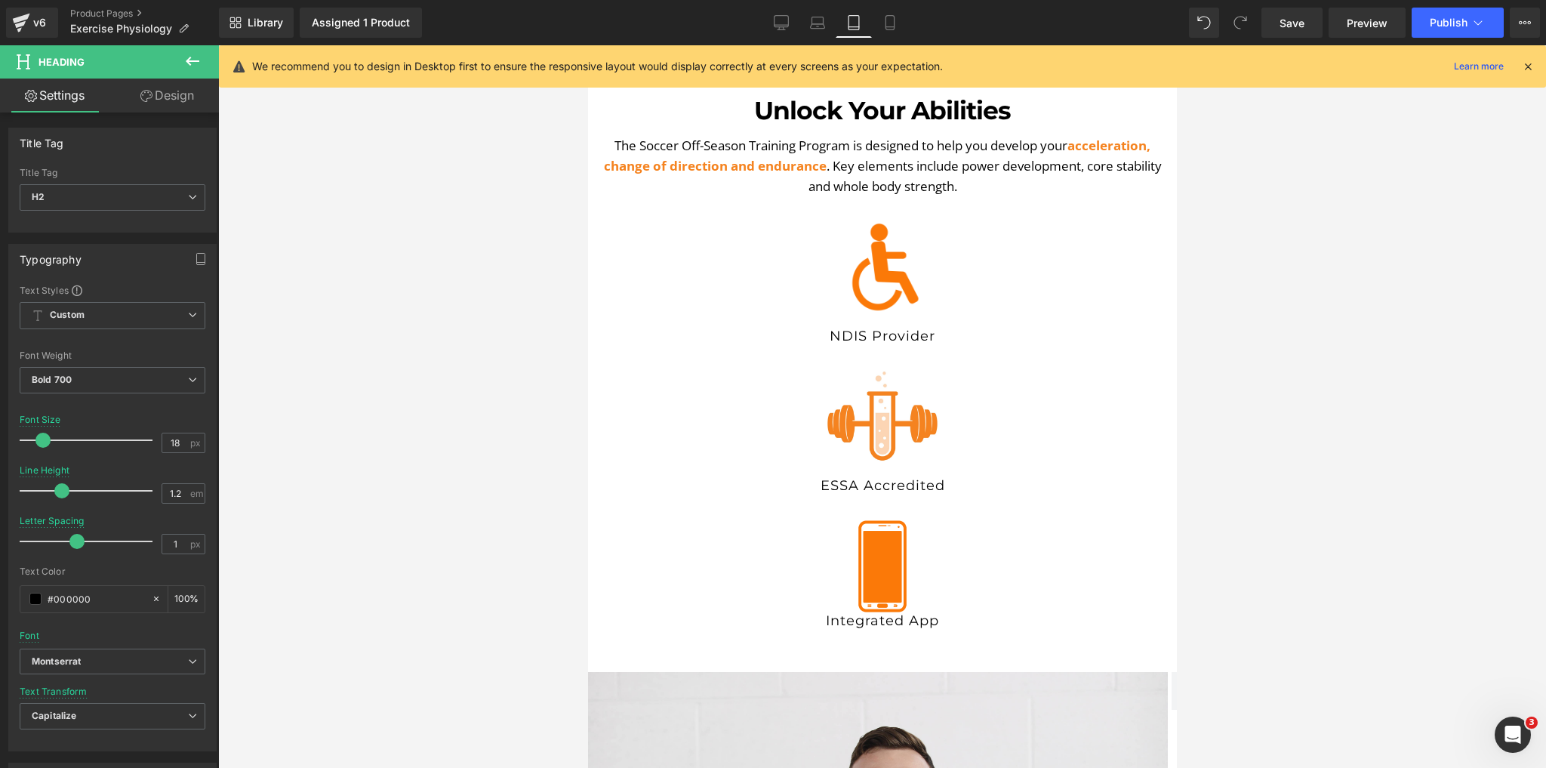
click at [335, 486] on div at bounding box center [882, 406] width 1328 height 723
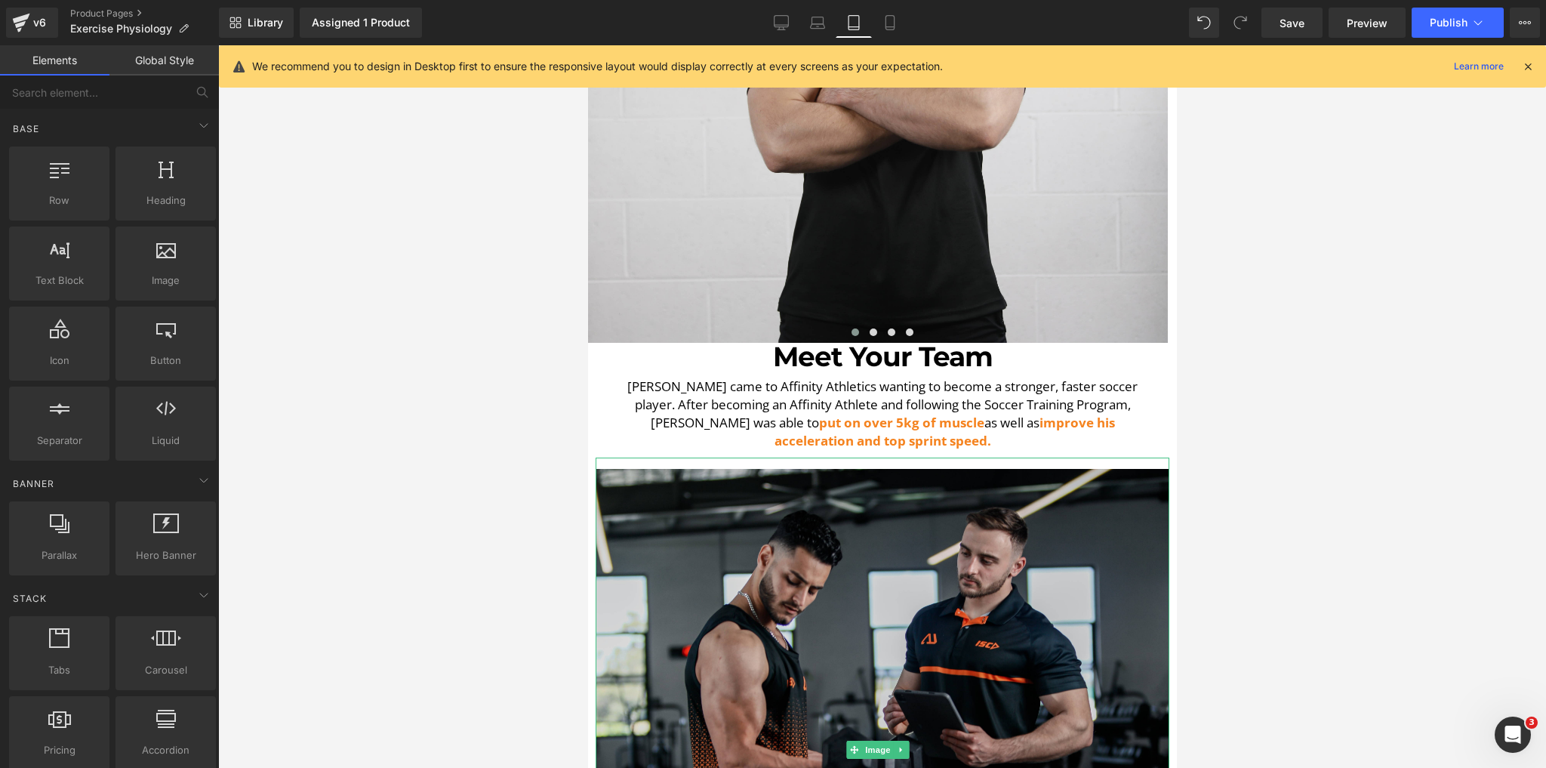
scroll to position [1616, 0]
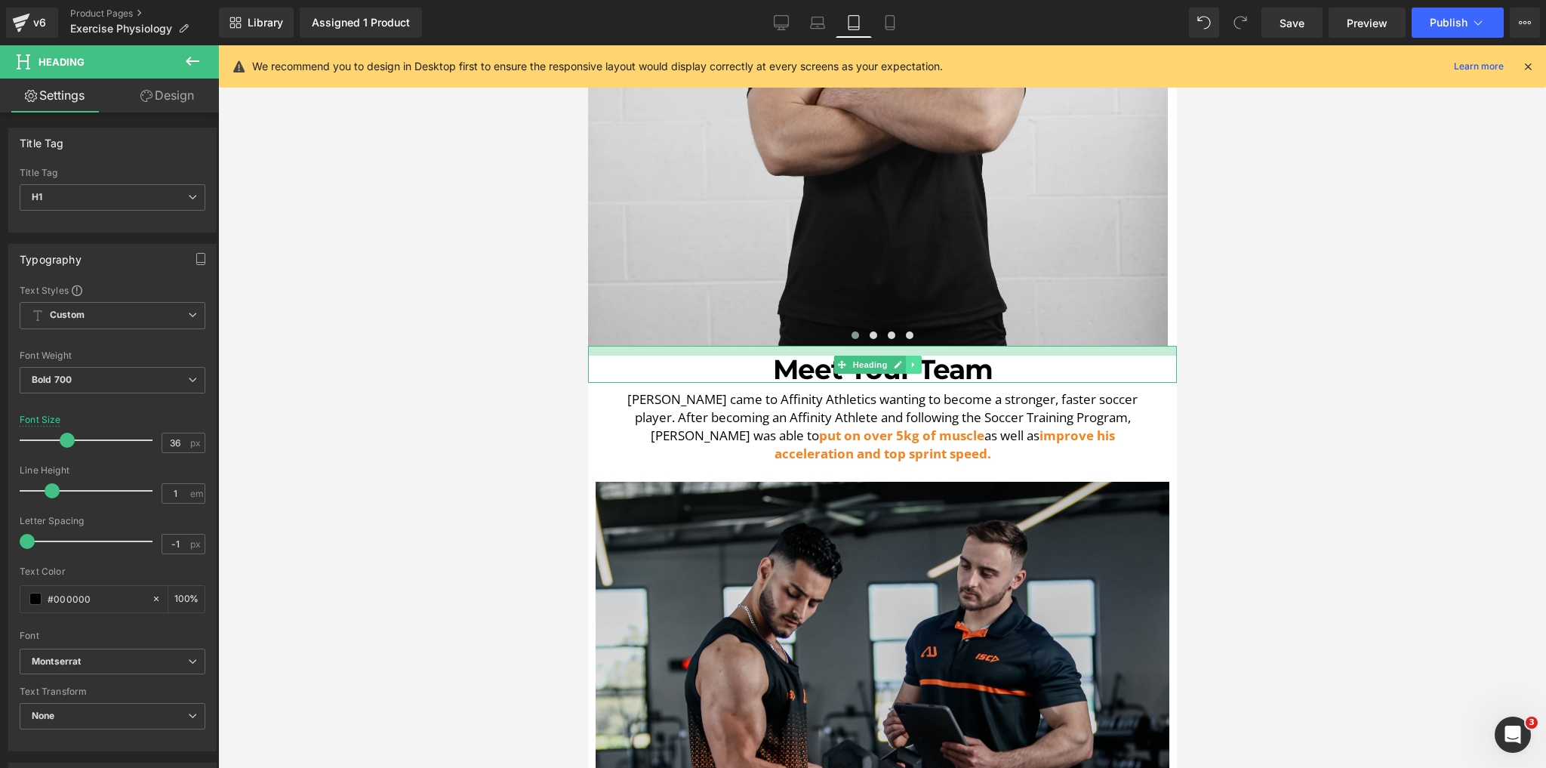
drag, startPoint x: 913, startPoint y: 335, endPoint x: 915, endPoint y: 344, distance: 10.1
click at [915, 346] on div "Meet Your Team Heading" at bounding box center [881, 364] width 589 height 37
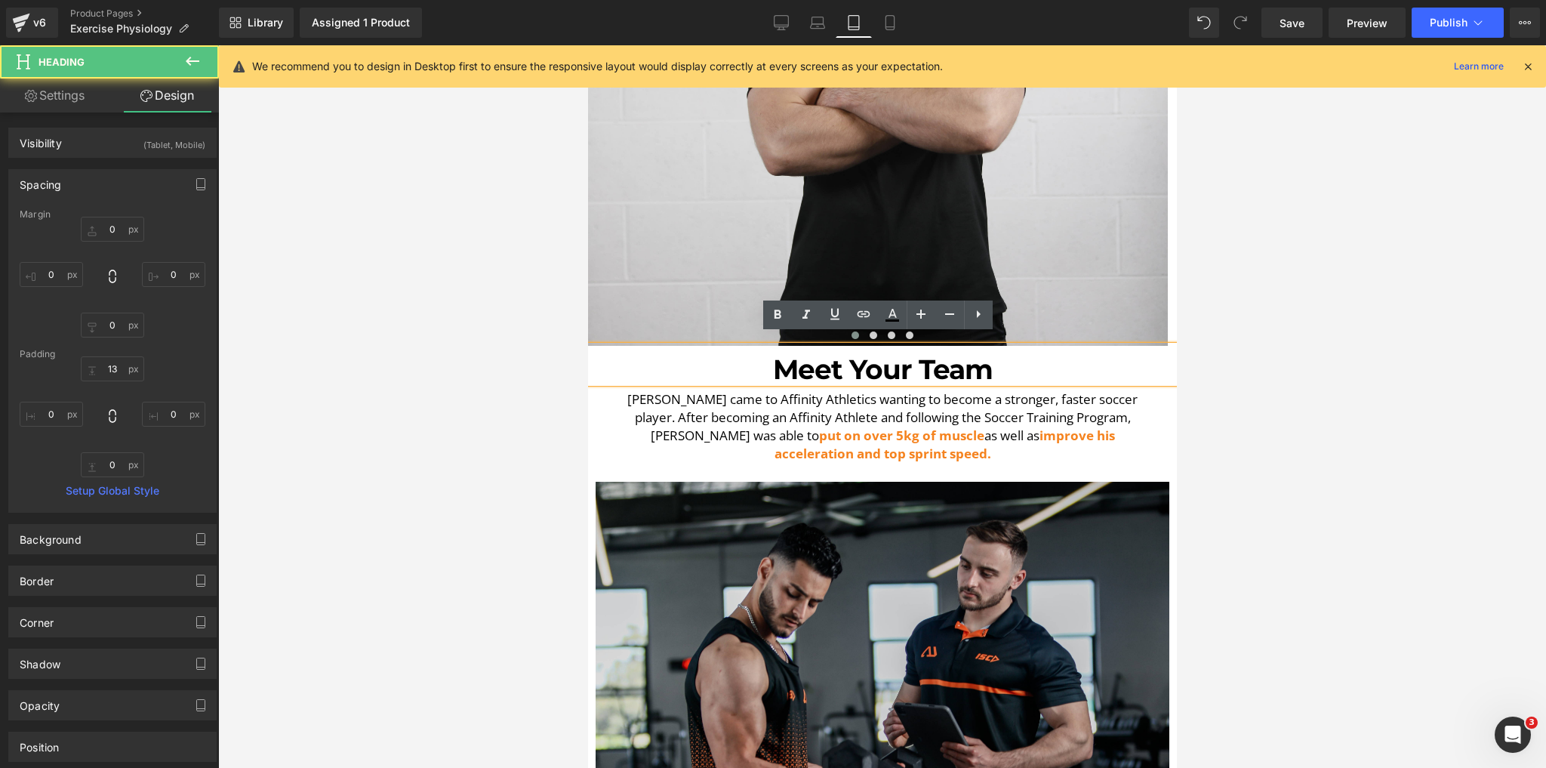
click at [415, 452] on div at bounding box center [882, 406] width 1328 height 723
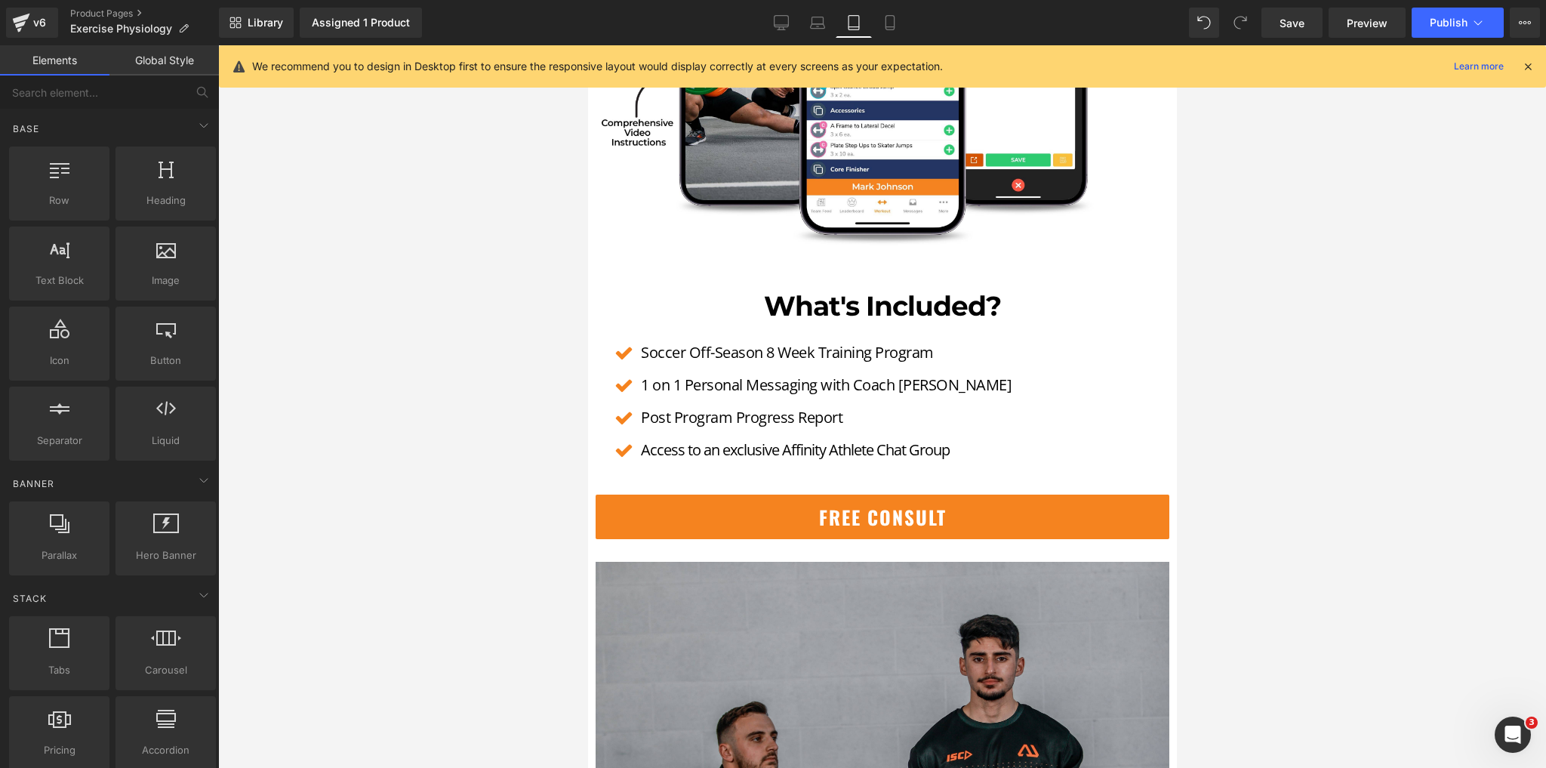
scroll to position [3730, 0]
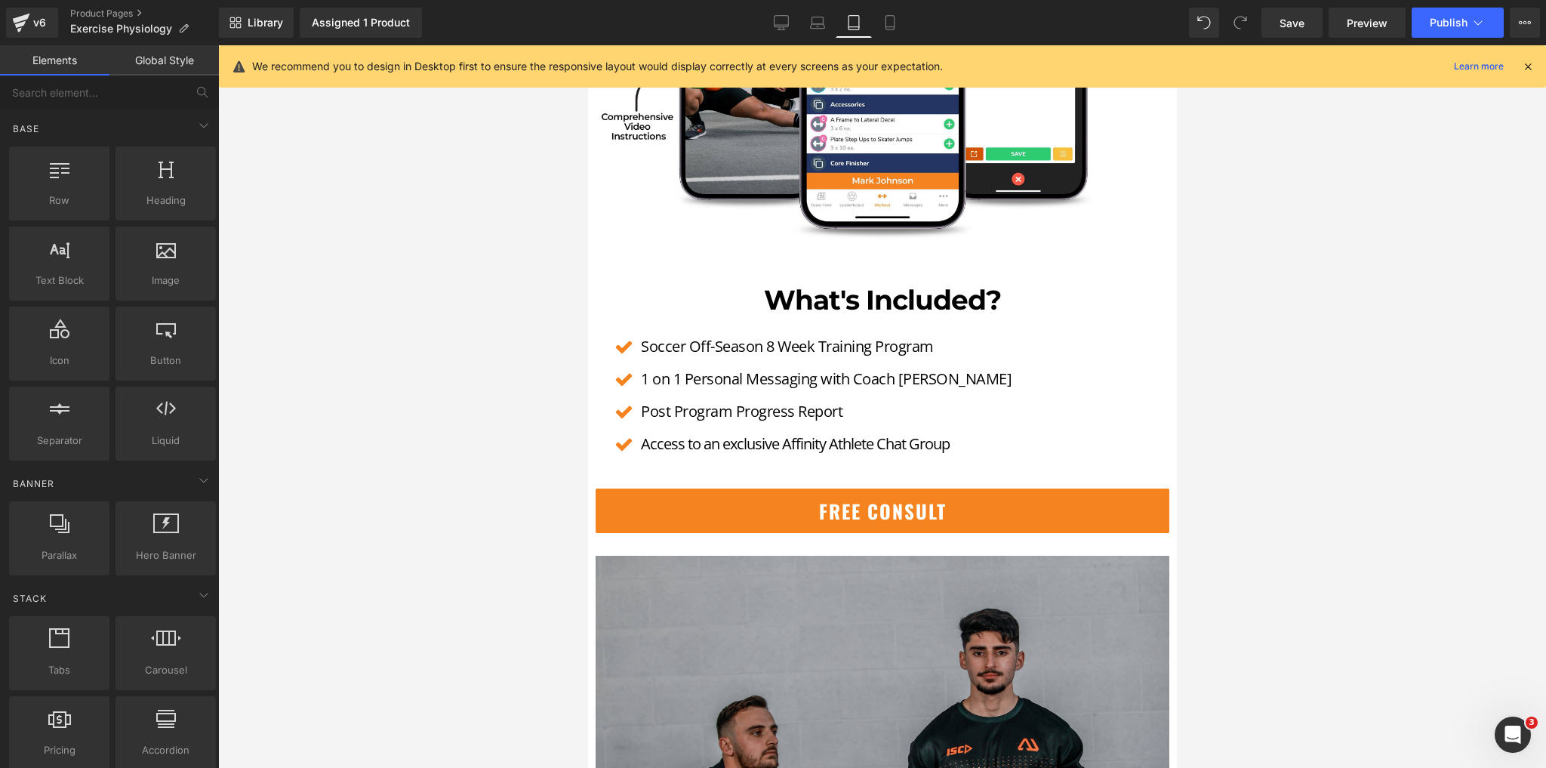
click at [872, 489] on div "Free Consult (P) Cart Button" at bounding box center [882, 511] width 574 height 45
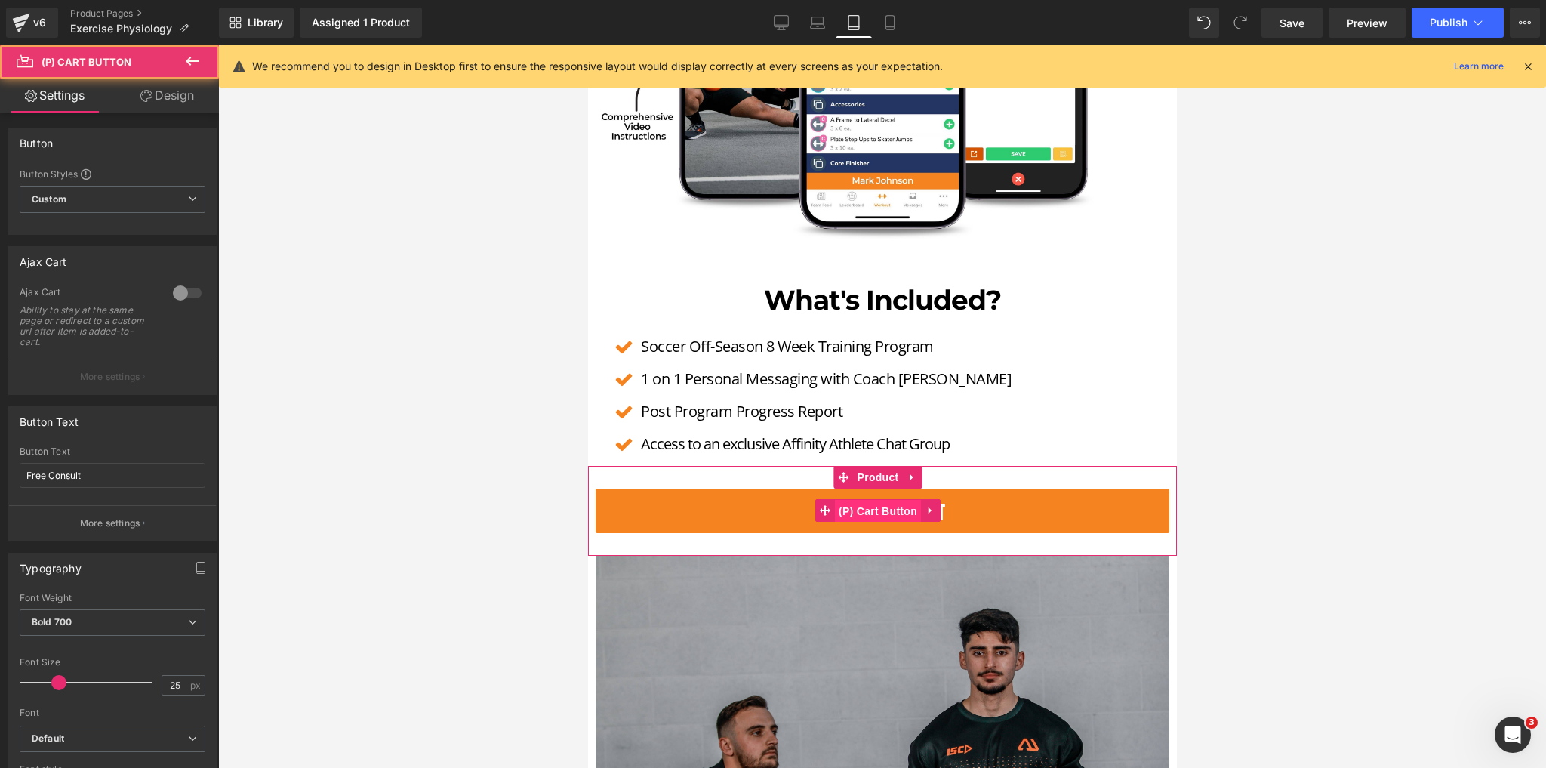
click at [872, 500] on span "(P) Cart Button" at bounding box center [877, 511] width 86 height 23
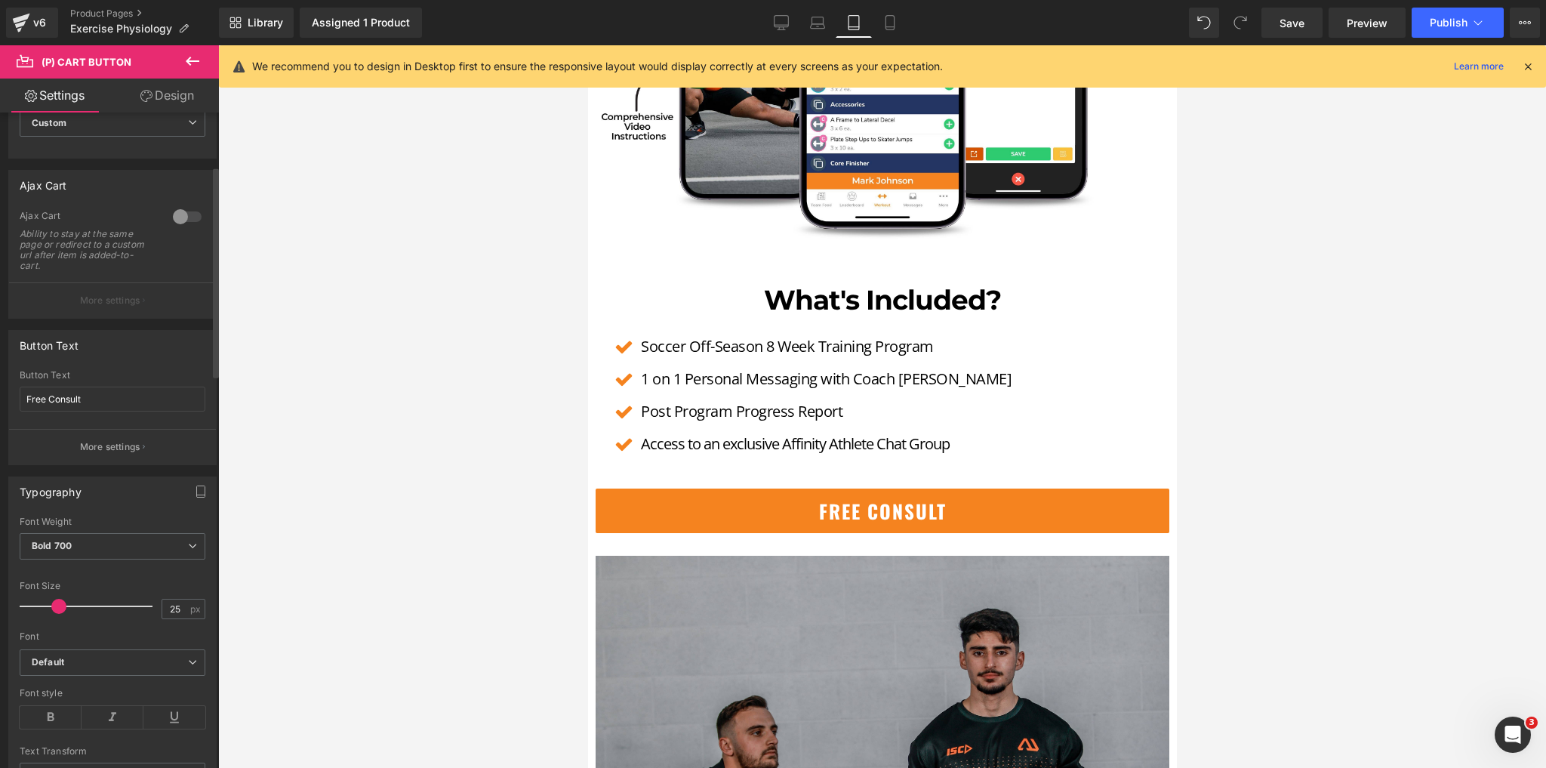
scroll to position [242, 0]
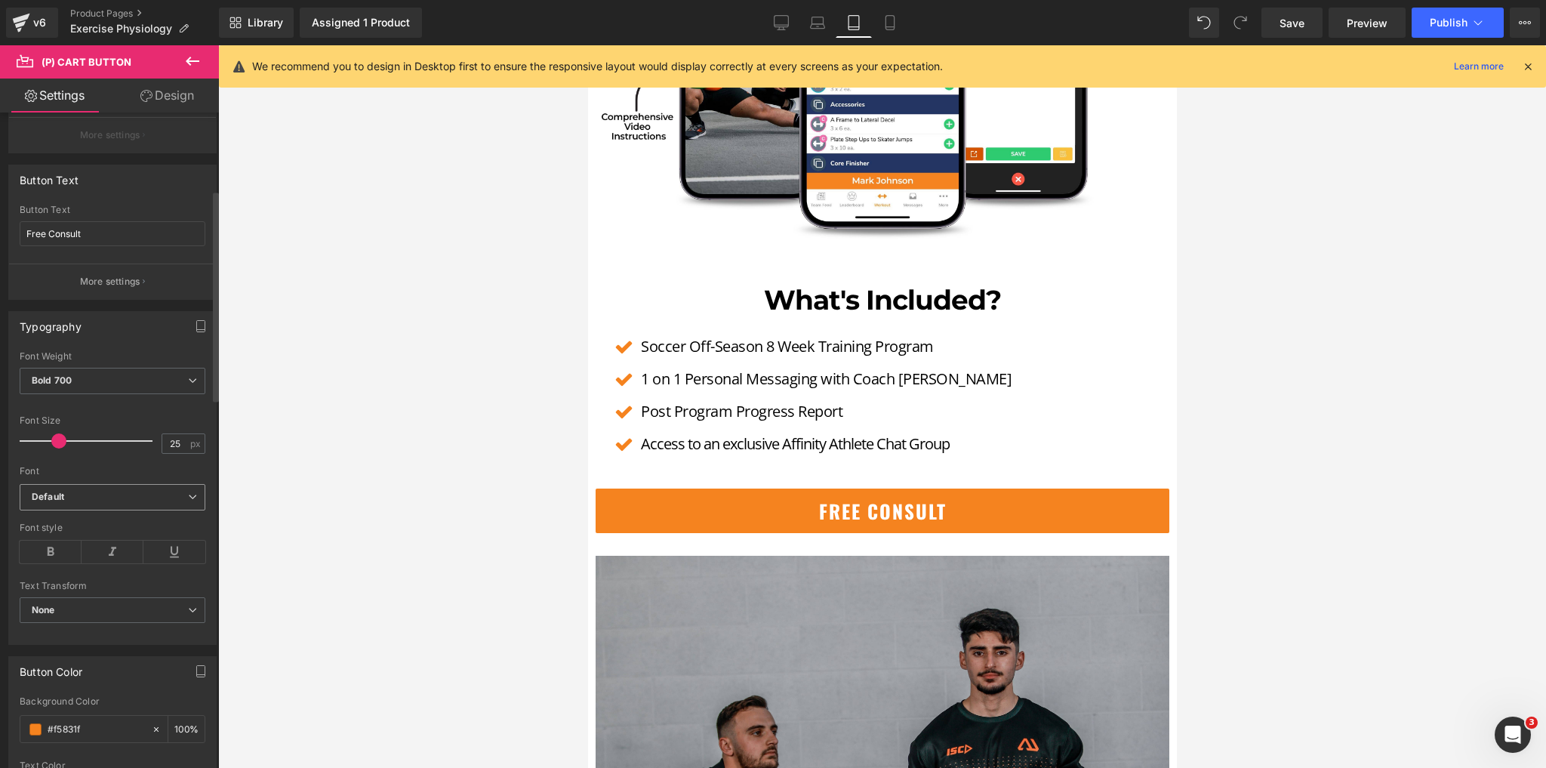
click at [140, 484] on span "Default" at bounding box center [113, 497] width 186 height 26
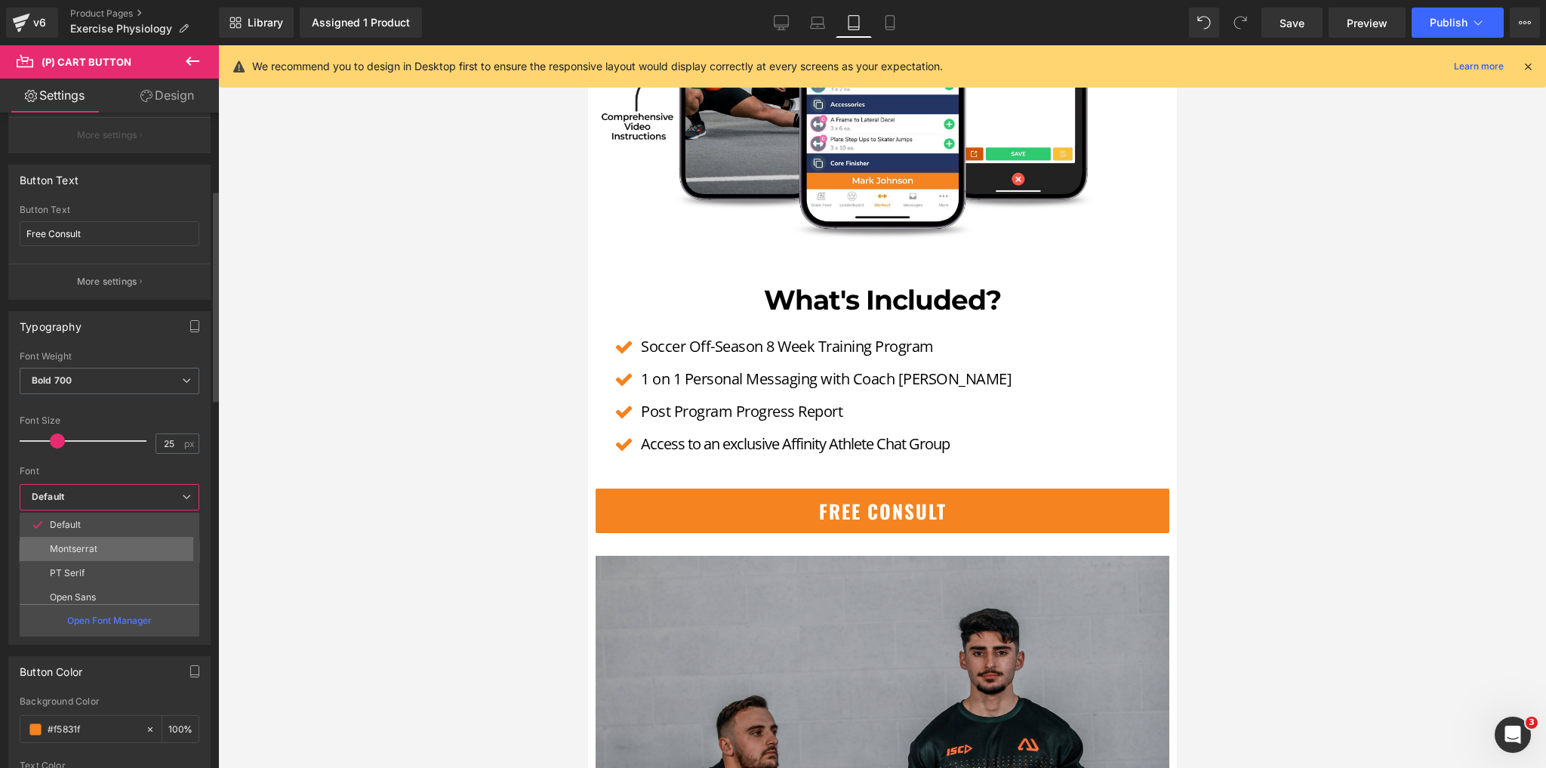
click at [103, 553] on li "Montserrat" at bounding box center [113, 549] width 187 height 24
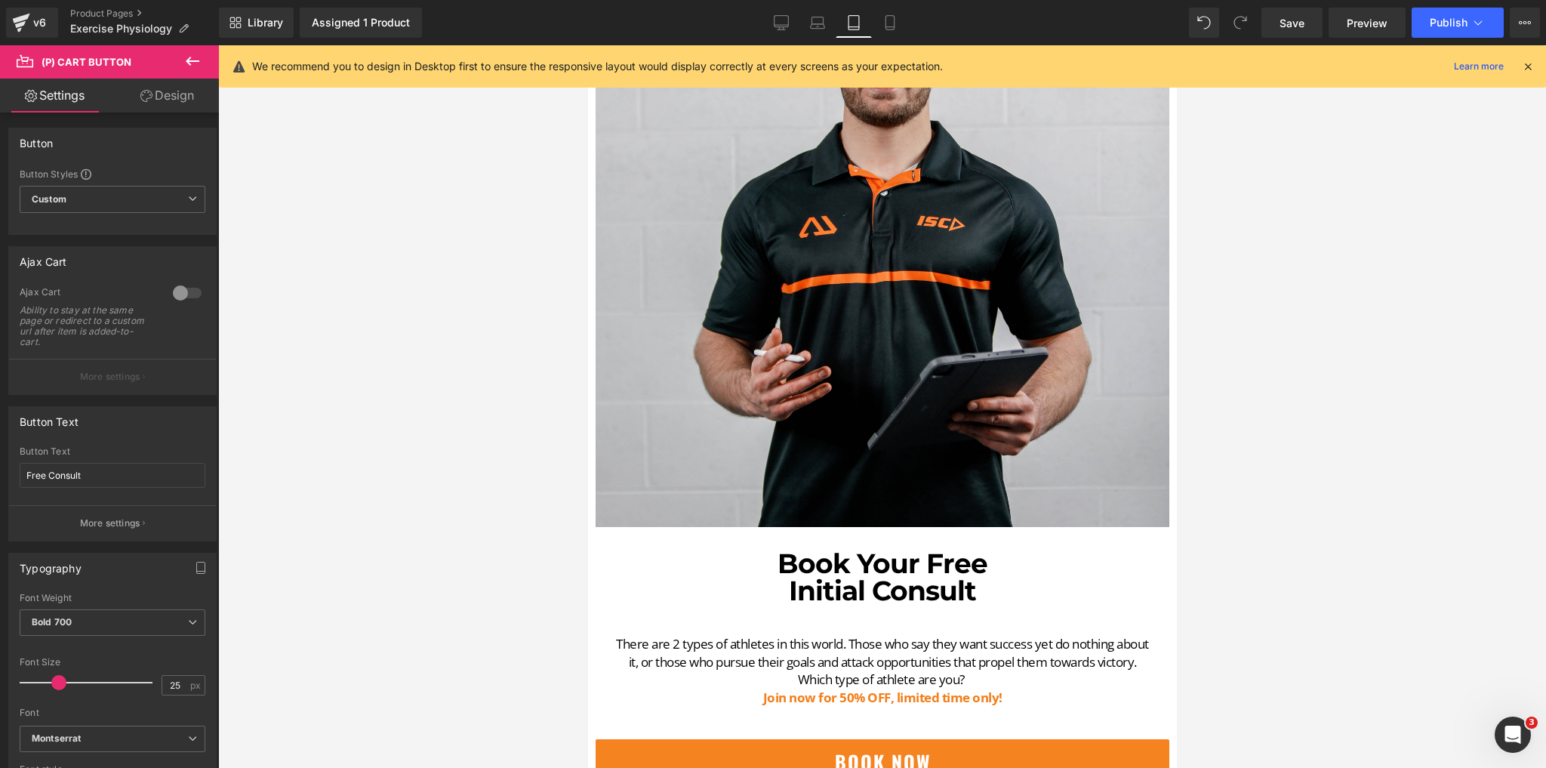
scroll to position [5905, 0]
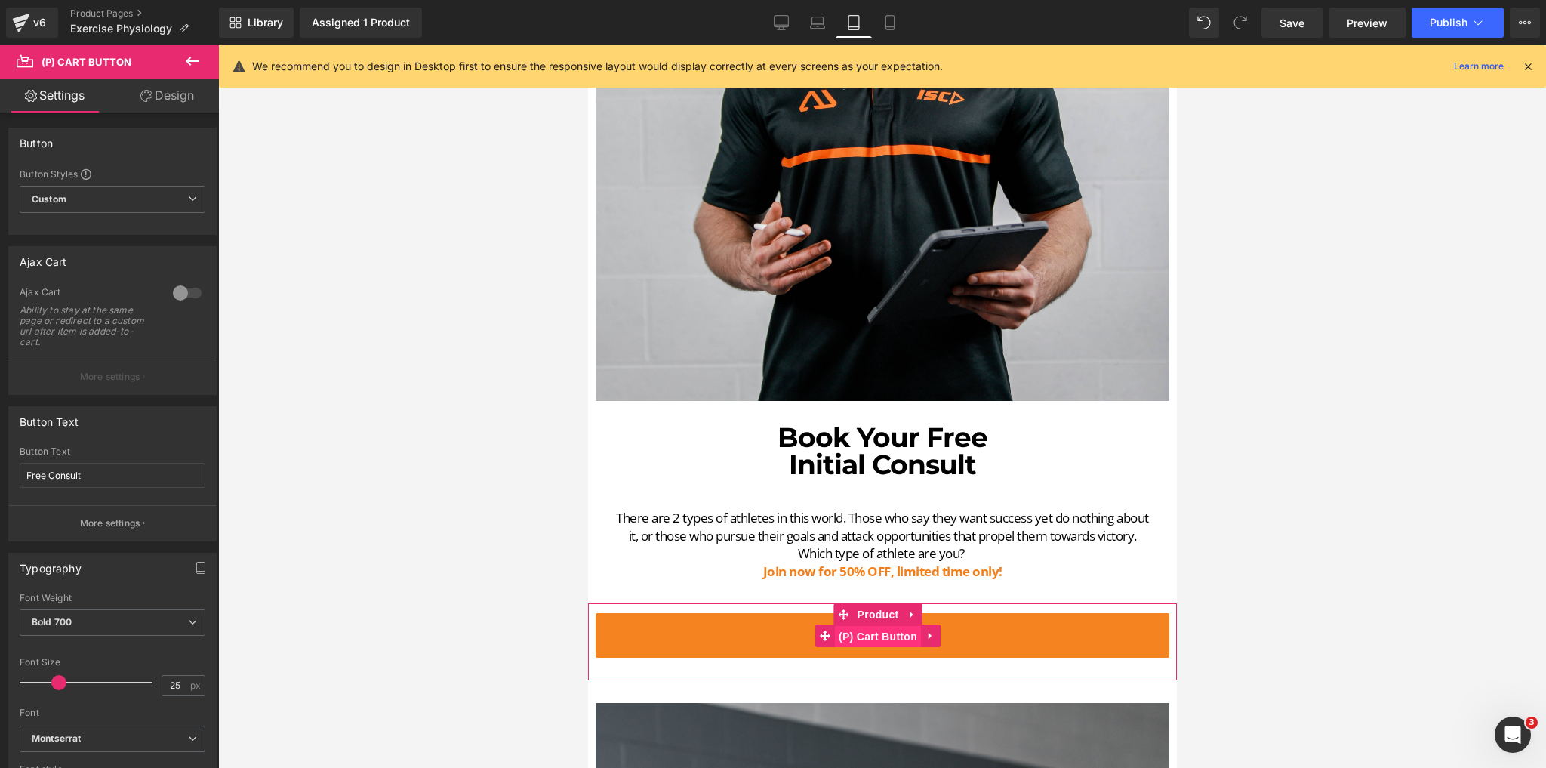
click at [881, 625] on span "(P) Cart Button" at bounding box center [877, 636] width 86 height 23
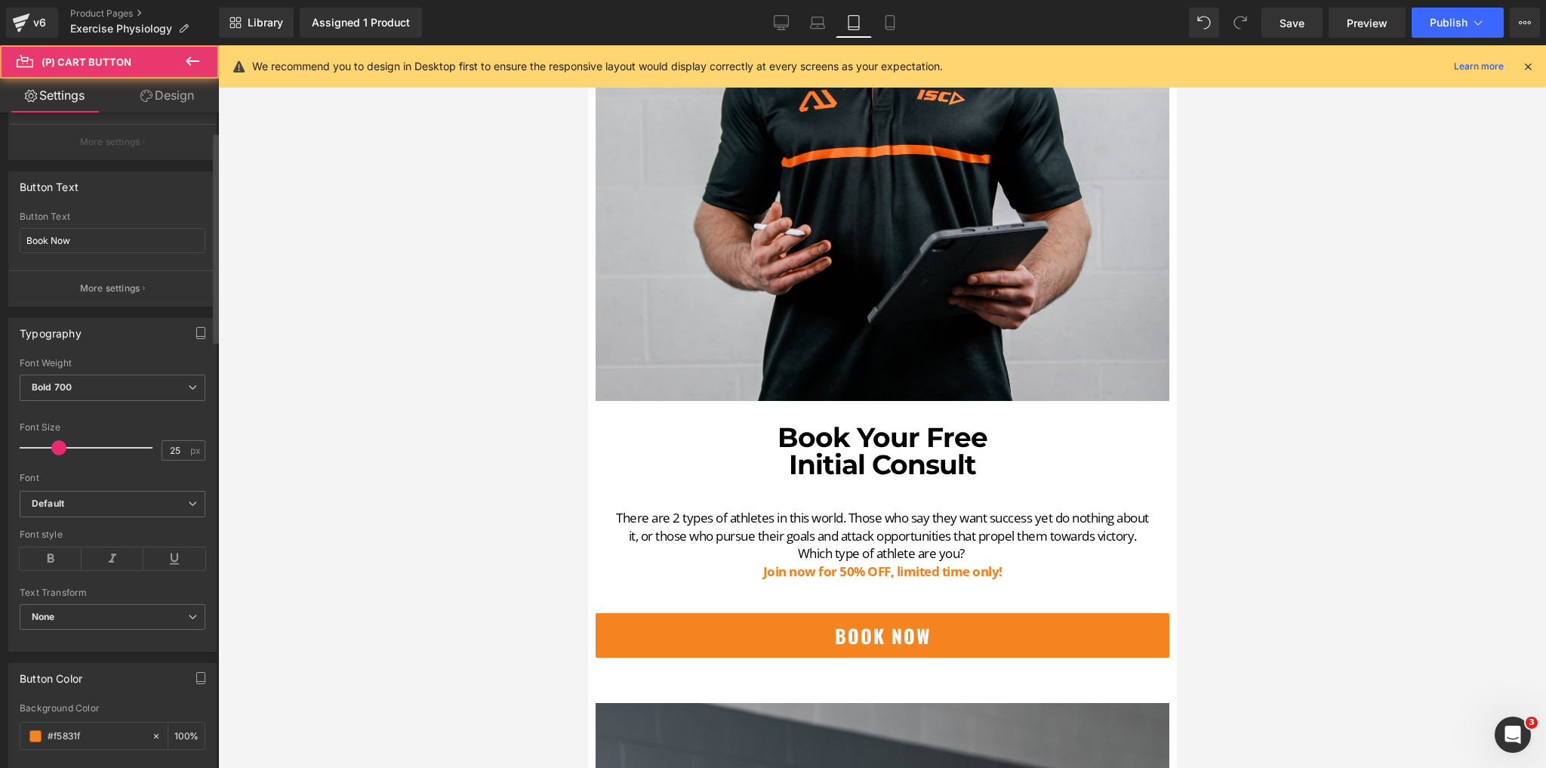
scroll to position [242, 0]
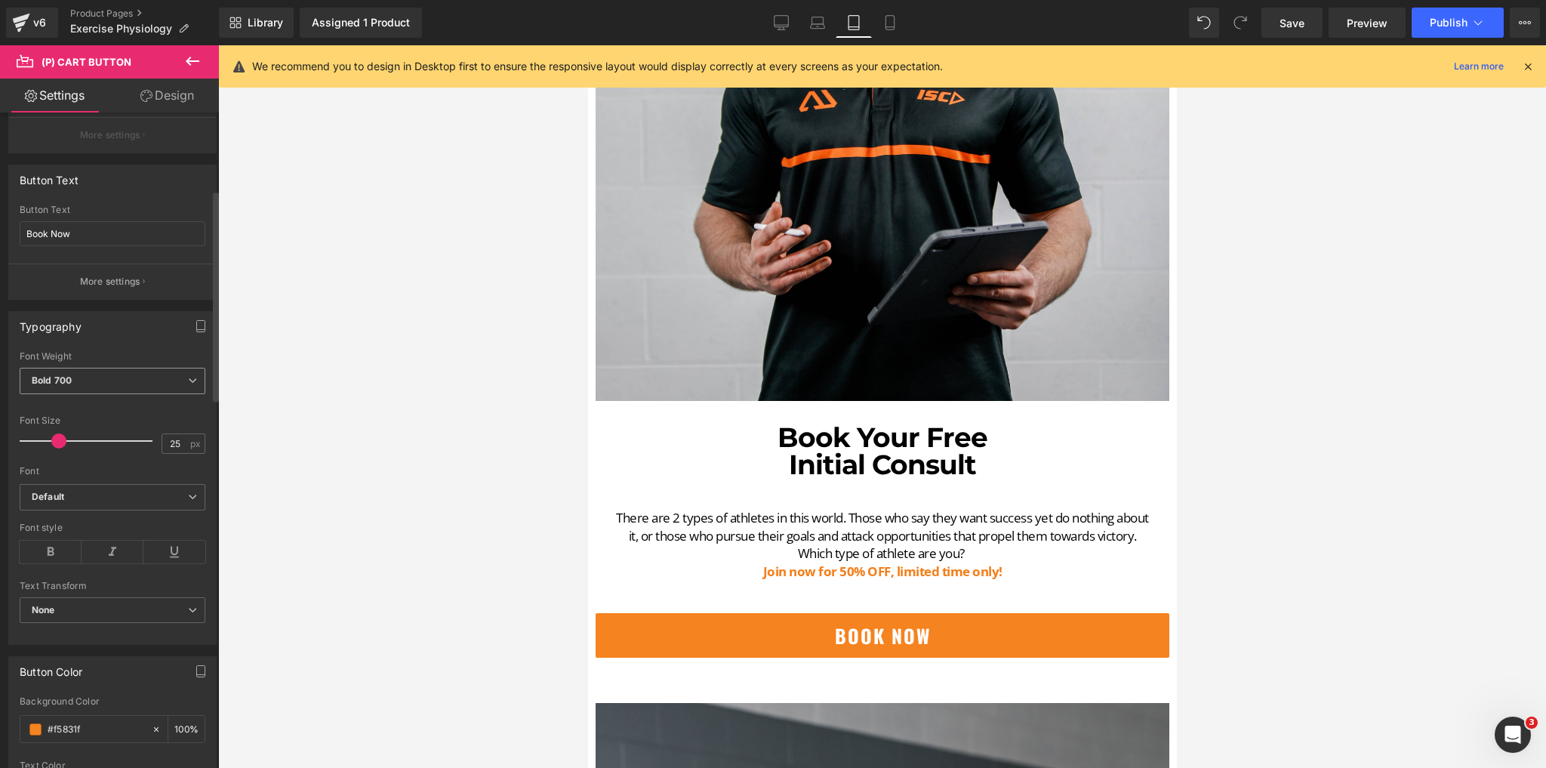
click at [146, 387] on span "Bold 700" at bounding box center [113, 381] width 186 height 26
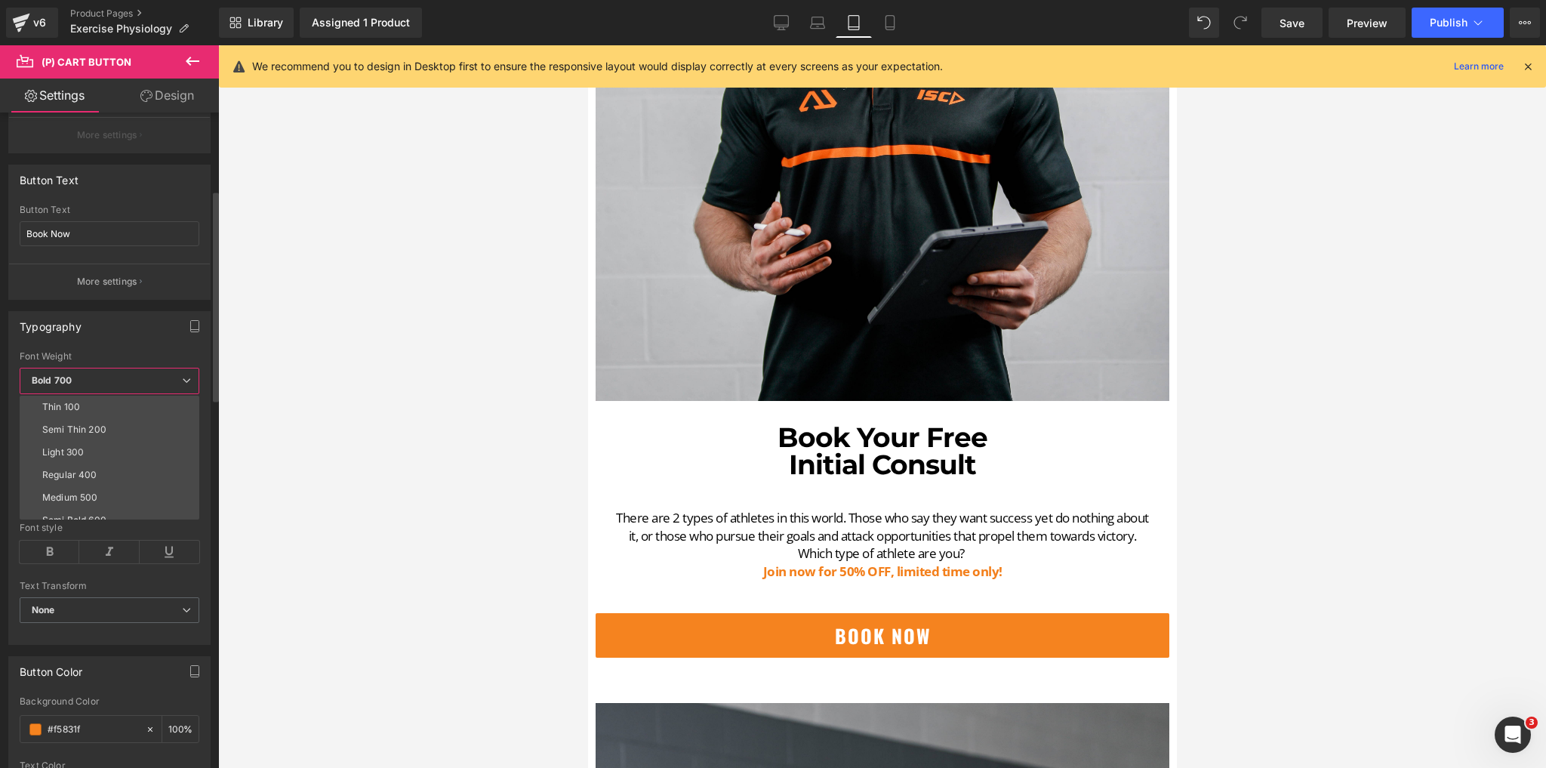
click at [146, 387] on span "Bold 700" at bounding box center [110, 381] width 180 height 26
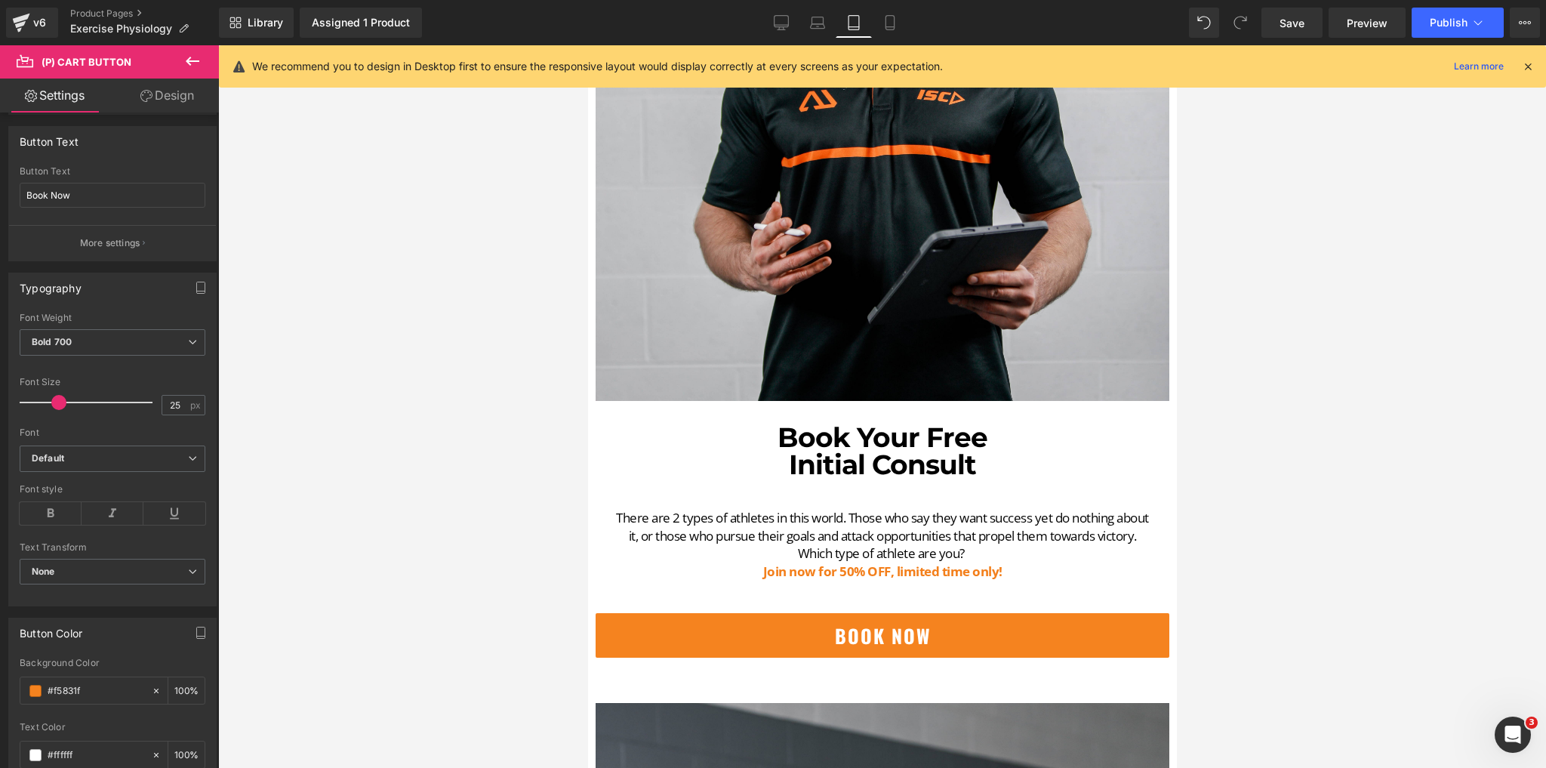
scroll to position [302, 0]
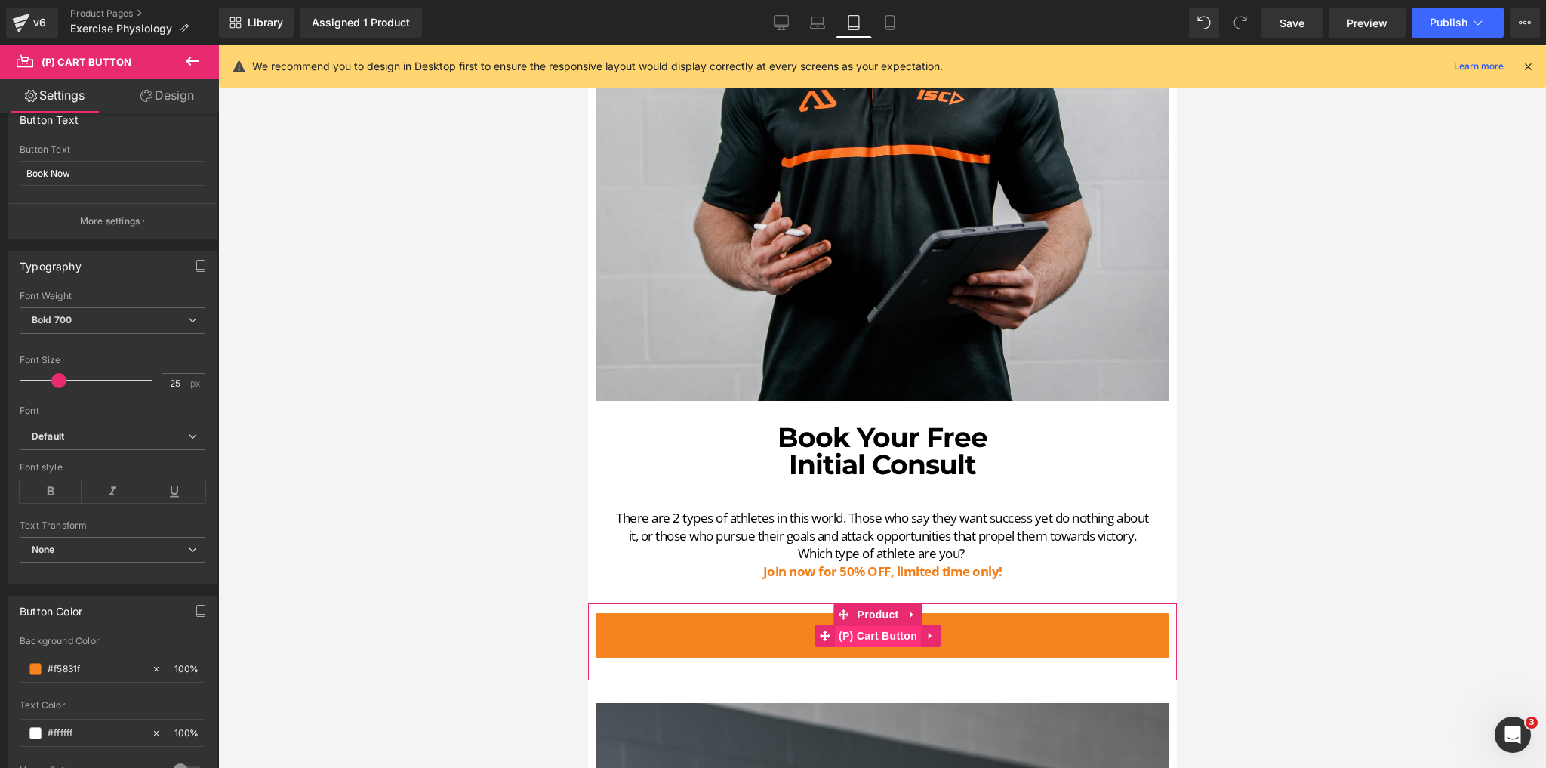
click at [884, 624] on span "(P) Cart Button" at bounding box center [877, 635] width 86 height 23
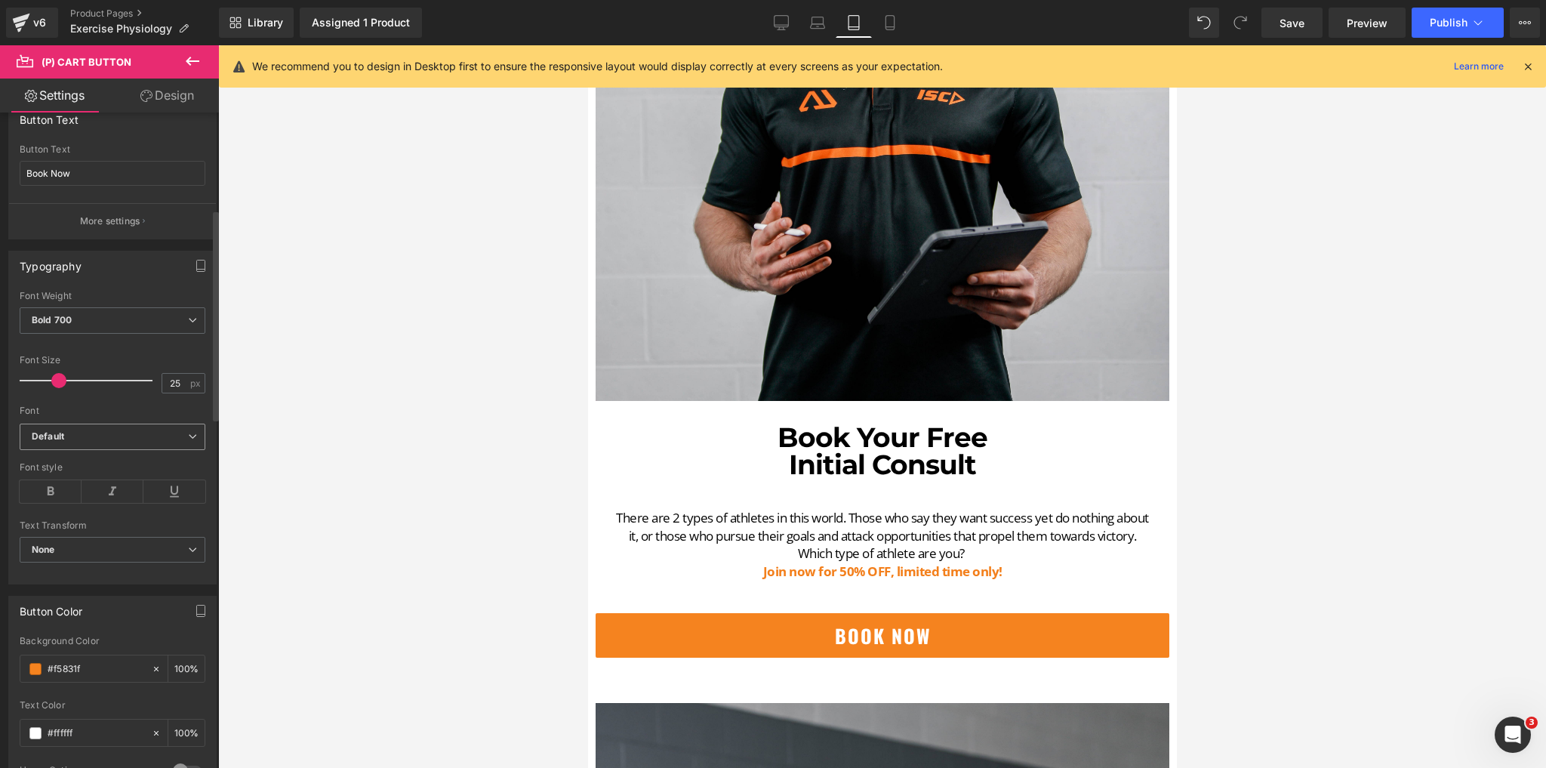
click at [101, 433] on b "Default" at bounding box center [110, 436] width 156 height 13
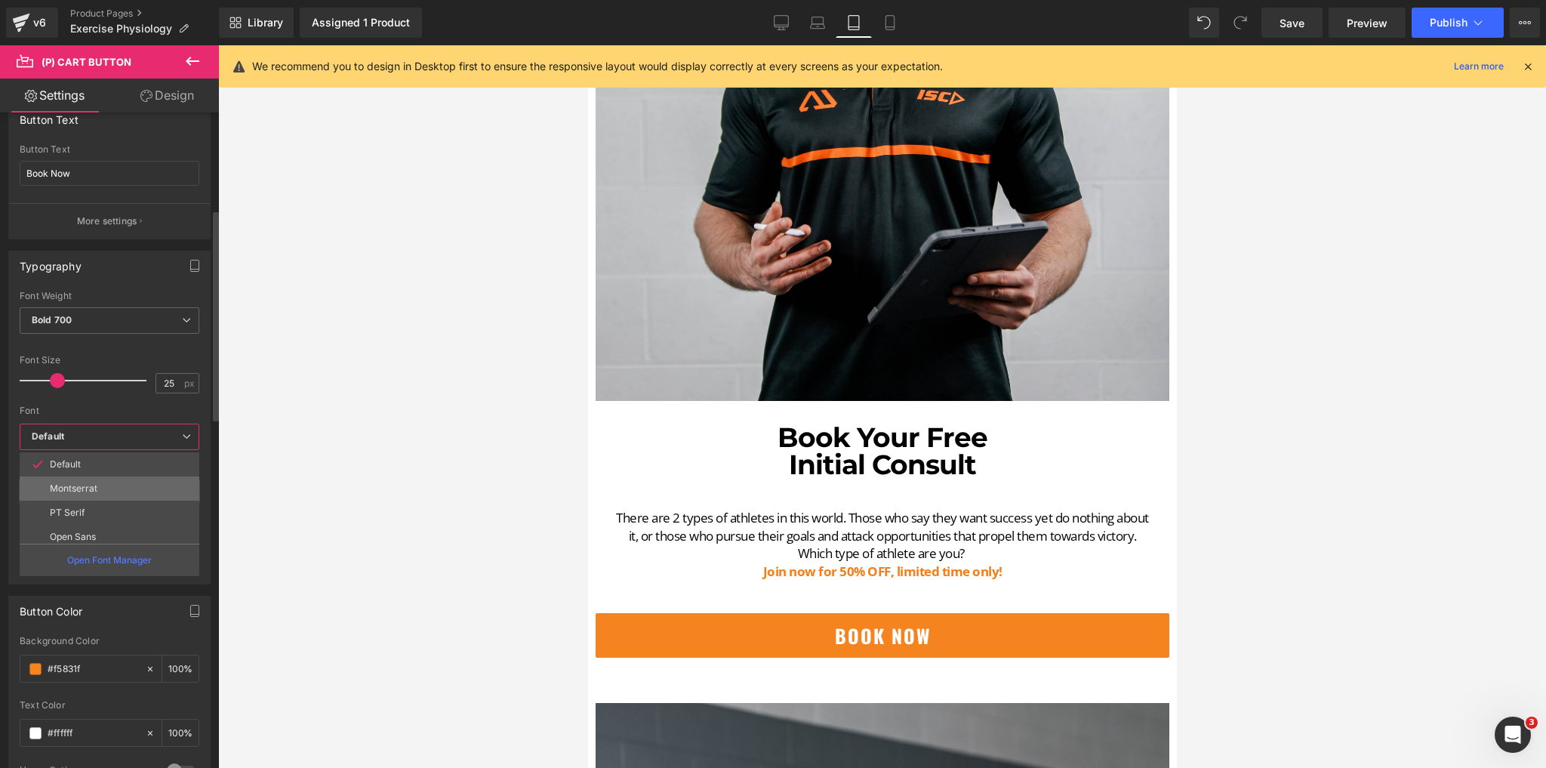
click at [100, 489] on li "Montserrat" at bounding box center [113, 488] width 187 height 24
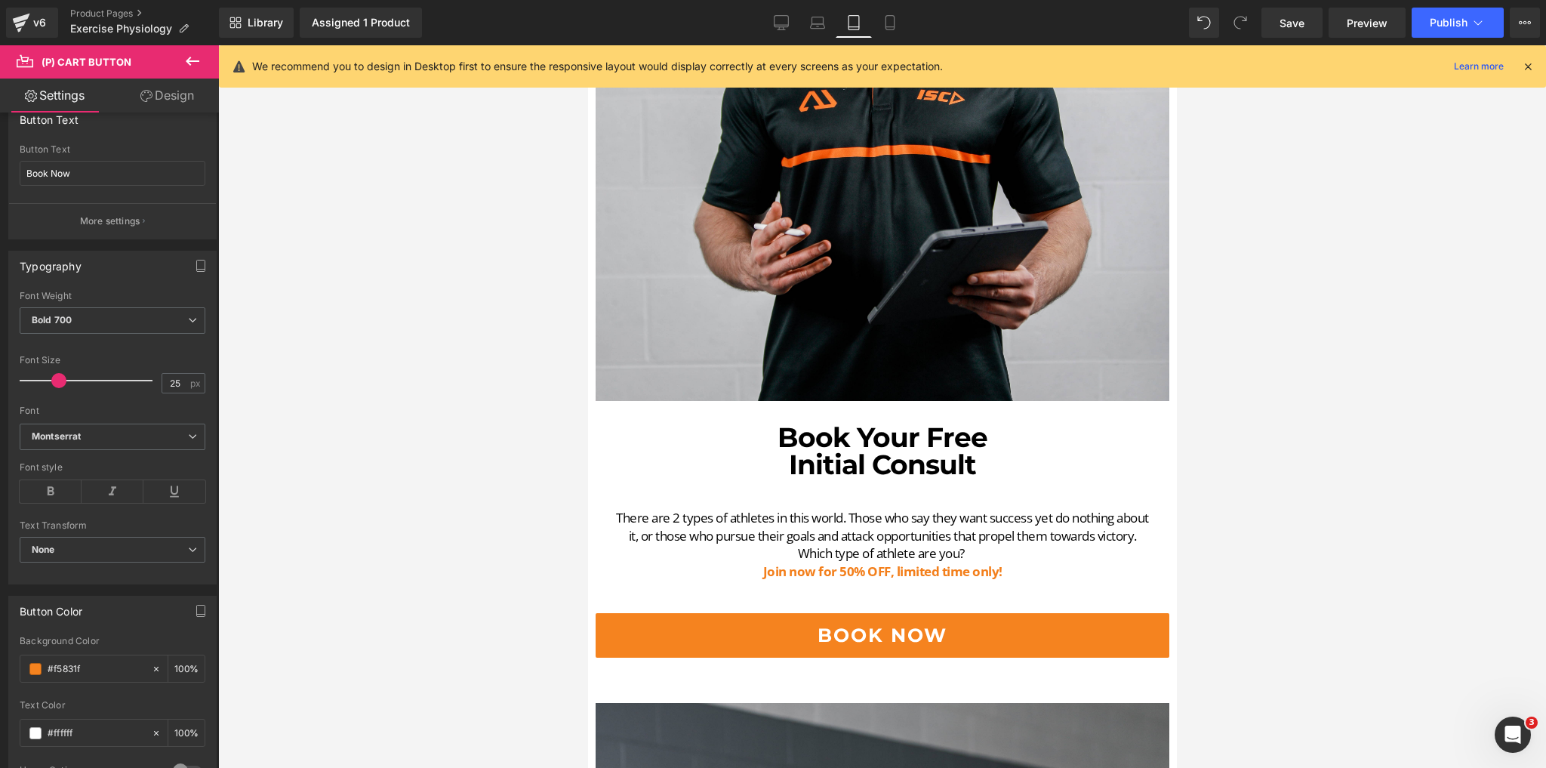
click at [504, 592] on div at bounding box center [882, 406] width 1328 height 723
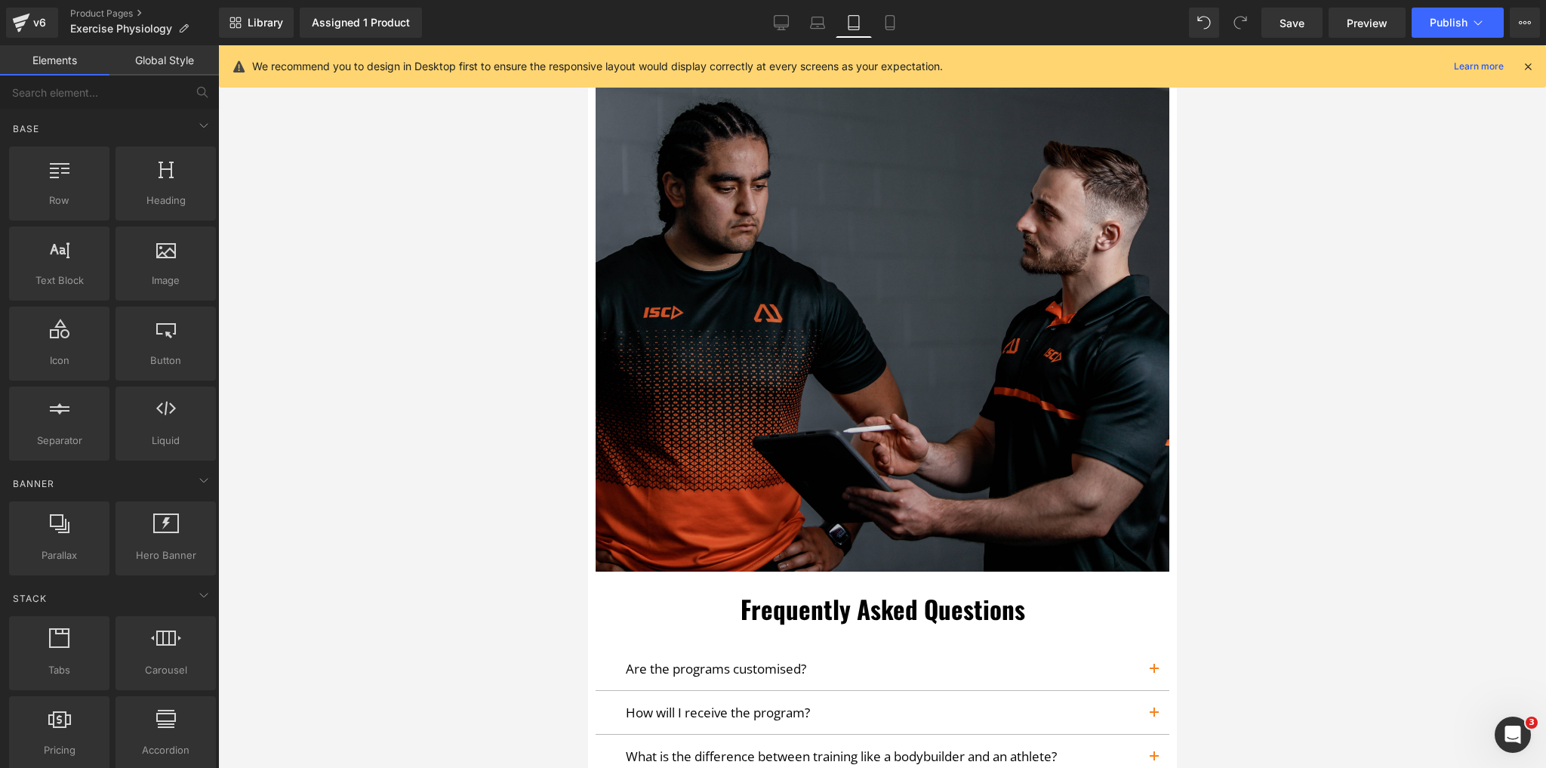
scroll to position [6630, 0]
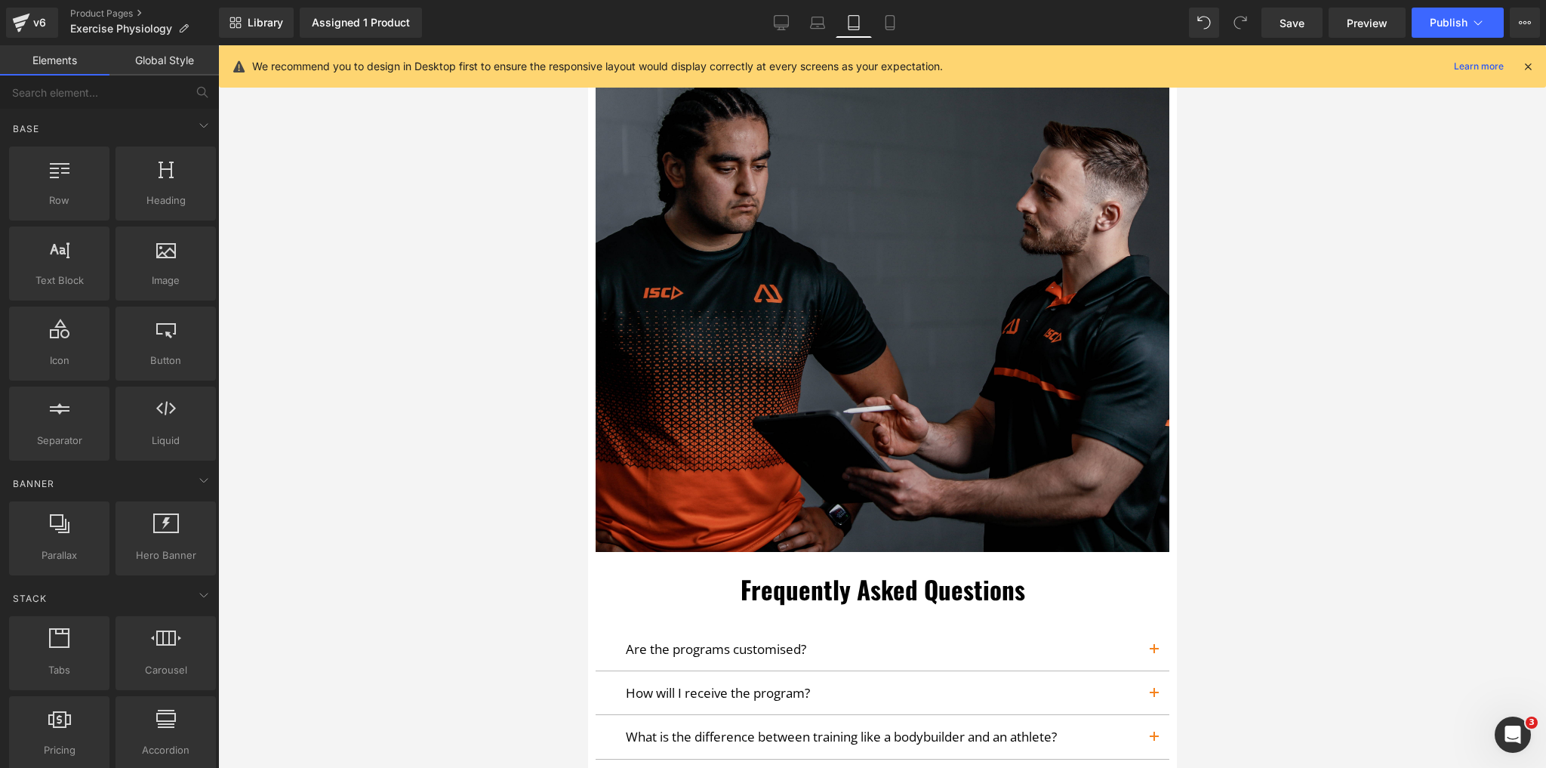
click at [881, 552] on div "Frequently Asked Questions Heading" at bounding box center [881, 578] width 589 height 53
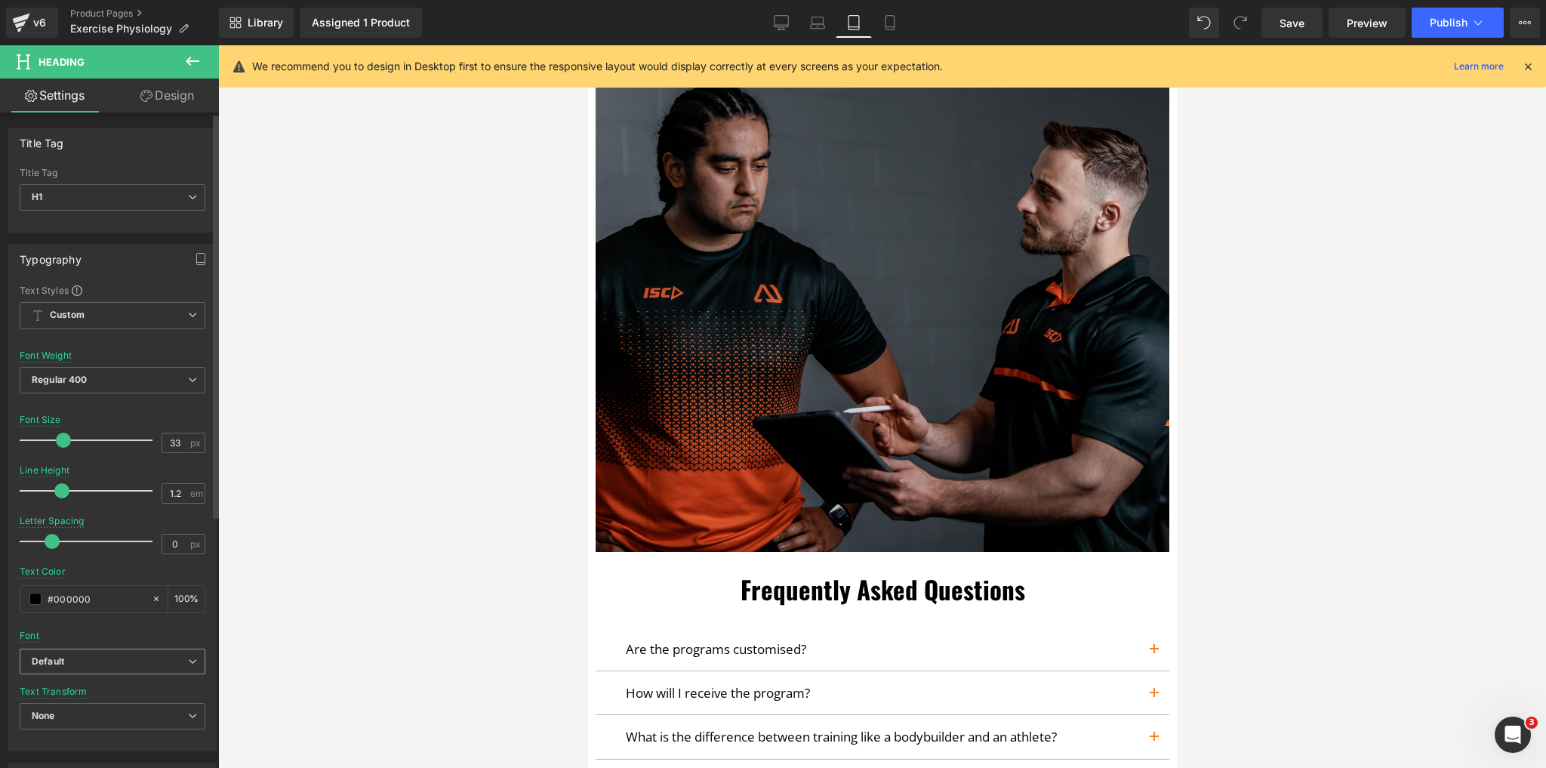
click at [88, 664] on b "Default" at bounding box center [110, 661] width 156 height 13
click at [84, 708] on p "Montserrat" at bounding box center [74, 713] width 48 height 11
click at [122, 378] on span "Regular 400" at bounding box center [113, 380] width 186 height 26
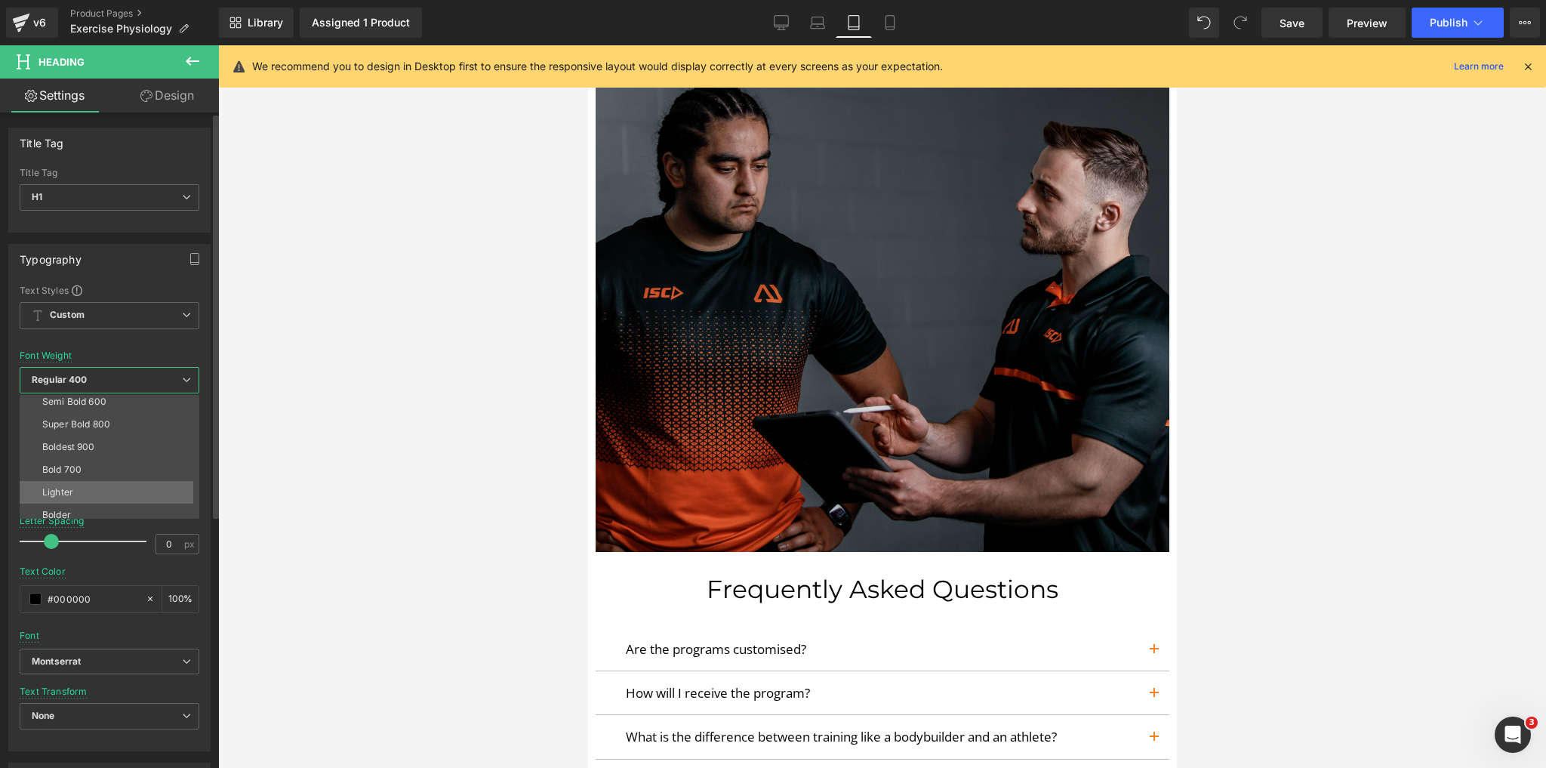
scroll to position [125, 0]
click at [86, 459] on li "Bold 700" at bounding box center [113, 462] width 187 height 23
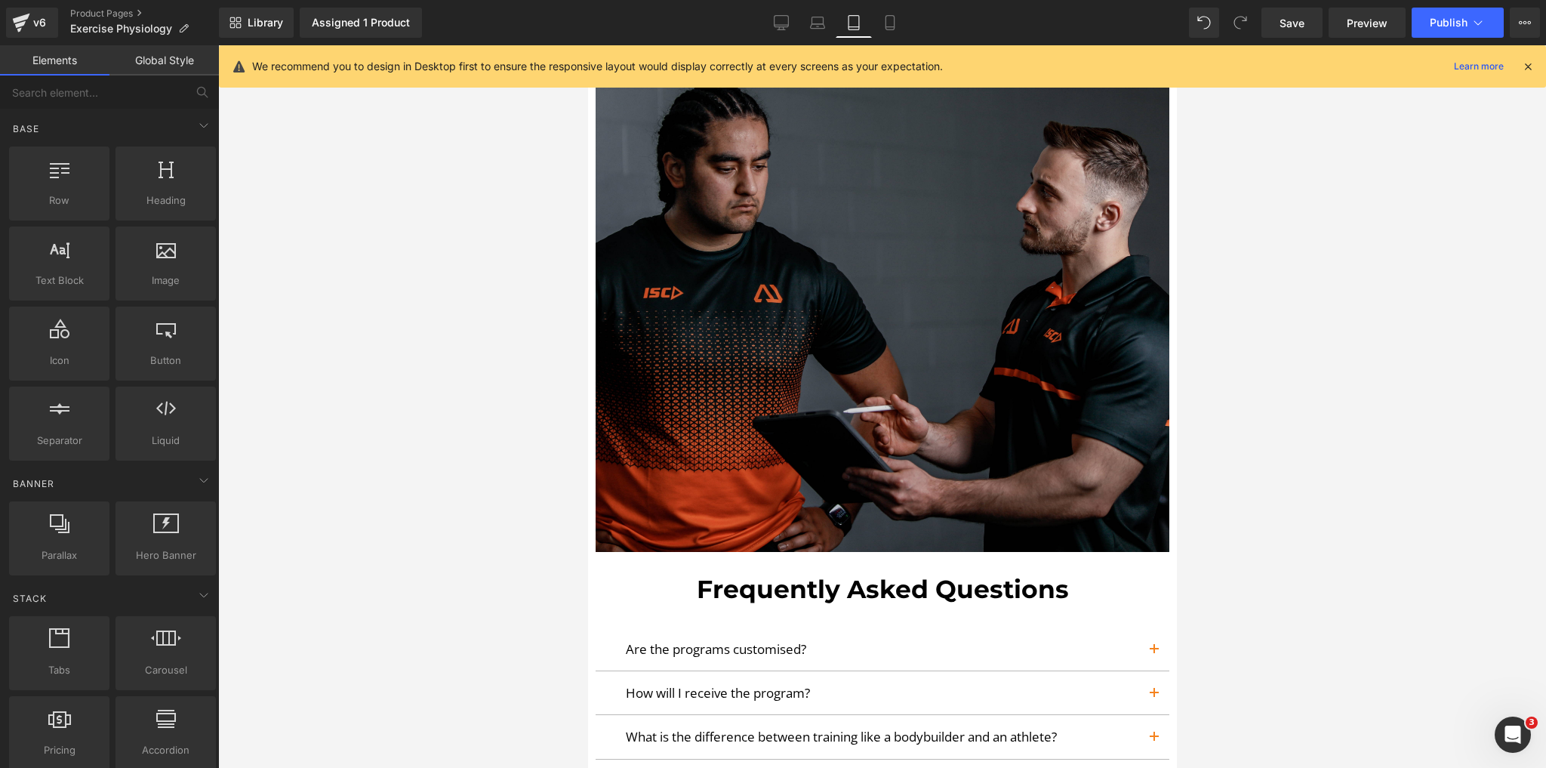
click at [455, 518] on div at bounding box center [882, 406] width 1328 height 723
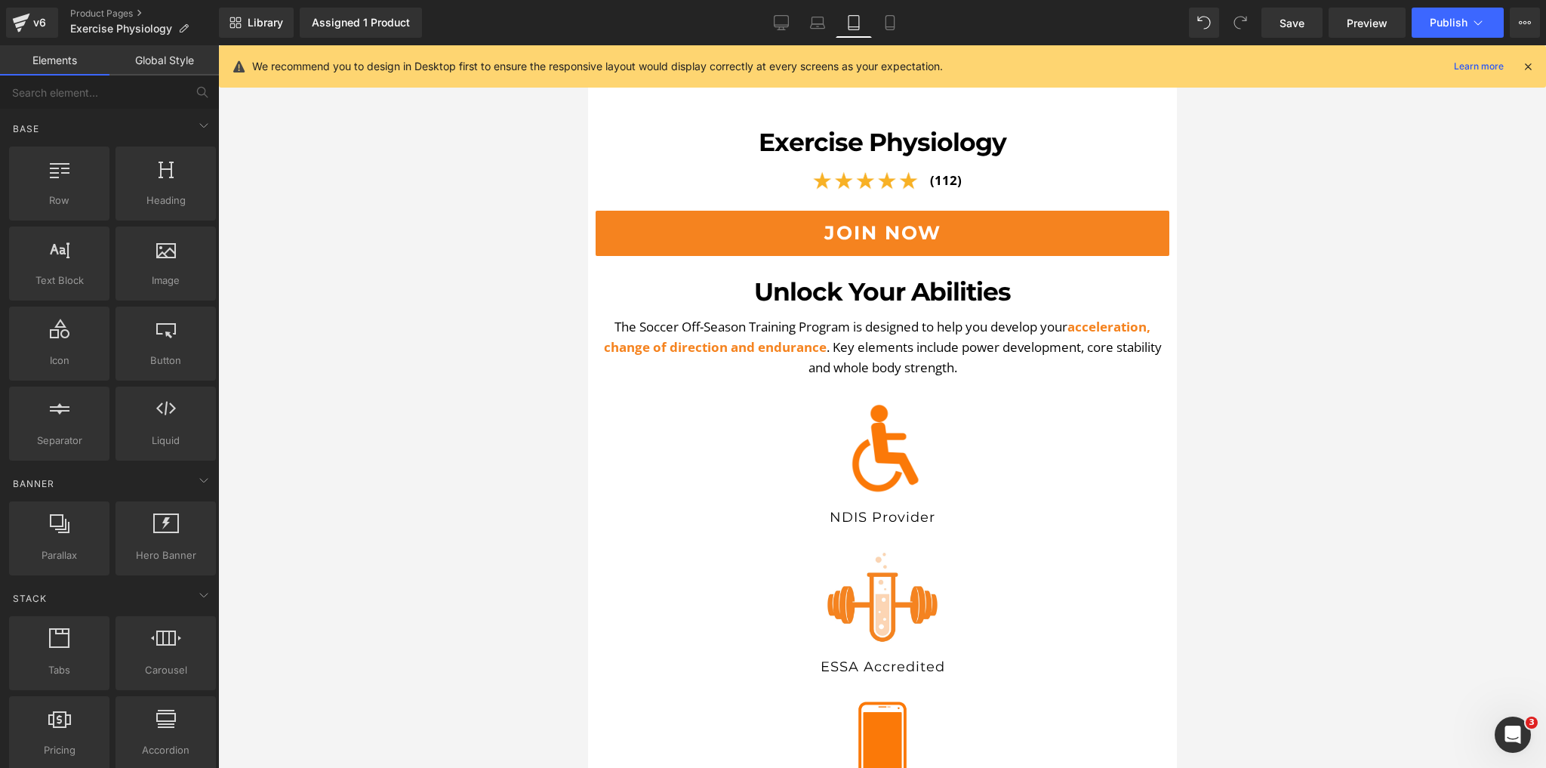
scroll to position [0, 0]
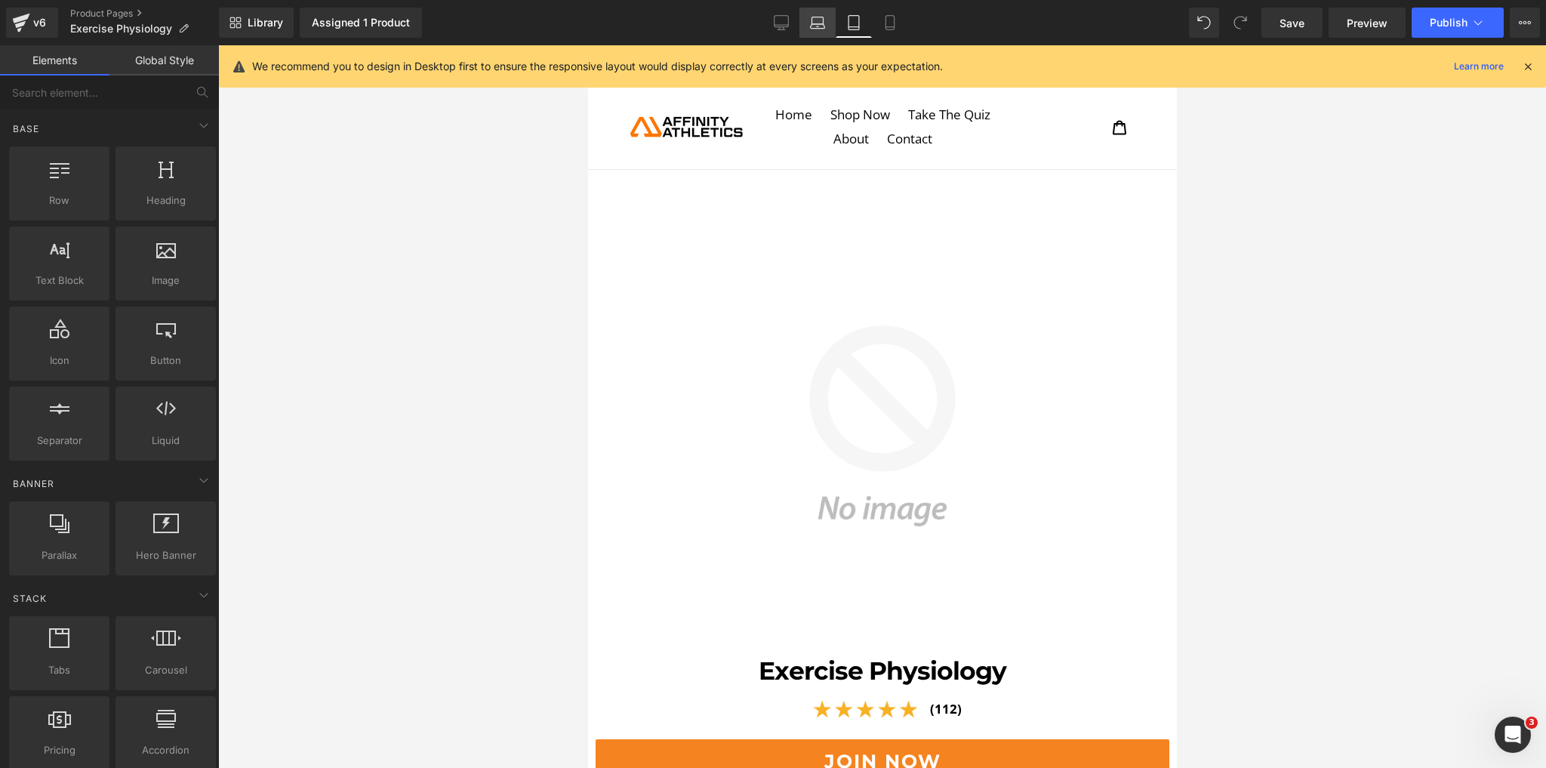
click at [816, 27] on icon at bounding box center [817, 22] width 15 height 15
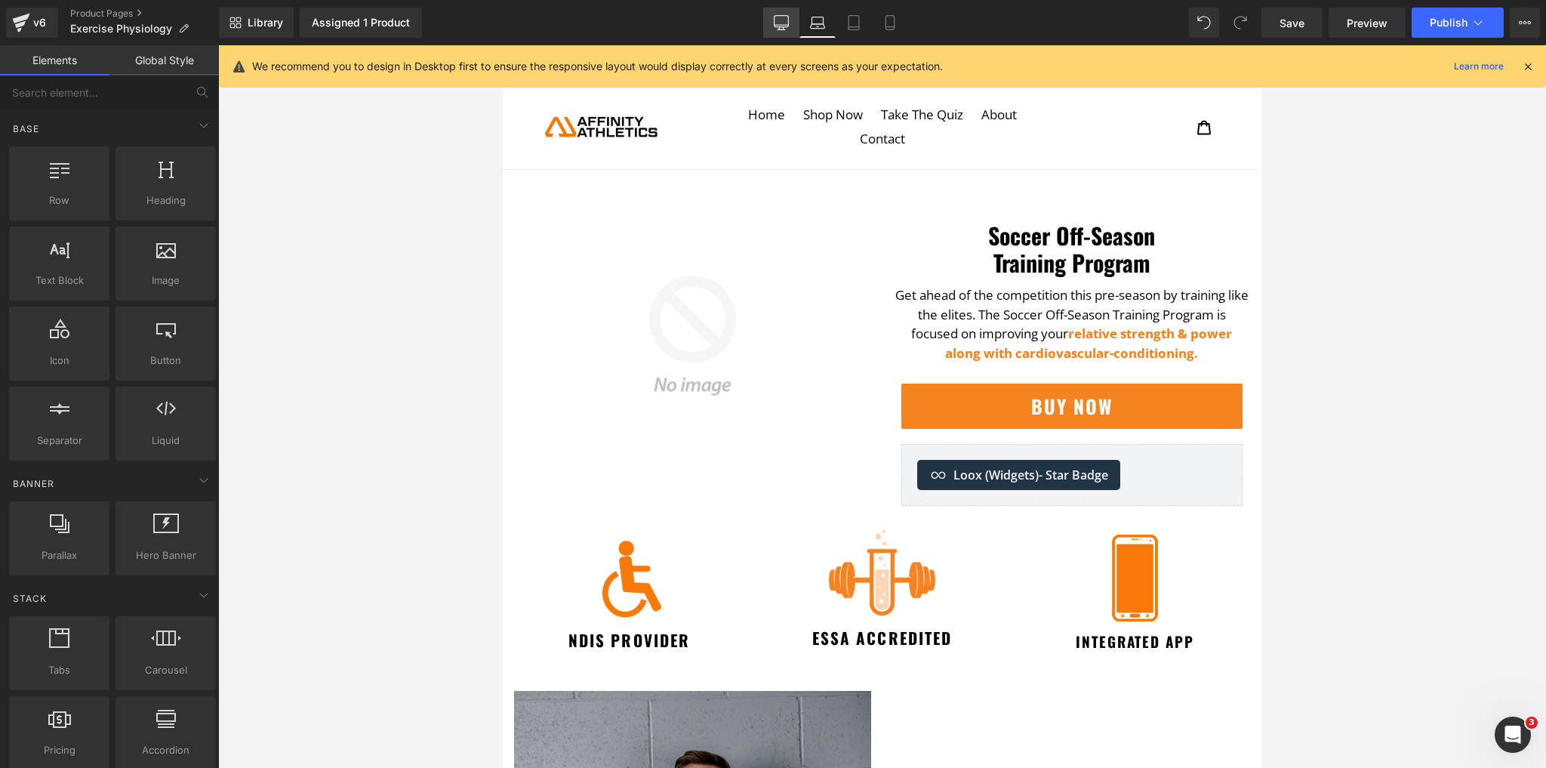
click at [779, 13] on link "Desktop" at bounding box center [781, 23] width 36 height 30
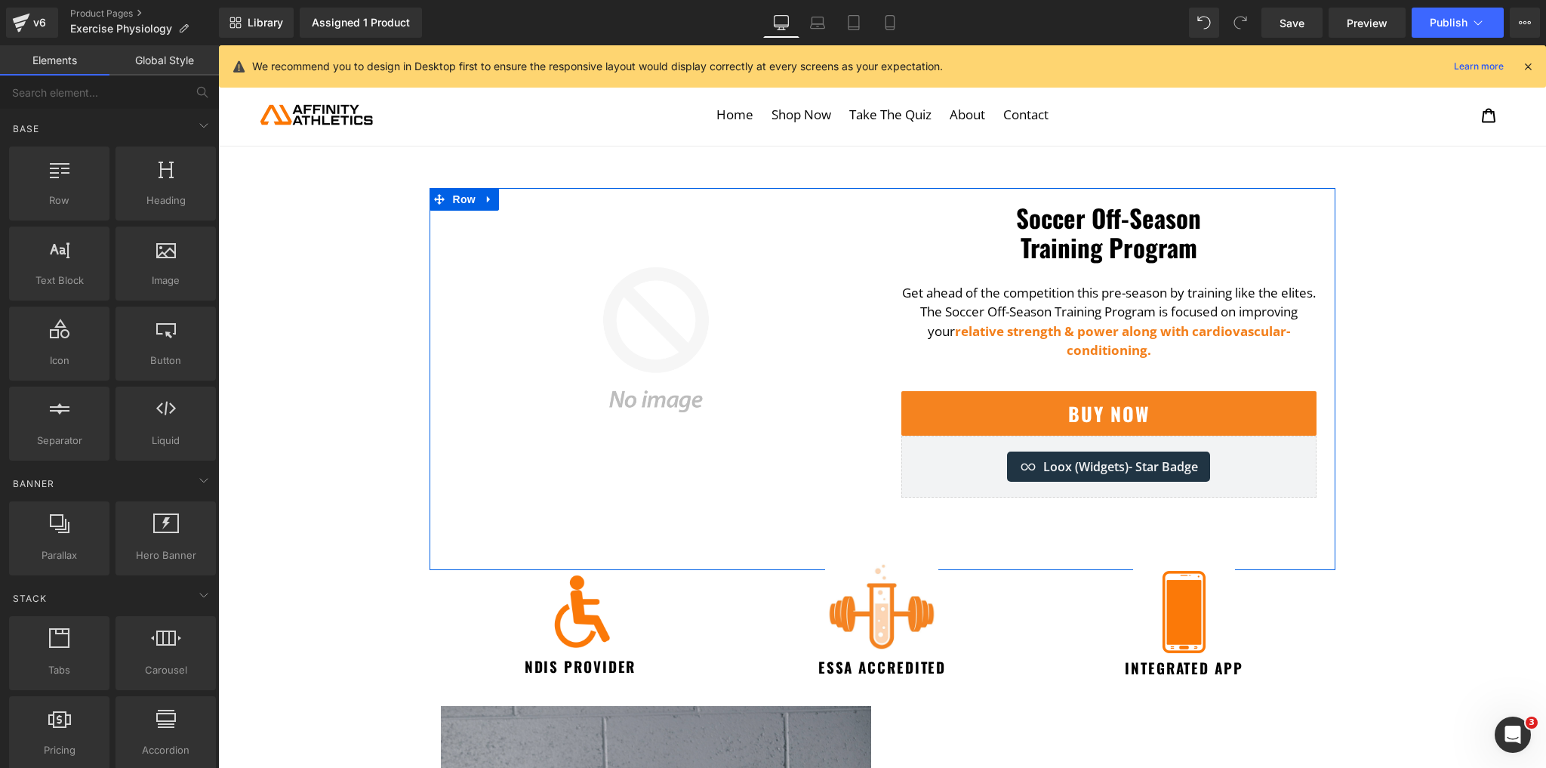
click at [1096, 241] on div "Soccer Off-Season Training Program Heading" at bounding box center [1109, 233] width 430 height 60
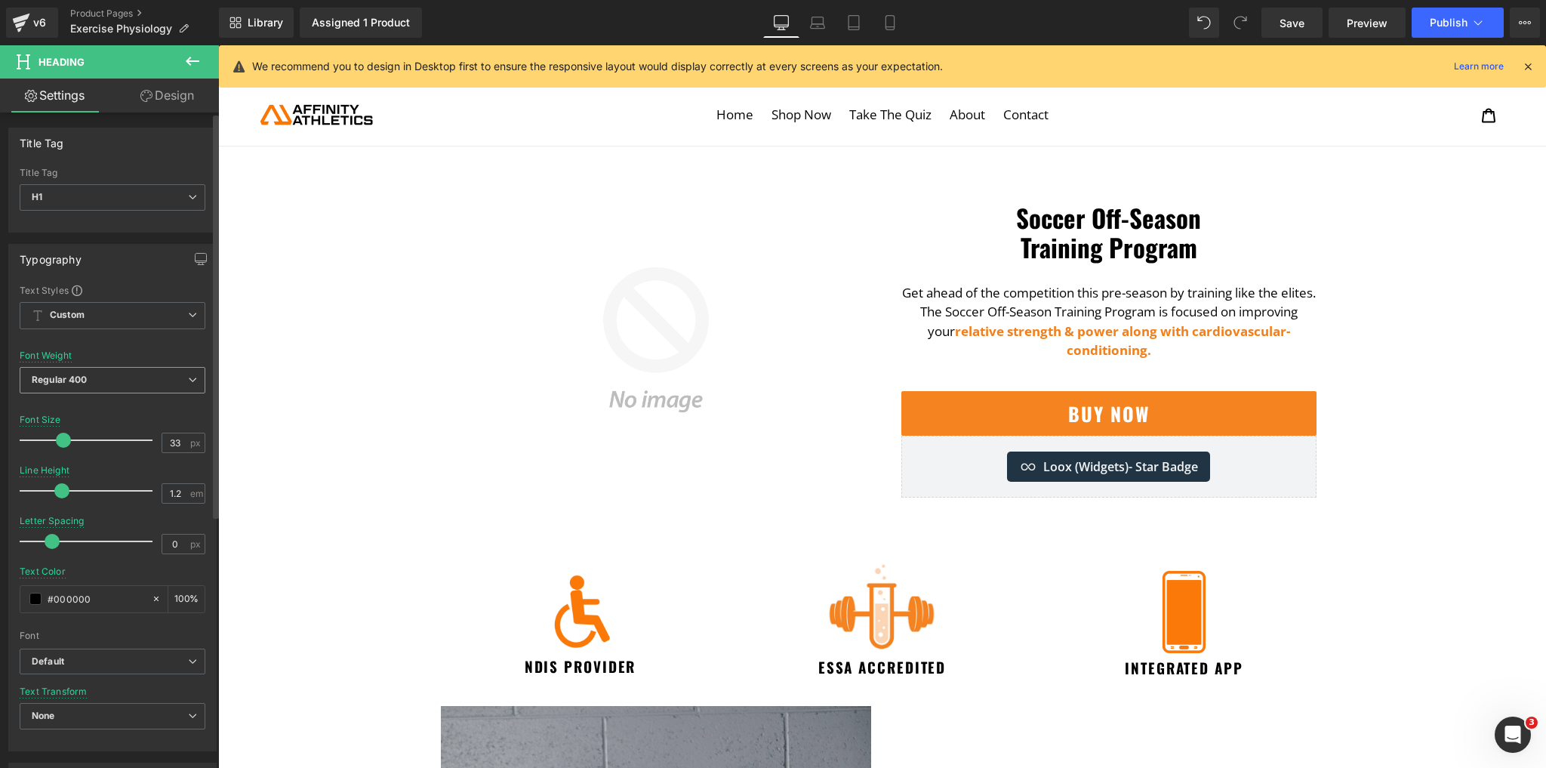
click at [100, 380] on span "Regular 400" at bounding box center [113, 380] width 186 height 26
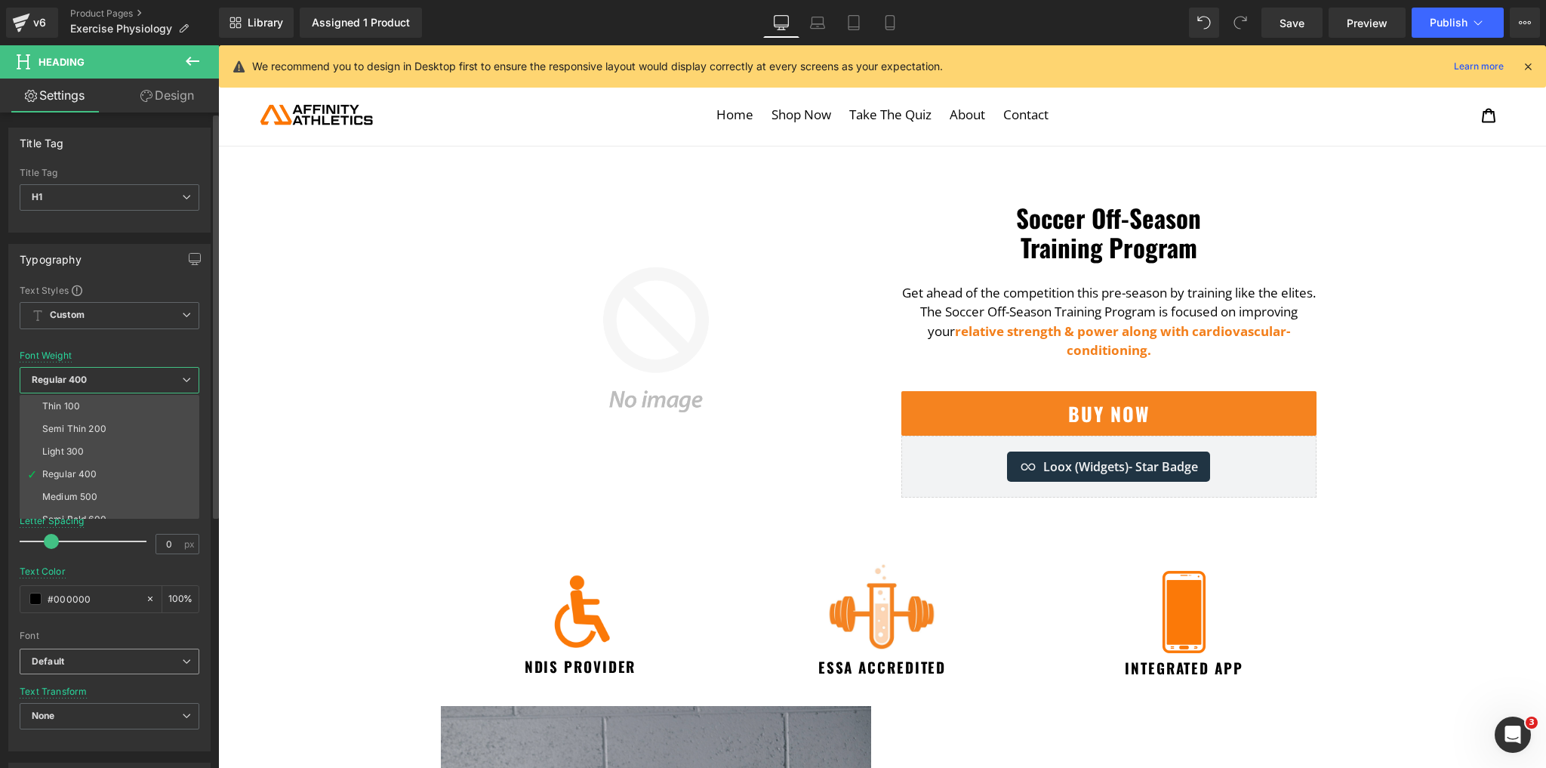
click at [108, 657] on b "Default" at bounding box center [107, 661] width 150 height 13
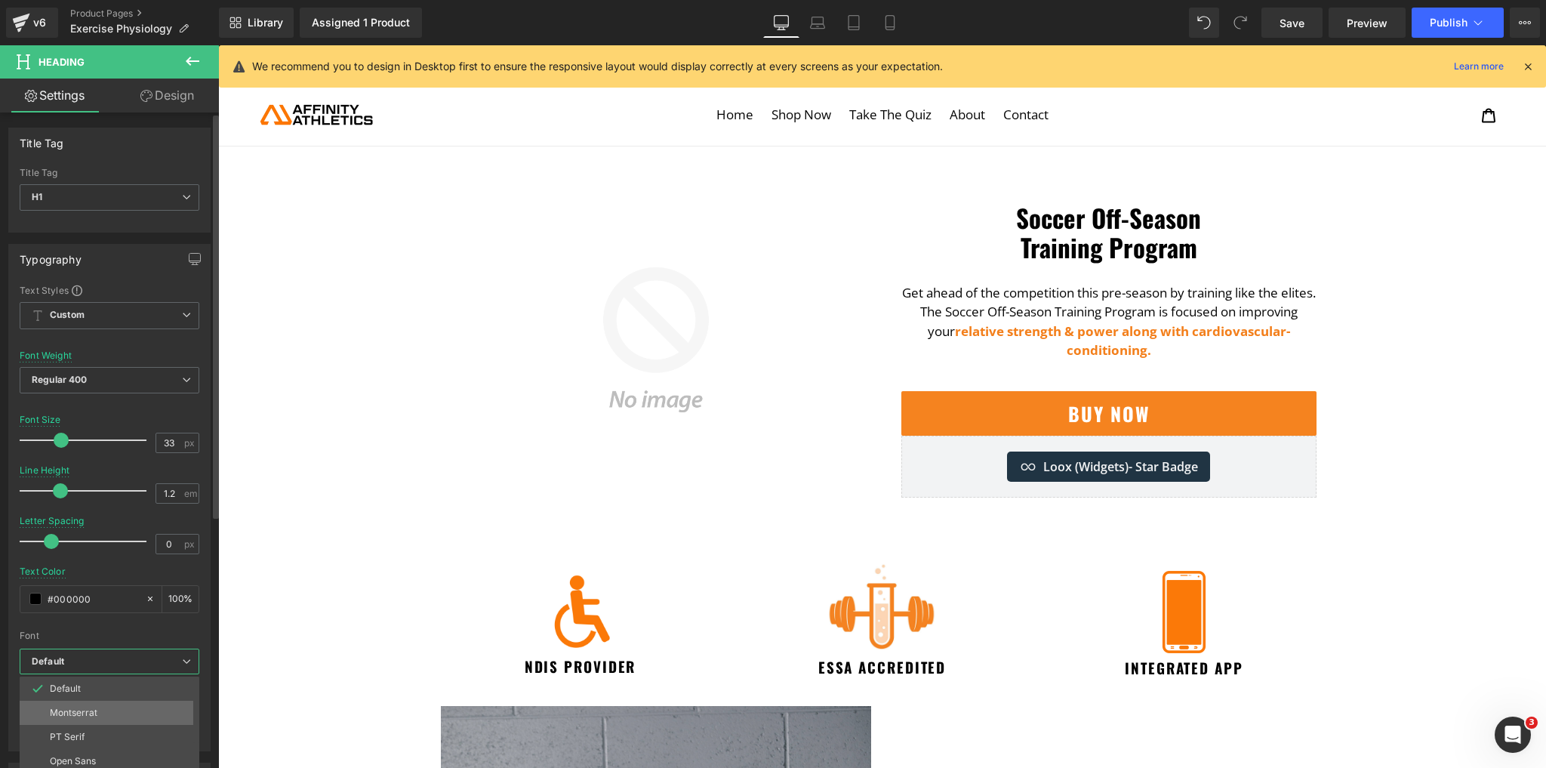
click at [103, 710] on li "Montserrat" at bounding box center [113, 713] width 187 height 24
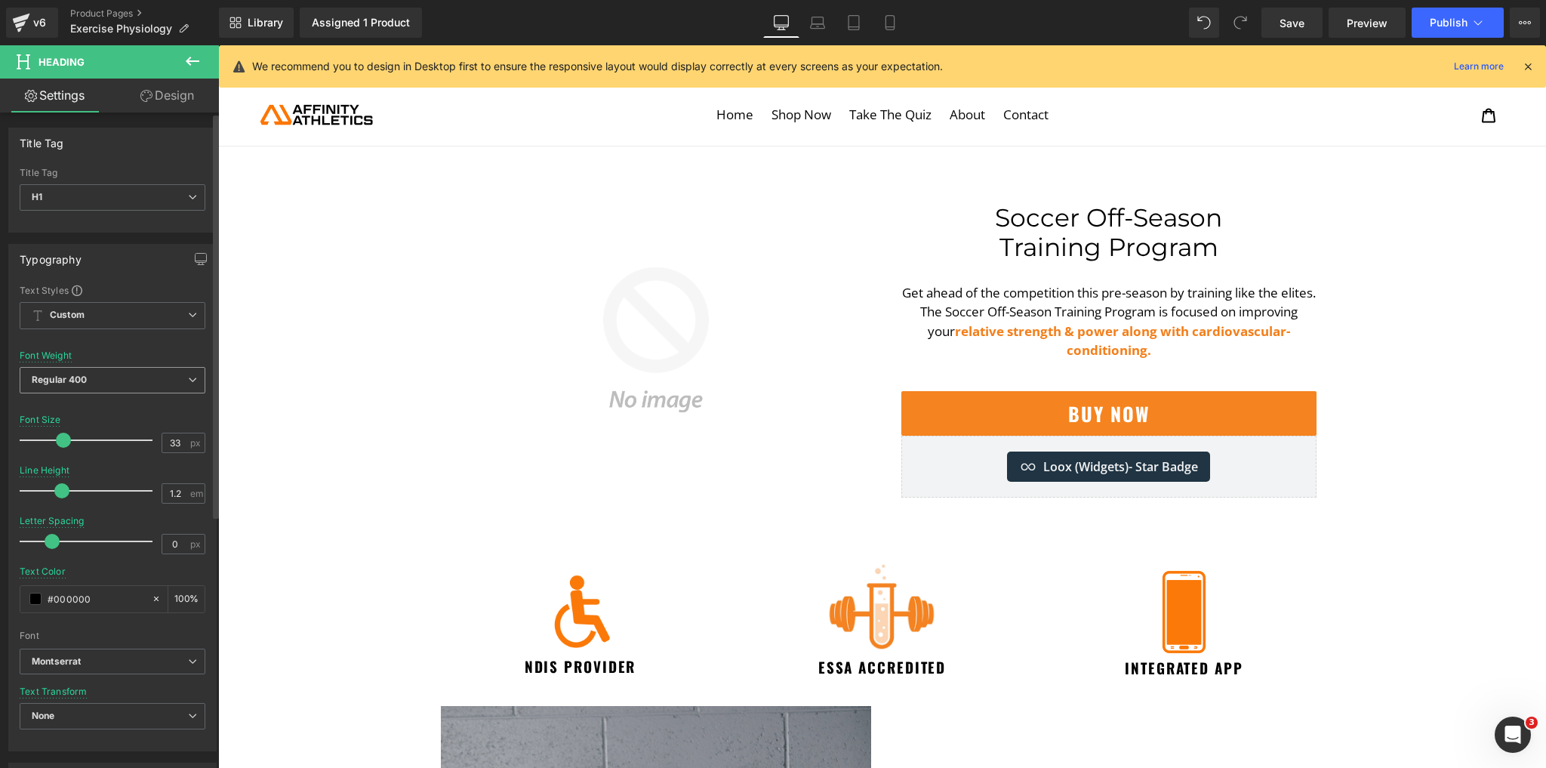
click at [95, 378] on span "Regular 400" at bounding box center [113, 380] width 186 height 26
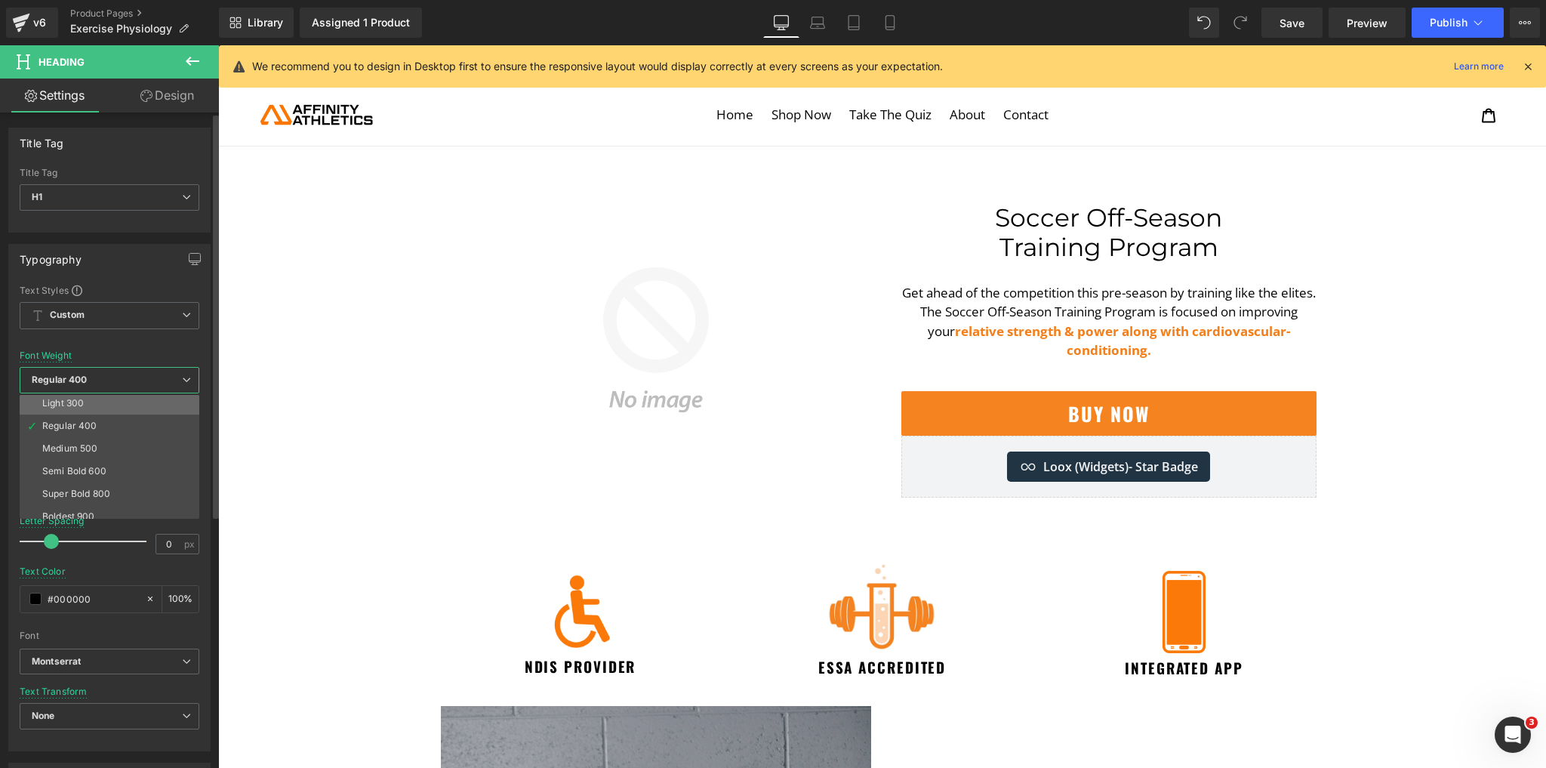
scroll to position [121, 0]
click at [67, 461] on div "Bold 700" at bounding box center [61, 466] width 39 height 11
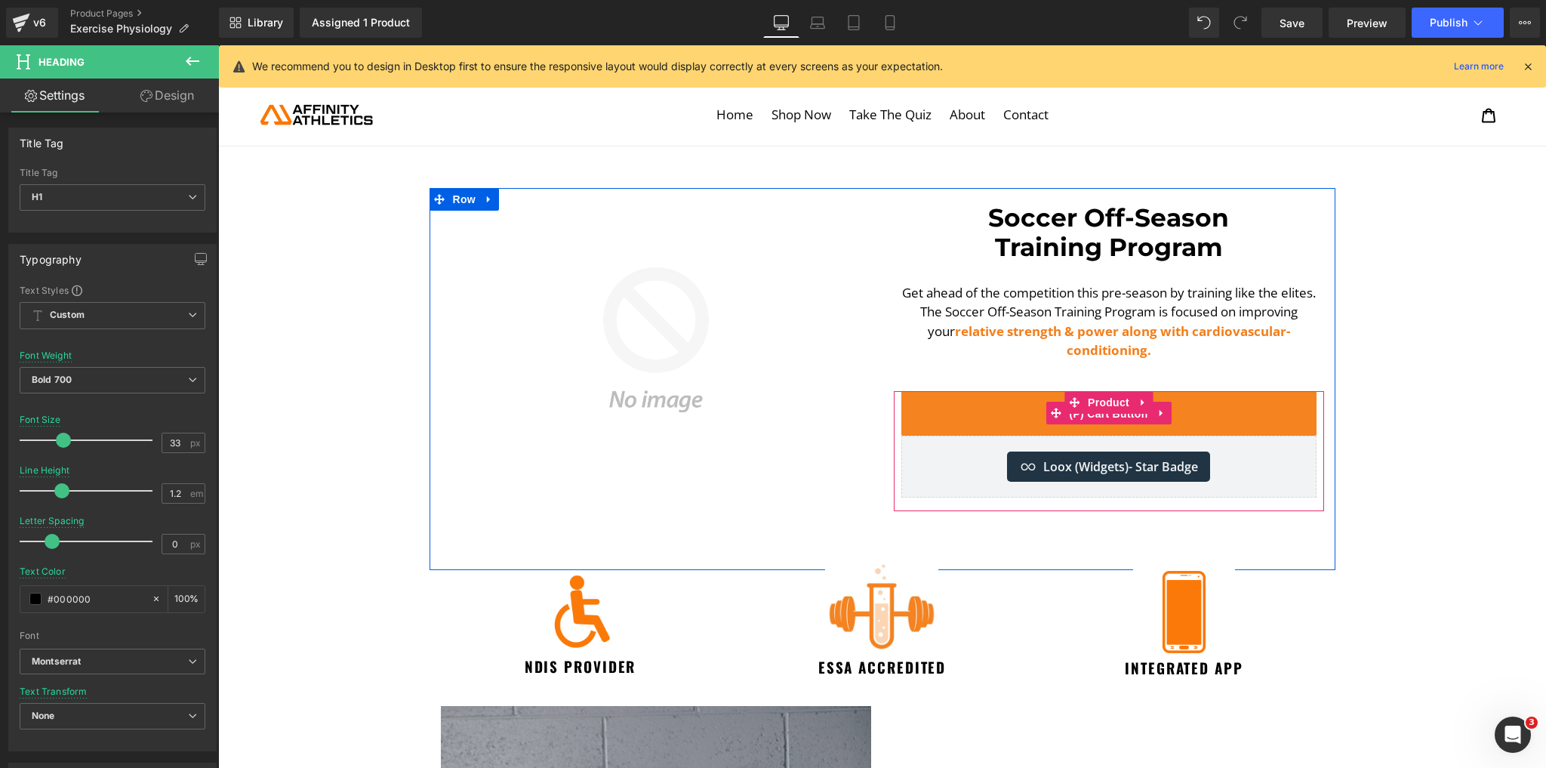
click at [1101, 402] on span "(P) Cart Button" at bounding box center [1108, 413] width 86 height 23
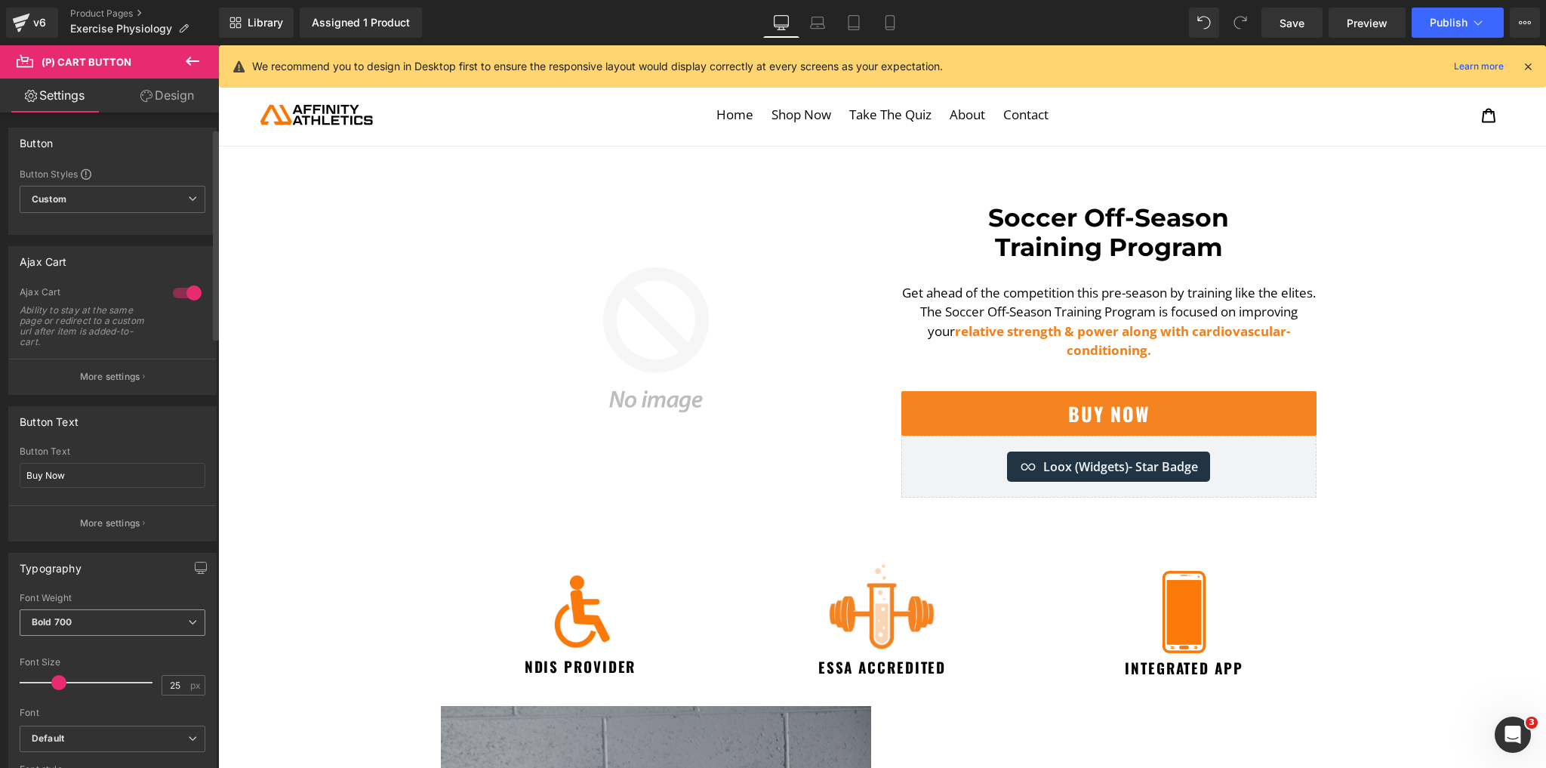
scroll to position [181, 0]
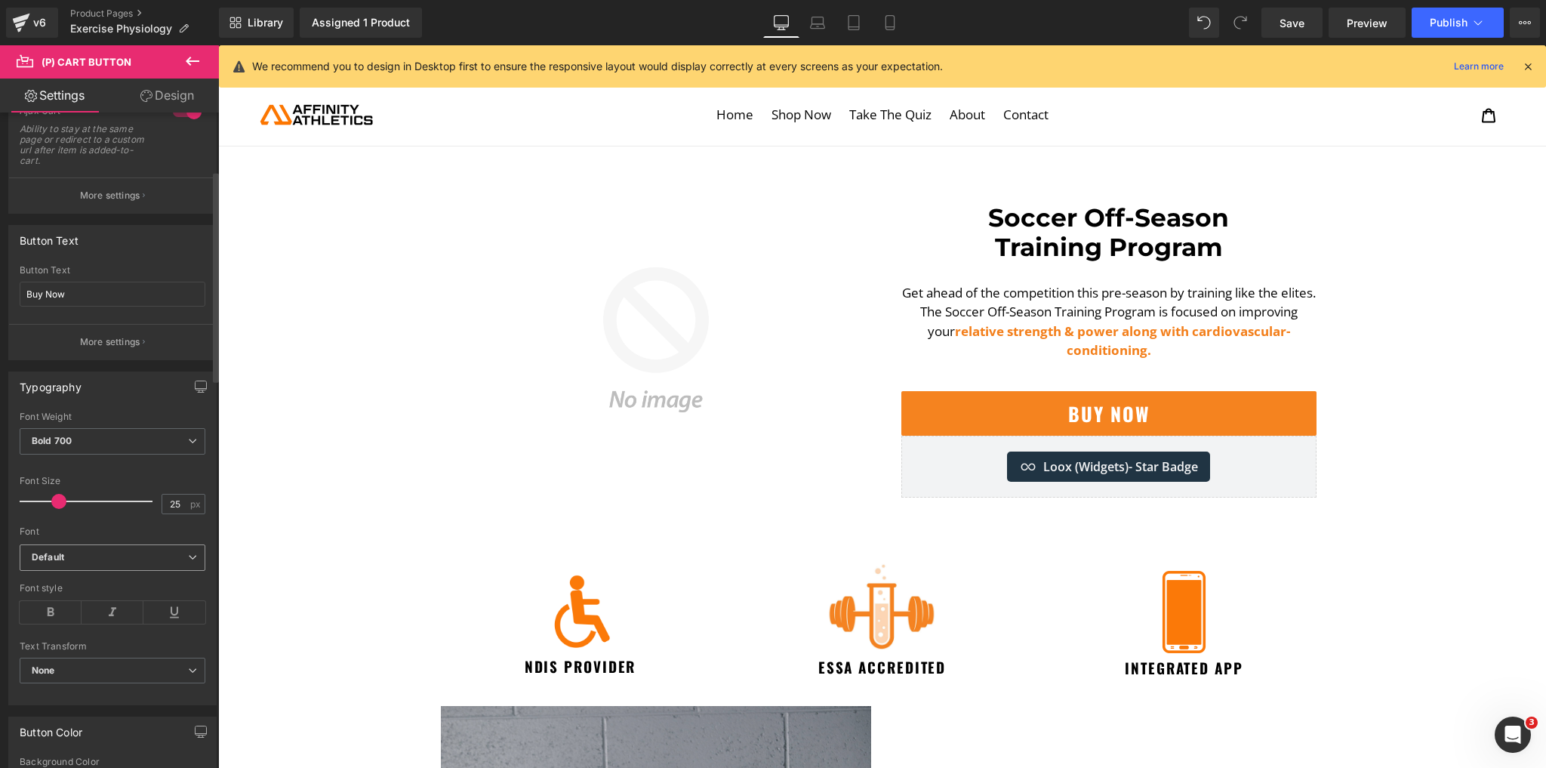
click at [85, 544] on span "Default" at bounding box center [113, 557] width 186 height 26
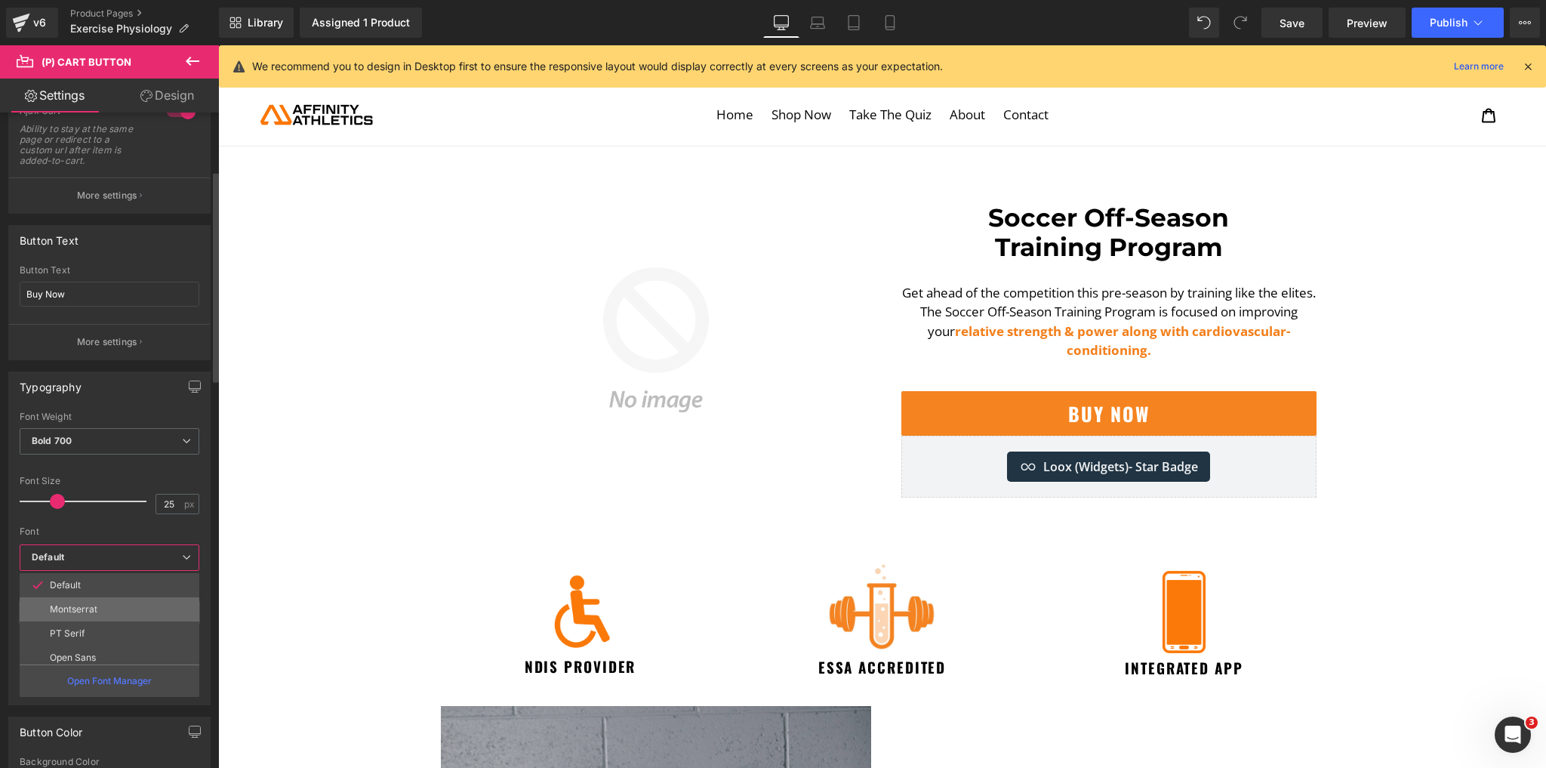
click at [85, 612] on li "Montserrat" at bounding box center [113, 609] width 187 height 24
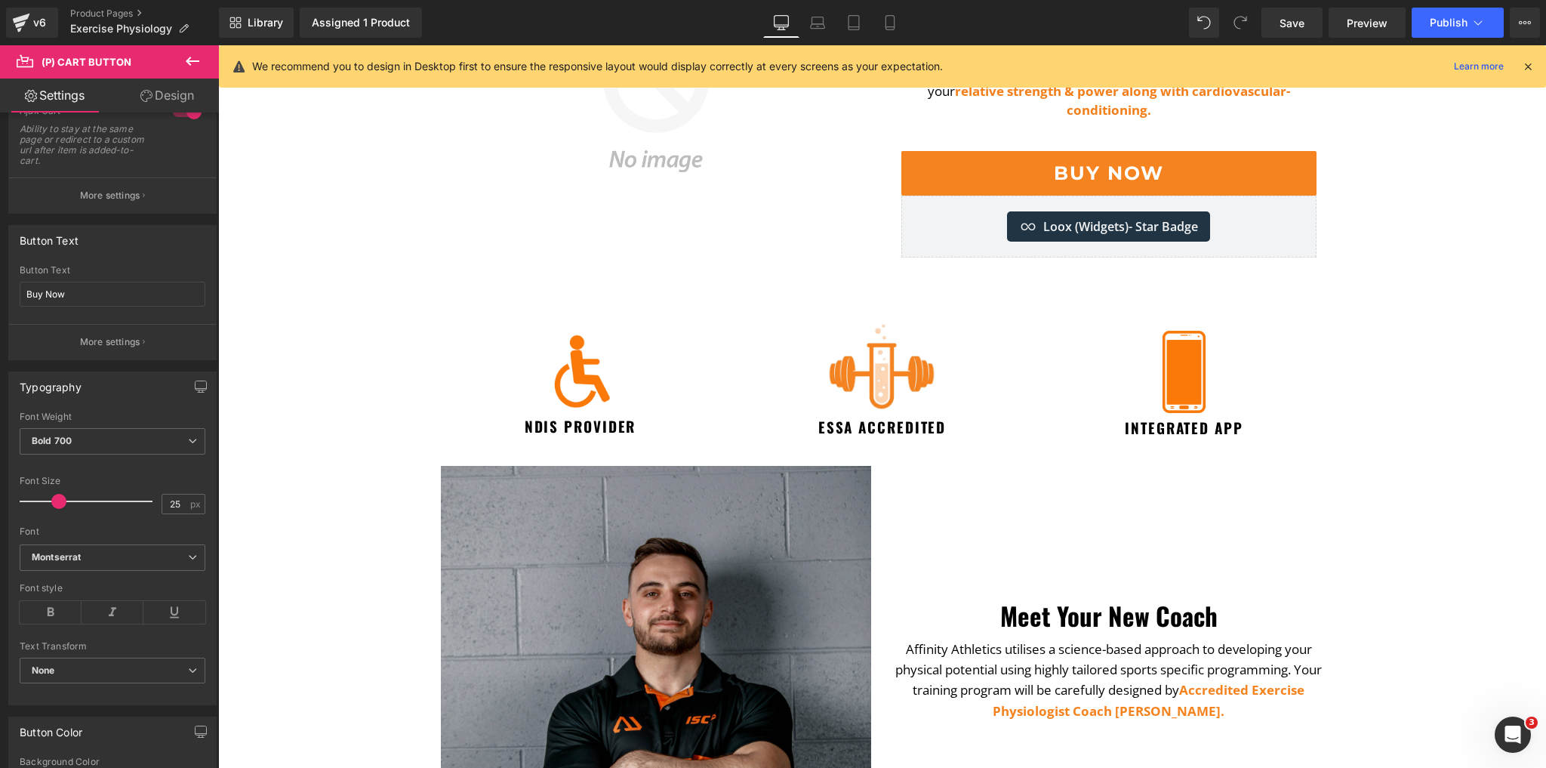
scroll to position [242, 0]
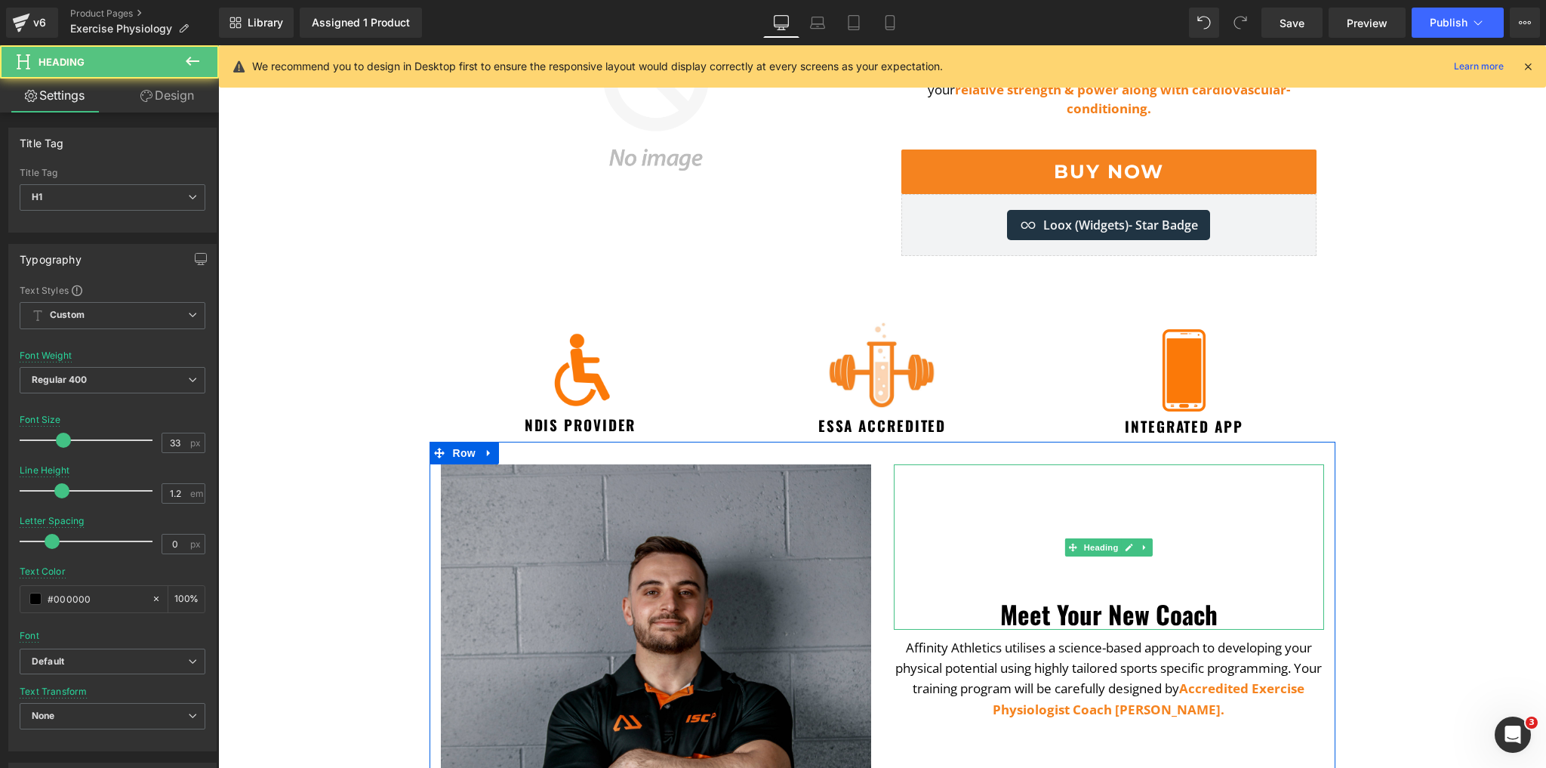
click at [1037, 604] on h1 "Meet Your New Coach" at bounding box center [1109, 615] width 430 height 30
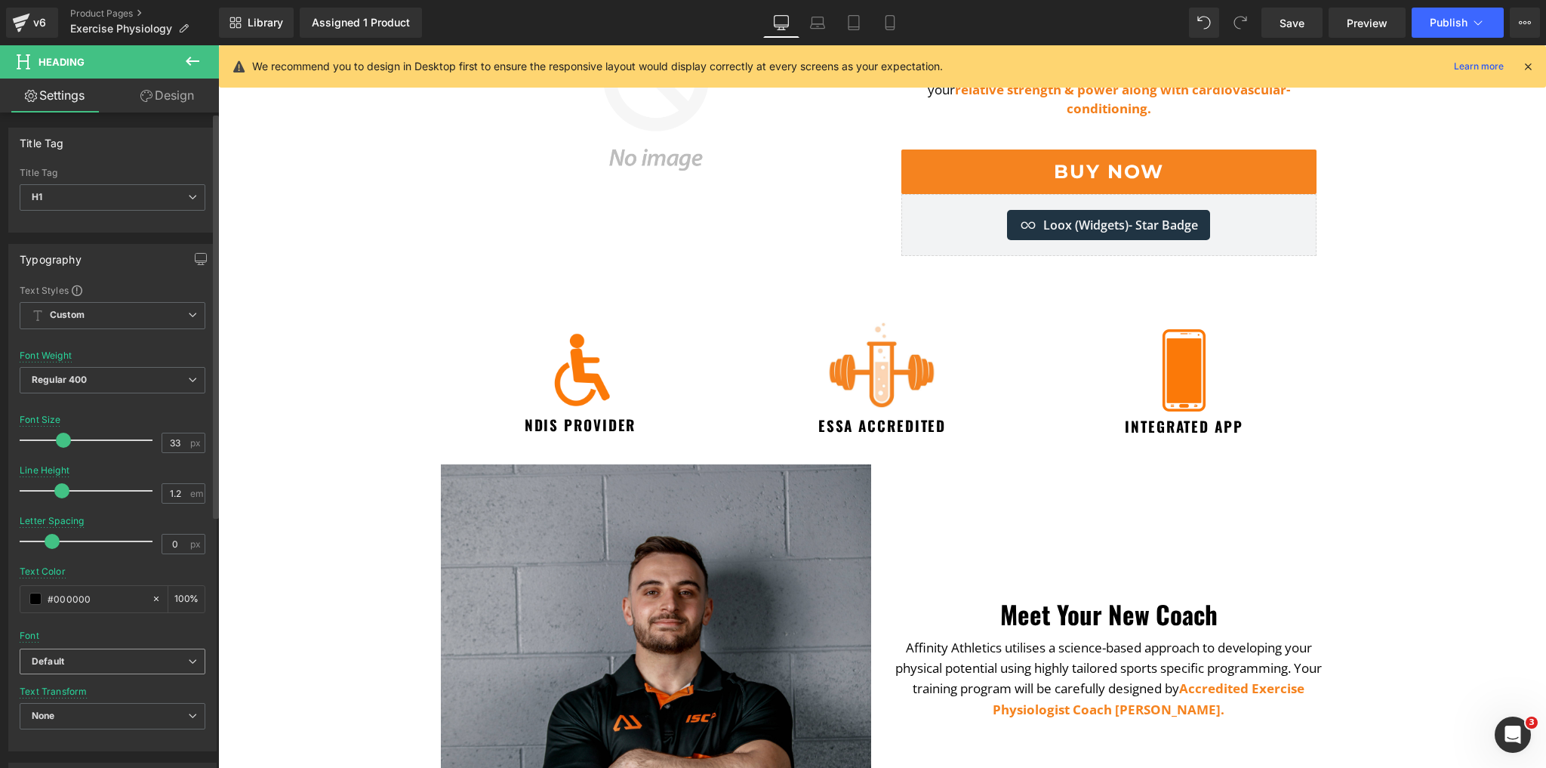
click at [76, 671] on span "Default" at bounding box center [113, 662] width 186 height 26
click at [67, 712] on p "Montserrat" at bounding box center [74, 713] width 48 height 11
click at [118, 371] on span "Regular 400" at bounding box center [113, 380] width 186 height 26
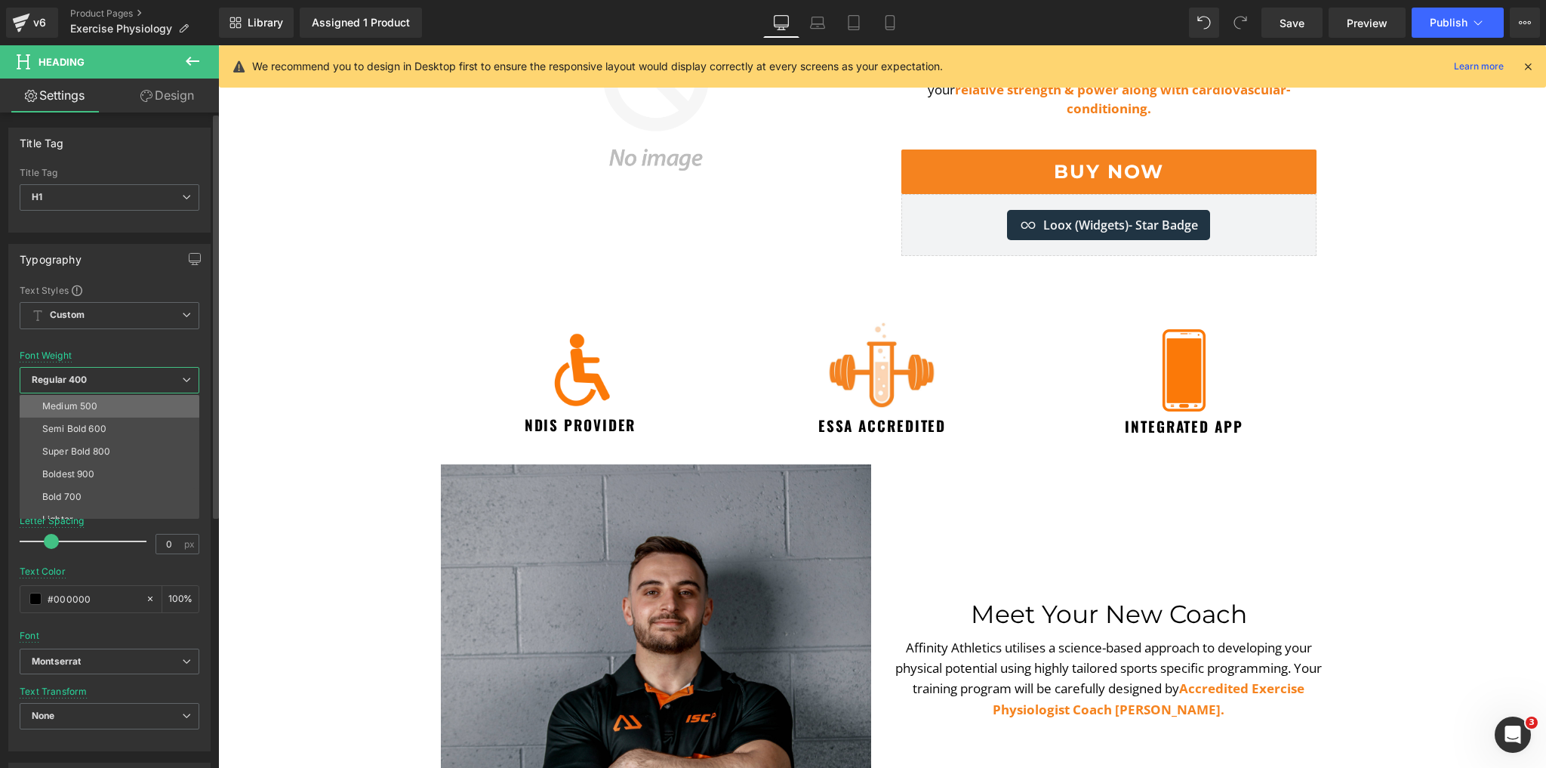
scroll to position [121, 0]
click at [73, 462] on div "Bold 700" at bounding box center [61, 466] width 39 height 11
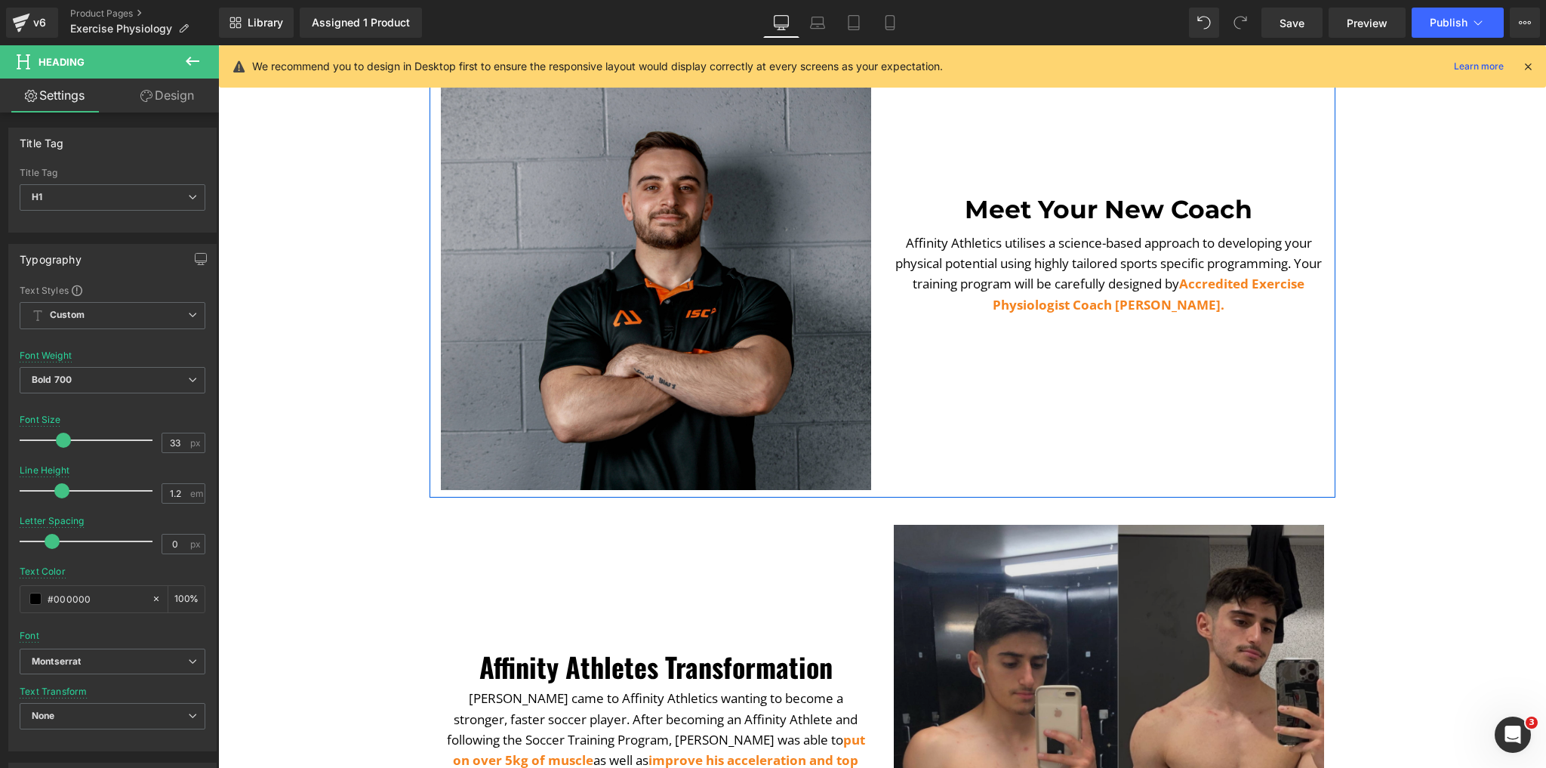
scroll to position [846, 0]
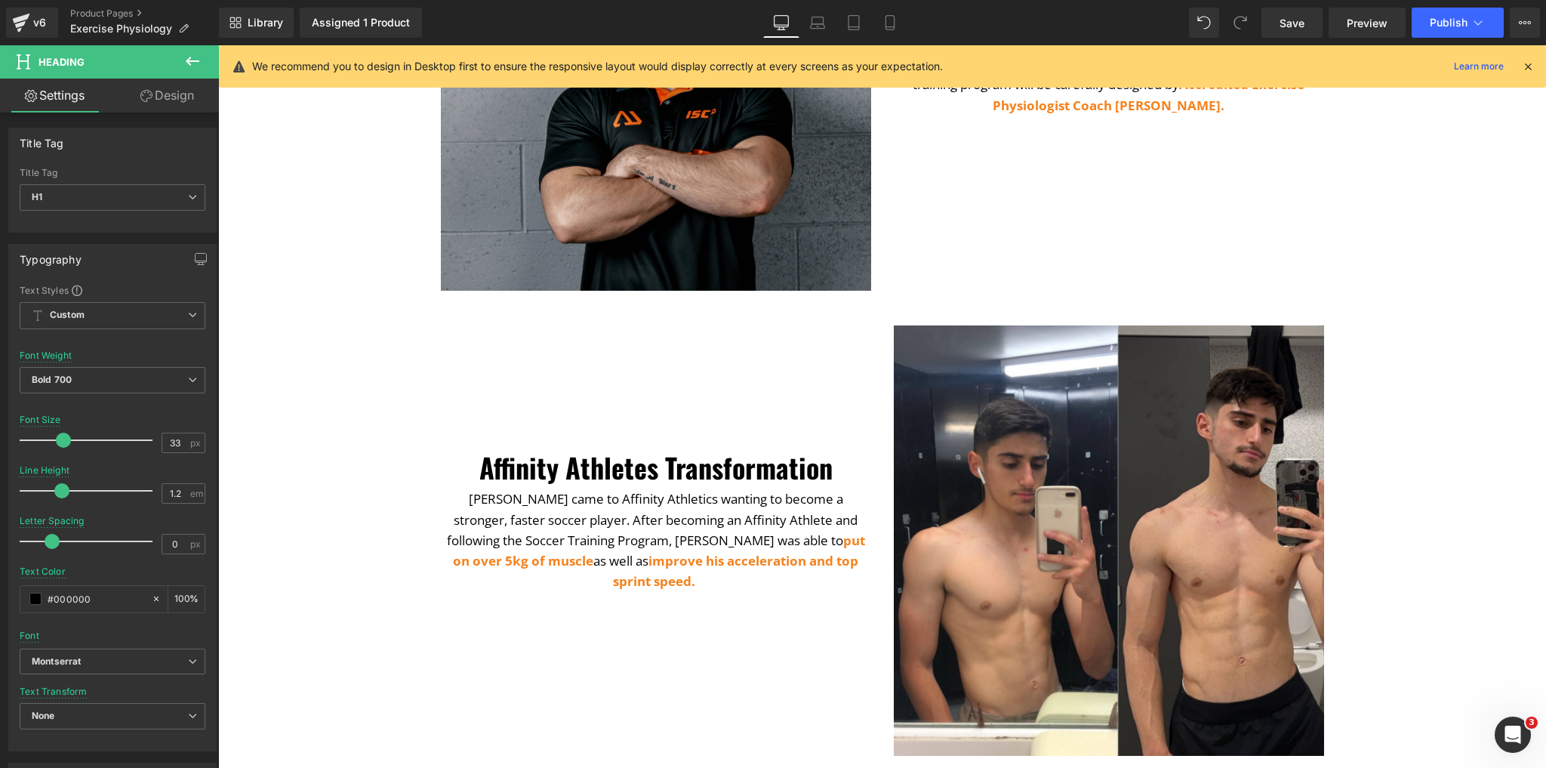
click at [612, 470] on h1 "Affinity Athletes Transformation" at bounding box center [656, 467] width 430 height 27
click at [148, 674] on div "Default Default Montserrat PT Serif Open Sans Oswald Montserrat Subrayada Sourc…" at bounding box center [113, 666] width 186 height 35
click at [163, 663] on b "Default" at bounding box center [110, 661] width 156 height 13
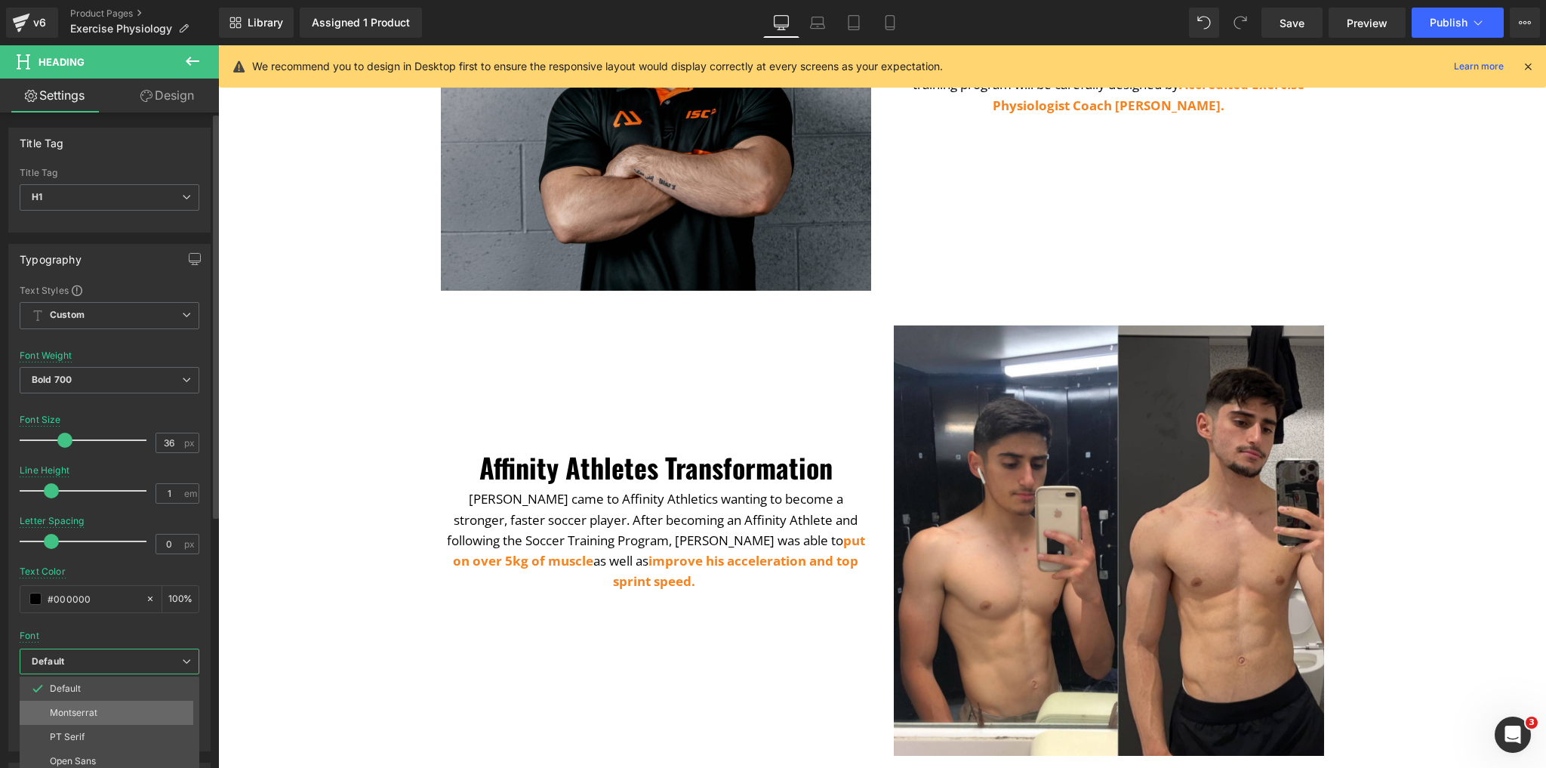
click at [122, 711] on li "Montserrat" at bounding box center [113, 713] width 187 height 24
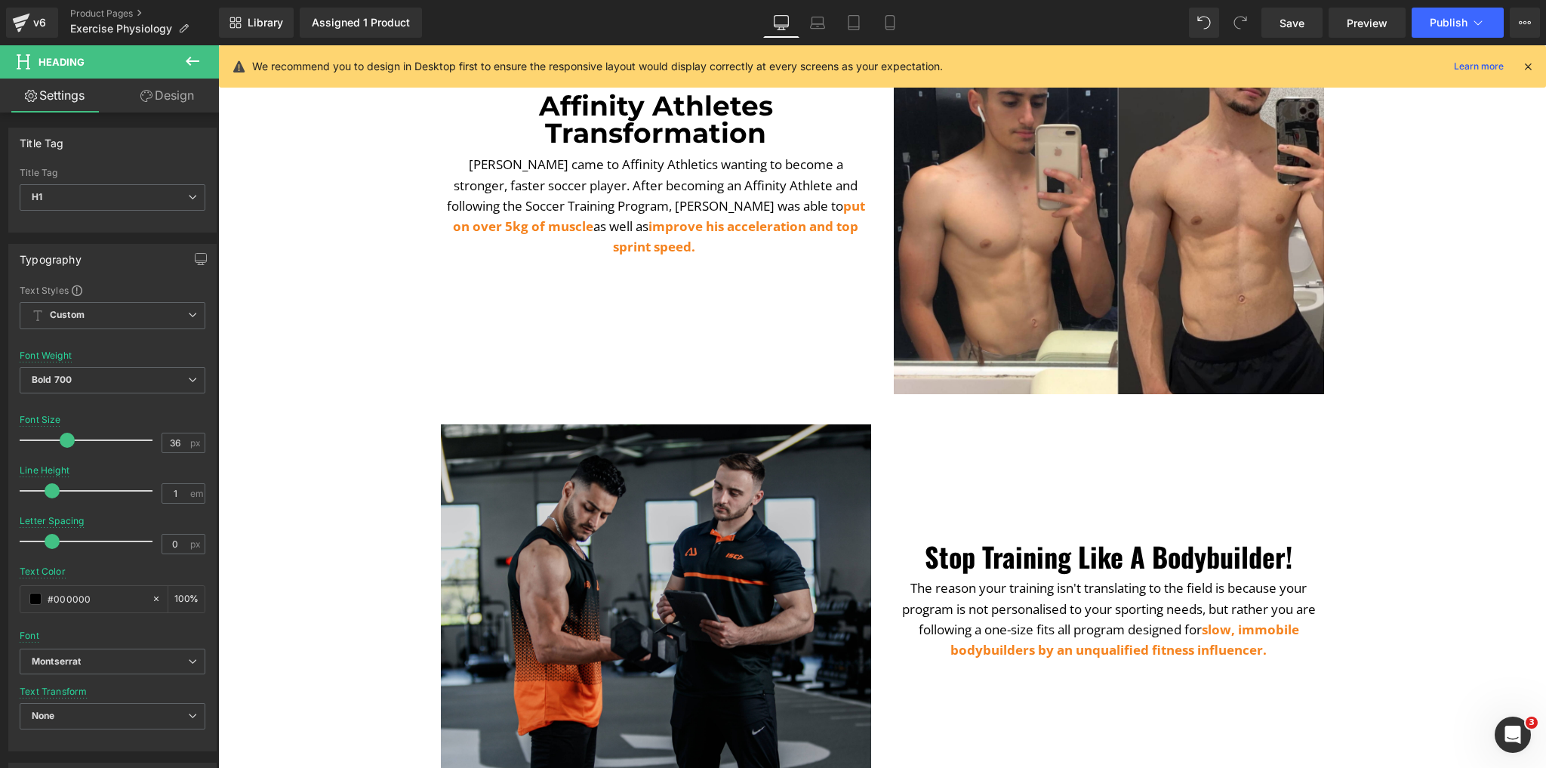
scroll to position [1208, 0]
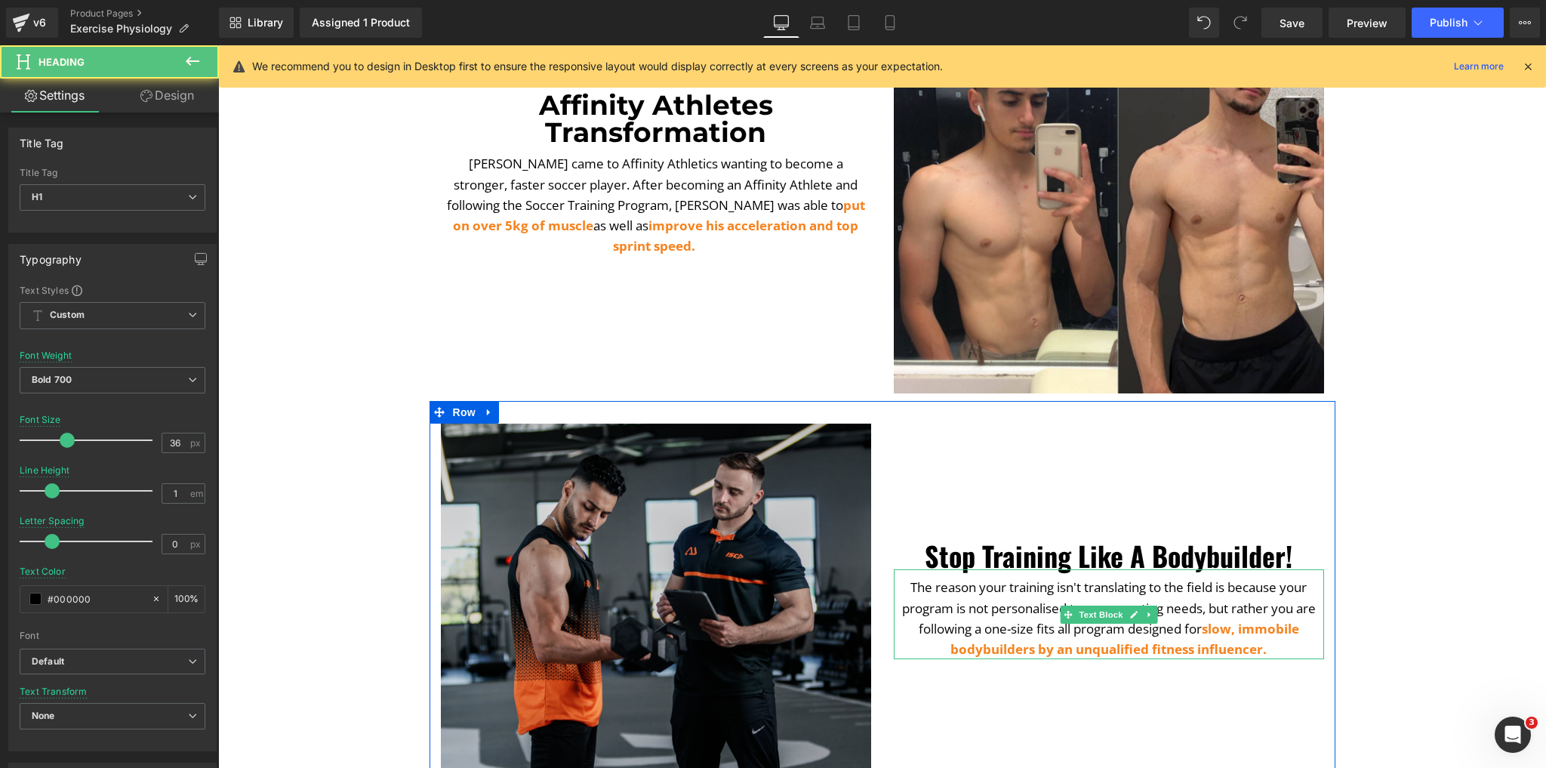
click at [1042, 563] on h1 "Stop Training Like A Bodybuilder!" at bounding box center [1109, 555] width 430 height 27
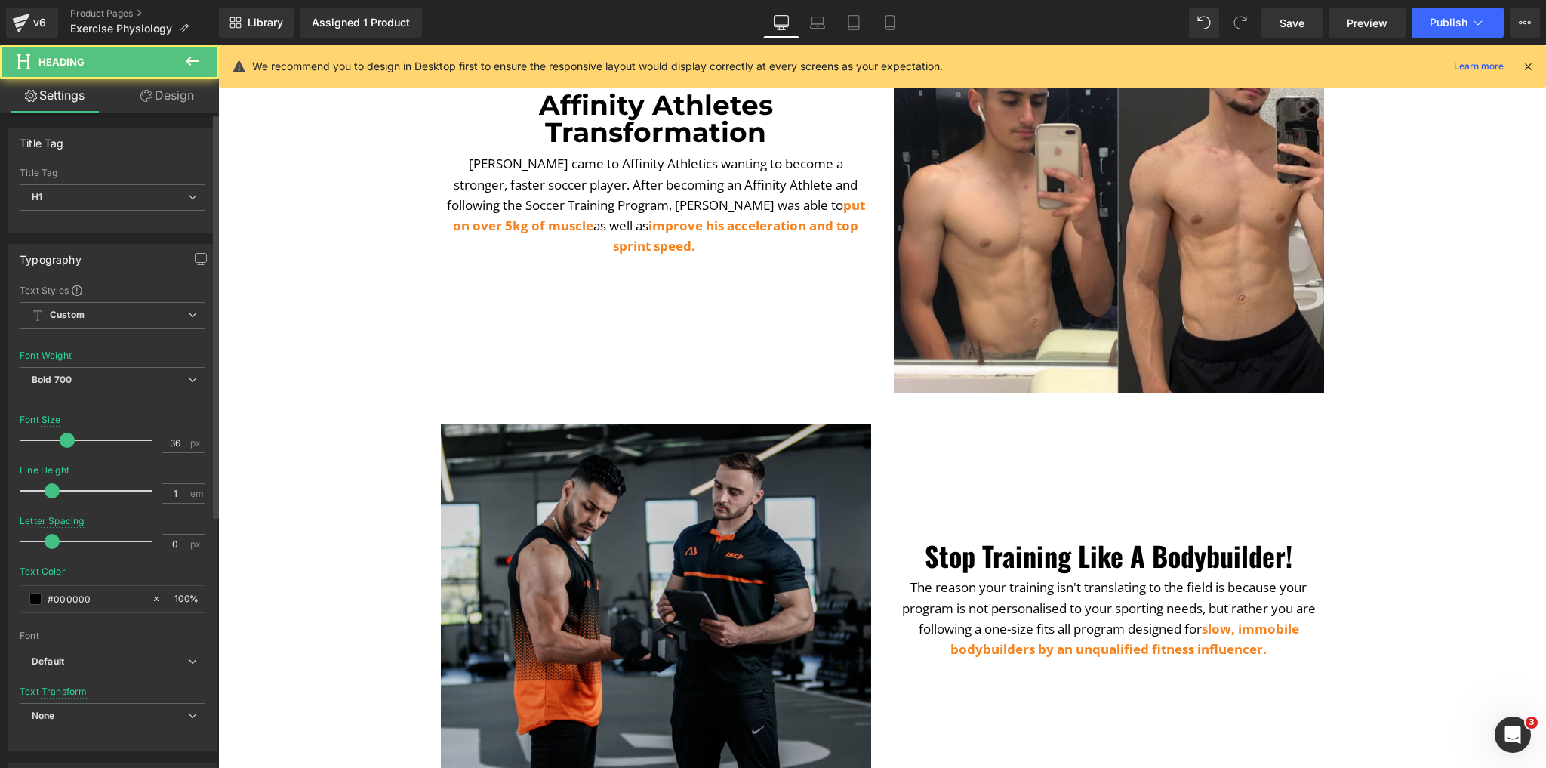
drag, startPoint x: 87, startPoint y: 660, endPoint x: 89, endPoint y: 680, distance: 20.5
click at [88, 660] on b "Default" at bounding box center [110, 661] width 156 height 13
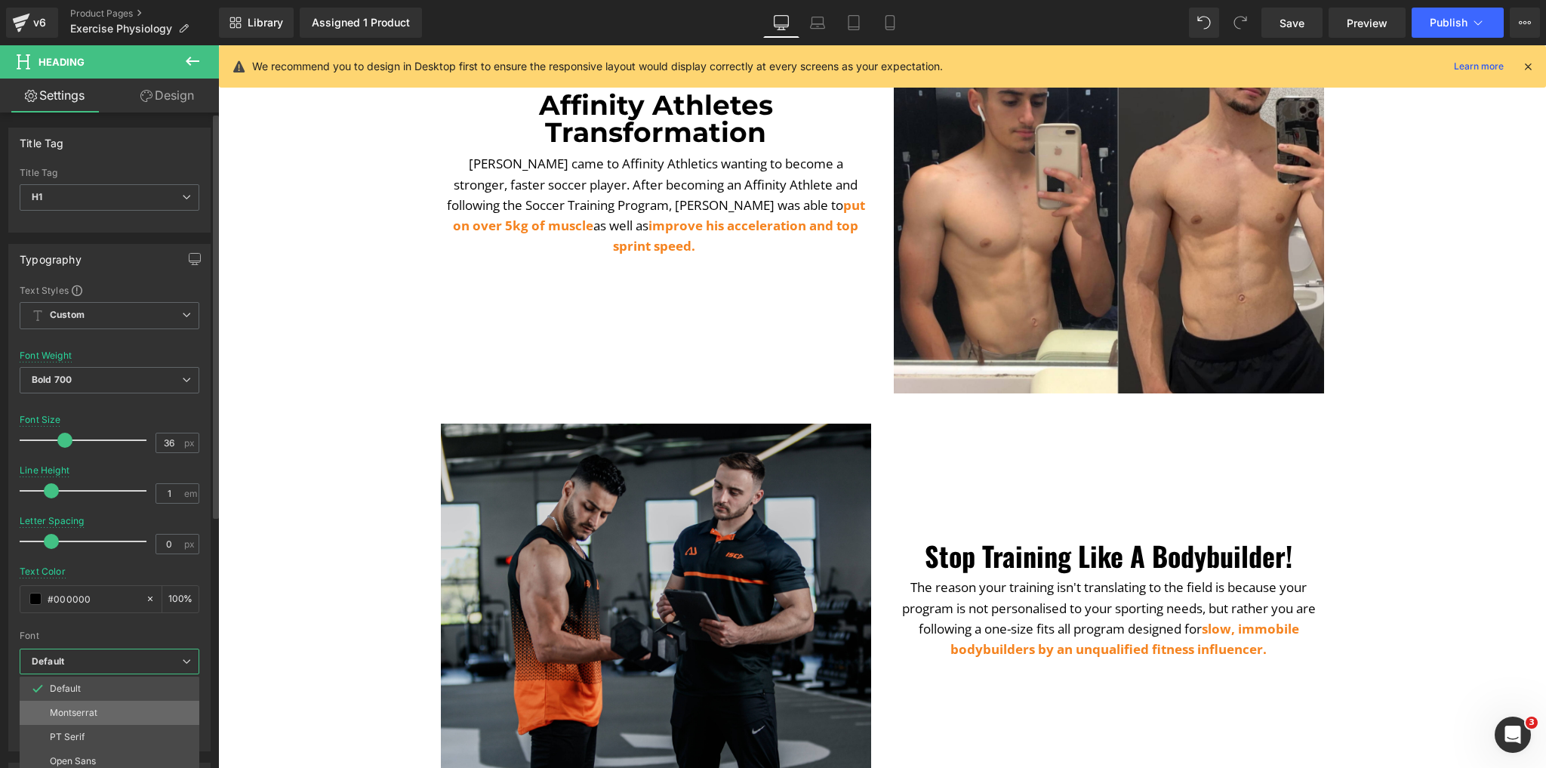
click at [86, 713] on p "Montserrat" at bounding box center [74, 713] width 48 height 11
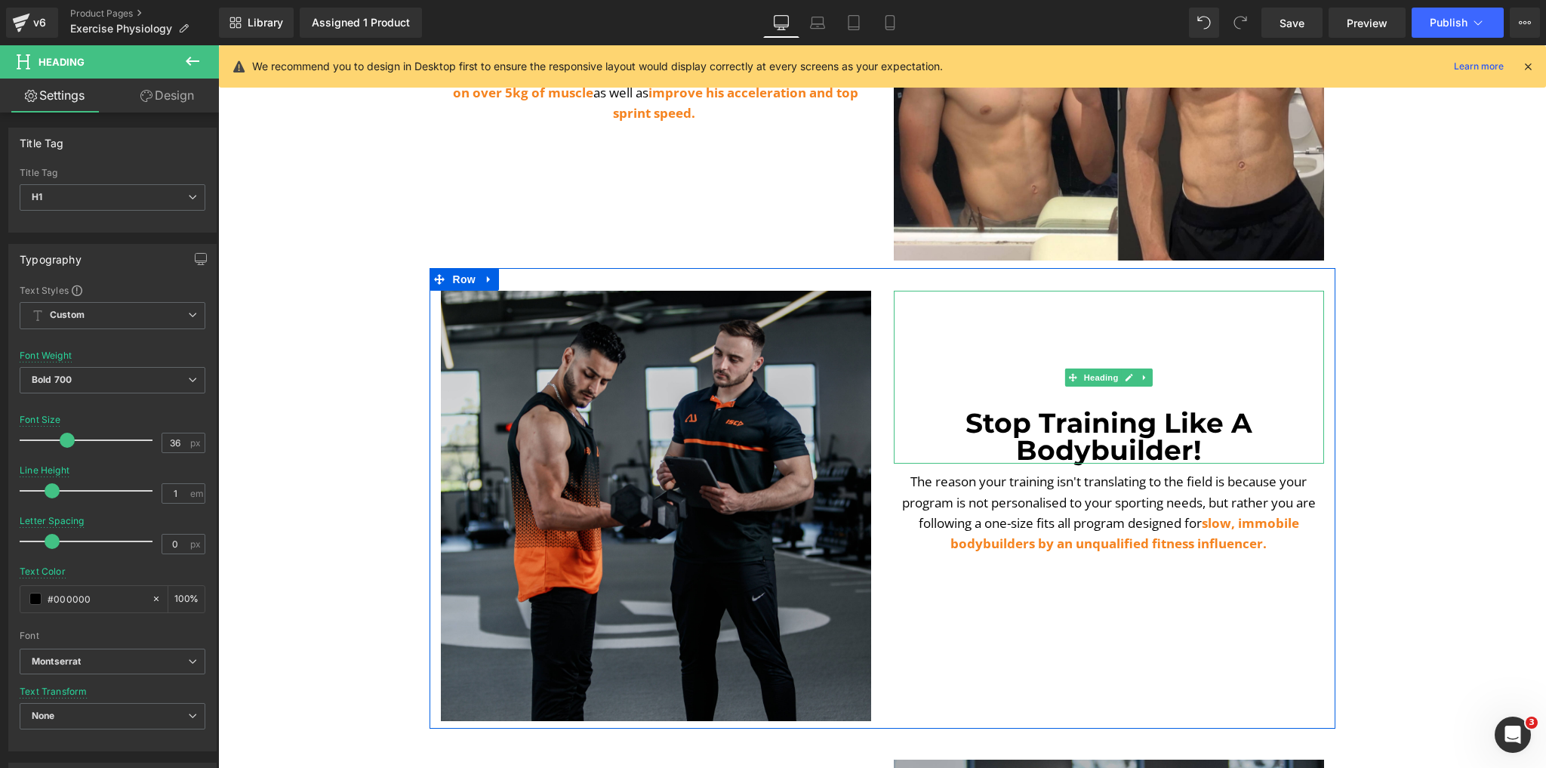
scroll to position [1571, 0]
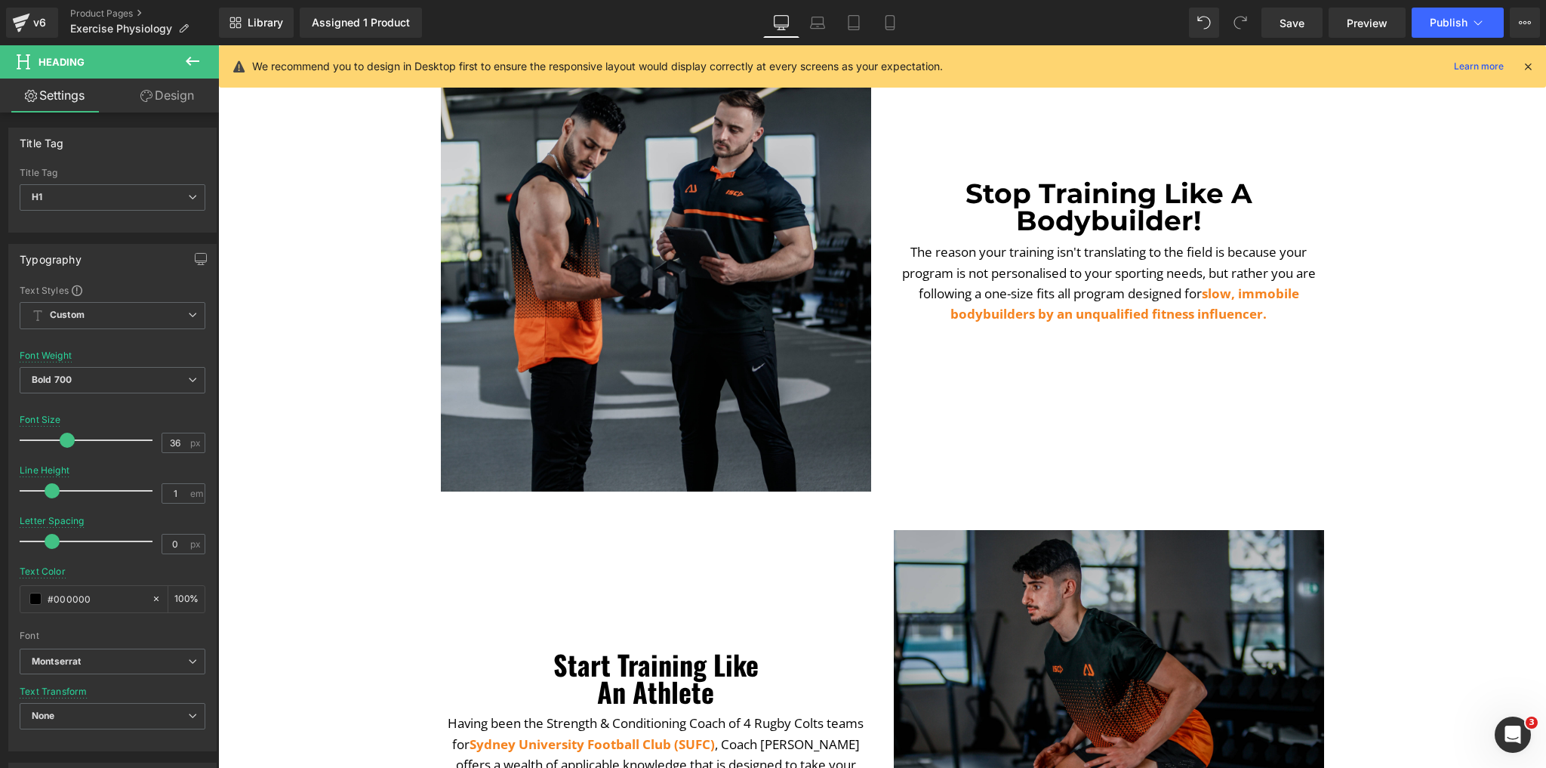
click at [684, 683] on h1 "An Athlete" at bounding box center [656, 691] width 430 height 27
click at [107, 659] on b "Default" at bounding box center [110, 661] width 156 height 13
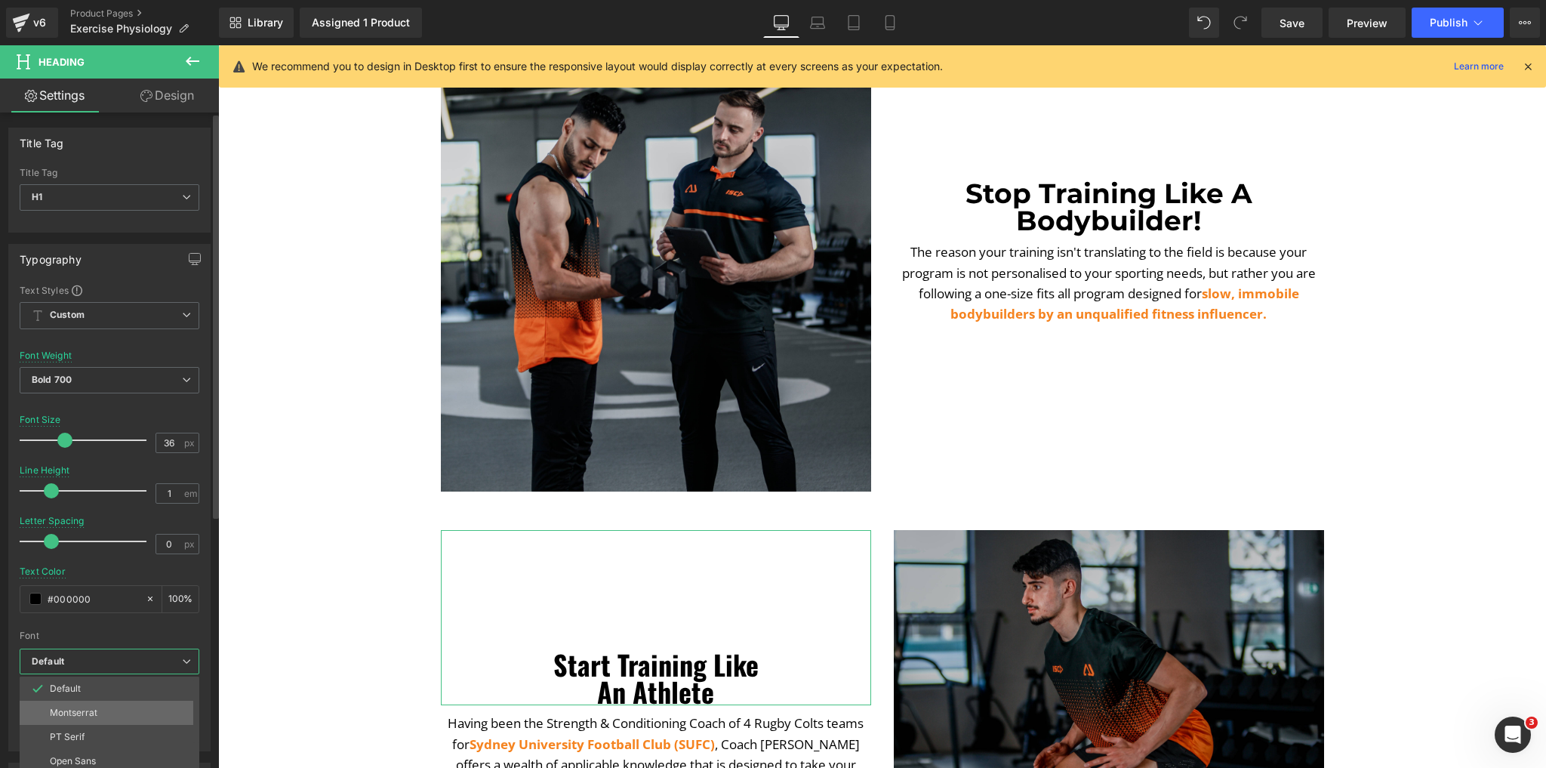
click at [100, 715] on li "Montserrat" at bounding box center [113, 713] width 187 height 24
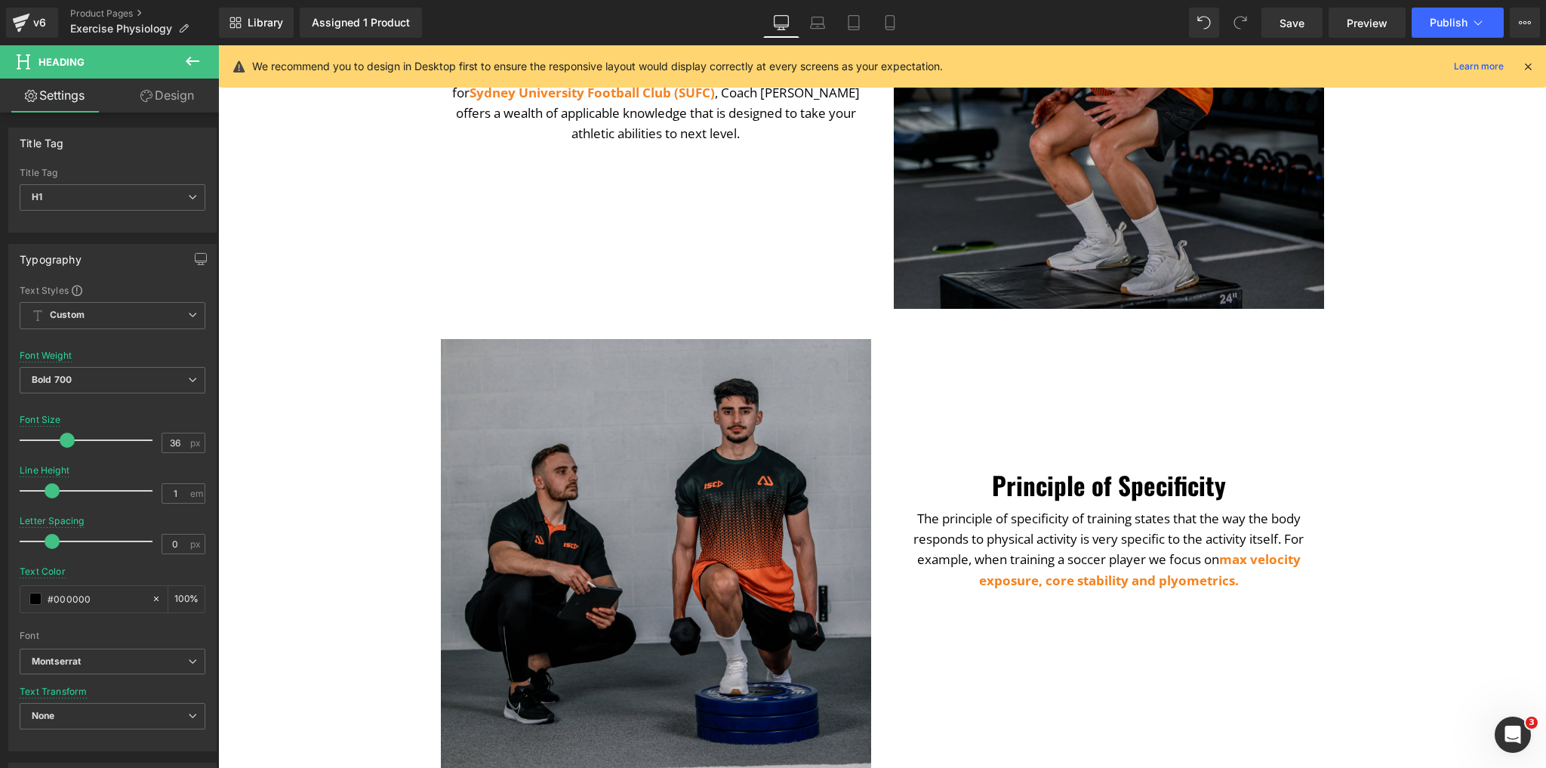
scroll to position [2235, 0]
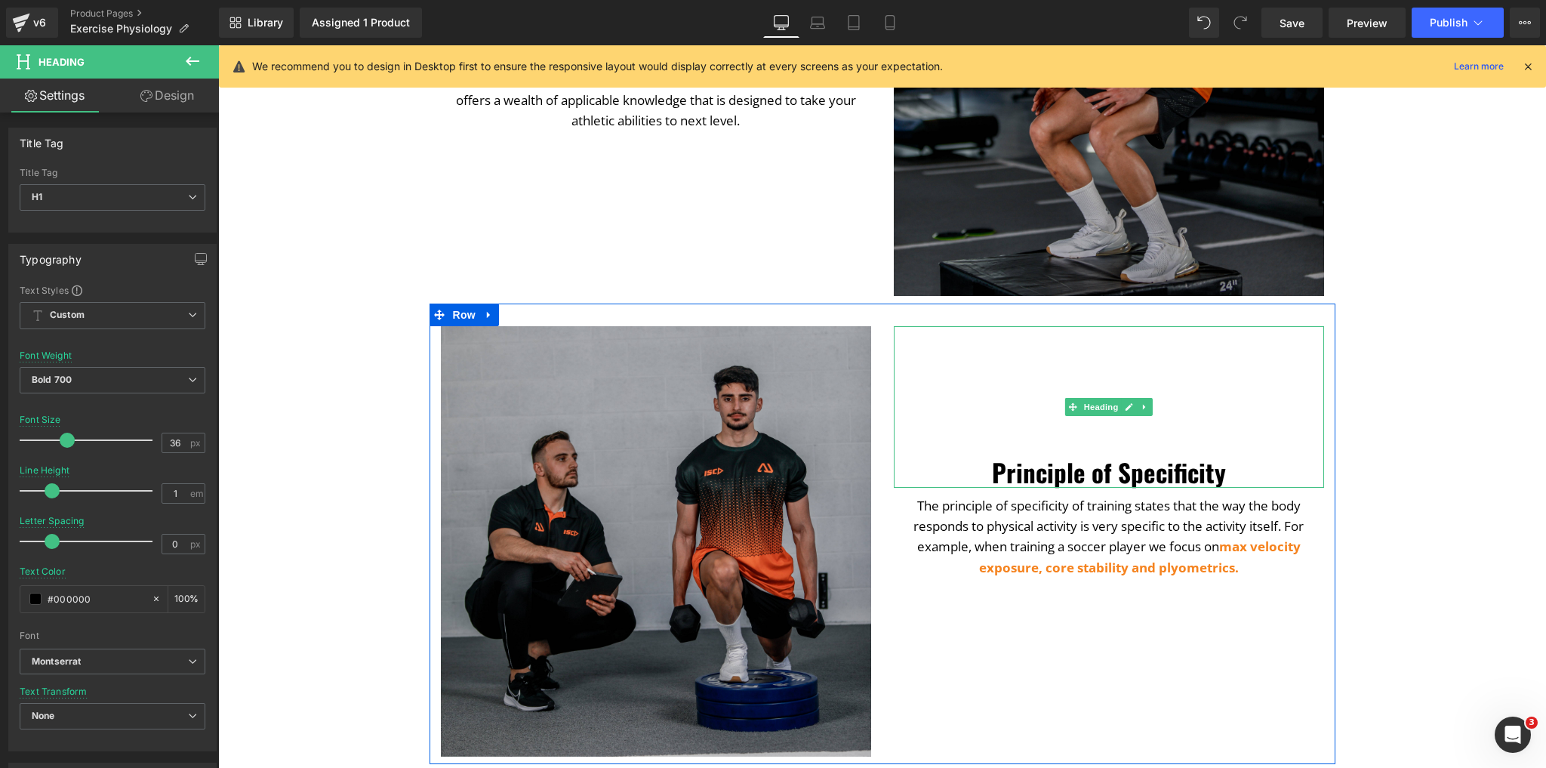
click at [1063, 480] on h1 "Principle of Specificity" at bounding box center [1109, 473] width 430 height 30
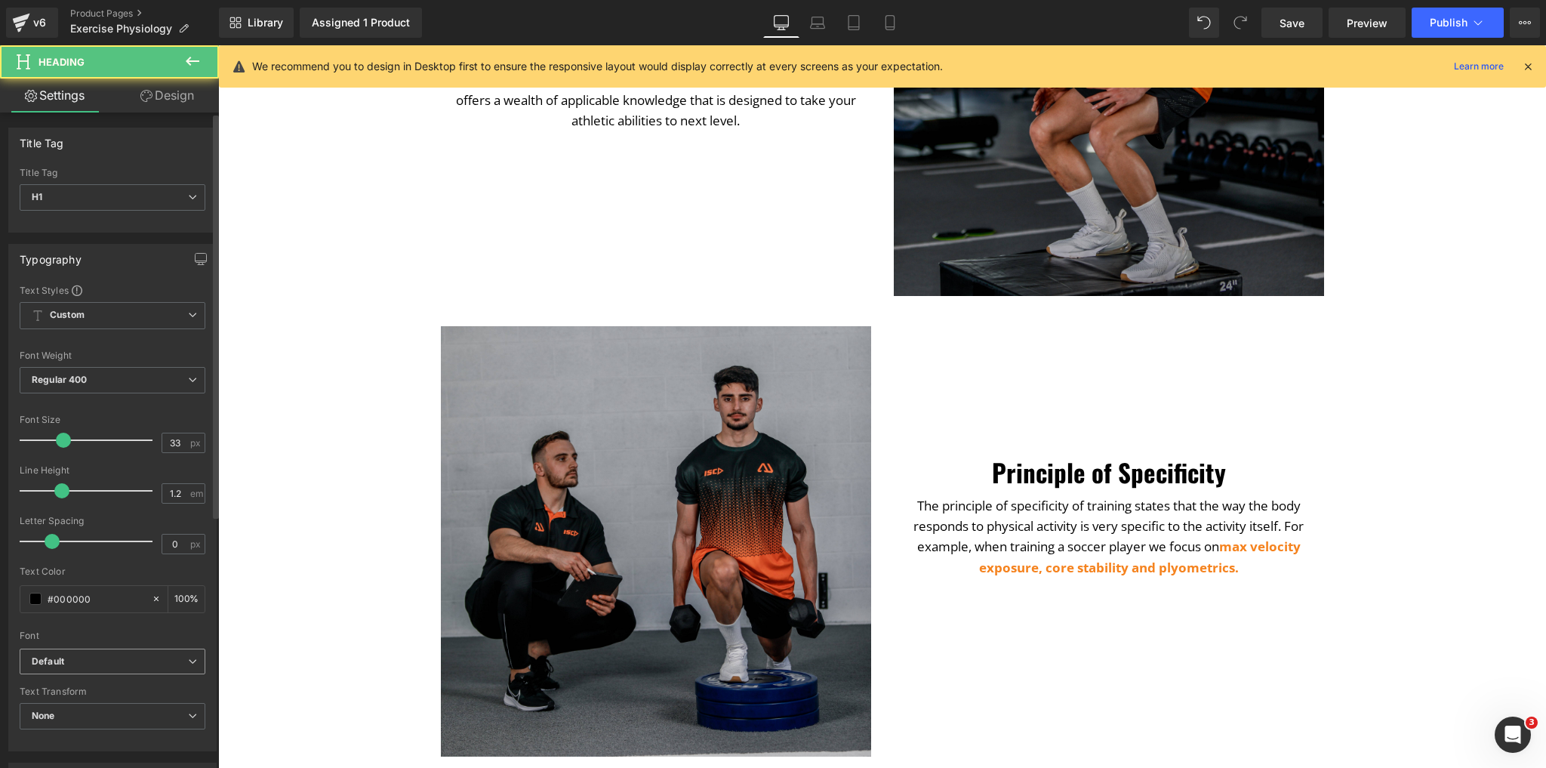
click at [130, 658] on b "Default" at bounding box center [110, 661] width 156 height 13
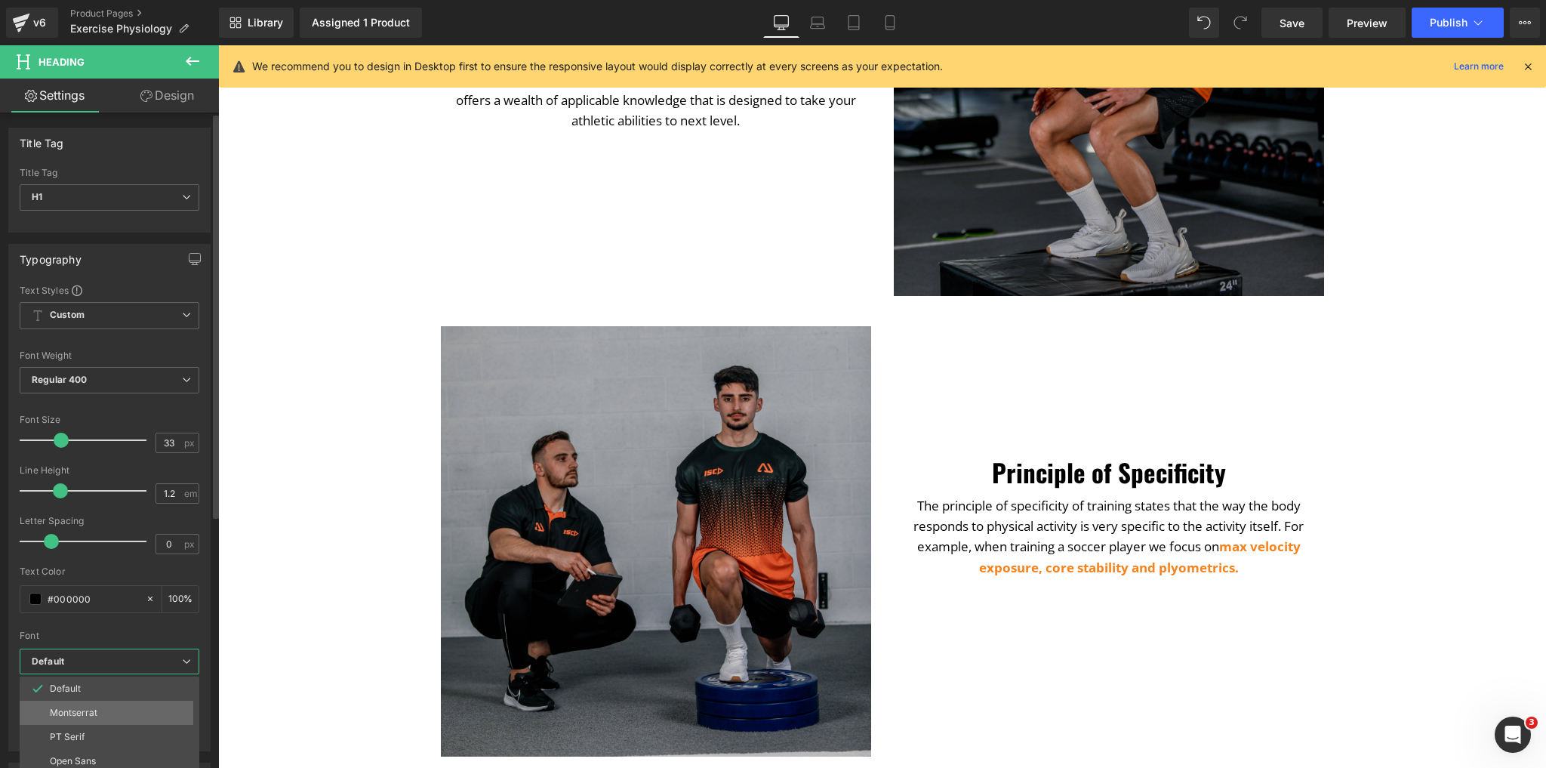
click at [103, 715] on li "Montserrat" at bounding box center [113, 713] width 187 height 24
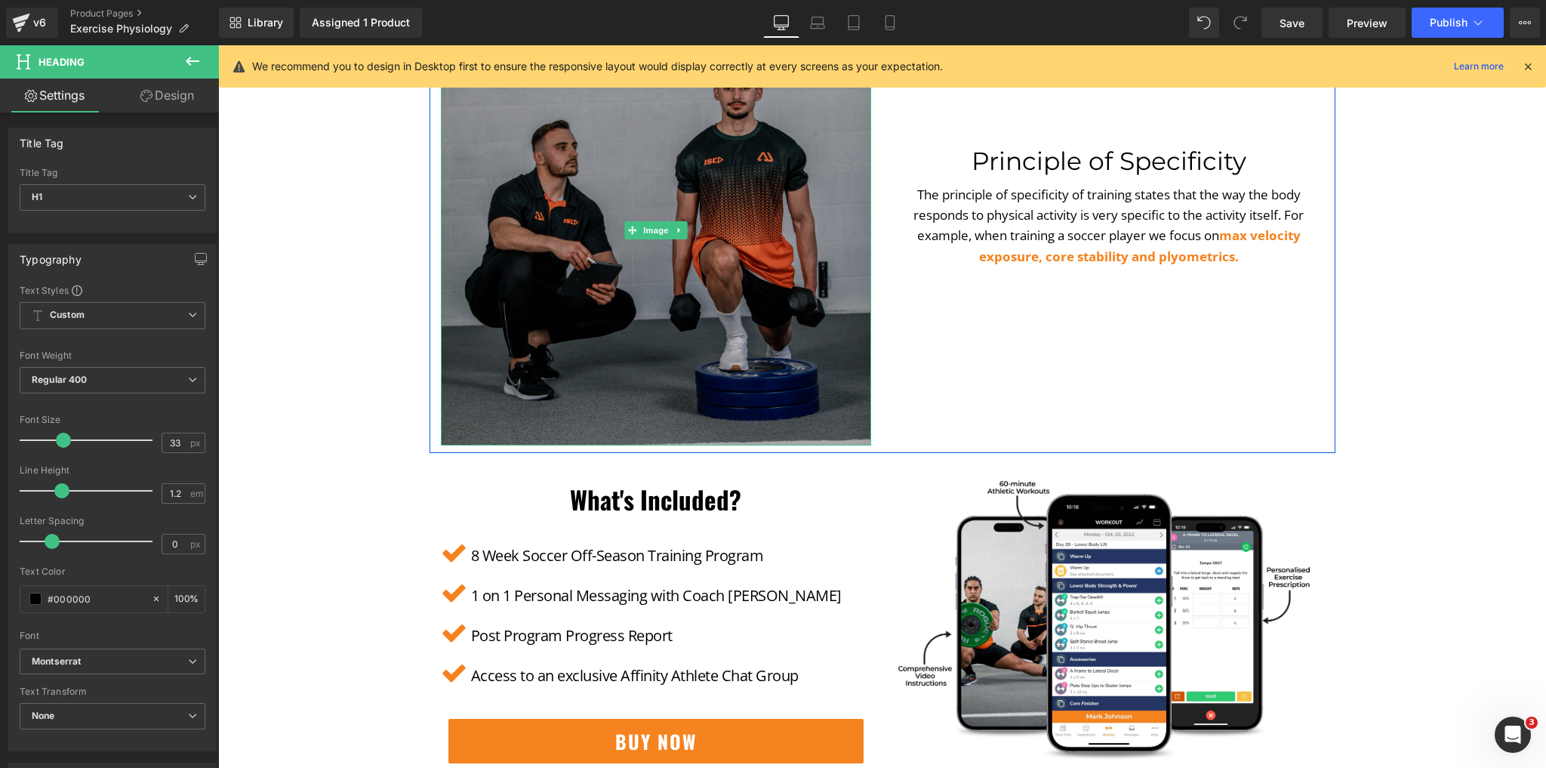
scroll to position [2658, 0]
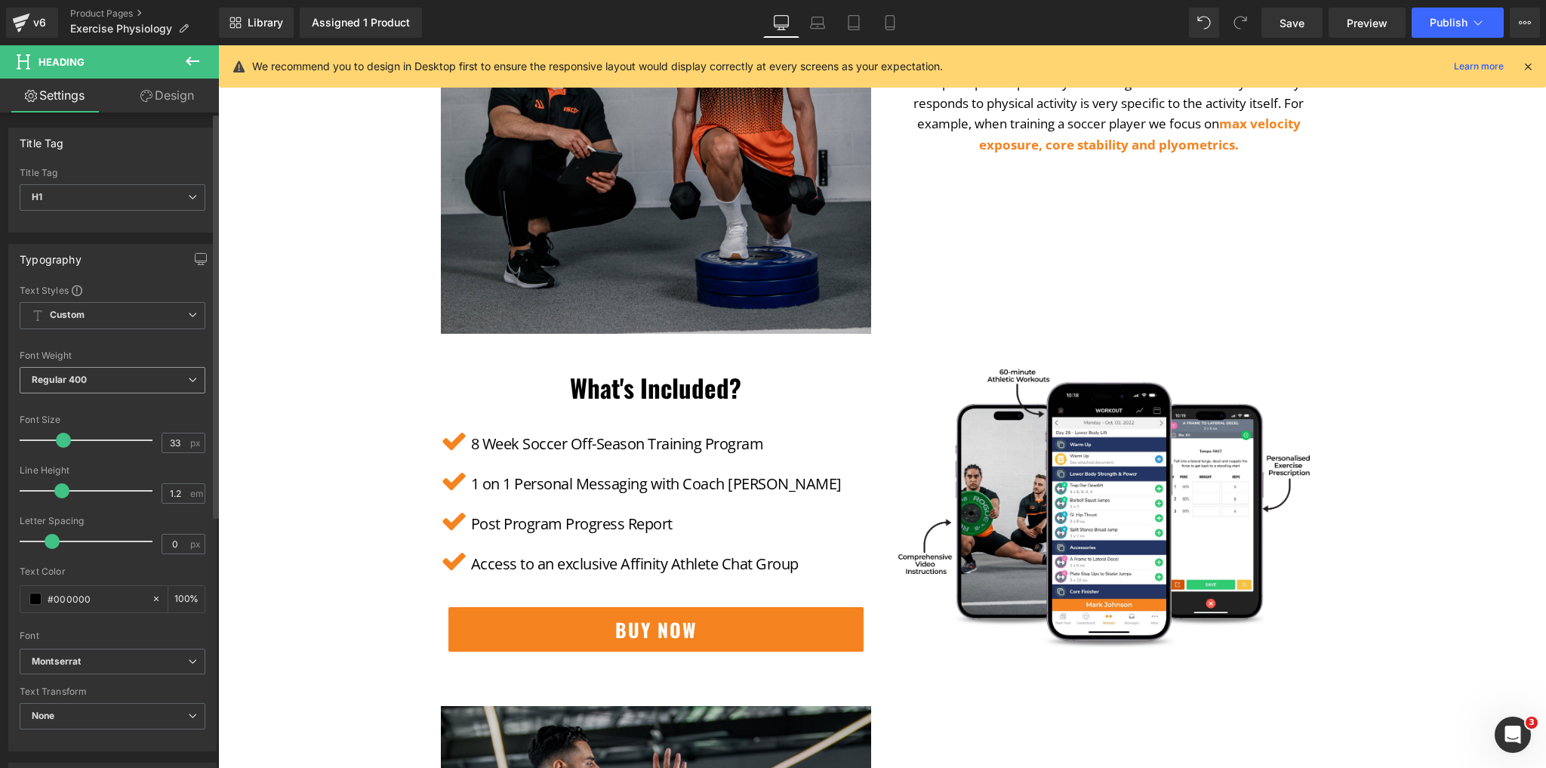
click at [91, 368] on span "Regular 400" at bounding box center [113, 380] width 186 height 26
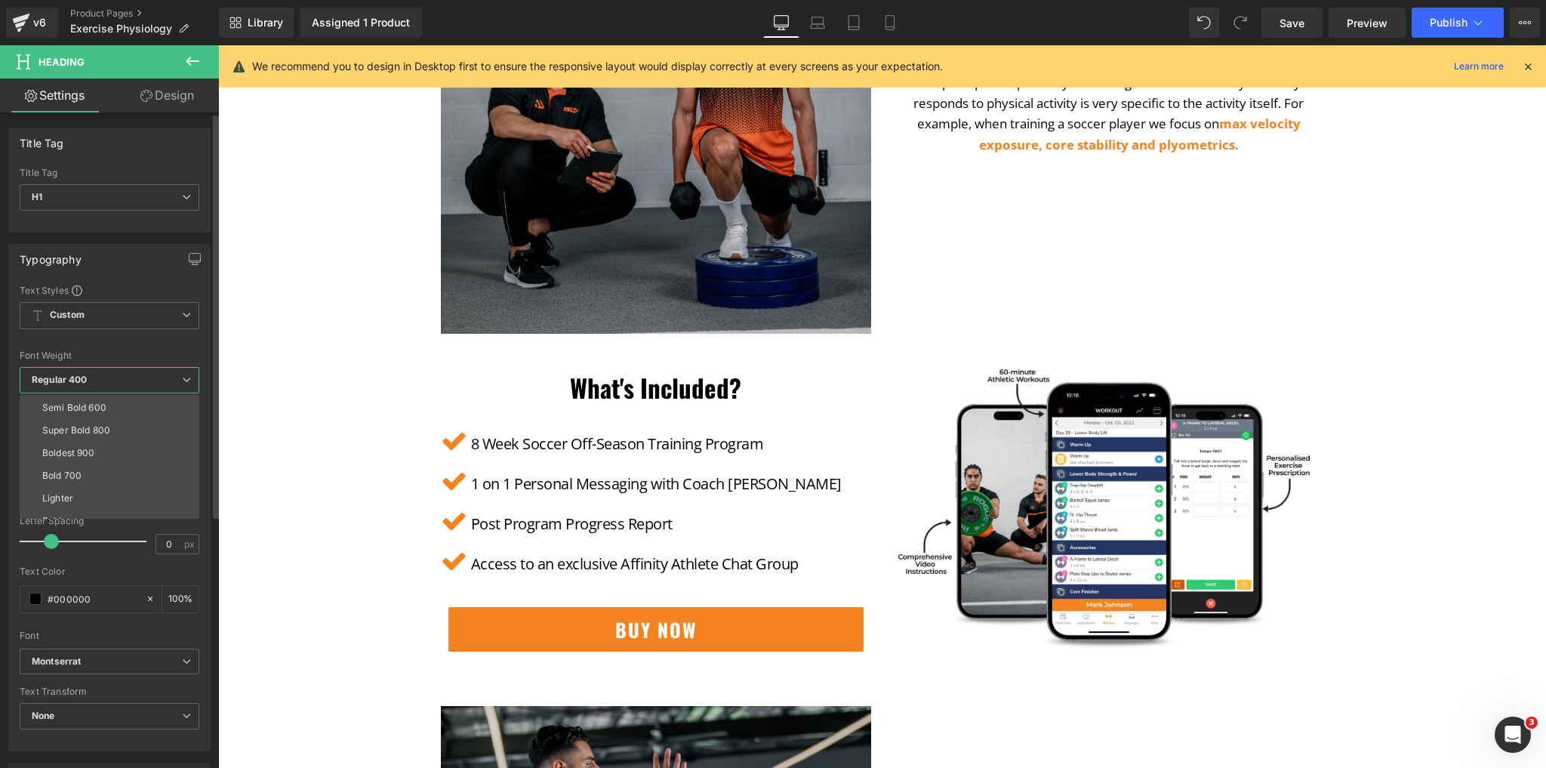
scroll to position [121, 0]
click at [65, 464] on div "Bold 700" at bounding box center [61, 466] width 39 height 11
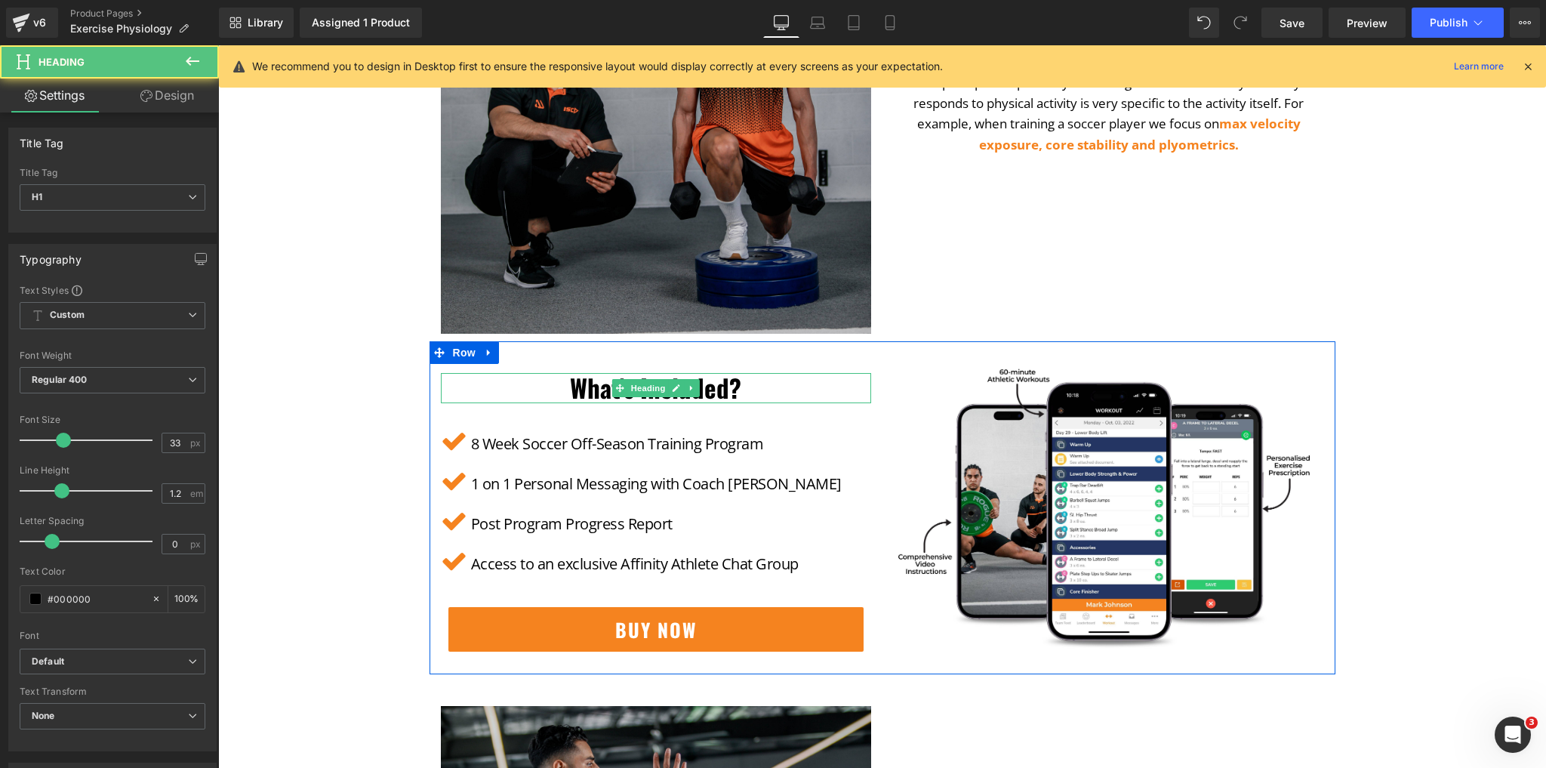
click at [652, 397] on h1 "What's Included?" at bounding box center [656, 388] width 430 height 30
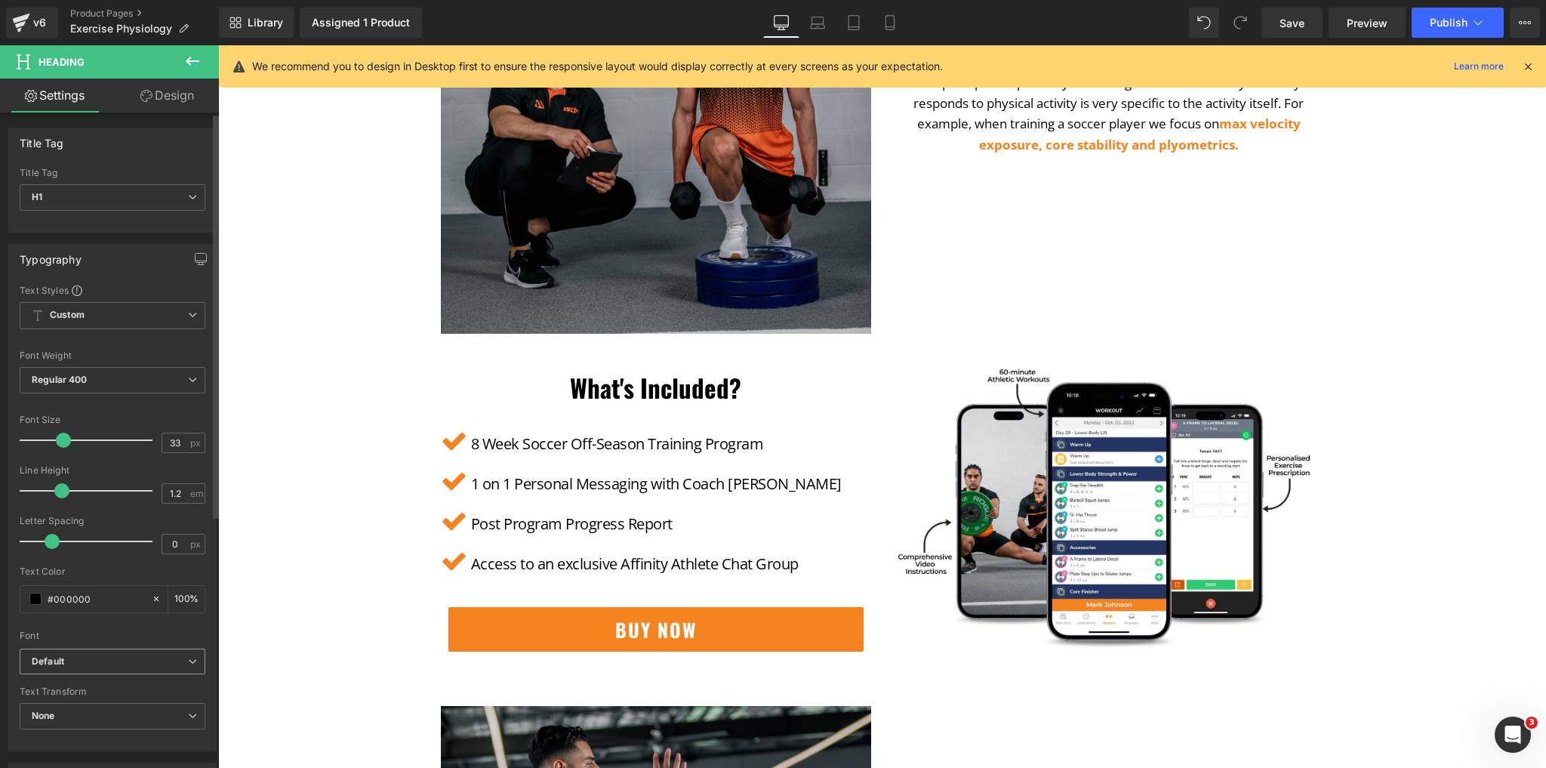
click at [130, 662] on b "Default" at bounding box center [110, 661] width 156 height 13
click at [88, 713] on p "Montserrat" at bounding box center [74, 713] width 48 height 11
click at [146, 383] on span "Regular 400" at bounding box center [113, 380] width 186 height 26
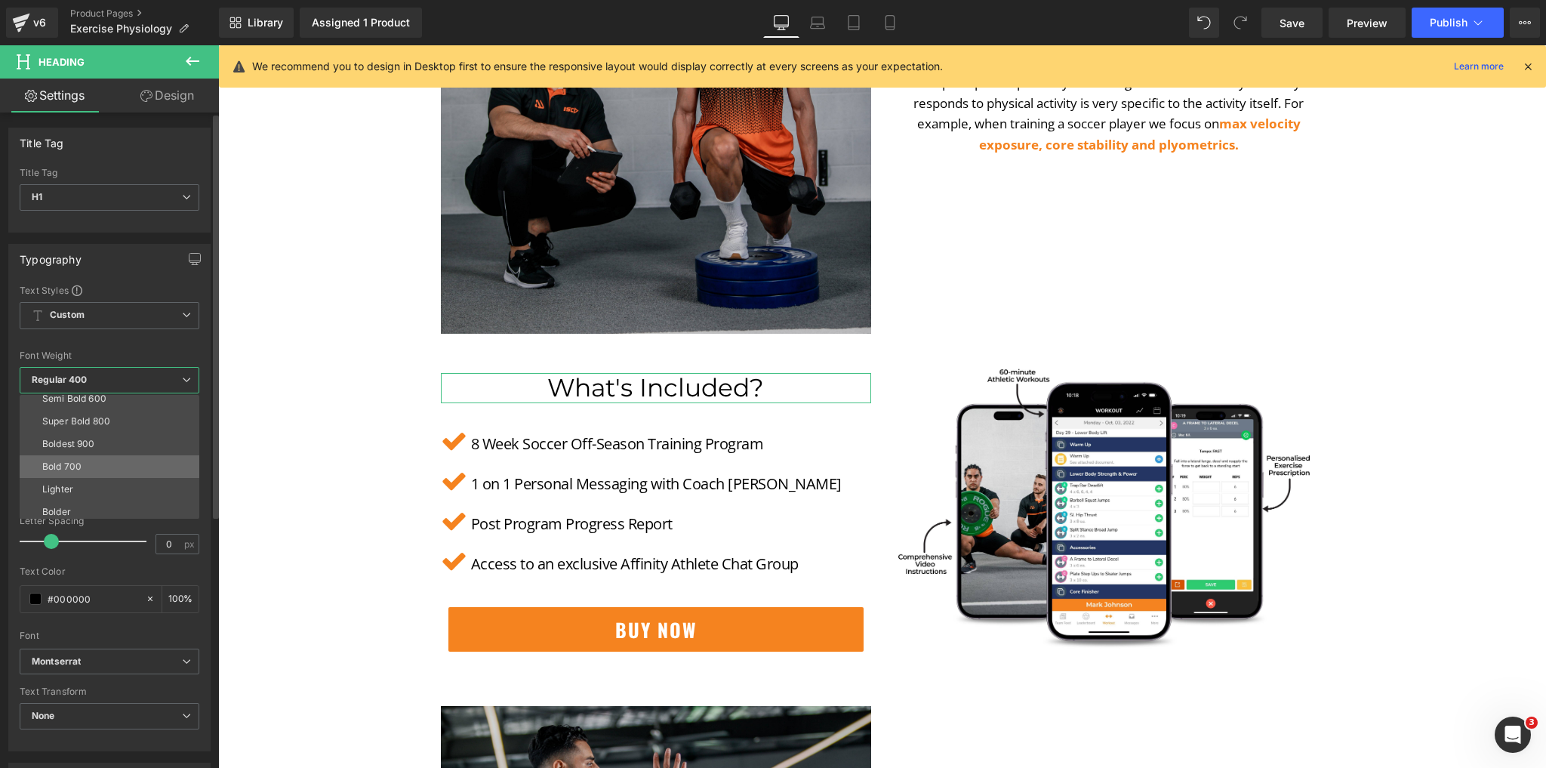
click at [84, 471] on li "Bold 700" at bounding box center [113, 466] width 187 height 23
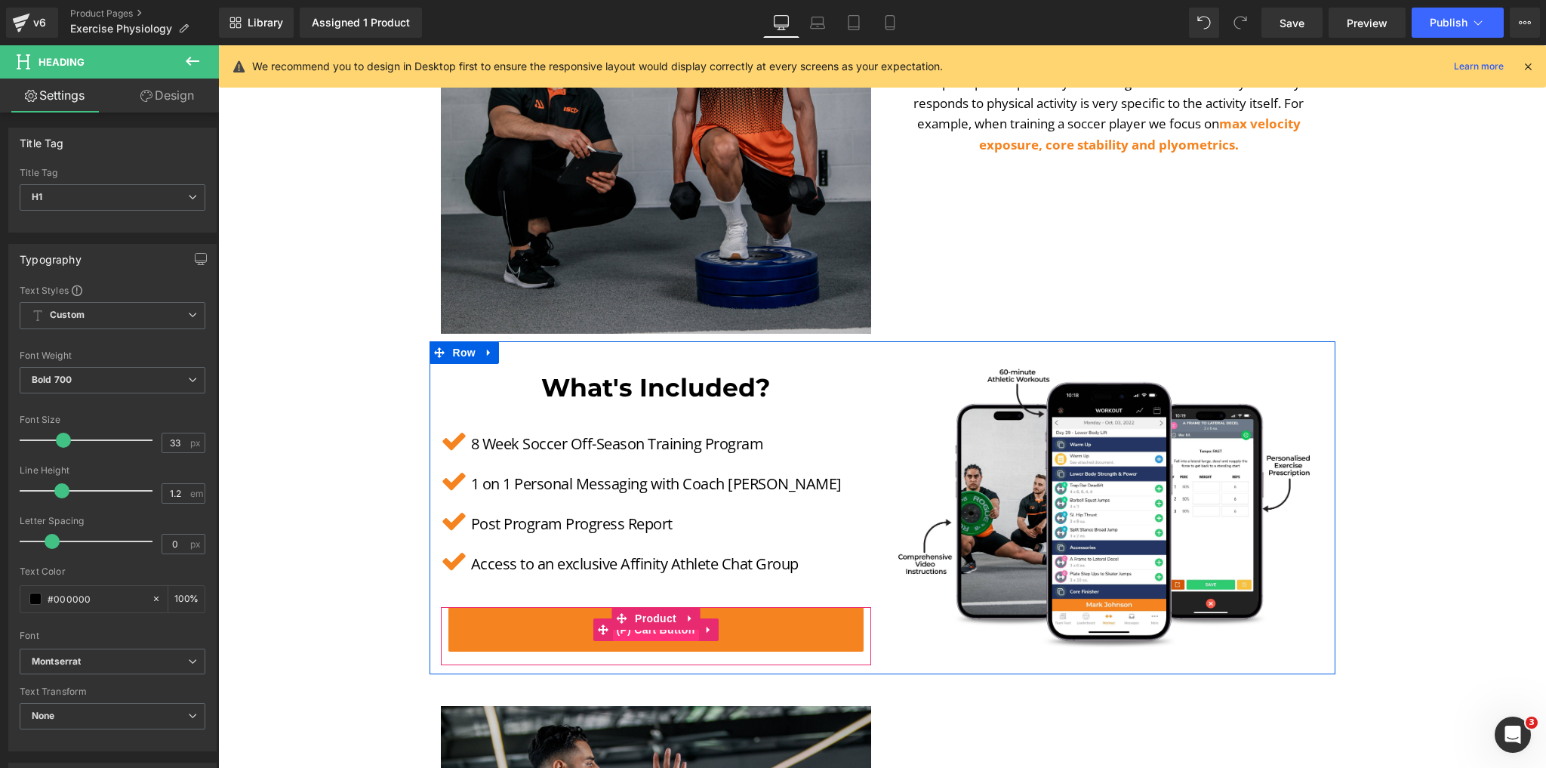
click at [650, 631] on span "(P) Cart Button" at bounding box center [655, 629] width 86 height 23
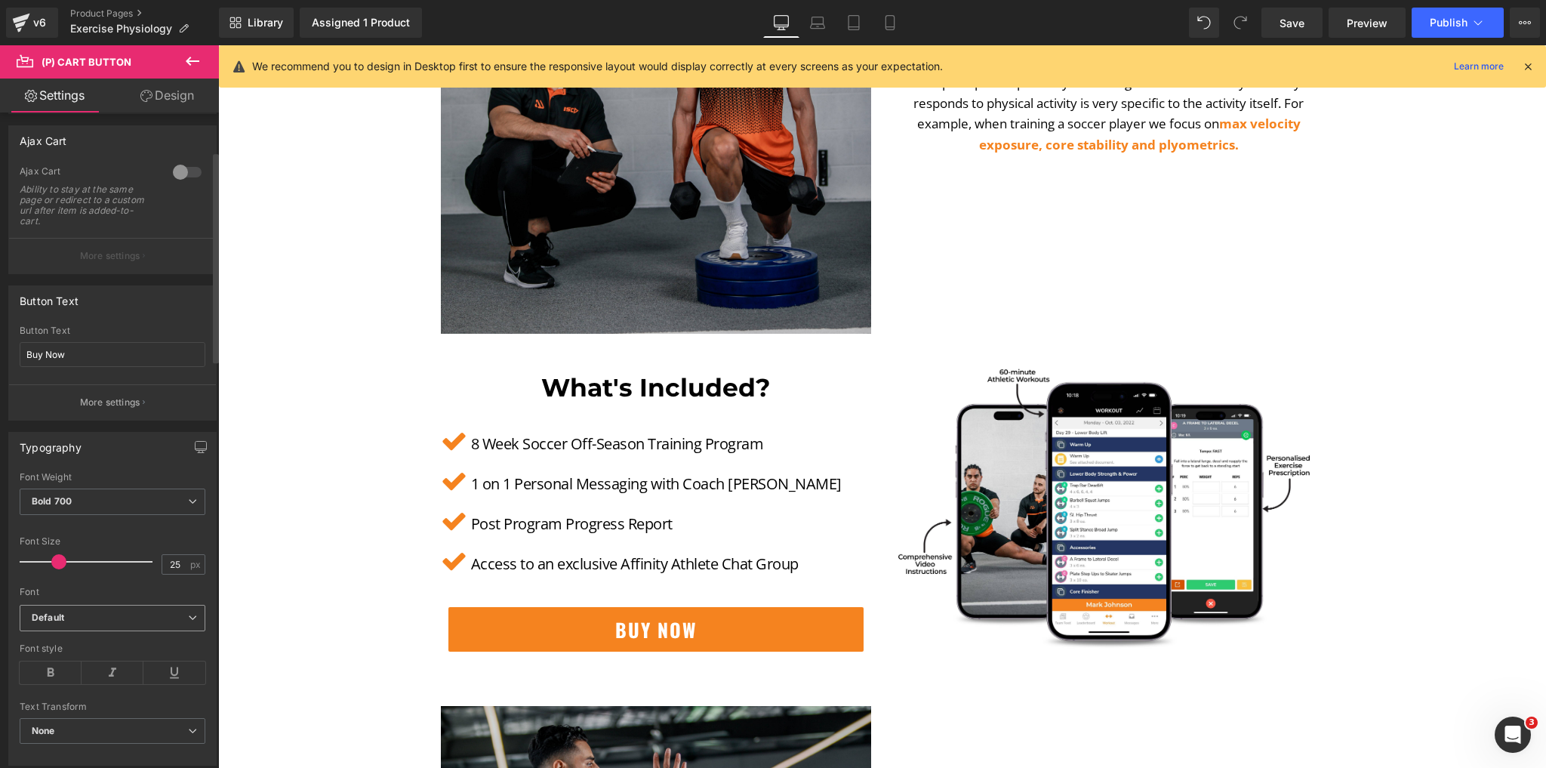
click at [121, 621] on b "Default" at bounding box center [110, 618] width 156 height 13
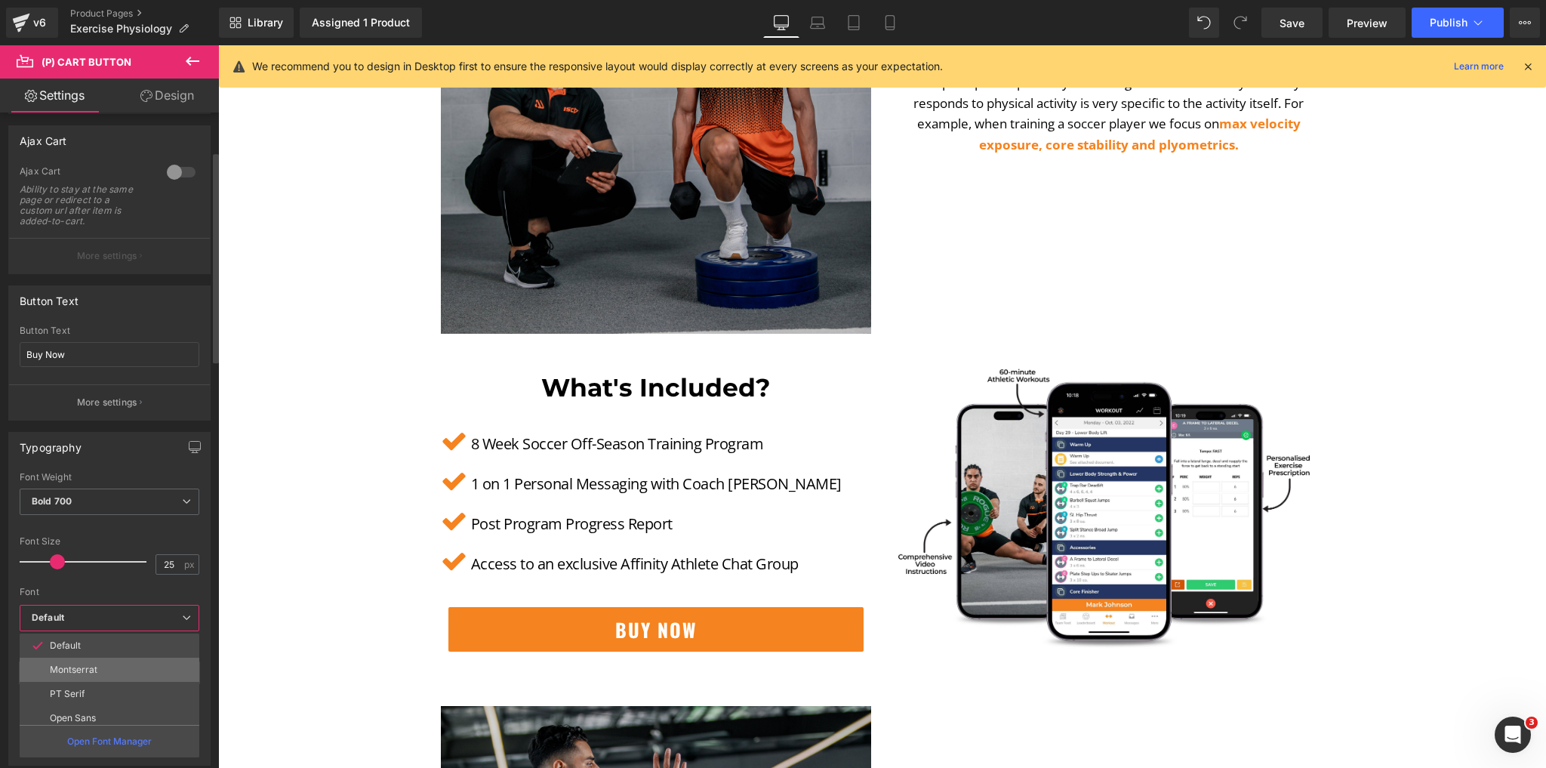
click at [106, 667] on li "Montserrat" at bounding box center [113, 670] width 187 height 24
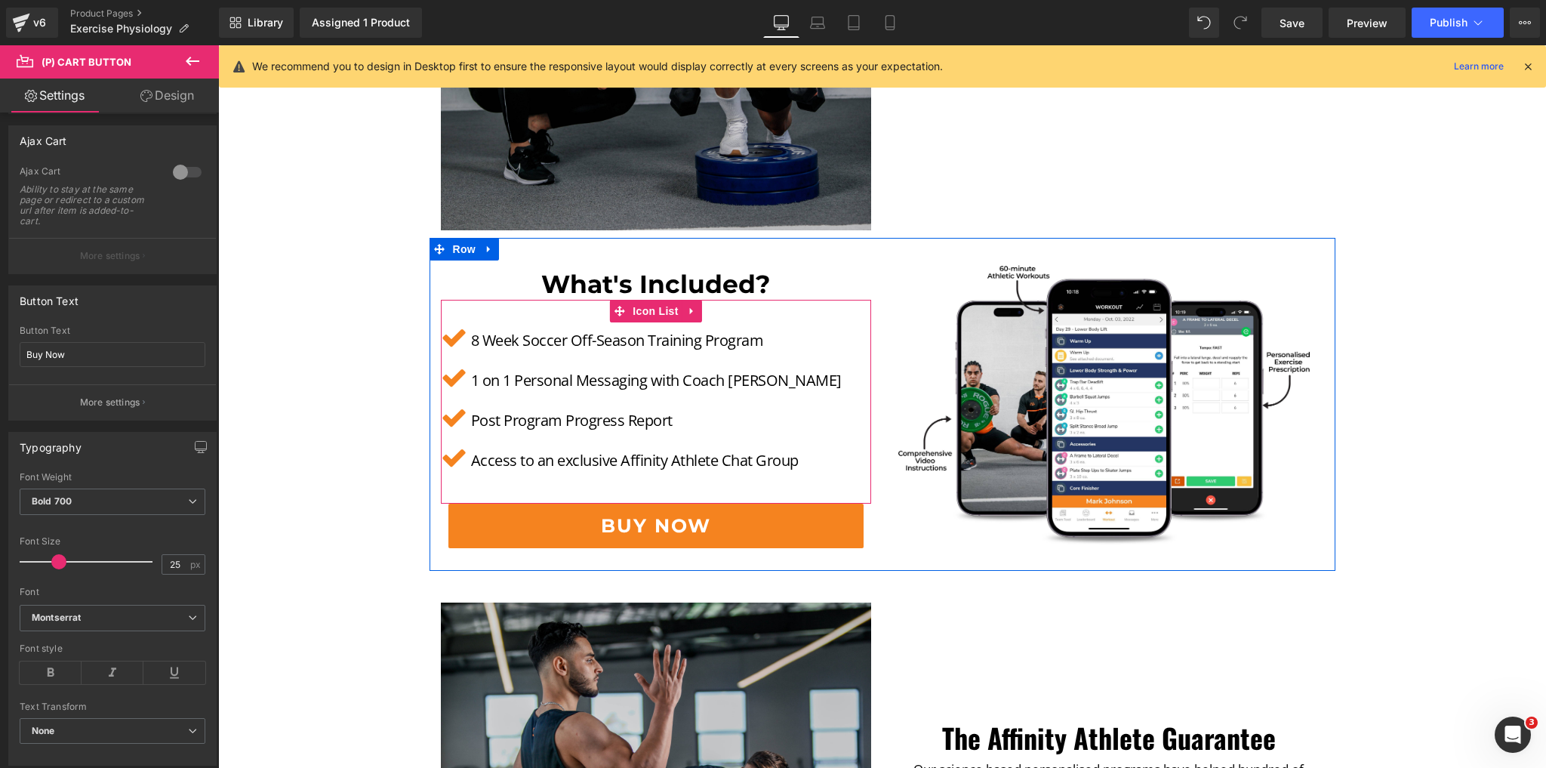
scroll to position [2839, 0]
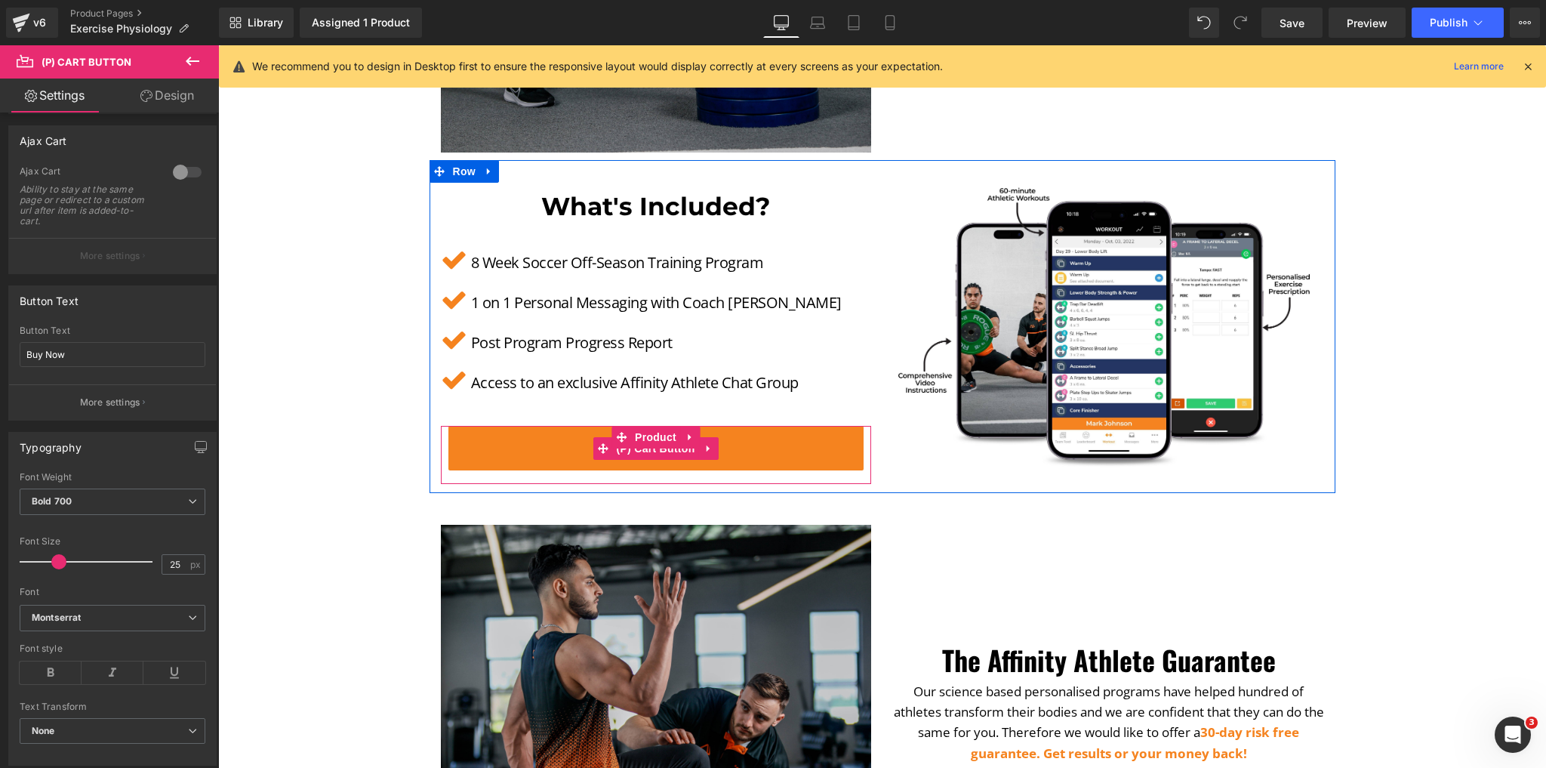
click at [508, 468] on button "Buy Now" at bounding box center [656, 448] width 415 height 45
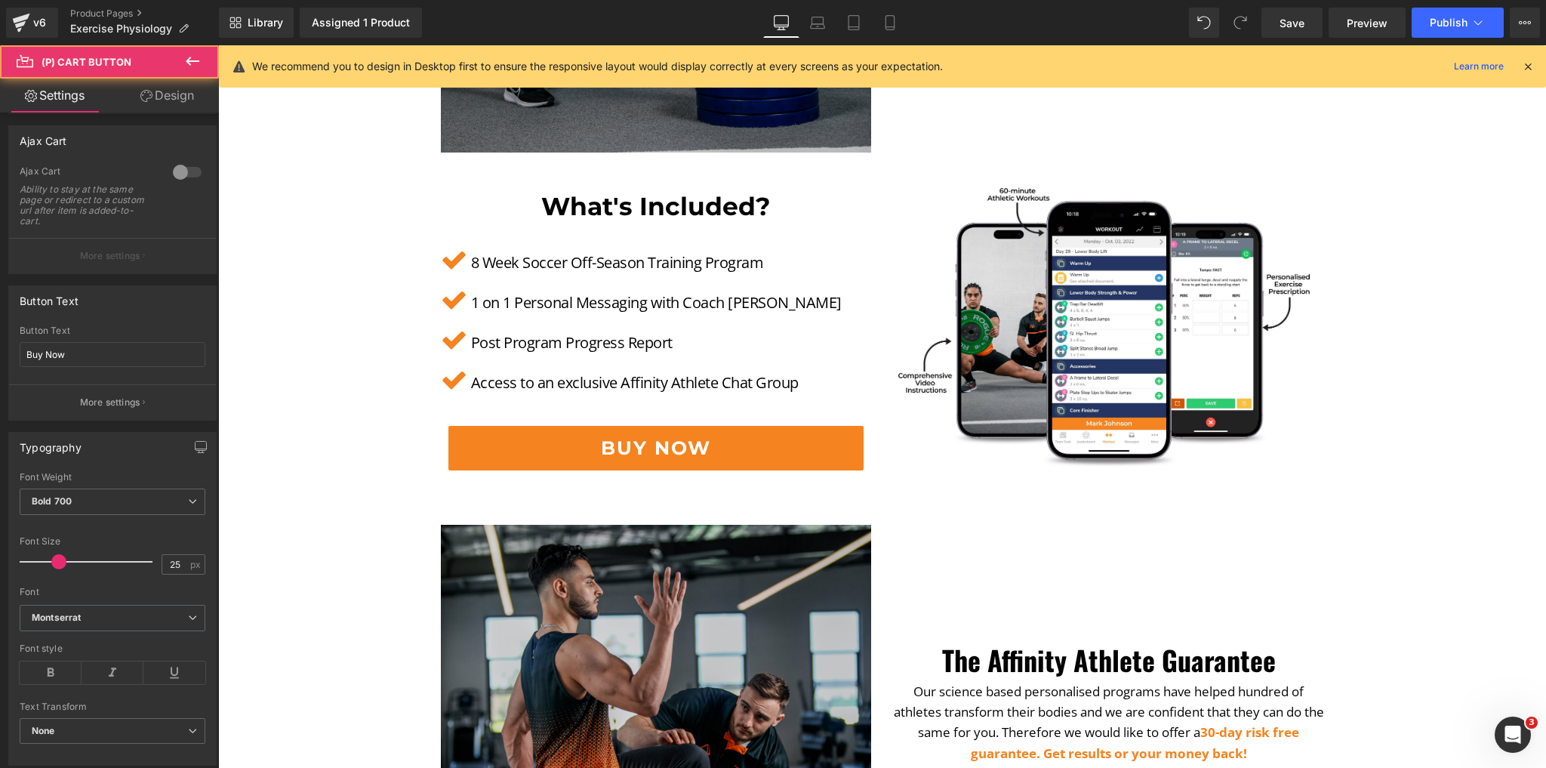
click at [167, 84] on link "Design" at bounding box center [167, 96] width 109 height 34
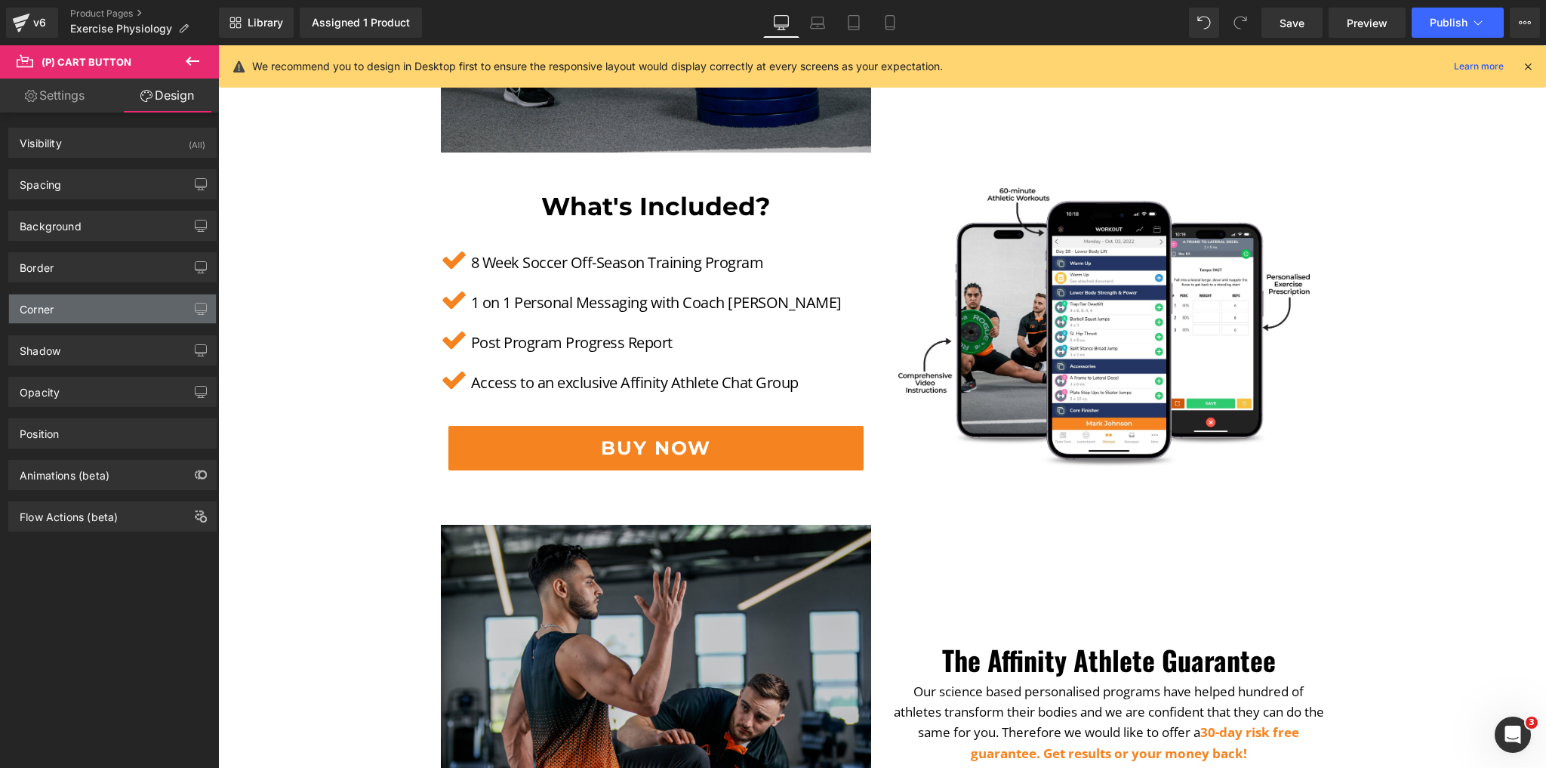
click at [69, 309] on div "Corner" at bounding box center [112, 308] width 207 height 29
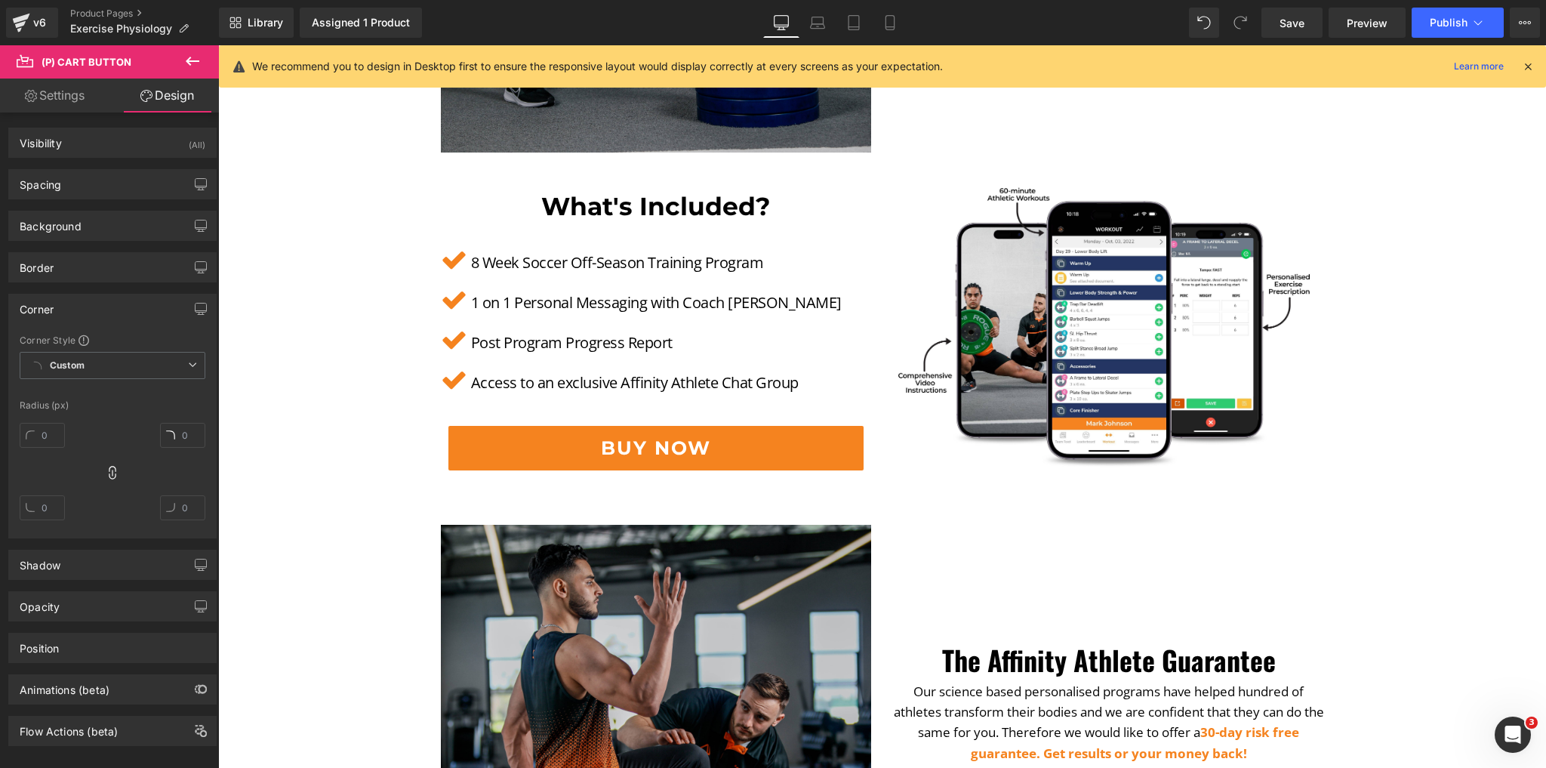
click at [42, 448] on div at bounding box center [42, 441] width 45 height 48
click at [45, 435] on input "text" at bounding box center [42, 435] width 45 height 25
type input "10"
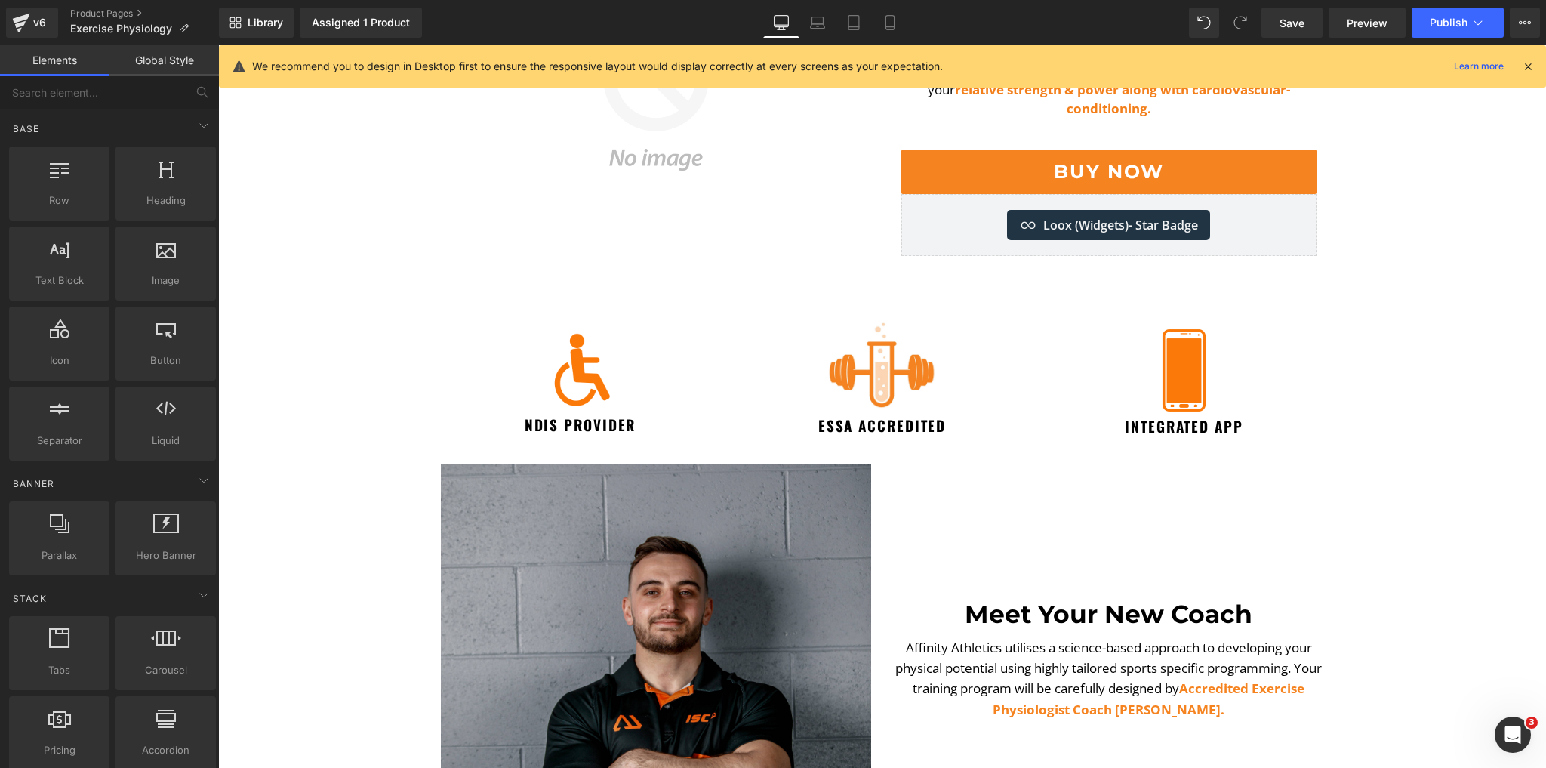
scroll to position [0, 0]
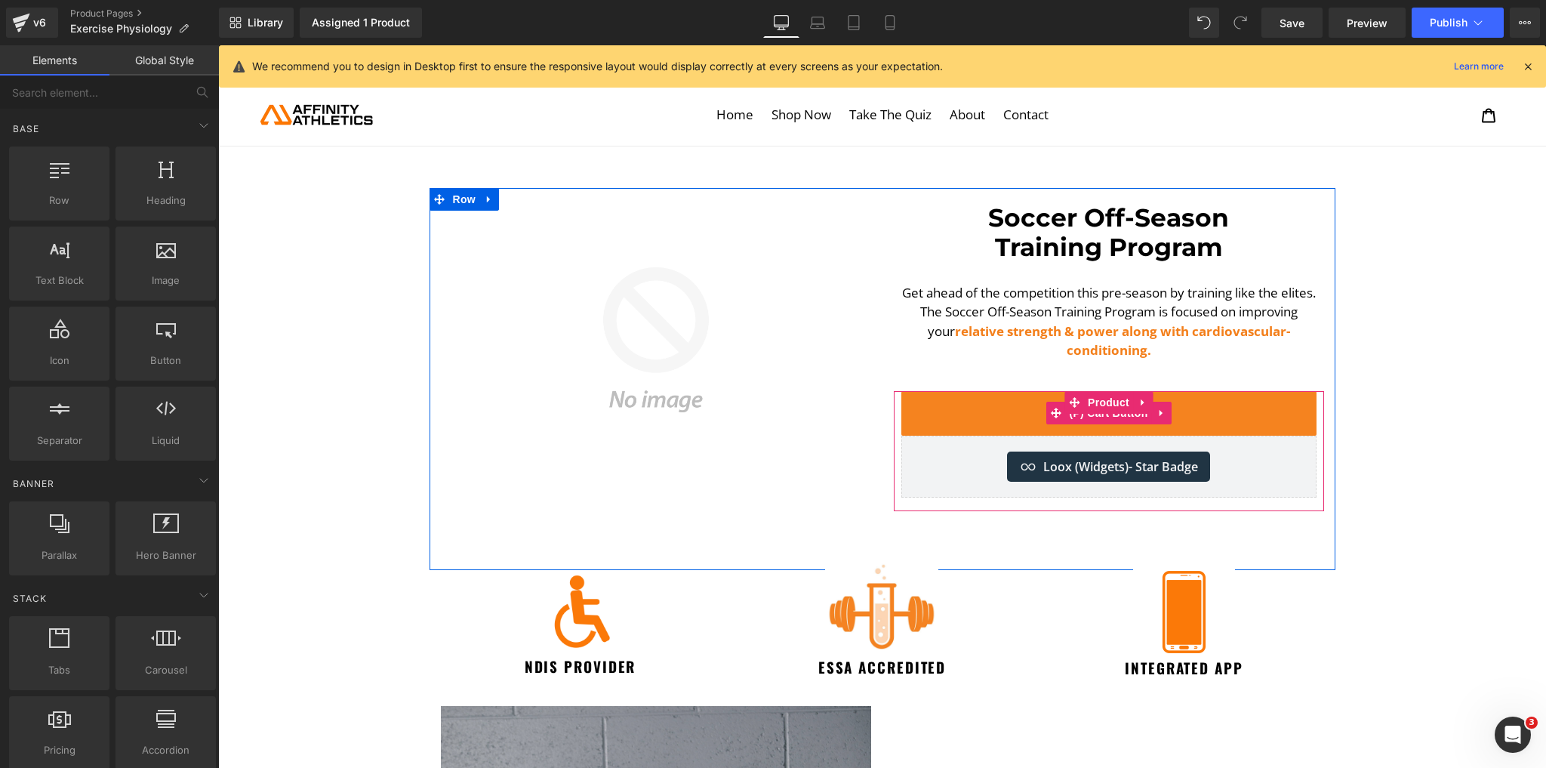
click at [934, 393] on button "Buy Now" at bounding box center [1109, 413] width 415 height 45
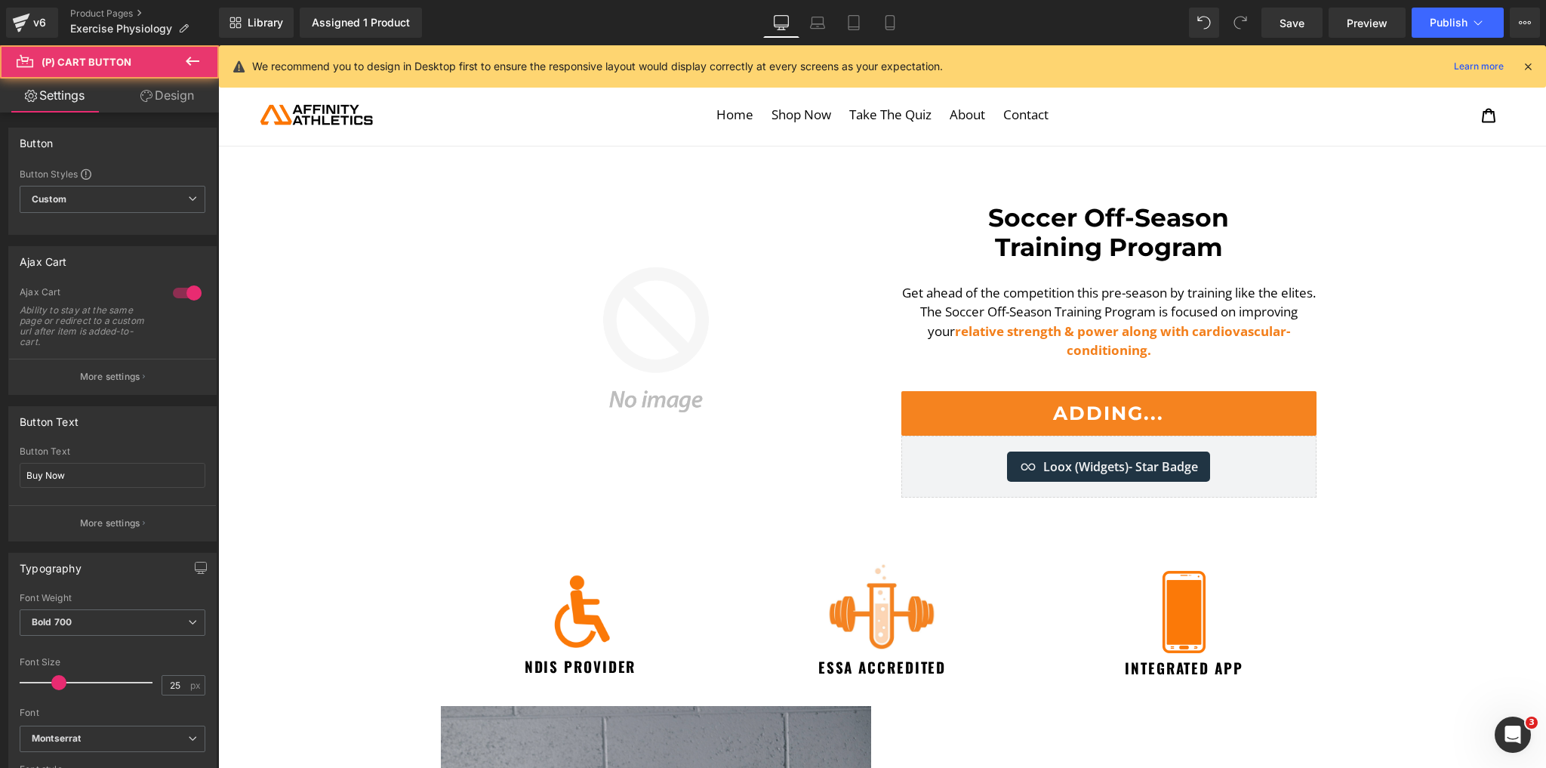
click at [160, 96] on link "Design" at bounding box center [167, 96] width 109 height 34
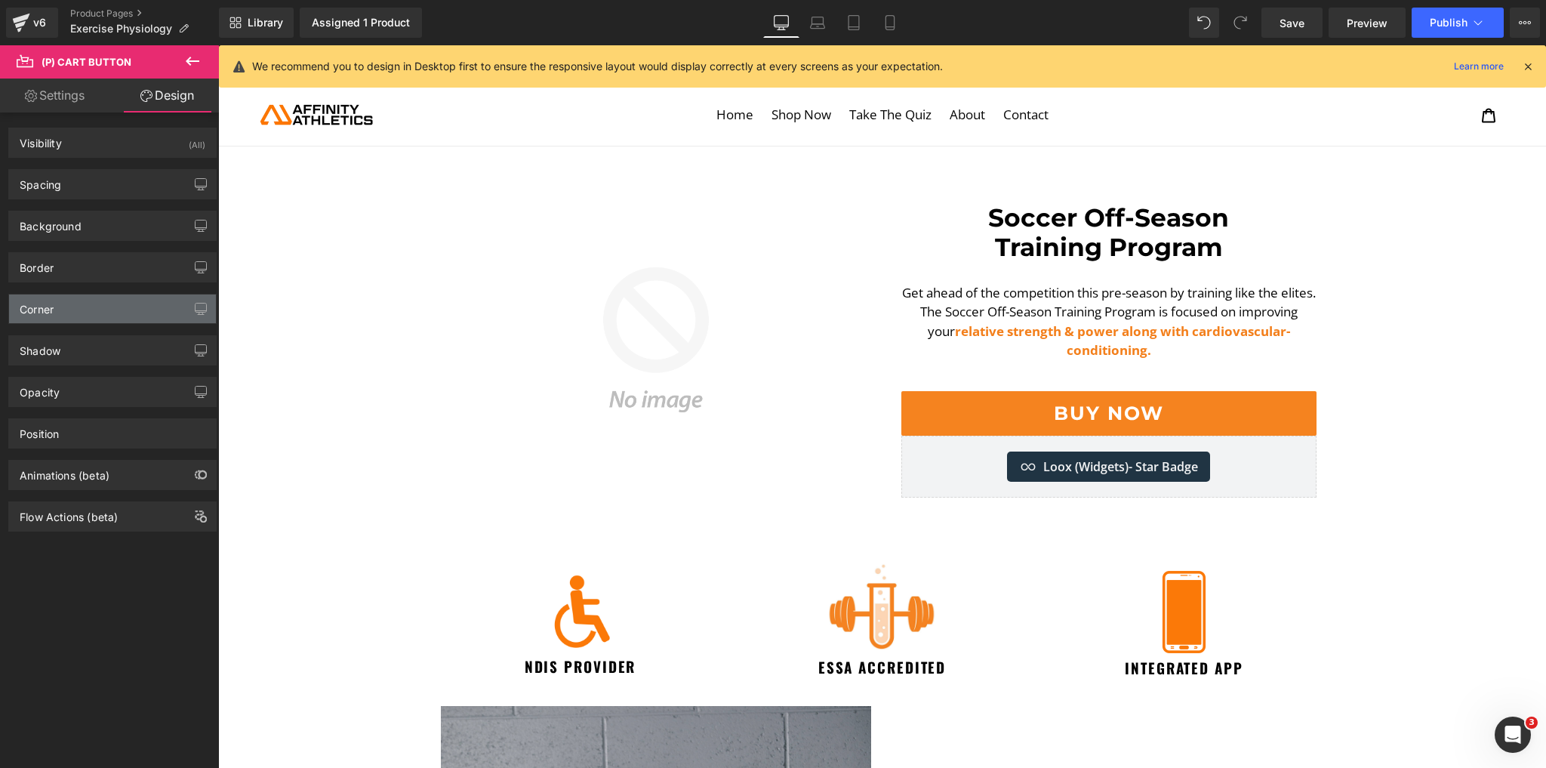
click at [54, 306] on div "Corner" at bounding box center [112, 308] width 207 height 29
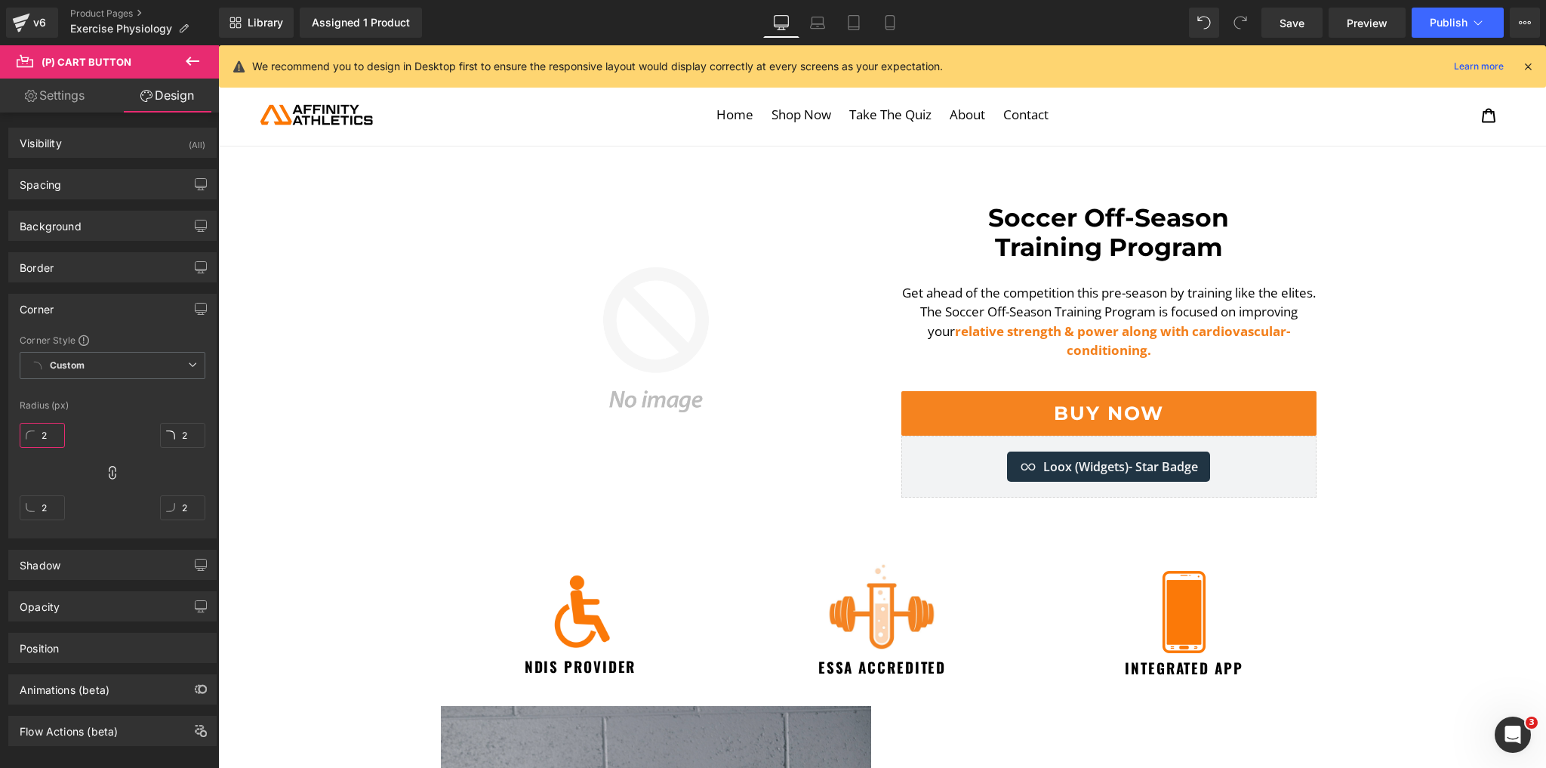
click at [46, 432] on input "2" at bounding box center [42, 435] width 45 height 25
type input "10"
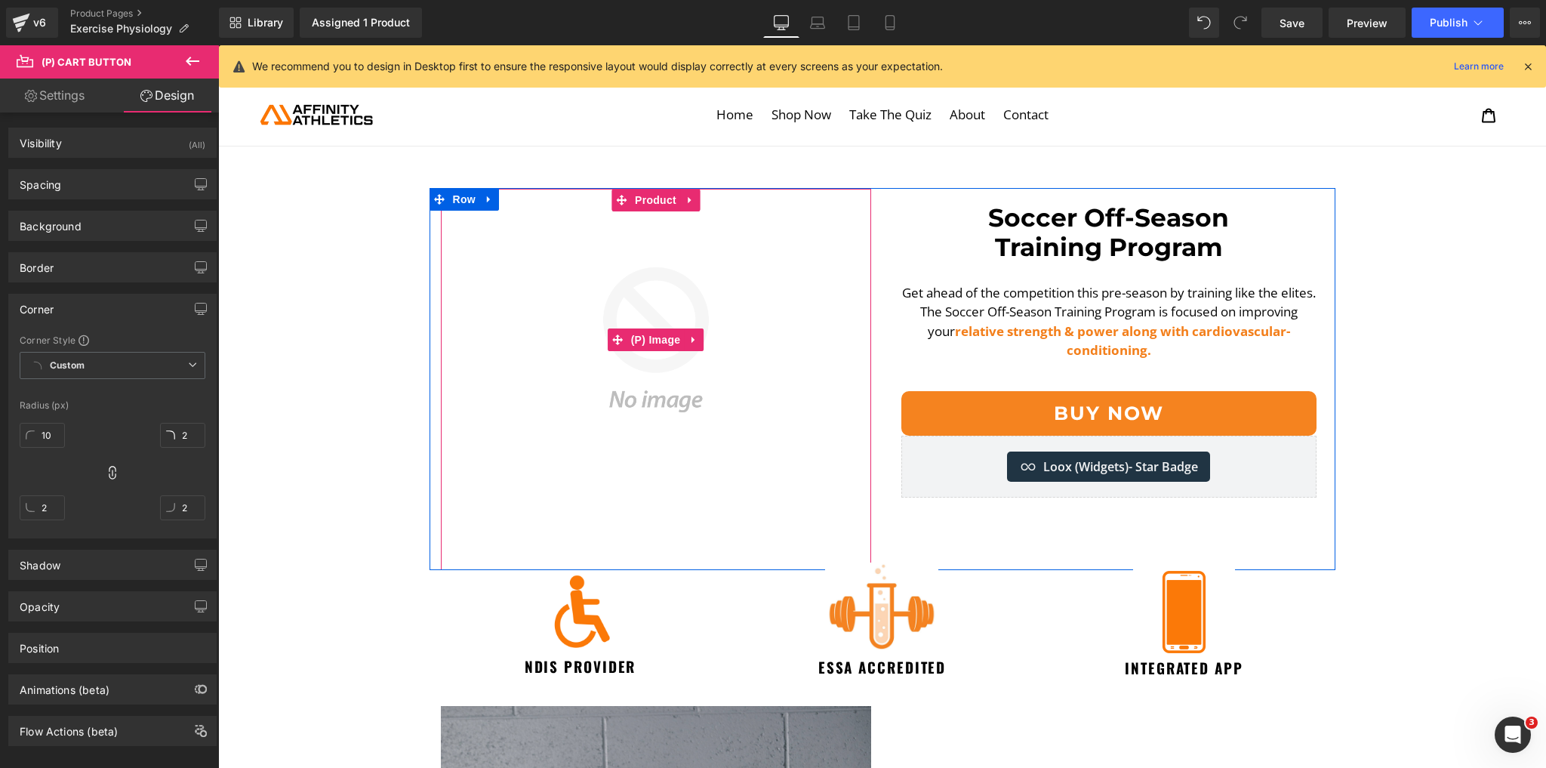
click at [572, 415] on img at bounding box center [656, 339] width 415 height 415
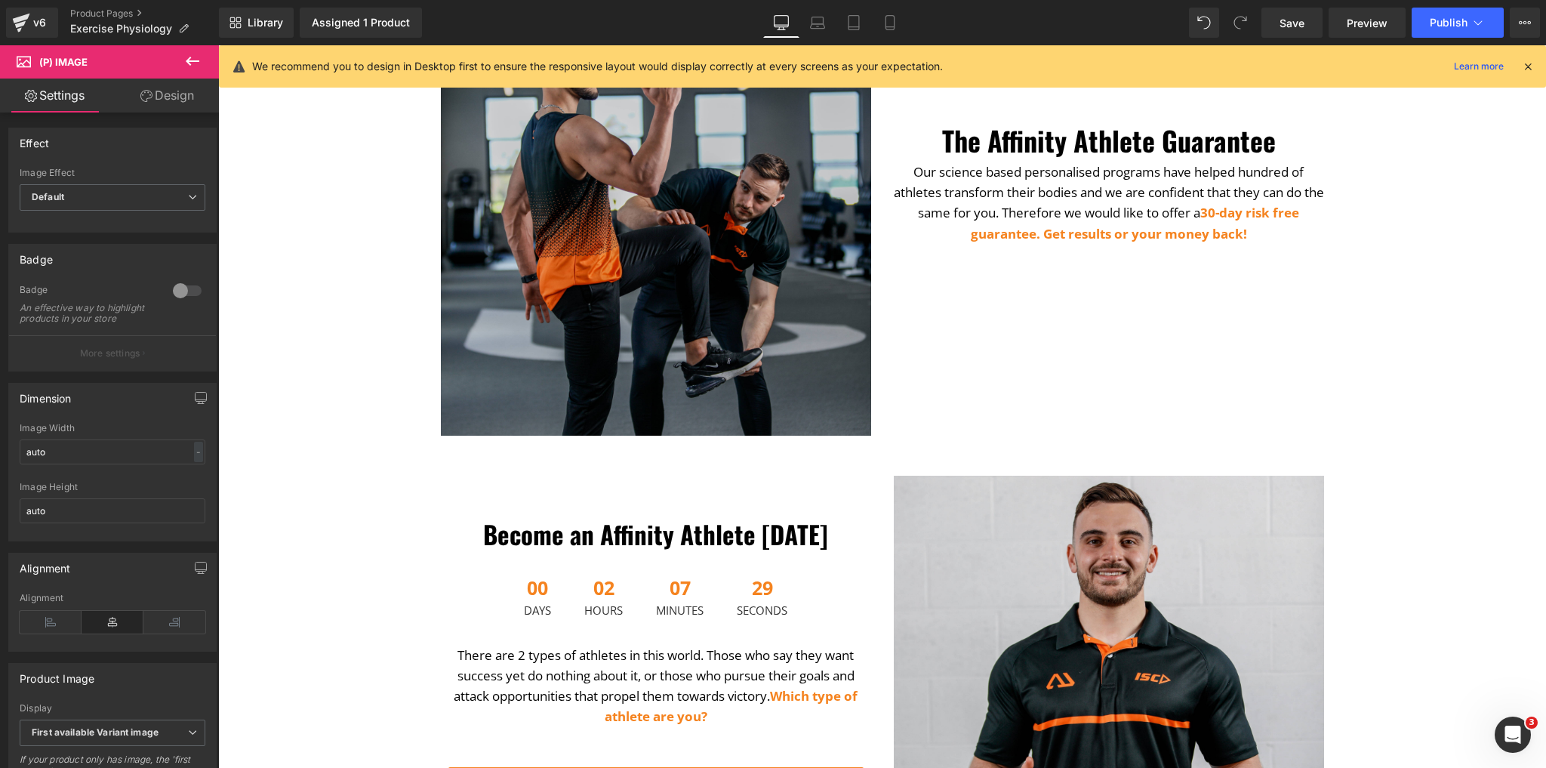
scroll to position [3262, 0]
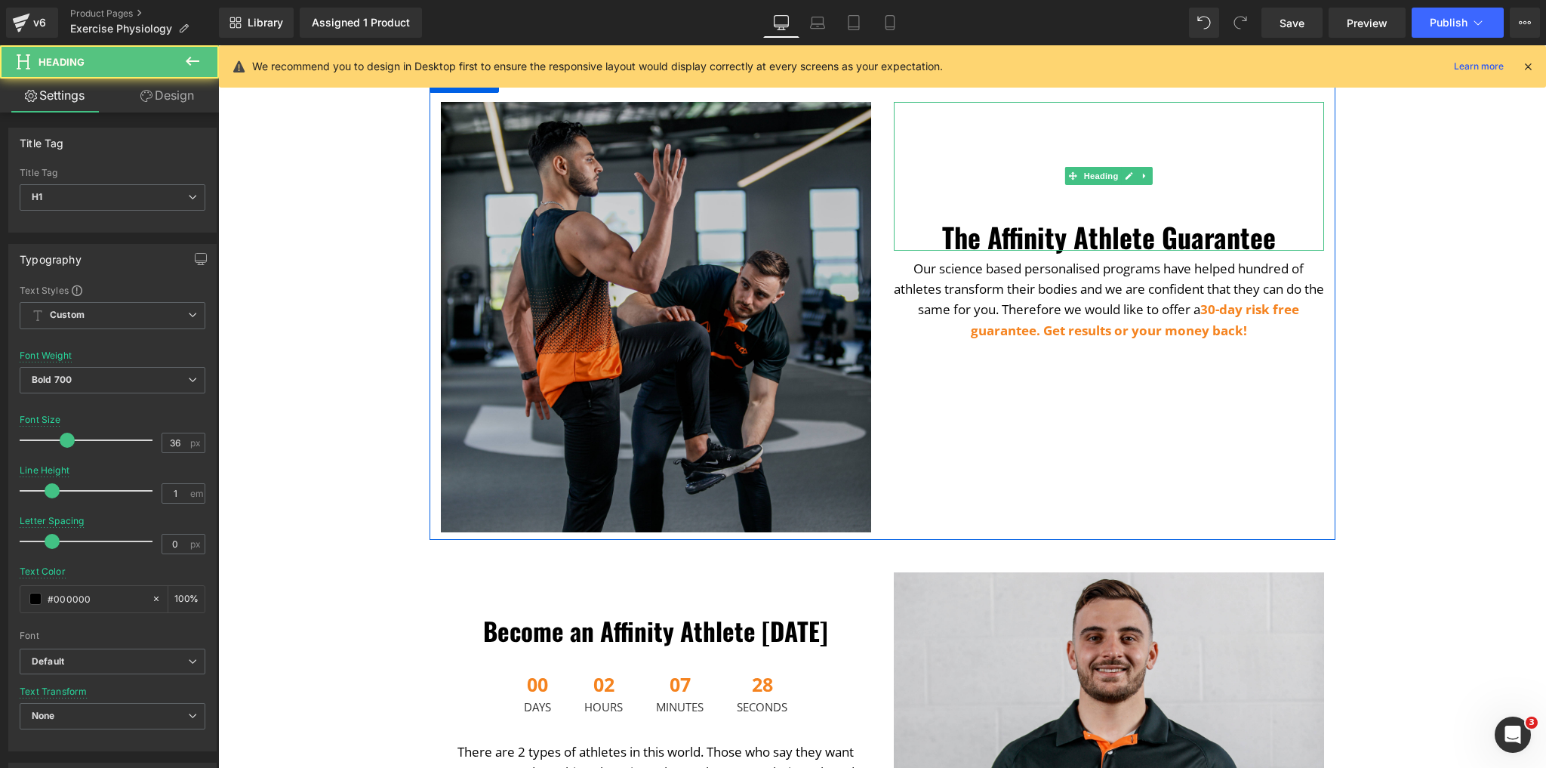
click at [1082, 230] on h1 "The Affinity Athlete Guarantee" at bounding box center [1109, 237] width 430 height 27
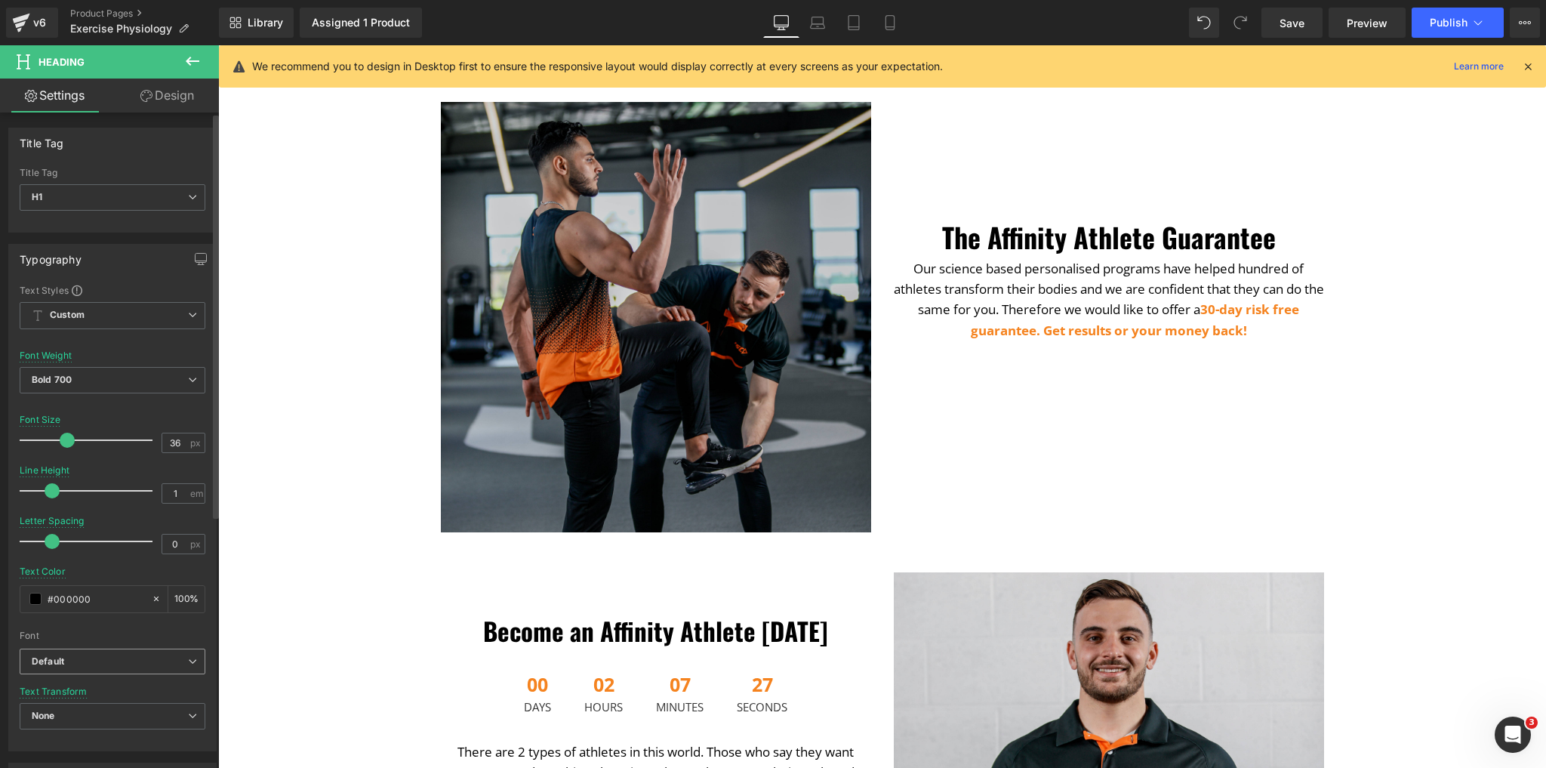
click at [133, 658] on b "Default" at bounding box center [110, 661] width 156 height 13
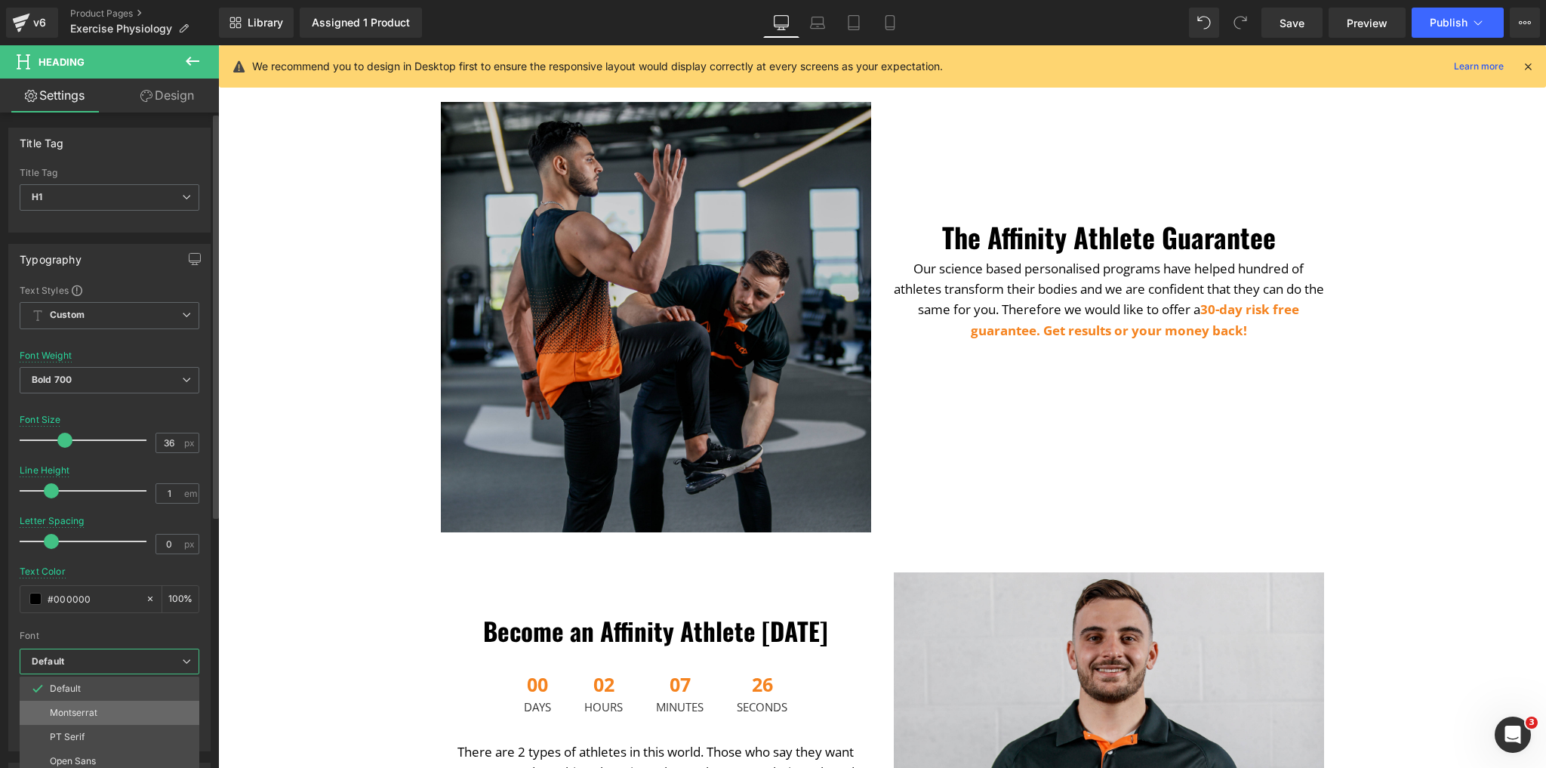
click at [117, 705] on li "Montserrat" at bounding box center [113, 713] width 187 height 24
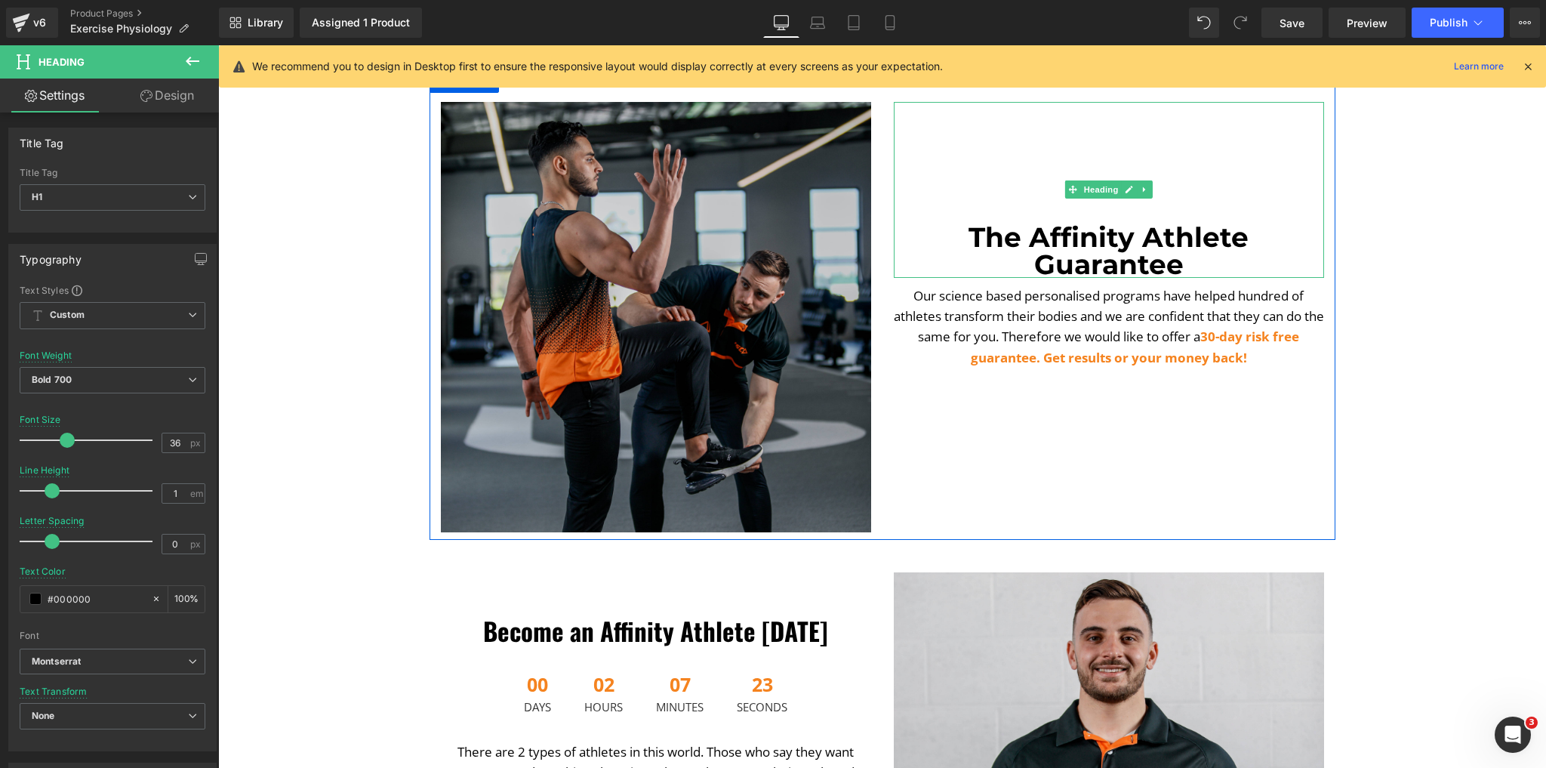
click at [1188, 236] on h1 "The Affinity Athlete Guarantee" at bounding box center [1109, 251] width 430 height 54
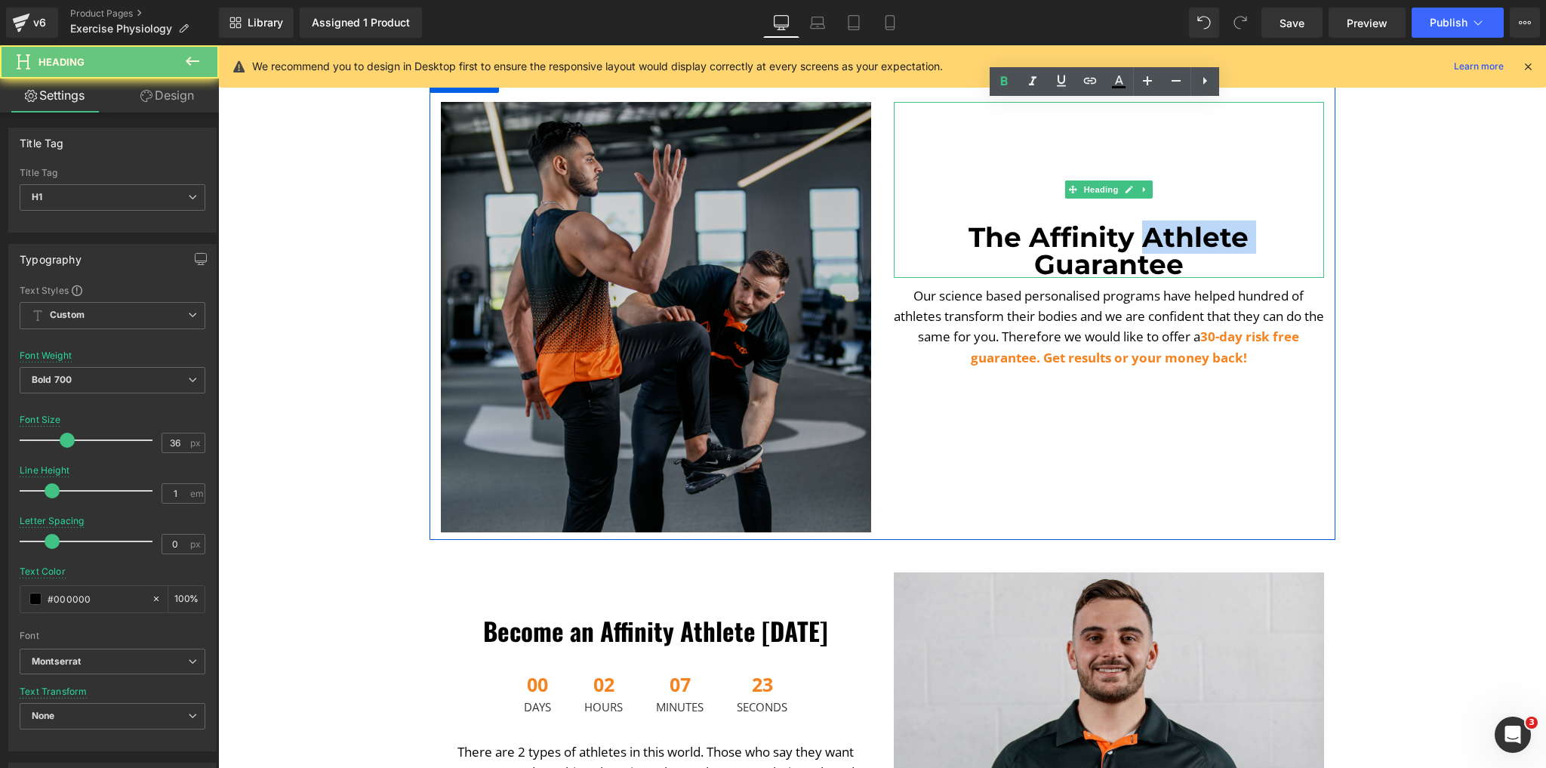
click at [1189, 236] on h1 "The Affinity Athlete Guarantee" at bounding box center [1109, 251] width 430 height 54
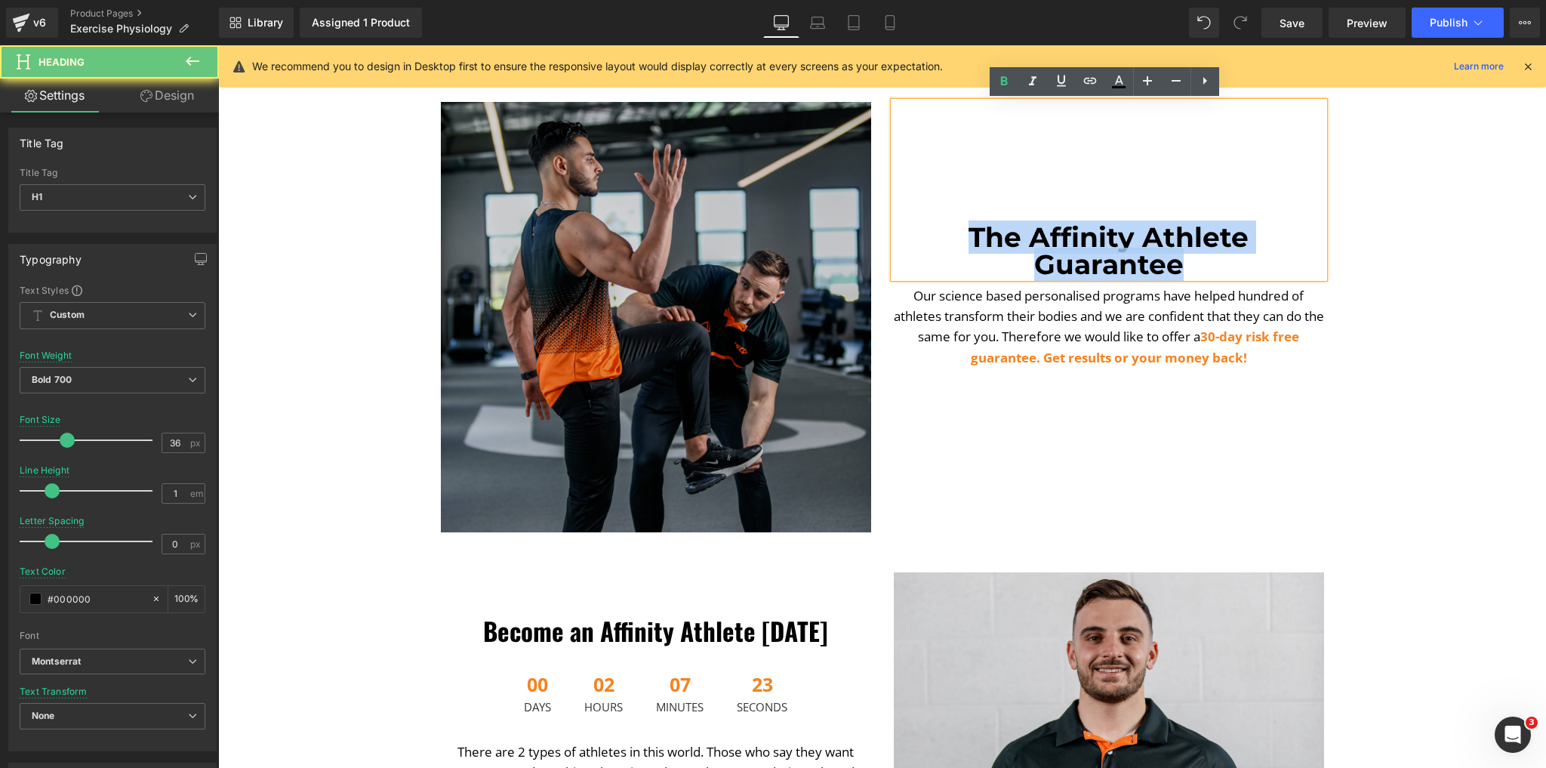
click at [1189, 236] on h1 "The Affinity Athlete Guarantee" at bounding box center [1109, 251] width 430 height 54
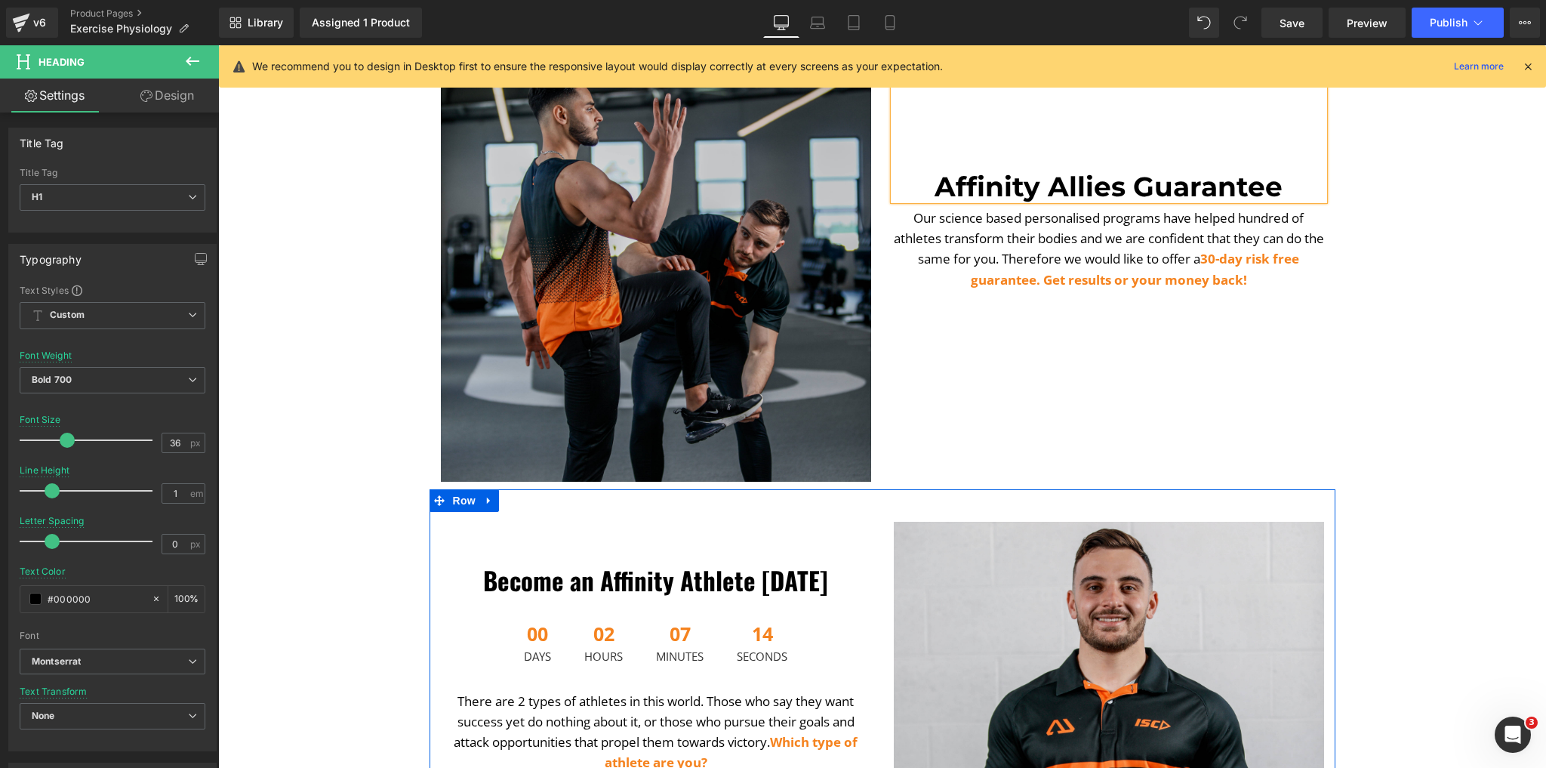
scroll to position [3383, 0]
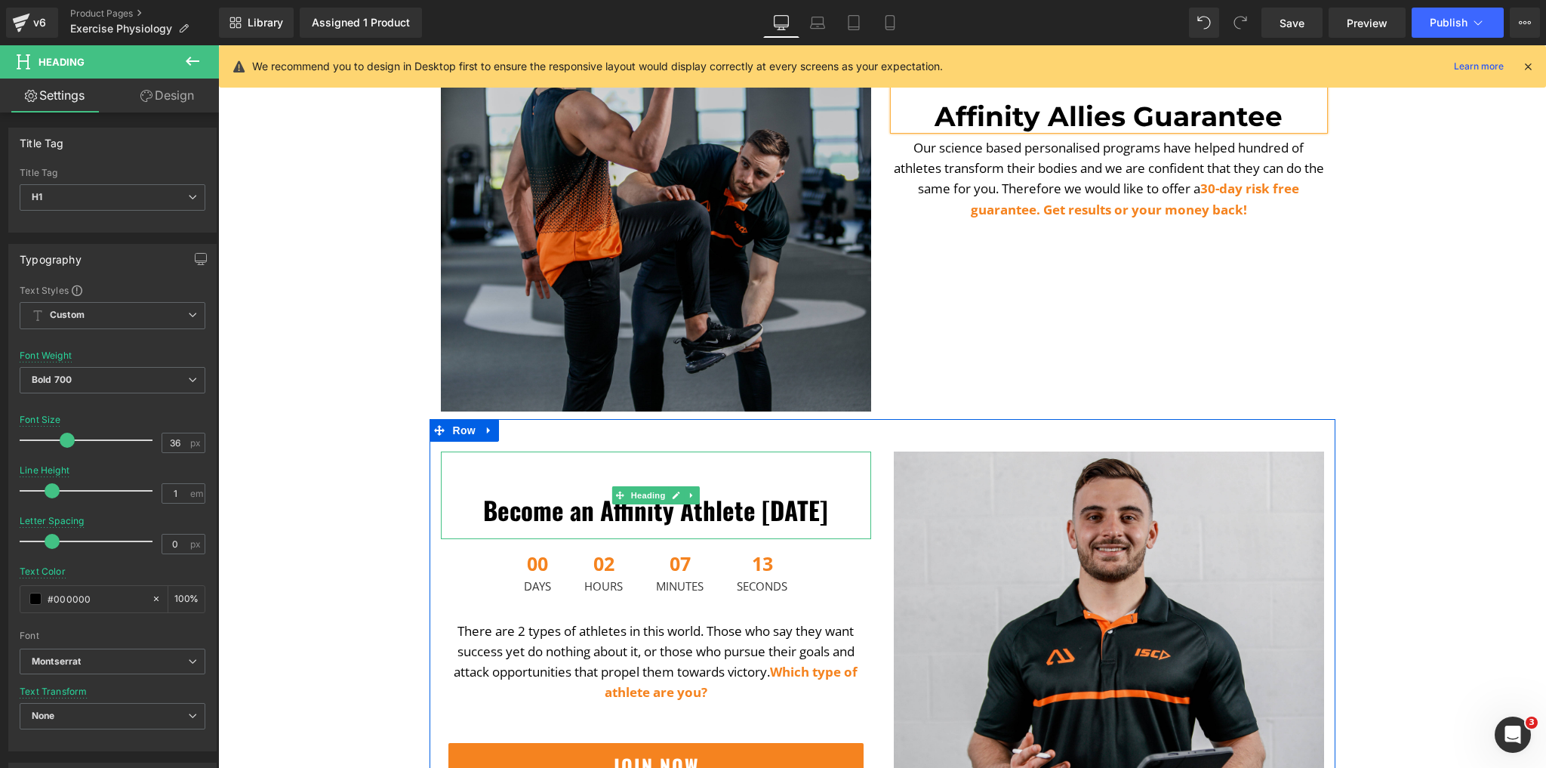
click at [713, 507] on h1 "Become an Affinity Athlete Today" at bounding box center [656, 510] width 430 height 30
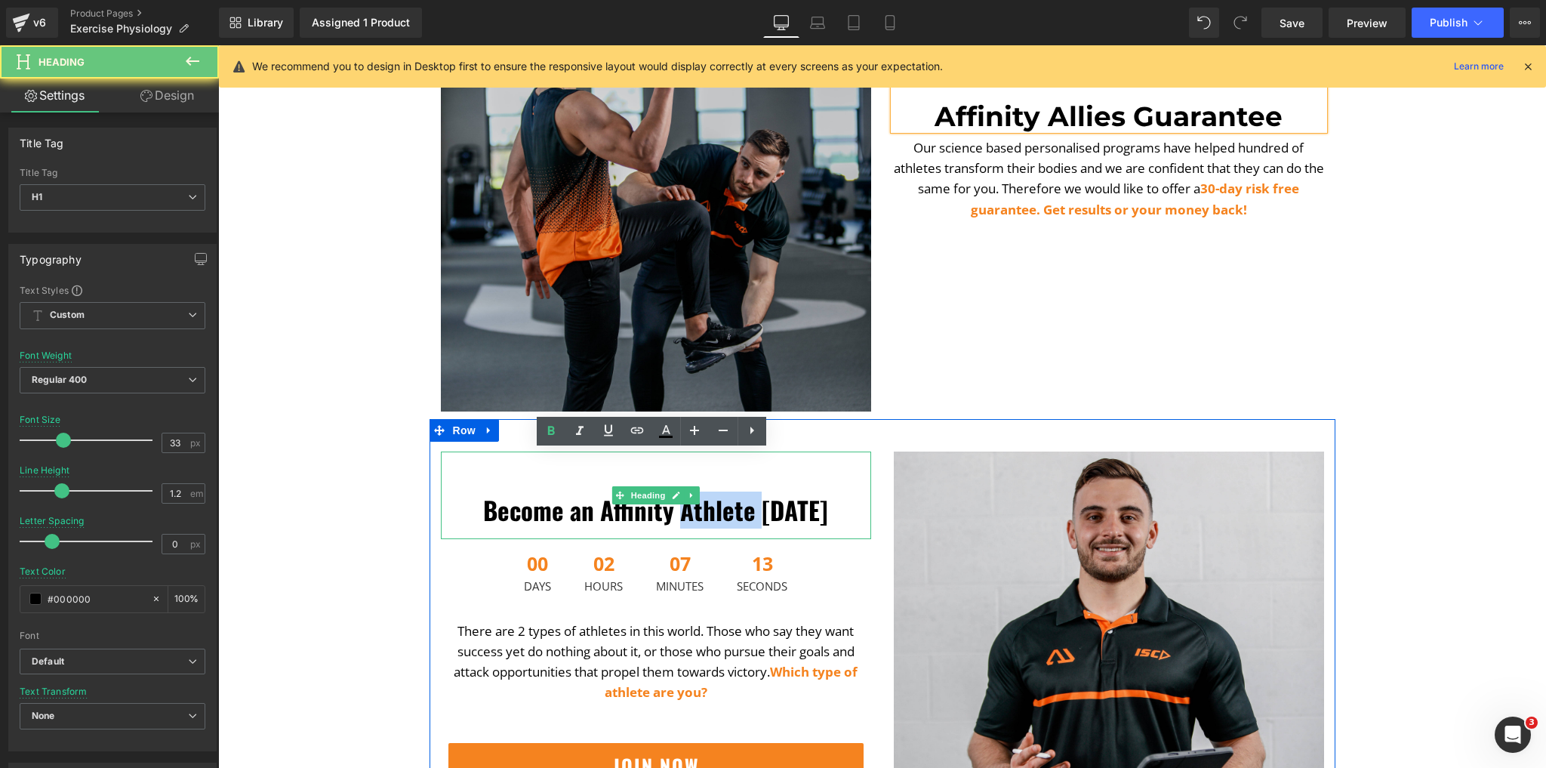
click at [713, 507] on h1 "Become an Affinity Athlete Today" at bounding box center [656, 510] width 430 height 30
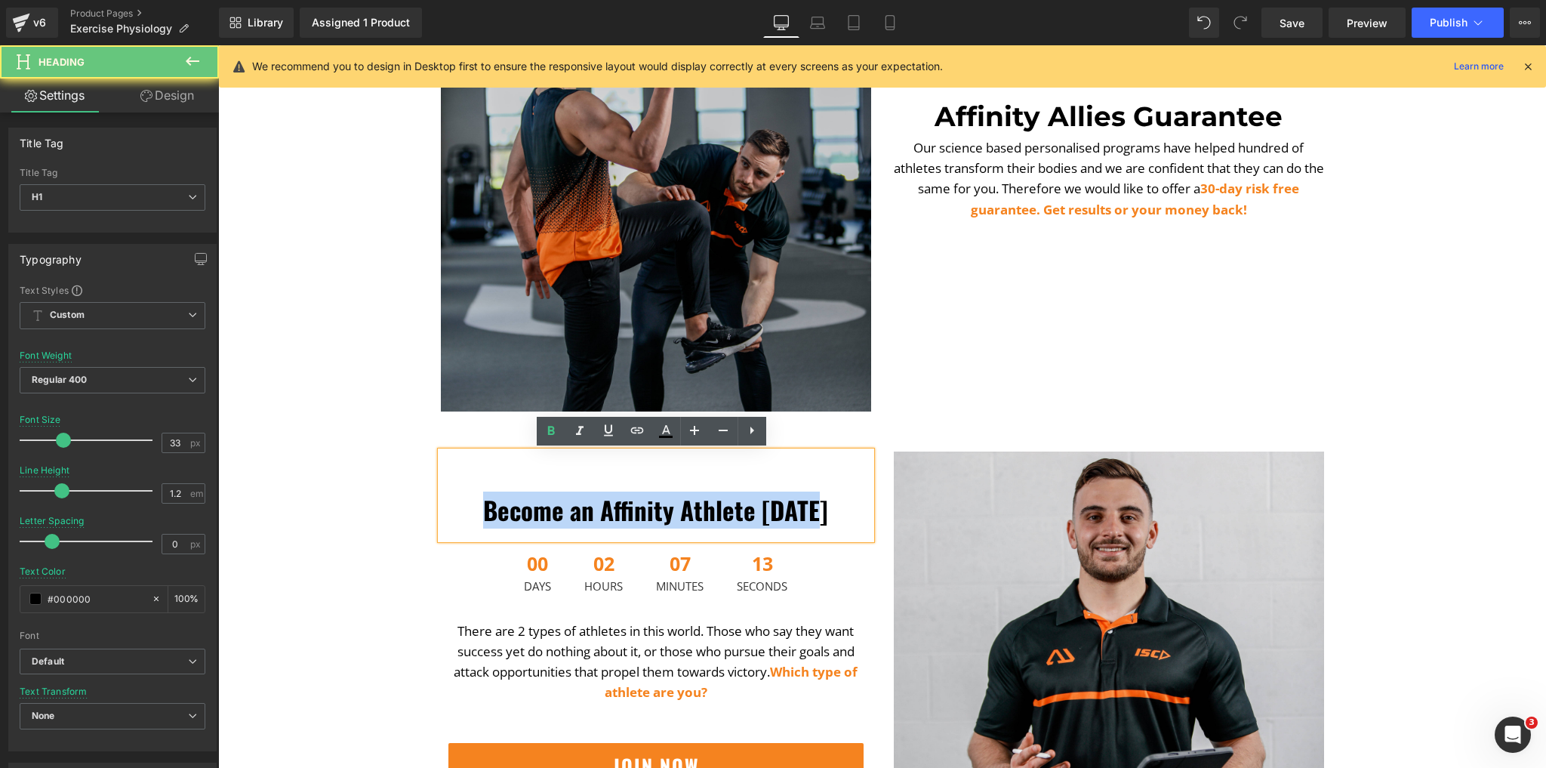
click at [713, 507] on h1 "Become an Affinity Athlete Today" at bounding box center [656, 510] width 430 height 30
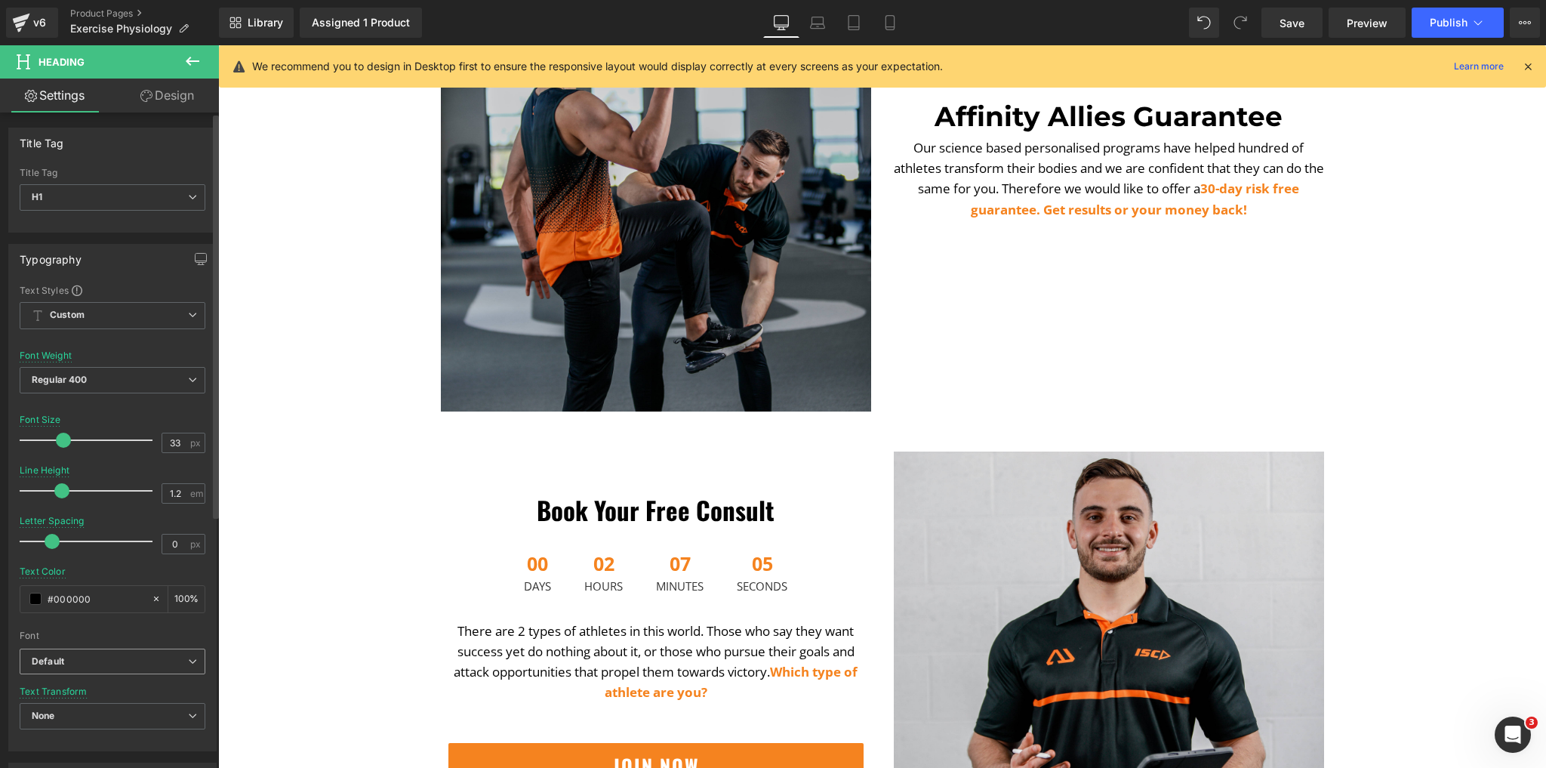
click at [119, 665] on b "Default" at bounding box center [110, 661] width 156 height 13
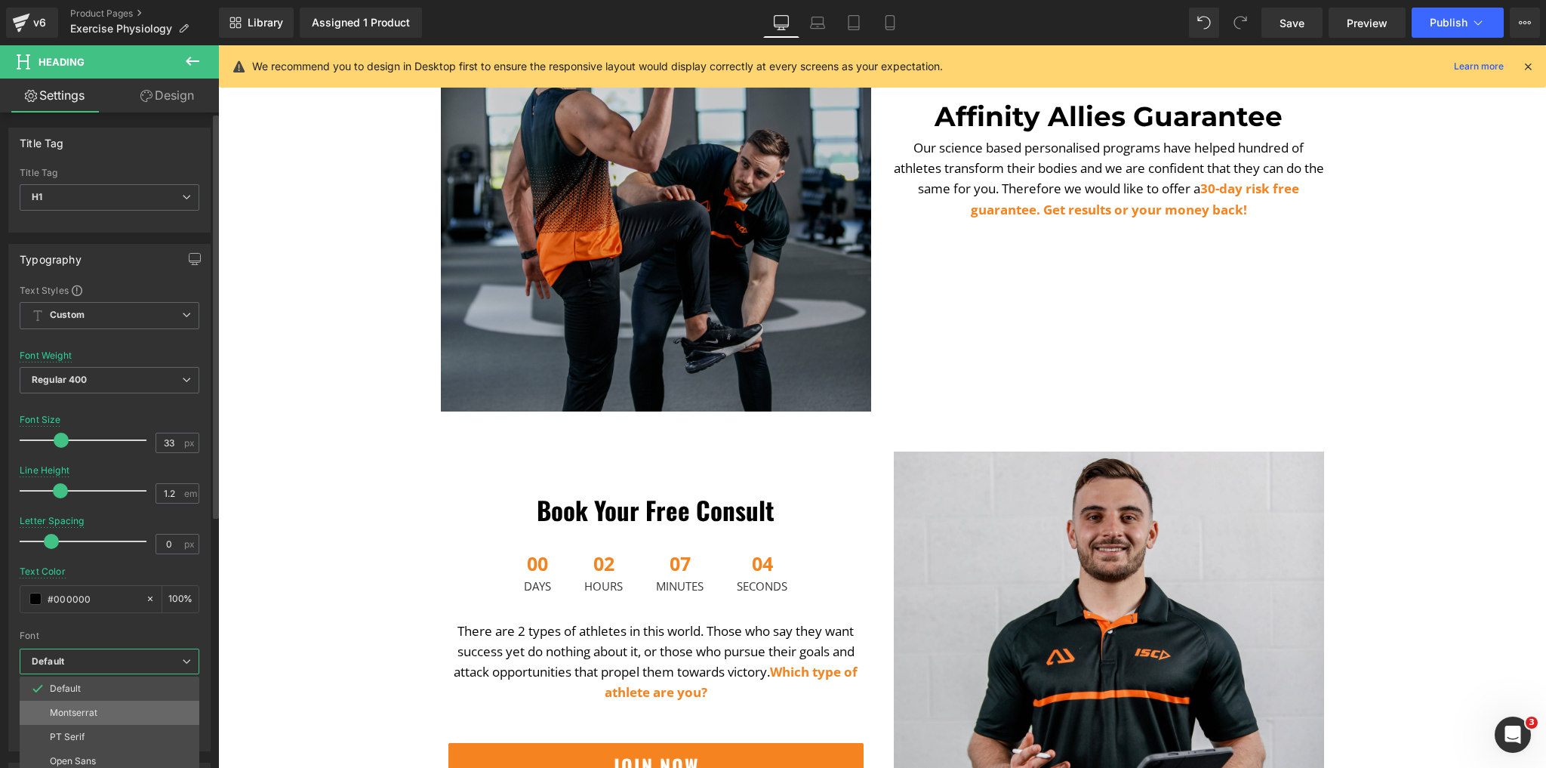
click at [100, 708] on li "Montserrat" at bounding box center [113, 713] width 187 height 24
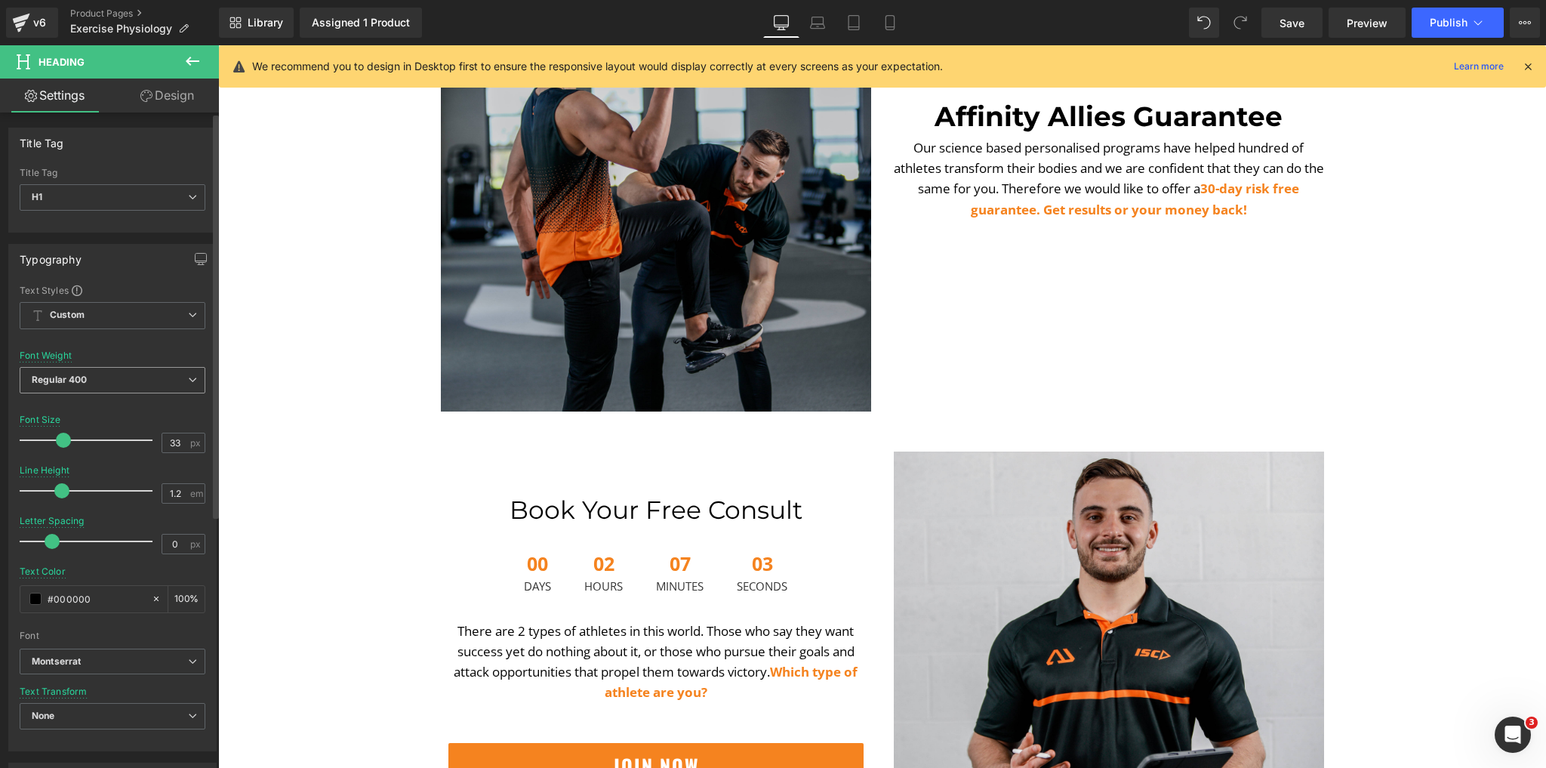
click at [140, 390] on span "Regular 400" at bounding box center [113, 380] width 186 height 26
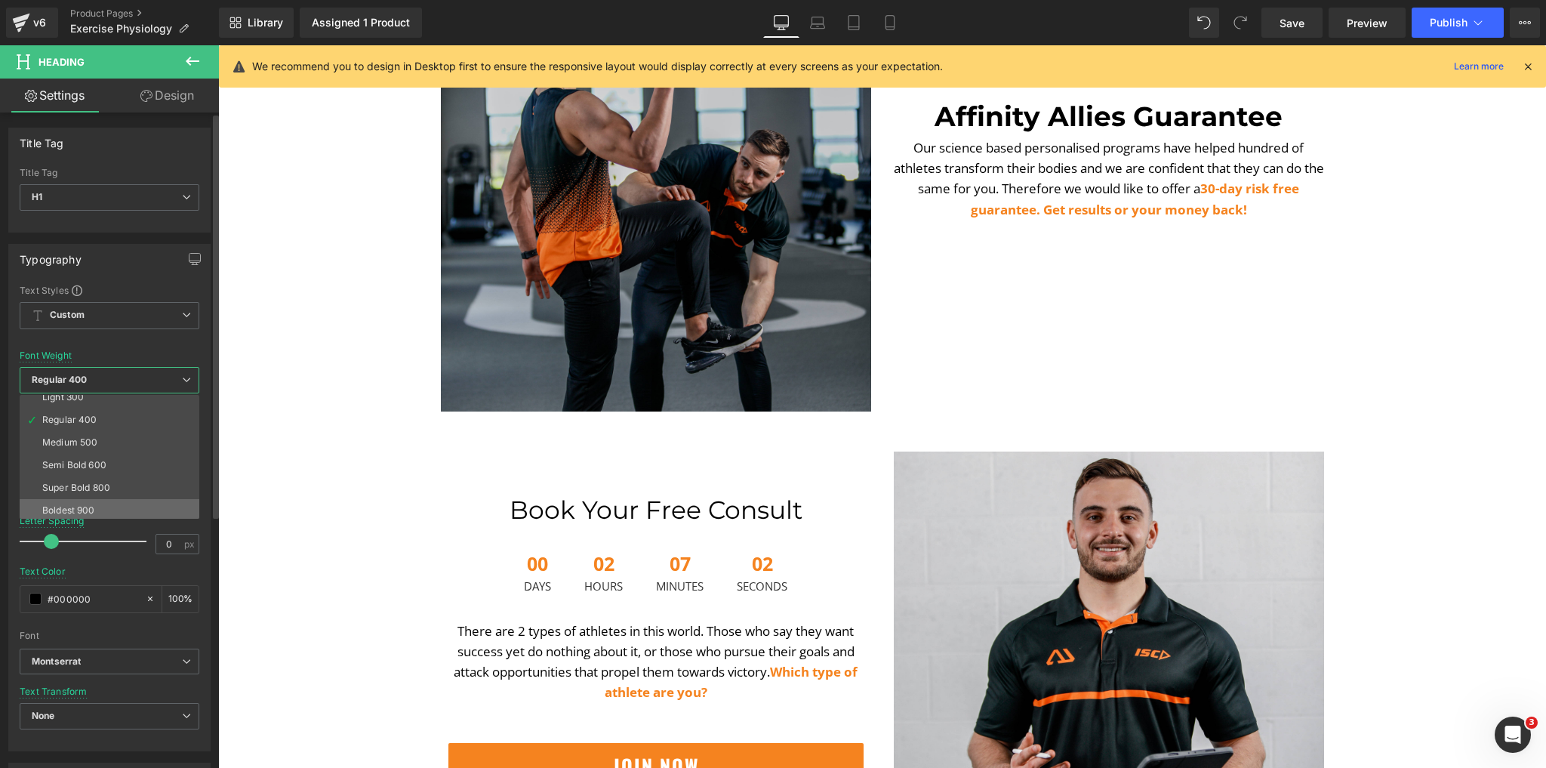
scroll to position [125, 0]
click at [79, 457] on div "Bold 700" at bounding box center [61, 462] width 39 height 11
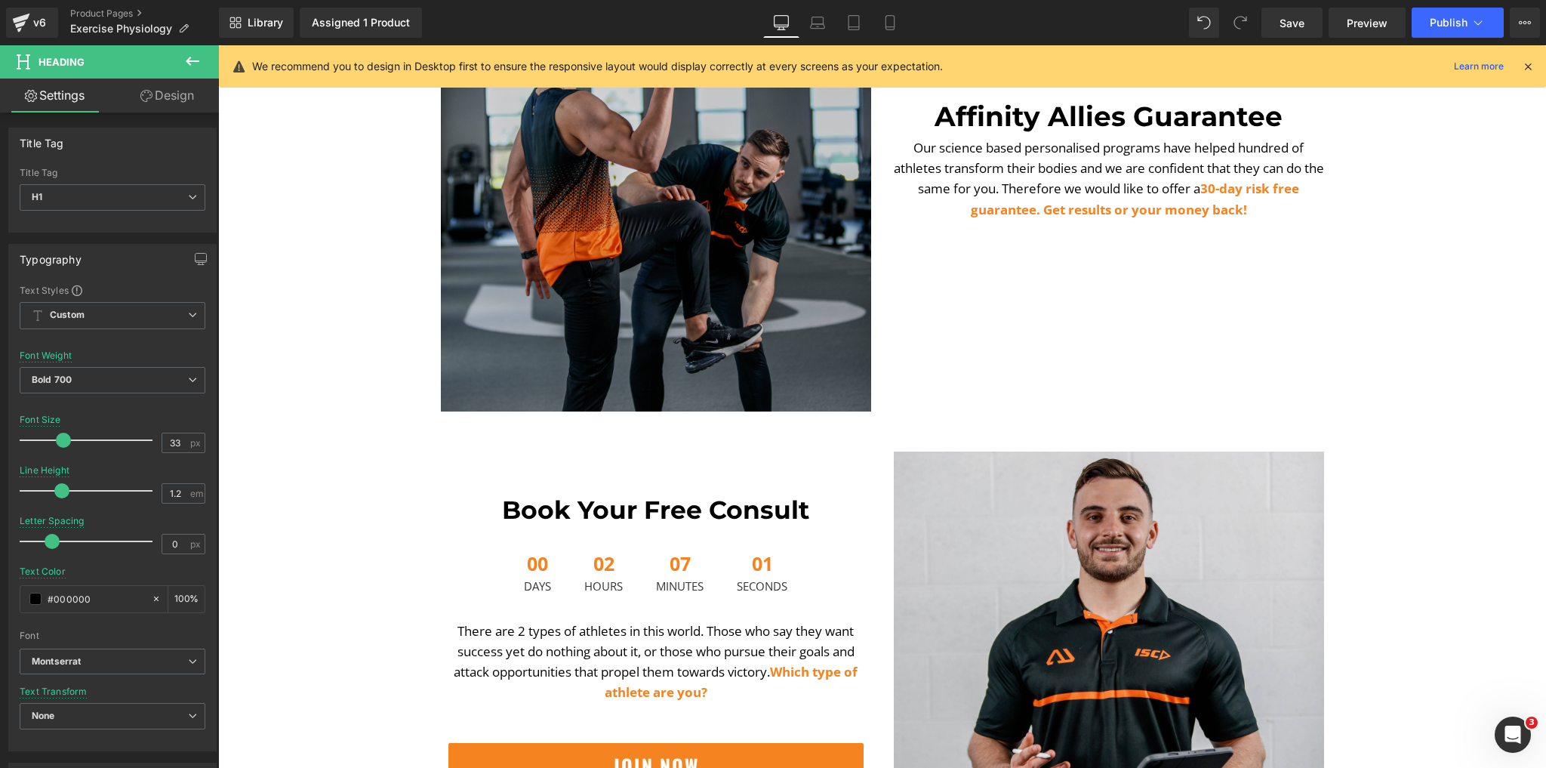
scroll to position [3685, 0]
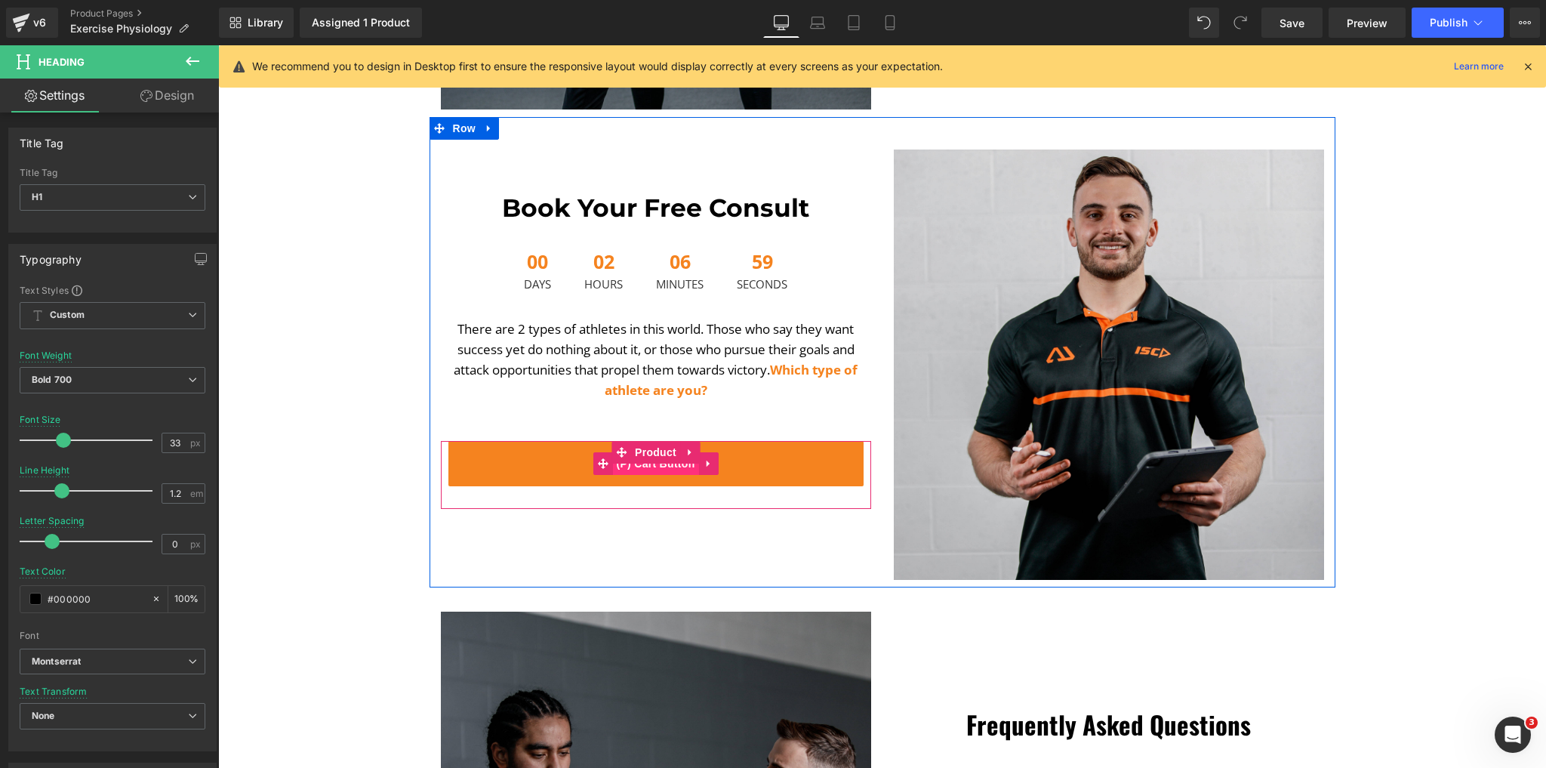
click at [647, 468] on span "(P) Cart Button" at bounding box center [655, 463] width 86 height 23
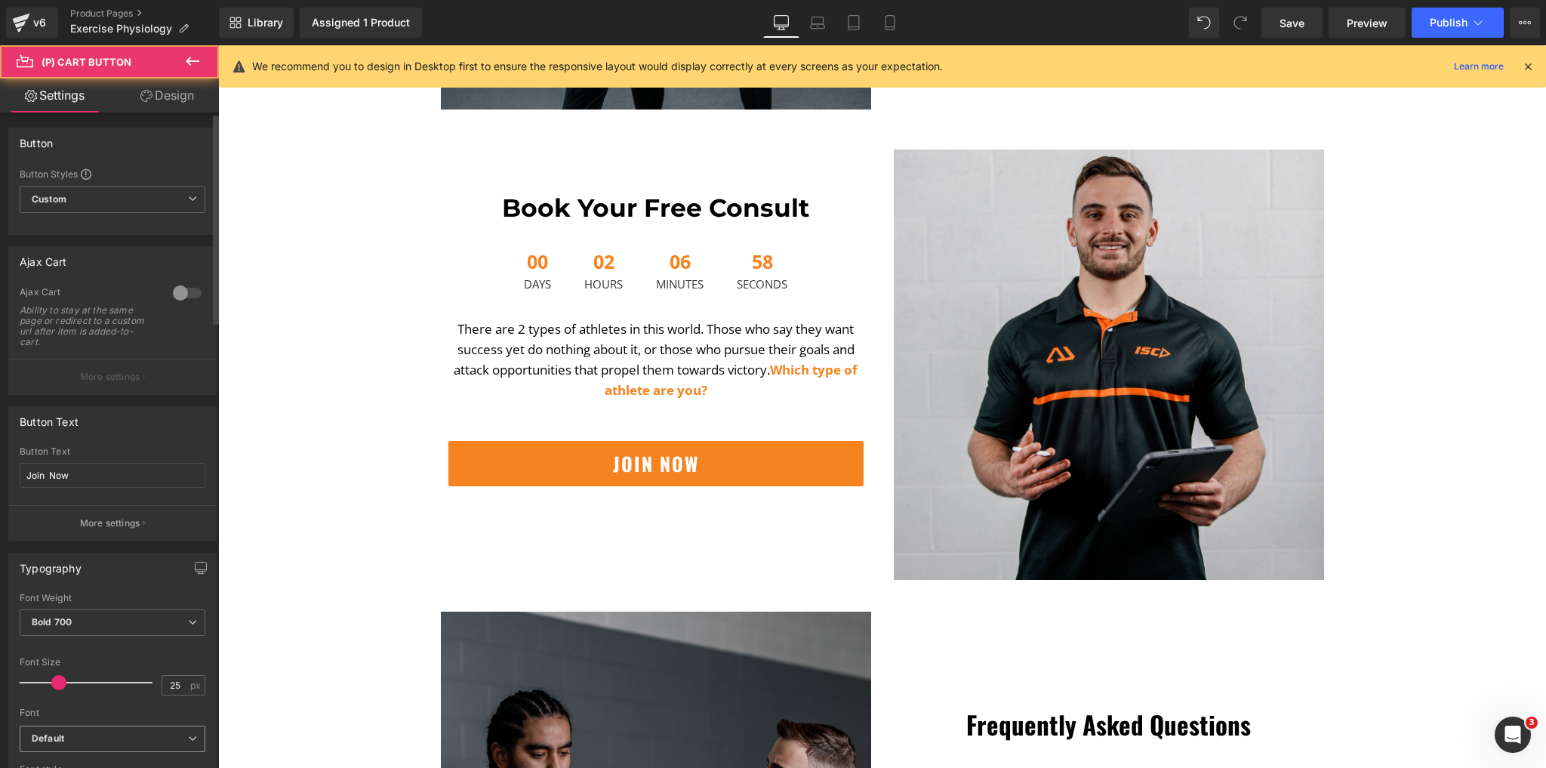
click at [78, 732] on b "Default" at bounding box center [110, 738] width 156 height 13
click at [128, 677] on div at bounding box center [89, 683] width 125 height 30
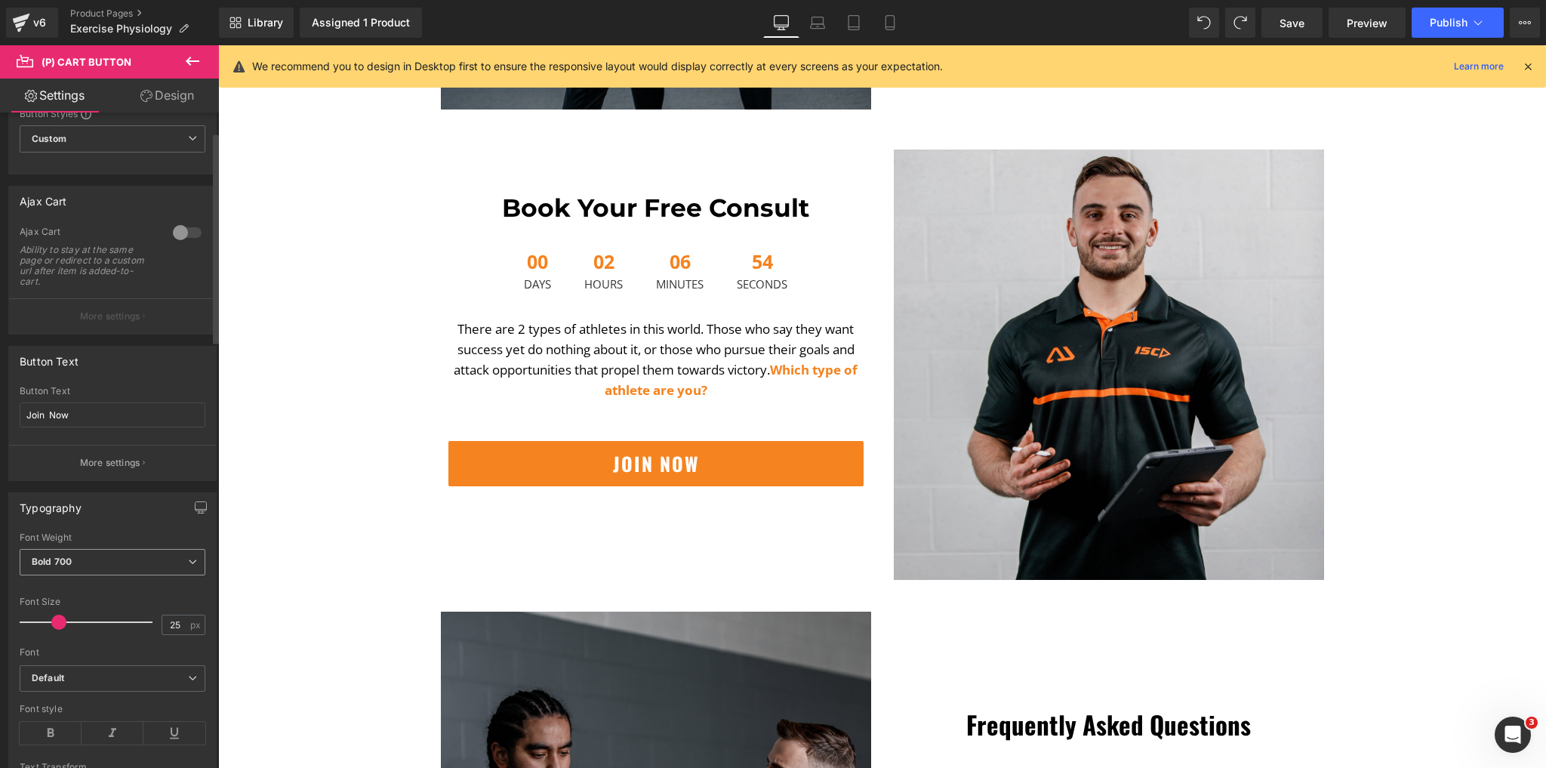
scroll to position [181, 0]
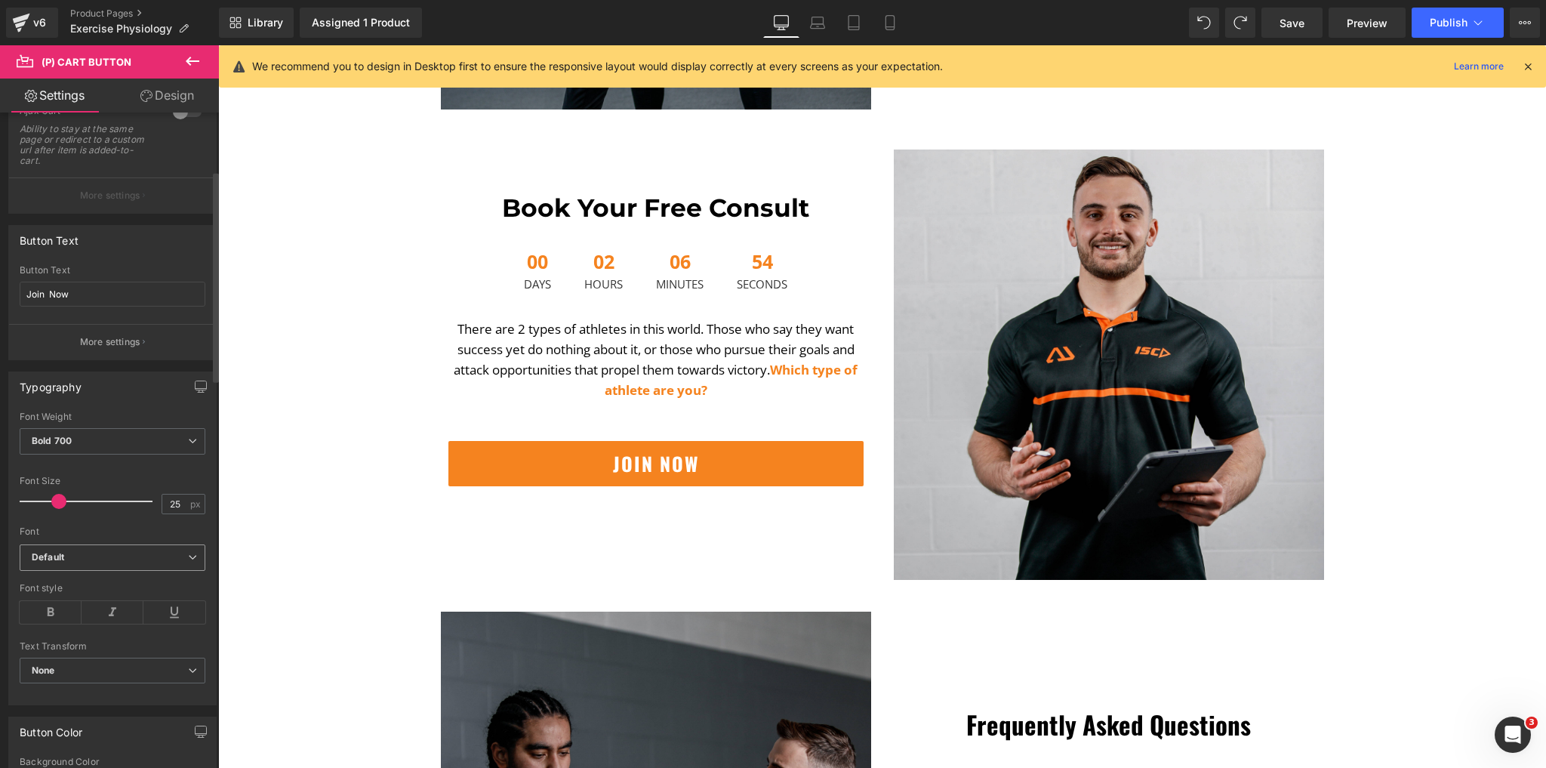
click at [85, 555] on b "Default" at bounding box center [110, 557] width 156 height 13
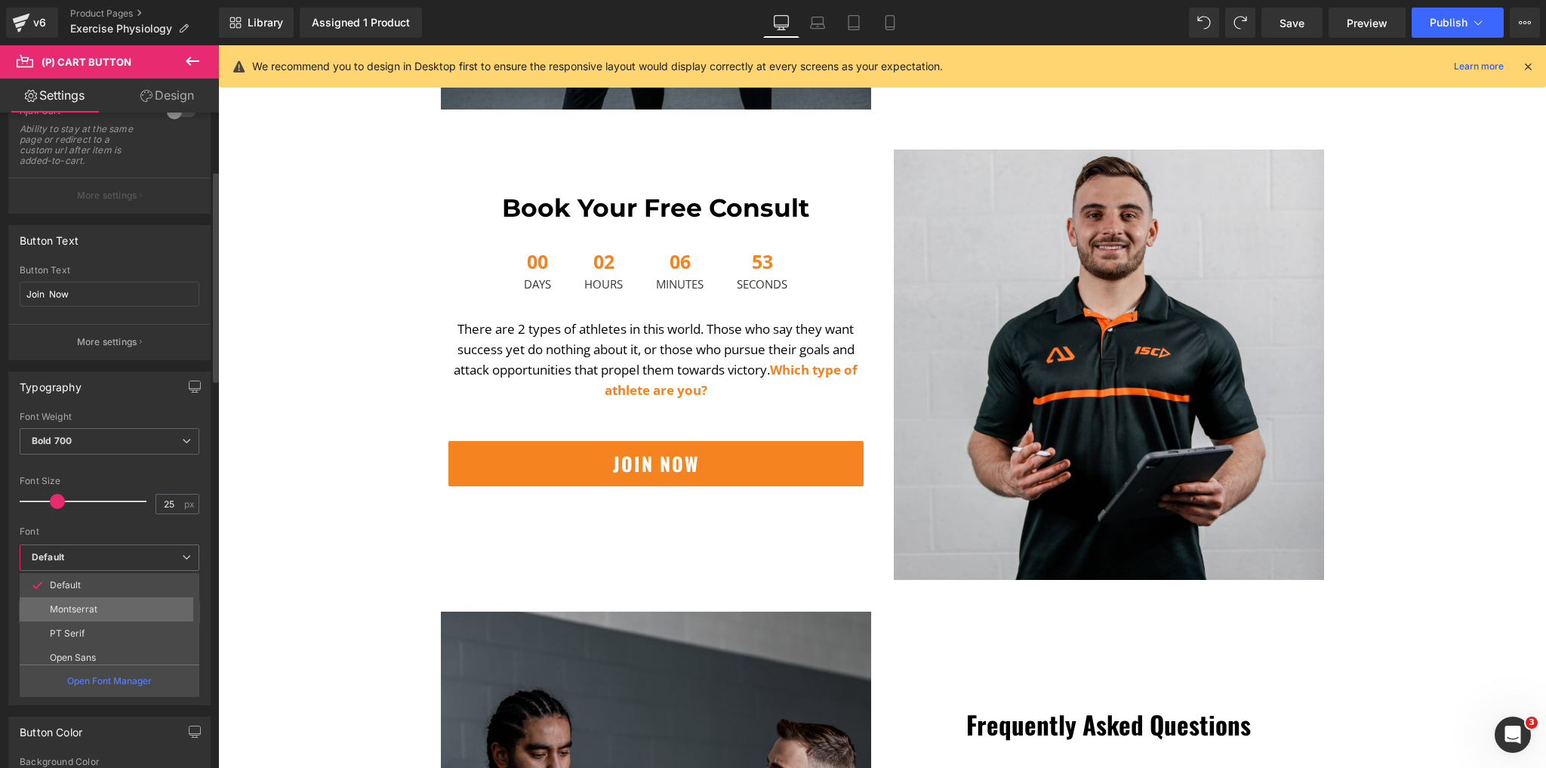
click at [72, 609] on p "Montserrat" at bounding box center [74, 609] width 48 height 11
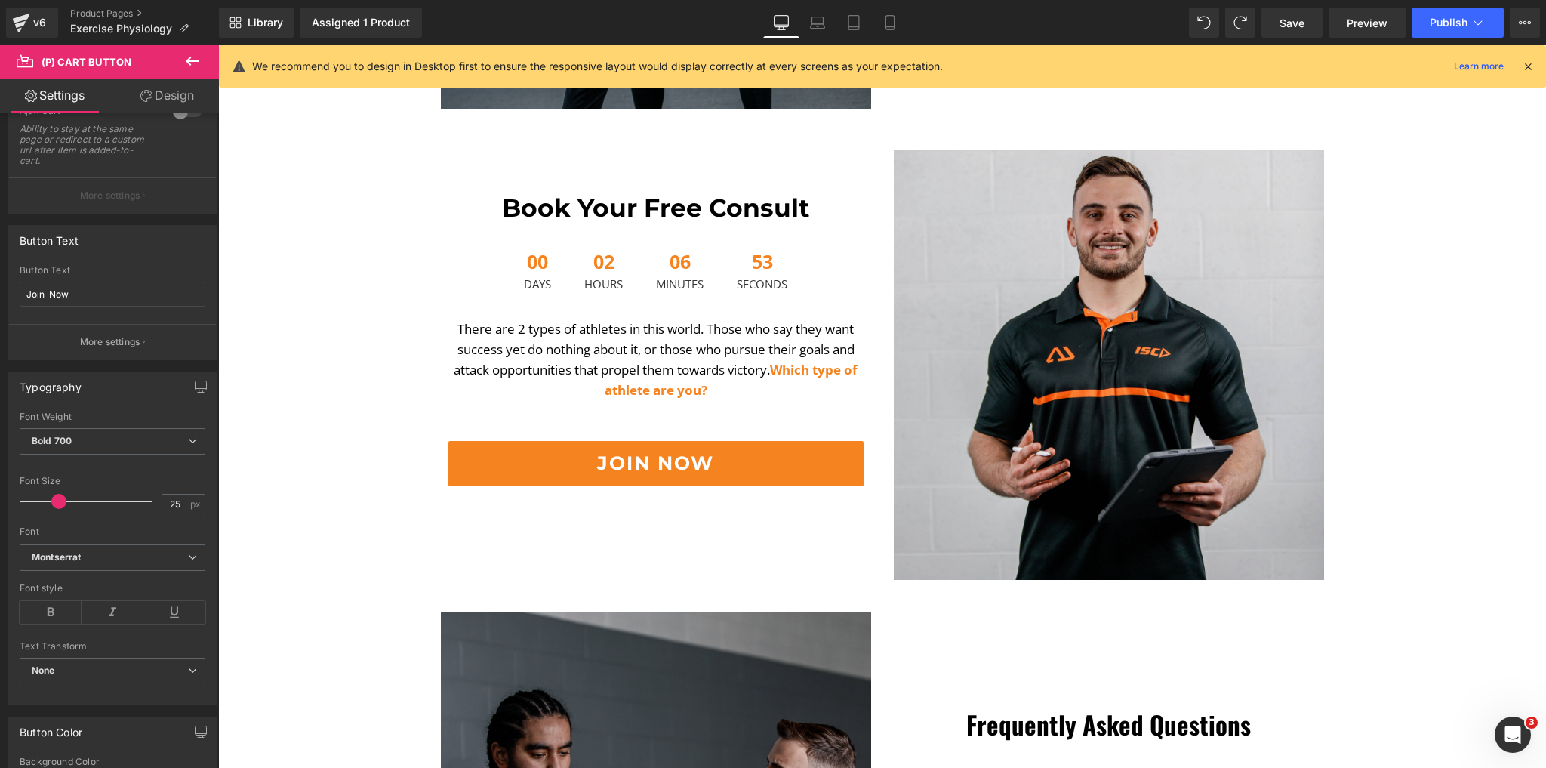
click at [159, 100] on link "Design" at bounding box center [167, 96] width 109 height 34
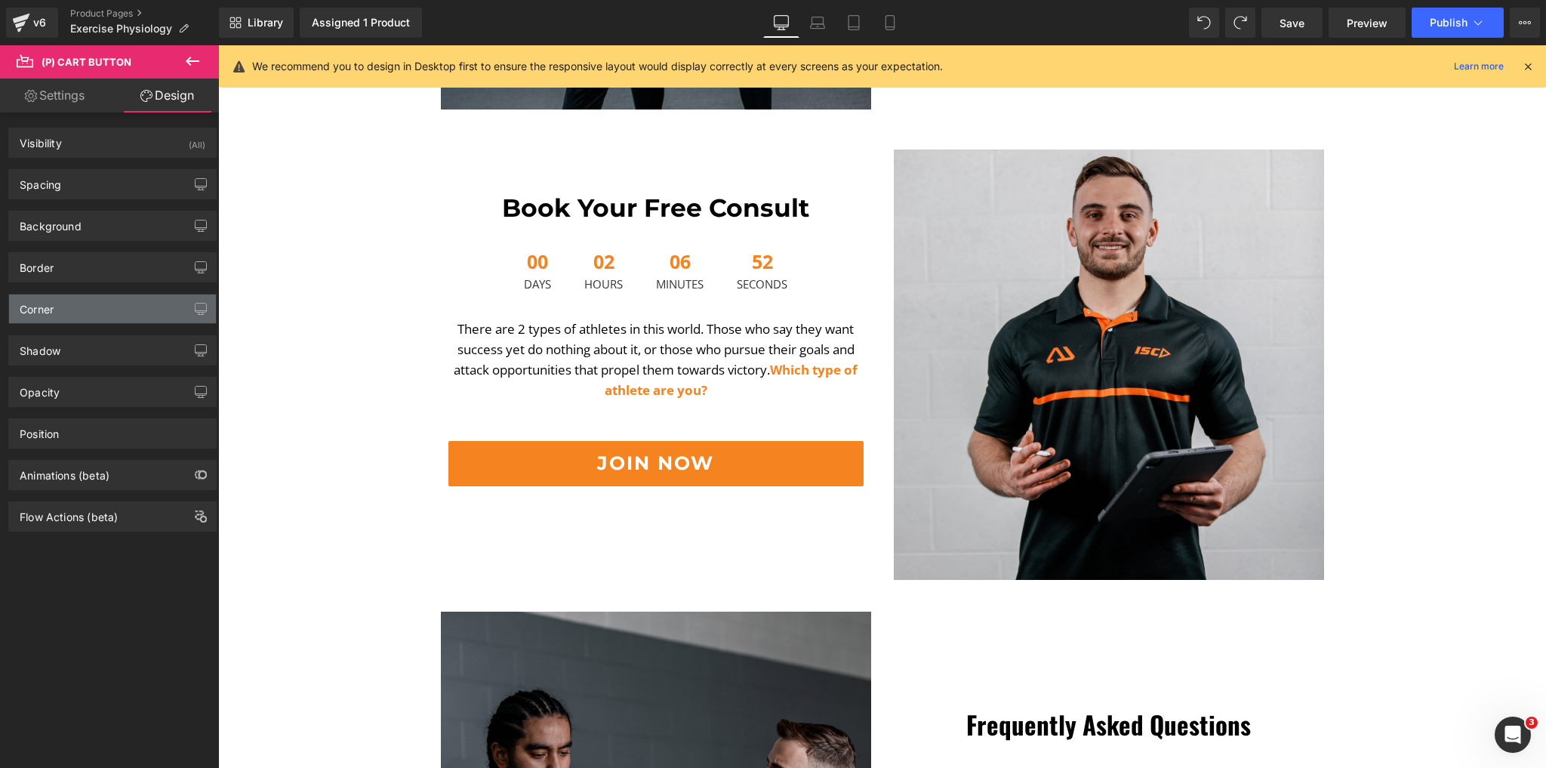
click at [71, 310] on div "Corner" at bounding box center [112, 308] width 207 height 29
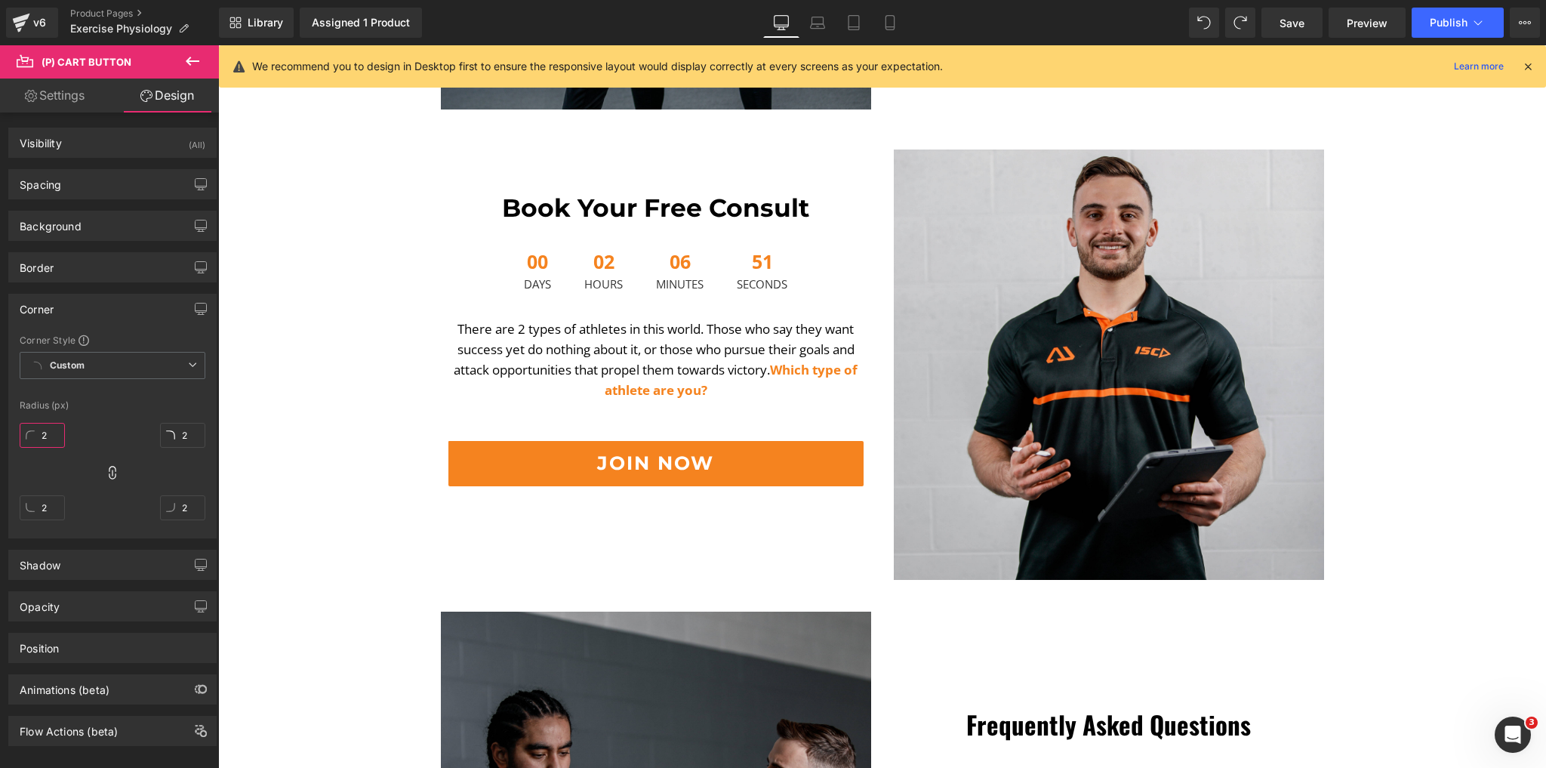
click at [38, 430] on input "2" at bounding box center [42, 435] width 45 height 25
type input "10"
click at [430, 464] on div "Book Your Free Consult Heading 00 Days 02 Hours 06 Minutes 48 Seconds Countdown…" at bounding box center [883, 352] width 906 height 470
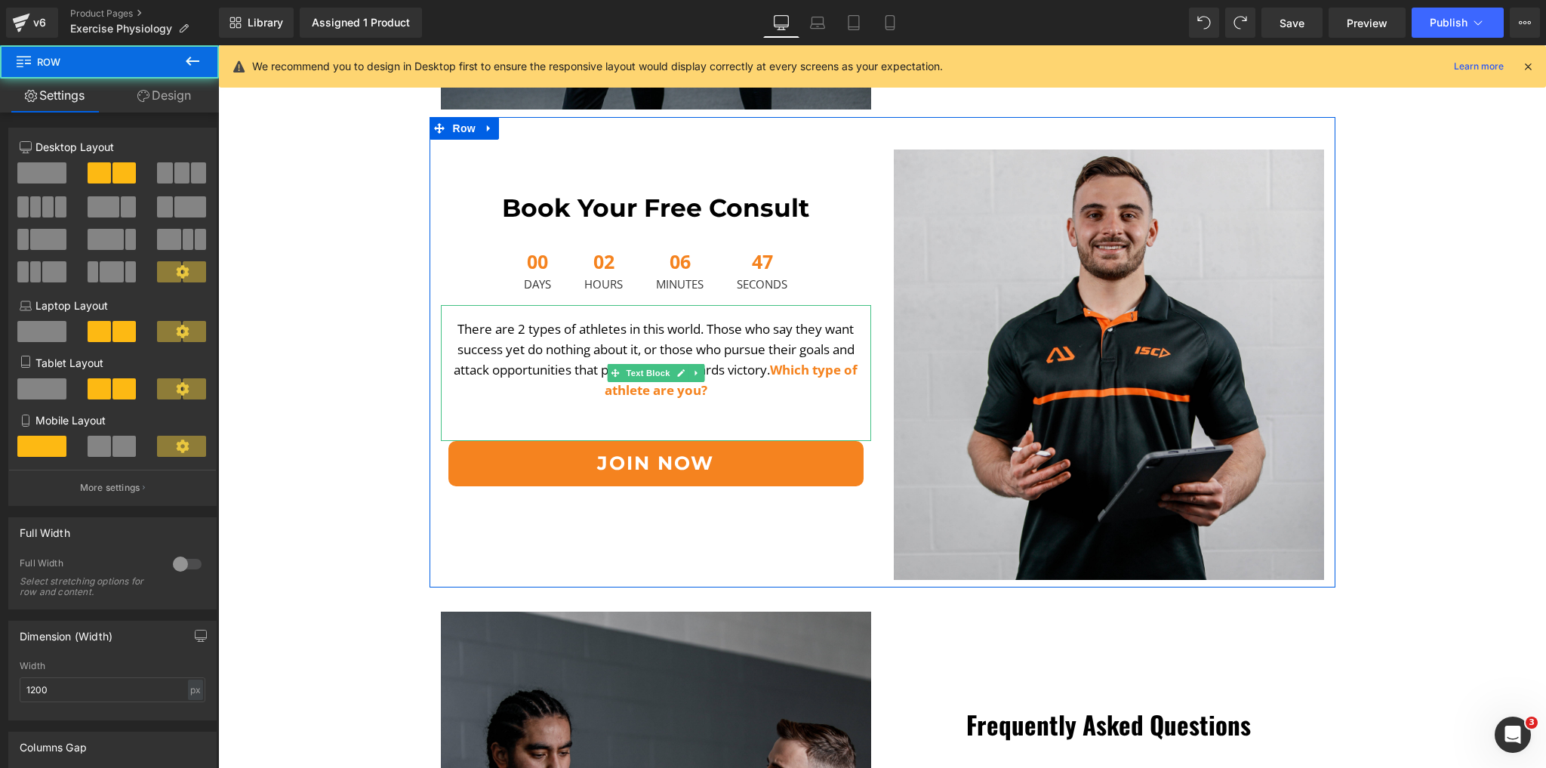
scroll to position [3745, 0]
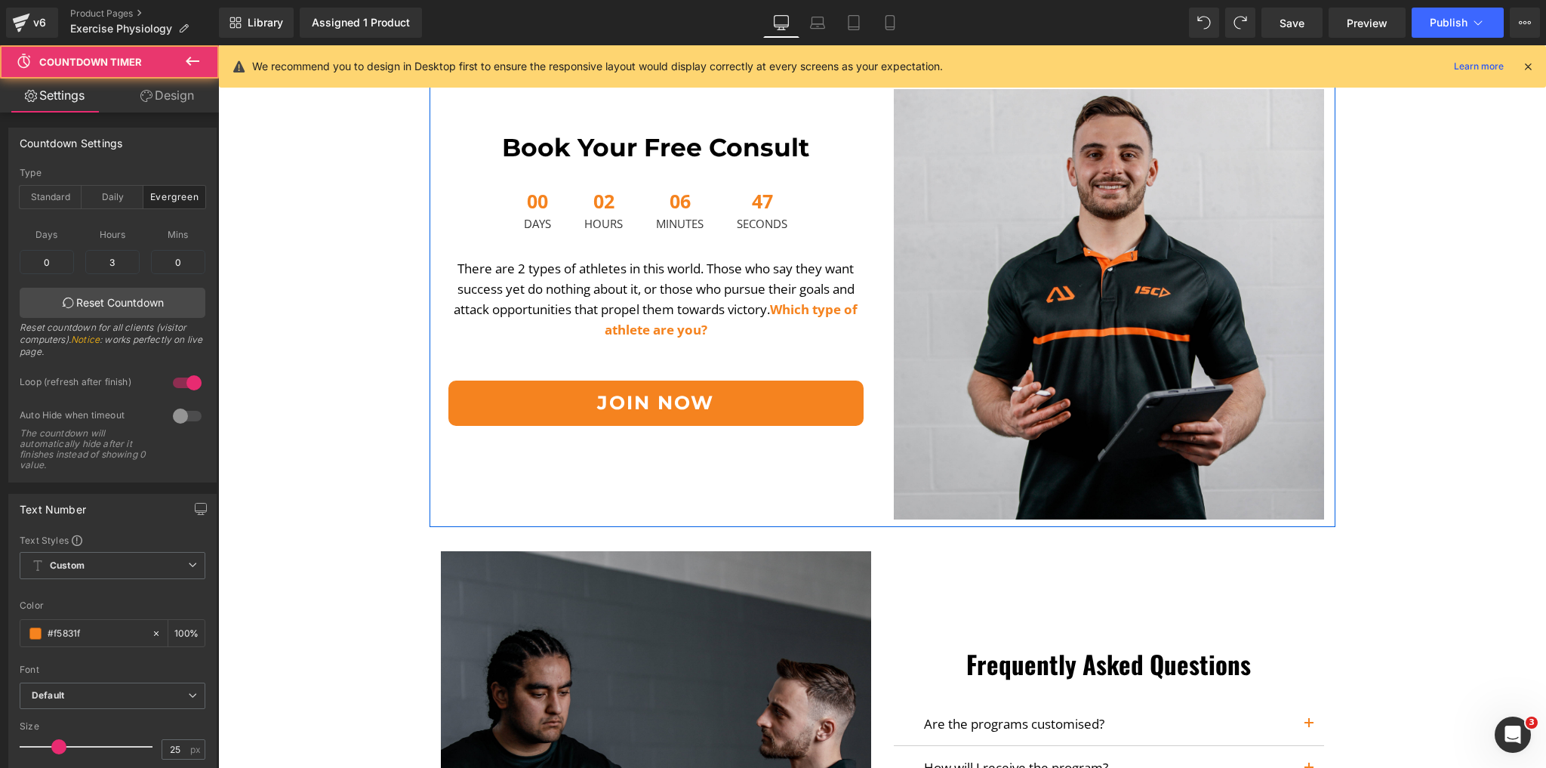
click at [745, 193] on span "47" at bounding box center [762, 205] width 51 height 26
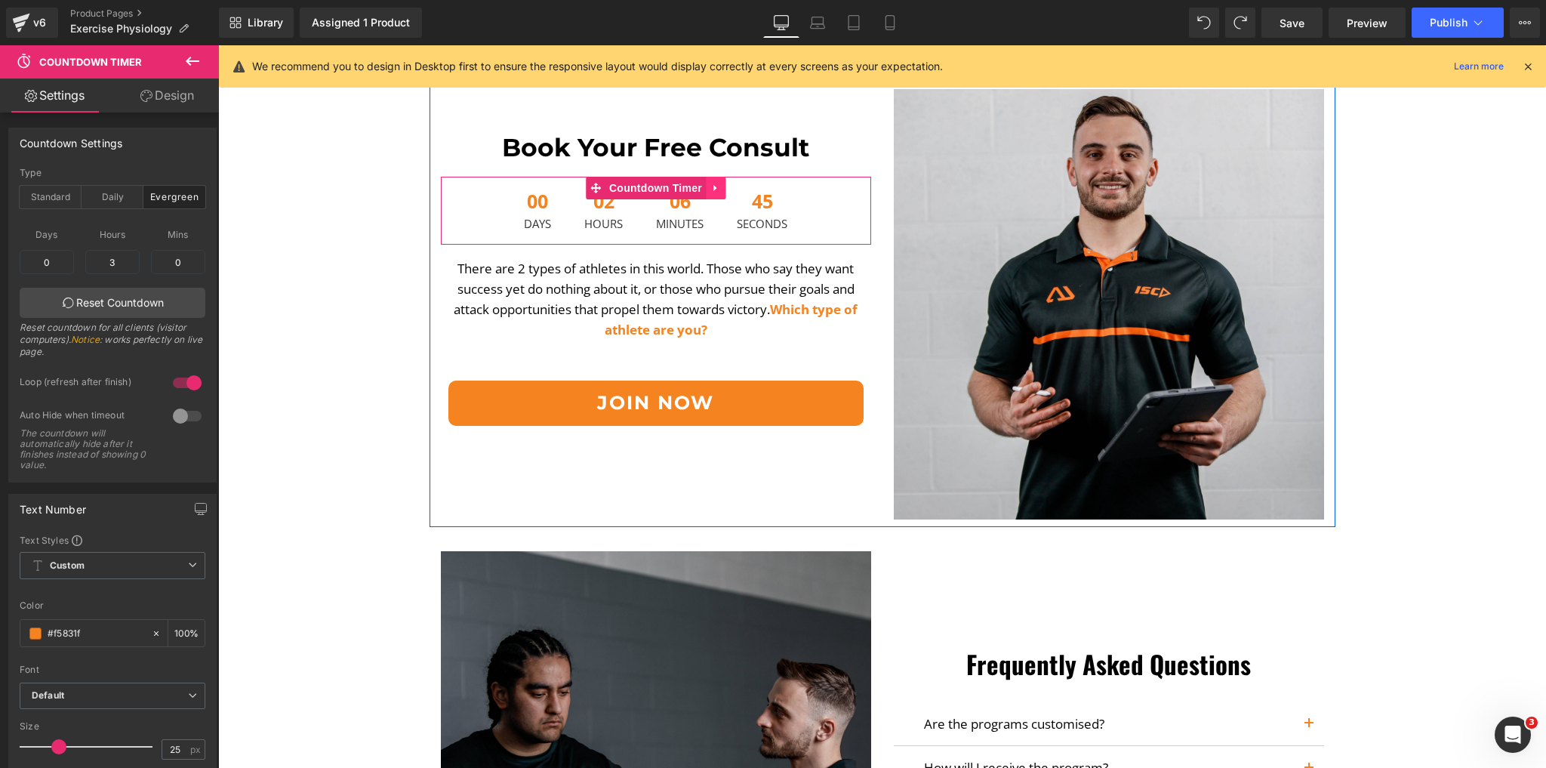
click at [711, 187] on icon at bounding box center [716, 187] width 11 height 11
click at [716, 187] on link at bounding box center [726, 188] width 20 height 23
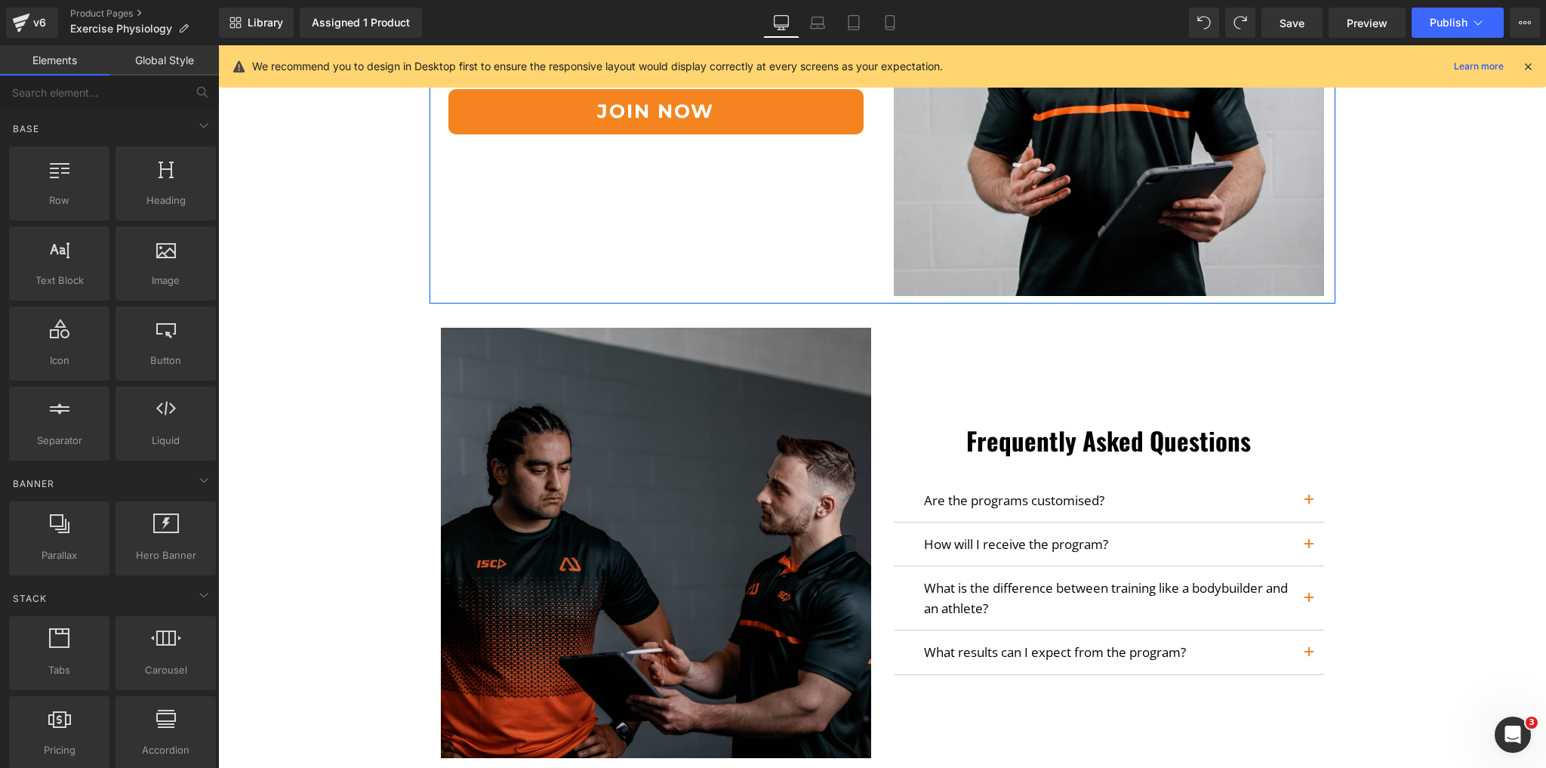
scroll to position [4047, 0]
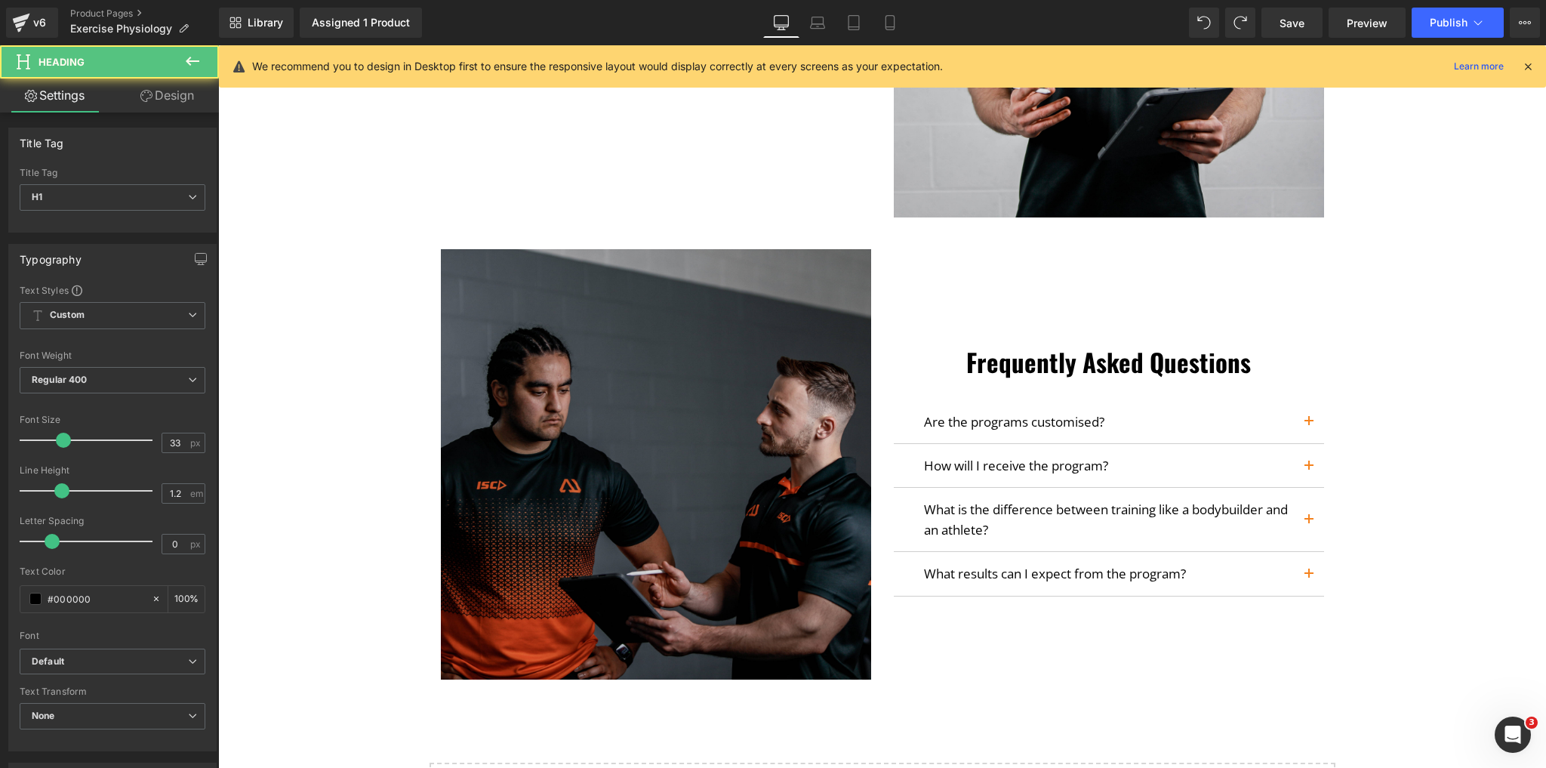
click at [1093, 350] on h1 "Frequently Asked Questions" at bounding box center [1109, 362] width 430 height 30
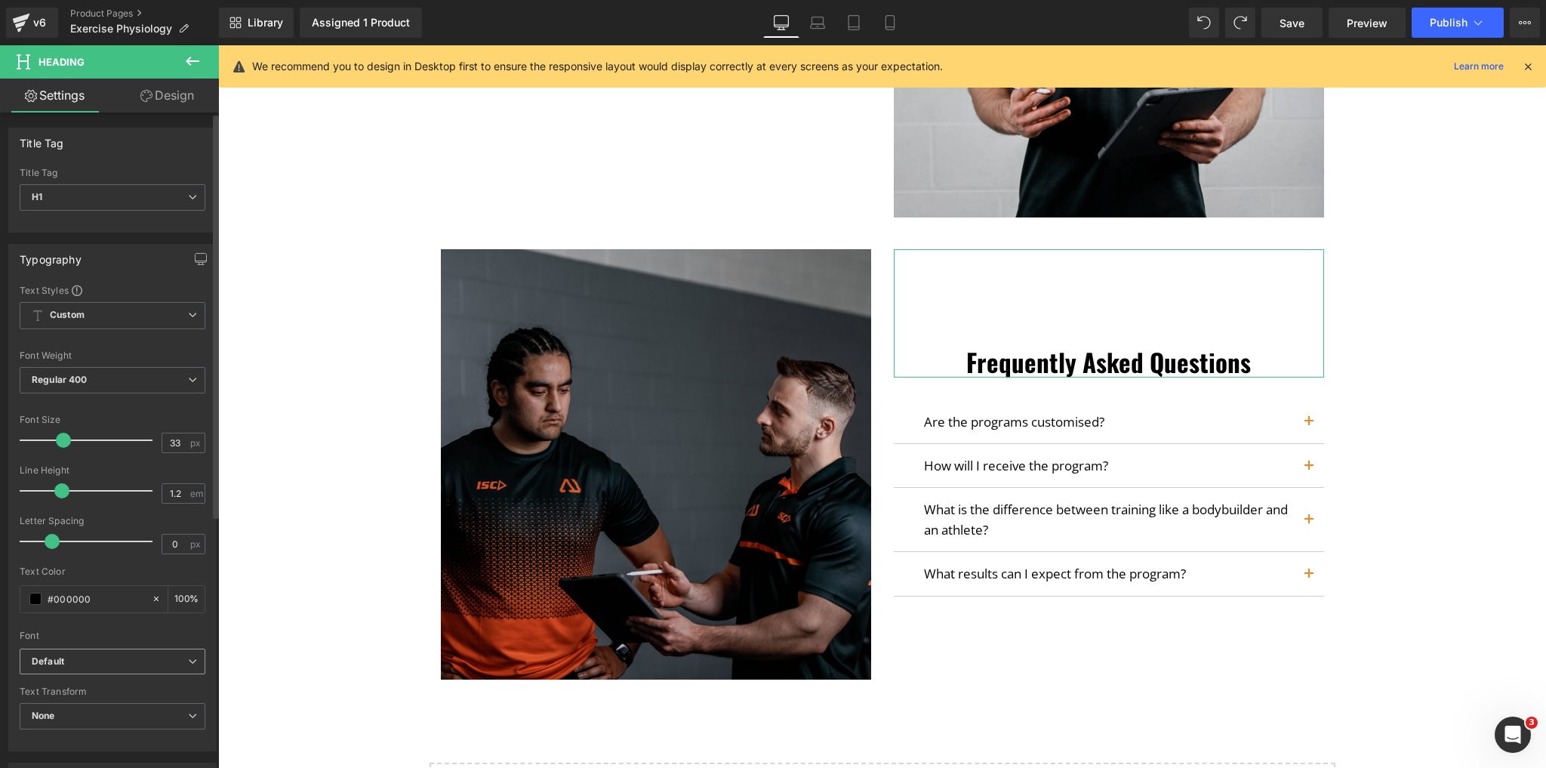
click at [63, 657] on icon "Default" at bounding box center [48, 661] width 32 height 13
click at [72, 712] on p "Montserrat" at bounding box center [74, 713] width 48 height 11
click at [142, 371] on span "Regular 400" at bounding box center [113, 380] width 186 height 26
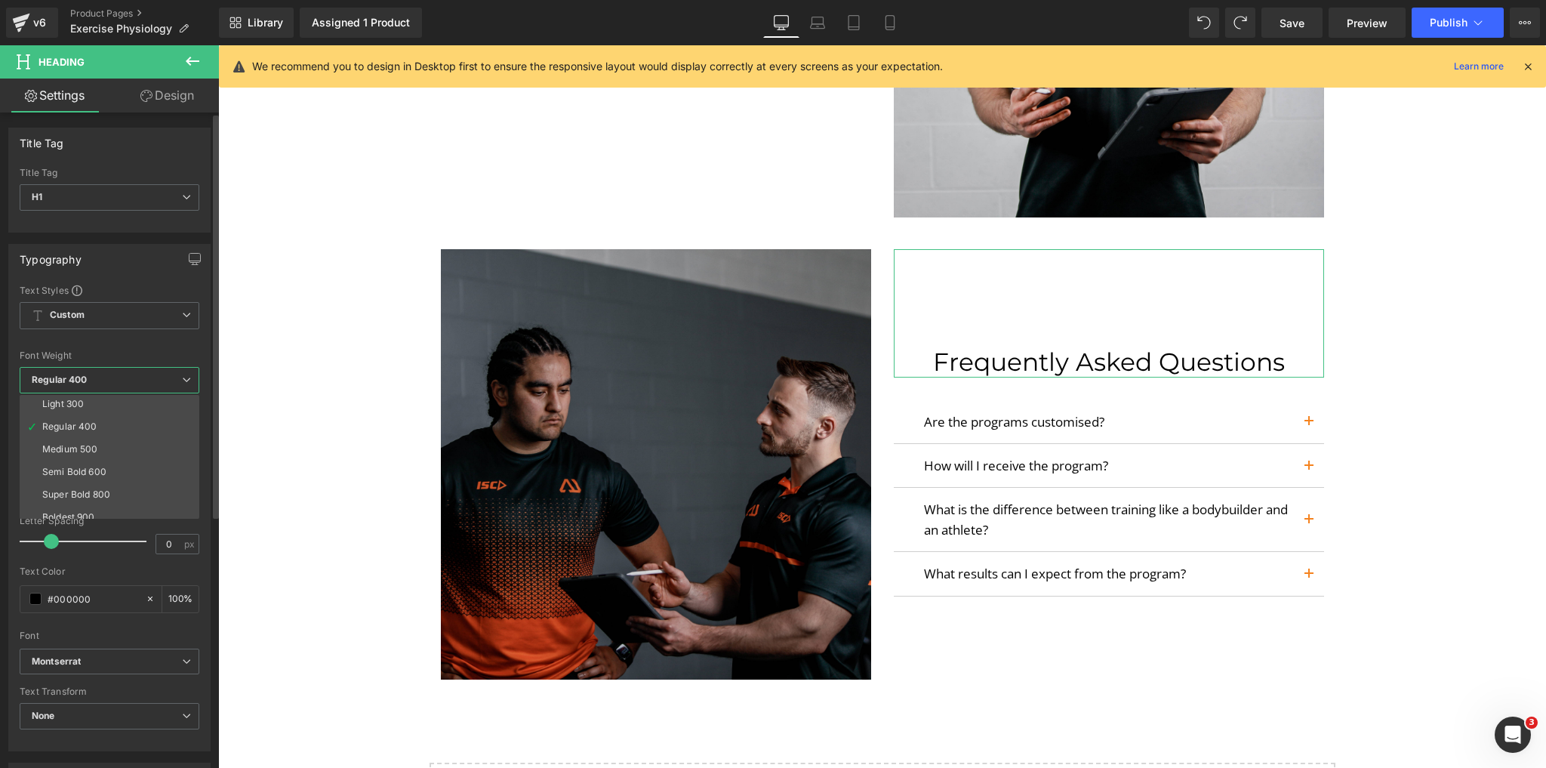
scroll to position [121, 0]
click at [79, 456] on li "Bold 700" at bounding box center [113, 466] width 187 height 23
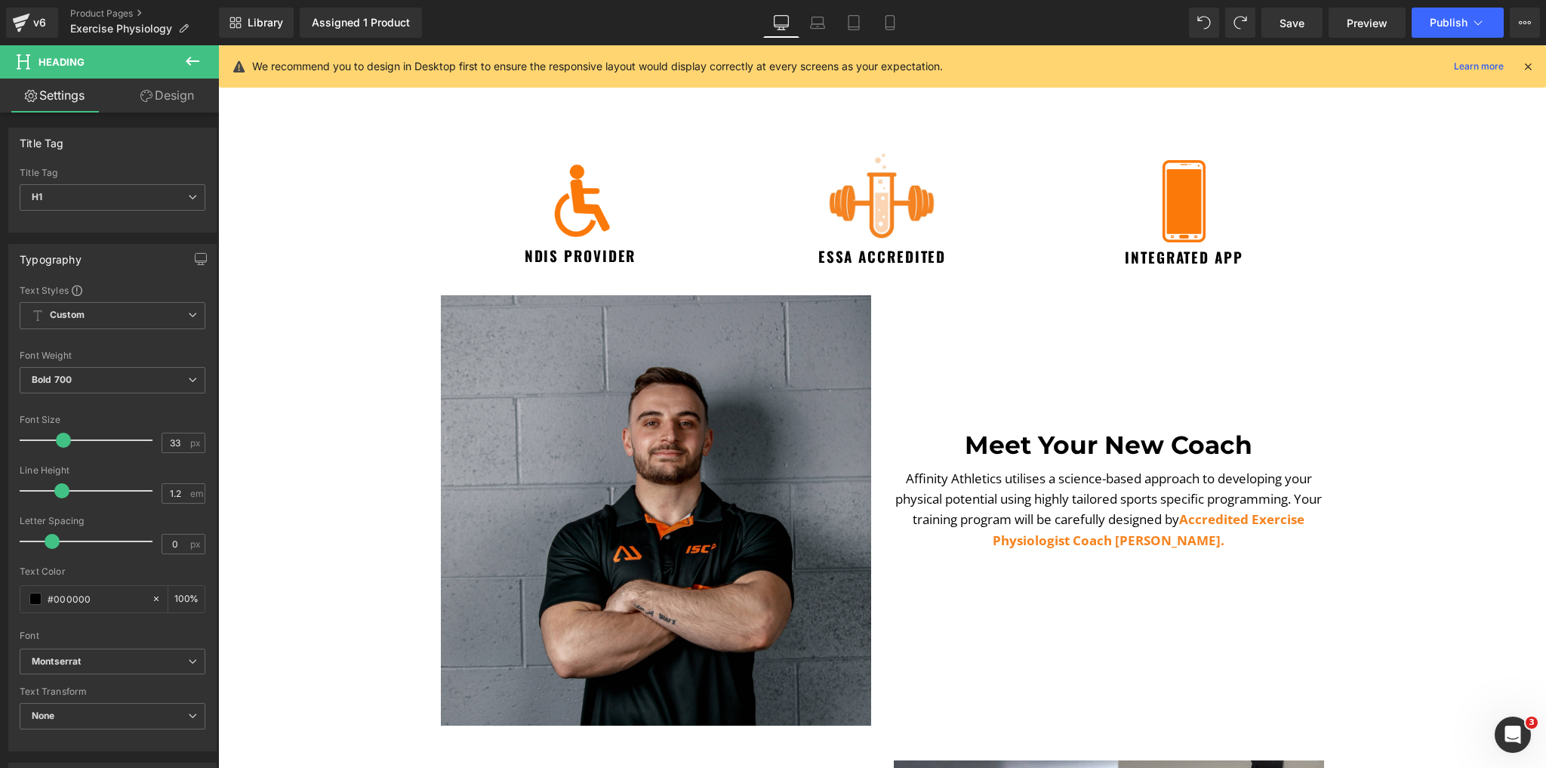
scroll to position [0, 0]
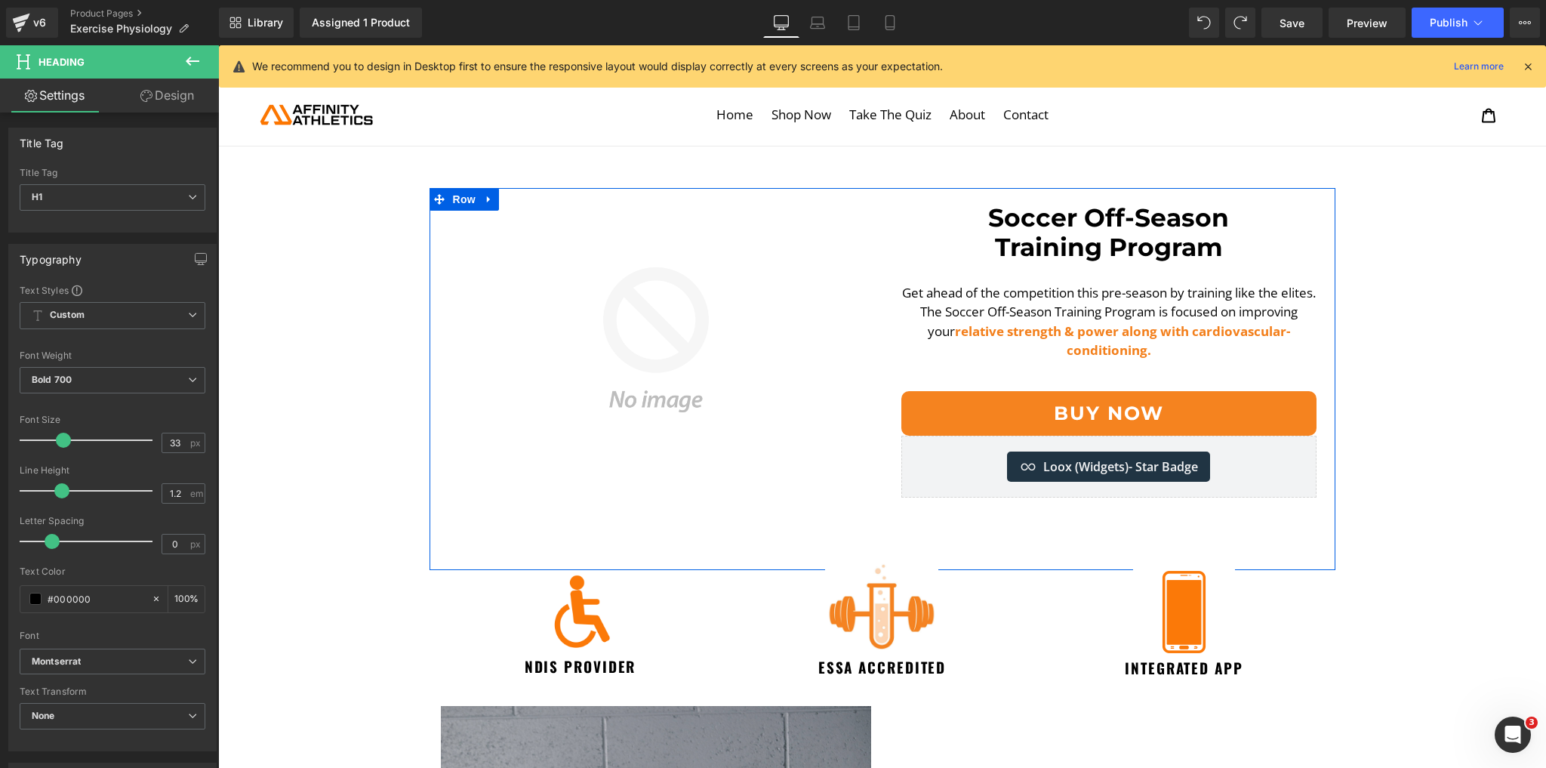
click at [1169, 224] on h1 "Soccer Off-Season" at bounding box center [1109, 218] width 430 height 30
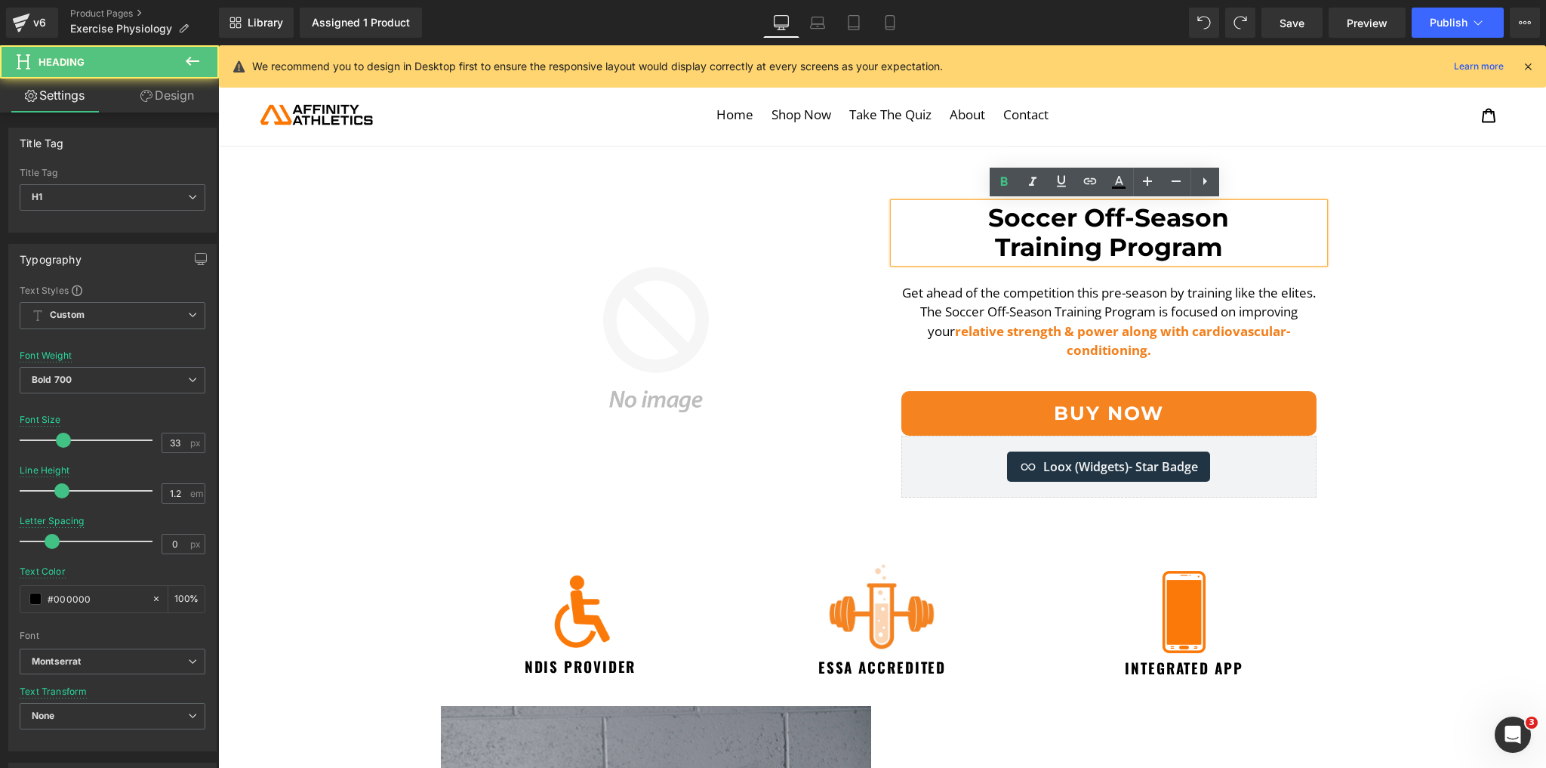
click at [1169, 224] on h1 "Soccer Off-Season" at bounding box center [1109, 218] width 430 height 30
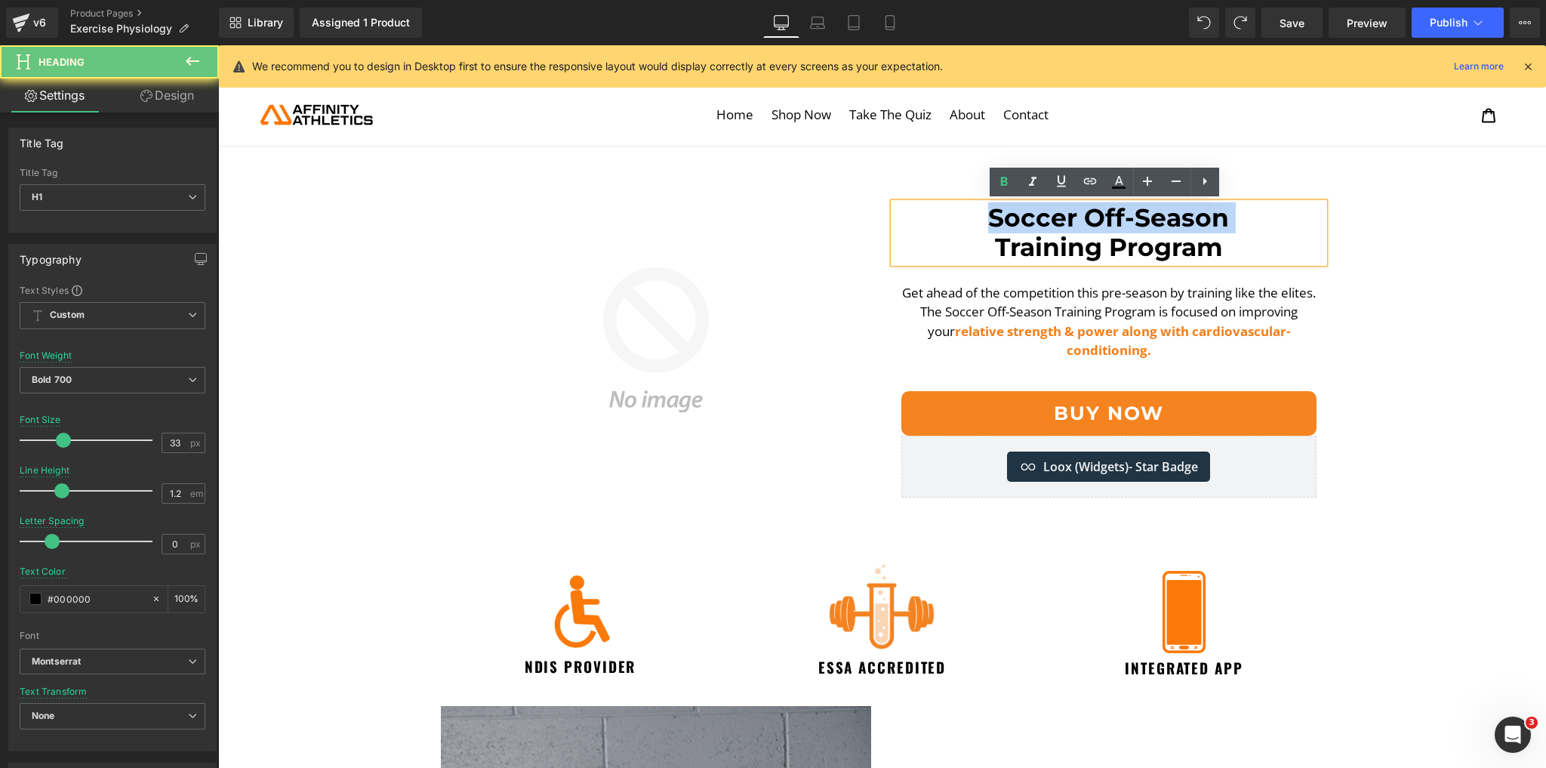
click at [1169, 224] on h1 "Soccer Off-Season" at bounding box center [1109, 218] width 430 height 30
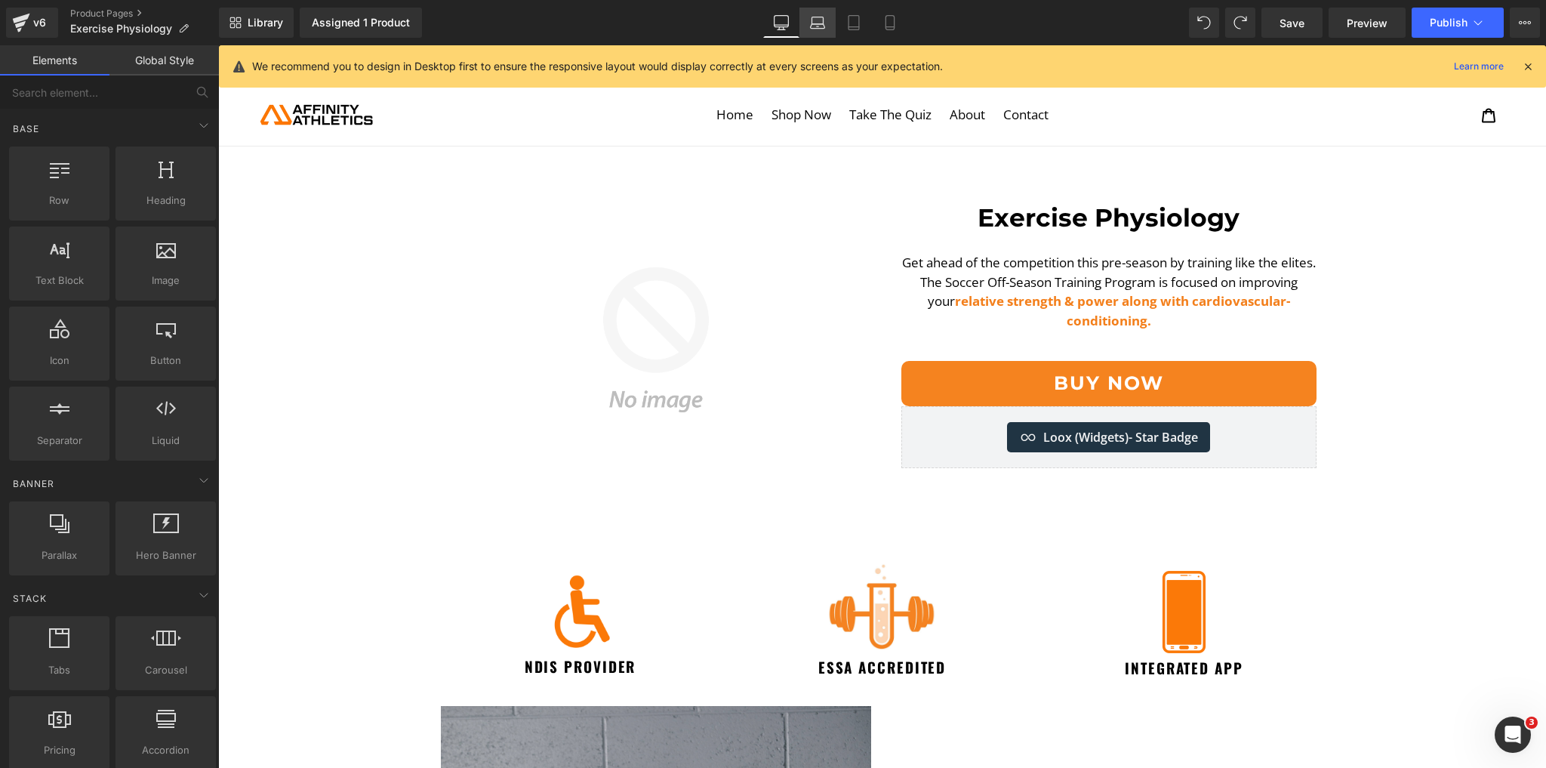
click at [825, 29] on icon at bounding box center [817, 22] width 15 height 15
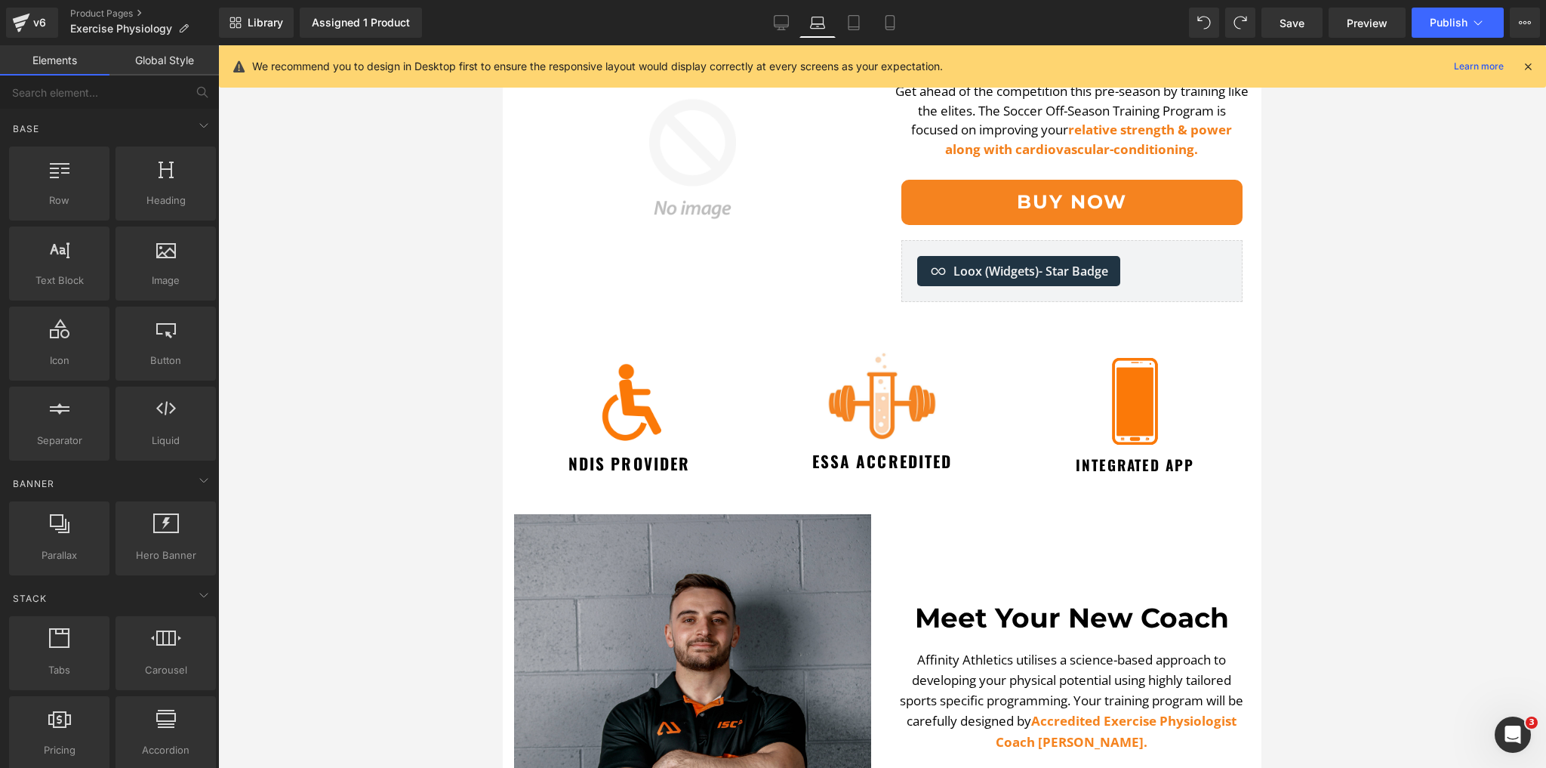
scroll to position [181, 0]
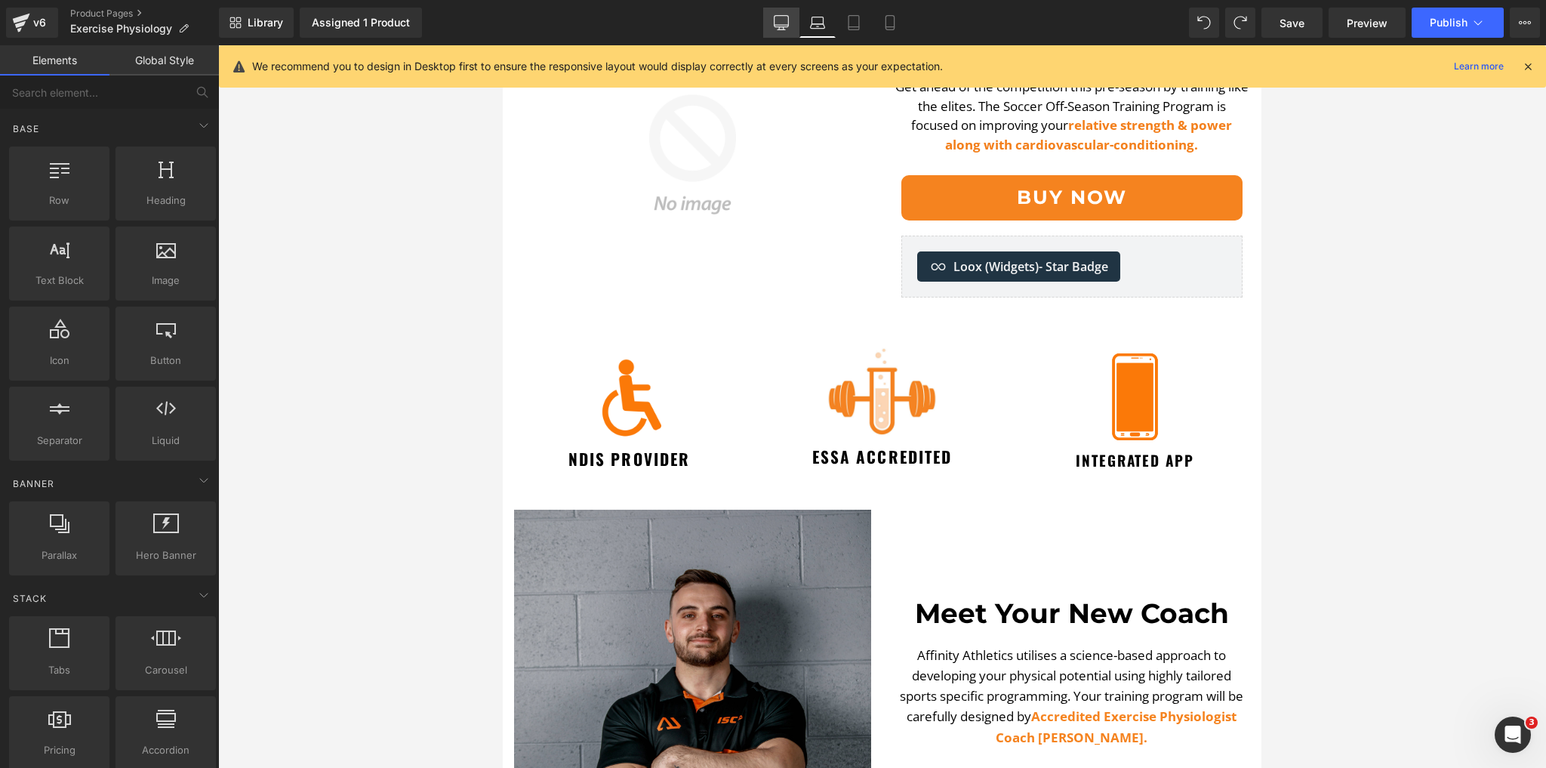
click at [794, 16] on link "Desktop" at bounding box center [781, 23] width 36 height 30
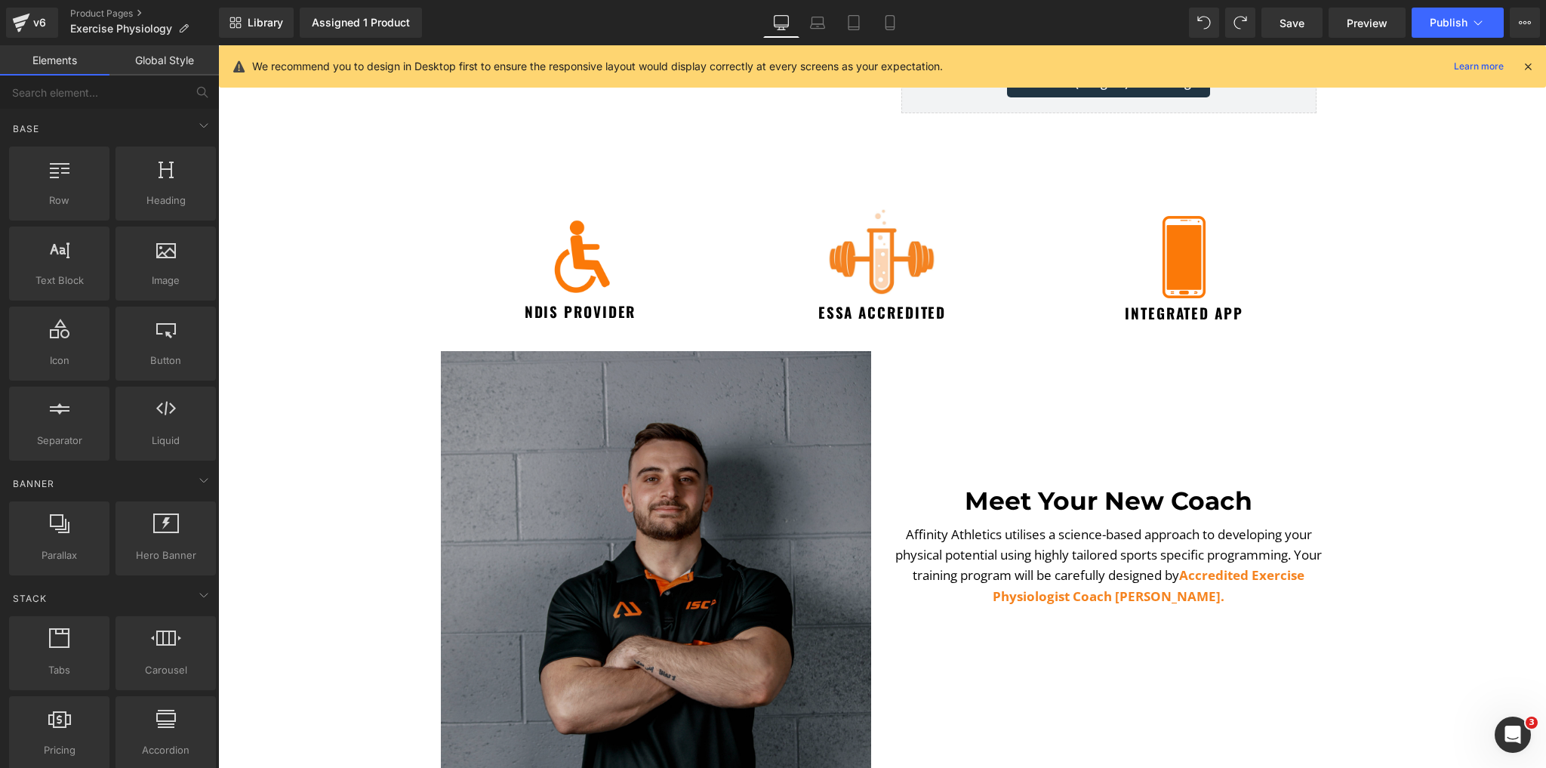
scroll to position [343, 0]
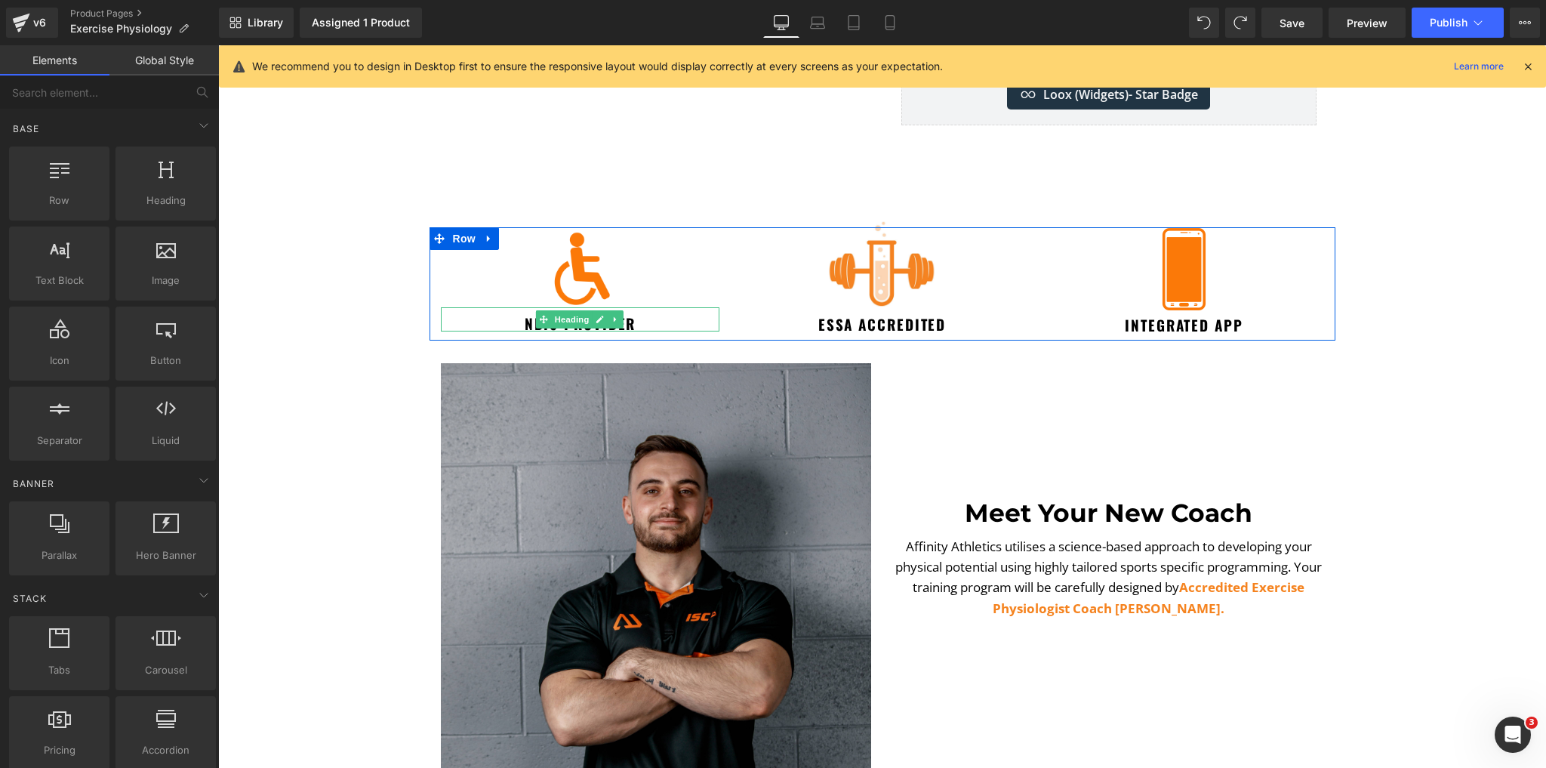
click at [562, 317] on div "NDIS Provider Heading" at bounding box center [580, 319] width 279 height 25
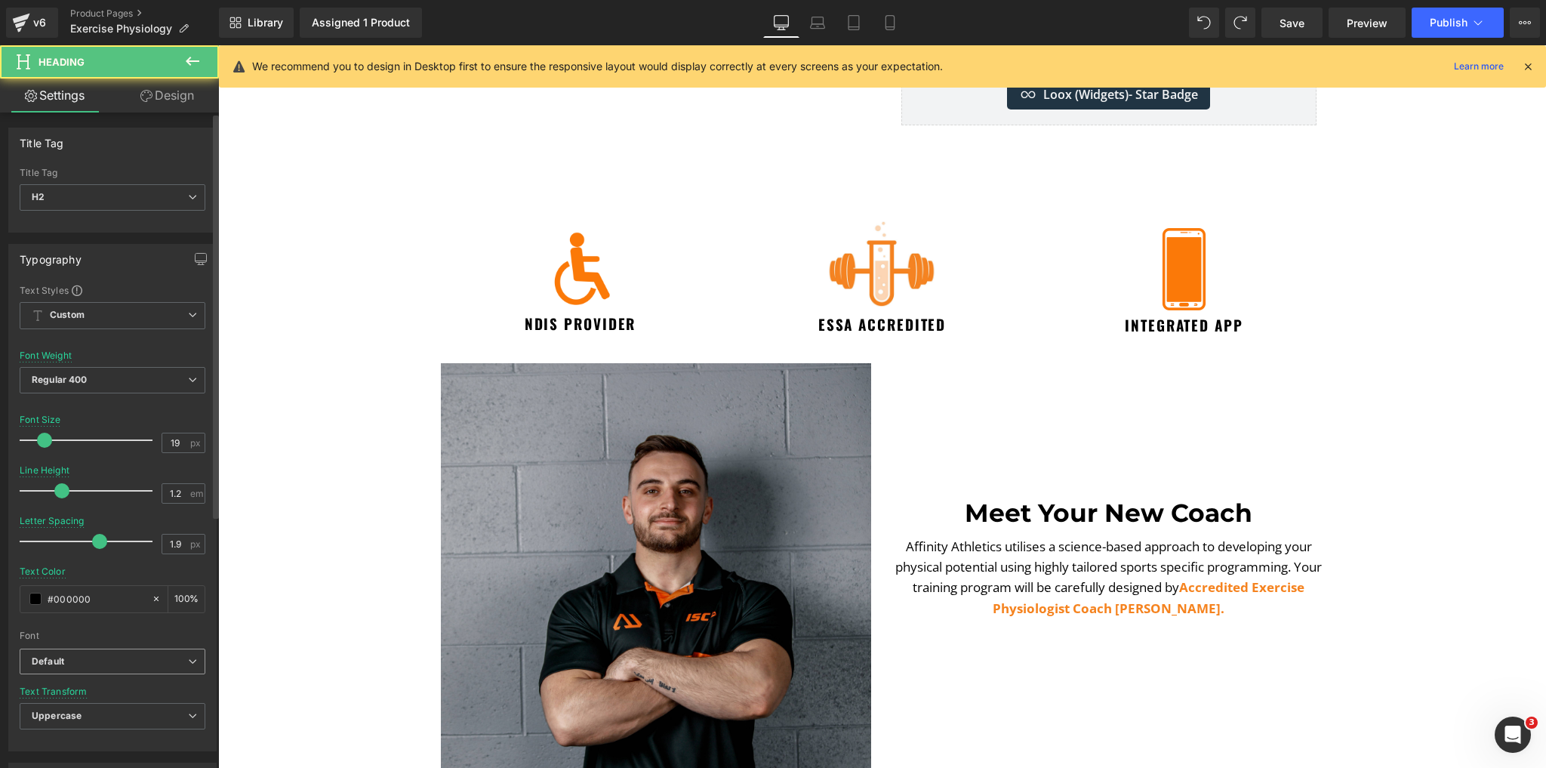
click at [79, 670] on span "Default" at bounding box center [113, 662] width 186 height 26
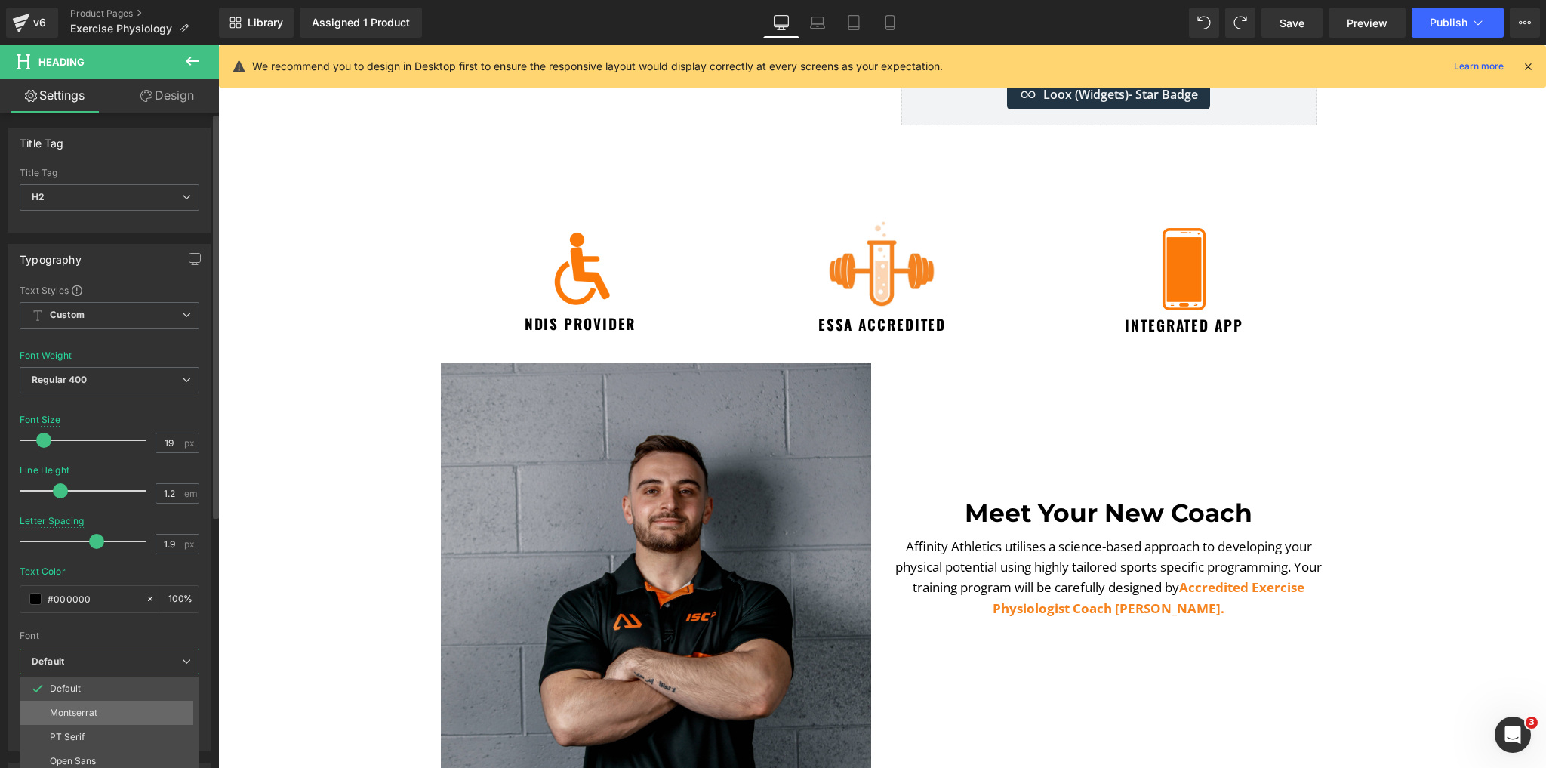
click at [72, 717] on li "Montserrat" at bounding box center [113, 713] width 187 height 24
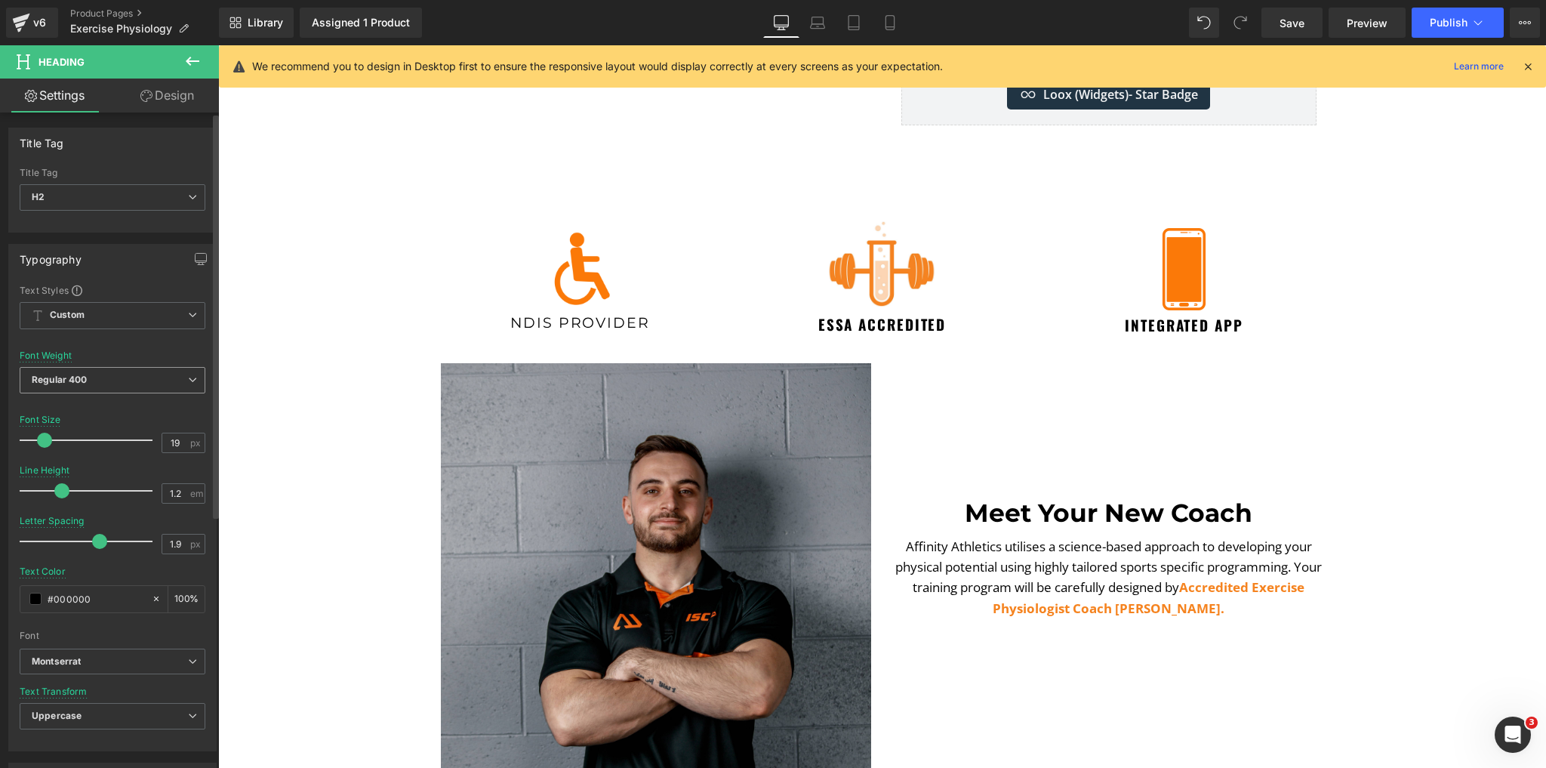
click at [91, 374] on span "Regular 400" at bounding box center [113, 380] width 186 height 26
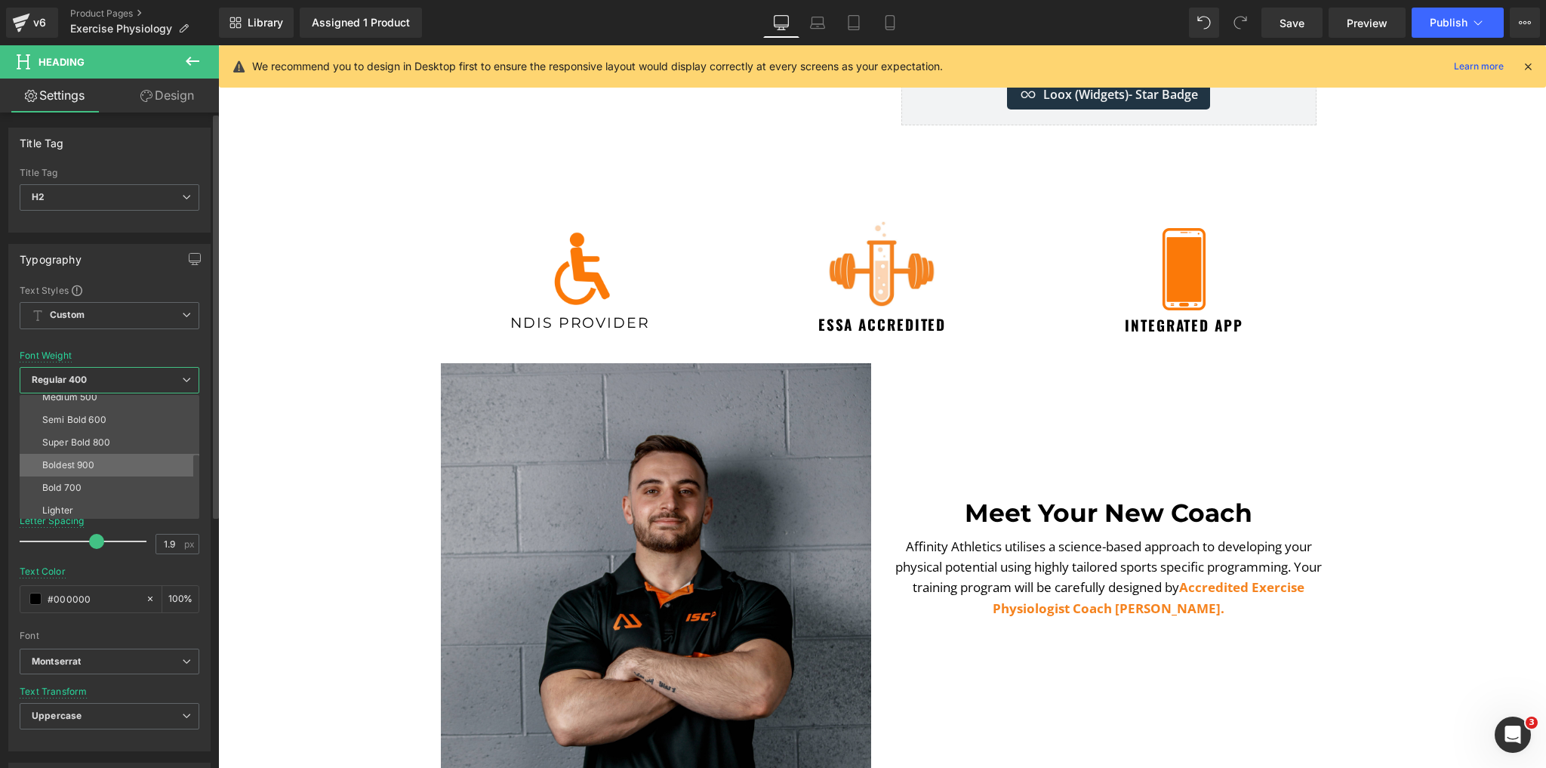
scroll to position [121, 0]
click at [91, 402] on div "Semi Bold 600" at bounding box center [74, 398] width 64 height 11
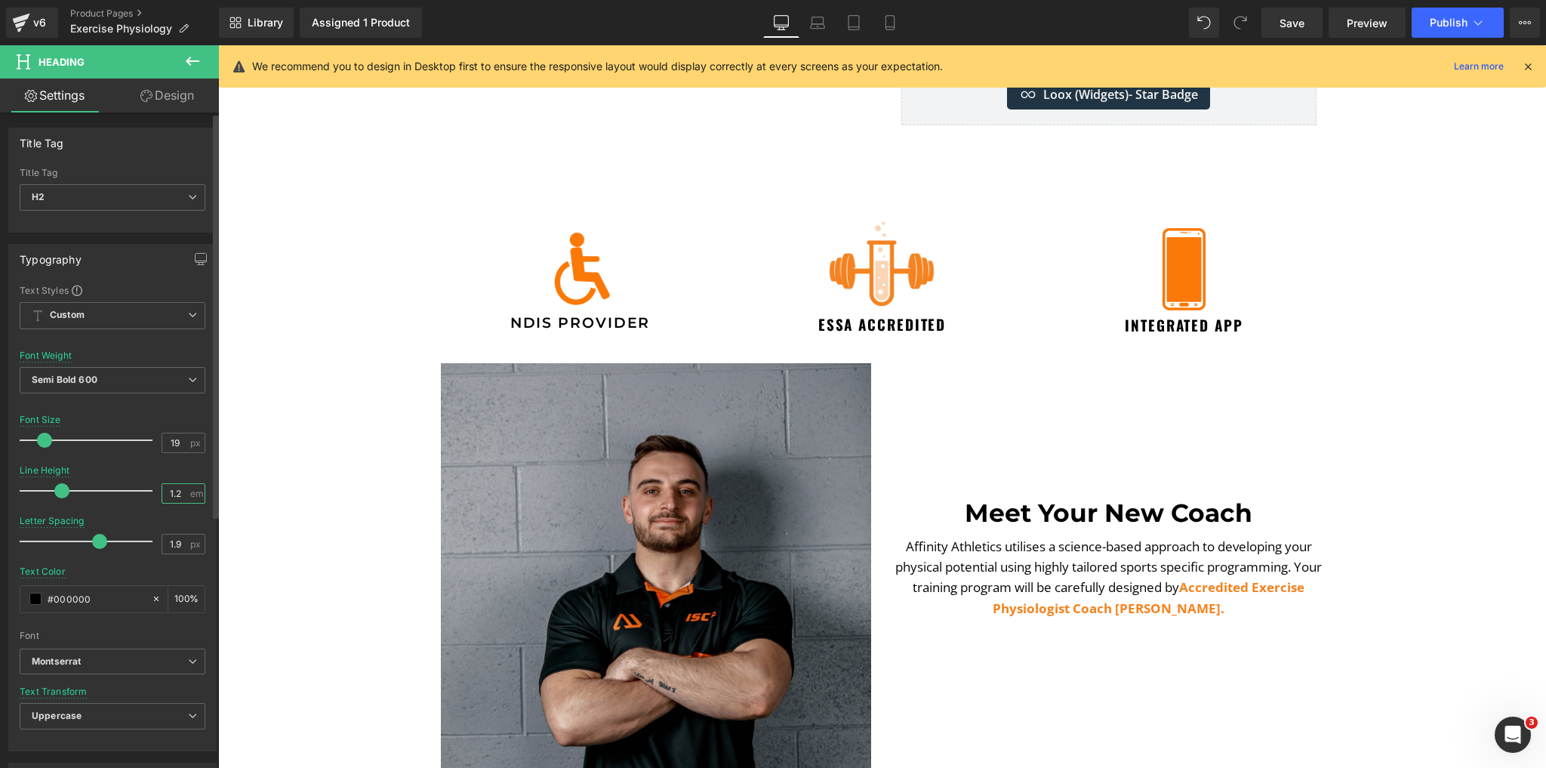
click at [182, 497] on input "1.2" at bounding box center [175, 493] width 26 height 19
click at [173, 547] on input "1.9" at bounding box center [175, 544] width 26 height 19
type input "1"
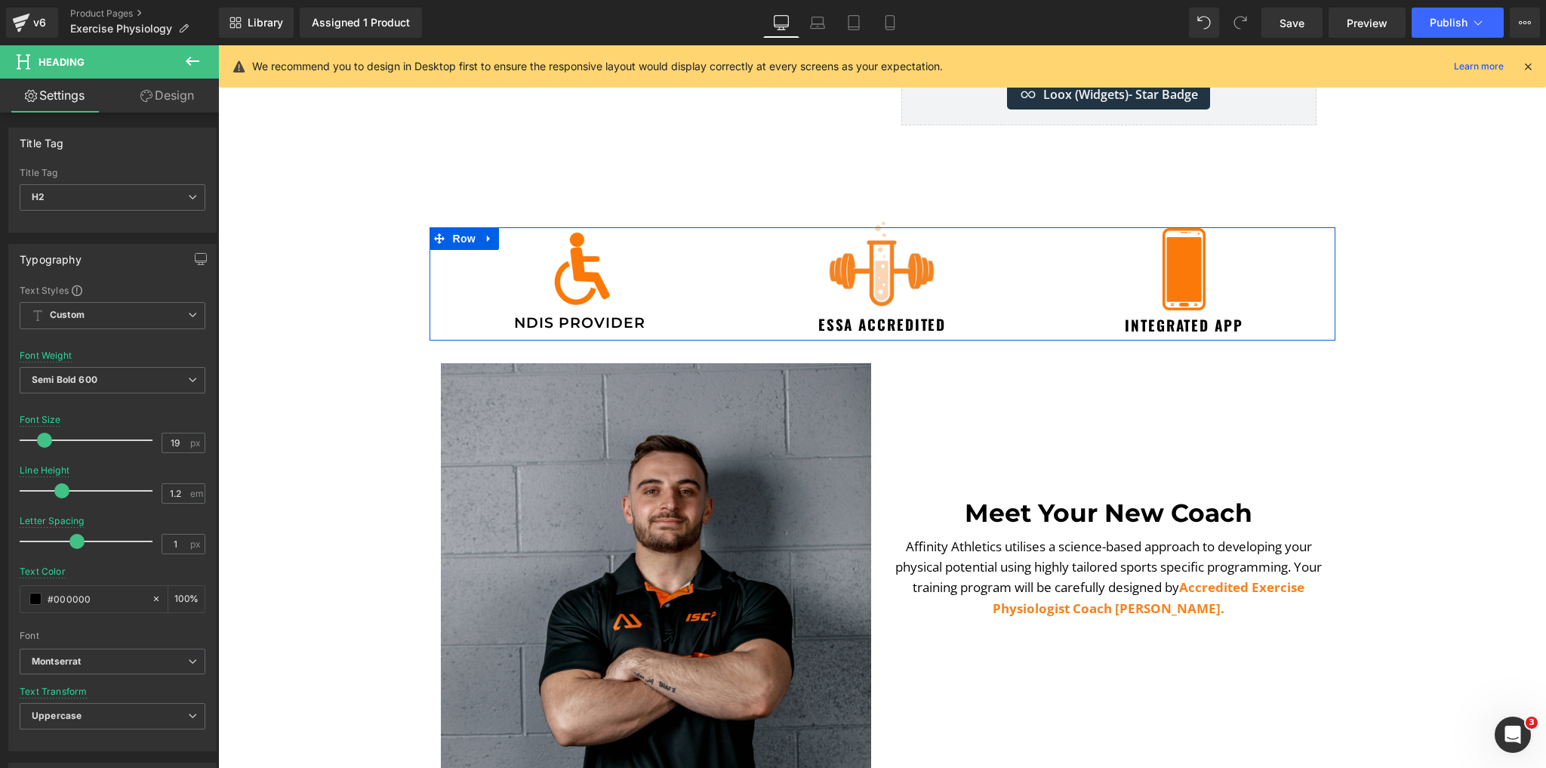
click at [869, 325] on span "Heading" at bounding box center [848, 324] width 41 height 18
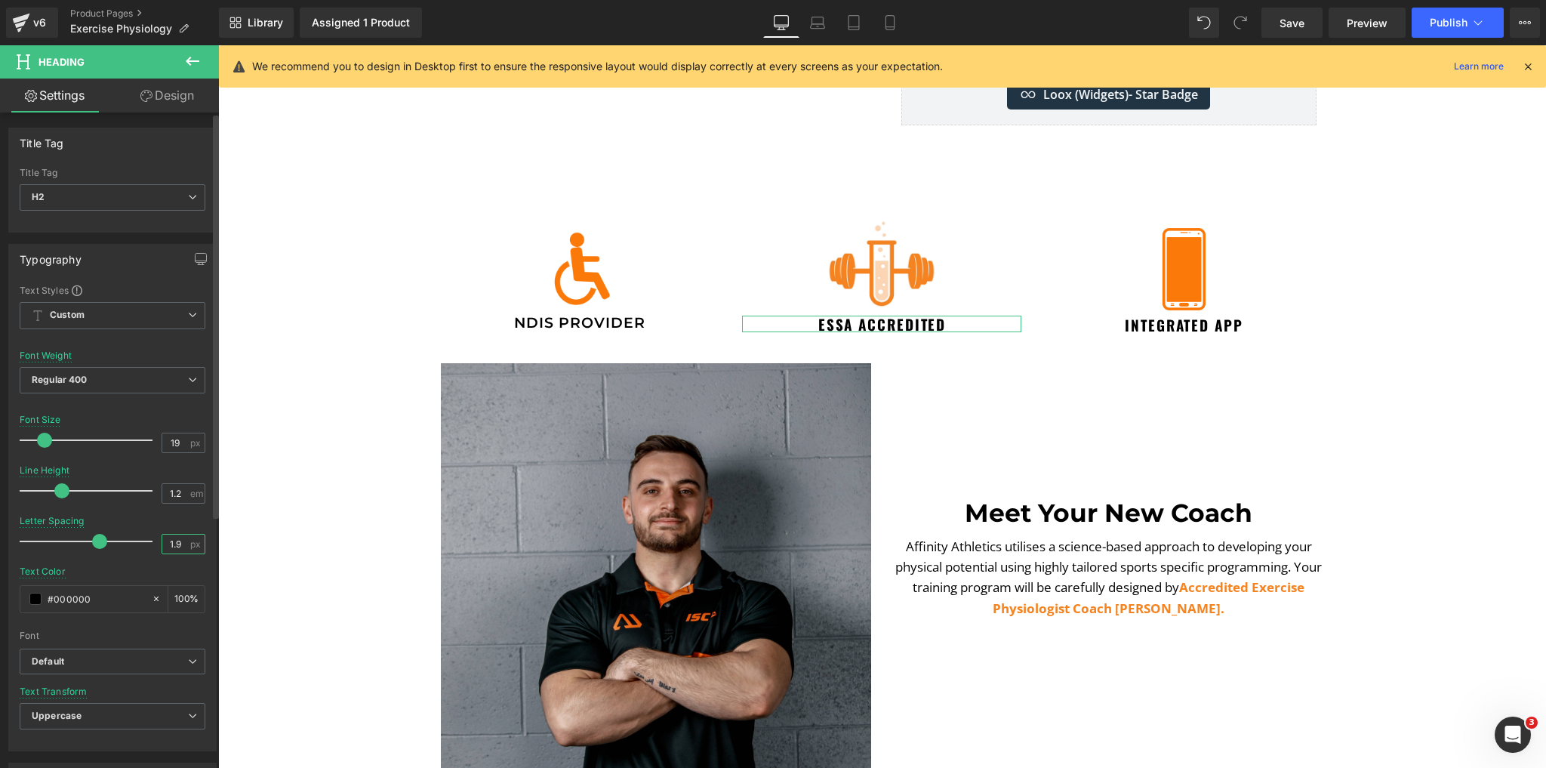
click at [177, 536] on input "1.9" at bounding box center [175, 544] width 26 height 19
type input "1"
click at [124, 384] on span "Regular 400" at bounding box center [113, 380] width 186 height 26
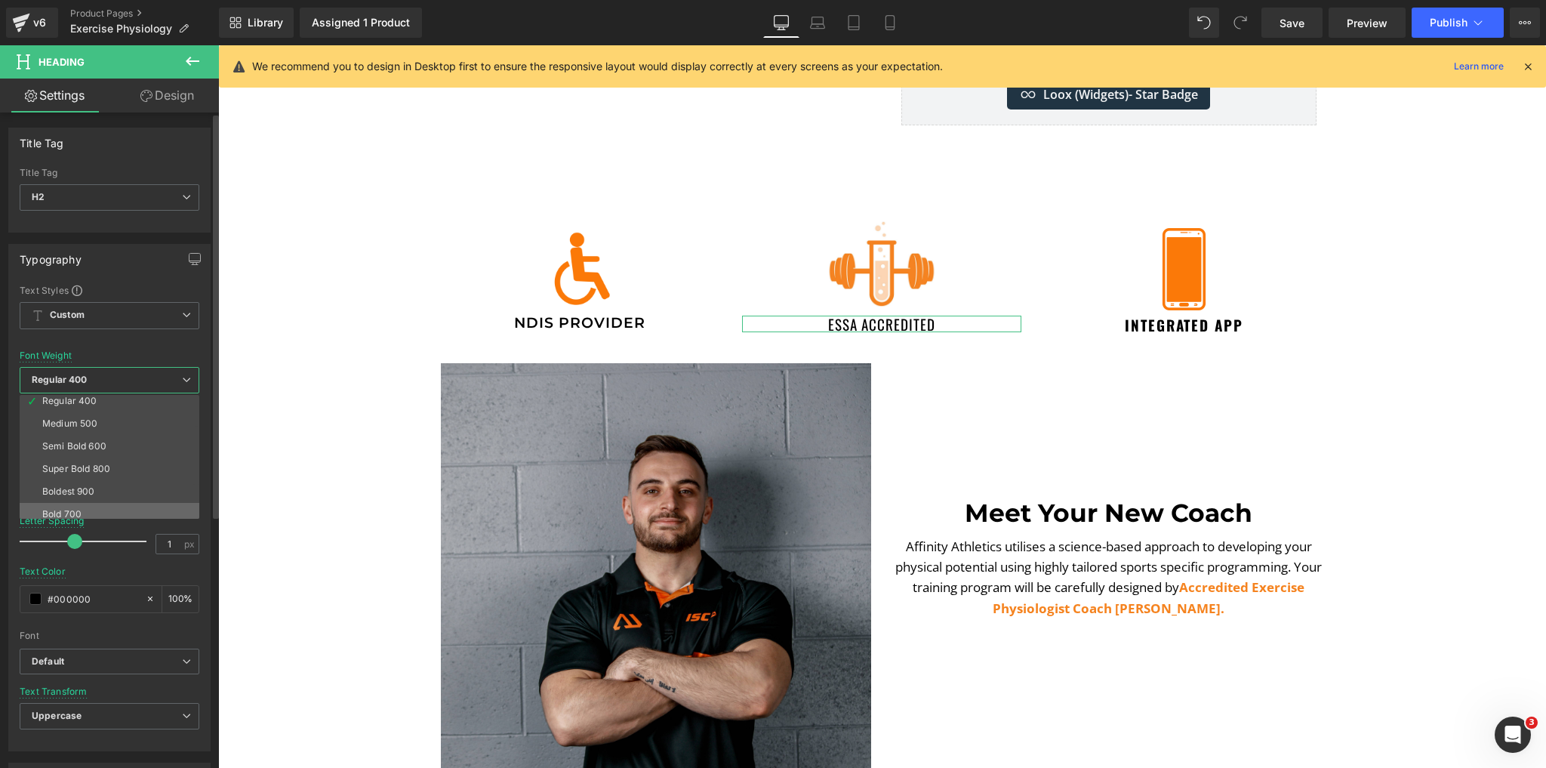
scroll to position [60, 0]
click at [103, 664] on b "Default" at bounding box center [107, 661] width 150 height 13
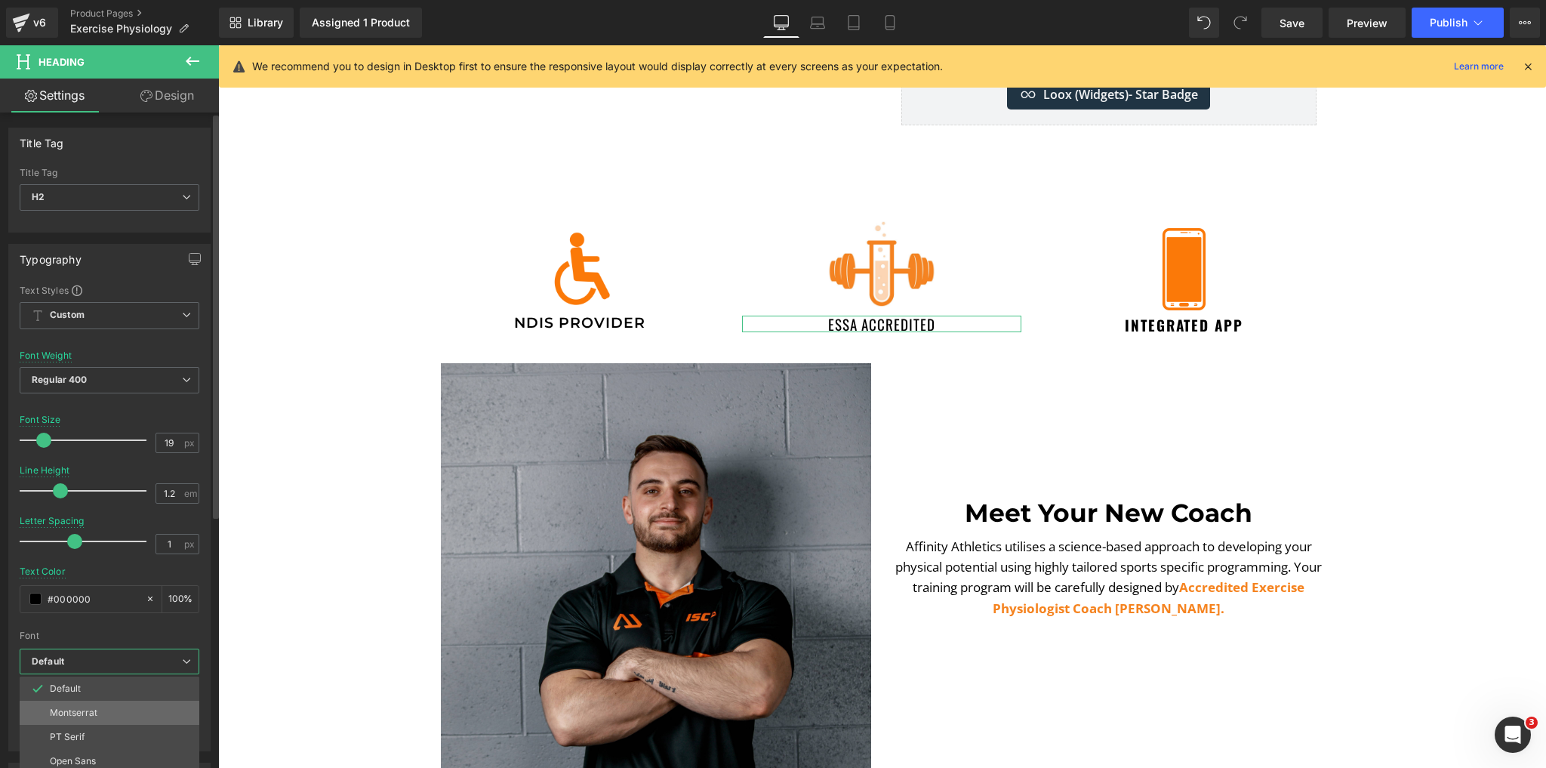
click at [95, 705] on li "Montserrat" at bounding box center [113, 713] width 187 height 24
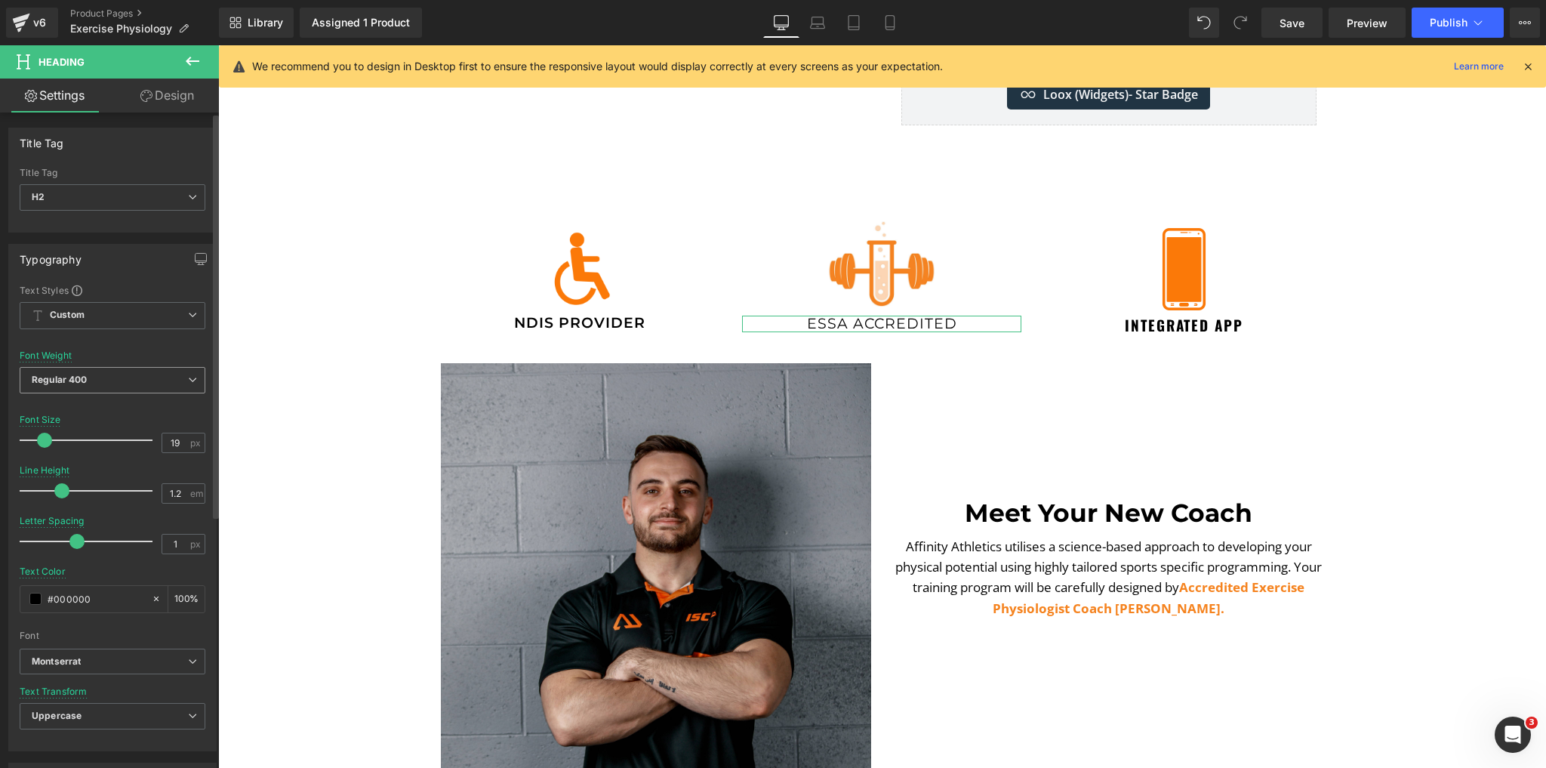
click at [151, 375] on span "Regular 400" at bounding box center [113, 380] width 186 height 26
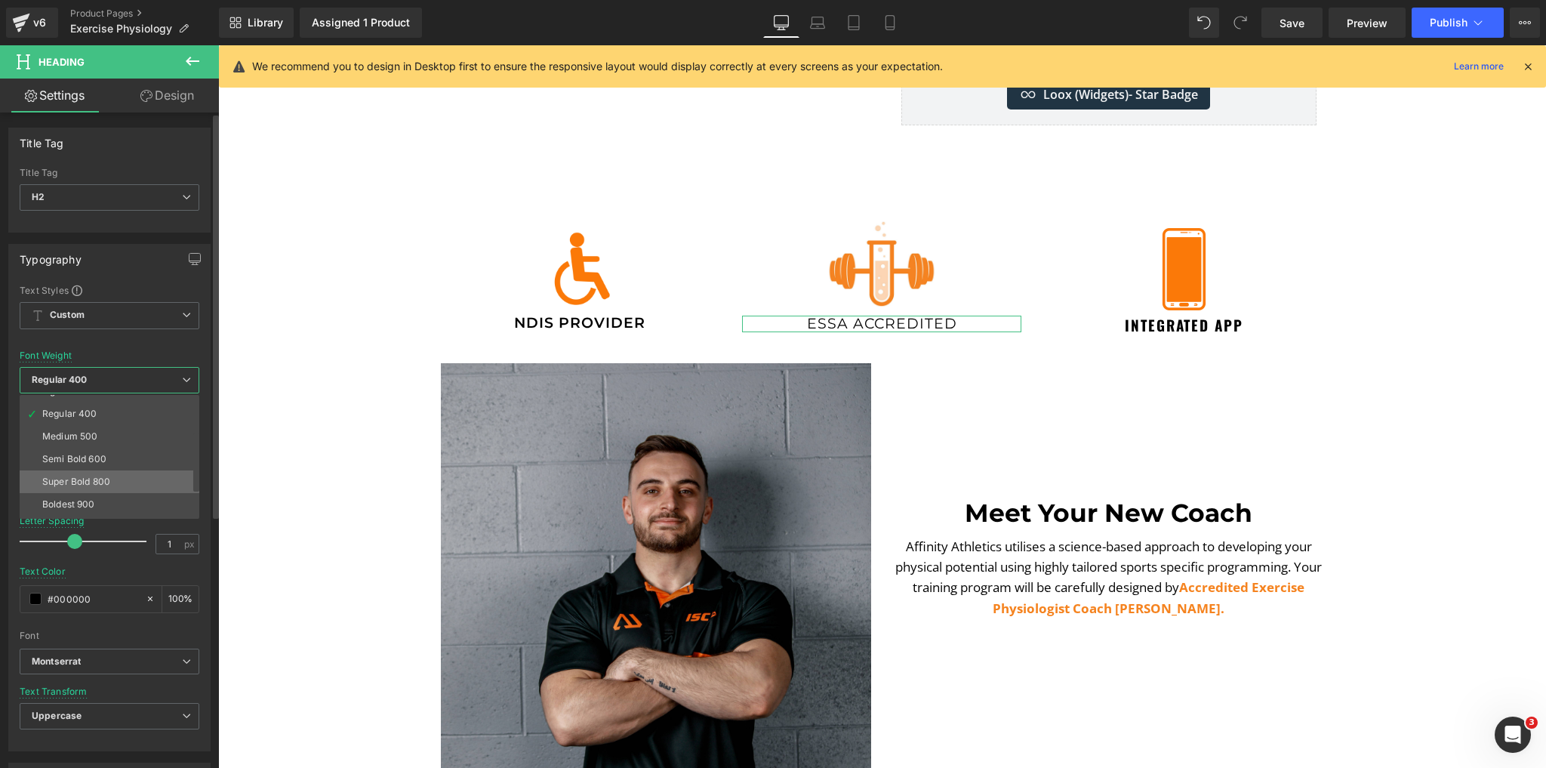
scroll to position [121, 0]
click at [100, 401] on div "Semi Bold 600" at bounding box center [74, 398] width 64 height 11
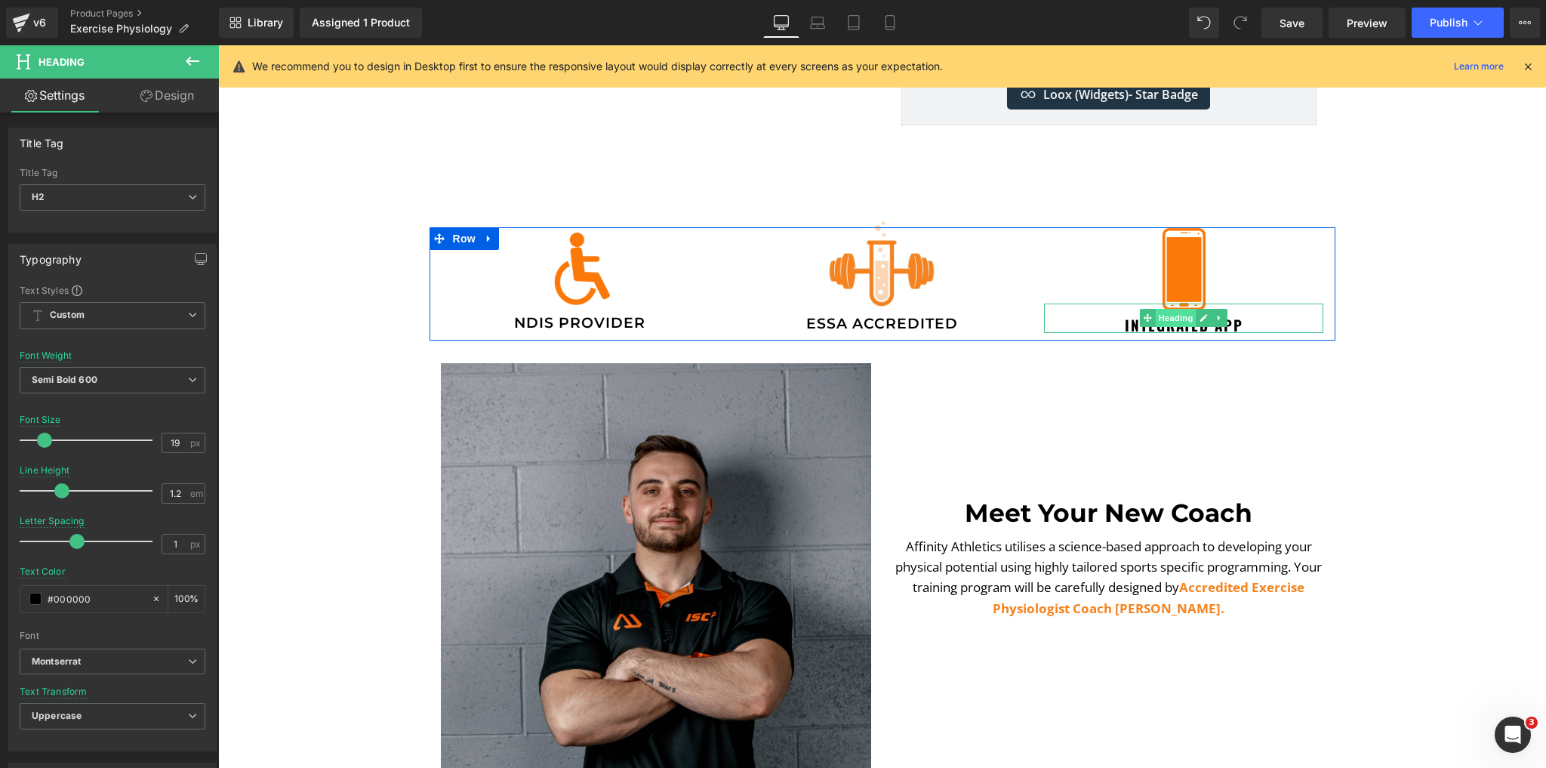
click at [1185, 323] on span "Heading" at bounding box center [1176, 318] width 41 height 18
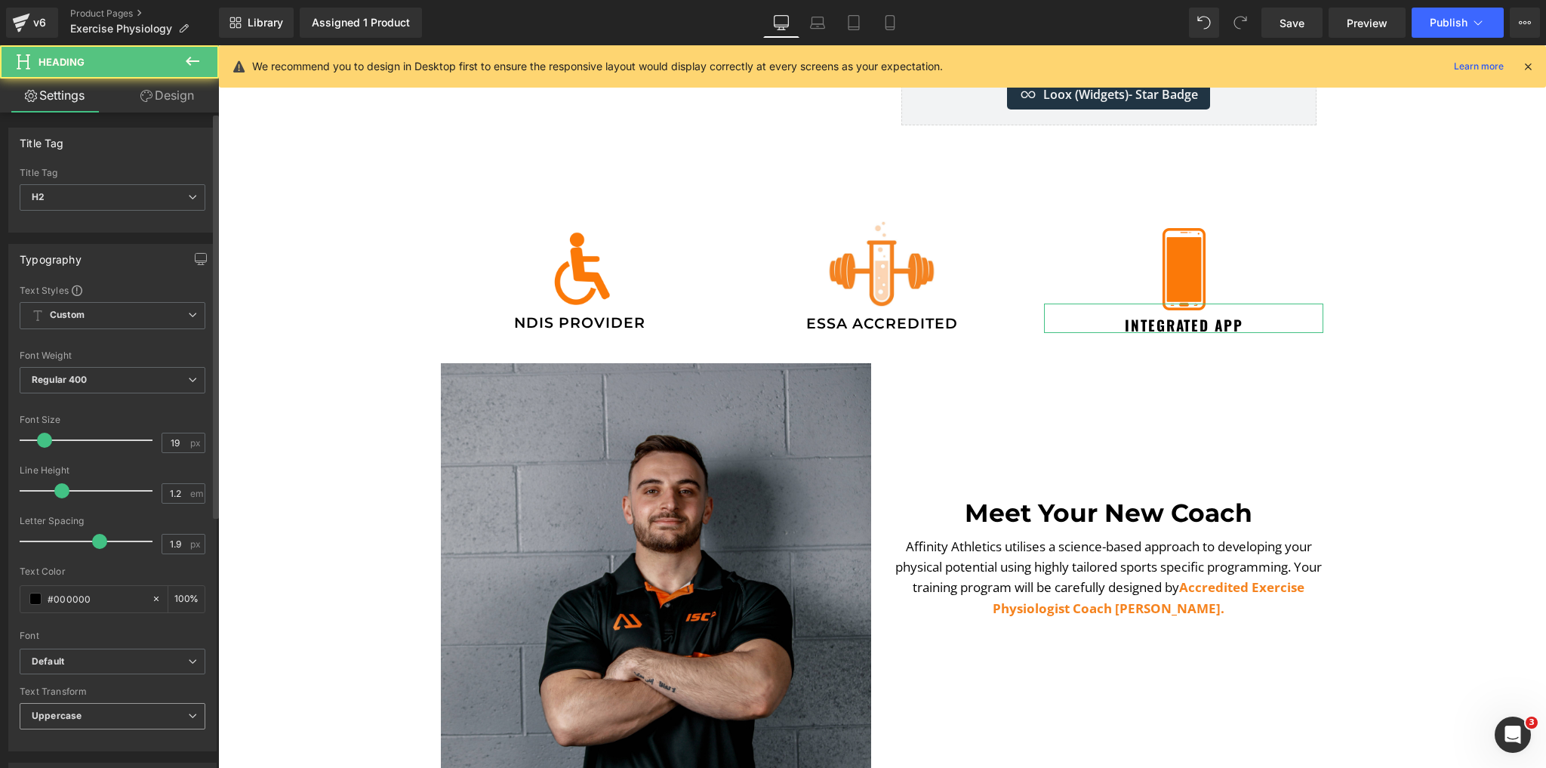
click at [101, 713] on span "Uppercase" at bounding box center [113, 716] width 186 height 26
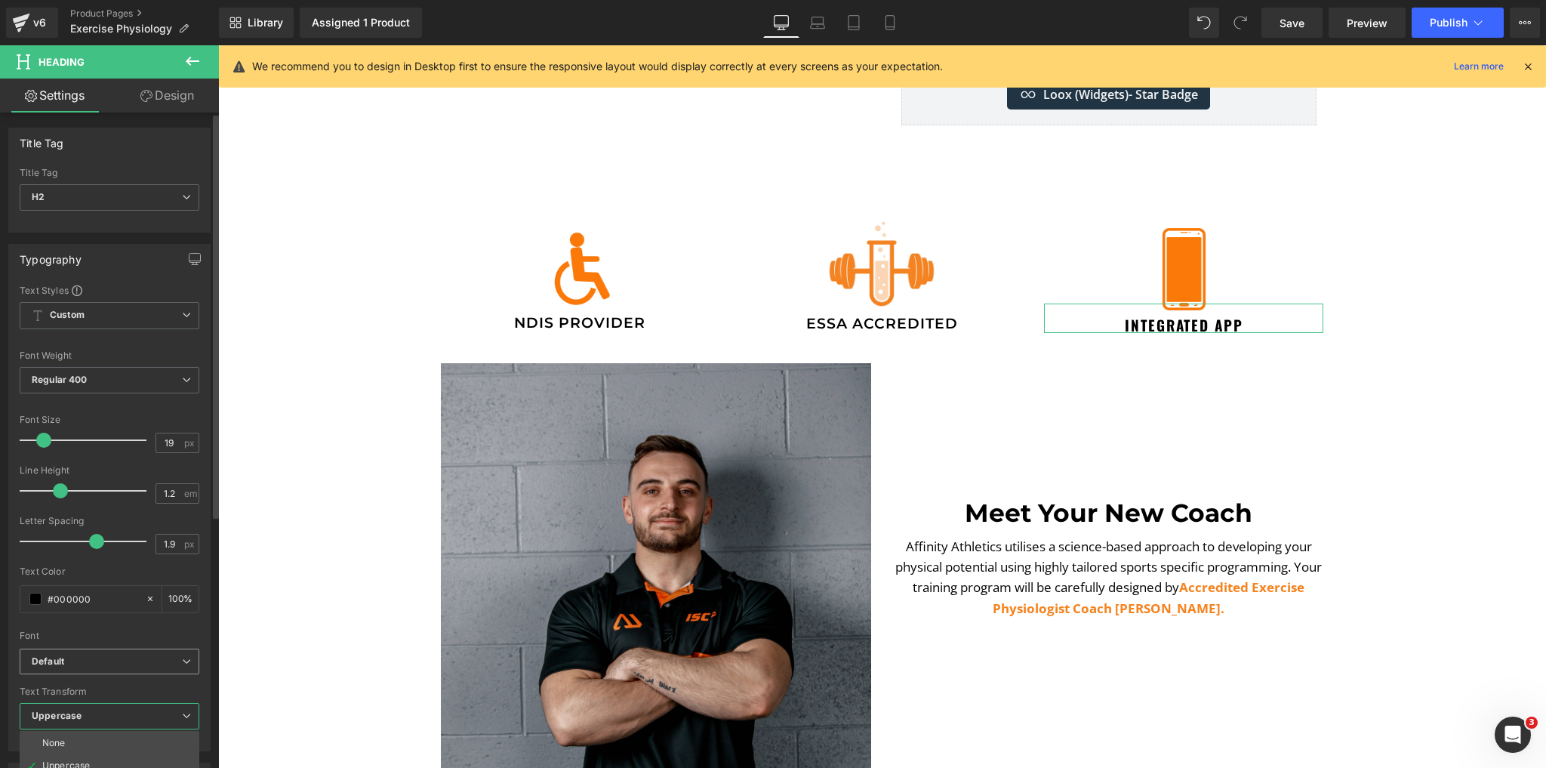
drag, startPoint x: 103, startPoint y: 662, endPoint x: 103, endPoint y: 671, distance: 8.3
click at [103, 663] on b "Default" at bounding box center [107, 661] width 150 height 13
click at [88, 711] on p "Montserrat" at bounding box center [74, 713] width 48 height 11
click at [148, 380] on span "Regular 400" at bounding box center [113, 380] width 186 height 26
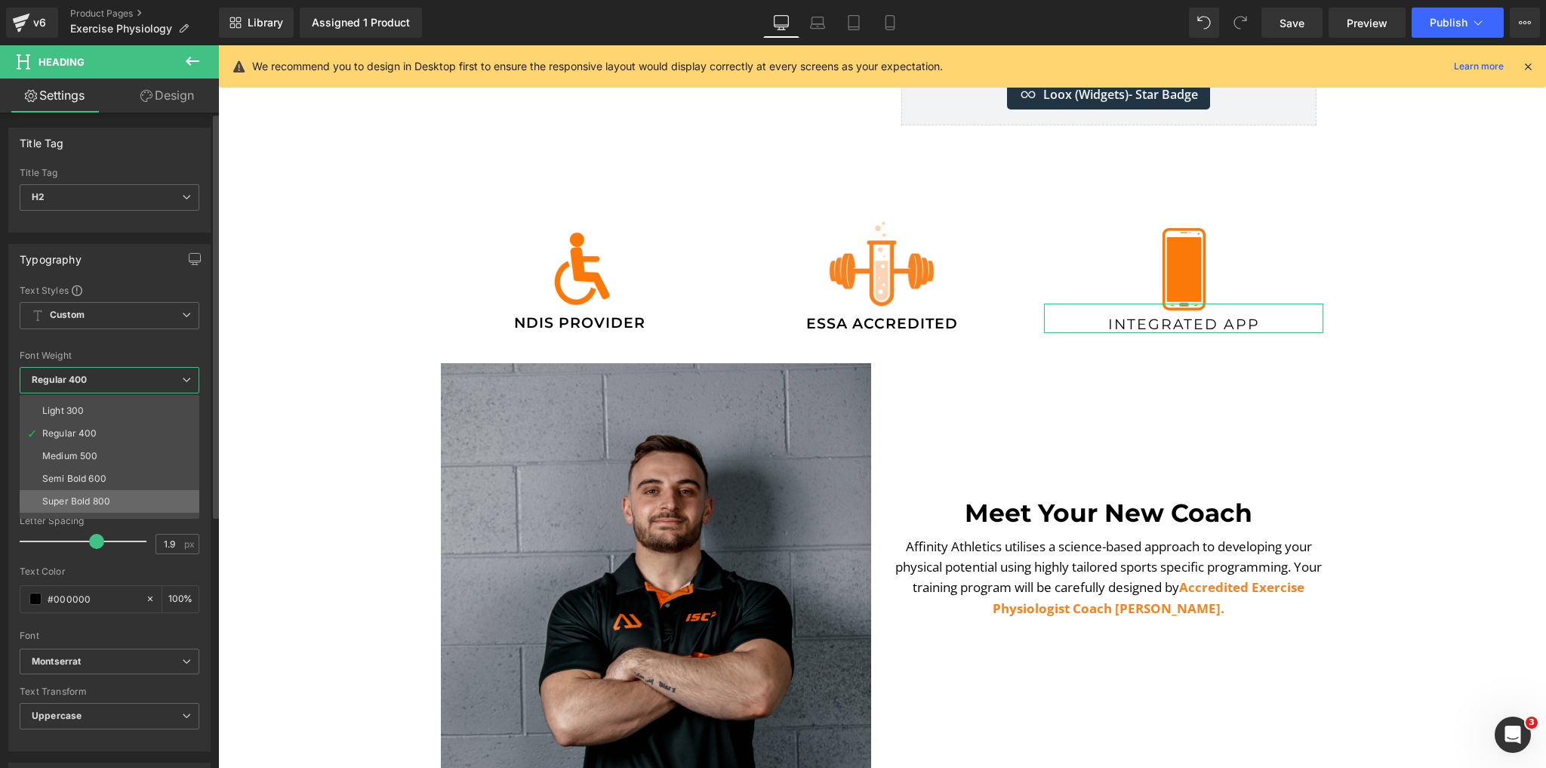
scroll to position [60, 0]
click at [96, 456] on div "Semi Bold 600" at bounding box center [74, 459] width 64 height 11
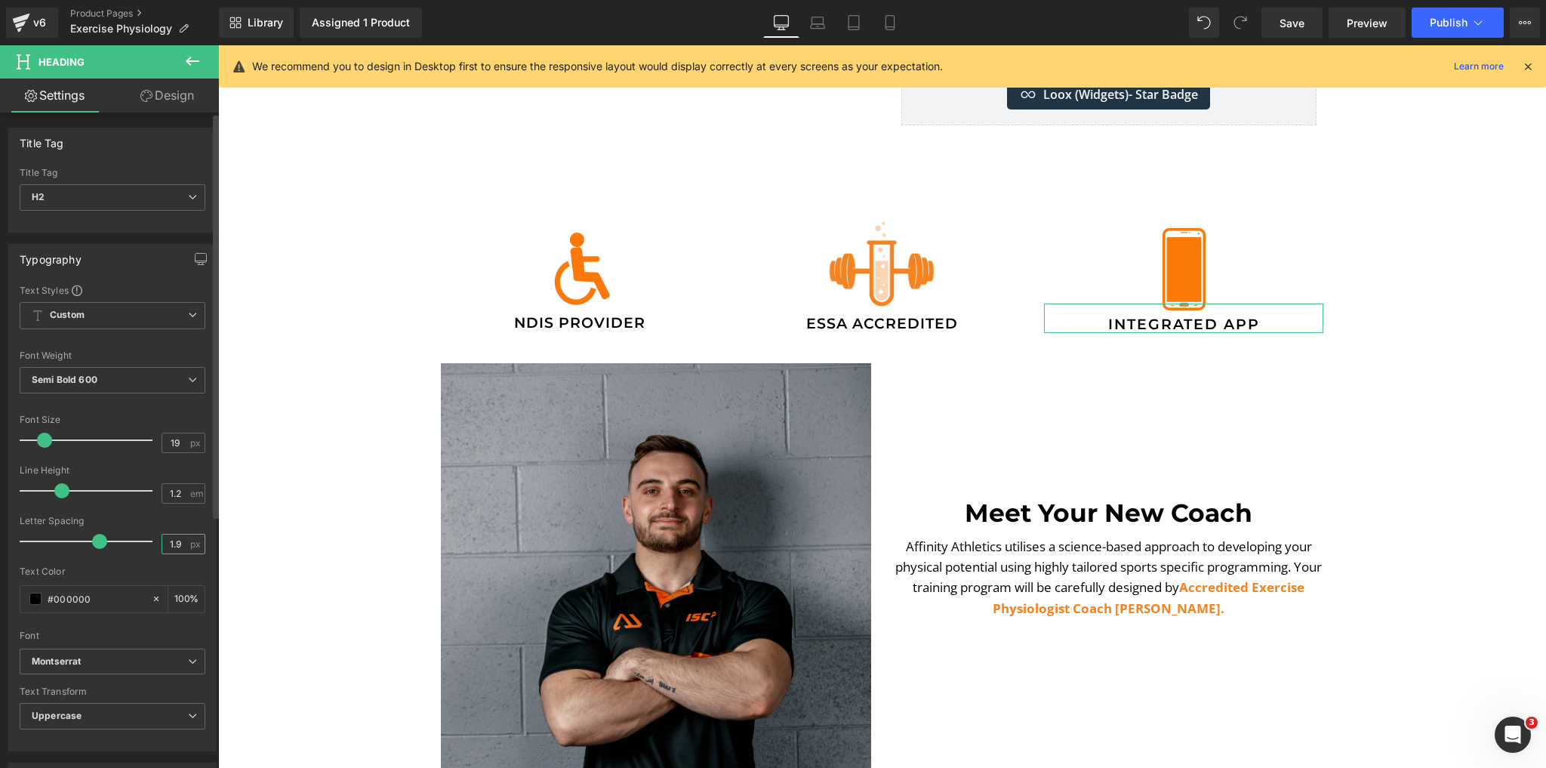
click at [178, 537] on input "1.9" at bounding box center [175, 544] width 26 height 19
type input "1"
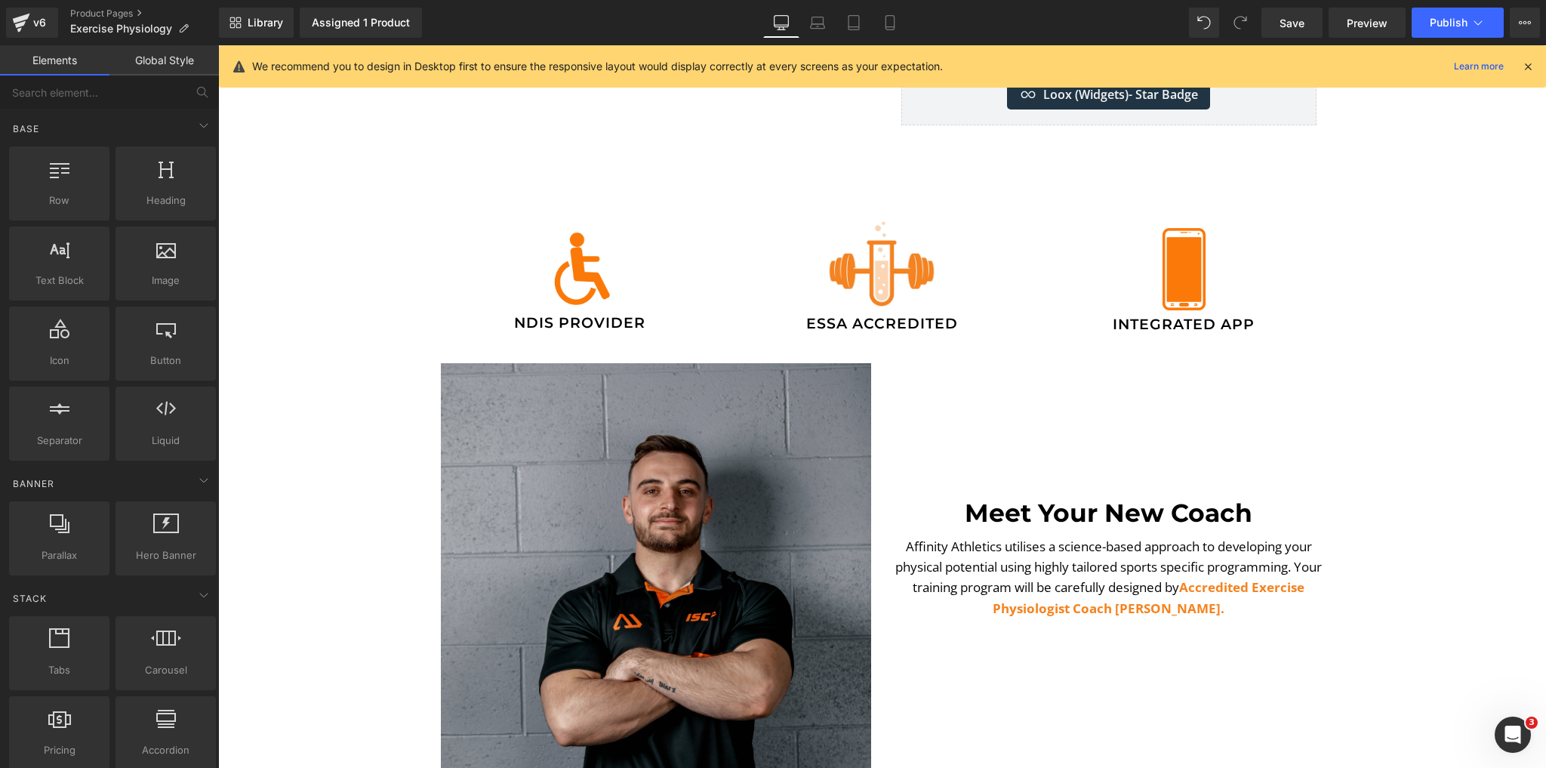
click at [575, 316] on span "Heading" at bounding box center [572, 319] width 41 height 18
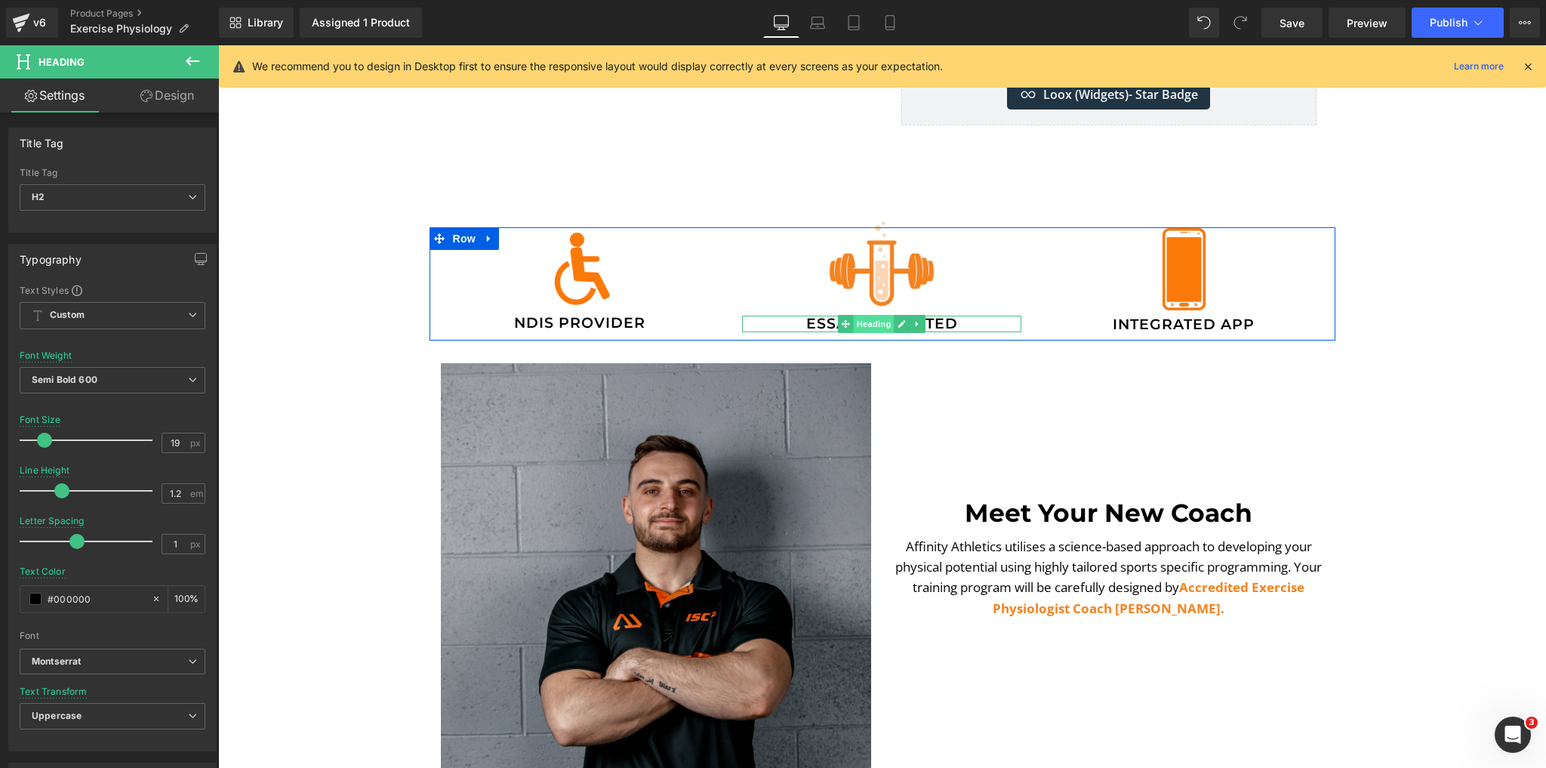
click at [854, 320] on span "Heading" at bounding box center [874, 324] width 41 height 18
click at [1180, 318] on span "Heading" at bounding box center [1176, 319] width 41 height 18
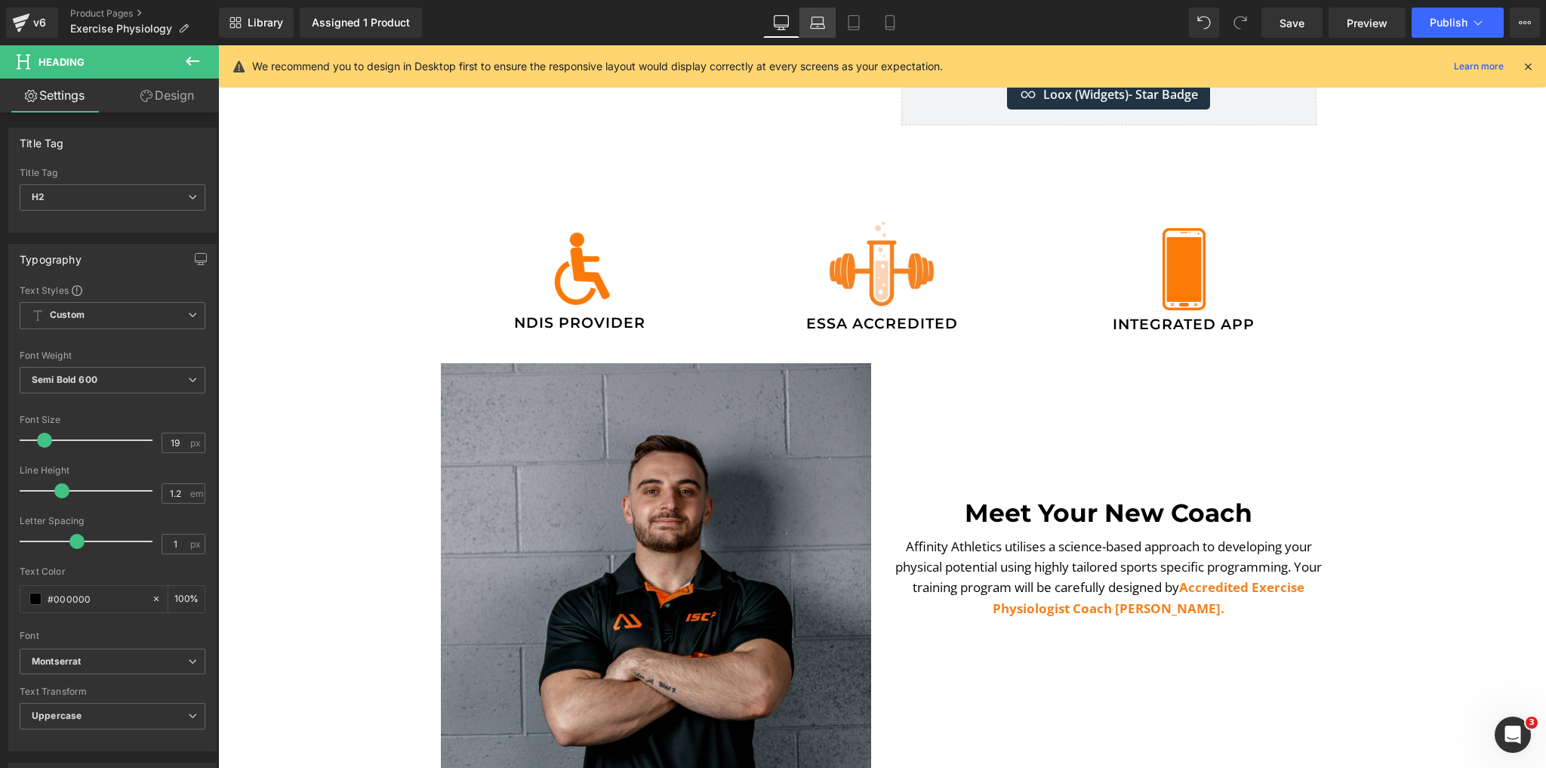
click at [819, 24] on icon at bounding box center [817, 22] width 15 height 15
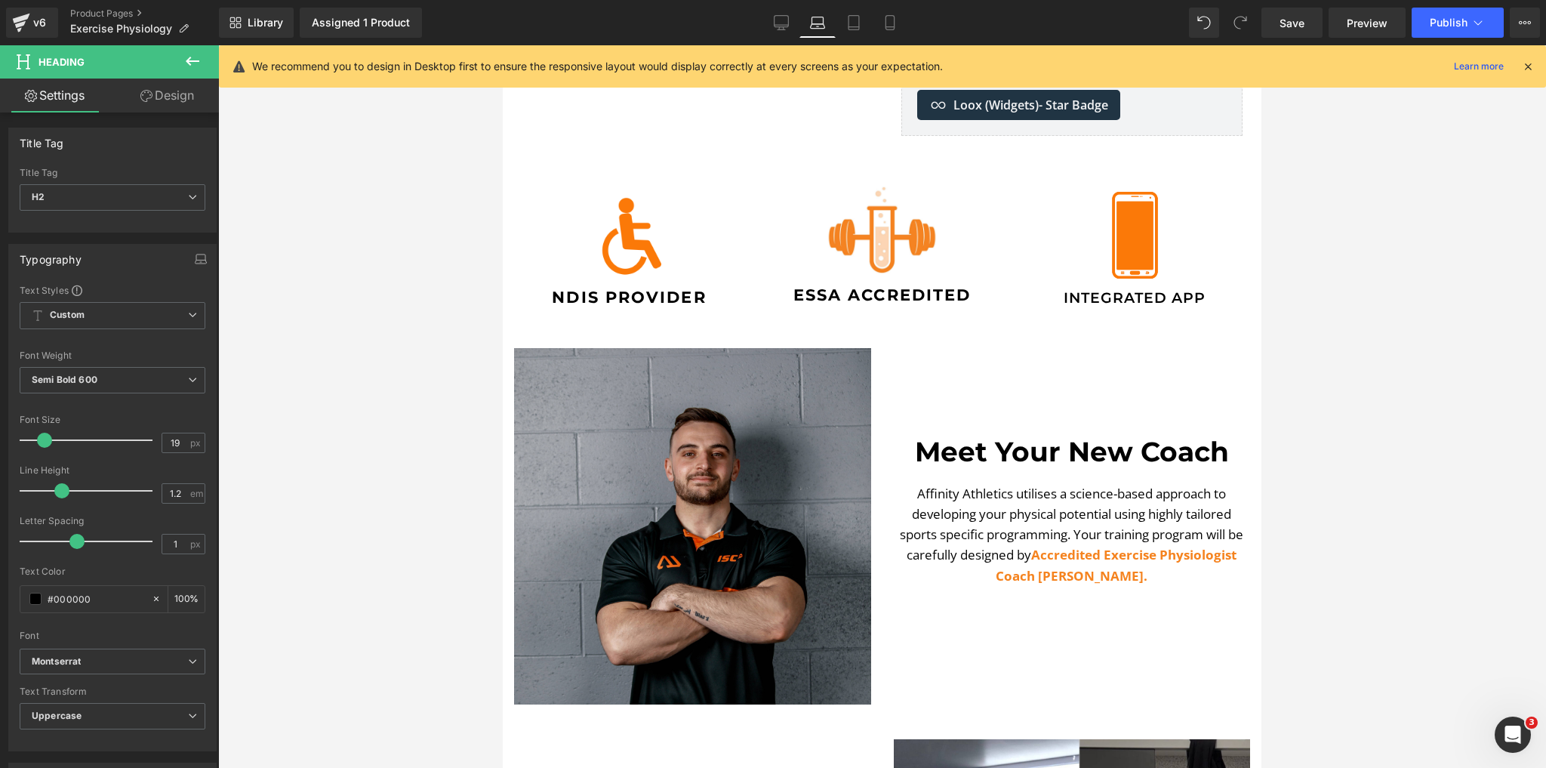
scroll to position [306, 0]
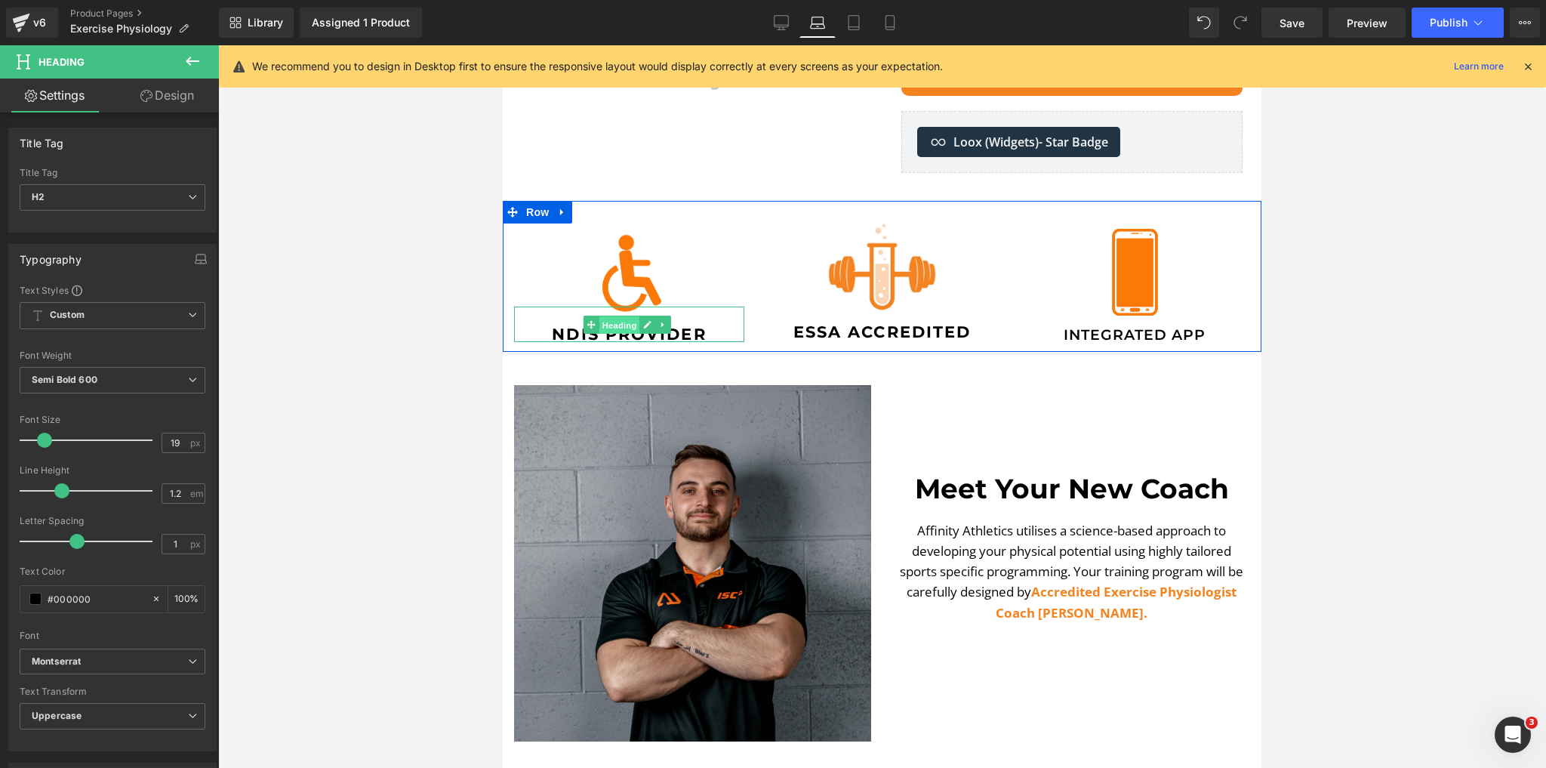
click at [634, 323] on span "Heading" at bounding box center [620, 325] width 41 height 18
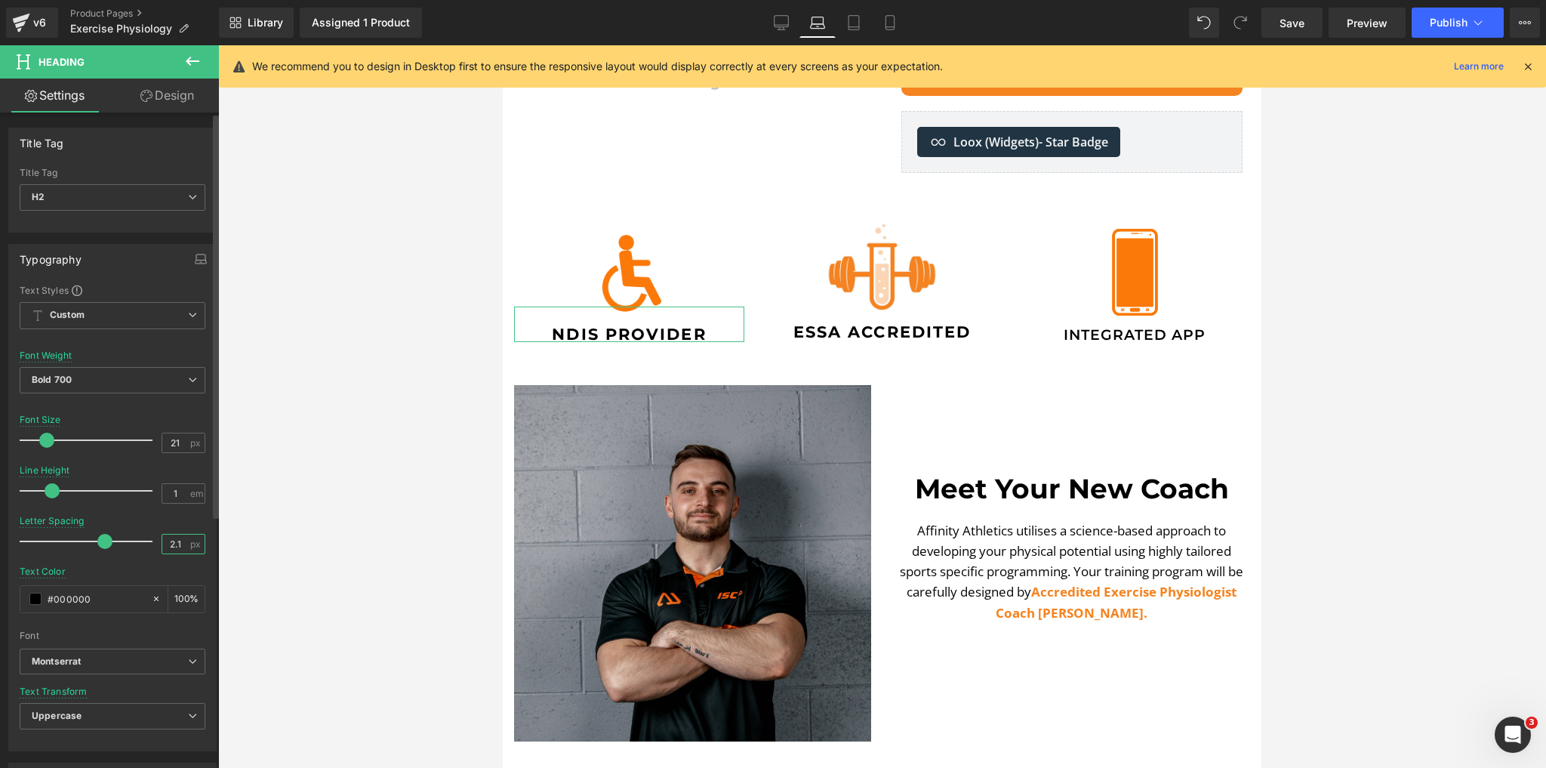
click at [166, 547] on input "2.1" at bounding box center [175, 544] width 26 height 19
type input "1"
click at [175, 444] on input "21" at bounding box center [175, 442] width 26 height 19
type input "19"
click at [106, 380] on span "Bold 700" at bounding box center [113, 380] width 186 height 26
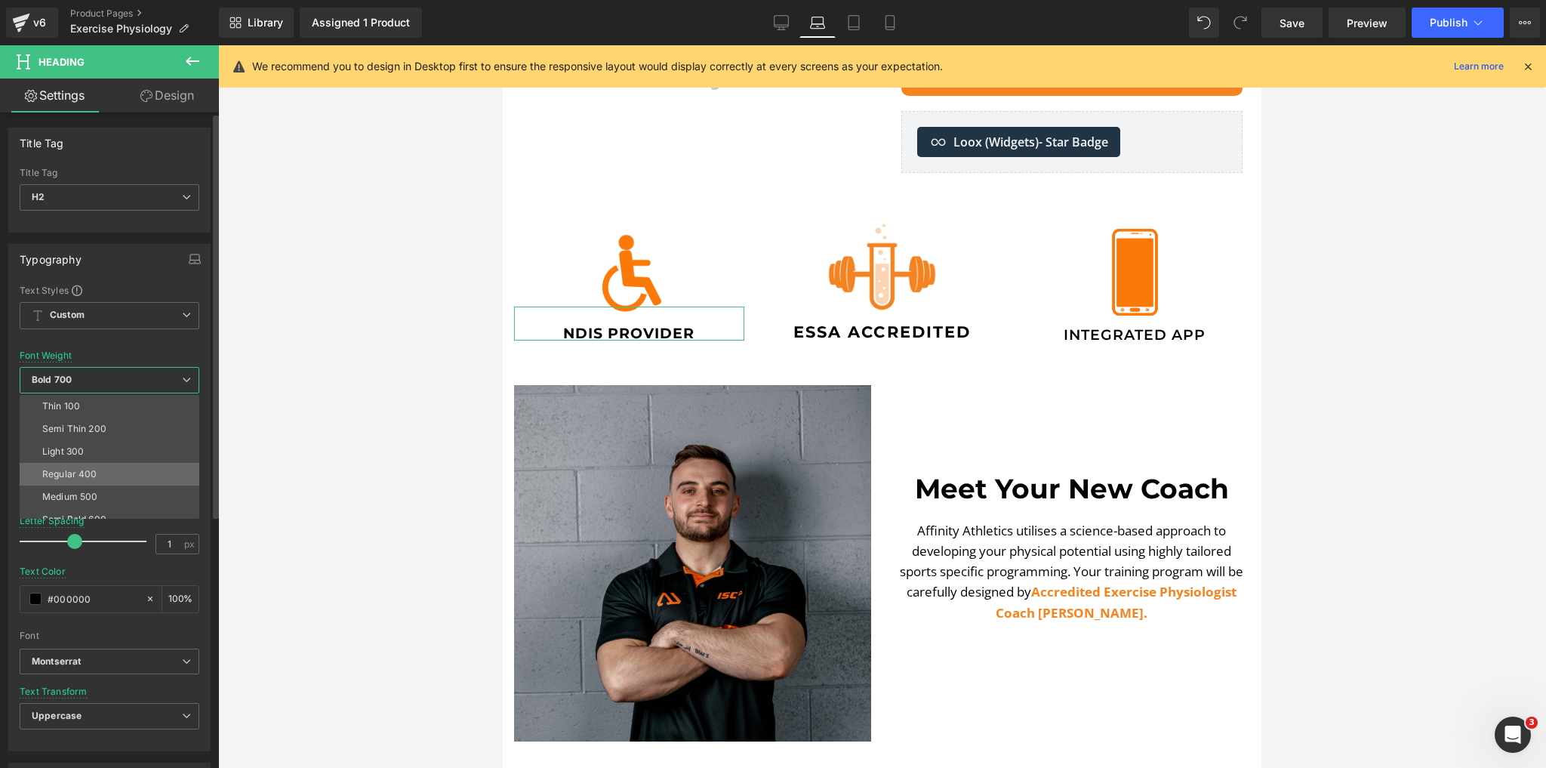
scroll to position [60, 0]
click at [88, 454] on div "Semi Bold 600" at bounding box center [74, 459] width 64 height 11
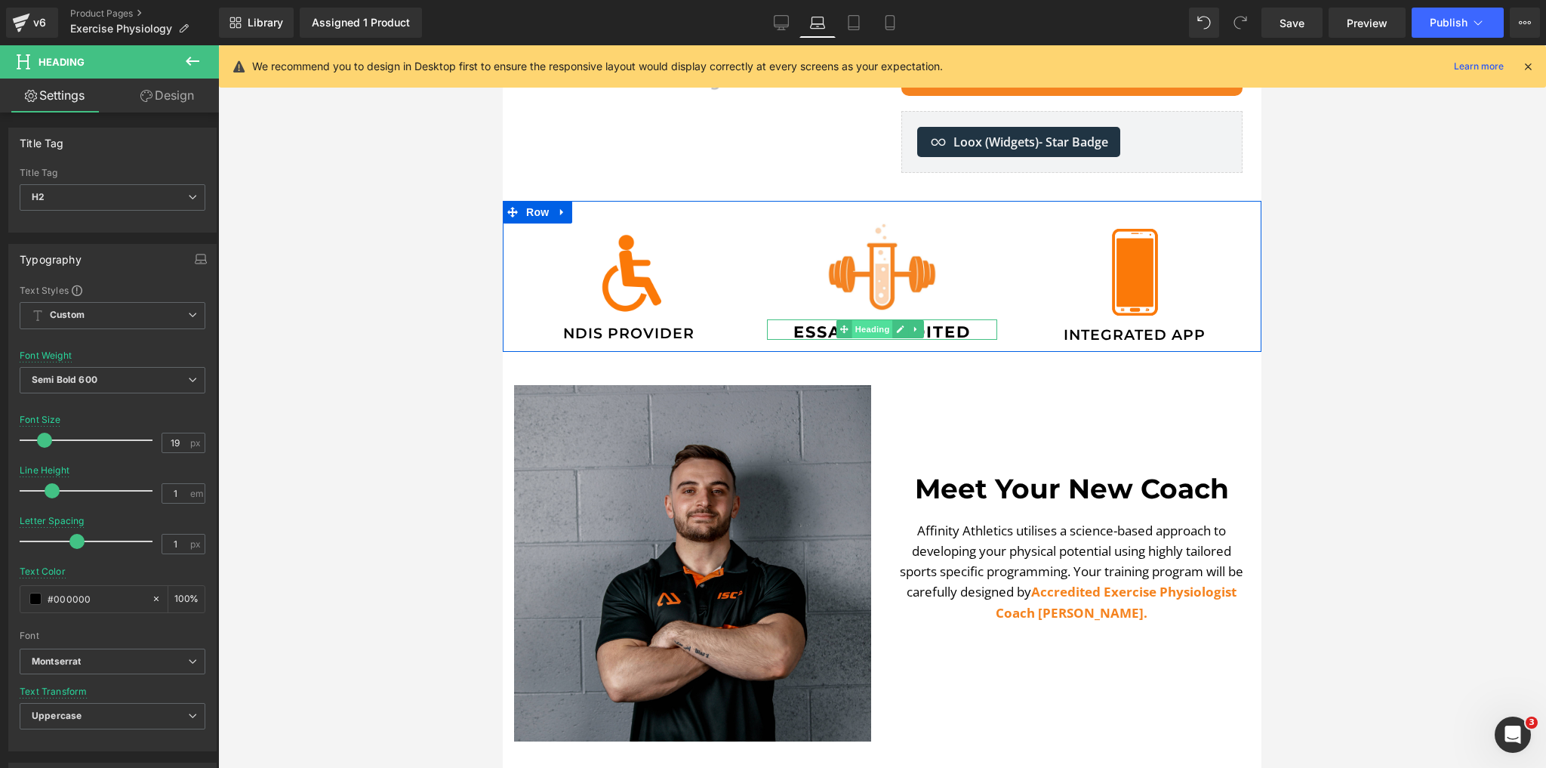
click at [867, 327] on span "Heading" at bounding box center [873, 329] width 41 height 18
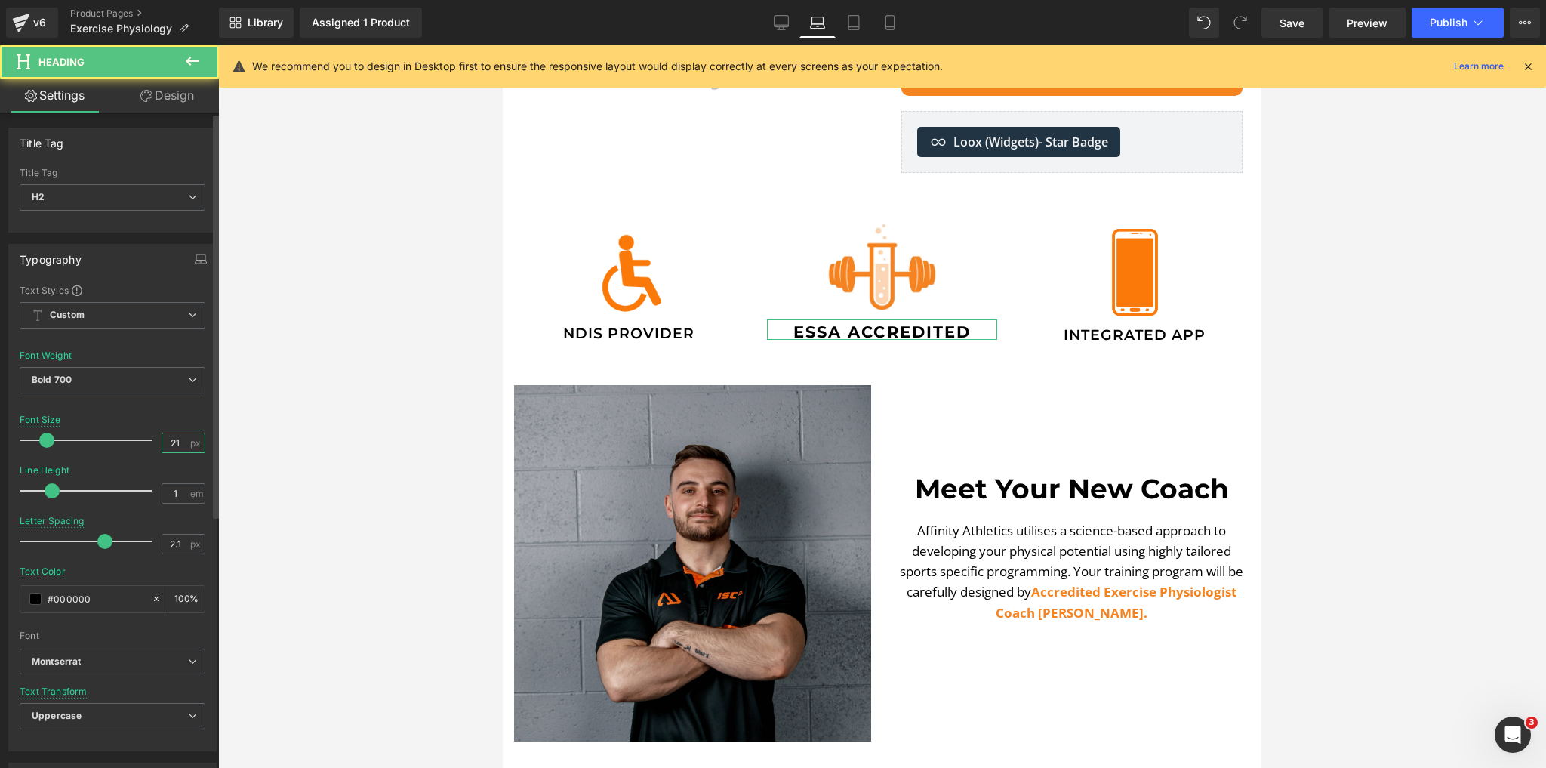
click at [177, 435] on input "21" at bounding box center [175, 442] width 26 height 19
type input "19"
click at [176, 541] on input "2.1" at bounding box center [175, 544] width 26 height 19
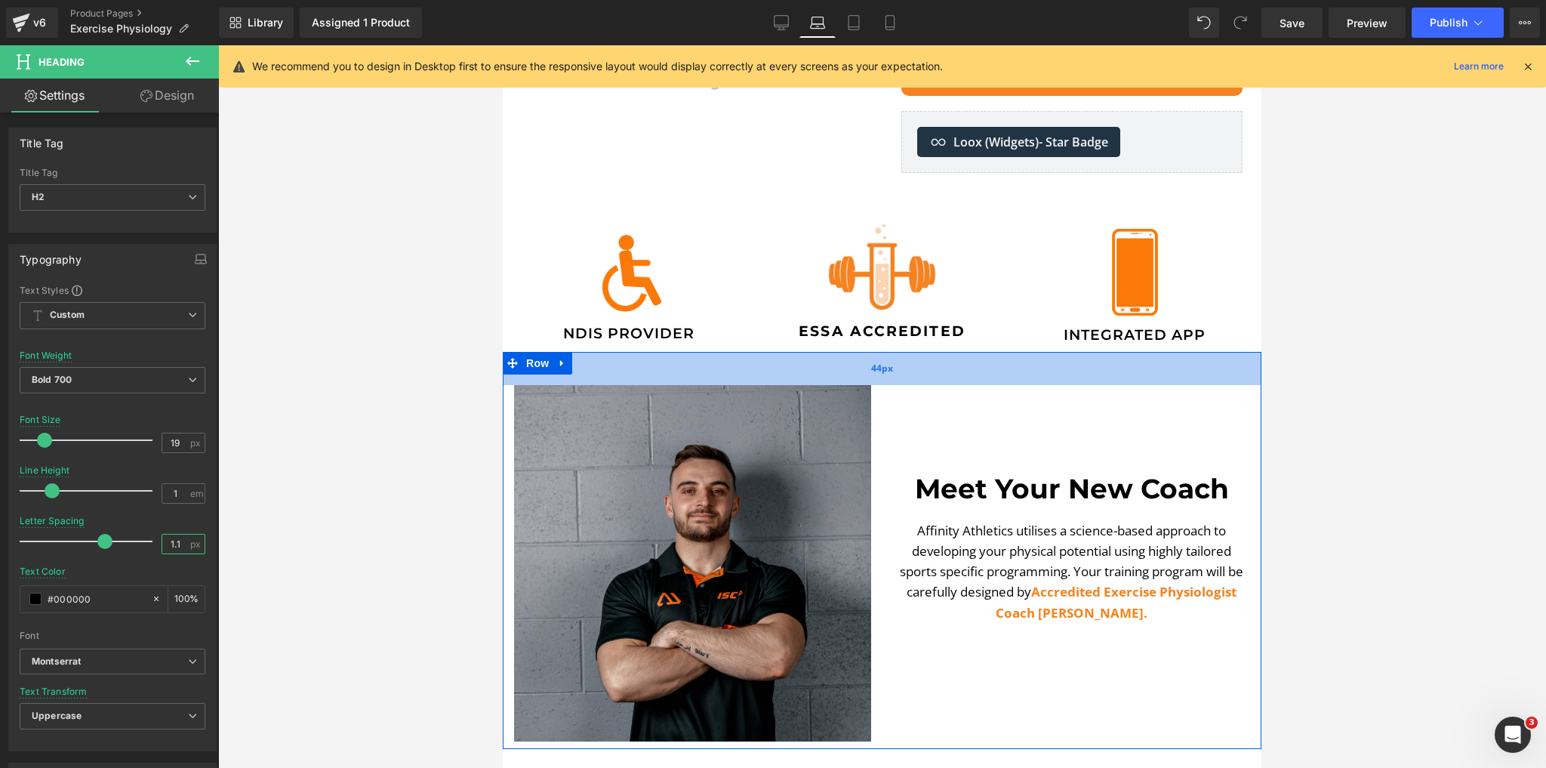
type input "1"
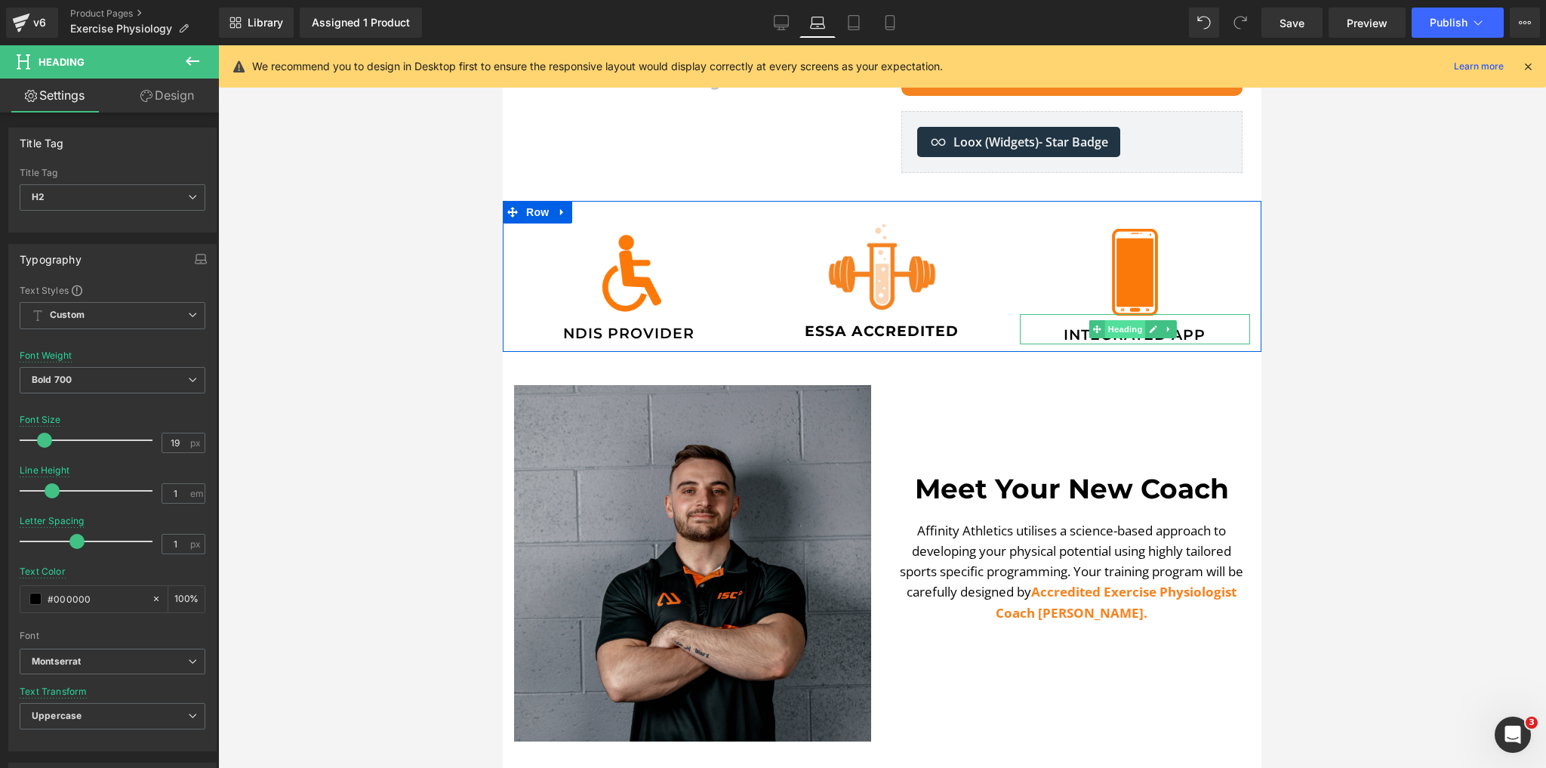
click at [1119, 325] on span "Heading" at bounding box center [1125, 329] width 41 height 18
click at [1094, 341] on div at bounding box center [1135, 343] width 230 height 4
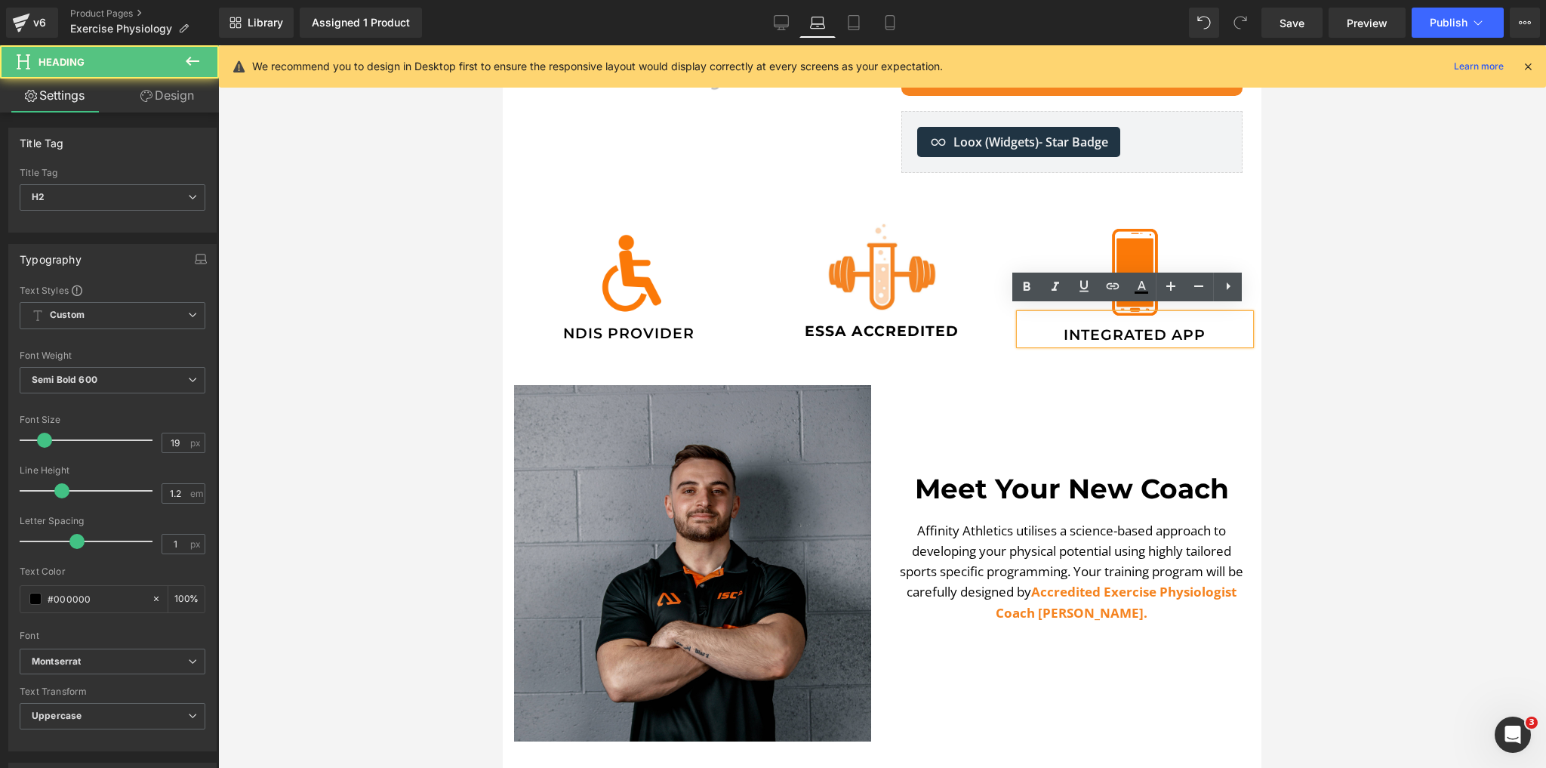
click at [1095, 329] on h2 "Integrated App" at bounding box center [1135, 335] width 230 height 17
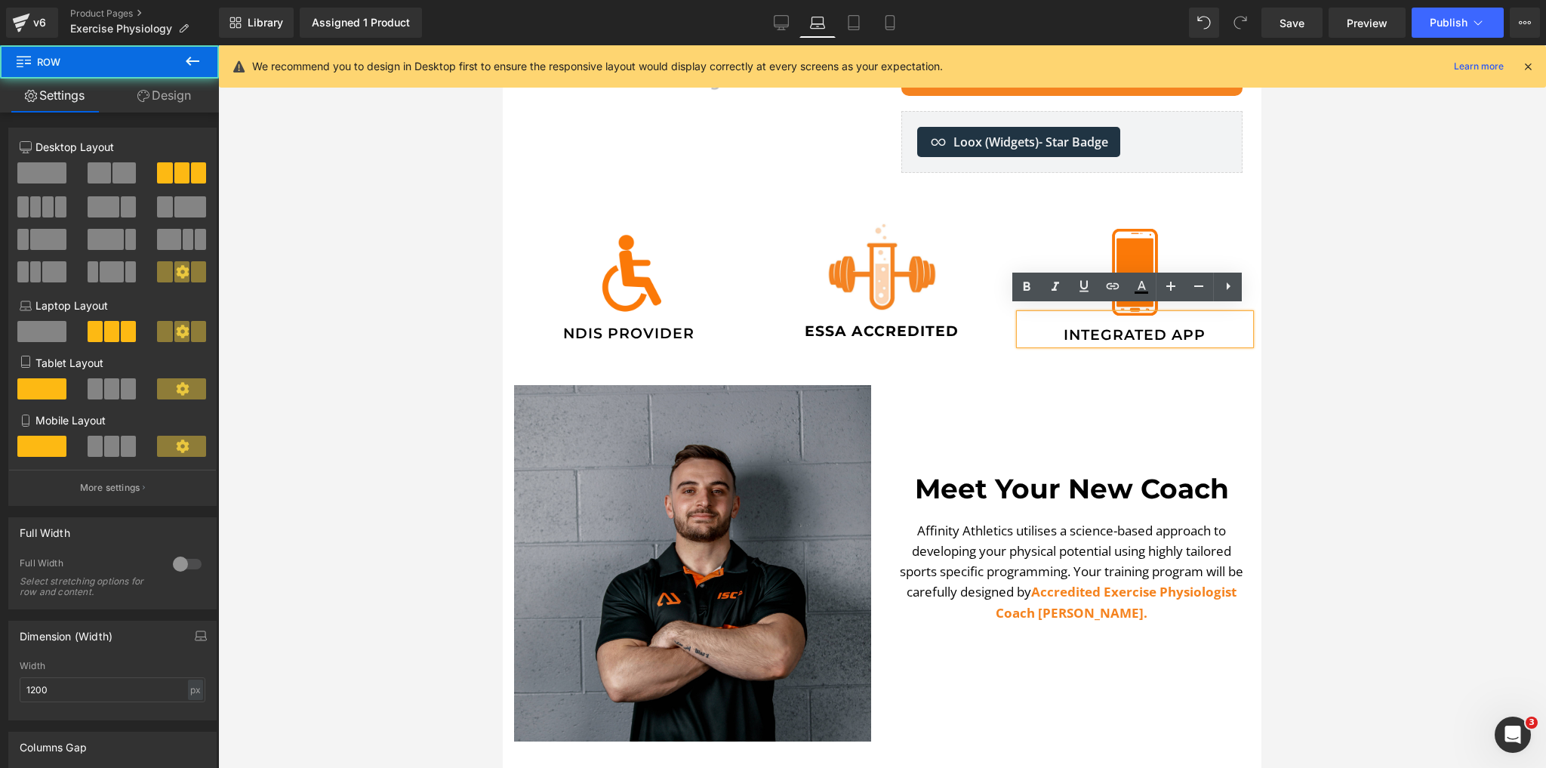
click at [898, 332] on div "Image NDIS Provider Heading Image ESSA Accredited Heading Image Integrated App …" at bounding box center [882, 276] width 759 height 151
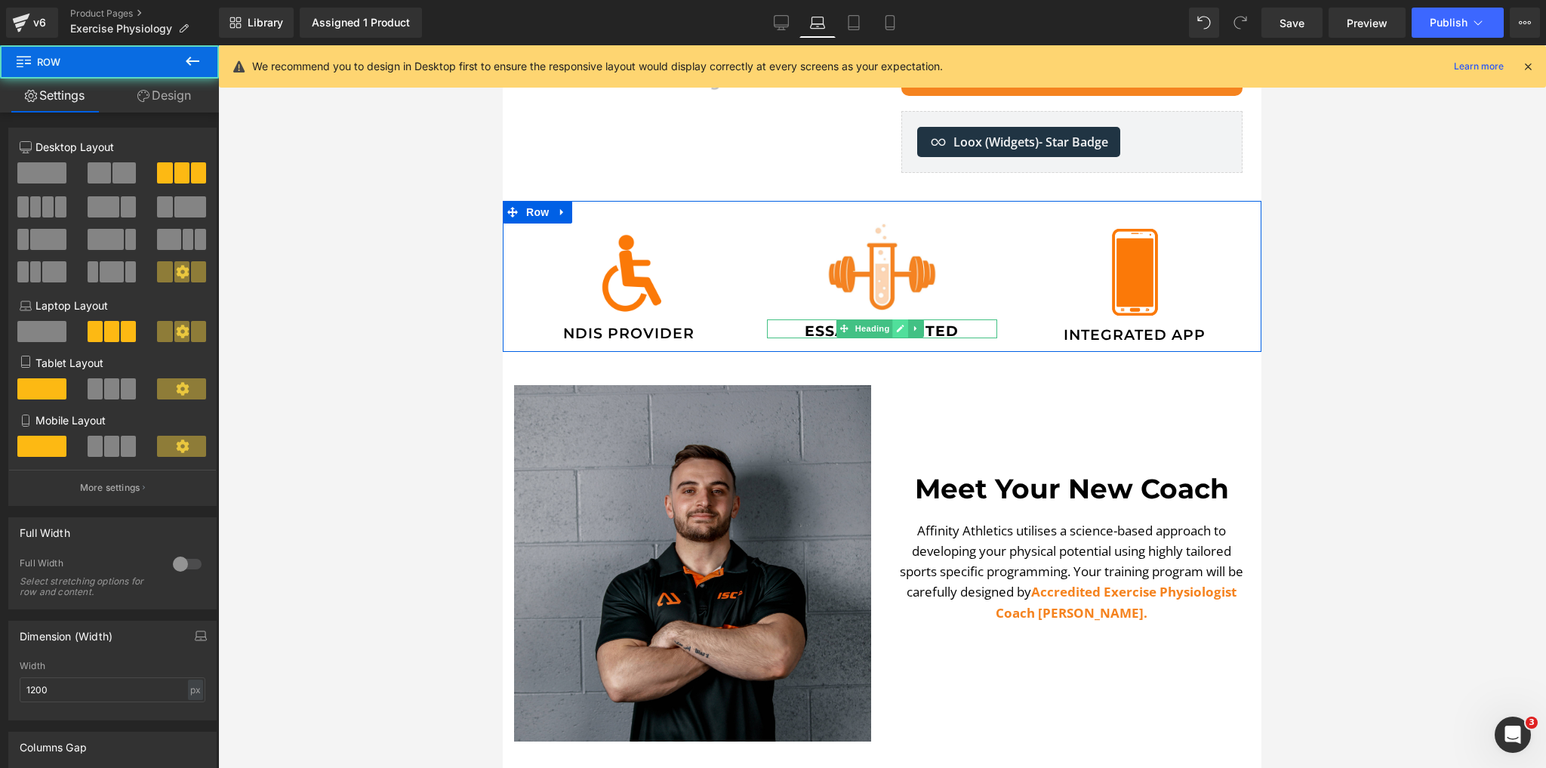
click at [897, 326] on icon at bounding box center [901, 328] width 8 height 9
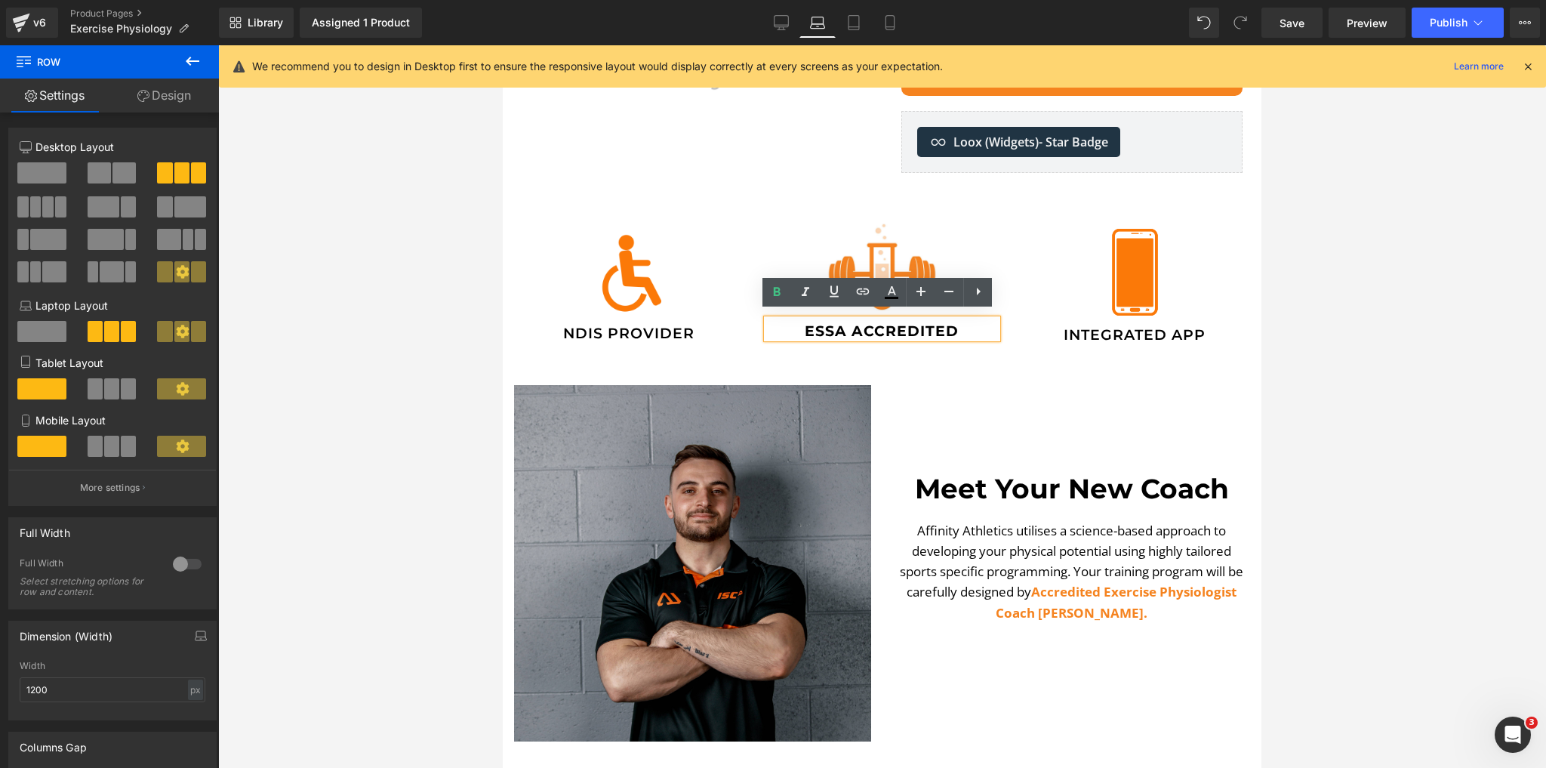
click at [902, 326] on h2 "ESSA Accredited" at bounding box center [882, 331] width 230 height 14
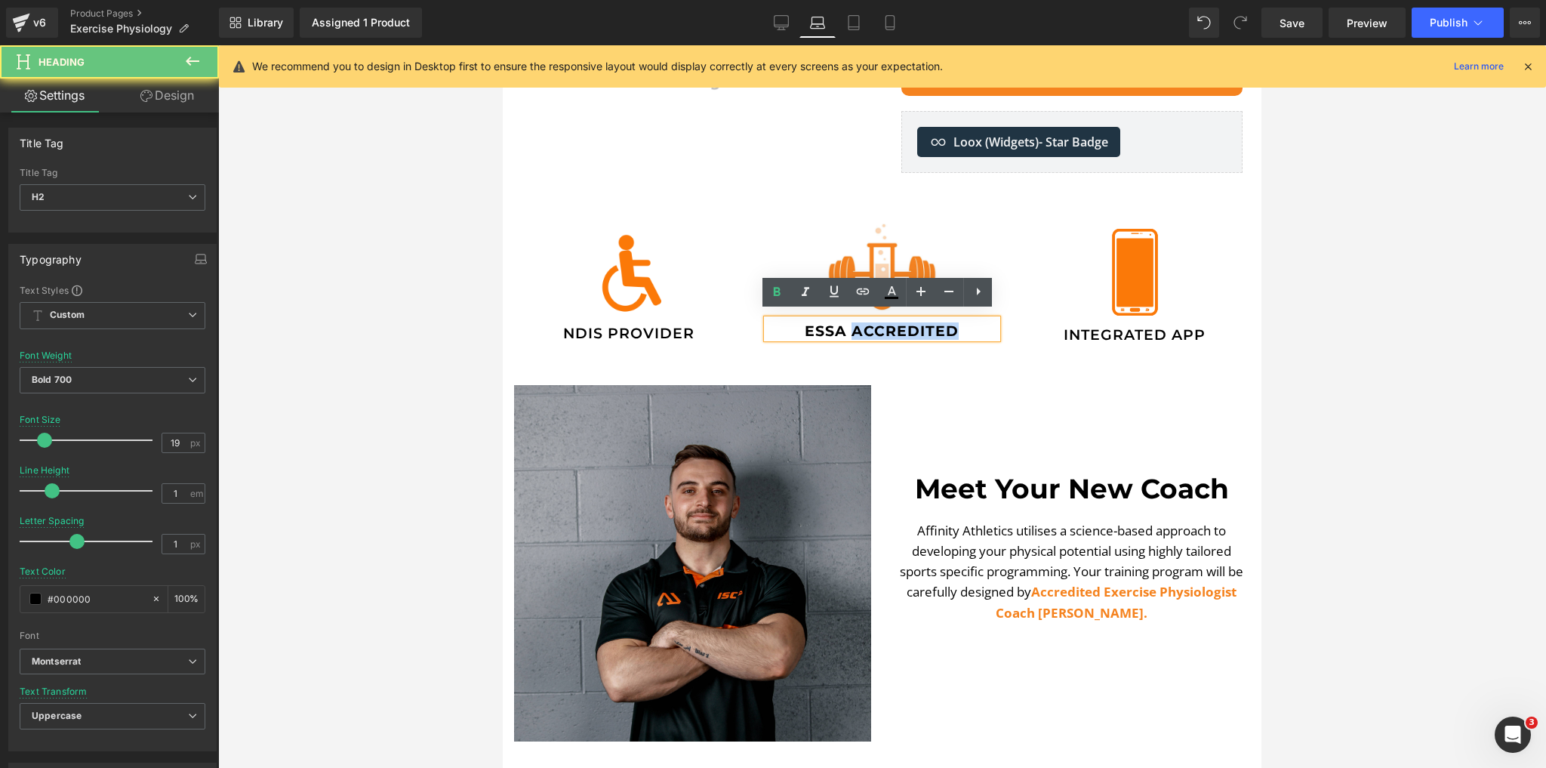
click at [902, 326] on h2 "ESSA Accredited" at bounding box center [882, 331] width 230 height 14
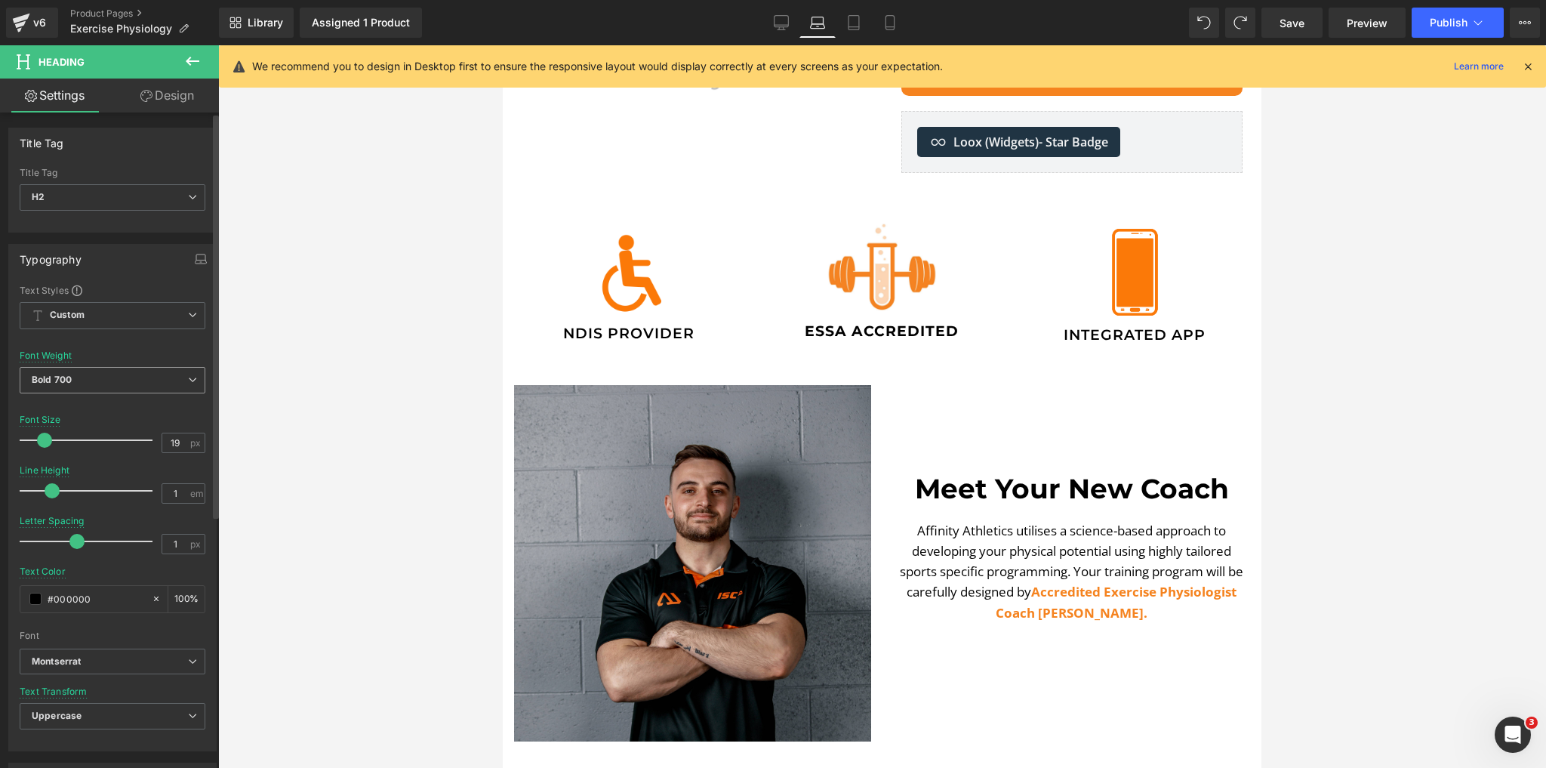
click at [138, 387] on span "Bold 700" at bounding box center [113, 380] width 186 height 26
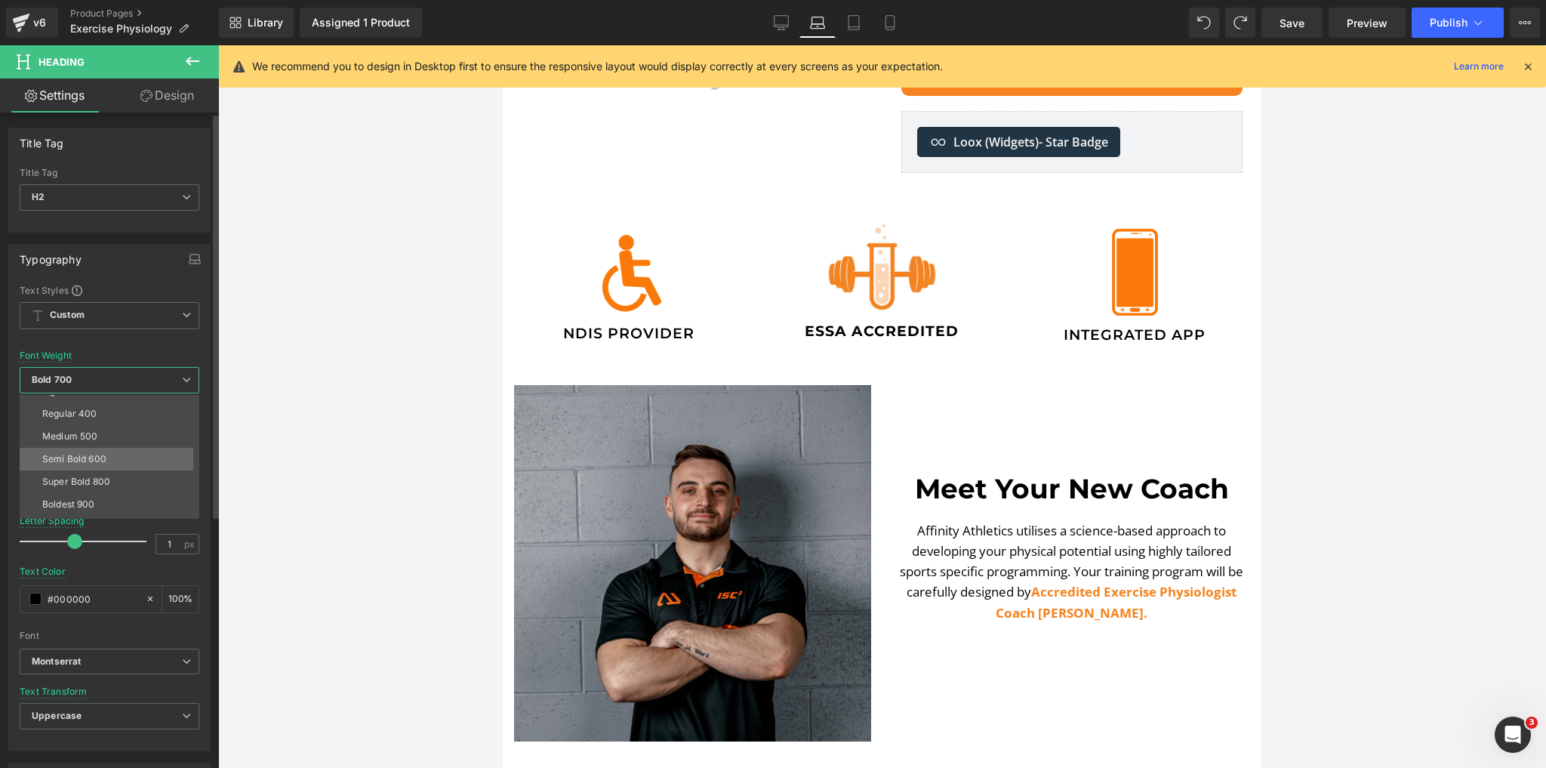
click at [94, 463] on li "Semi Bold 600" at bounding box center [113, 459] width 187 height 23
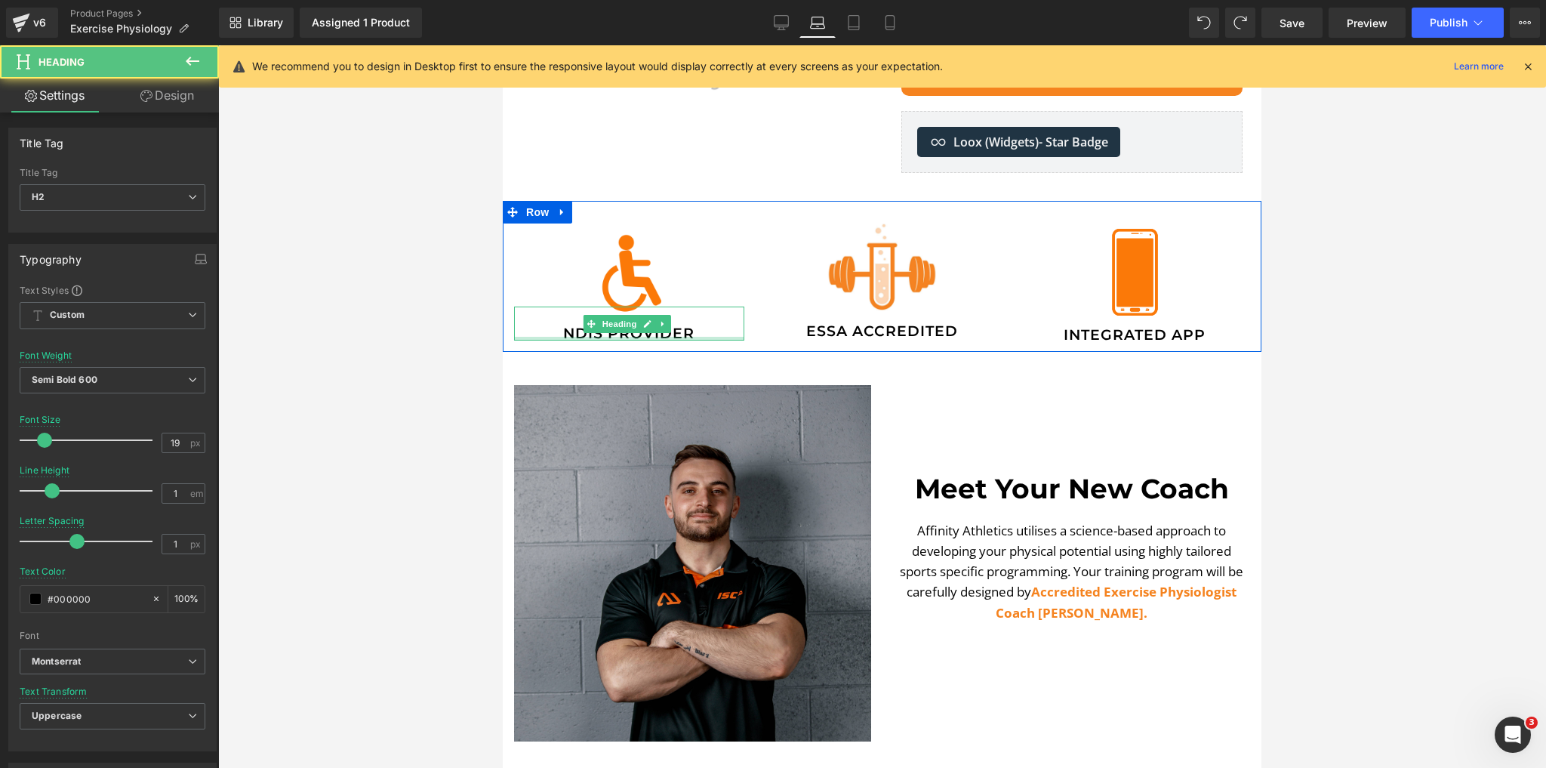
click at [631, 337] on div at bounding box center [629, 339] width 230 height 4
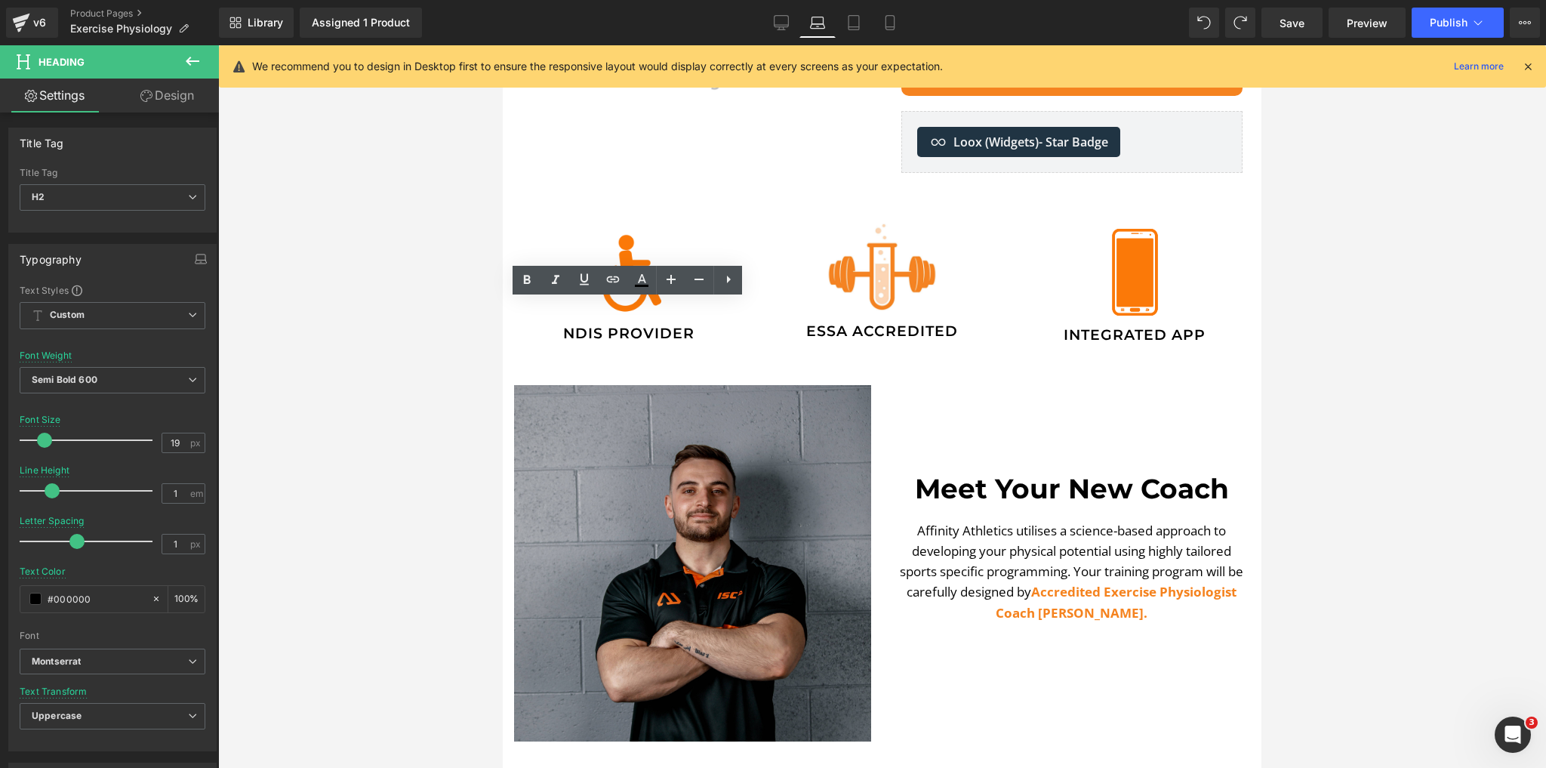
click at [386, 399] on div at bounding box center [882, 406] width 1328 height 723
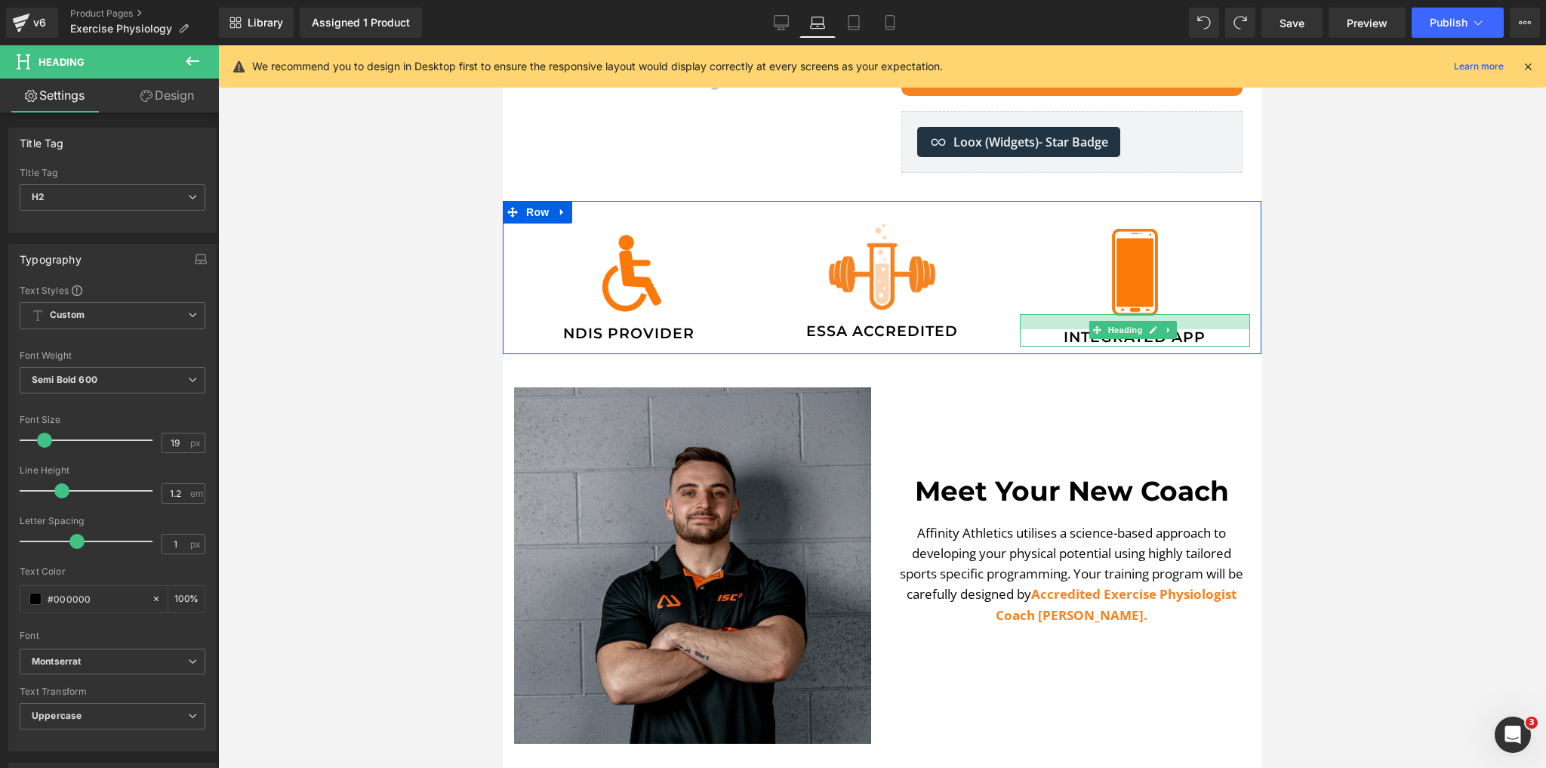
click at [1136, 314] on div at bounding box center [1135, 321] width 230 height 15
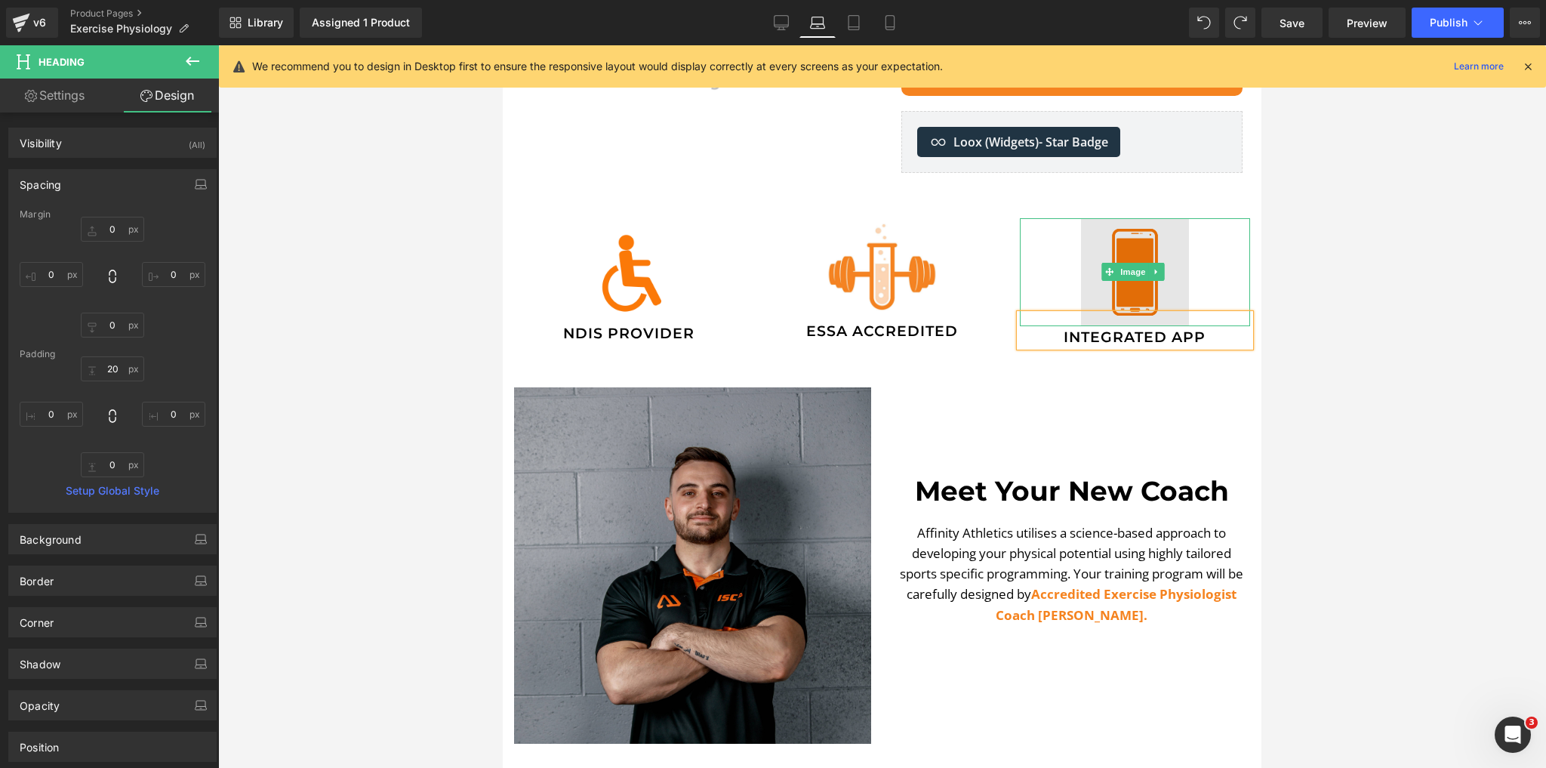
click at [1116, 245] on img at bounding box center [1135, 272] width 108 height 108
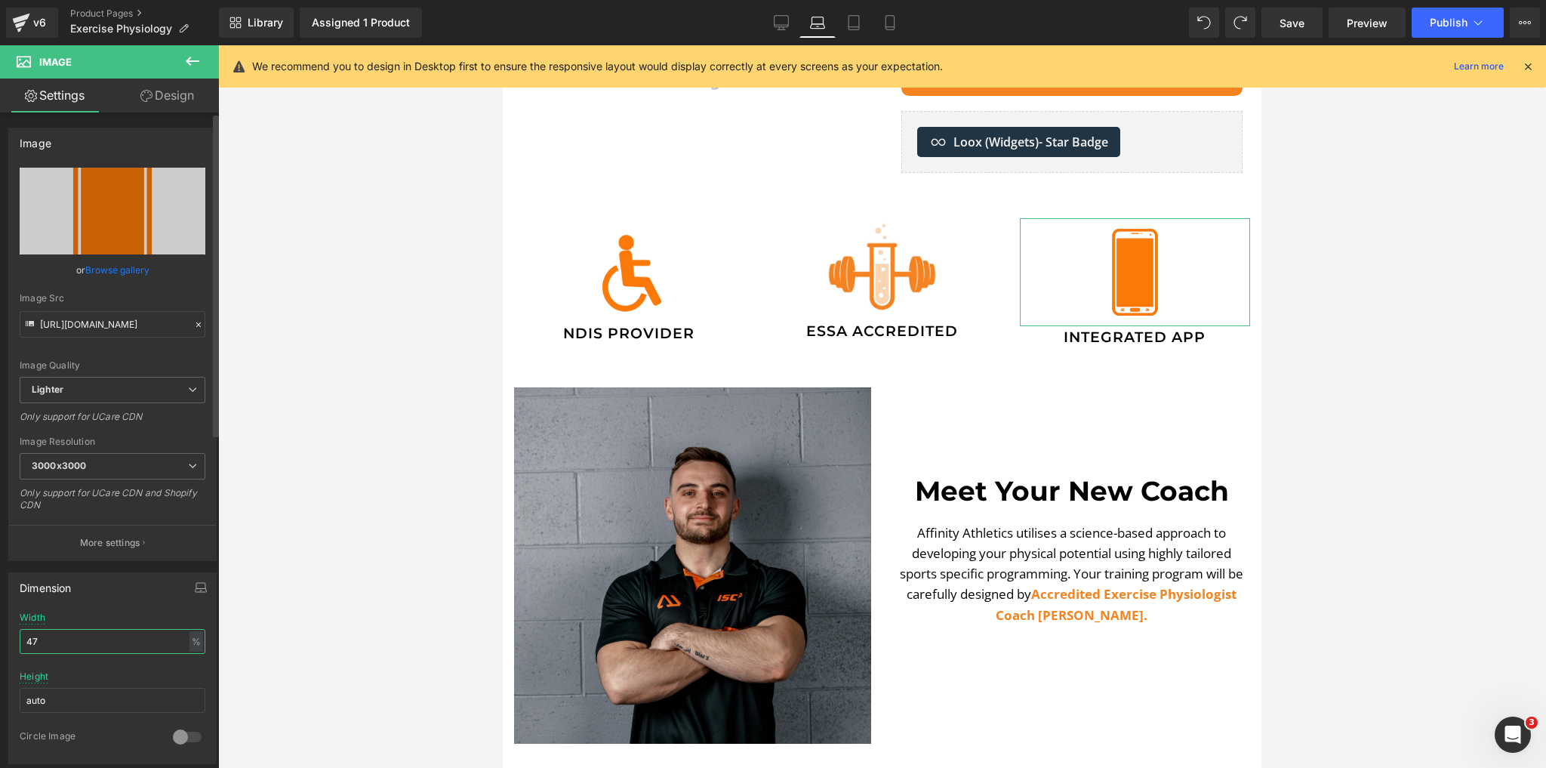
click at [64, 640] on input "47" at bounding box center [113, 641] width 186 height 25
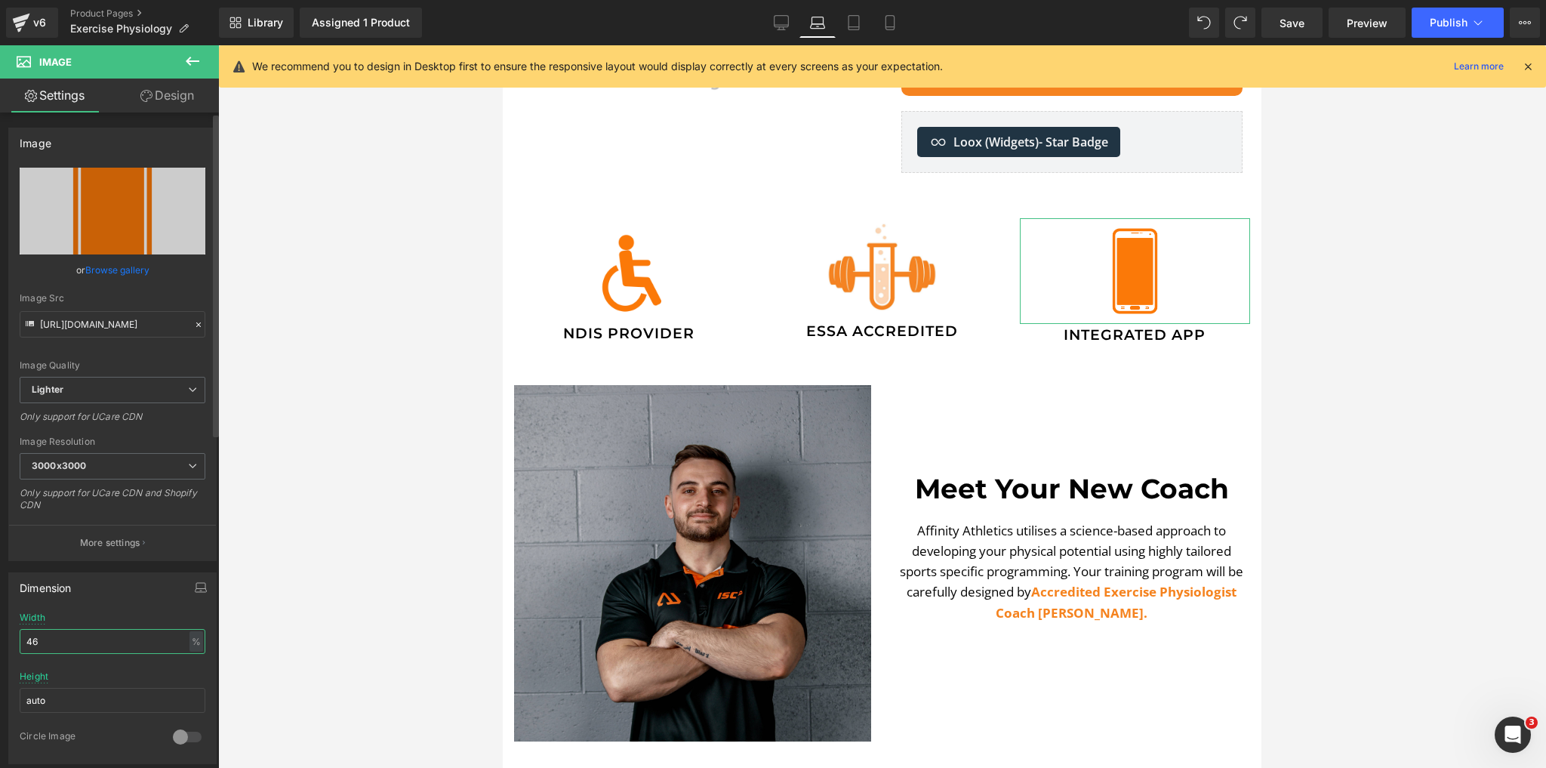
type input "45"
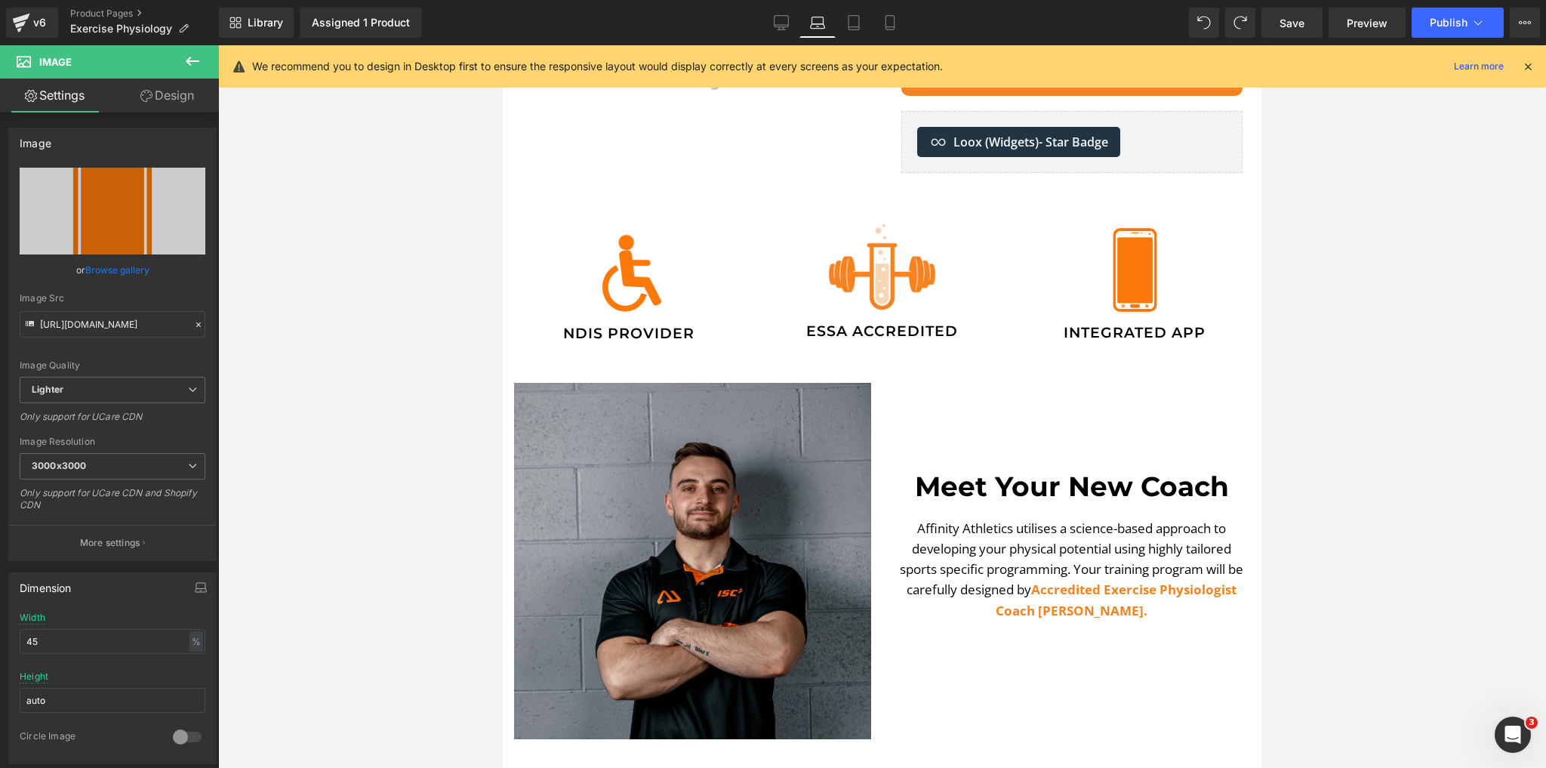
click at [346, 480] on div at bounding box center [882, 406] width 1328 height 723
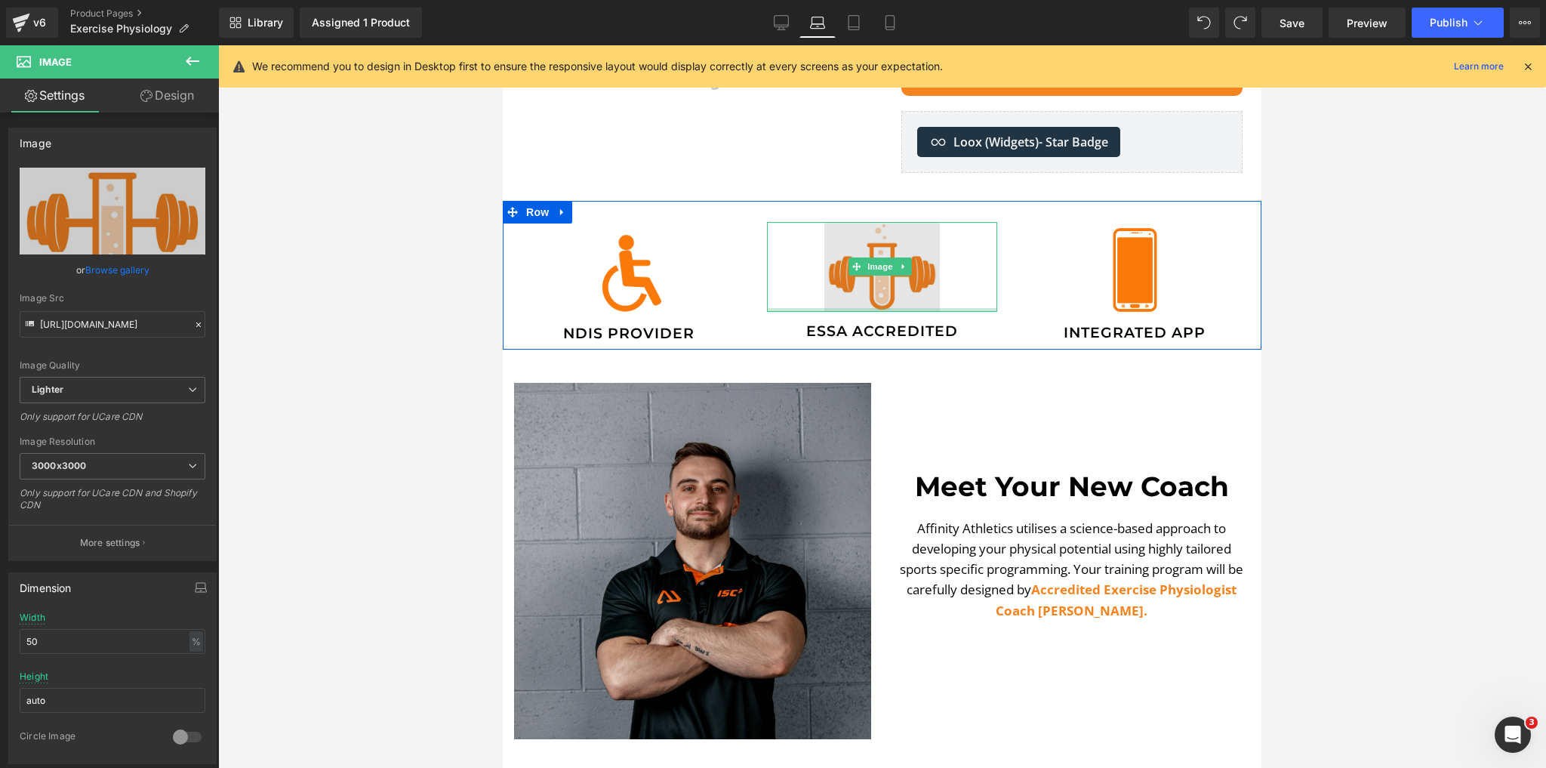
drag, startPoint x: 887, startPoint y: 301, endPoint x: 890, endPoint y: 291, distance: 10.1
click at [889, 291] on div "Image" at bounding box center [882, 267] width 230 height 90
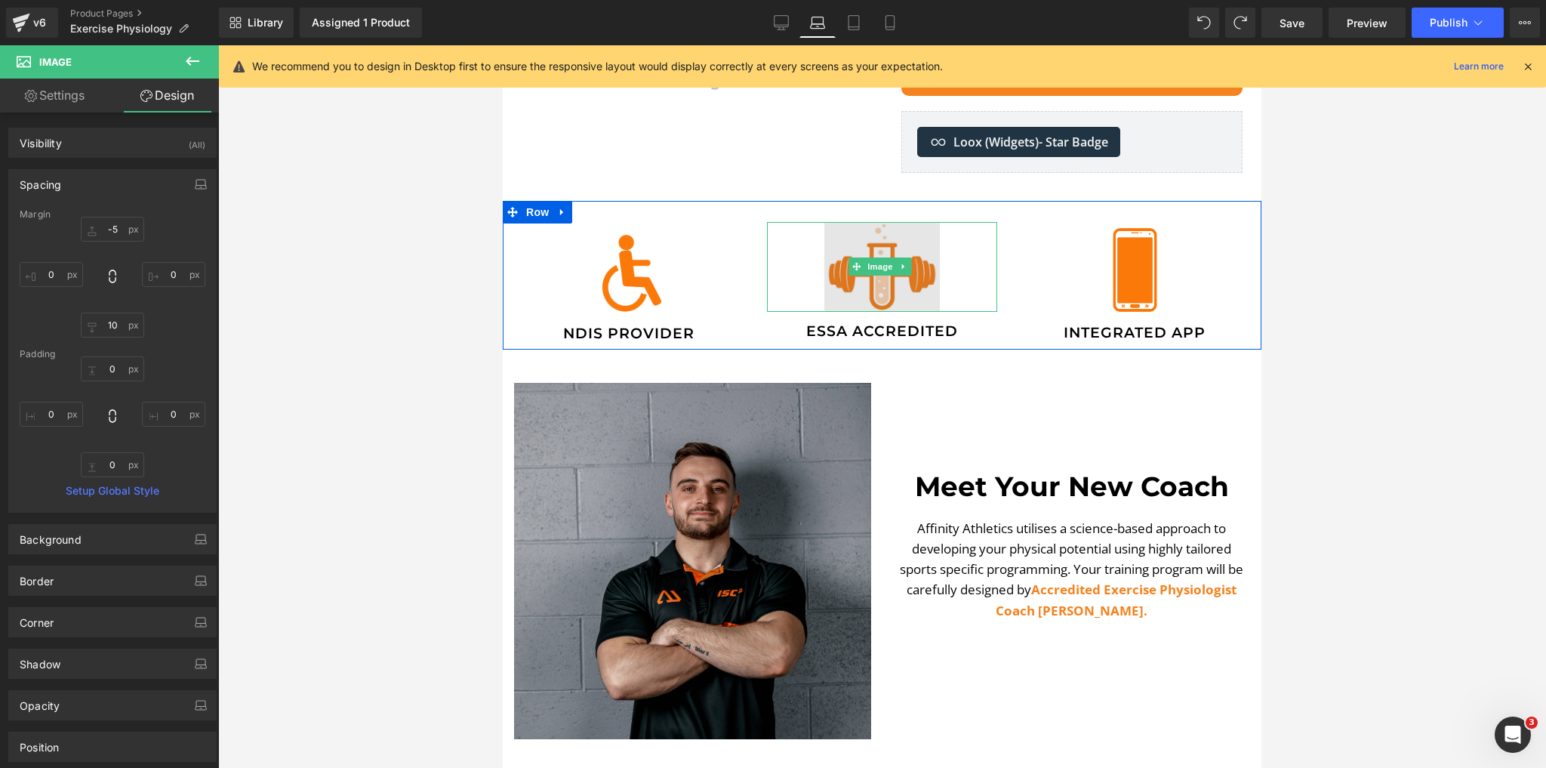
click at [902, 299] on div "Image" at bounding box center [882, 267] width 230 height 90
drag, startPoint x: 964, startPoint y: 302, endPoint x: 964, endPoint y: 281, distance: 21.2
click at [964, 281] on div "Image" at bounding box center [882, 267] width 230 height 90
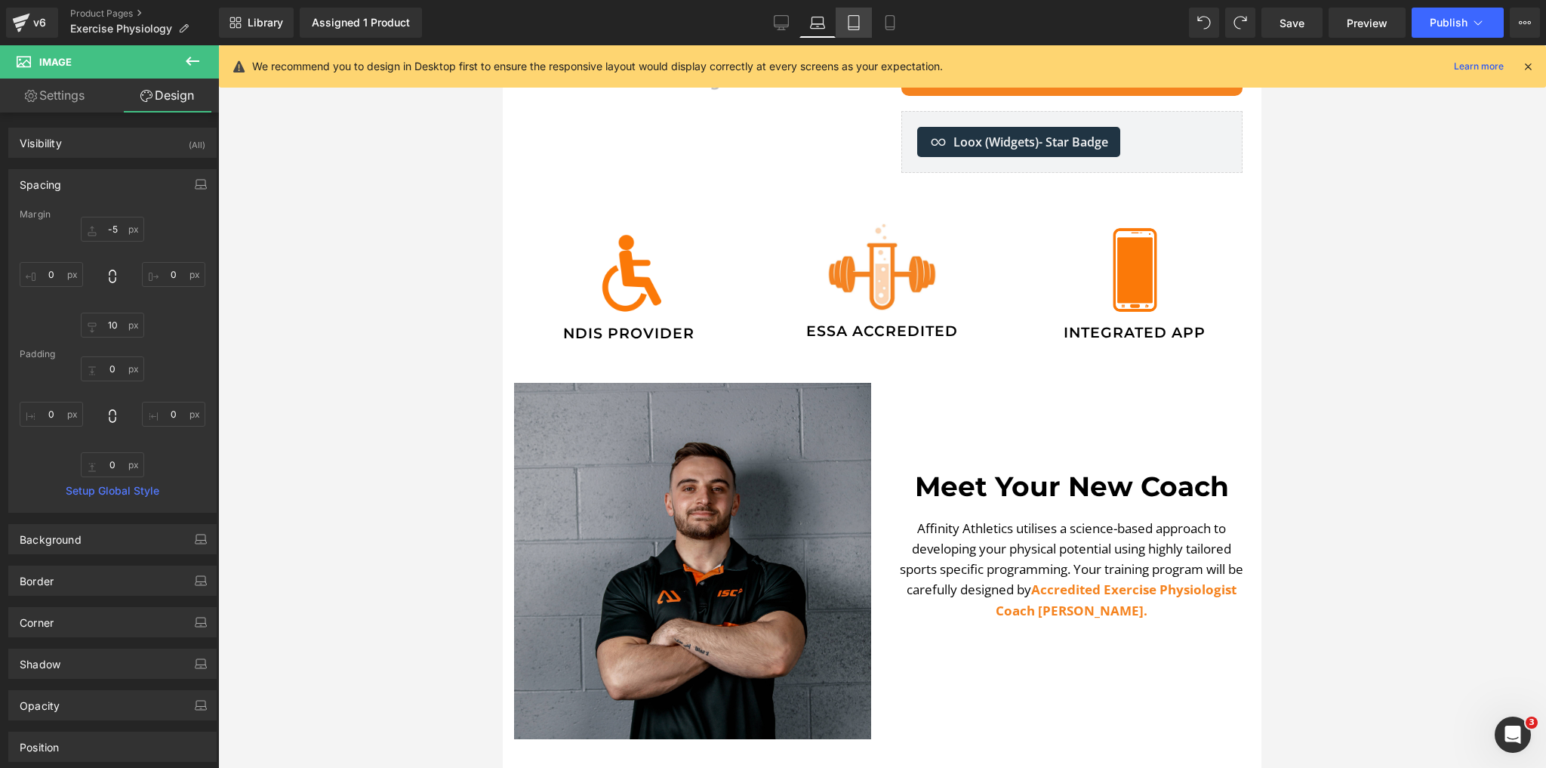
click at [839, 20] on link "Tablet" at bounding box center [854, 23] width 36 height 30
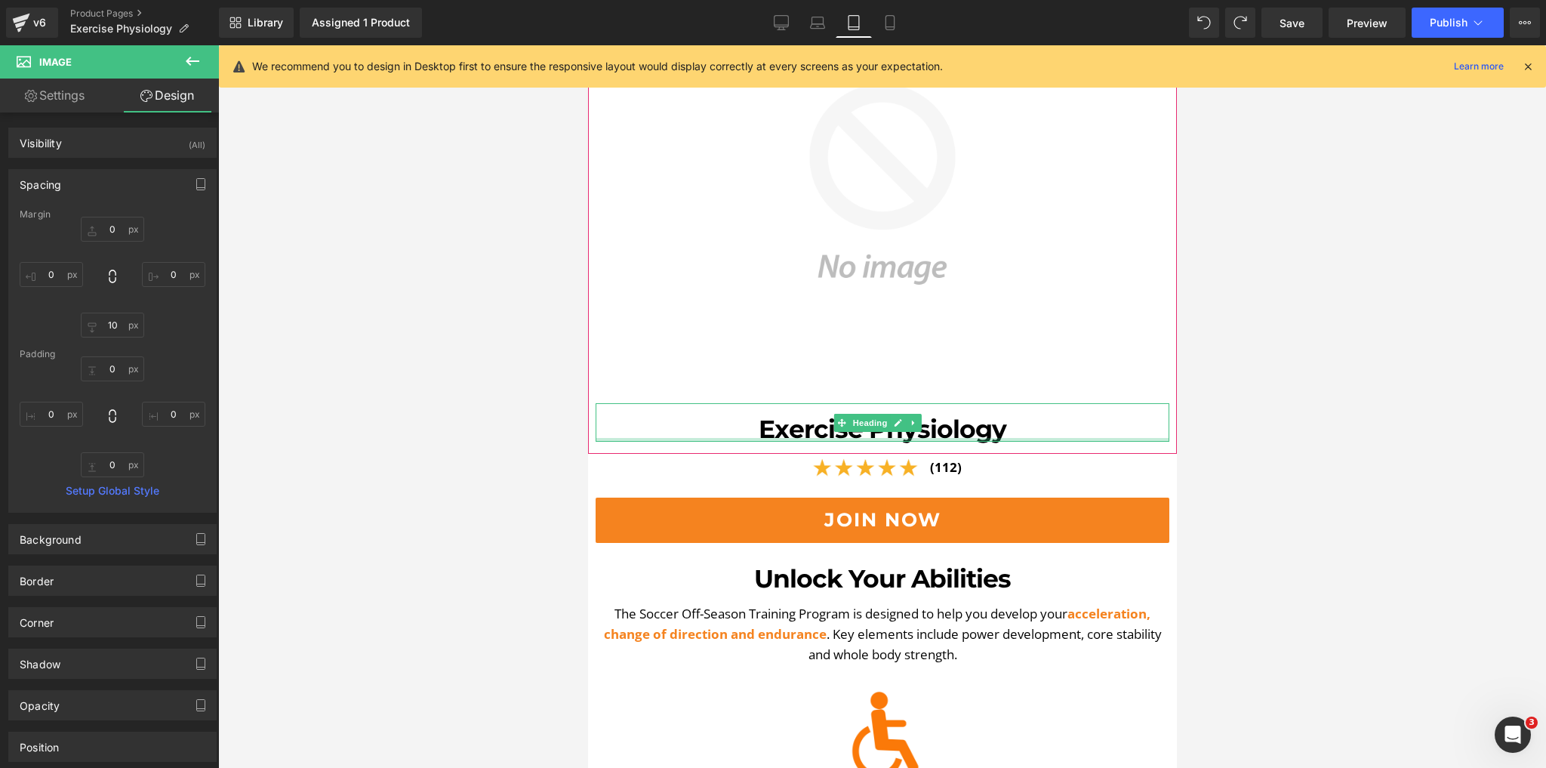
scroll to position [483, 0]
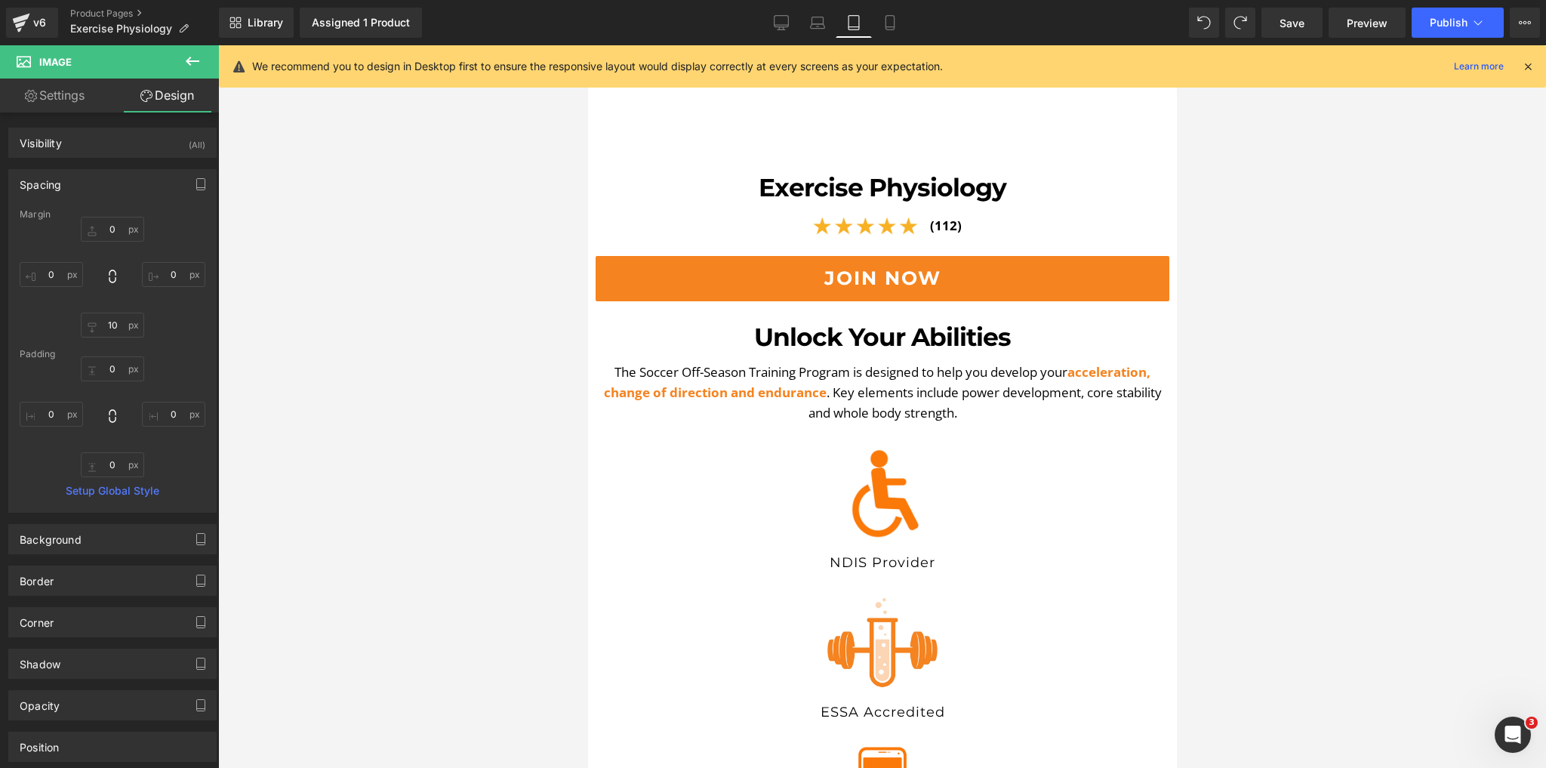
click at [685, 265] on button "join now" at bounding box center [882, 278] width 574 height 45
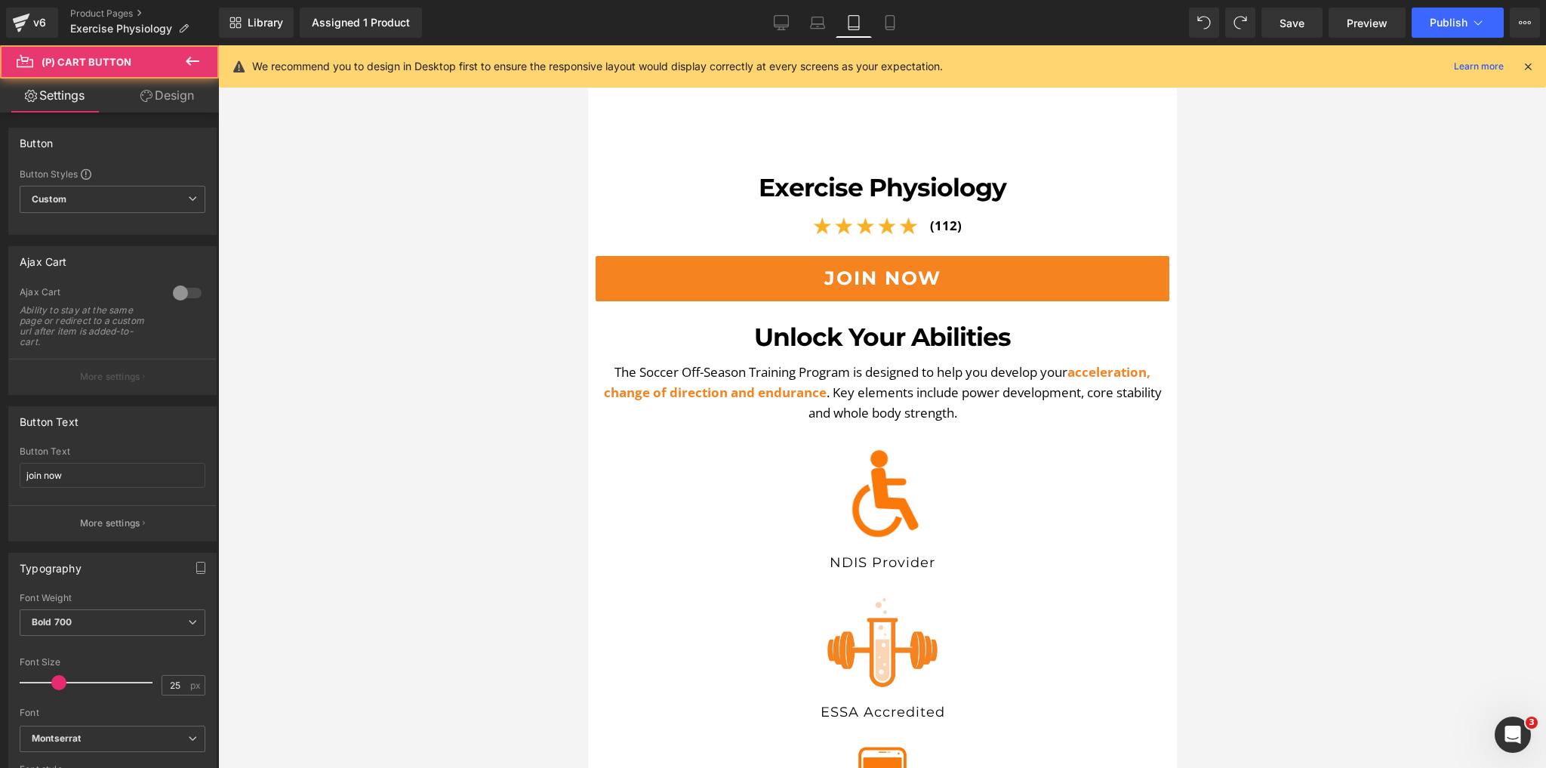
click at [155, 91] on link "Design" at bounding box center [167, 96] width 109 height 34
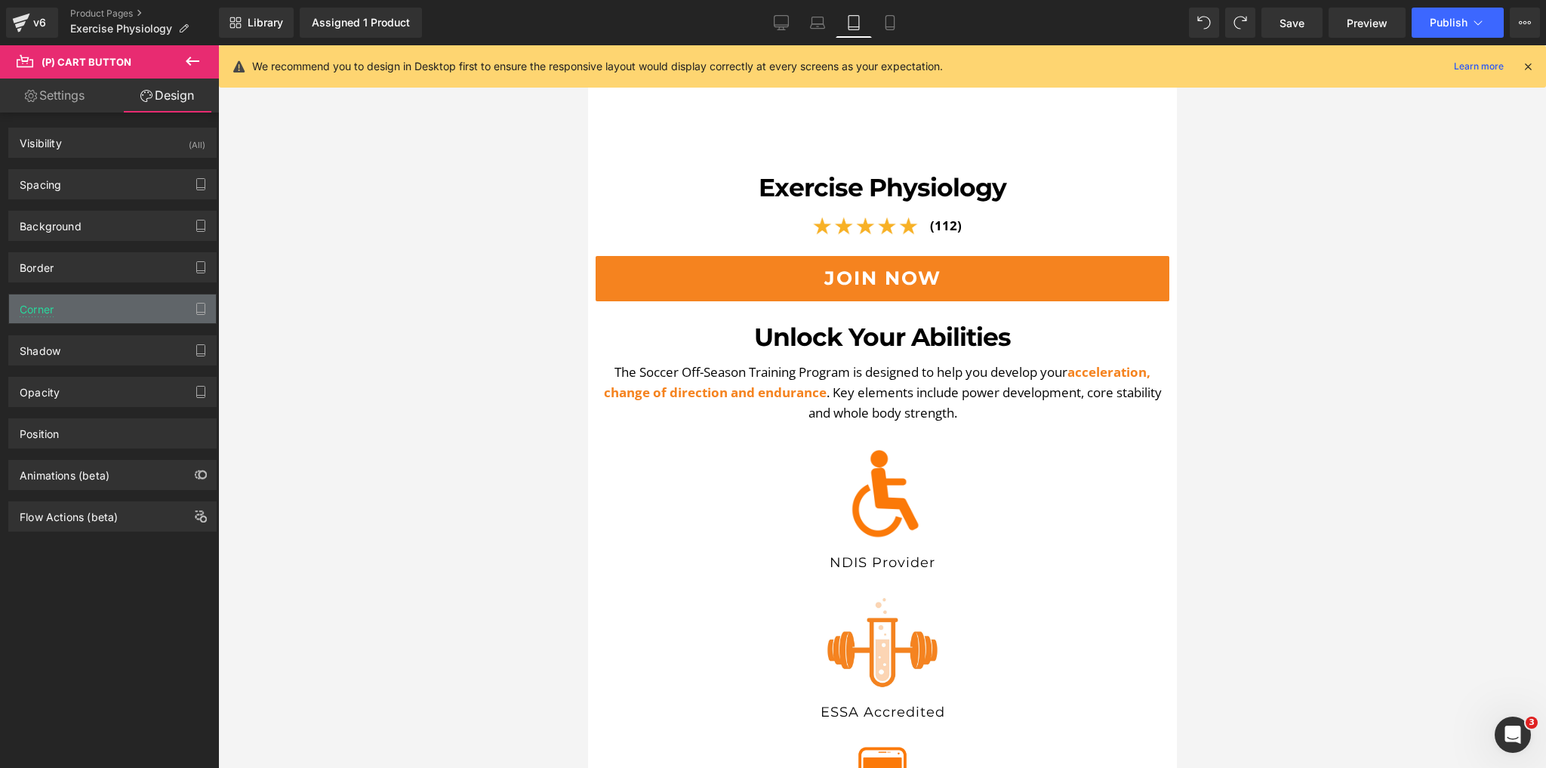
click at [75, 300] on div "Corner" at bounding box center [112, 308] width 207 height 29
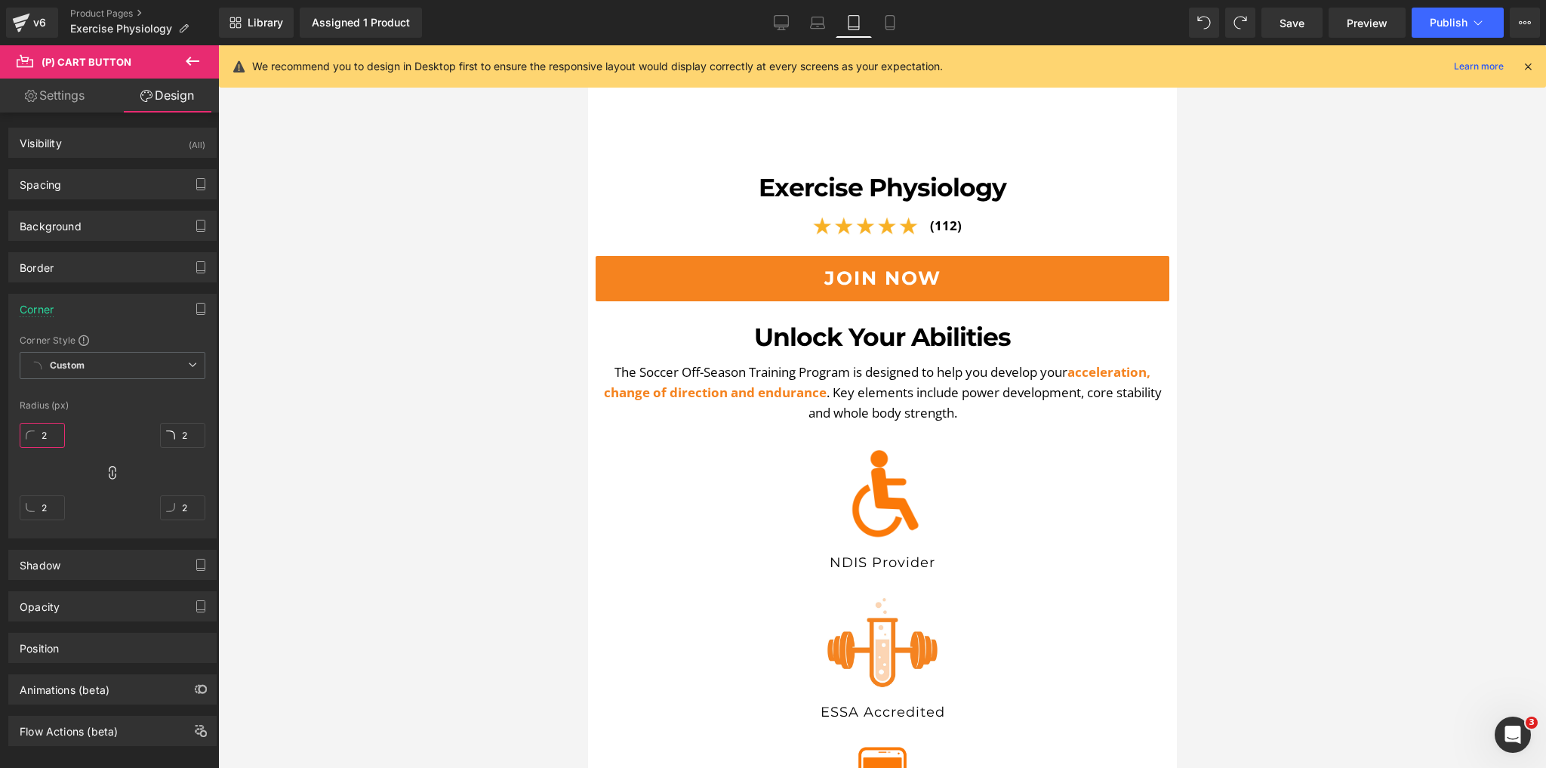
click at [51, 435] on input "2" at bounding box center [42, 435] width 45 height 25
type input "10"
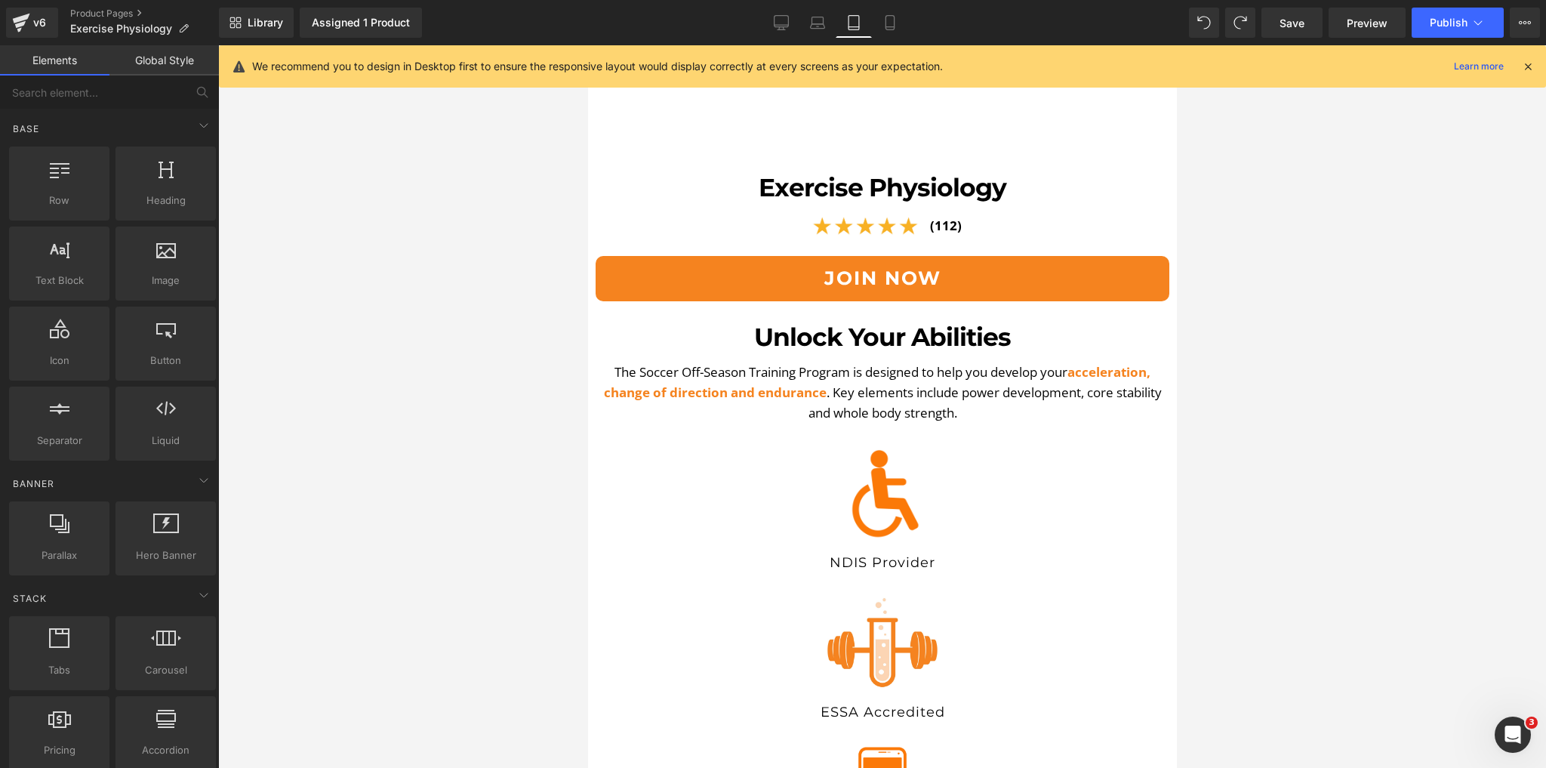
click at [557, 453] on div at bounding box center [882, 406] width 1328 height 723
click at [870, 267] on span "(P) Cart Button" at bounding box center [877, 278] width 86 height 23
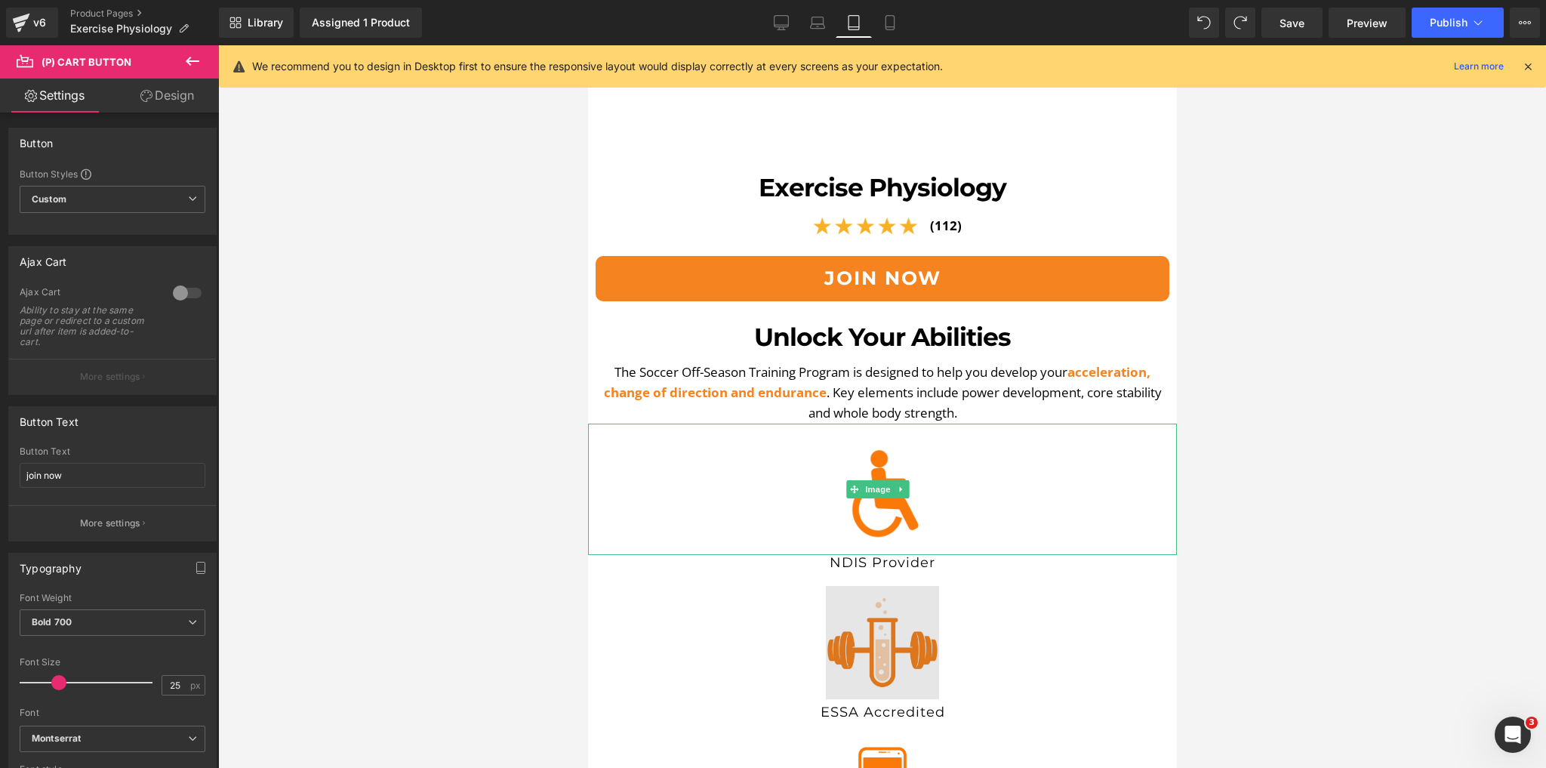
scroll to position [544, 0]
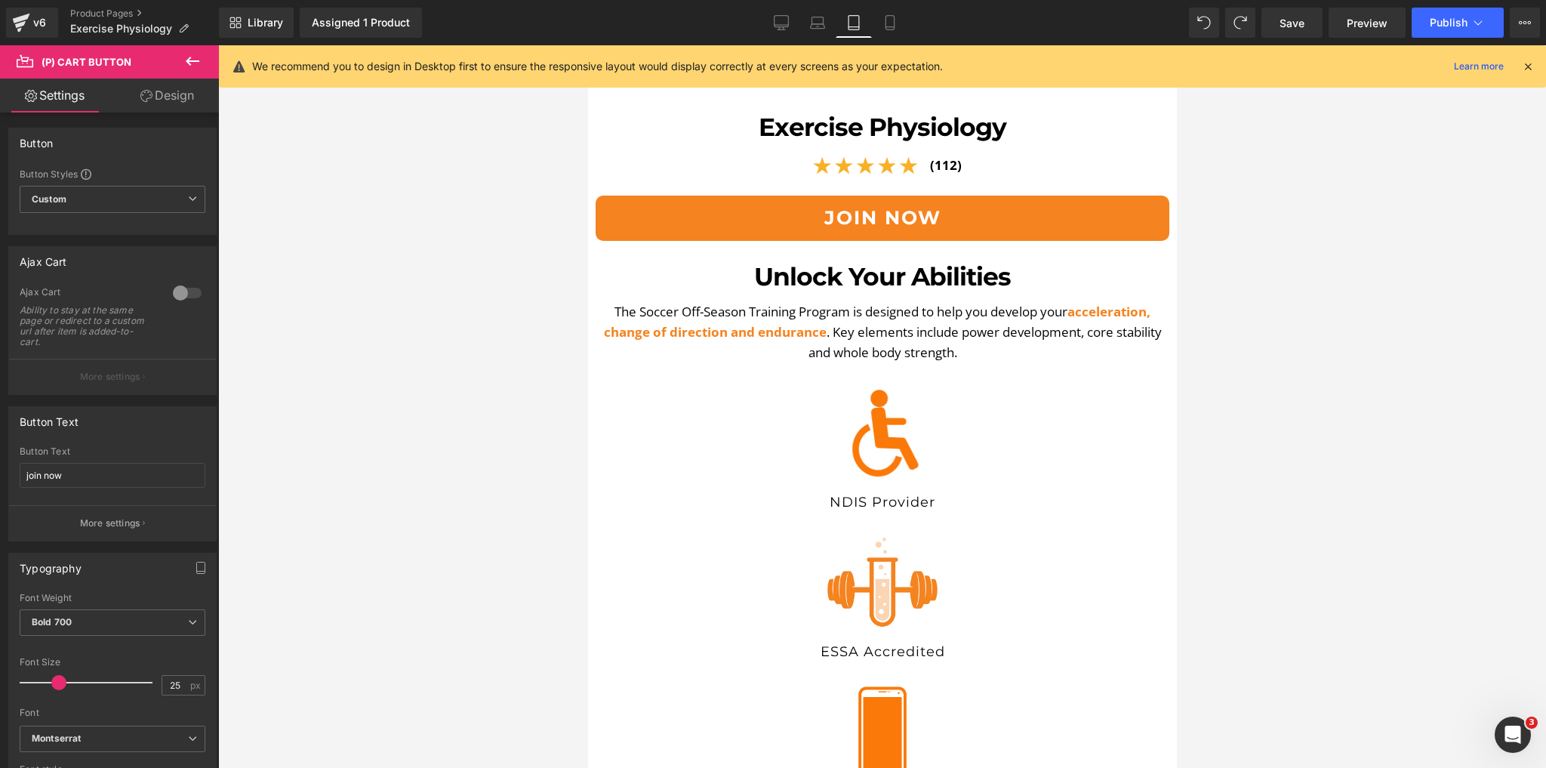
click at [870, 495] on div "nDIS Provider Heading" at bounding box center [881, 503] width 589 height 17
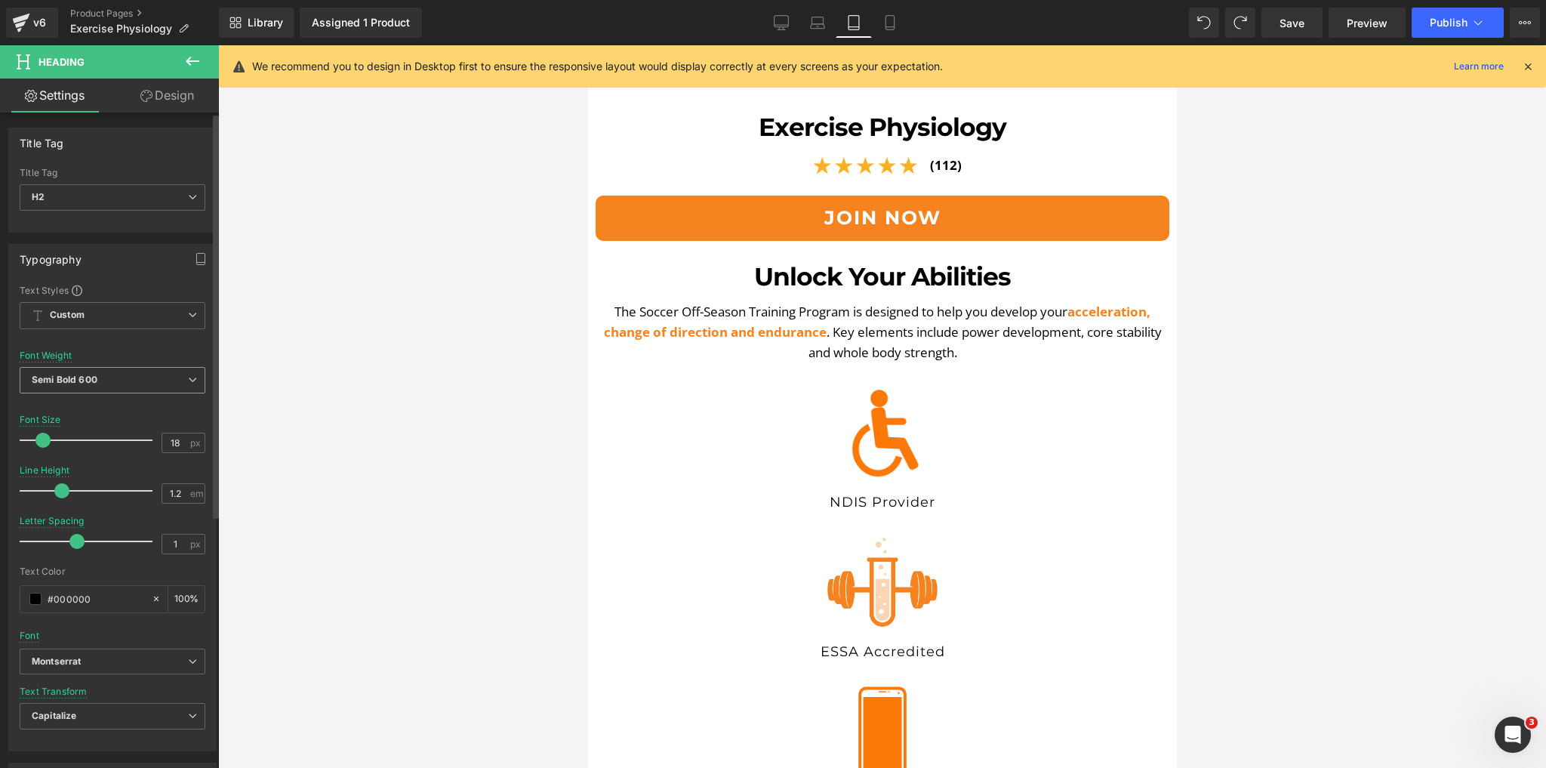
click at [128, 378] on span "Semi Bold 600" at bounding box center [113, 380] width 186 height 26
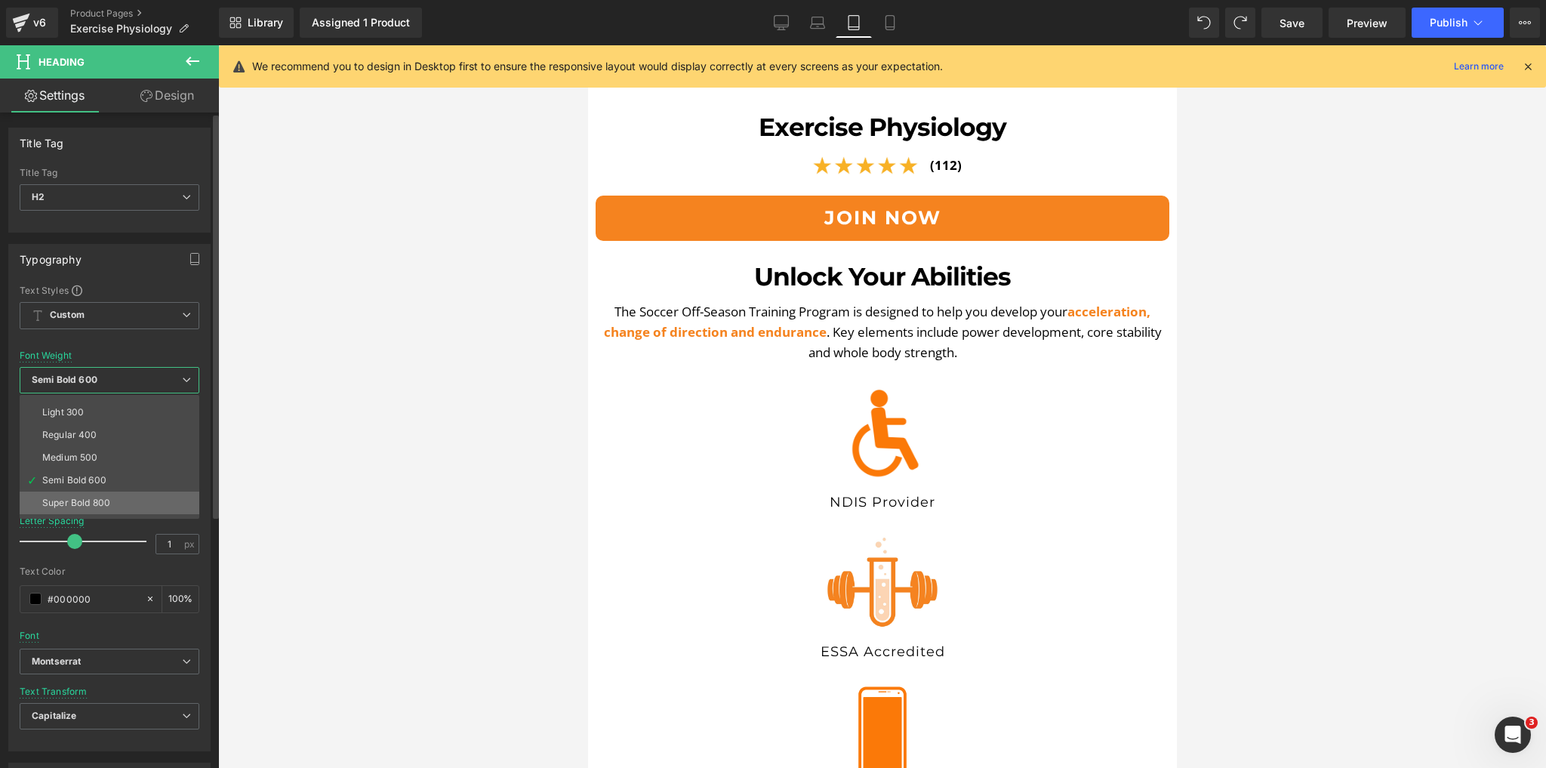
scroll to position [60, 0]
click at [79, 472] on li "Super Bold 800" at bounding box center [113, 481] width 187 height 23
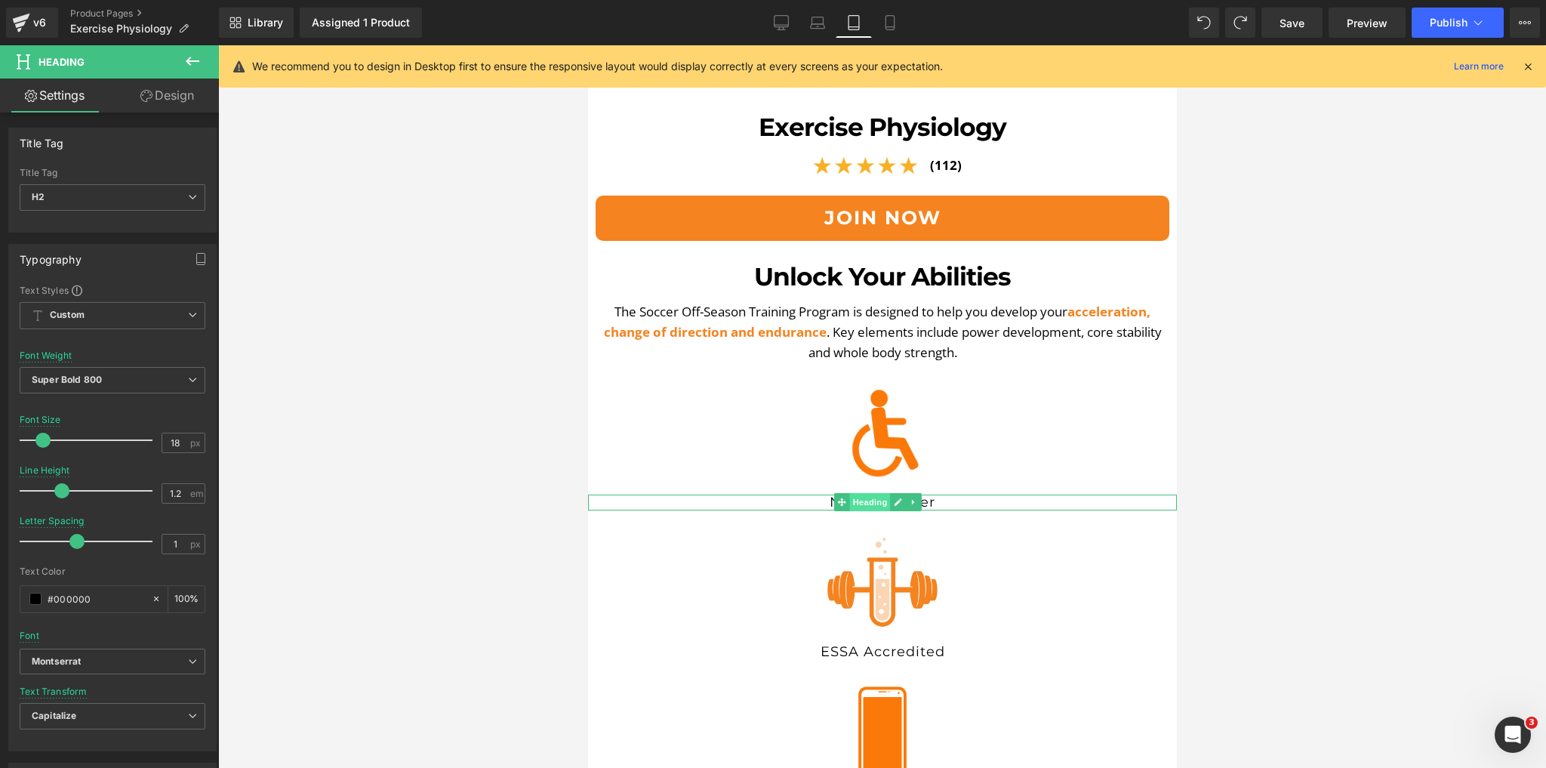
click at [874, 493] on span "Heading" at bounding box center [869, 502] width 41 height 18
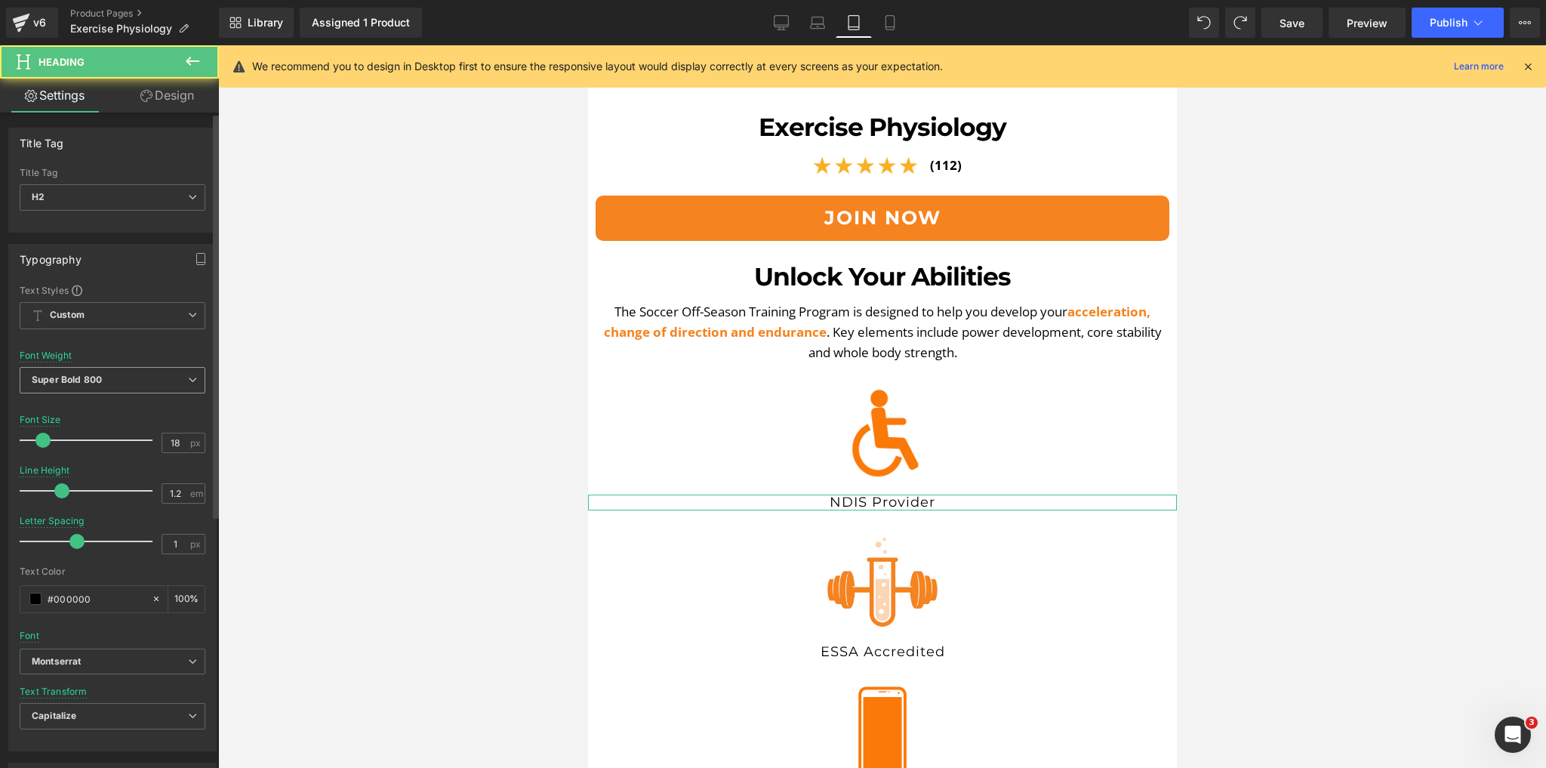
click at [159, 372] on span "Super Bold 800" at bounding box center [113, 380] width 186 height 26
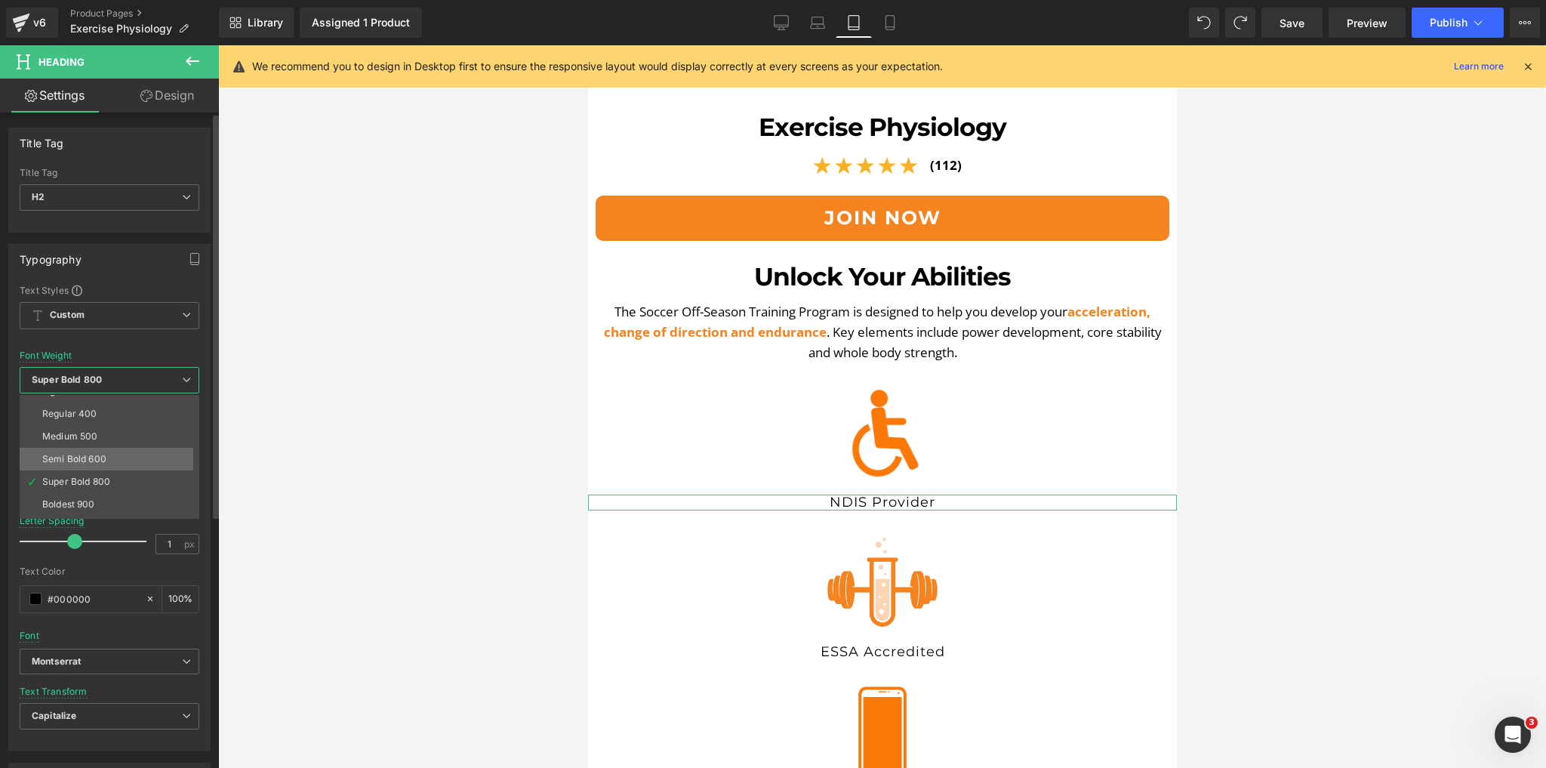
click at [88, 456] on div "Semi Bold 600" at bounding box center [74, 459] width 64 height 11
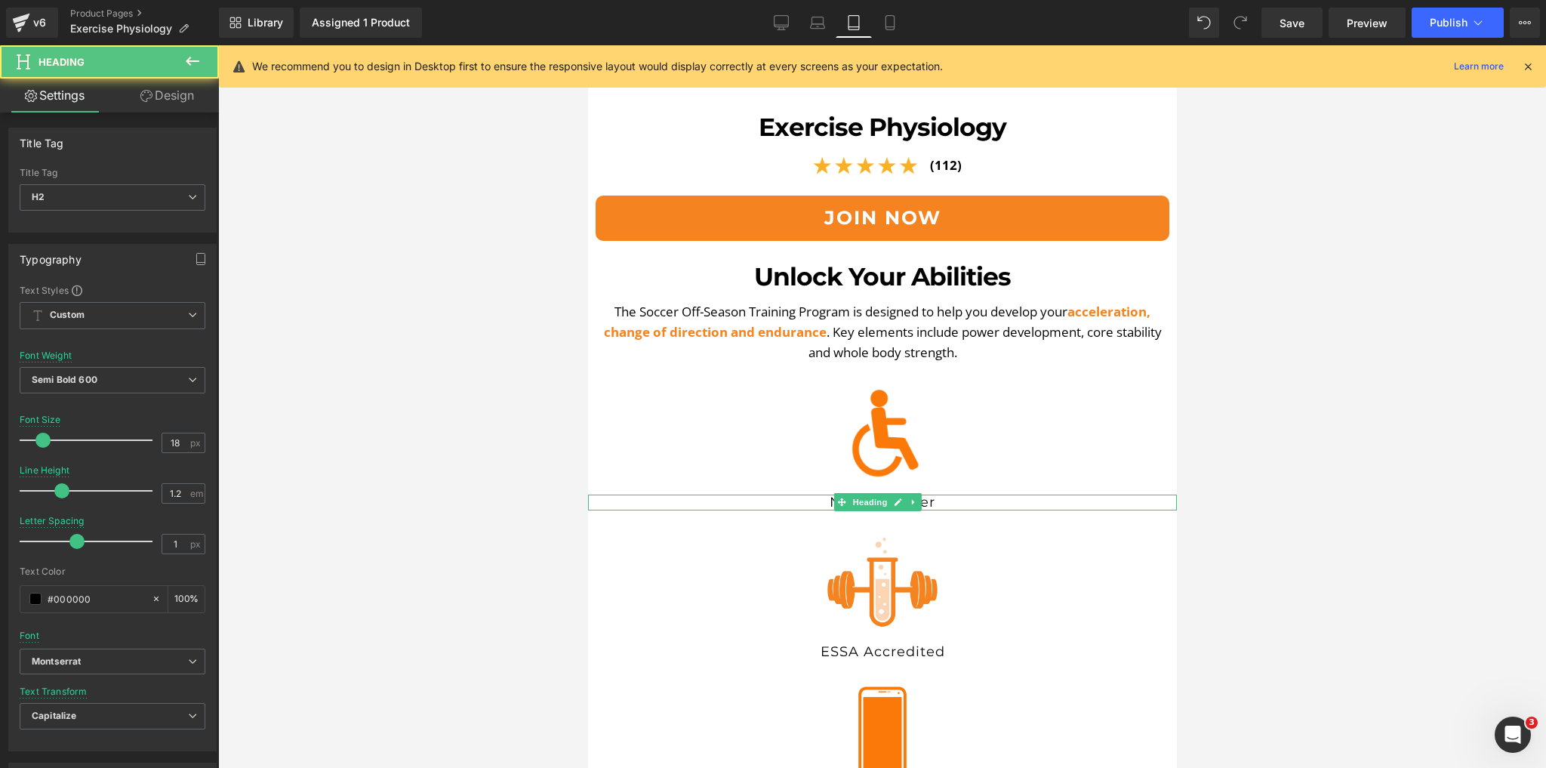
click at [817, 495] on h2 "nDIS Provider" at bounding box center [881, 503] width 589 height 17
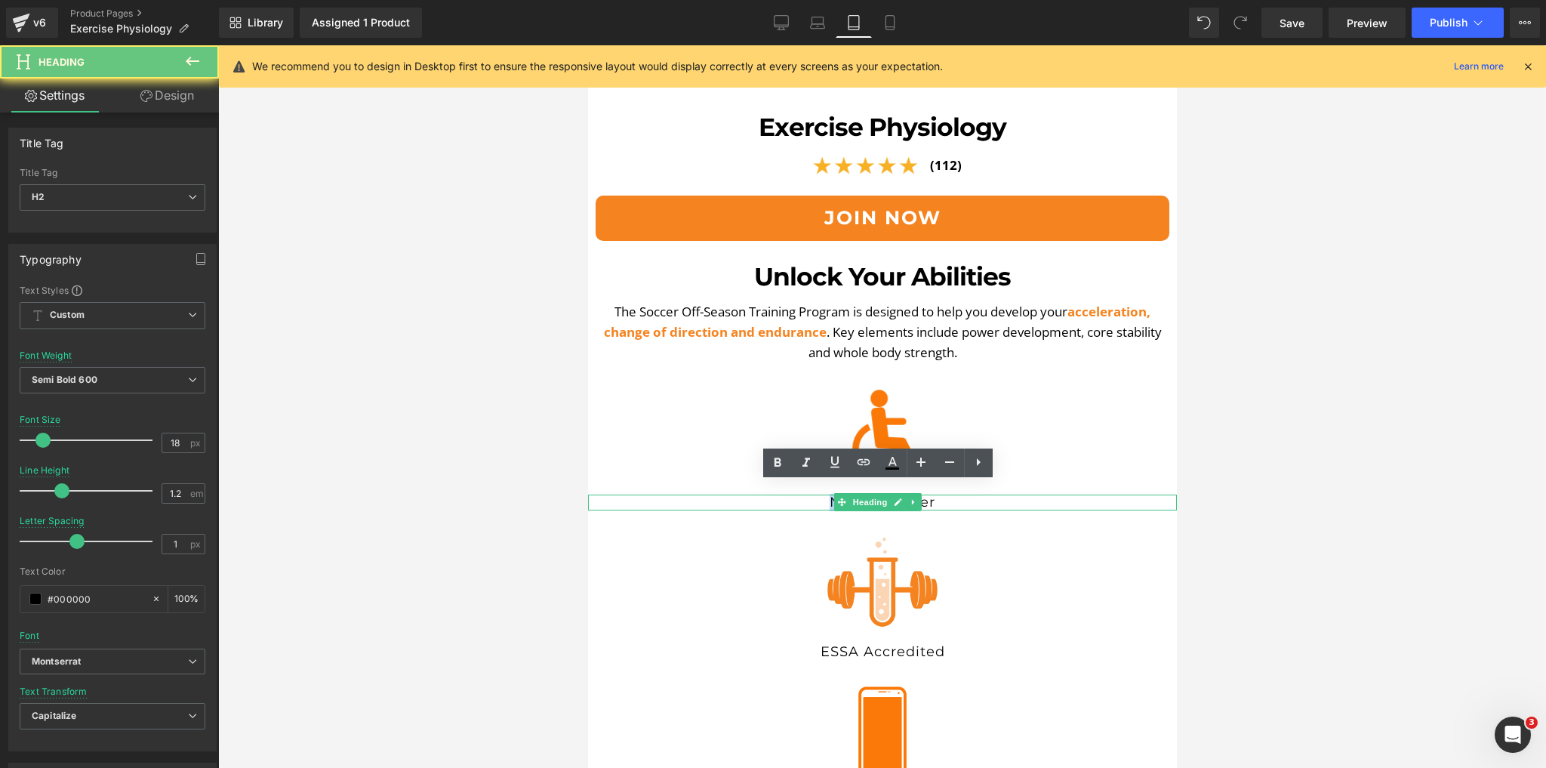
click at [817, 495] on h2 "nDIS Provider" at bounding box center [881, 503] width 589 height 17
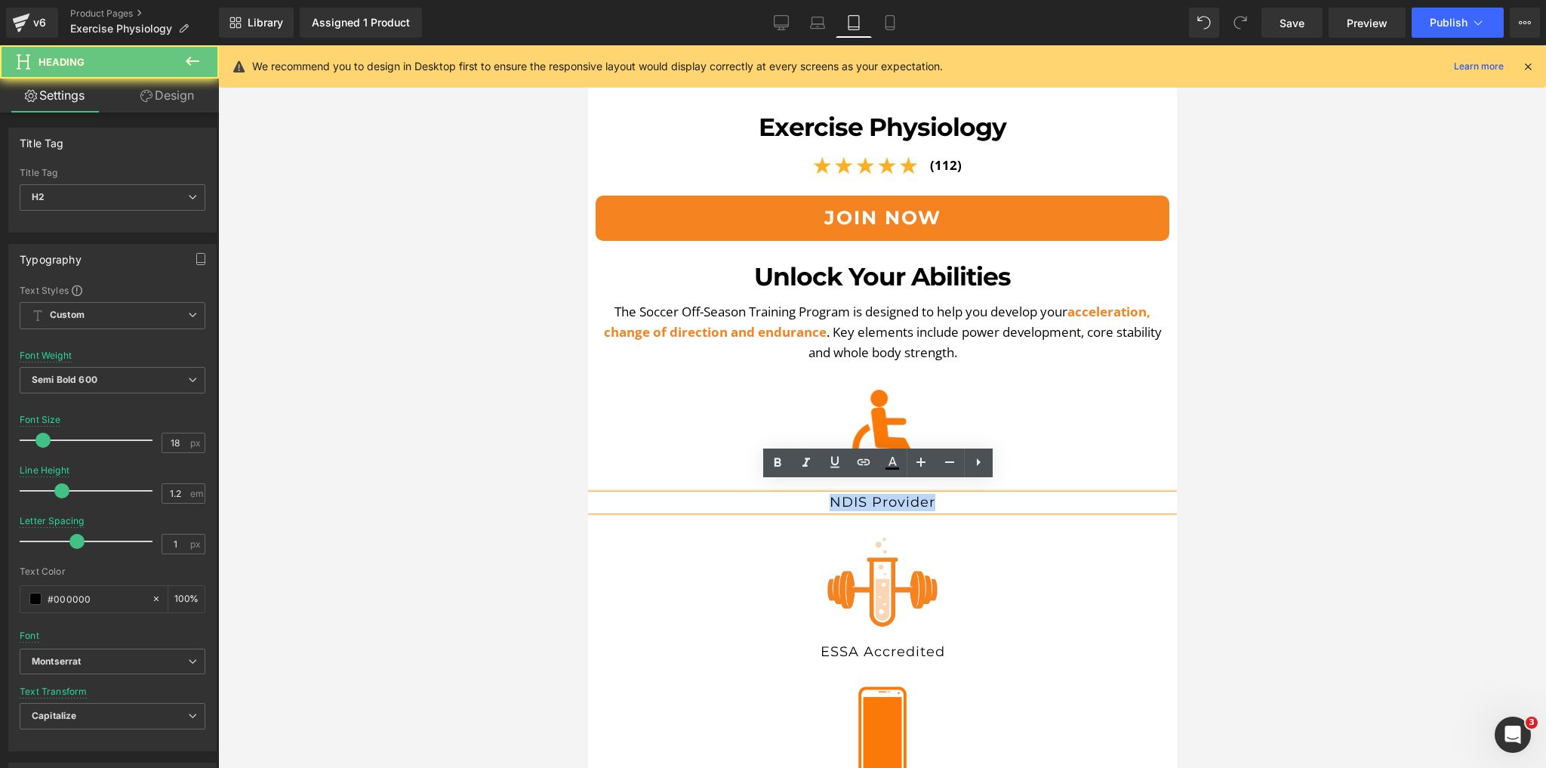
click at [817, 495] on h2 "nDIS Provider" at bounding box center [881, 503] width 589 height 17
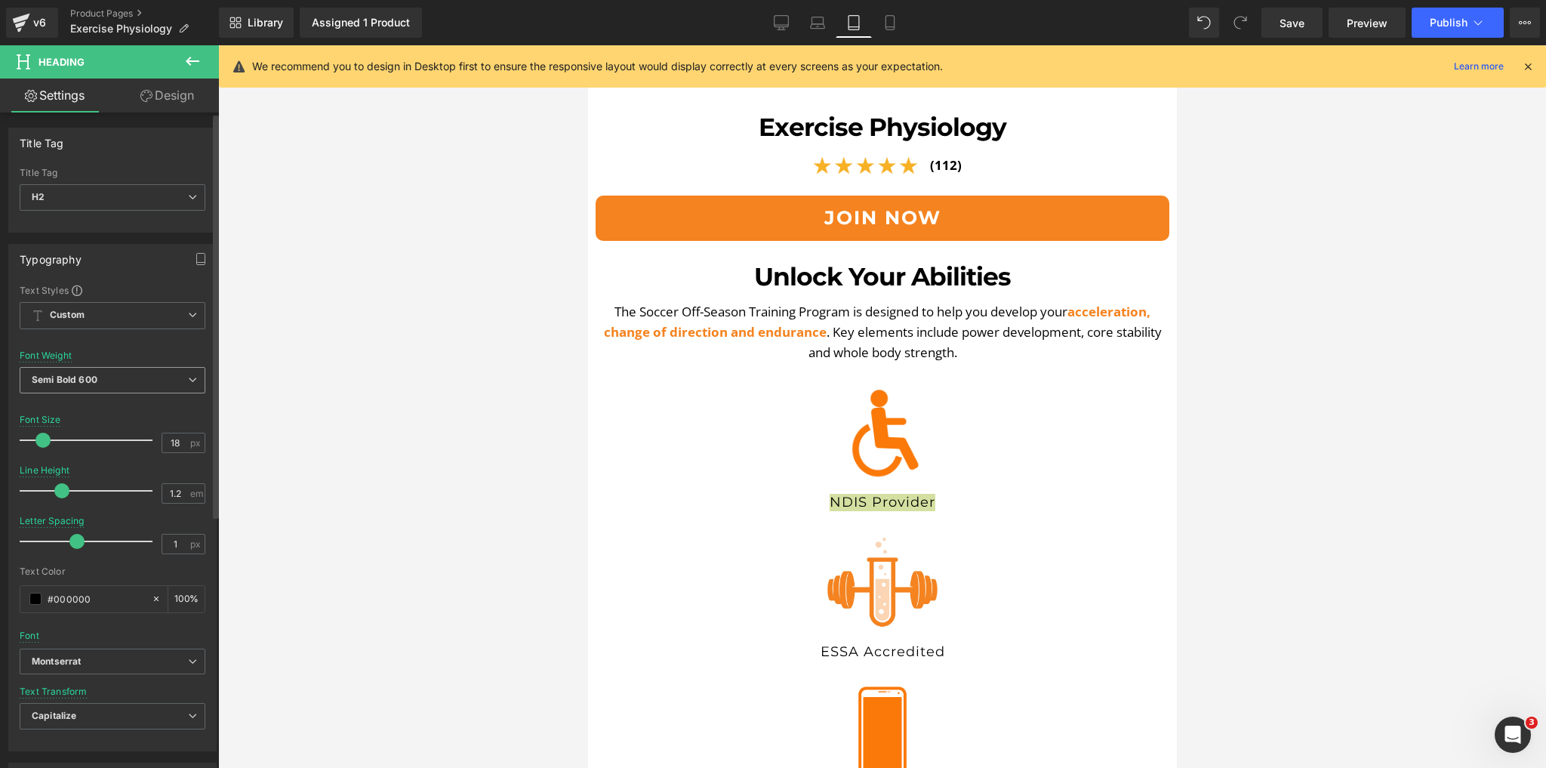
click at [110, 375] on span "Semi Bold 600" at bounding box center [113, 380] width 186 height 26
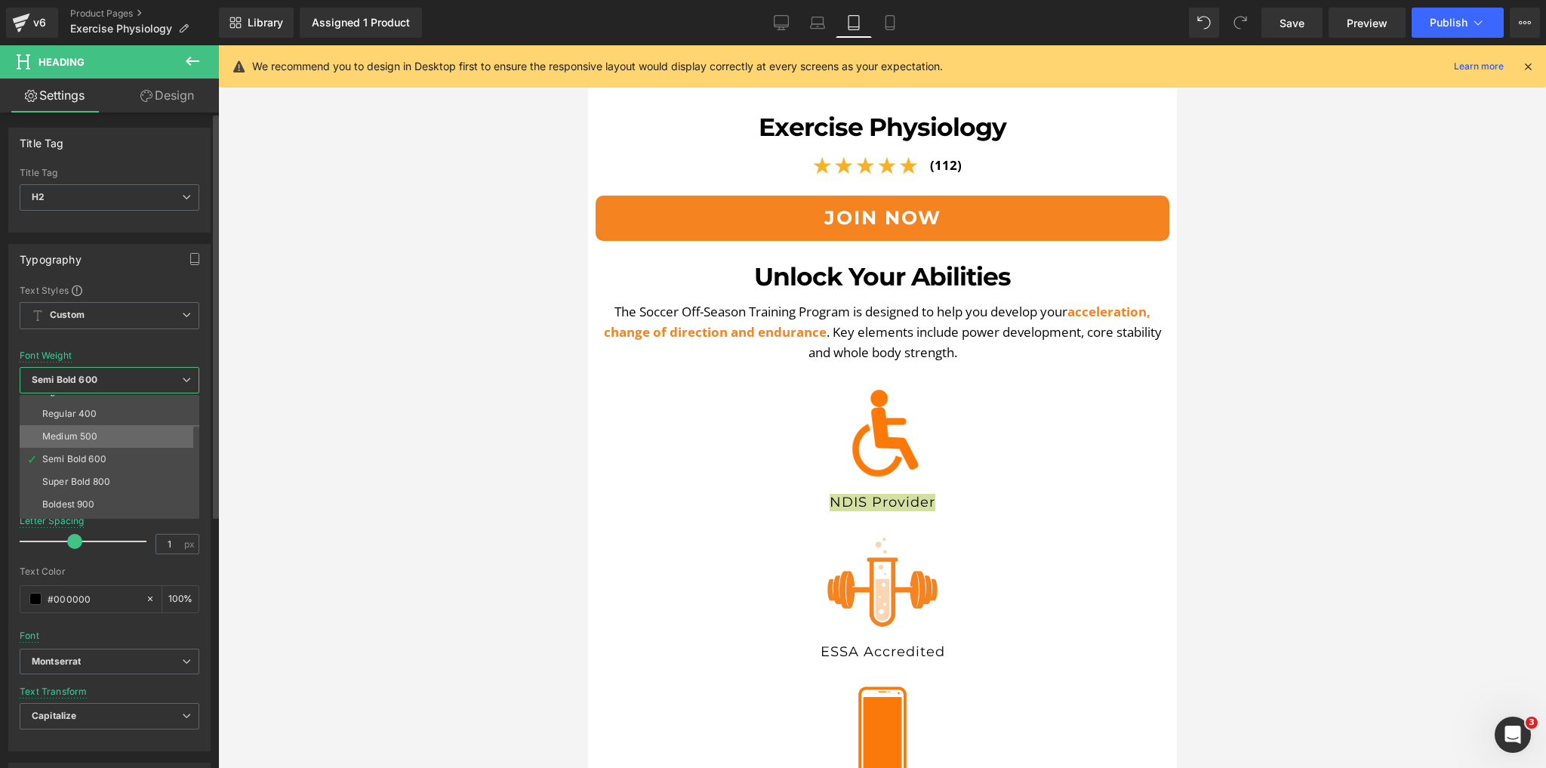
click at [85, 438] on div "Medium 500" at bounding box center [69, 436] width 55 height 11
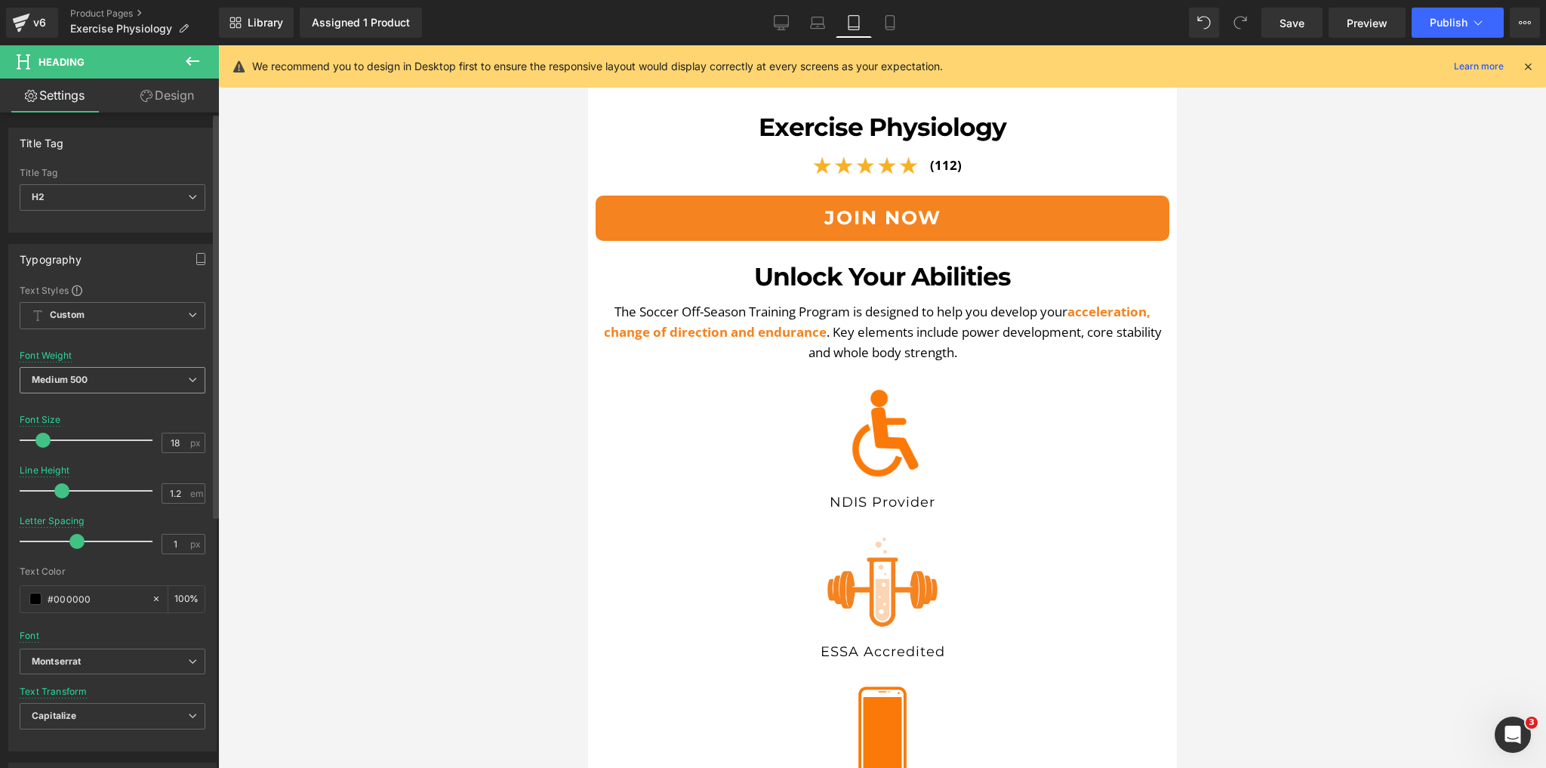
click at [126, 383] on span "Medium 500" at bounding box center [113, 380] width 186 height 26
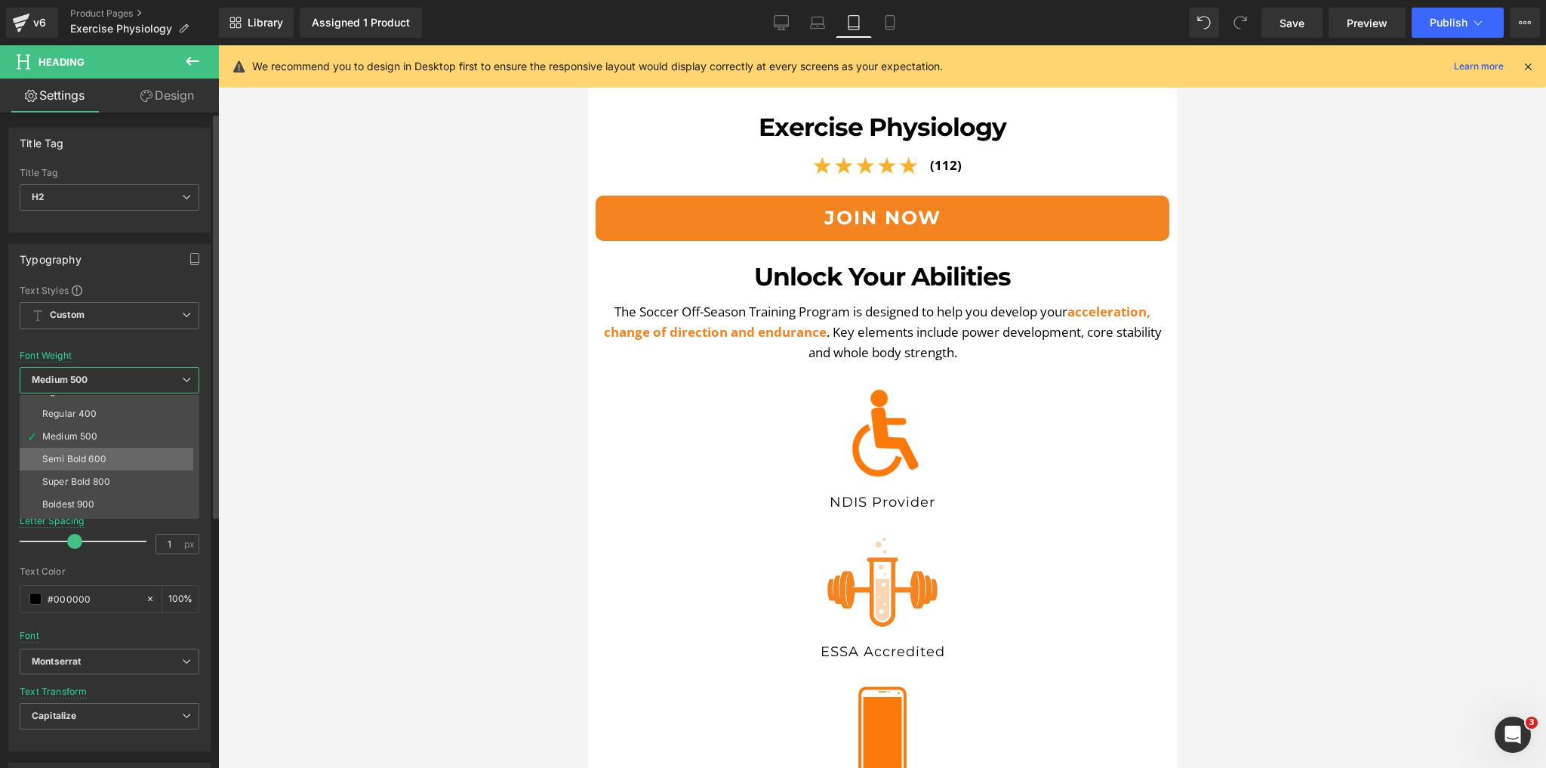
click at [88, 458] on div "Semi Bold 600" at bounding box center [74, 459] width 64 height 11
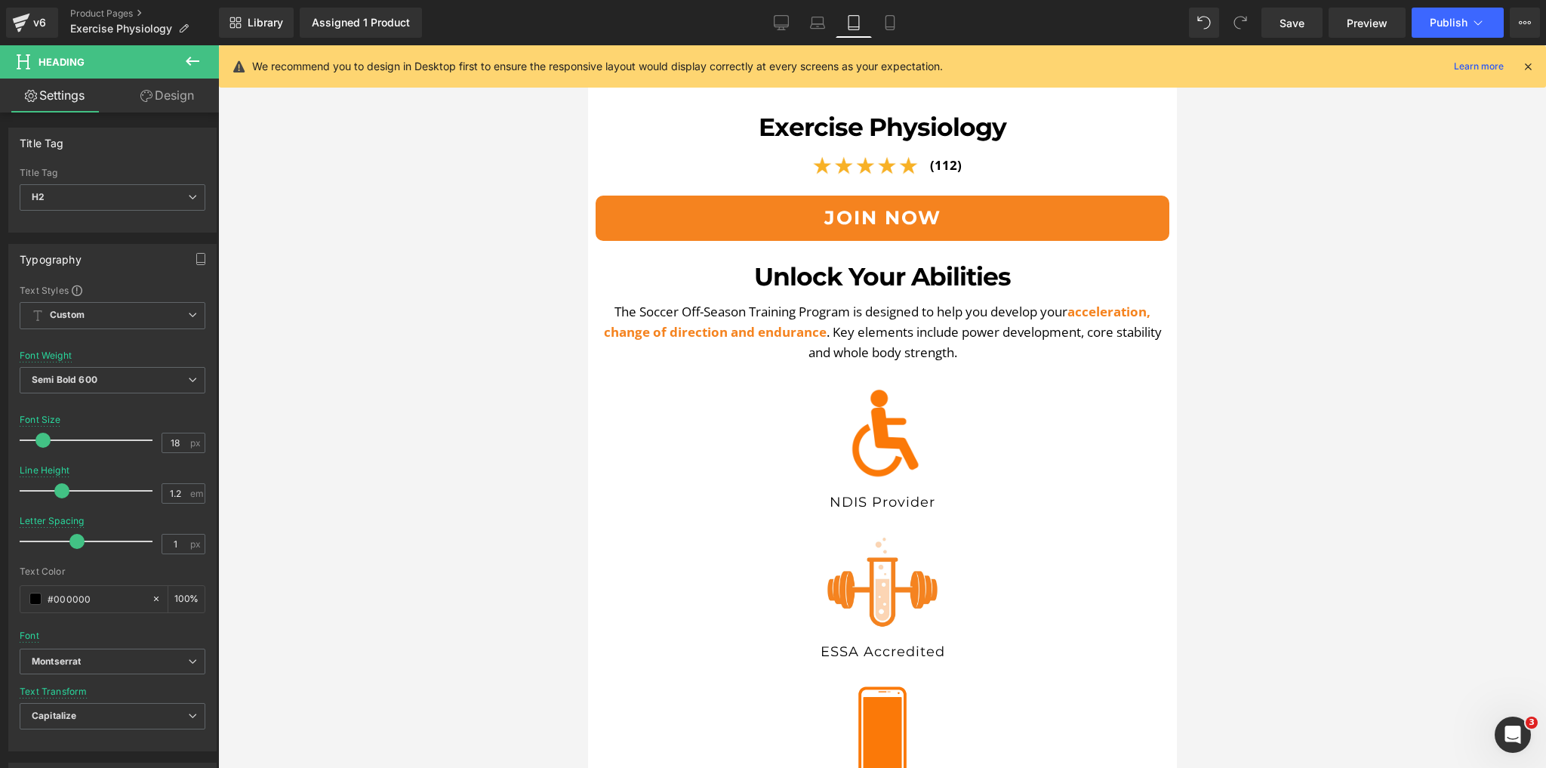
click at [417, 498] on div at bounding box center [882, 406] width 1328 height 723
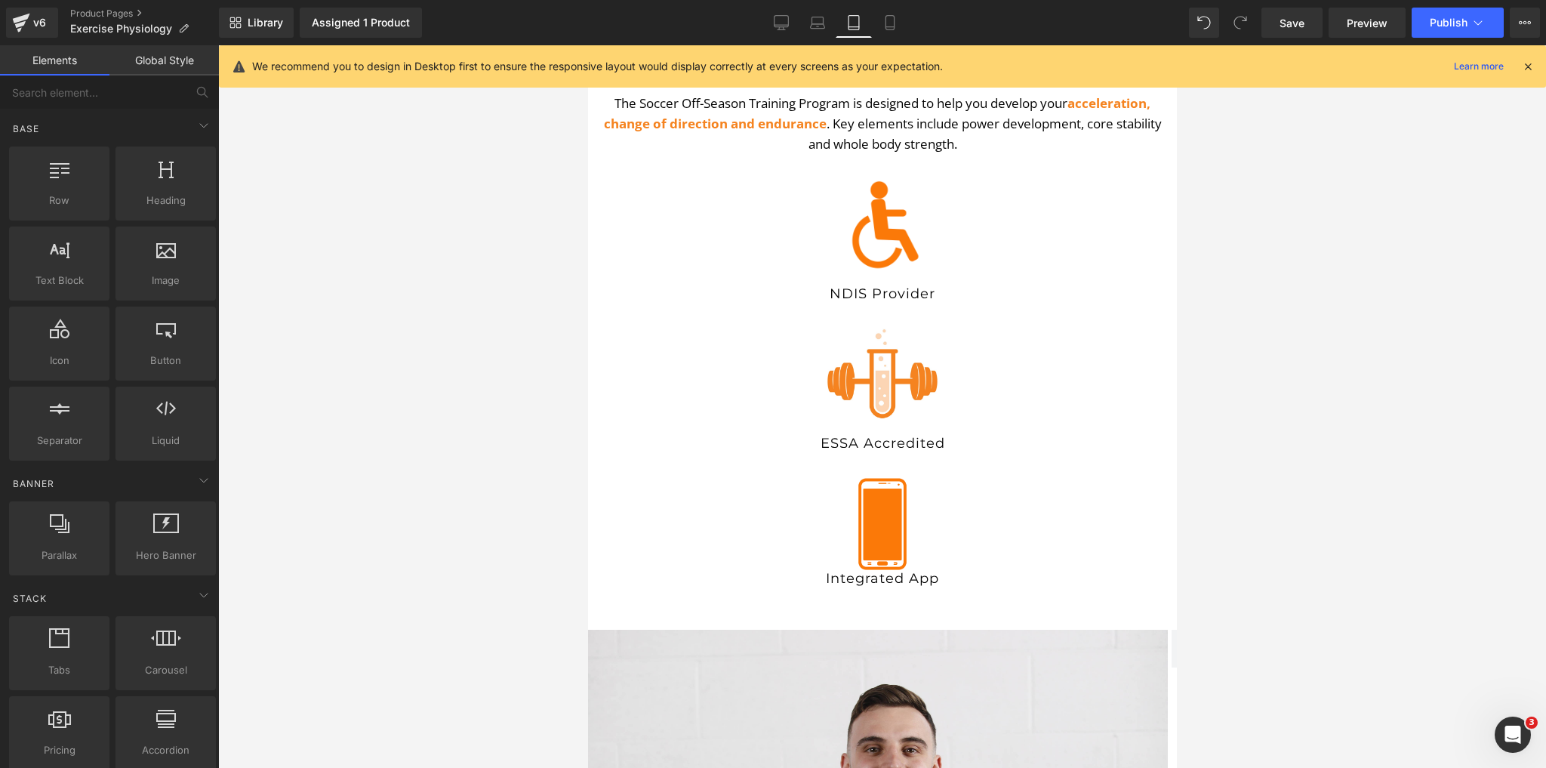
scroll to position [906, 0]
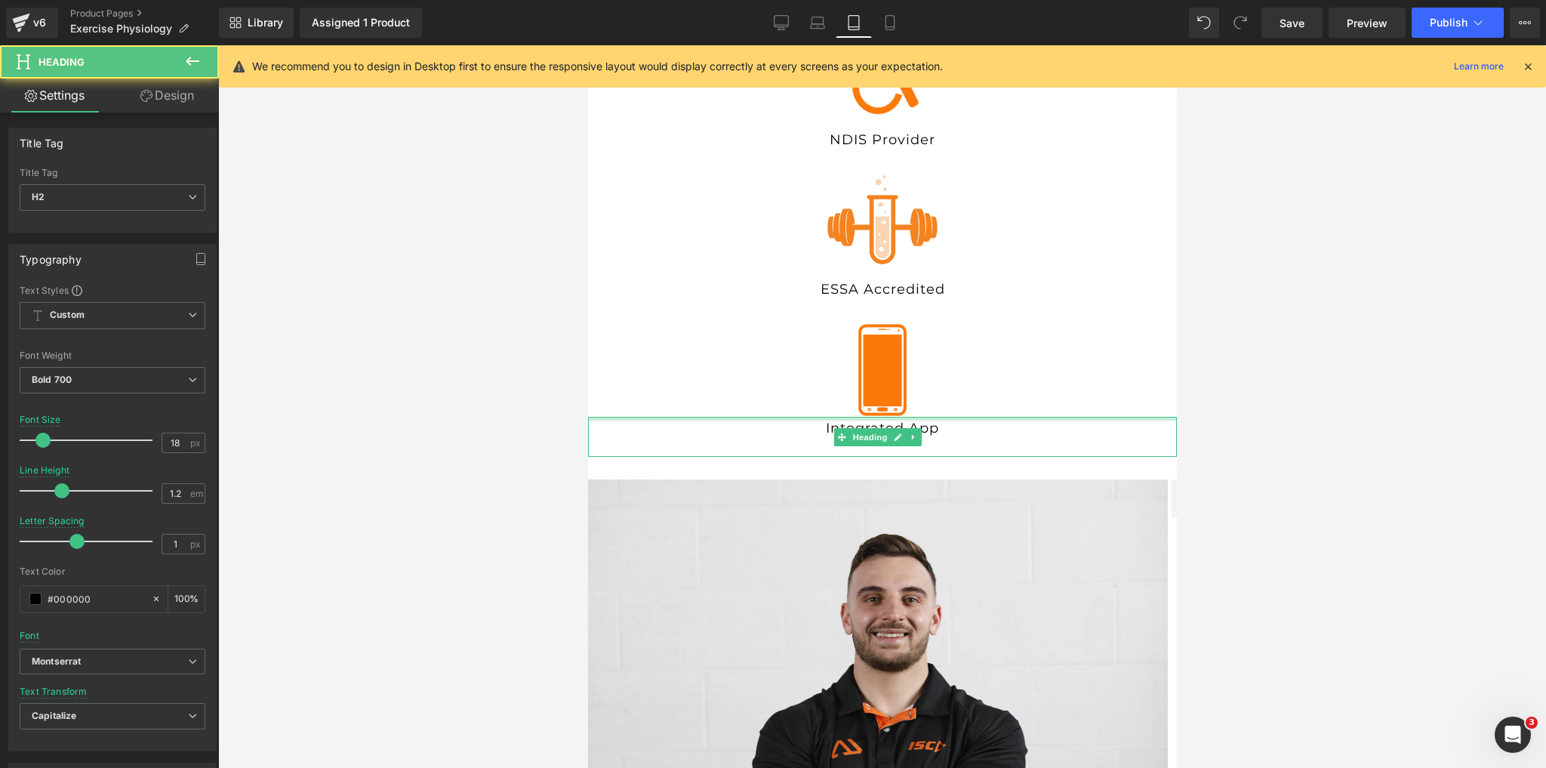
drag, startPoint x: 888, startPoint y: 408, endPoint x: 1018, endPoint y: 492, distance: 155.0
click at [888, 417] on div "Integrated App Heading" at bounding box center [881, 437] width 589 height 41
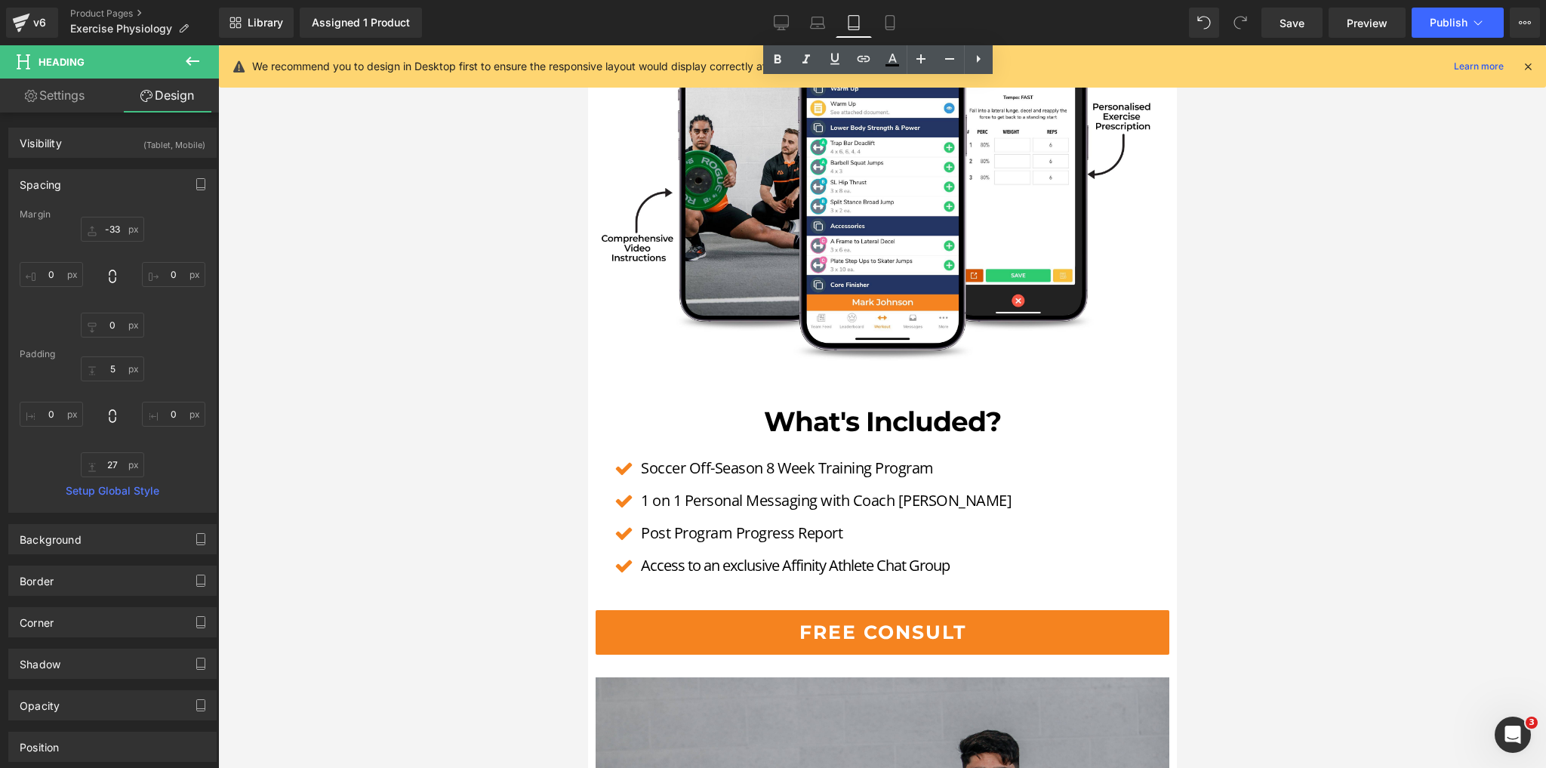
scroll to position [3745, 0]
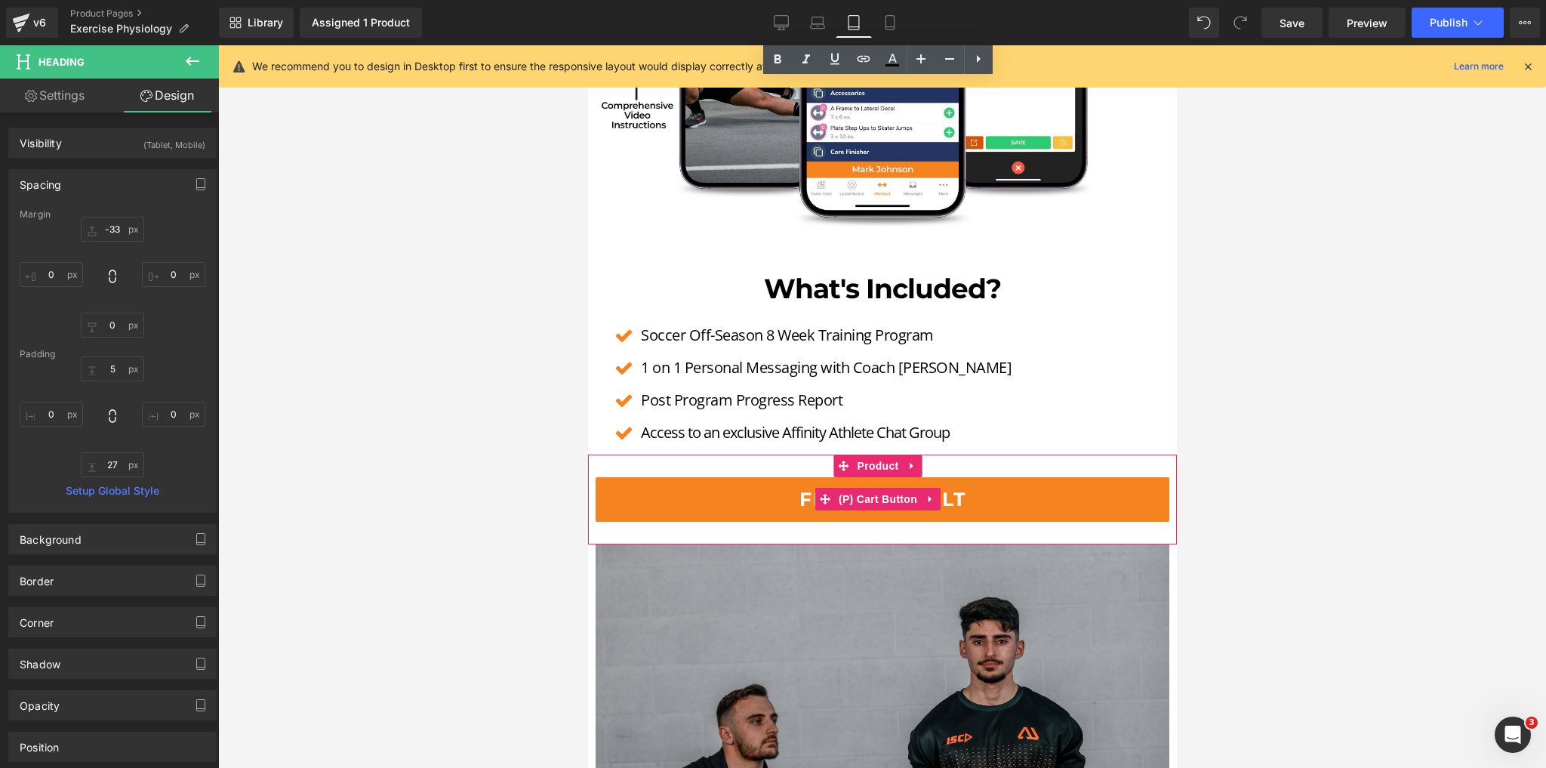
click at [853, 495] on button "Free Consult" at bounding box center [882, 499] width 574 height 45
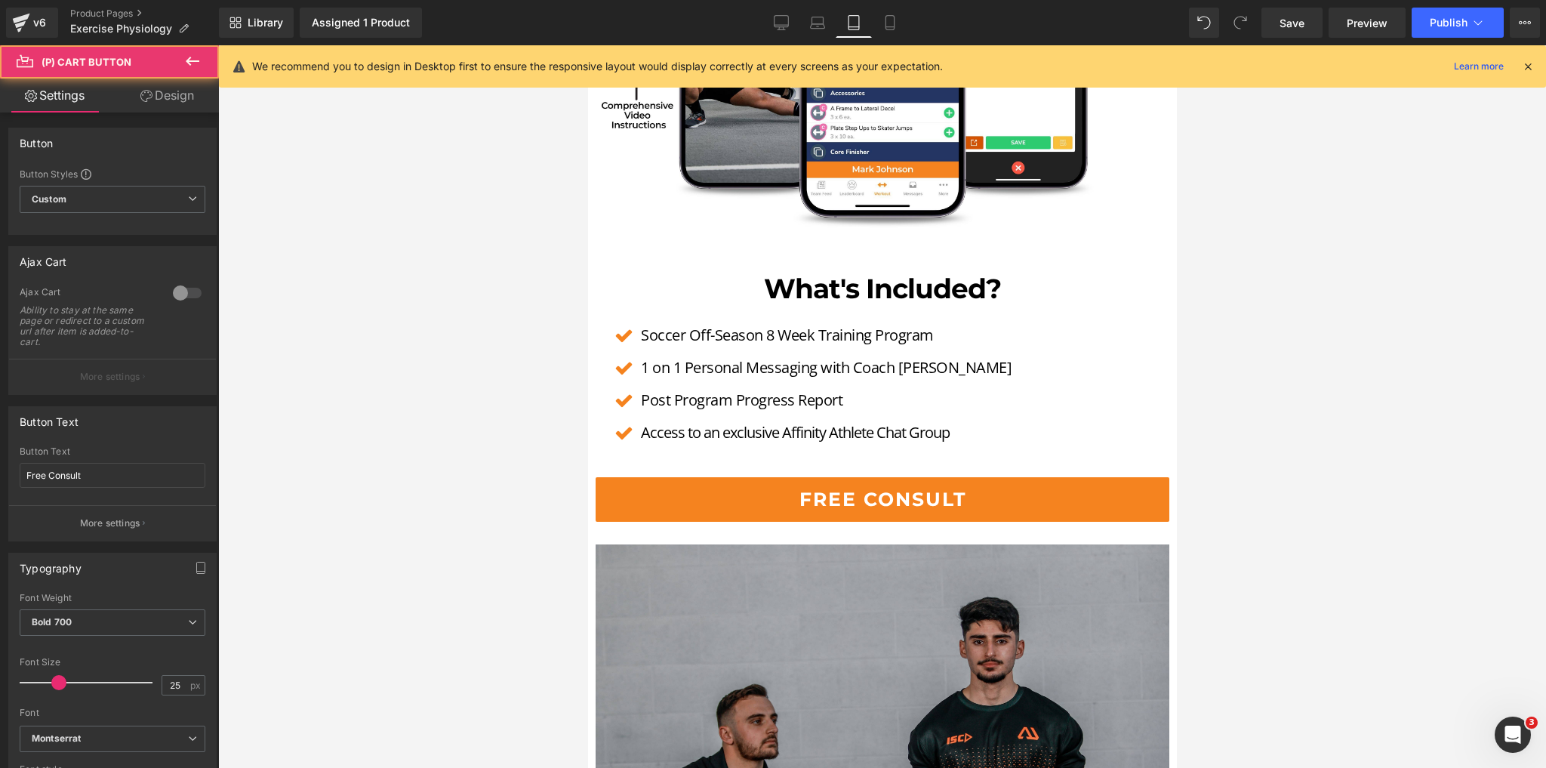
click at [178, 100] on link "Design" at bounding box center [167, 96] width 109 height 34
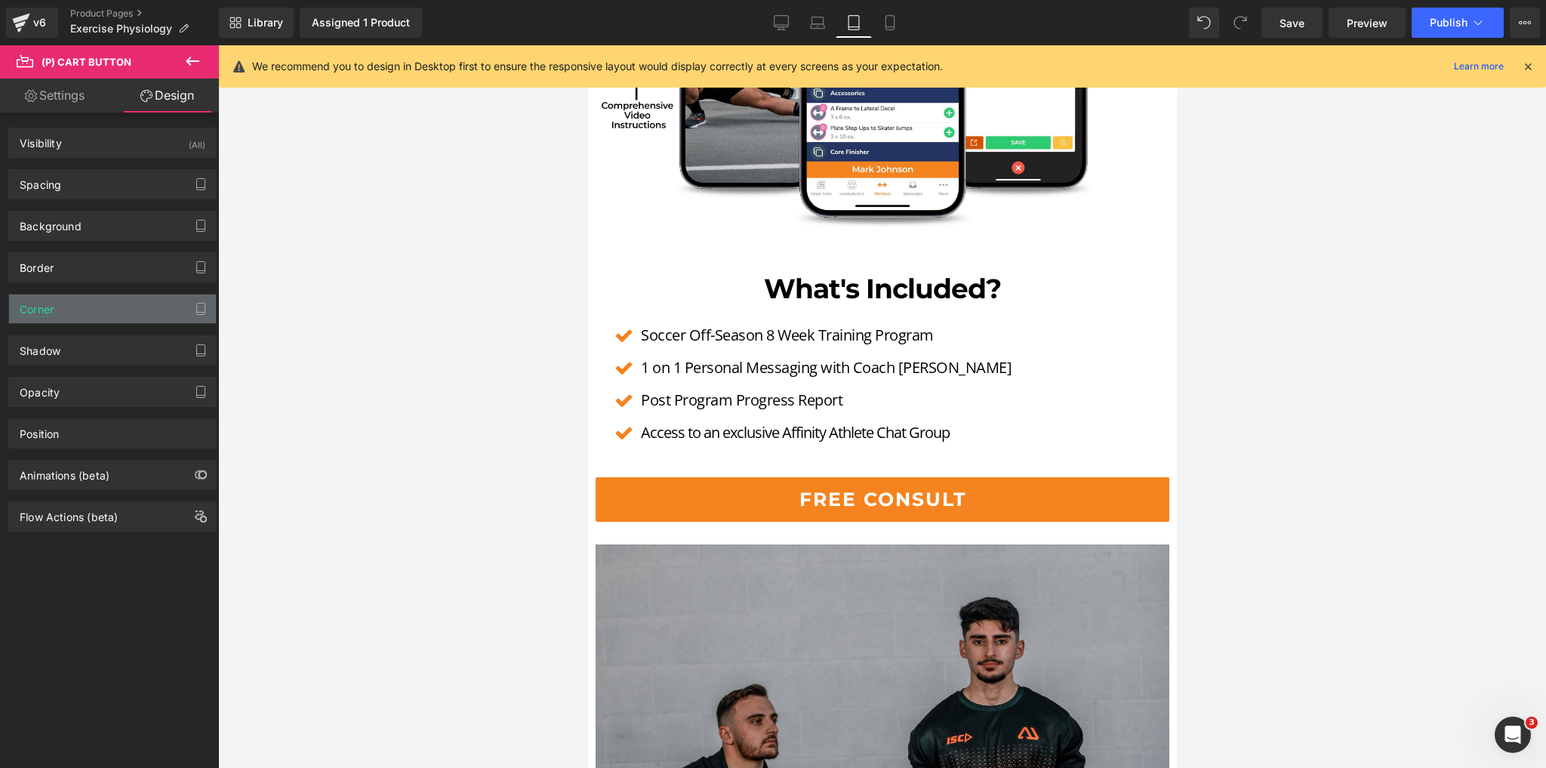
click at [55, 313] on div "Corner" at bounding box center [112, 308] width 207 height 29
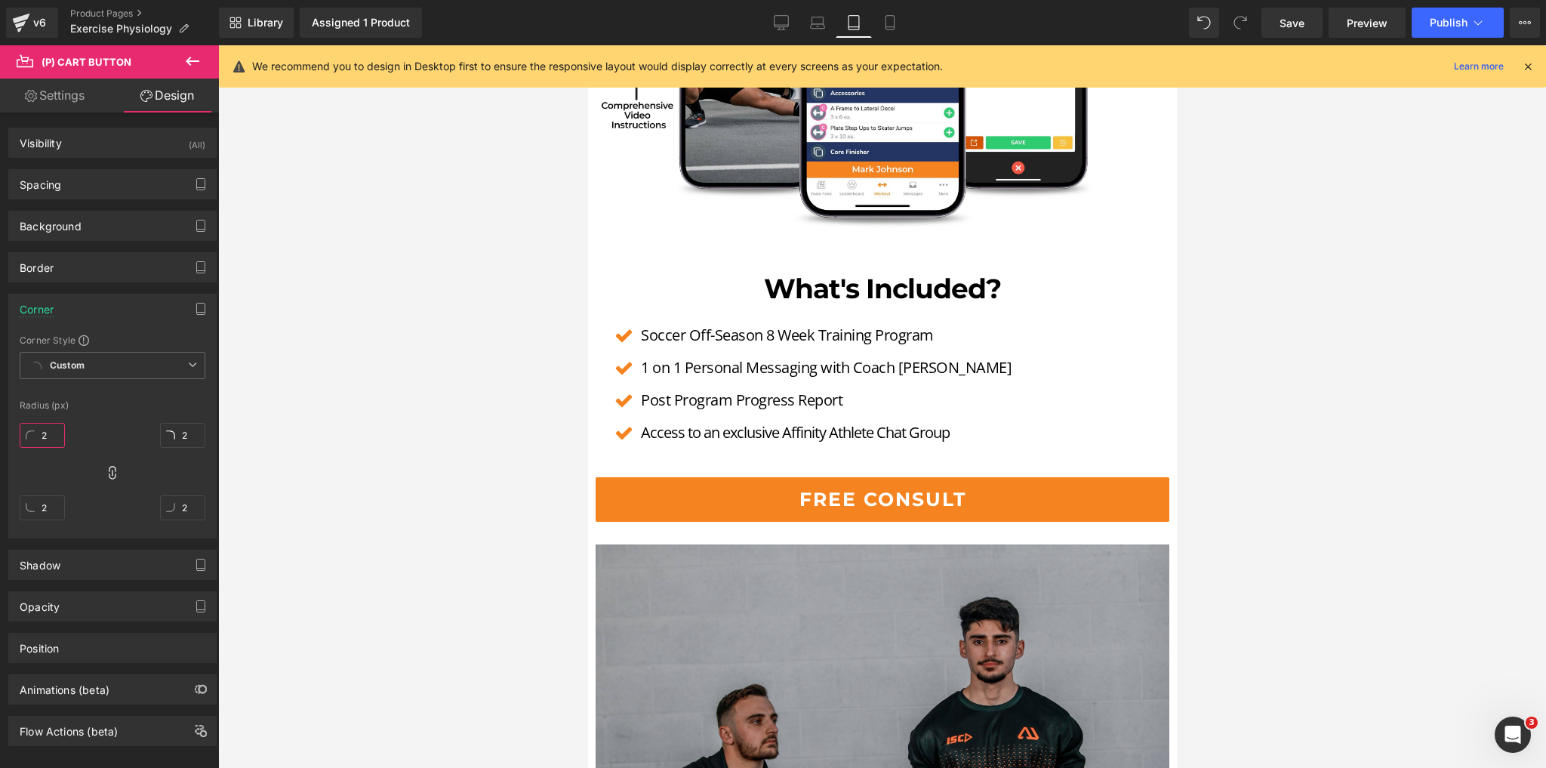
click at [36, 426] on input "2" at bounding box center [42, 435] width 45 height 25
type input "10"
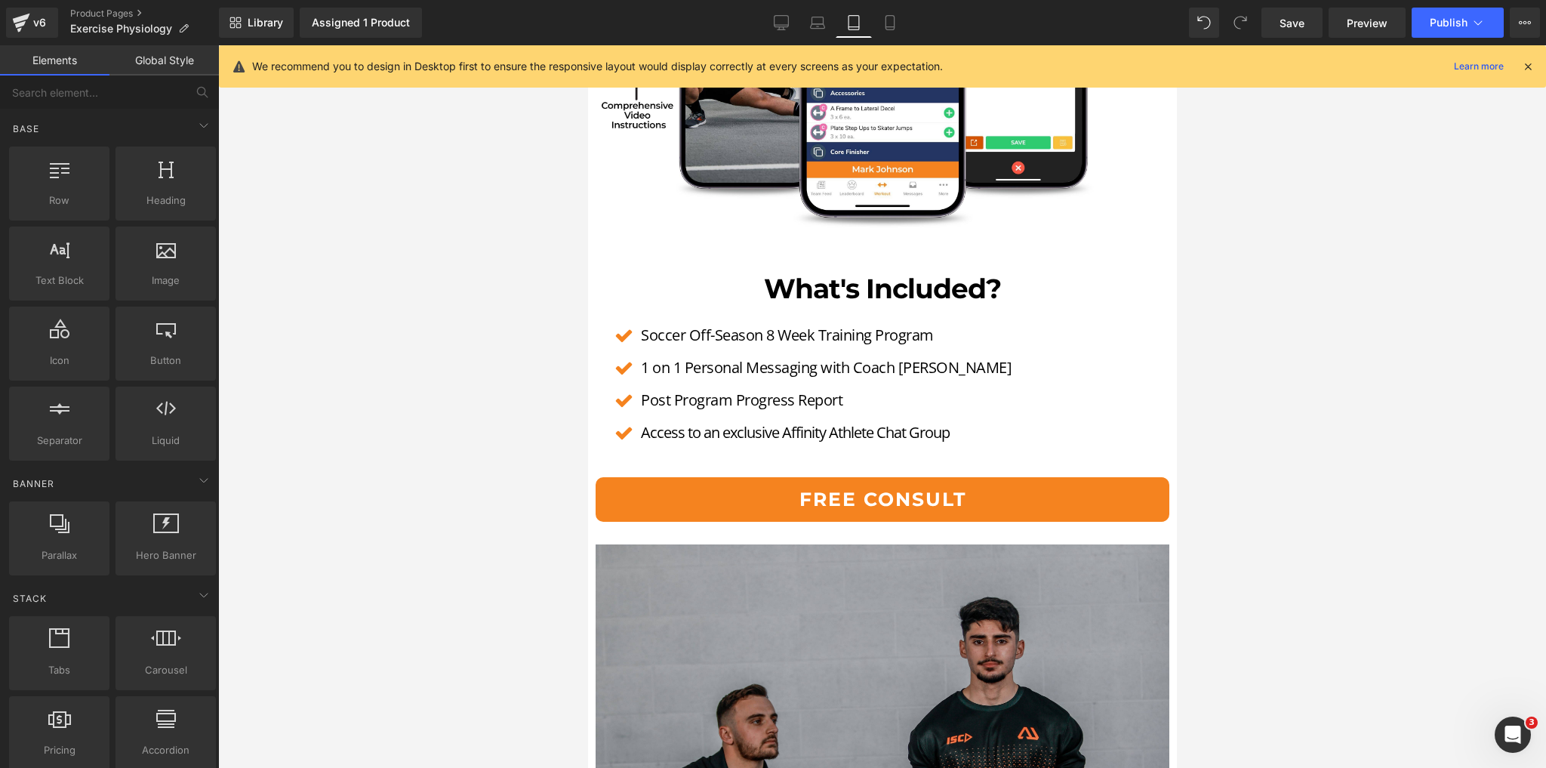
click at [320, 298] on div at bounding box center [882, 406] width 1328 height 723
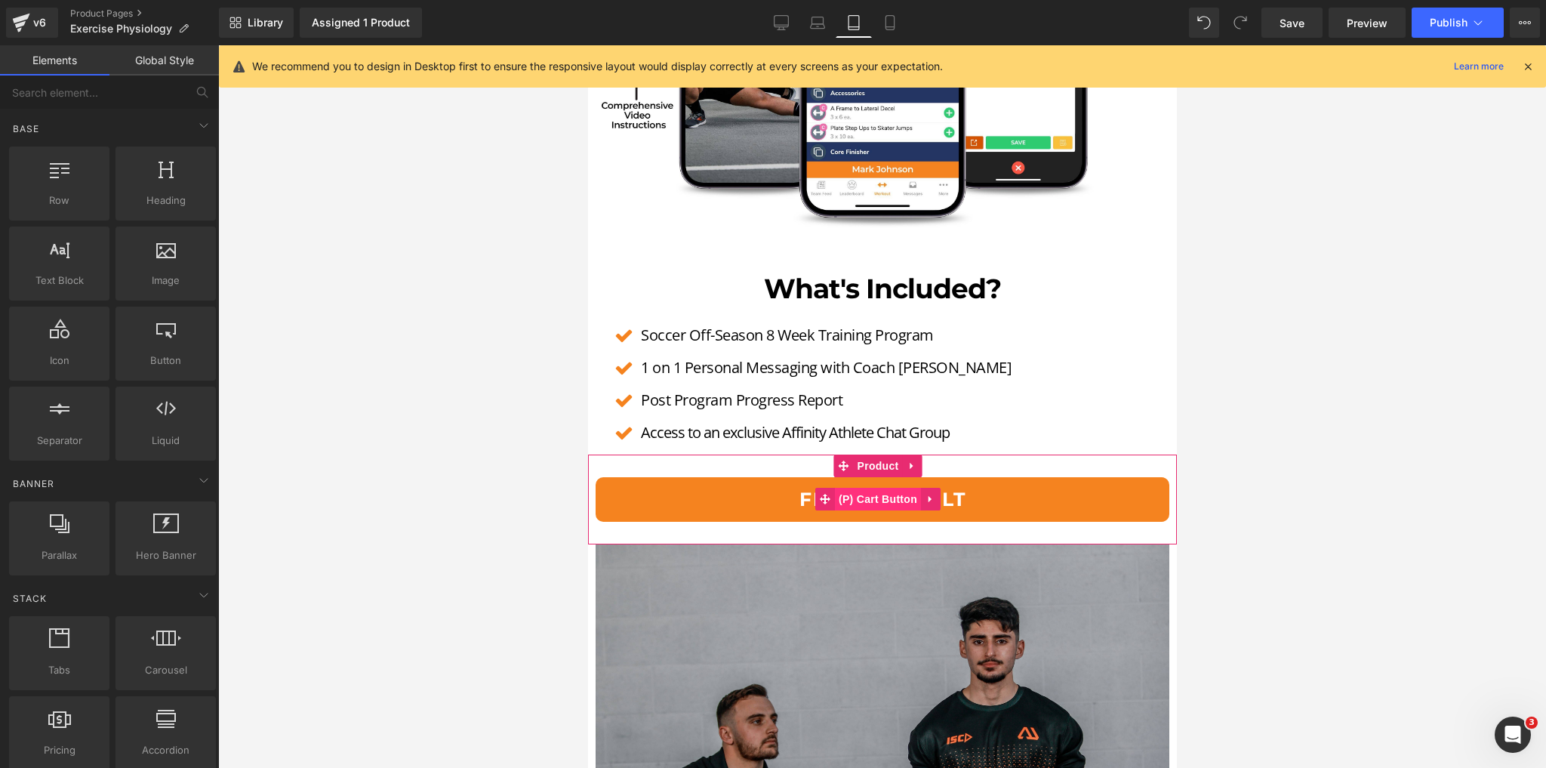
click at [880, 488] on span "(P) Cart Button" at bounding box center [877, 499] width 86 height 23
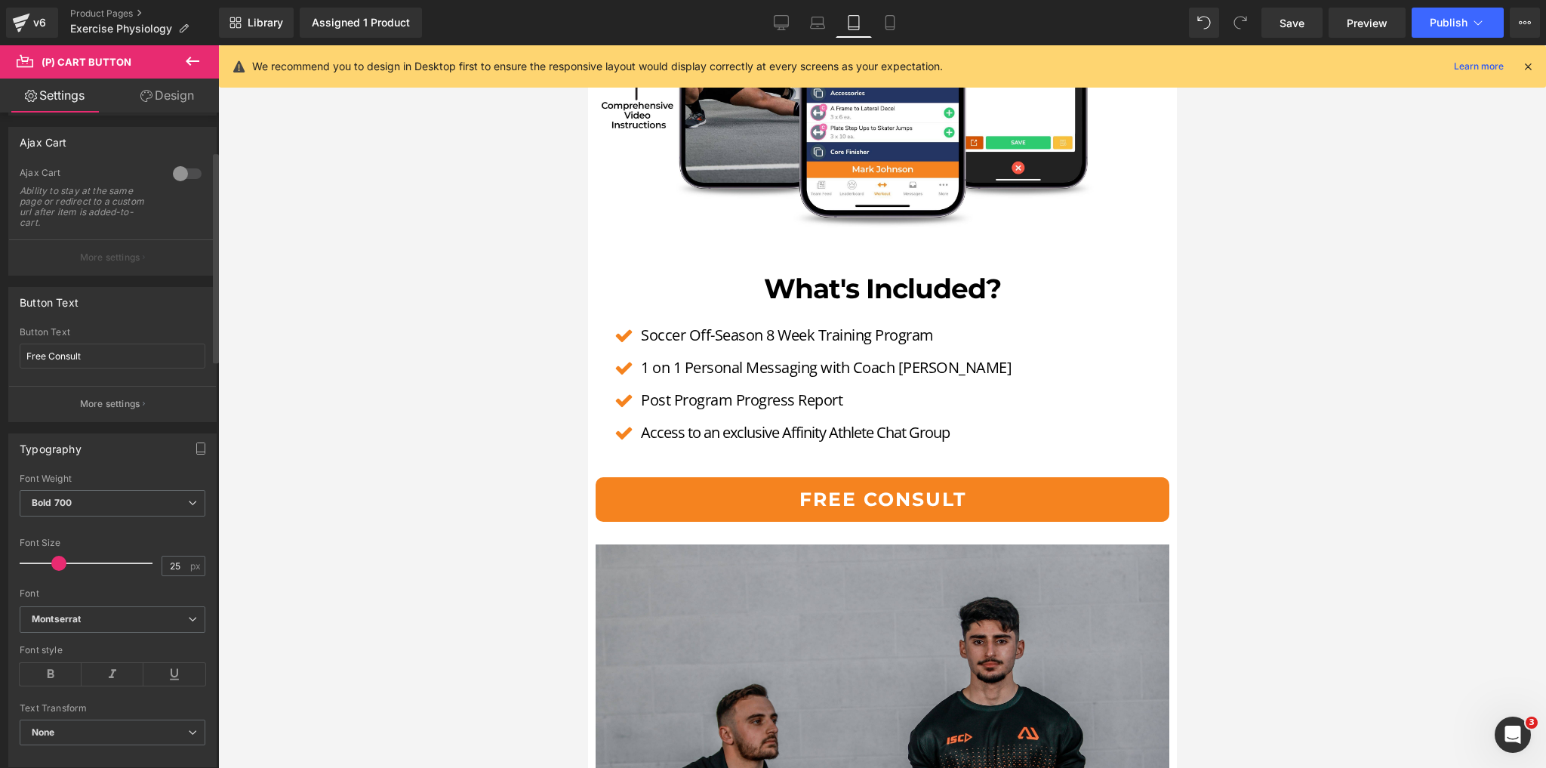
scroll to position [121, 0]
click at [435, 513] on div at bounding box center [882, 406] width 1328 height 723
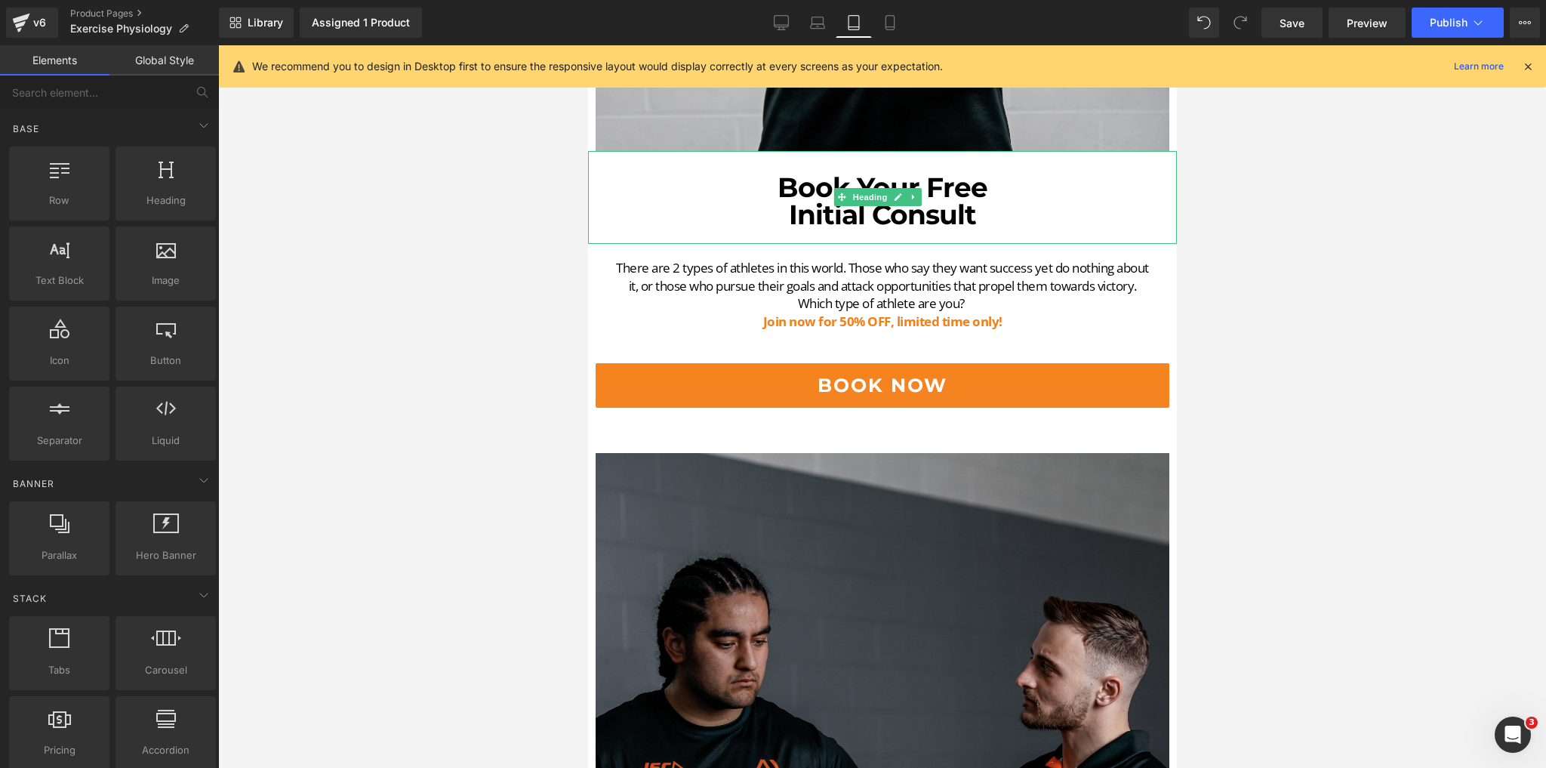
scroll to position [6162, 0]
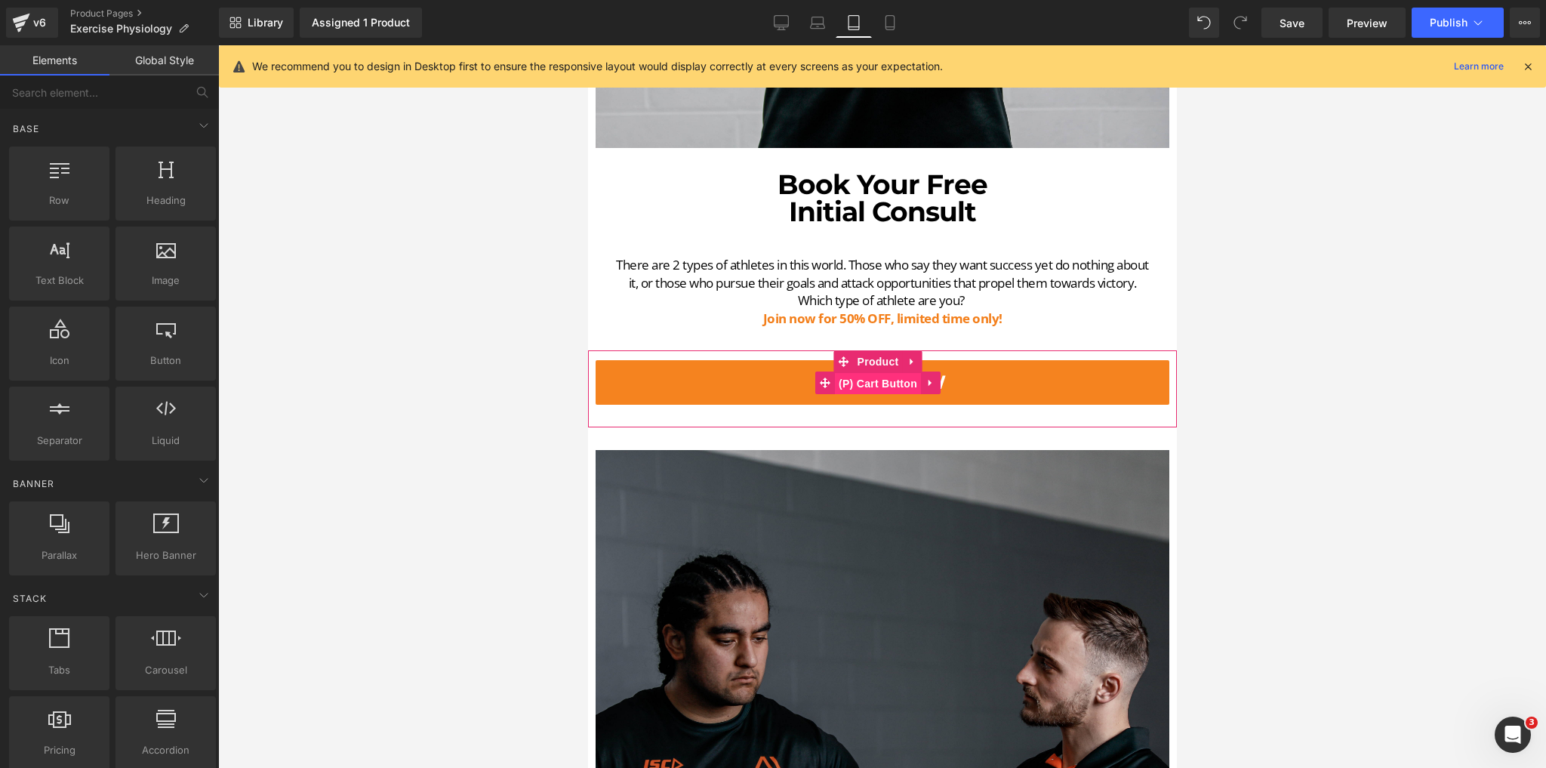
click at [877, 372] on span "(P) Cart Button" at bounding box center [877, 383] width 86 height 23
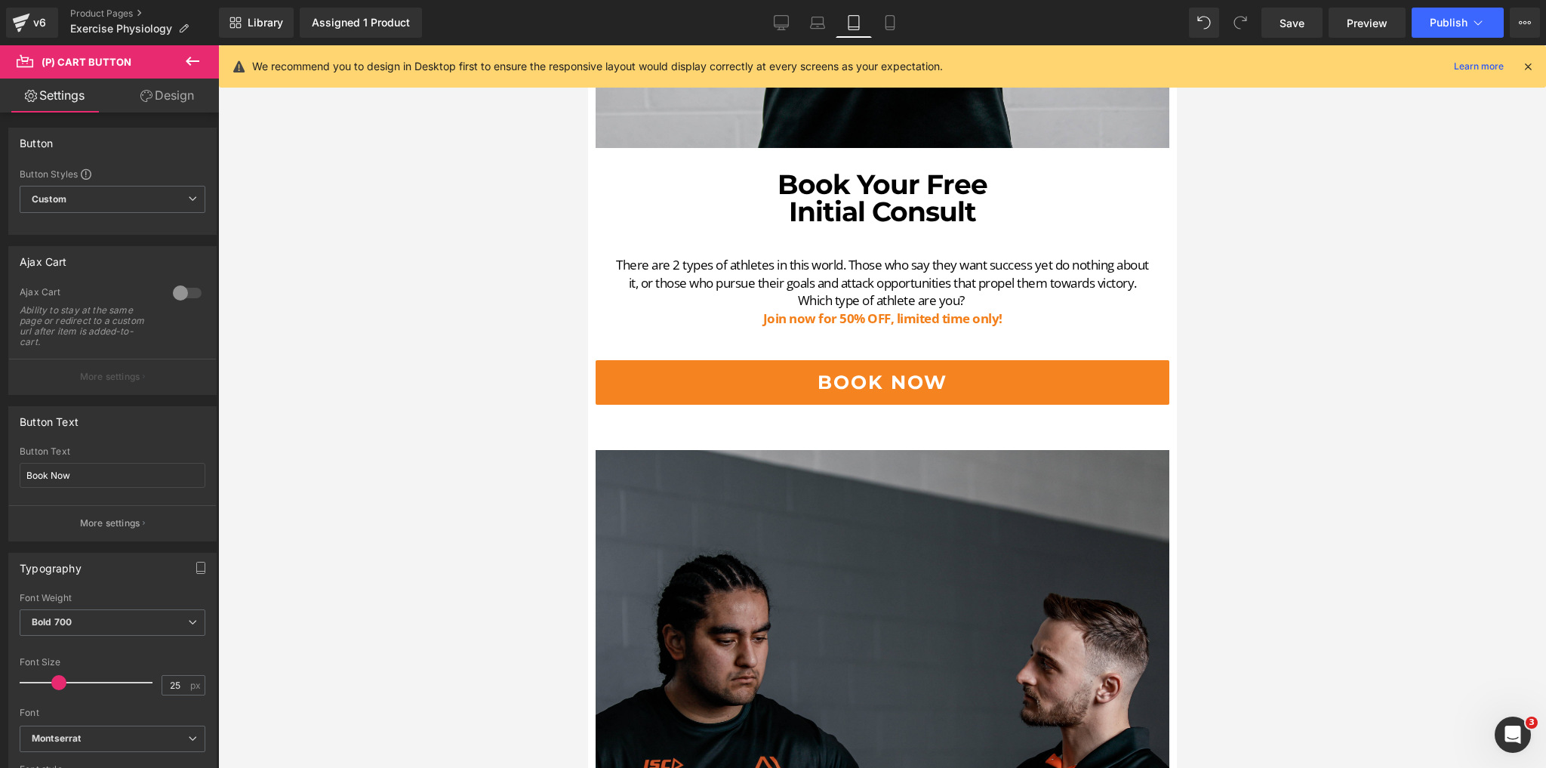
click at [166, 94] on link "Design" at bounding box center [167, 96] width 109 height 34
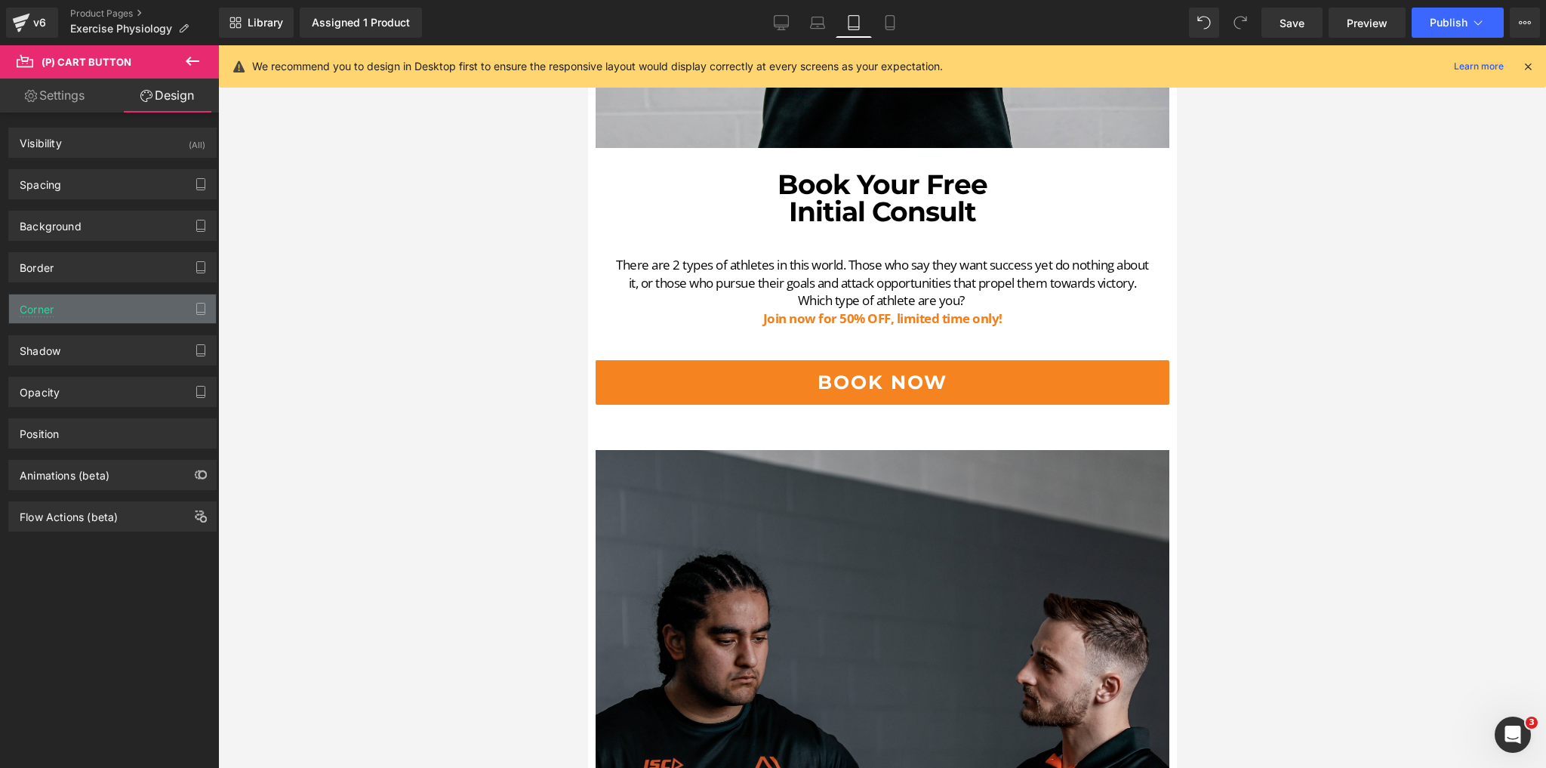
click at [71, 298] on div "Corner" at bounding box center [112, 308] width 207 height 29
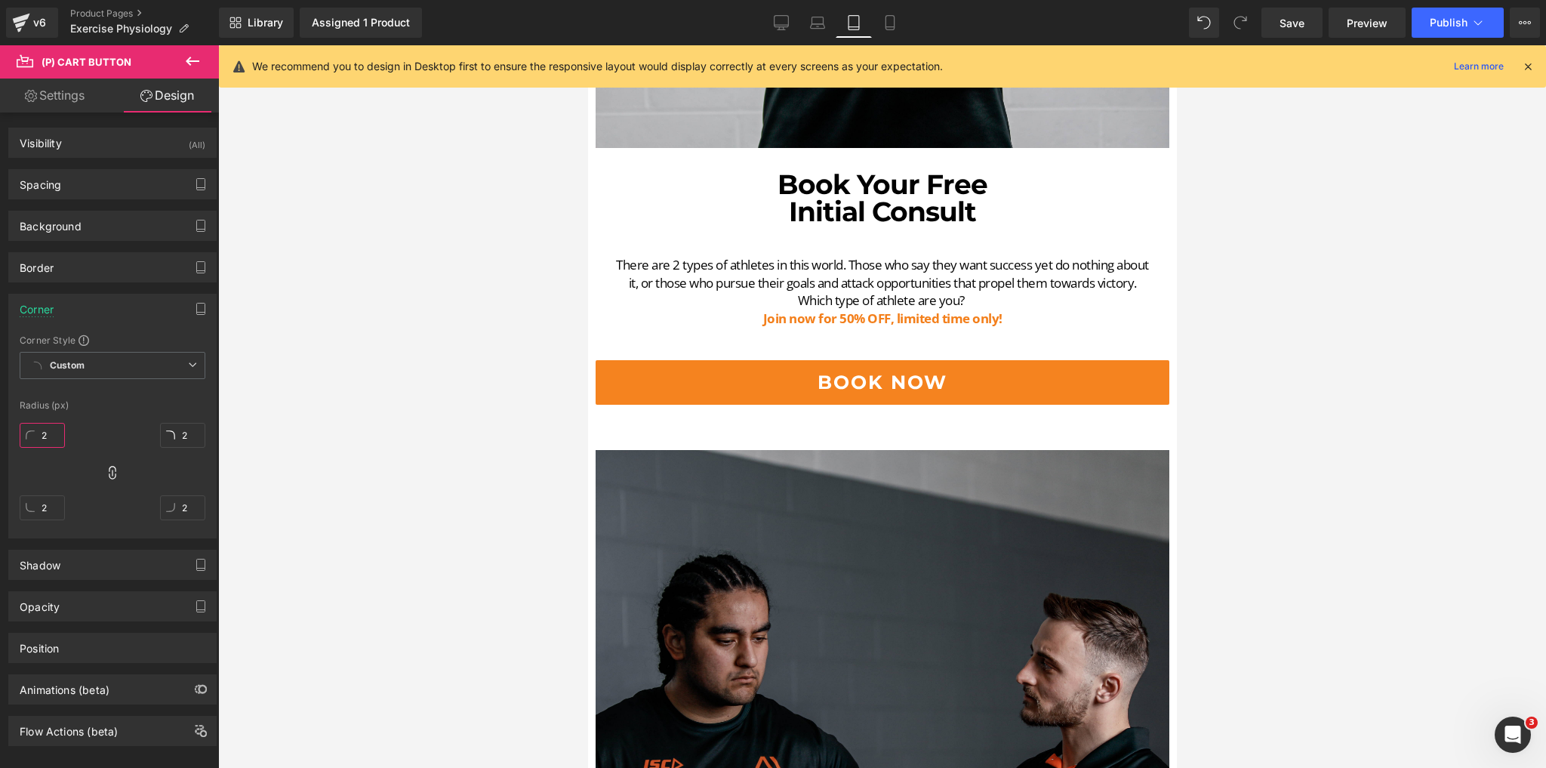
click at [49, 436] on input "2" at bounding box center [42, 435] width 45 height 25
type input "10"
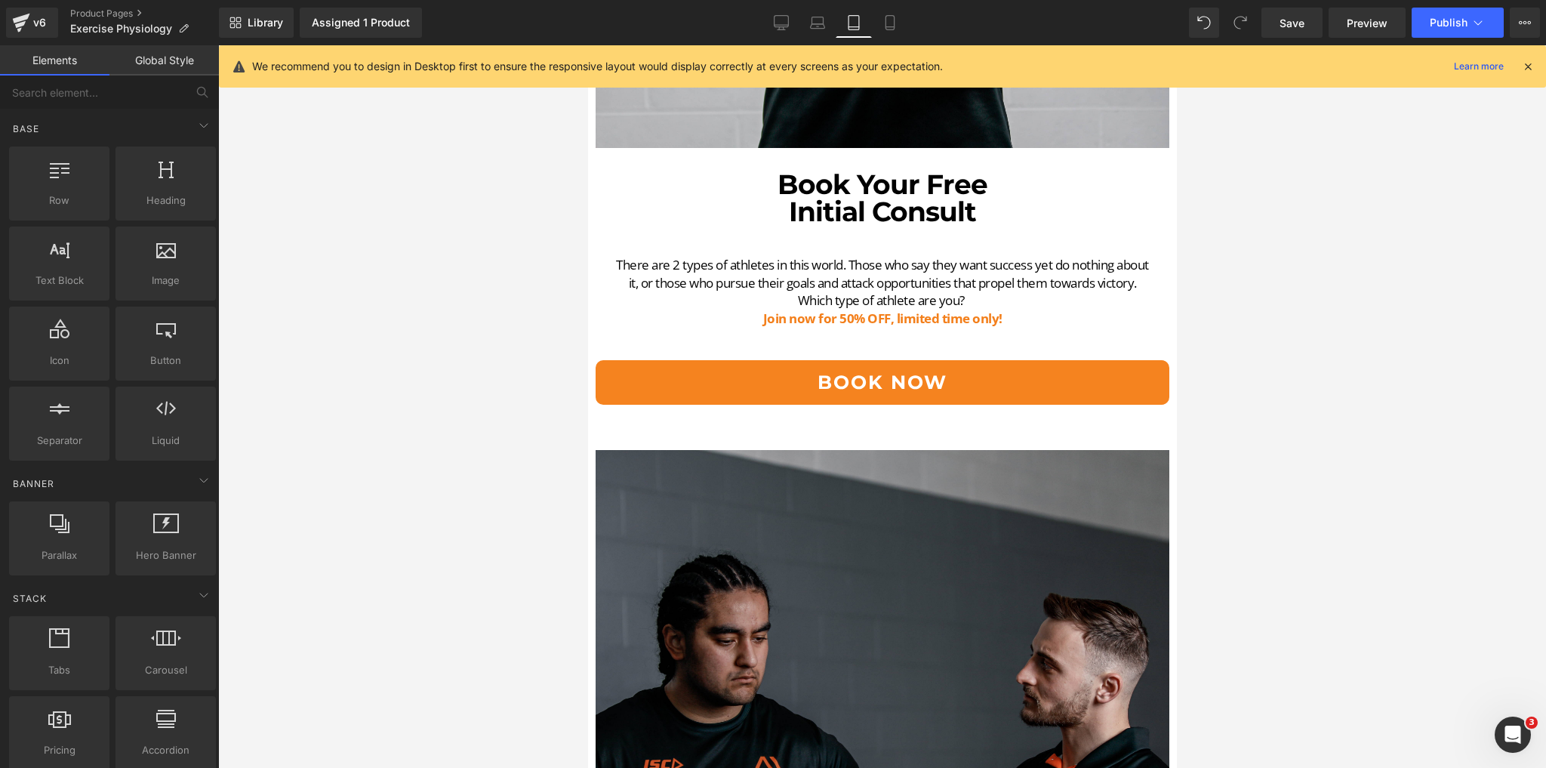
click at [362, 471] on div at bounding box center [882, 406] width 1328 height 723
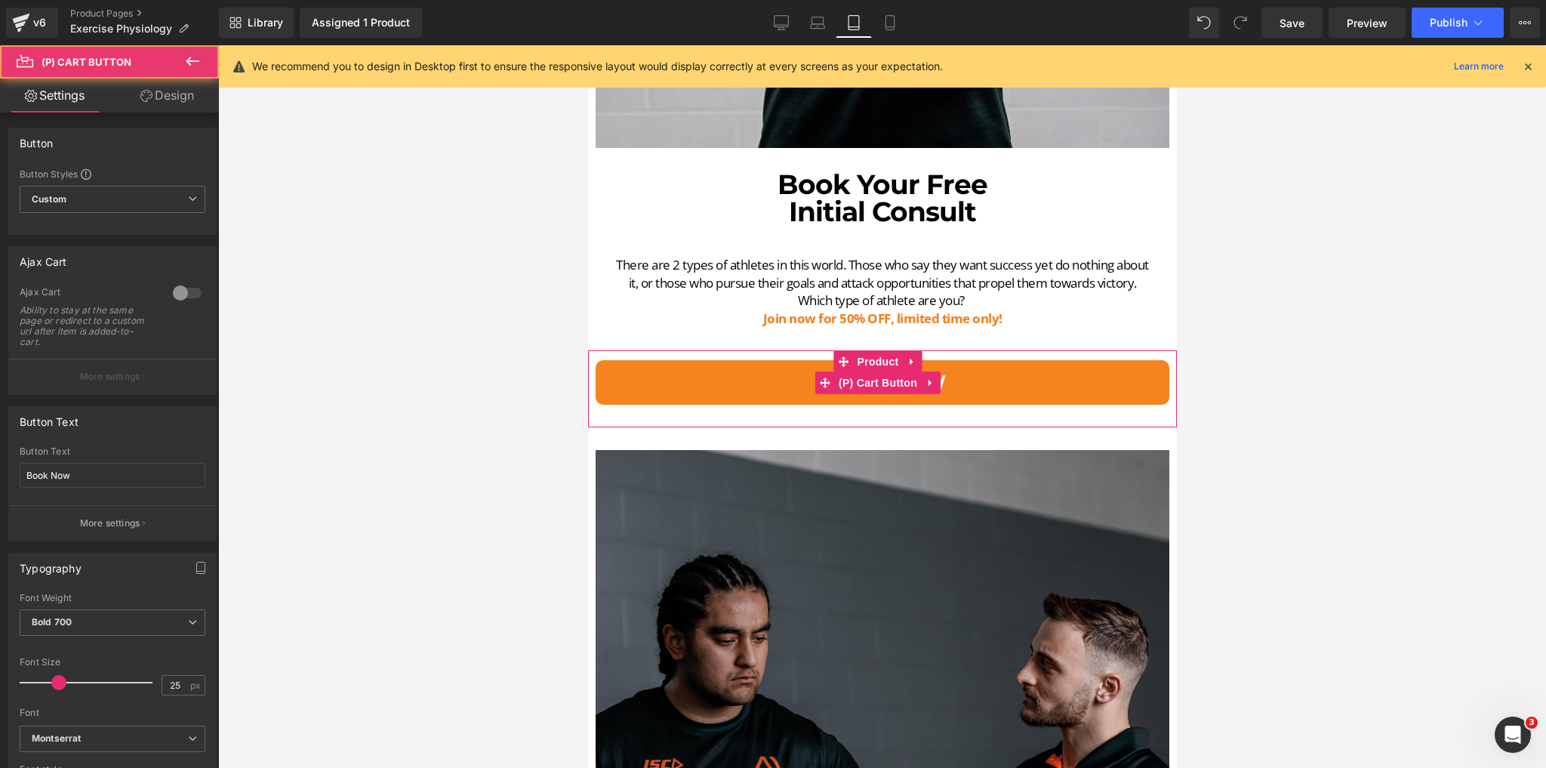
click at [858, 360] on div "Book Now (P) Cart Button" at bounding box center [882, 382] width 574 height 45
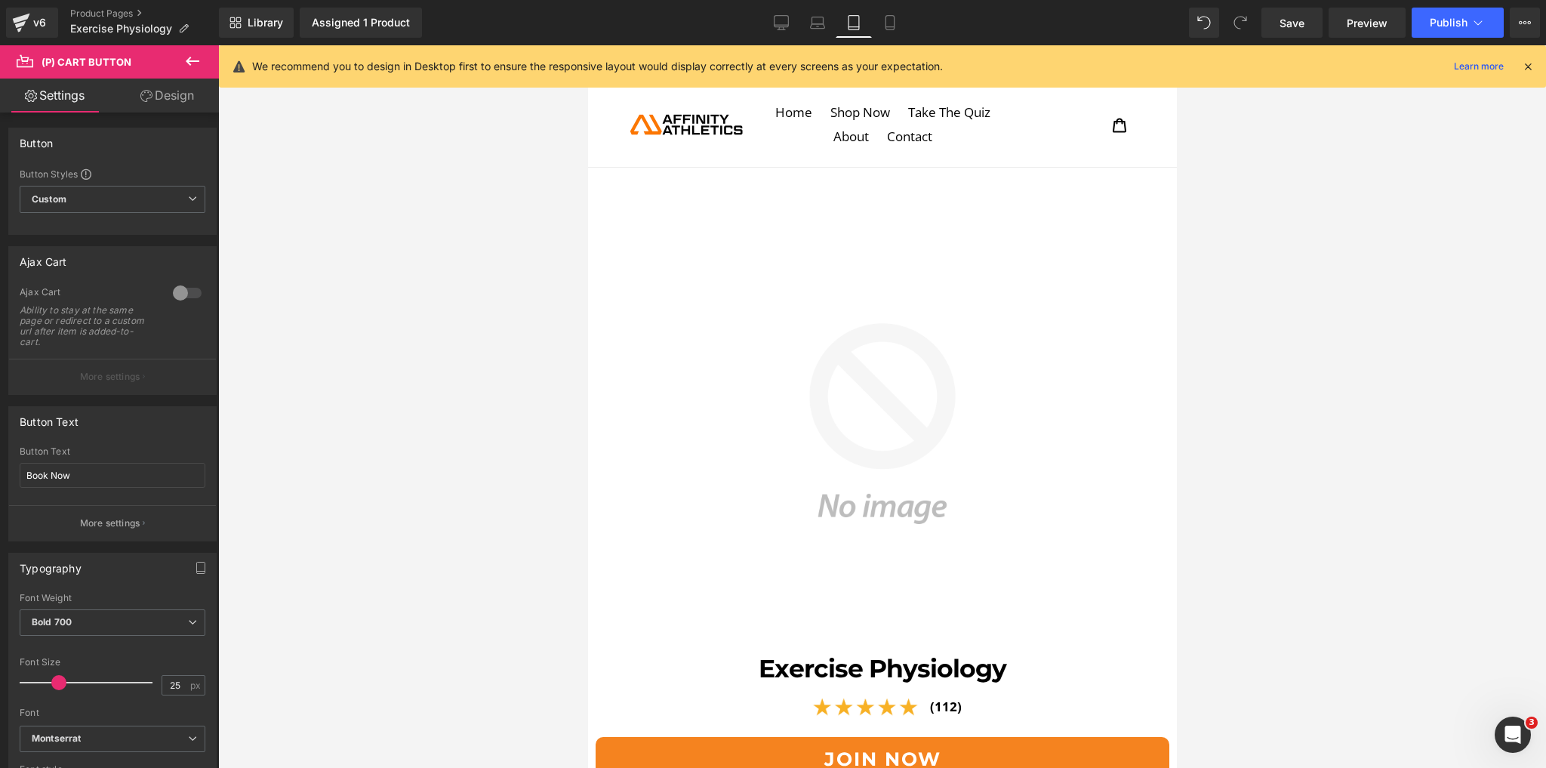
scroll to position [0, 0]
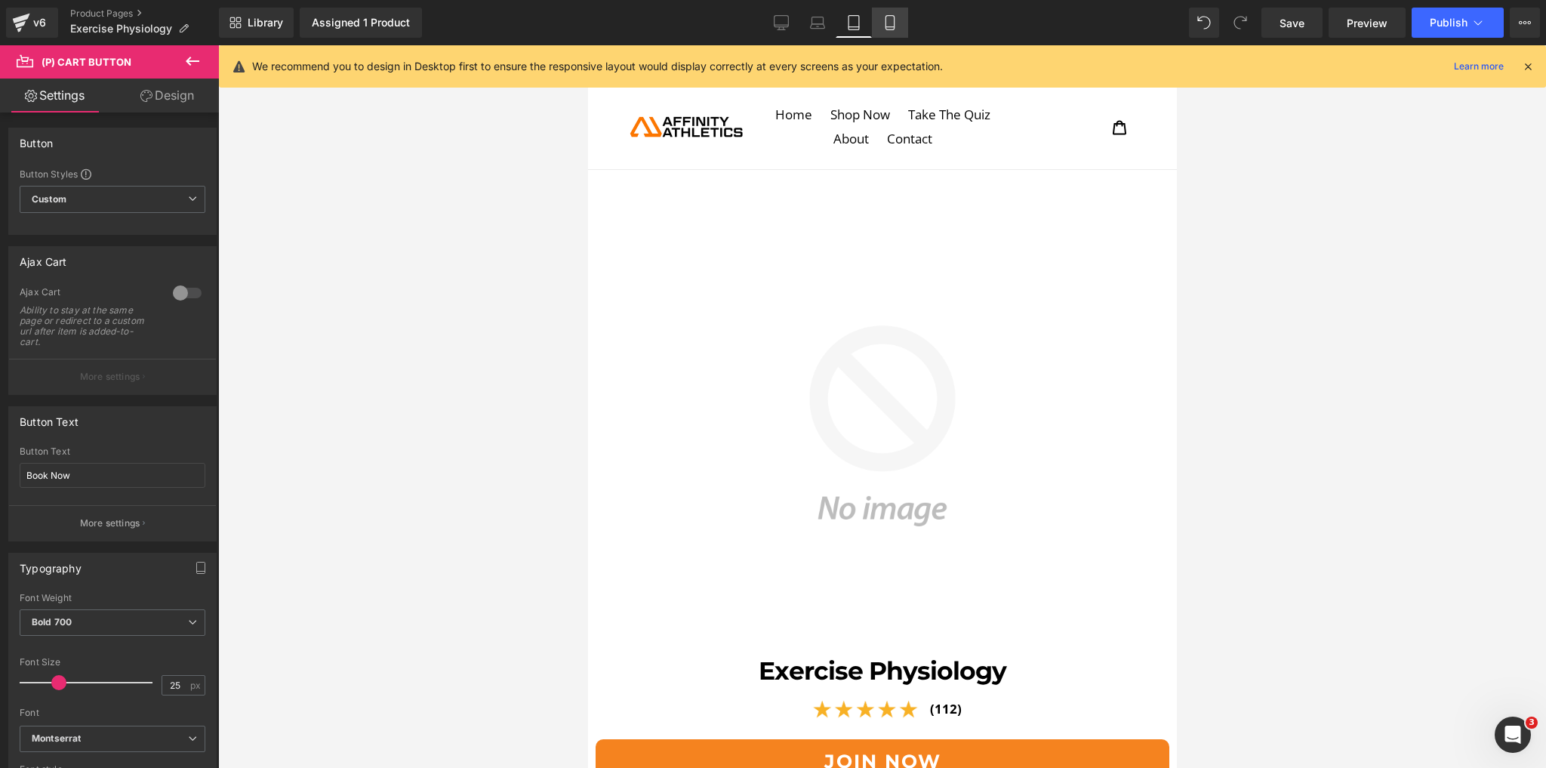
click at [893, 21] on icon at bounding box center [890, 22] width 15 height 15
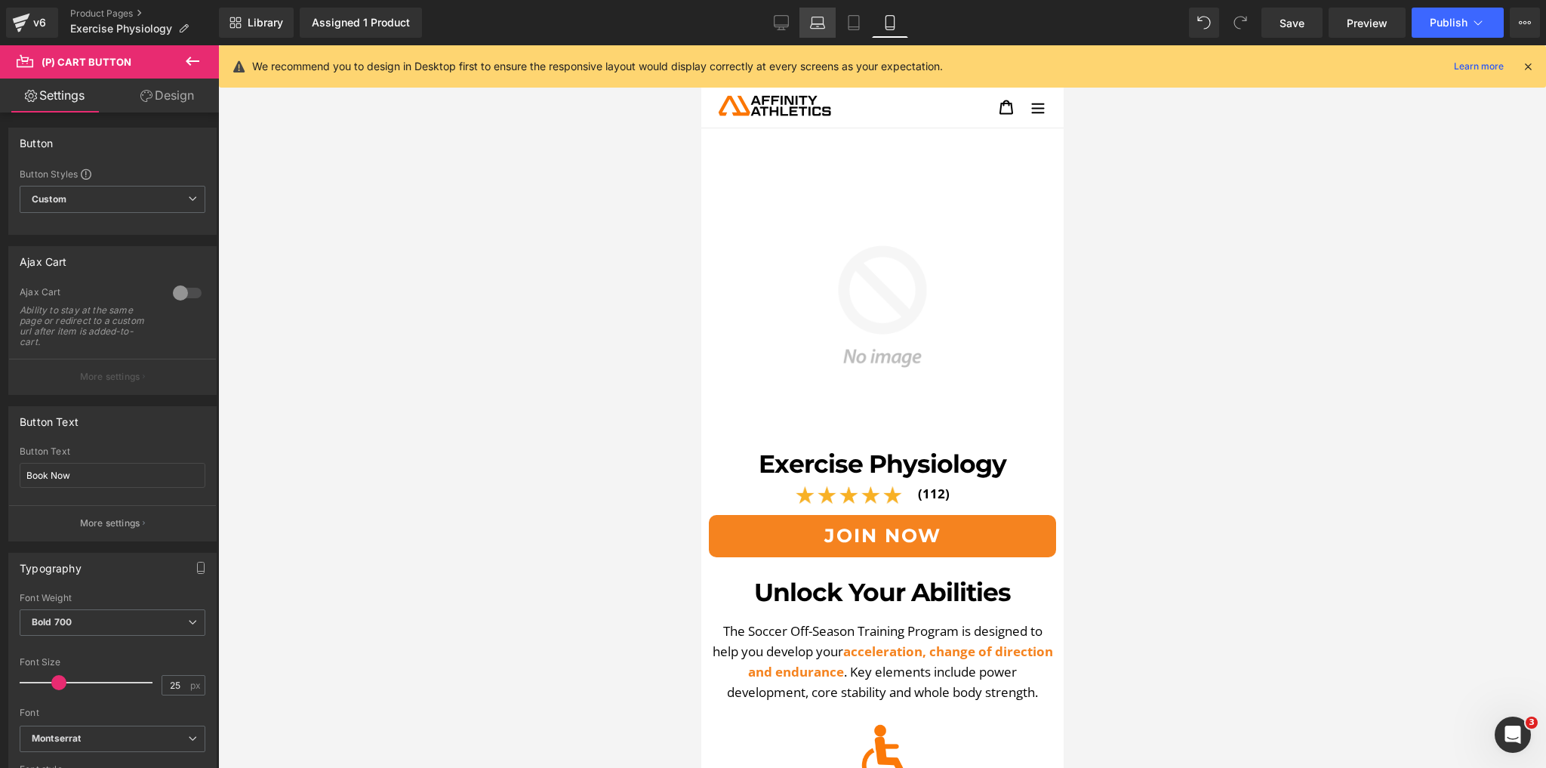
click at [815, 27] on icon at bounding box center [817, 22] width 15 height 15
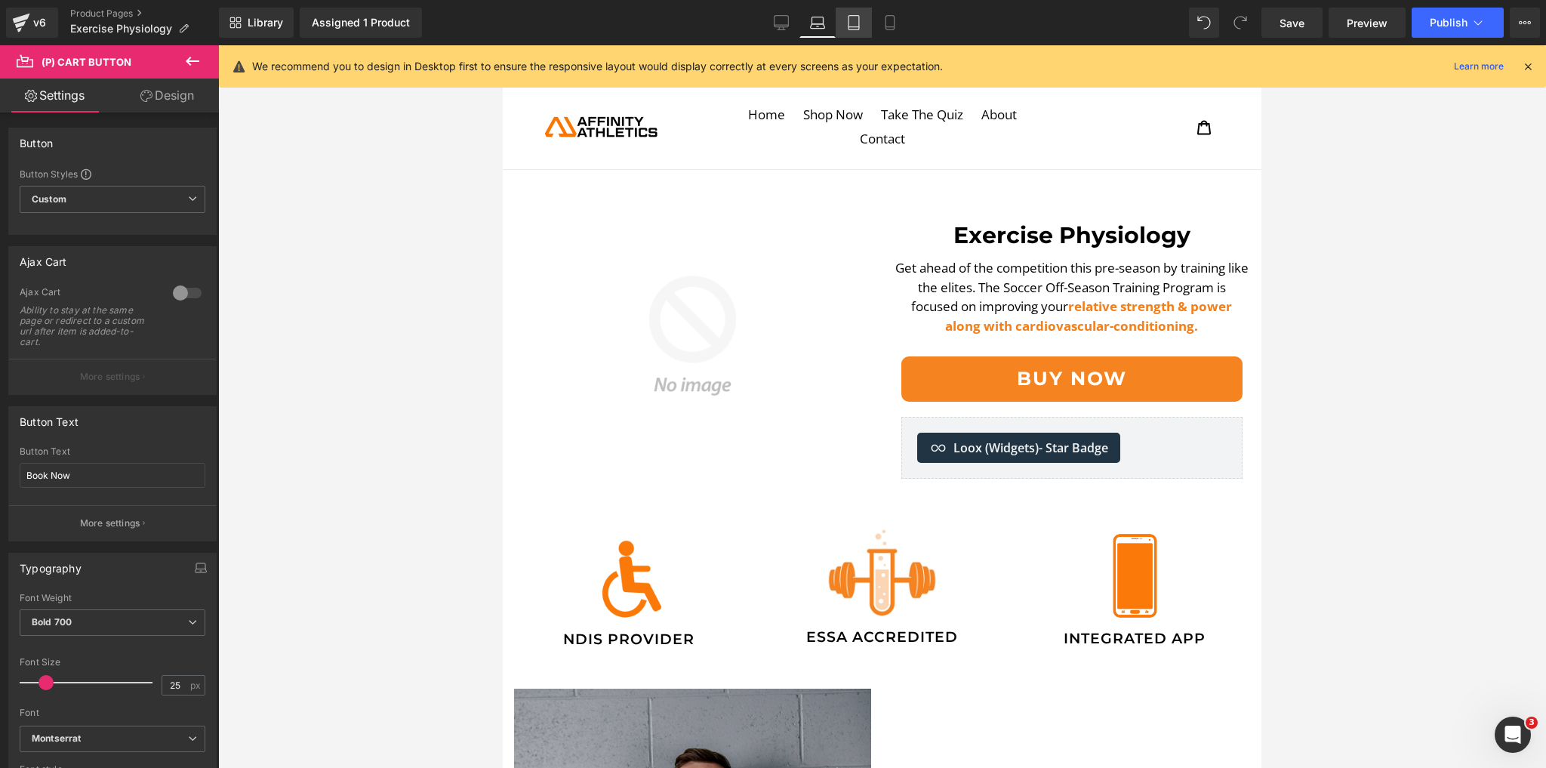
click at [845, 23] on link "Tablet" at bounding box center [854, 23] width 36 height 30
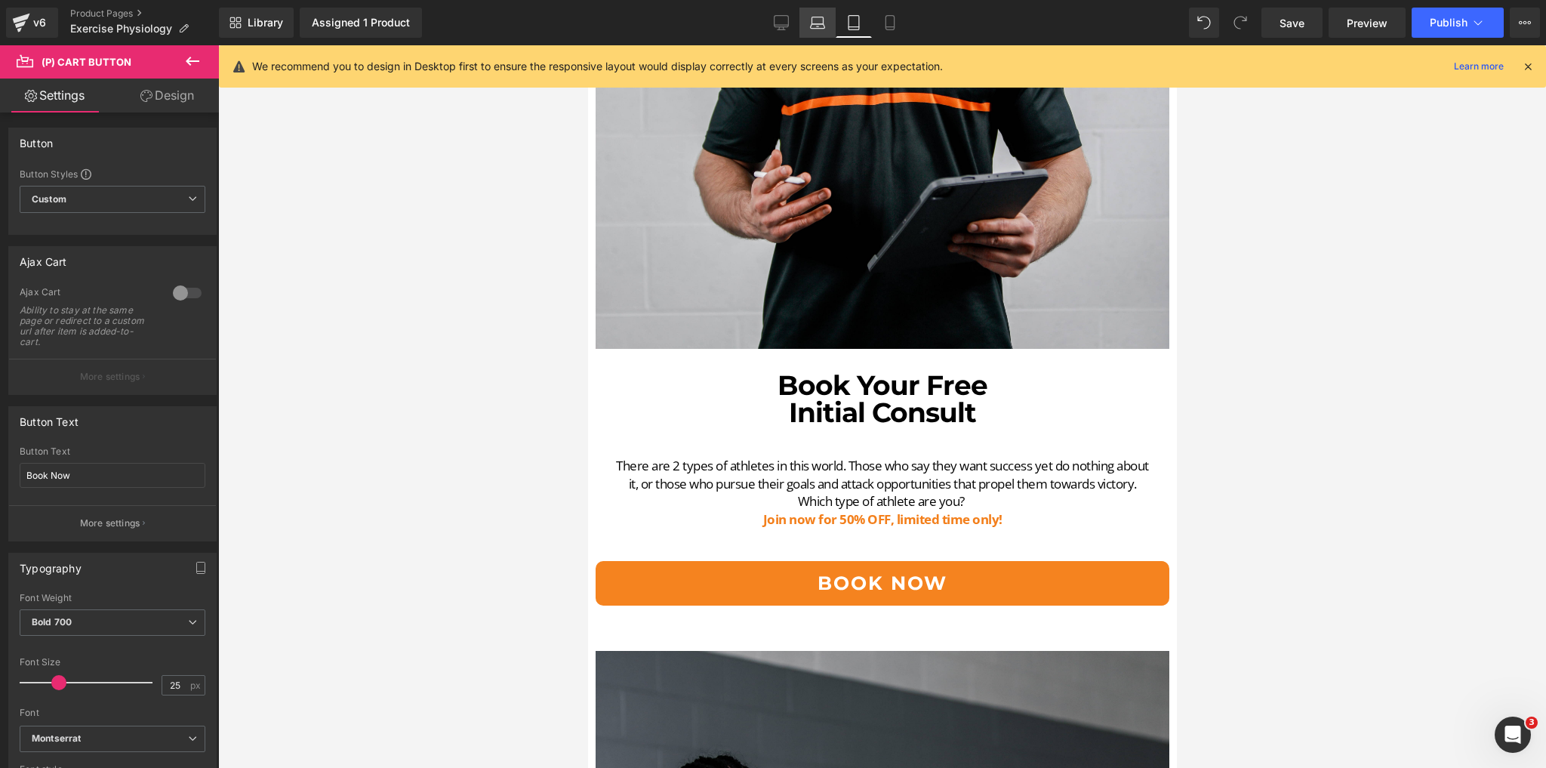
scroll to position [6187, 0]
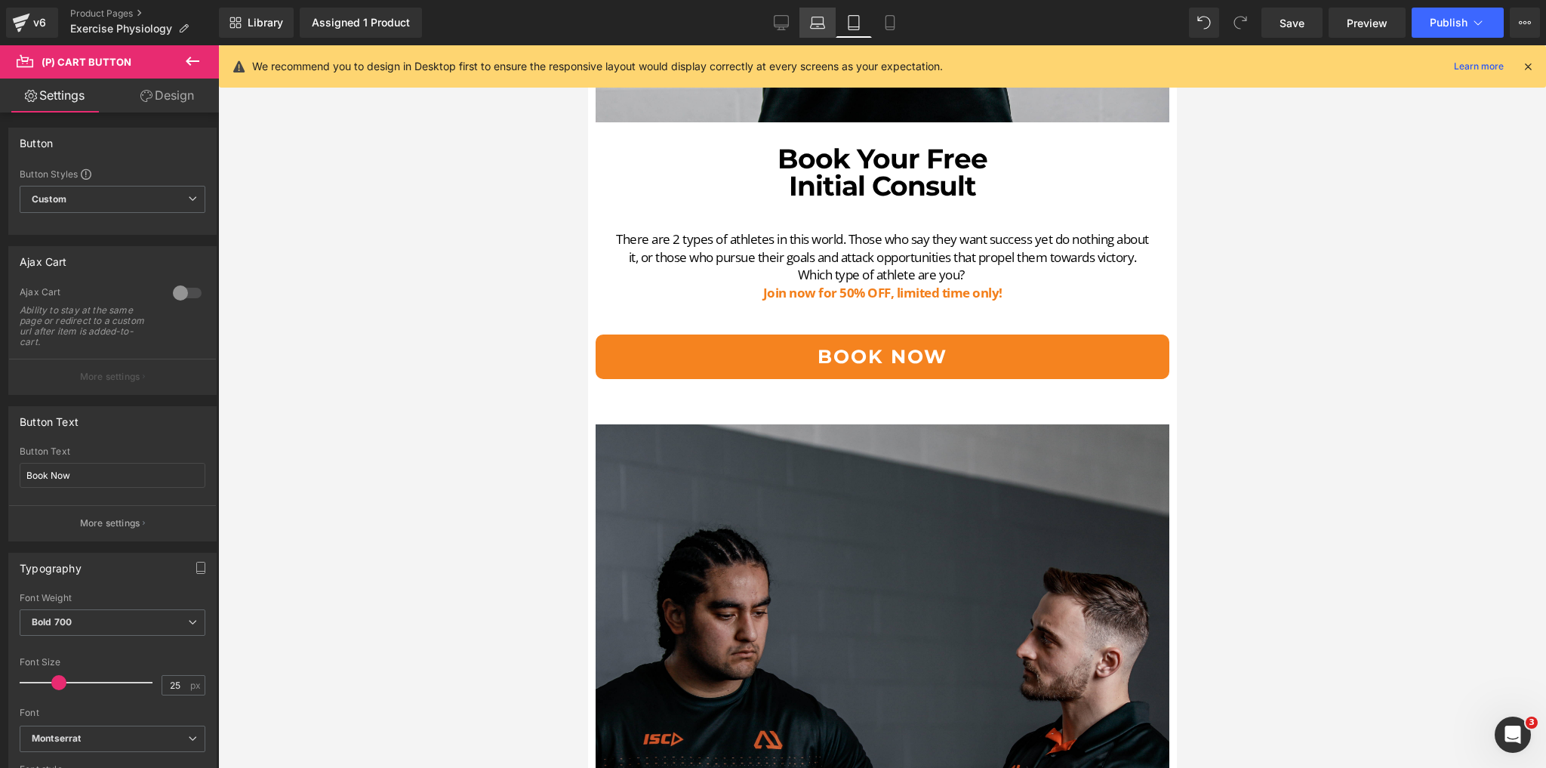
click at [808, 21] on link "Laptop" at bounding box center [818, 23] width 36 height 30
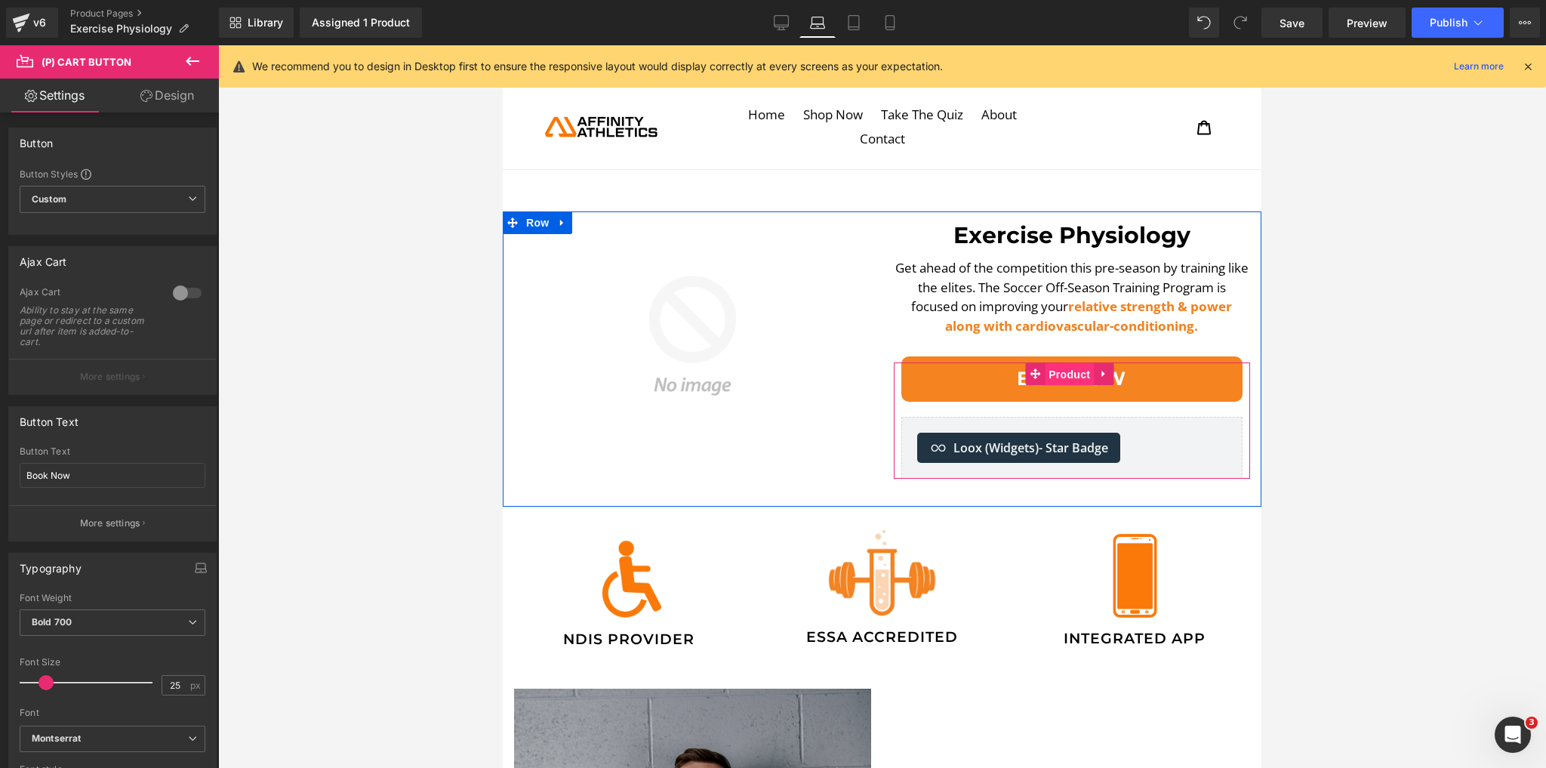
click at [1045, 381] on span "Product" at bounding box center [1069, 374] width 49 height 23
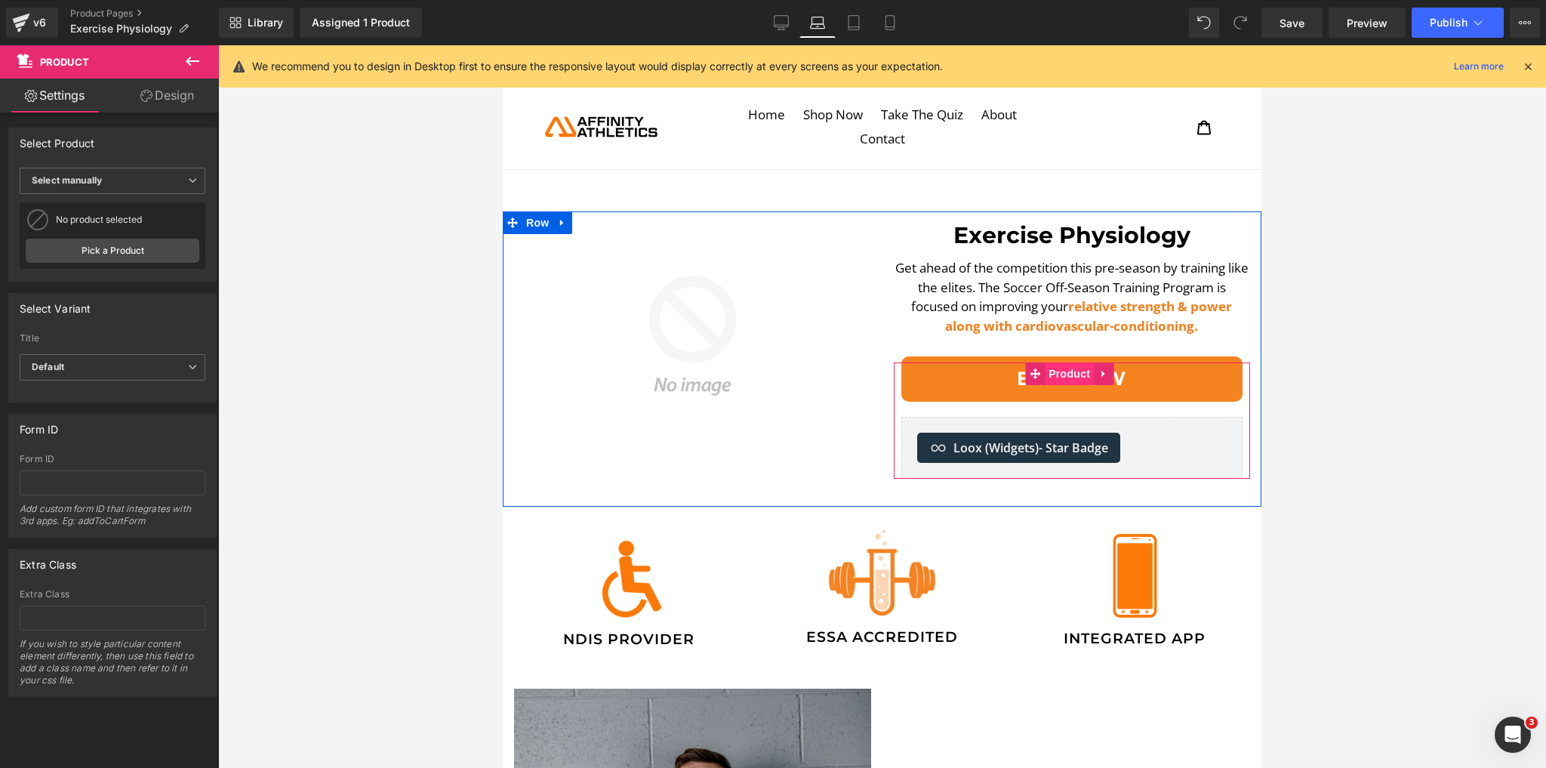
click at [1061, 373] on span "Product" at bounding box center [1069, 373] width 49 height 23
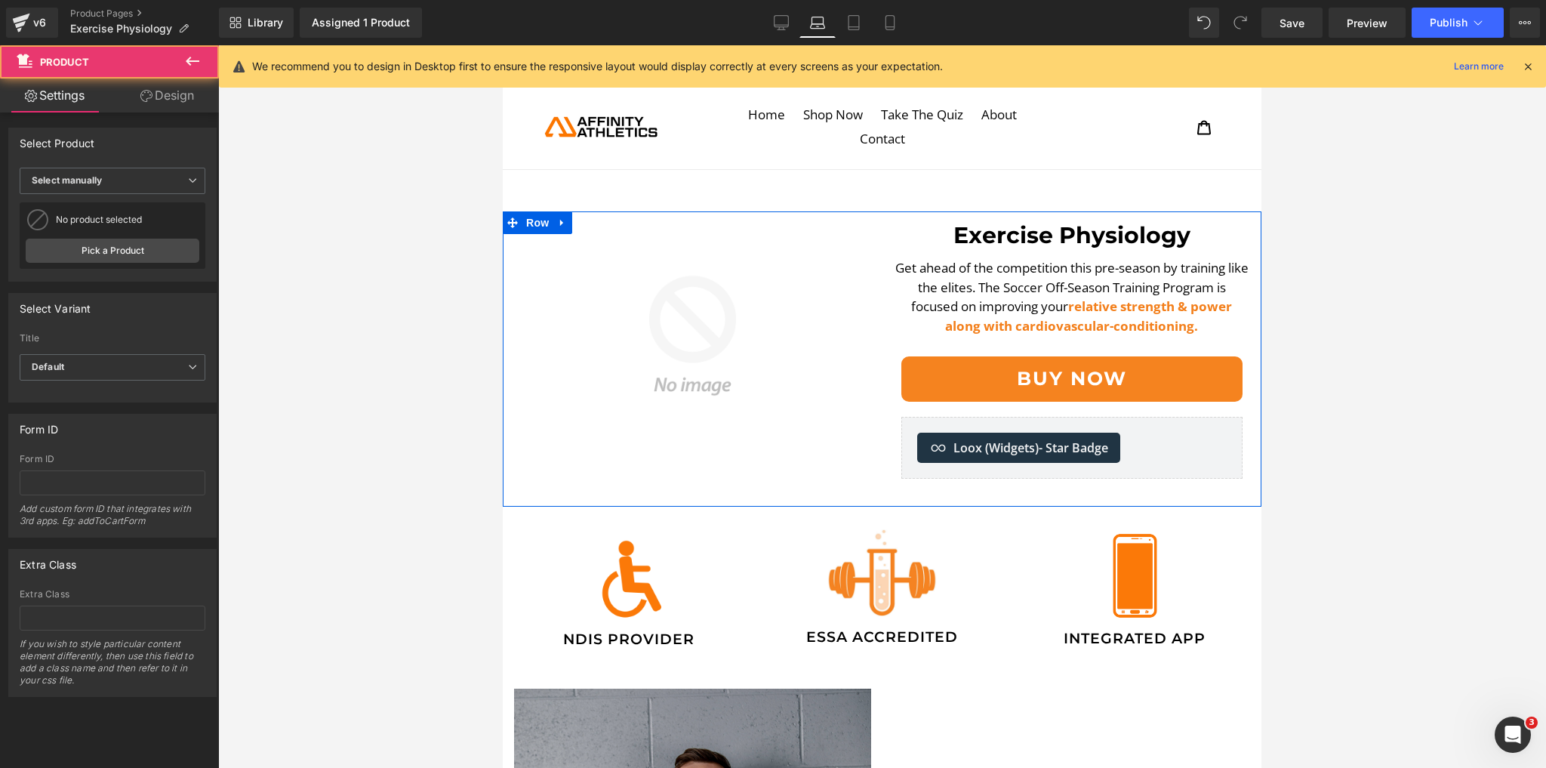
click at [1068, 352] on div "Exercise Physiology Heading Get ahead of the competition this pre-season by tra…" at bounding box center [1073, 344] width 380 height 267
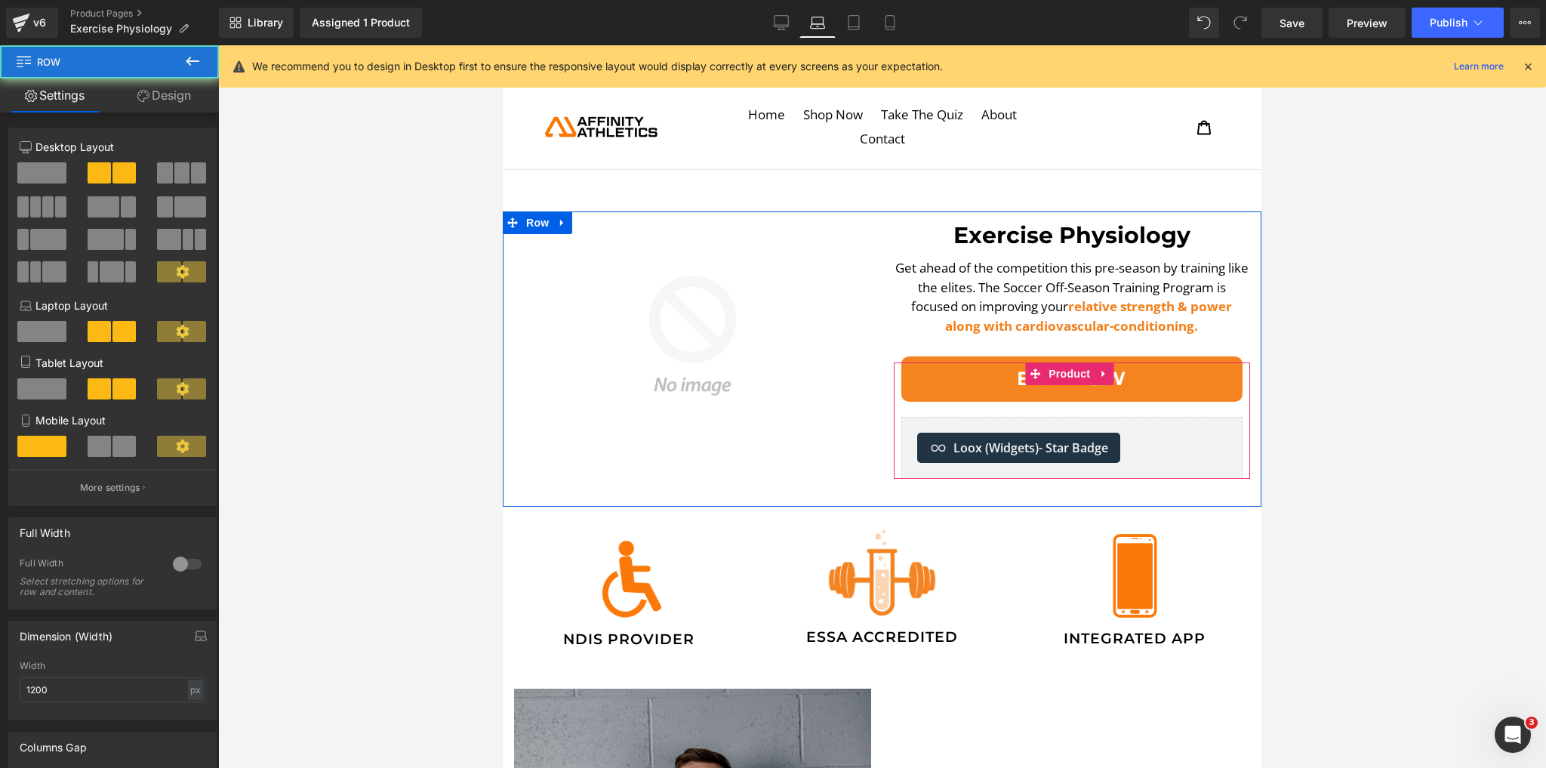
click at [1073, 362] on span "Product" at bounding box center [1069, 373] width 49 height 23
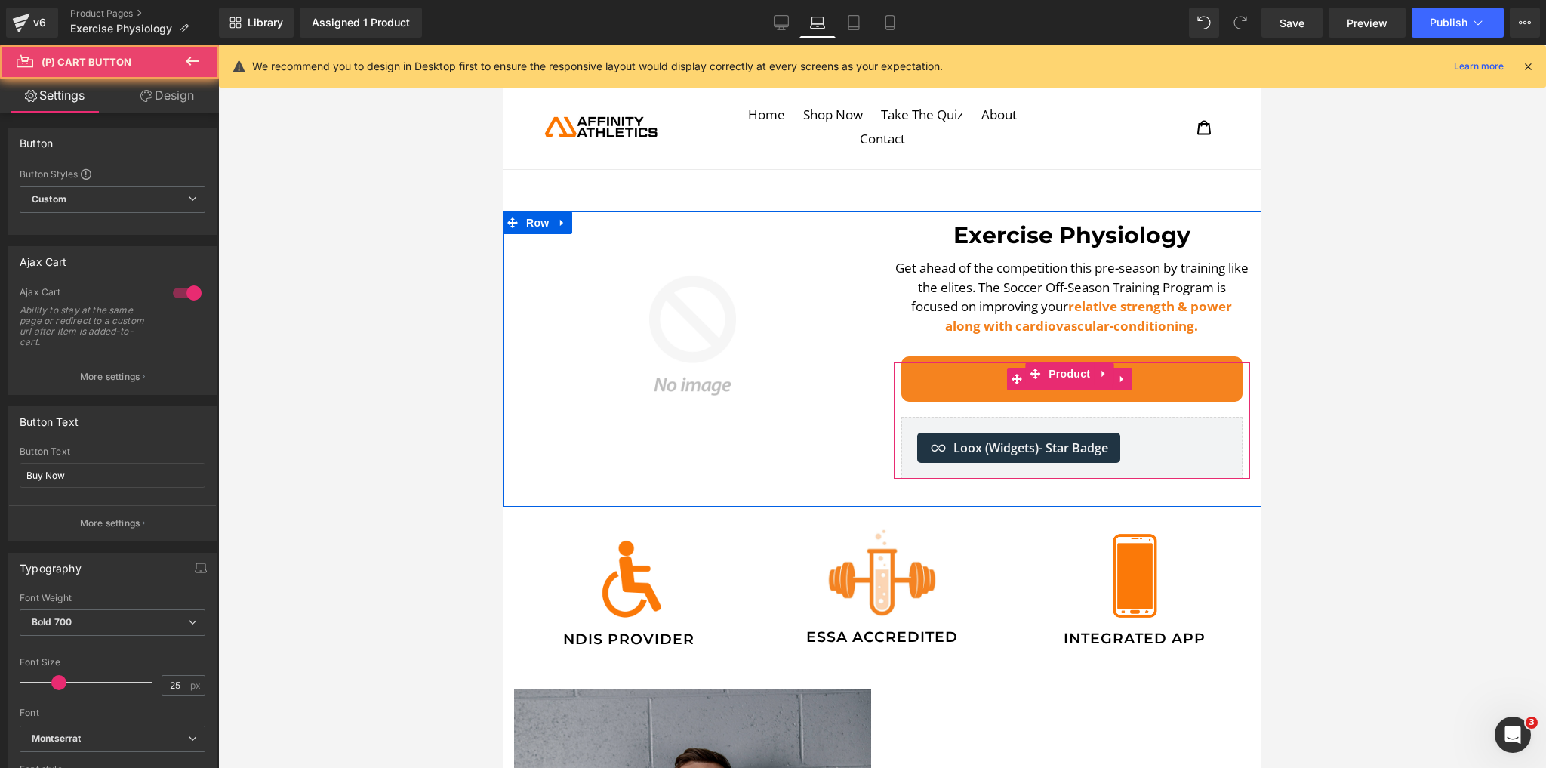
click at [1075, 357] on button "Buy Now" at bounding box center [1073, 378] width 342 height 45
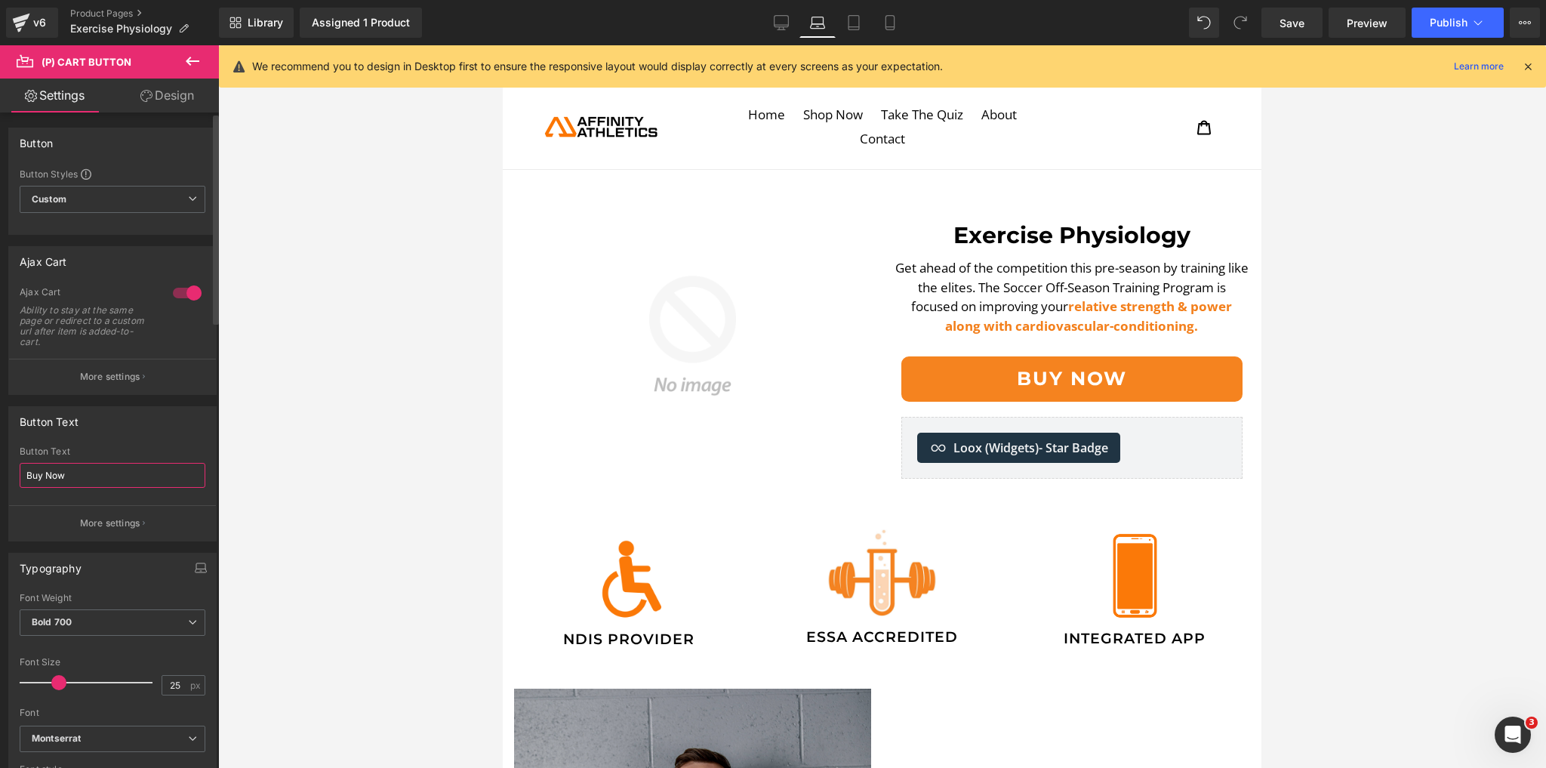
click at [91, 481] on input "Buy Now" at bounding box center [113, 475] width 186 height 25
type input "Join Now"
click at [786, 17] on icon at bounding box center [781, 22] width 15 height 15
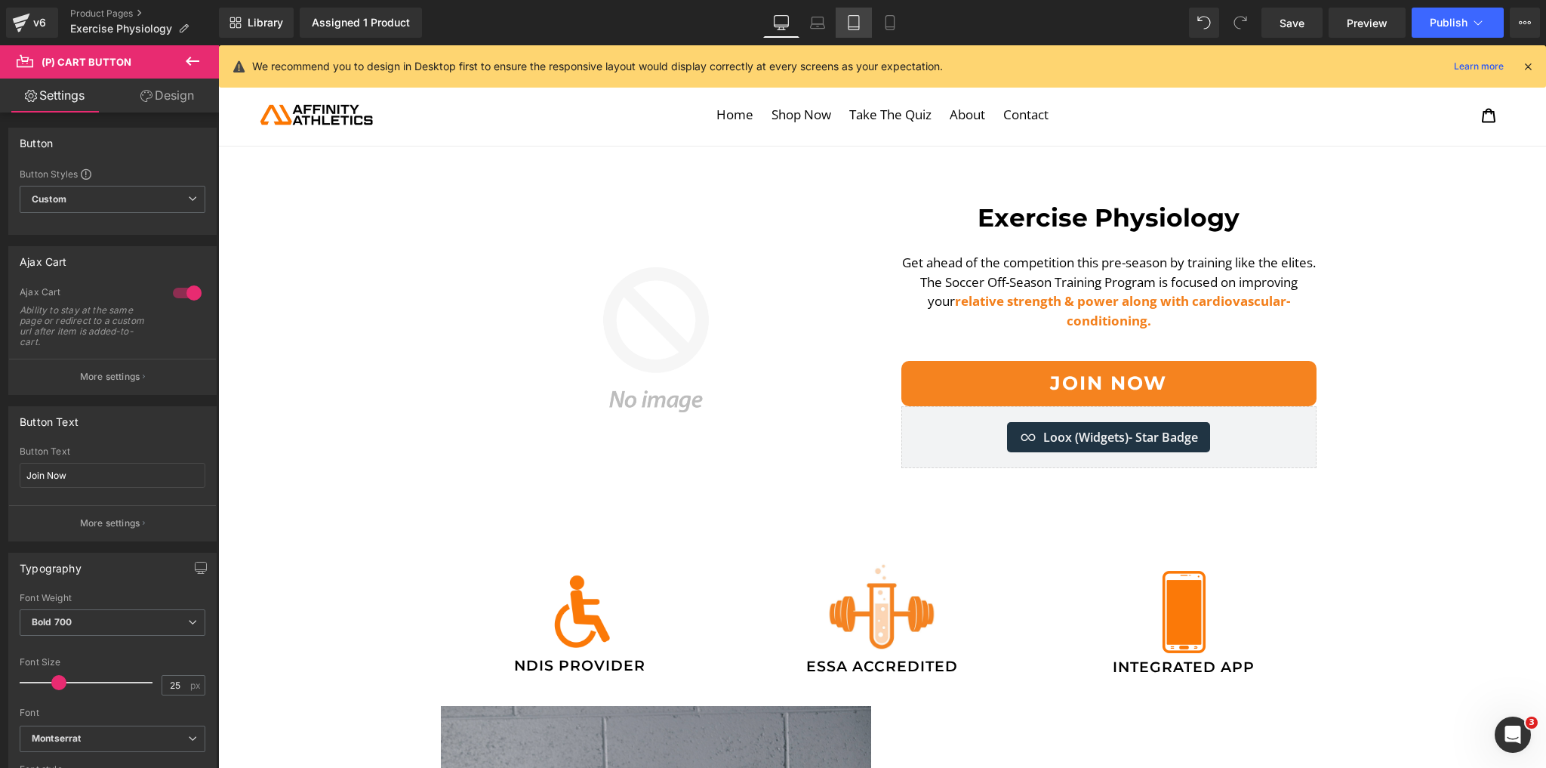
click at [840, 24] on link "Tablet" at bounding box center [854, 23] width 36 height 30
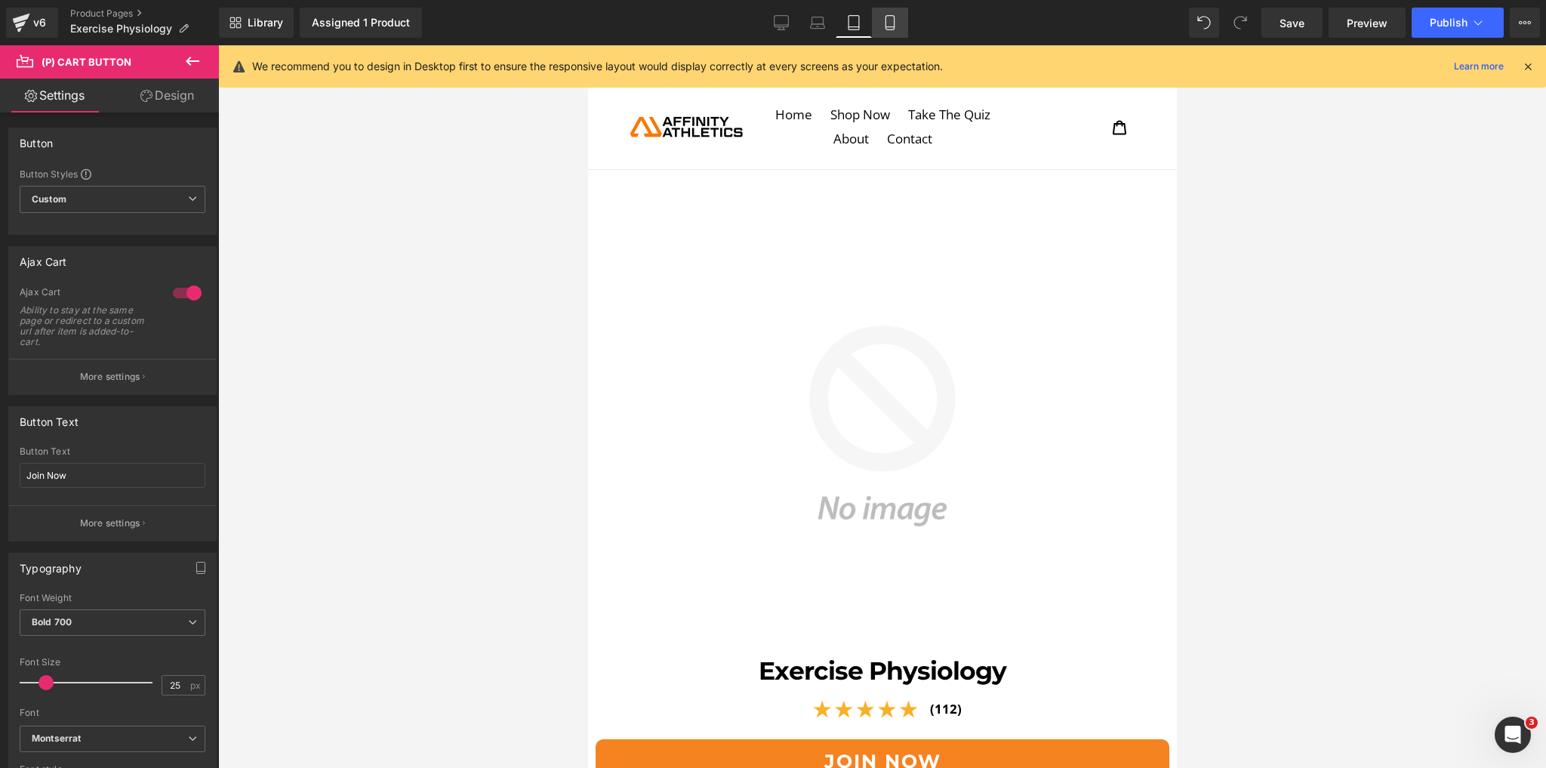
click at [887, 27] on icon at bounding box center [890, 27] width 8 height 0
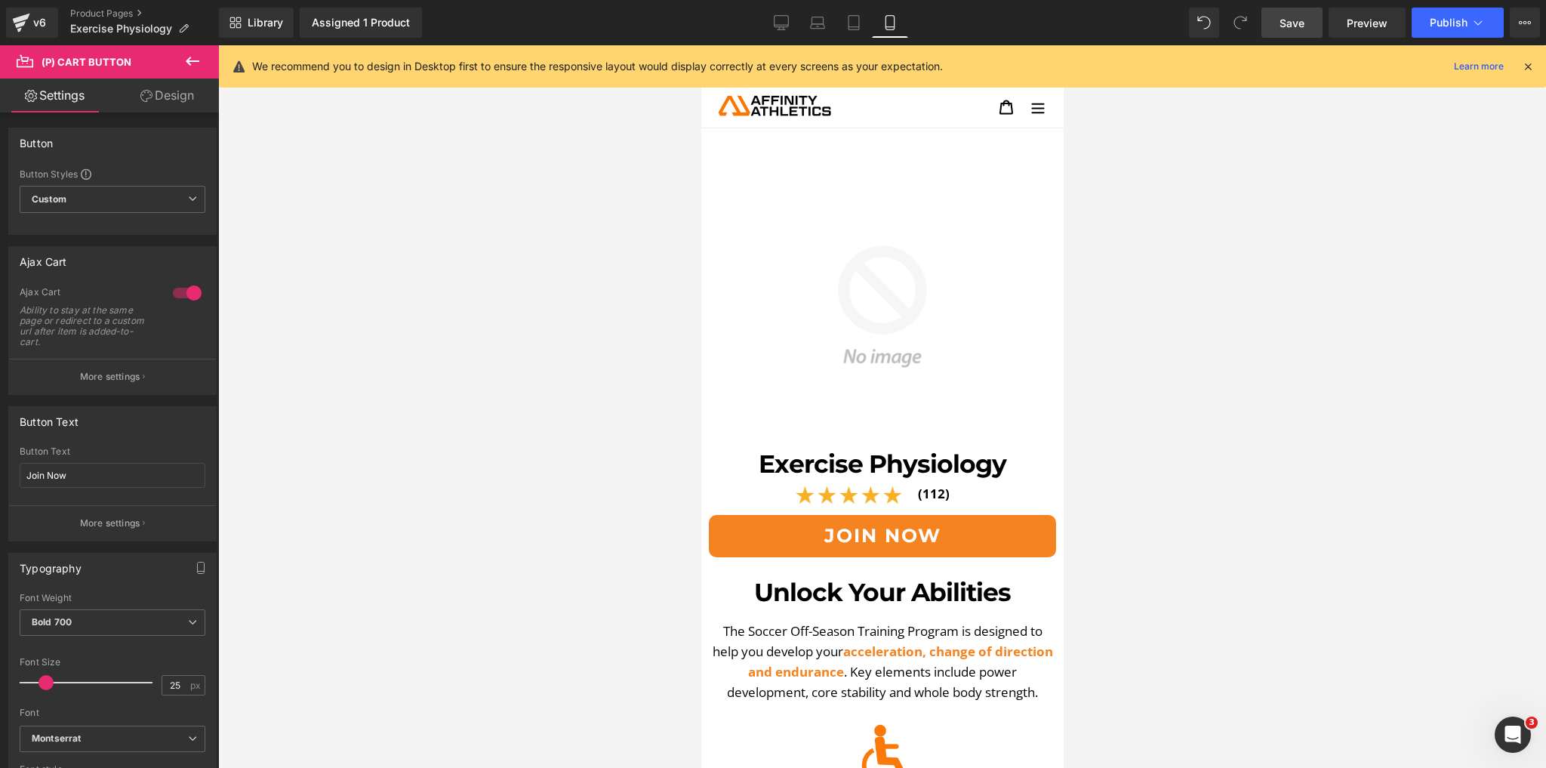
click at [1290, 17] on span "Save" at bounding box center [1292, 23] width 25 height 16
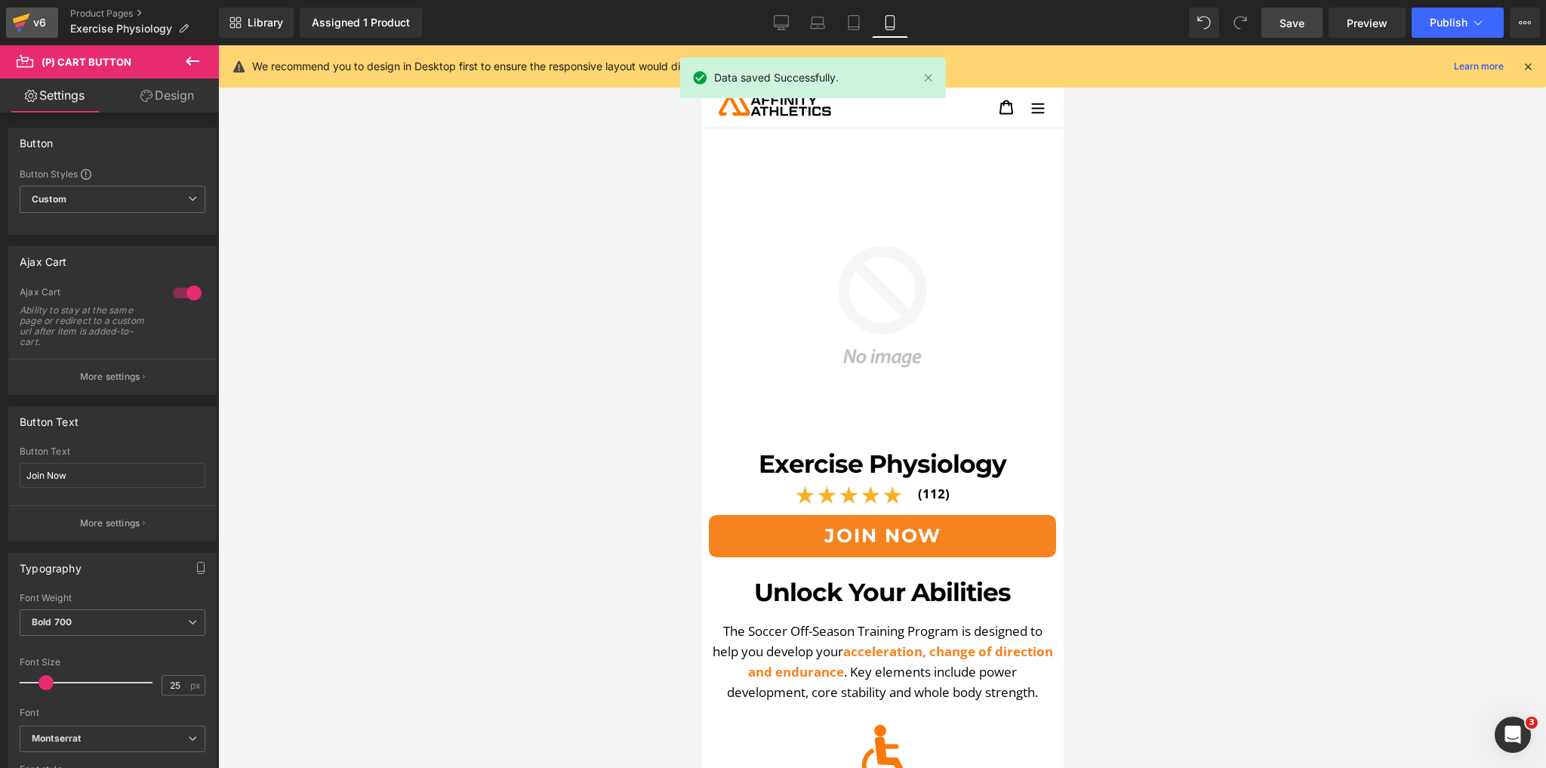
click at [38, 21] on div "v6" at bounding box center [39, 23] width 19 height 20
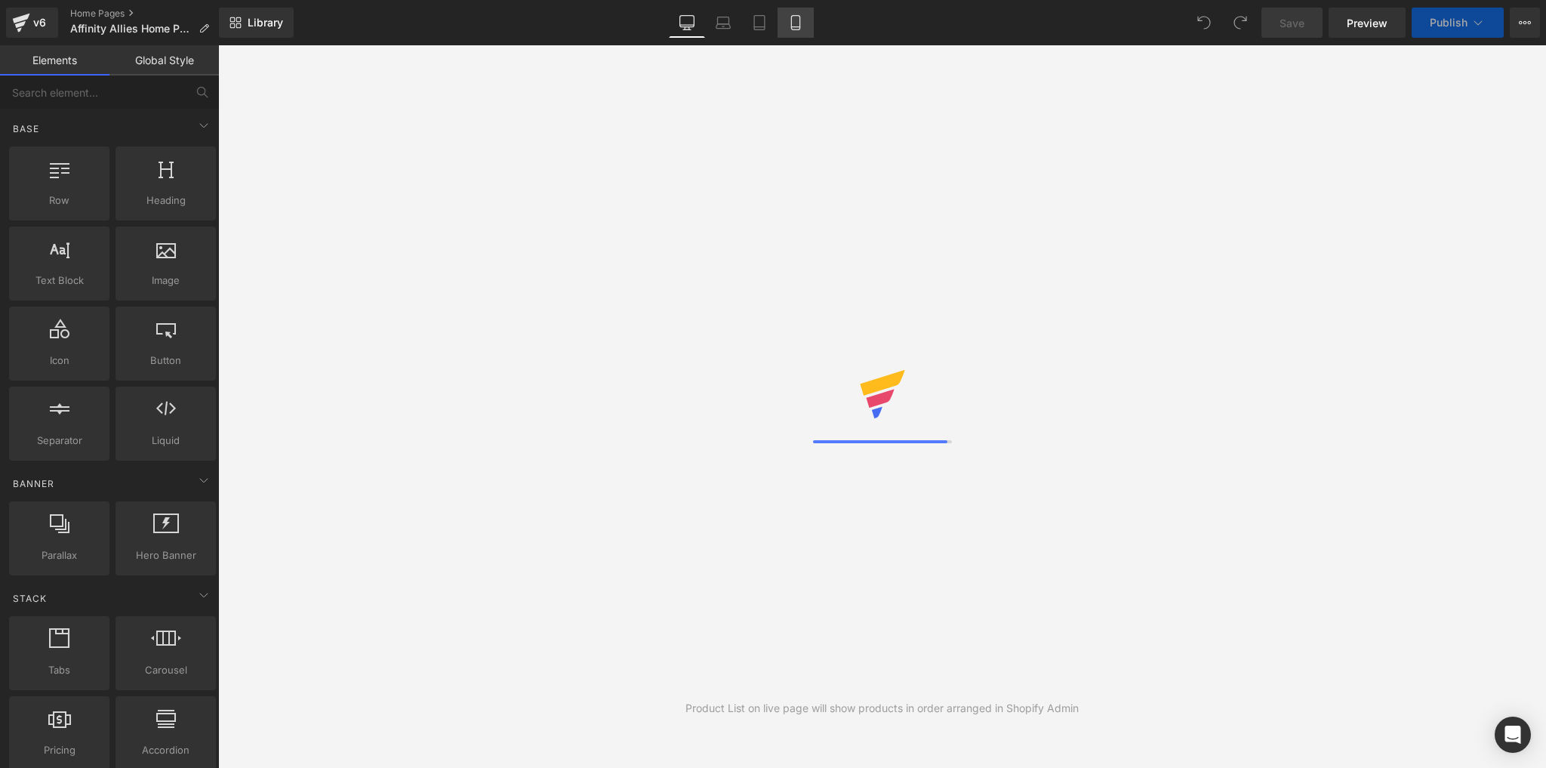
drag, startPoint x: 0, startPoint y: 0, endPoint x: 797, endPoint y: 24, distance: 797.8
click at [797, 24] on icon at bounding box center [795, 22] width 15 height 15
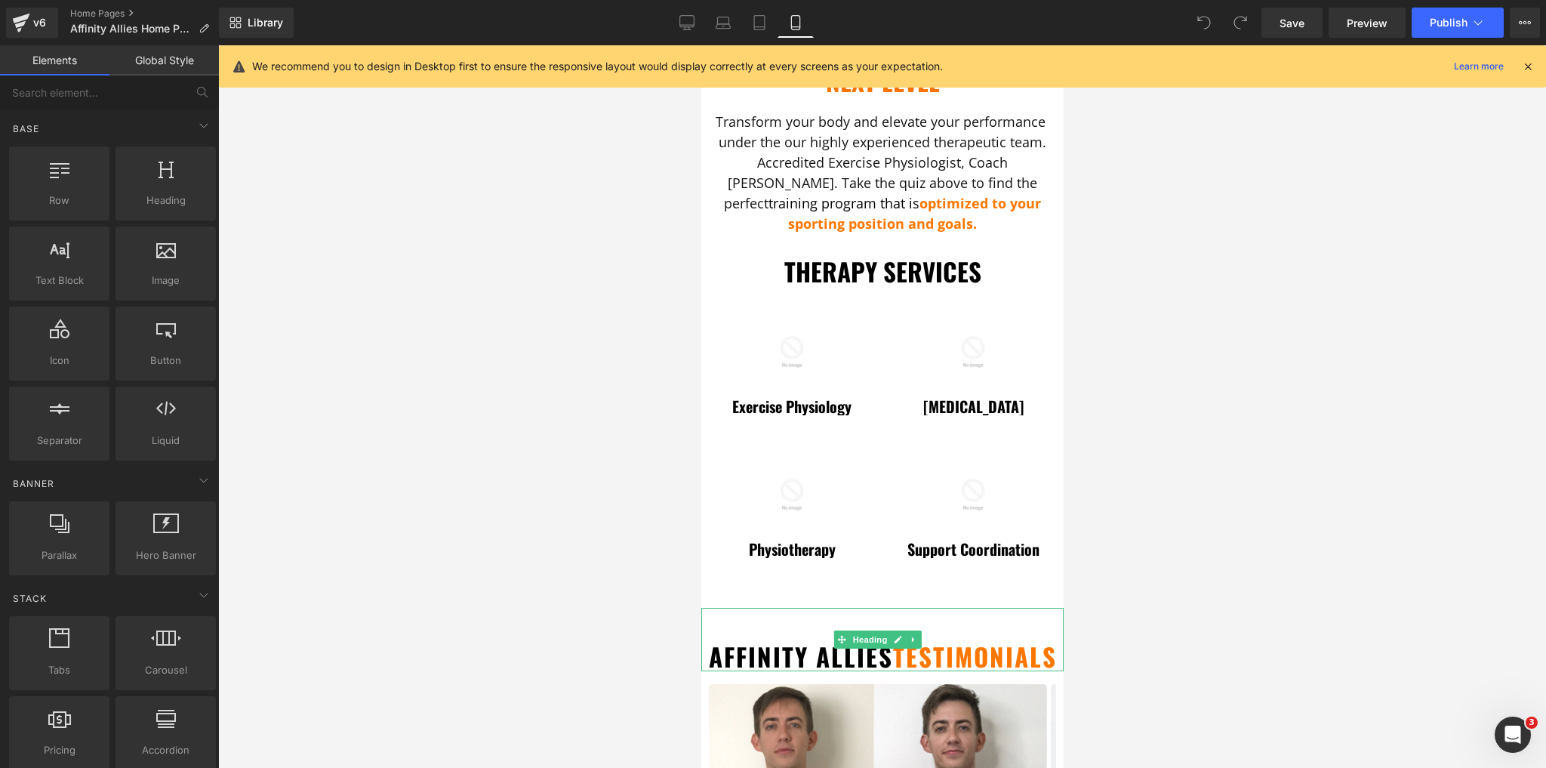
scroll to position [664, 0]
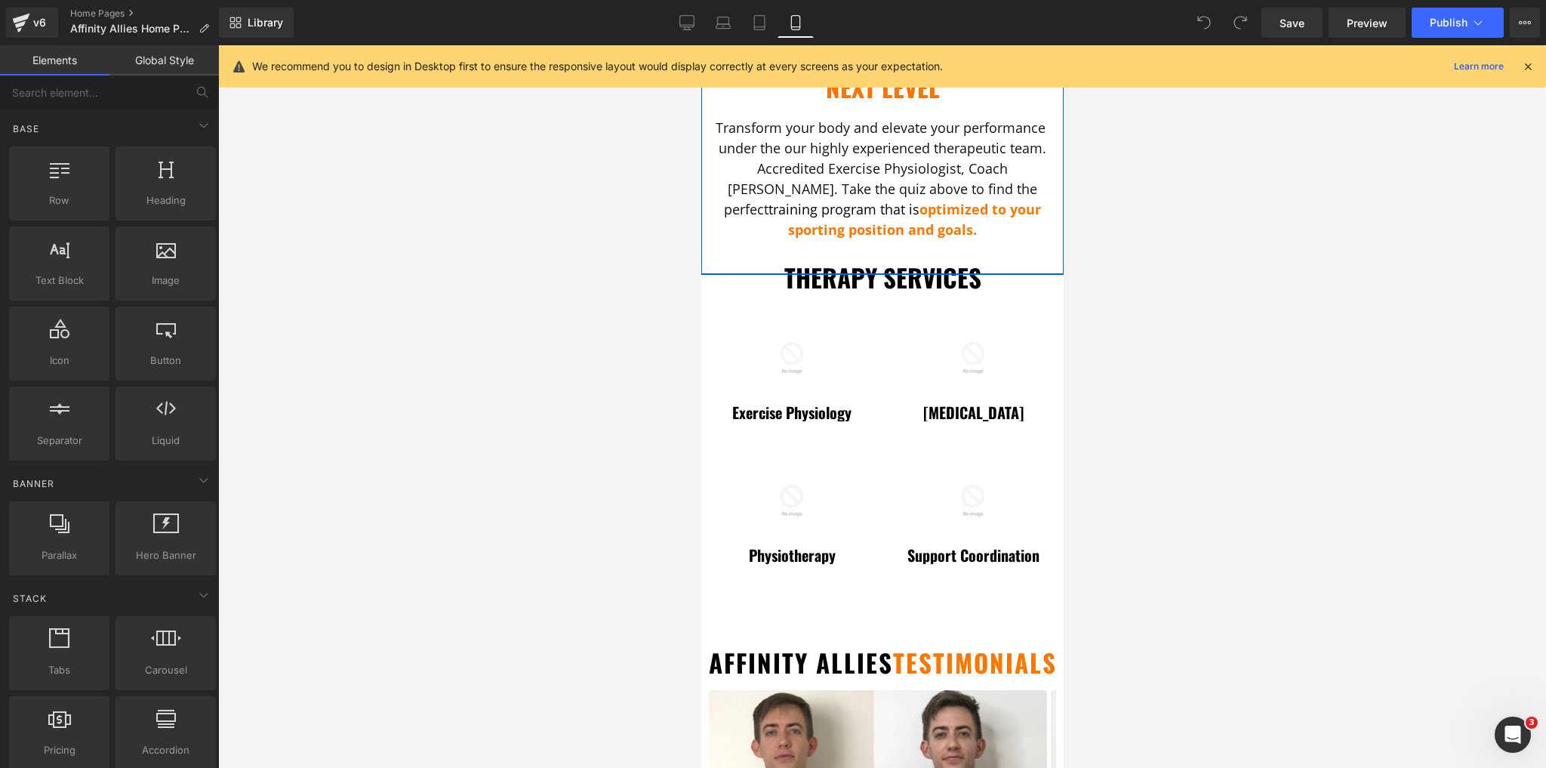
click at [774, 263] on h1 "Therapy Services" at bounding box center [882, 278] width 340 height 30
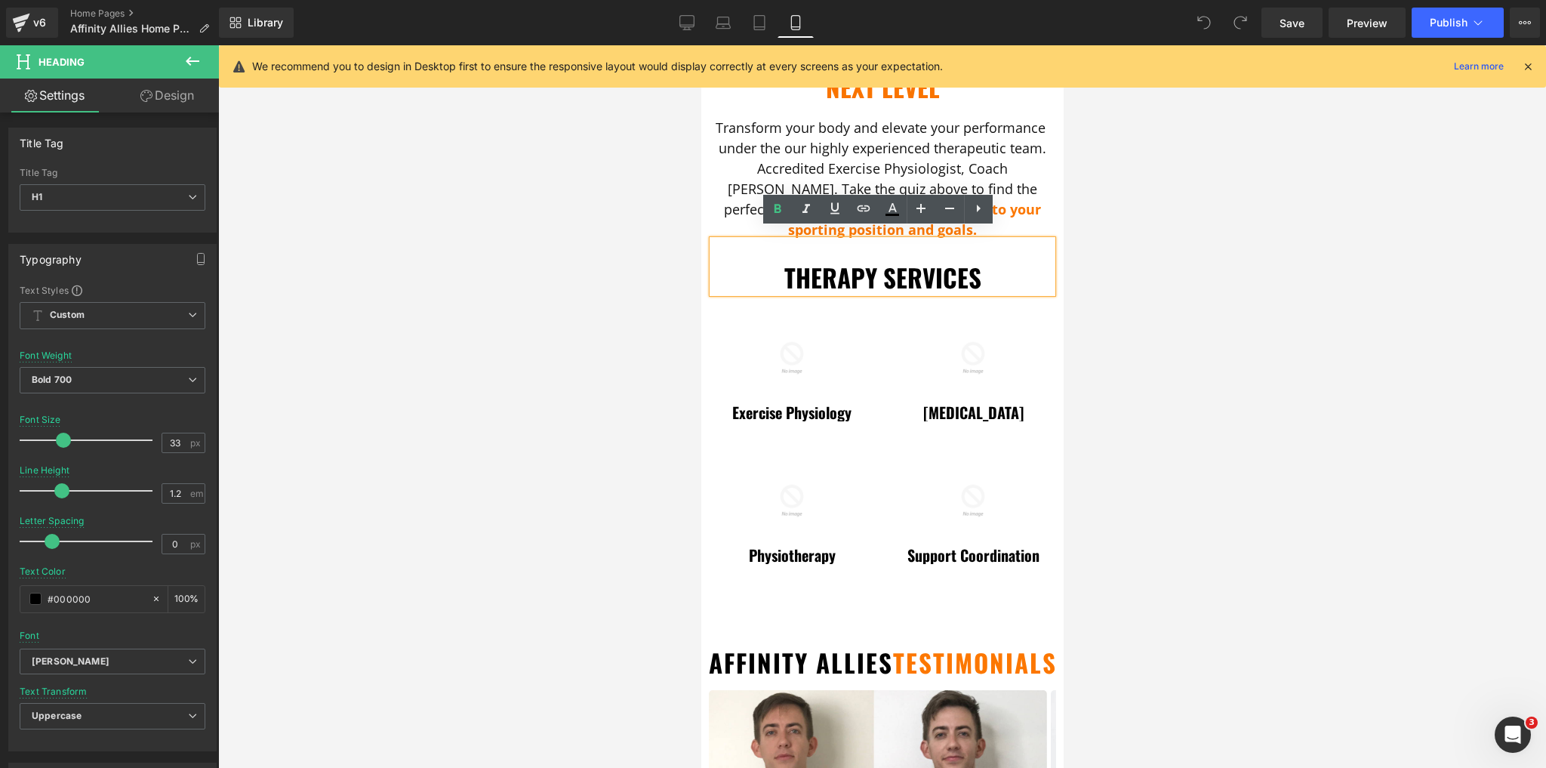
click at [875, 263] on h1 "Therapy Services" at bounding box center [882, 278] width 340 height 30
drag, startPoint x: 875, startPoint y: 251, endPoint x: 780, endPoint y: 257, distance: 95.4
click at [780, 263] on h1 "Therapy Services" at bounding box center [882, 278] width 340 height 30
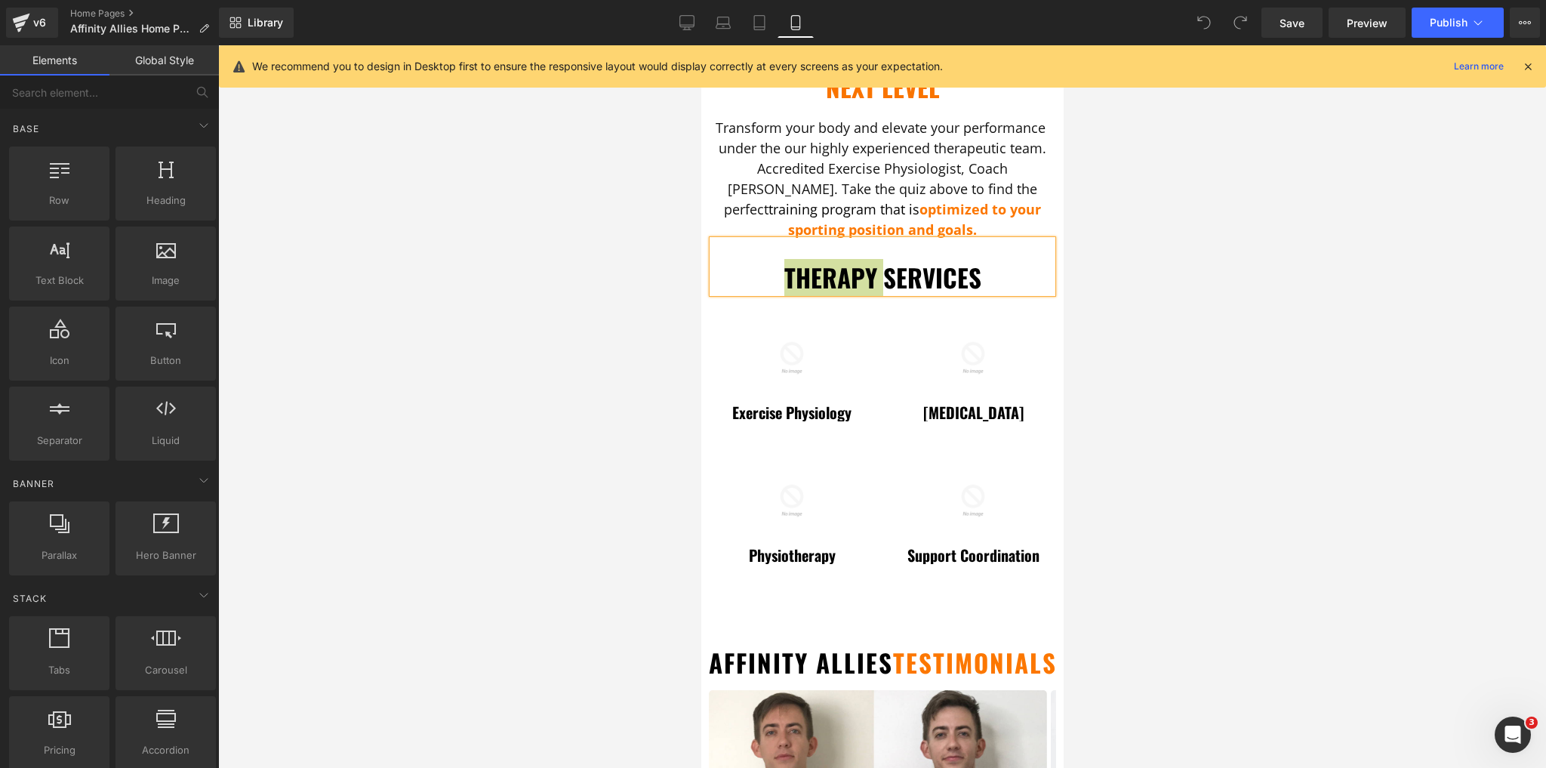
click at [637, 335] on div at bounding box center [882, 406] width 1328 height 723
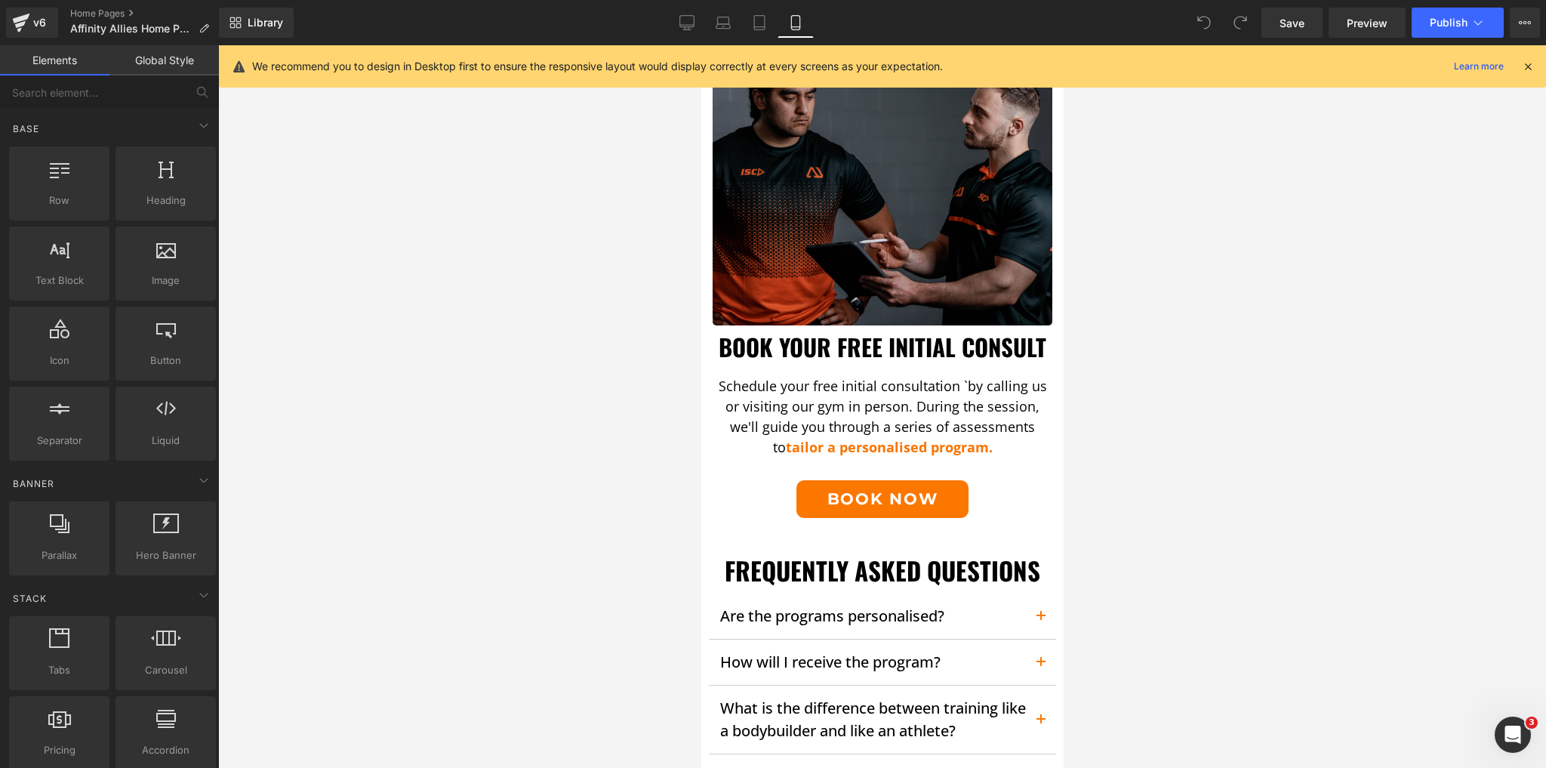
scroll to position [1873, 0]
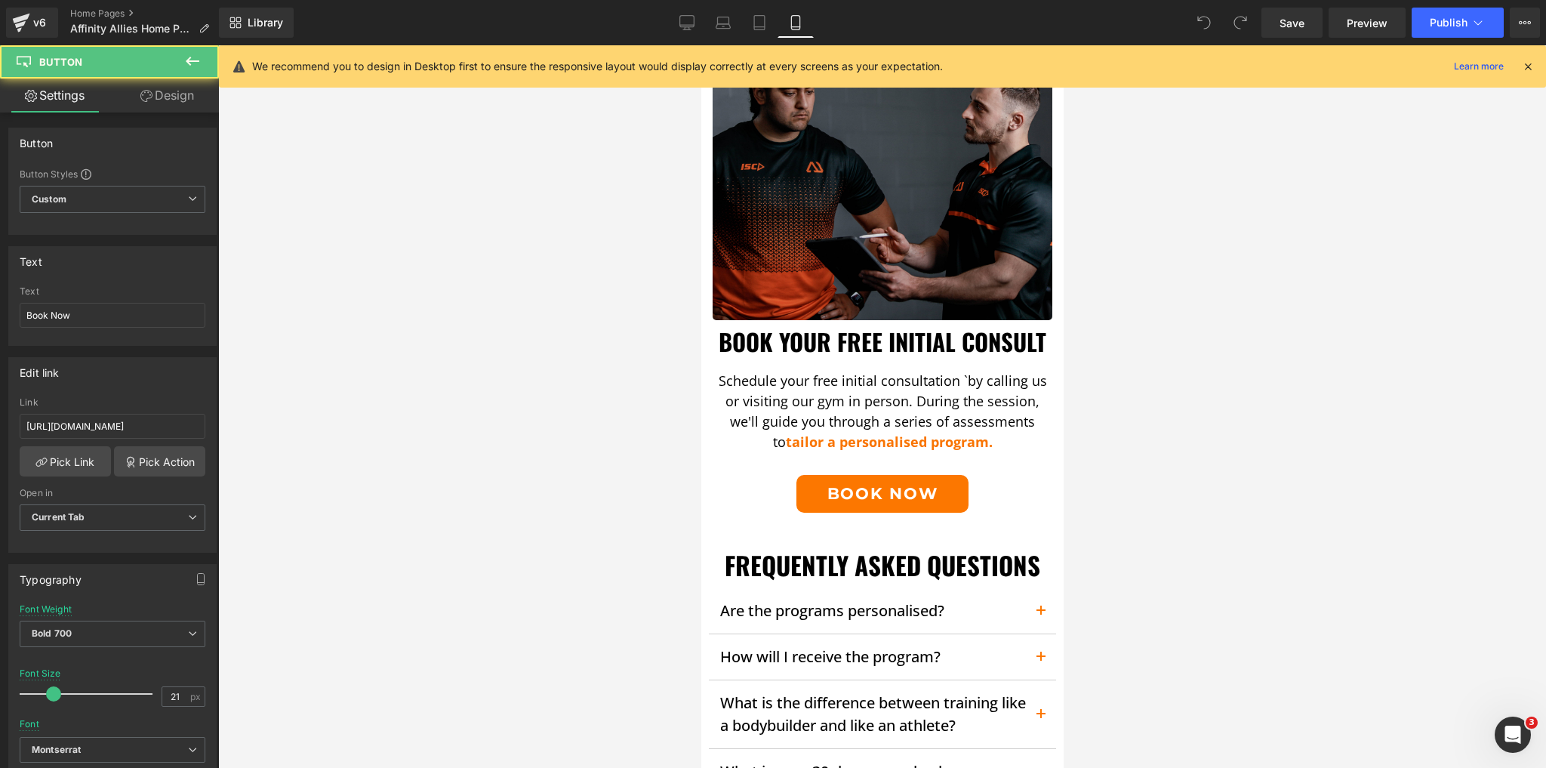
click at [883, 495] on div "Book Now Button" at bounding box center [882, 494] width 340 height 38
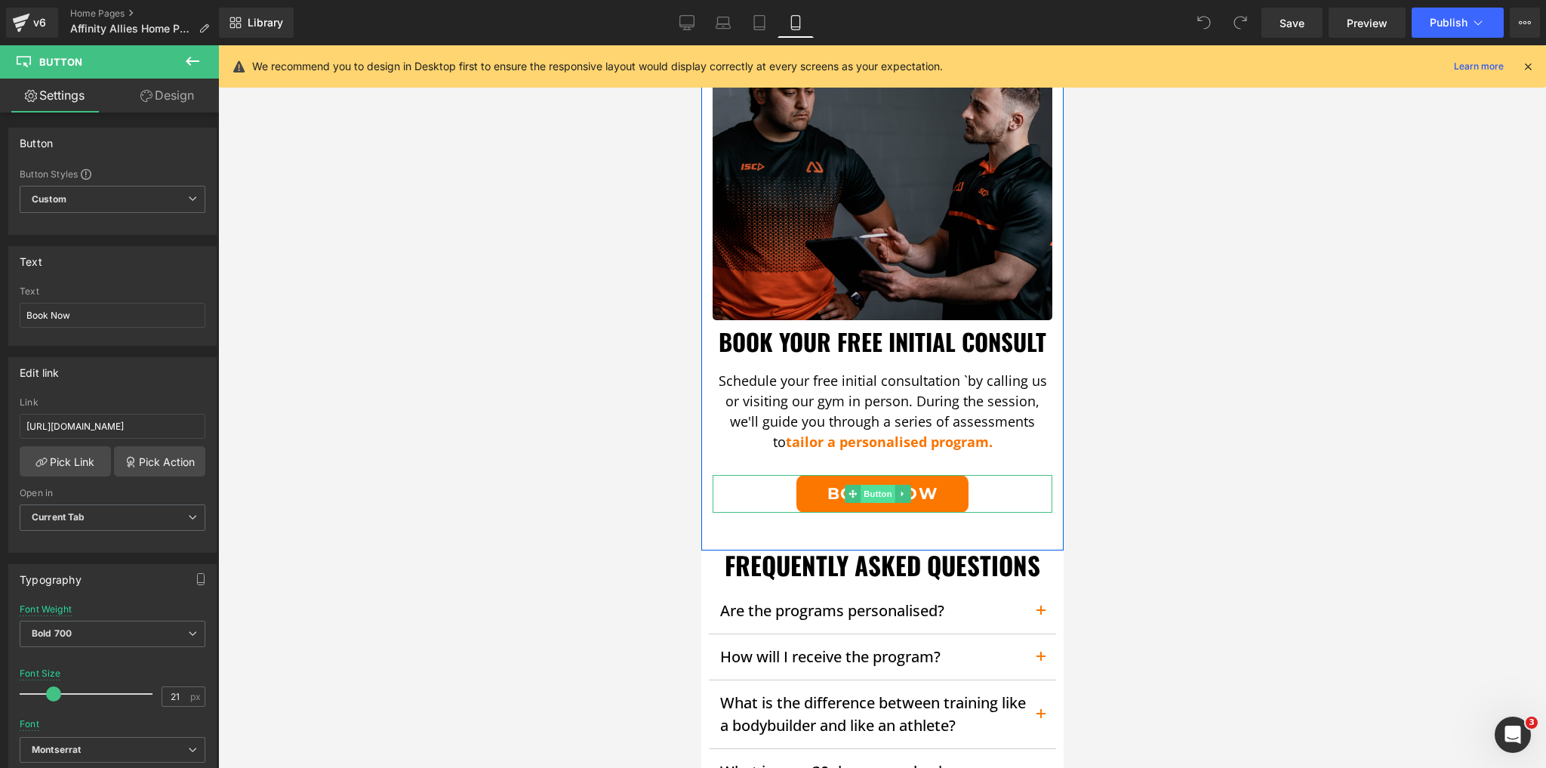
scroll to position [1993, 0]
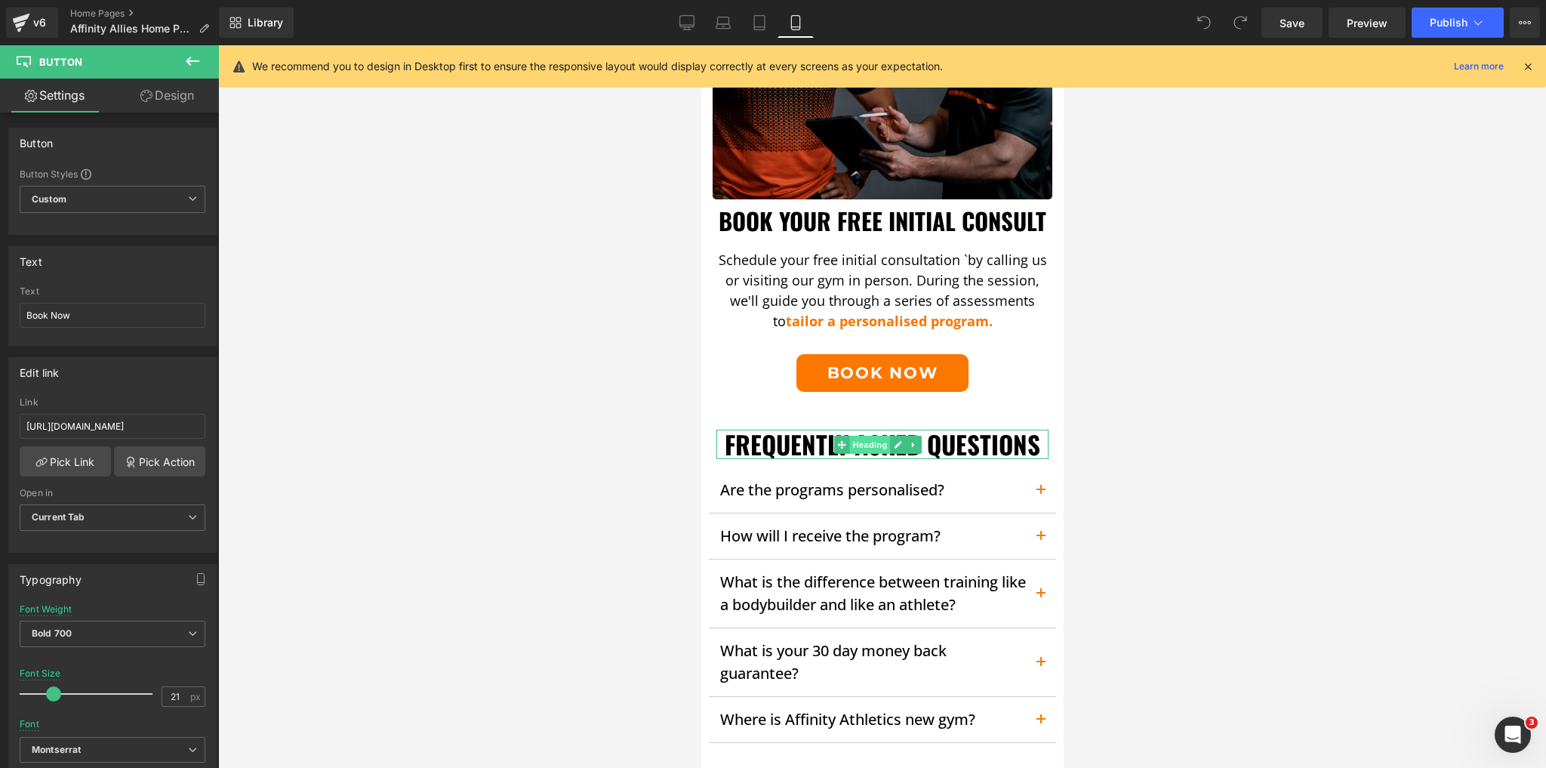
click at [883, 450] on span "Heading" at bounding box center [869, 445] width 41 height 18
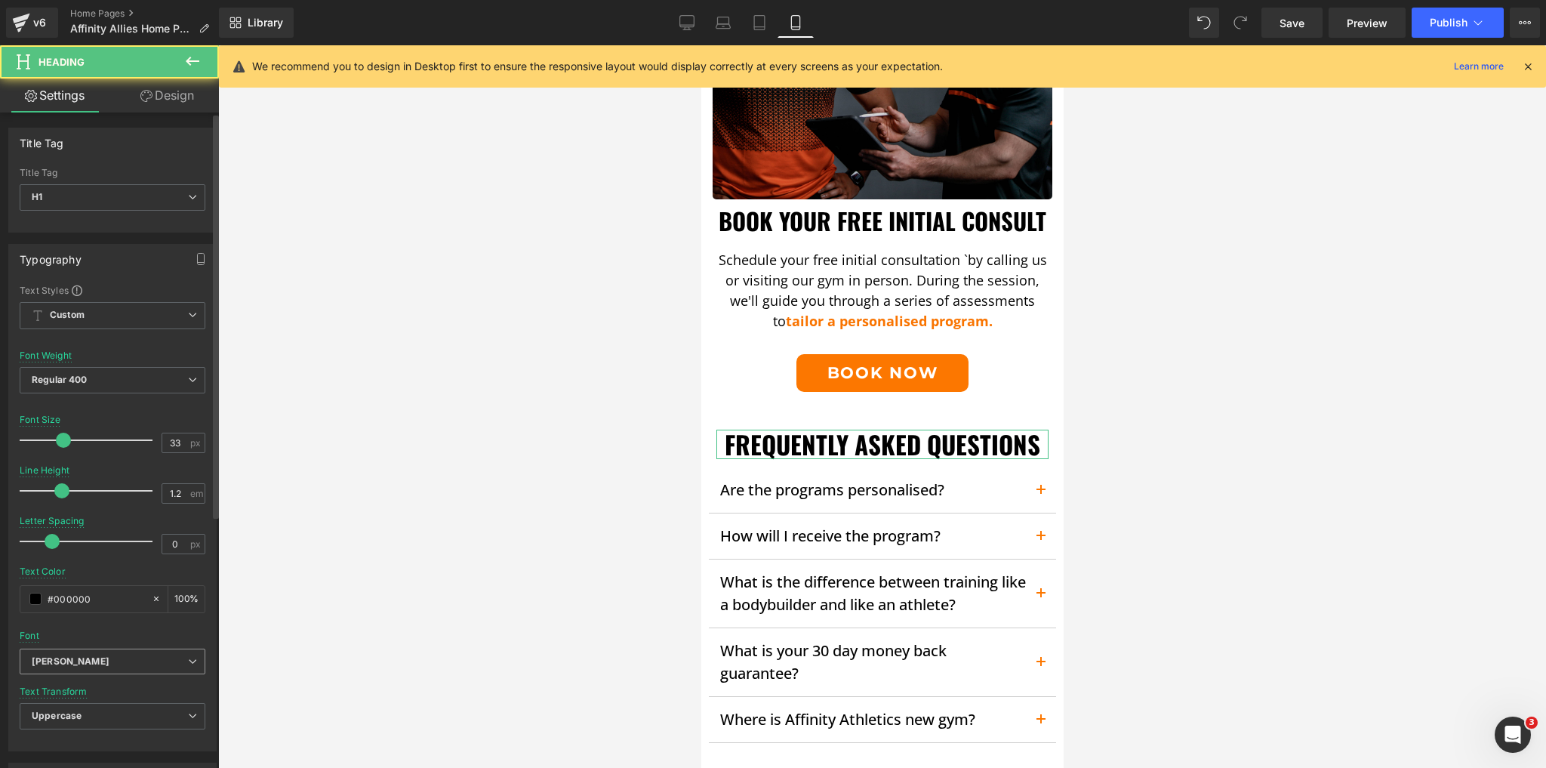
click at [100, 649] on span "[PERSON_NAME]" at bounding box center [113, 662] width 186 height 26
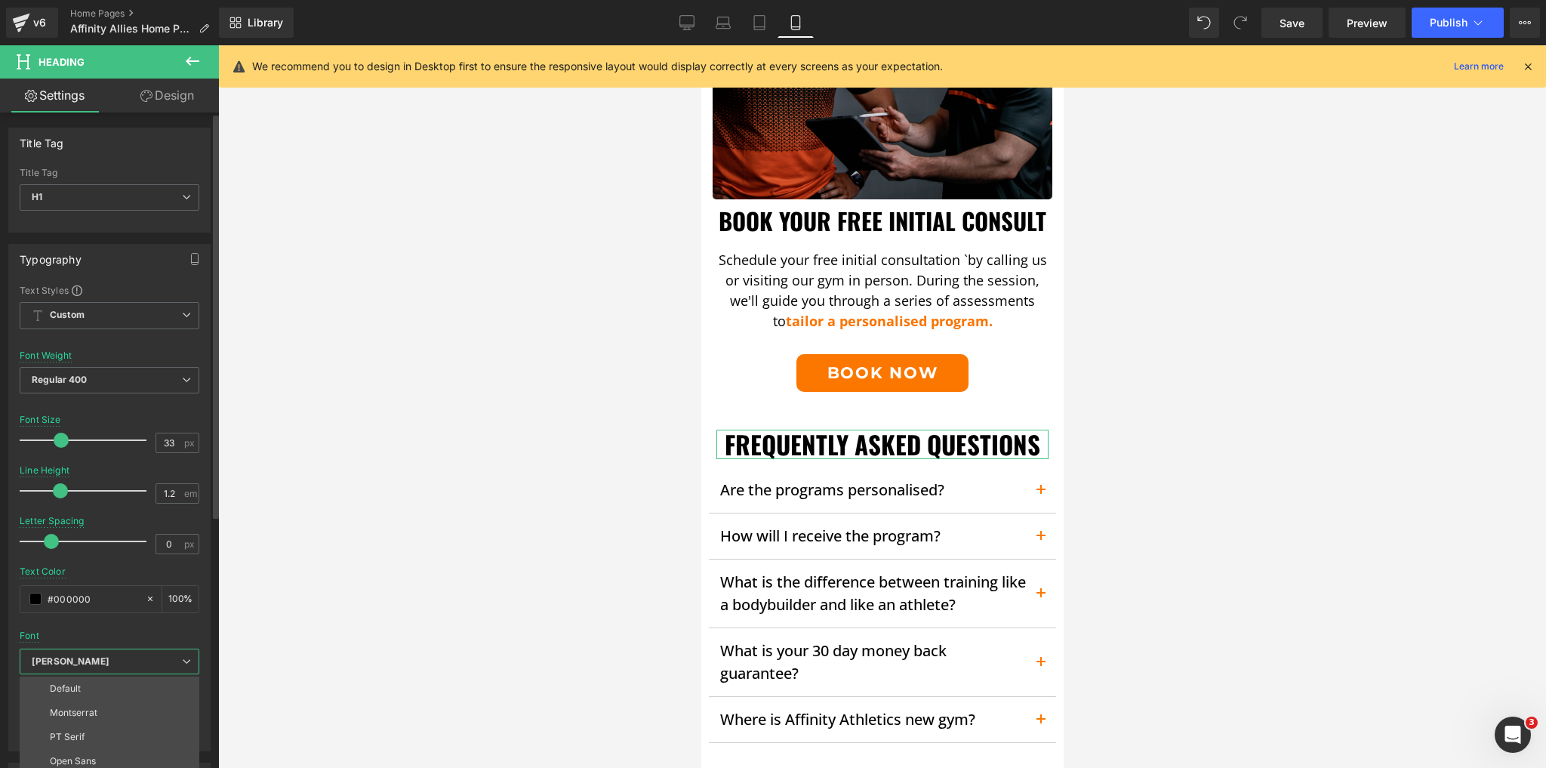
click at [89, 712] on p "Montserrat" at bounding box center [74, 713] width 48 height 11
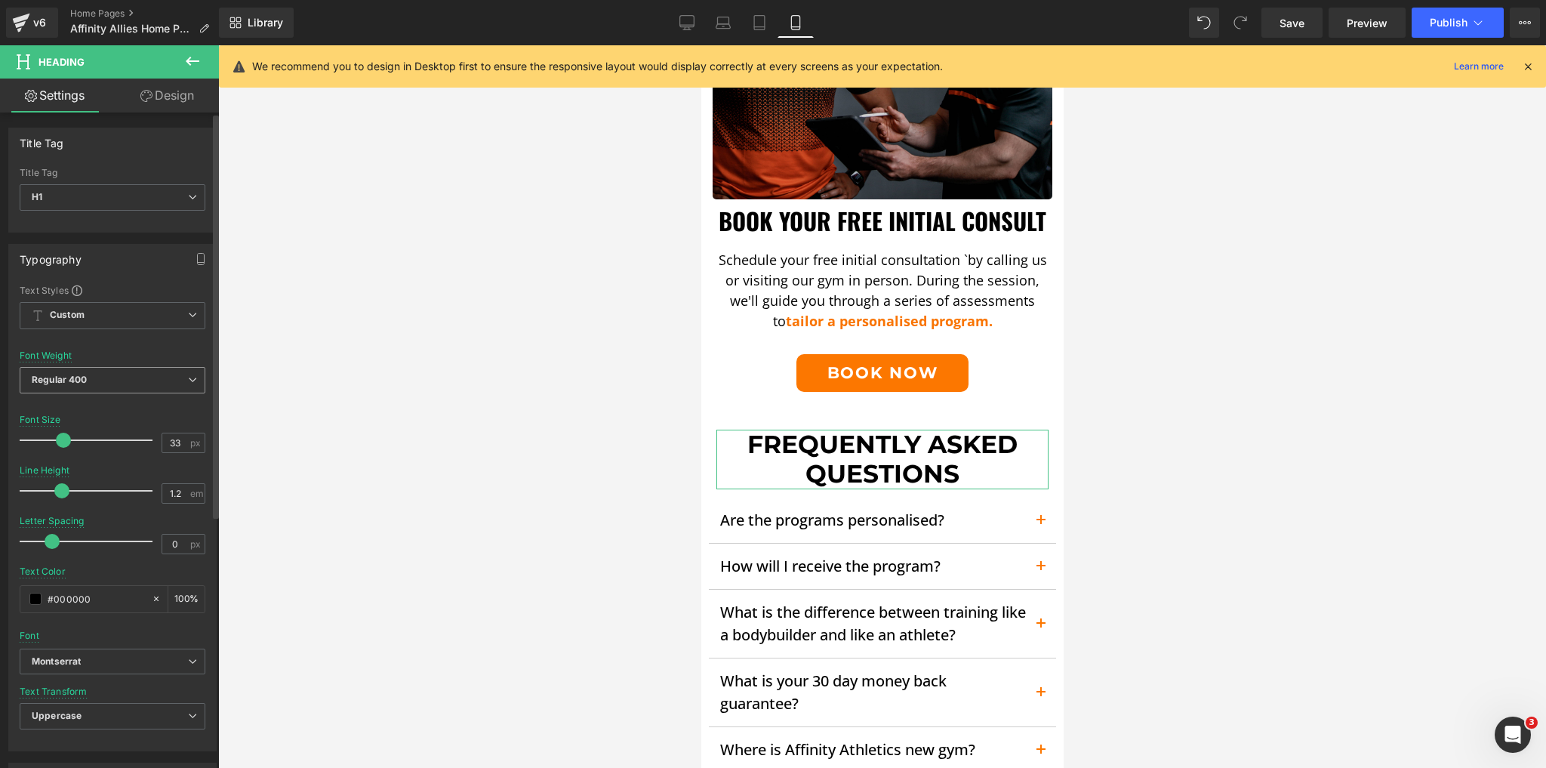
click at [94, 381] on span "Regular 400" at bounding box center [113, 380] width 186 height 26
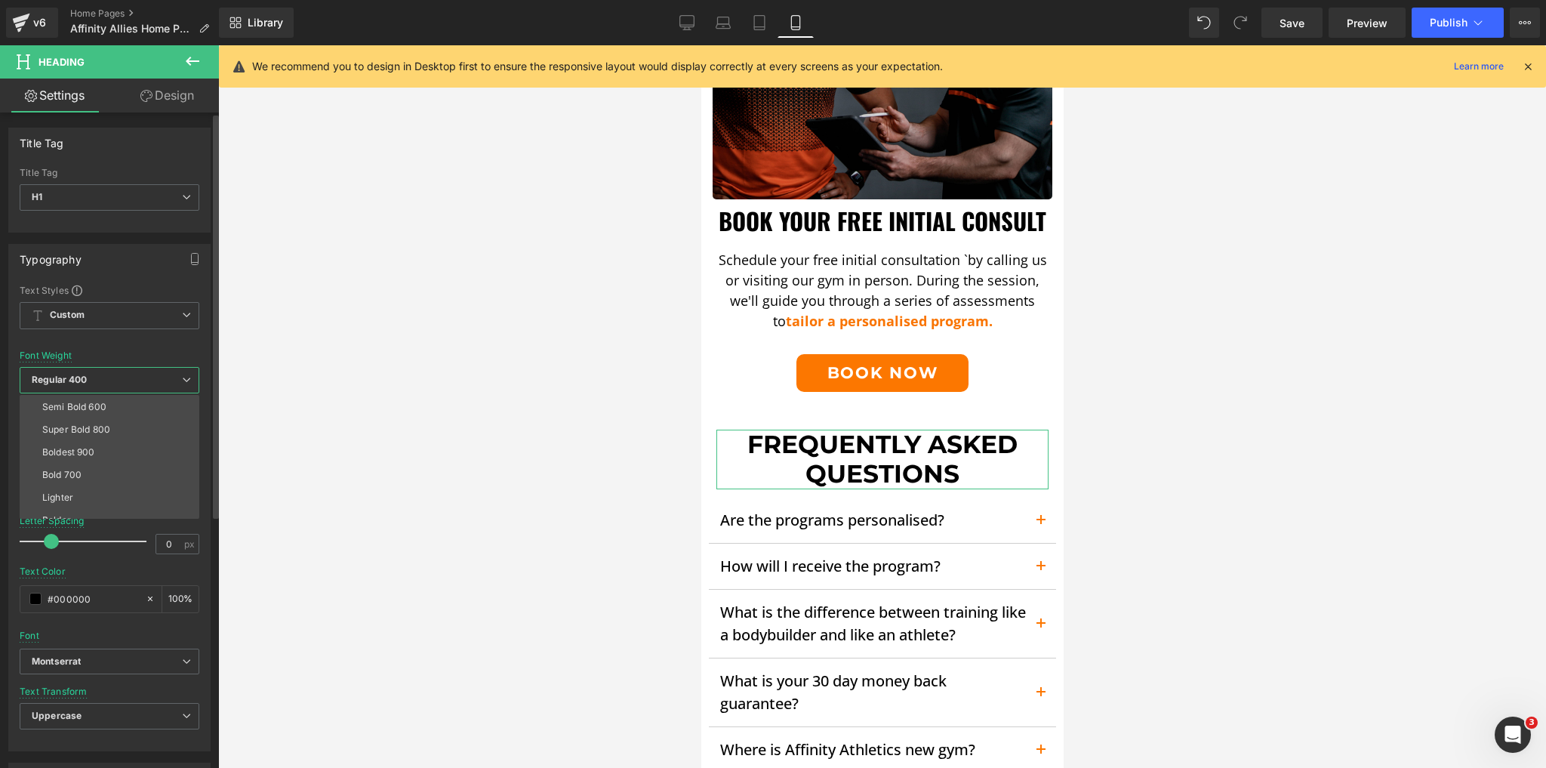
scroll to position [121, 0]
click at [80, 458] on li "Bold 700" at bounding box center [113, 466] width 187 height 23
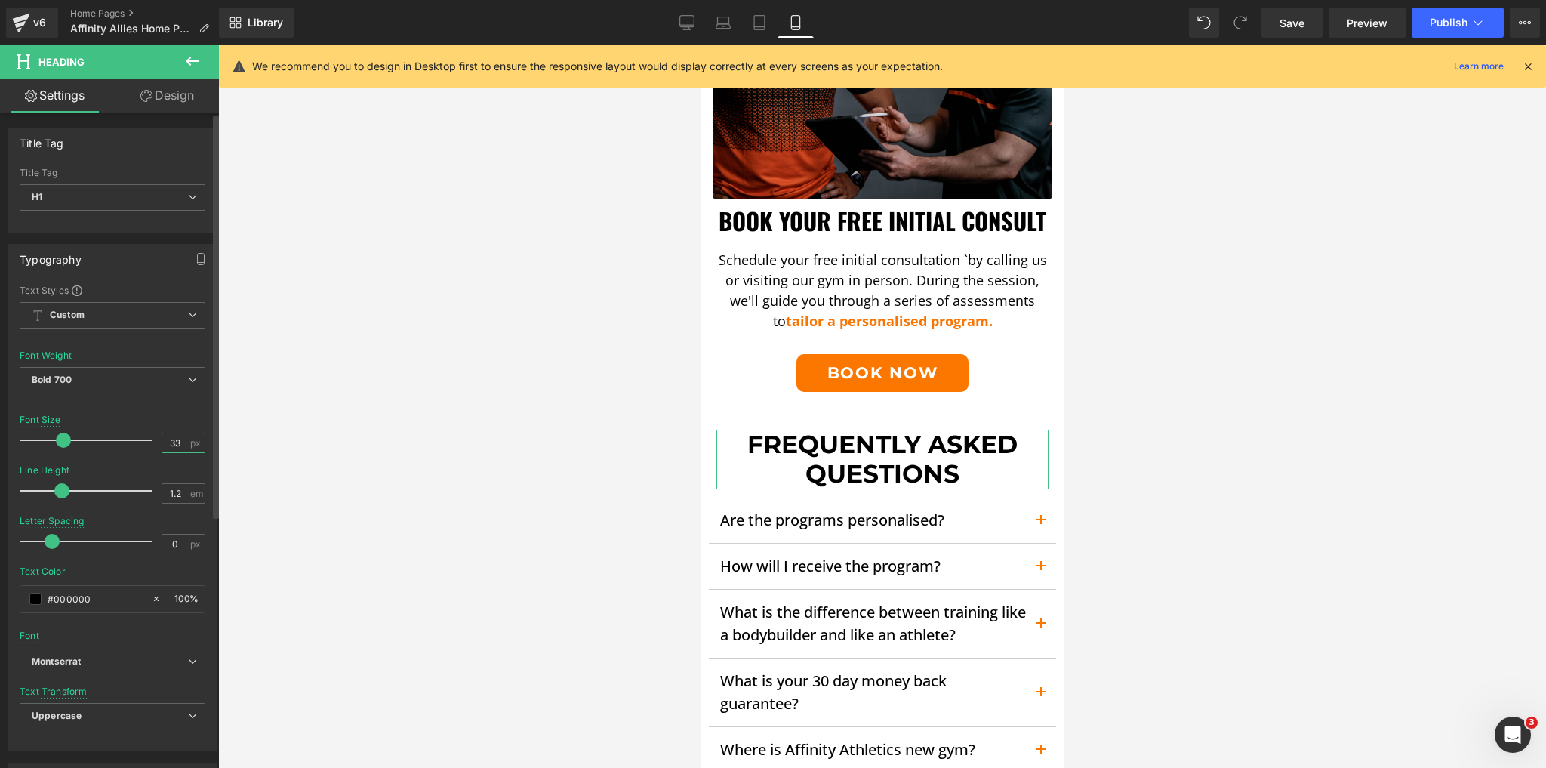
click at [174, 442] on input "33" at bounding box center [175, 442] width 26 height 19
type input "25"
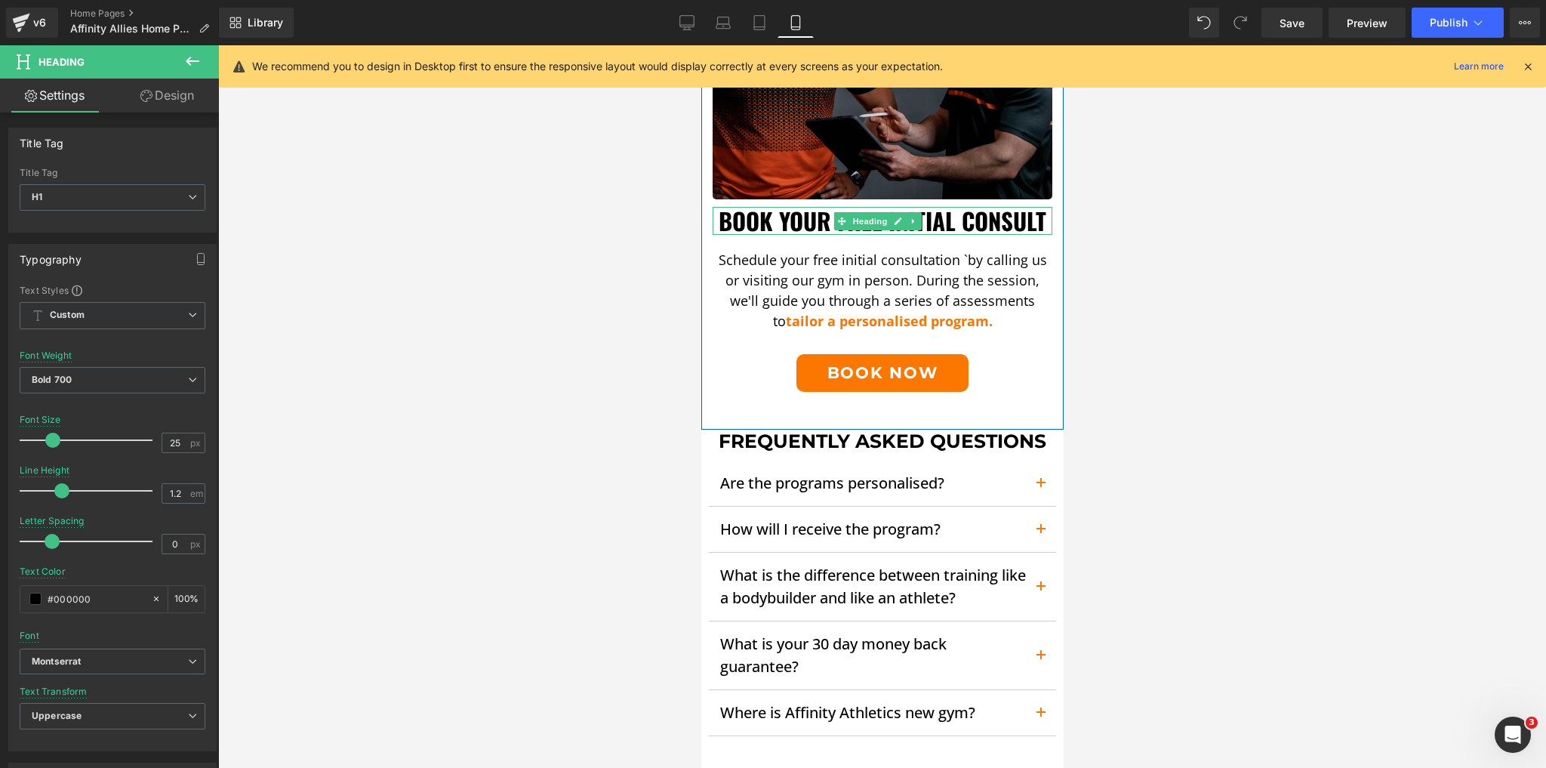
click at [812, 223] on h1 "Book Your FREE Initial Consult" at bounding box center [882, 221] width 340 height 28
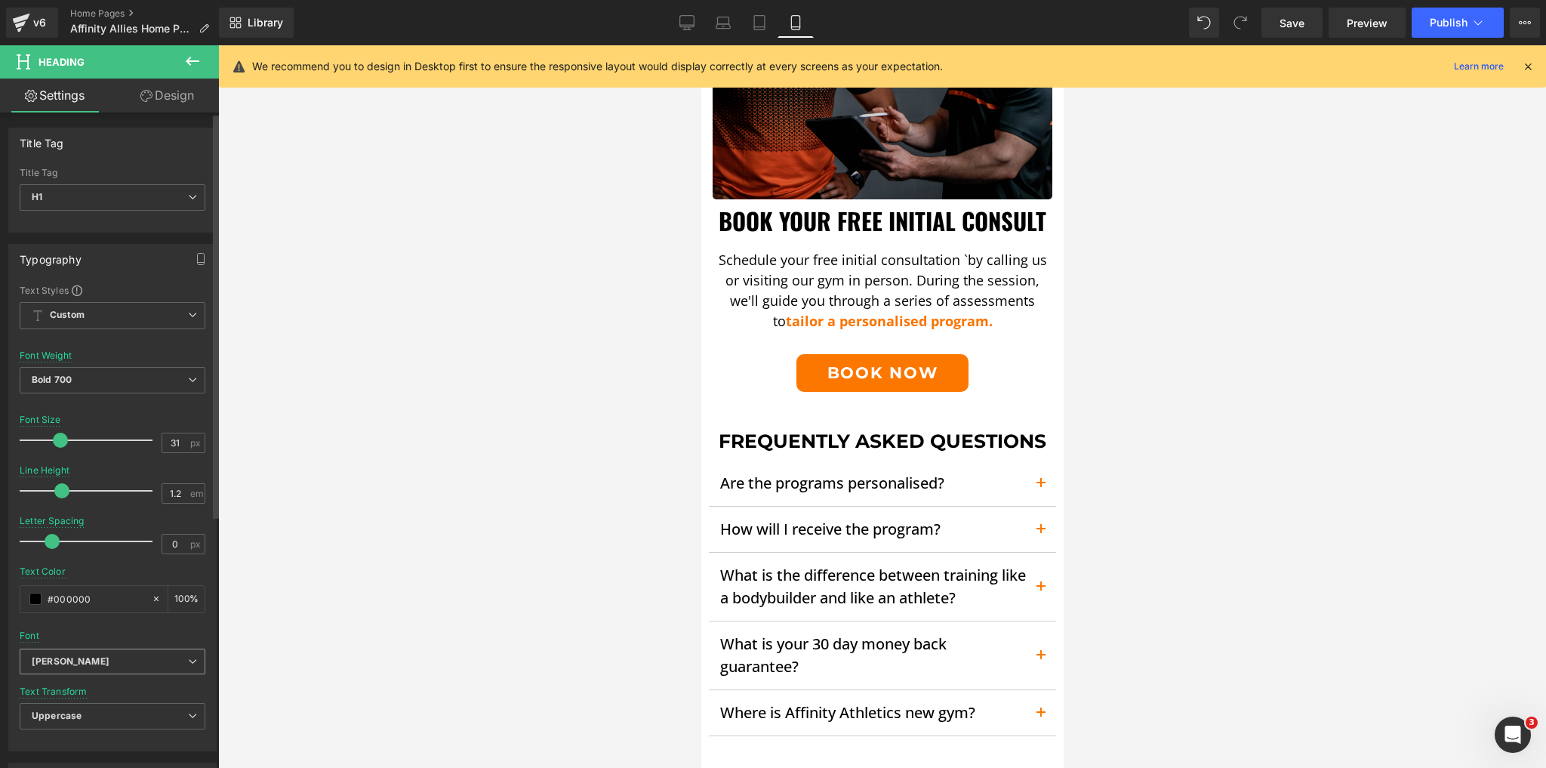
click at [109, 656] on b "[PERSON_NAME]" at bounding box center [110, 661] width 156 height 13
click at [79, 713] on p "Montserrat" at bounding box center [74, 713] width 48 height 11
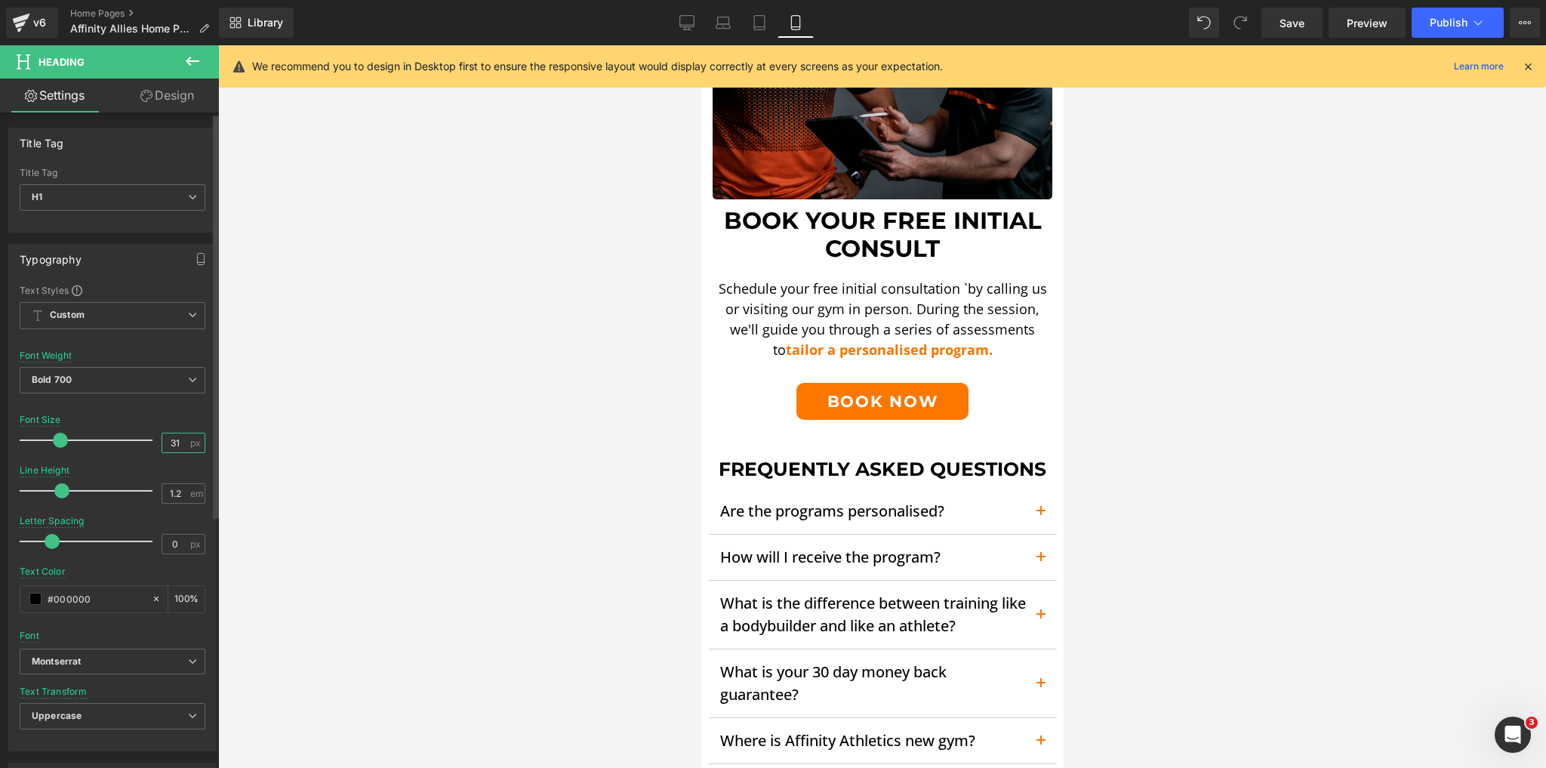
click at [172, 441] on input "31" at bounding box center [175, 442] width 26 height 19
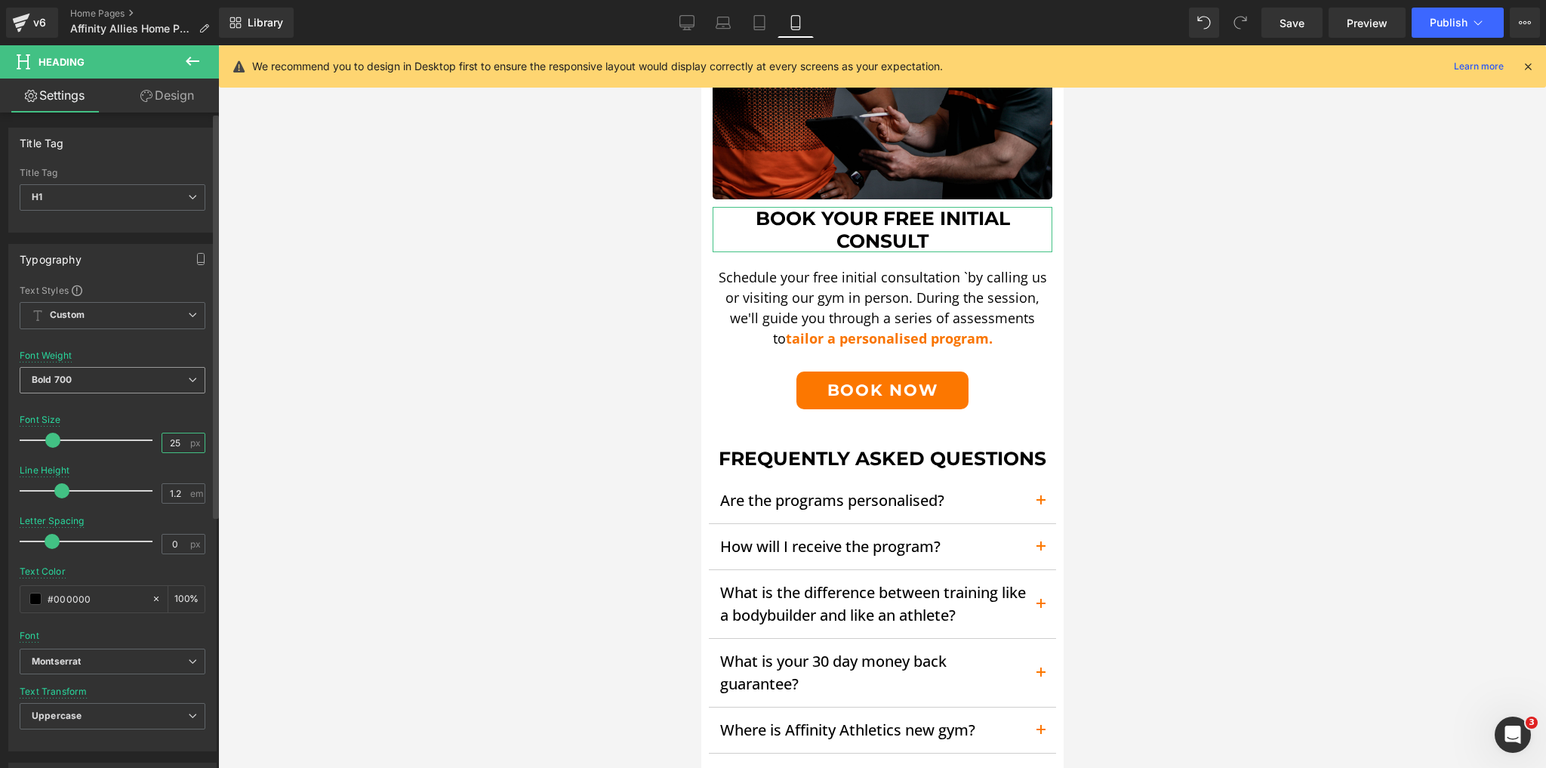
type input "25"
click at [103, 379] on span "Bold 700" at bounding box center [113, 380] width 186 height 26
click at [814, 220] on body "Skip to content Just added to your cart Qty: View cart ( ) Continue shopping Su…" at bounding box center [882, 10] width 362 height 3917
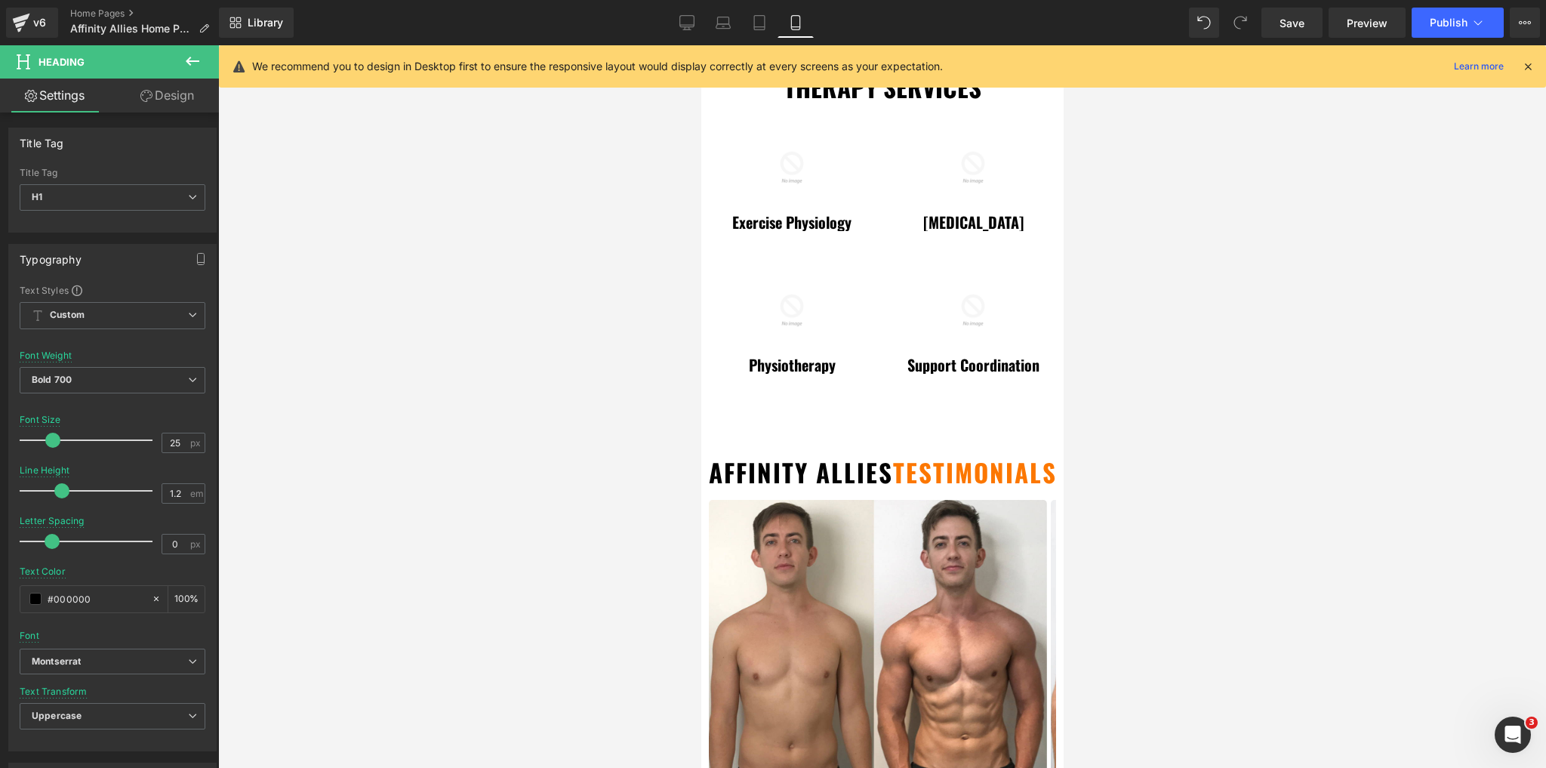
scroll to position [846, 0]
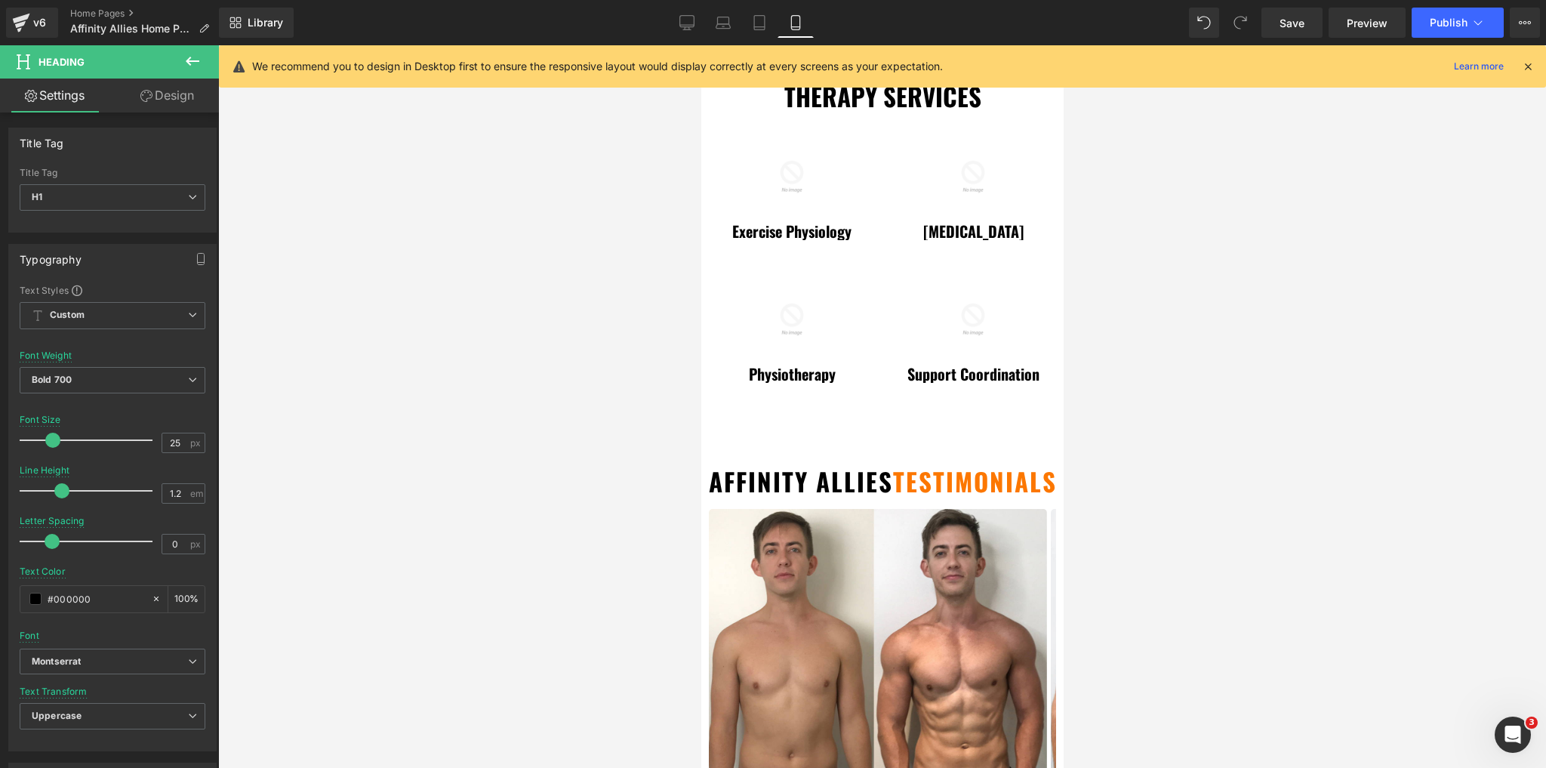
click at [827, 473] on h2 "Affinity Allies testimonials" at bounding box center [882, 482] width 362 height 30
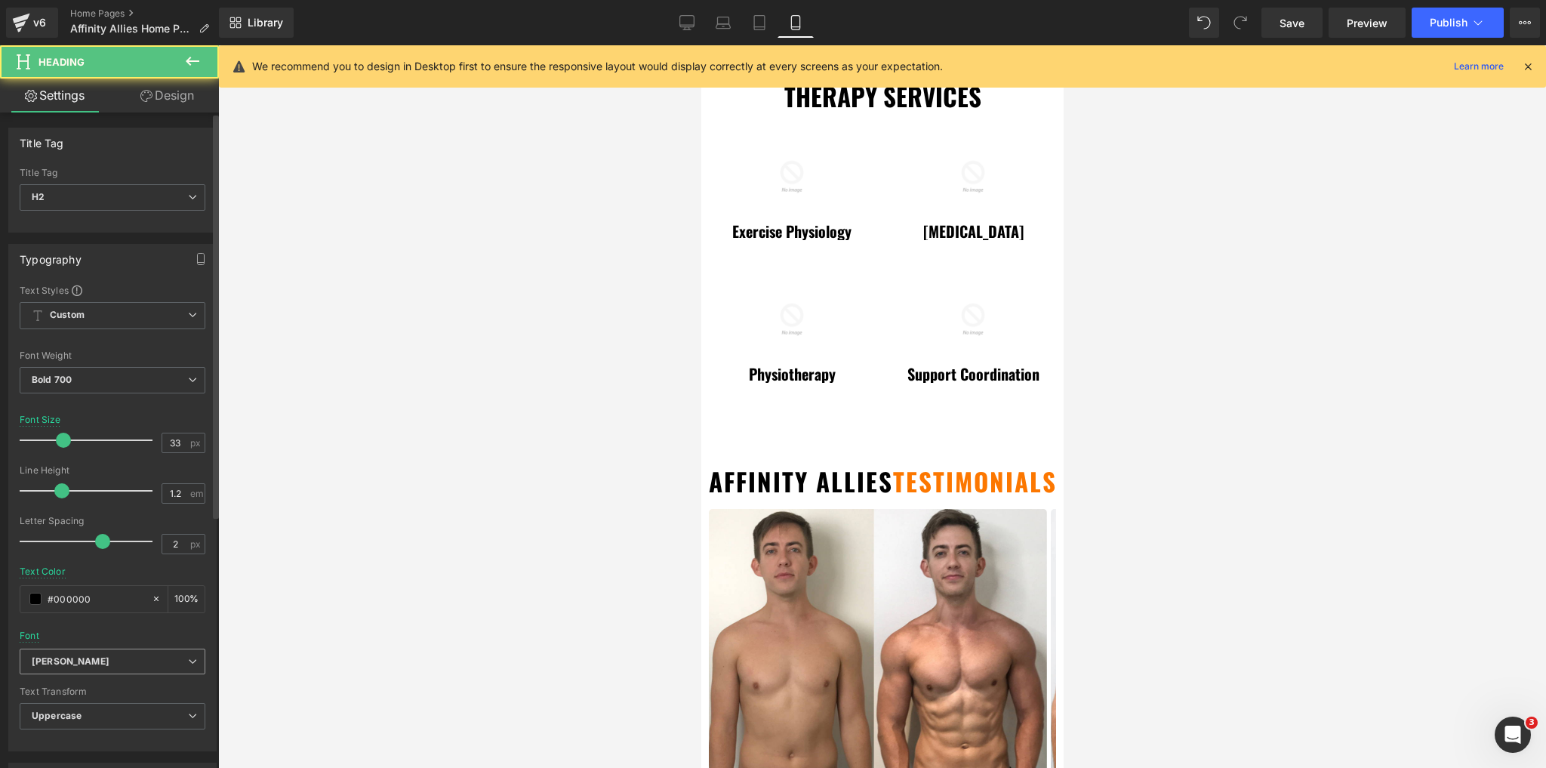
click at [107, 655] on b "[PERSON_NAME]" at bounding box center [110, 661] width 156 height 13
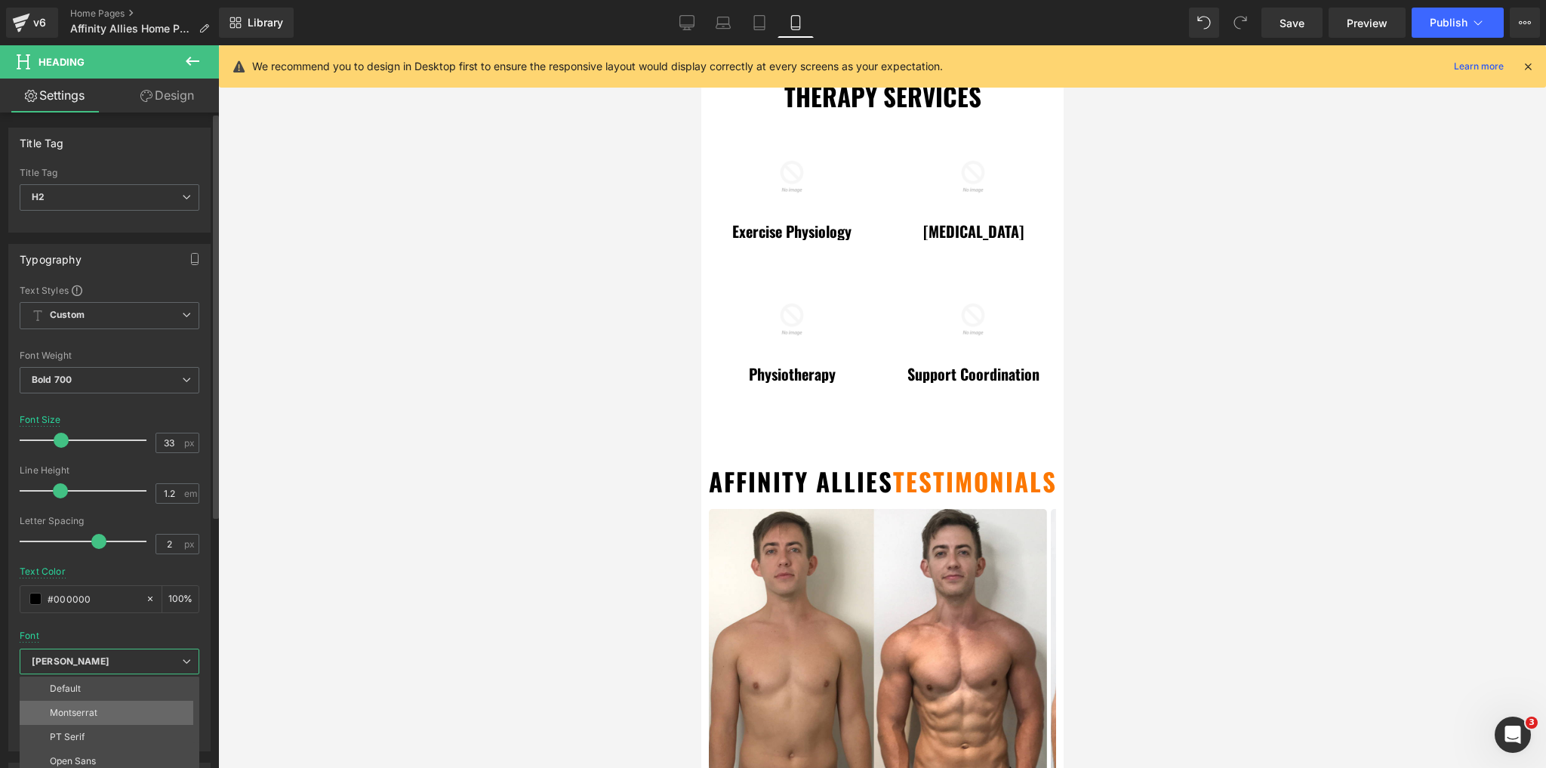
click at [76, 714] on p "Montserrat" at bounding box center [74, 713] width 48 height 11
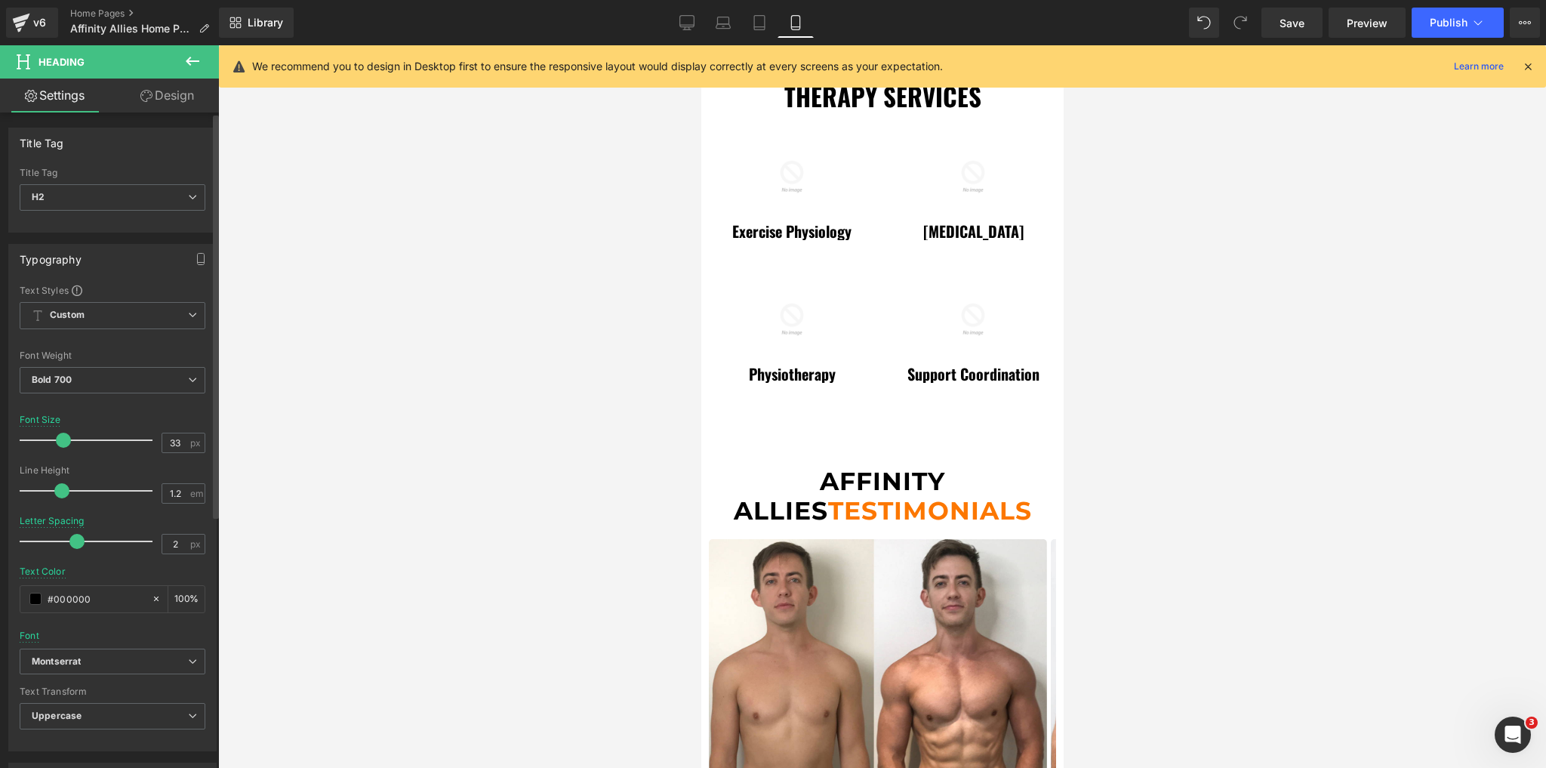
drag, startPoint x: 100, startPoint y: 539, endPoint x: 76, endPoint y: 543, distance: 23.7
click at [76, 543] on span at bounding box center [76, 541] width 15 height 15
click at [176, 441] on input "33" at bounding box center [175, 442] width 26 height 19
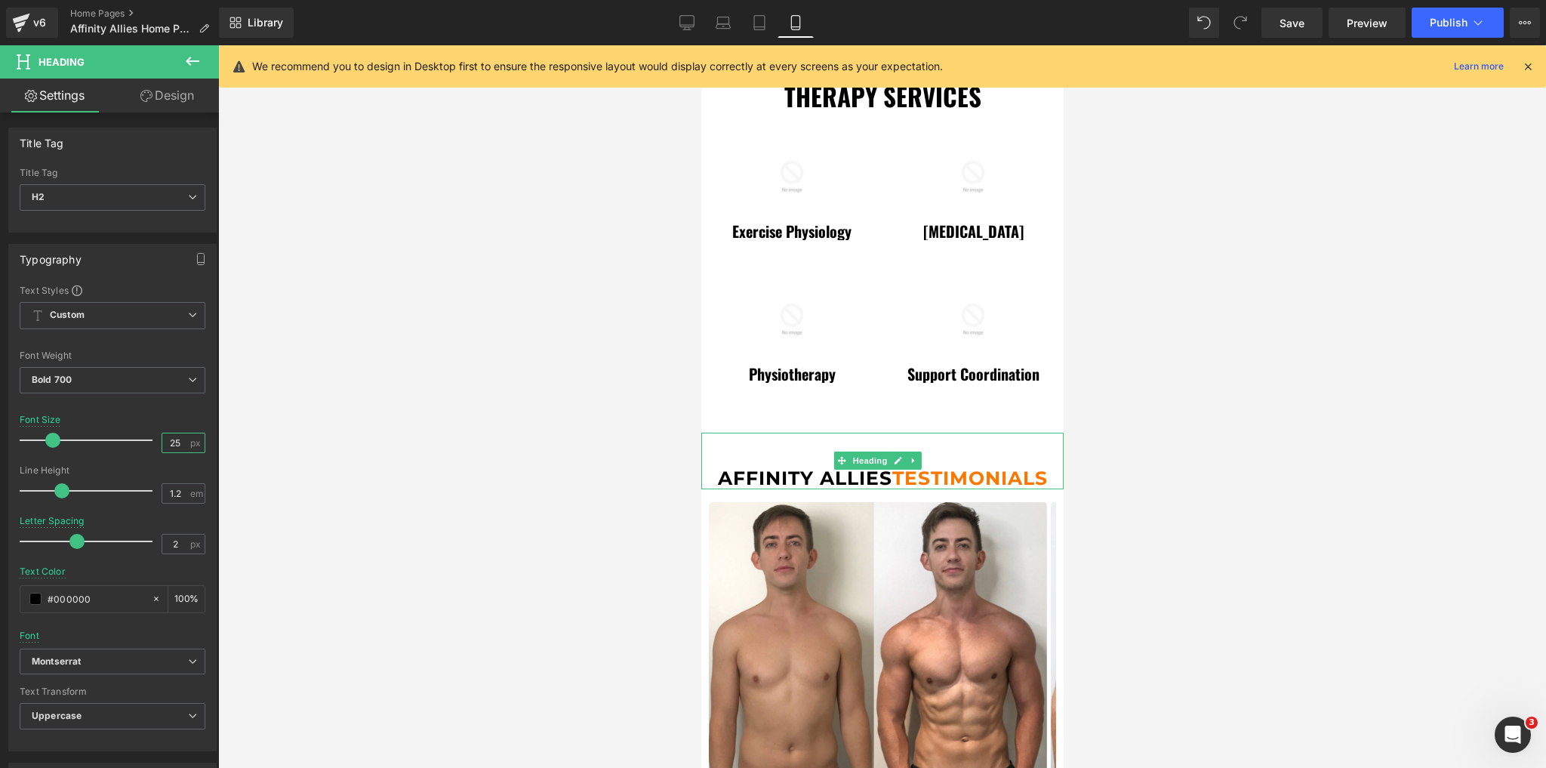
type input "25"
click at [886, 467] on h2 "Affinity Allies testimonials" at bounding box center [882, 478] width 362 height 23
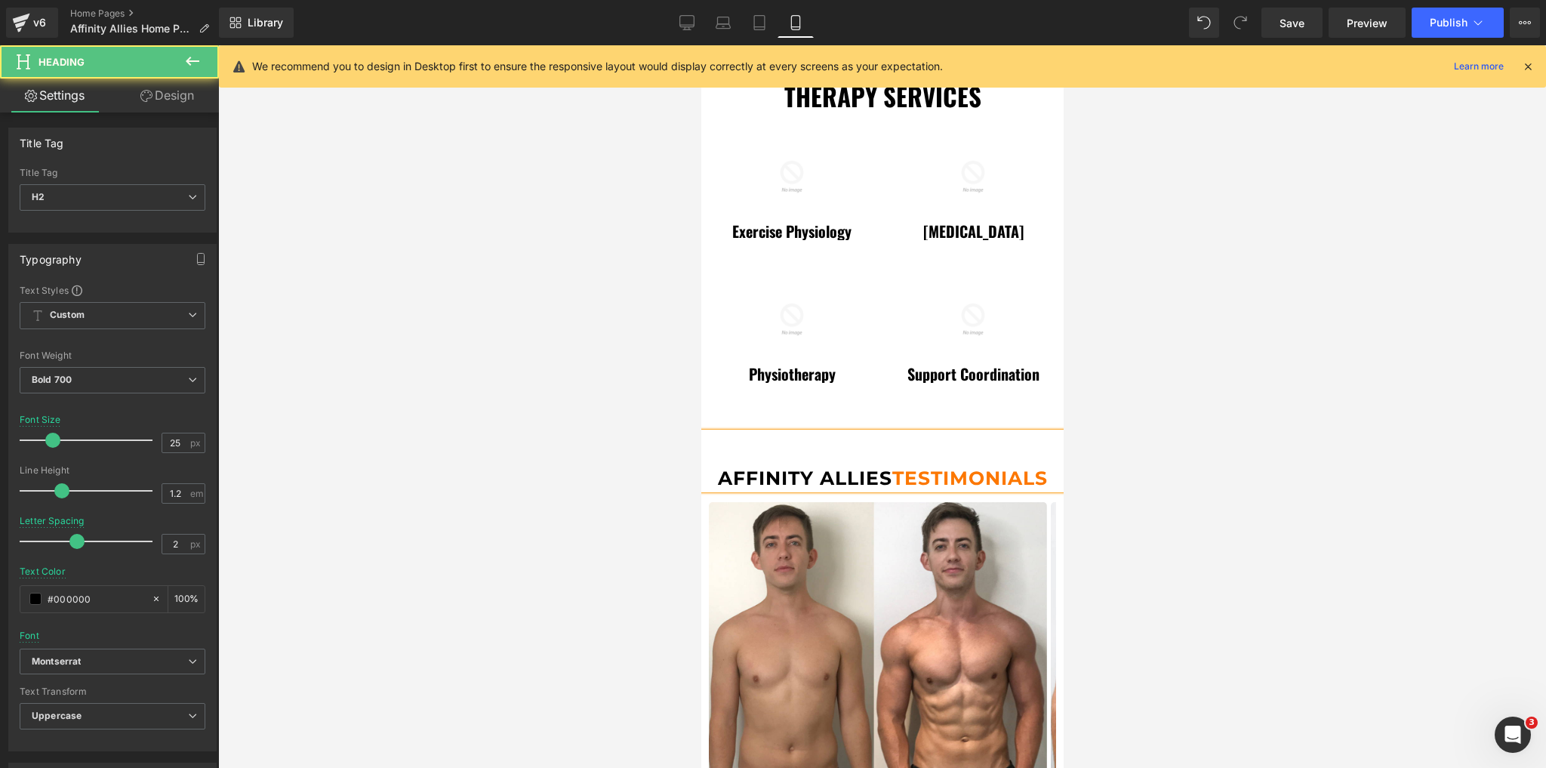
click at [908, 467] on span "testimonials" at bounding box center [970, 478] width 156 height 23
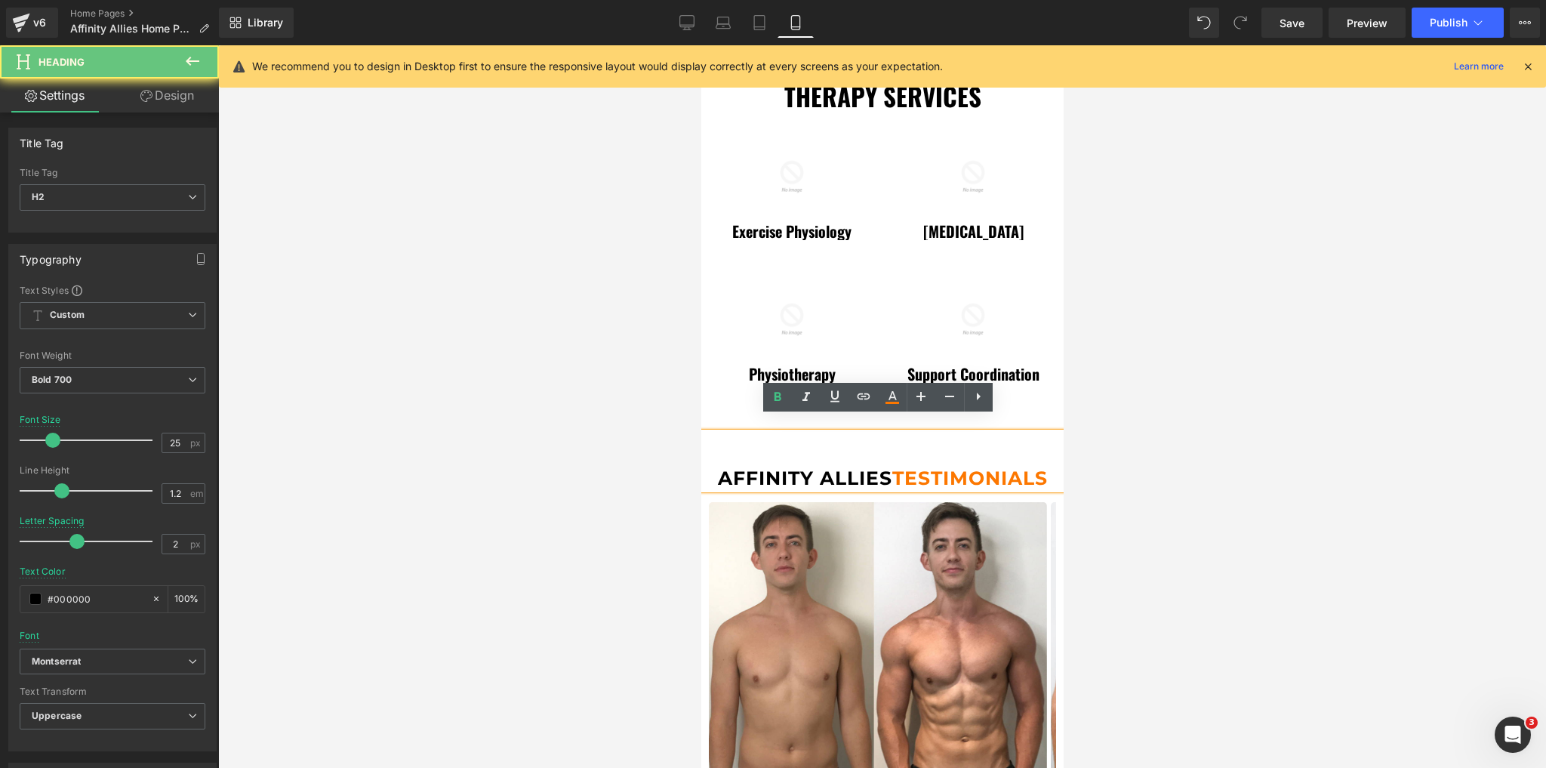
click at [889, 467] on h2 "Affinity Allies testimonials" at bounding box center [882, 478] width 362 height 23
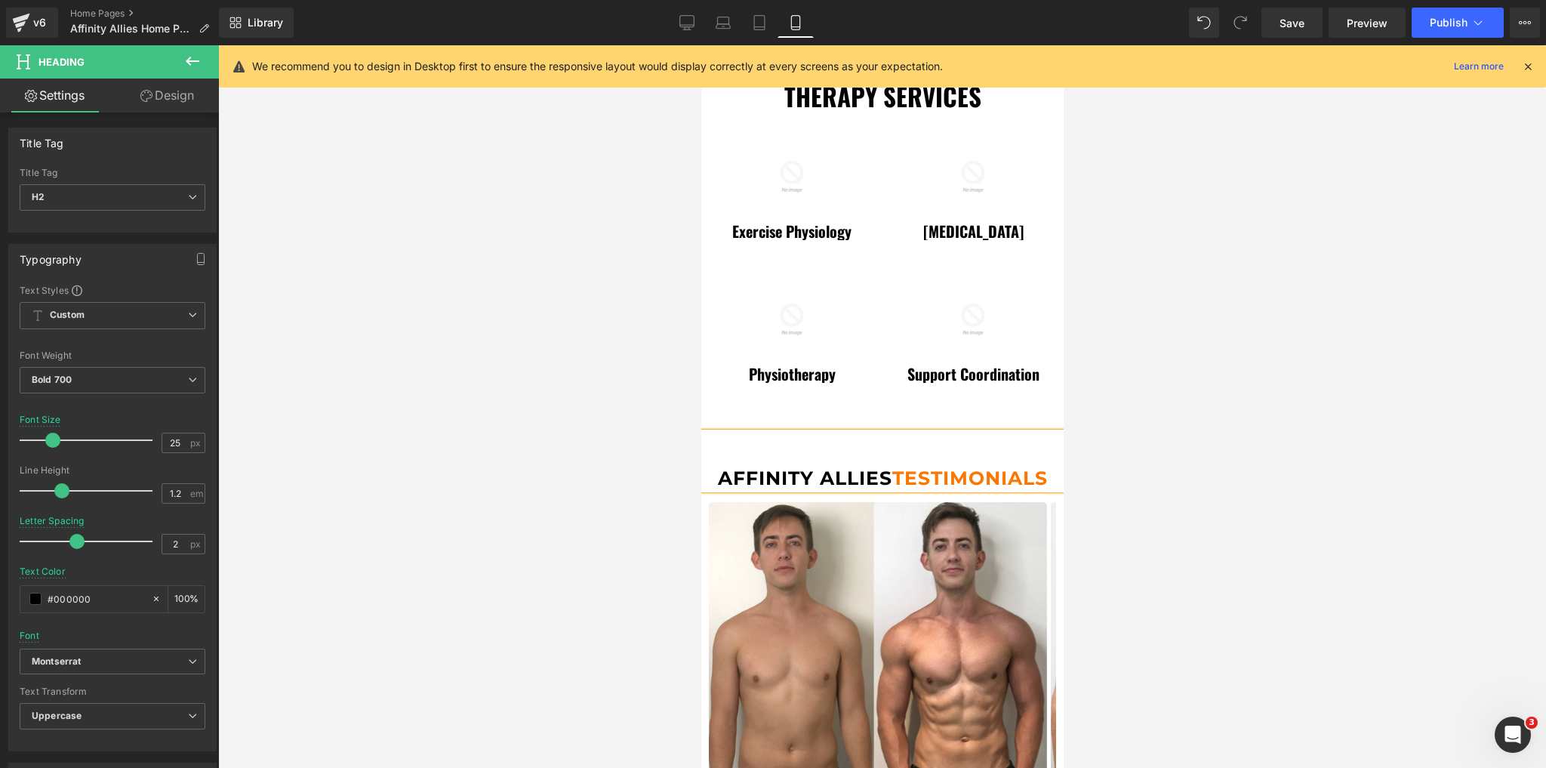
click at [570, 473] on div at bounding box center [882, 406] width 1328 height 723
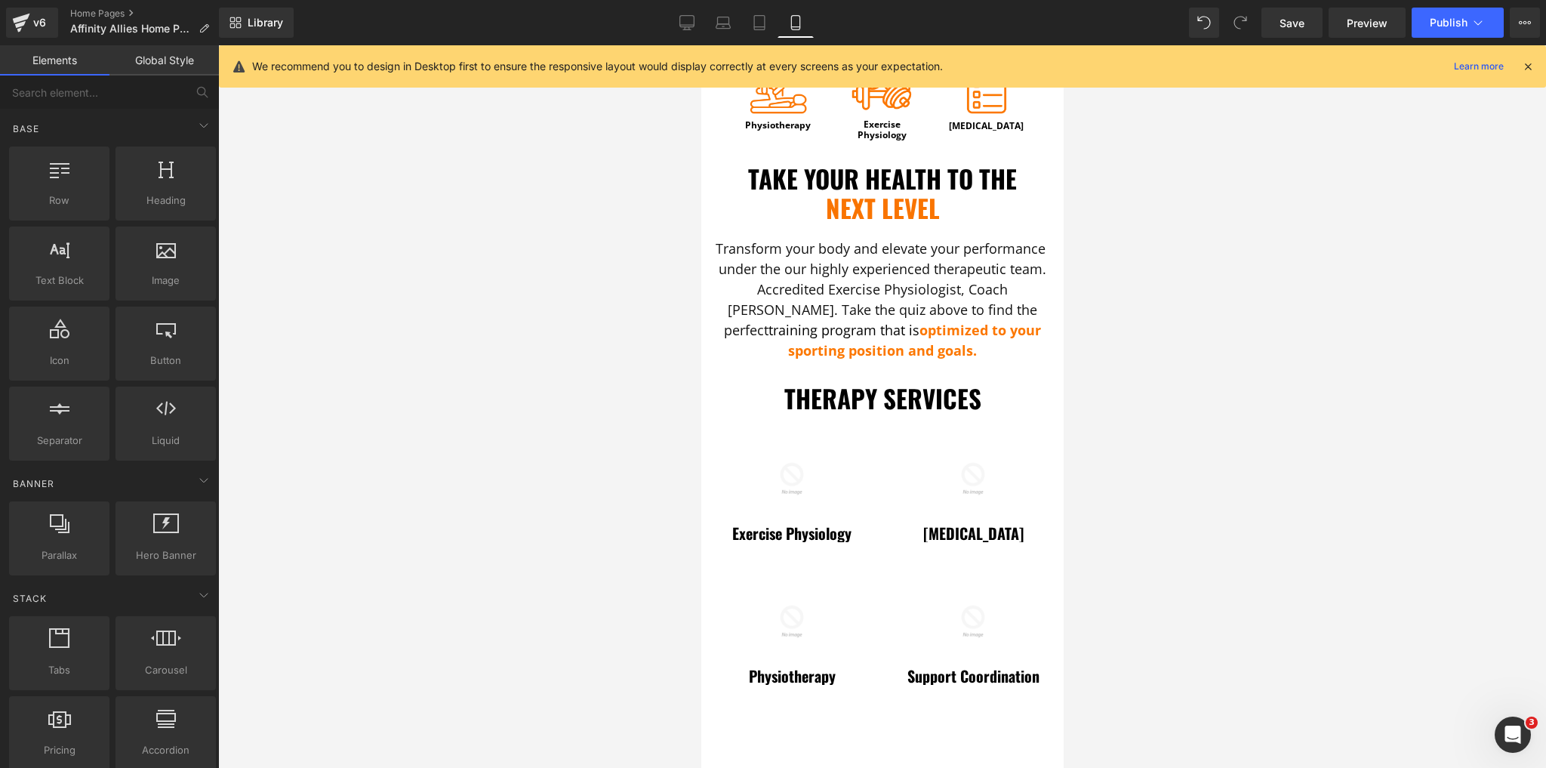
scroll to position [362, 0]
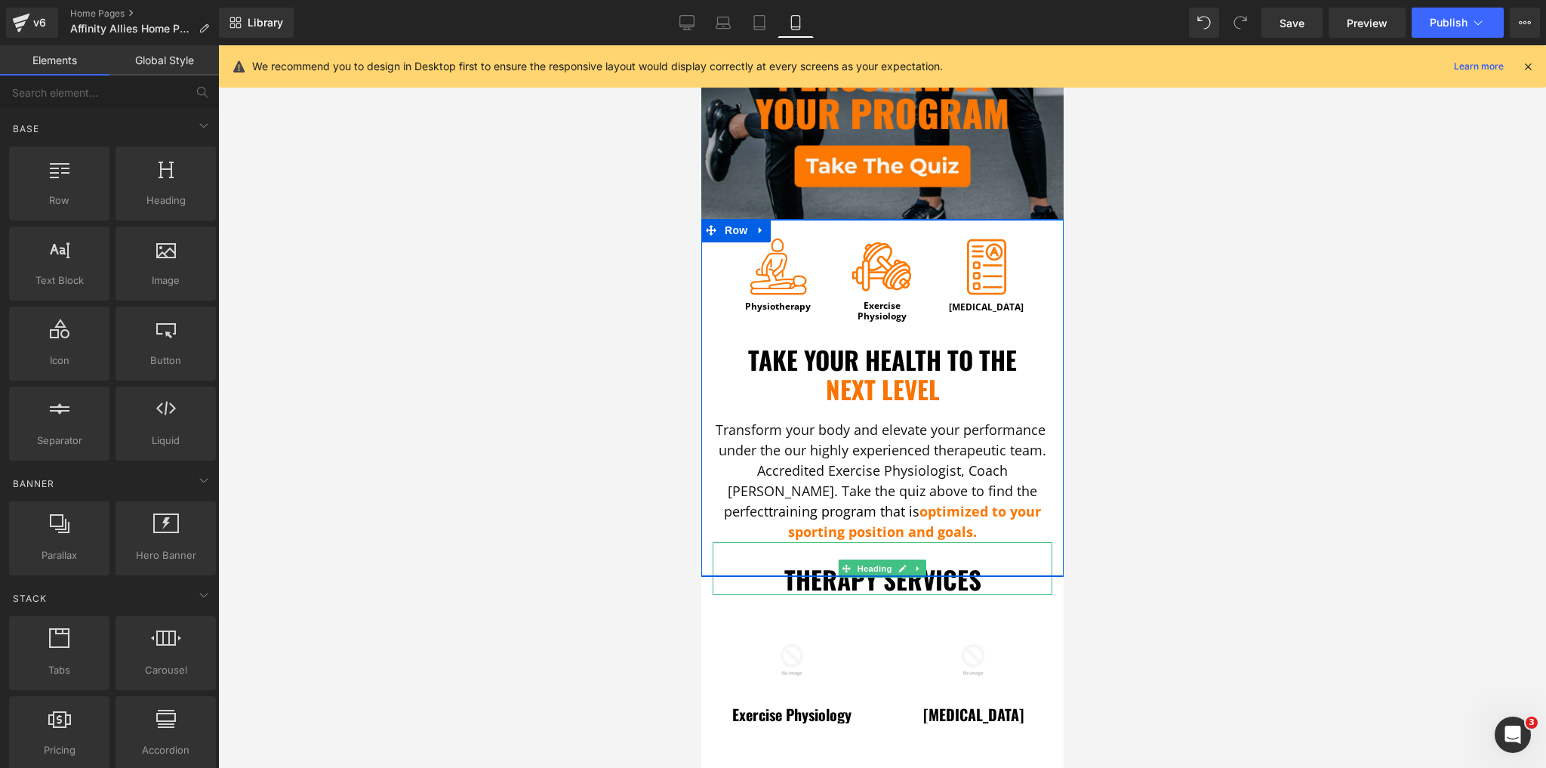
click at [842, 564] on icon at bounding box center [846, 568] width 8 height 9
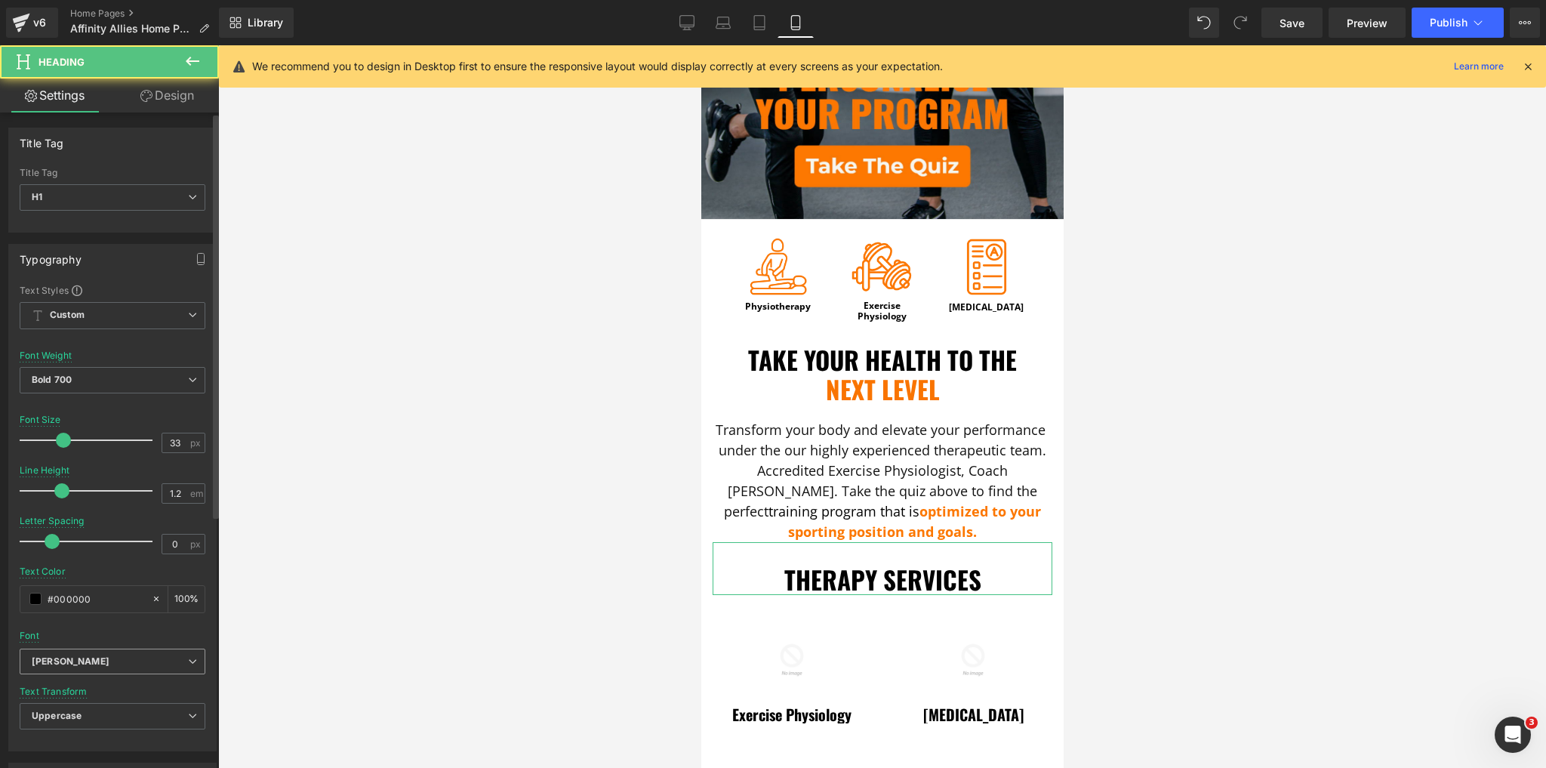
click at [125, 658] on b "[PERSON_NAME]" at bounding box center [110, 661] width 156 height 13
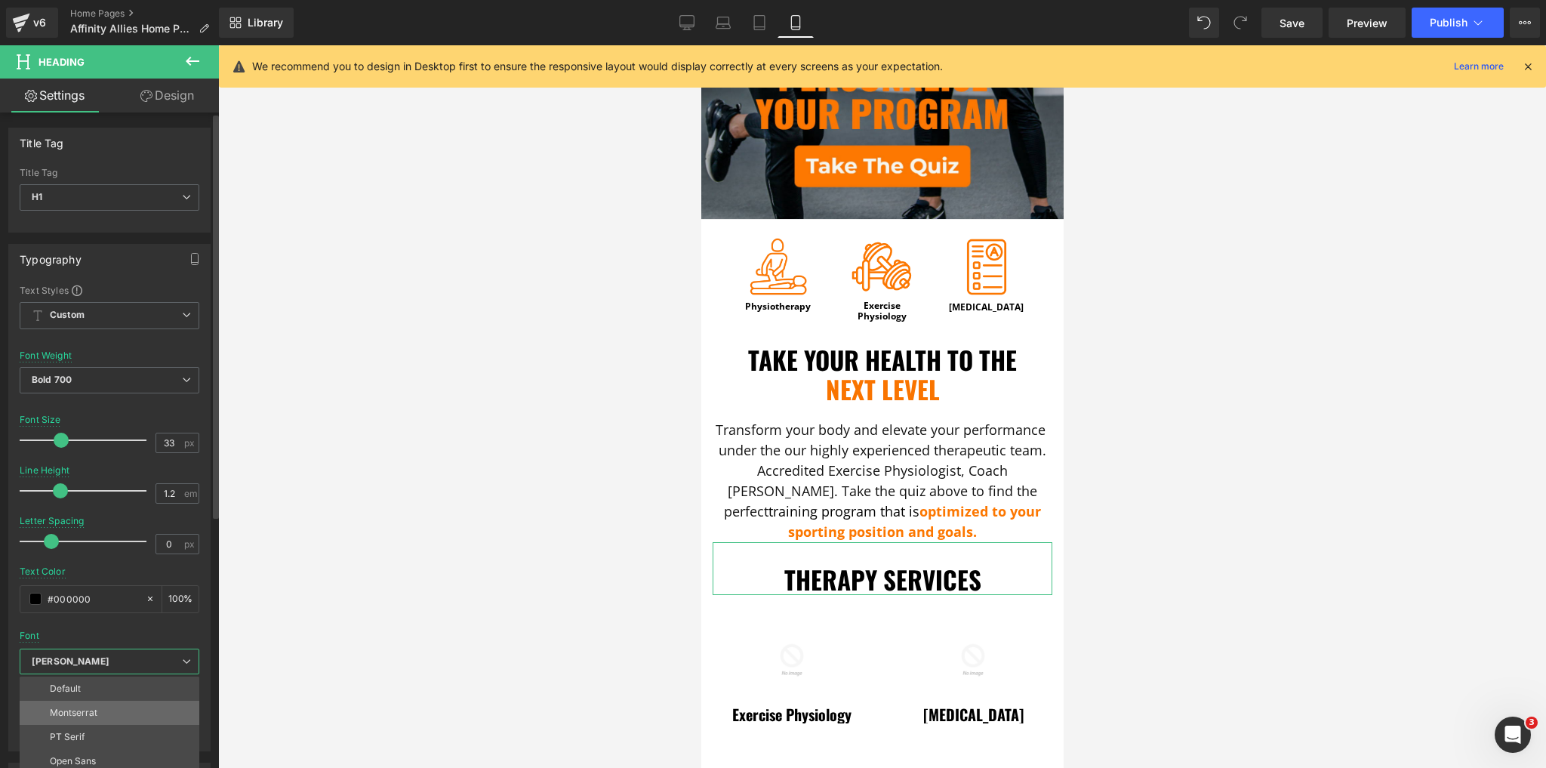
click at [70, 710] on p "Montserrat" at bounding box center [74, 713] width 48 height 11
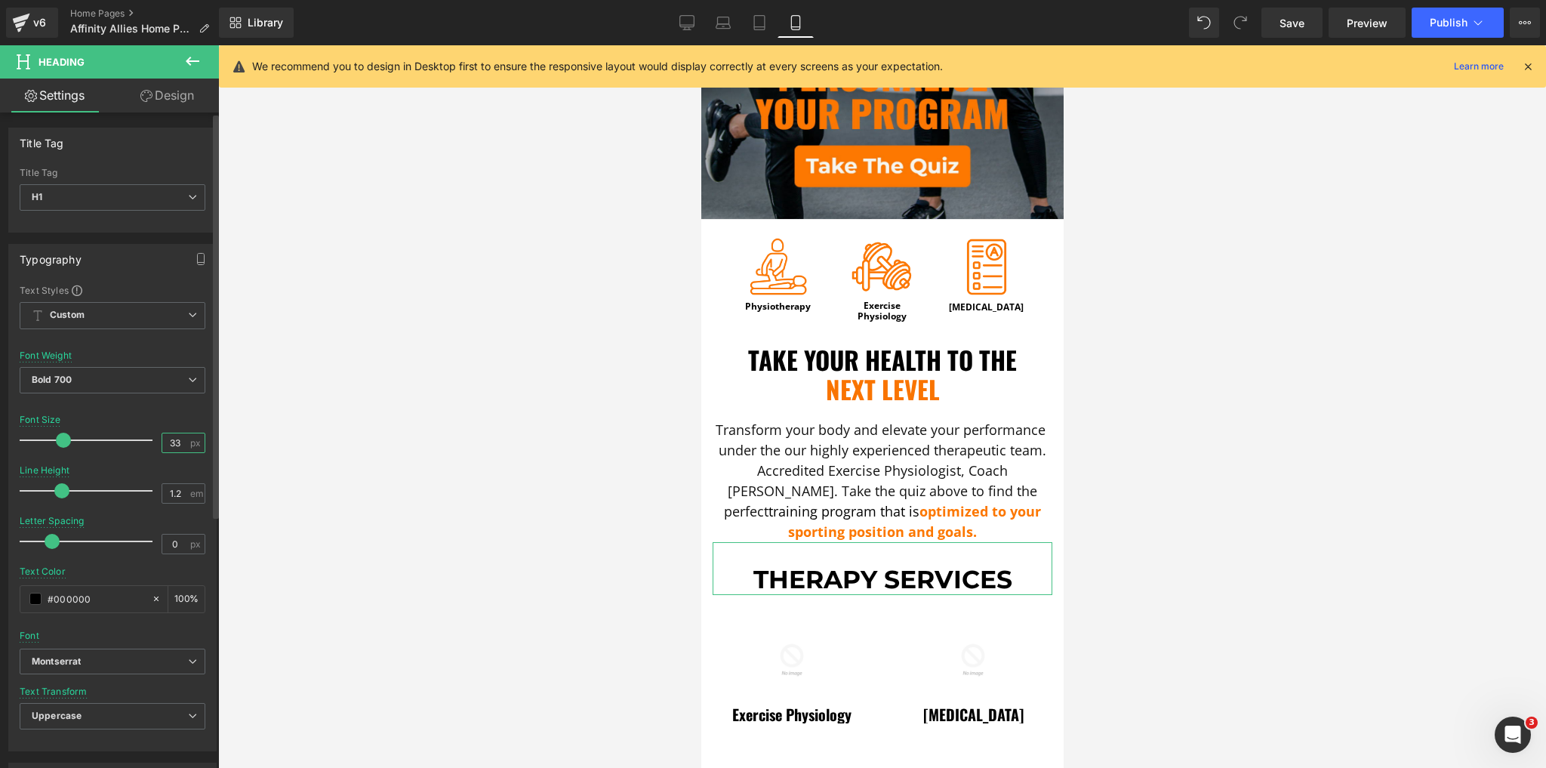
click at [175, 441] on input "33" at bounding box center [175, 442] width 26 height 19
drag, startPoint x: 175, startPoint y: 441, endPoint x: 152, endPoint y: 440, distance: 23.4
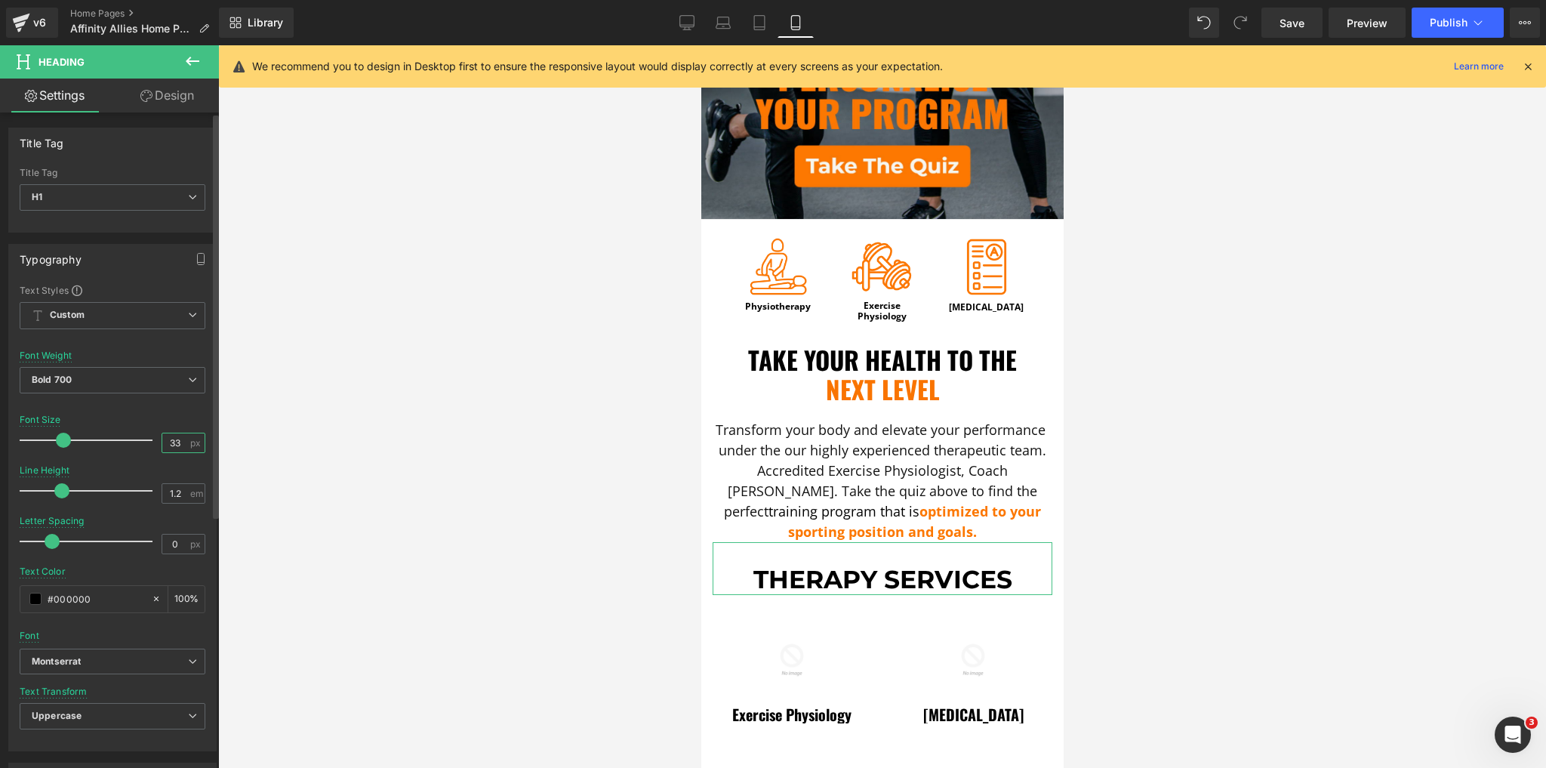
click at [152, 440] on div "Font Size 33 px" at bounding box center [113, 440] width 186 height 51
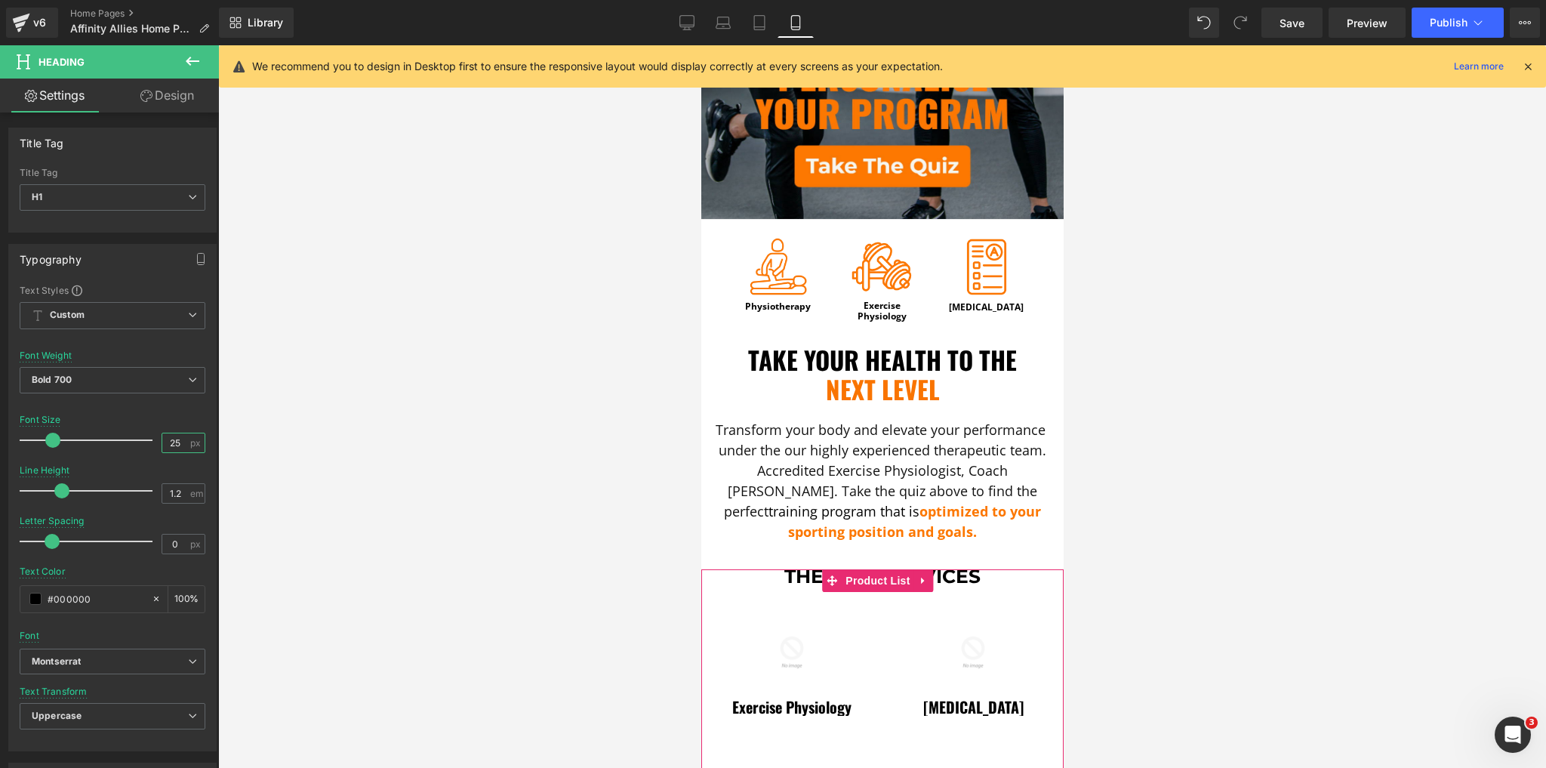
type input "25"
click at [971, 592] on div "Sale Off (P) Image [MEDICAL_DATA] (P) Title Product" at bounding box center [972, 663] width 181 height 143
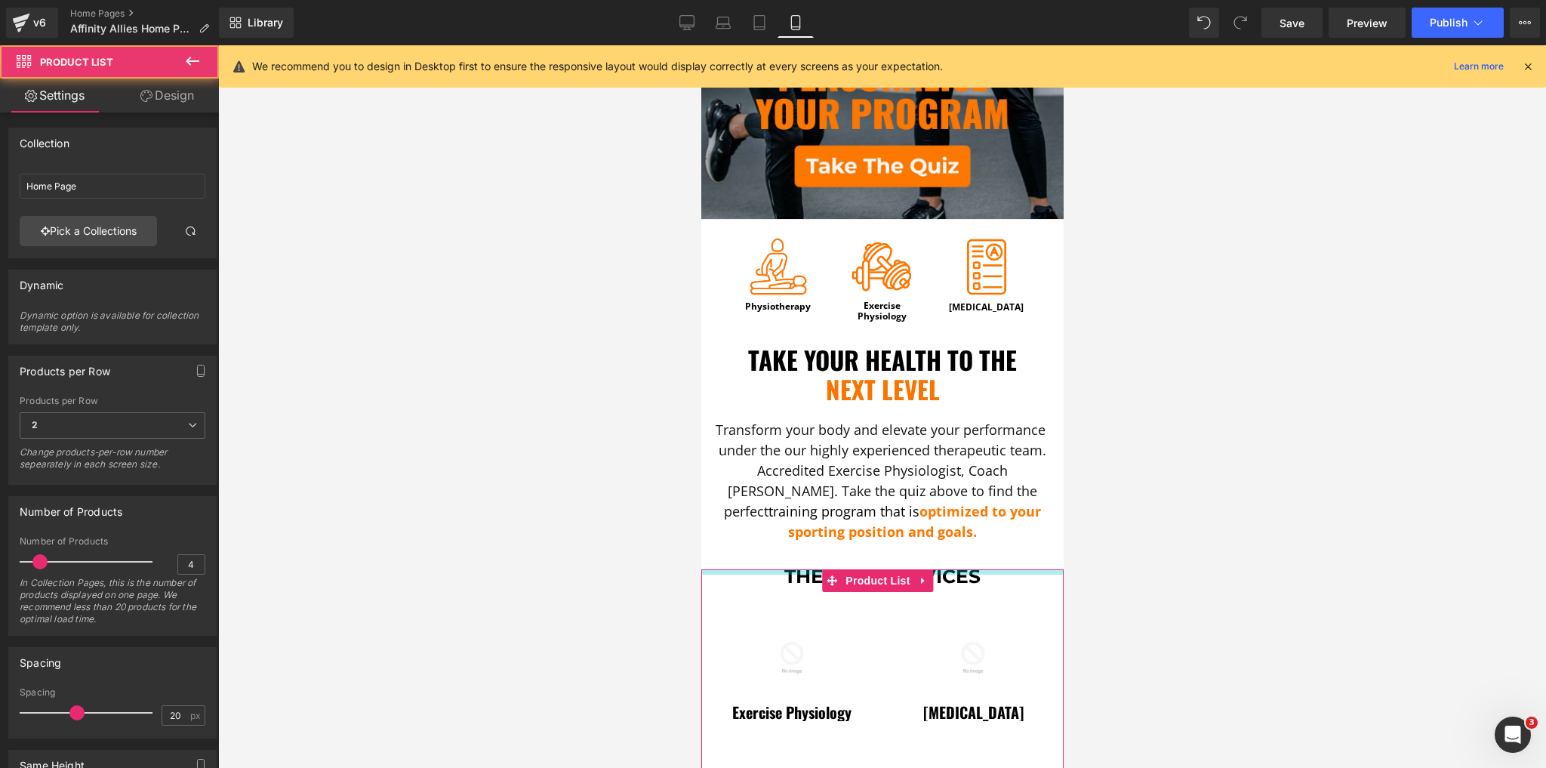
click at [991, 569] on div "Sale Off (P) Image Exercise Physiology (P) Title Product" at bounding box center [882, 741] width 362 height 344
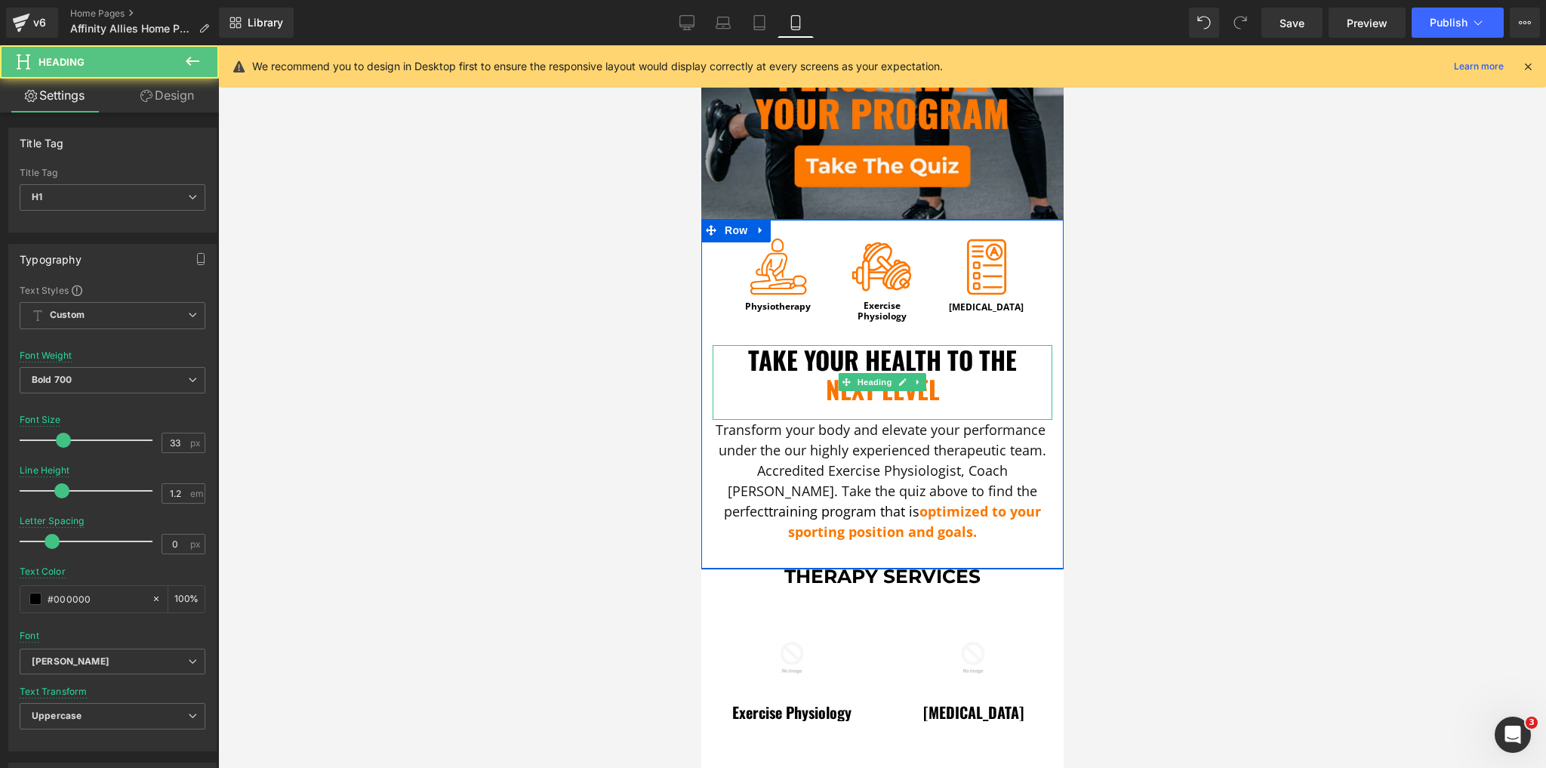
click at [821, 353] on h1 "Take your Health to the" at bounding box center [882, 360] width 340 height 30
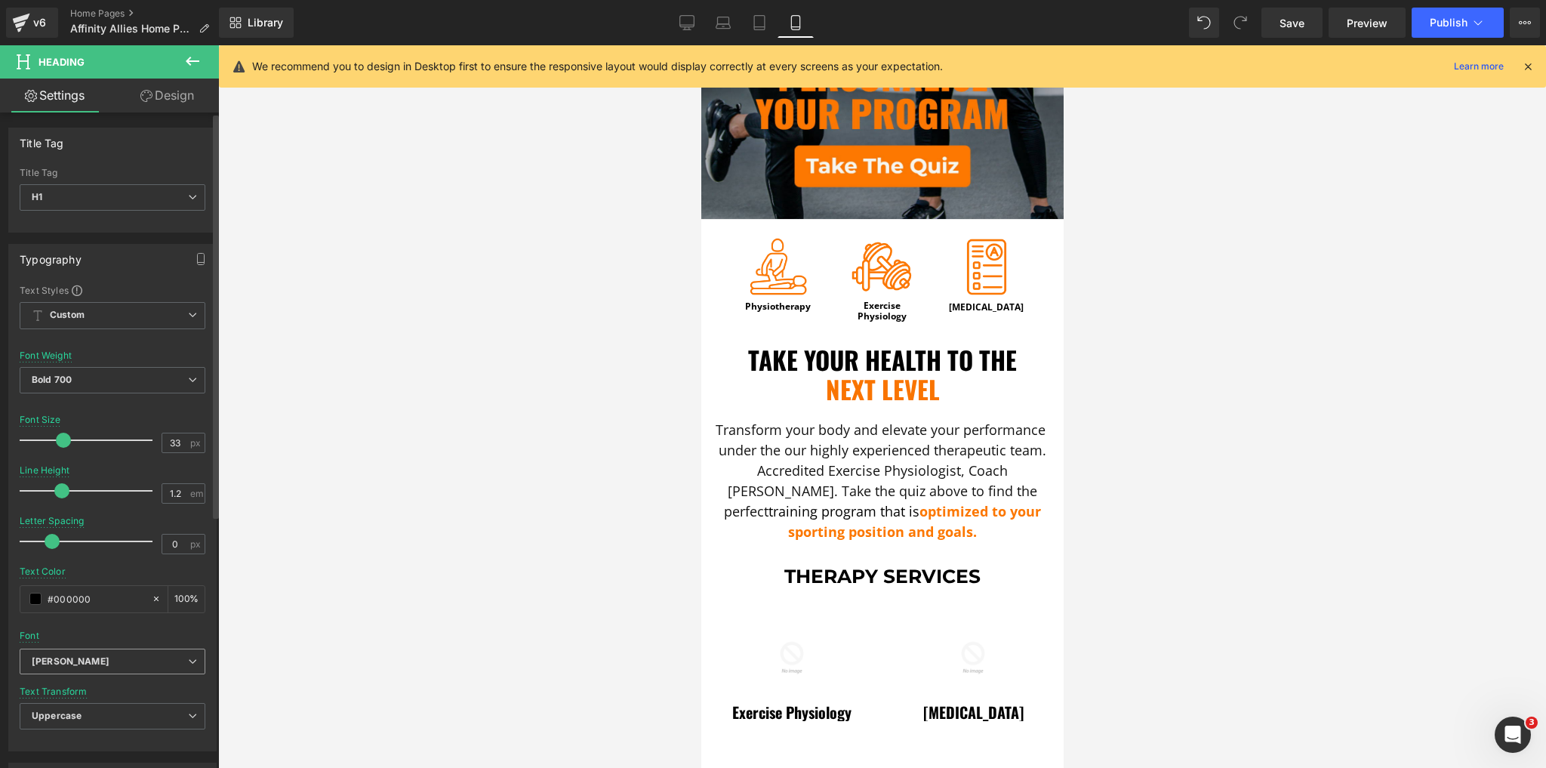
click at [85, 658] on b "[PERSON_NAME]" at bounding box center [110, 661] width 156 height 13
click at [88, 710] on p "Montserrat" at bounding box center [74, 713] width 48 height 11
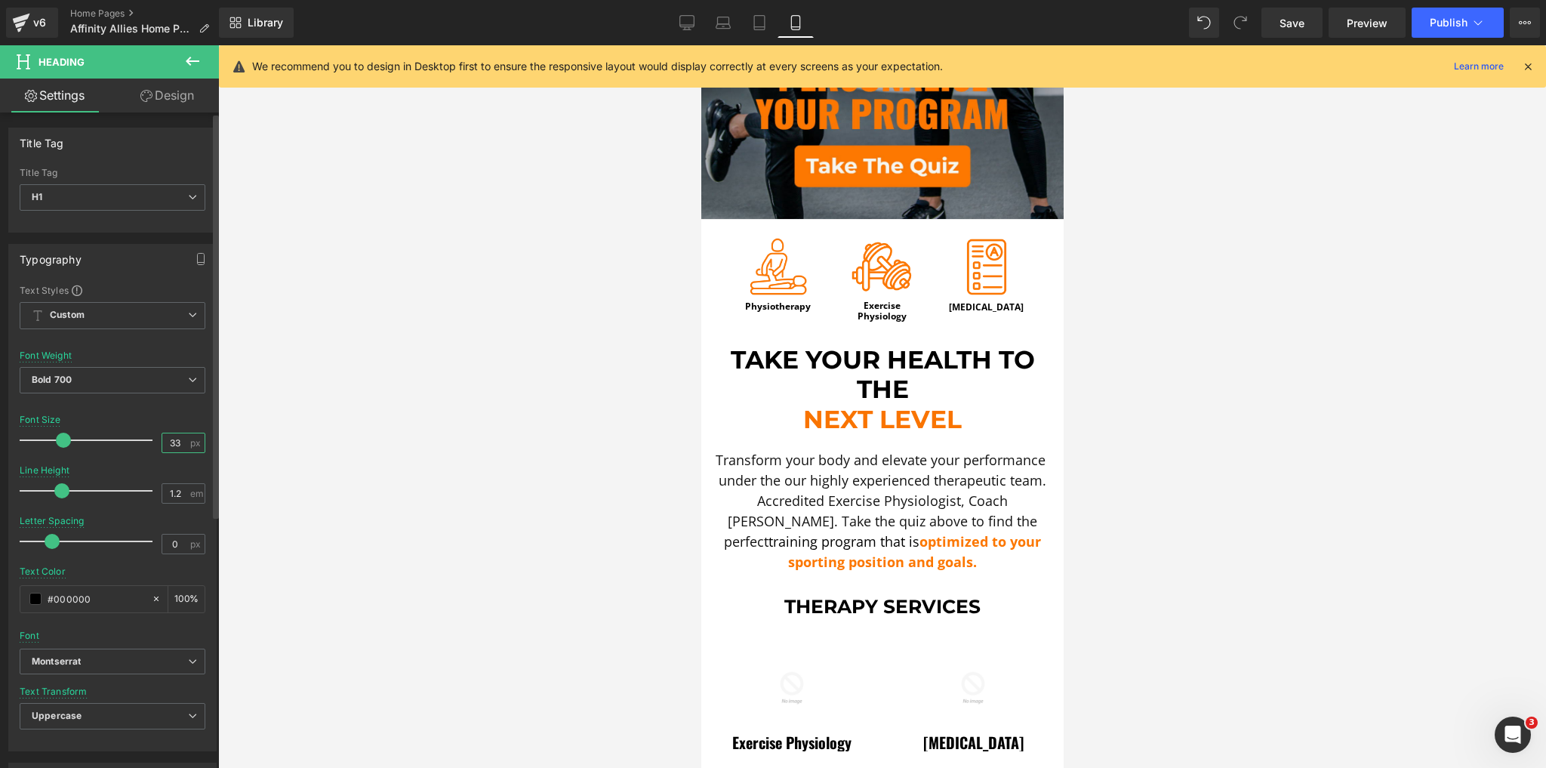
click at [166, 440] on input "33" at bounding box center [175, 442] width 26 height 19
type input "25"
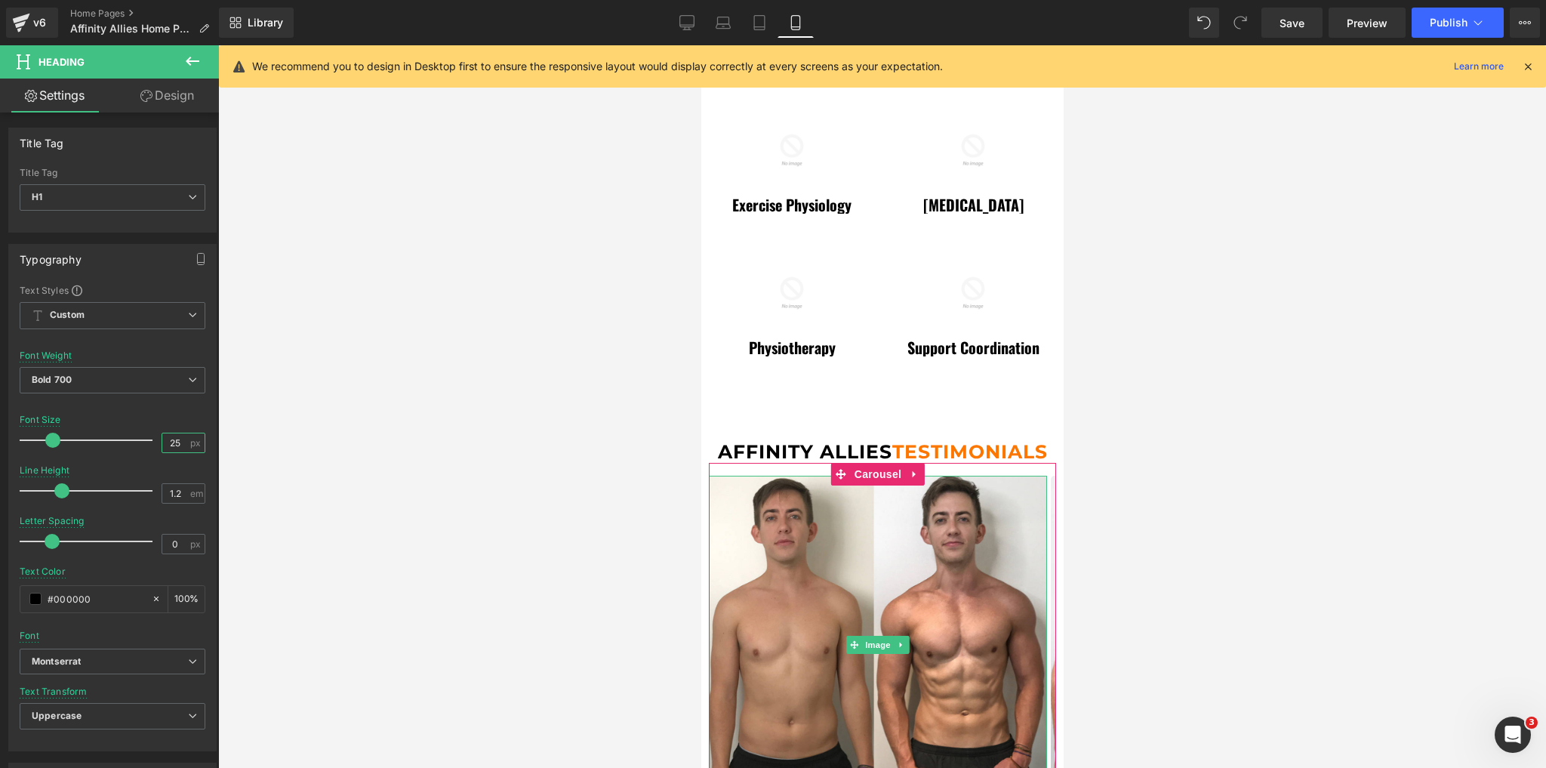
scroll to position [664, 0]
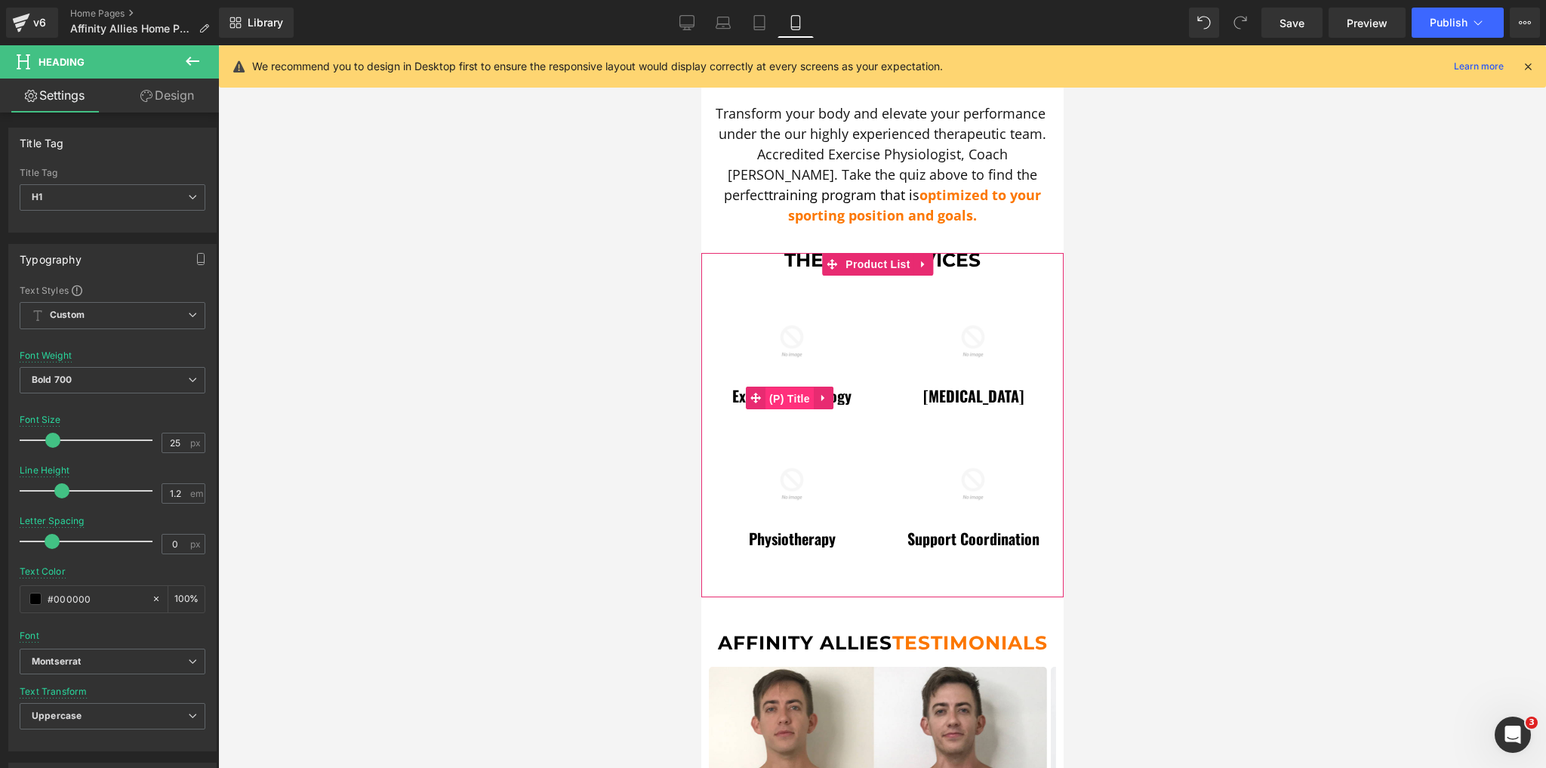
click at [795, 387] on span "(P) Title" at bounding box center [789, 398] width 48 height 23
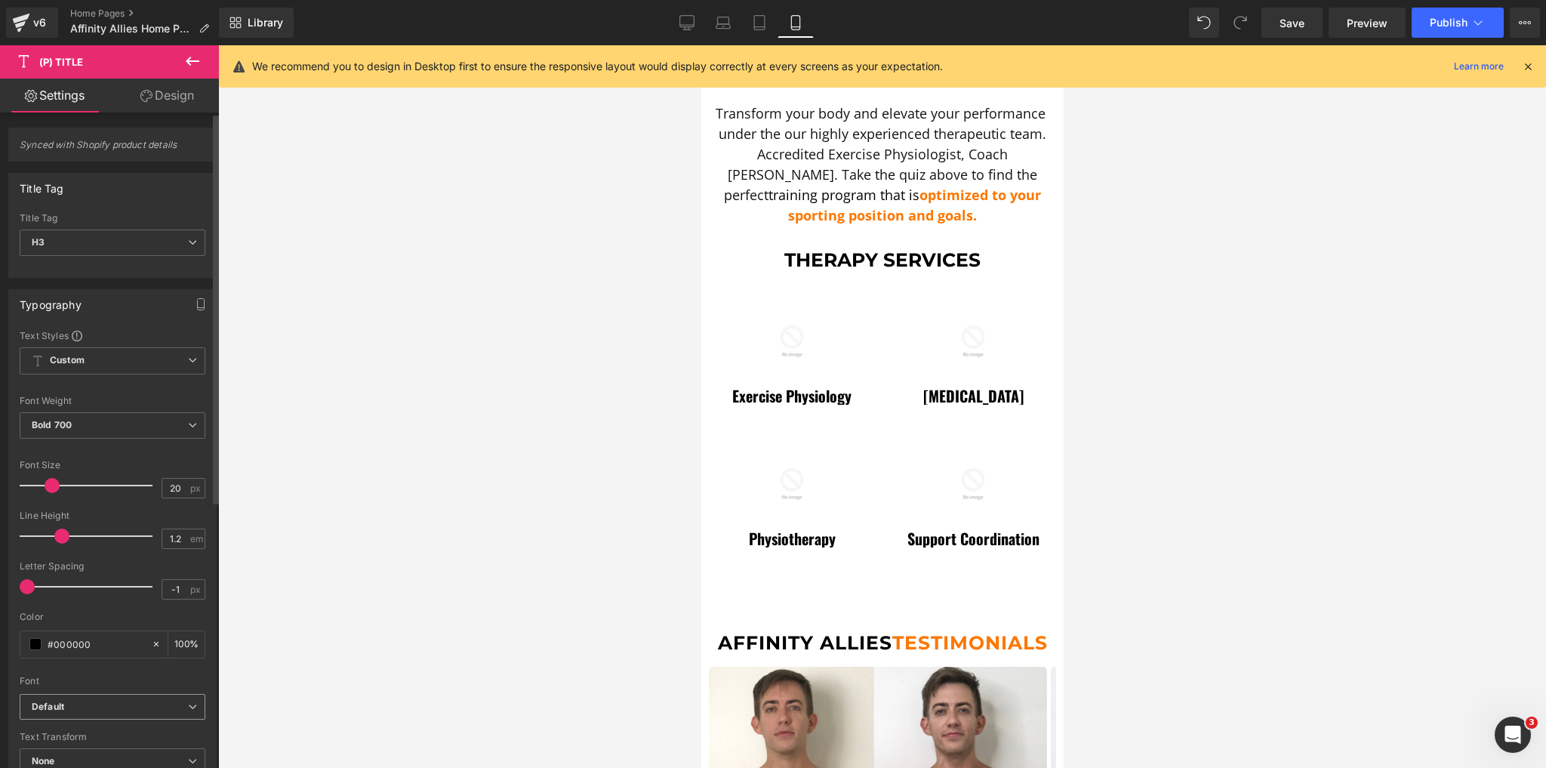
click at [91, 707] on b "Default" at bounding box center [110, 707] width 156 height 13
click at [77, 757] on p "Montserrat" at bounding box center [74, 758] width 48 height 11
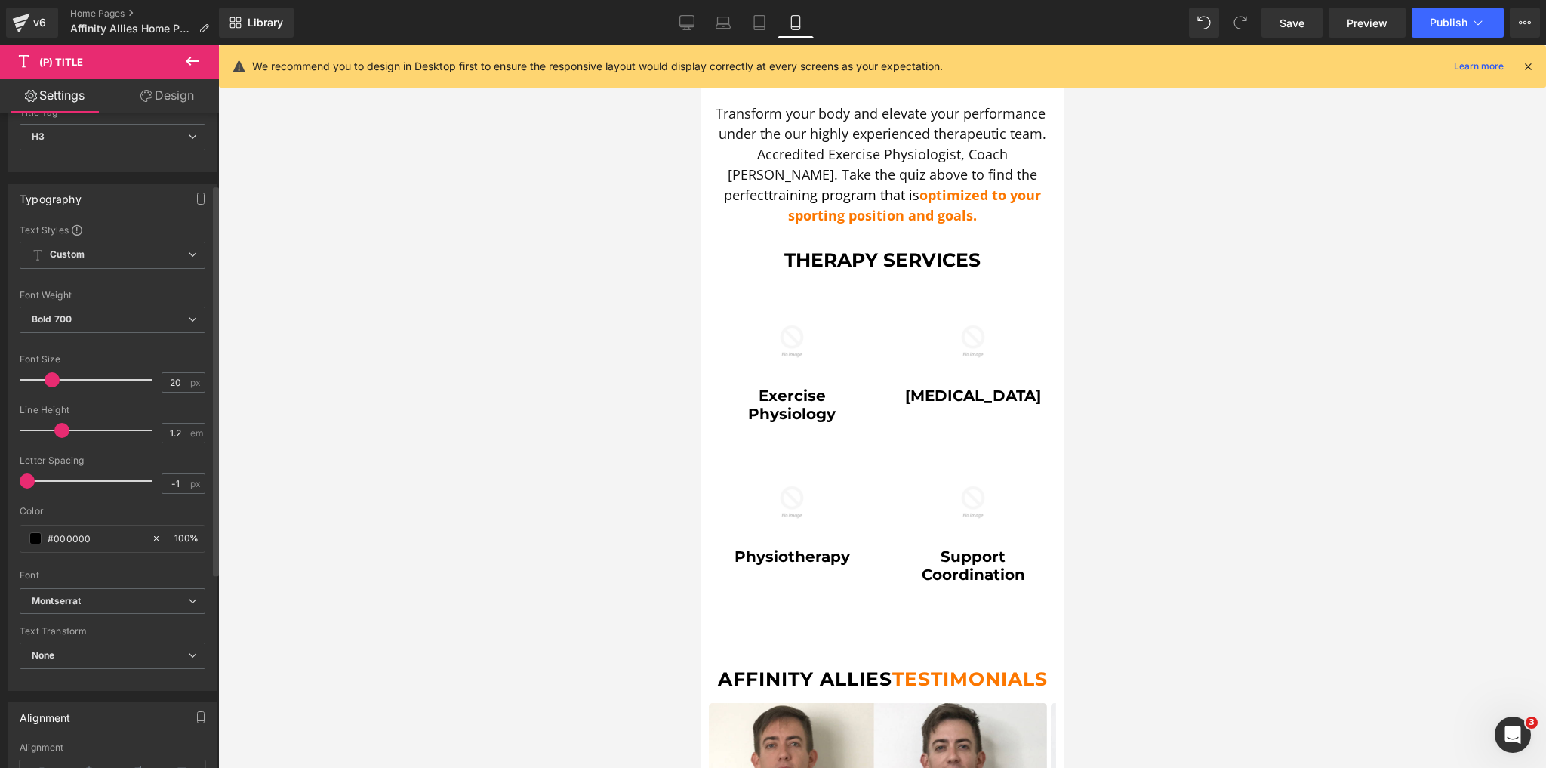
scroll to position [121, 0]
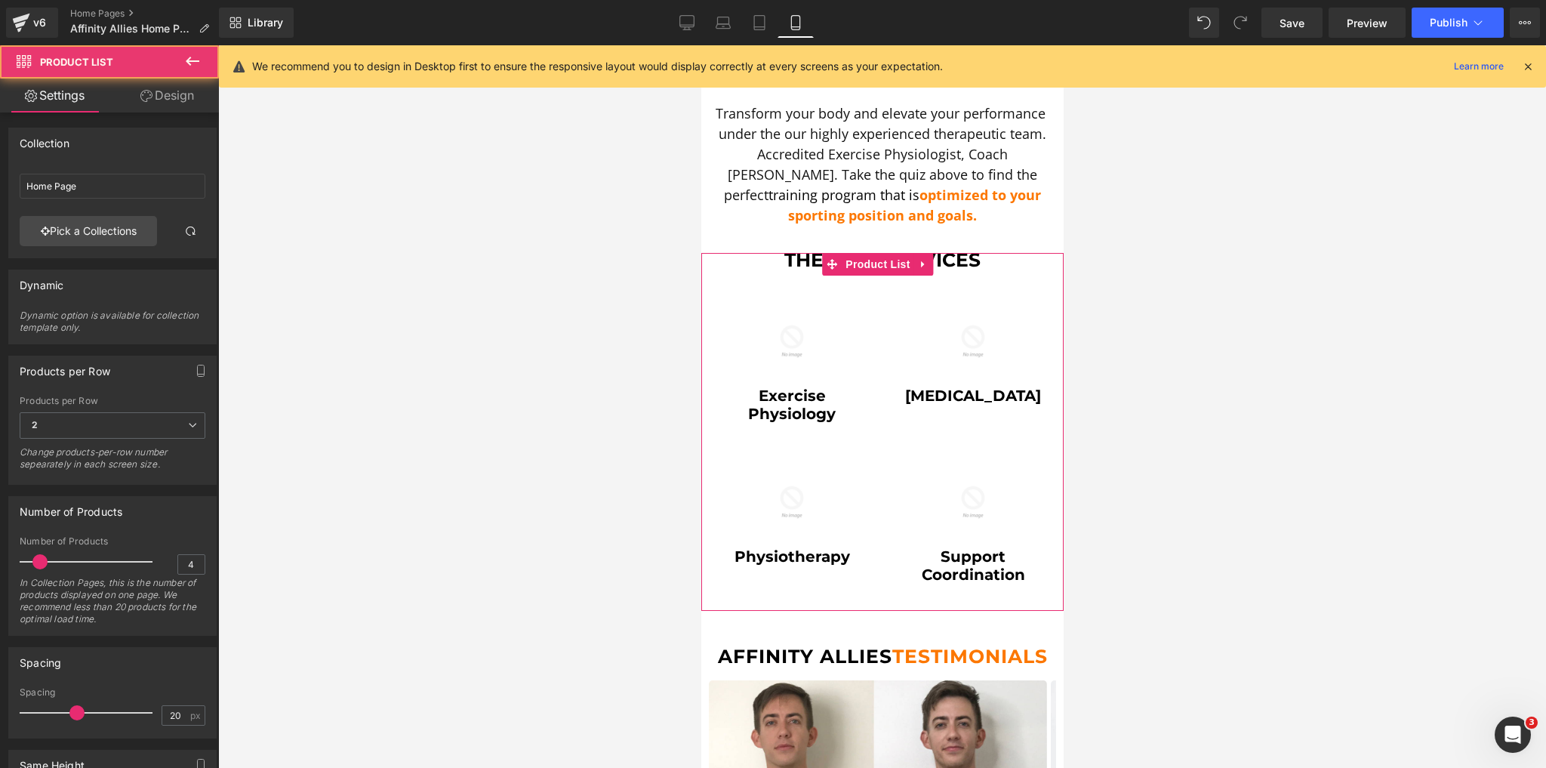
drag, startPoint x: 945, startPoint y: 615, endPoint x: 945, endPoint y: 584, distance: 31.0
click at [945, 584] on div "Sale Off (P) Image Exercise Physiology (P) Title Product" at bounding box center [882, 432] width 362 height 358
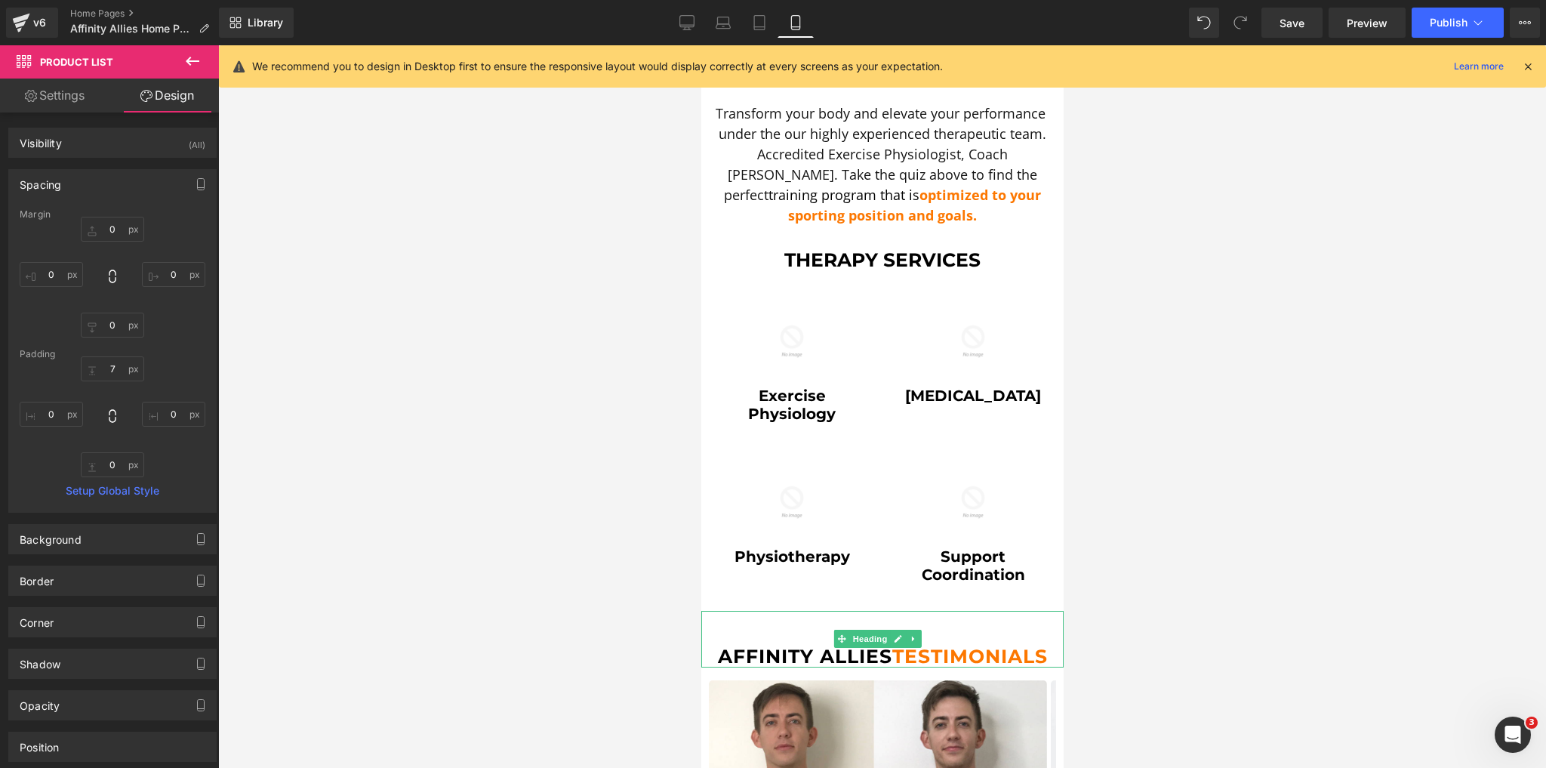
click at [936, 611] on div "Affinity Allies testimonials" at bounding box center [882, 639] width 362 height 57
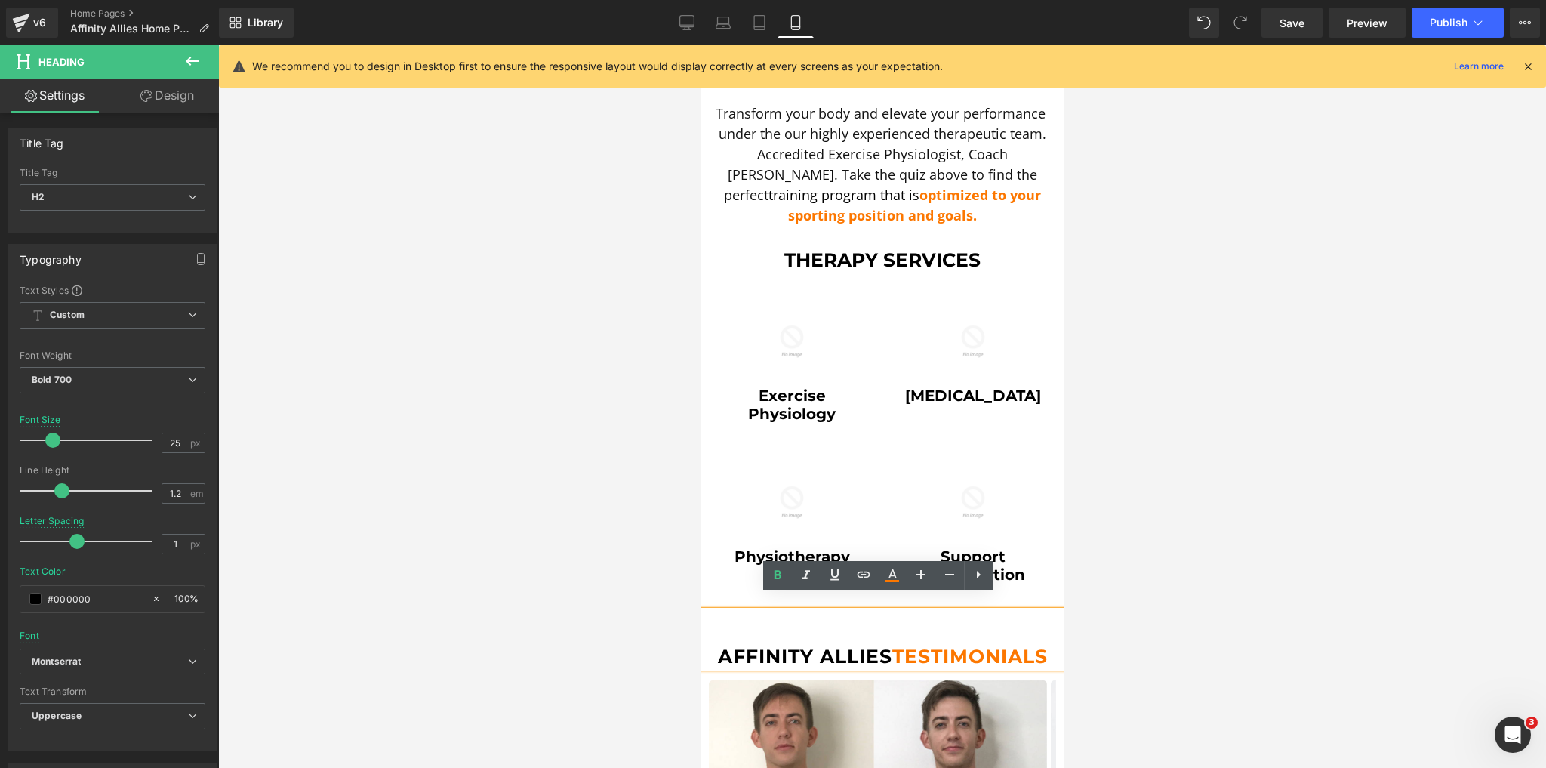
click at [950, 611] on div "Affinity Allies testimonials" at bounding box center [882, 639] width 362 height 57
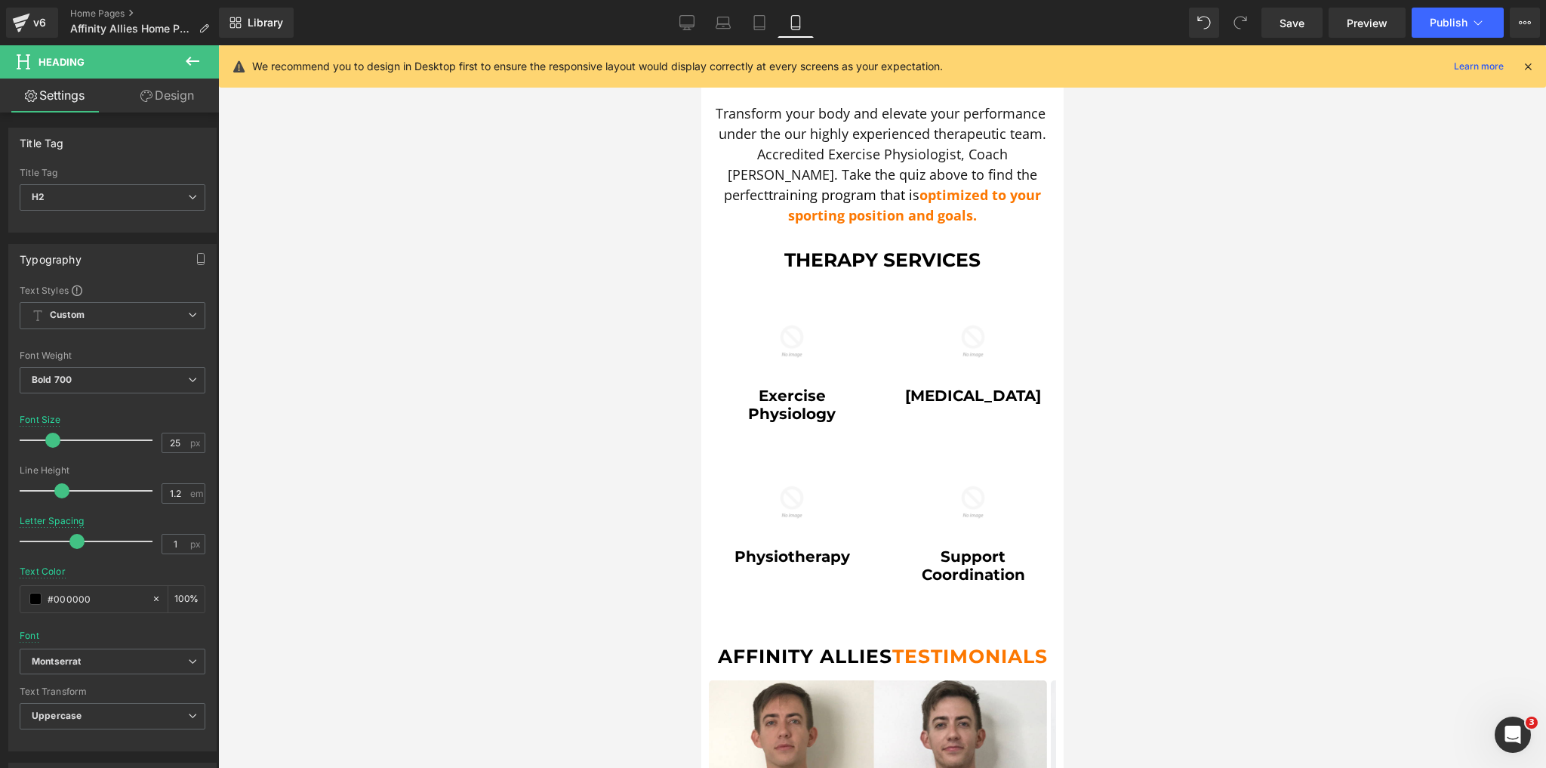
click at [150, 97] on icon at bounding box center [146, 96] width 12 height 12
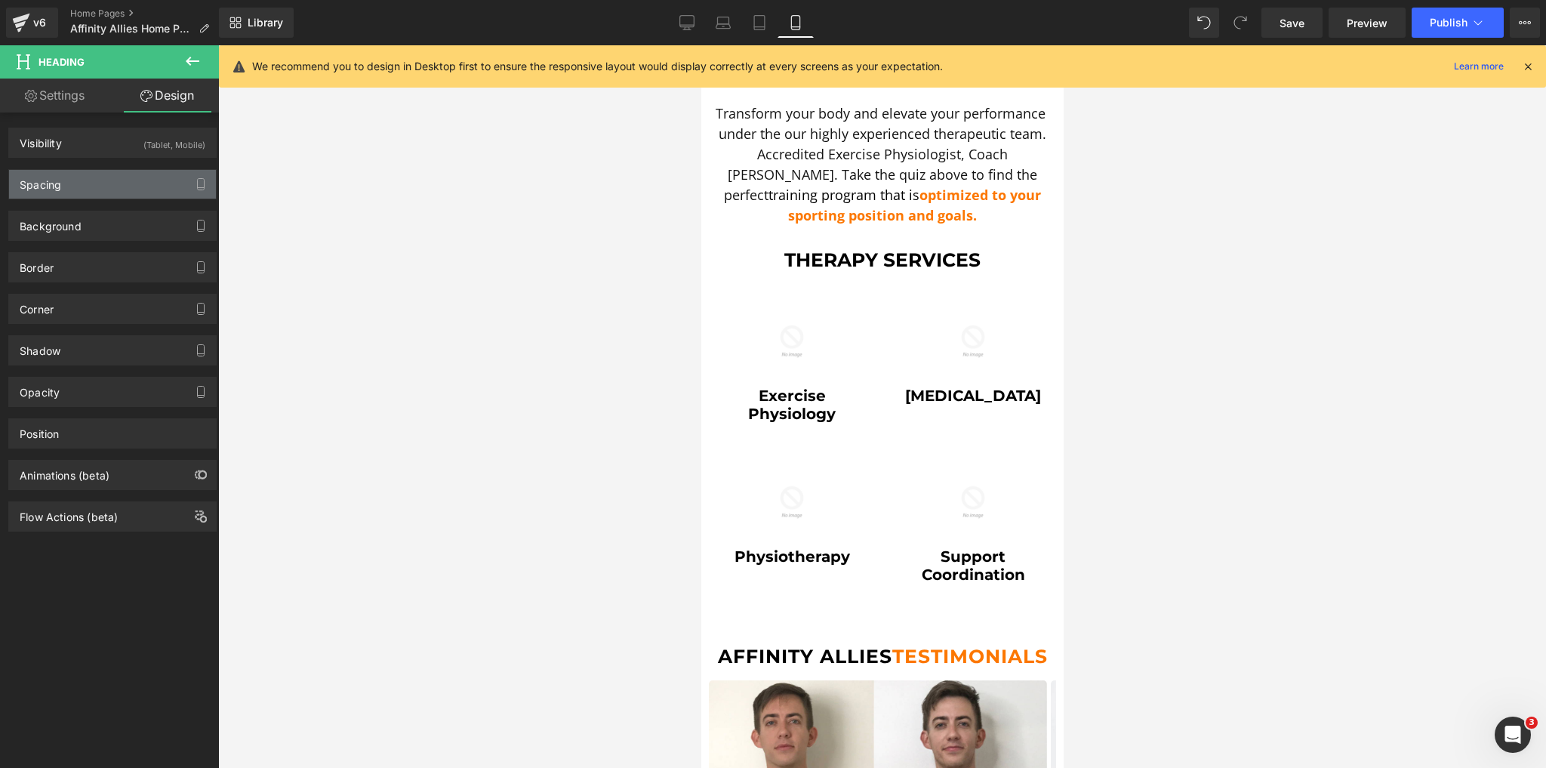
click at [59, 180] on div "Spacing" at bounding box center [41, 180] width 42 height 21
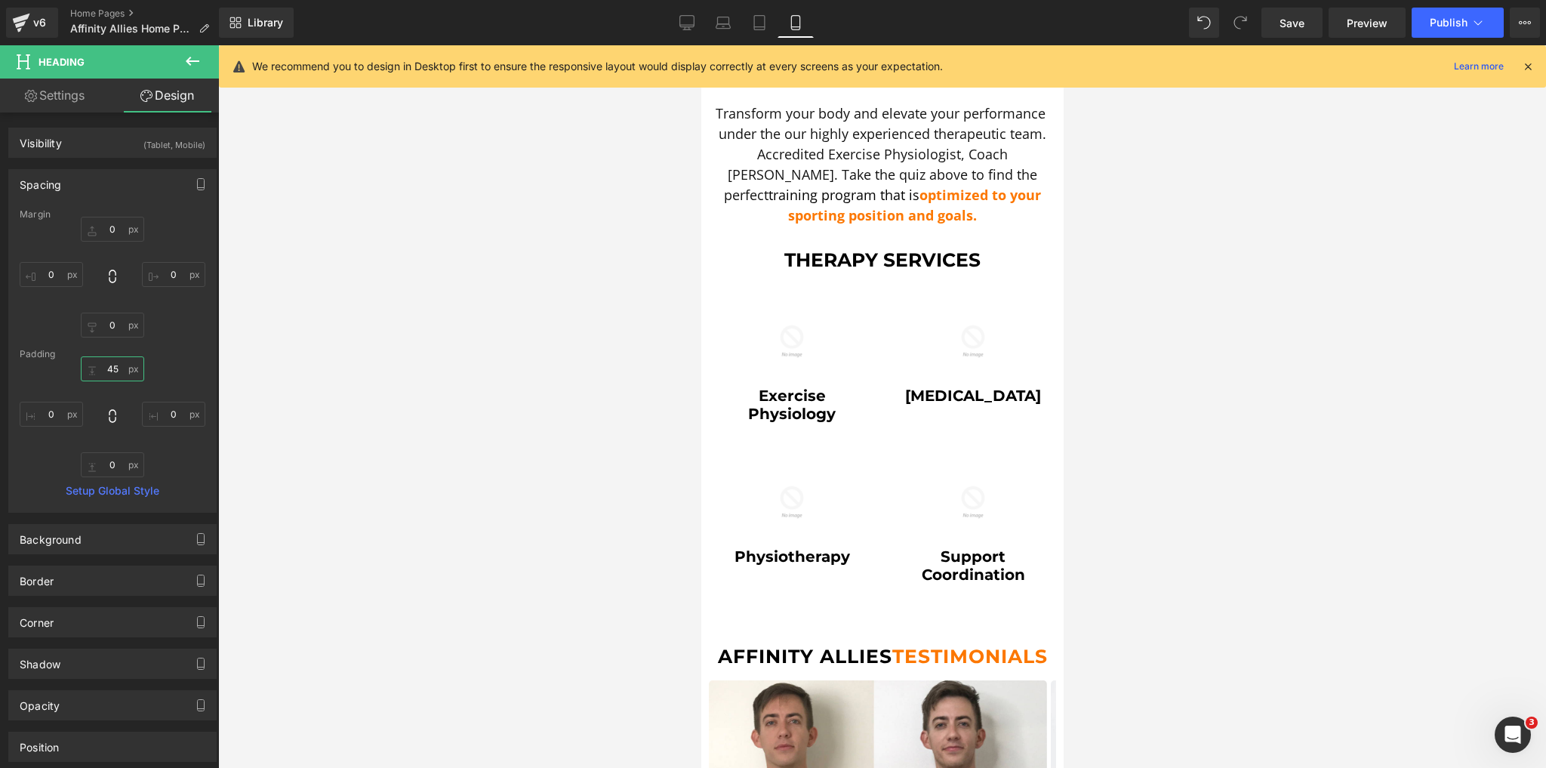
click at [124, 378] on input "45" at bounding box center [112, 368] width 63 height 25
type input "4"
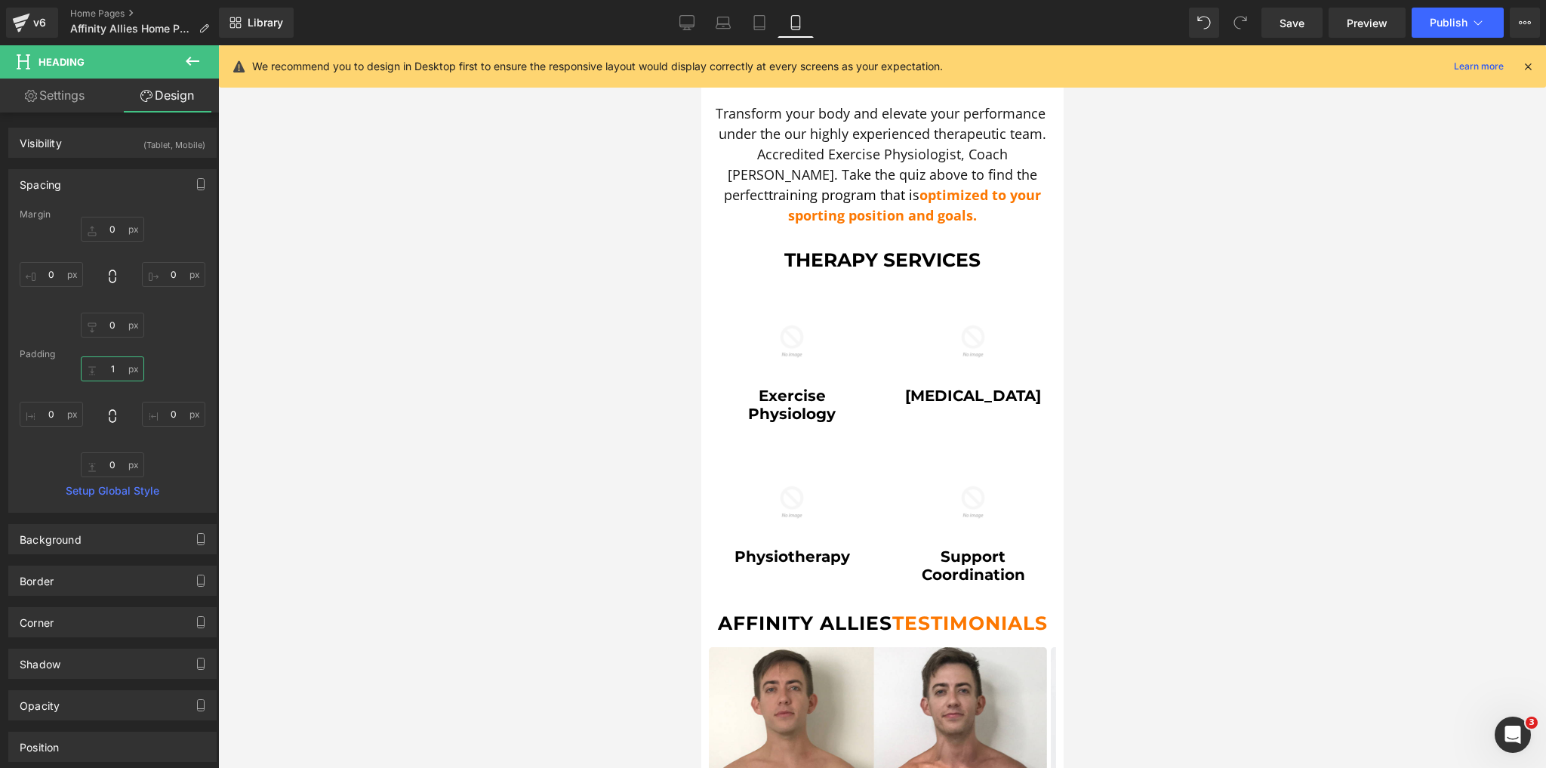
type input "0"
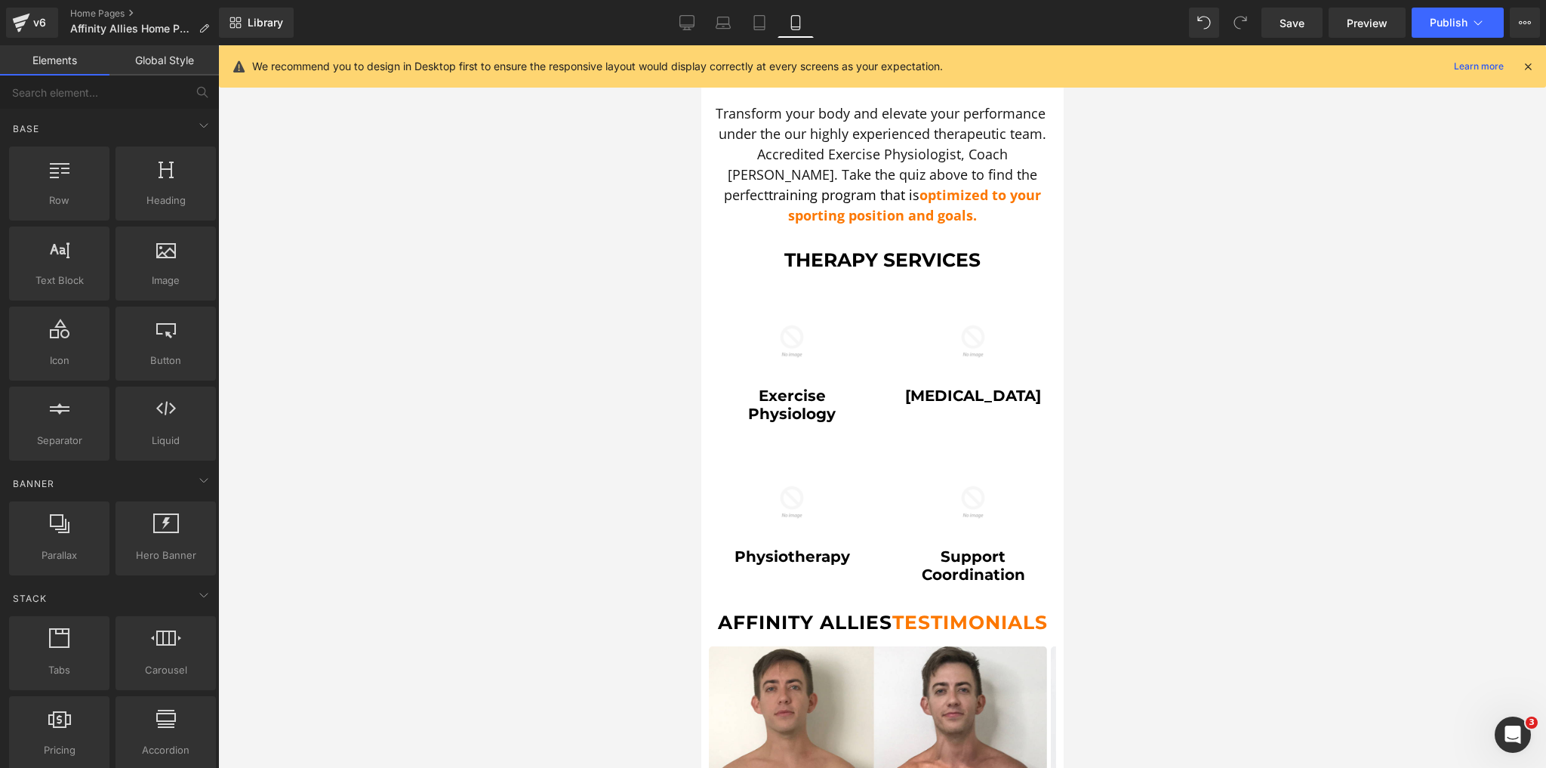
click at [410, 536] on div at bounding box center [882, 406] width 1328 height 723
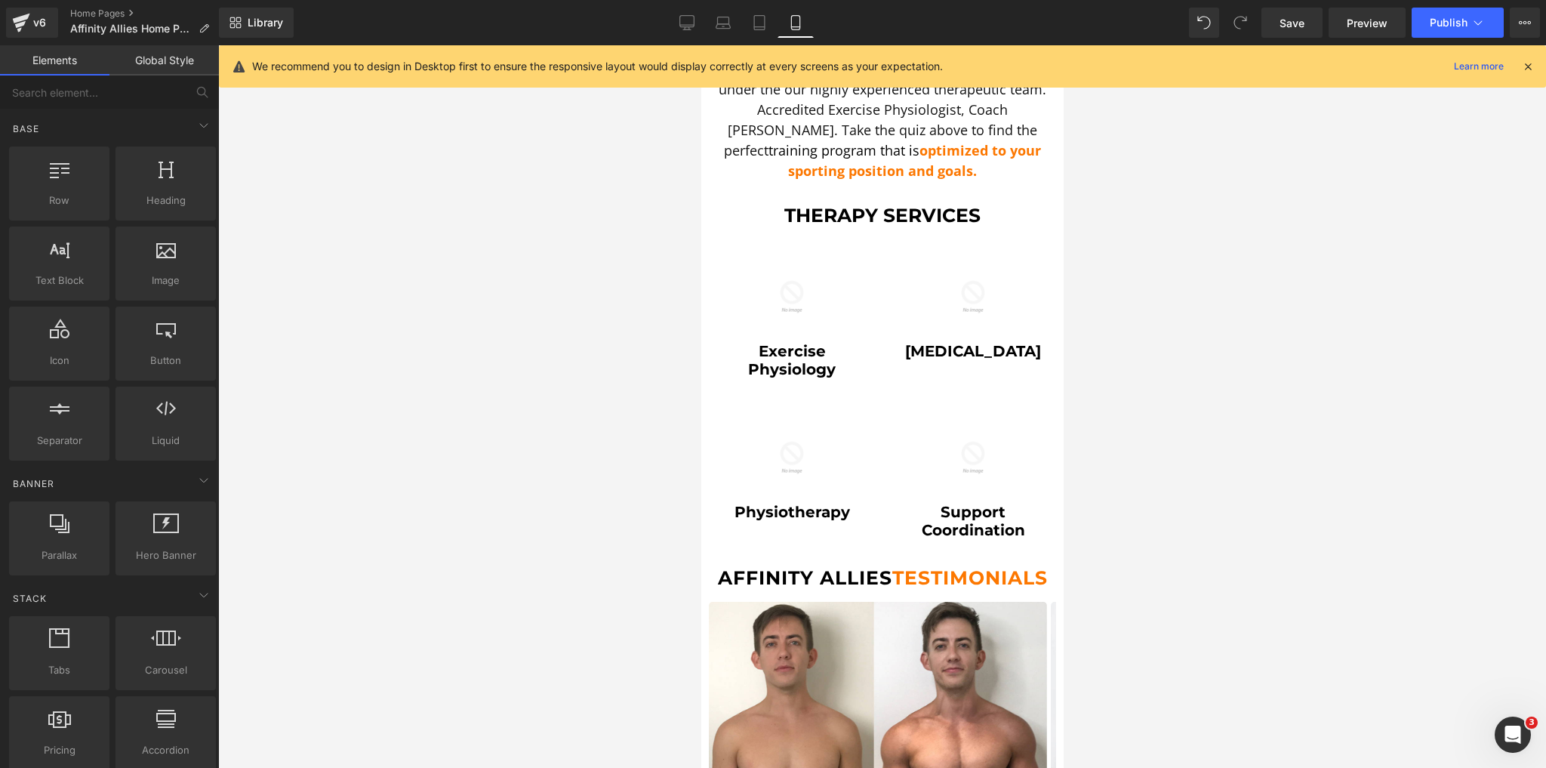
scroll to position [664, 0]
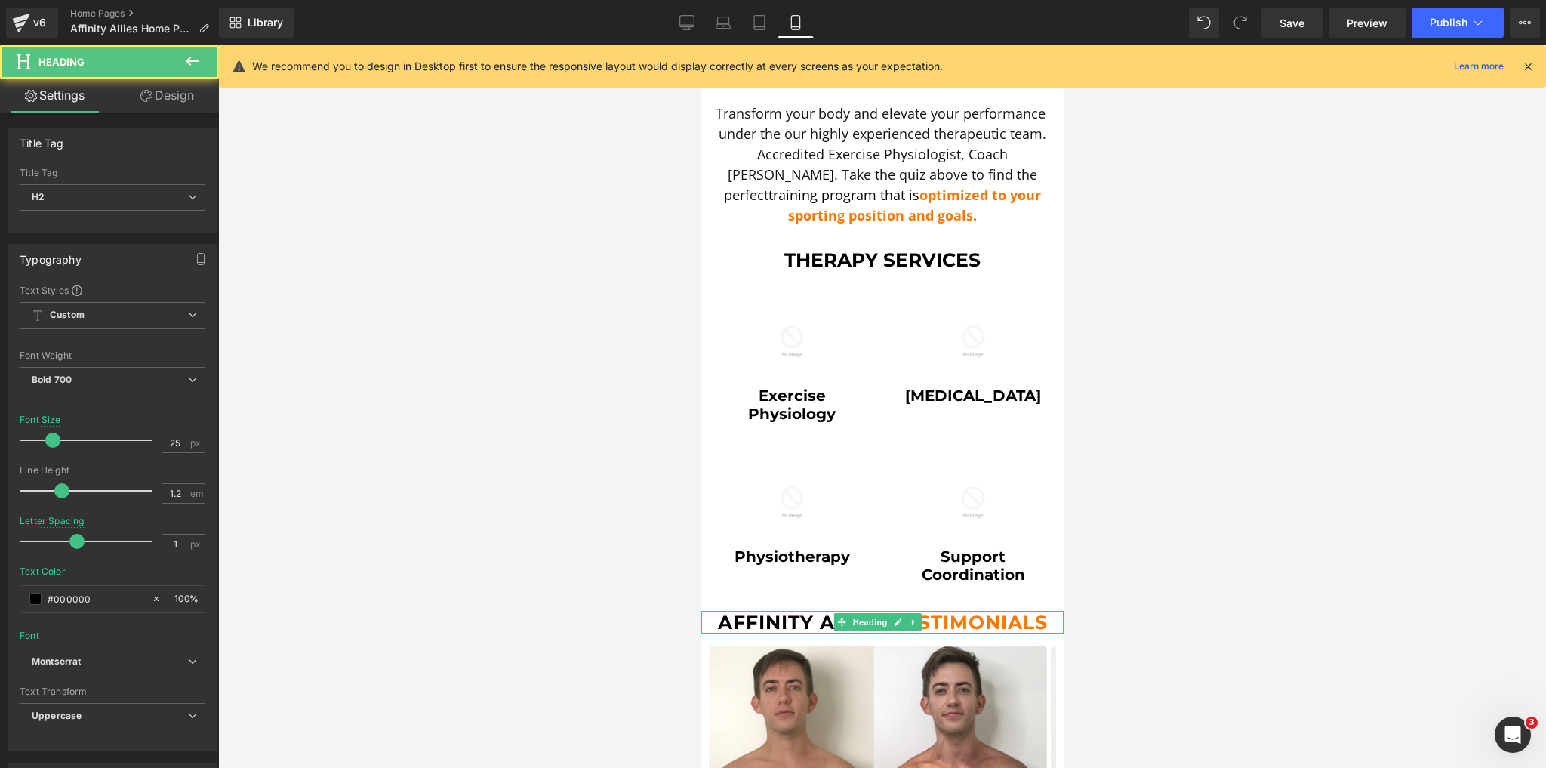
drag, startPoint x: 964, startPoint y: 595, endPoint x: 967, endPoint y: 604, distance: 9.6
click at [967, 611] on span "testimonials" at bounding box center [970, 622] width 156 height 23
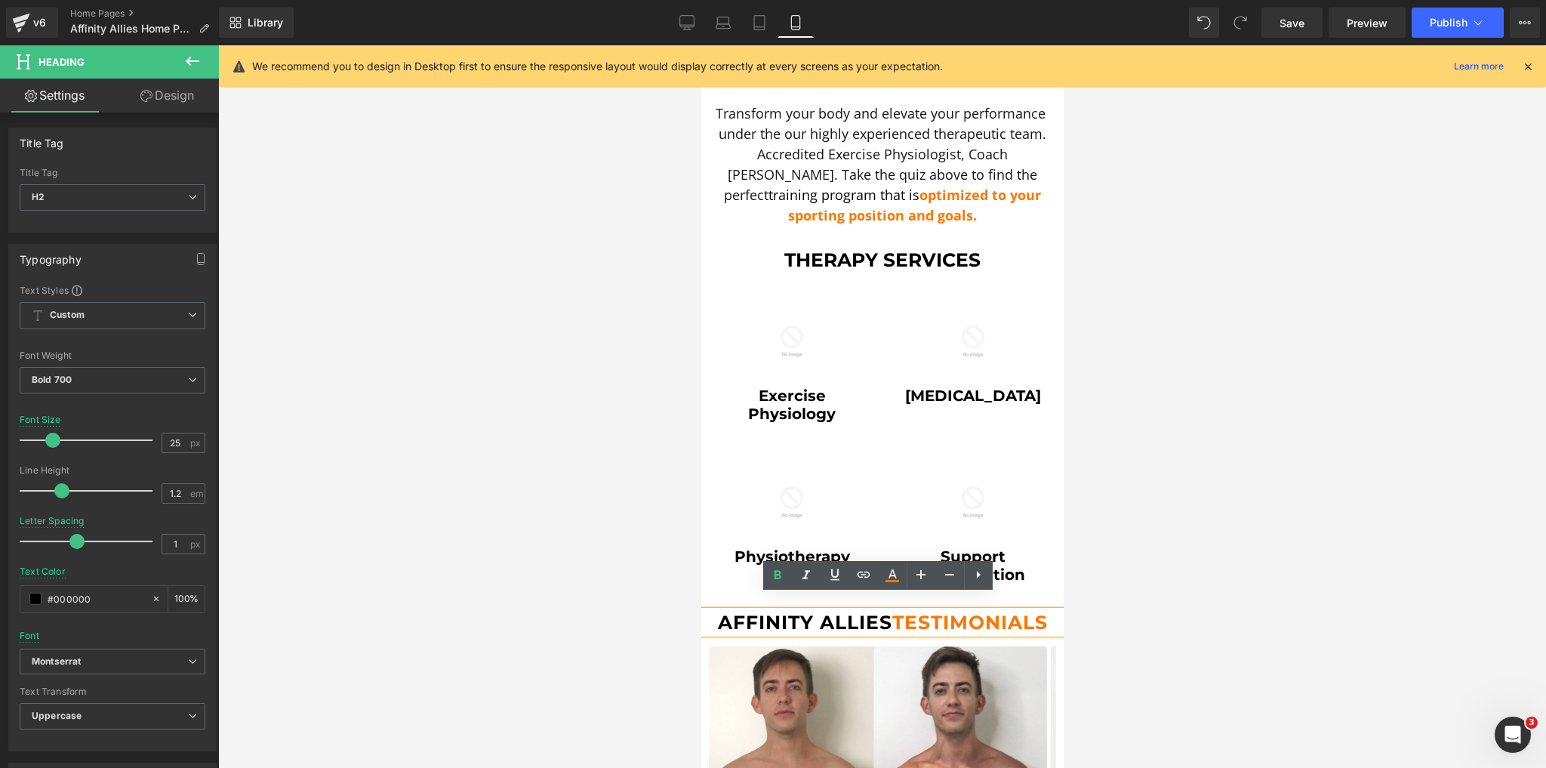
click at [1105, 584] on div at bounding box center [882, 406] width 1328 height 723
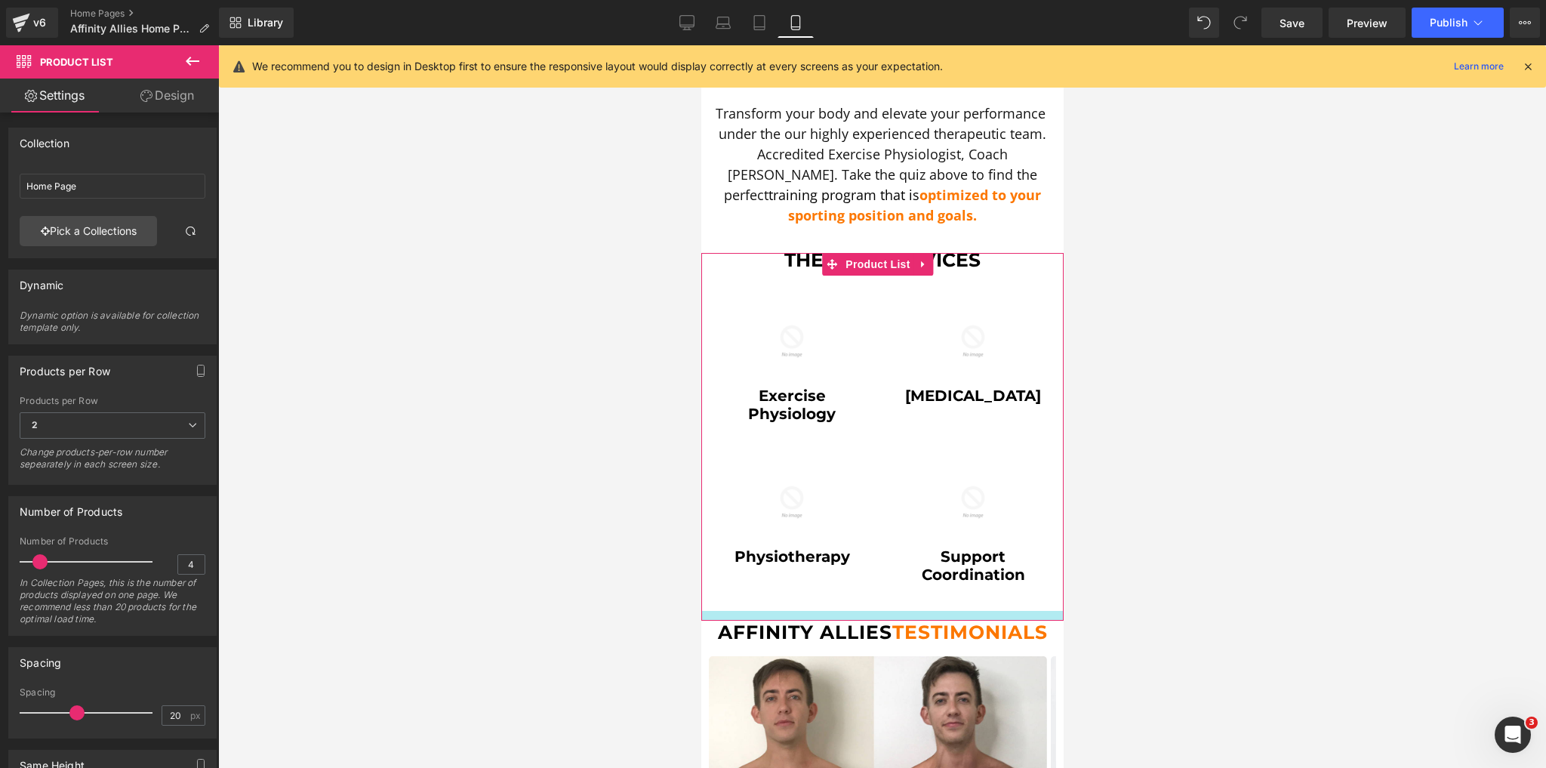
drag, startPoint x: 1028, startPoint y: 594, endPoint x: 1029, endPoint y: 604, distance: 9.9
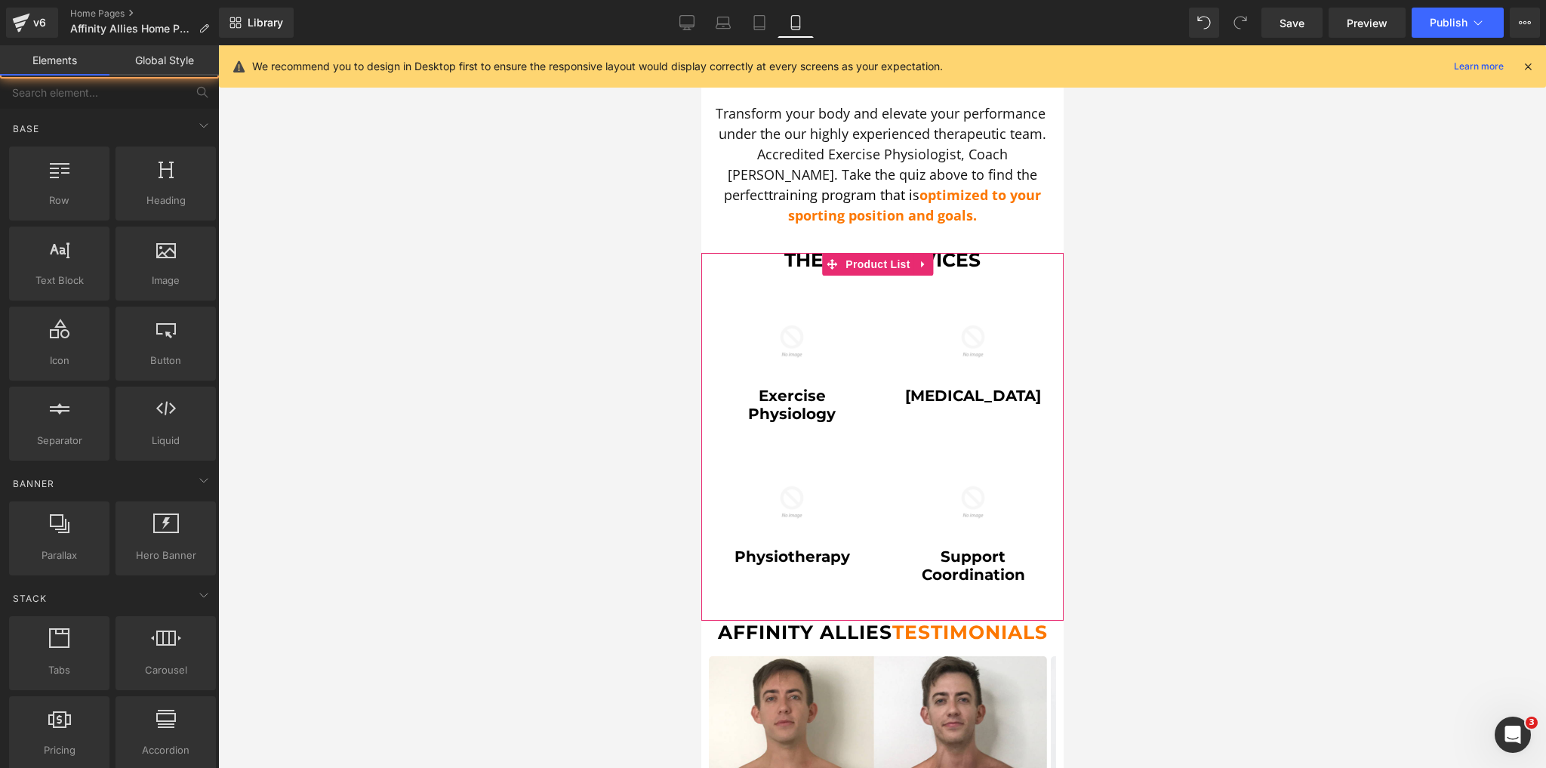
click at [1250, 615] on div at bounding box center [882, 406] width 1328 height 723
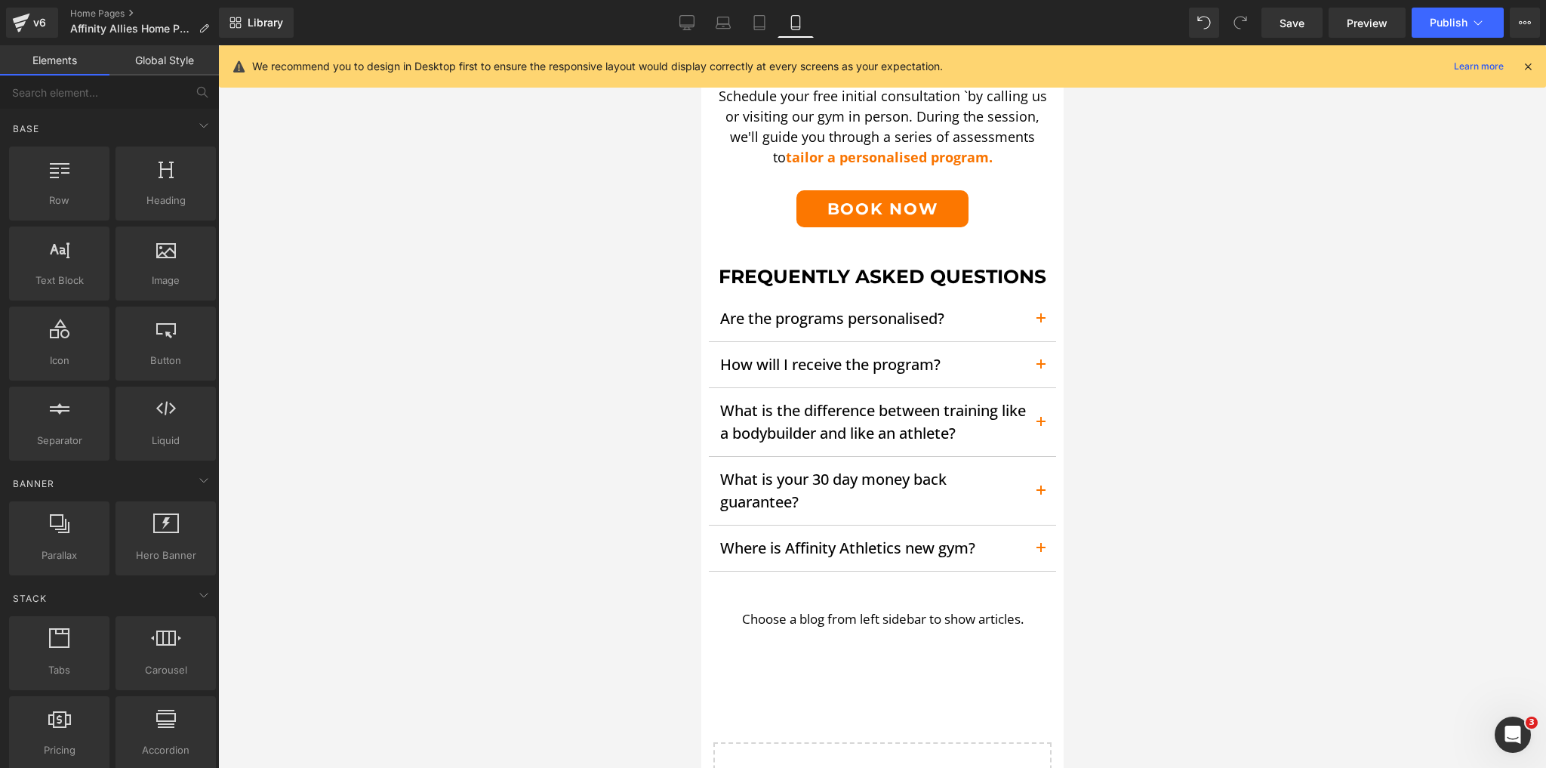
scroll to position [2114, 0]
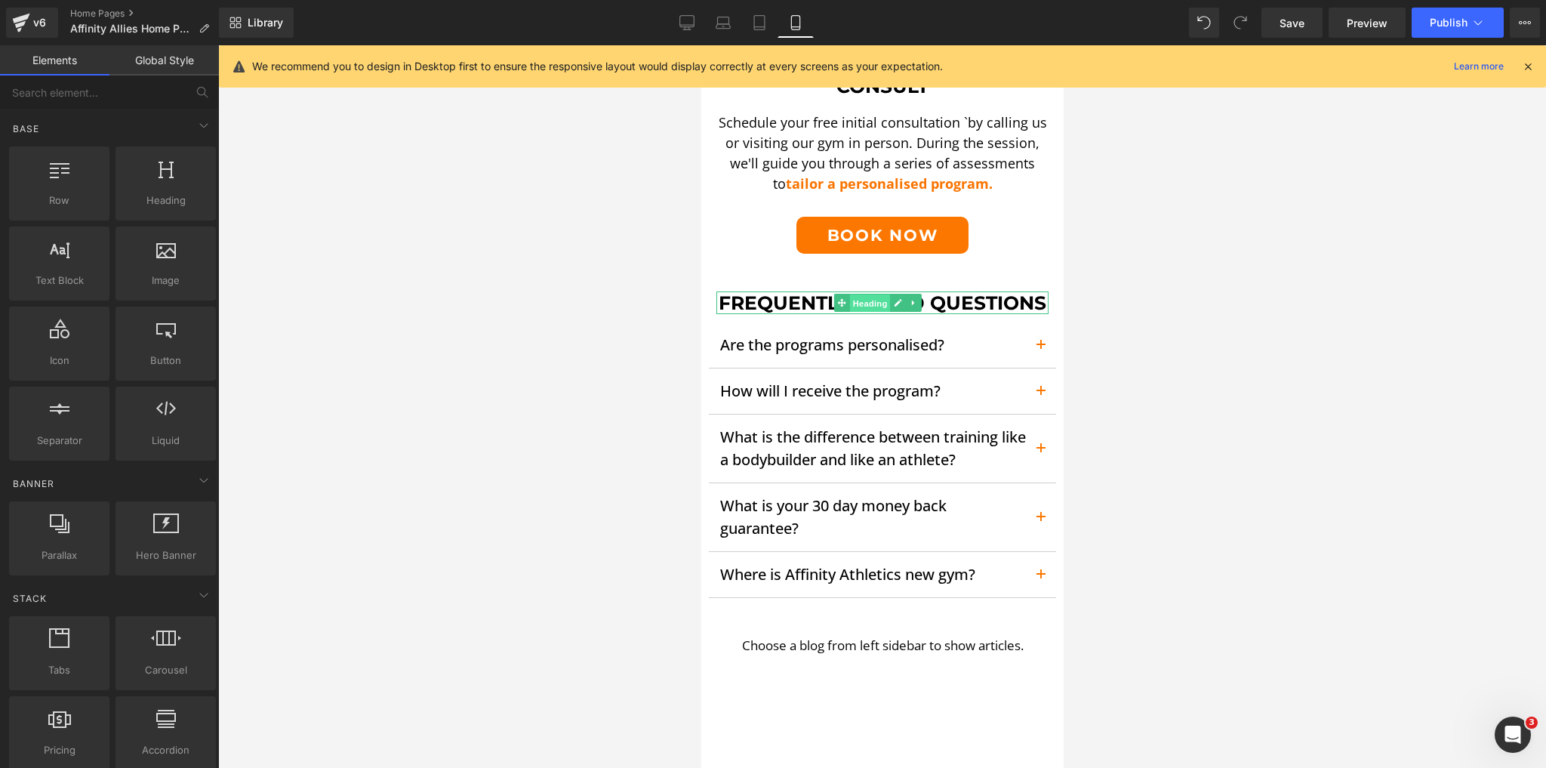
click at [863, 294] on span "Heading" at bounding box center [869, 303] width 41 height 18
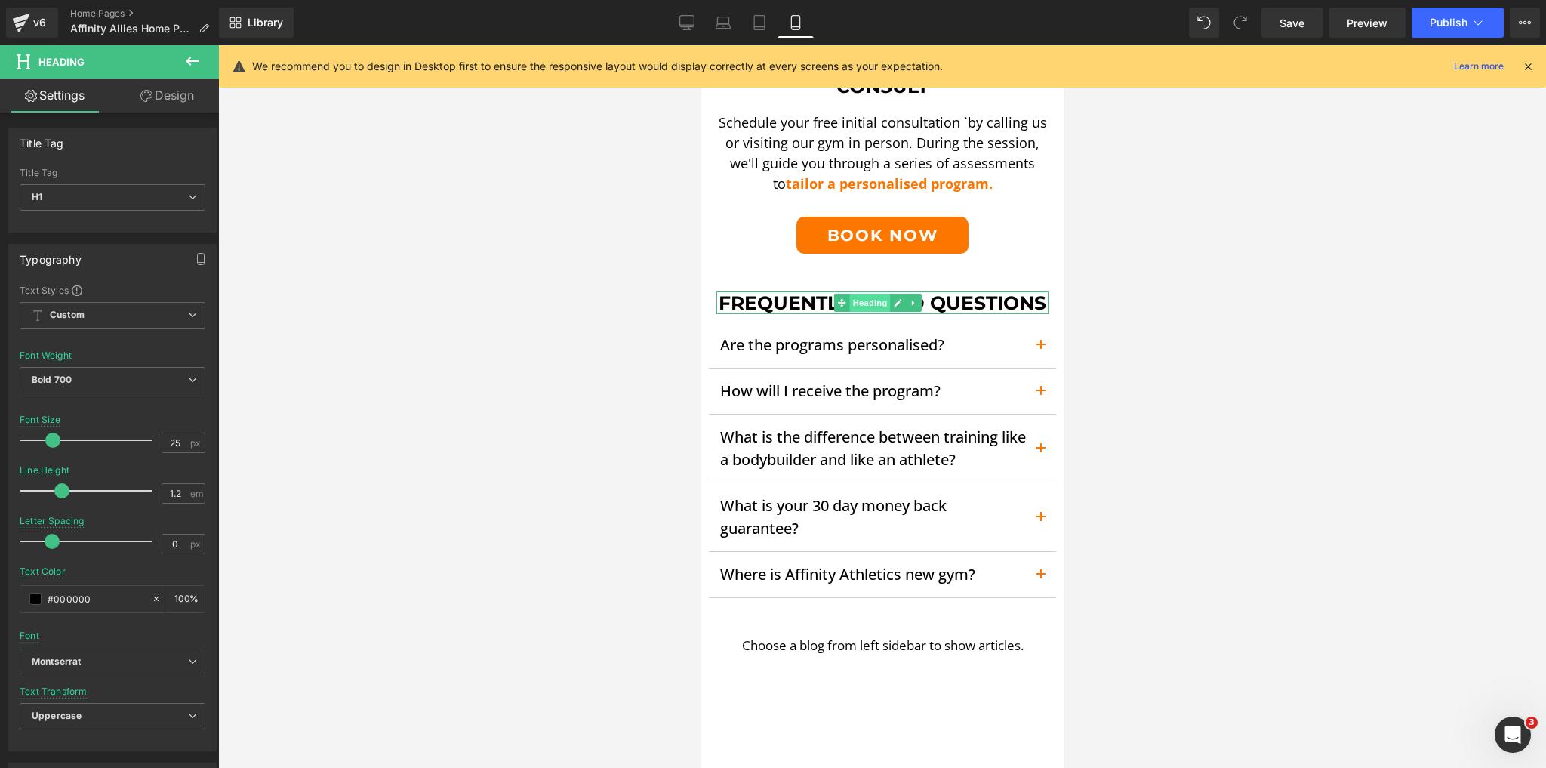
scroll to position [1933, 0]
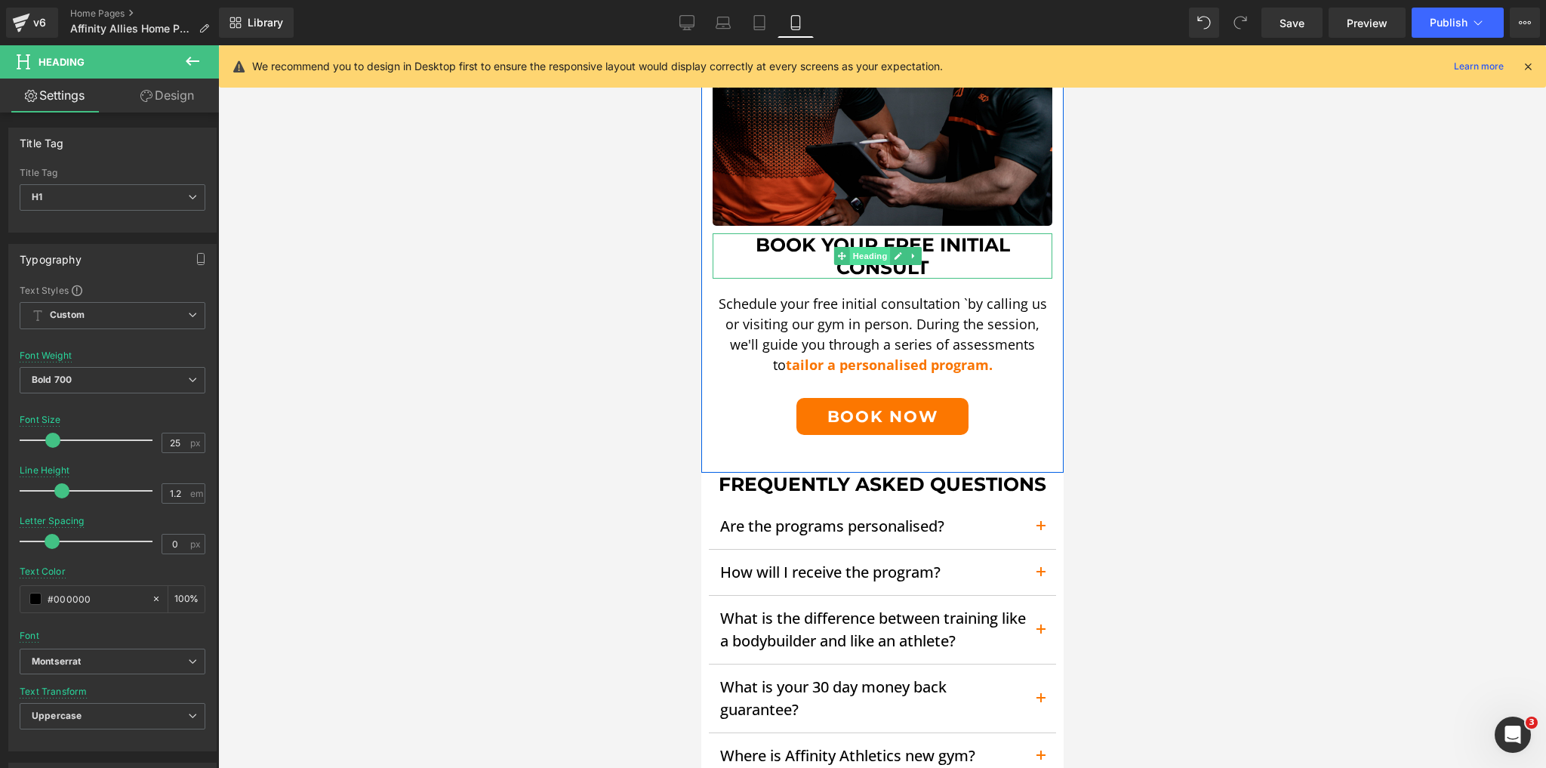
click at [869, 247] on span "Heading" at bounding box center [869, 256] width 41 height 18
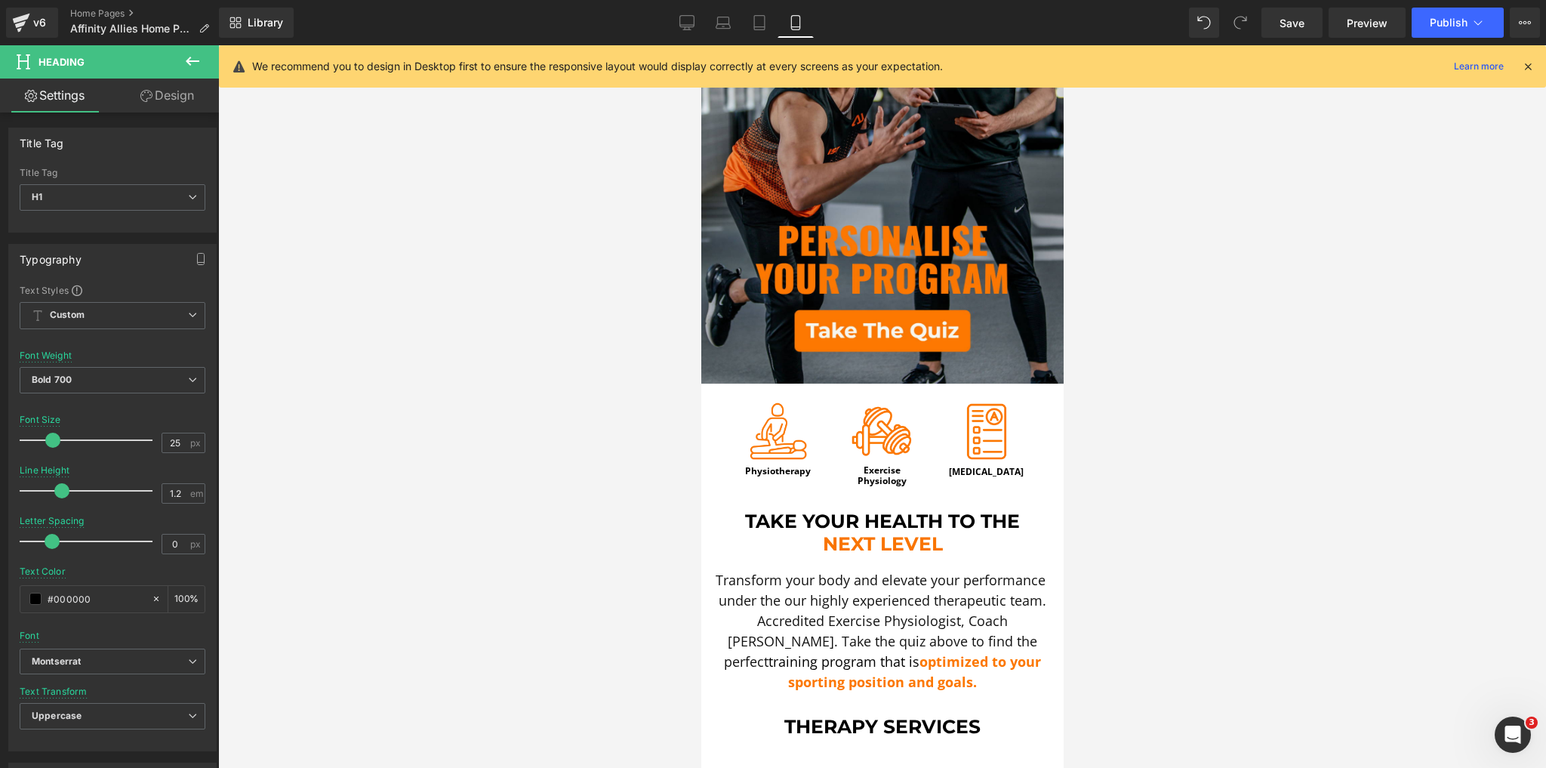
scroll to position [197, 0]
click at [1284, 30] on span "Save" at bounding box center [1292, 23] width 25 height 16
click at [754, 26] on link "Tablet" at bounding box center [743, 23] width 36 height 30
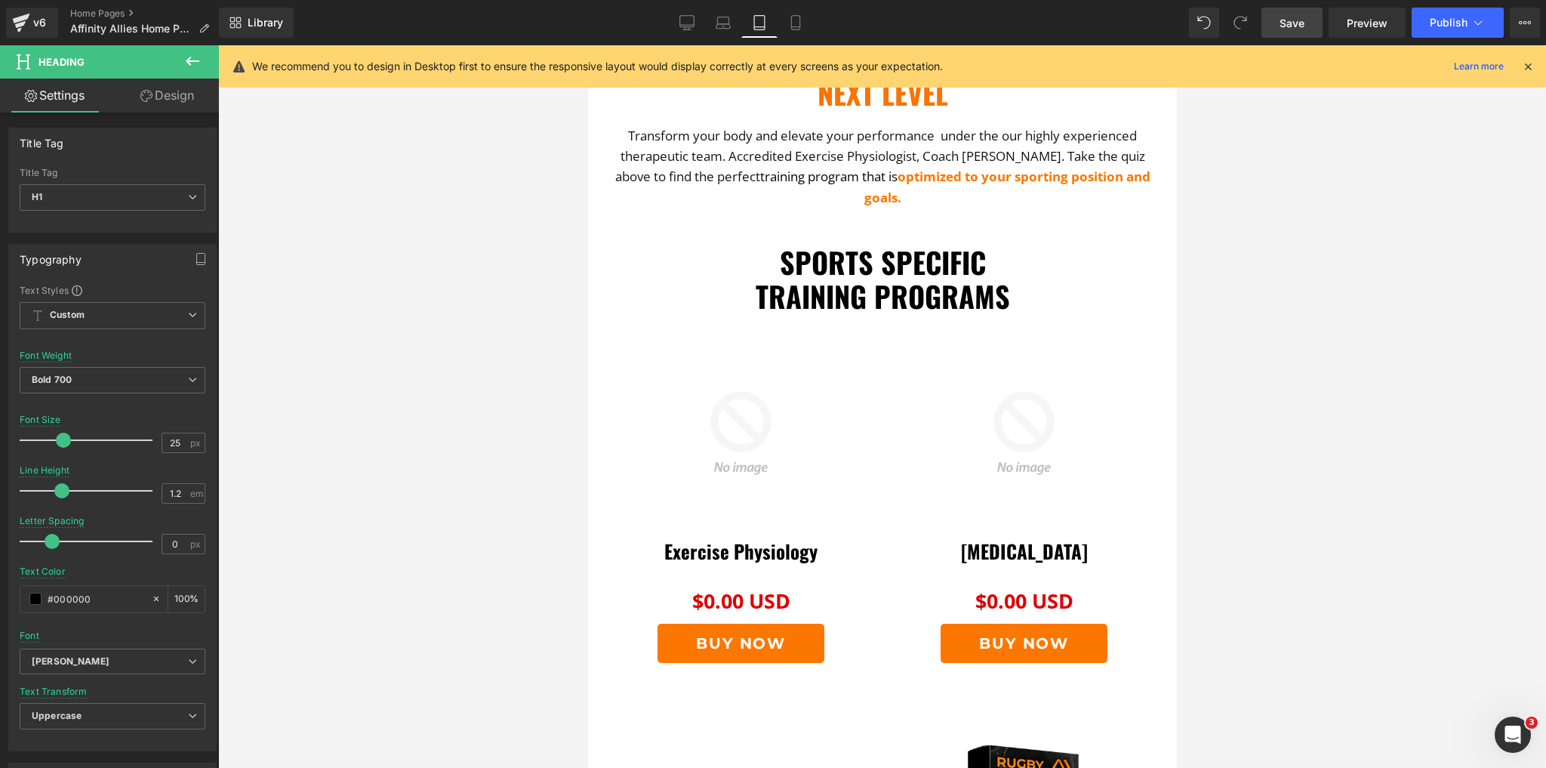
scroll to position [1036, 0]
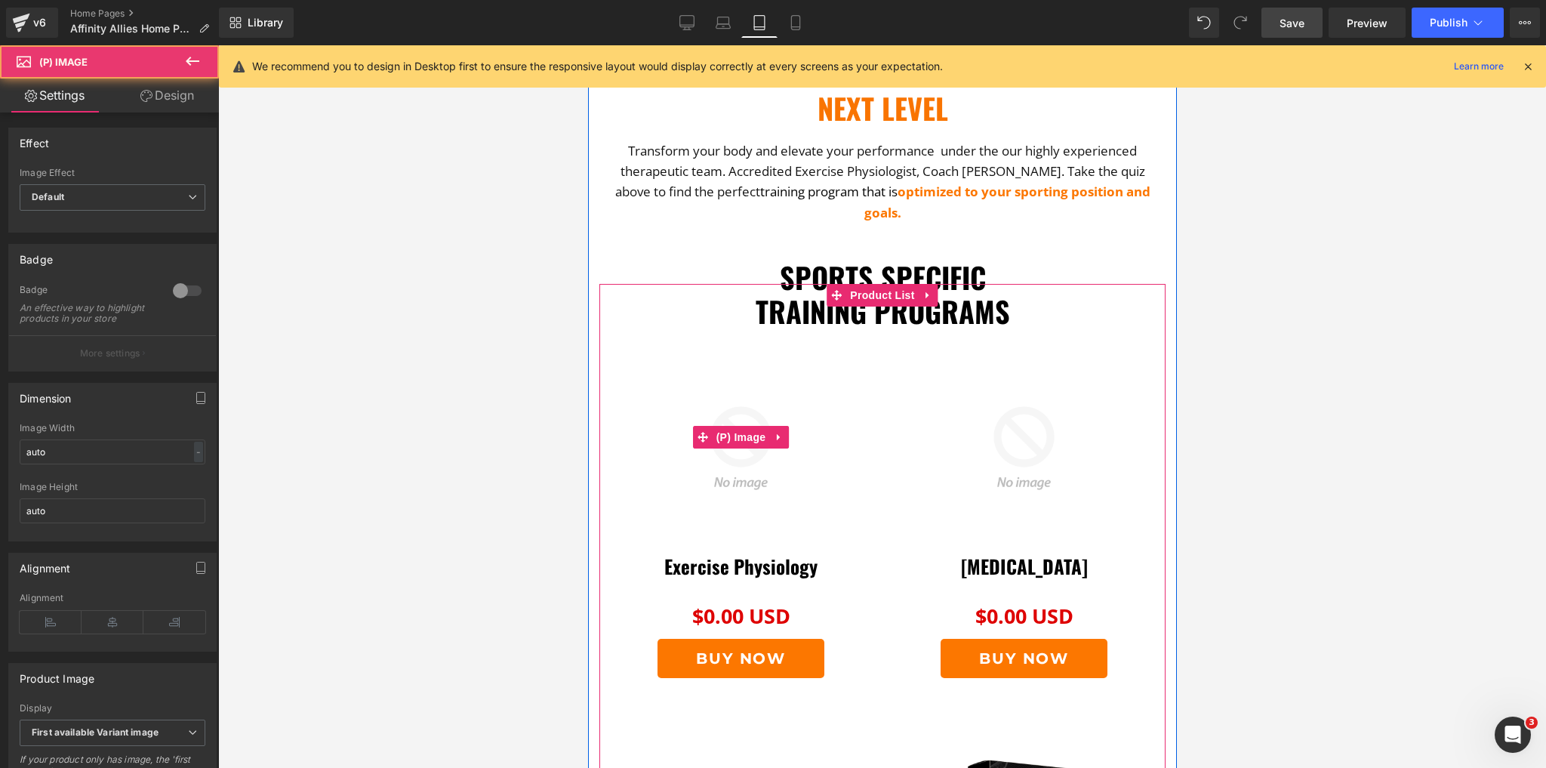
click at [822, 329] on img at bounding box center [740, 448] width 238 height 238
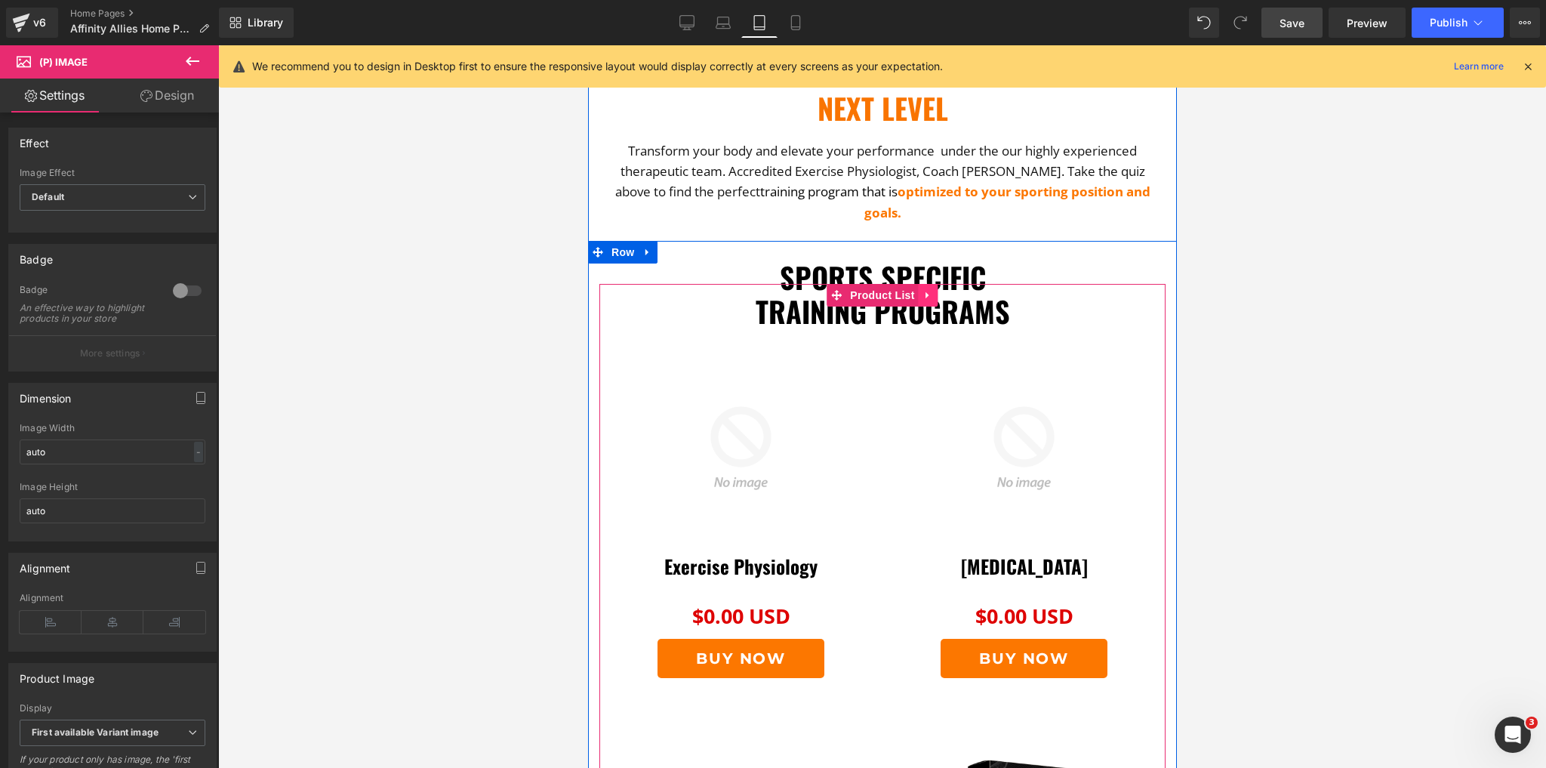
click at [925, 290] on icon at bounding box center [928, 295] width 11 height 11
click at [933, 290] on icon at bounding box center [938, 295] width 11 height 11
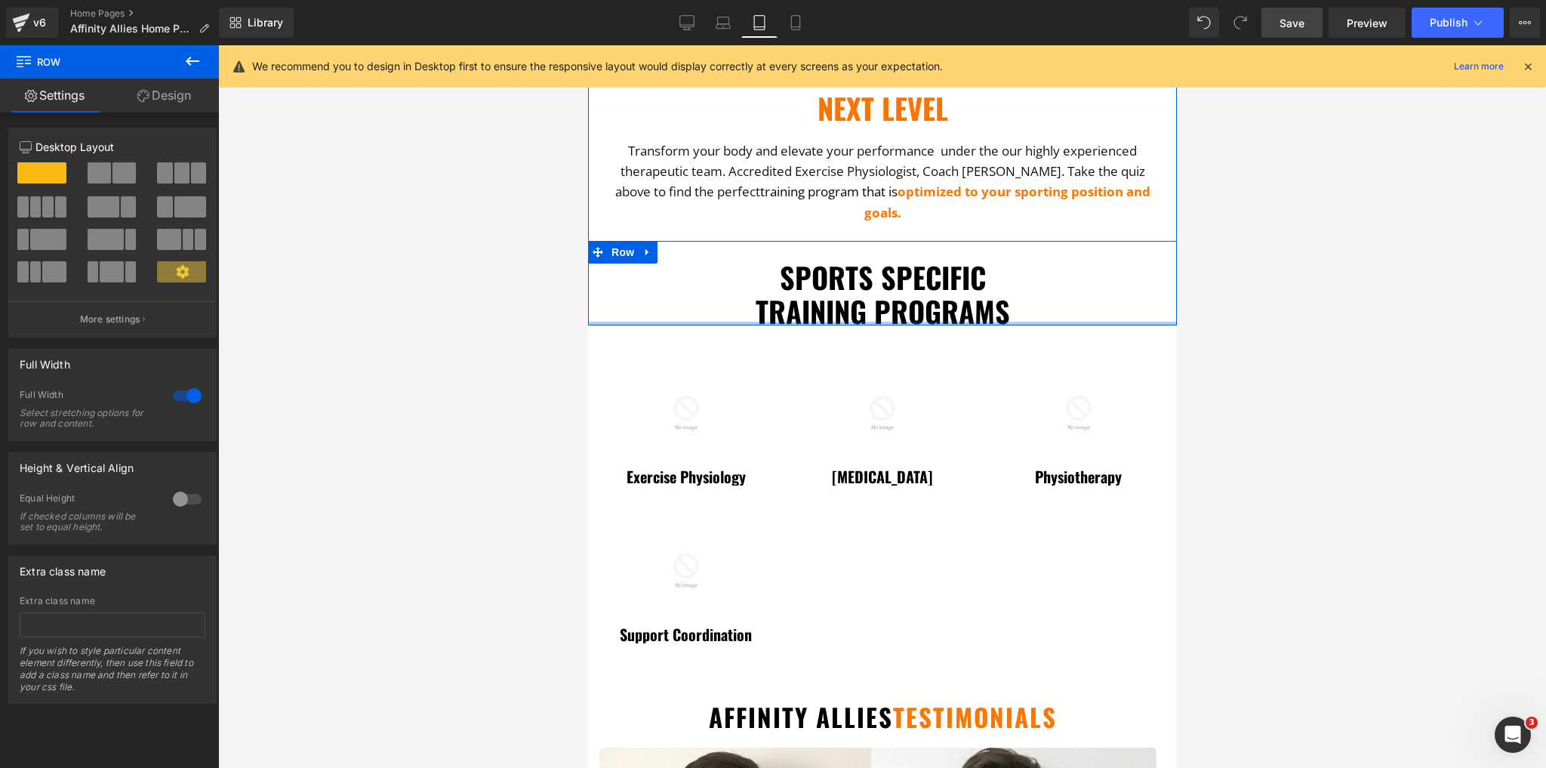
drag, startPoint x: 932, startPoint y: 321, endPoint x: 937, endPoint y: 281, distance: 40.4
click at [937, 281] on div "Image Physiotherapy Heading Image Exercise Physiology Heading Image [MEDICAL_DA…" at bounding box center [881, 97] width 589 height 455
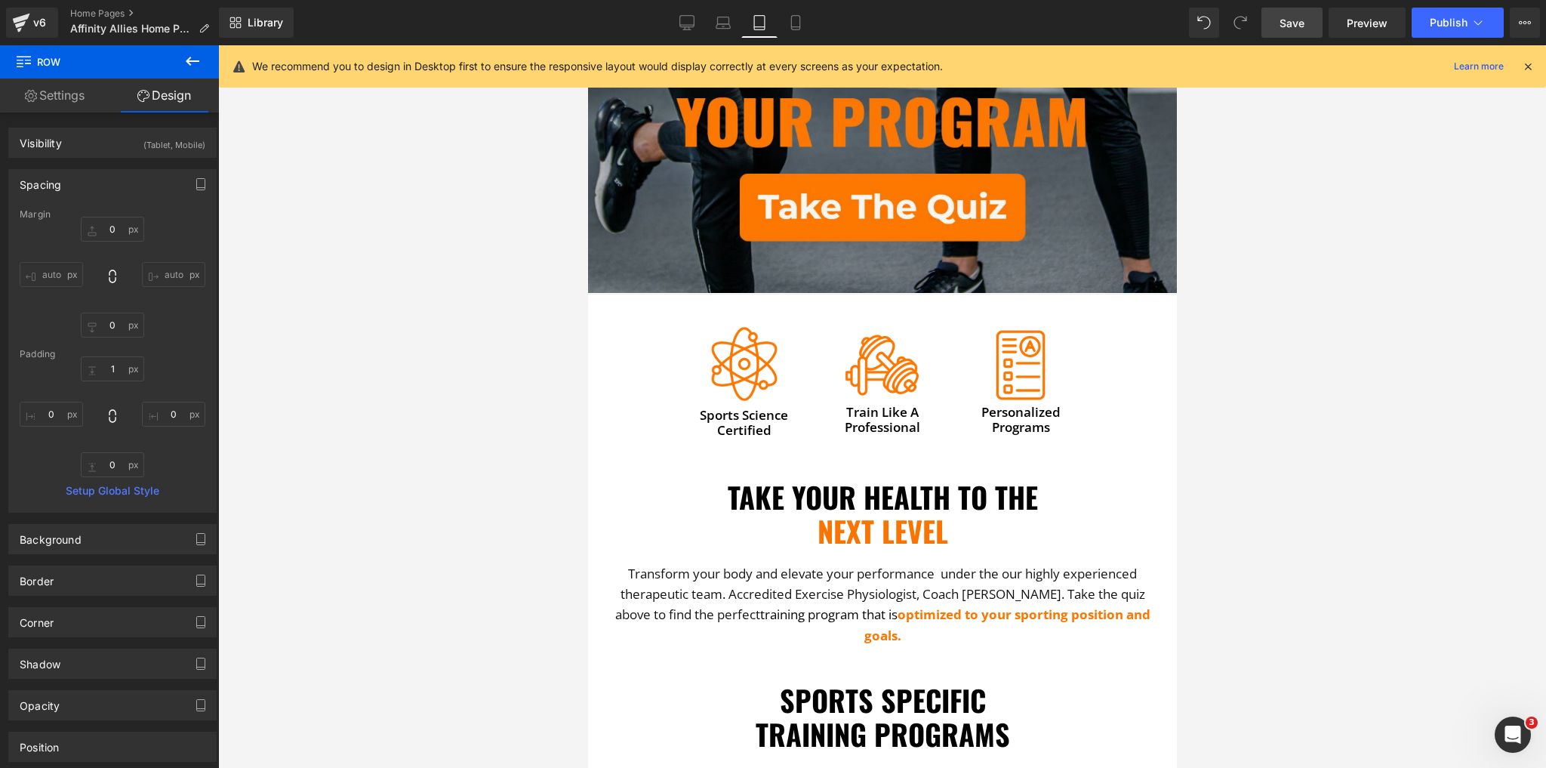
scroll to position [0, 0]
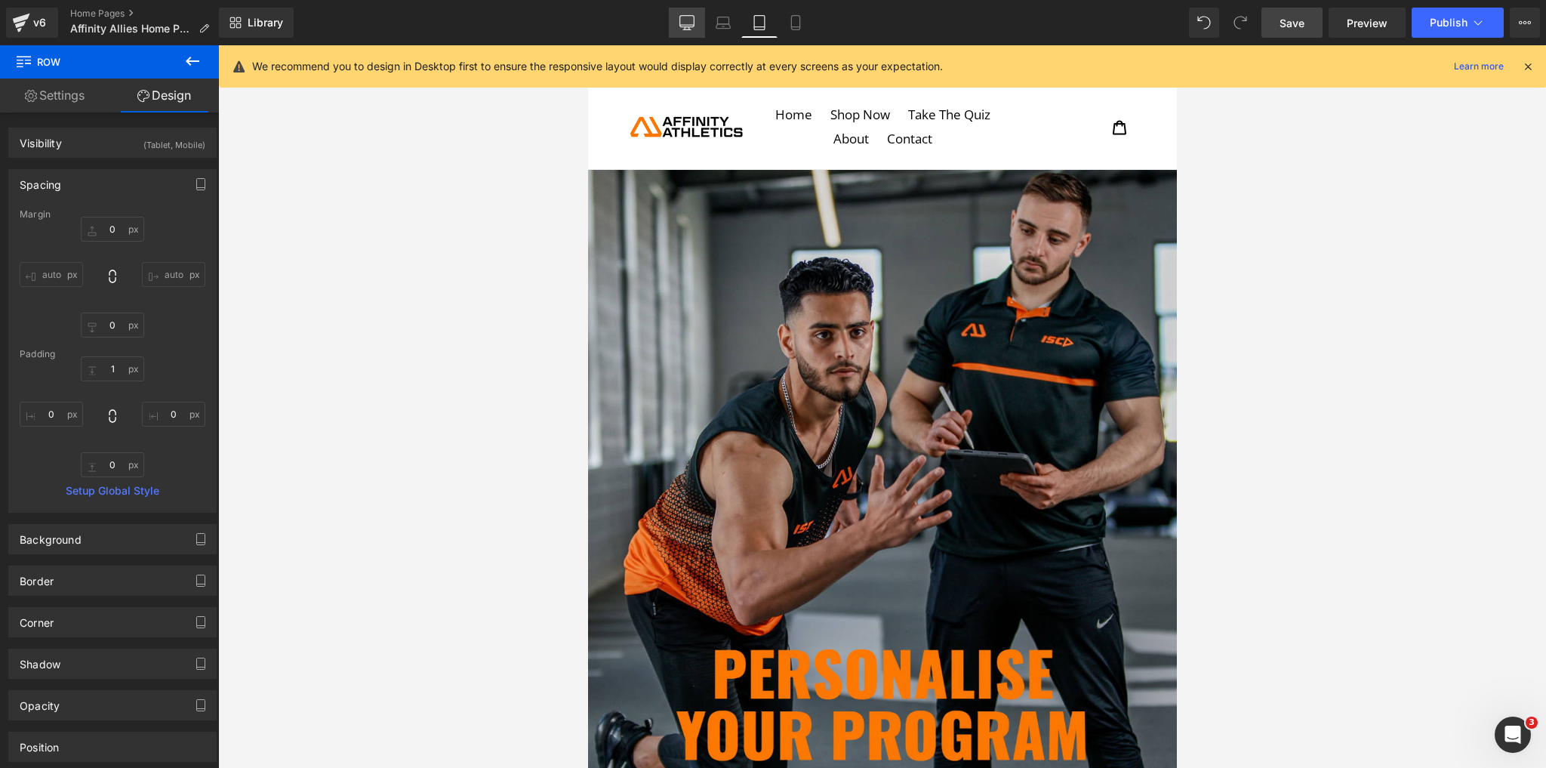
click at [683, 27] on icon at bounding box center [687, 21] width 14 height 11
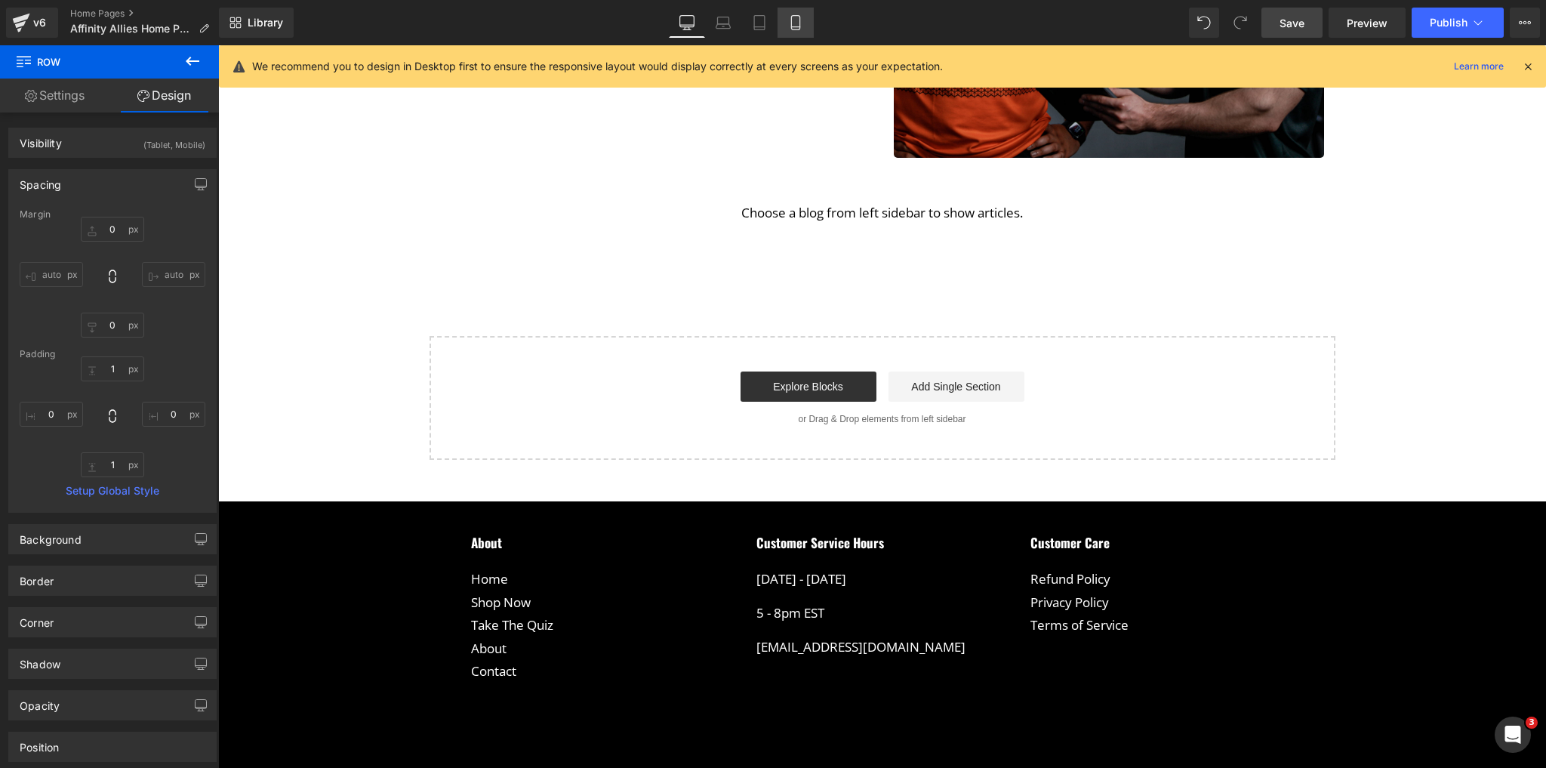
click at [794, 23] on icon at bounding box center [795, 22] width 15 height 15
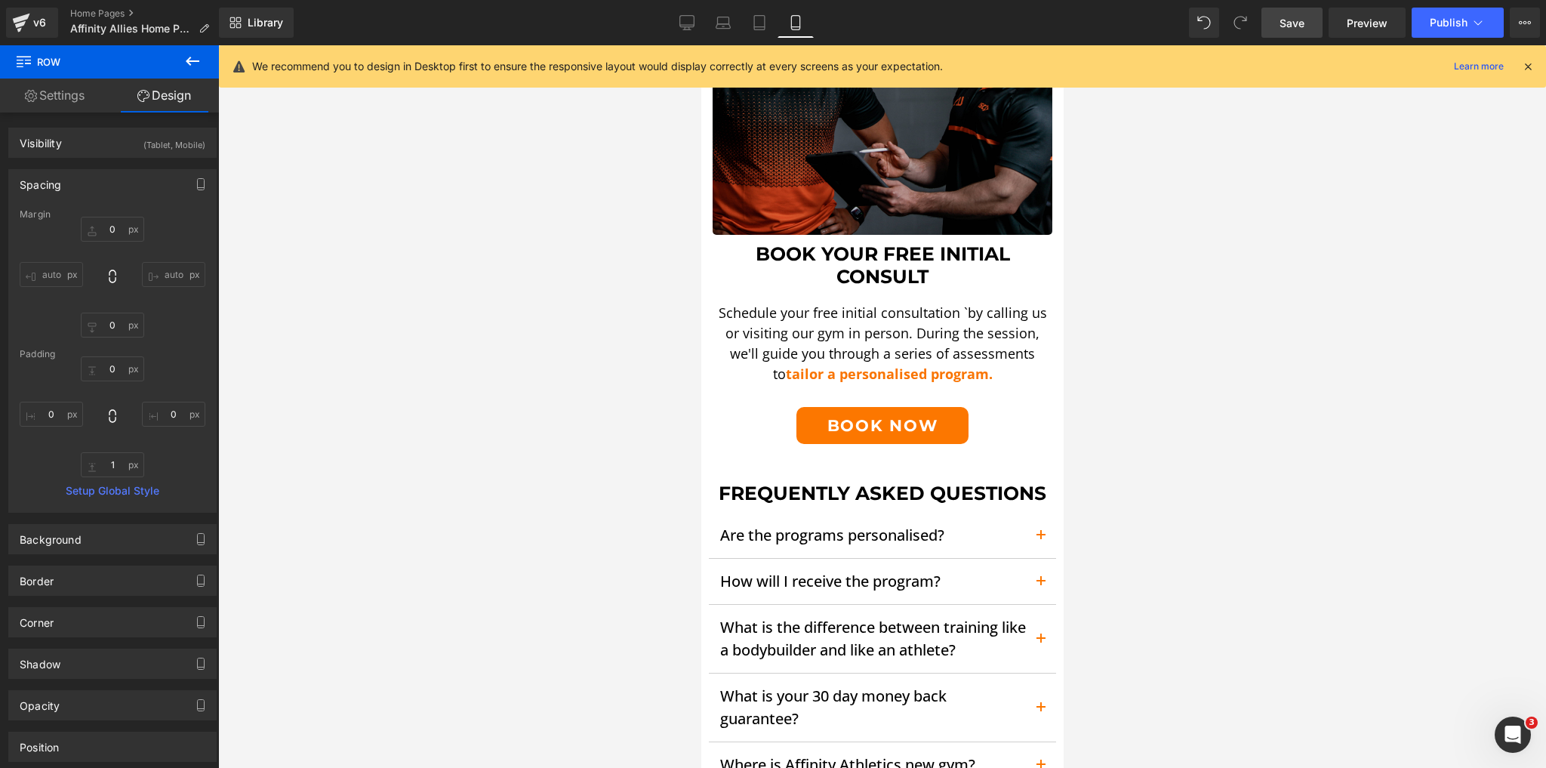
scroll to position [2274, 0]
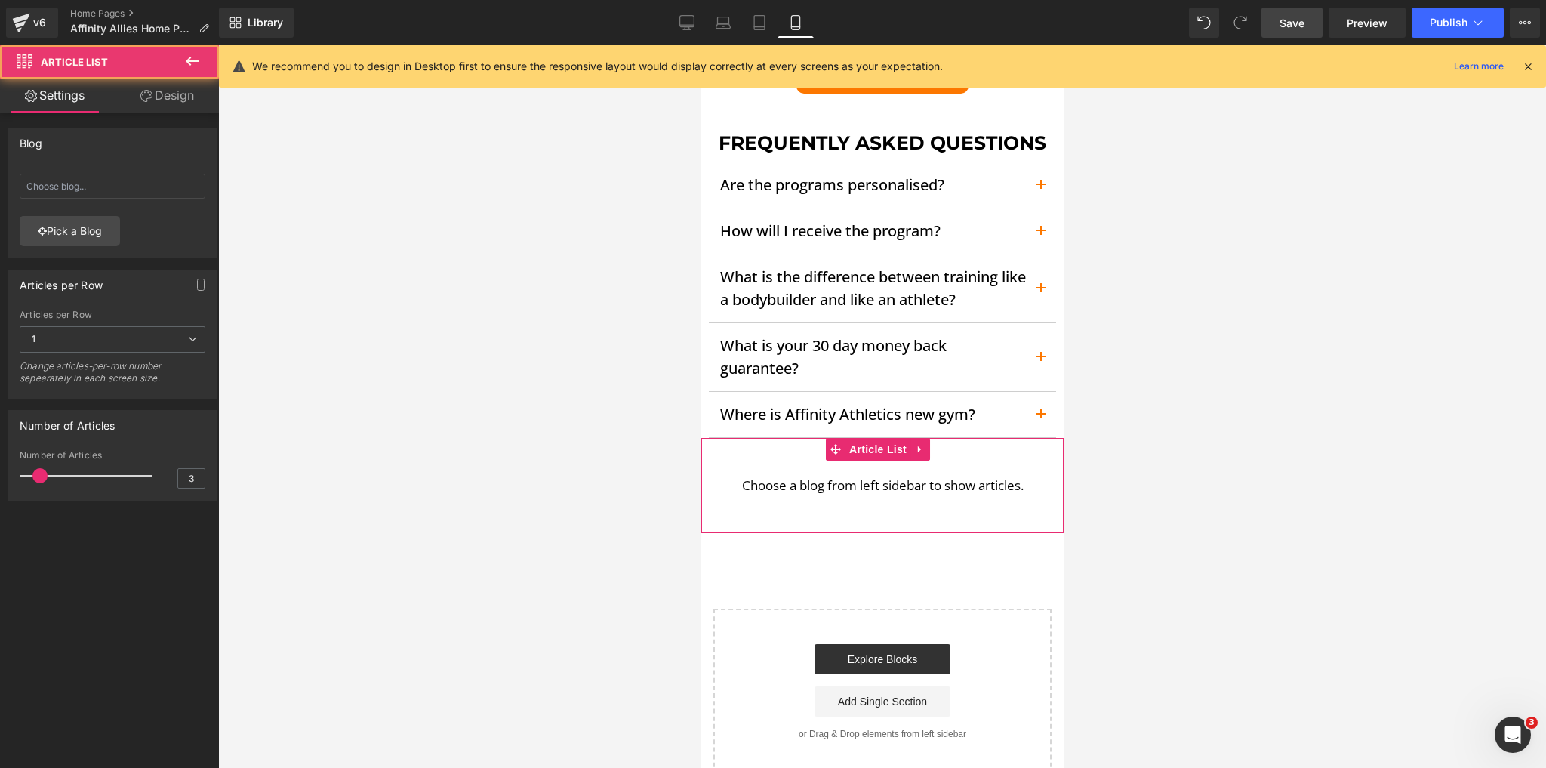
click at [912, 485] on span "Choose a blog from left sidebar to show articles." at bounding box center [882, 486] width 362 height 50
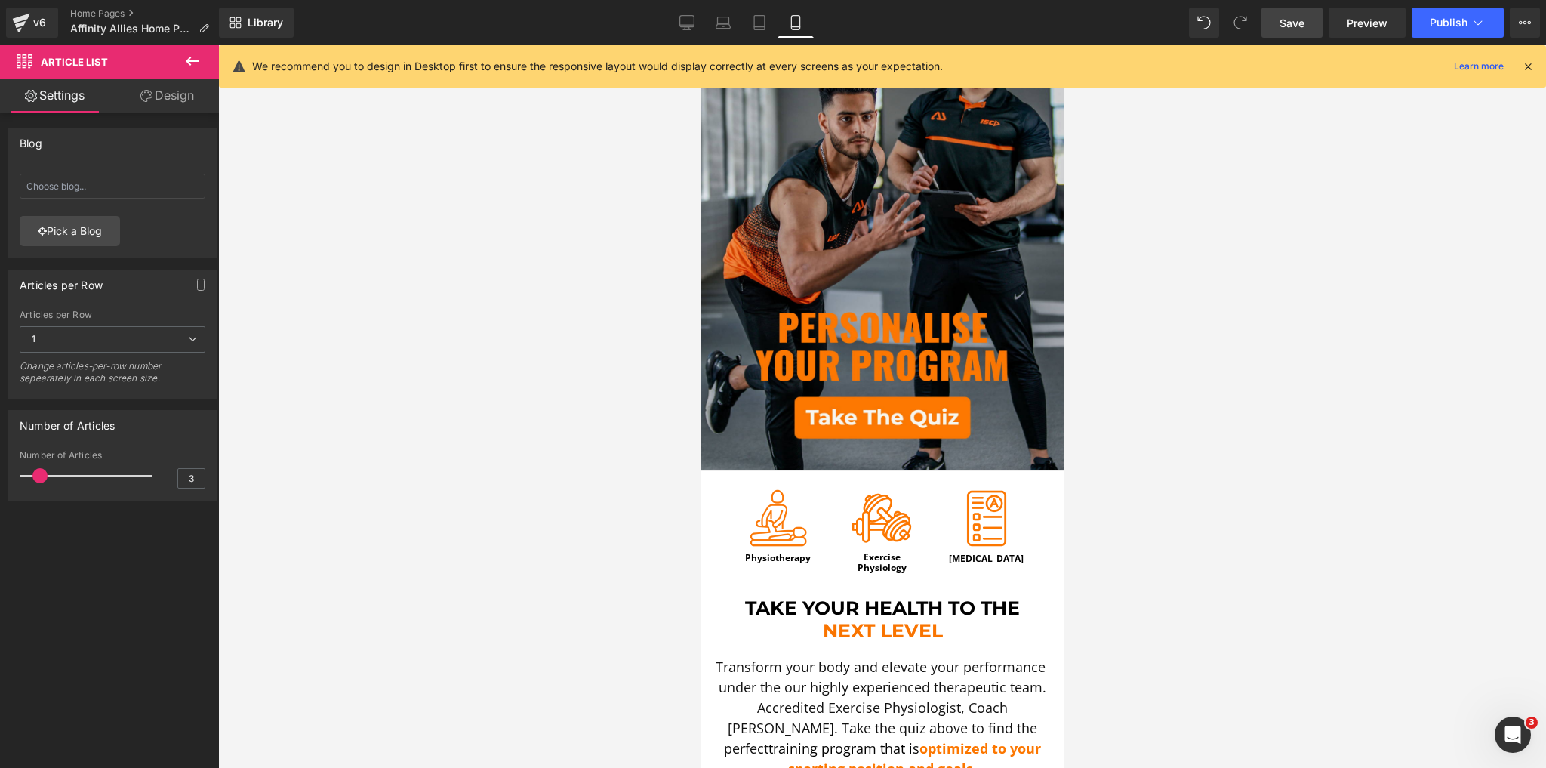
scroll to position [0, 0]
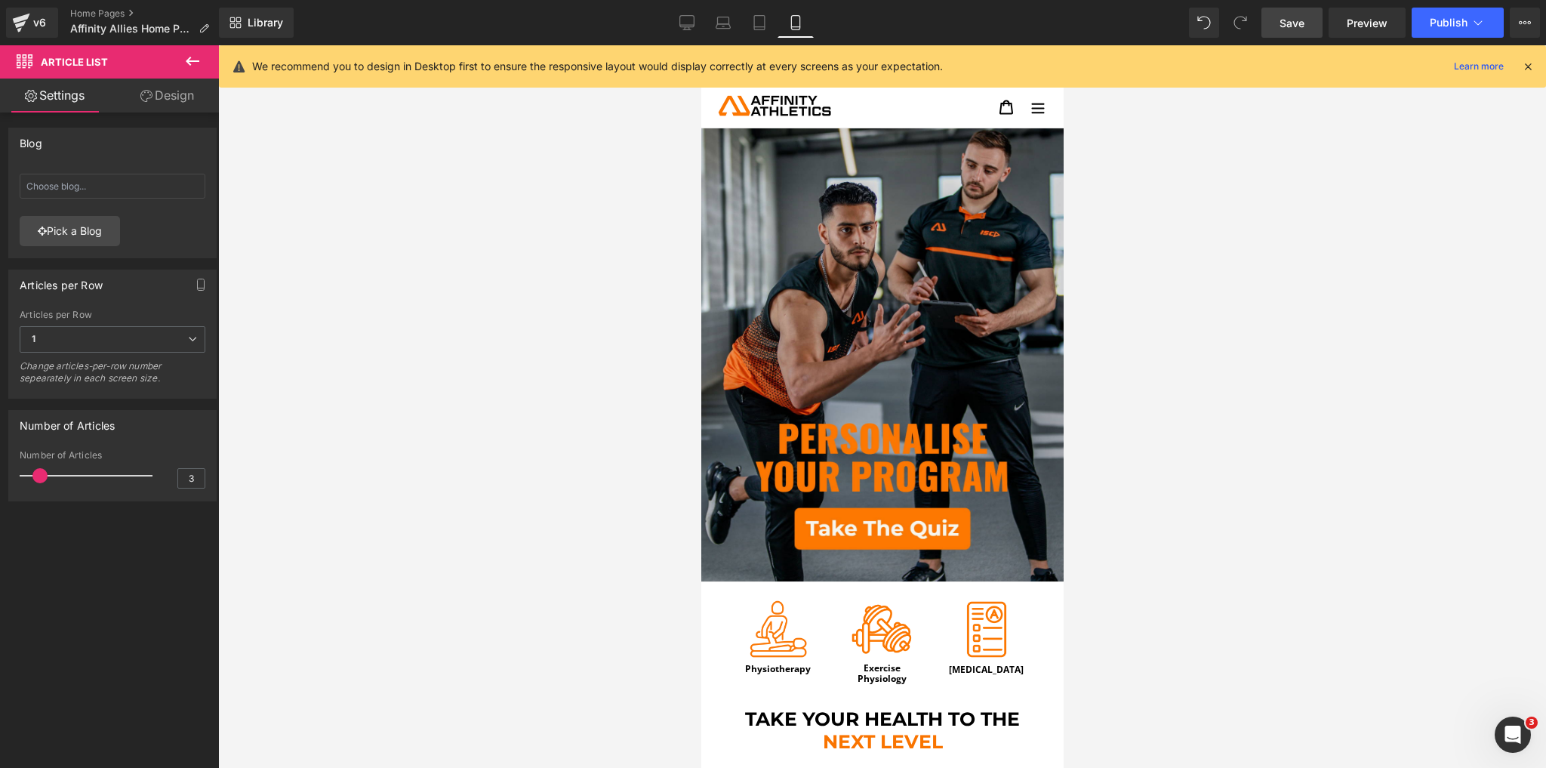
click at [1306, 32] on link "Save" at bounding box center [1292, 23] width 61 height 30
click at [846, 729] on span at bounding box center [846, 738] width 16 height 18
